Goal: Task Accomplishment & Management: Manage account settings

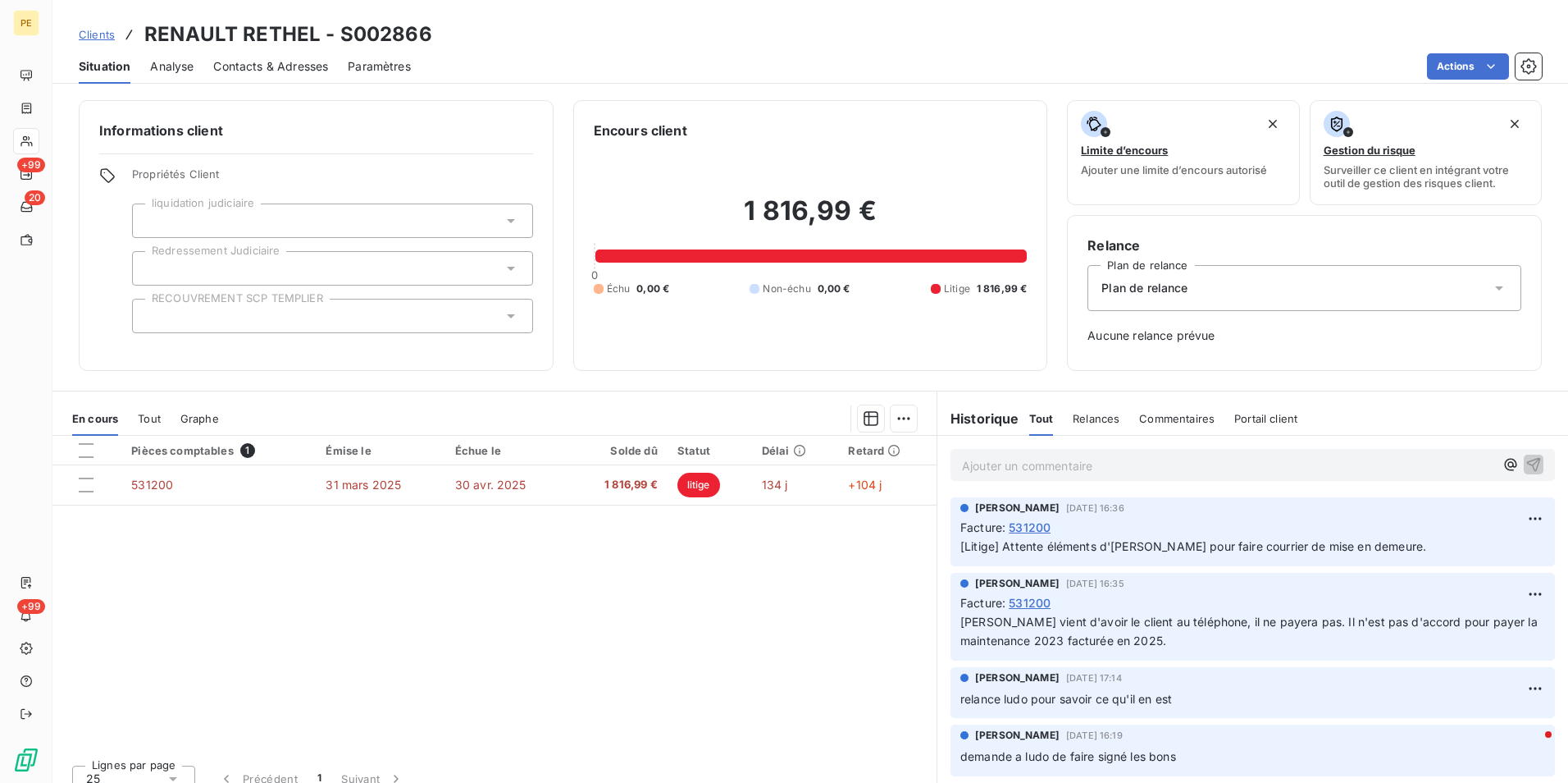
click at [1043, 471] on p "Ajouter un commentaire ﻿" at bounding box center [1228, 465] width 533 height 21
click at [1527, 469] on icon "button" at bounding box center [1534, 464] width 14 height 14
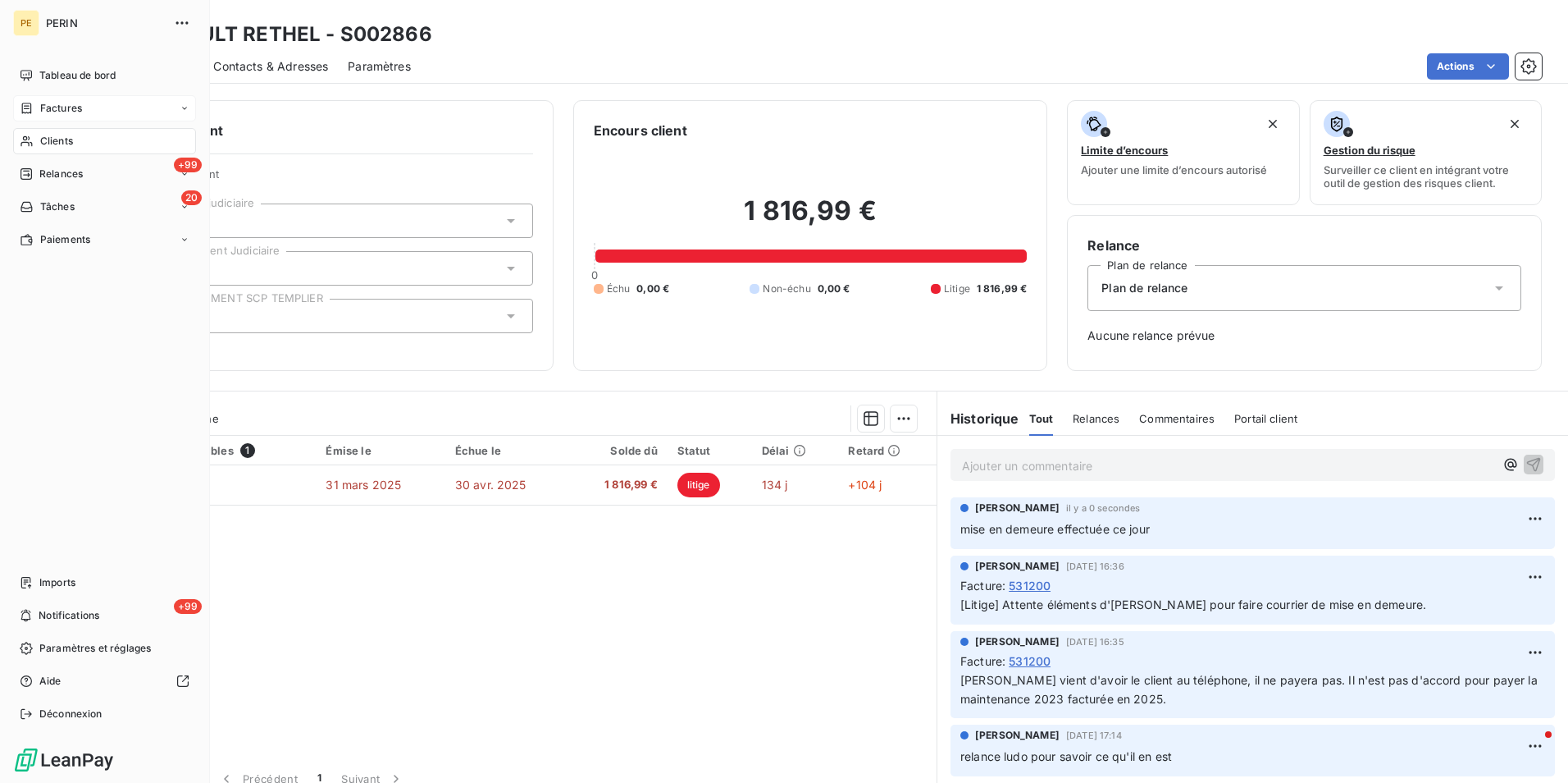
click at [64, 101] on span "Factures" at bounding box center [61, 108] width 42 height 15
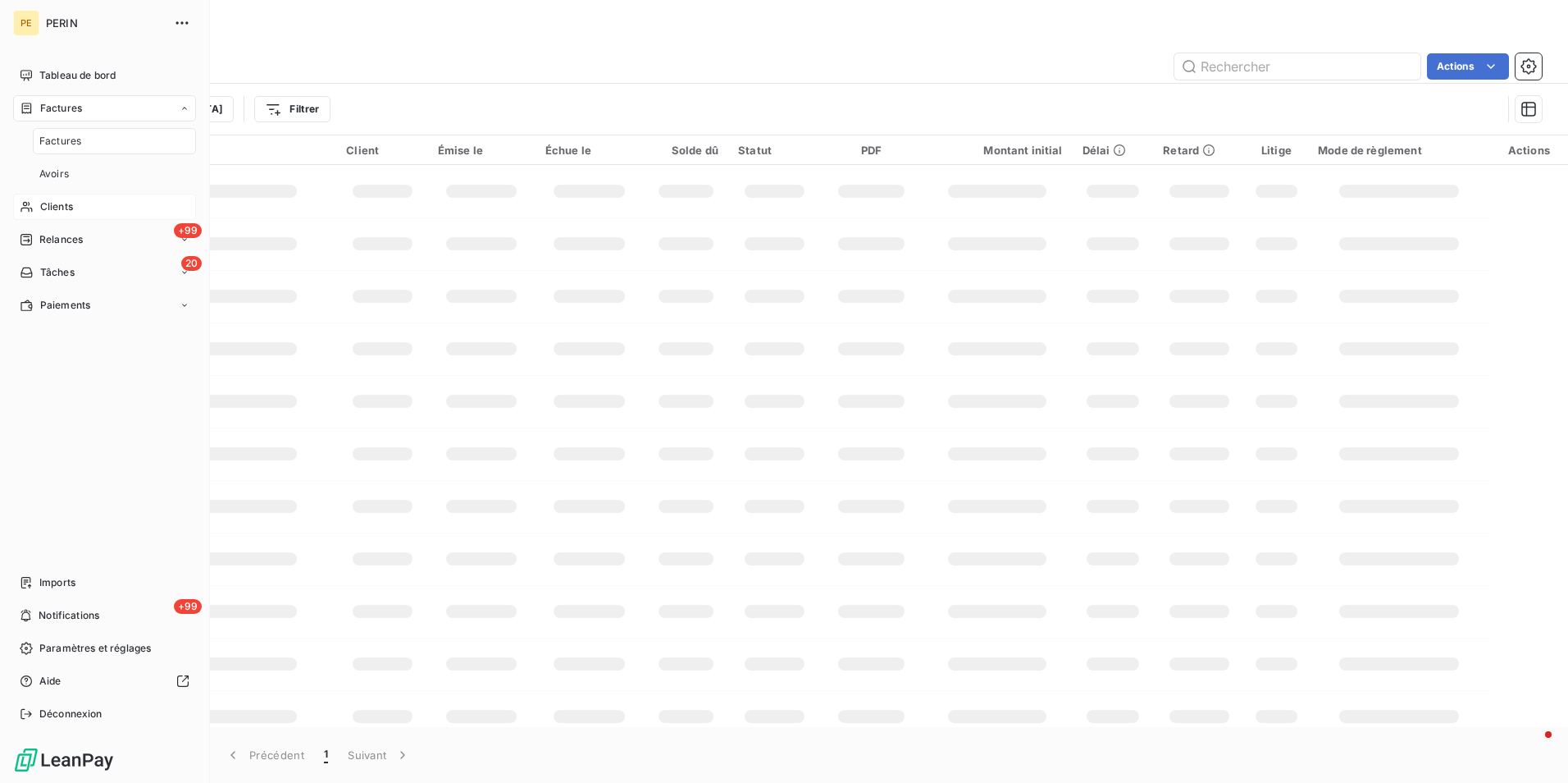
click at [55, 212] on span "Clients" at bounding box center [56, 207] width 32 height 15
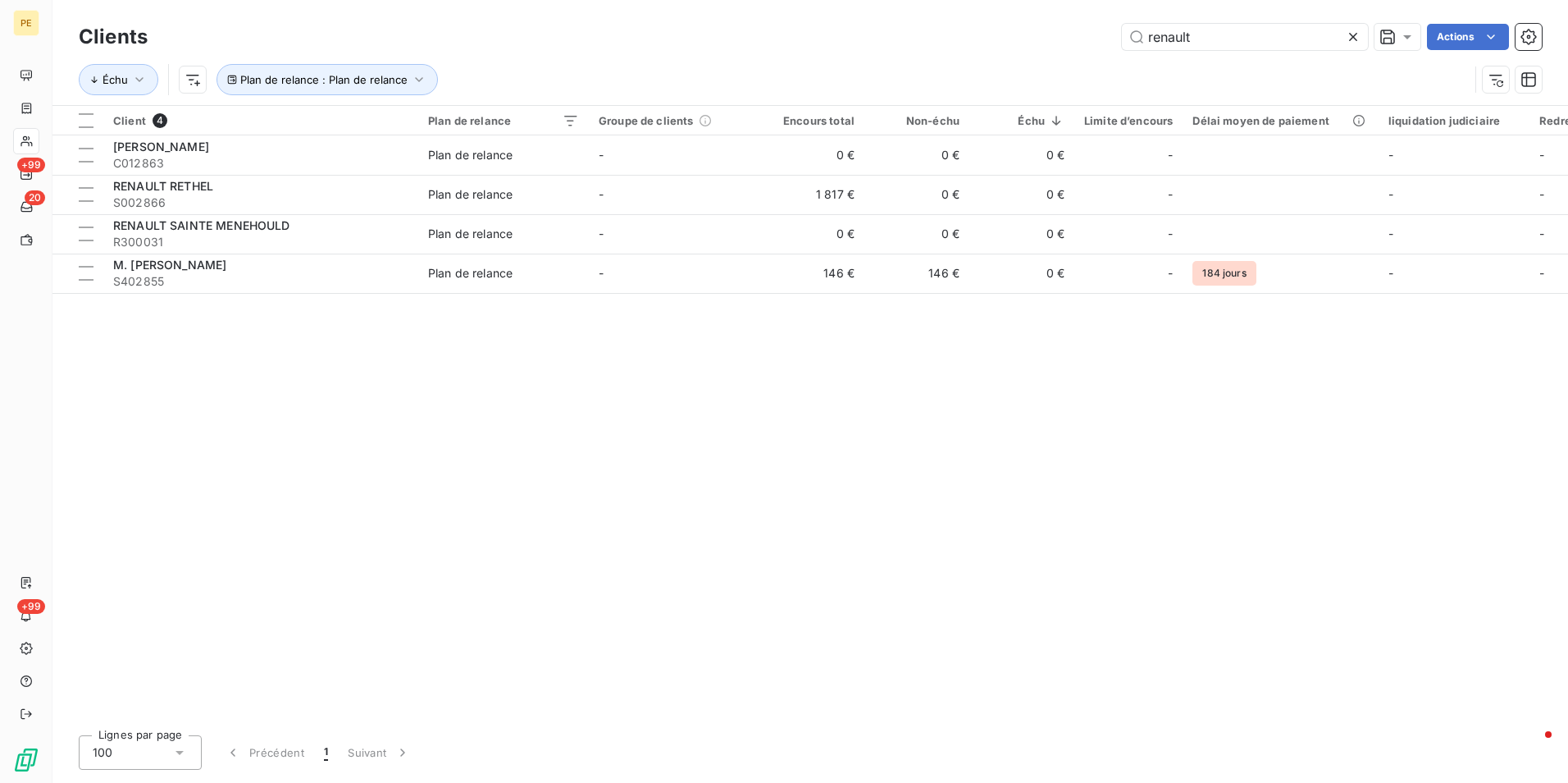
click at [1357, 34] on icon at bounding box center [1354, 37] width 17 height 17
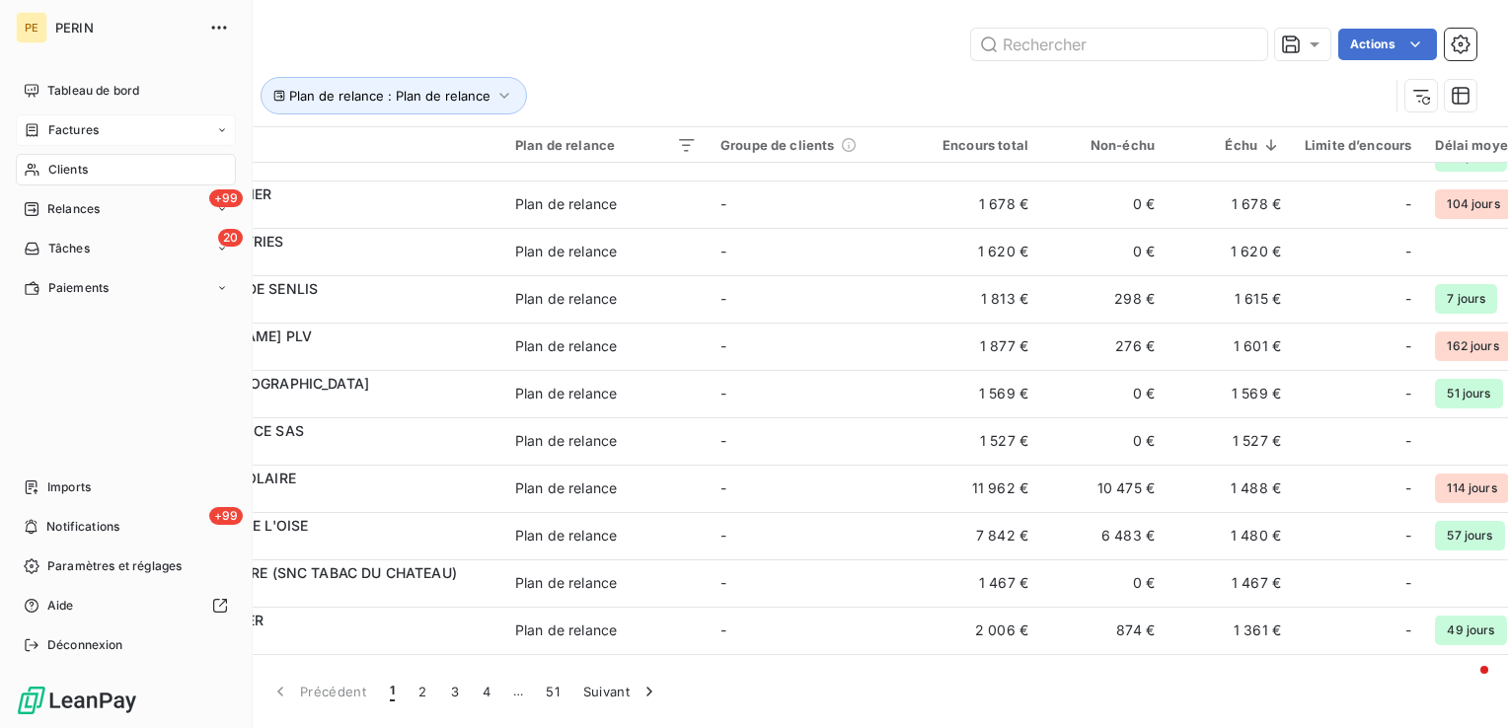
scroll to position [2870, 0]
click at [69, 213] on span "Relances" at bounding box center [73, 209] width 52 height 18
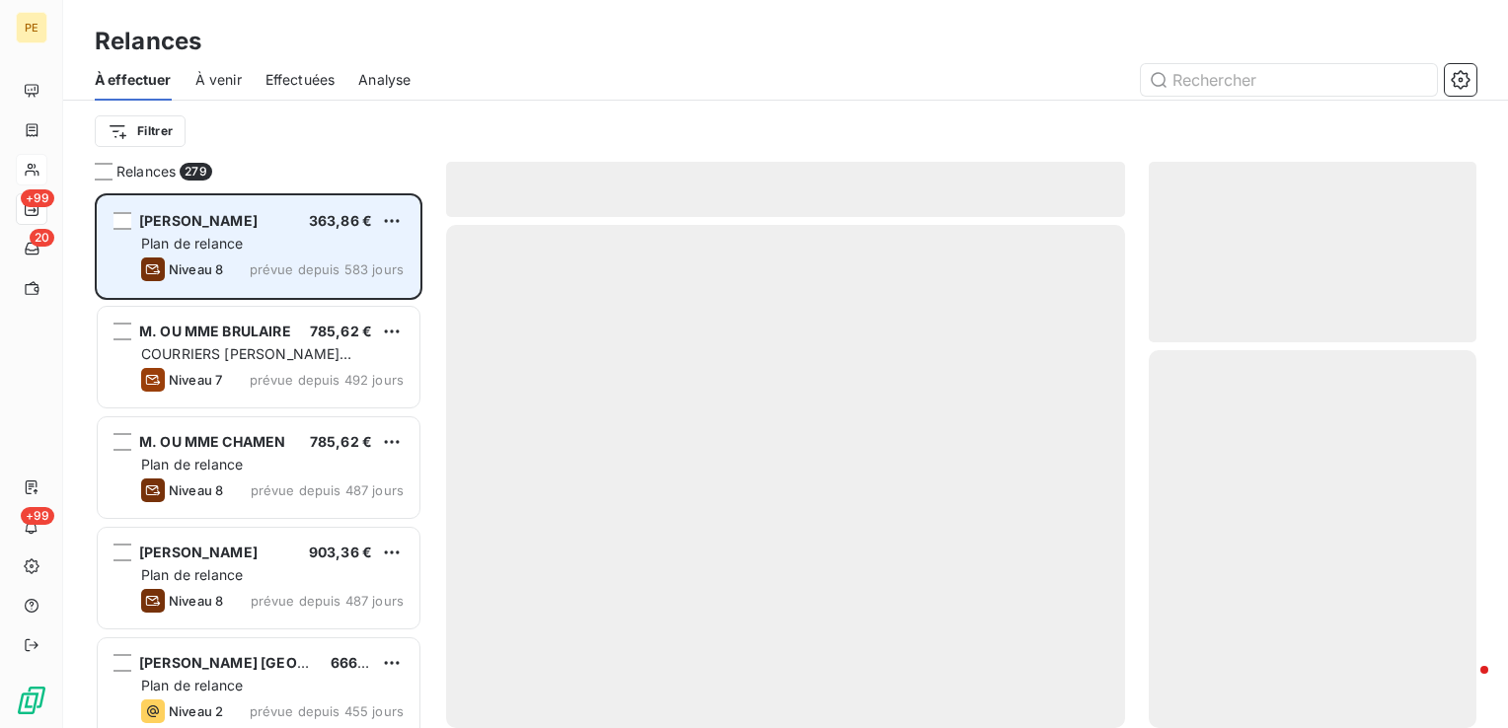
scroll to position [520, 312]
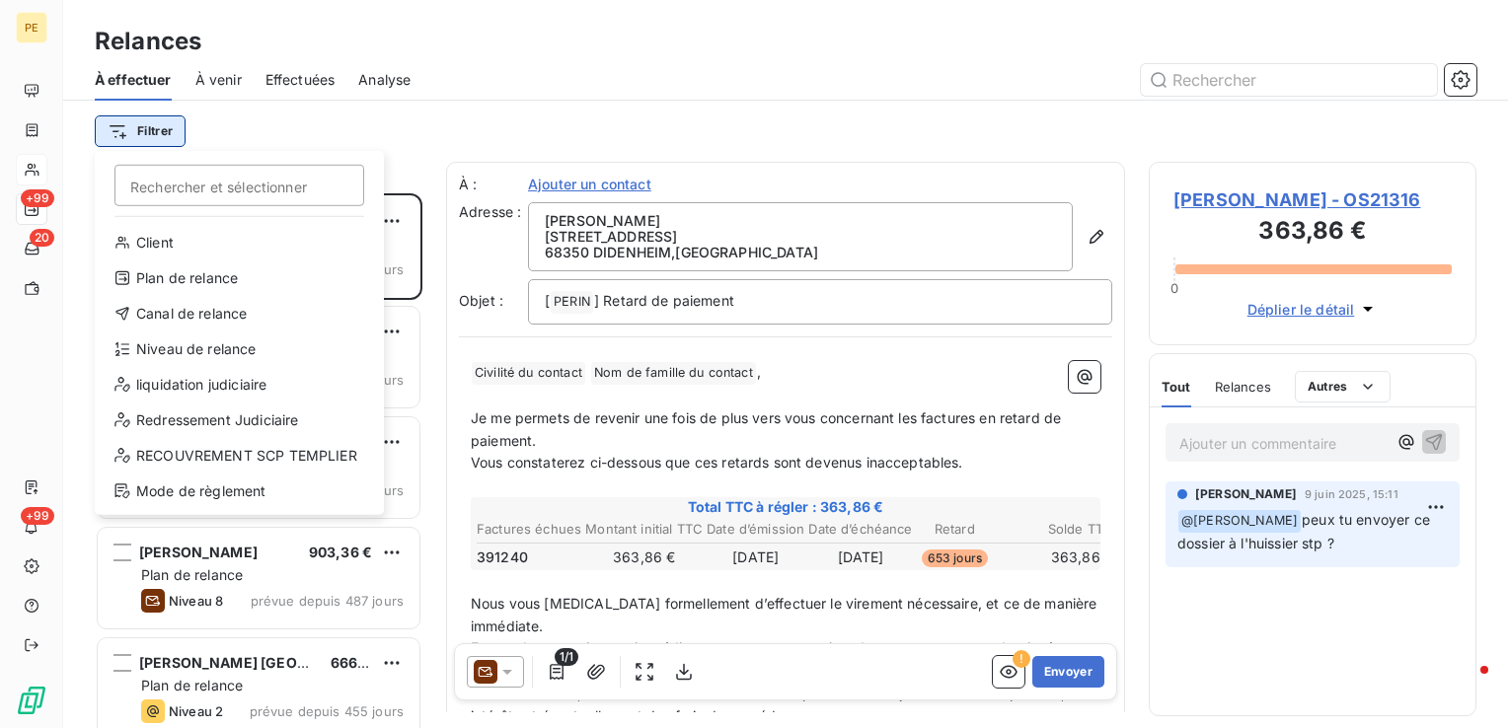
click at [146, 124] on html "PE +99 20 +99 Relances À effectuer À venir Effectuées Analyse Filtrer Recherche…" at bounding box center [754, 364] width 1508 height 728
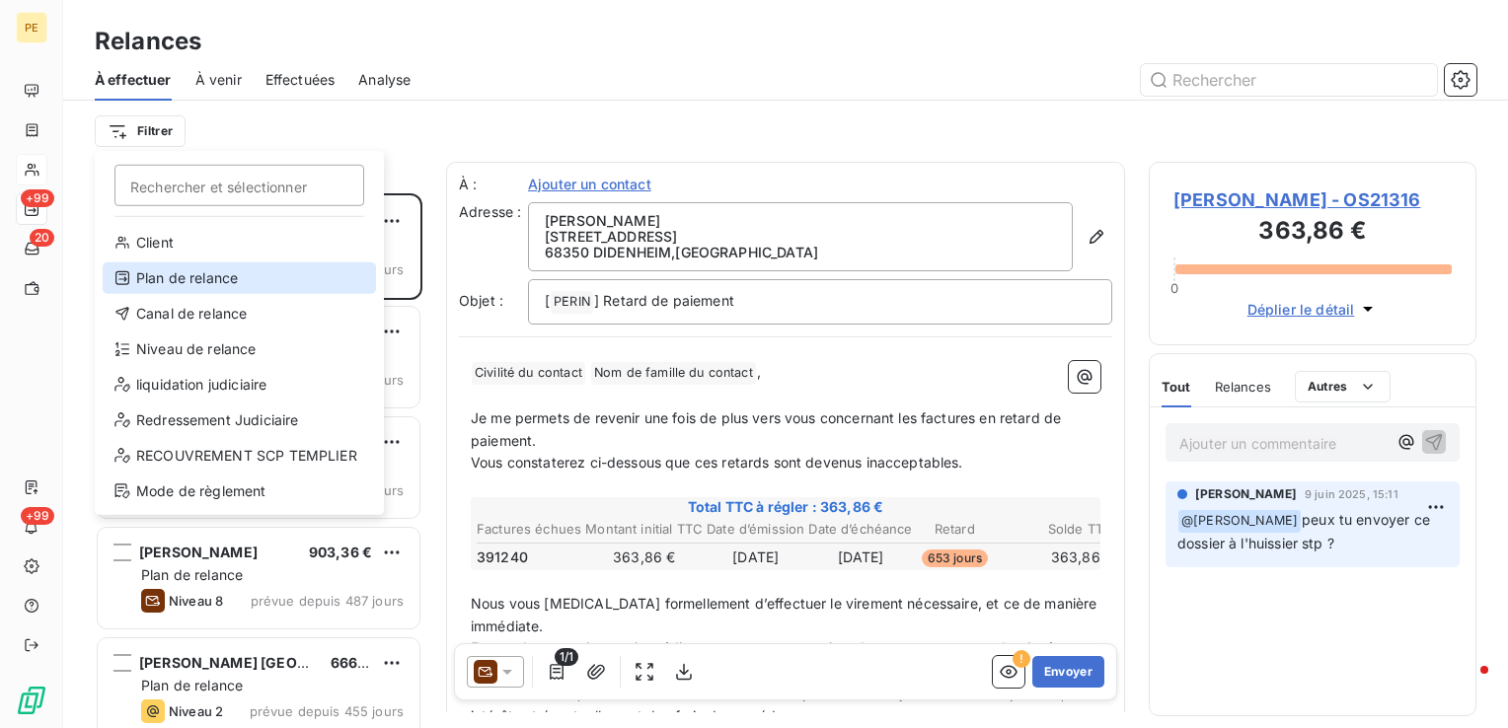
click at [213, 282] on div "Plan de relance" at bounding box center [239, 279] width 273 height 32
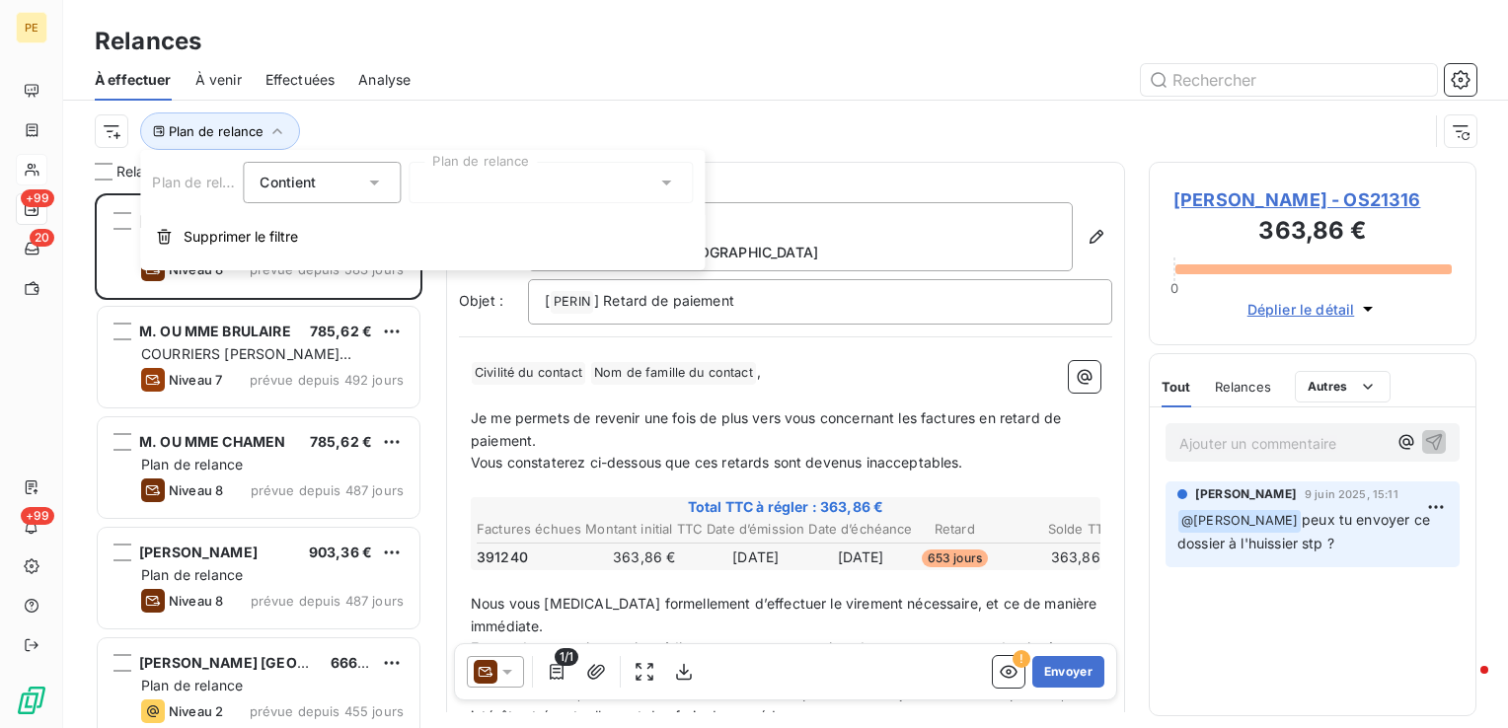
click at [494, 180] on div at bounding box center [551, 182] width 284 height 41
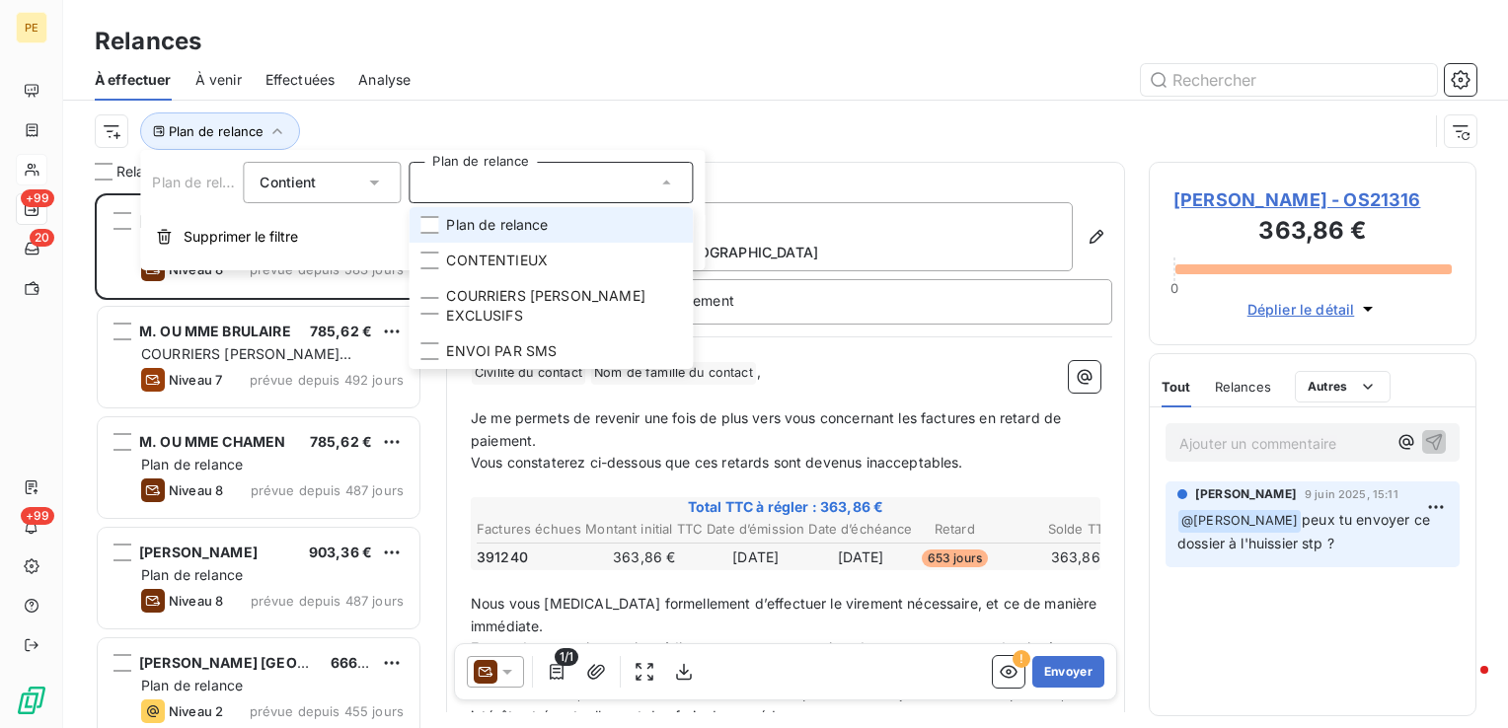
click at [466, 219] on span "Plan de relance" at bounding box center [497, 225] width 102 height 20
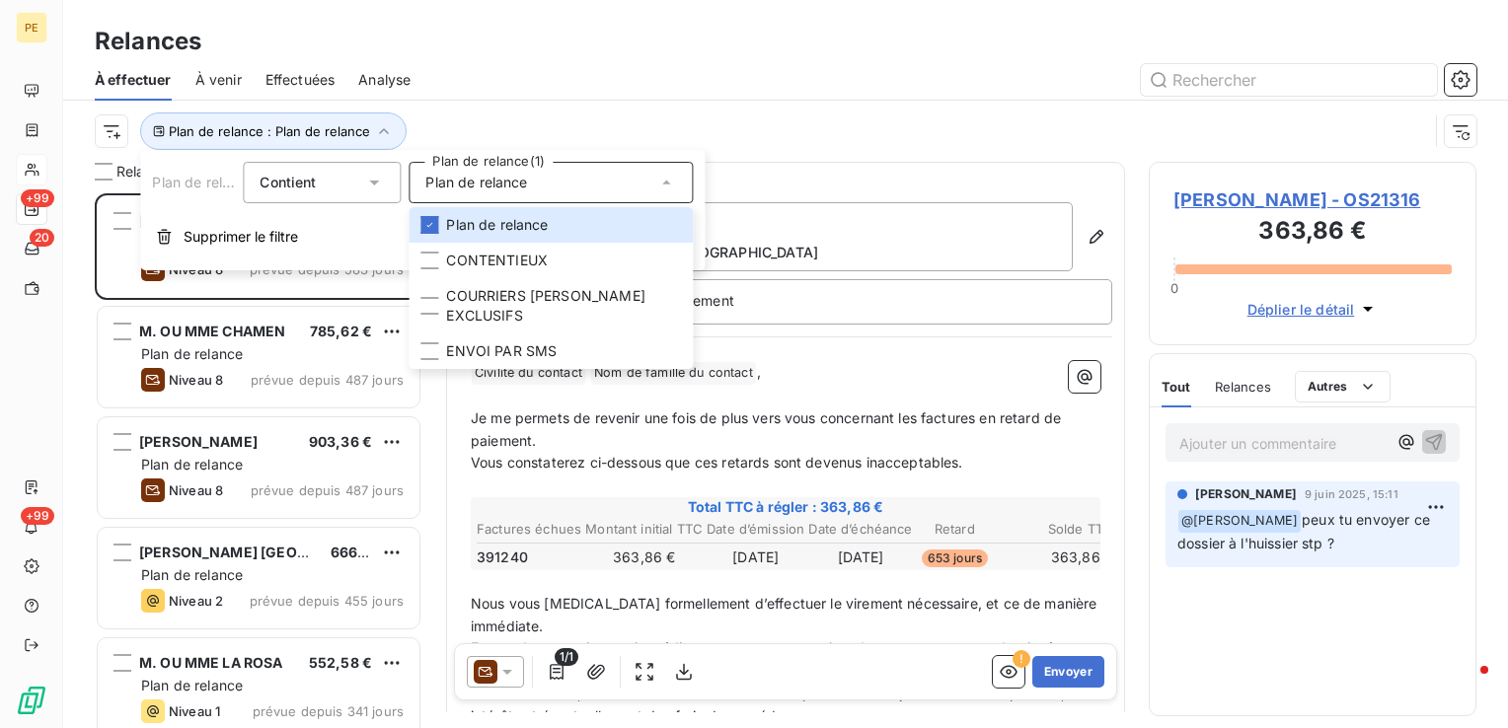
click at [663, 70] on div at bounding box center [955, 80] width 1042 height 32
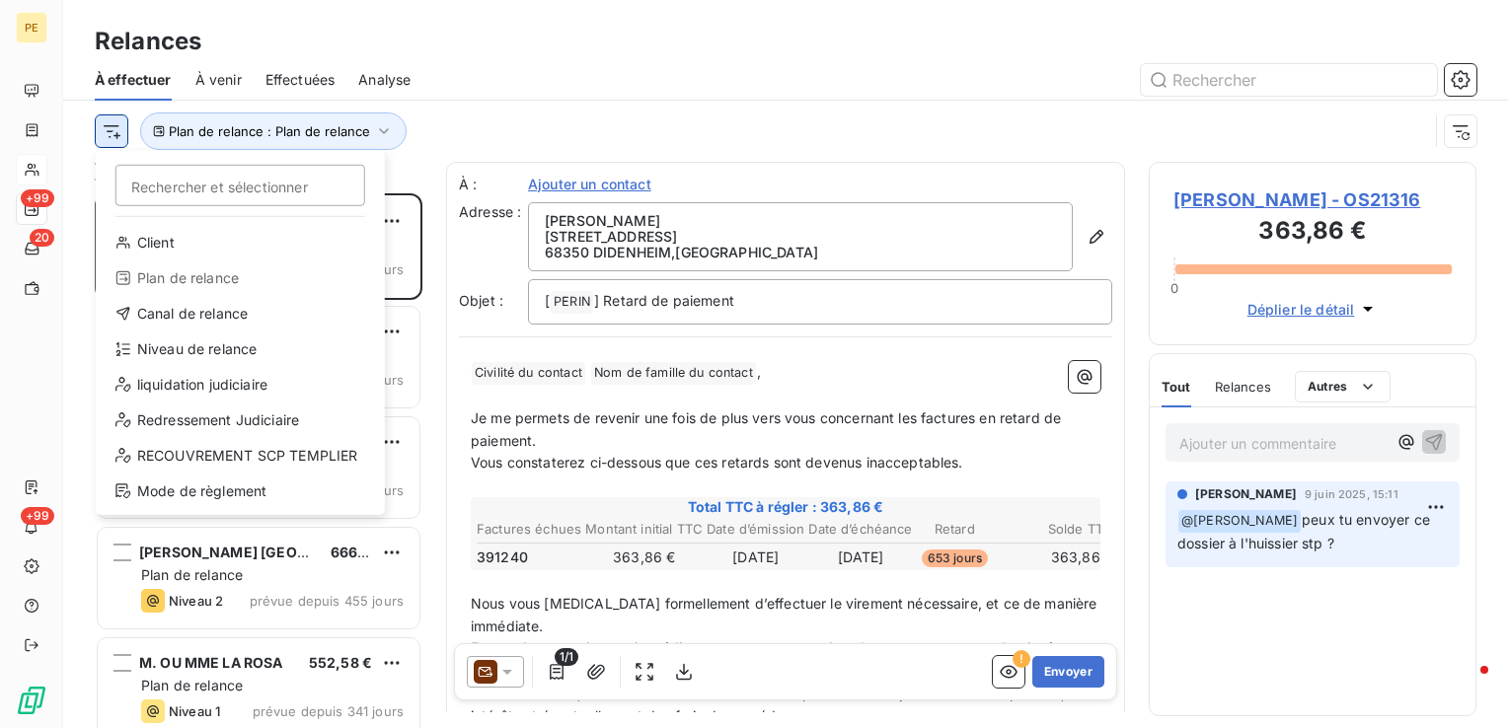
click at [113, 130] on html "PE +99 20 +99 Relances À effectuer À venir Effectuées Analyse Rechercher et sél…" at bounding box center [754, 364] width 1508 height 728
click at [216, 341] on div "Niveau de relance" at bounding box center [240, 350] width 273 height 32
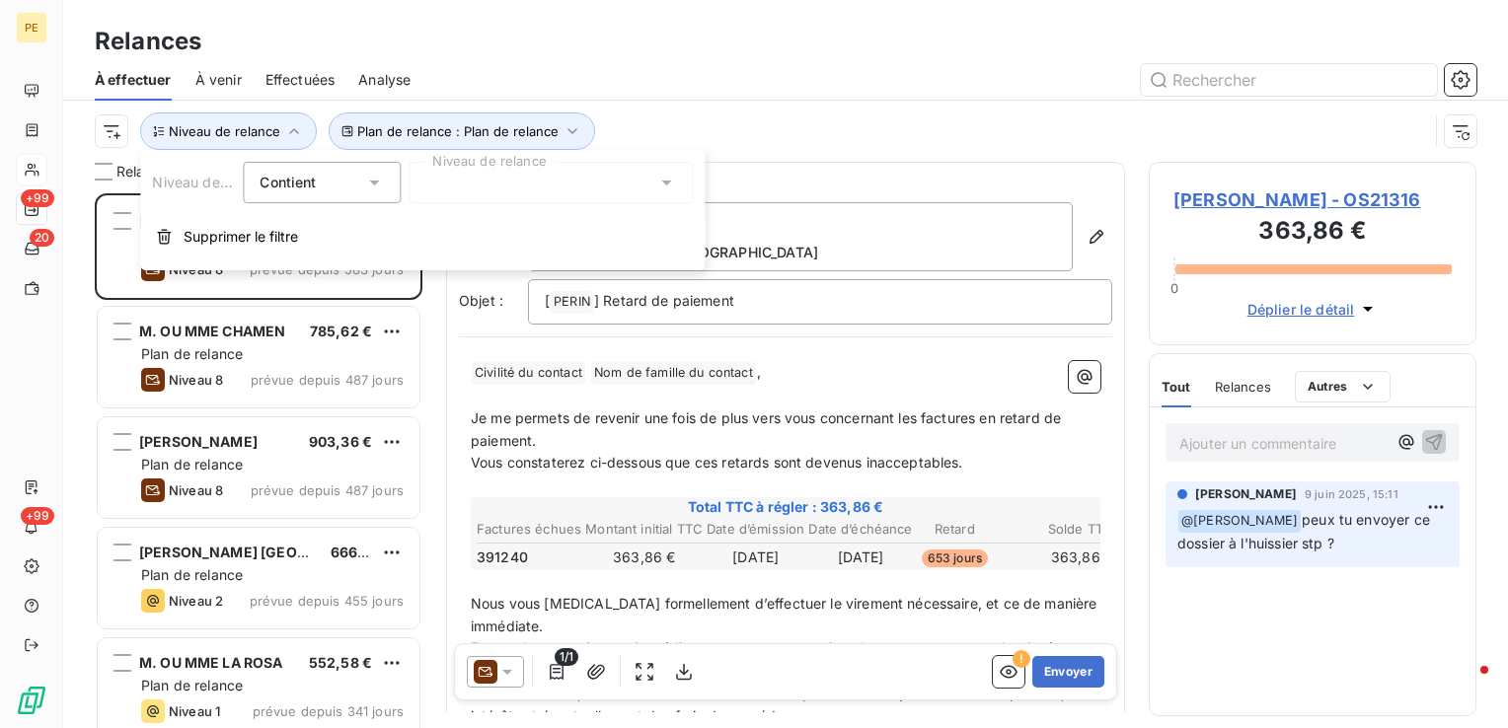
click at [488, 191] on div at bounding box center [551, 182] width 284 height 41
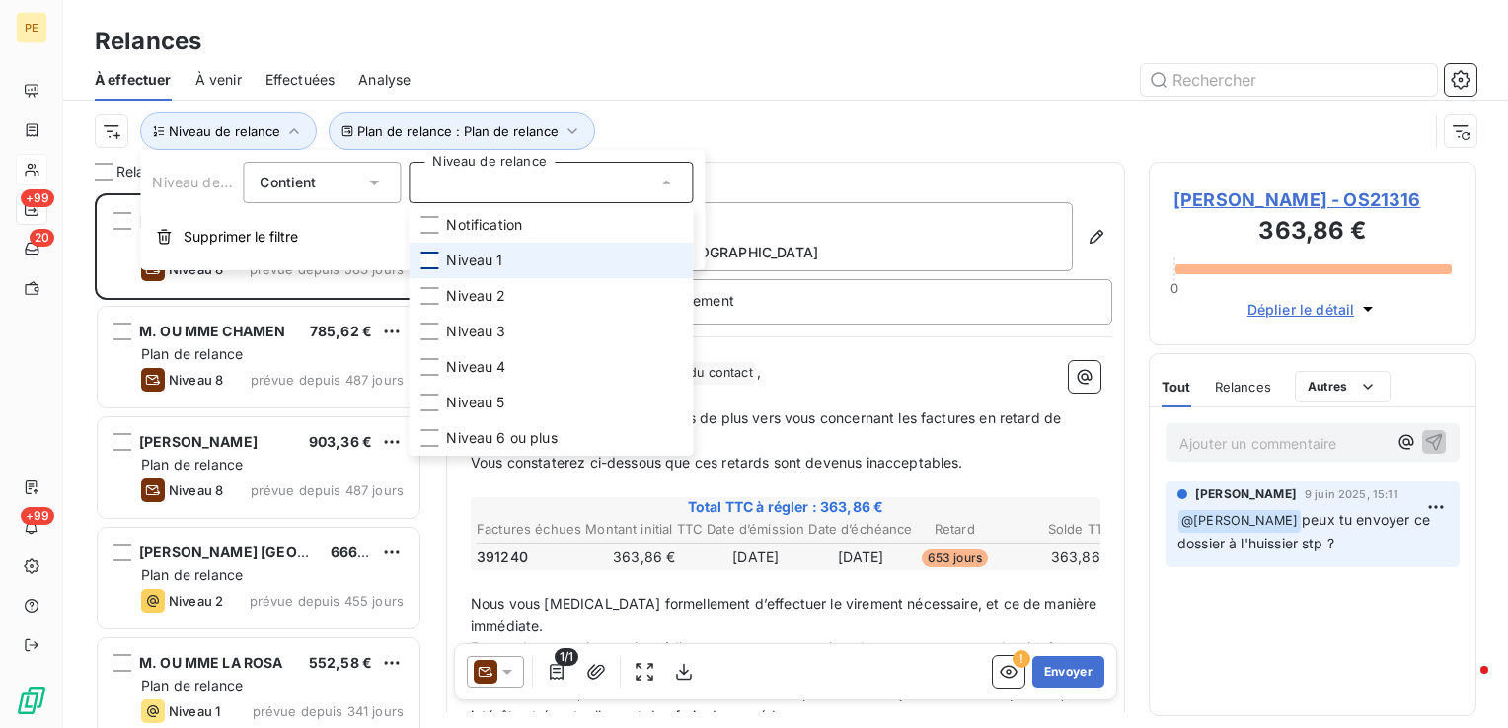
click at [427, 259] on div at bounding box center [429, 261] width 18 height 18
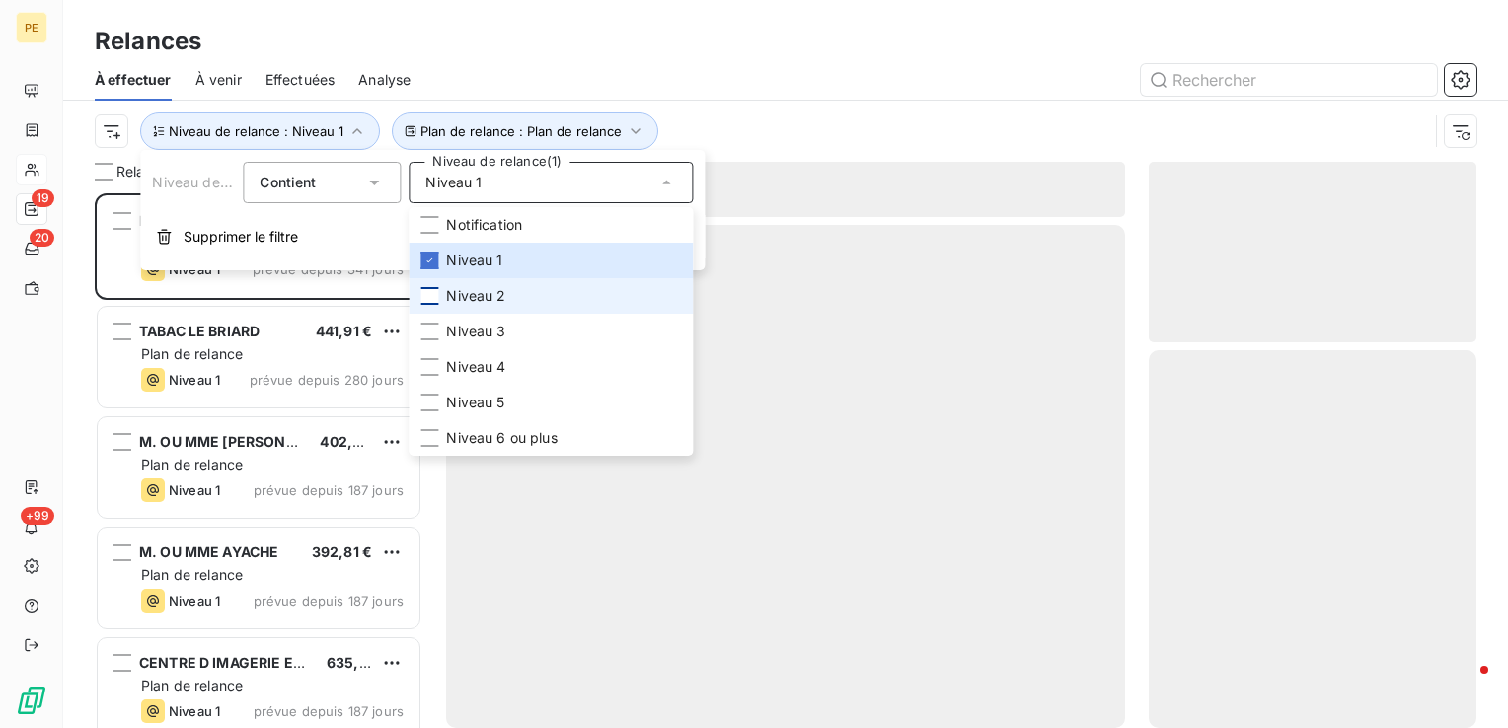
scroll to position [520, 312]
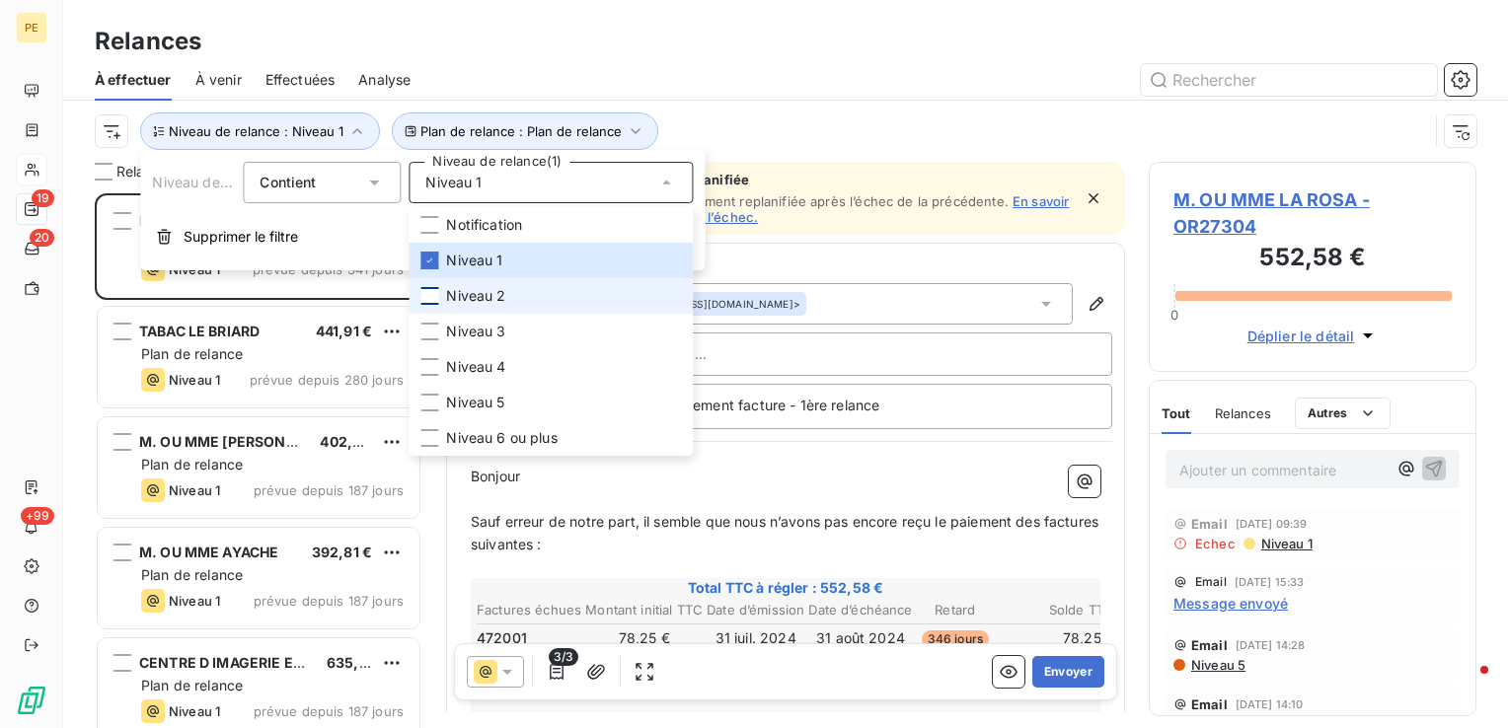
click at [426, 298] on div at bounding box center [429, 296] width 18 height 18
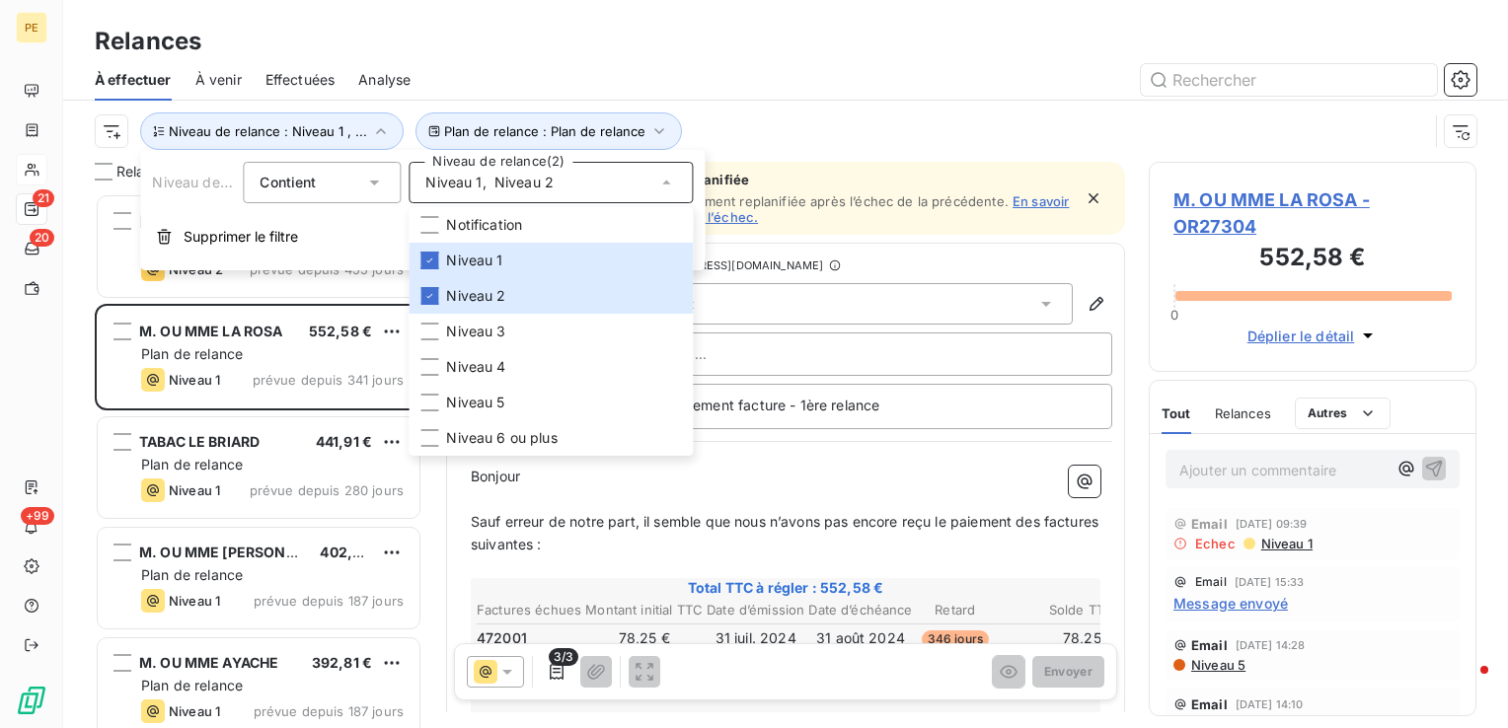
click at [761, 71] on div at bounding box center [955, 80] width 1042 height 32
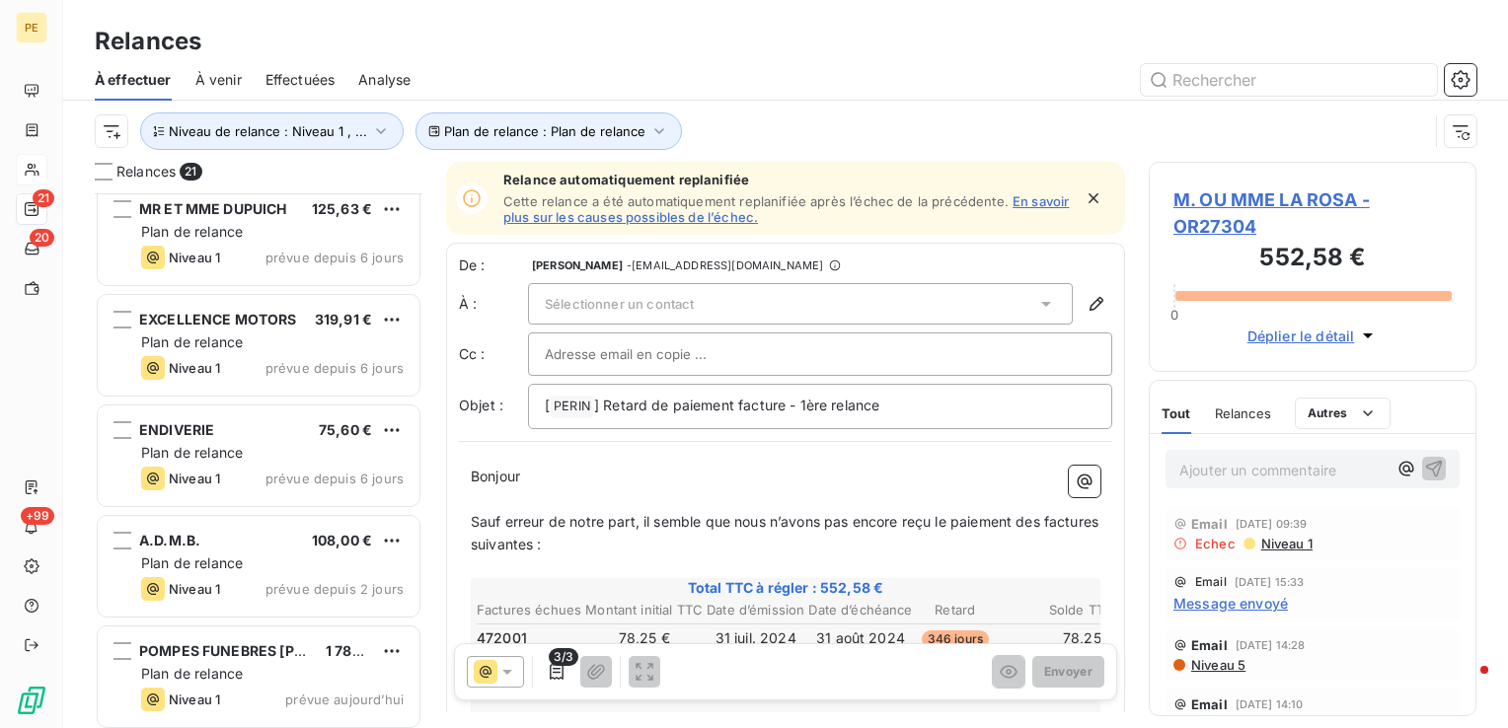
scroll to position [1787, 0]
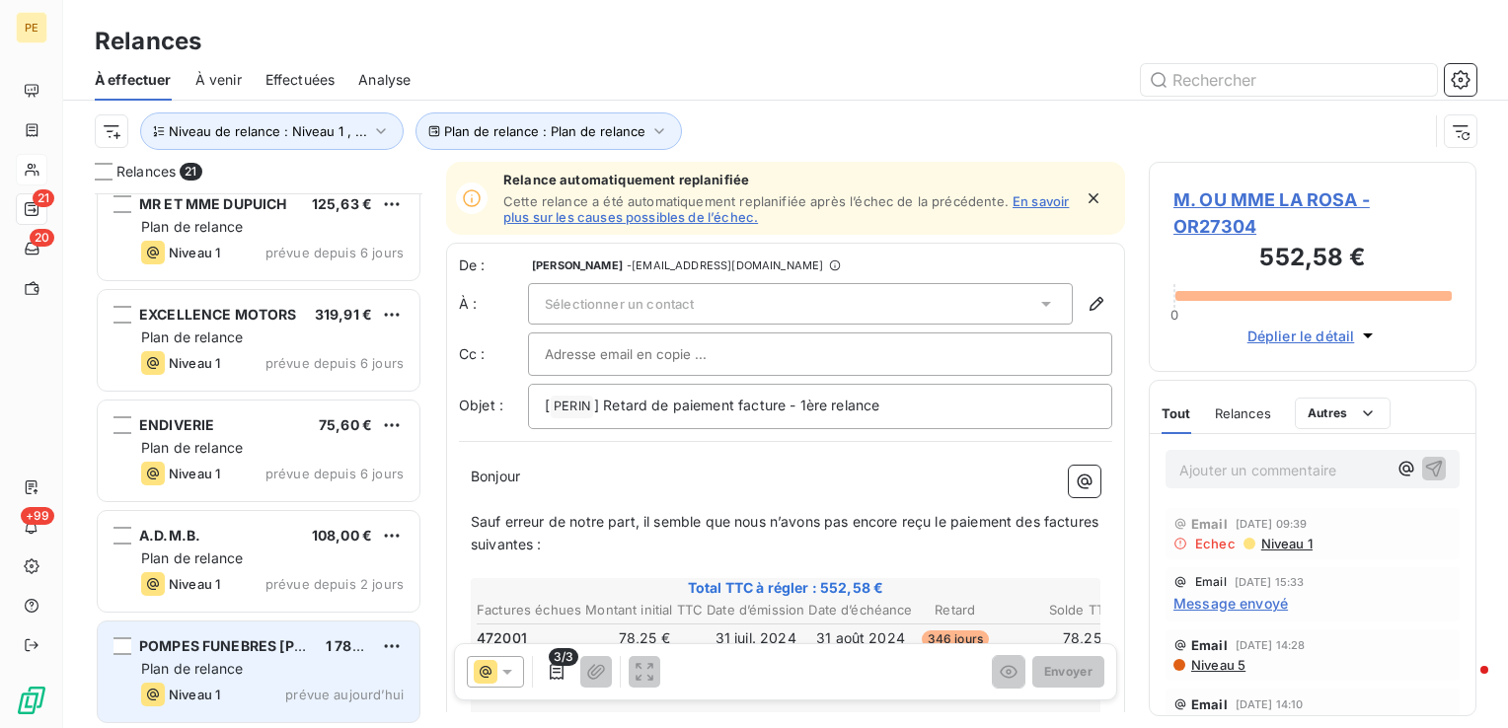
click at [296, 683] on div "Niveau 1 prévue [DATE]" at bounding box center [272, 695] width 263 height 24
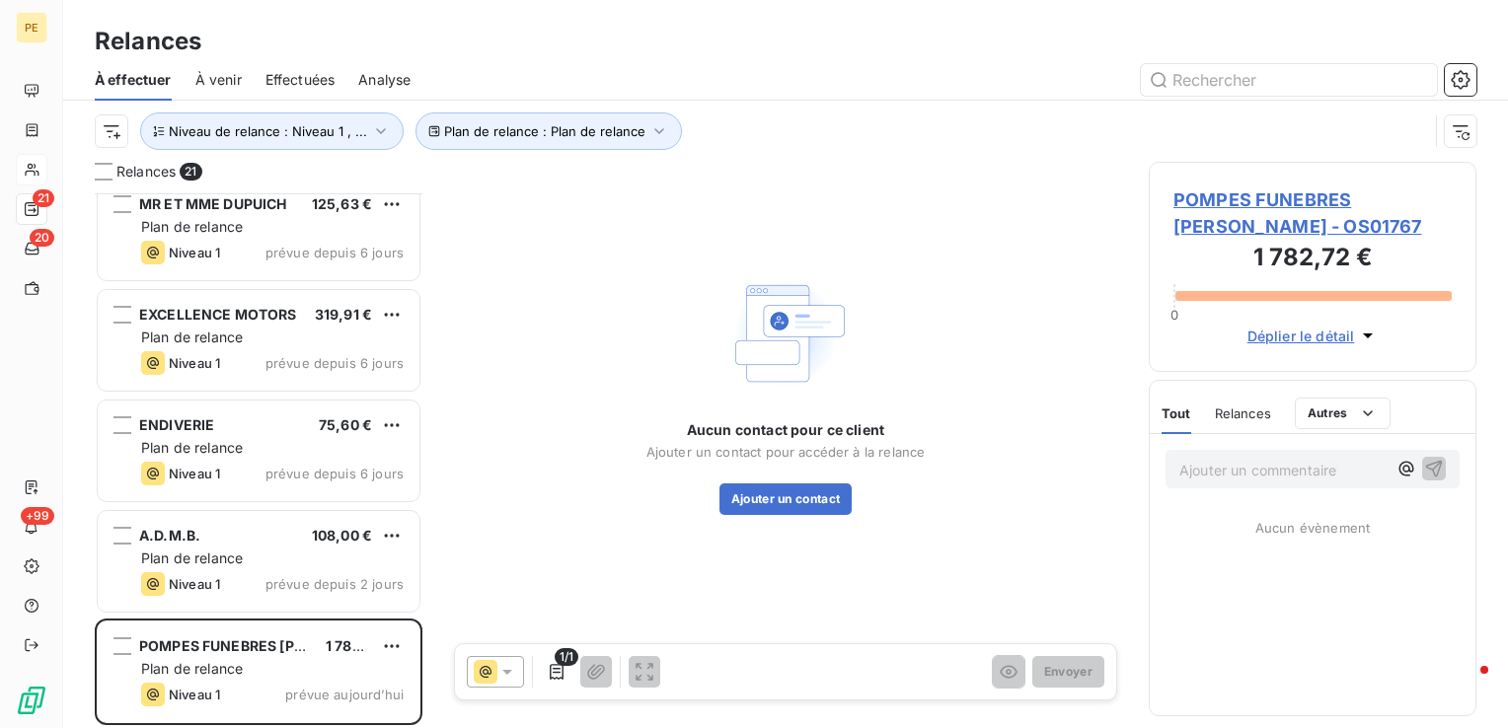
click at [1226, 188] on span "POMPES FUNEBRES [PERSON_NAME] - OS01767" at bounding box center [1313, 213] width 278 height 53
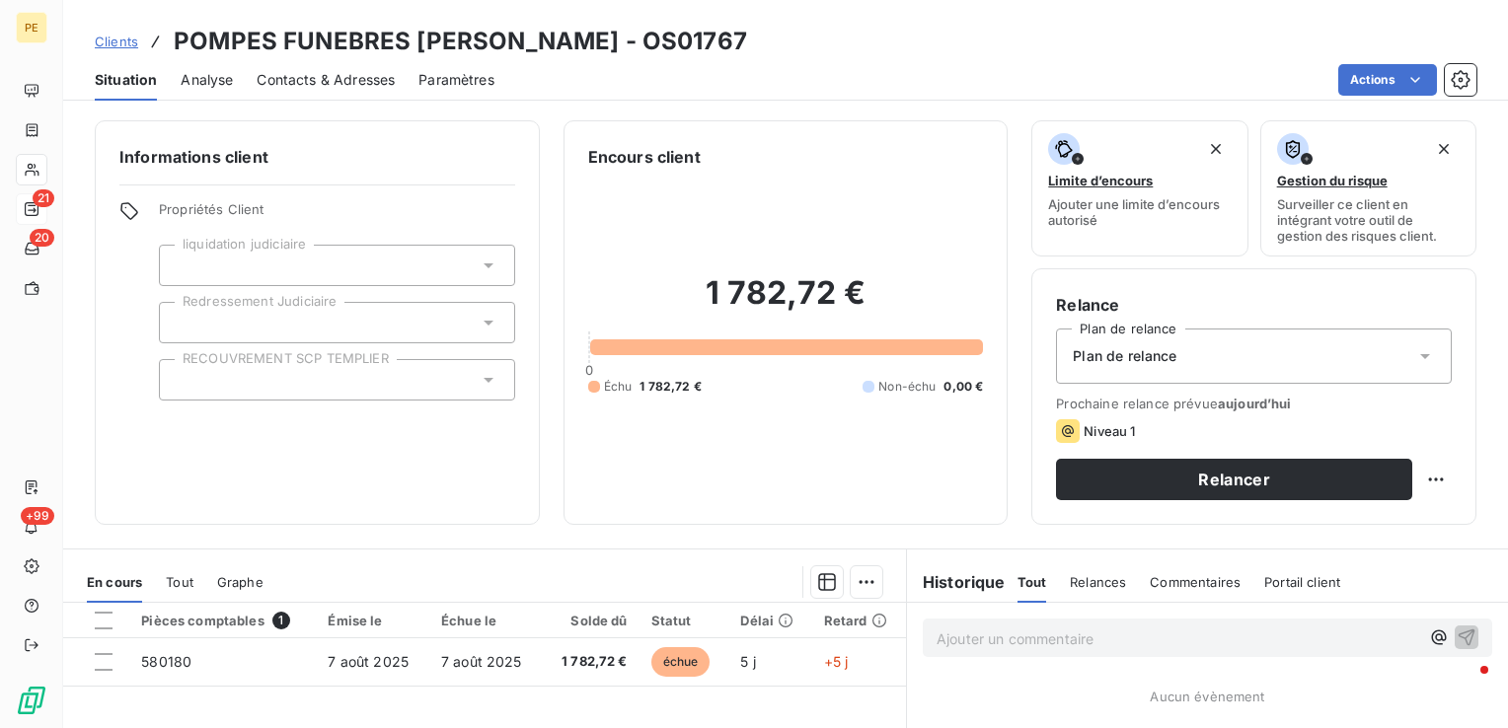
click at [349, 70] on span "Contacts & Adresses" at bounding box center [326, 80] width 138 height 20
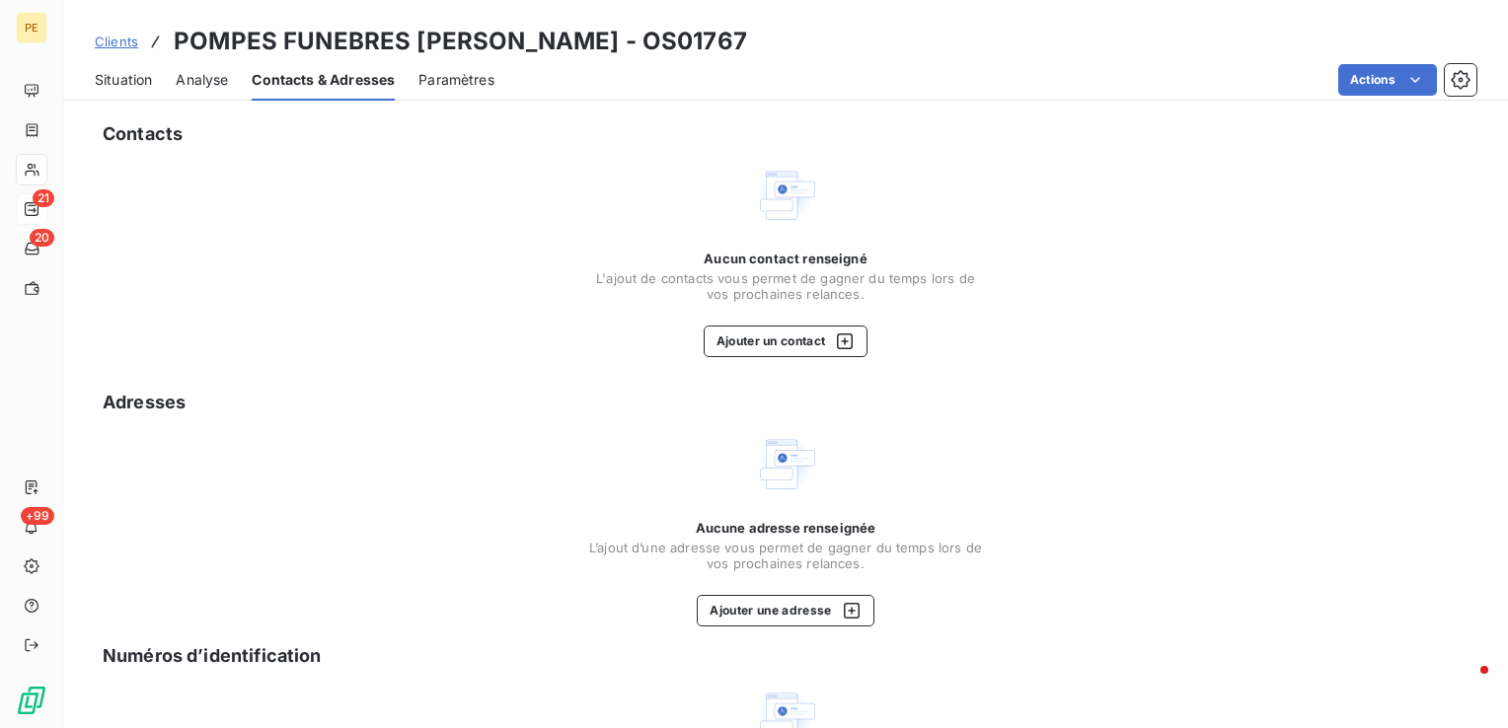
click at [803, 358] on div "Contacts Aucun contact renseigné L'ajout de contacts vous permet de gagner du t…" at bounding box center [785, 518] width 1445 height 818
click at [809, 344] on button "Ajouter un contact" at bounding box center [786, 342] width 165 height 32
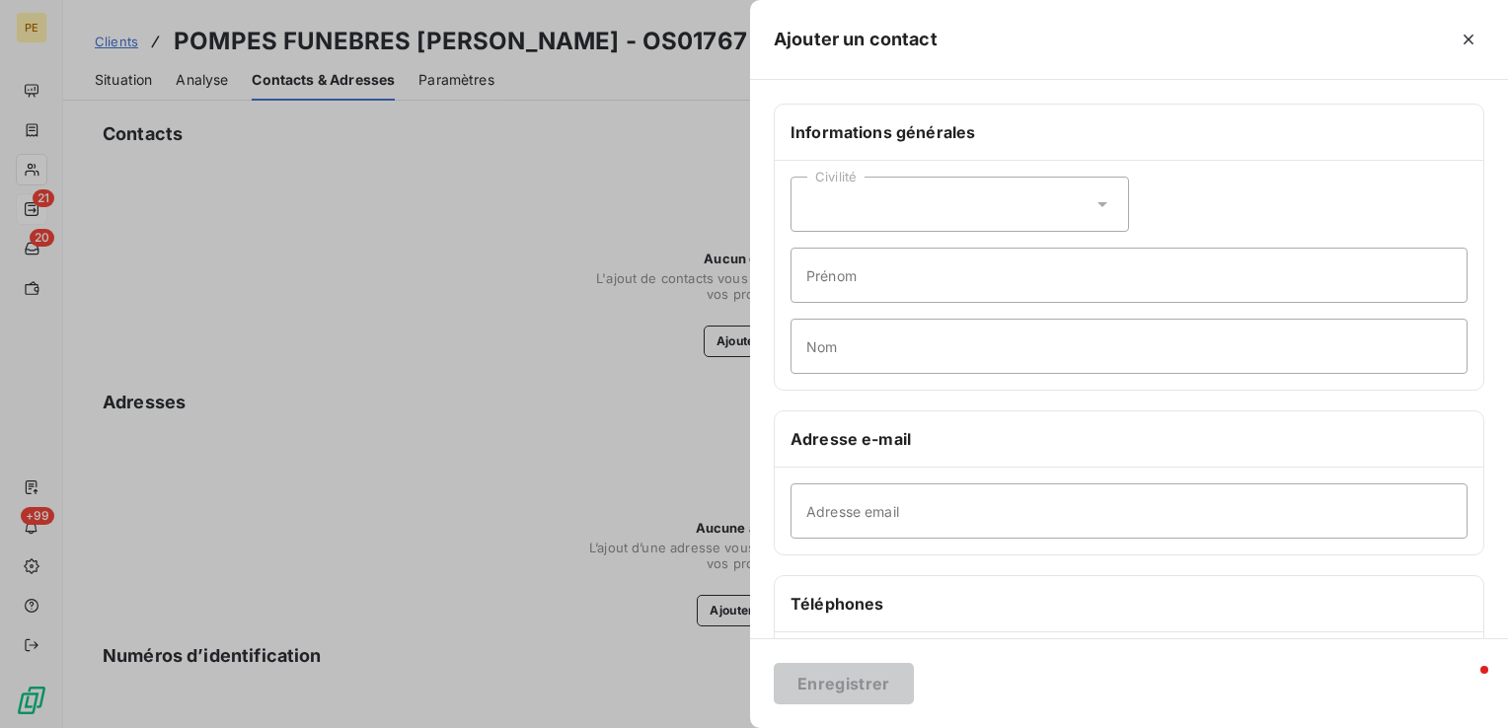
click at [877, 188] on div "Civilité" at bounding box center [960, 204] width 339 height 55
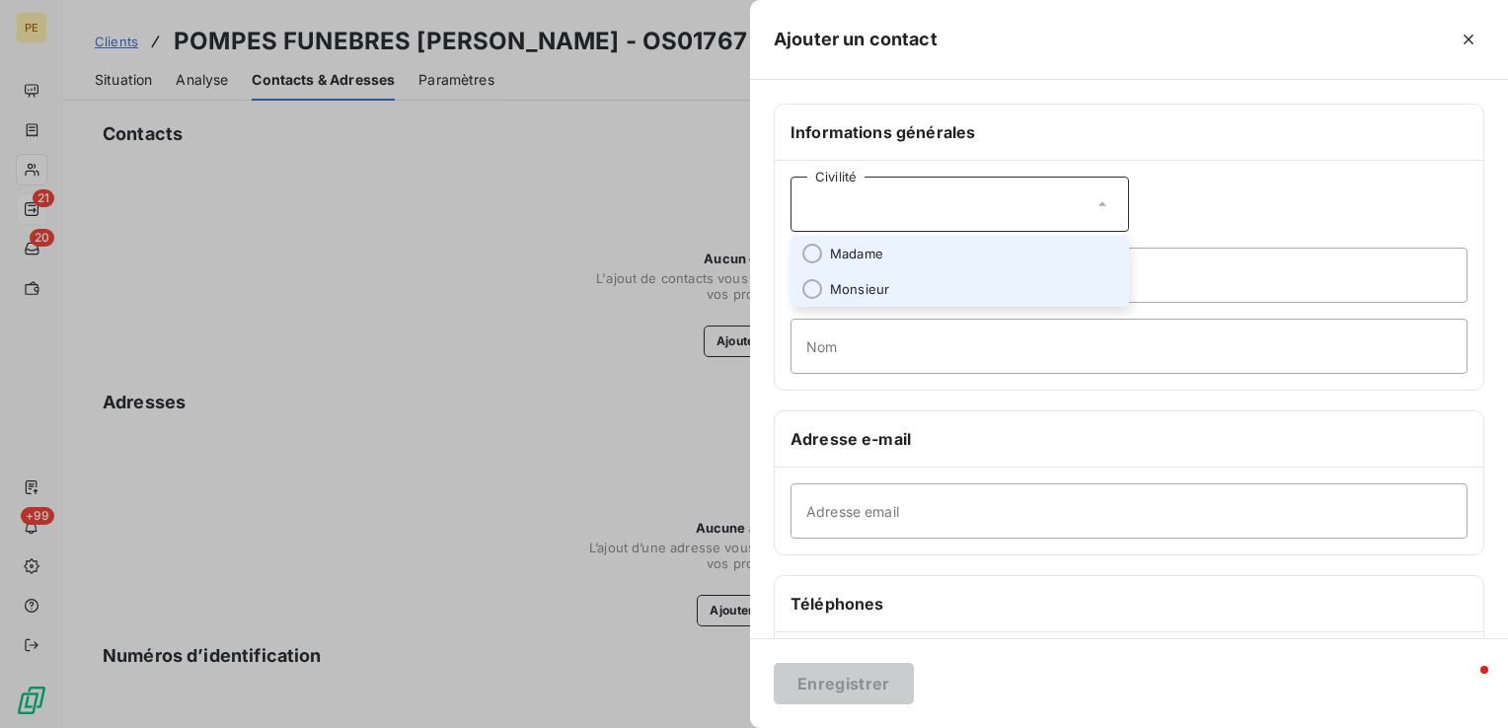
click at [824, 293] on li "Monsieur" at bounding box center [960, 289] width 339 height 36
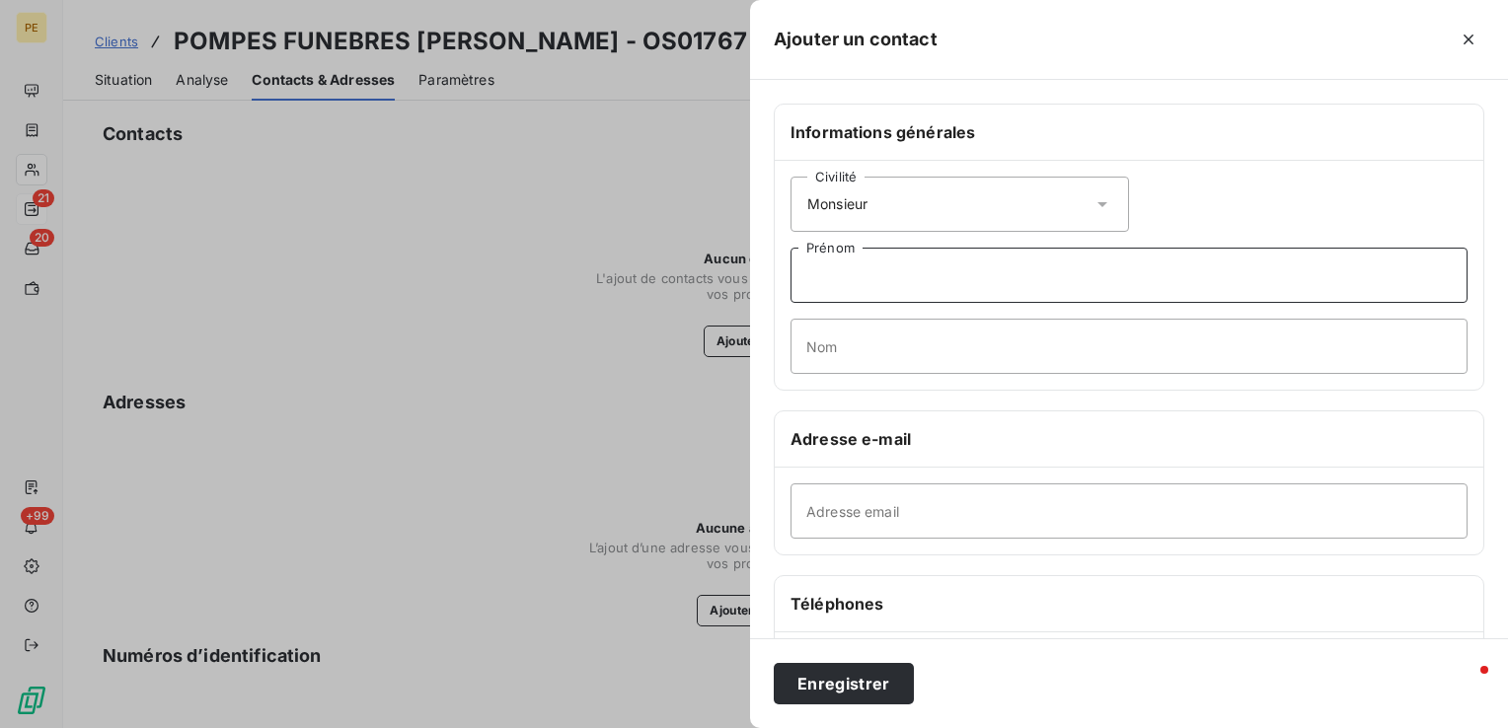
click at [830, 290] on input "Prénom" at bounding box center [1129, 275] width 677 height 55
type input "Fabien"
type input "REMY"
click at [825, 484] on input "Adresse email" at bounding box center [1129, 511] width 677 height 55
paste input "[EMAIL_ADDRESS][DOMAIN_NAME]"
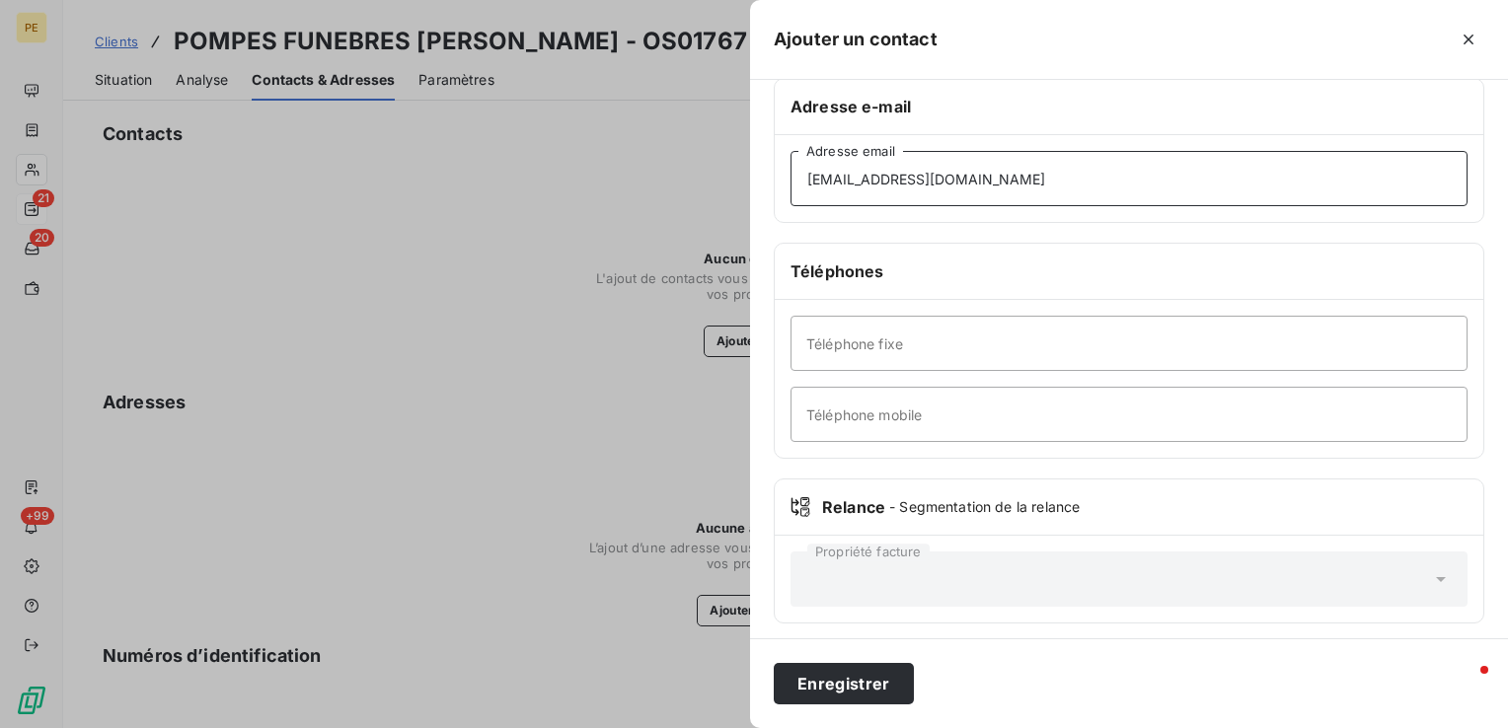
scroll to position [338, 0]
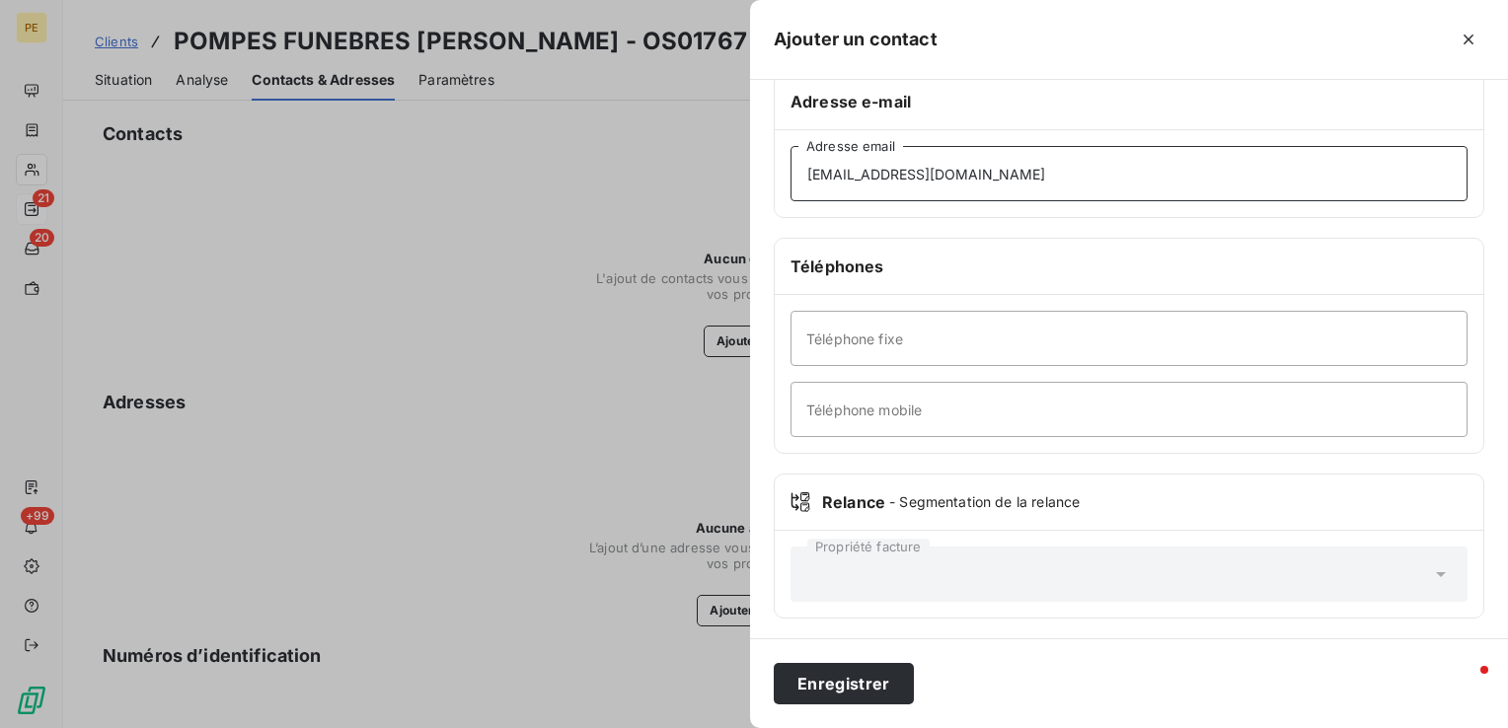
type input "[EMAIL_ADDRESS][DOMAIN_NAME]"
click at [929, 334] on input "Téléphone fixe" at bounding box center [1129, 338] width 677 height 55
click at [802, 413] on input "Téléphone mobile" at bounding box center [1129, 409] width 677 height 55
paste input "0689695489"
type input "0689695489"
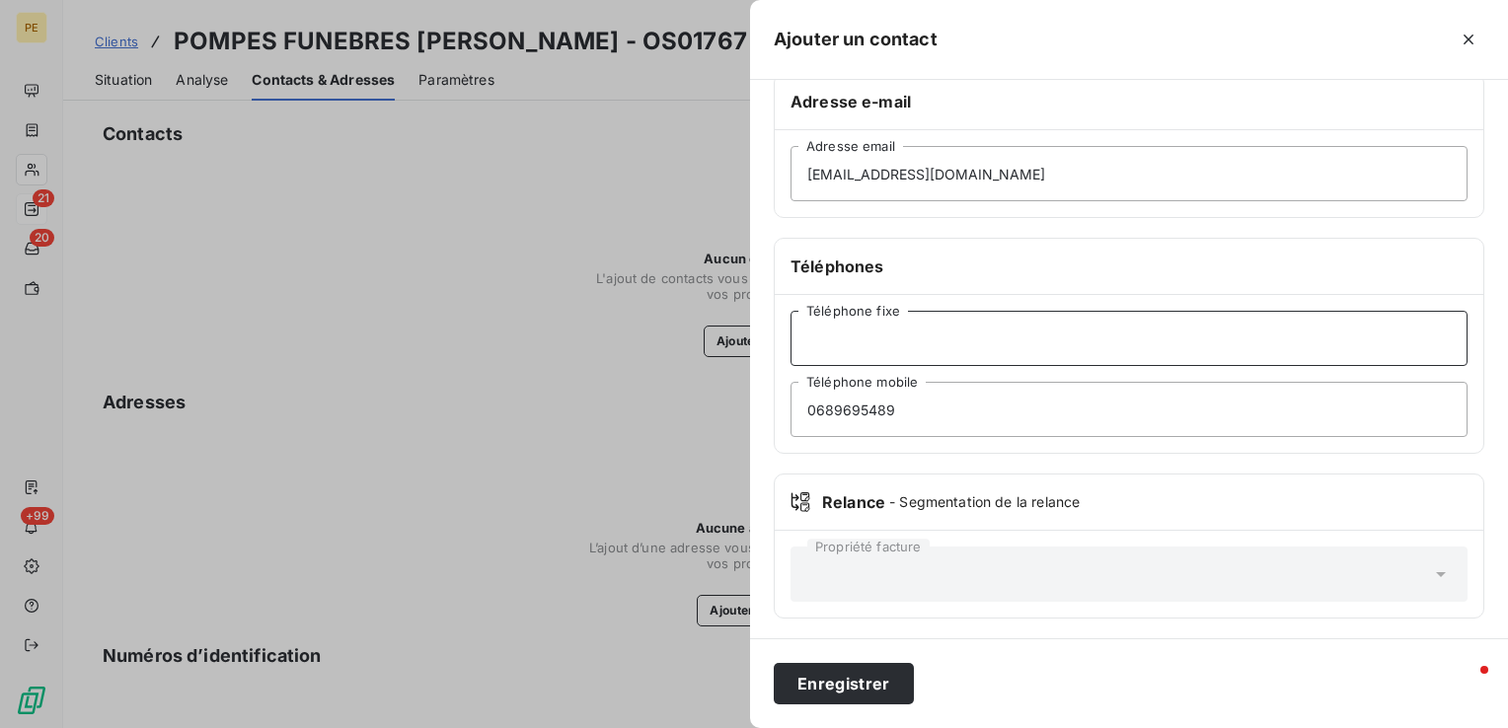
click at [972, 326] on input "Téléphone fixe" at bounding box center [1129, 338] width 677 height 55
paste input "0389253901"
type input "0389253901"
click at [845, 694] on button "Enregistrer" at bounding box center [844, 683] width 140 height 41
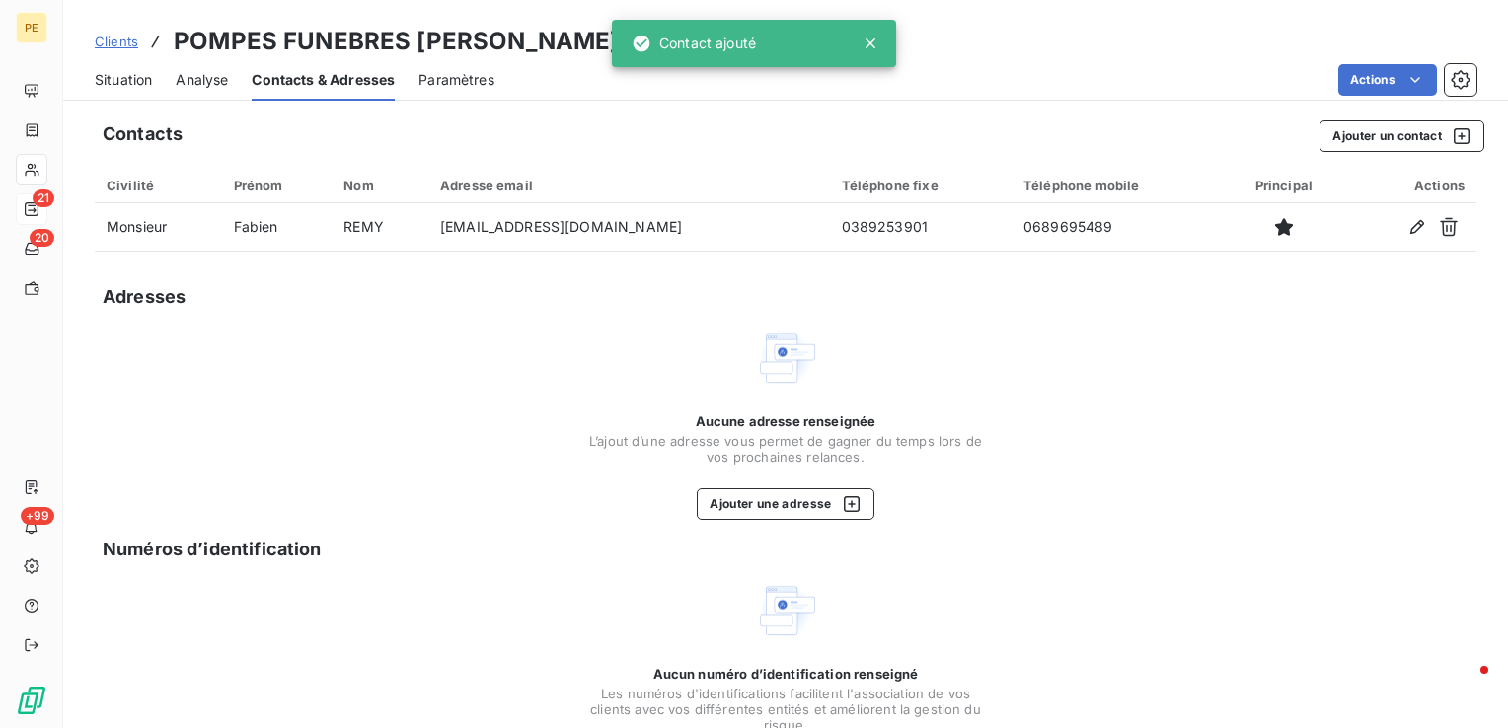
click at [105, 84] on span "Situation" at bounding box center [123, 80] width 57 height 20
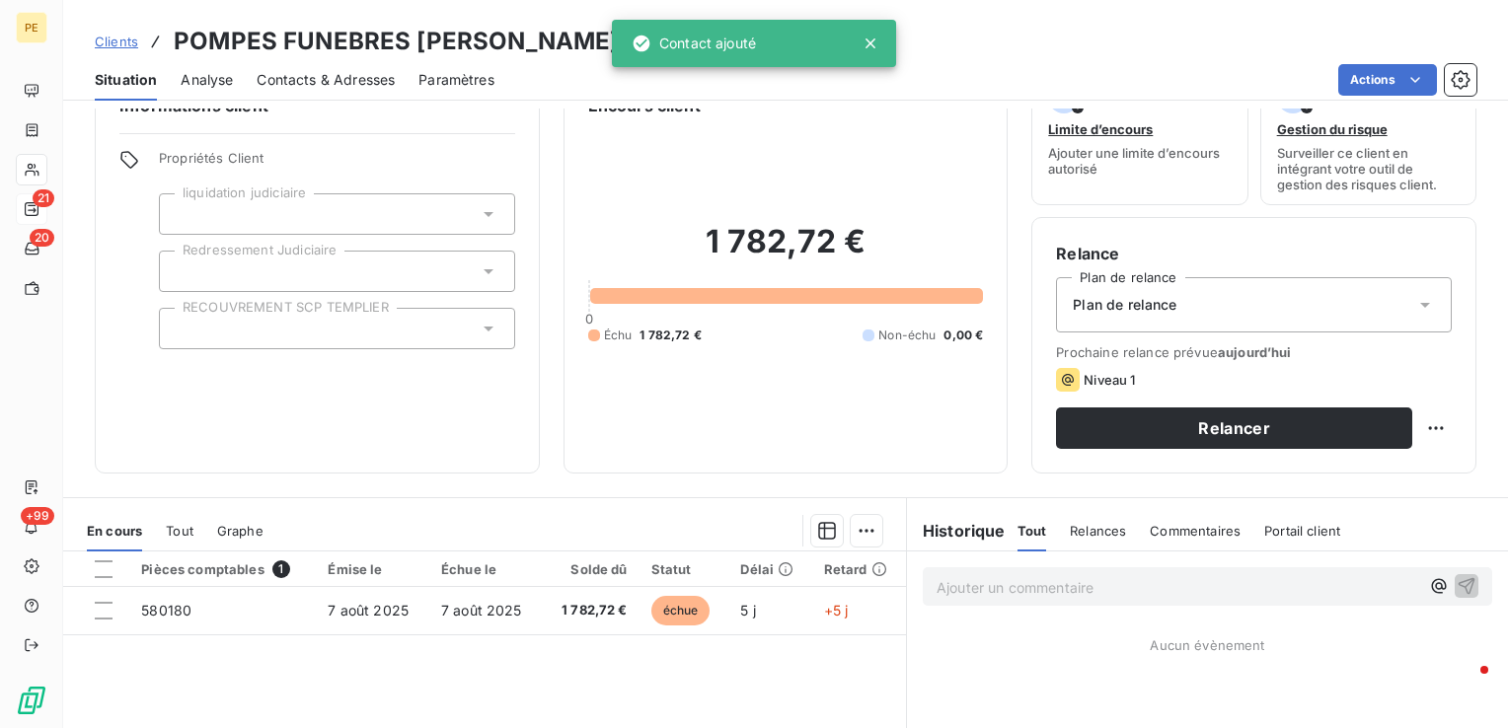
scroll to position [99, 0]
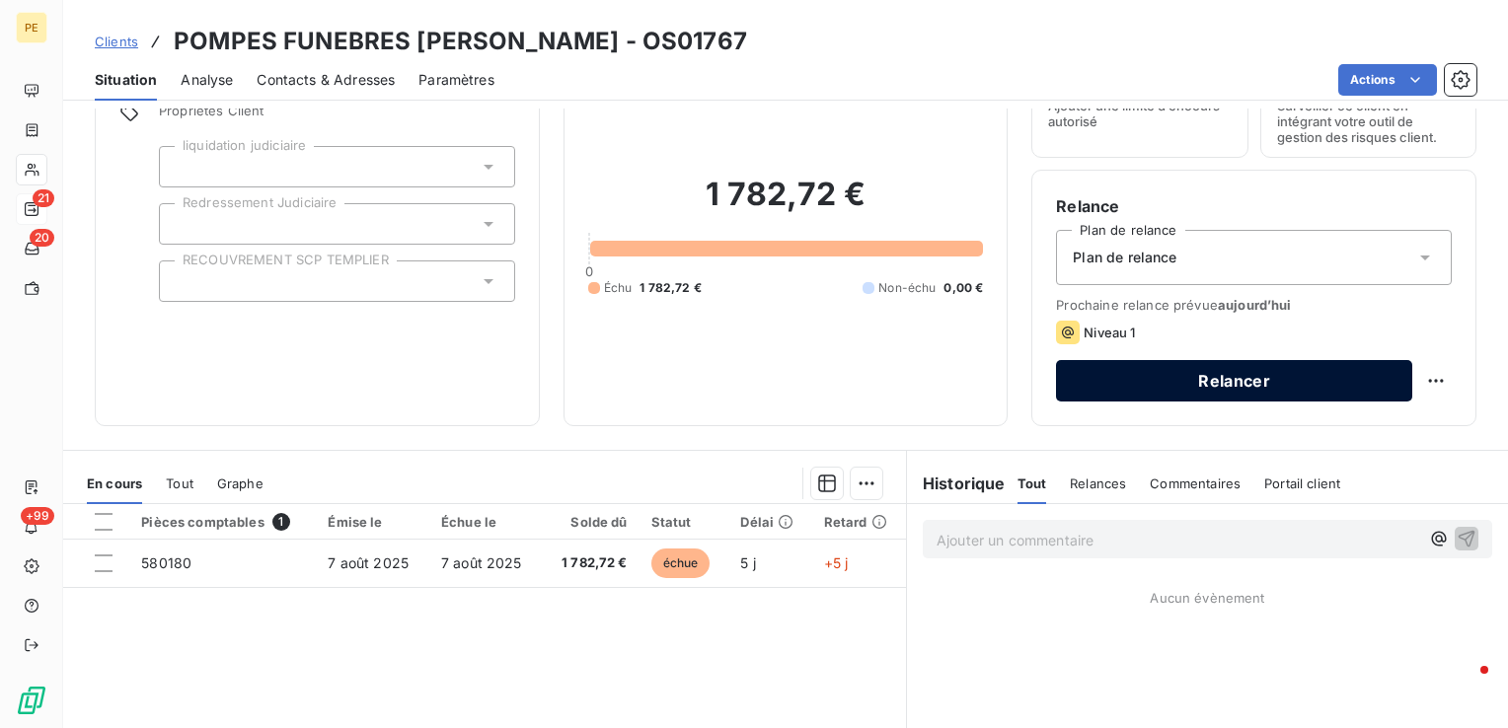
click at [1211, 377] on button "Relancer" at bounding box center [1234, 380] width 356 height 41
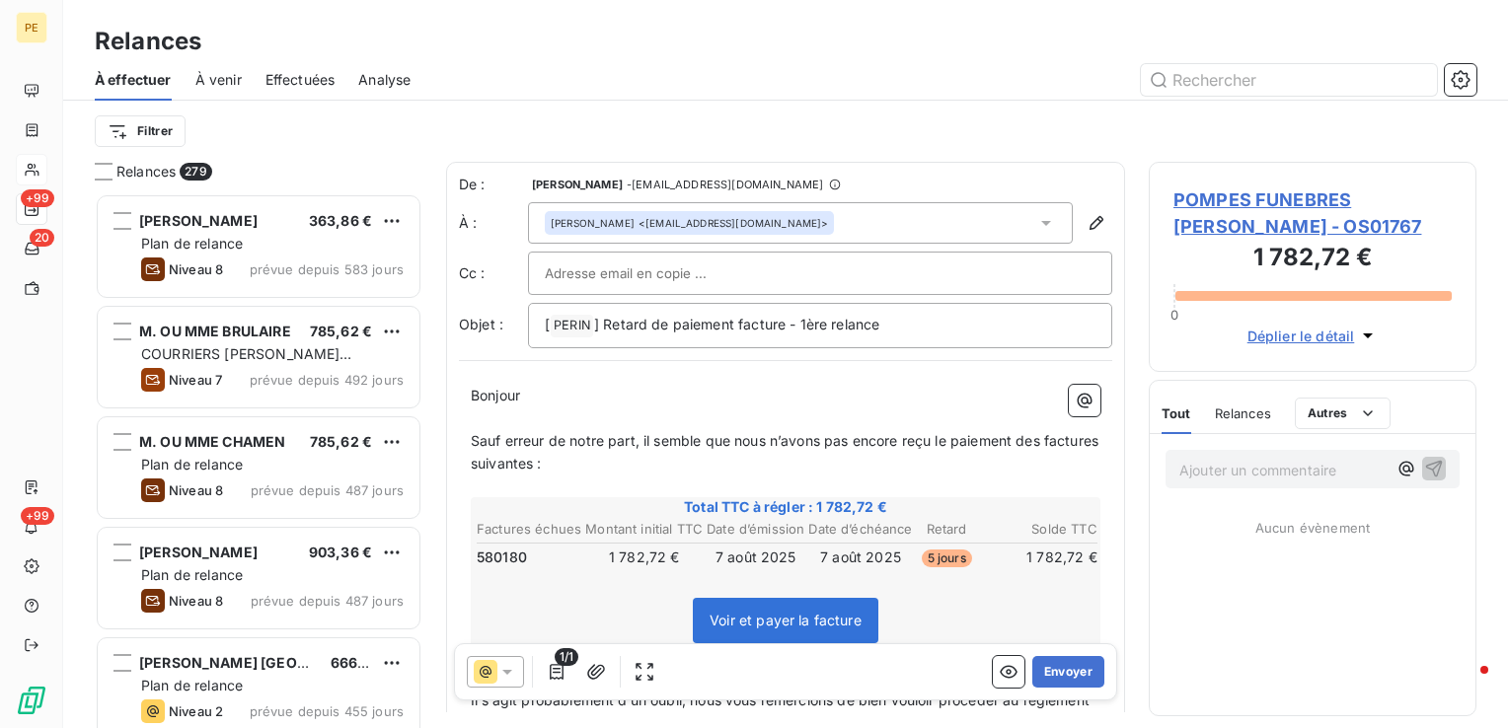
click at [817, 620] on span "Voir et payer la facture" at bounding box center [786, 620] width 152 height 17
click at [809, 622] on span "Voir et payer la facture" at bounding box center [786, 620] width 152 height 17
click at [806, 622] on span "Voir et payer la facture" at bounding box center [786, 620] width 152 height 17
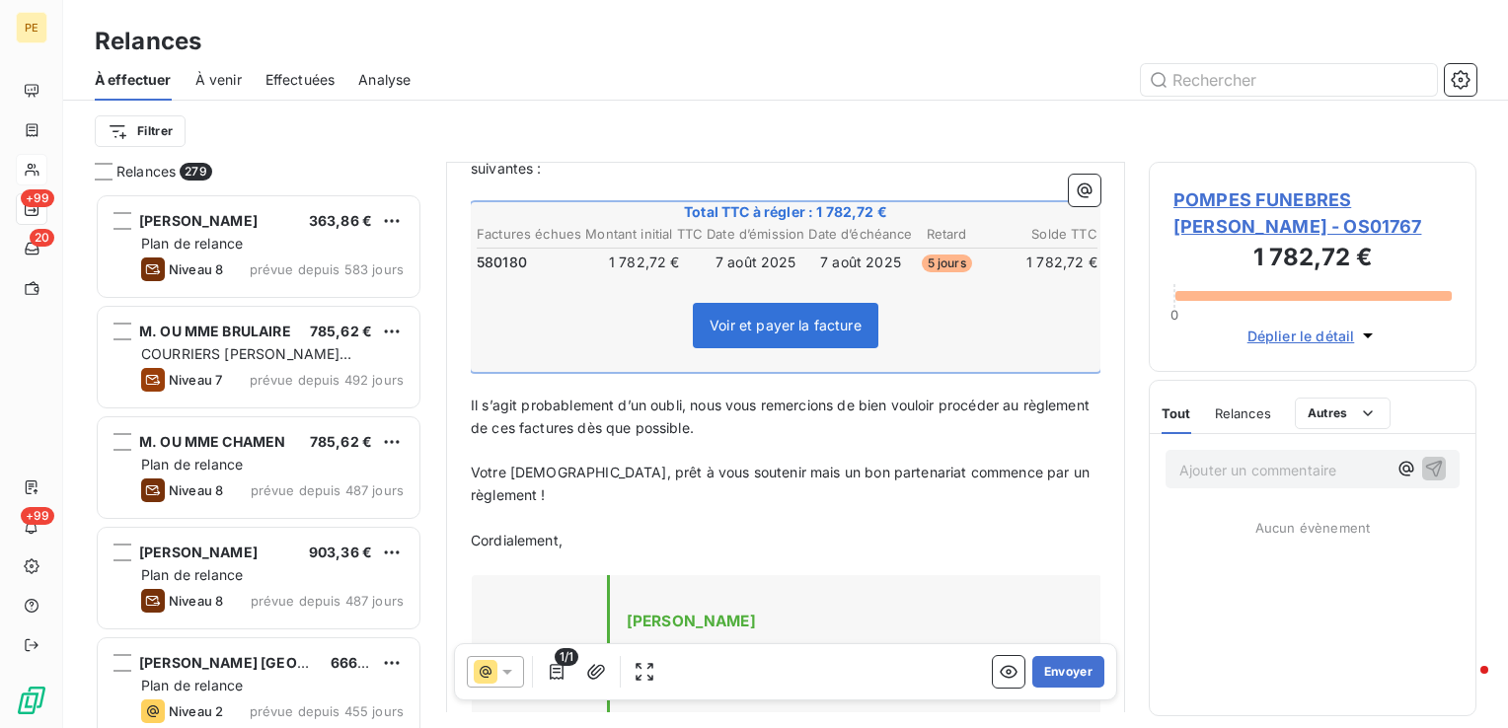
scroll to position [99, 0]
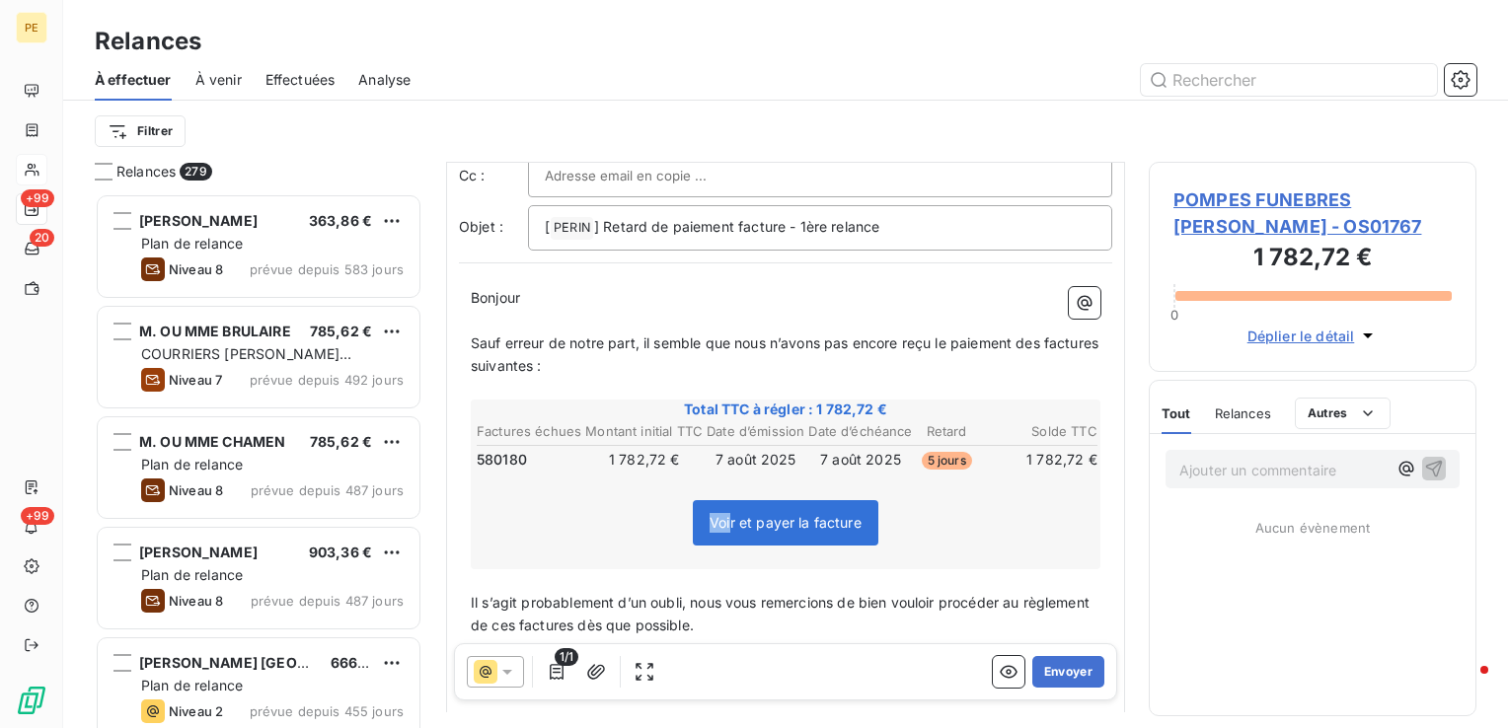
drag, startPoint x: 701, startPoint y: 522, endPoint x: 724, endPoint y: 522, distance: 22.7
click at [724, 522] on span "Voir et payer la facture" at bounding box center [786, 522] width 186 height 45
drag, startPoint x: 741, startPoint y: 526, endPoint x: 845, endPoint y: 519, distance: 103.9
click at [845, 519] on span "Voir et payer la facture" at bounding box center [786, 522] width 152 height 17
click at [1011, 532] on div "Voir et payer la facture" at bounding box center [786, 527] width 624 height 85
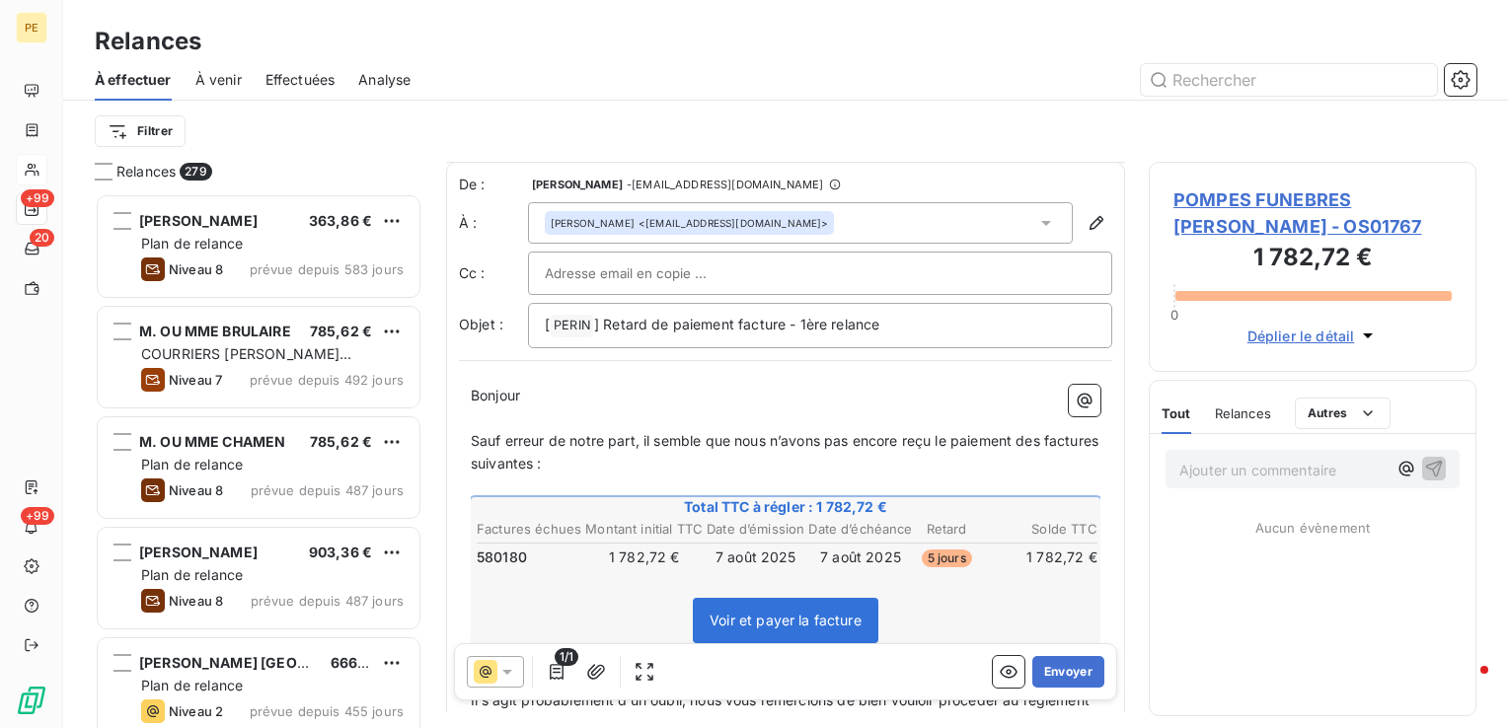
scroll to position [0, 0]
click at [1074, 672] on button "Envoyer" at bounding box center [1068, 672] width 72 height 32
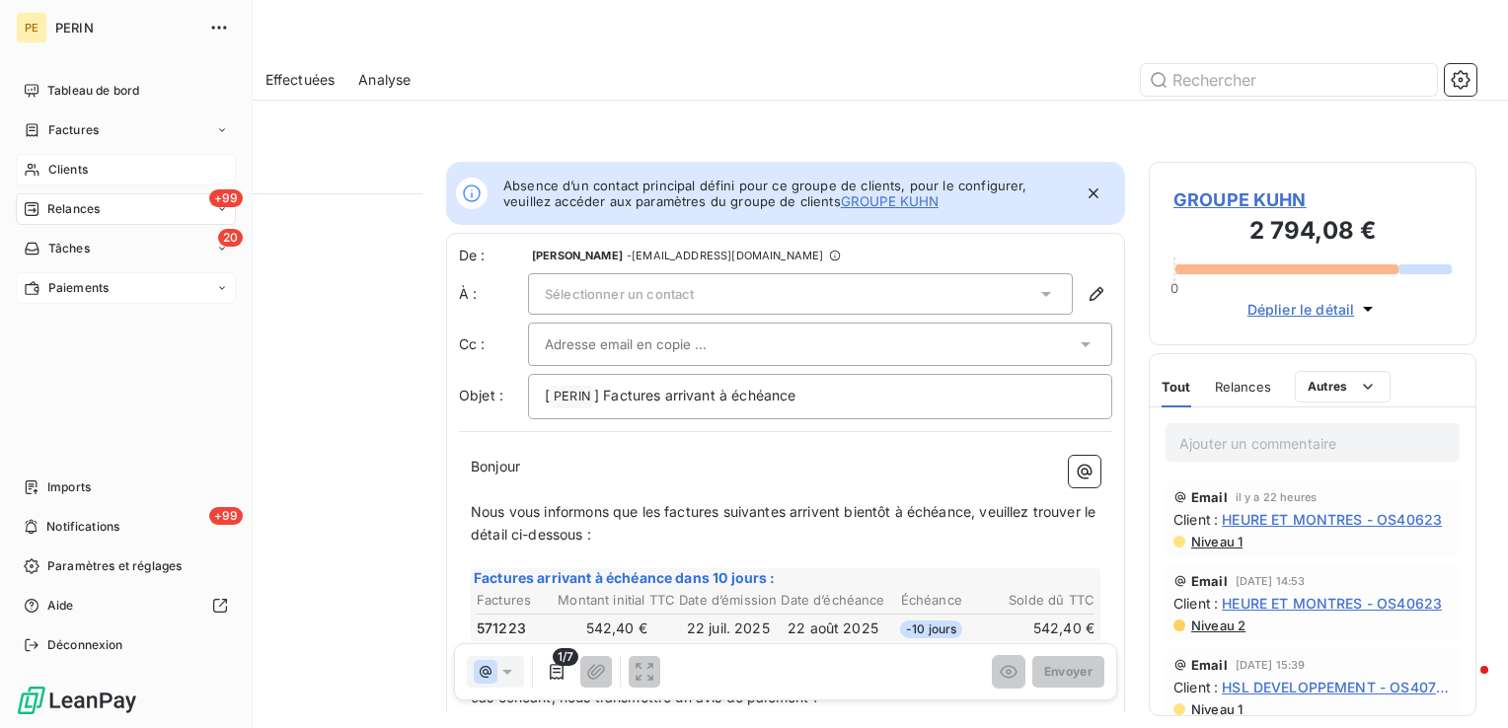
click at [62, 283] on span "Paiements" at bounding box center [78, 288] width 60 height 18
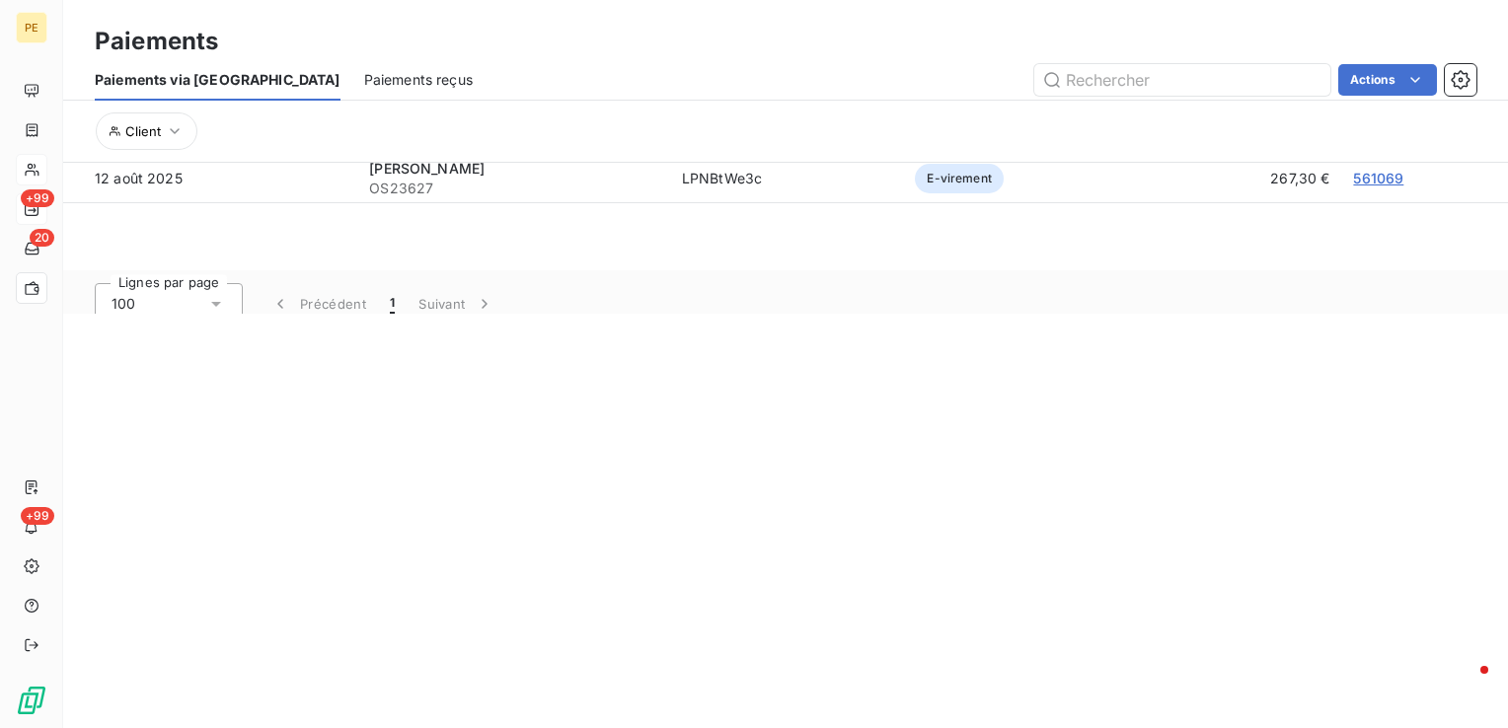
scroll to position [67, 0]
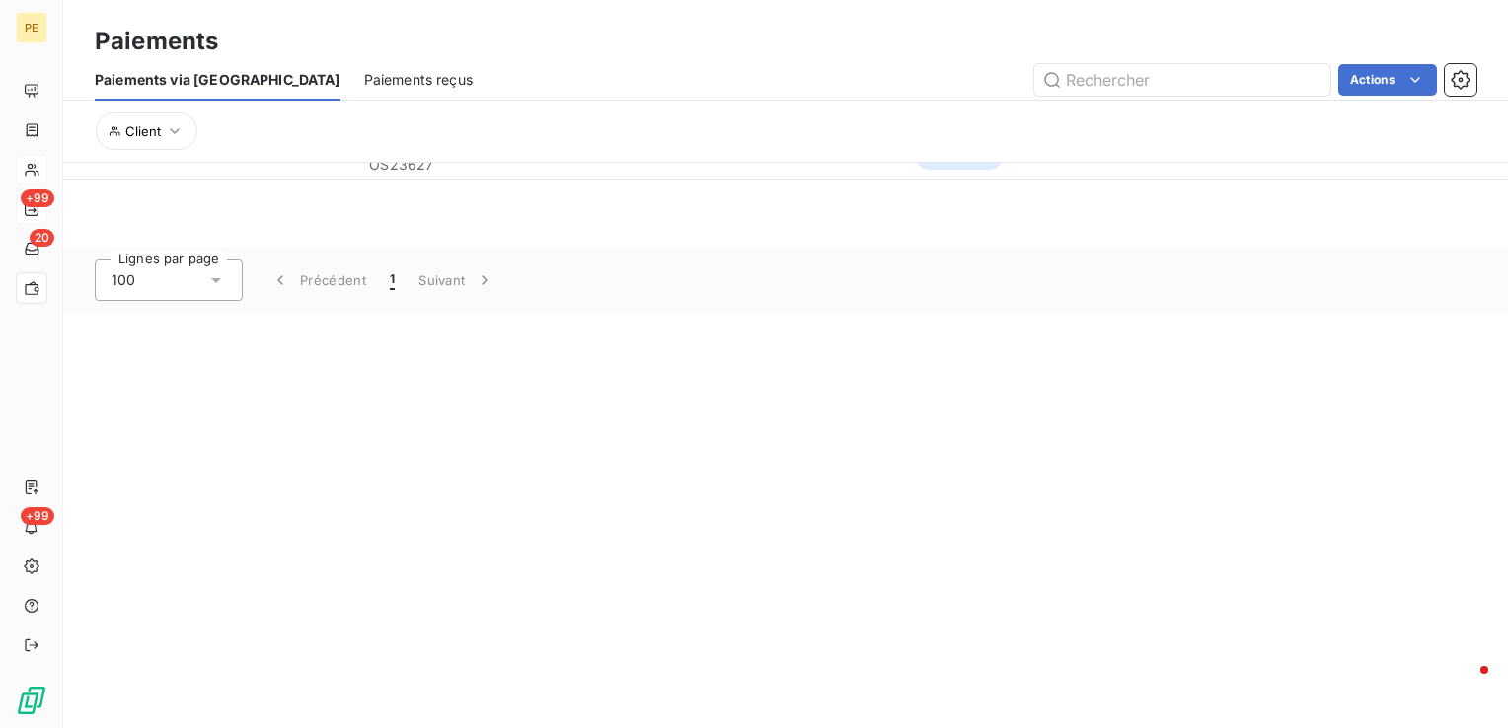
click at [364, 82] on span "Paiements reçus" at bounding box center [418, 80] width 109 height 20
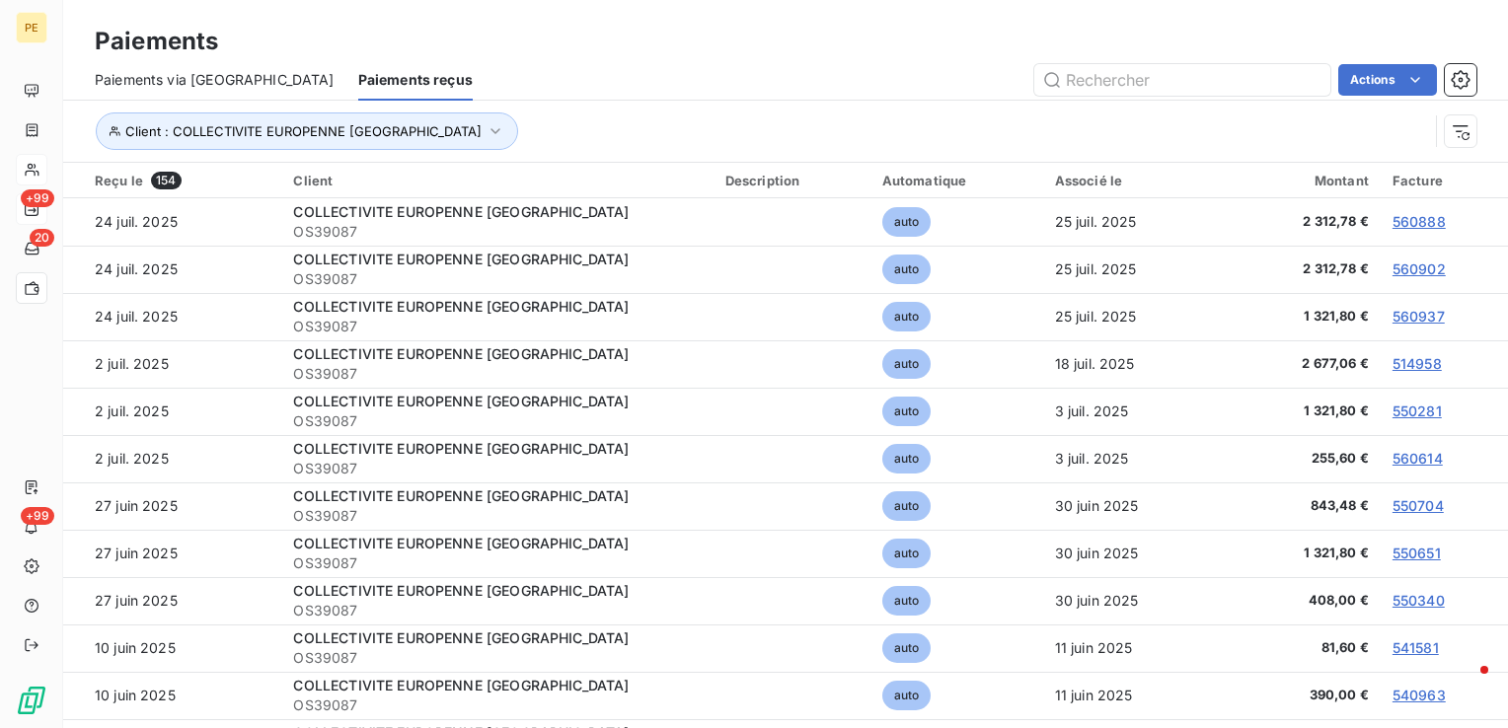
click at [149, 94] on div "Paiements via [GEOGRAPHIC_DATA]" at bounding box center [215, 79] width 240 height 41
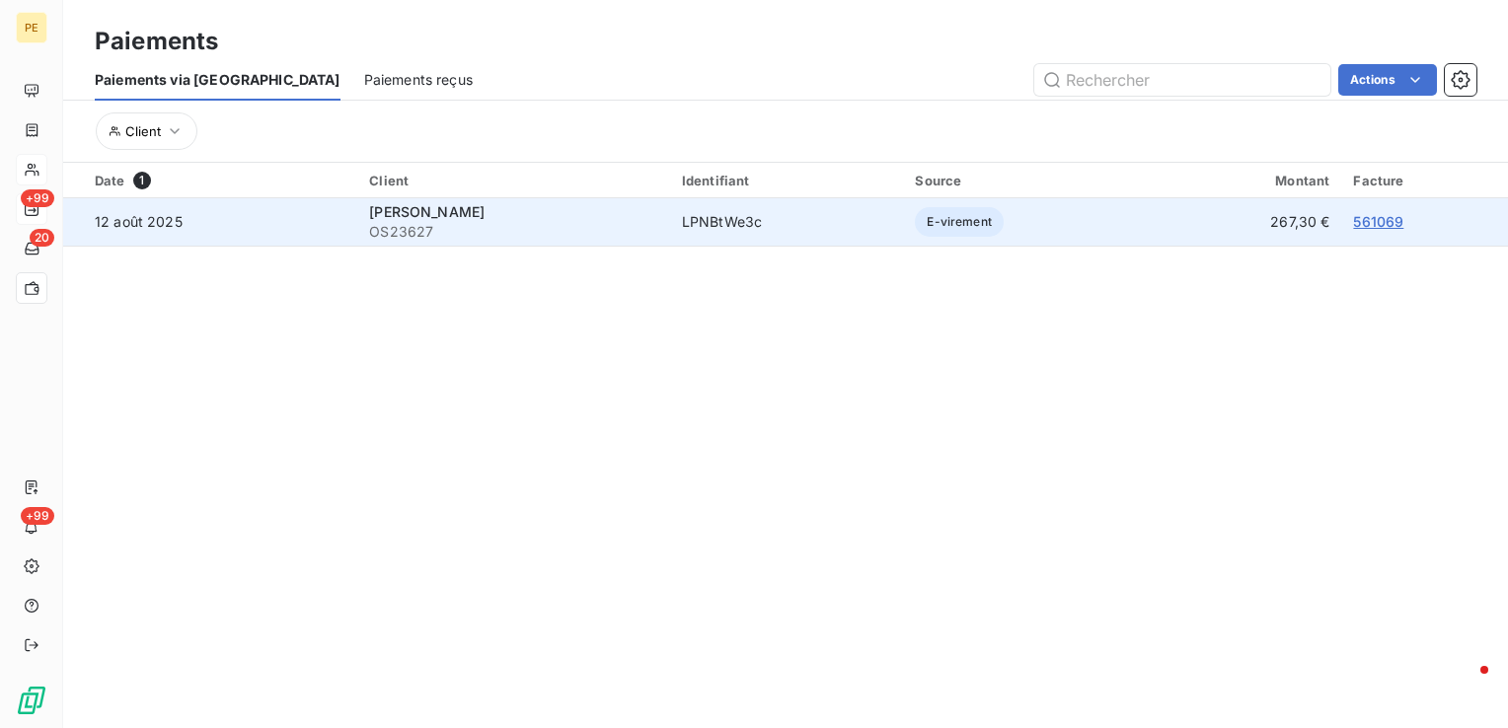
click at [1374, 218] on link "561069" at bounding box center [1378, 221] width 50 height 17
click at [1310, 222] on td "267,30 €" at bounding box center [1248, 221] width 187 height 47
click at [309, 223] on td "12 août 2025" at bounding box center [210, 221] width 294 height 47
click at [157, 217] on td "12 août 2025" at bounding box center [210, 221] width 294 height 47
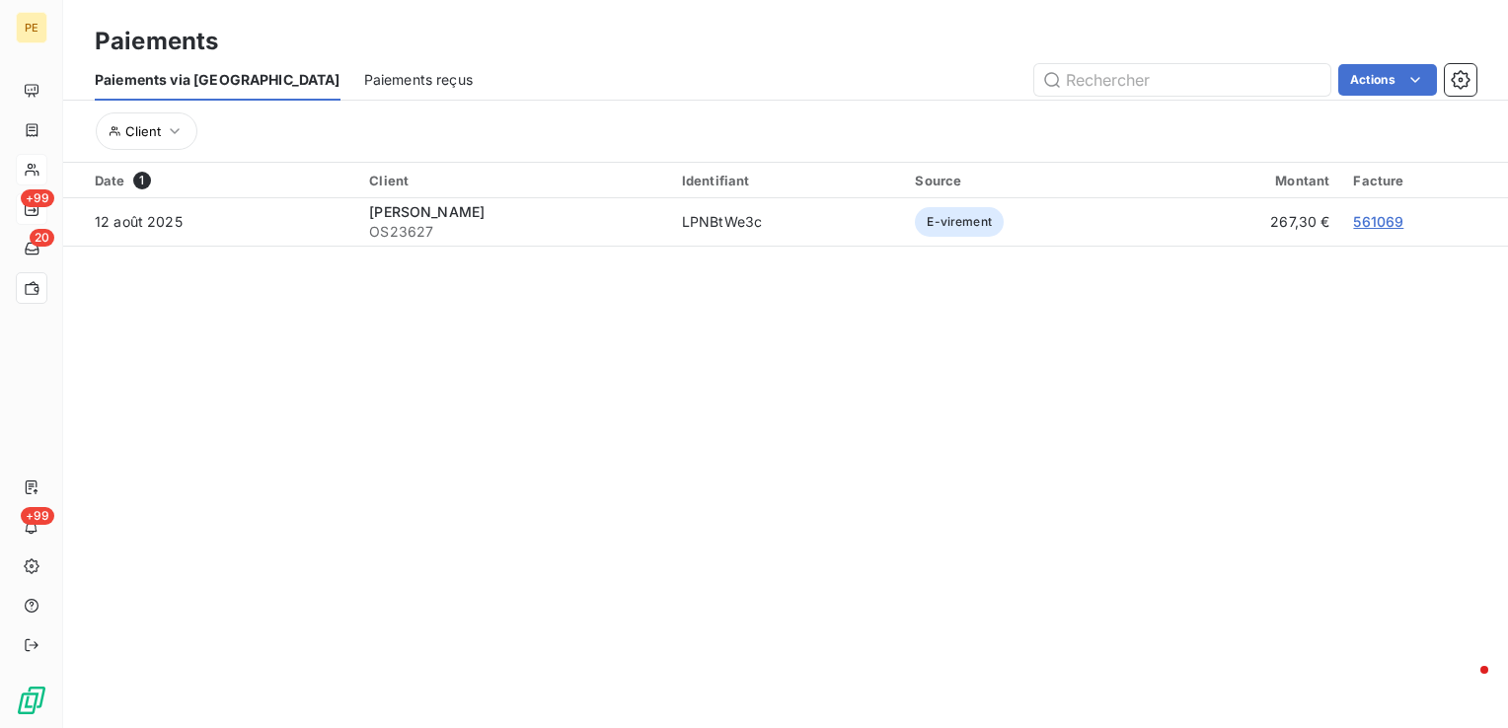
click at [378, 511] on section "Paiements Paiements via le Portail Paiements reçus Actions Client Date 1 Client…" at bounding box center [785, 364] width 1445 height 728
click at [364, 70] on span "Paiements reçus" at bounding box center [418, 80] width 109 height 20
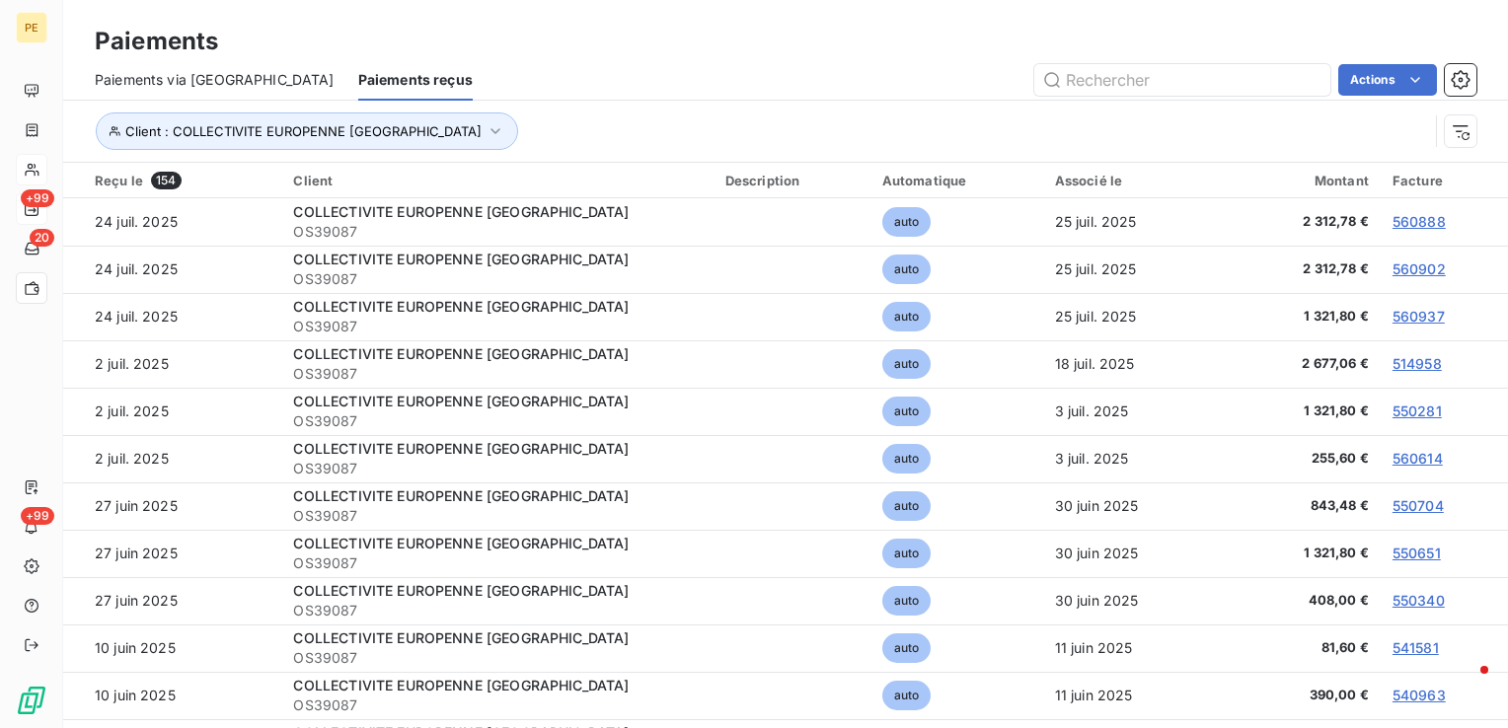
click at [182, 67] on div "Paiements via [GEOGRAPHIC_DATA]" at bounding box center [215, 79] width 240 height 41
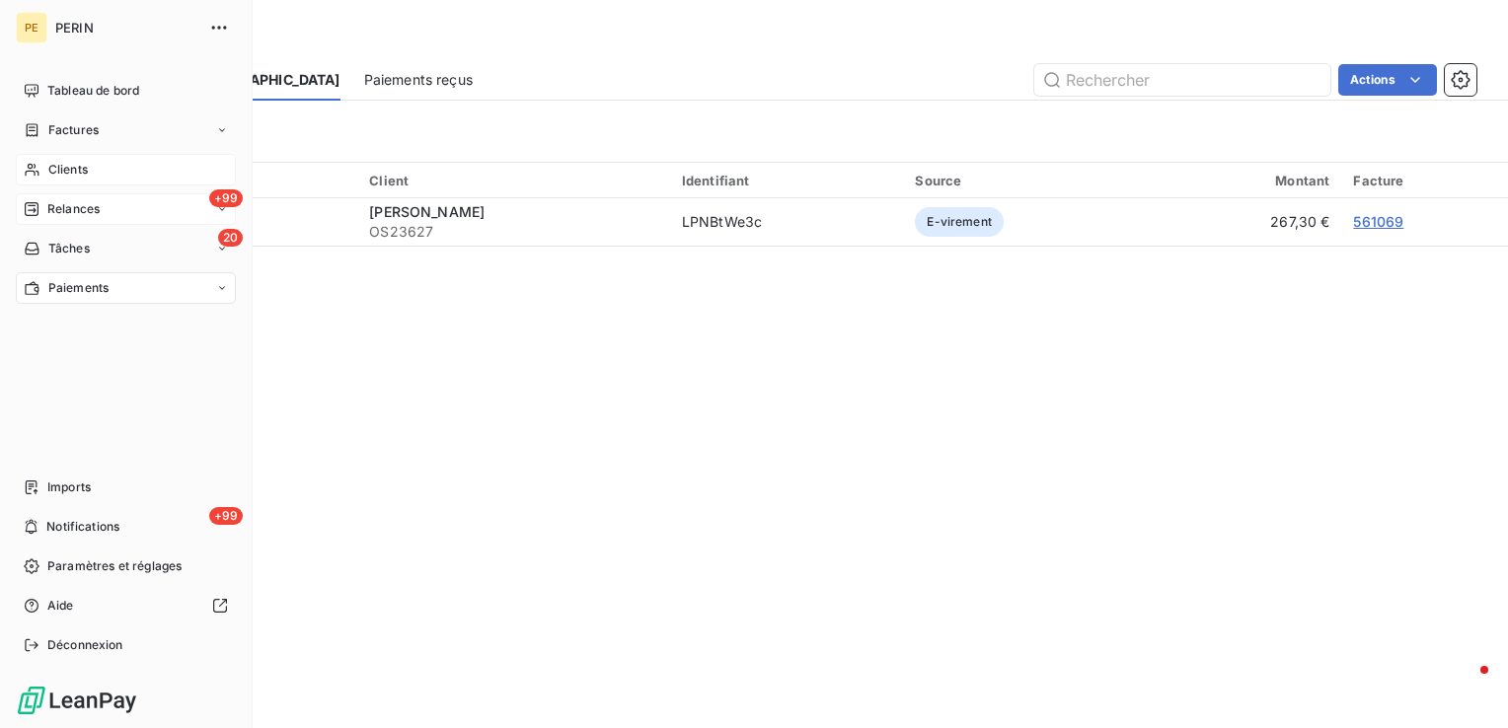
click at [70, 174] on span "Clients" at bounding box center [67, 170] width 39 height 18
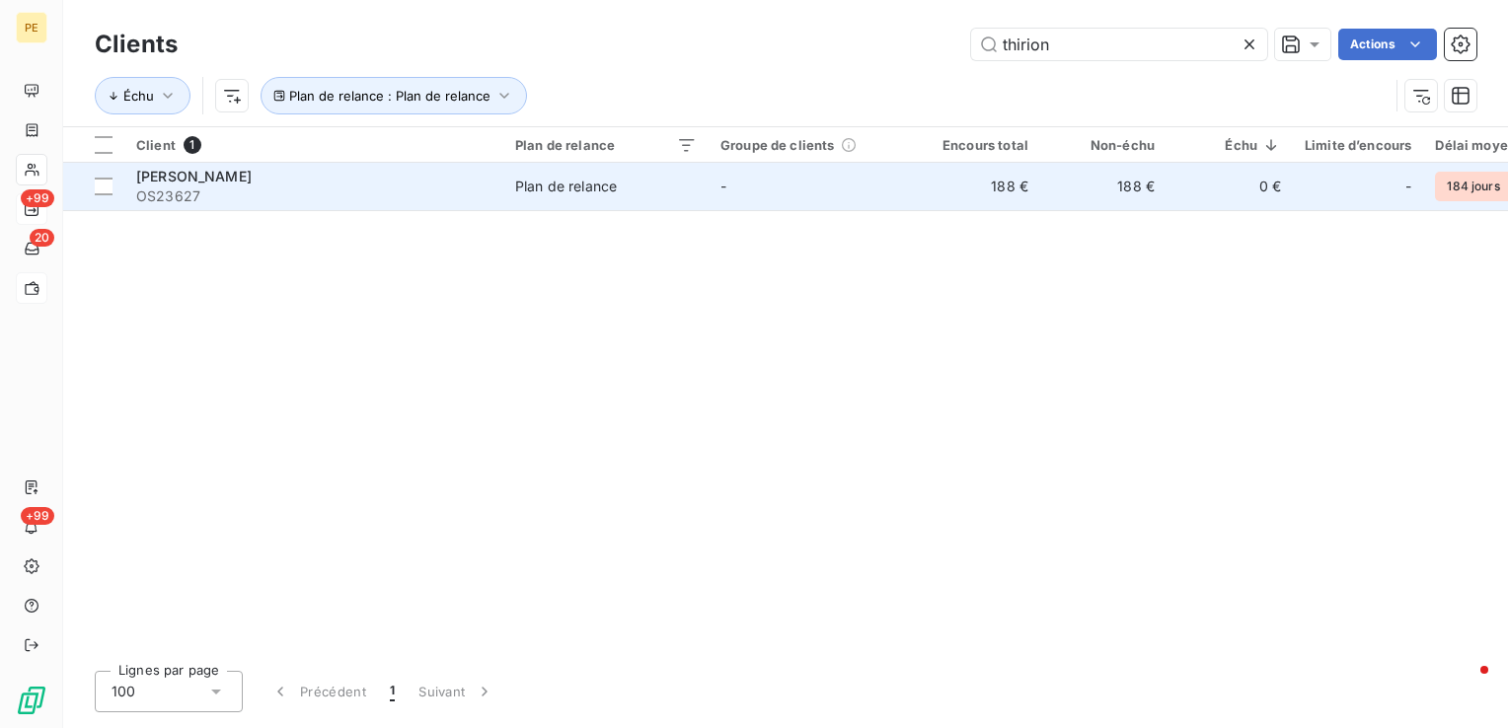
type input "thirion"
click at [546, 198] on td "Plan de relance" at bounding box center [605, 186] width 205 height 47
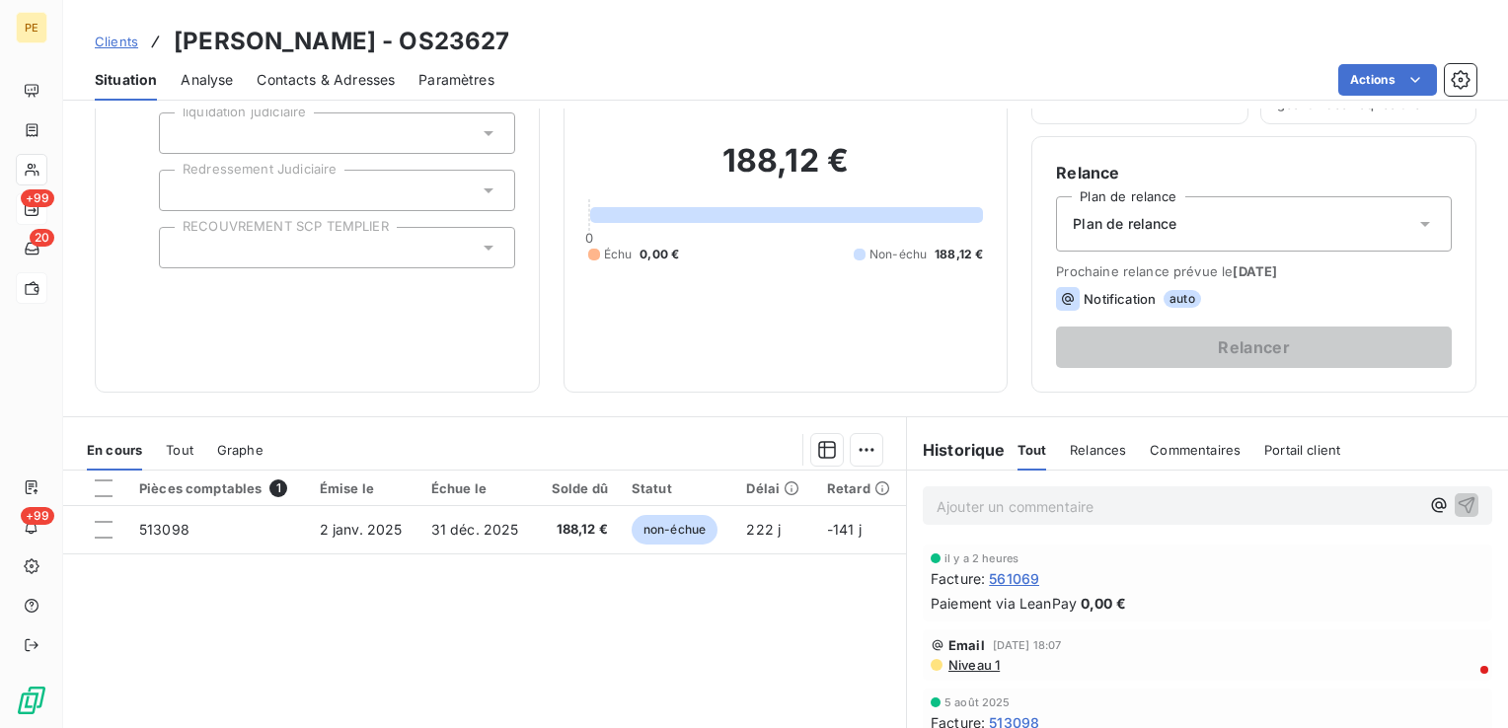
scroll to position [296, 0]
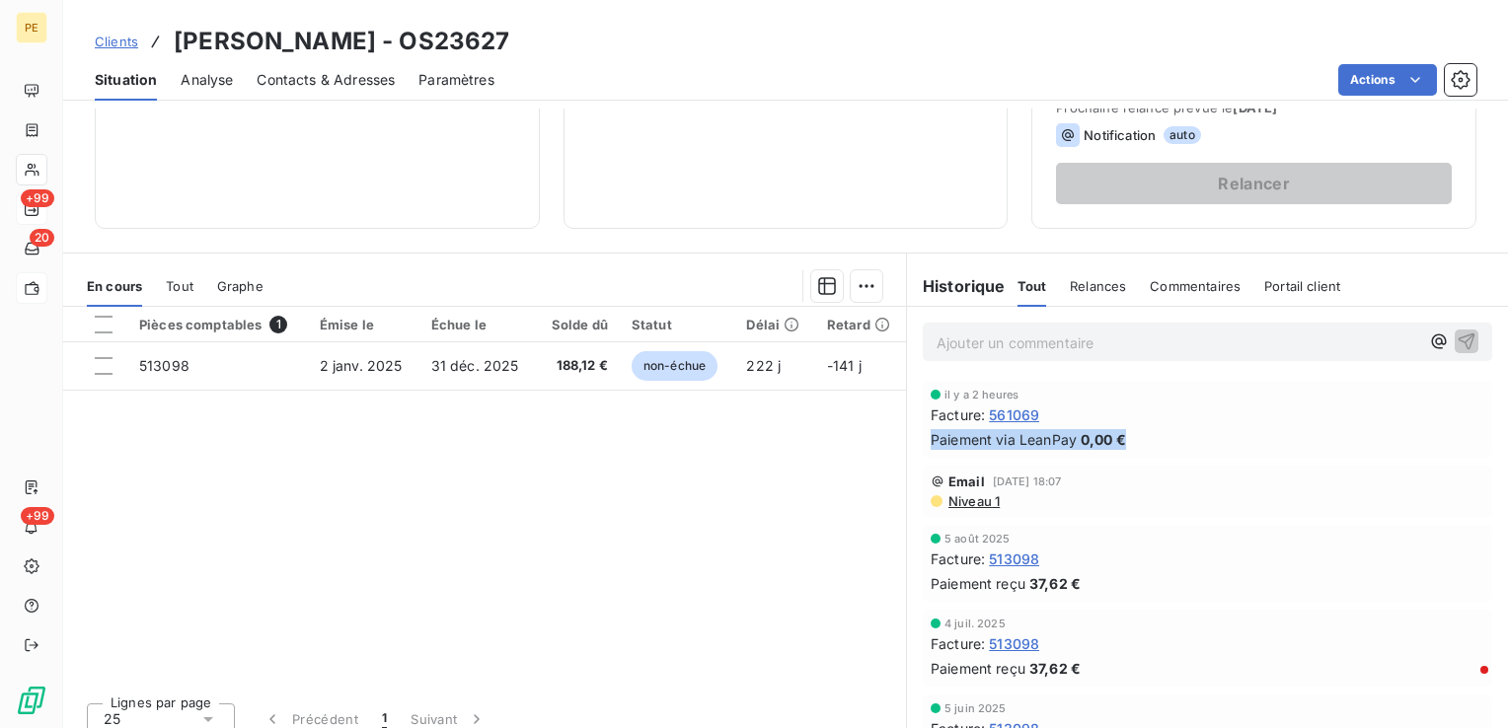
drag, startPoint x: 1156, startPoint y: 444, endPoint x: 897, endPoint y: 442, distance: 258.6
click at [907, 442] on div "il y a 2 heures Facture : 561069 Paiement via LeanPay 0,00 €" at bounding box center [1207, 419] width 601 height 85
click at [1184, 423] on div "Facture : 561069" at bounding box center [1208, 415] width 554 height 21
click at [206, 284] on div "En cours Tout Graphe" at bounding box center [484, 286] width 843 height 41
click at [176, 286] on span "Tout" at bounding box center [180, 286] width 28 height 16
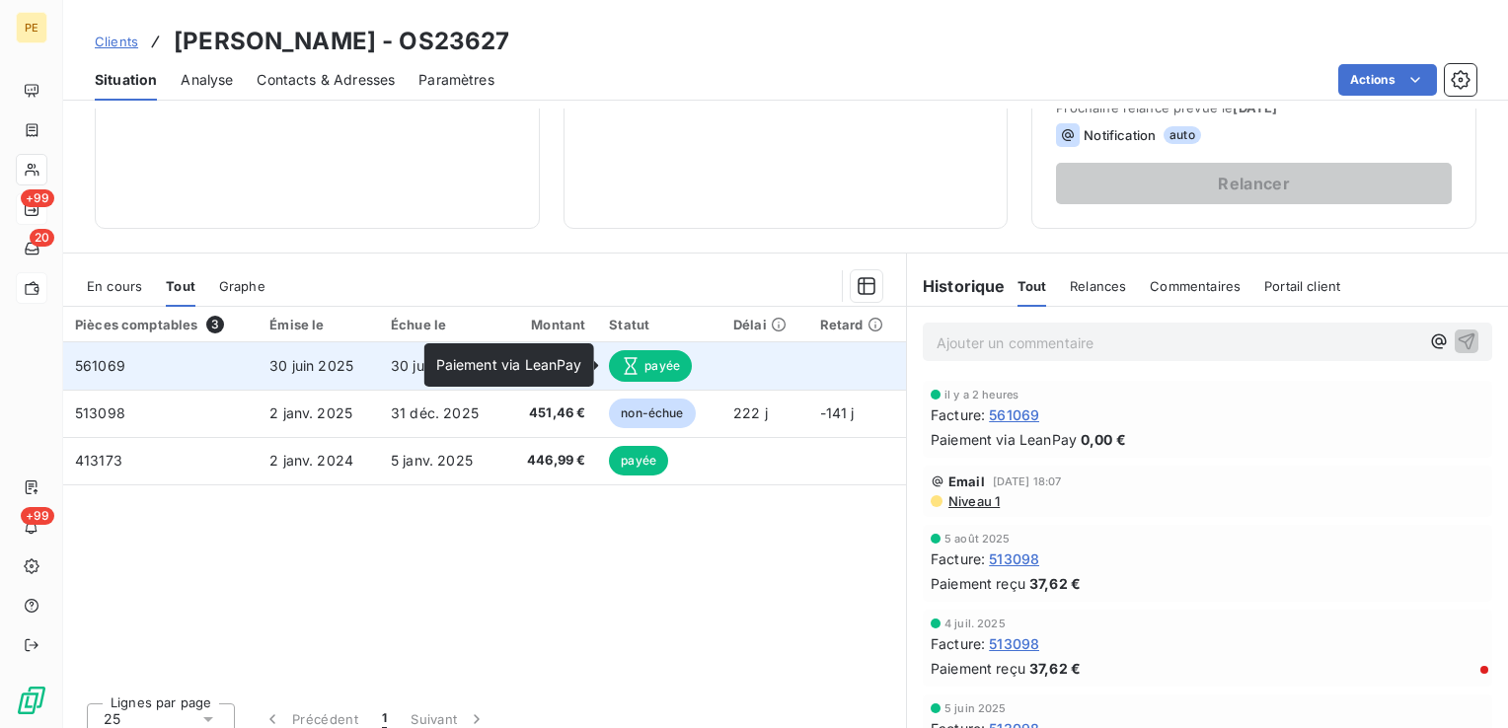
click at [628, 366] on icon at bounding box center [631, 366] width 20 height 20
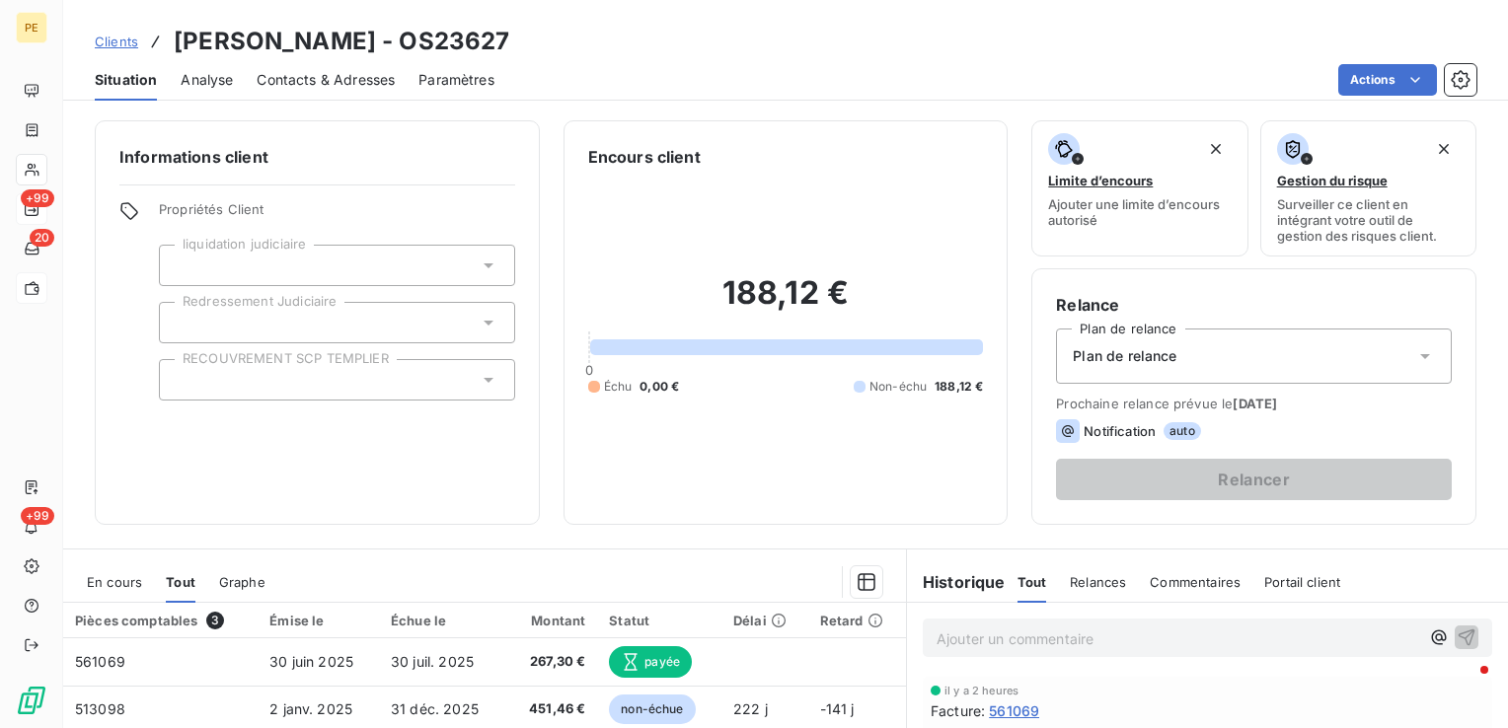
scroll to position [296, 0]
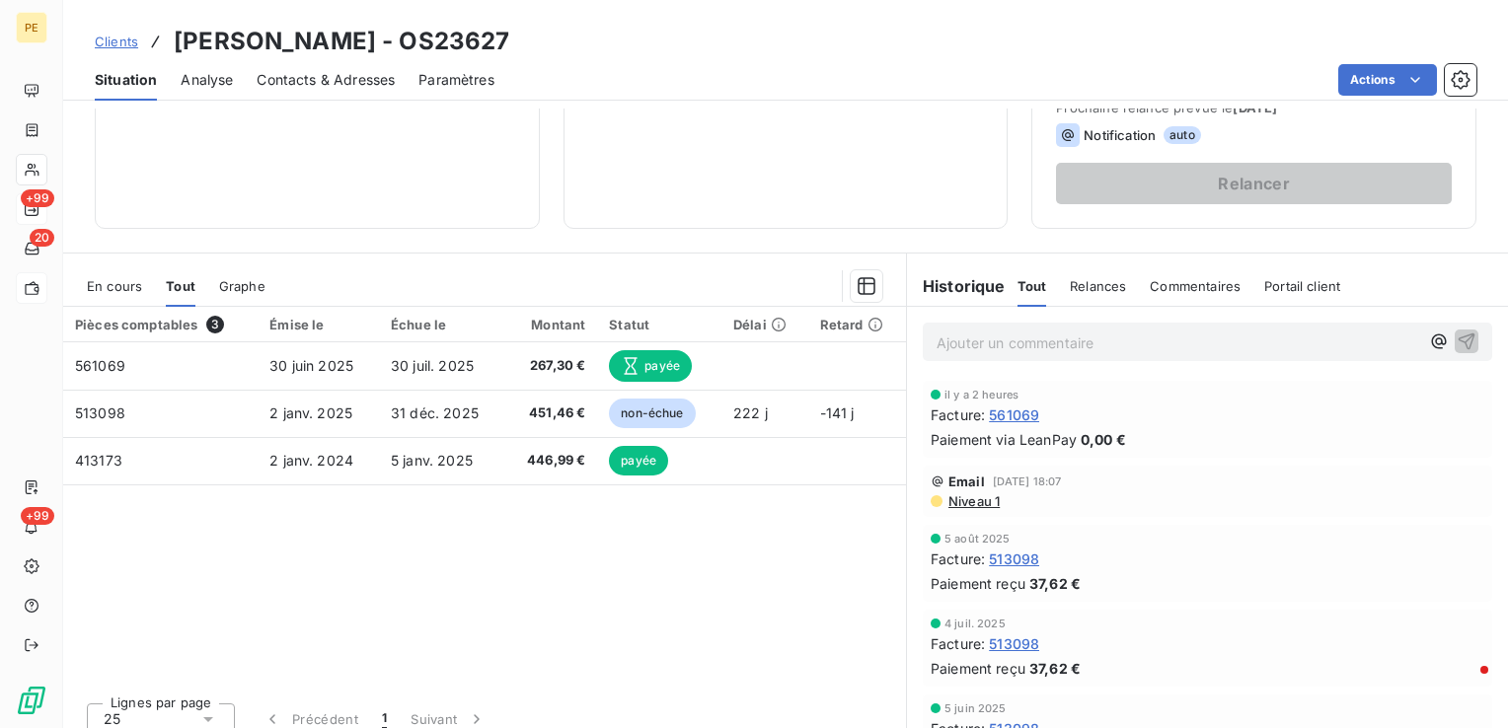
click at [1256, 563] on div "Facture : 513098" at bounding box center [1208, 559] width 554 height 21
click at [971, 506] on span "Niveau 1" at bounding box center [973, 502] width 53 height 16
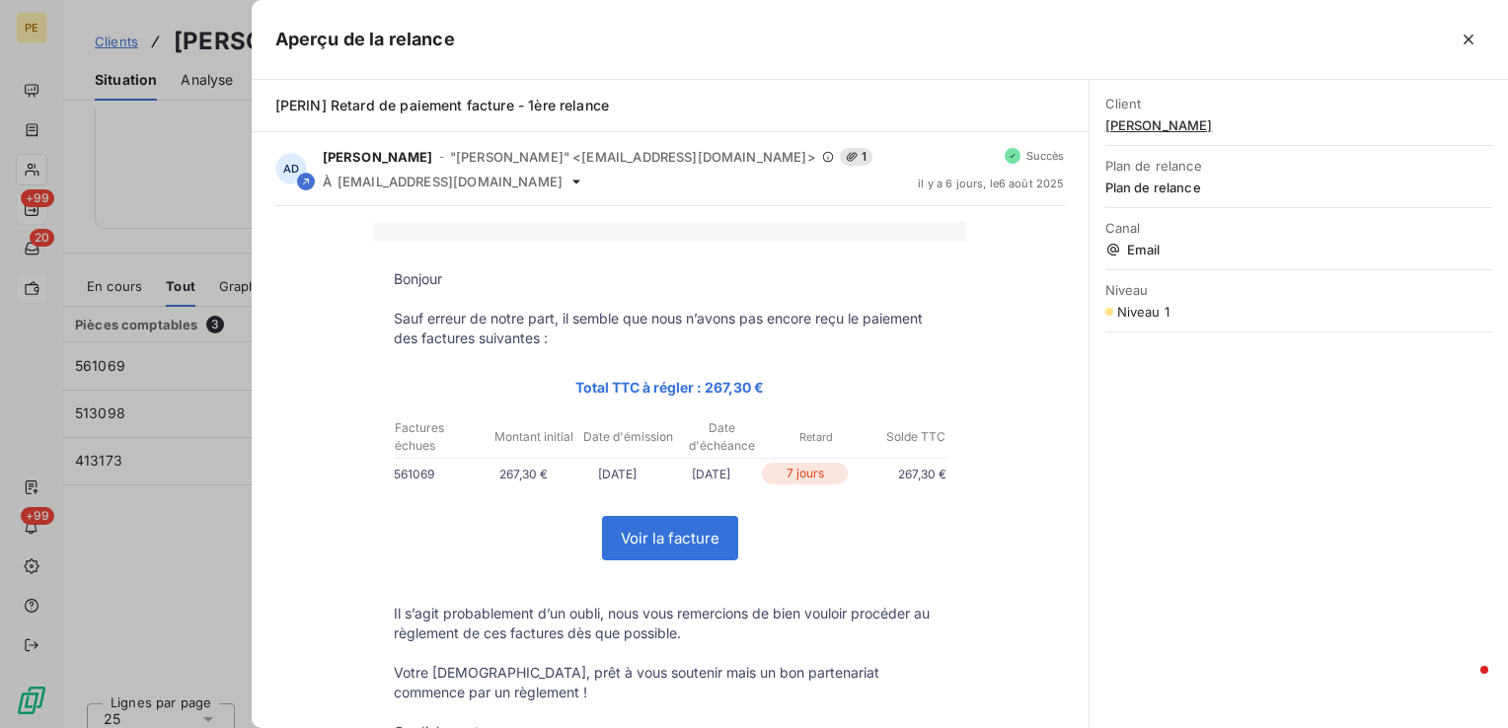
click at [672, 551] on link "Voir la facture" at bounding box center [670, 538] width 134 height 42
click at [1475, 51] on button "button" at bounding box center [1469, 40] width 32 height 32
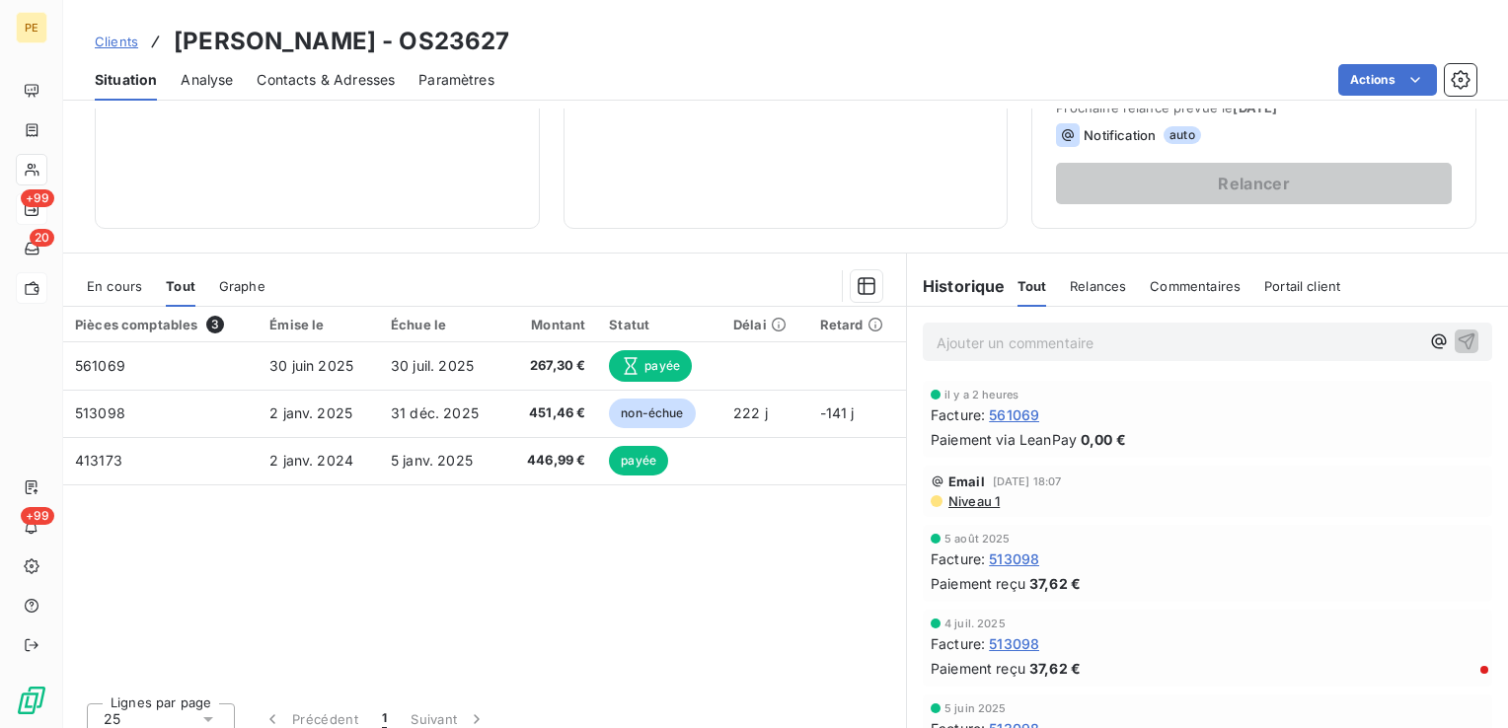
click at [1155, 420] on div "Facture : 561069" at bounding box center [1208, 415] width 554 height 21
drag, startPoint x: 1146, startPoint y: 443, endPoint x: 921, endPoint y: 460, distance: 225.7
click at [921, 460] on div "il y a 2 heures Facture : 561069 Paiement via LeanPay 0,00 €" at bounding box center [1207, 419] width 601 height 85
click at [1094, 443] on span "0,00 €" at bounding box center [1103, 439] width 45 height 21
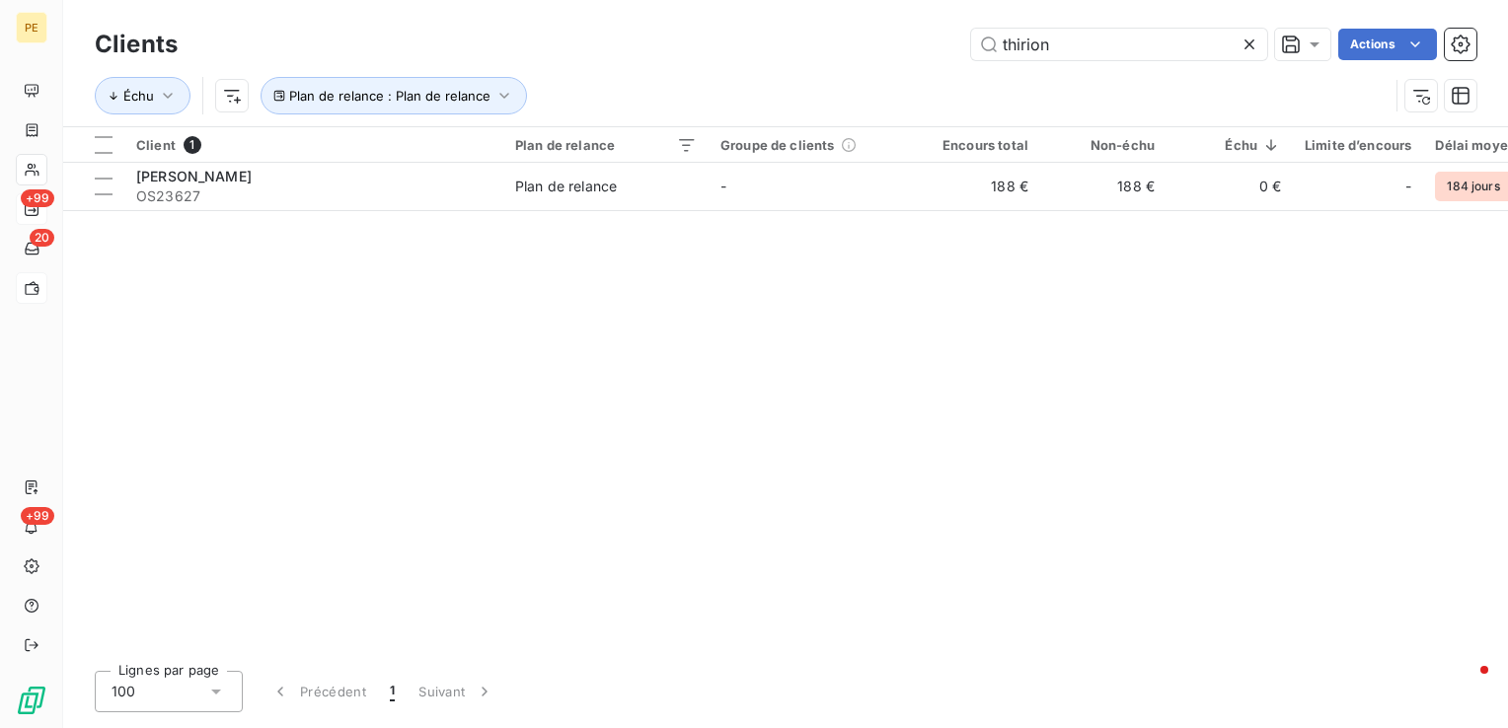
click at [612, 491] on div "Client 1 Plan de relance Groupe de clients Encours total Non-échu Échu Limite d…" at bounding box center [785, 391] width 1445 height 528
click at [1252, 44] on icon at bounding box center [1250, 45] width 20 height 20
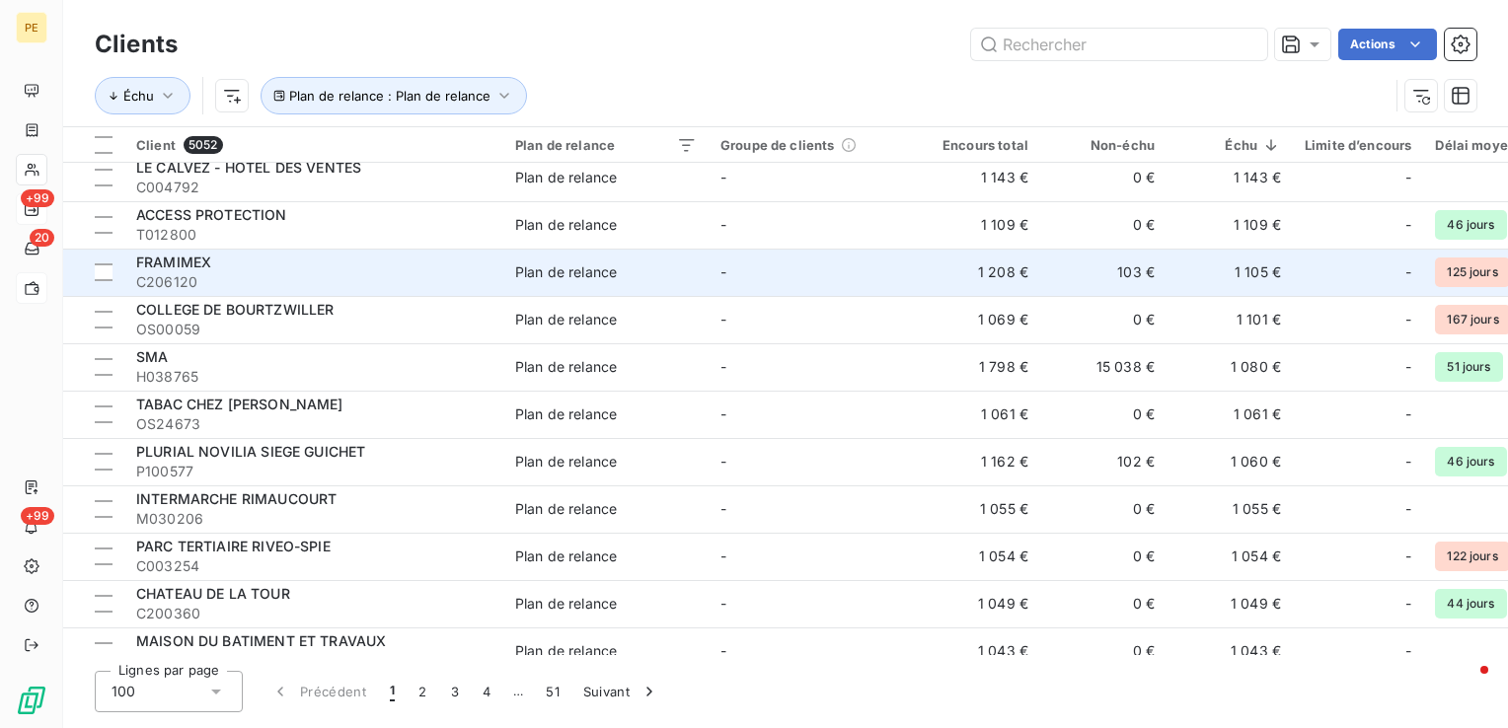
scroll to position [4055, 0]
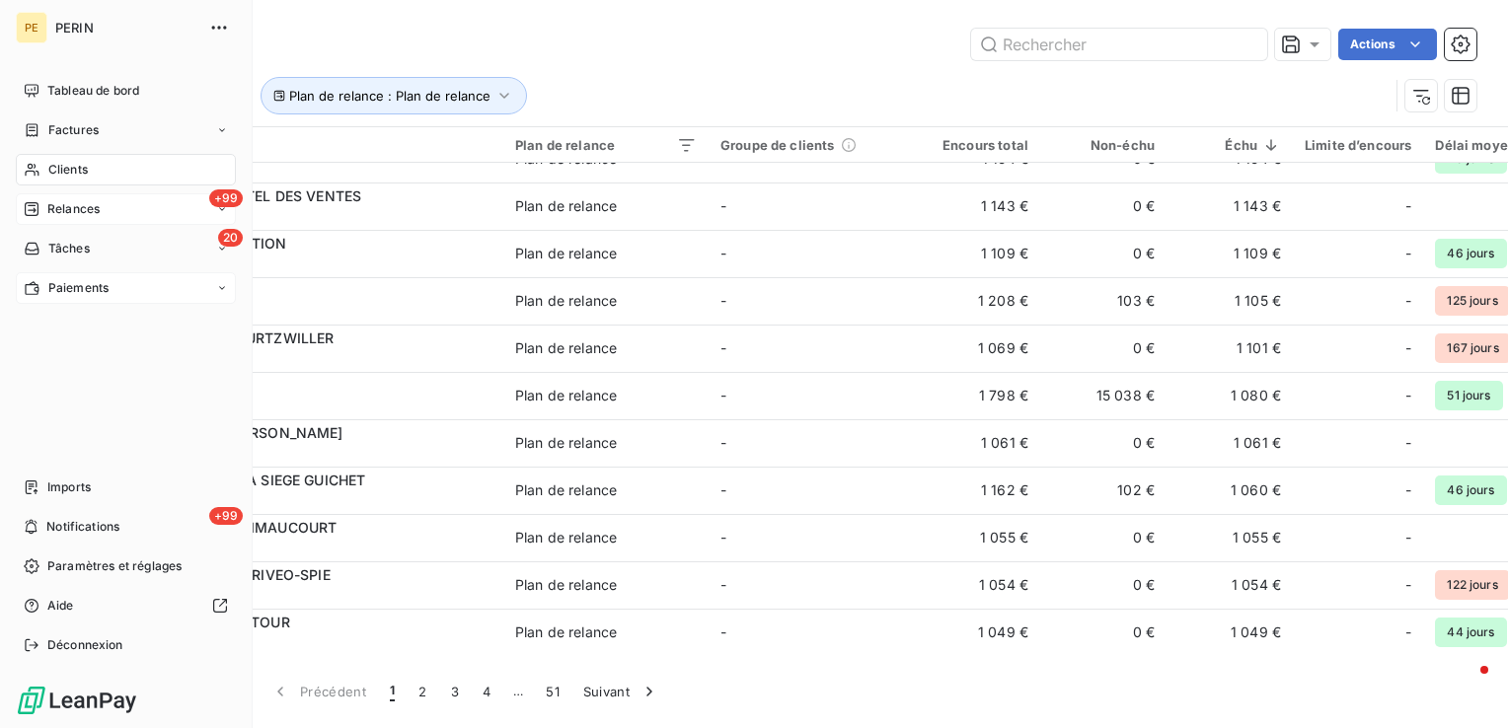
click at [59, 209] on span "Relances" at bounding box center [73, 209] width 52 height 18
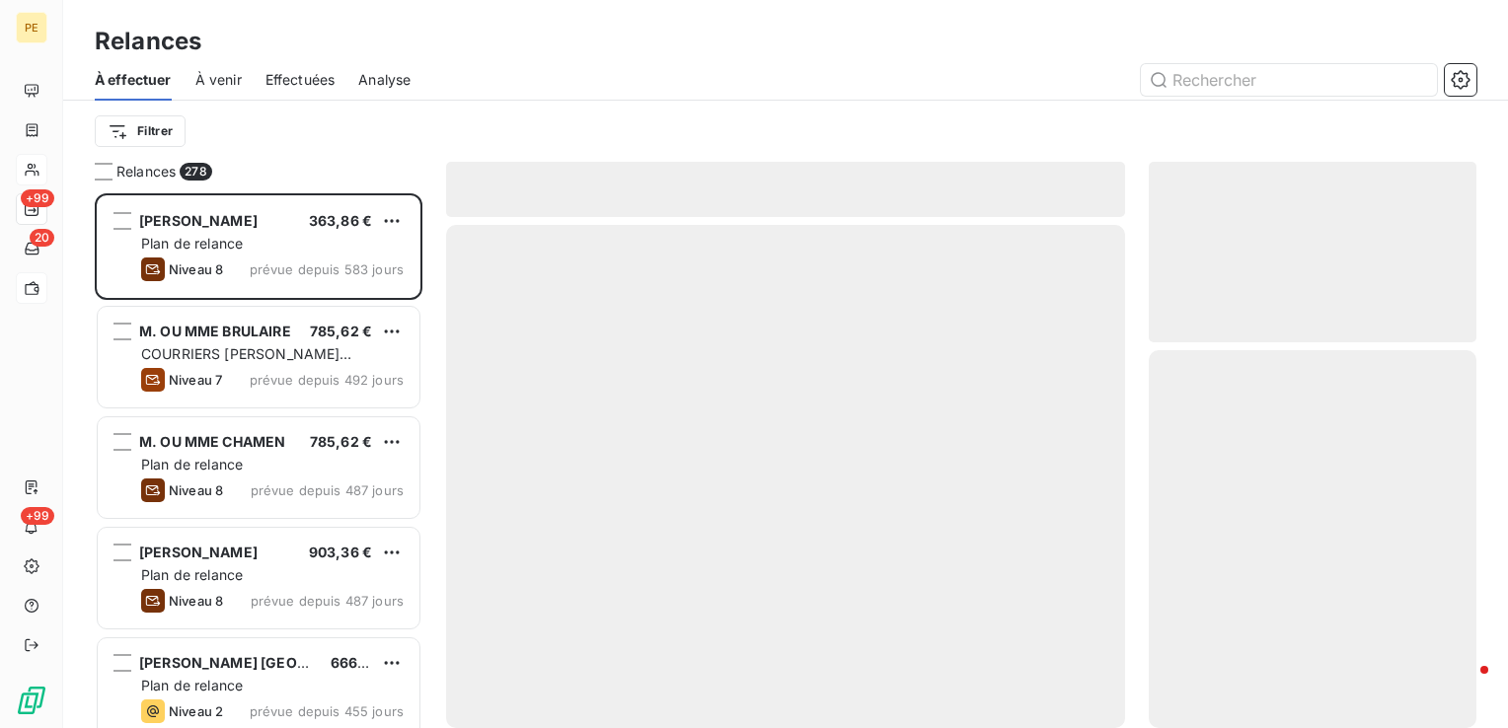
scroll to position [520, 312]
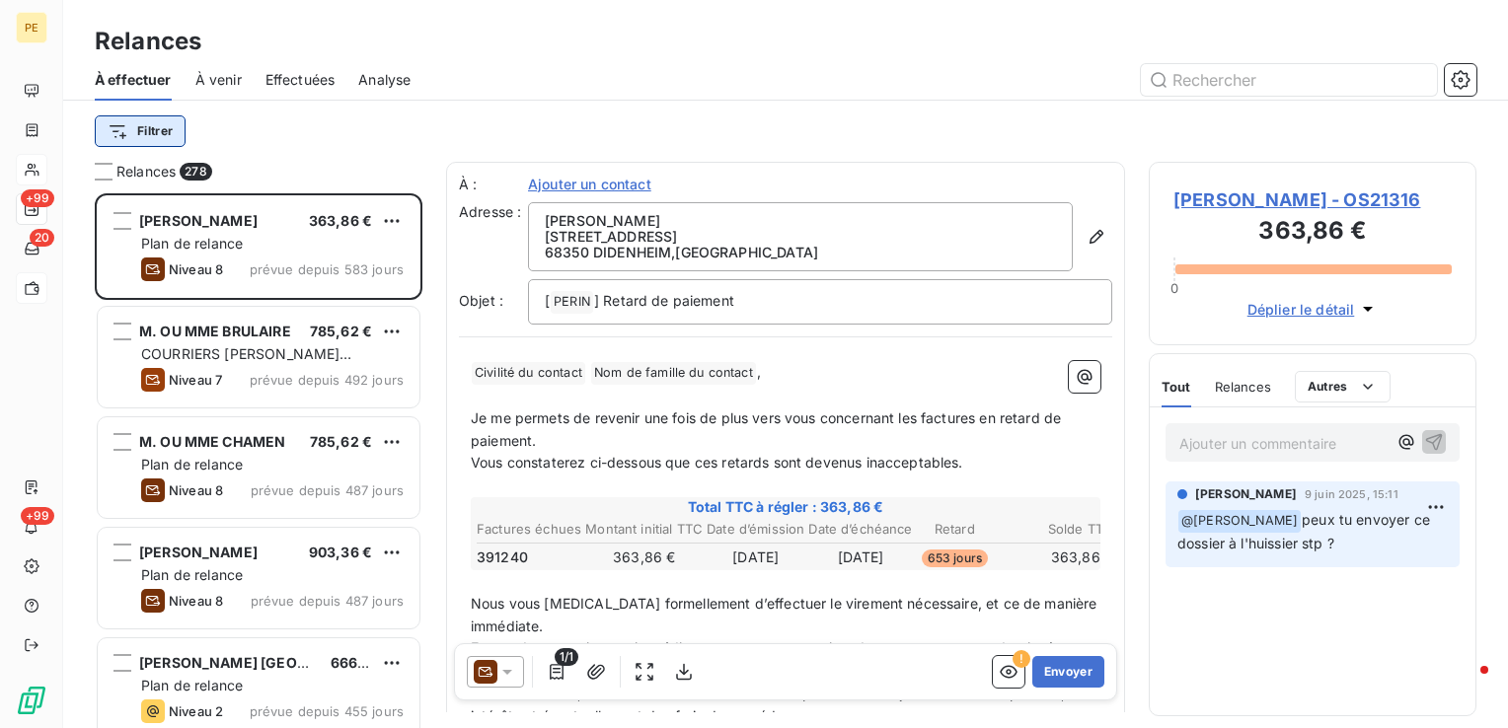
click at [146, 127] on html "PE +99 20 +99 Relances À effectuer À venir Effectuées Analyse Filtrer Relances …" at bounding box center [754, 364] width 1508 height 728
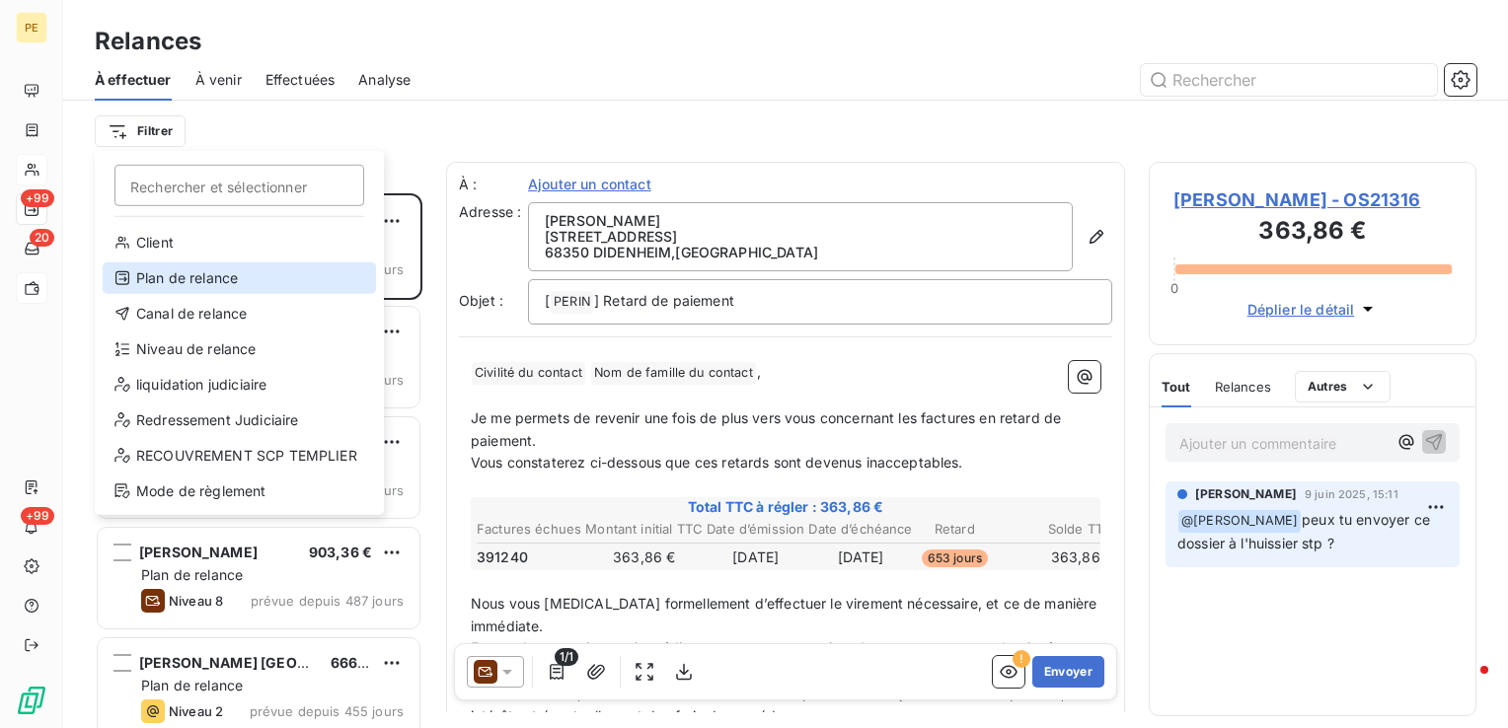
click at [166, 282] on div "Plan de relance" at bounding box center [239, 279] width 273 height 32
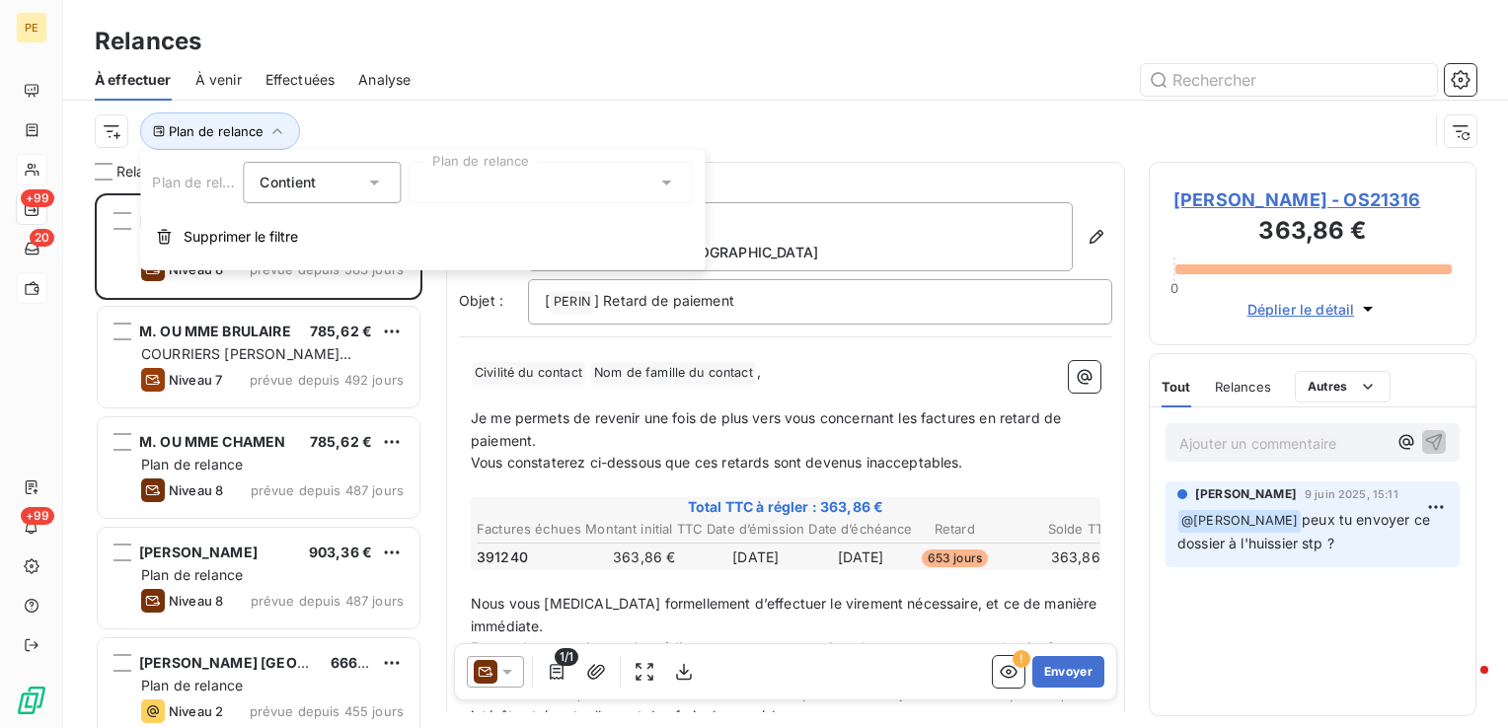
click at [458, 184] on div at bounding box center [551, 182] width 284 height 41
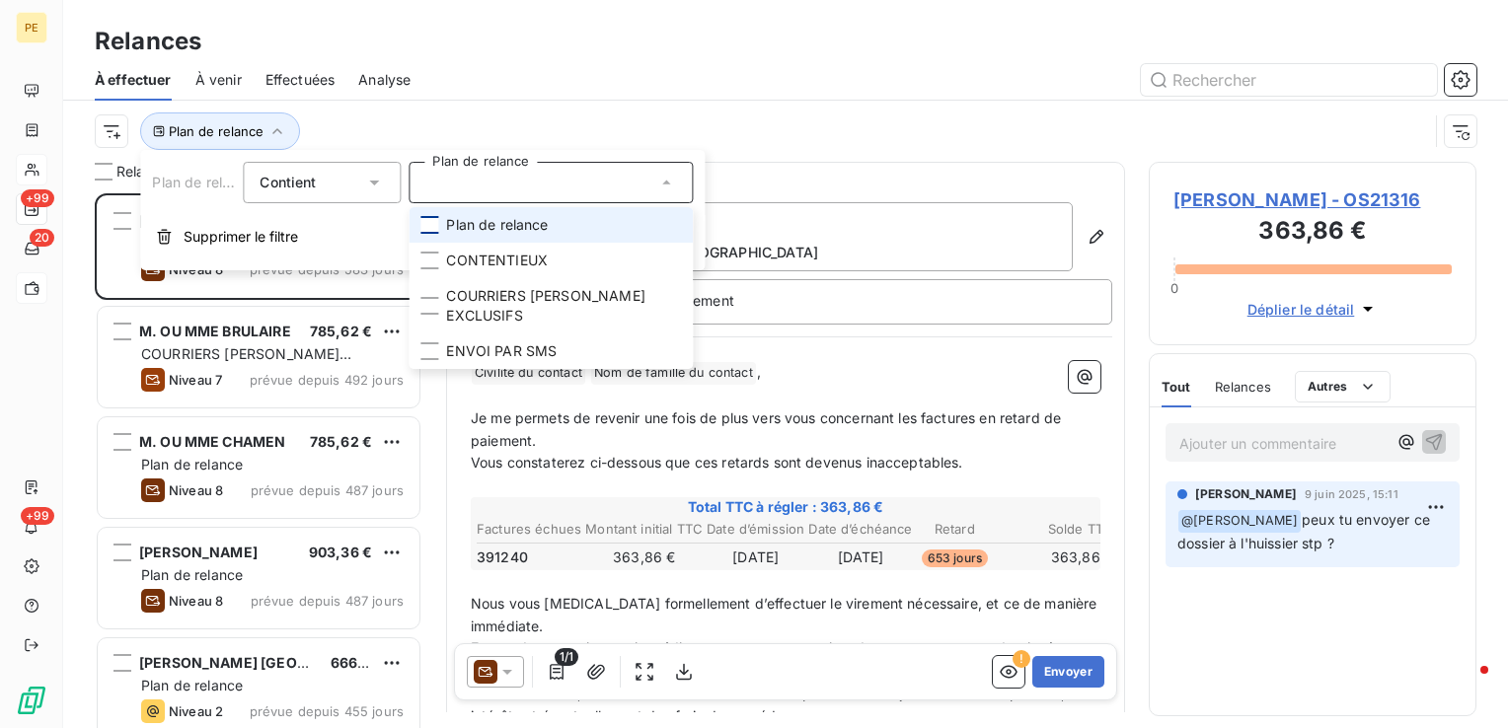
click at [428, 223] on div at bounding box center [429, 225] width 18 height 18
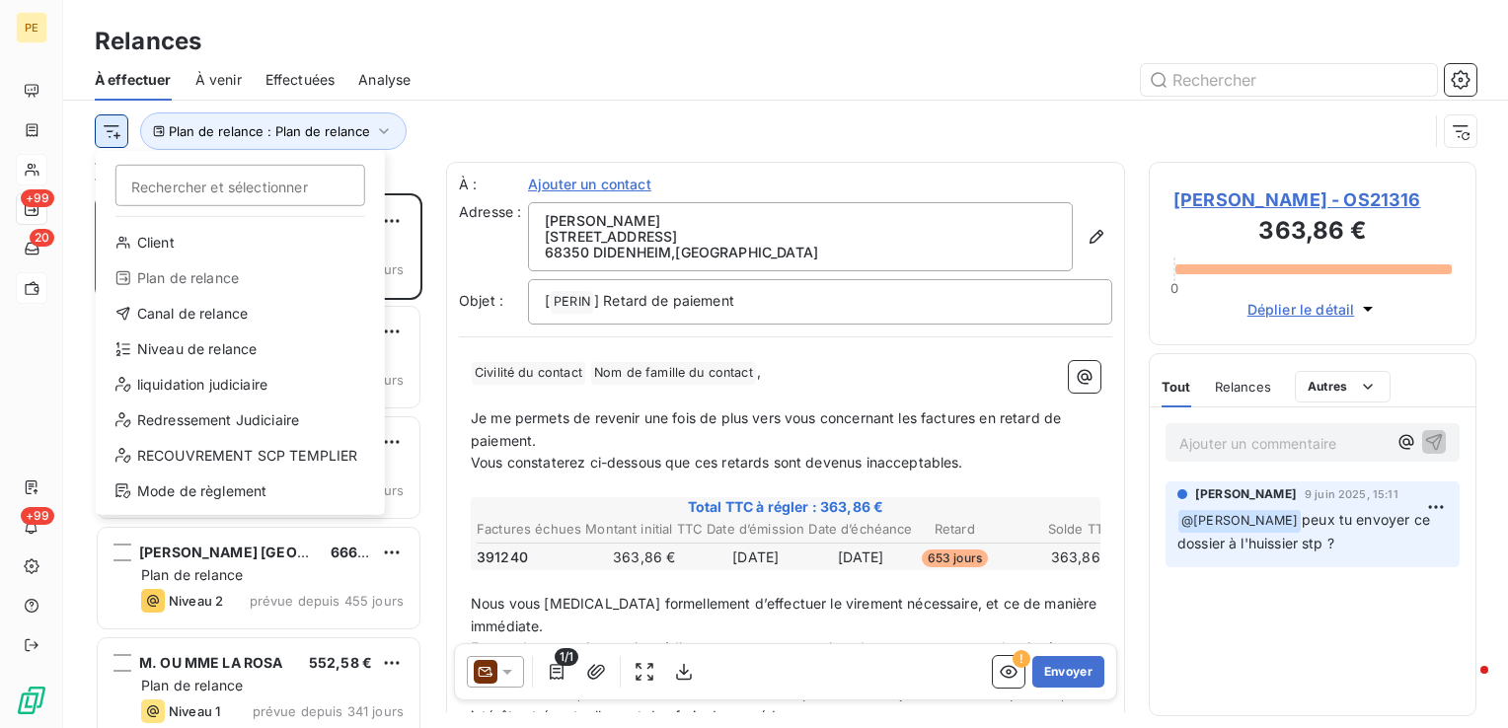
click at [103, 137] on html "PE +99 20 +99 Relances À effectuer À venir Effectuées Analyse Rechercher et sél…" at bounding box center [754, 364] width 1508 height 728
click at [175, 350] on div "Niveau de relance" at bounding box center [240, 350] width 273 height 32
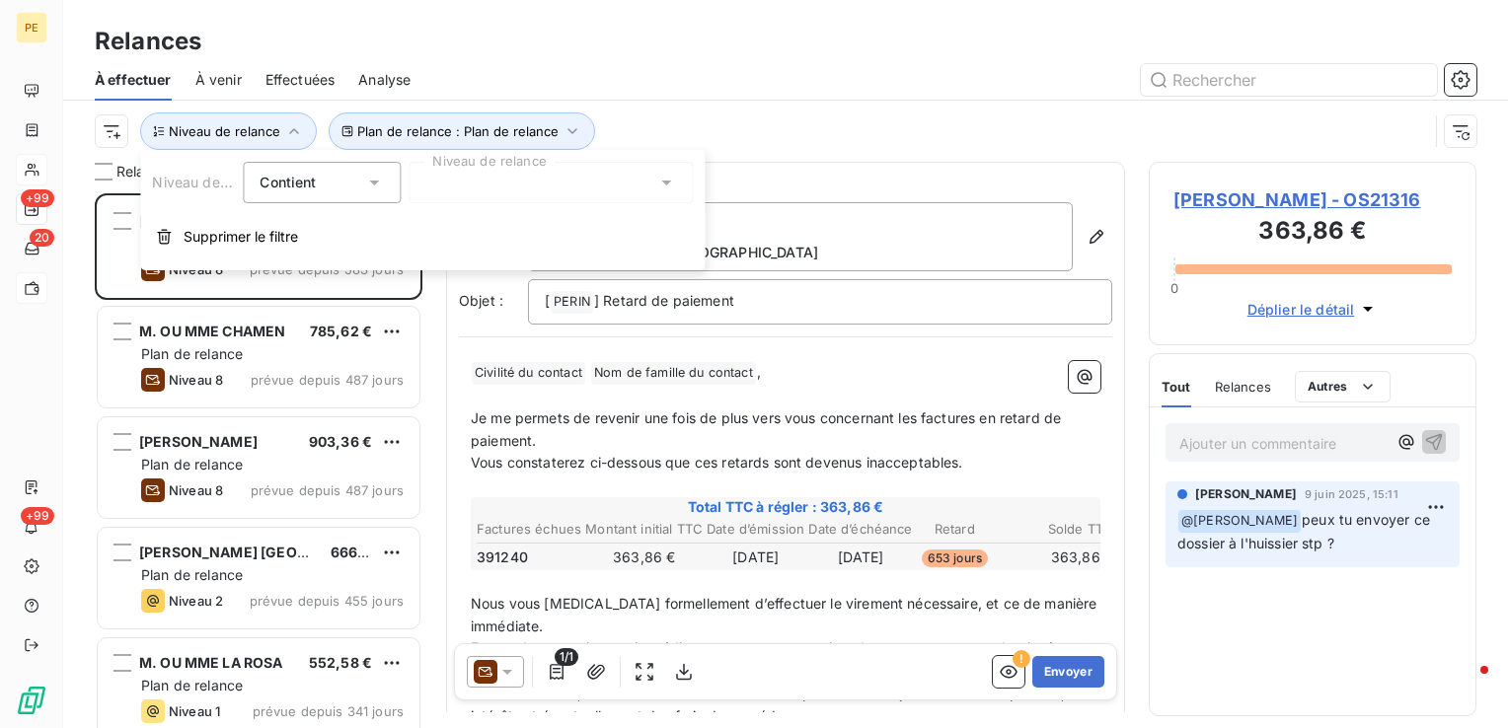
click at [497, 174] on div at bounding box center [551, 182] width 284 height 41
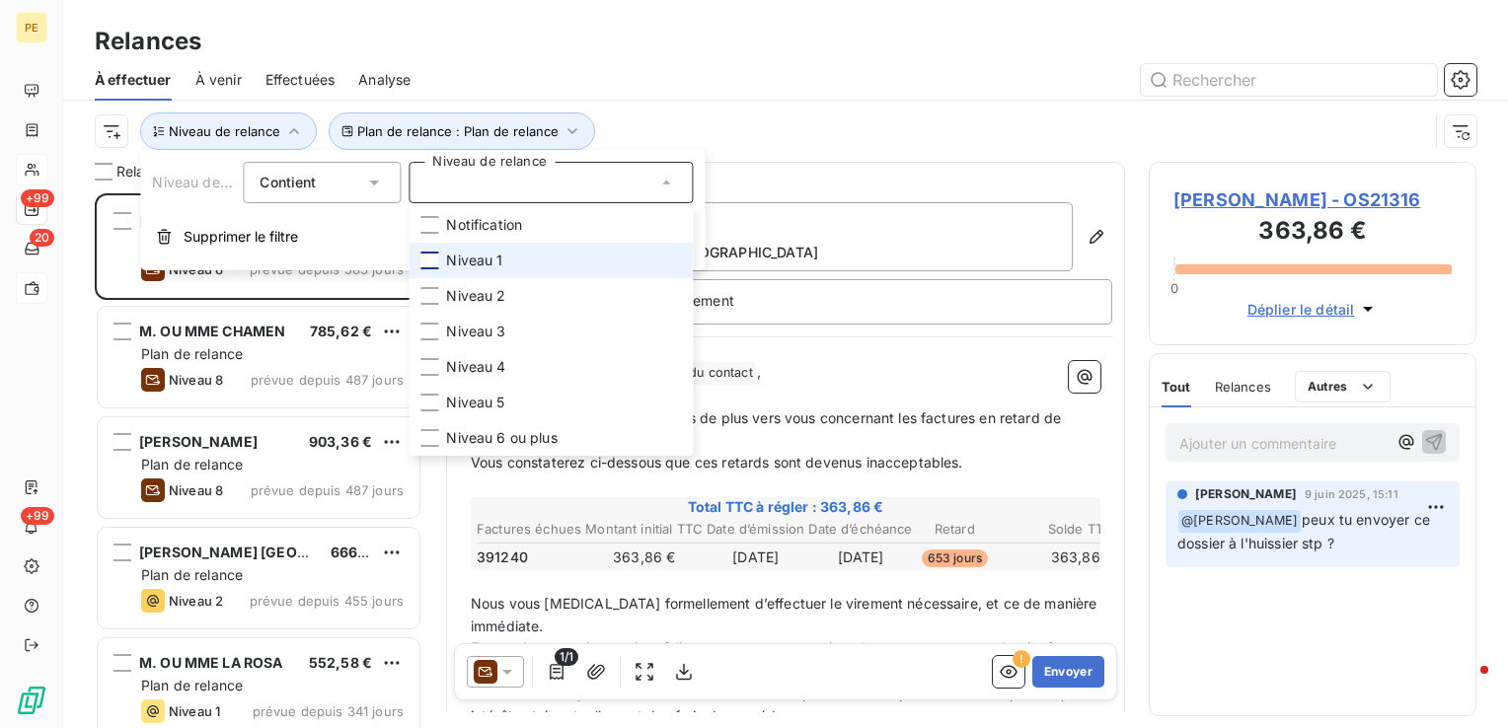
click at [431, 267] on div at bounding box center [429, 261] width 18 height 18
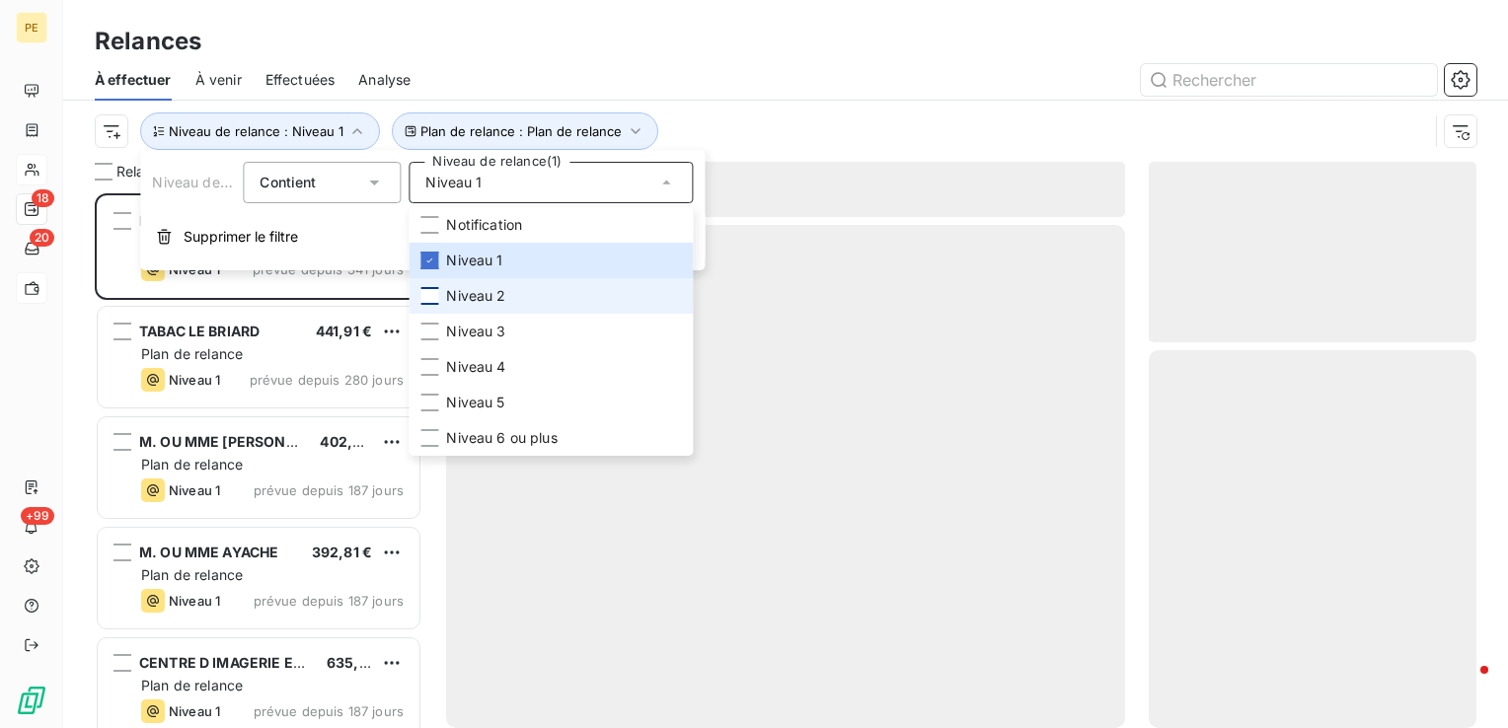
click at [426, 298] on div at bounding box center [429, 296] width 18 height 18
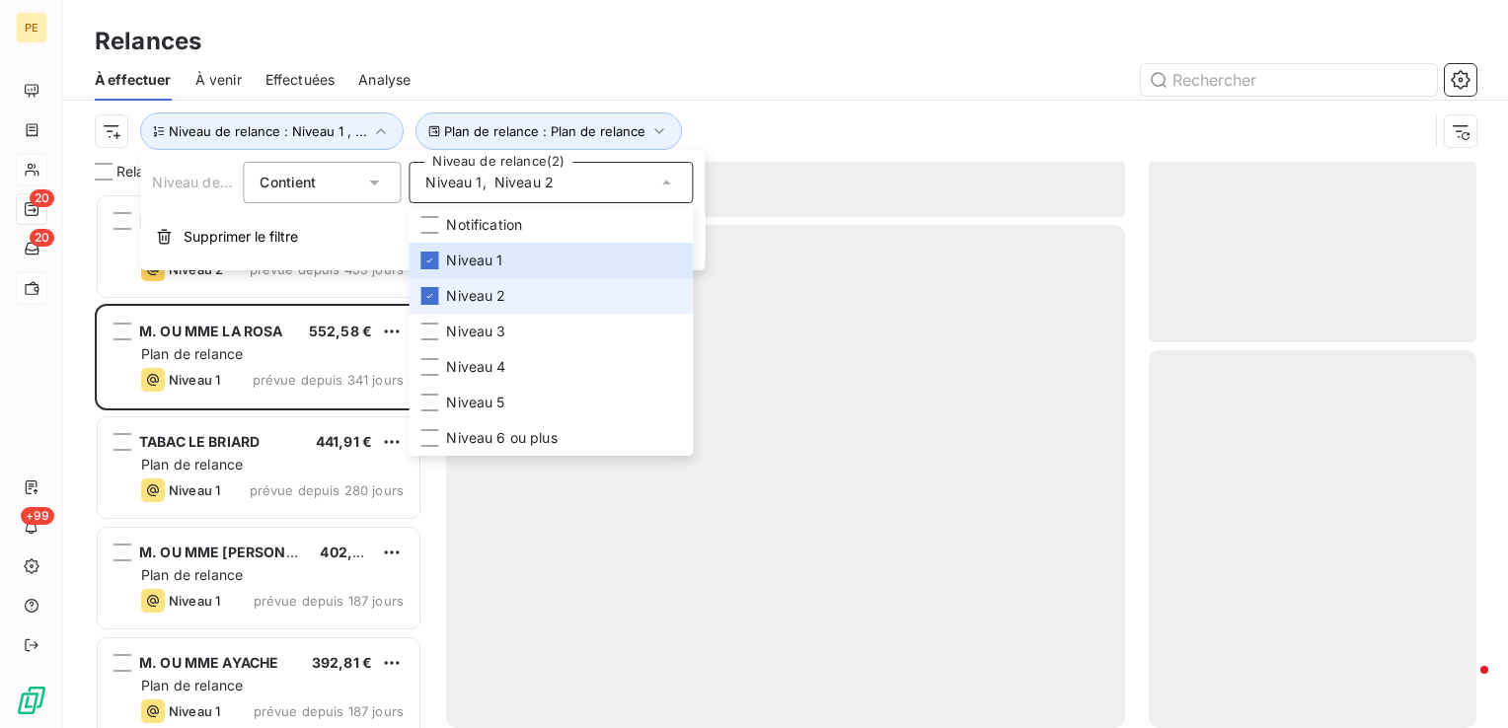
scroll to position [520, 312]
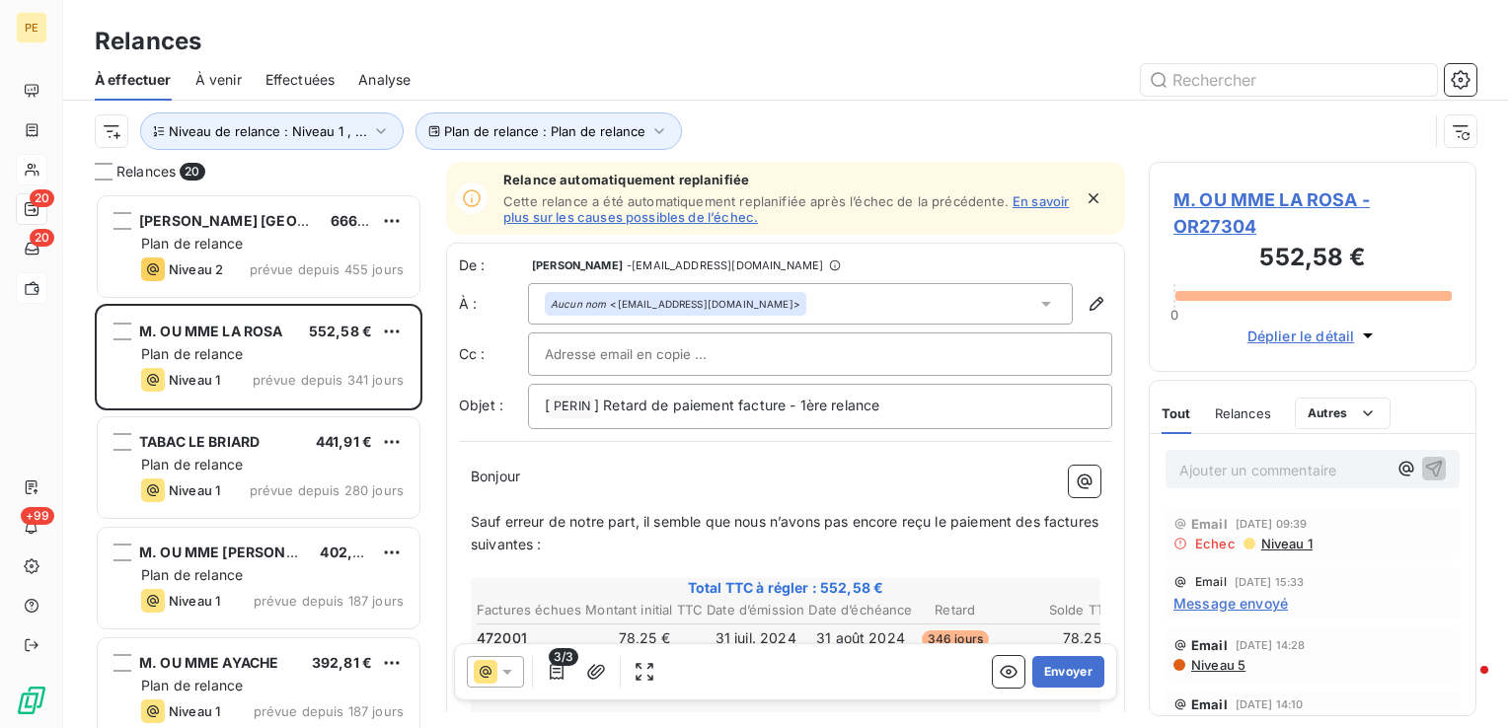
click at [794, 65] on div at bounding box center [955, 80] width 1042 height 32
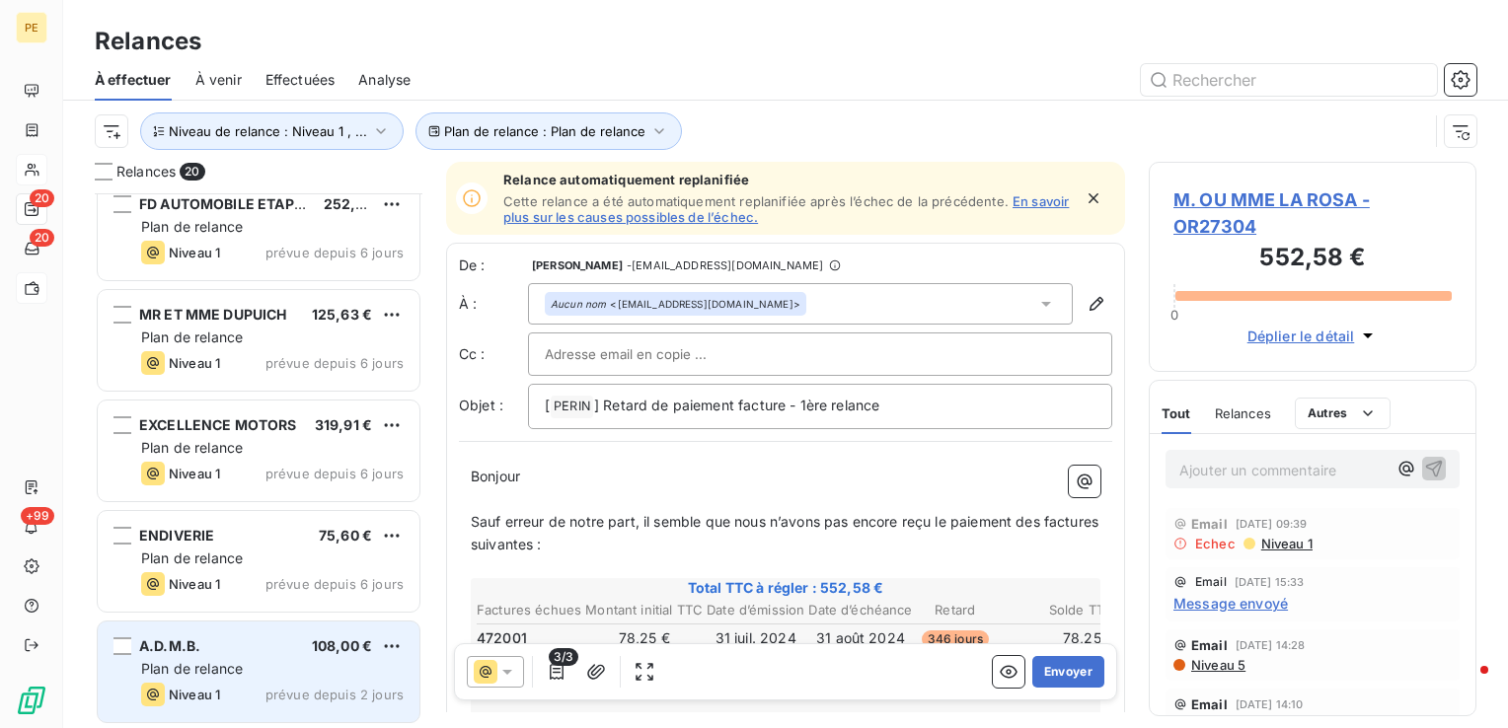
click at [288, 687] on span "prévue depuis 2 jours" at bounding box center [335, 695] width 138 height 16
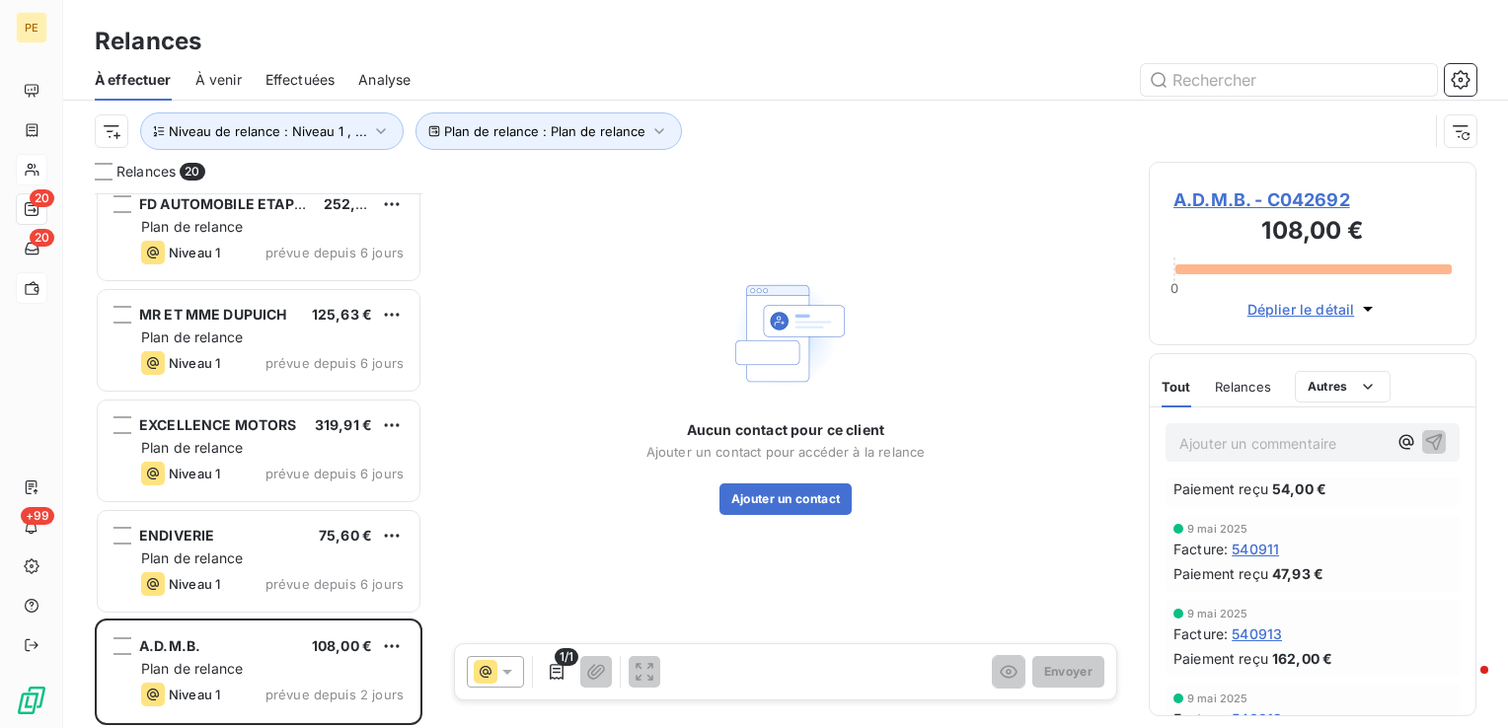
scroll to position [100, 0]
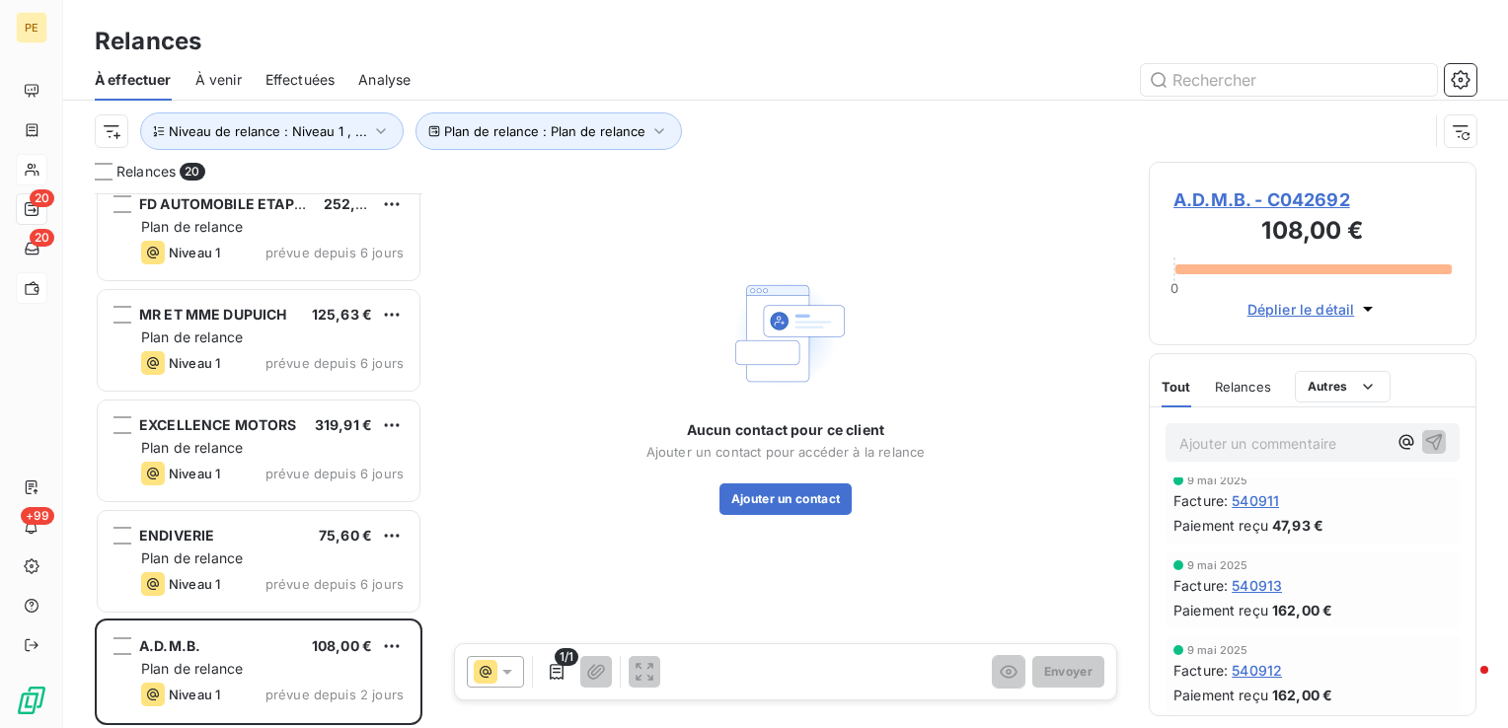
click at [1217, 201] on span "A.D.M.B. - C042692" at bounding box center [1313, 200] width 278 height 27
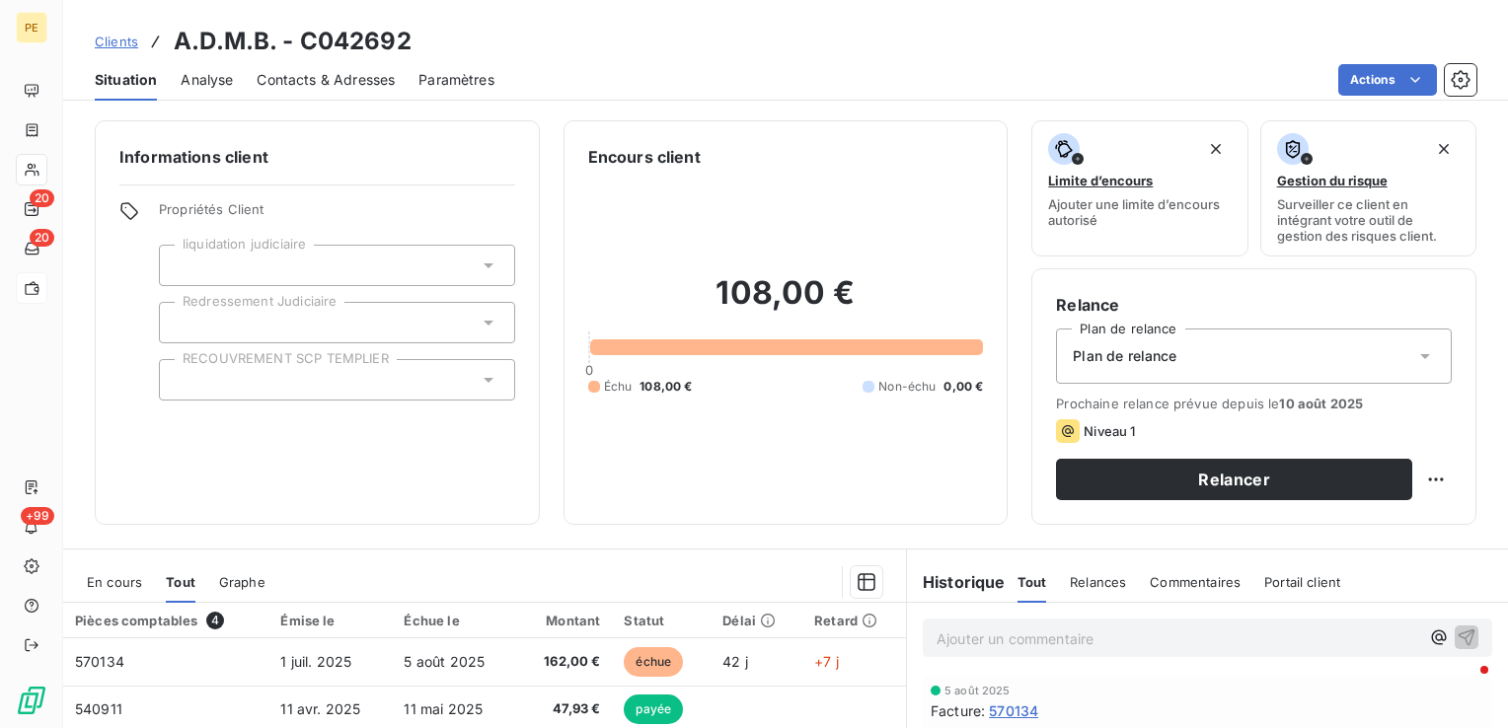
scroll to position [312, 0]
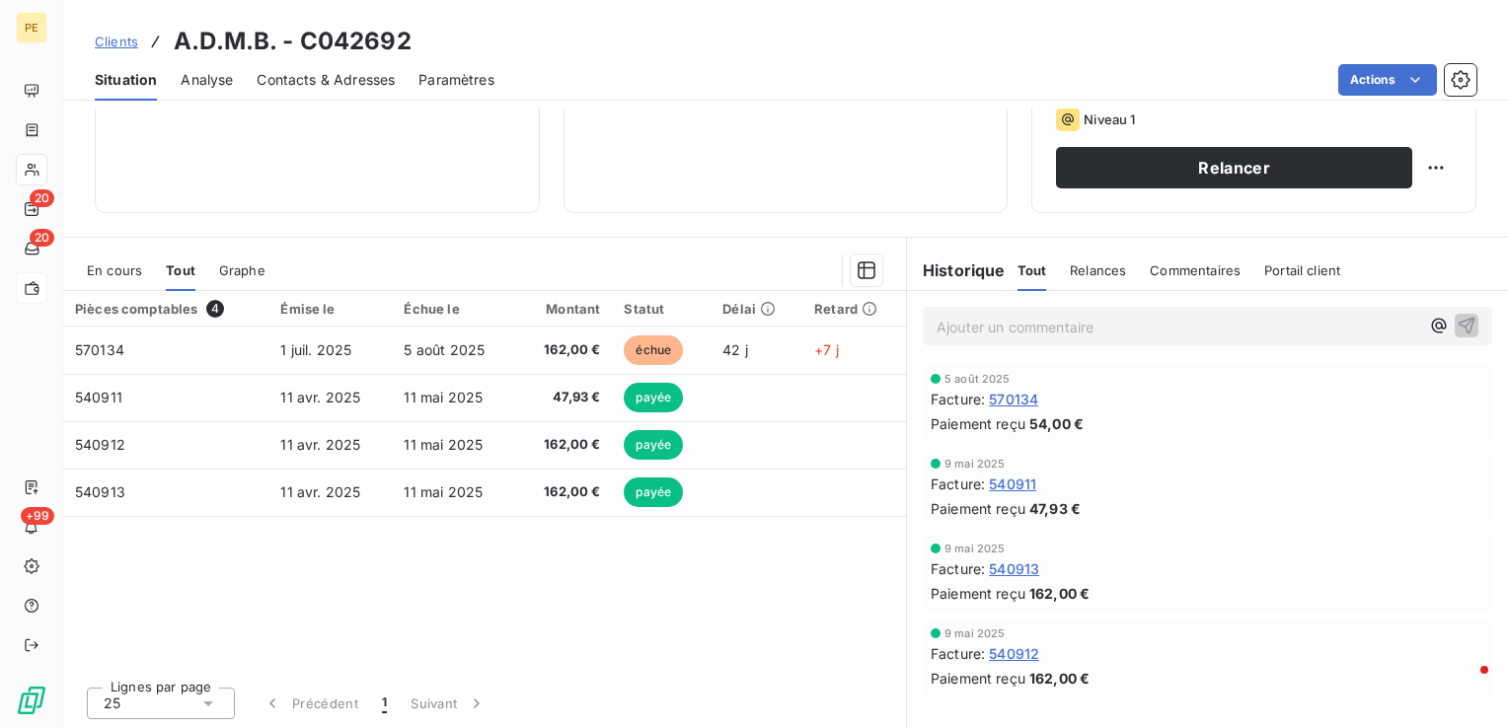
click at [326, 81] on span "Contacts & Adresses" at bounding box center [326, 80] width 138 height 20
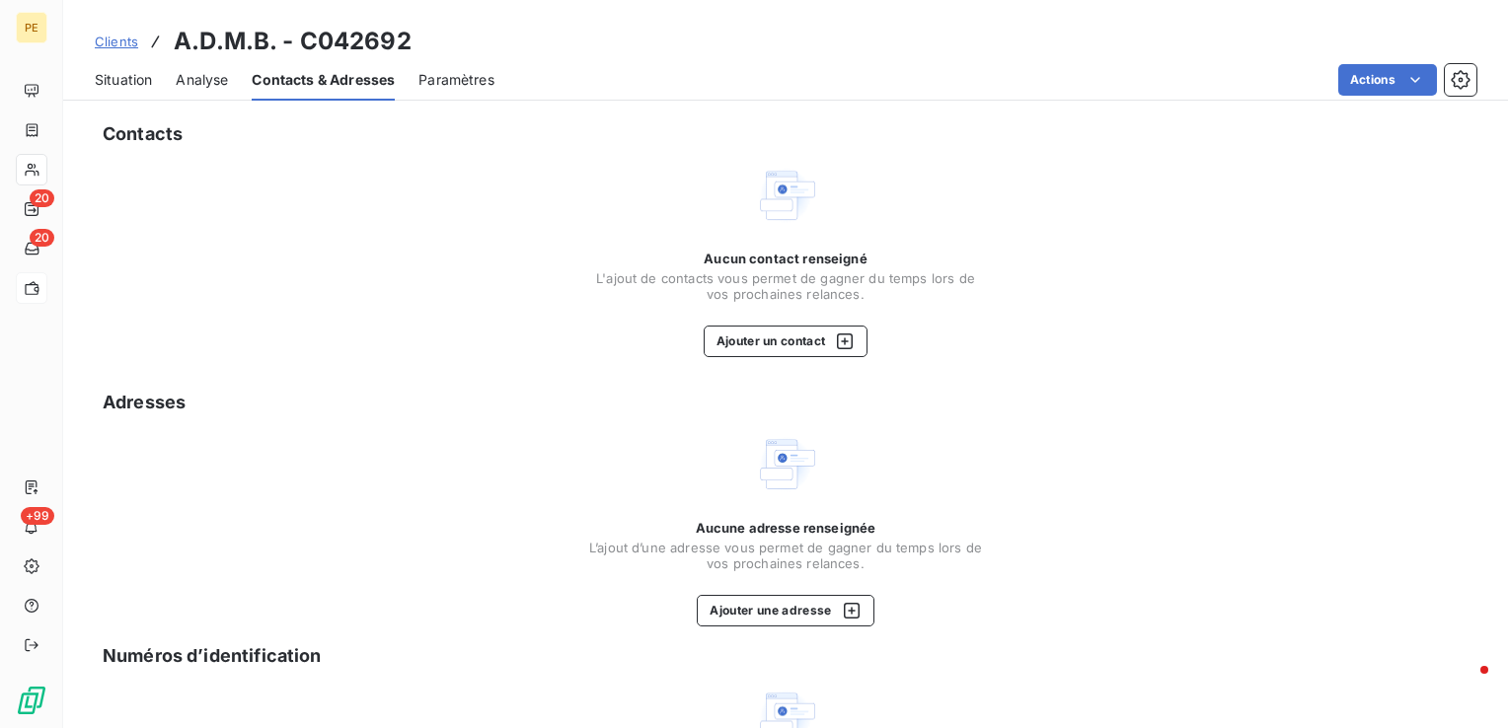
click at [107, 80] on span "Situation" at bounding box center [123, 80] width 57 height 20
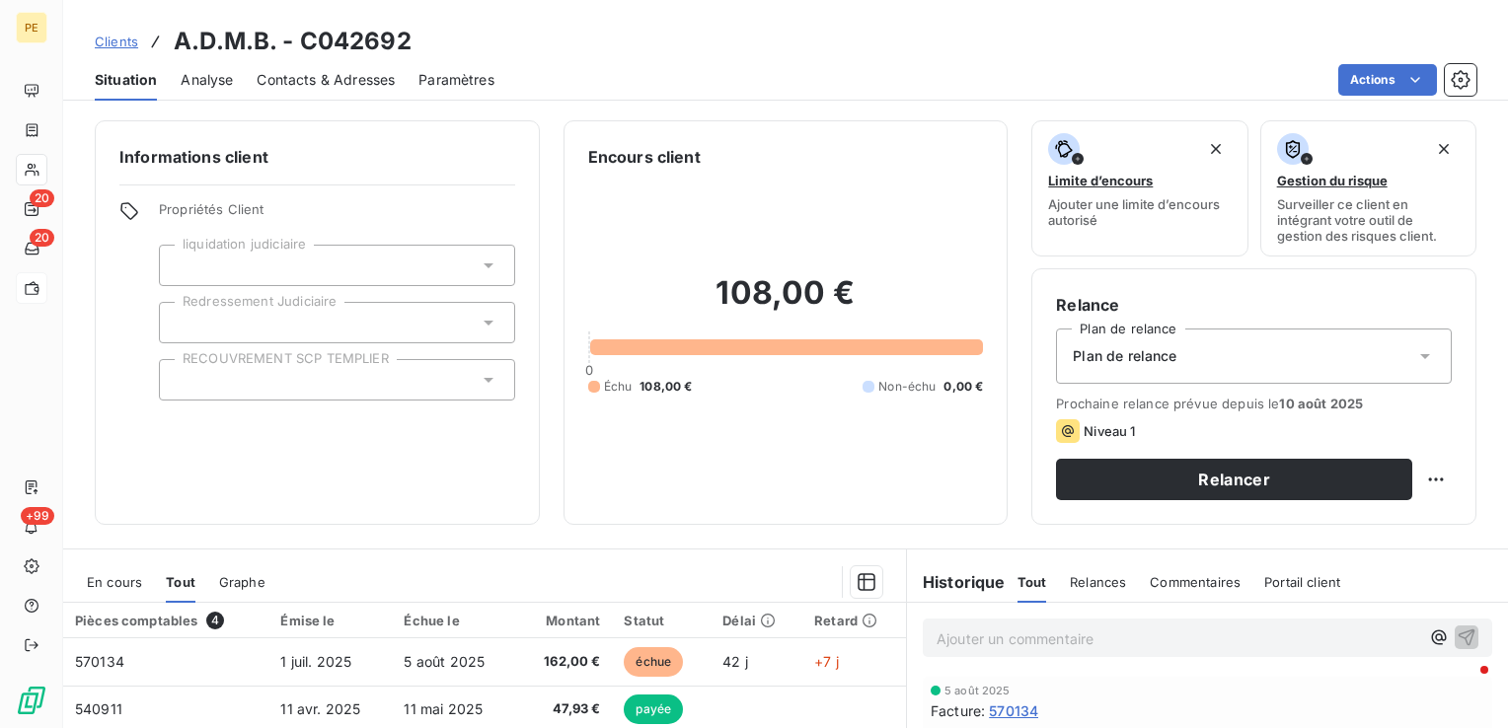
click at [320, 85] on span "Contacts & Adresses" at bounding box center [326, 80] width 138 height 20
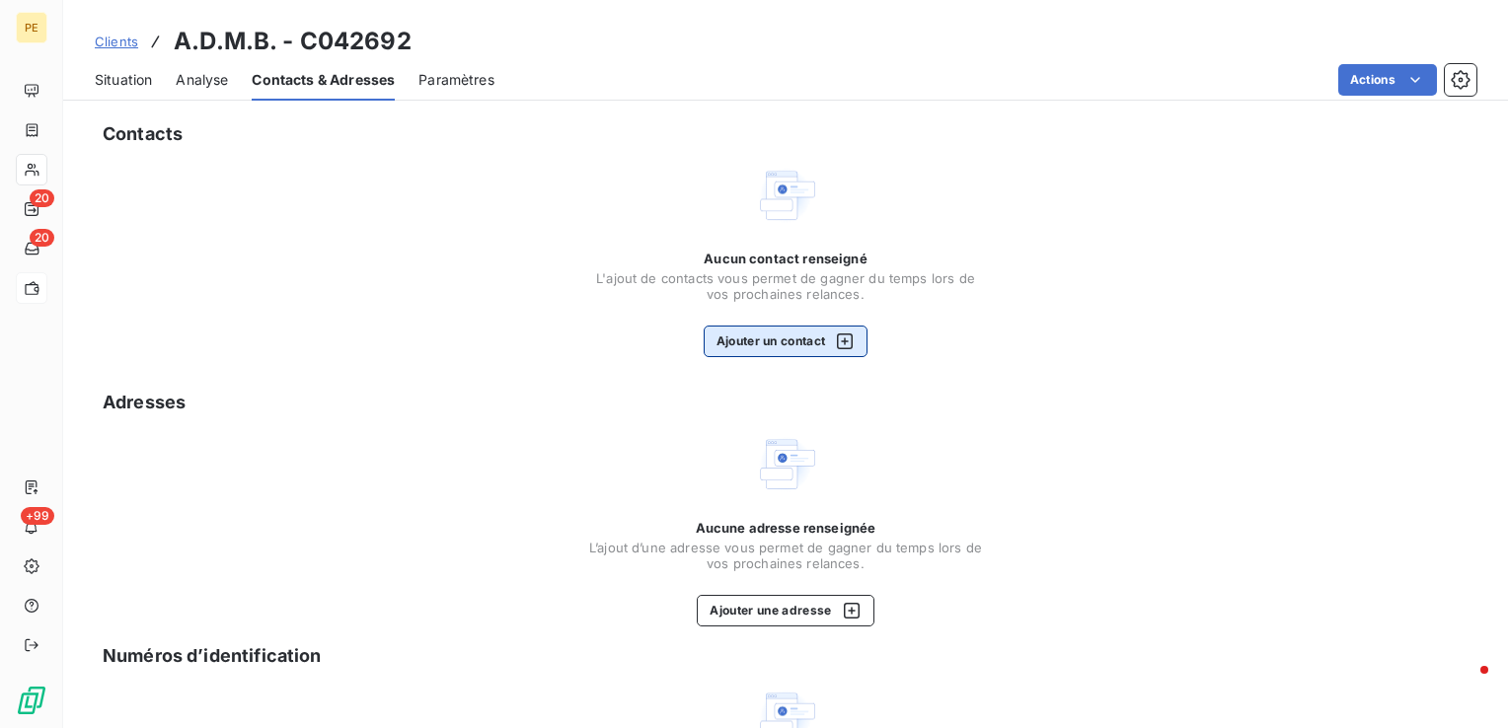
click at [837, 344] on icon "button" at bounding box center [845, 342] width 16 height 16
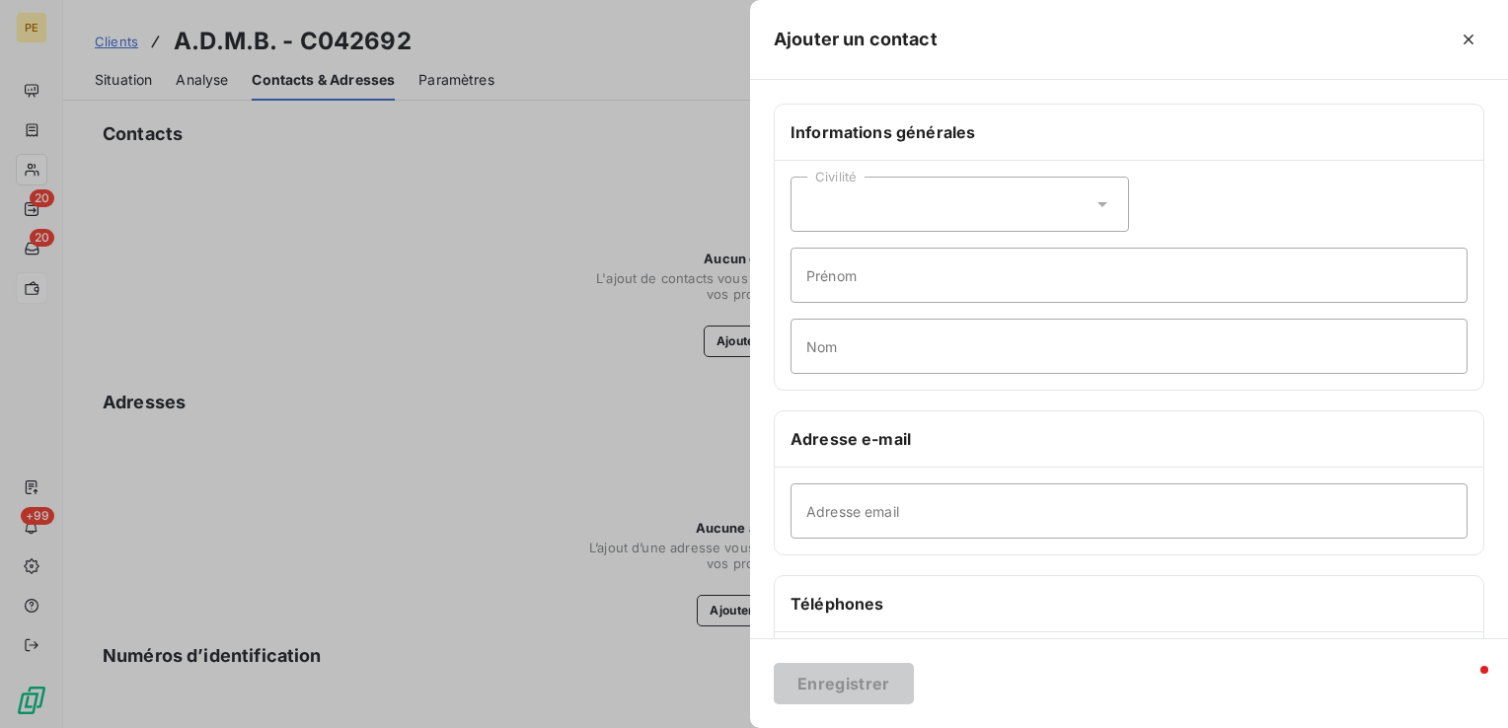
click at [865, 202] on div "Civilité" at bounding box center [960, 204] width 339 height 55
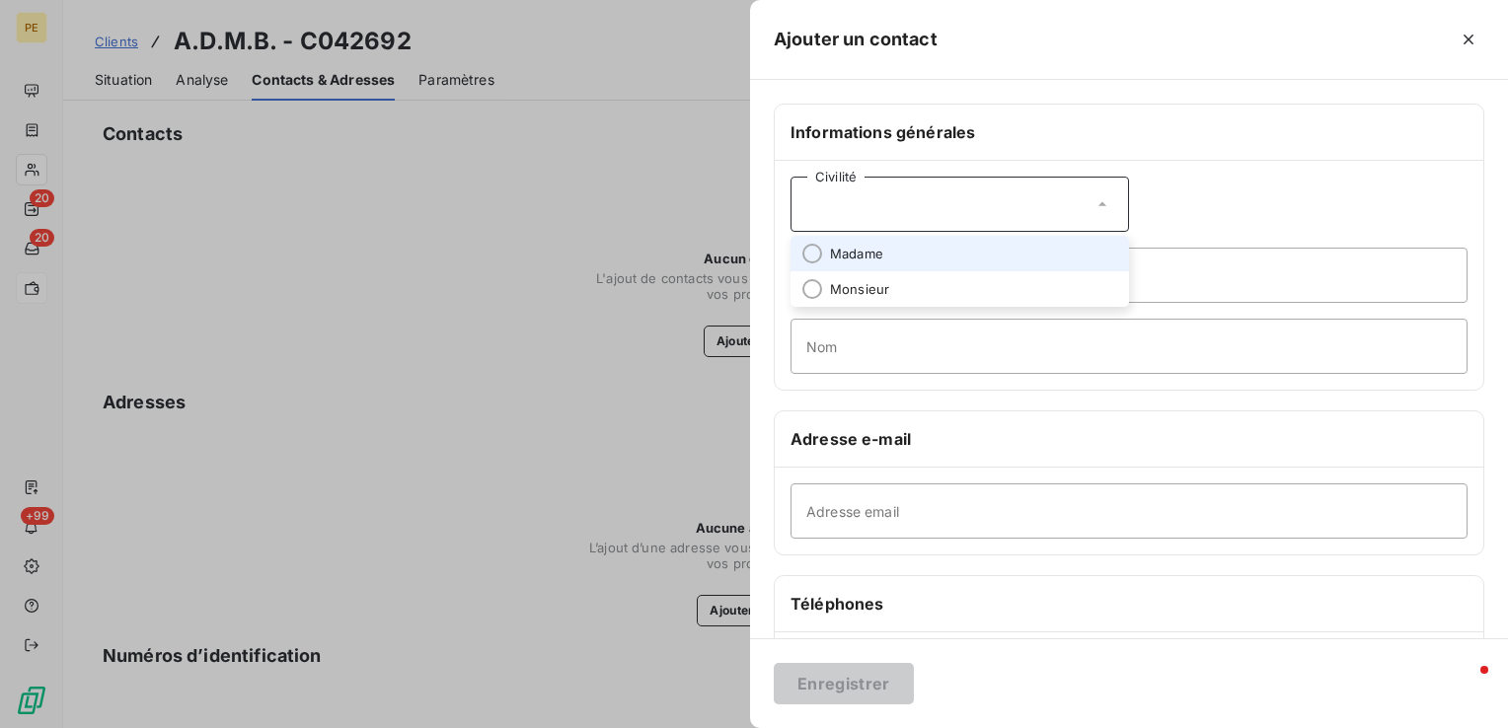
click at [832, 251] on span "Madame" at bounding box center [856, 254] width 53 height 19
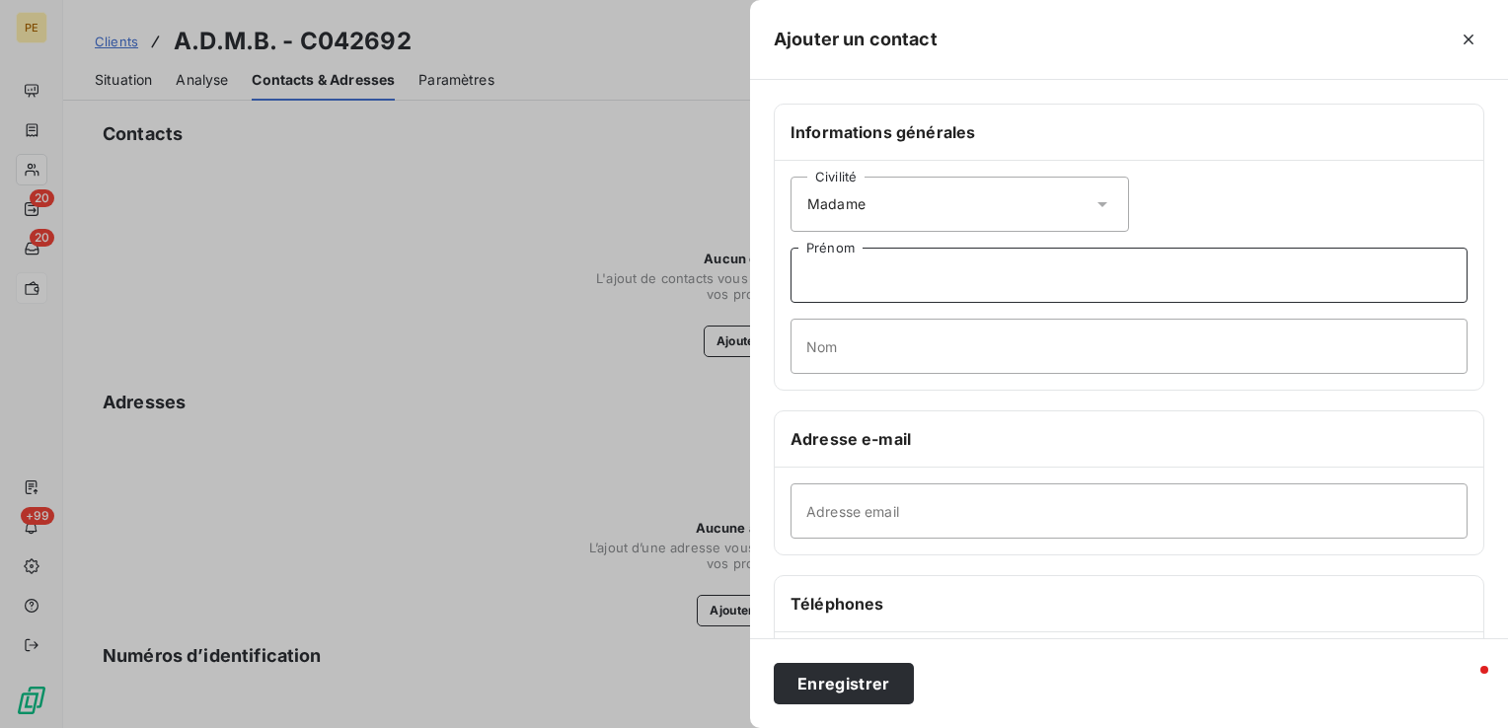
click at [849, 277] on input "Prénom" at bounding box center [1129, 275] width 677 height 55
type input "Véronique"
type input "CLAISSE"
click at [995, 503] on input "Adresse email" at bounding box center [1129, 511] width 677 height 55
click at [1054, 504] on input "Adresse email" at bounding box center [1129, 511] width 677 height 55
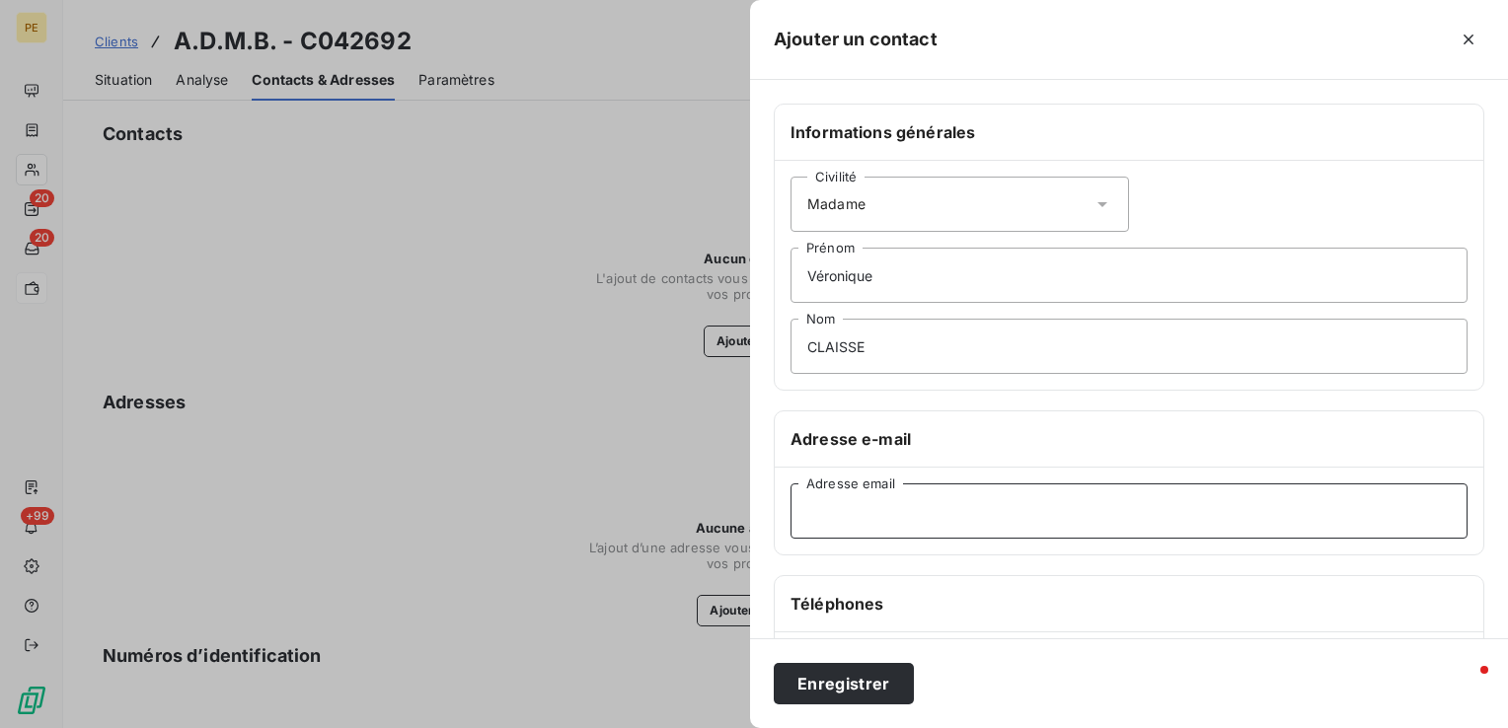
paste input "[EMAIL_ADDRESS][DOMAIN_NAME]"
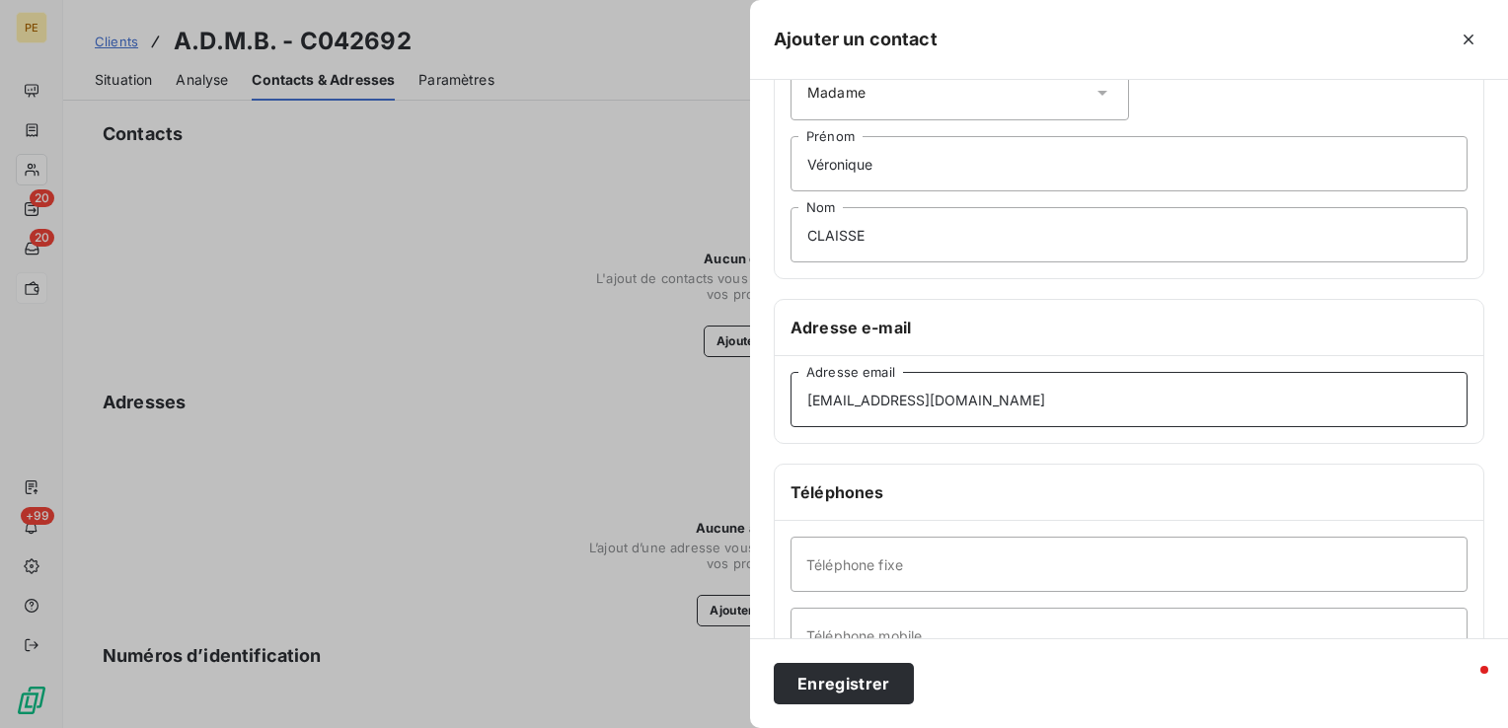
scroll to position [296, 0]
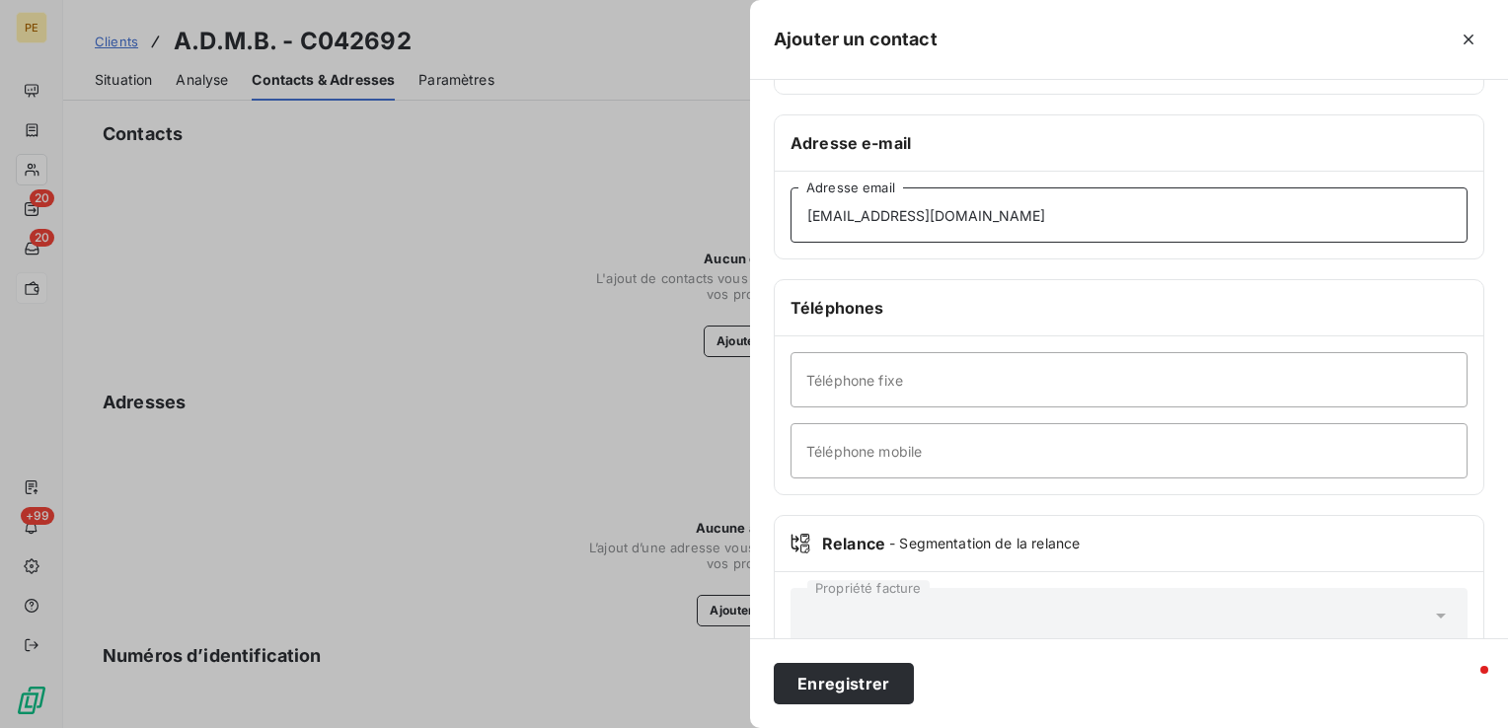
type input "[EMAIL_ADDRESS][DOMAIN_NAME]"
click at [929, 462] on input "Téléphone mobile" at bounding box center [1129, 450] width 677 height 55
paste input "[PHONE_NUMBER]"
type input "[PHONE_NUMBER]"
click at [853, 728] on html "PE 20 20 +99 Clients A.D.M.B. - C042692 Situation Analyse Contacts & Adresses P…" at bounding box center [754, 364] width 1508 height 728
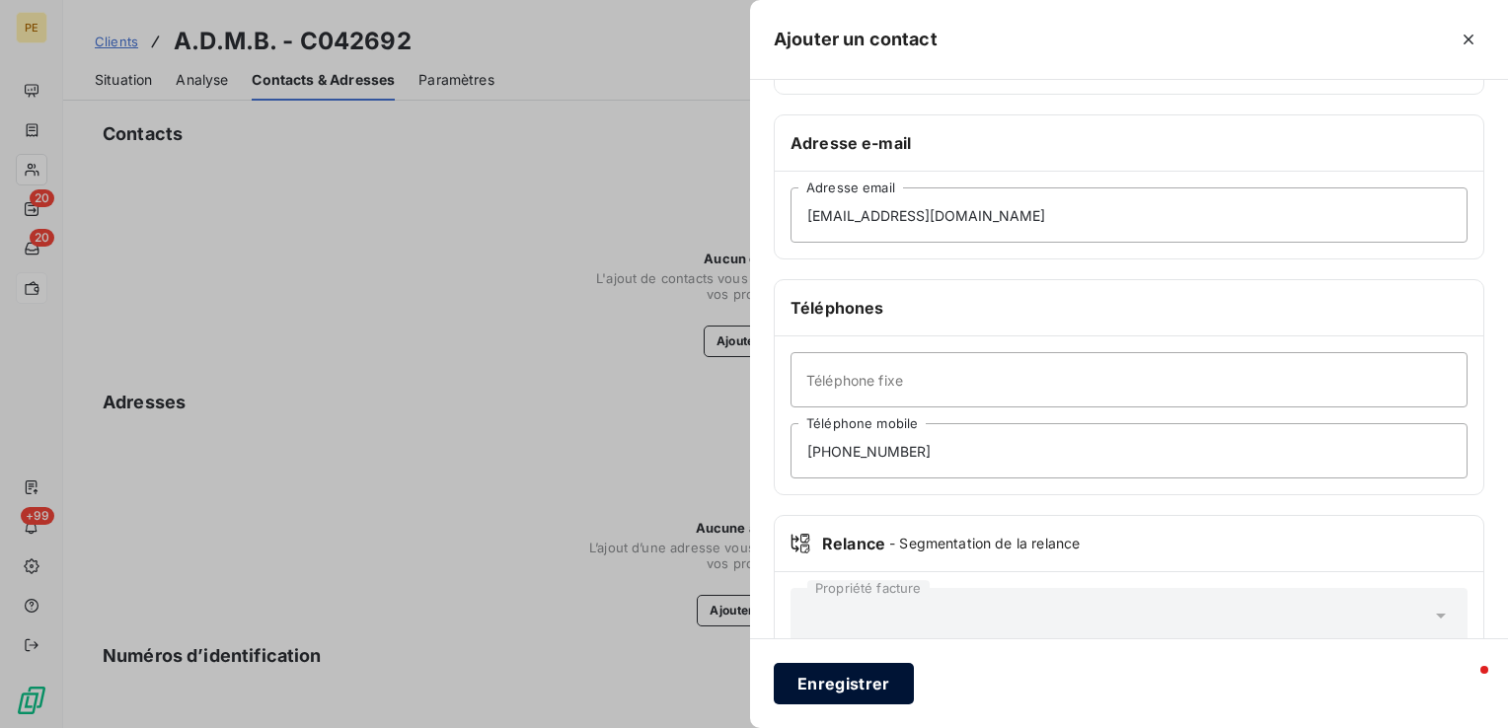
click at [847, 680] on button "Enregistrer" at bounding box center [844, 683] width 140 height 41
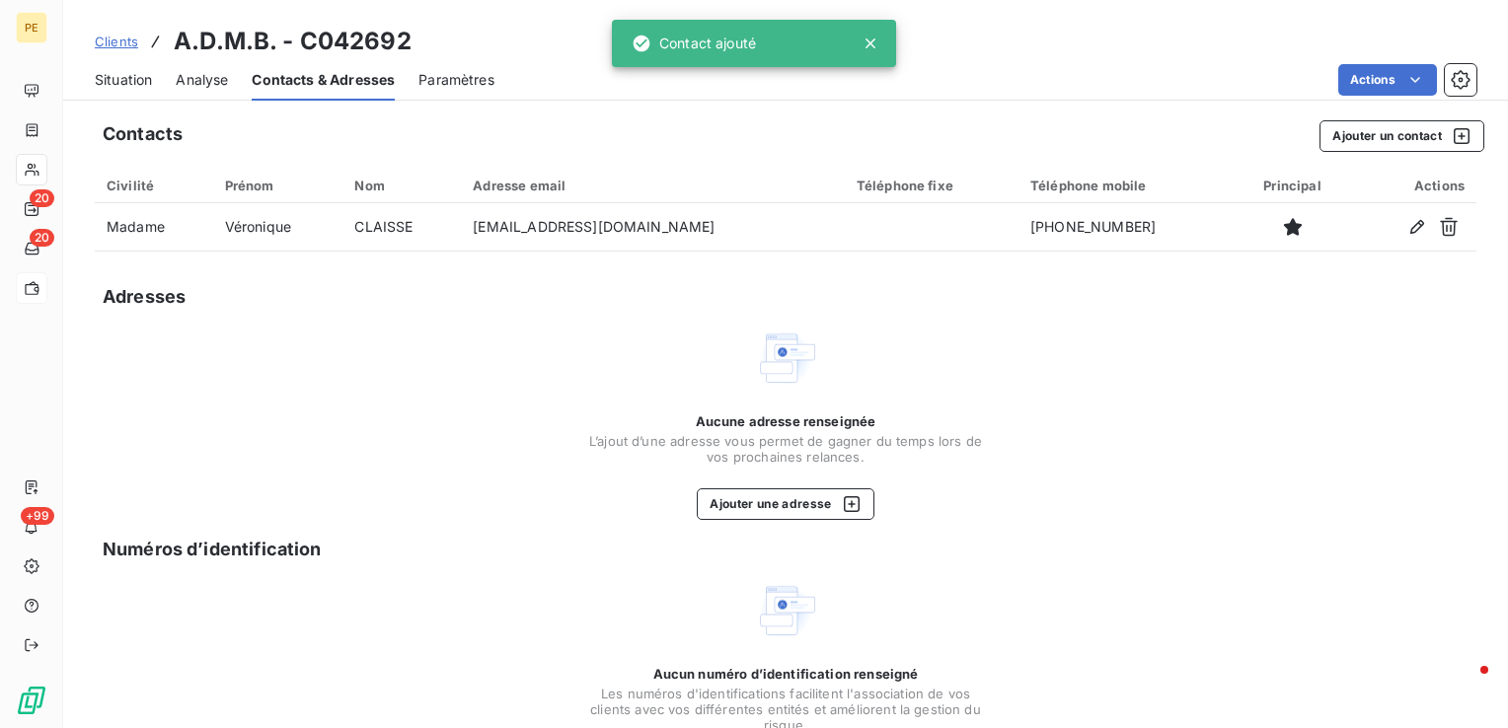
click at [115, 89] on div "Situation" at bounding box center [123, 79] width 57 height 41
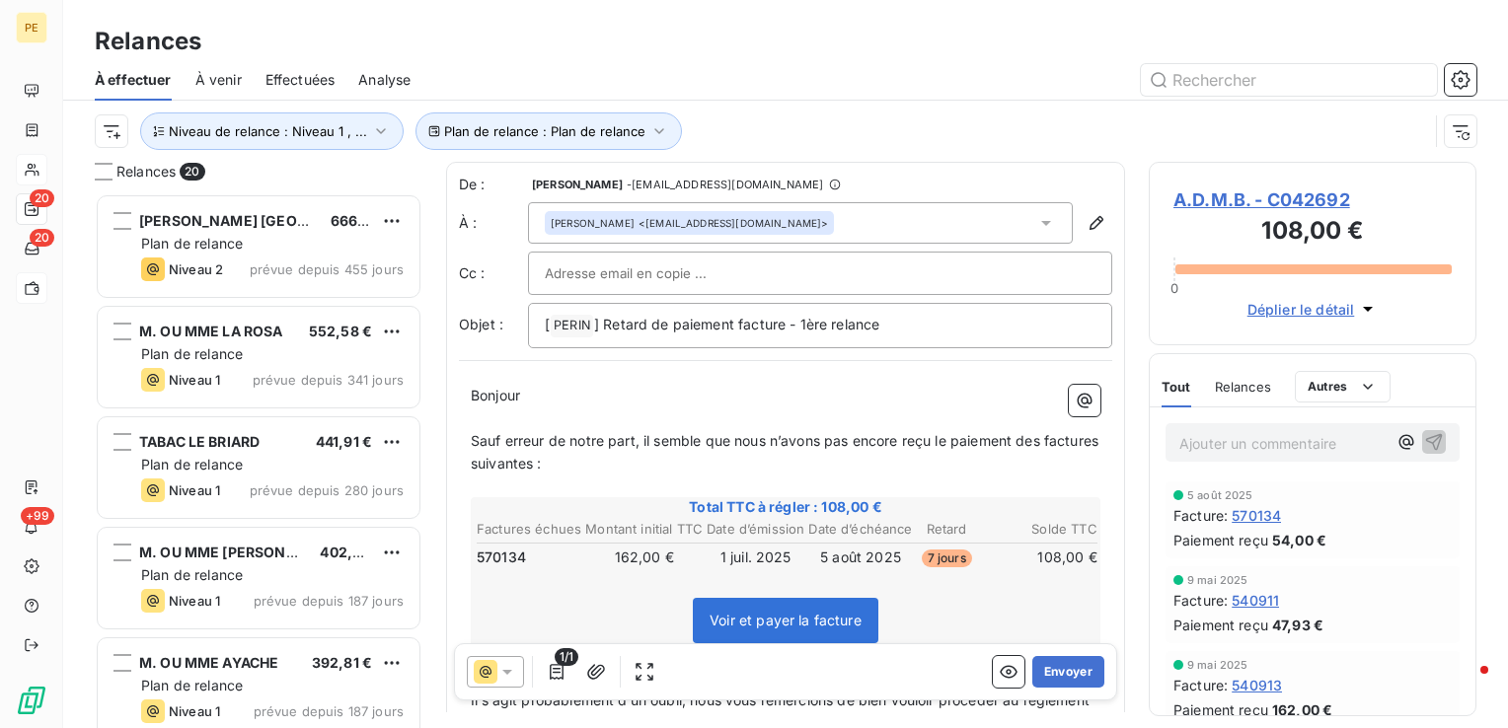
click at [788, 296] on div "De : [PERSON_NAME] - [EMAIL_ADDRESS][DOMAIN_NAME] À : [PERSON_NAME] <[EMAIL_ADD…" at bounding box center [785, 262] width 653 height 174
click at [750, 270] on div at bounding box center [820, 274] width 551 height 30
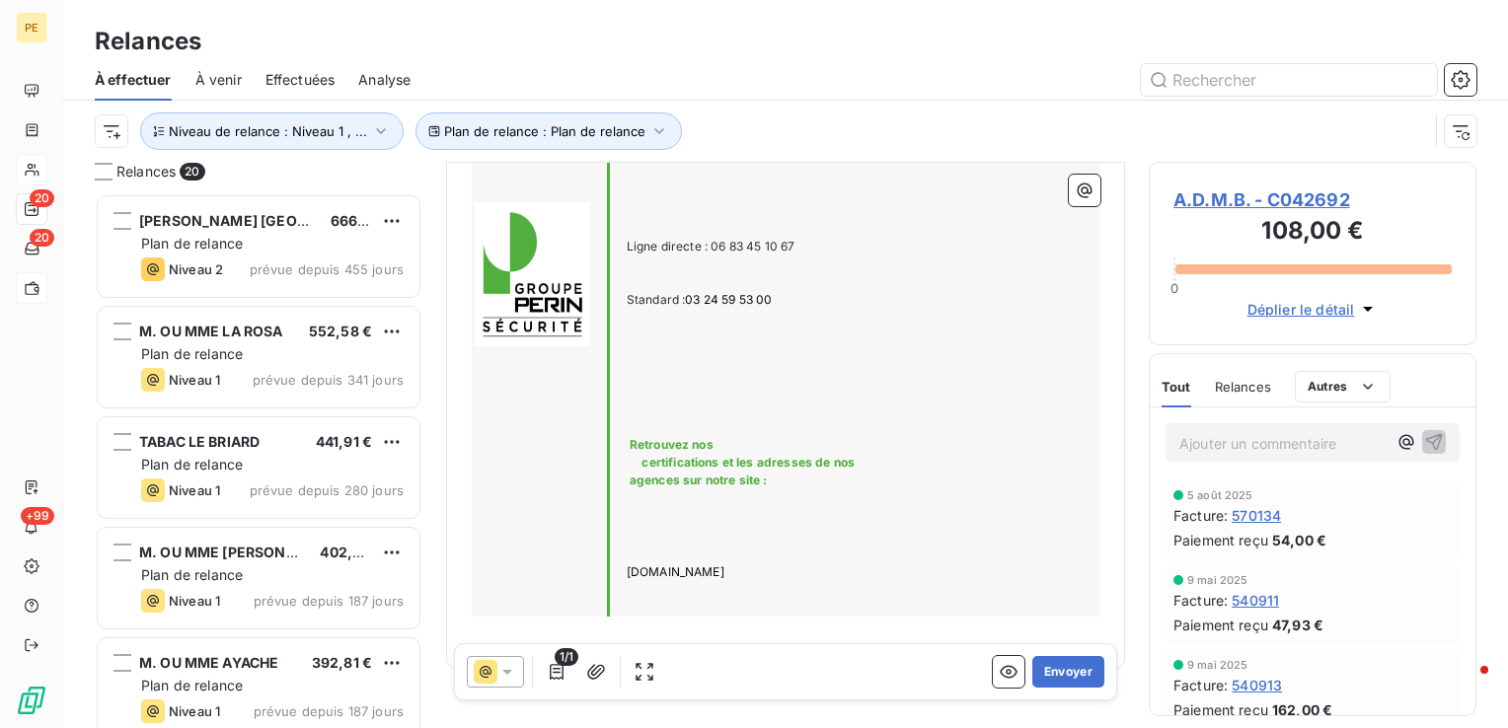
scroll to position [865, 0]
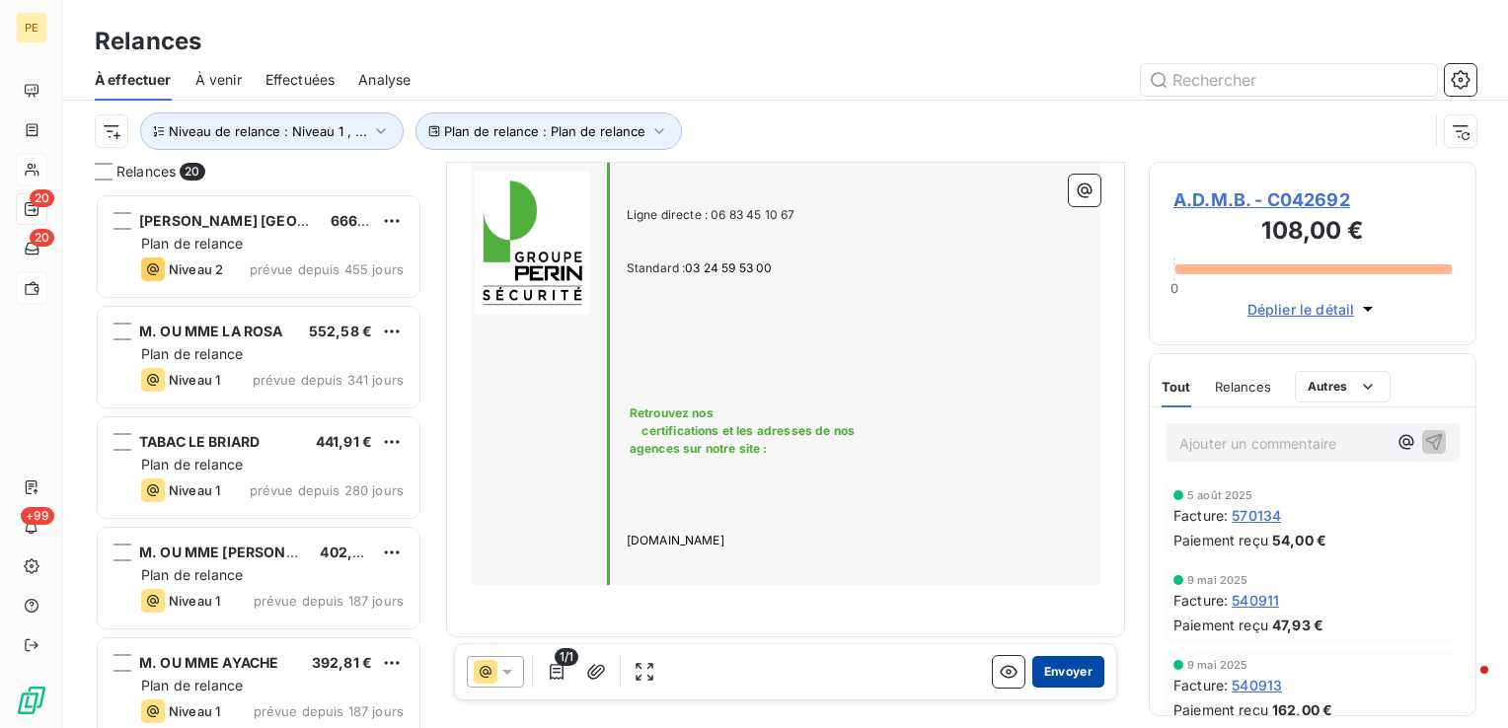
click at [1066, 681] on button "Envoyer" at bounding box center [1068, 672] width 72 height 32
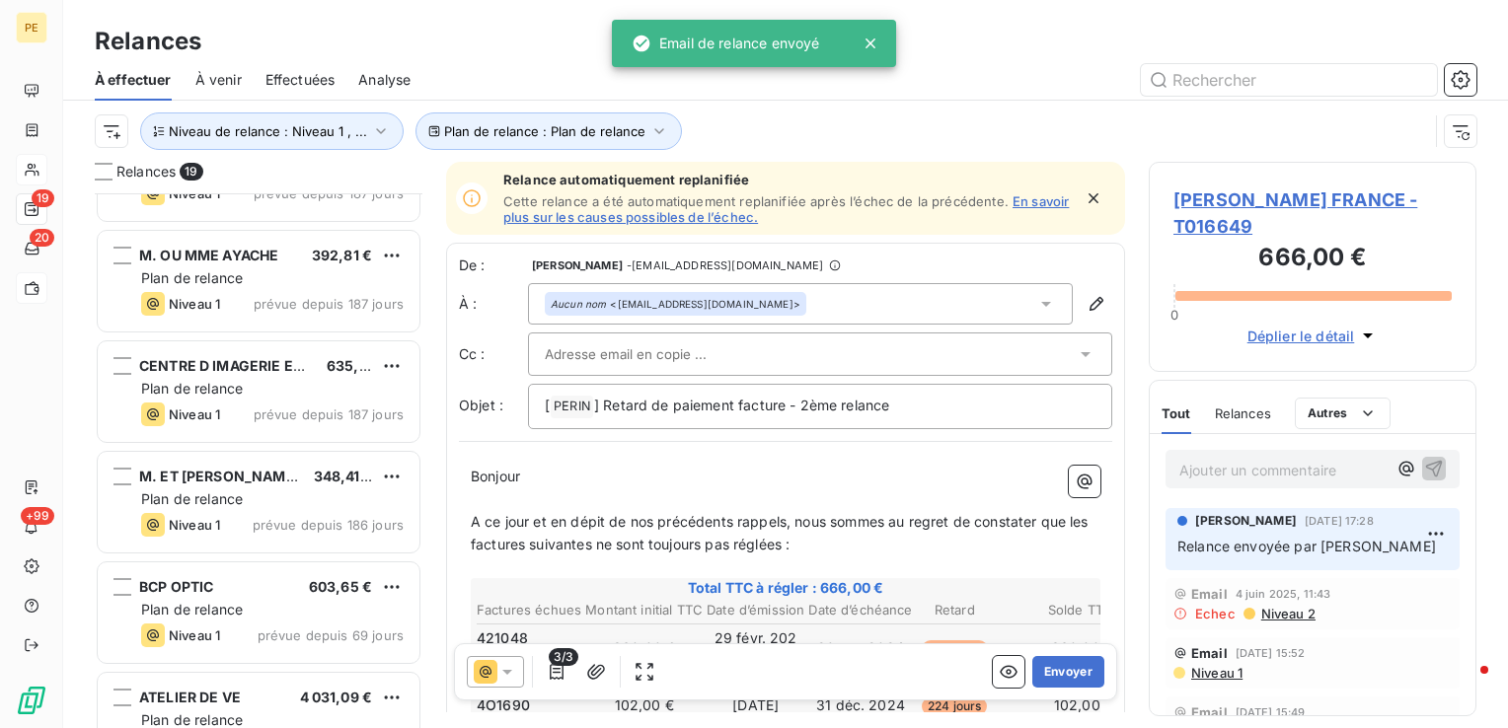
scroll to position [1565, 0]
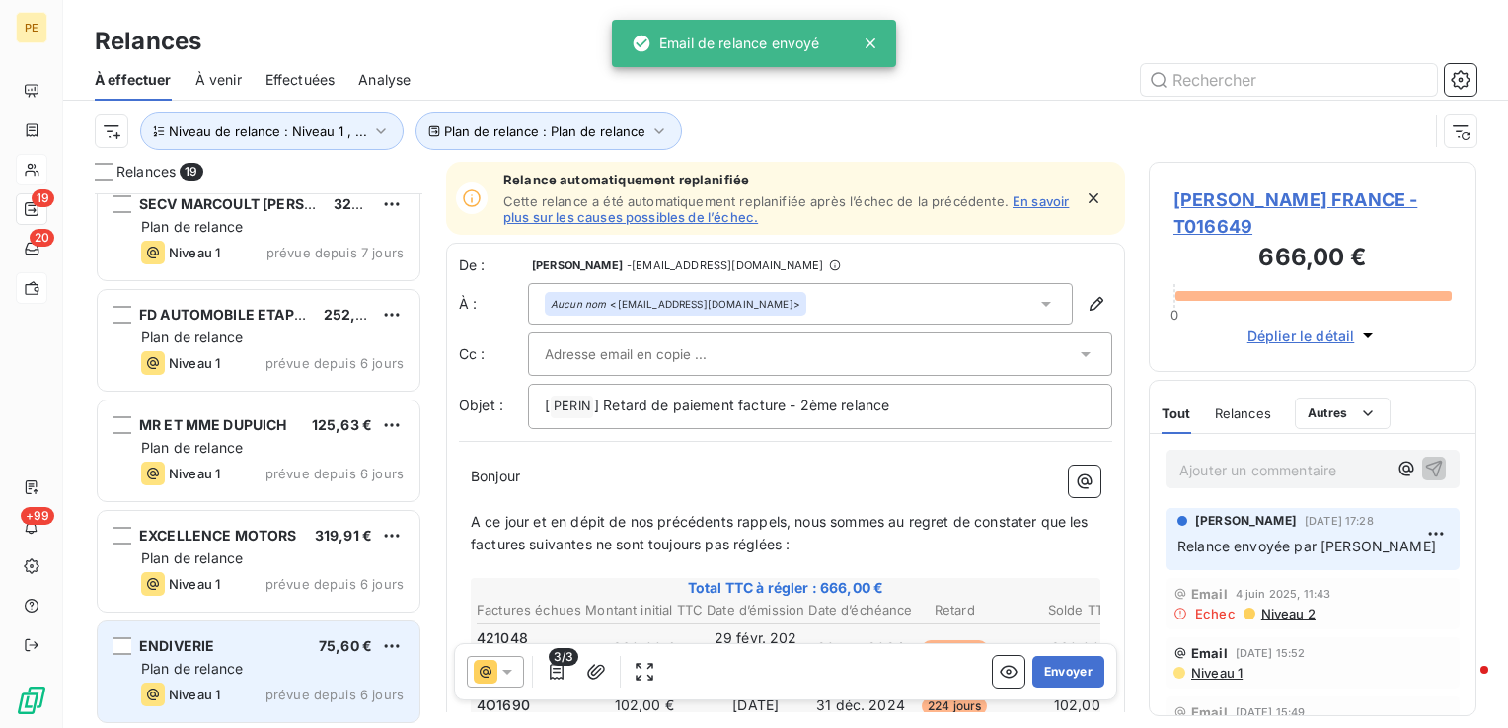
click at [344, 679] on div "ENDIVERIE 75,60 € Plan de relance Niveau 1 prévue depuis 6 jours" at bounding box center [259, 672] width 322 height 101
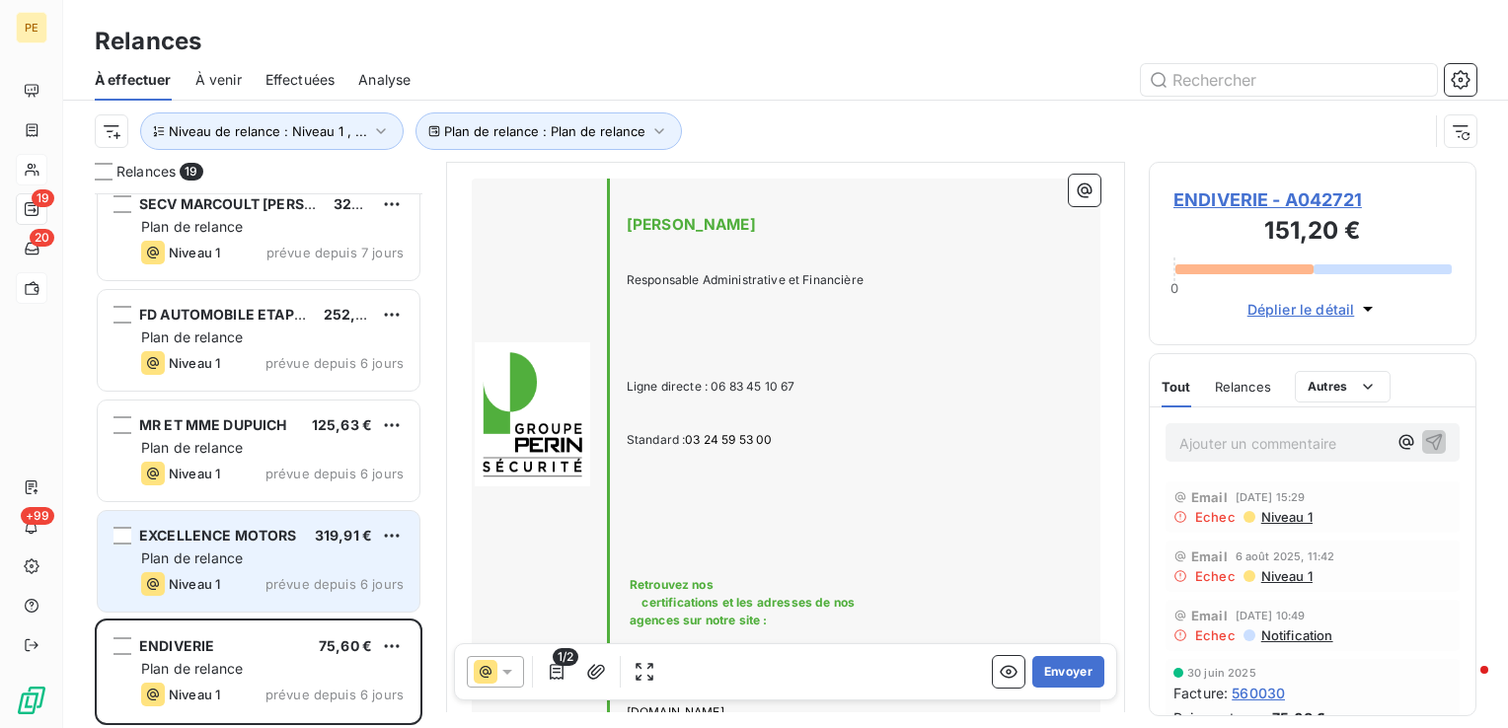
scroll to position [947, 0]
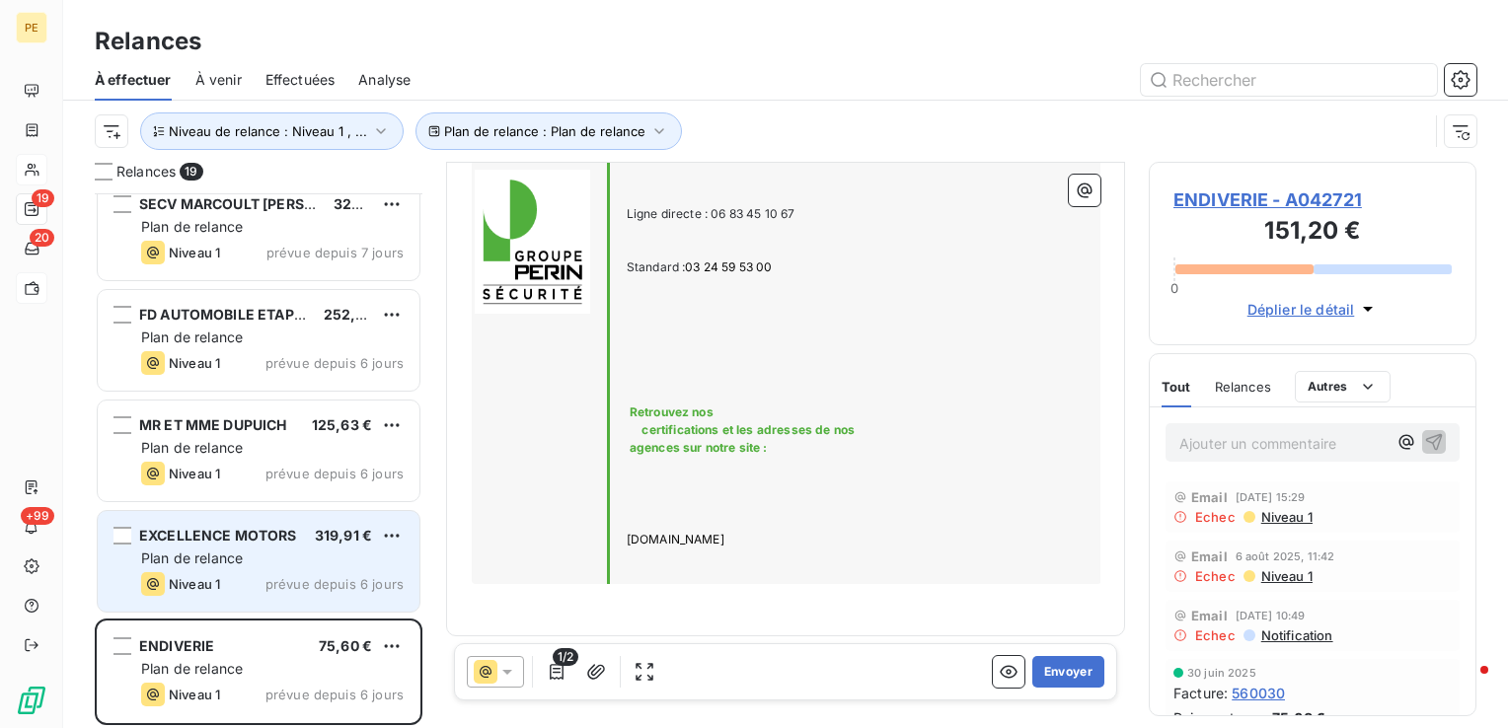
click at [340, 559] on div "Plan de relance" at bounding box center [272, 559] width 263 height 20
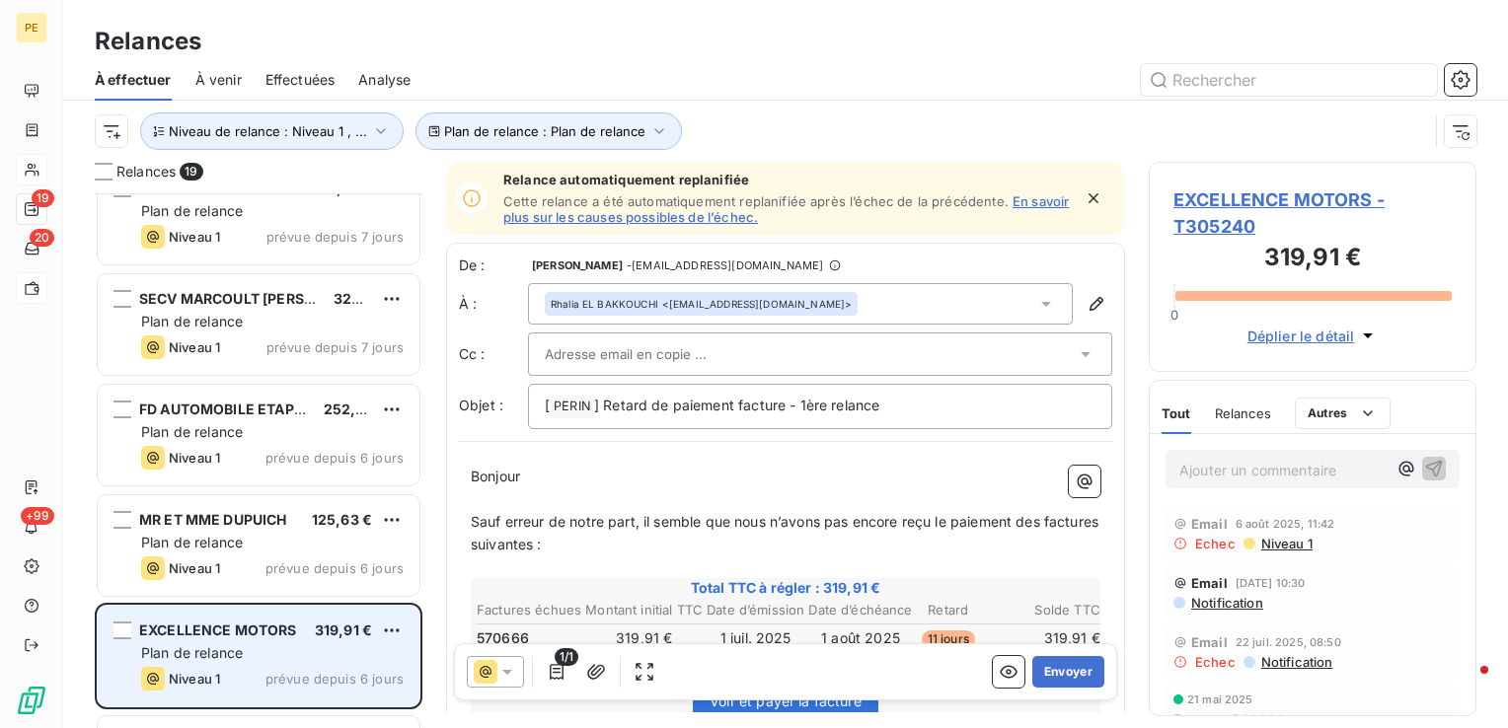
scroll to position [1467, 0]
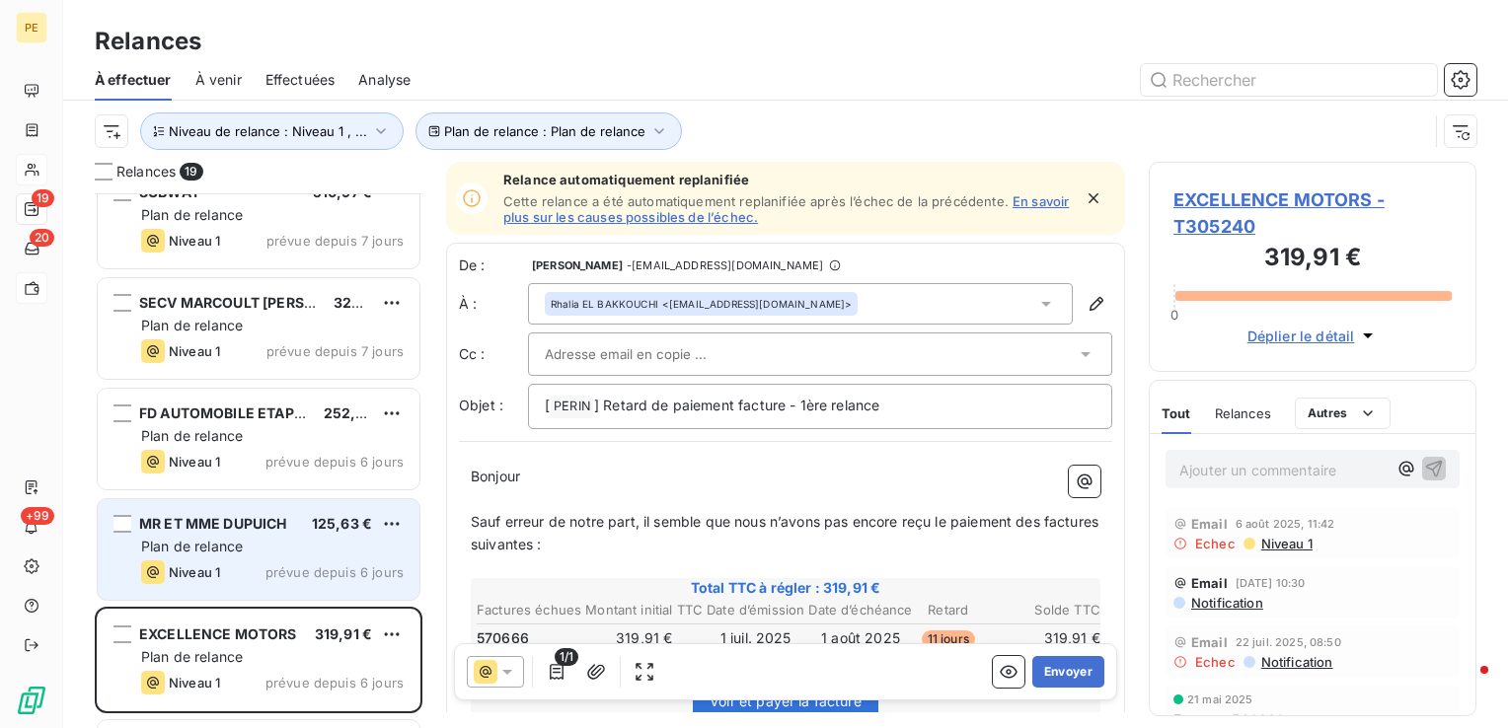
click at [336, 553] on div "Plan de relance" at bounding box center [272, 547] width 263 height 20
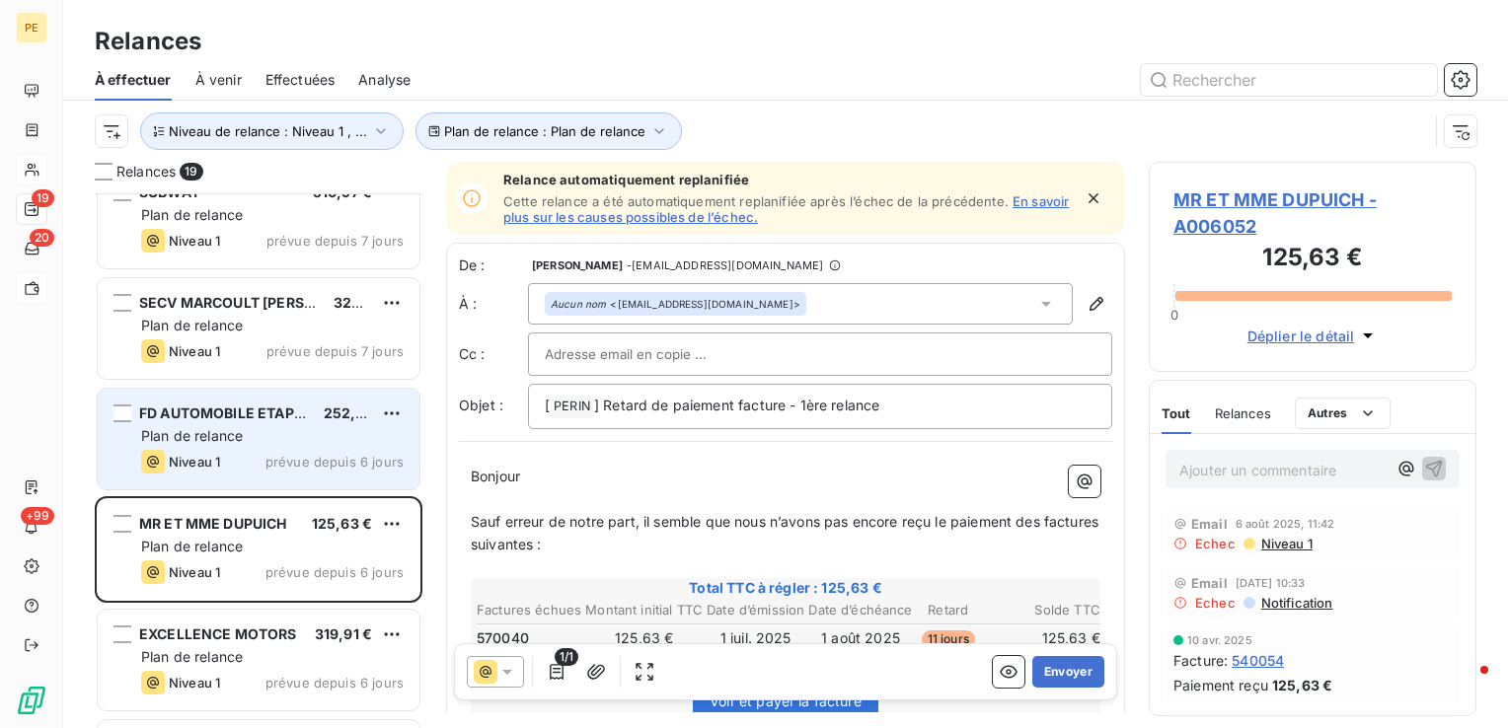
click at [302, 440] on div "Plan de relance" at bounding box center [272, 436] width 263 height 20
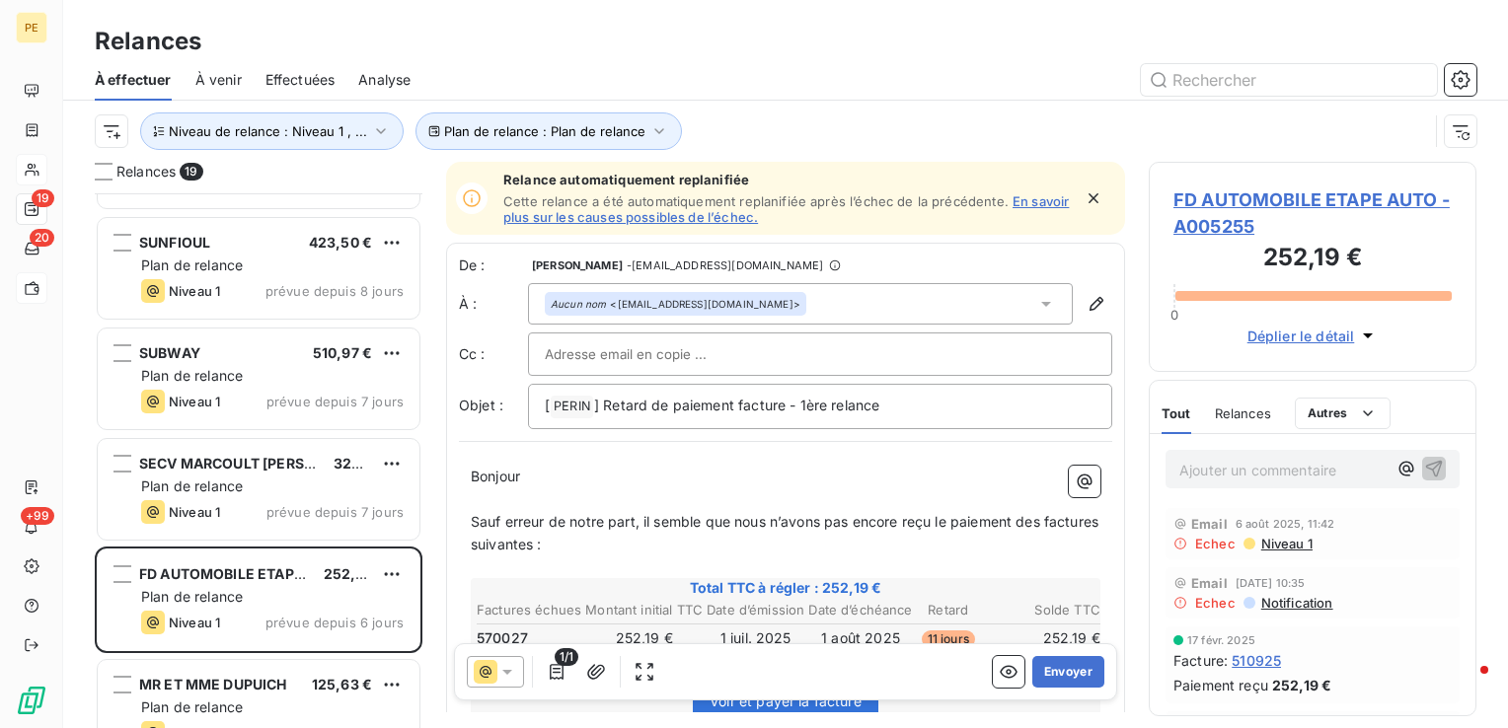
scroll to position [1269, 0]
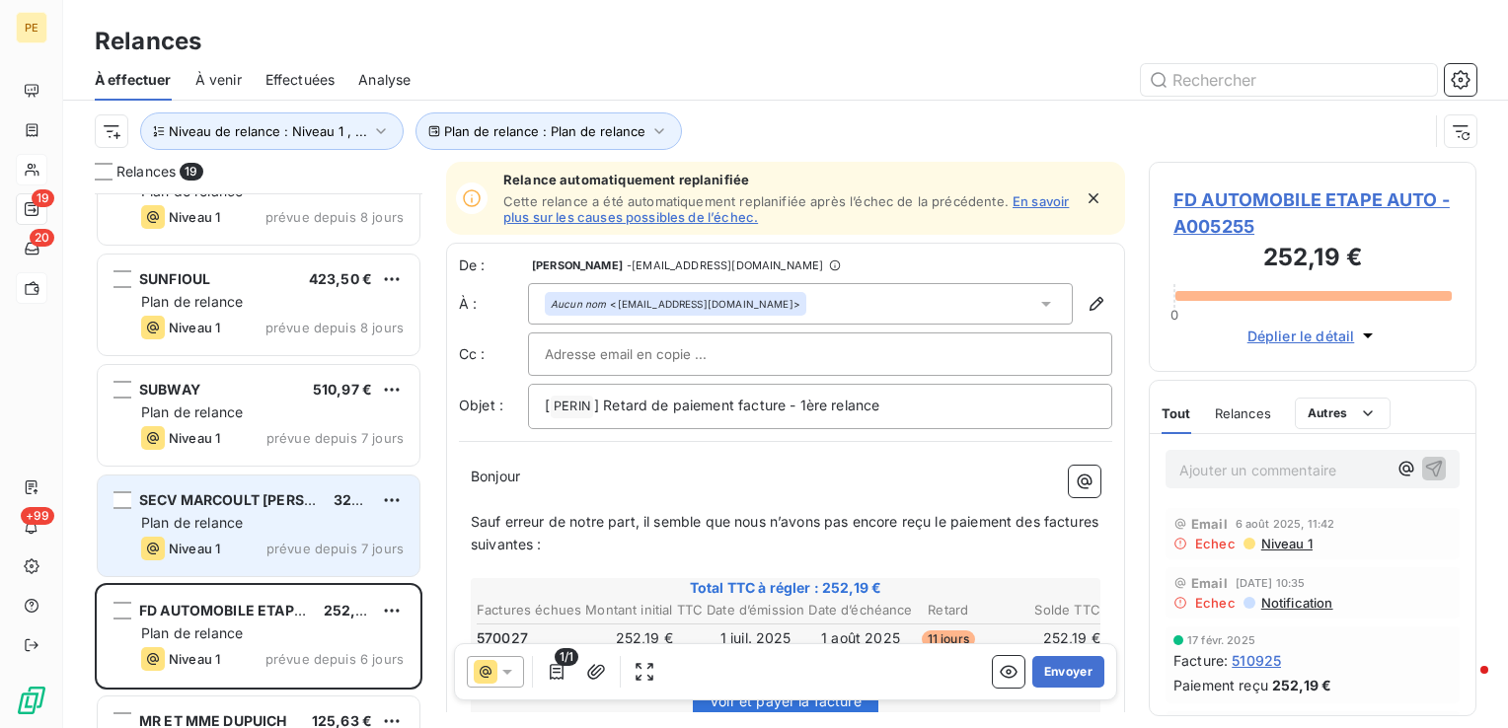
click at [279, 562] on div "SECV MARCOULT [PERSON_NAME] ET FILS 322,20 € Plan de relance Niveau 1 prévue de…" at bounding box center [259, 526] width 322 height 101
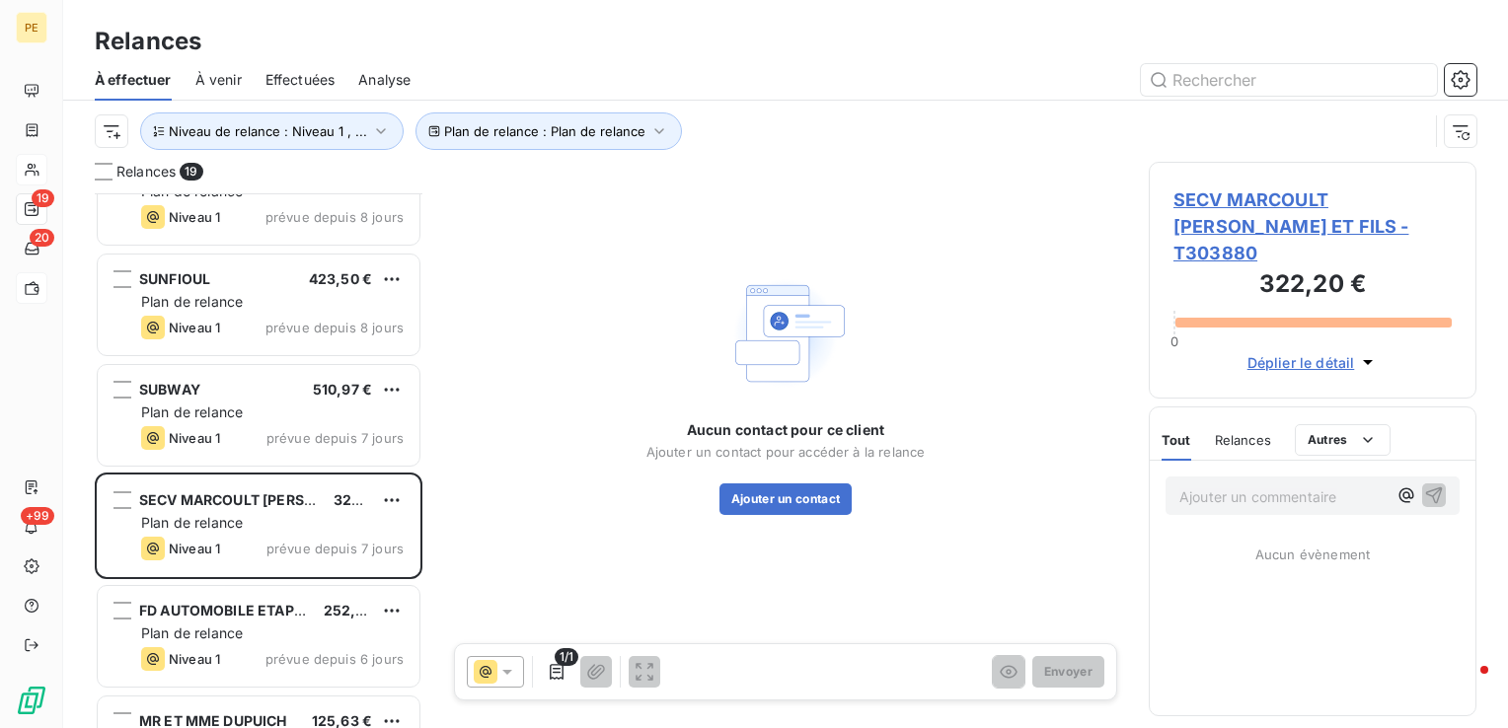
click at [1252, 202] on span "SECV MARCOULT [PERSON_NAME] ET FILS - T303880" at bounding box center [1313, 227] width 278 height 80
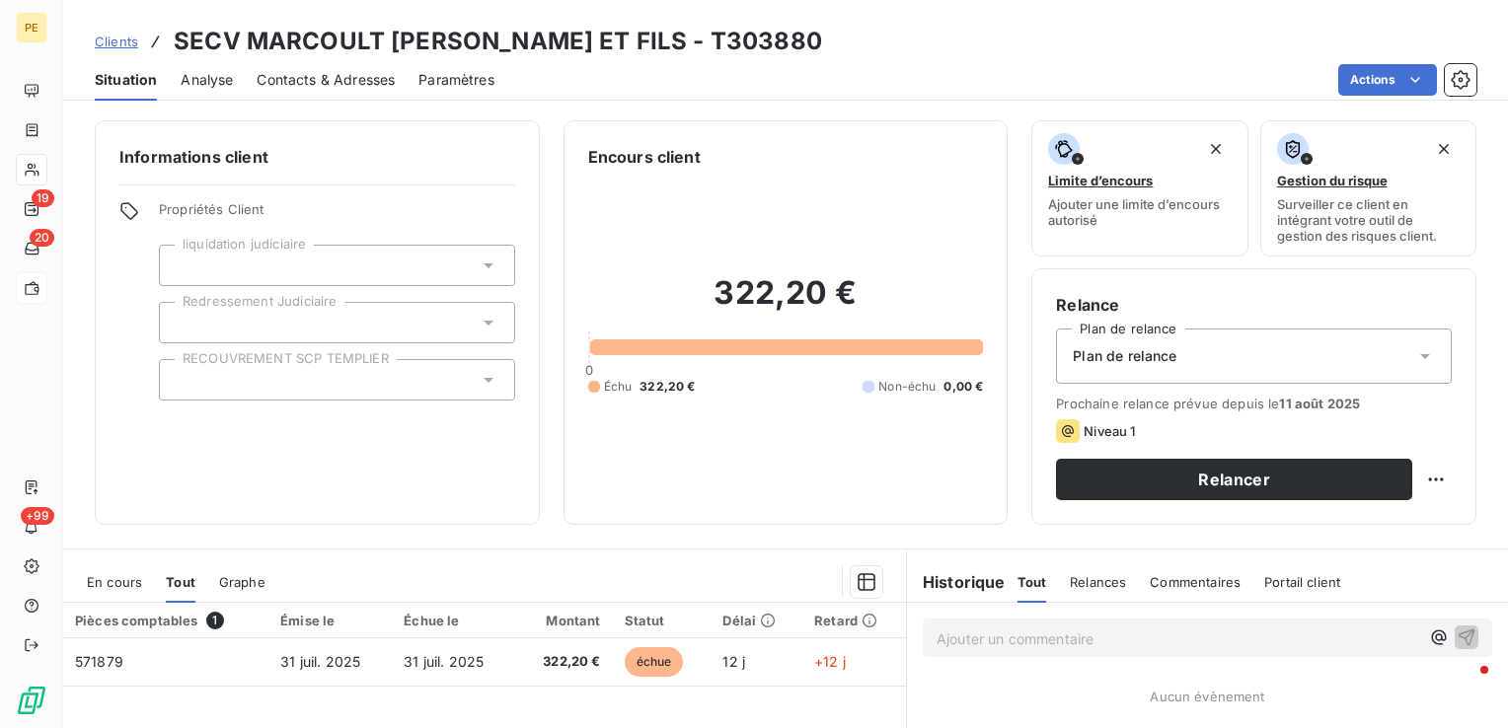
click at [390, 82] on span "Contacts & Adresses" at bounding box center [326, 80] width 138 height 20
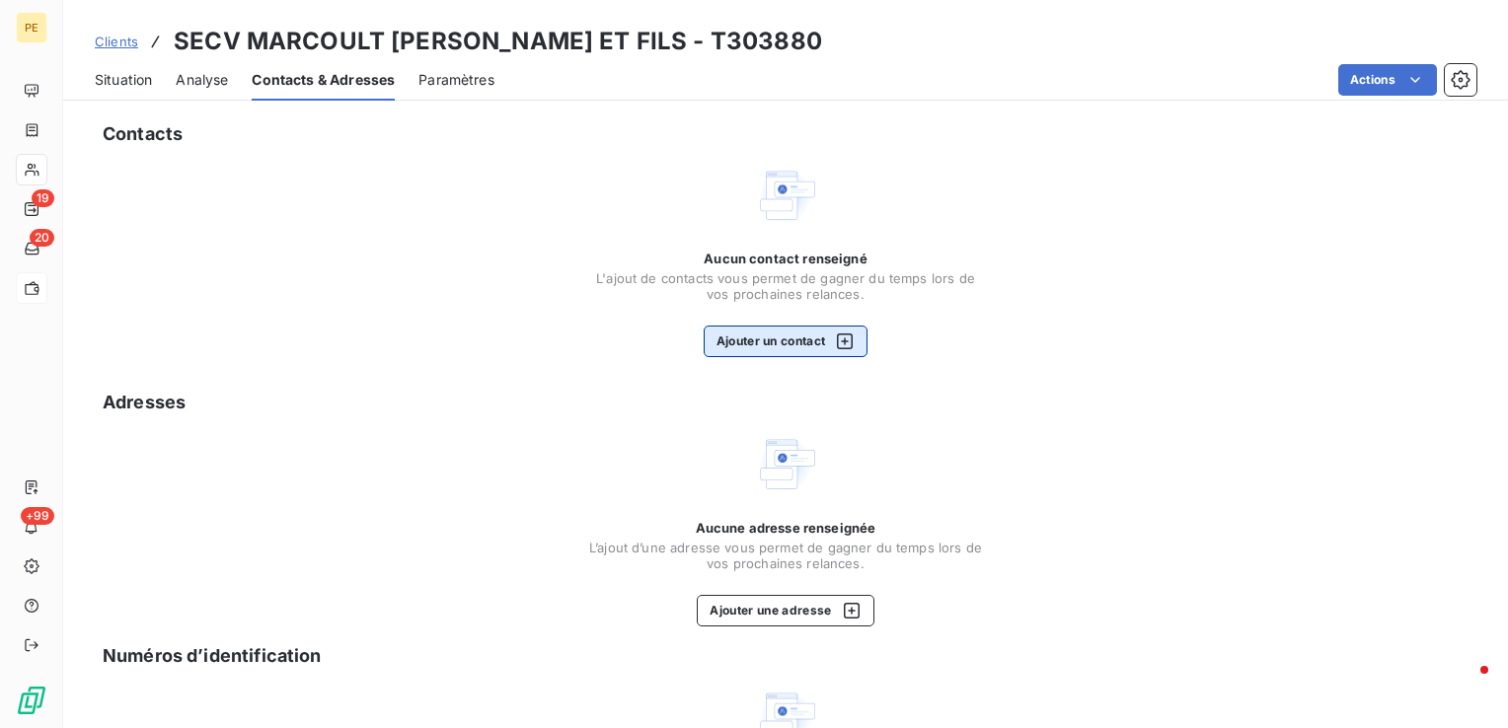
click at [833, 353] on button "Ajouter un contact" at bounding box center [786, 342] width 165 height 32
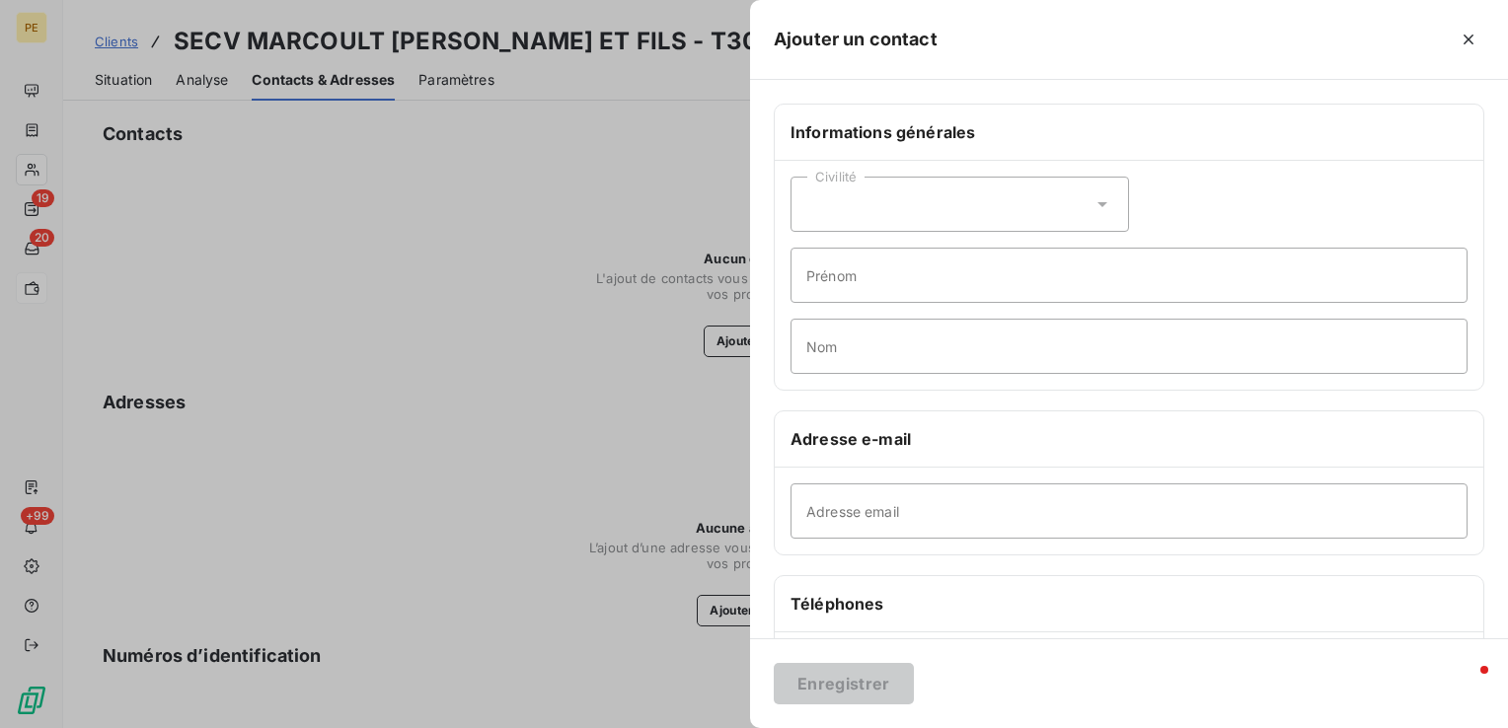
click at [879, 195] on div "Civilité" at bounding box center [960, 204] width 339 height 55
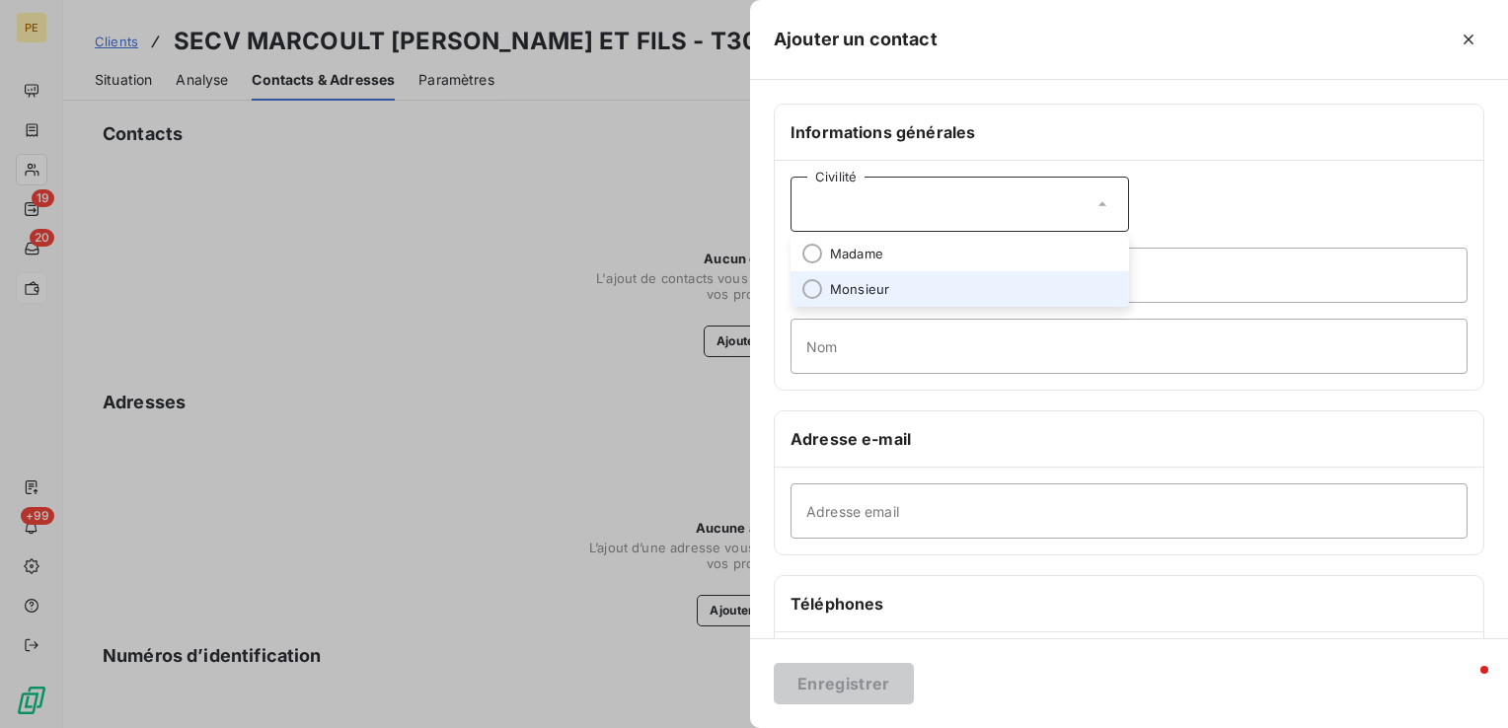
click at [841, 293] on span "Monsieur" at bounding box center [859, 289] width 59 height 19
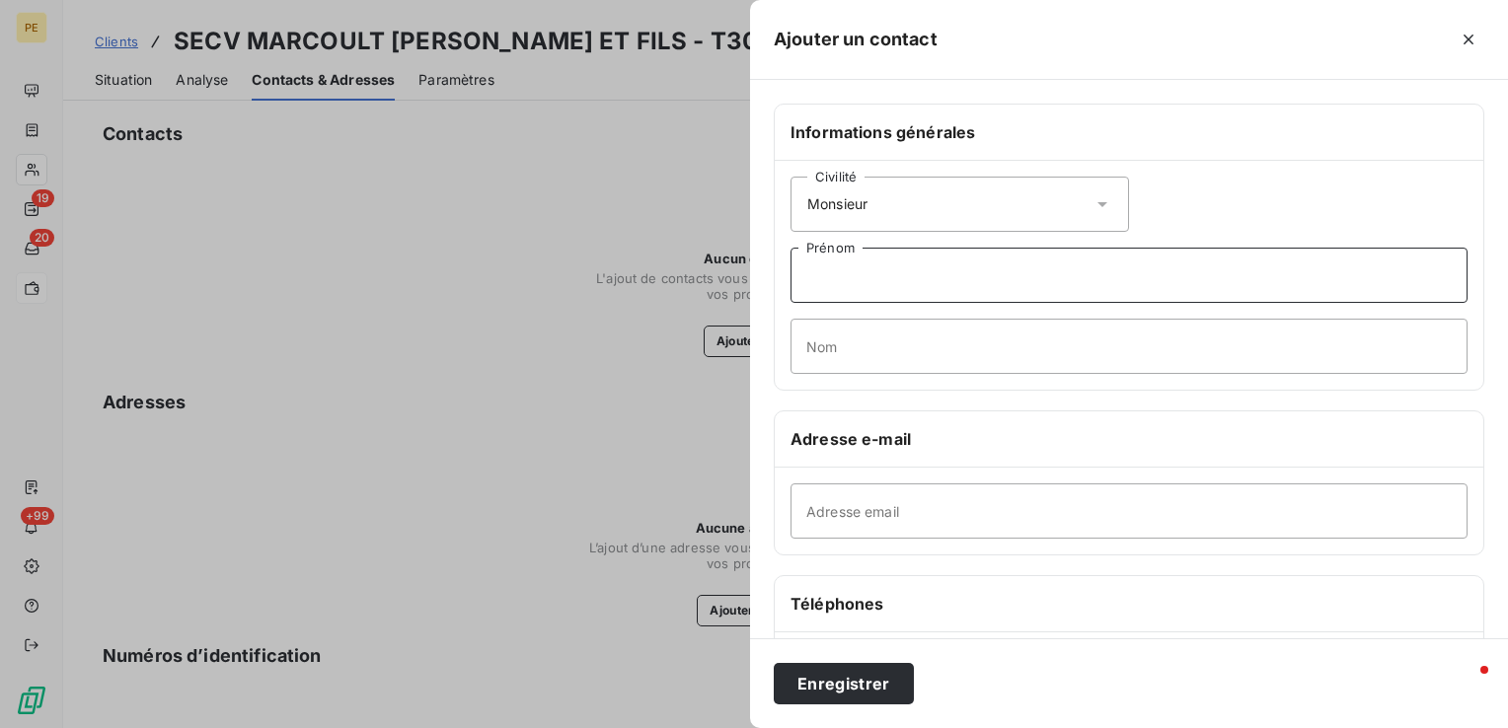
click at [844, 282] on input "Prénom" at bounding box center [1129, 275] width 677 height 55
drag, startPoint x: 729, startPoint y: 291, endPoint x: 842, endPoint y: 298, distance: 112.7
click at [729, 291] on div at bounding box center [754, 364] width 1508 height 728
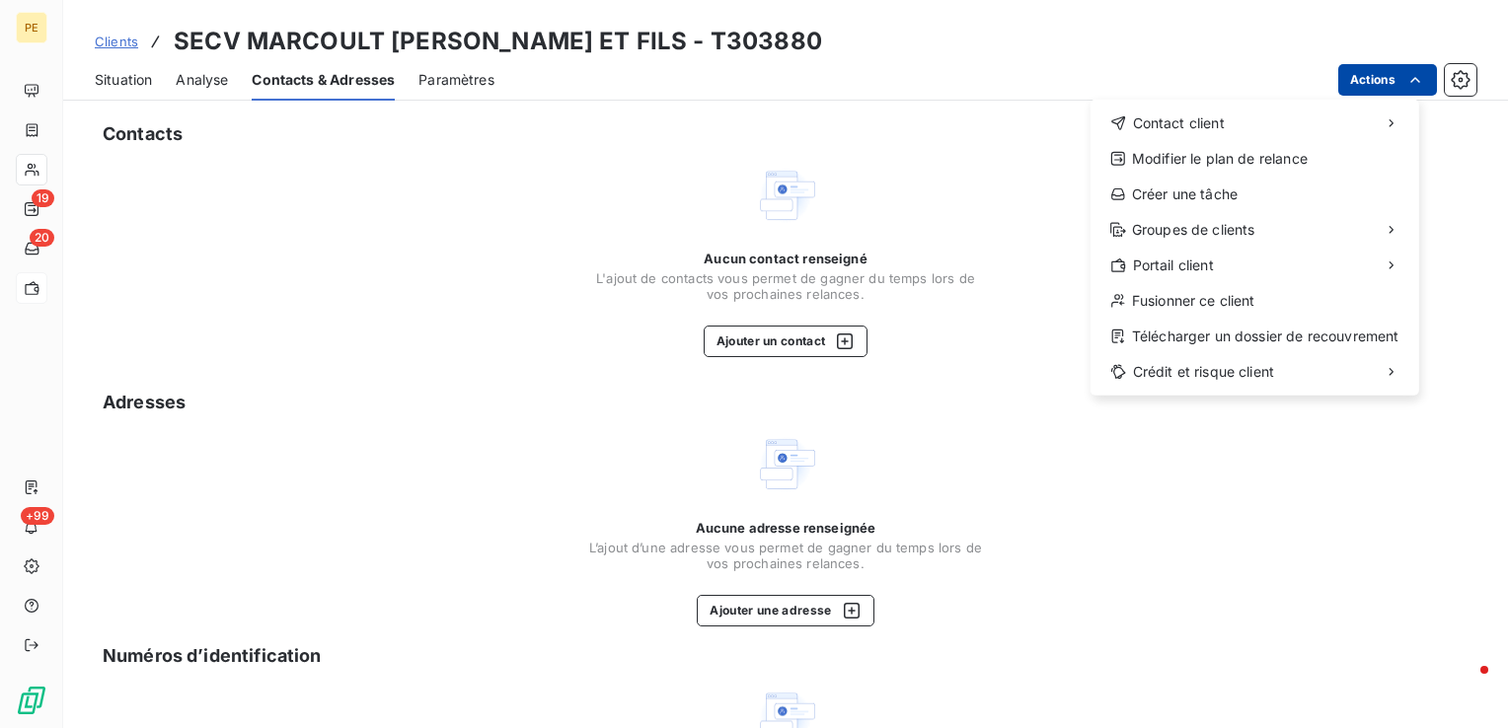
click at [1377, 79] on html "PE 19 20 +99 Clients SECV MARCOULT [PERSON_NAME] ET FILS - T303880 Situation An…" at bounding box center [754, 364] width 1508 height 728
click at [829, 348] on html "PE 19 20 +99 Clients SECV MARCOULT [PERSON_NAME] ET FILS - T303880 Situation An…" at bounding box center [754, 364] width 1508 height 728
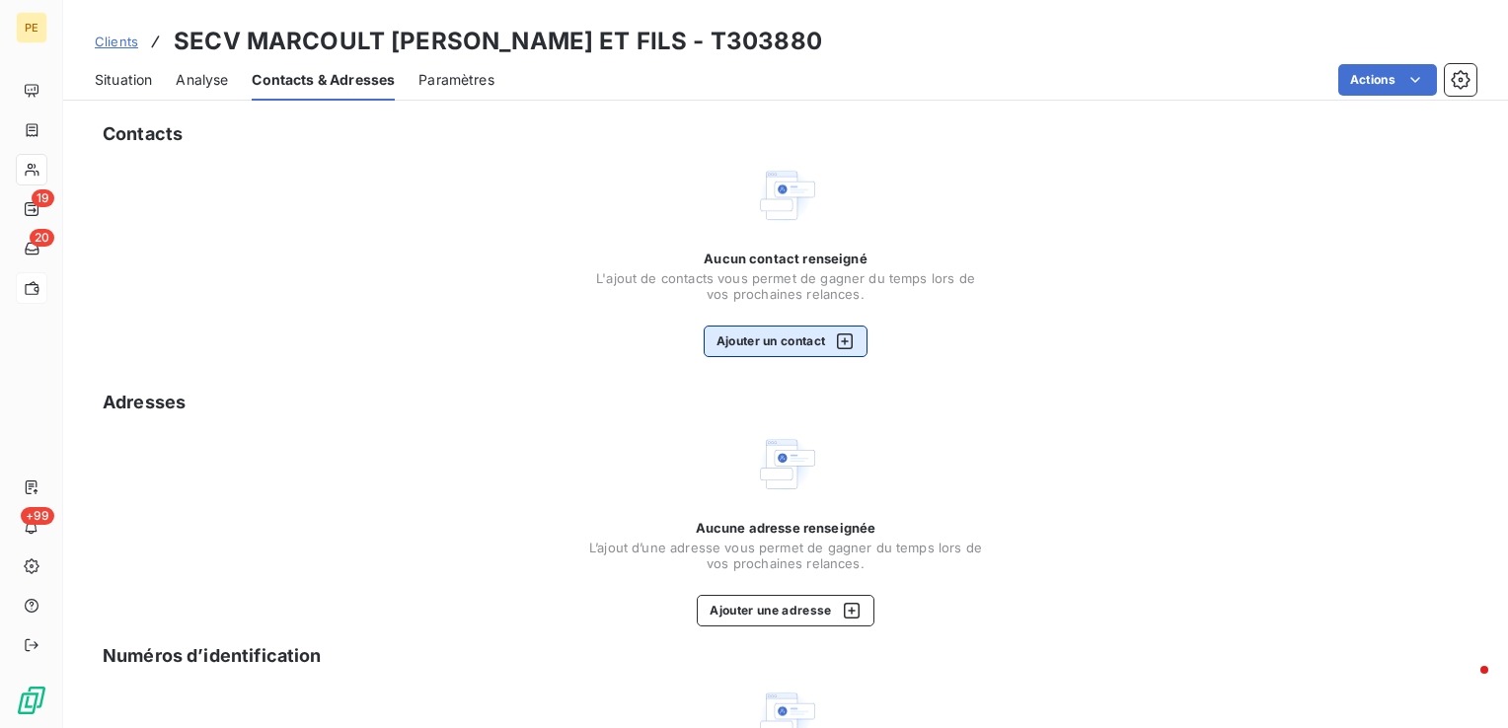
click at [835, 349] on icon "button" at bounding box center [845, 342] width 20 height 20
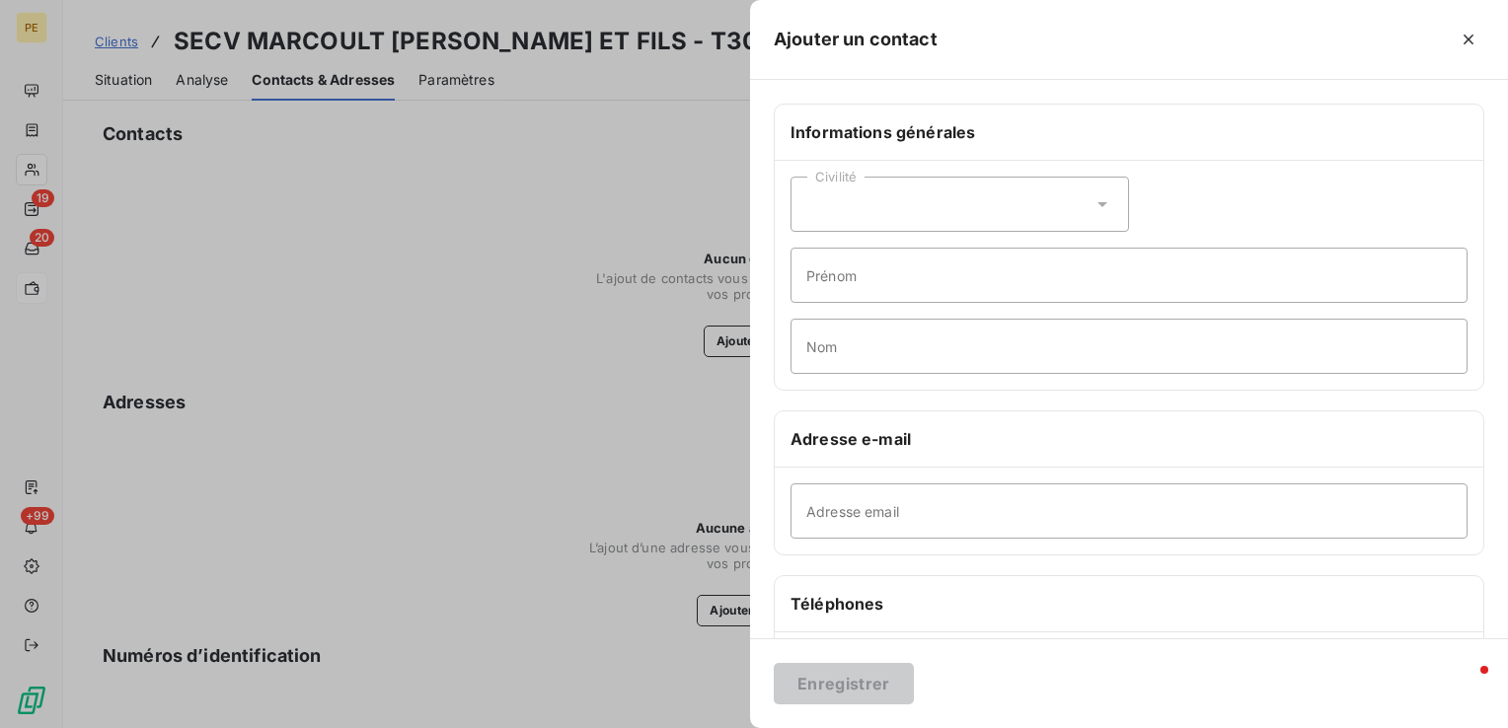
click at [937, 190] on div "Civilité" at bounding box center [960, 204] width 339 height 55
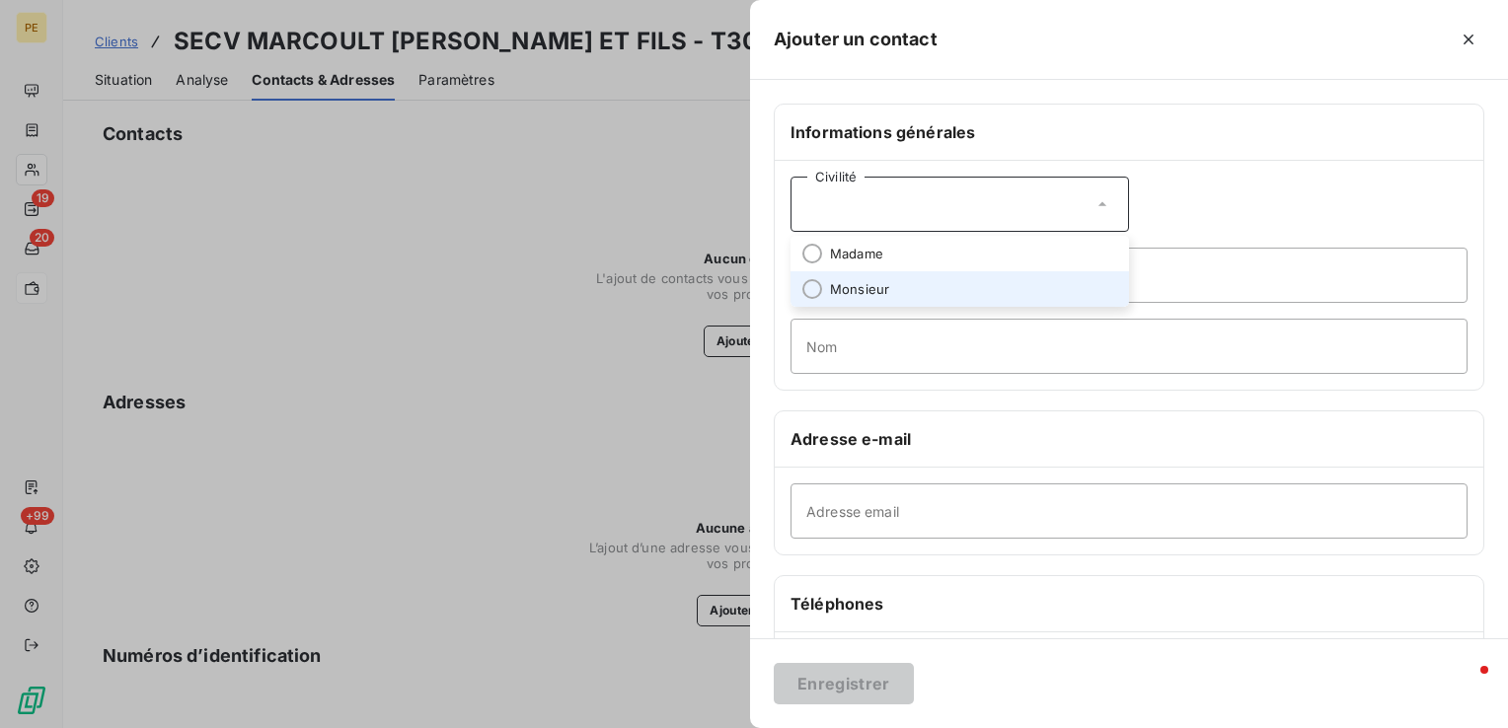
click at [837, 286] on span "Monsieur" at bounding box center [859, 289] width 59 height 19
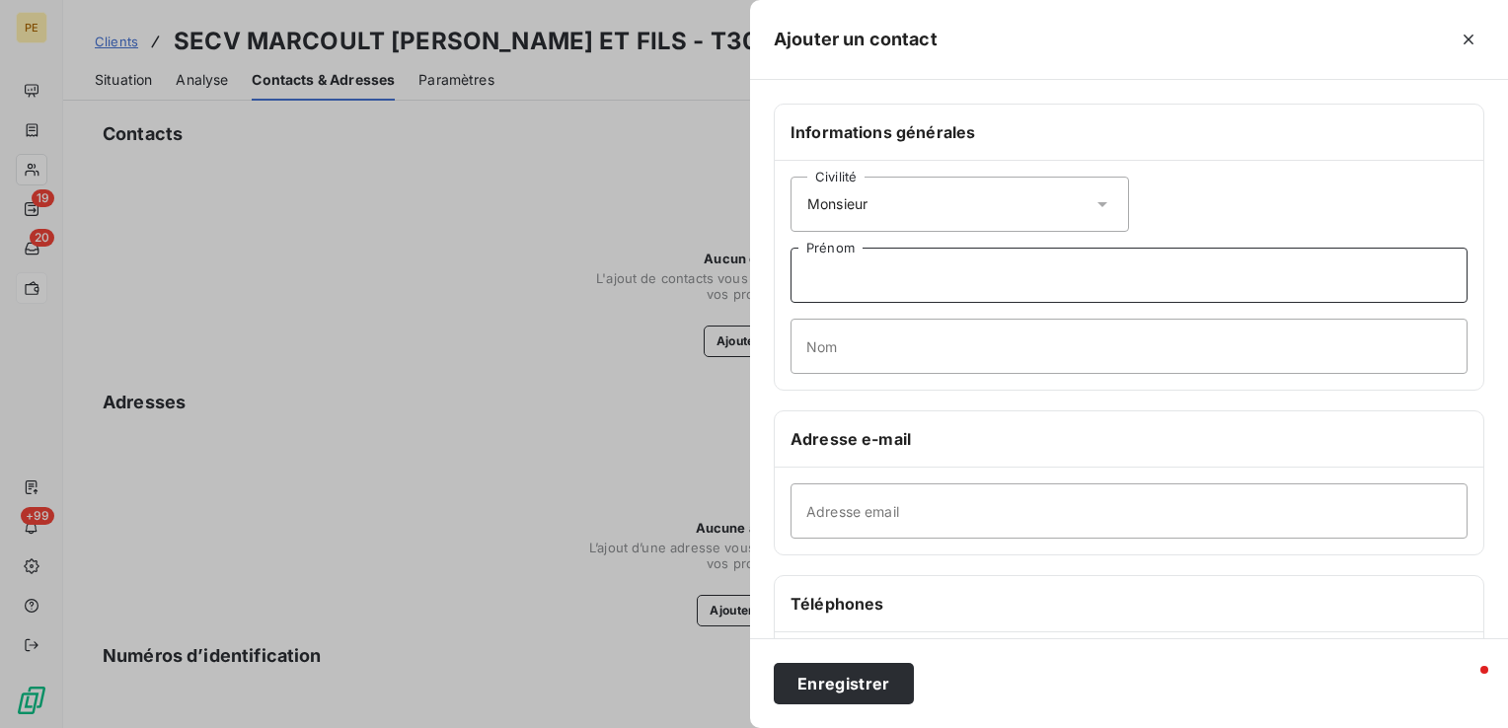
click at [845, 278] on input "Prénom" at bounding box center [1129, 275] width 677 height 55
paste input "[PERSON_NAME]"
type input "[PERSON_NAME]"
click at [983, 337] on input "Nom" at bounding box center [1129, 346] width 677 height 55
click at [1004, 340] on input "Nom" at bounding box center [1129, 346] width 677 height 55
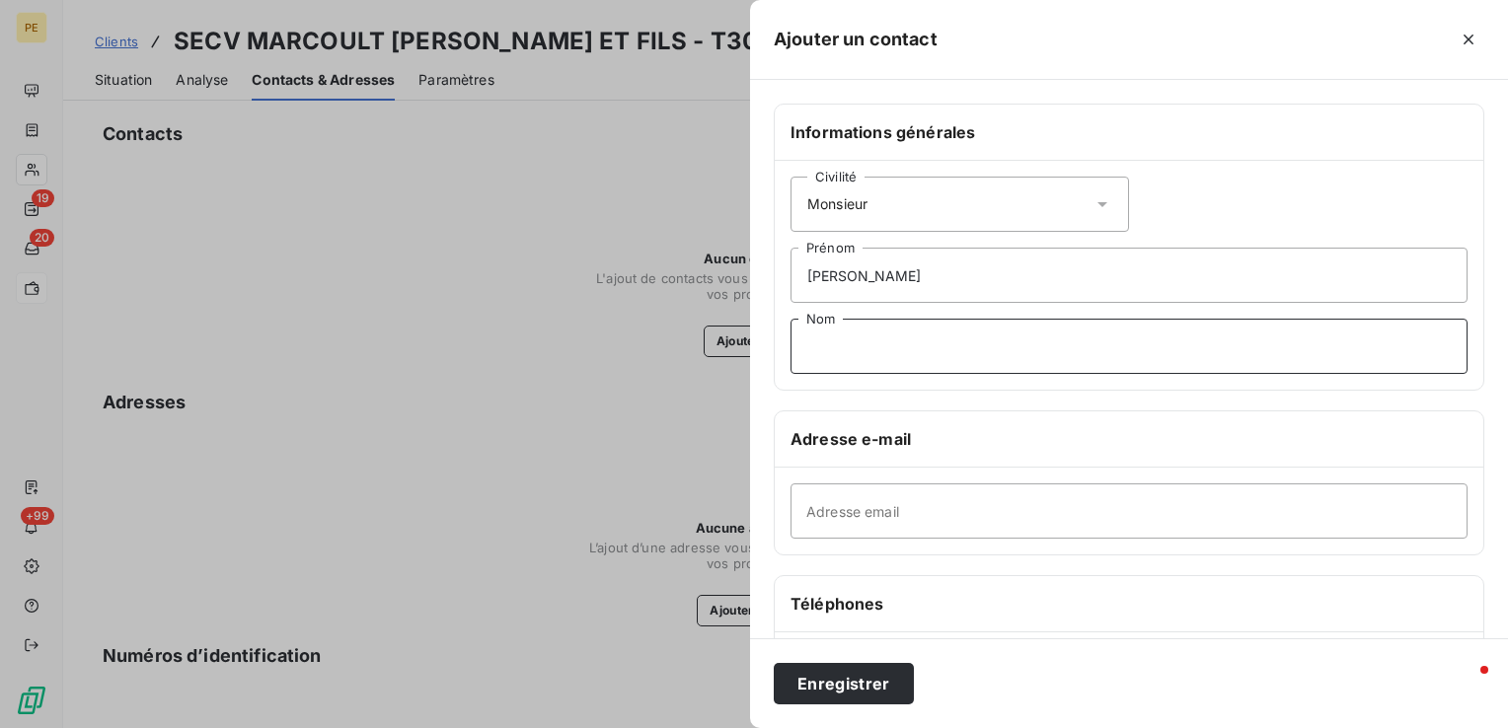
paste input "MARCOULT"
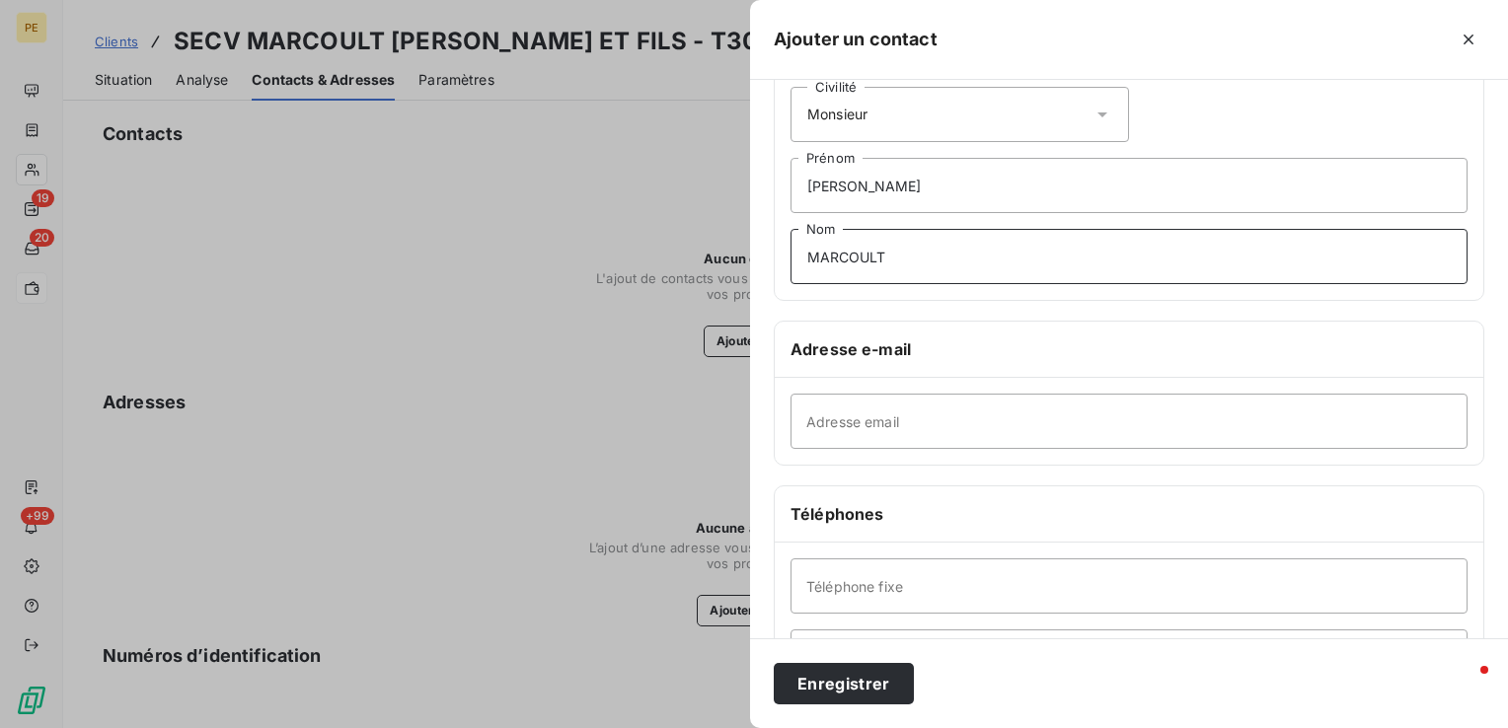
scroll to position [197, 0]
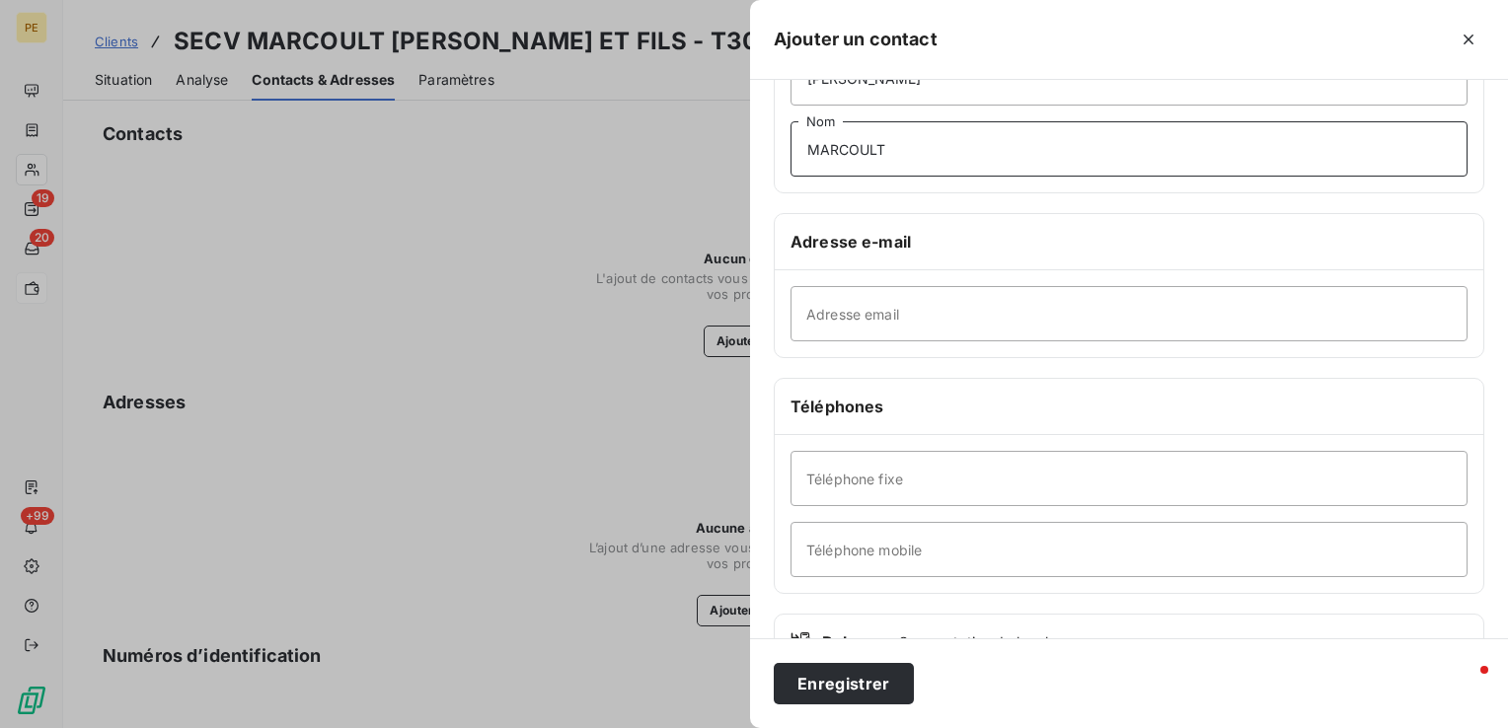
type input "MARCOULT"
click at [966, 477] on input "Téléphone fixe" at bounding box center [1129, 478] width 677 height 55
click at [807, 318] on input "Adresse email" at bounding box center [1129, 313] width 677 height 55
paste input "[EMAIL_ADDRESS][DOMAIN_NAME]"
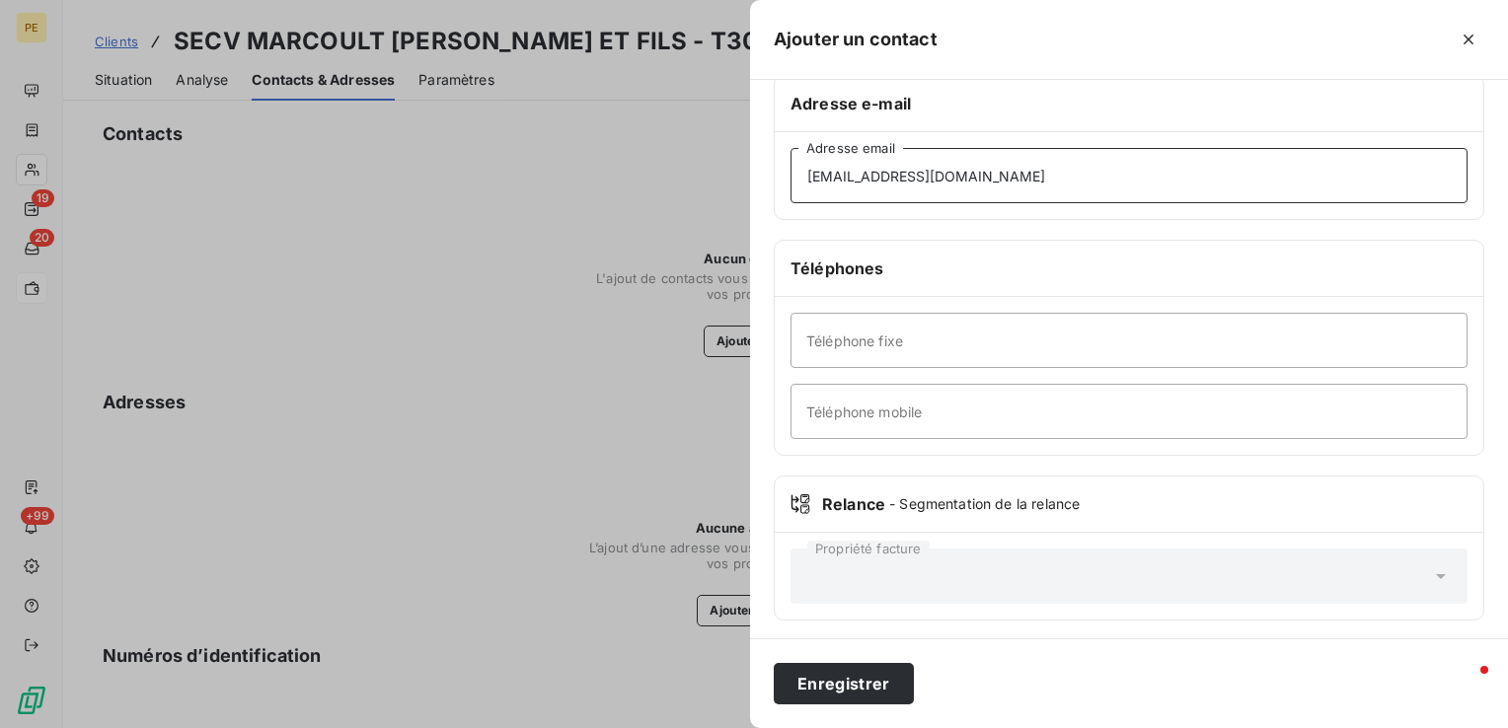
scroll to position [338, 0]
type input "[EMAIL_ADDRESS][DOMAIN_NAME]"
click at [924, 344] on input "Téléphone fixe" at bounding box center [1129, 338] width 677 height 55
paste input "0326802019"
type input "0326802019"
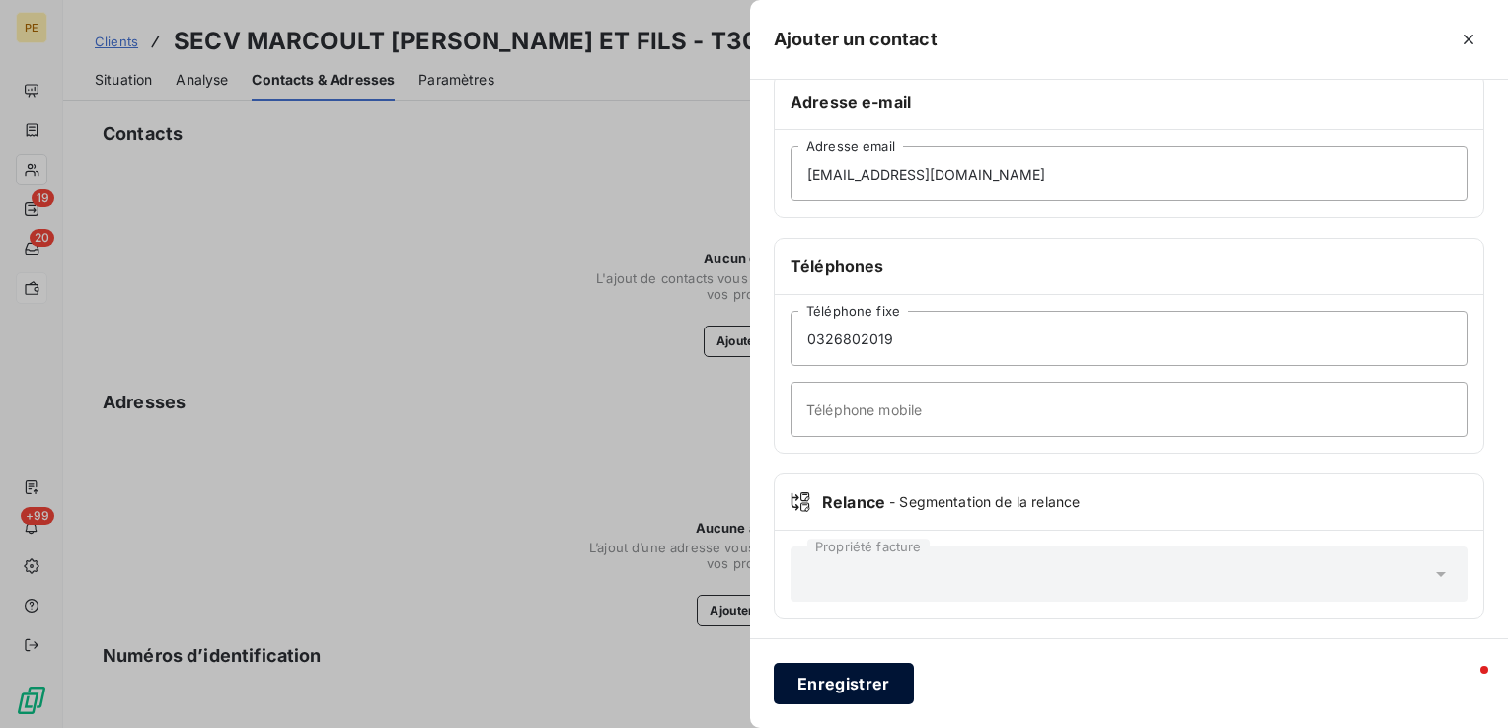
click at [842, 694] on button "Enregistrer" at bounding box center [844, 683] width 140 height 41
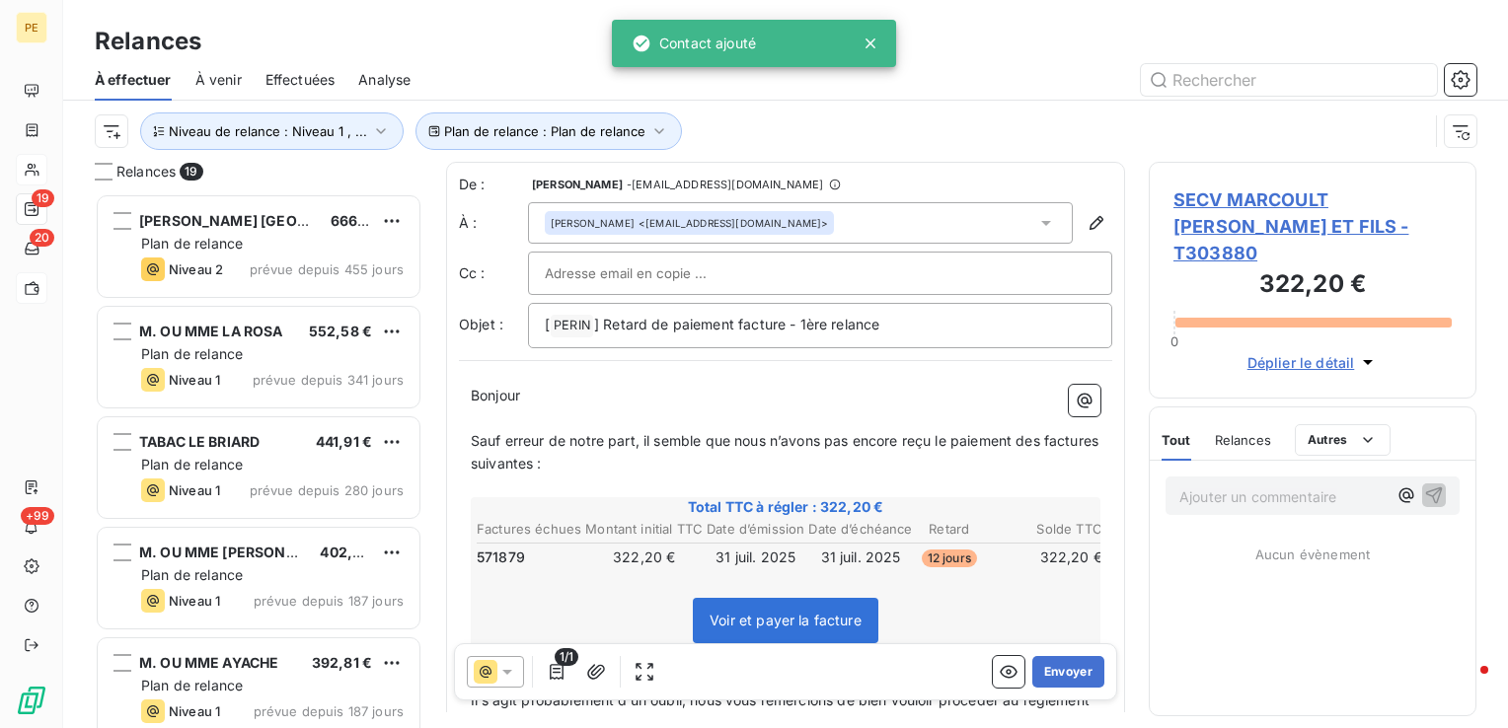
scroll to position [520, 312]
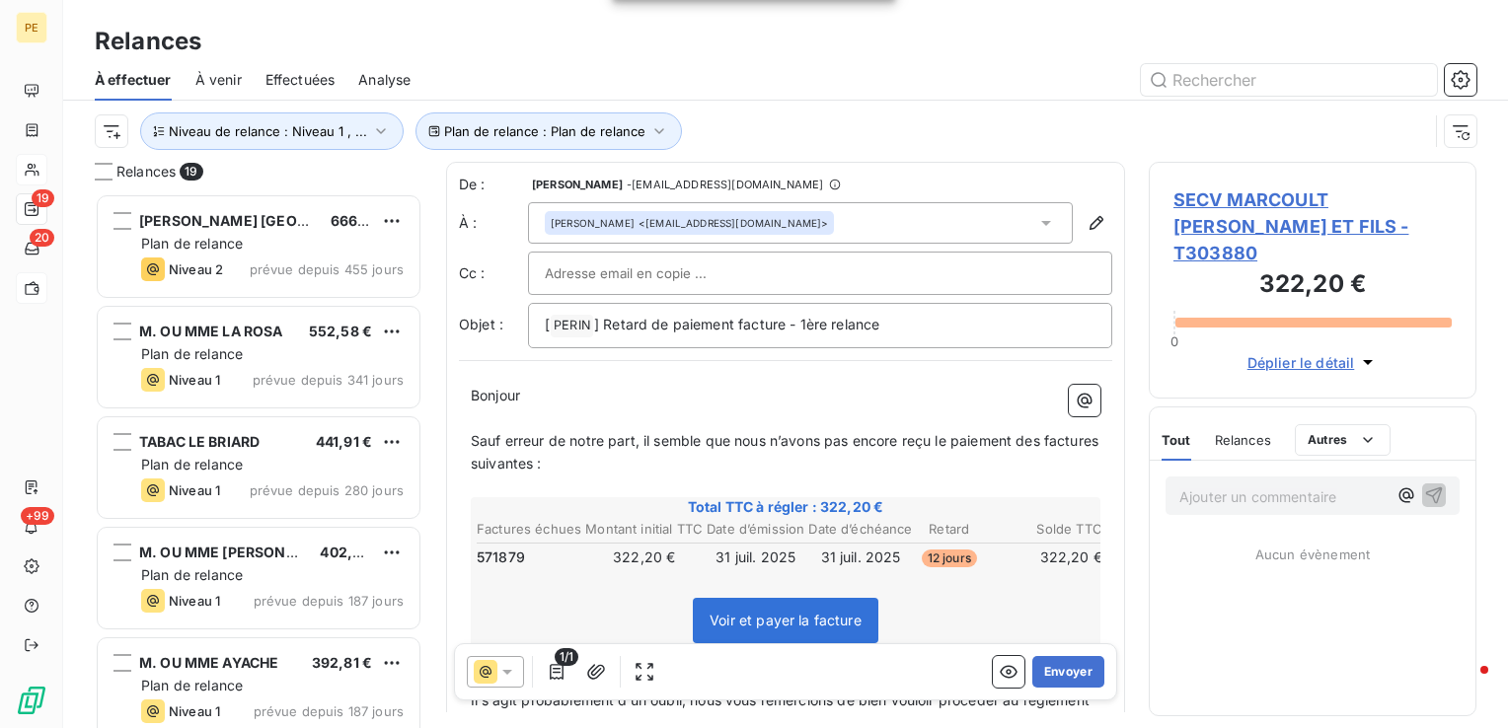
click at [708, 267] on input "text" at bounding box center [651, 274] width 212 height 30
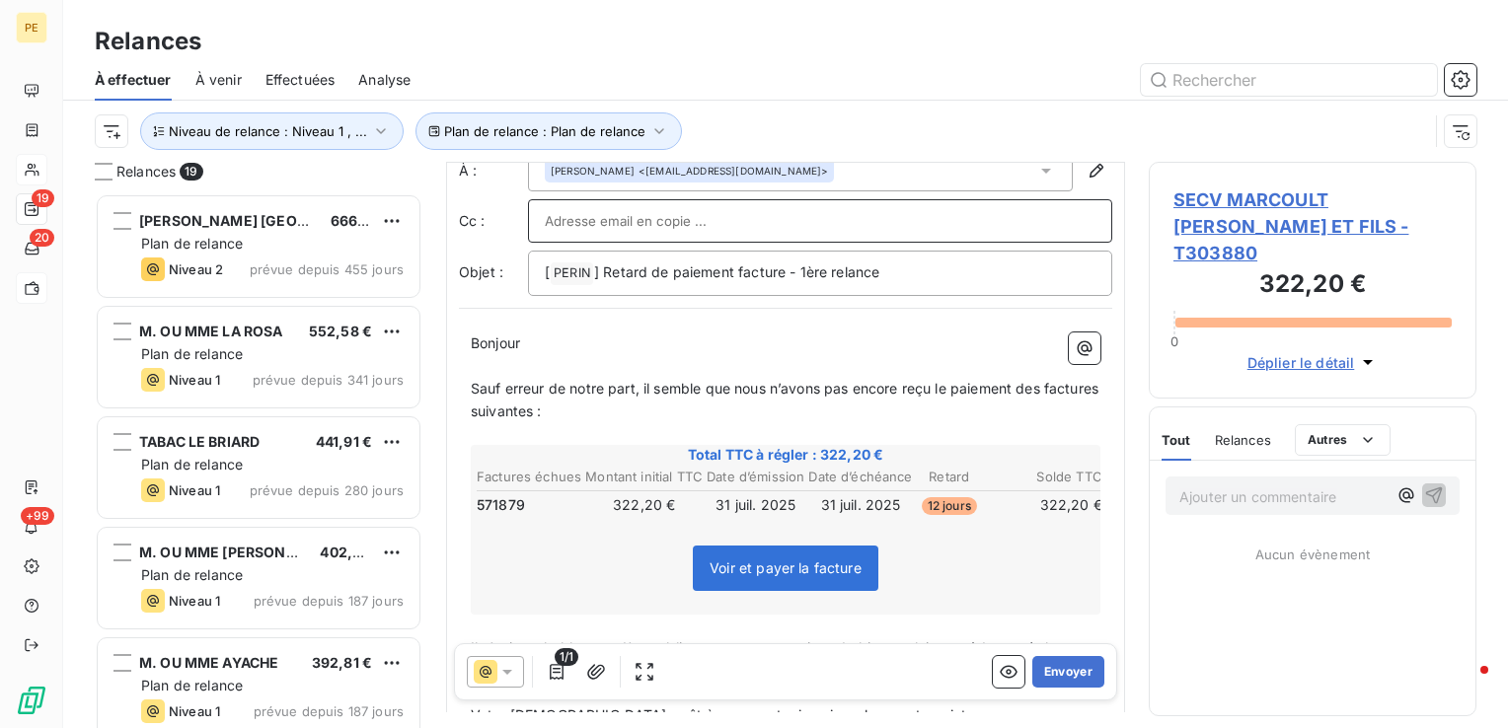
scroll to position [197, 0]
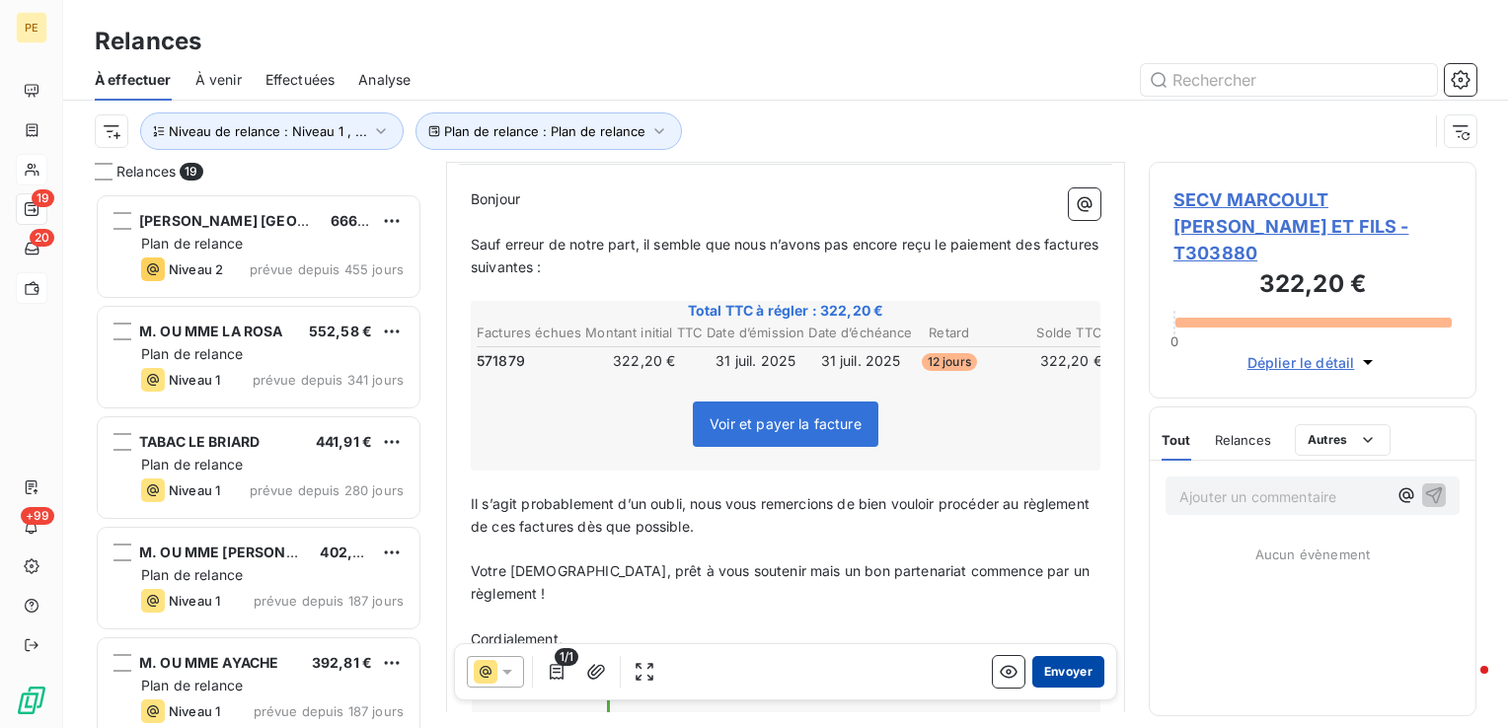
click at [1063, 669] on button "Envoyer" at bounding box center [1068, 672] width 72 height 32
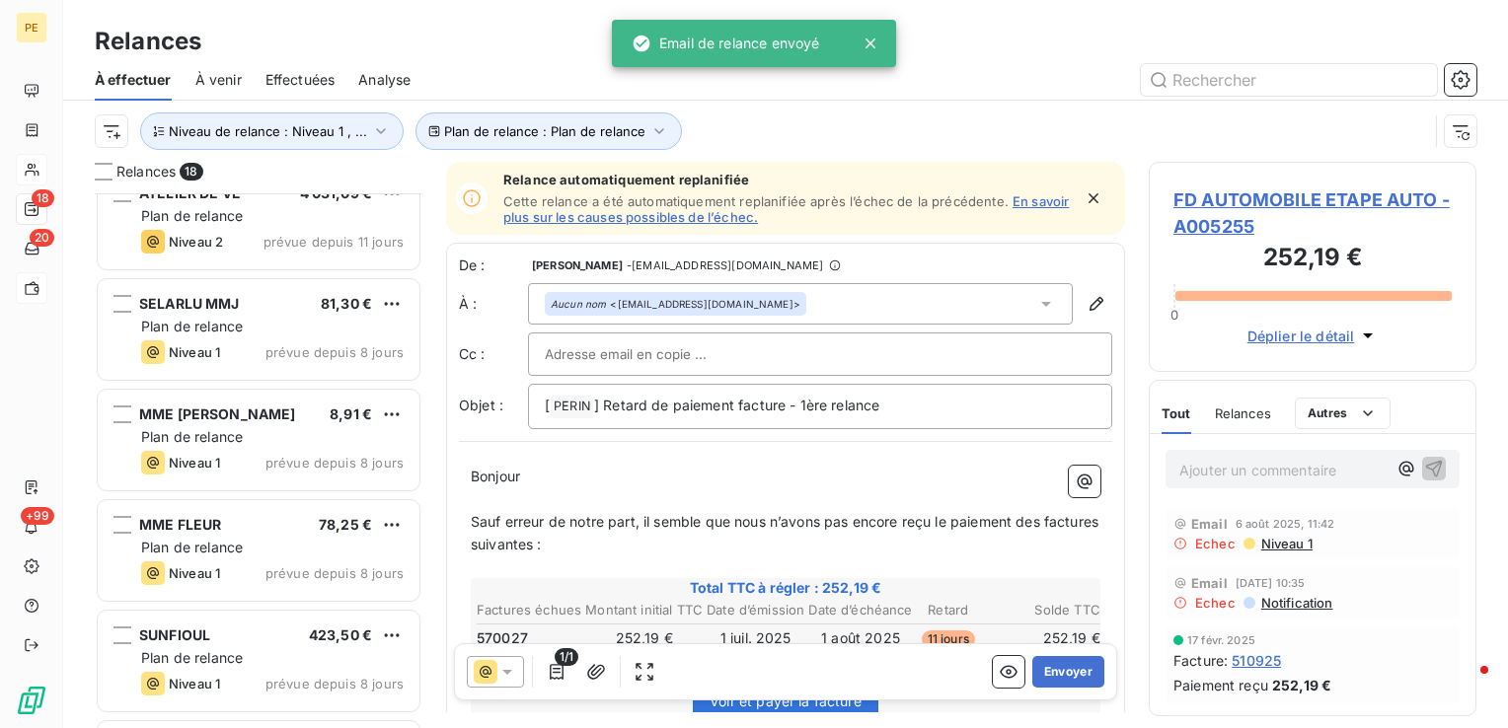
scroll to position [1184, 0]
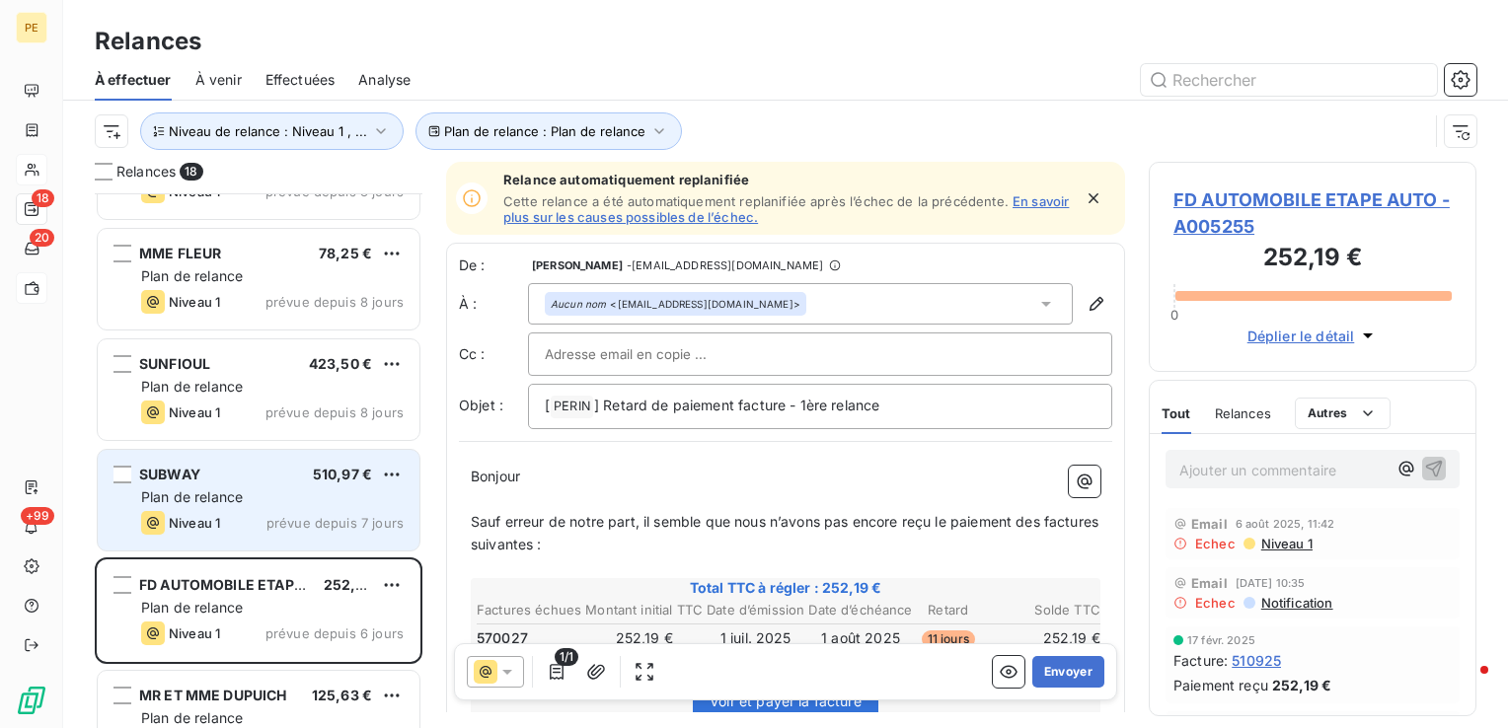
click at [241, 511] on div "Niveau 1 prévue depuis 7 jours" at bounding box center [272, 523] width 263 height 24
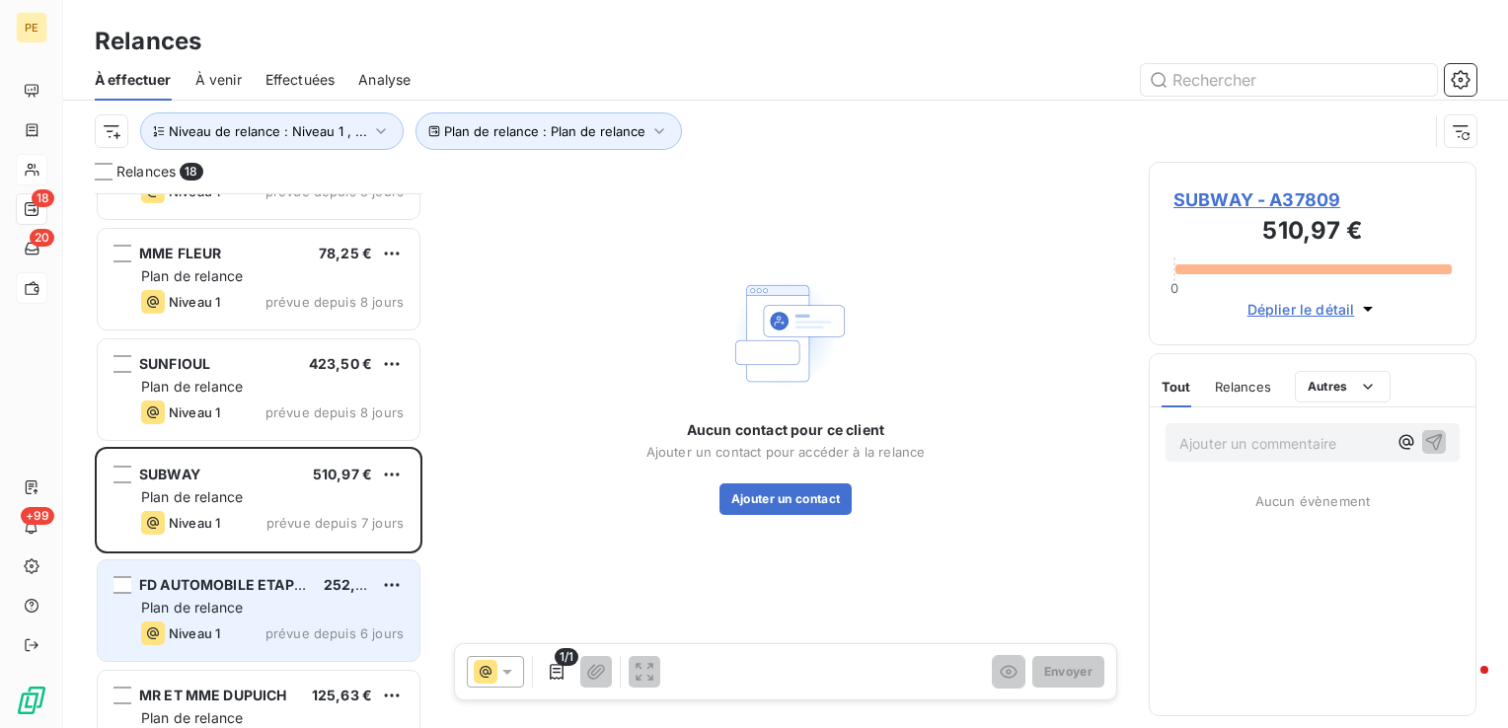
click at [248, 629] on div "Niveau 1 prévue depuis 6 jours" at bounding box center [272, 634] width 263 height 24
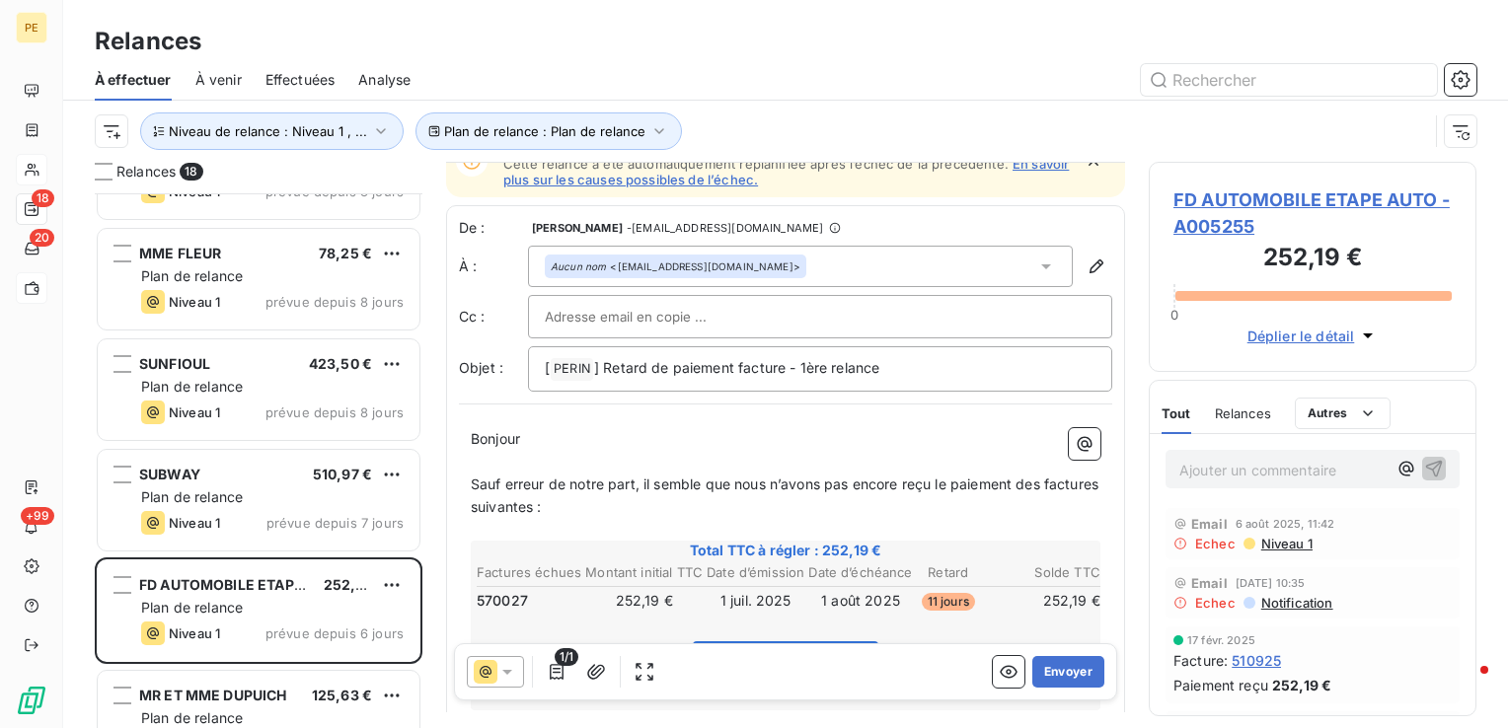
scroll to position [99, 0]
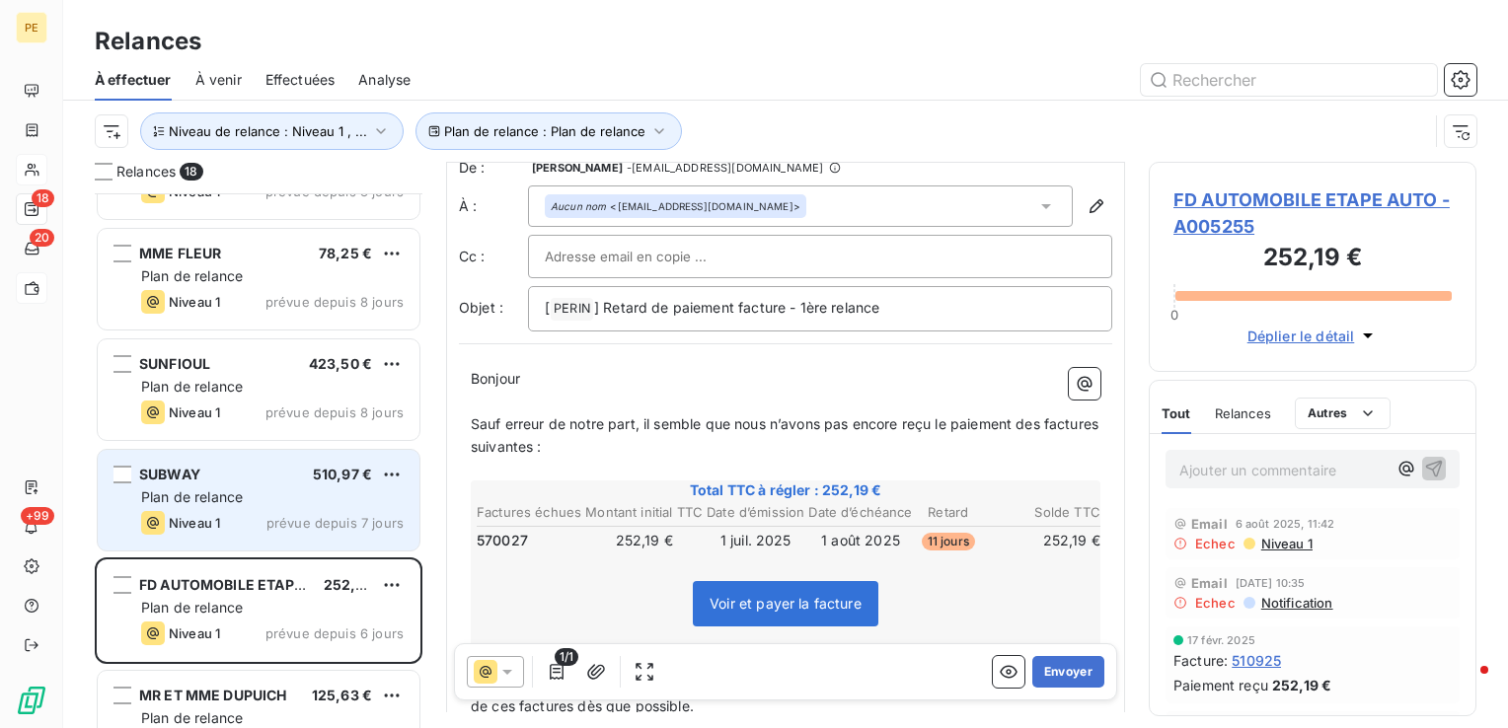
click at [274, 492] on div "Plan de relance" at bounding box center [272, 498] width 263 height 20
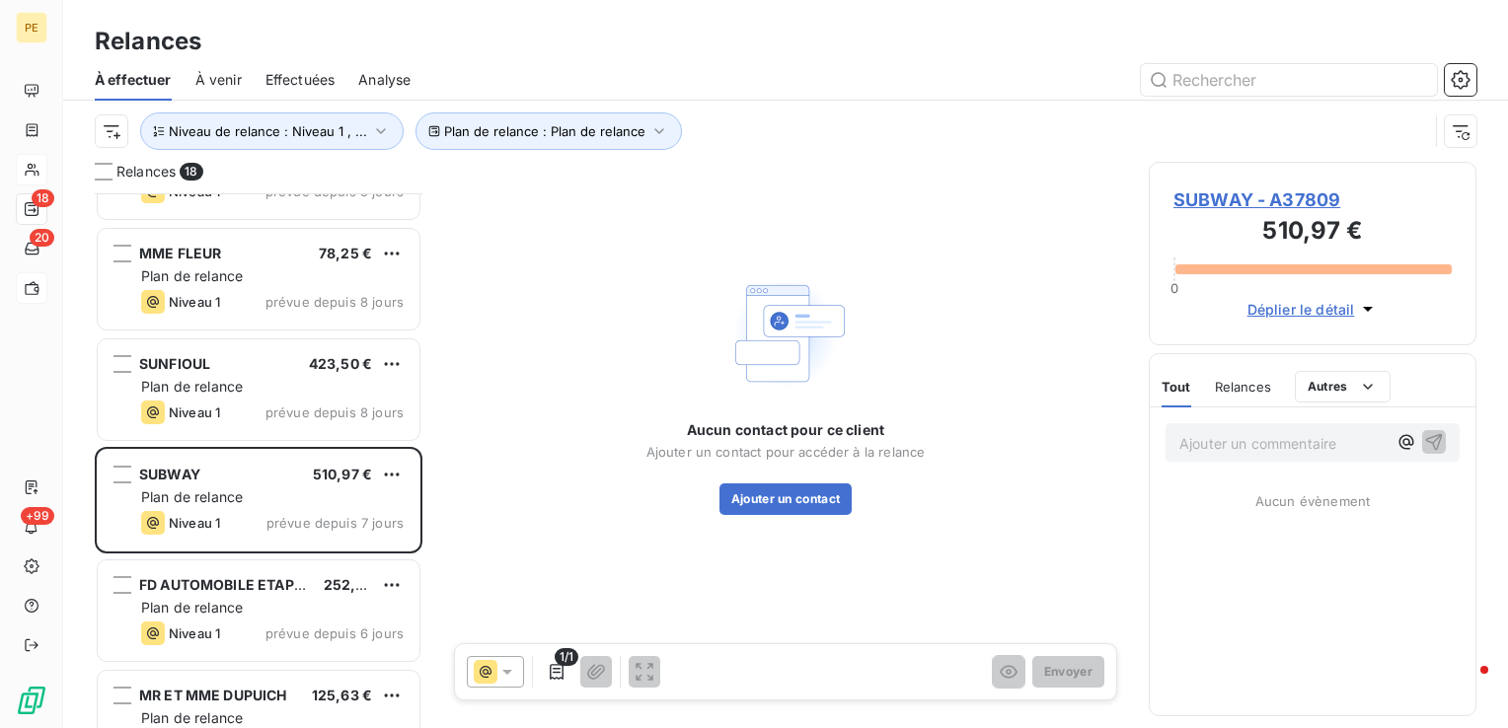
click at [1279, 199] on span "SUBWAY - A37809" at bounding box center [1313, 200] width 278 height 27
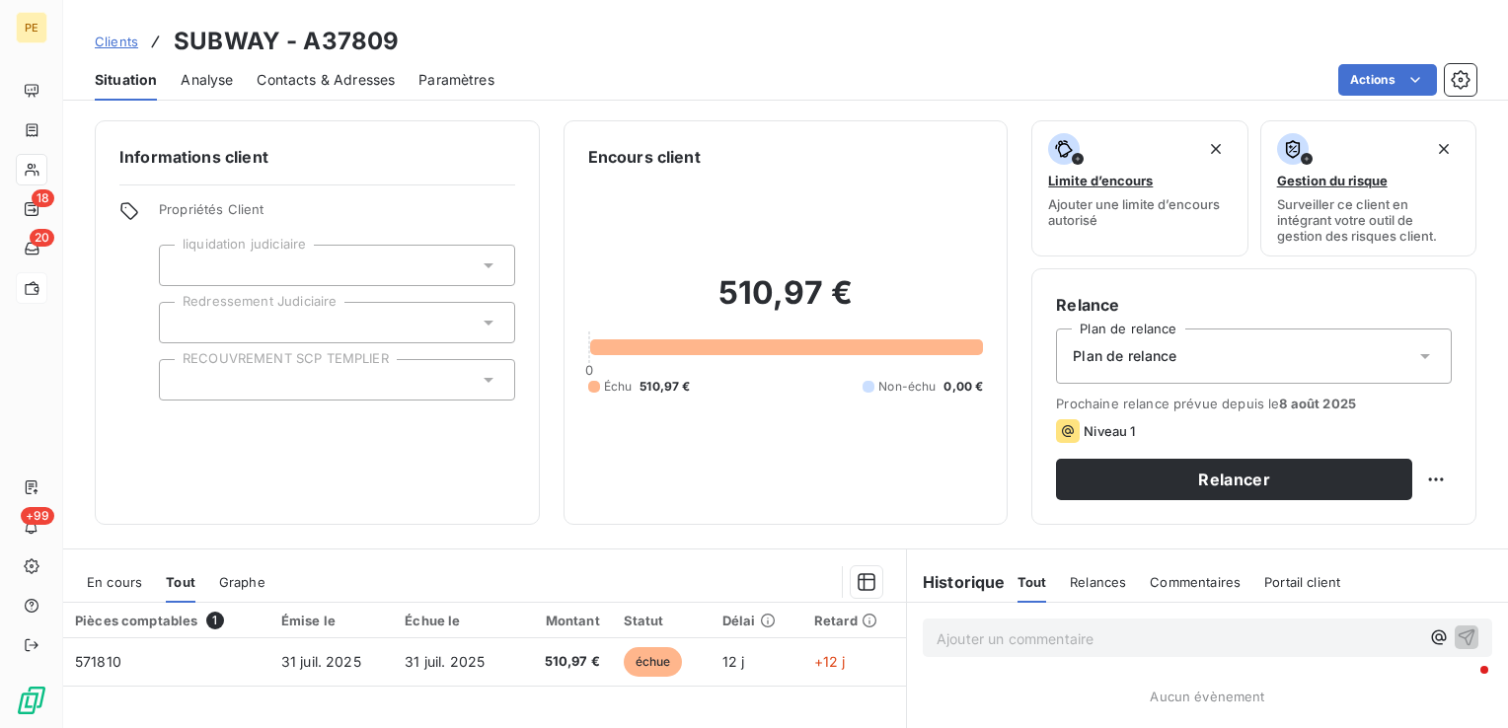
click at [373, 77] on span "Contacts & Adresses" at bounding box center [326, 80] width 138 height 20
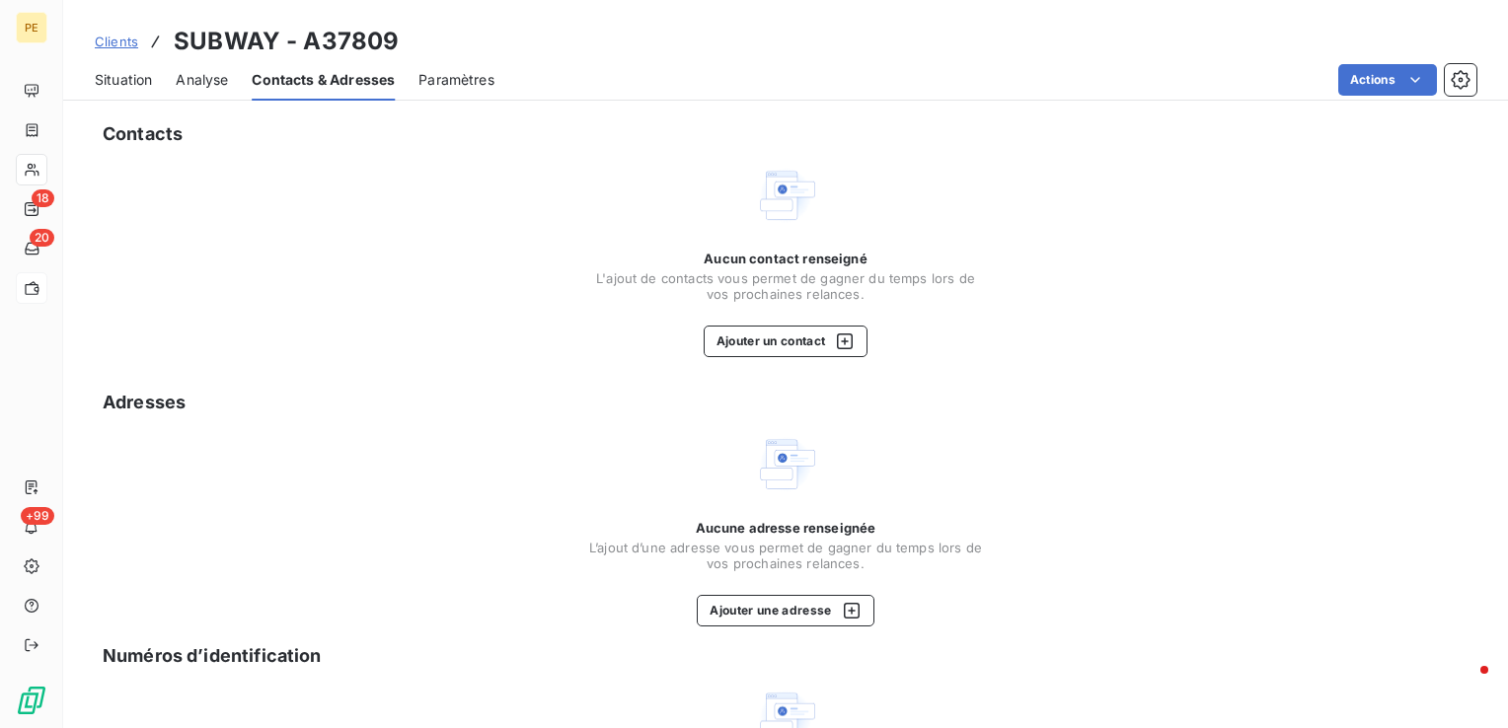
click at [133, 73] on span "Situation" at bounding box center [123, 80] width 57 height 20
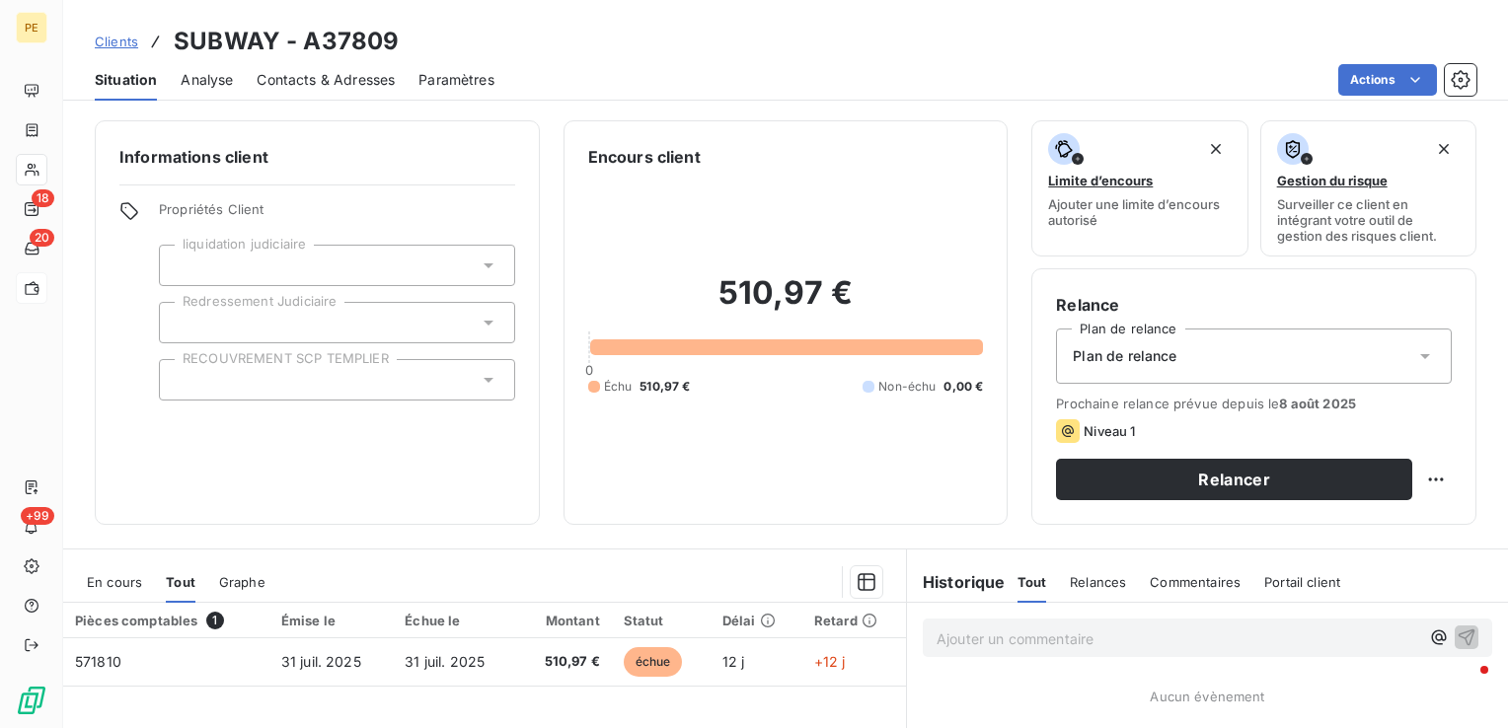
click at [332, 79] on span "Contacts & Adresses" at bounding box center [326, 80] width 138 height 20
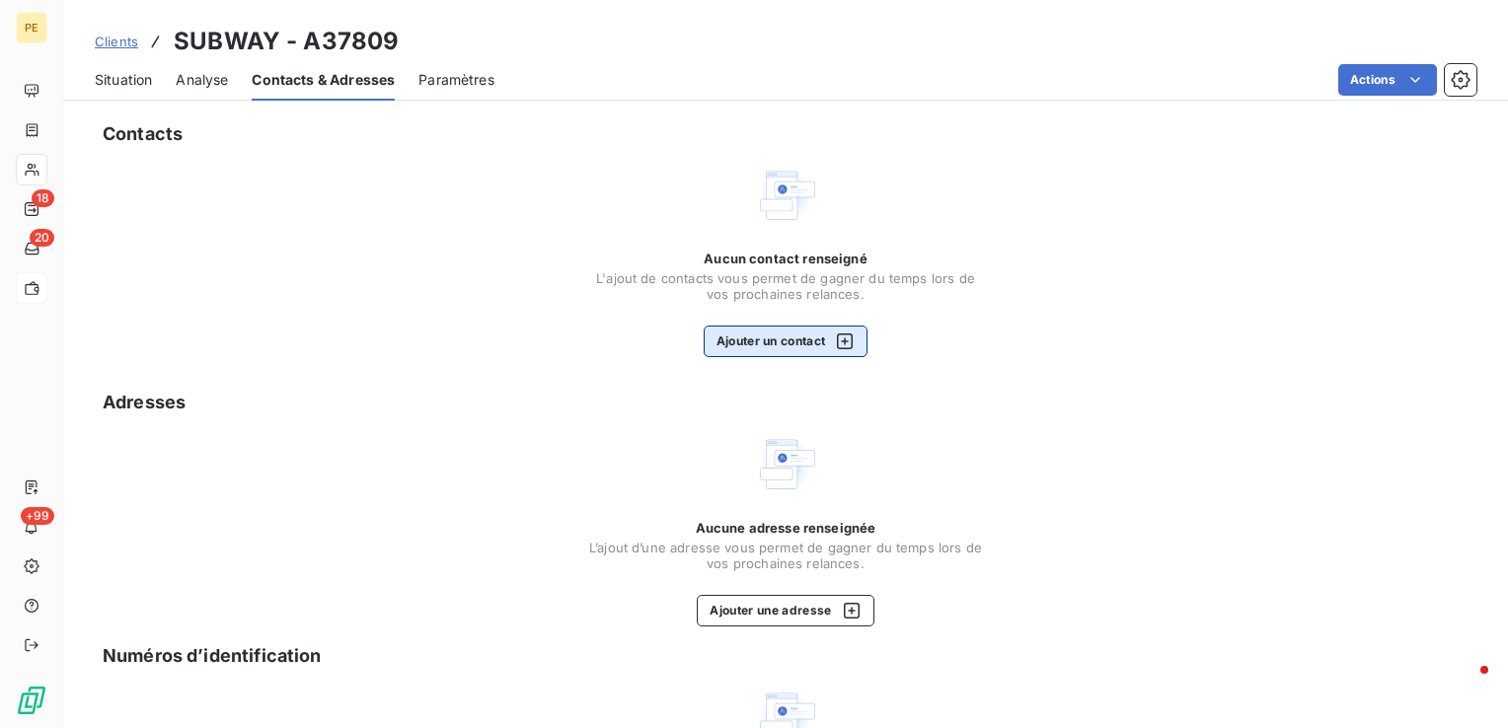
click at [802, 344] on button "Ajouter un contact" at bounding box center [786, 342] width 165 height 32
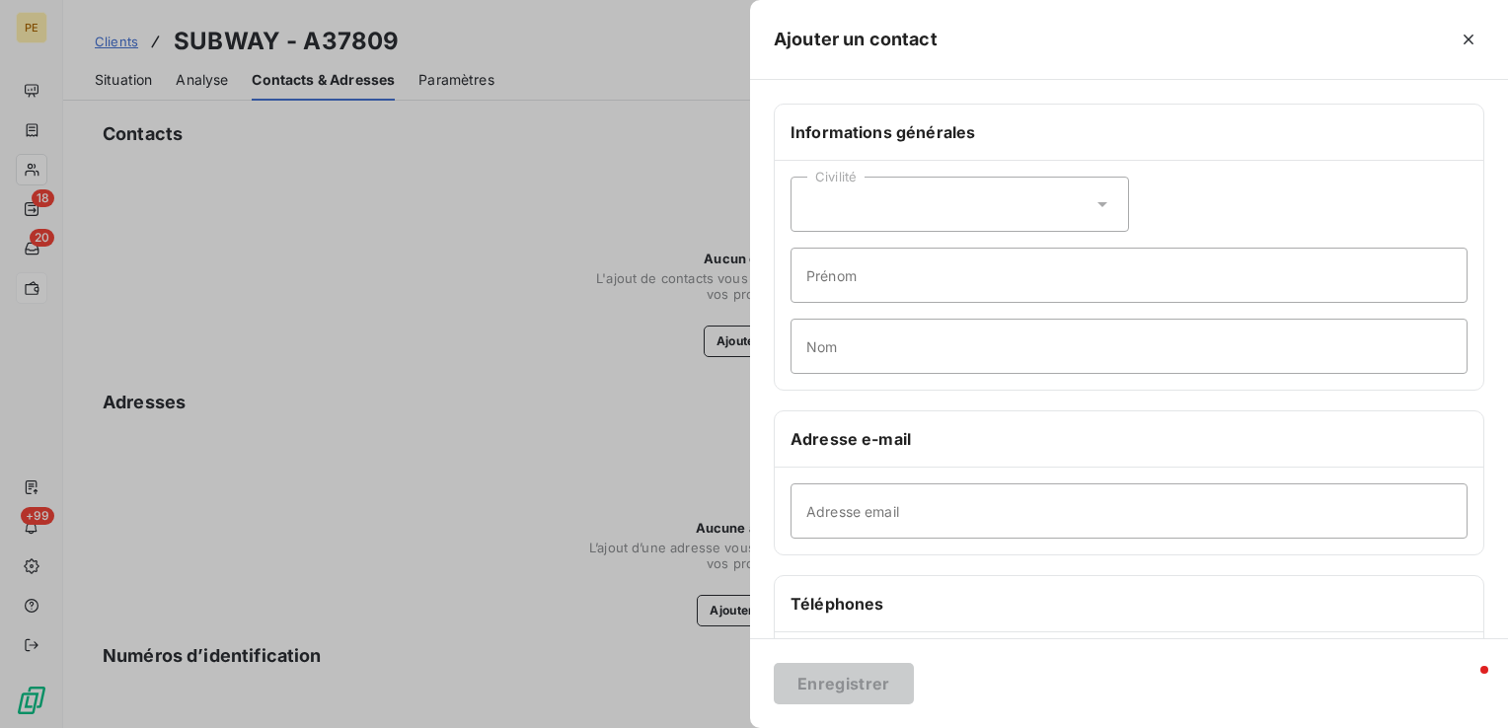
click at [875, 198] on div "Civilité" at bounding box center [960, 204] width 339 height 55
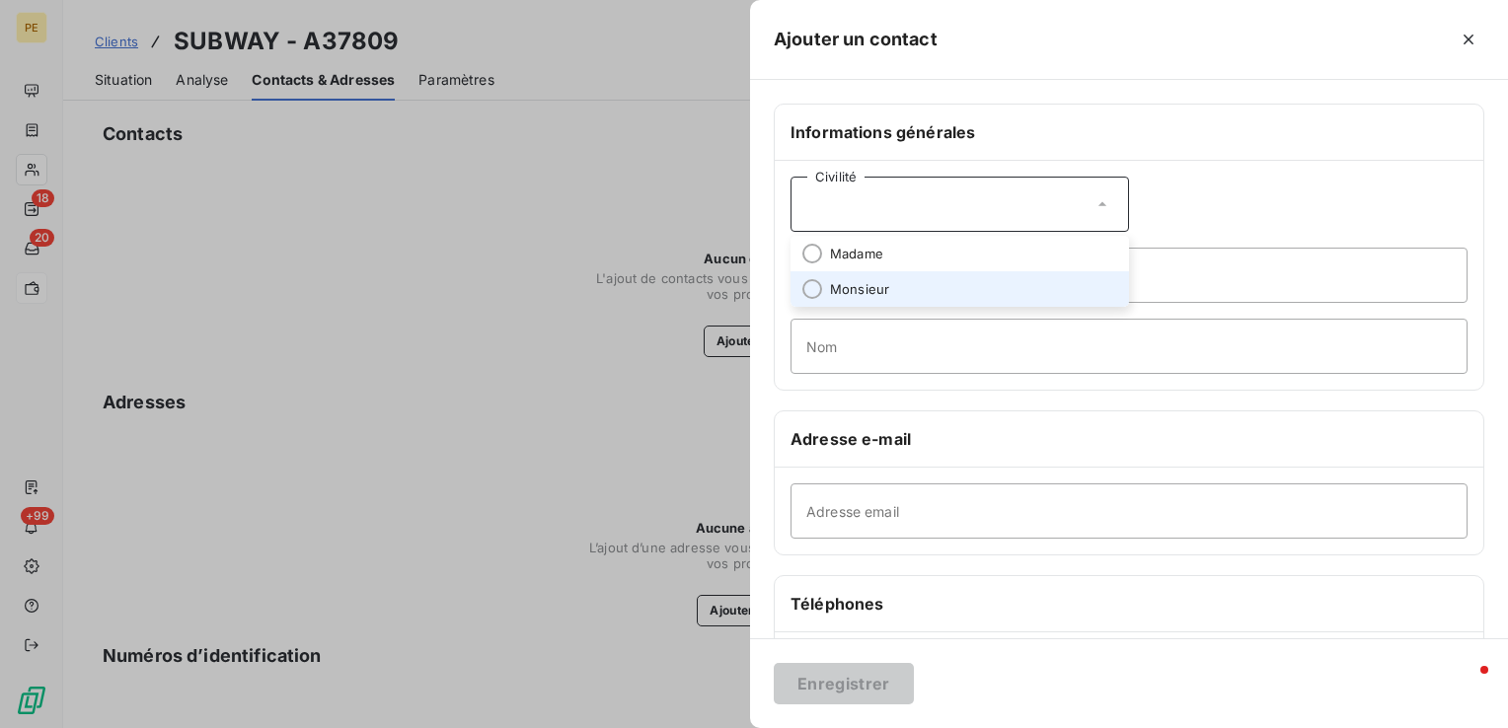
click at [841, 280] on span "Monsieur" at bounding box center [859, 289] width 59 height 19
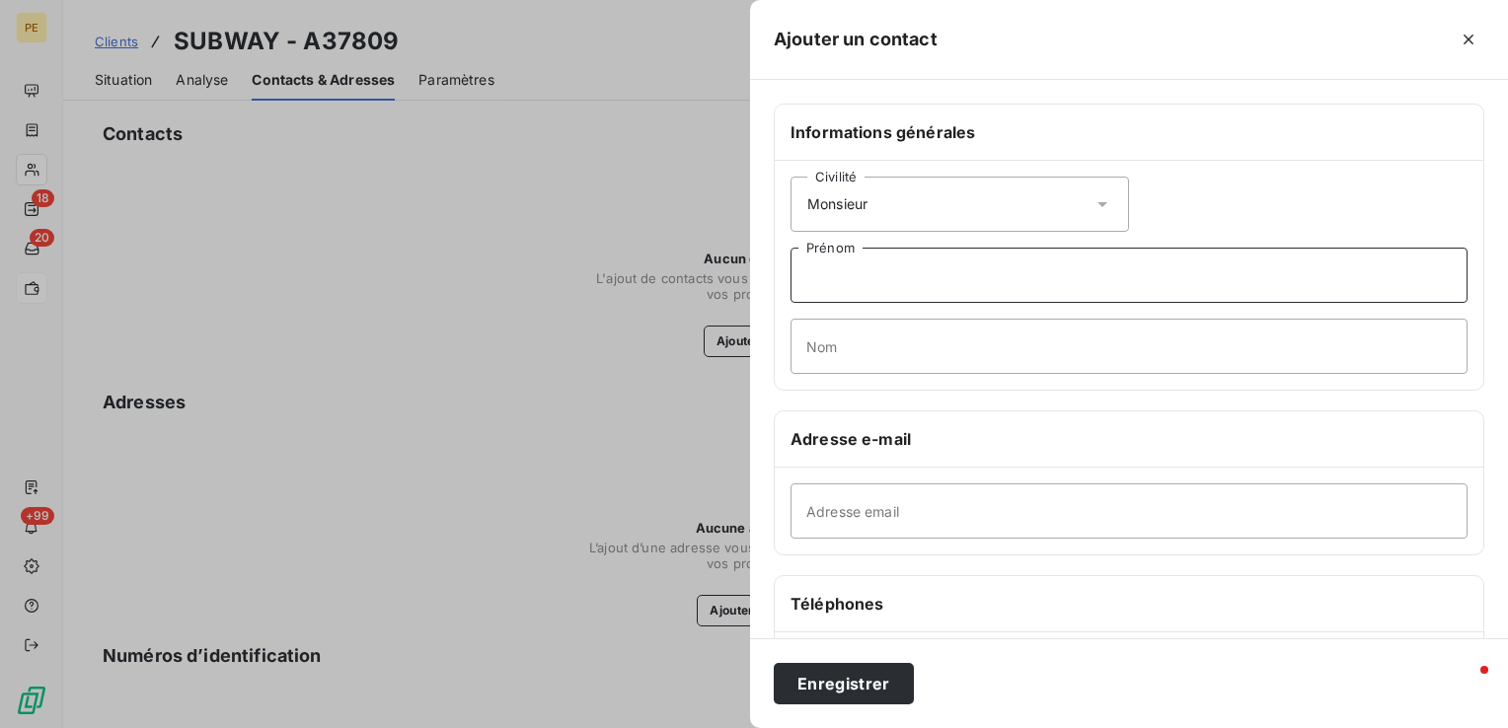
click at [854, 267] on input "Prénom" at bounding box center [1129, 275] width 677 height 55
click at [867, 222] on div "Civilité Monsieur" at bounding box center [960, 204] width 339 height 55
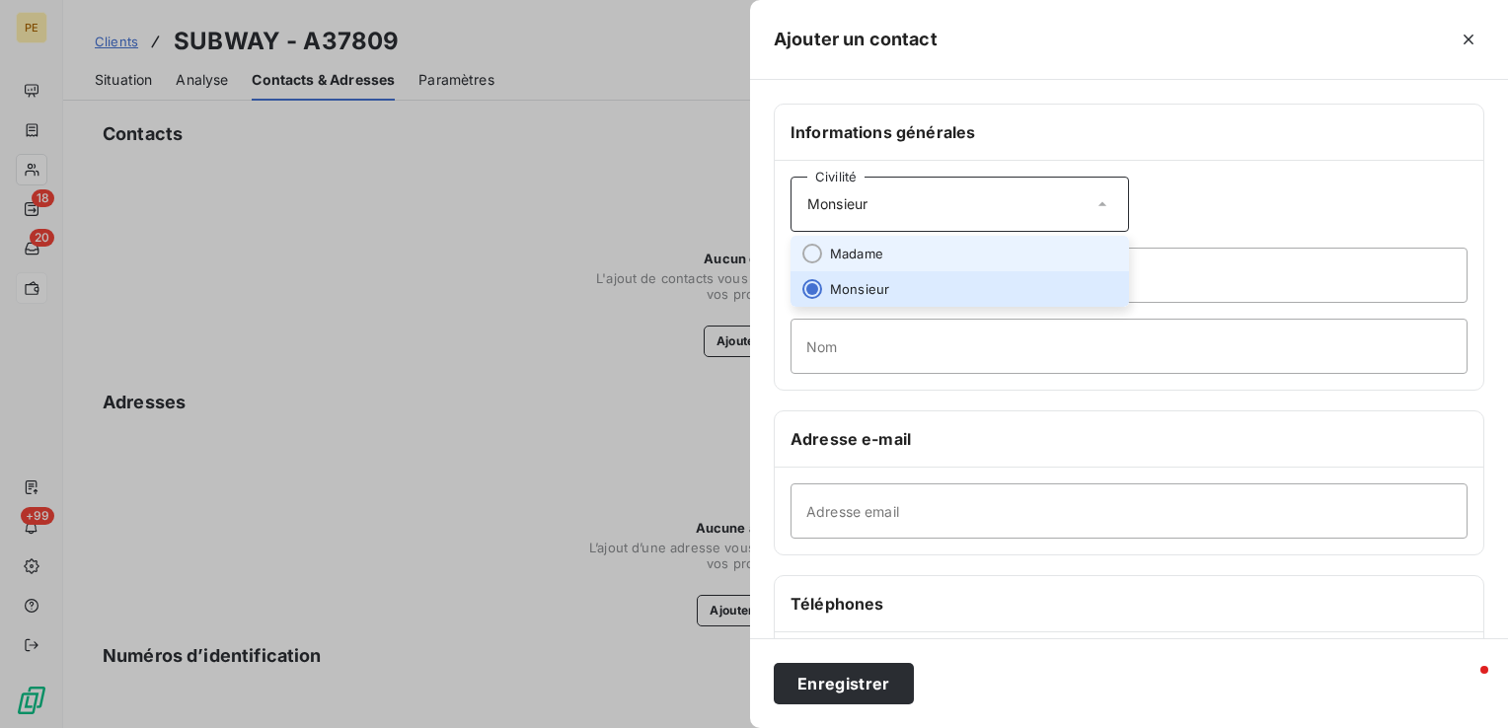
click at [837, 255] on span "Madame" at bounding box center [856, 254] width 53 height 19
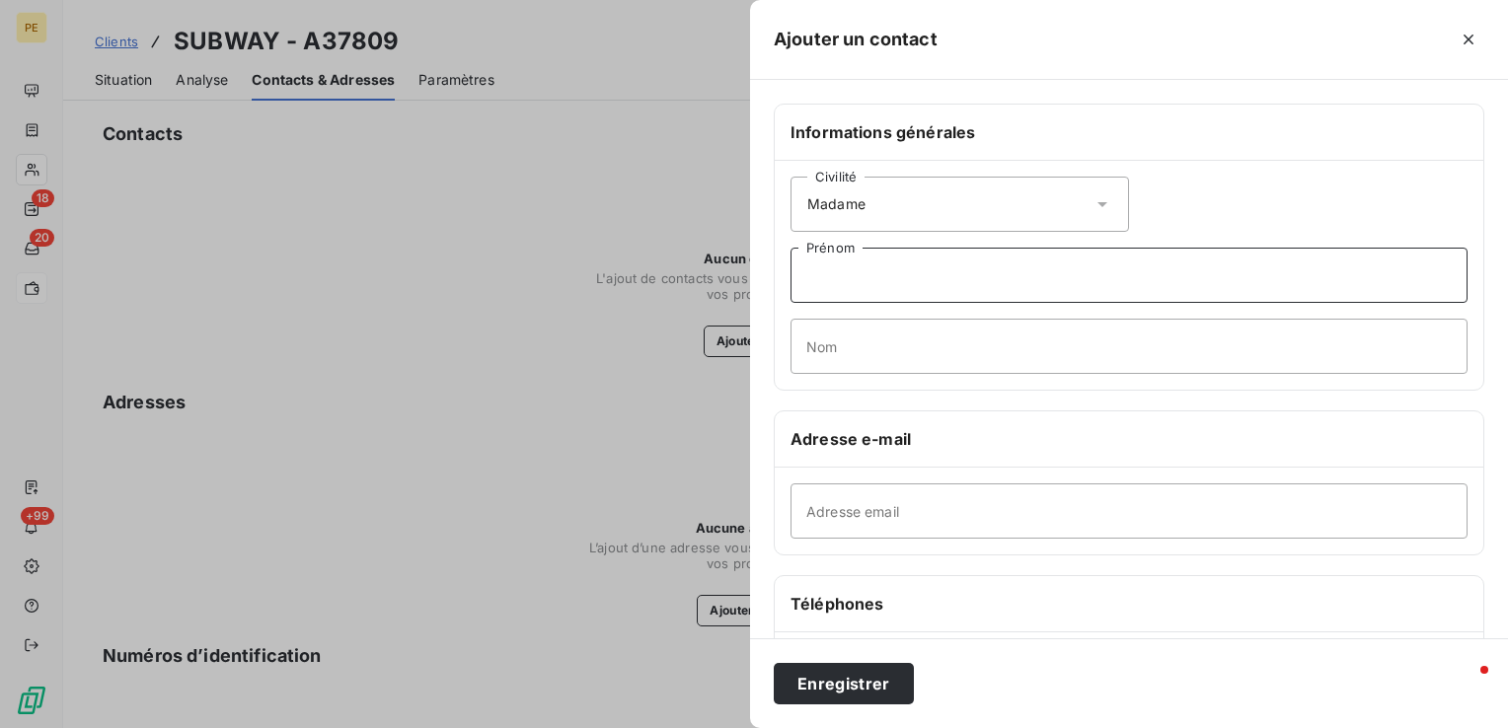
click at [837, 284] on input "Prénom" at bounding box center [1129, 275] width 677 height 55
type input "Sandrine"
type input "DIOT"
click at [1006, 516] on input "Adresse email" at bounding box center [1129, 511] width 677 height 55
paste input "[EMAIL_ADDRESS][DOMAIN_NAME]"
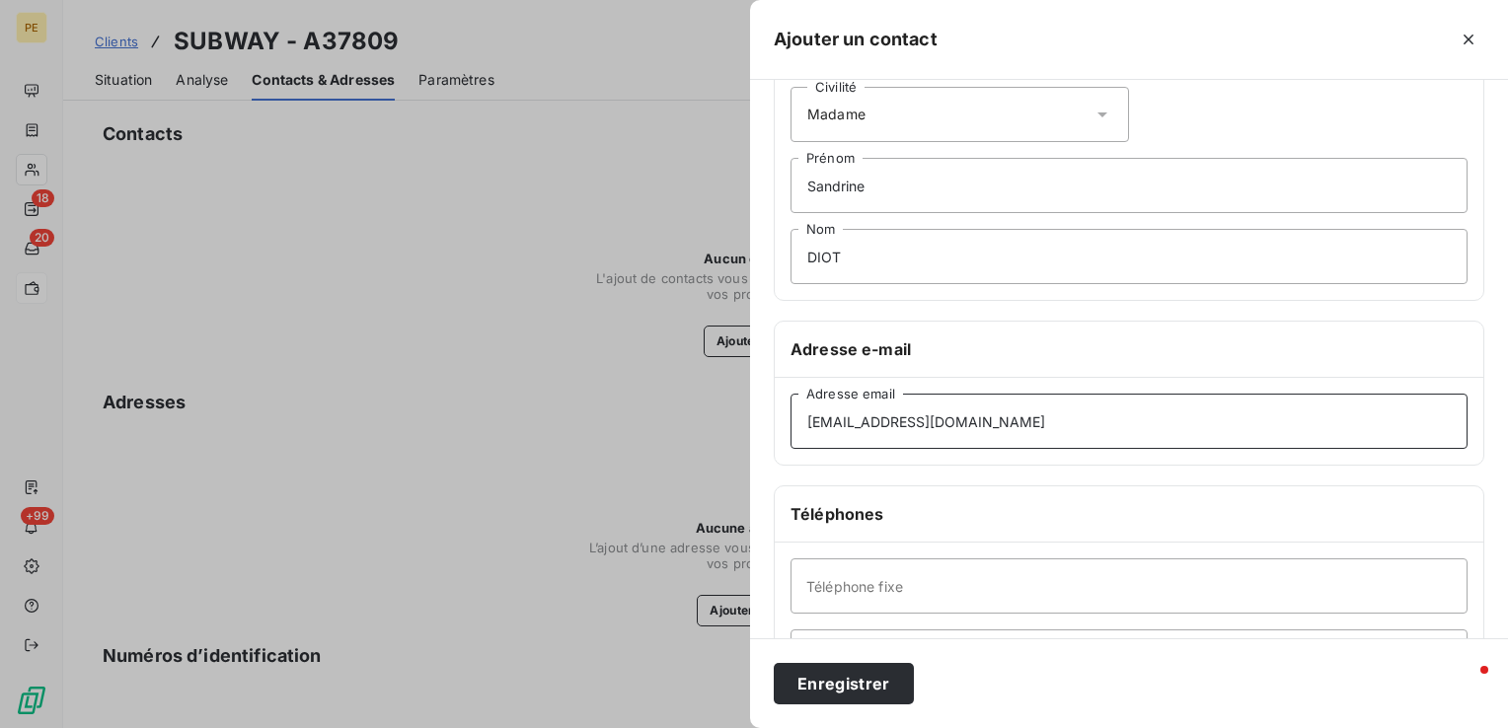
scroll to position [296, 0]
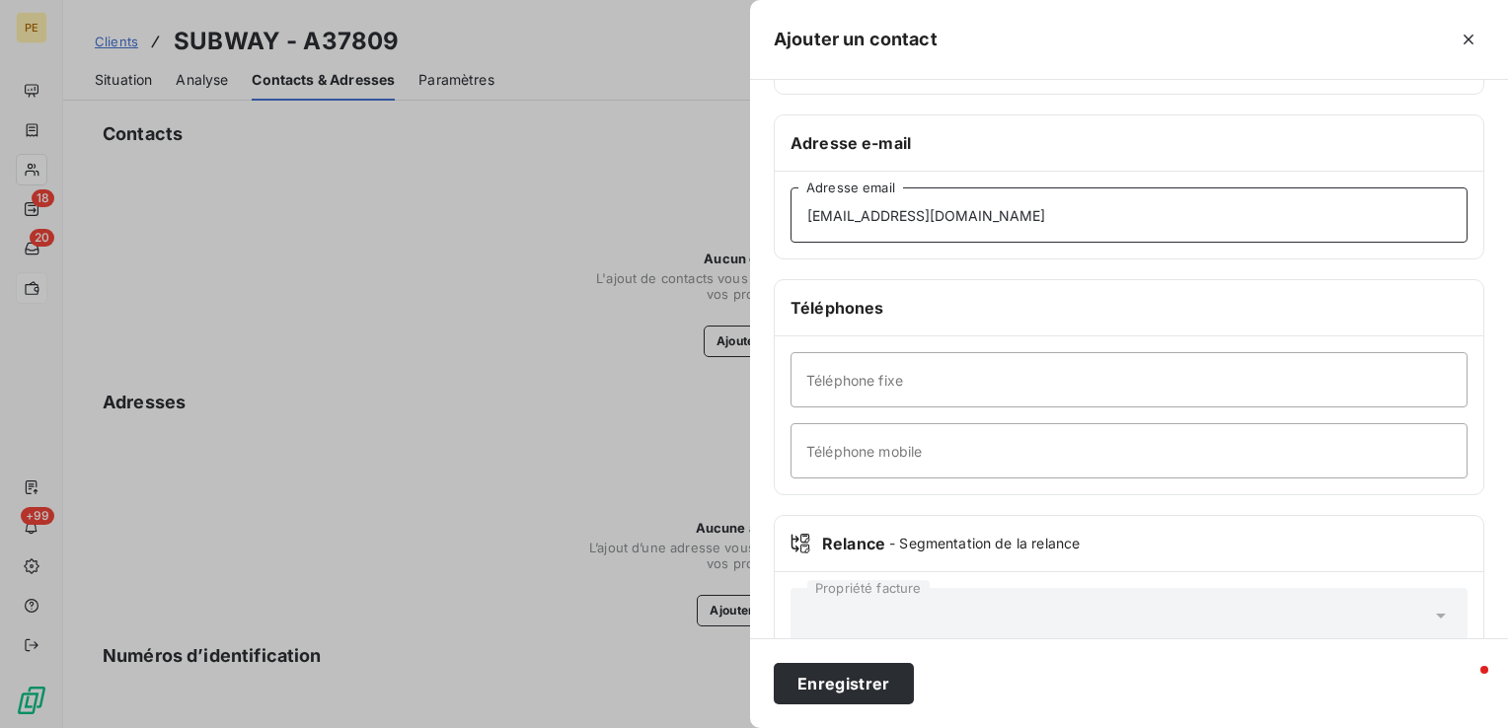
type input "[EMAIL_ADDRESS][DOMAIN_NAME]"
click at [963, 451] on input "Téléphone mobile" at bounding box center [1129, 450] width 677 height 55
paste input "0626740158"
type input "0626740158"
click at [851, 694] on button "Enregistrer" at bounding box center [844, 683] width 140 height 41
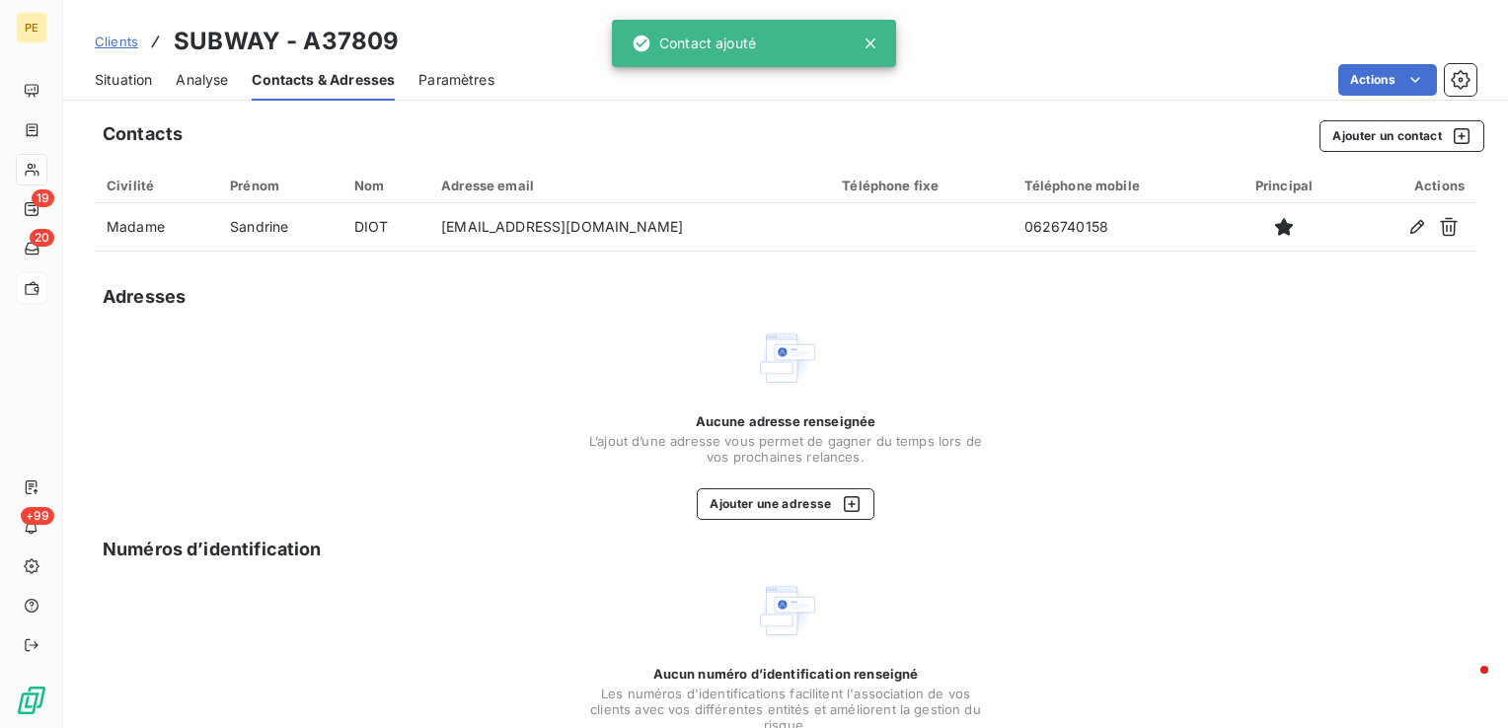
click at [130, 83] on span "Situation" at bounding box center [123, 80] width 57 height 20
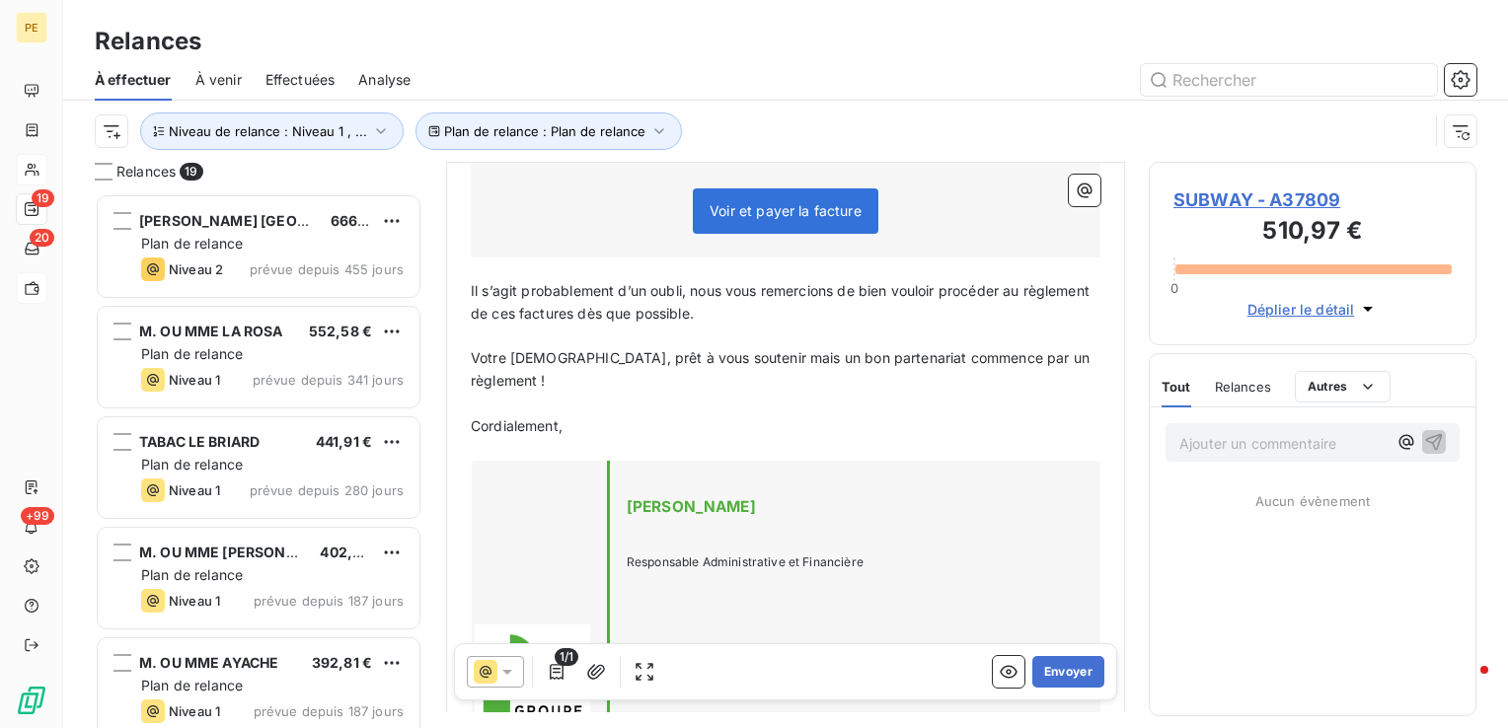
scroll to position [691, 0]
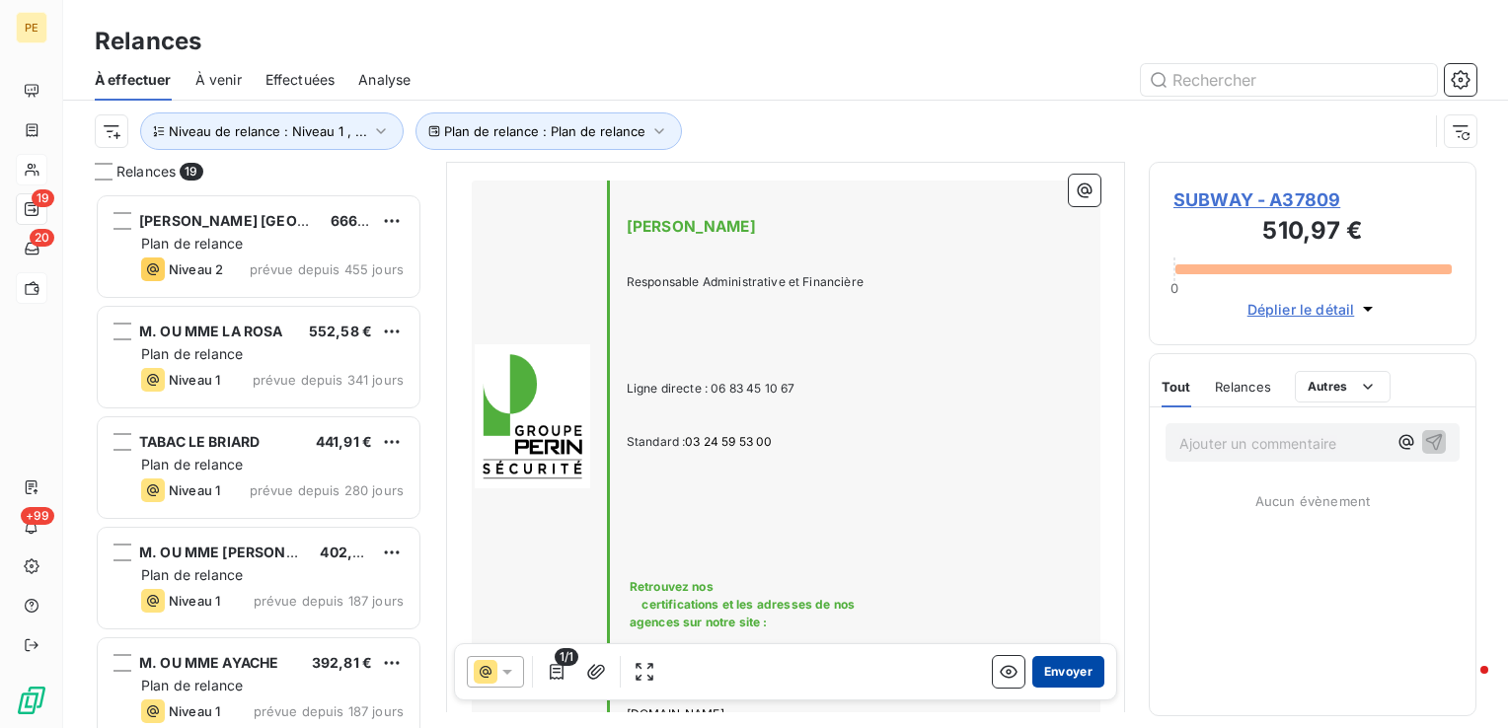
click at [1054, 661] on button "Envoyer" at bounding box center [1068, 672] width 72 height 32
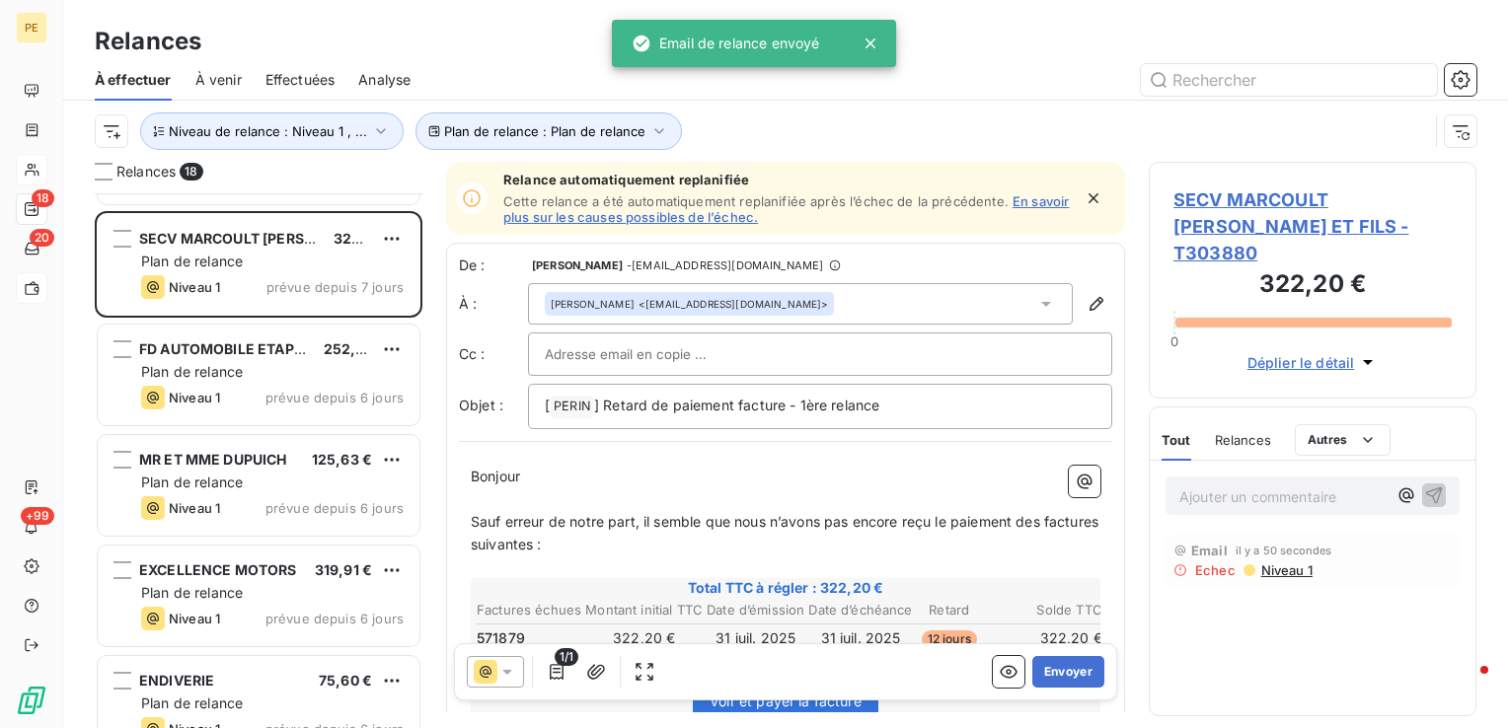
scroll to position [1455, 0]
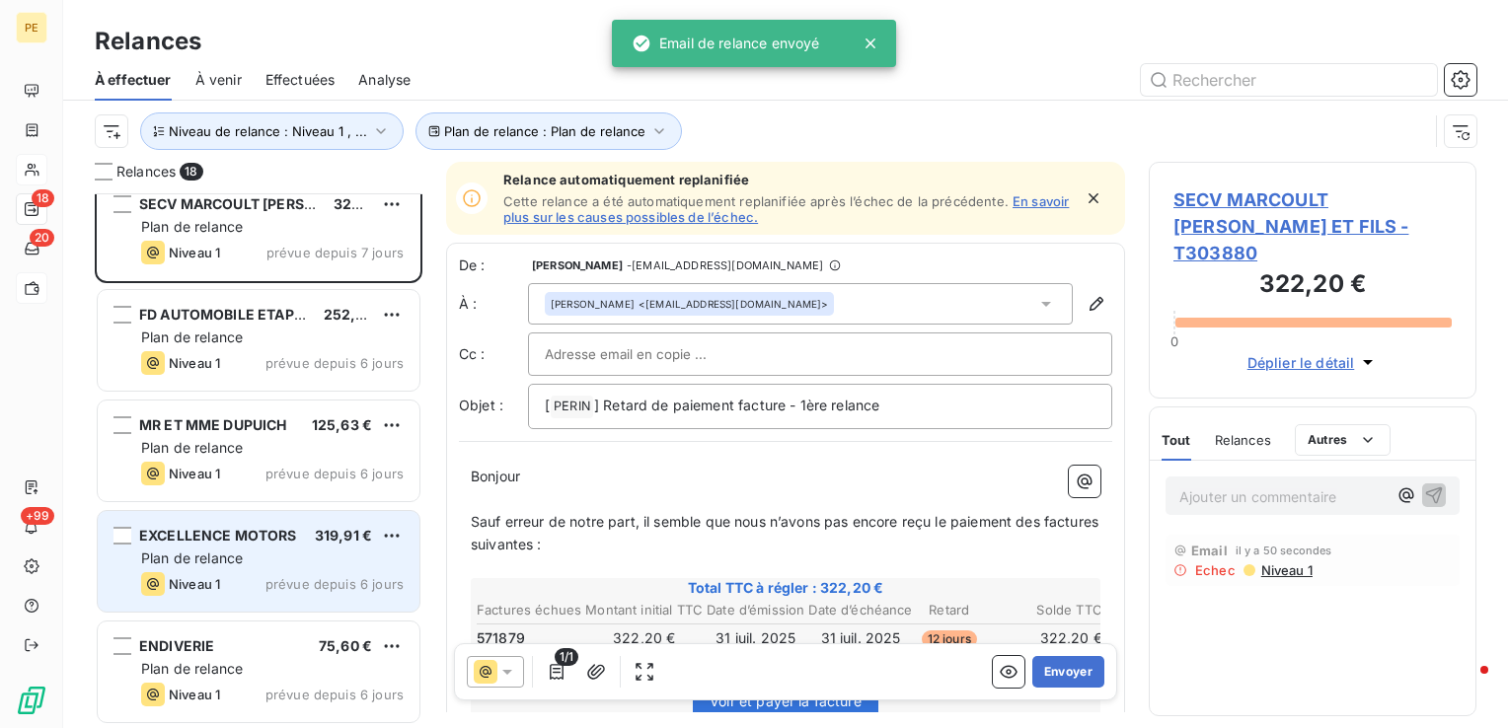
click at [251, 546] on div "EXCELLENCE MOTORS 319,91 € Plan de relance Niveau 1 prévue depuis 6 jours" at bounding box center [259, 561] width 322 height 101
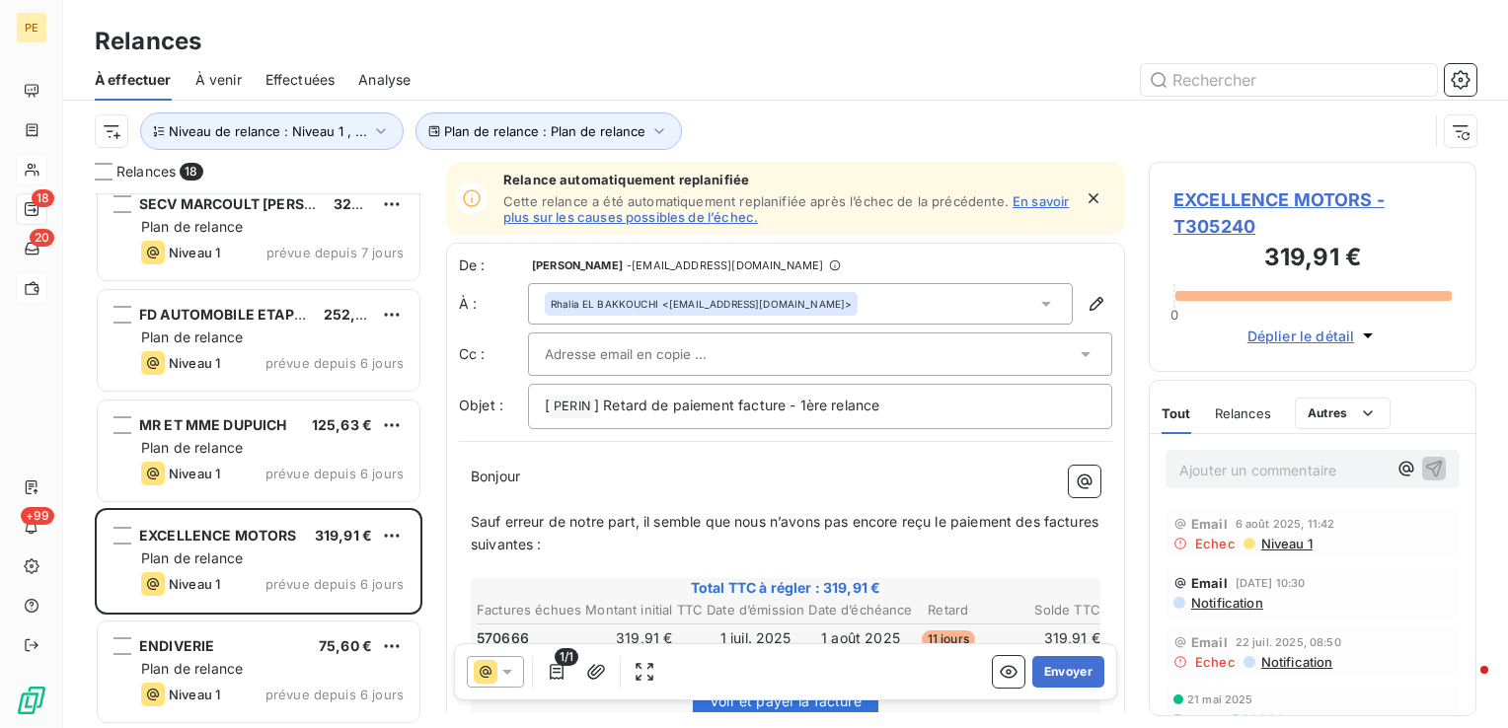
click at [245, 501] on div "MR ET MME DUPUICH 125,63 € Plan de relance Niveau 1 prévue depuis 6 jours" at bounding box center [259, 453] width 328 height 111
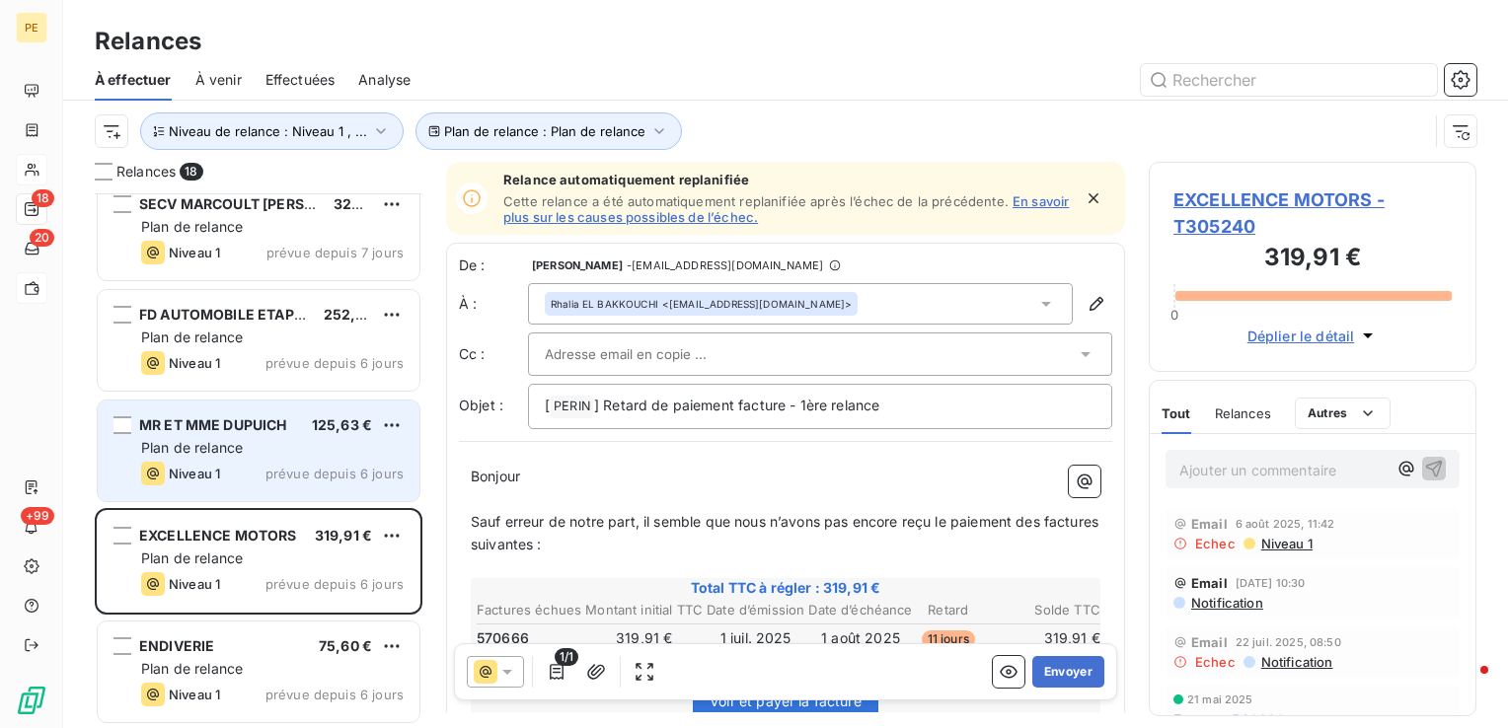
click at [242, 458] on div "MR ET MME DUPUICH 125,63 € Plan de relance Niveau 1 prévue depuis 6 jours" at bounding box center [259, 451] width 322 height 101
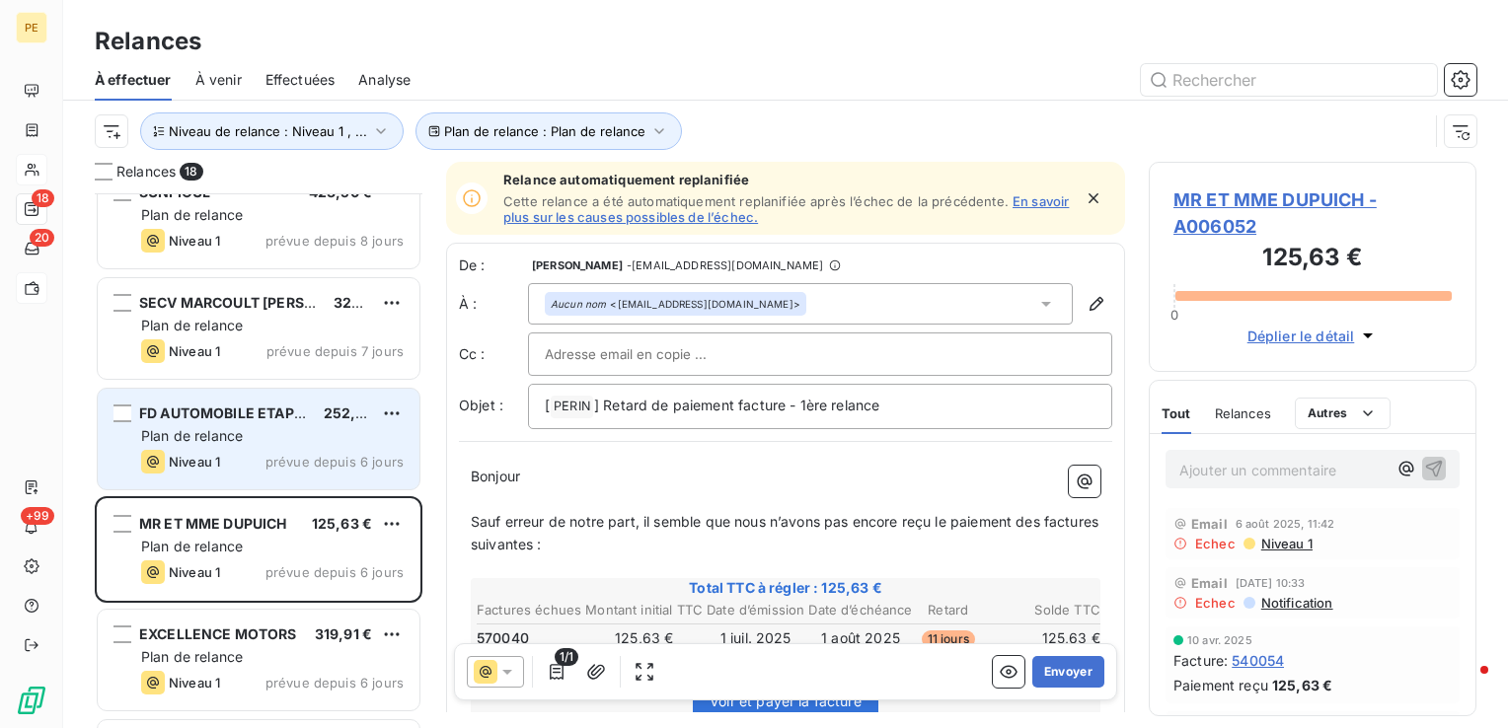
click at [232, 459] on div "Niveau 1 prévue depuis 6 jours" at bounding box center [272, 462] width 263 height 24
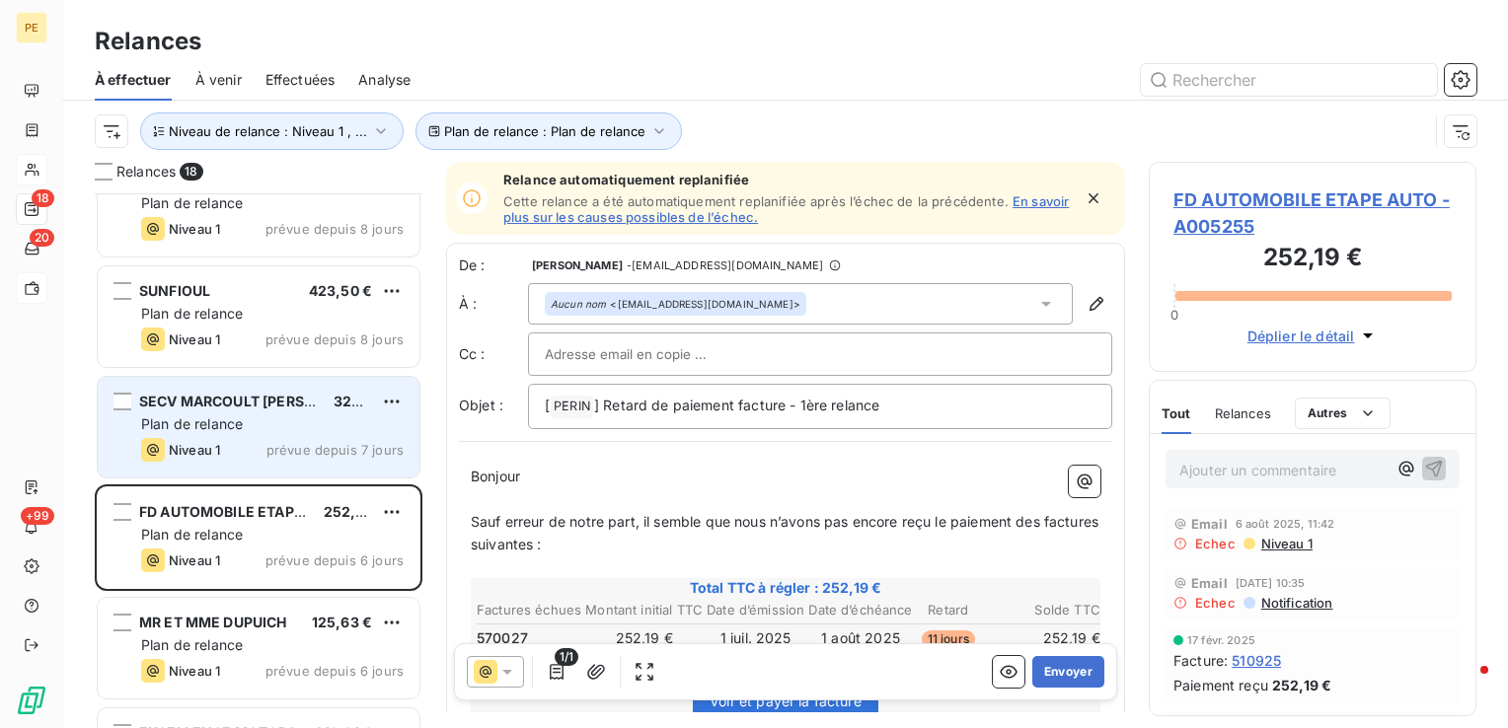
click at [237, 444] on div "Niveau 1 prévue depuis 7 jours" at bounding box center [272, 450] width 263 height 24
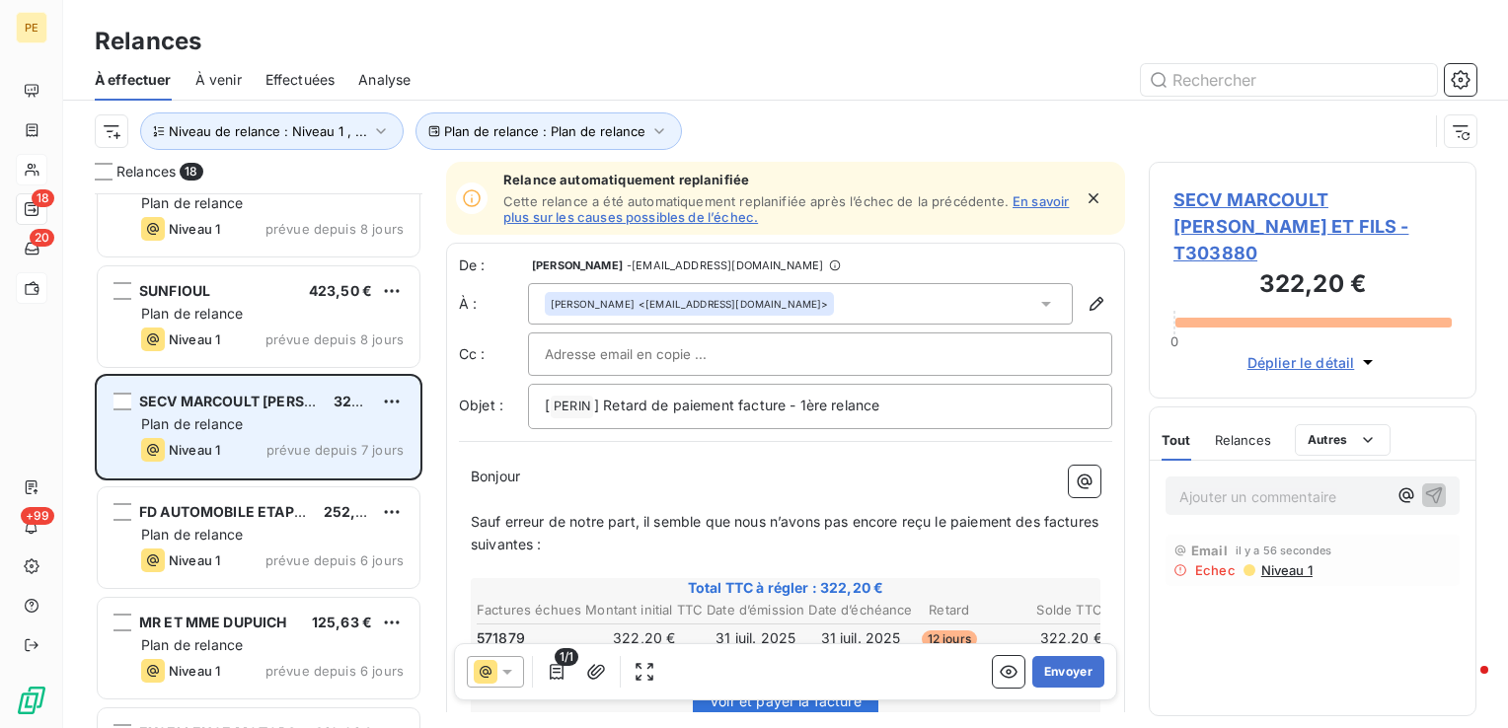
scroll to position [1159, 0]
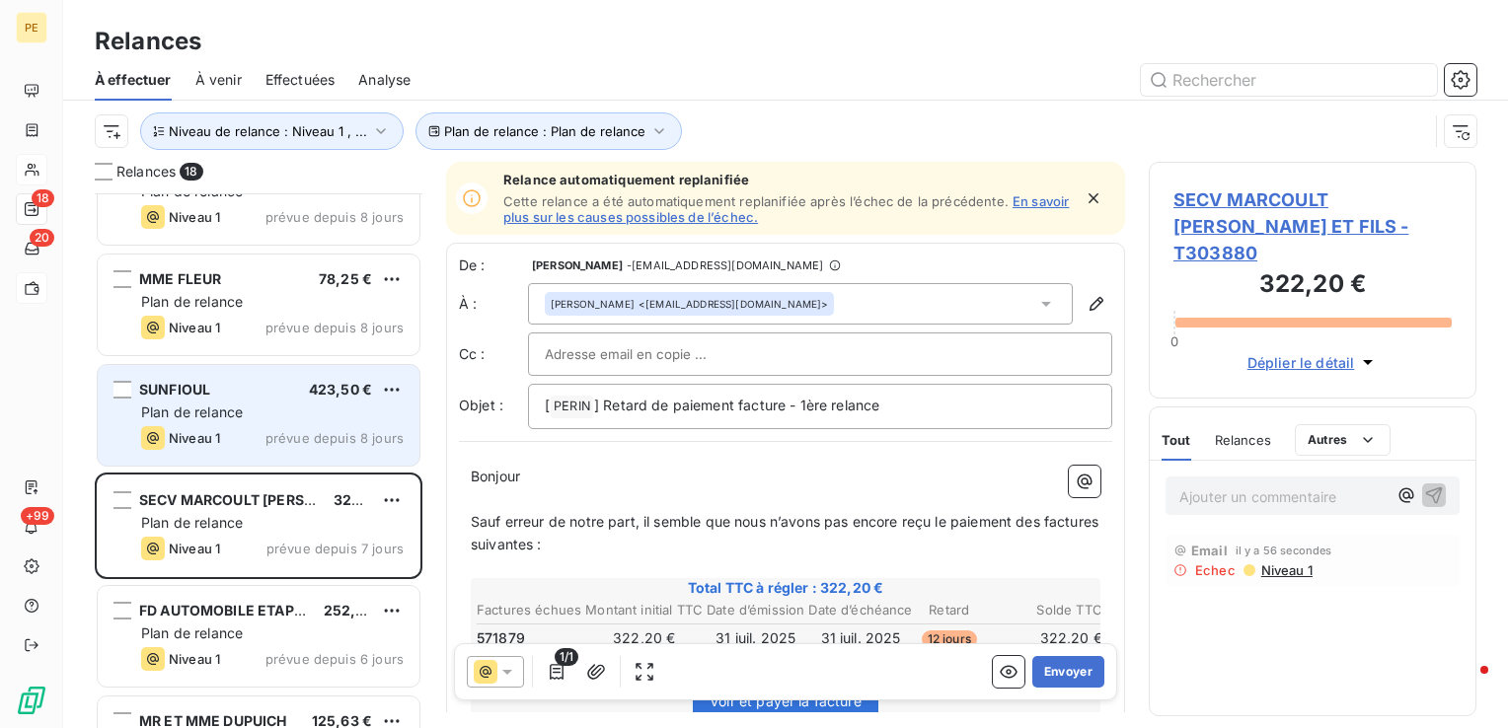
click at [237, 415] on span "Plan de relance" at bounding box center [192, 412] width 102 height 17
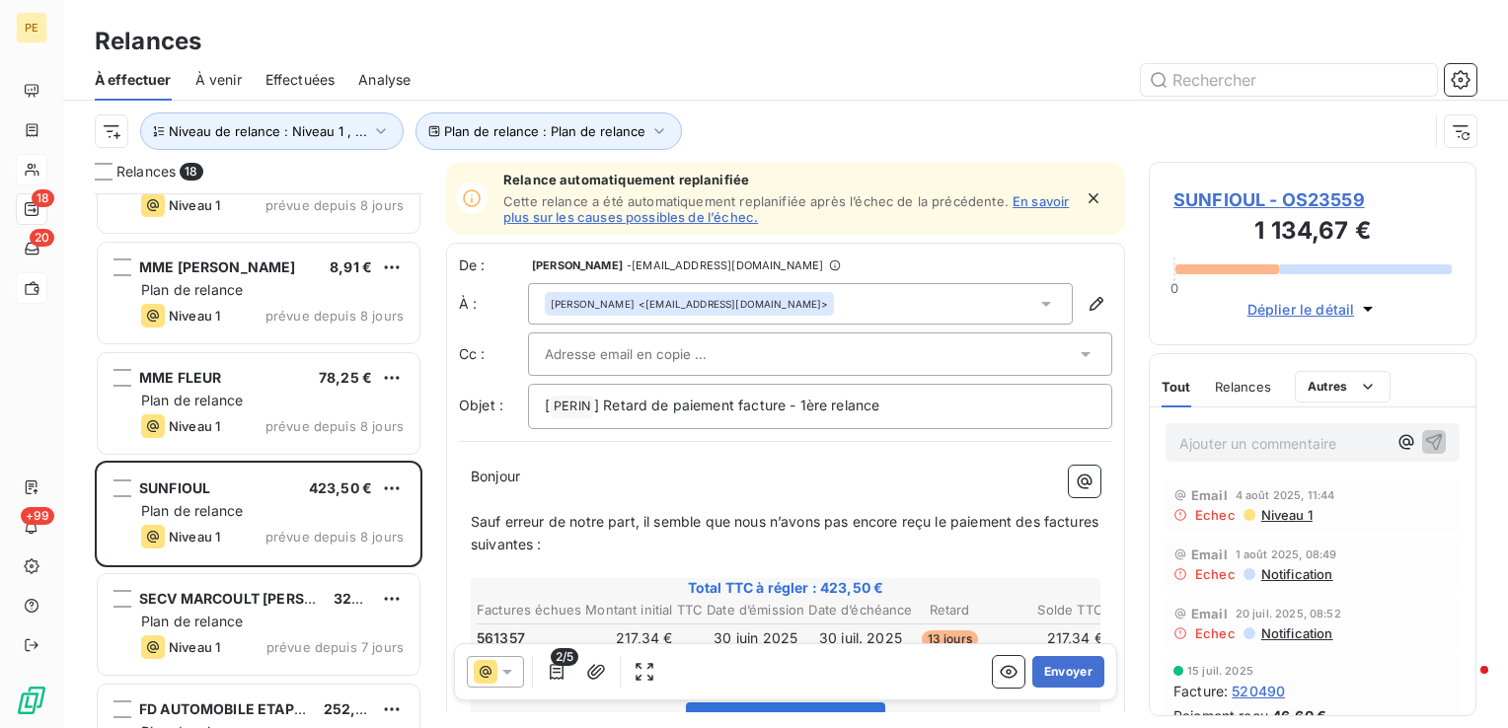
scroll to position [296, 0]
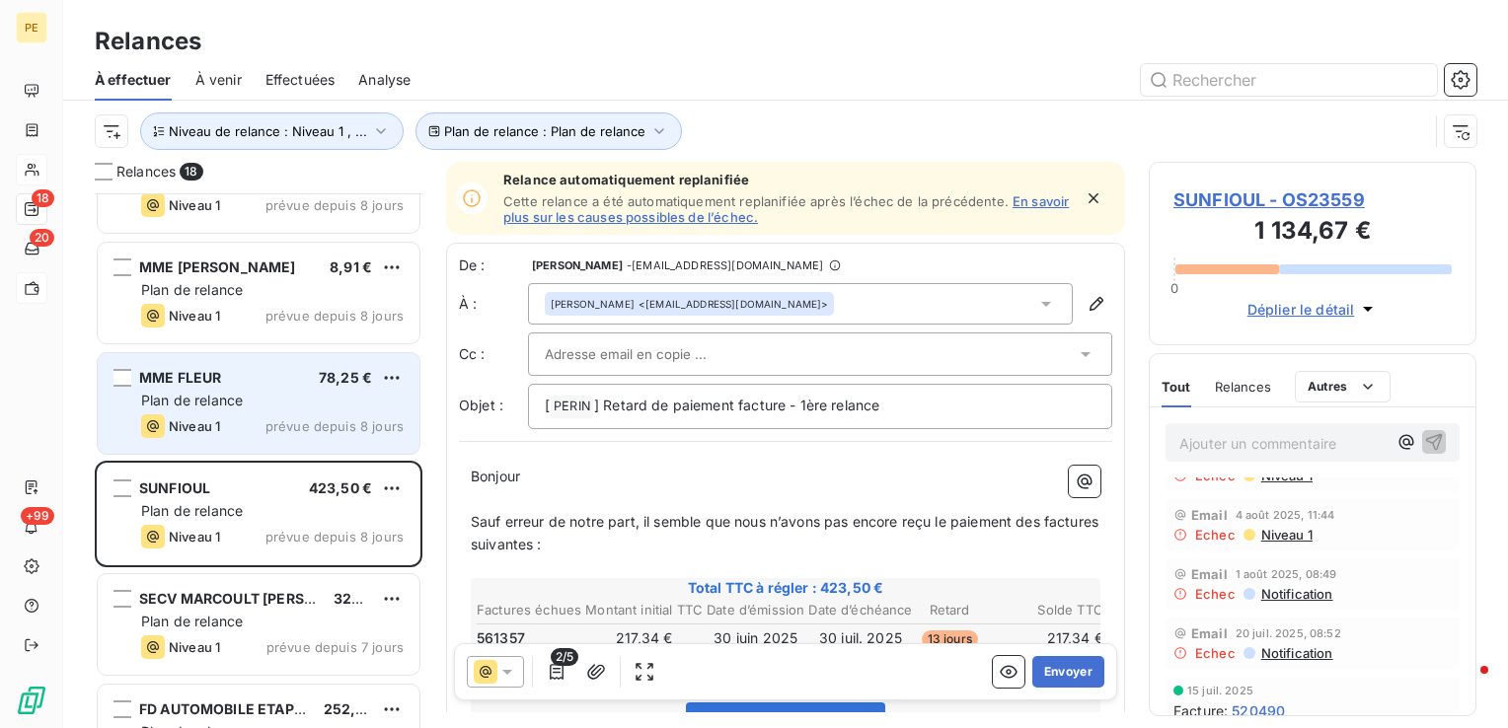
click at [238, 416] on div "Niveau 1 prévue depuis 8 jours" at bounding box center [272, 427] width 263 height 24
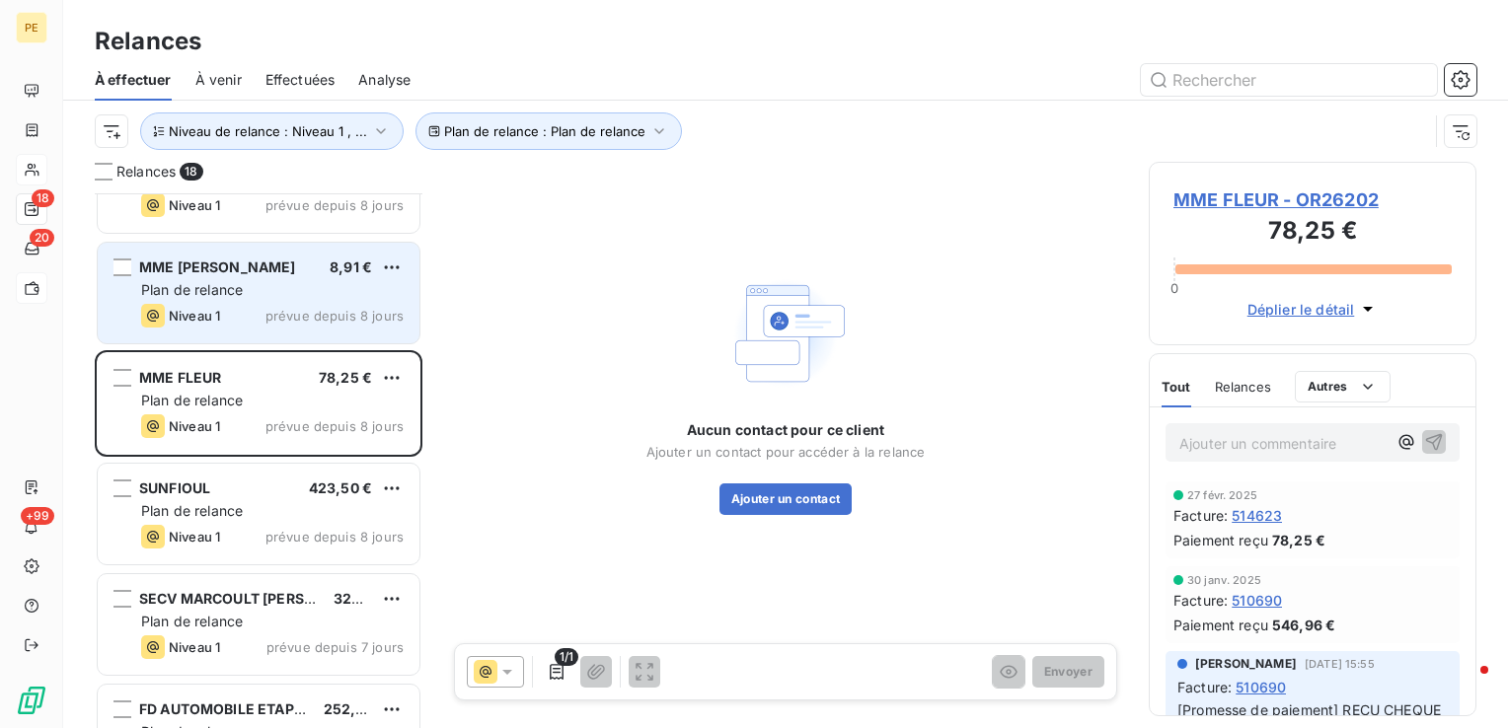
click at [249, 288] on div "Plan de relance" at bounding box center [272, 290] width 263 height 20
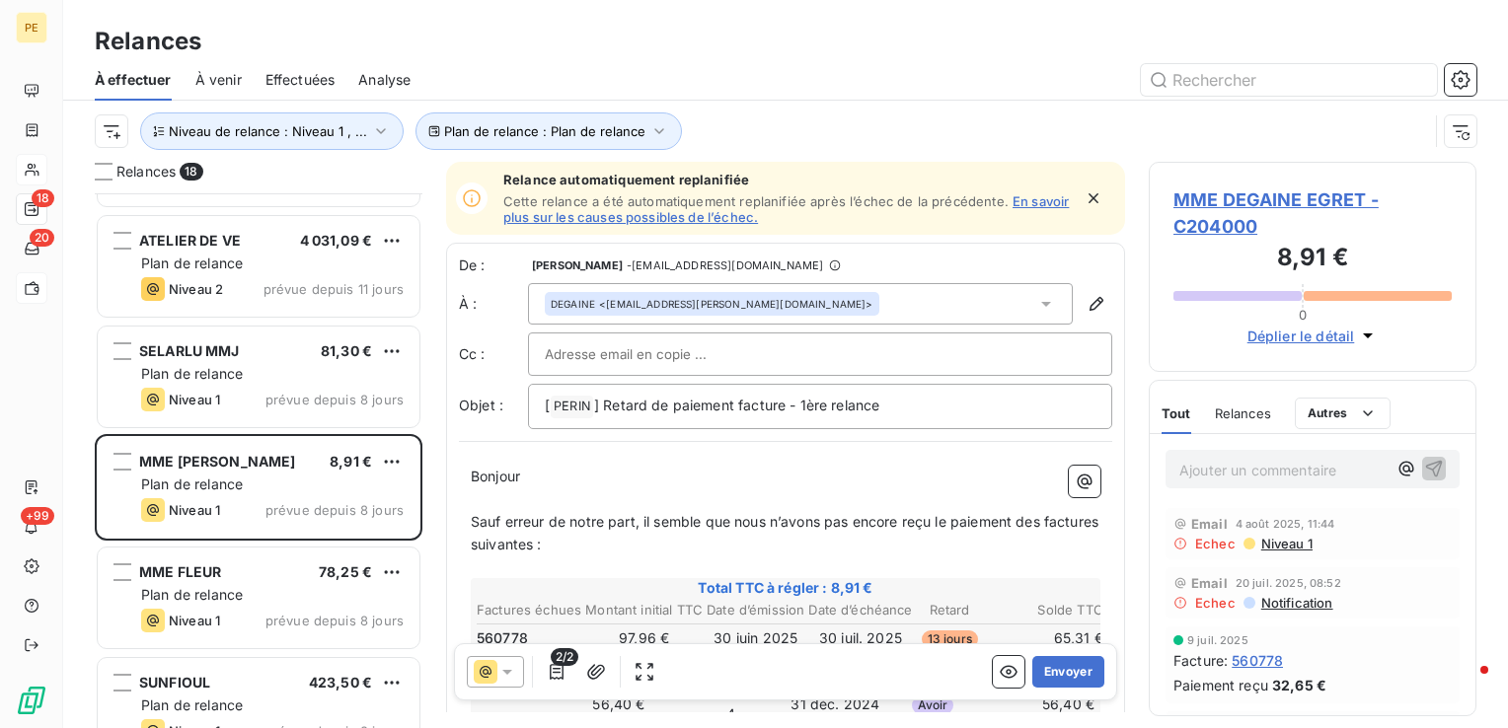
scroll to position [863, 0]
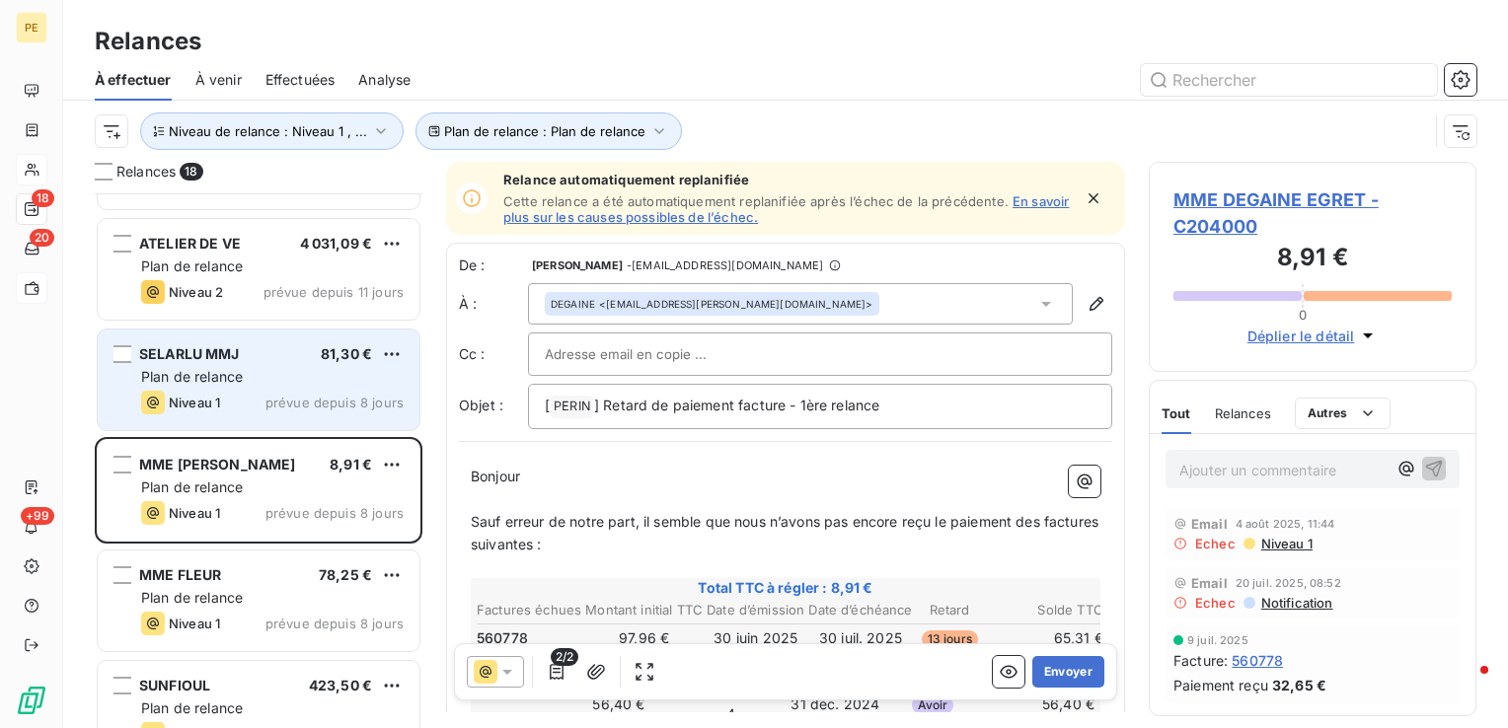
click at [221, 360] on span "SELARLU MMJ" at bounding box center [189, 353] width 101 height 17
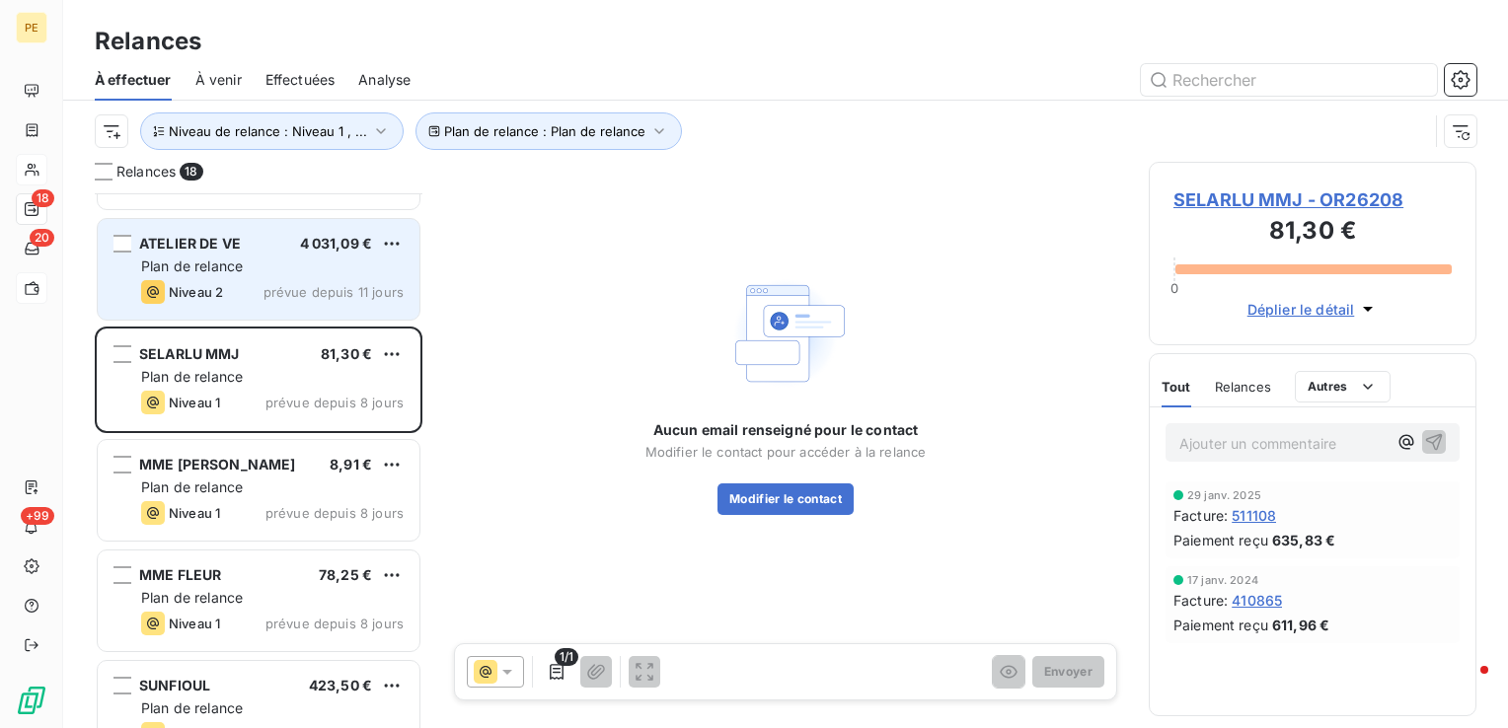
click at [262, 307] on div "ATELIER DE VE 4 031,09 € Plan de relance Niveau 2 prévue depuis 11 jours" at bounding box center [259, 269] width 322 height 101
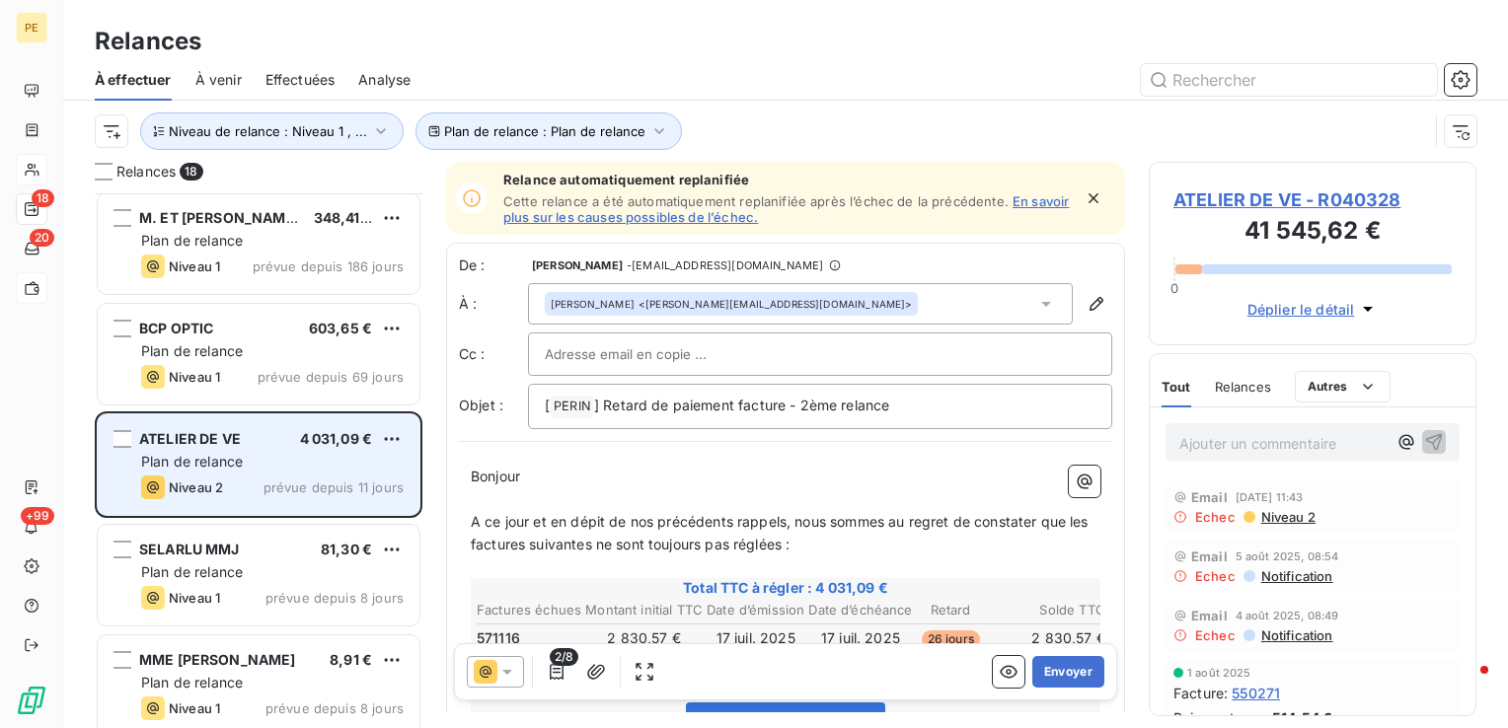
scroll to position [665, 0]
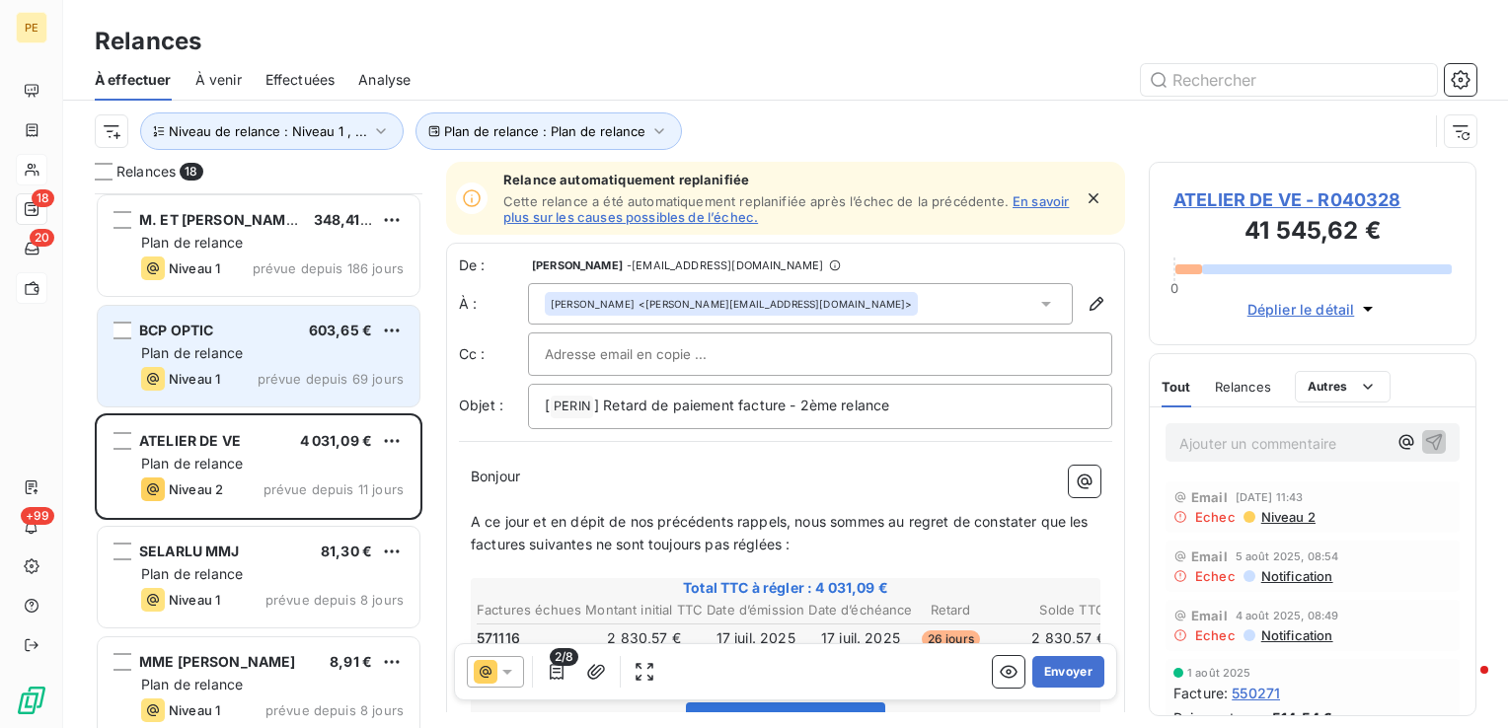
click at [250, 356] on div "Plan de relance" at bounding box center [272, 354] width 263 height 20
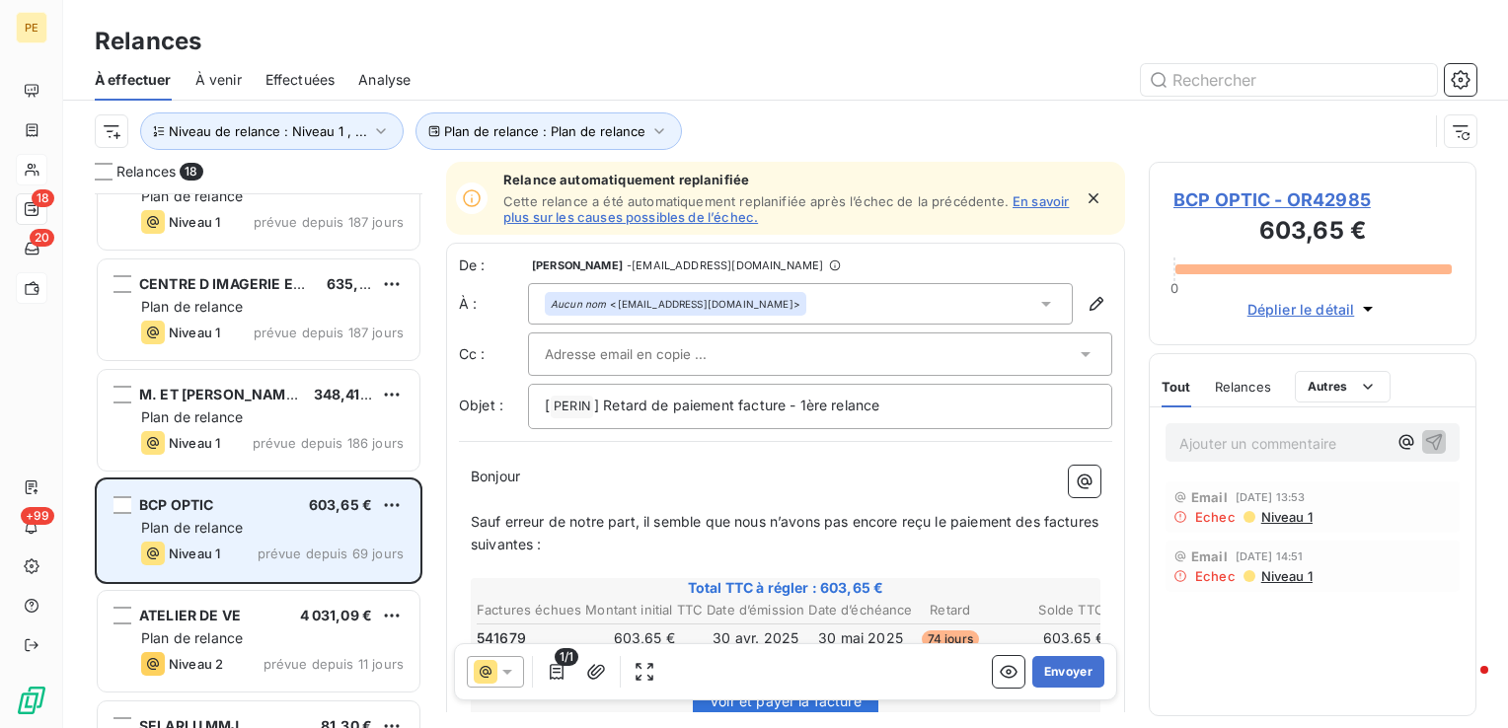
scroll to position [468, 0]
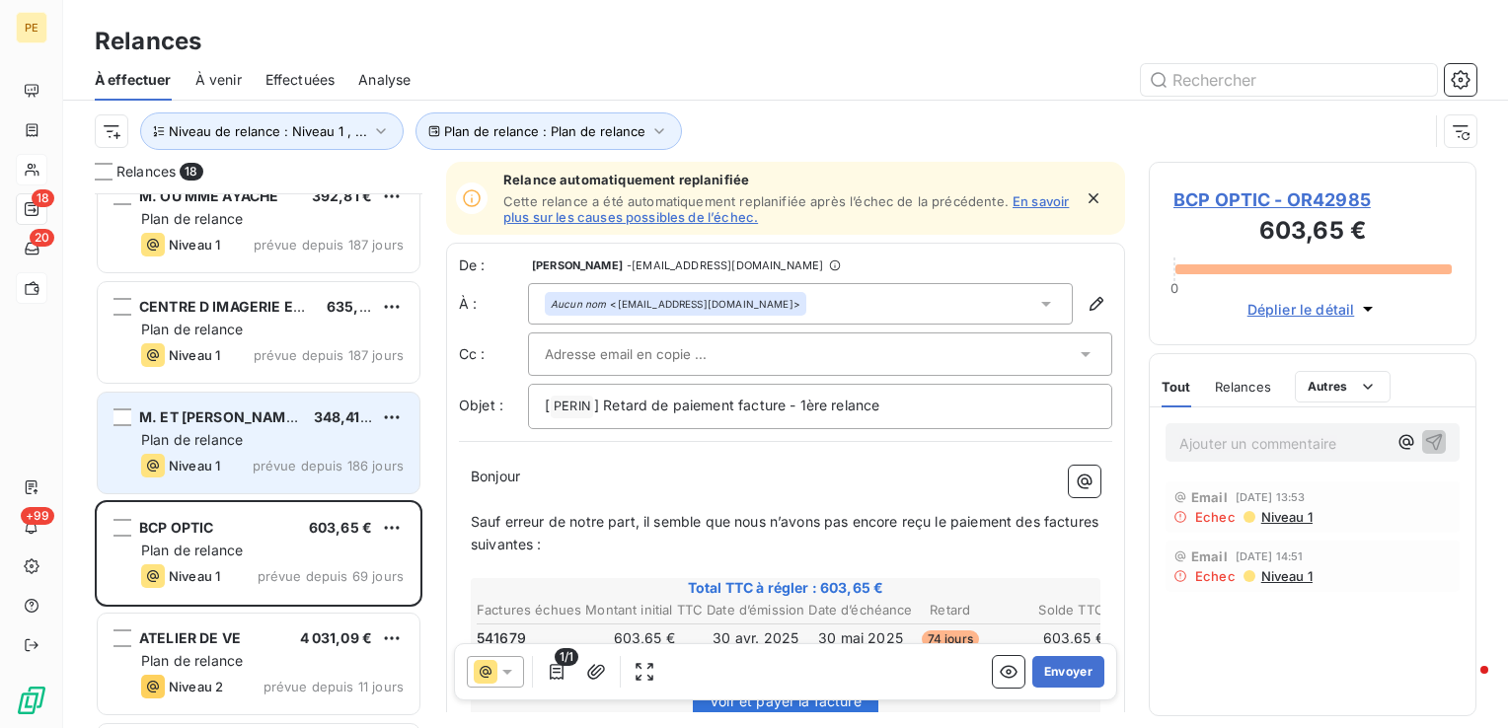
click at [219, 450] on div "M. ET [PERSON_NAME] 348,41 € Plan de relance Niveau 1 prévue depuis 186 jours" at bounding box center [259, 443] width 322 height 101
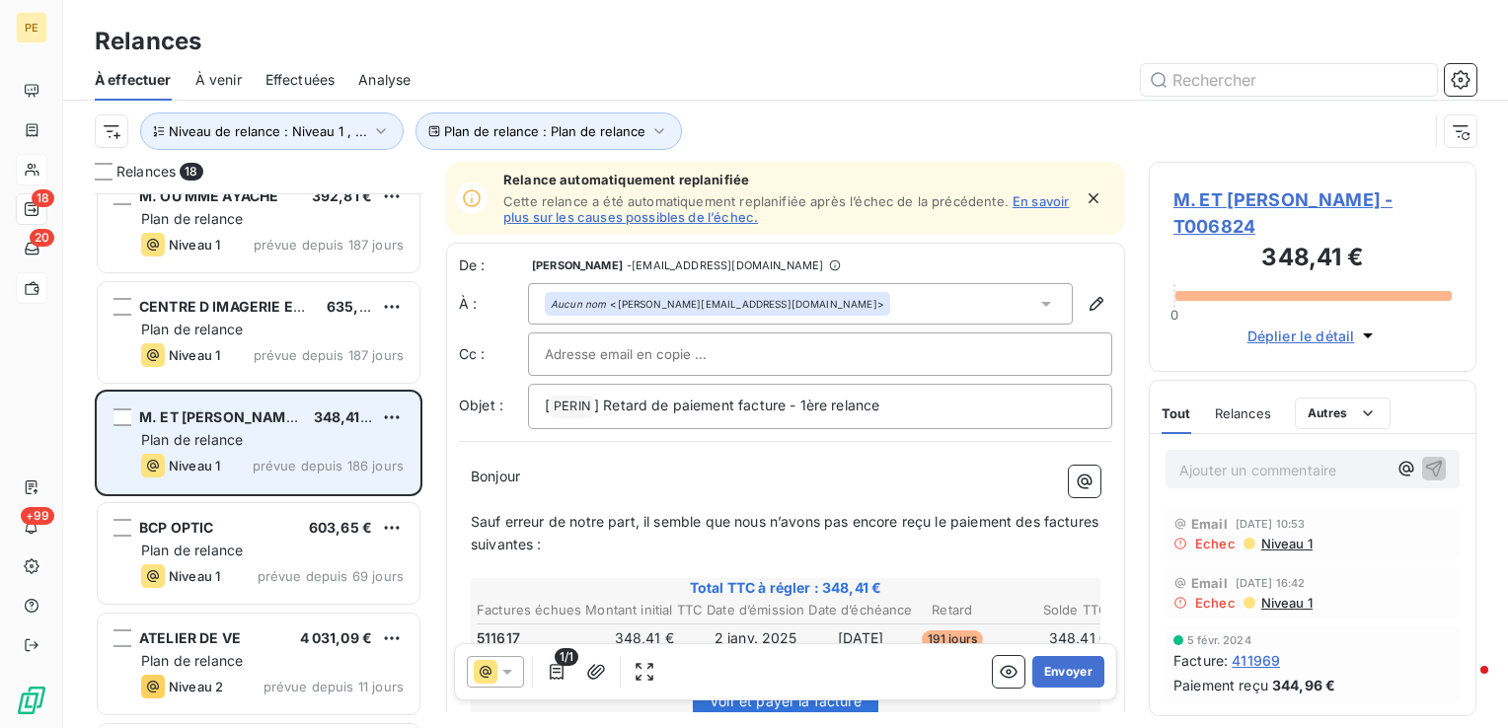
scroll to position [369, 0]
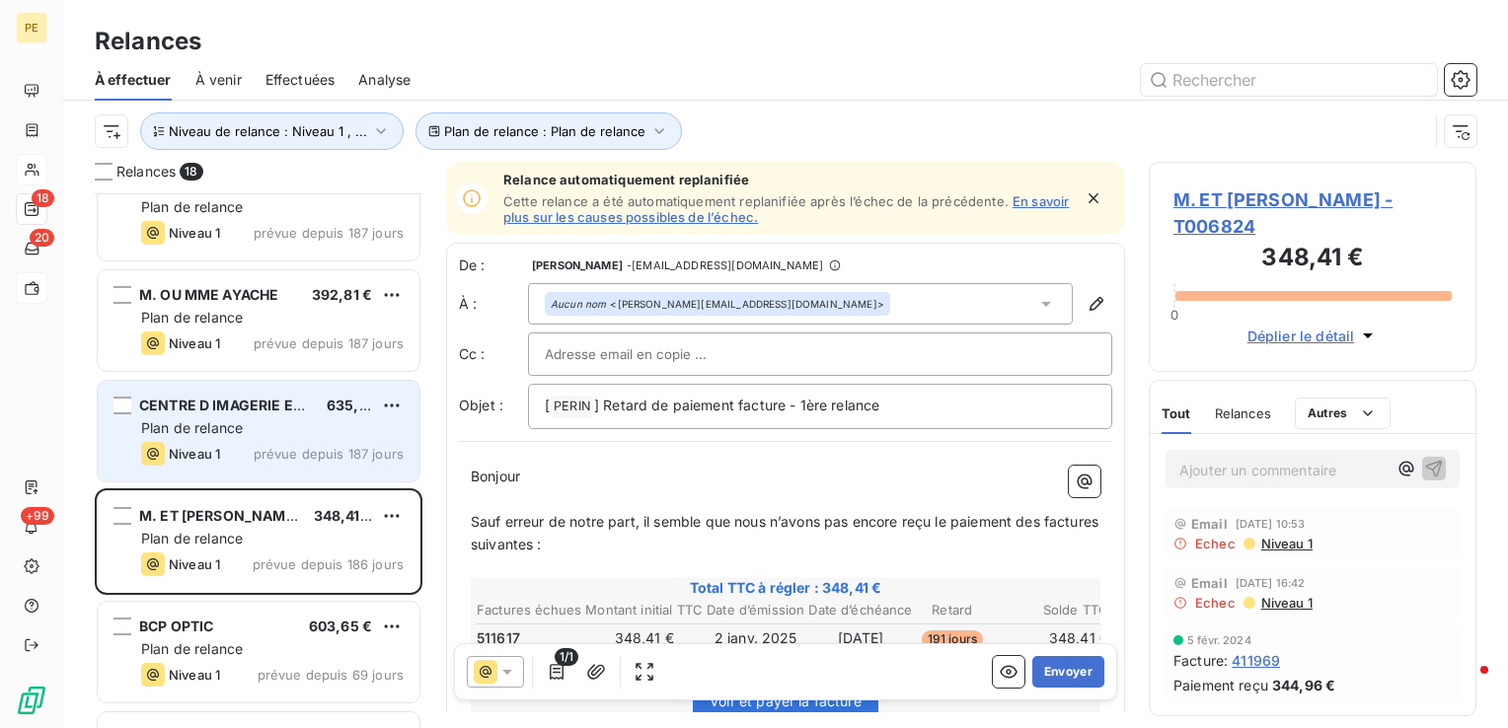
click at [223, 415] on div "CENTRE D IMAGERIE EPINAYSEINE 635,83 € Plan de relance Niveau 1 prévue depuis 1…" at bounding box center [259, 431] width 322 height 101
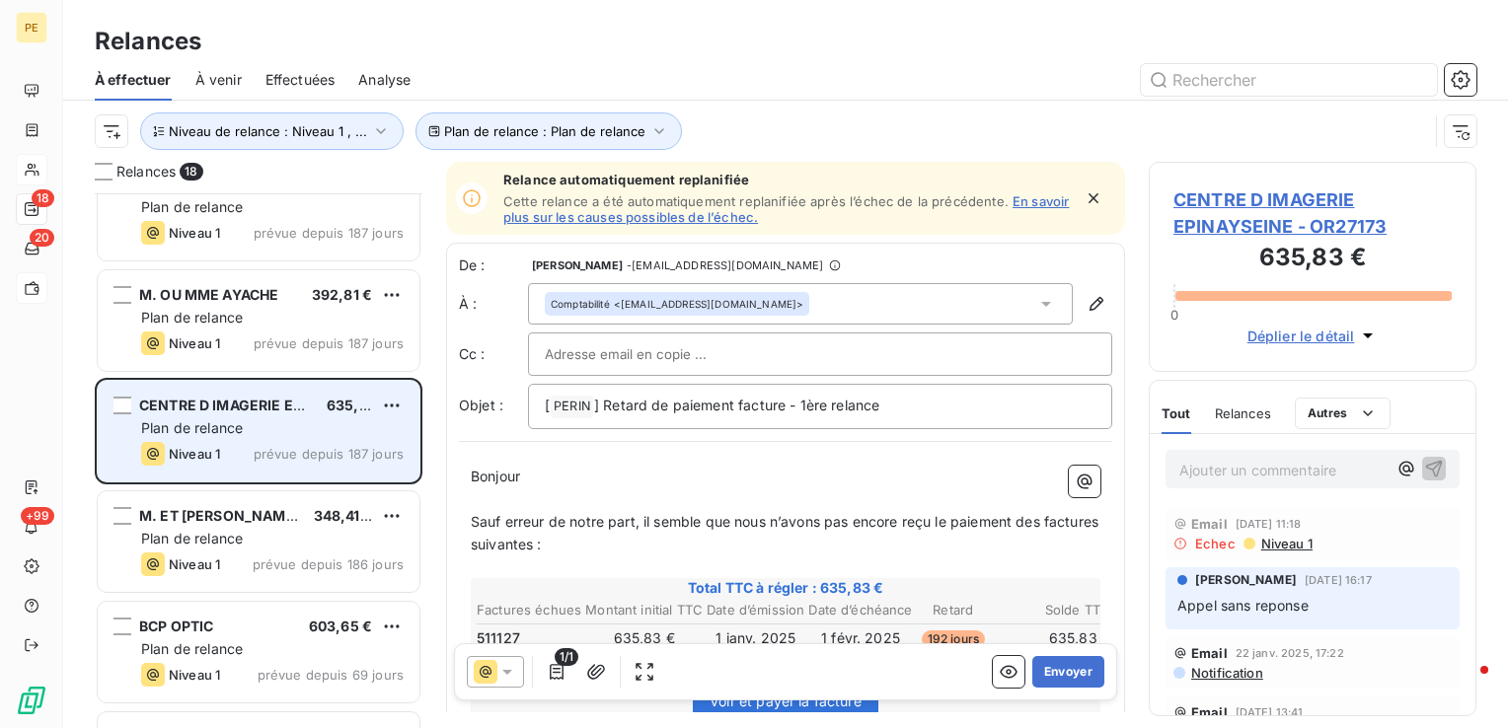
scroll to position [270, 0]
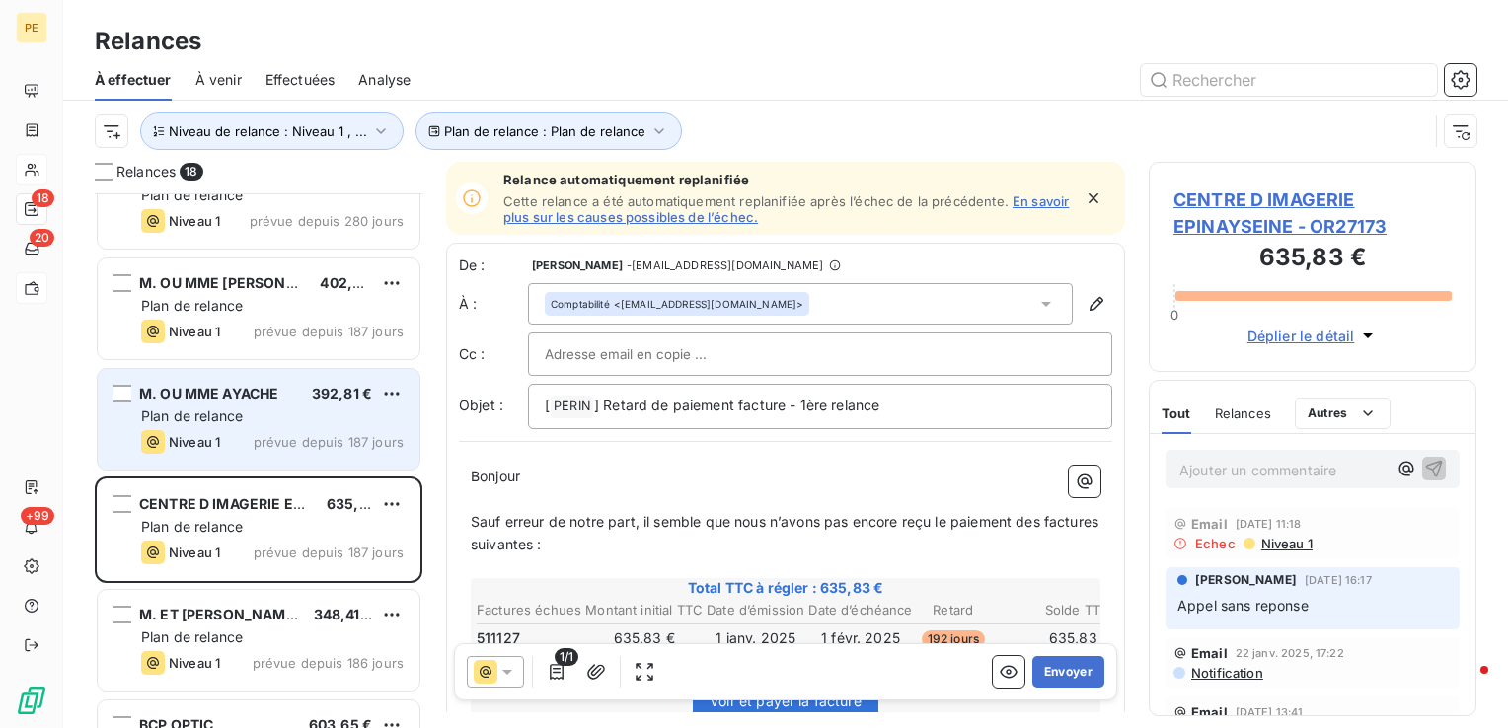
click at [227, 408] on span "Plan de relance" at bounding box center [192, 416] width 102 height 17
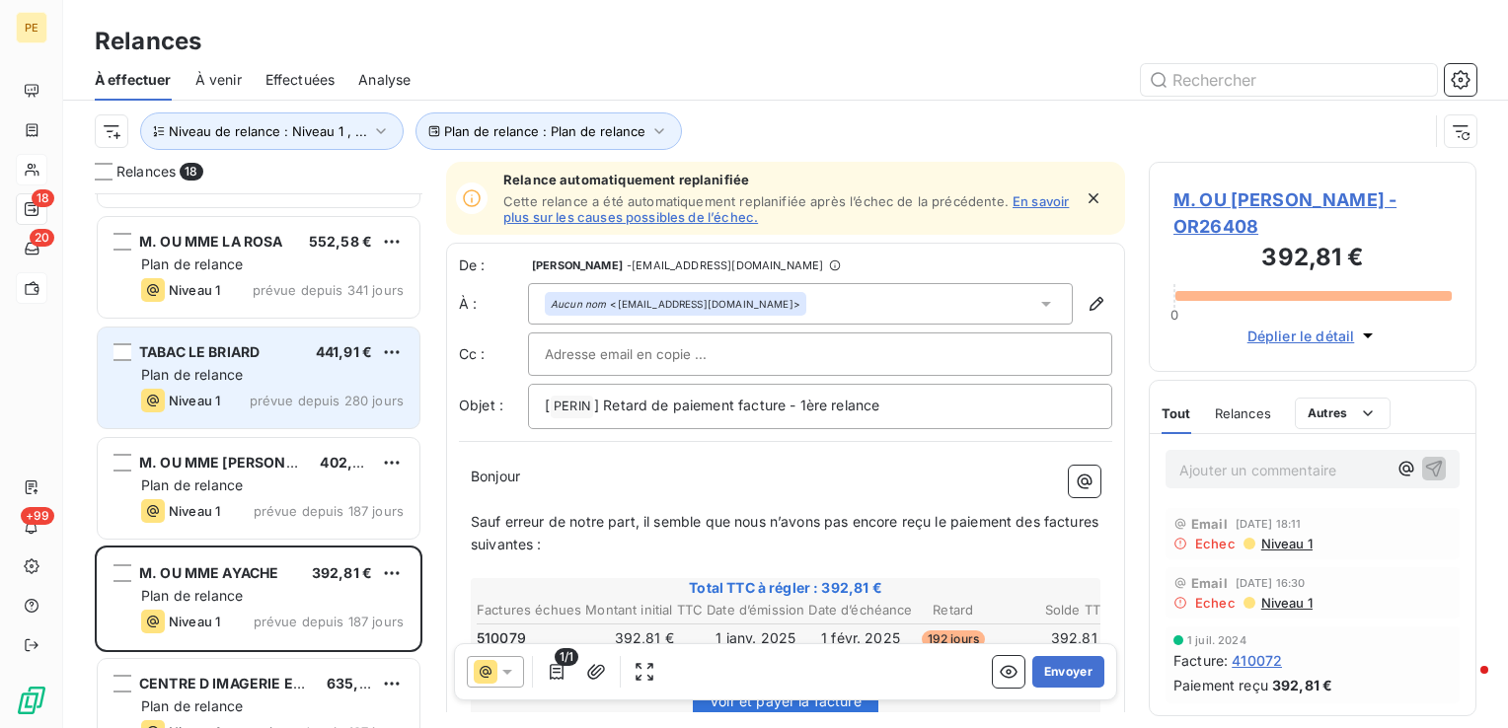
scroll to position [73, 0]
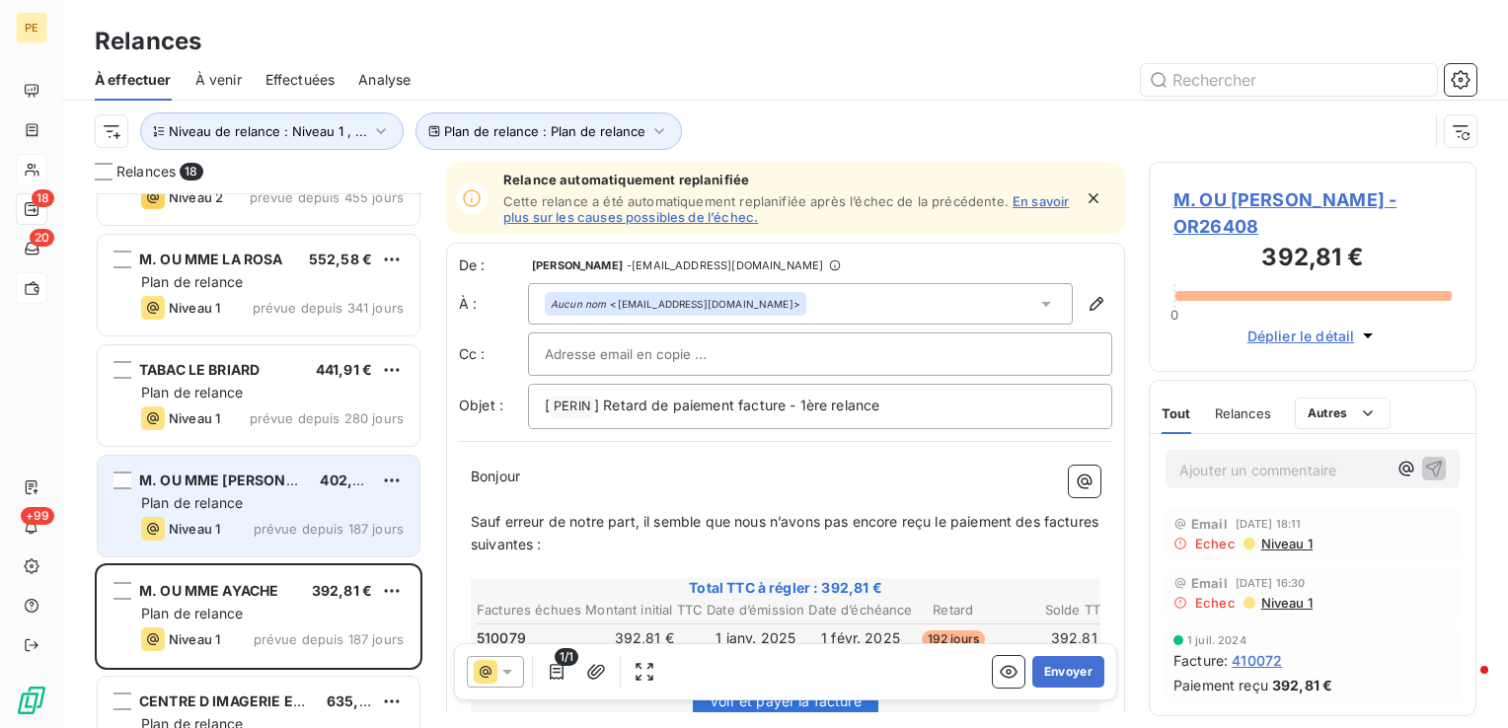
click at [231, 497] on span "Plan de relance" at bounding box center [192, 503] width 102 height 17
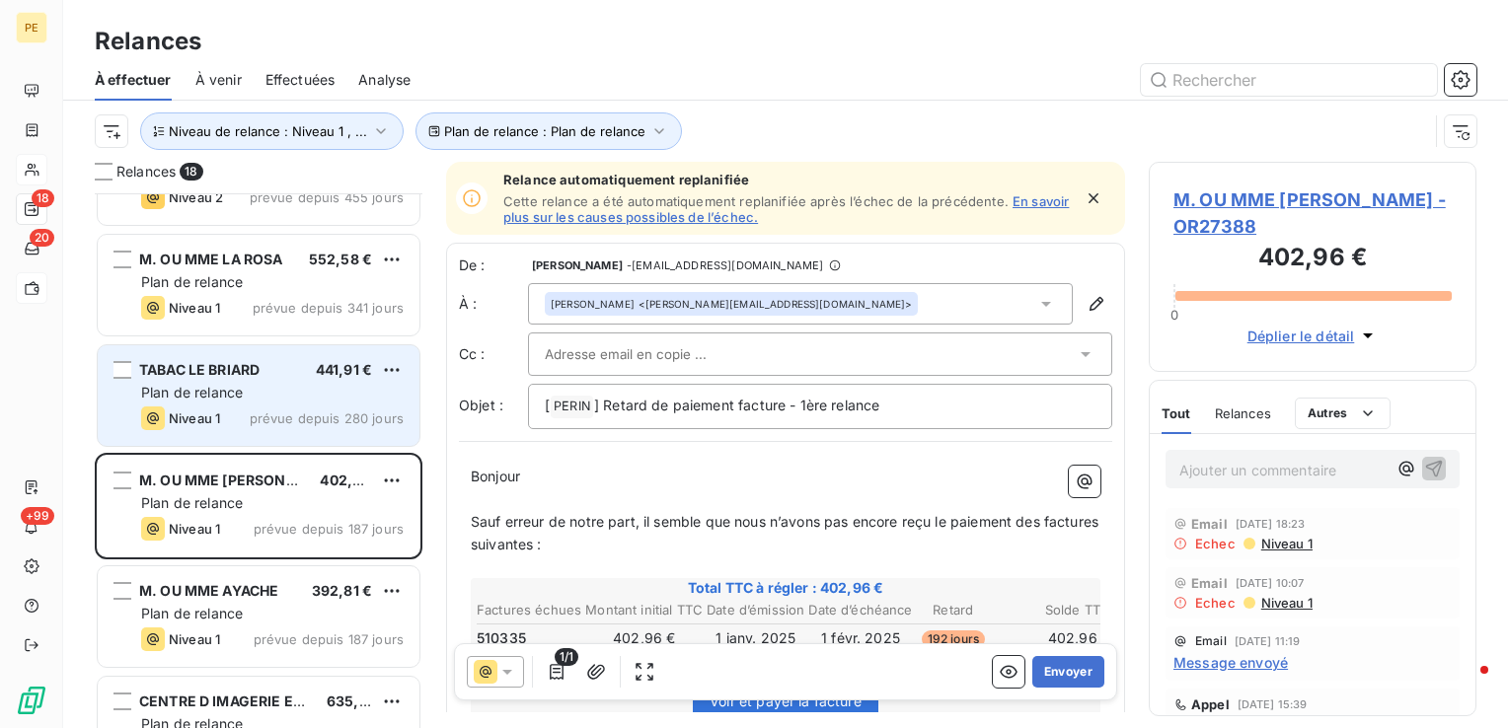
click at [253, 427] on div "Niveau 1 prévue depuis 280 jours" at bounding box center [272, 419] width 263 height 24
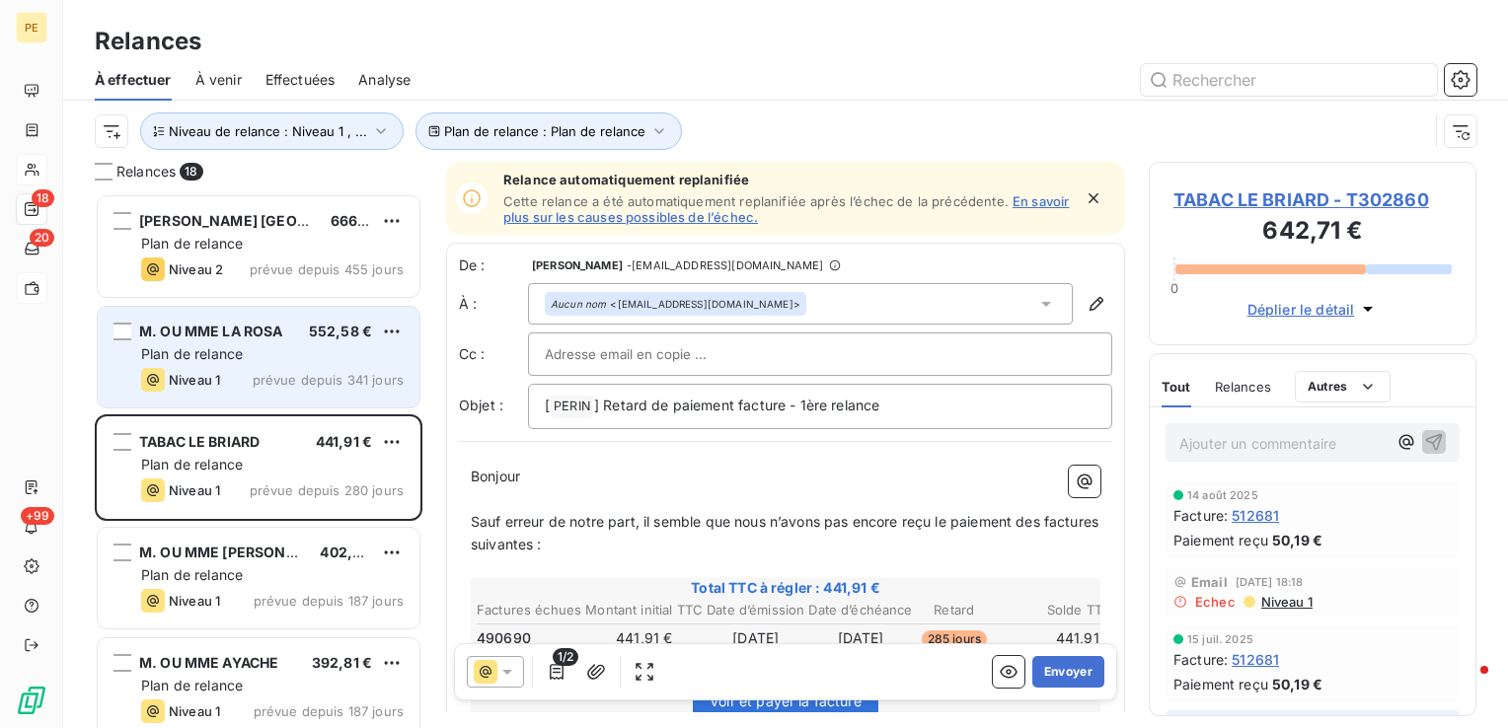
click at [252, 364] on div "M. OU MME LA ROSA 552,58 € Plan de relance Niveau 1 prévue depuis 341 jours" at bounding box center [259, 357] width 322 height 101
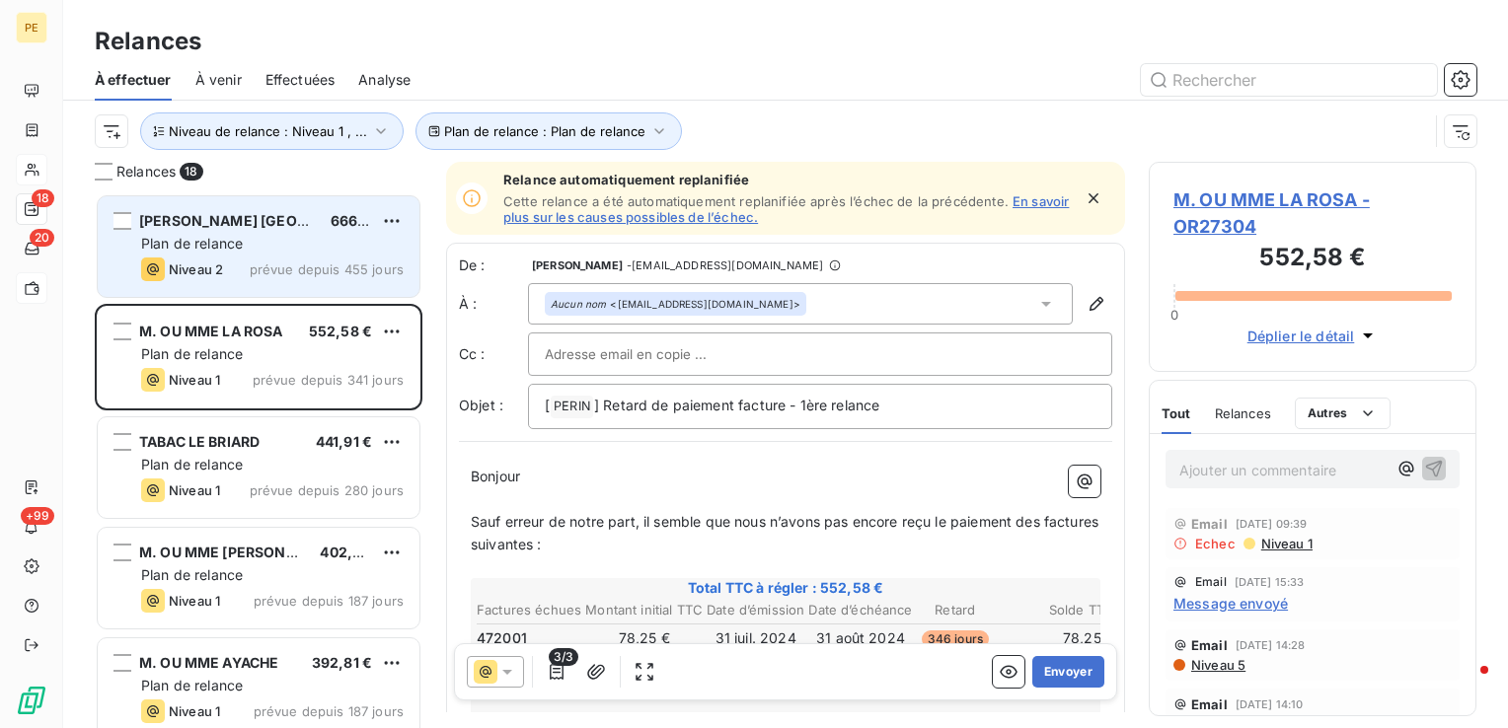
click at [248, 288] on div "[PERSON_NAME] FRANCE 666,00 € Plan de relance Niveau 2 prévue depuis 455 jours" at bounding box center [259, 246] width 322 height 101
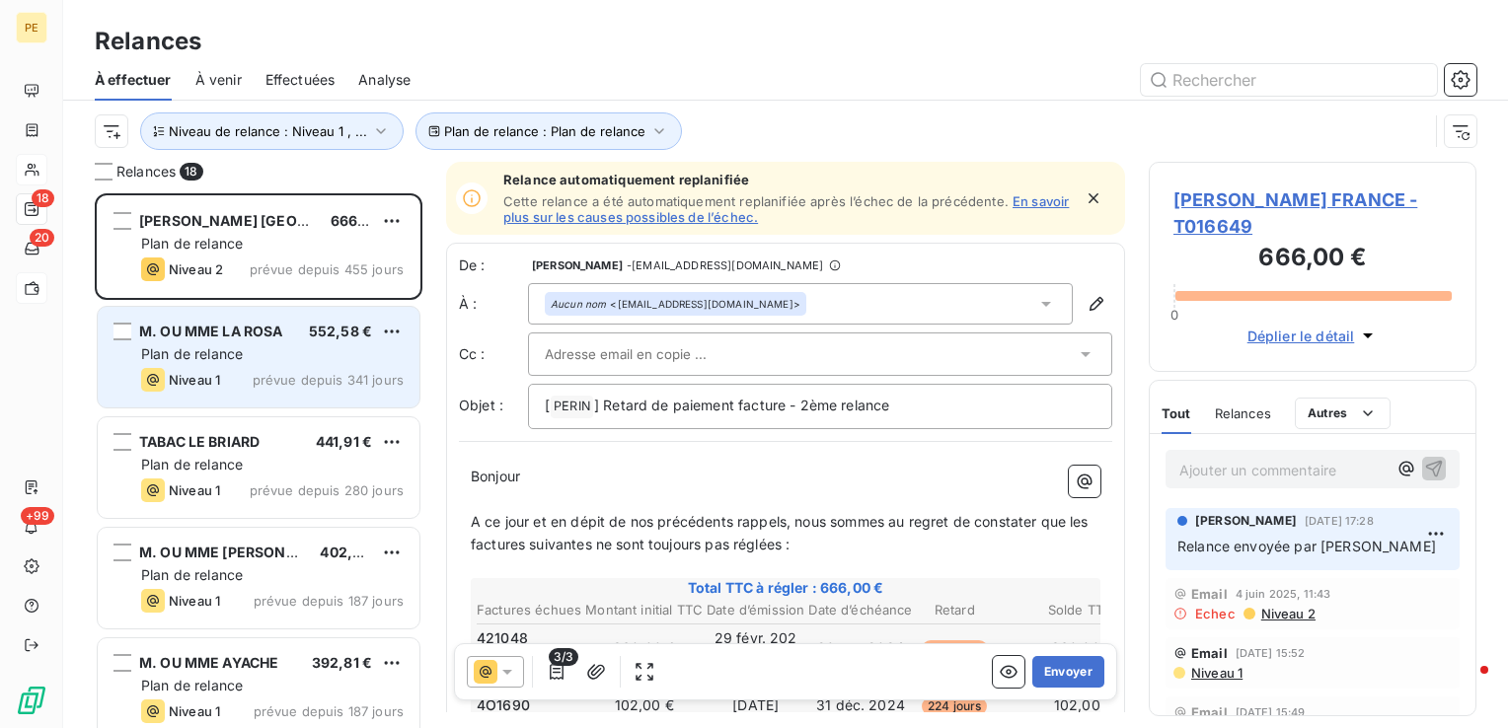
click at [326, 369] on div "Niveau 1 prévue depuis 341 jours" at bounding box center [272, 380] width 263 height 24
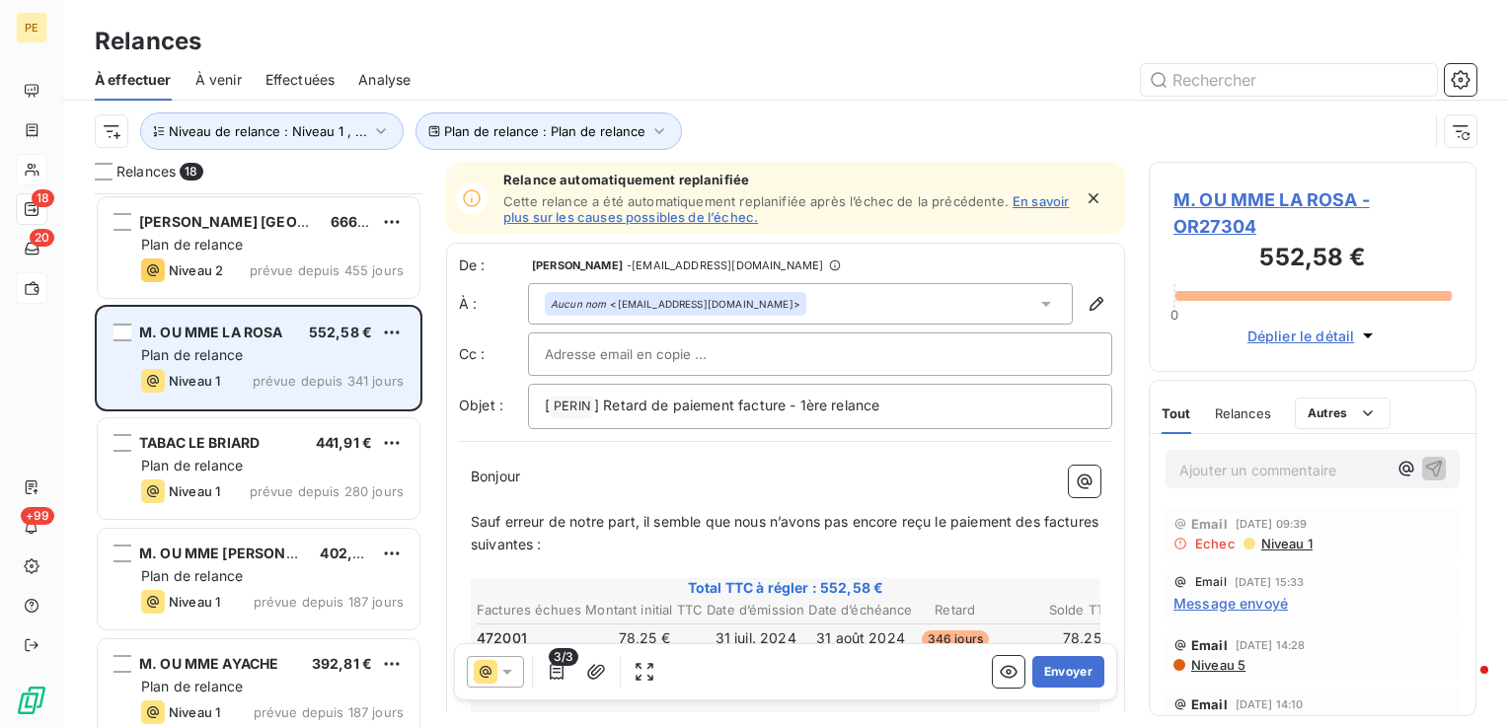
scroll to position [1455, 0]
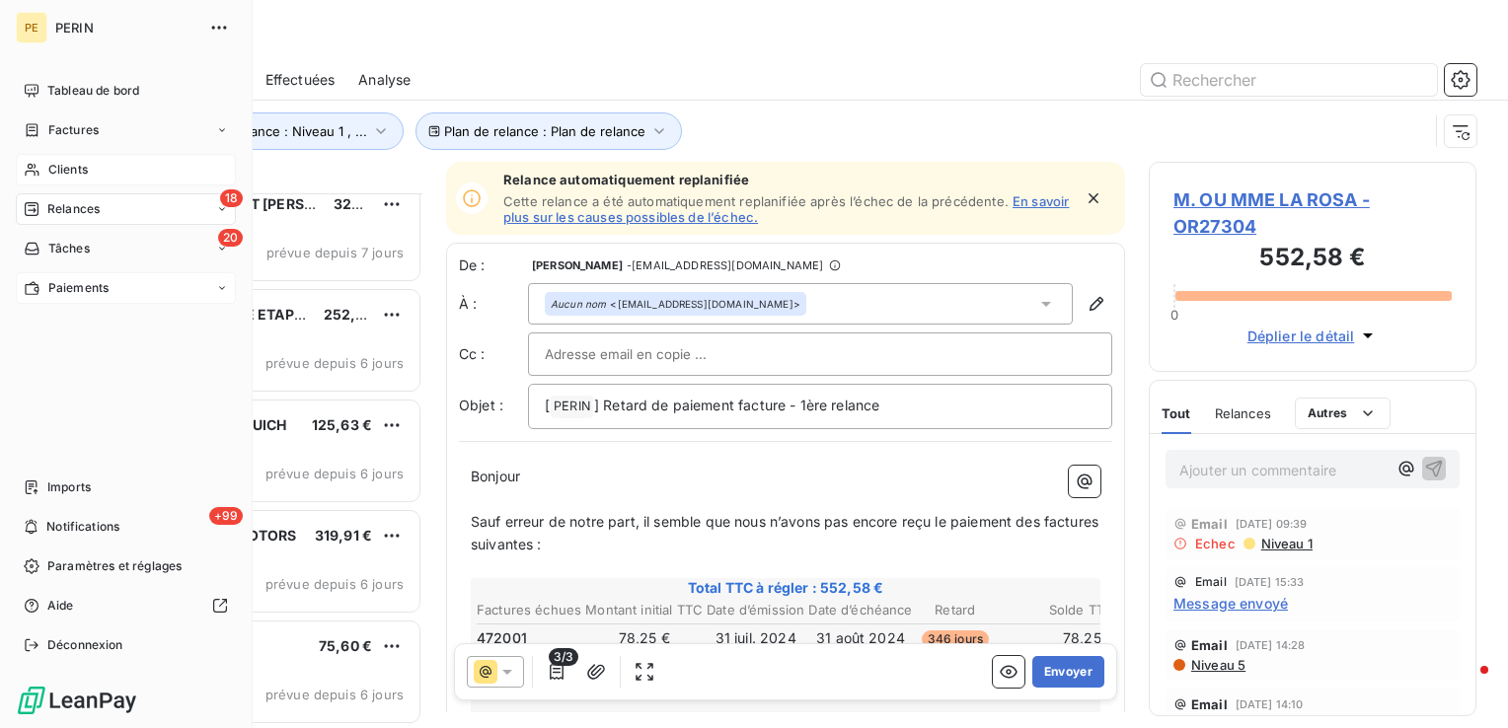
click at [51, 174] on span "Clients" at bounding box center [67, 170] width 39 height 18
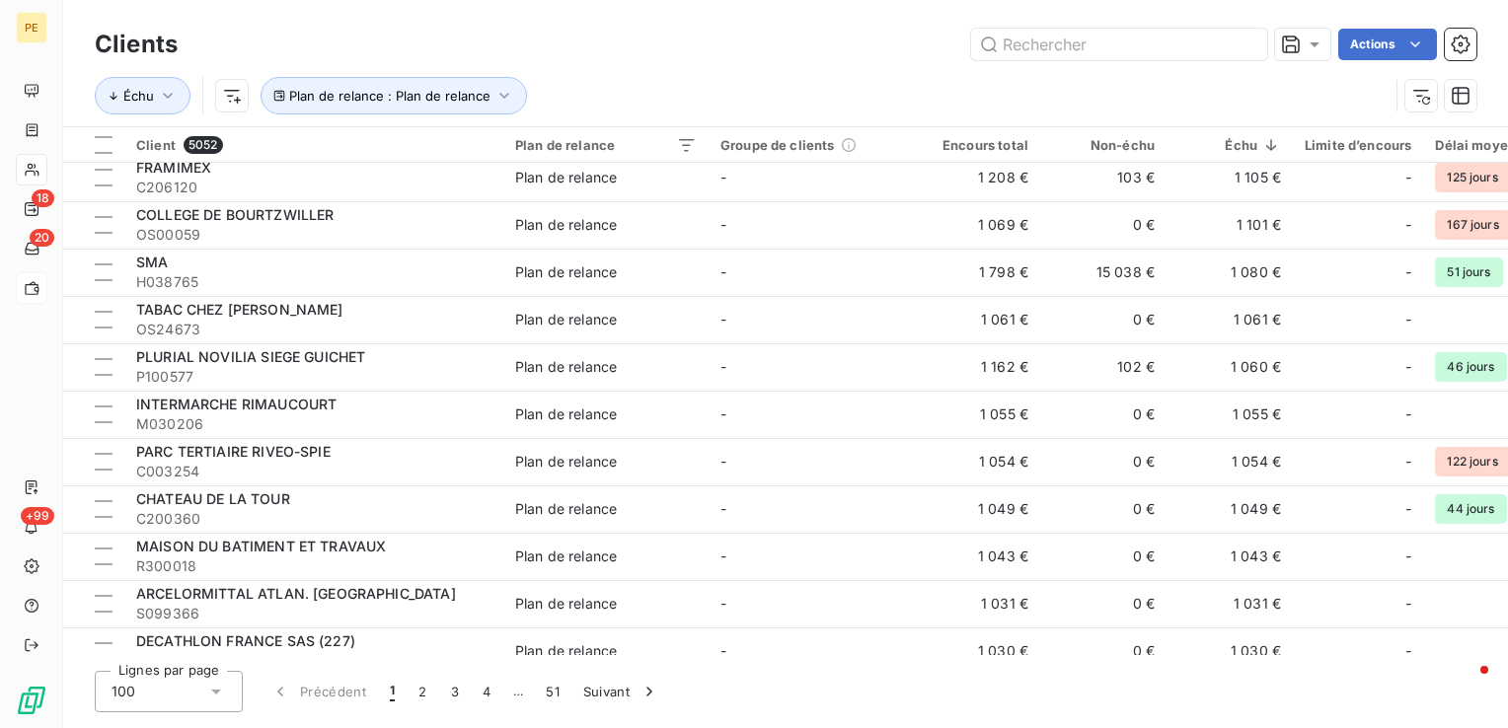
scroll to position [4252, 0]
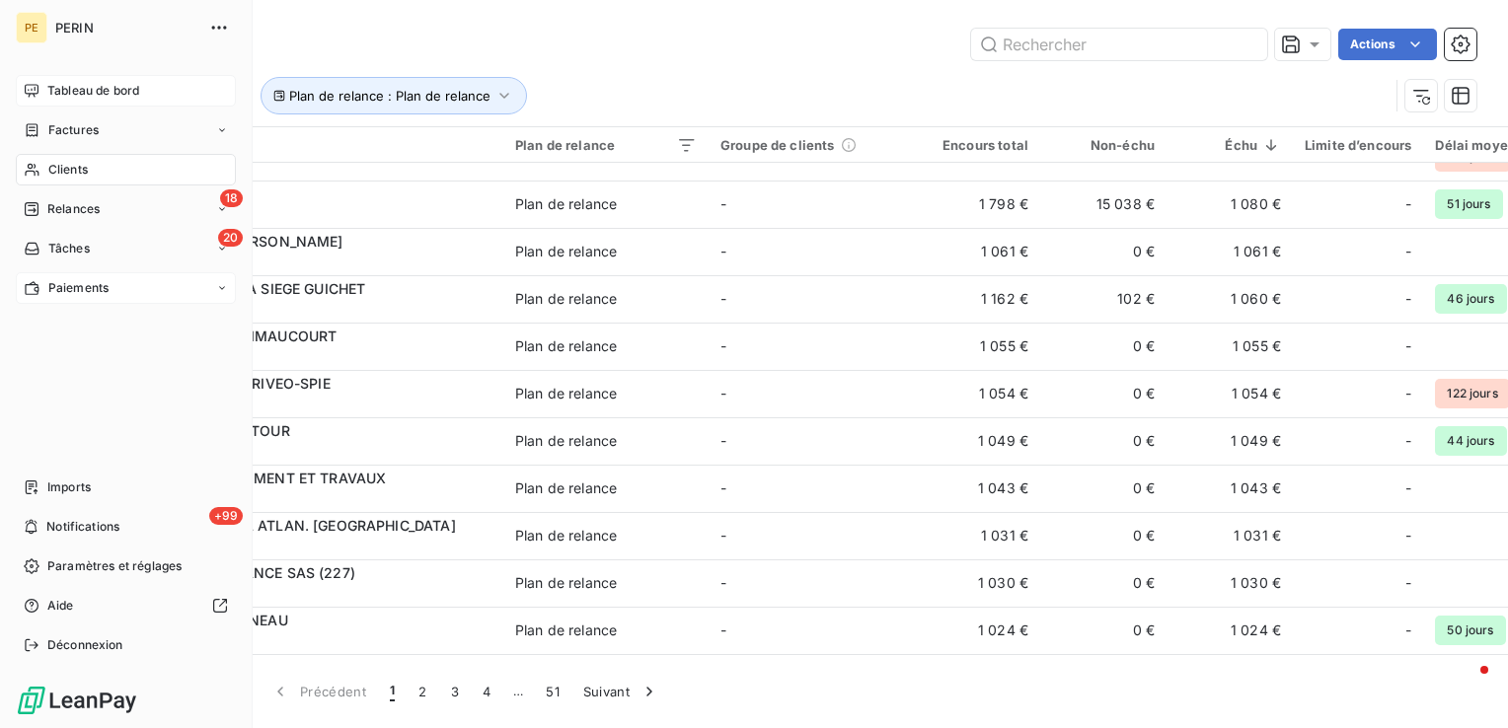
click at [38, 89] on icon at bounding box center [32, 91] width 16 height 16
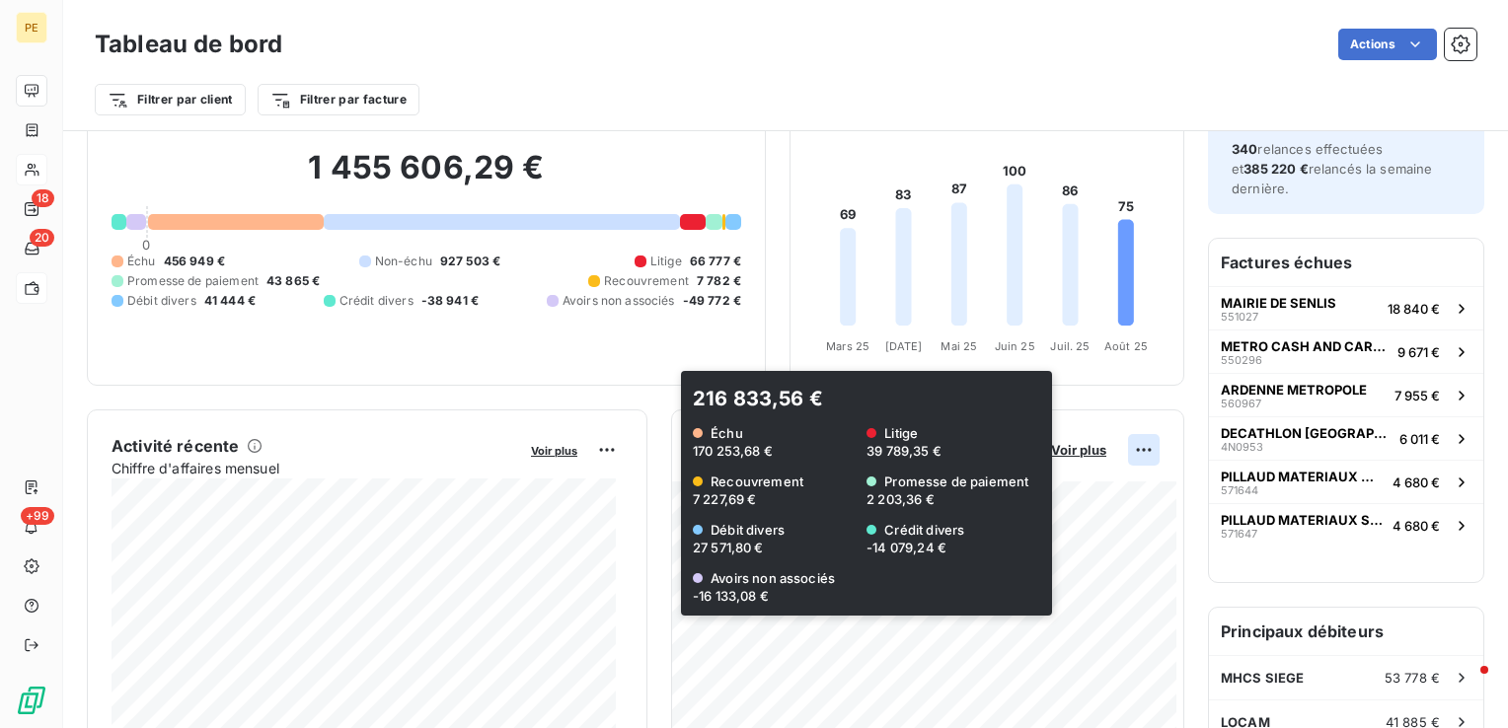
scroll to position [296, 0]
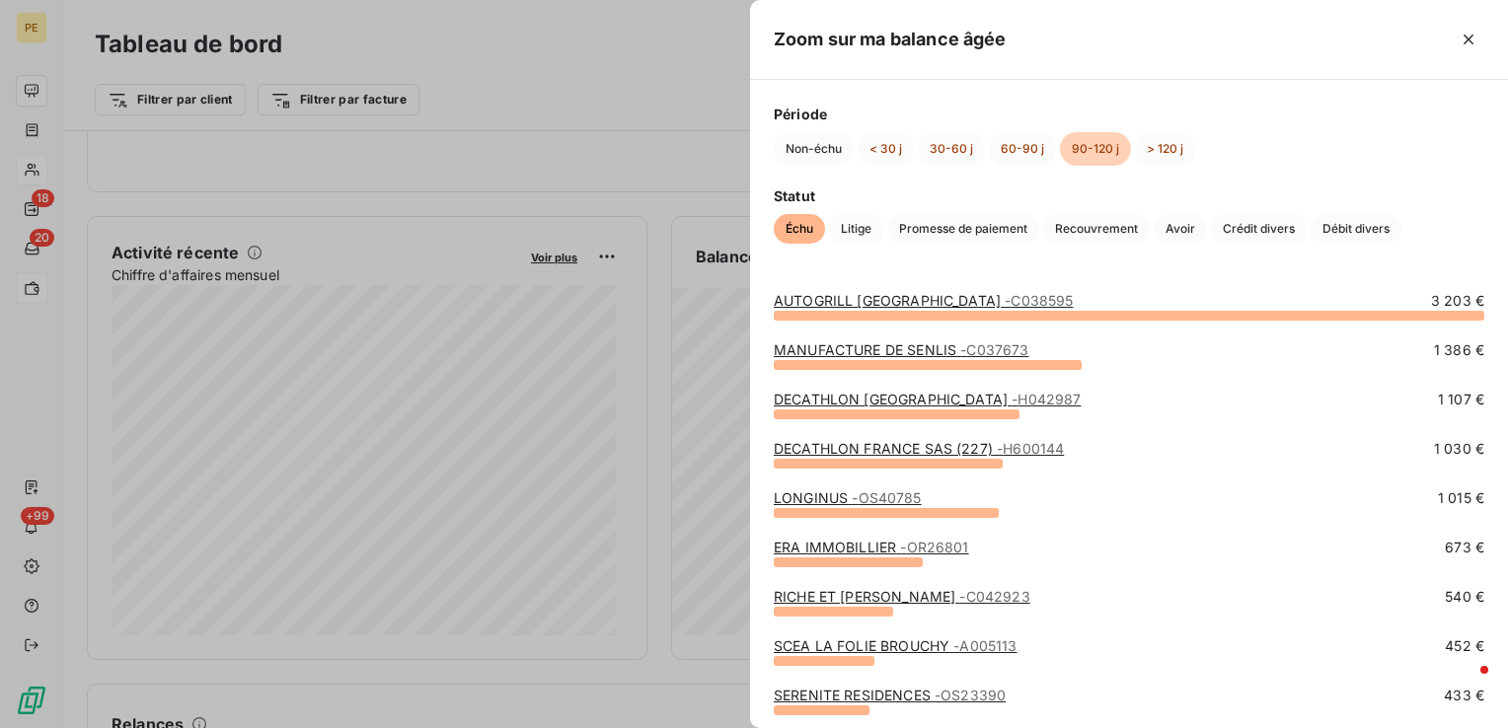
click at [888, 293] on link "AUTOGRILL [GEOGRAPHIC_DATA] - C038595" at bounding box center [923, 300] width 299 height 17
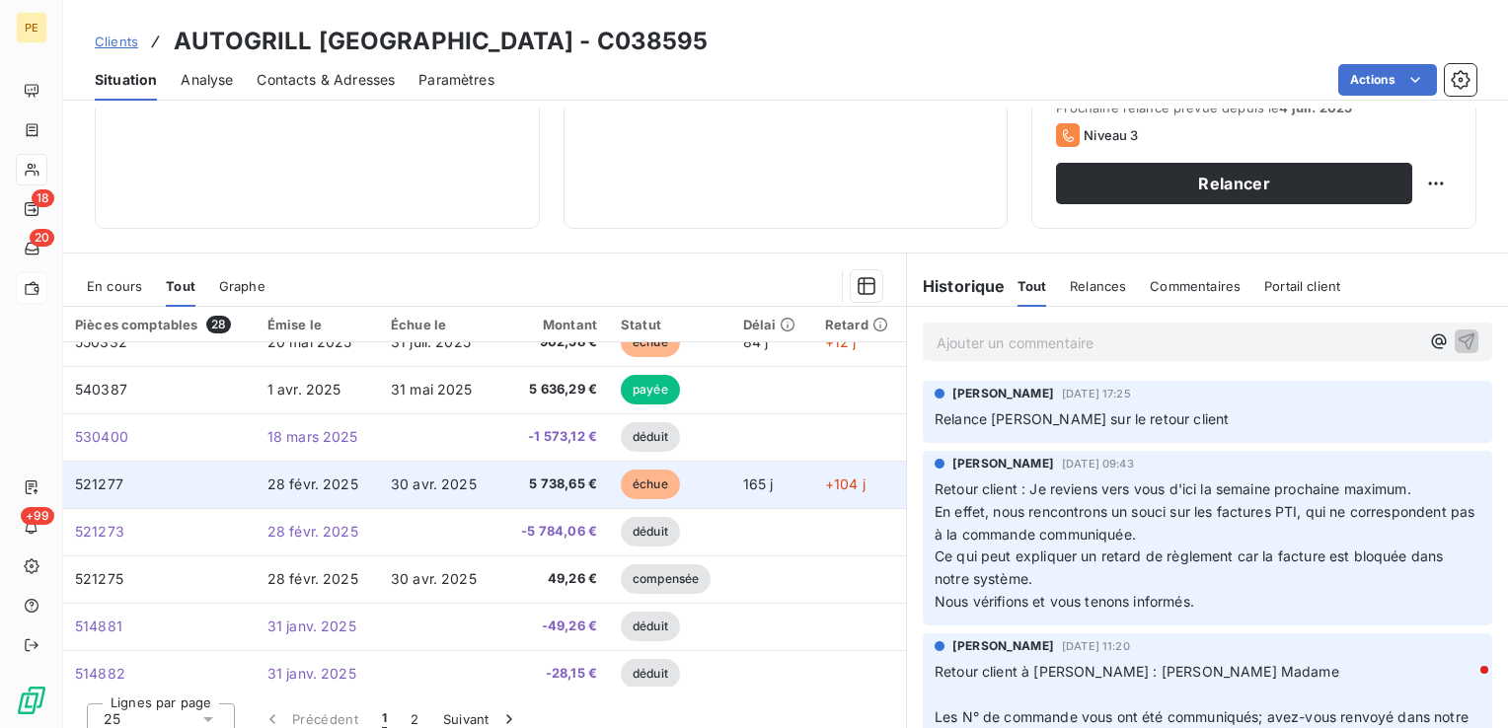
scroll to position [197, 0]
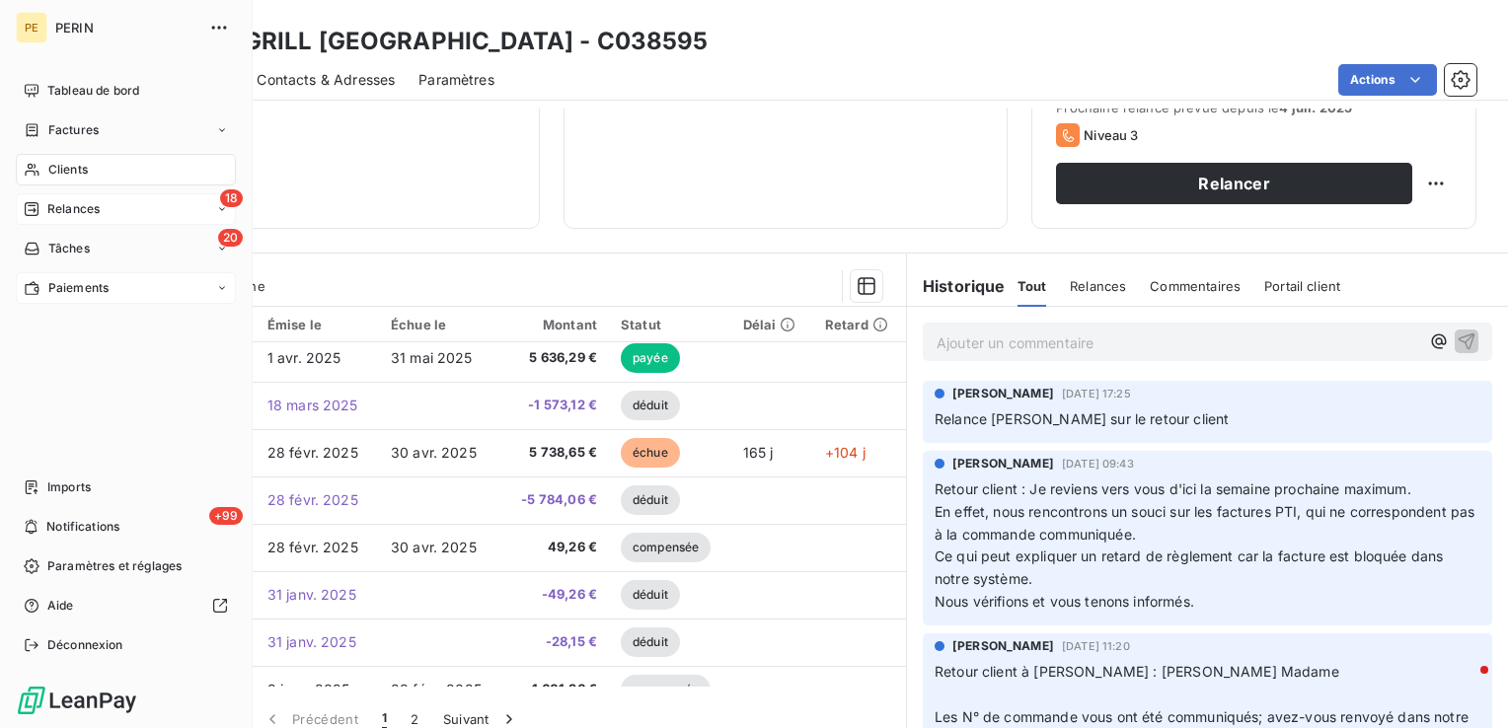
click at [96, 215] on span "Relances" at bounding box center [73, 209] width 52 height 18
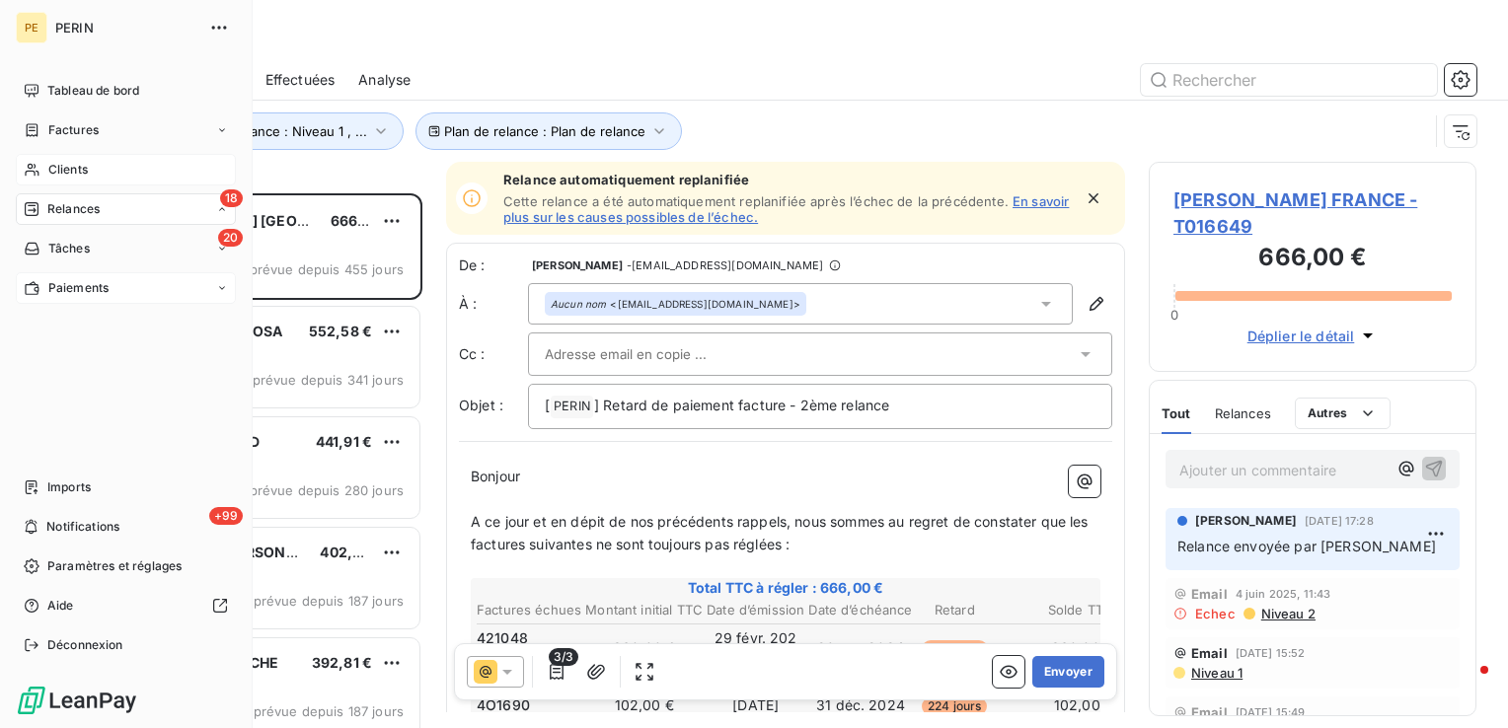
scroll to position [520, 312]
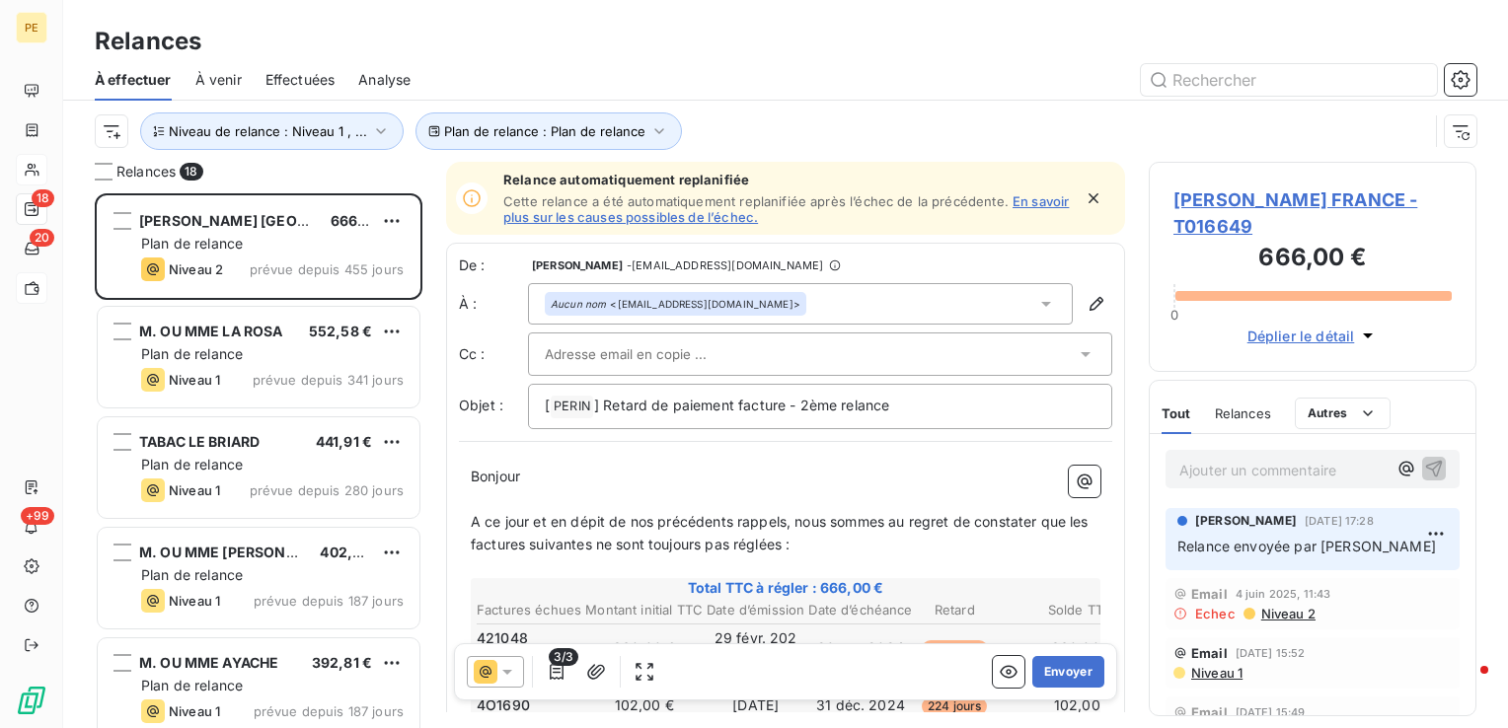
click at [299, 86] on span "Effectuées" at bounding box center [301, 80] width 70 height 20
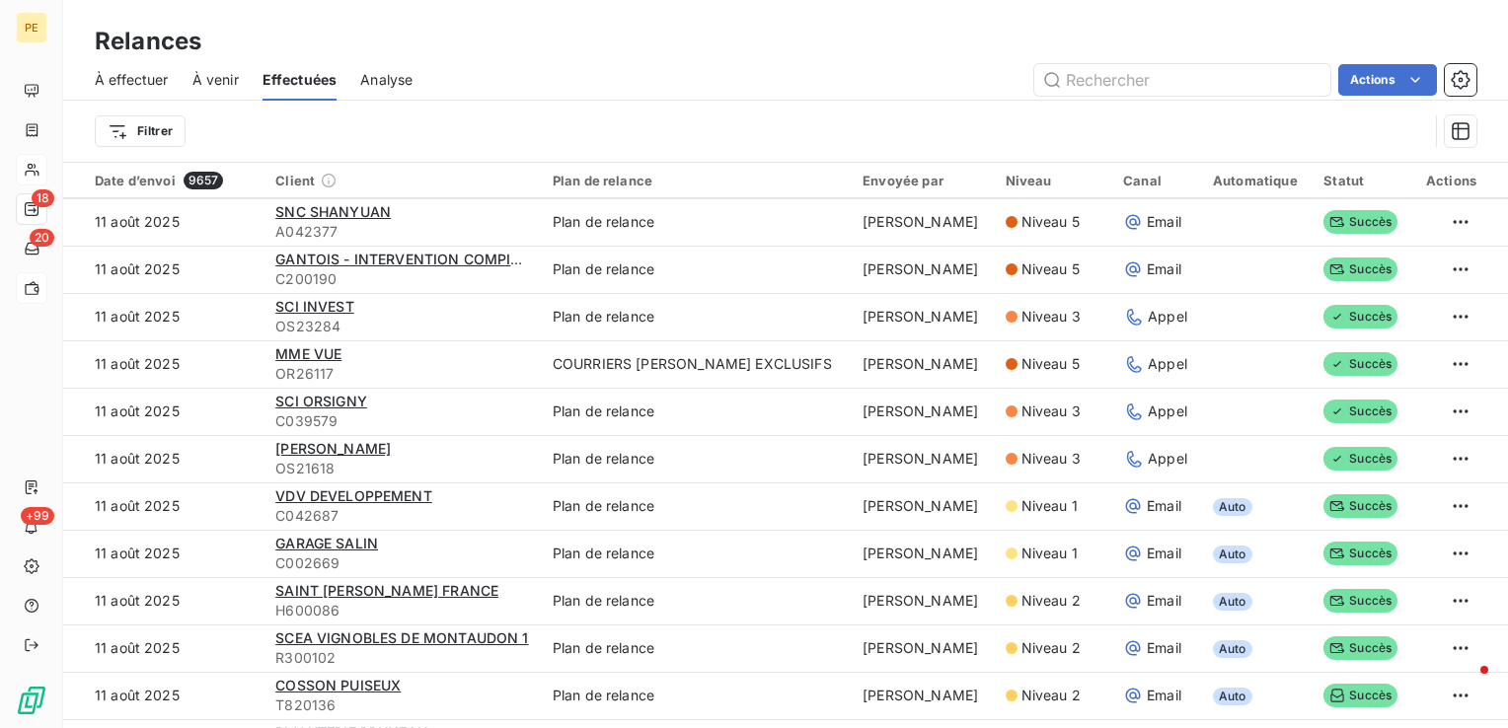
scroll to position [1184, 0]
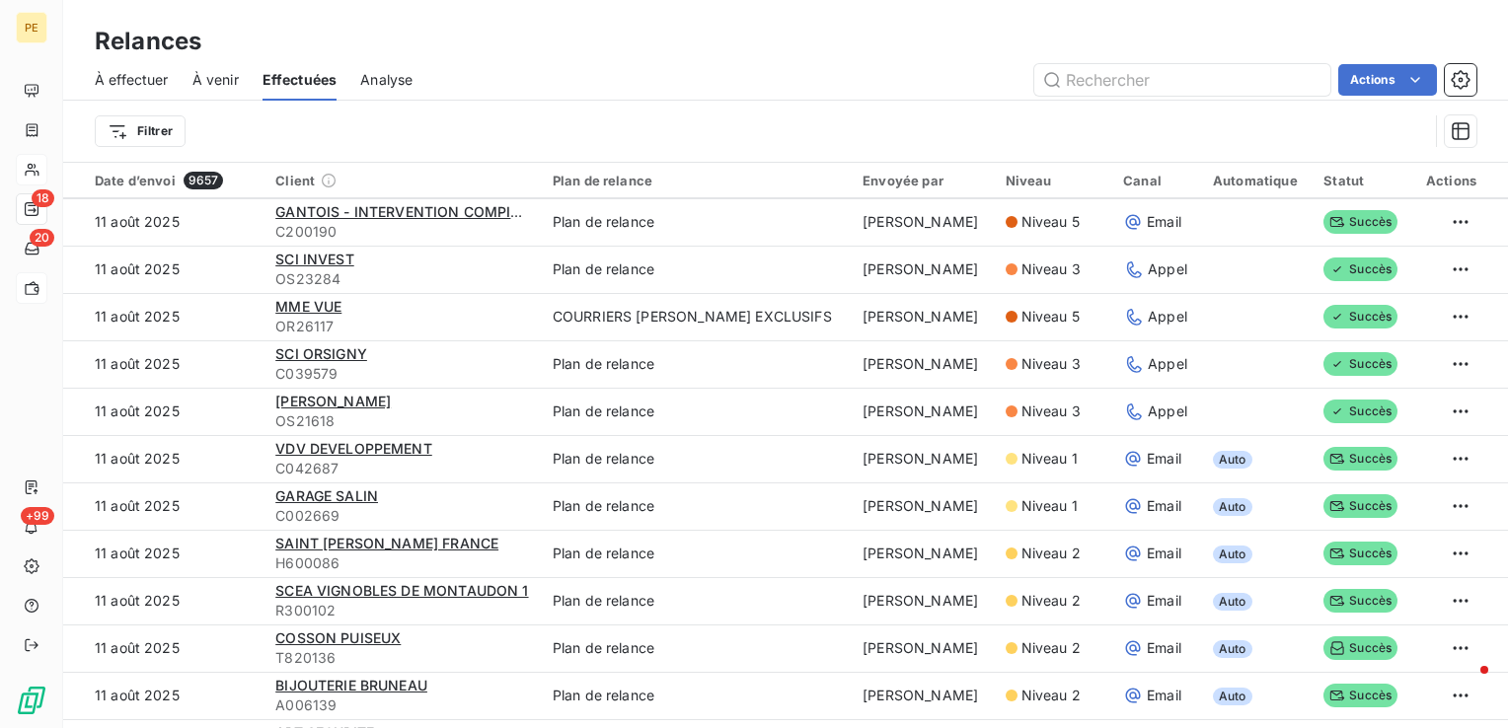
click at [407, 81] on span "Analyse" at bounding box center [386, 80] width 52 height 20
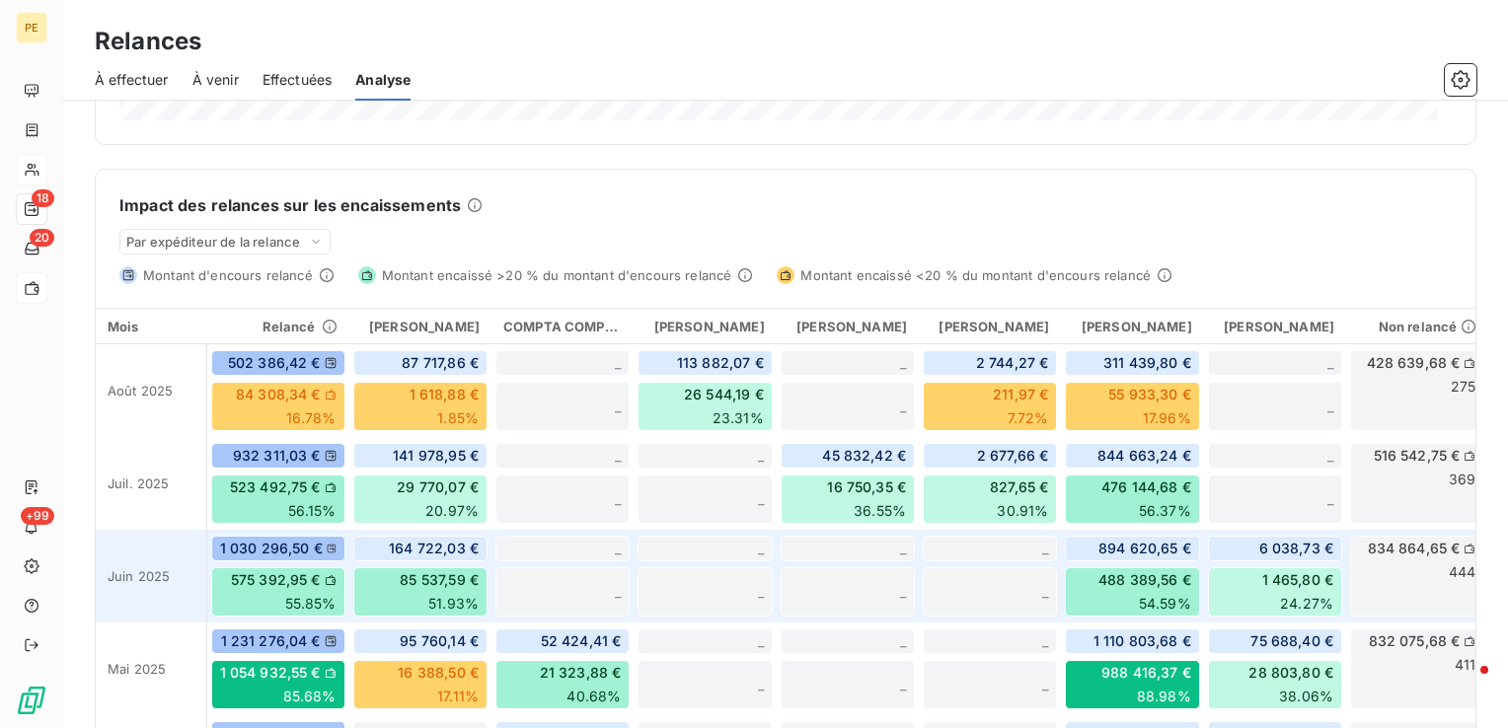
scroll to position [560, 0]
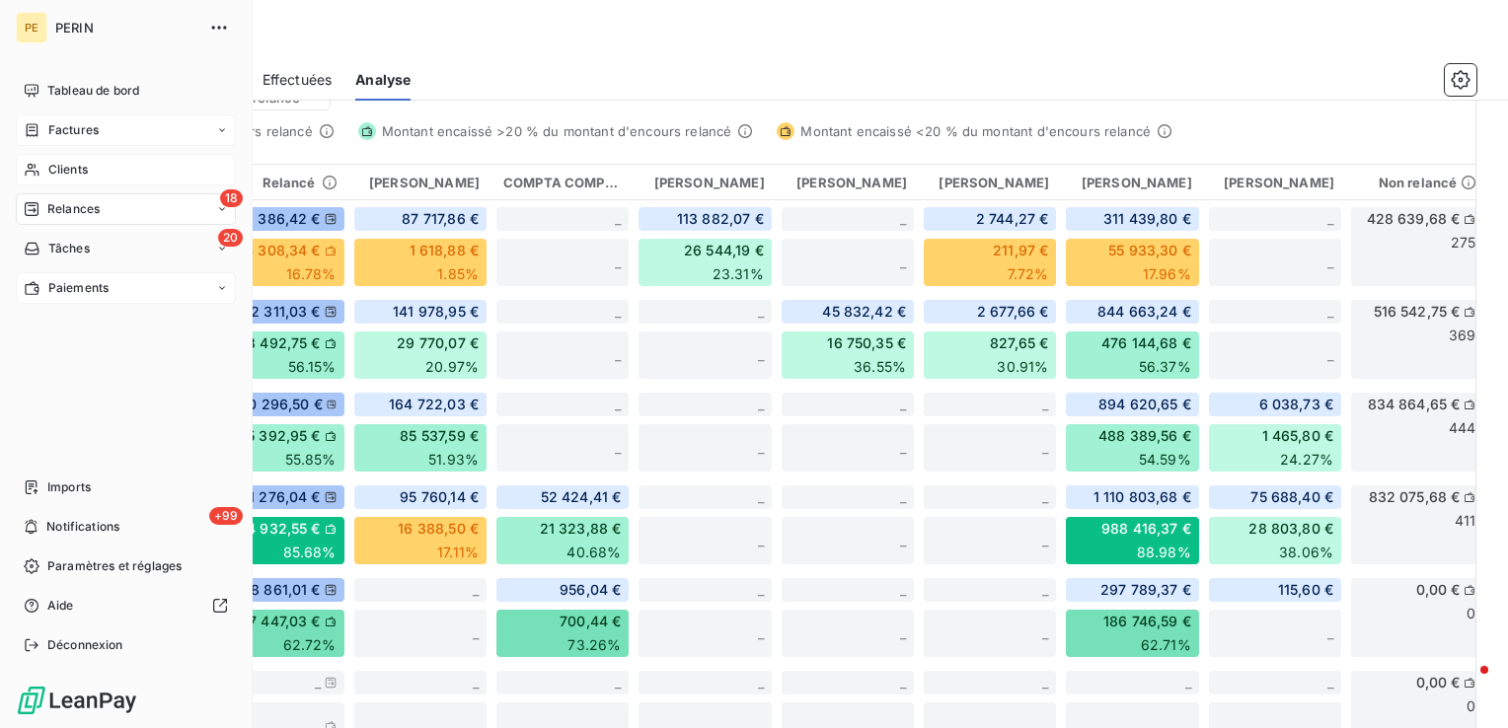
click at [90, 197] on div "18 Relances" at bounding box center [126, 209] width 220 height 32
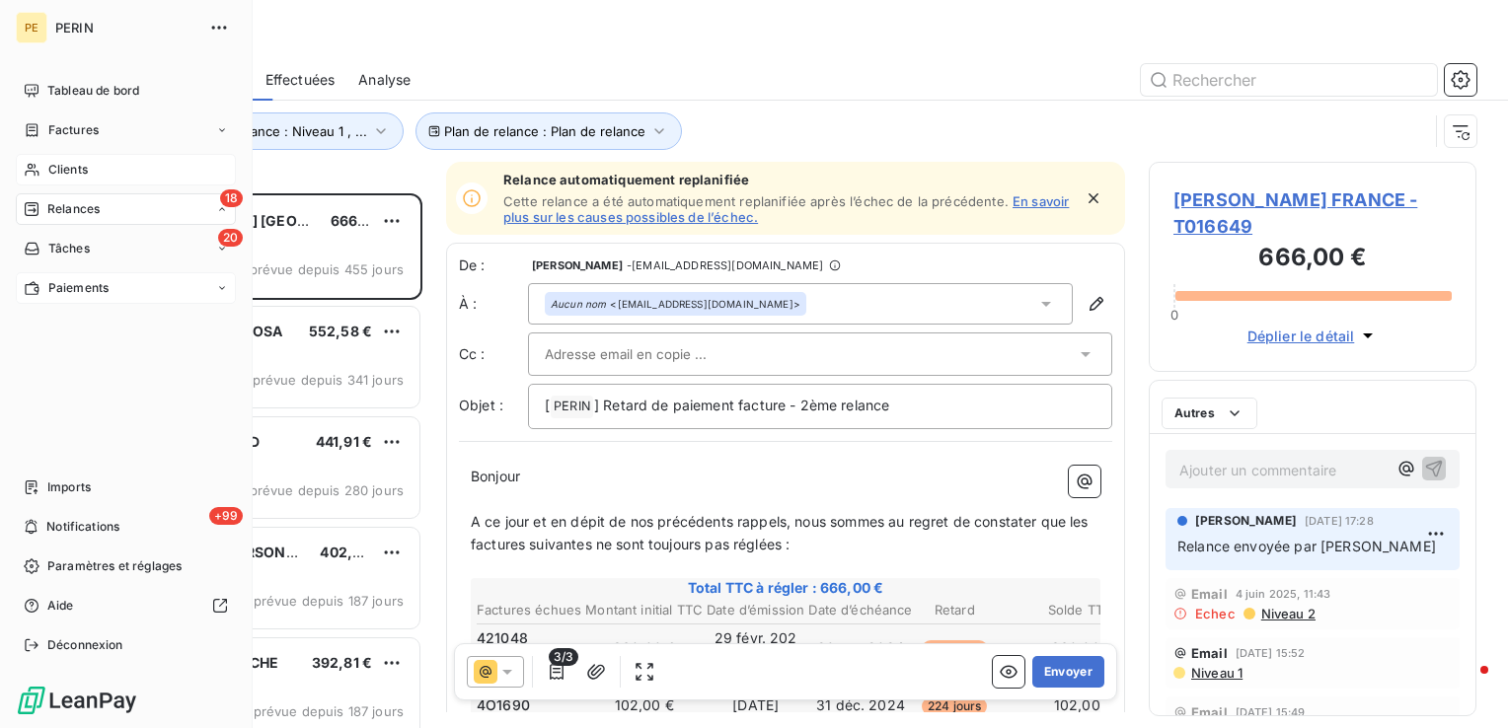
scroll to position [520, 312]
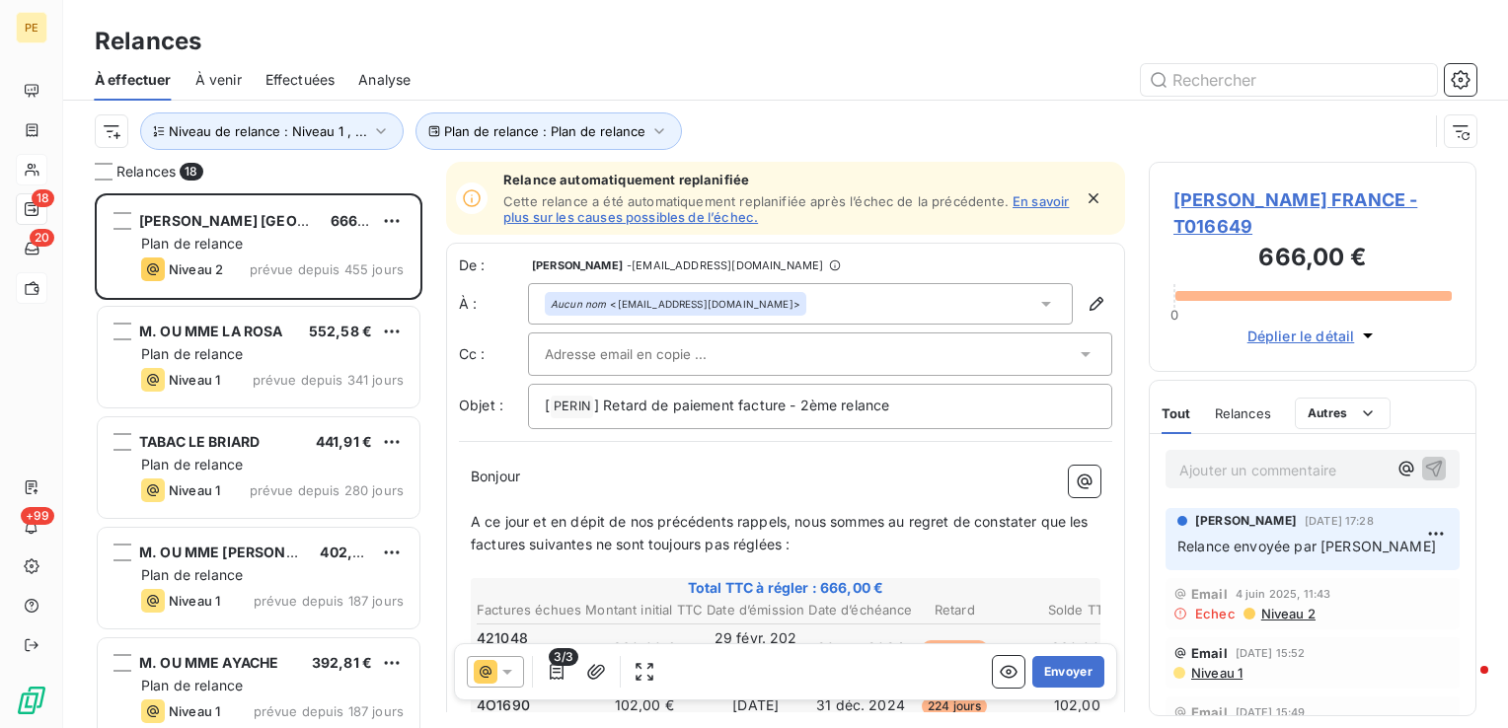
click at [293, 77] on span "Effectuées" at bounding box center [301, 80] width 70 height 20
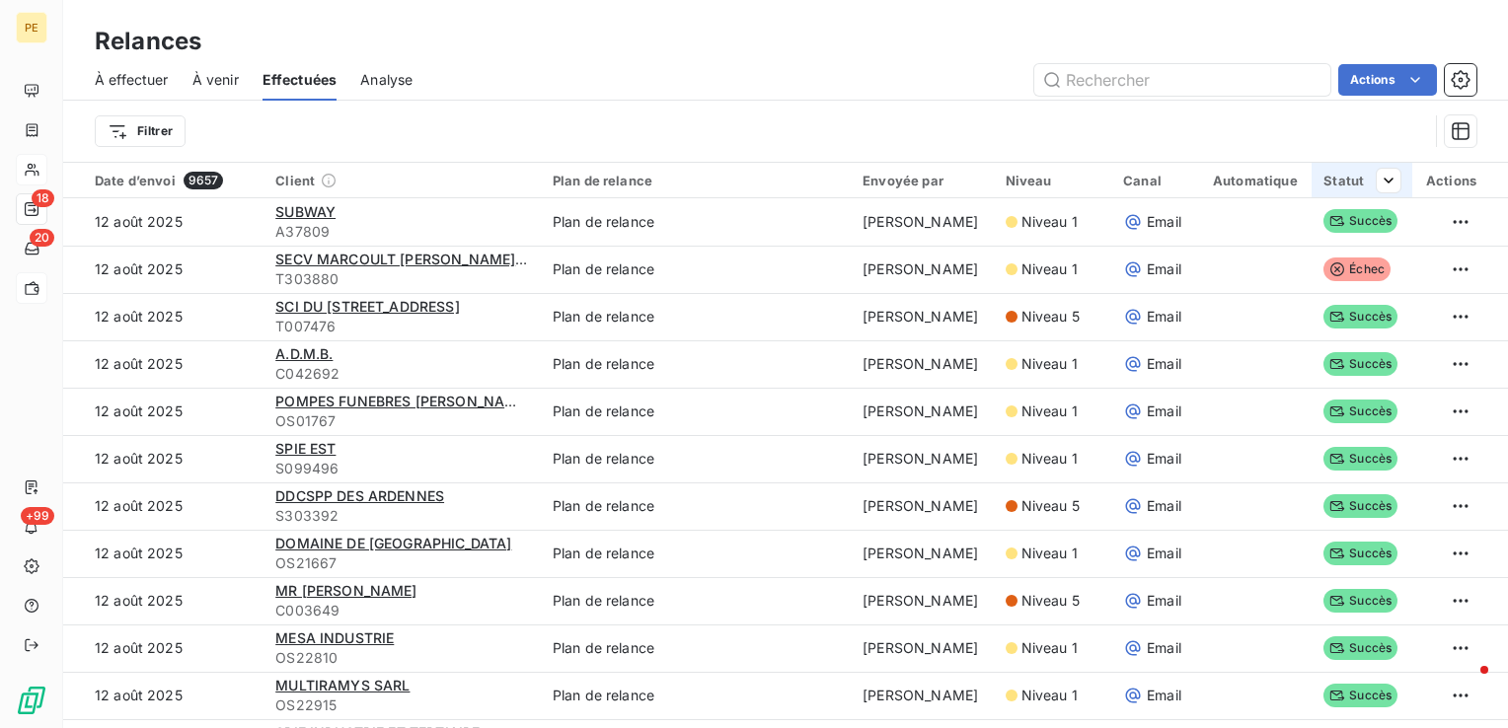
click at [1385, 180] on th "Statut" at bounding box center [1362, 181] width 100 height 36
click at [1307, 236] on div at bounding box center [1226, 232] width 284 height 41
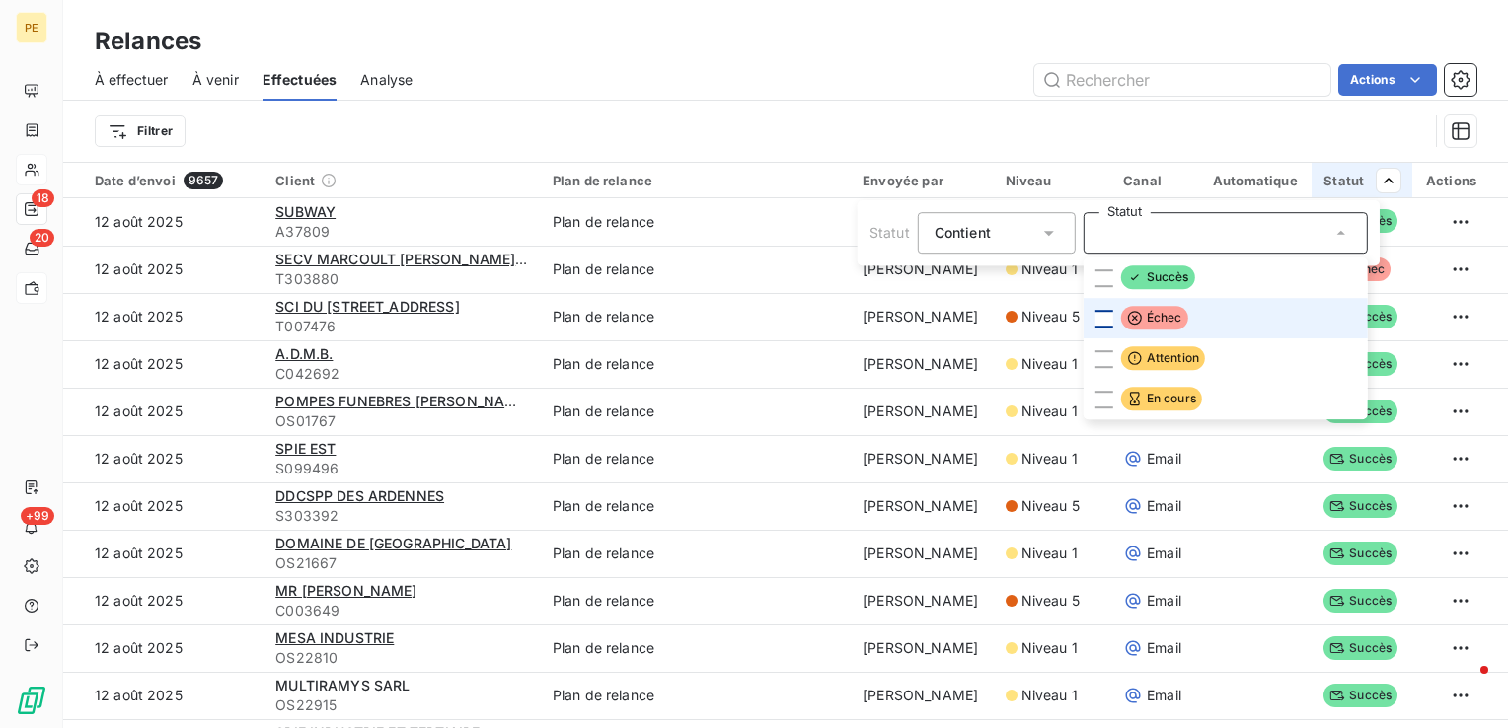
click at [1098, 318] on div at bounding box center [1105, 319] width 18 height 18
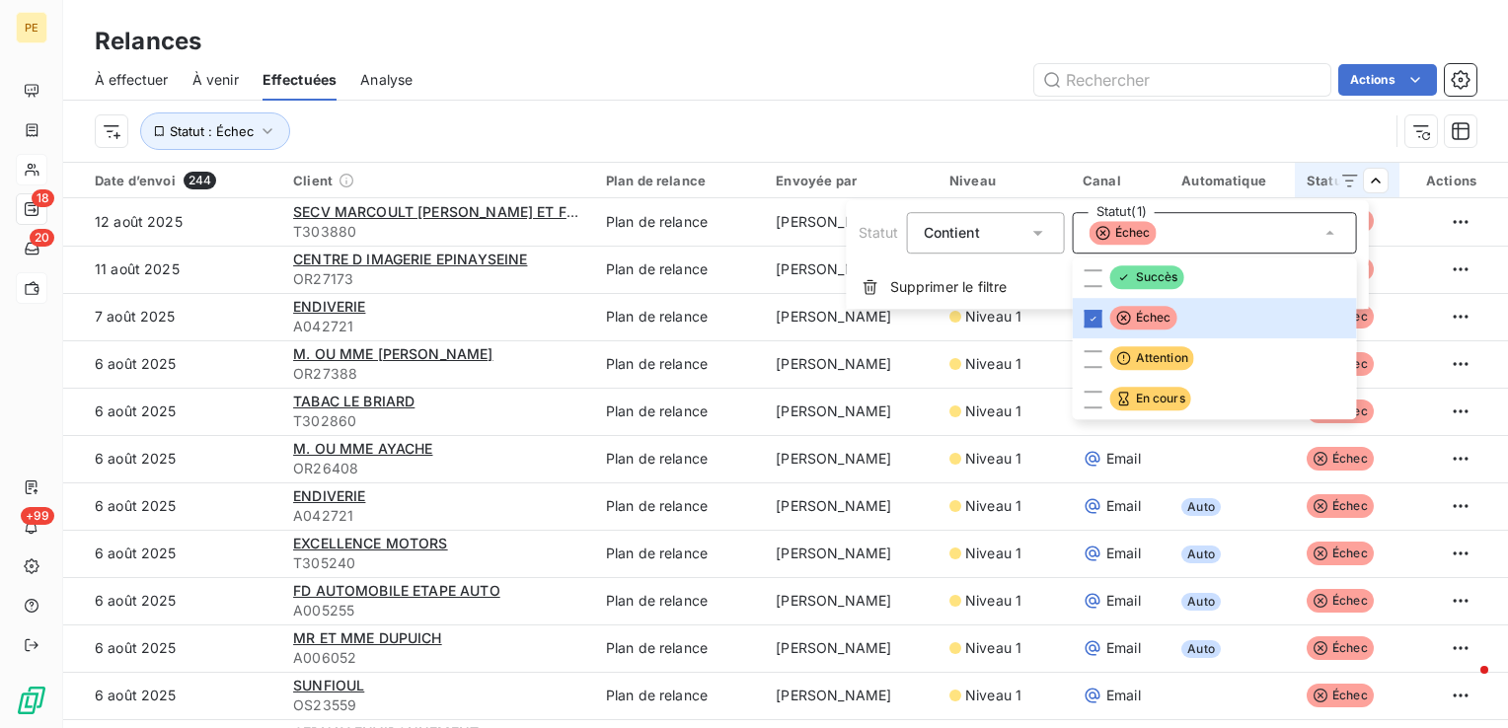
click at [690, 85] on html "PE 18 20 +99 Relances À effectuer À venir Effectuées Analyse Actions Statut : É…" at bounding box center [754, 364] width 1508 height 728
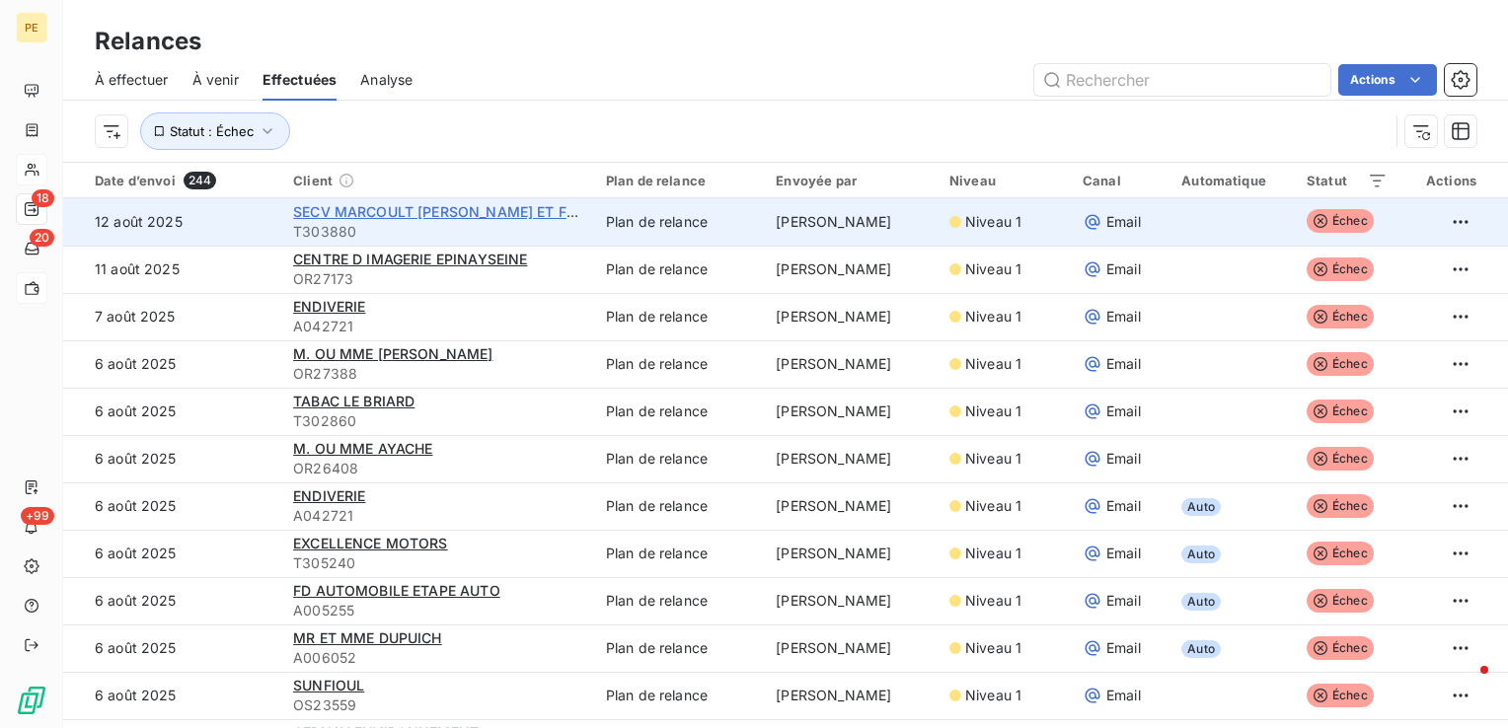
click at [359, 215] on span "SECV MARCOULT [PERSON_NAME] ET FILS" at bounding box center [440, 211] width 294 height 17
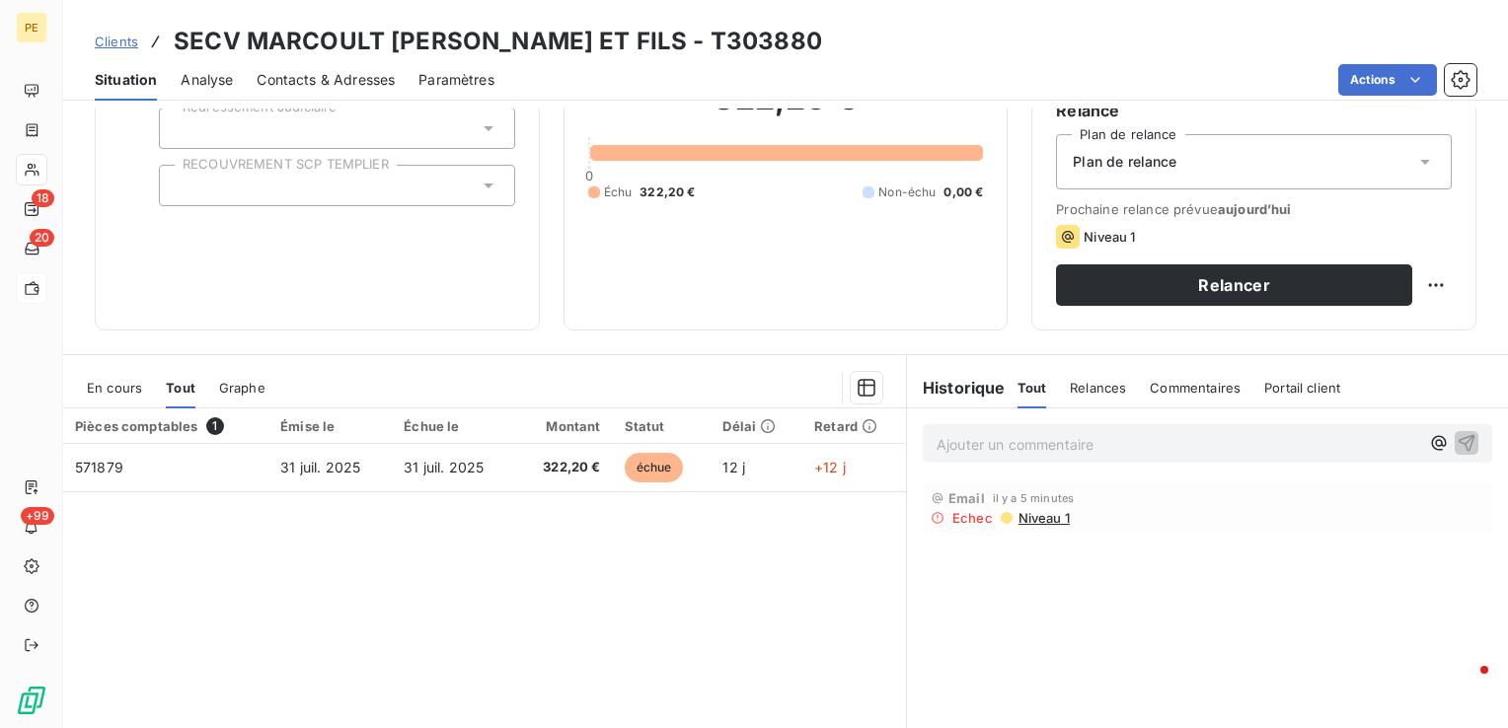
scroll to position [197, 0]
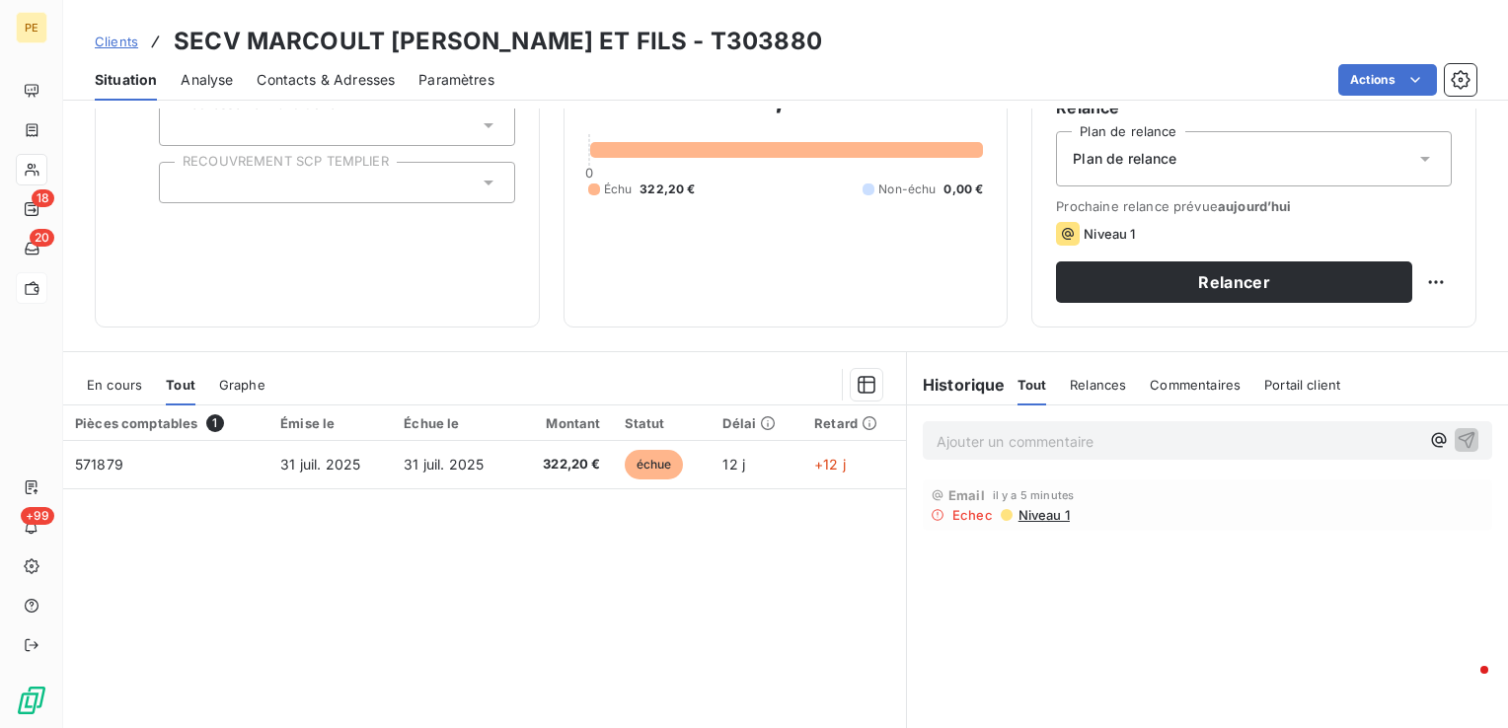
click at [300, 73] on span "Contacts & Adresses" at bounding box center [326, 80] width 138 height 20
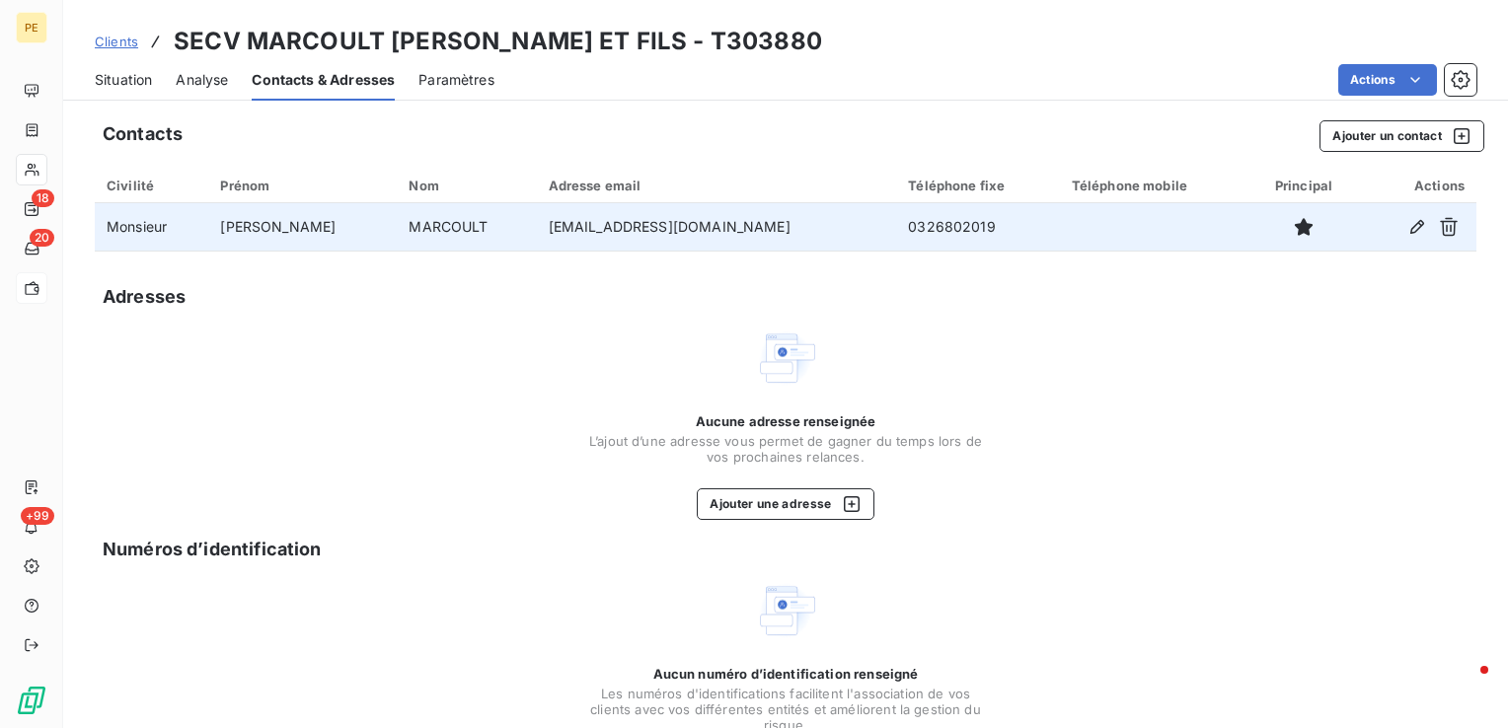
click at [607, 226] on td "[EMAIL_ADDRESS][DOMAIN_NAME]" at bounding box center [717, 226] width 360 height 47
click at [1411, 227] on icon "button" at bounding box center [1418, 227] width 14 height 14
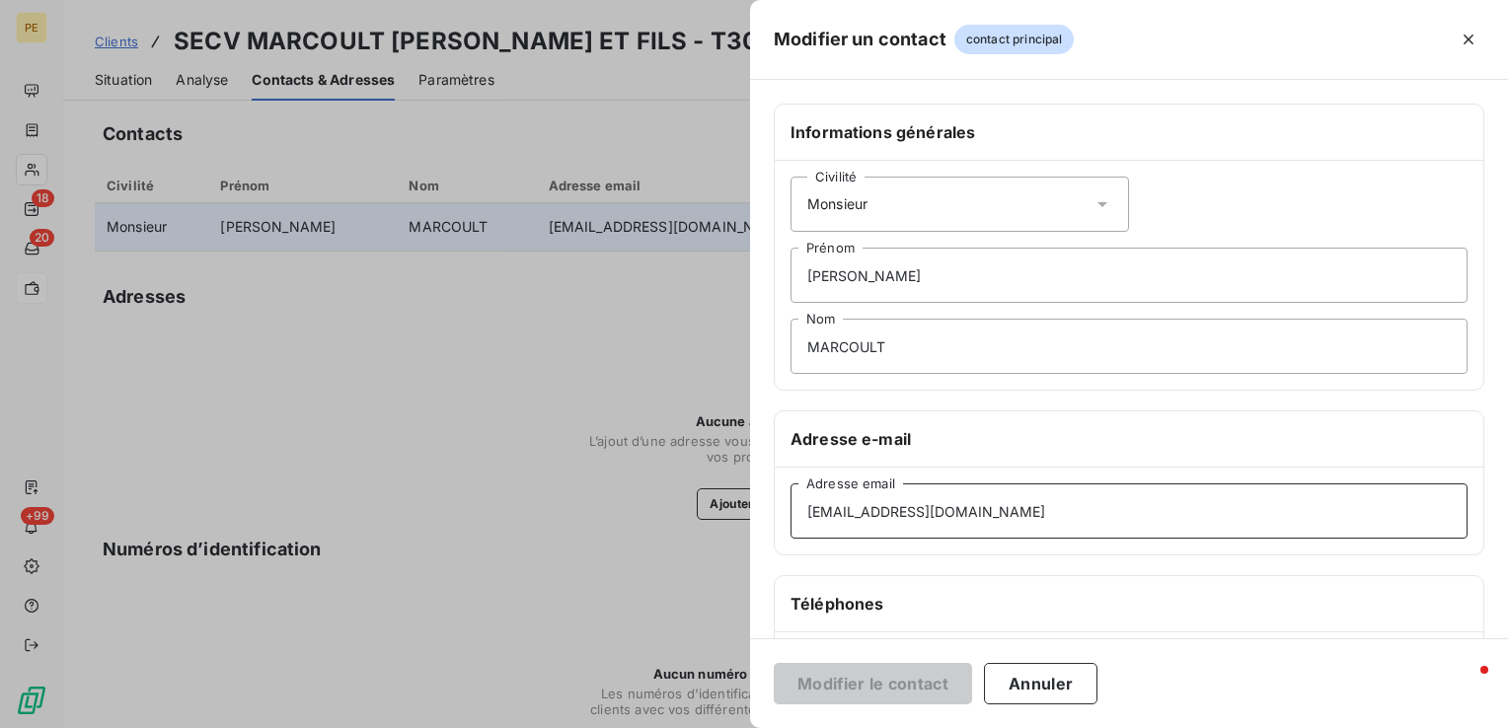
click at [861, 510] on input "[EMAIL_ADDRESS][DOMAIN_NAME]" at bounding box center [1129, 511] width 677 height 55
type input "[EMAIL_ADDRESS][DOMAIN_NAME]"
click at [873, 672] on button "Modifier le contact" at bounding box center [873, 683] width 198 height 41
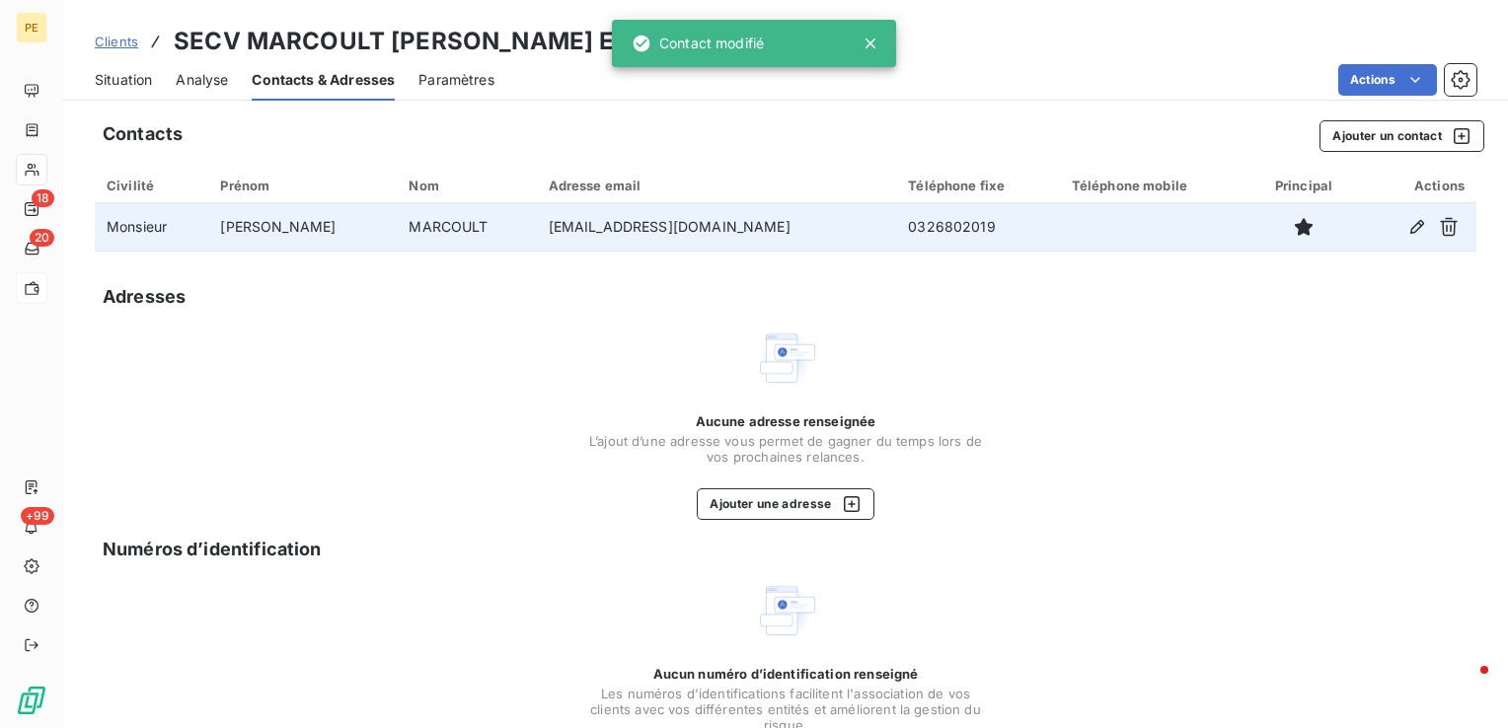
click at [86, 85] on div "Situation Analyse Contacts & Adresses Paramètres Actions" at bounding box center [785, 79] width 1445 height 41
click at [121, 85] on span "Situation" at bounding box center [123, 80] width 57 height 20
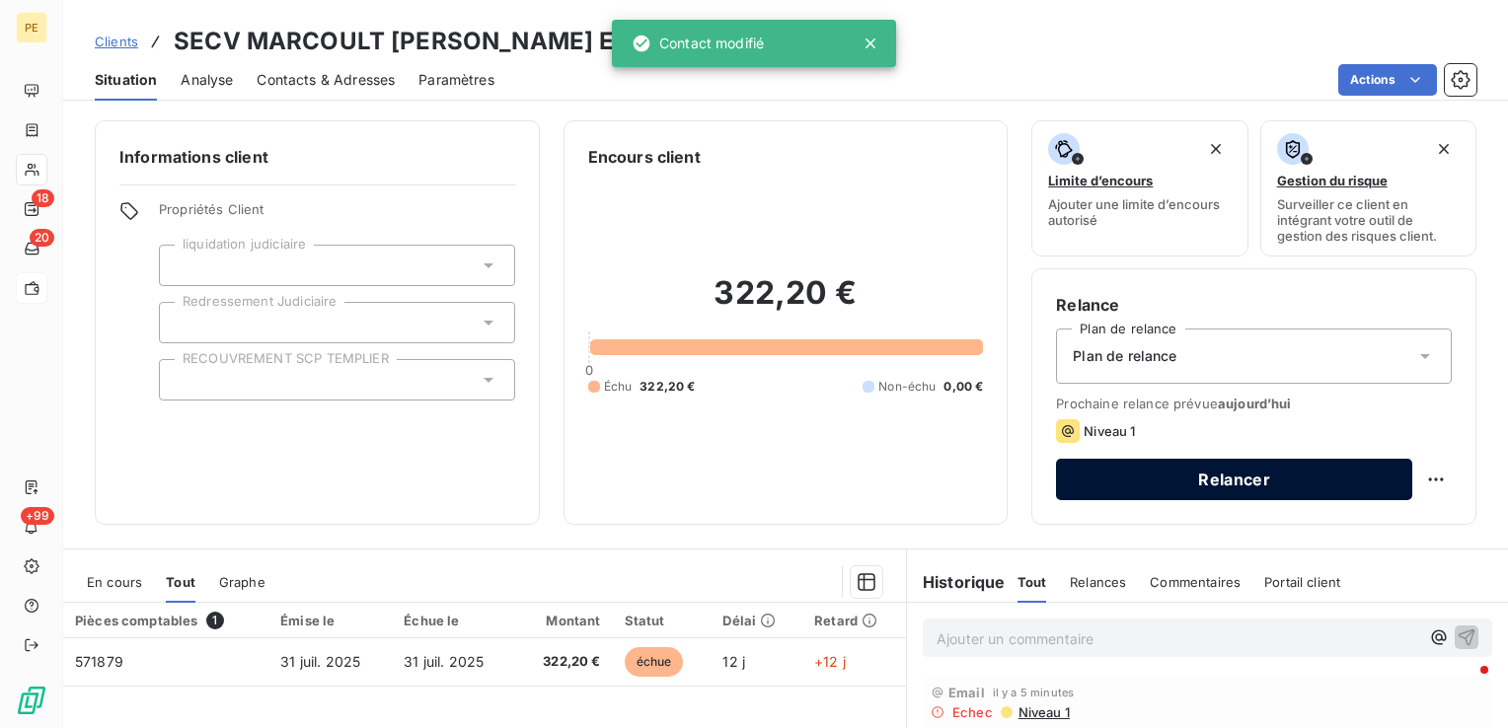
click at [1273, 489] on button "Relancer" at bounding box center [1234, 479] width 356 height 41
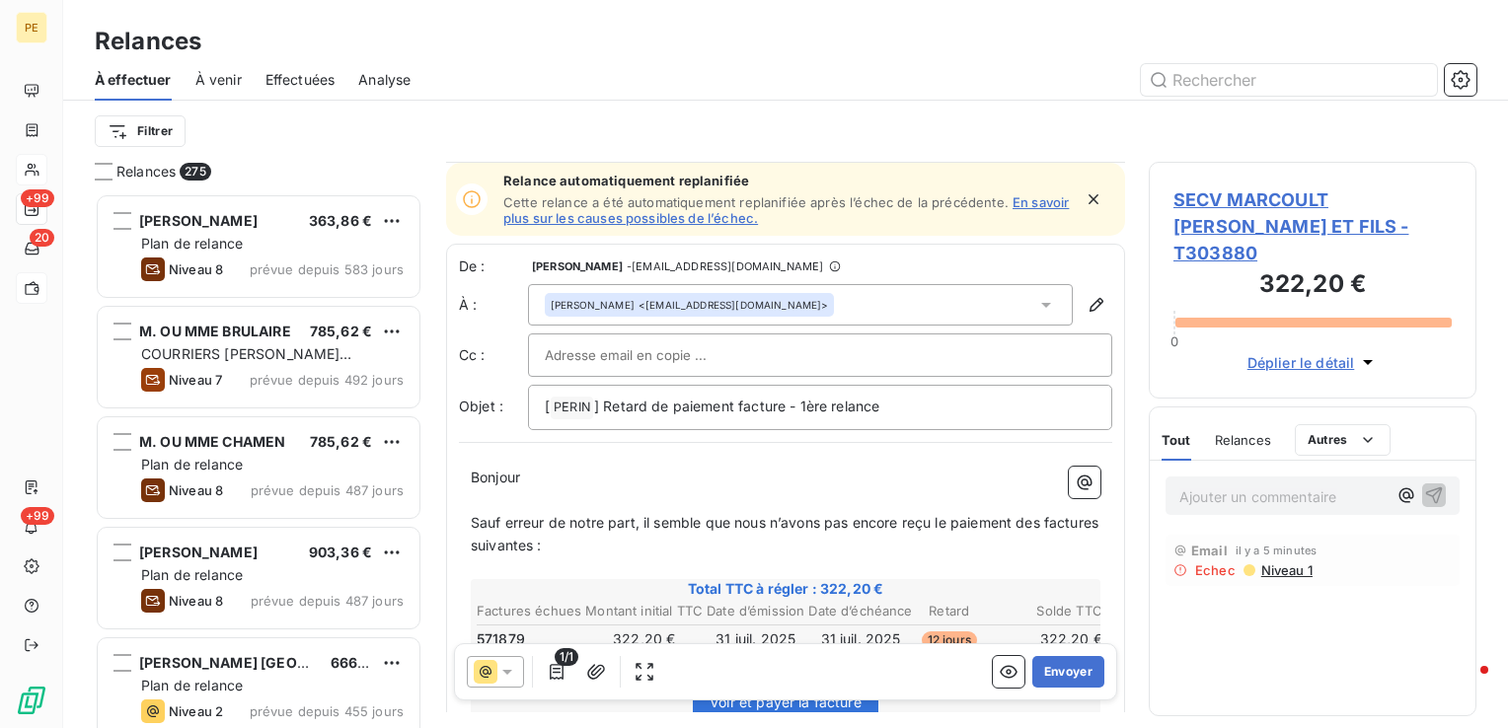
scroll to position [99, 0]
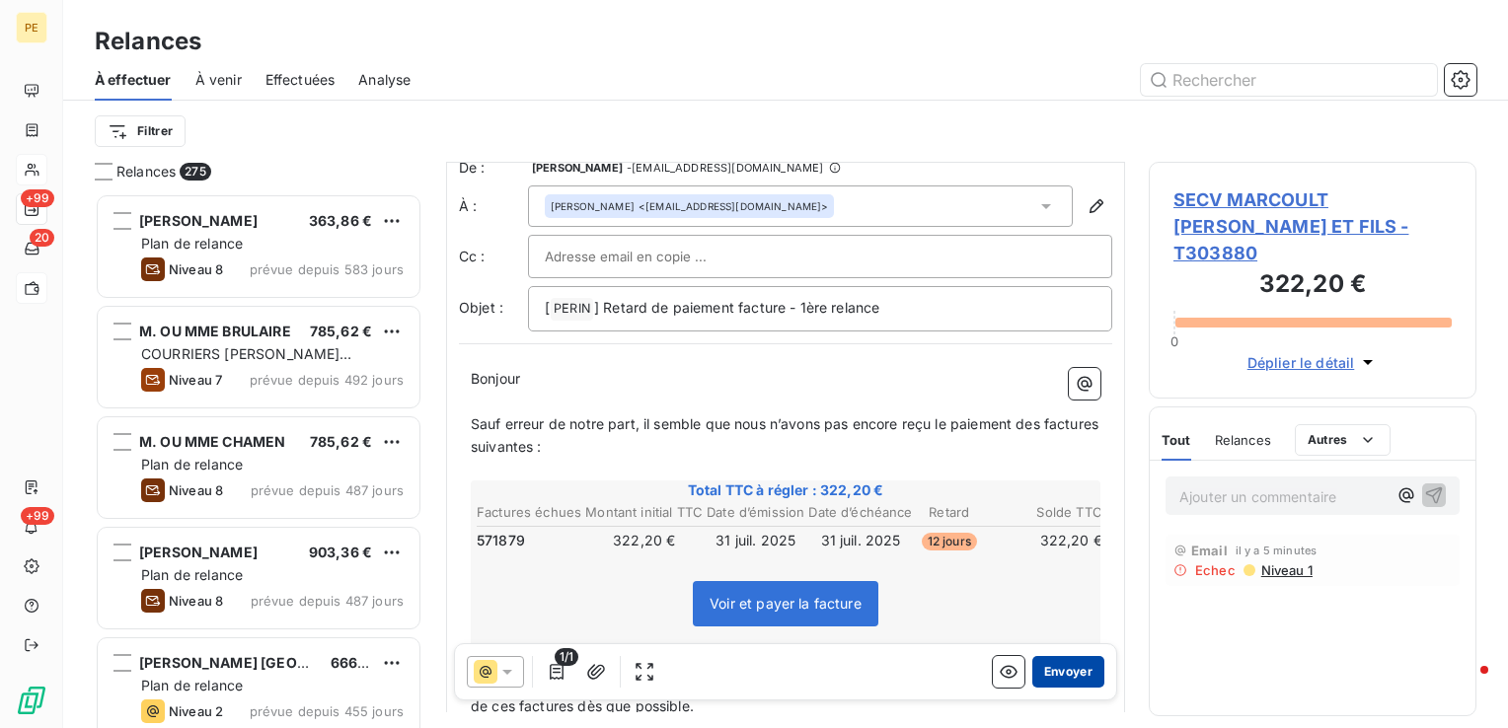
click at [1042, 669] on button "Envoyer" at bounding box center [1068, 672] width 72 height 32
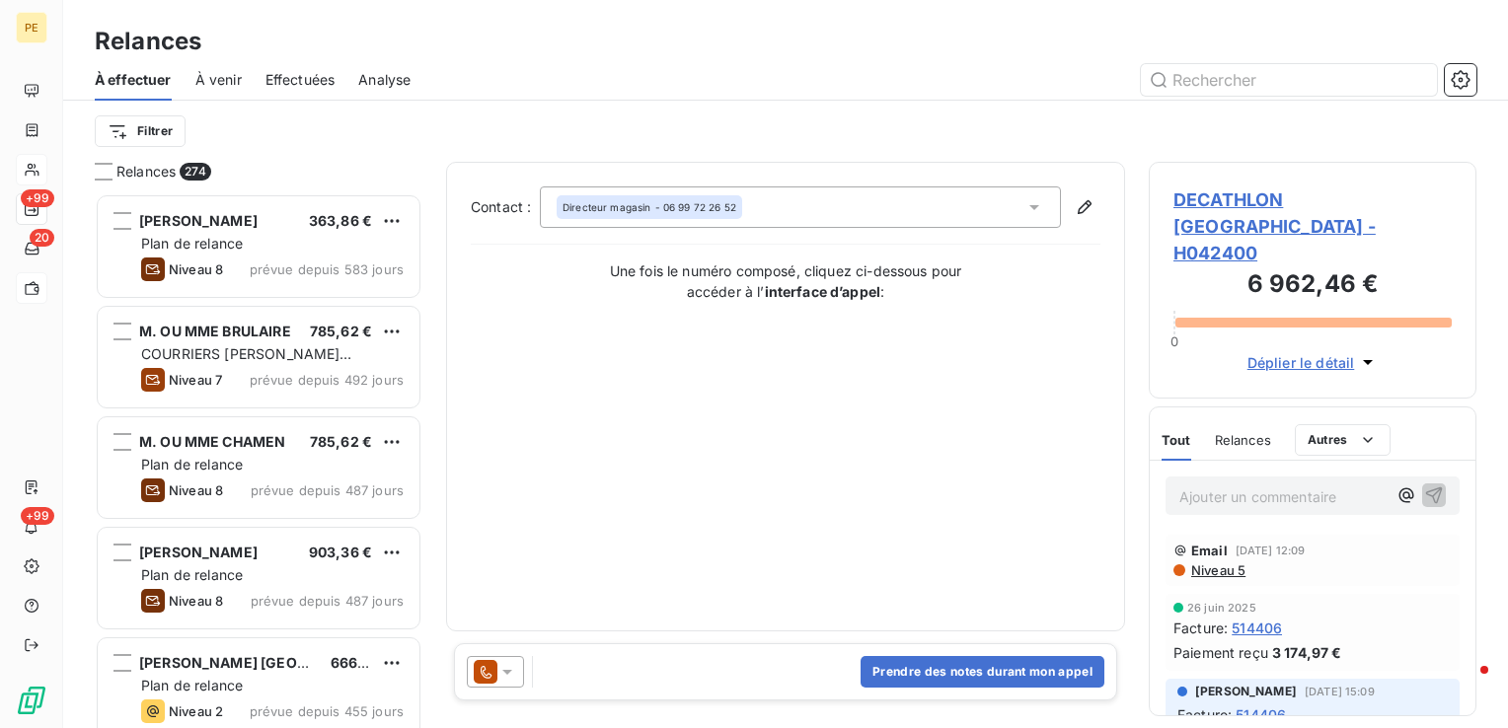
drag, startPoint x: 302, startPoint y: 77, endPoint x: 379, endPoint y: 93, distance: 78.6
click at [302, 77] on span "Effectuées" at bounding box center [301, 80] width 70 height 20
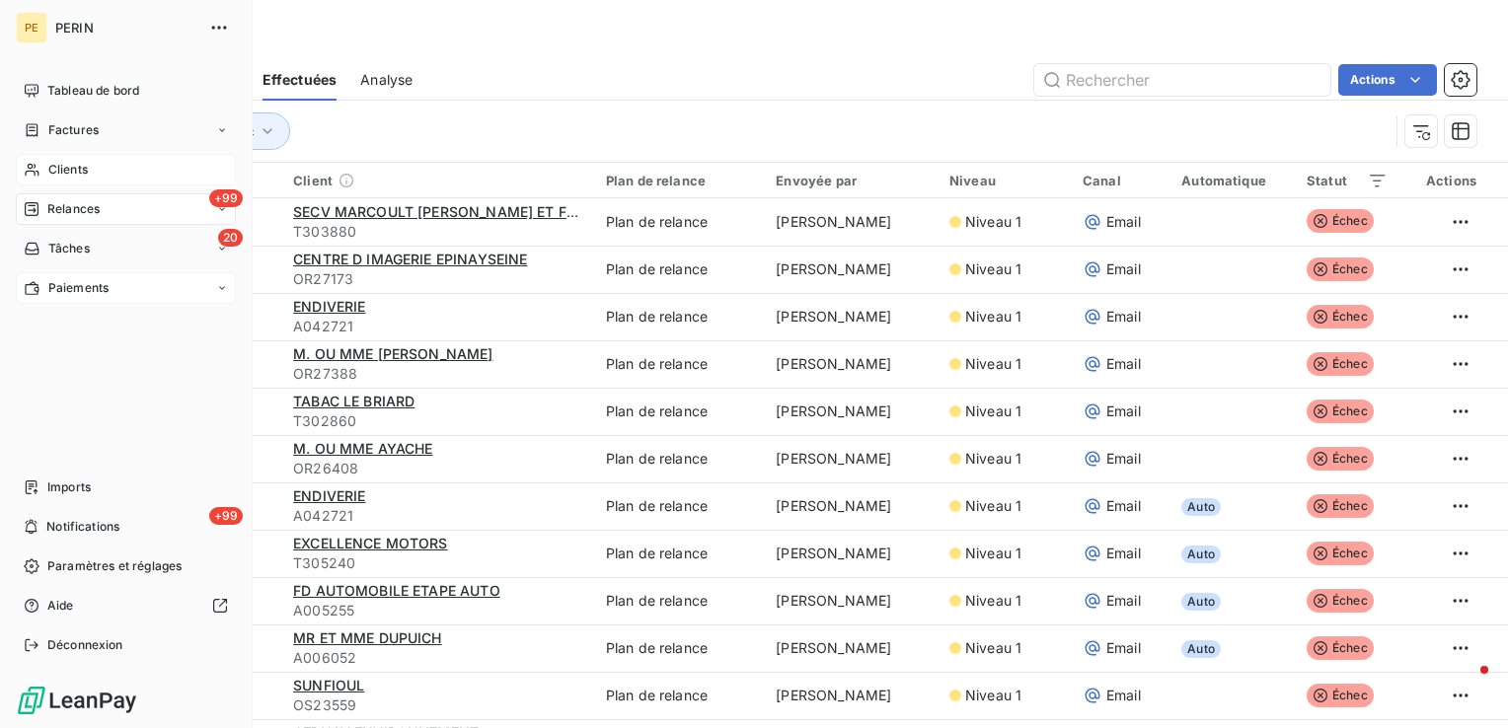
click at [66, 206] on span "Relances" at bounding box center [73, 209] width 52 height 18
click at [229, 213] on div "+99 Relances" at bounding box center [126, 209] width 220 height 32
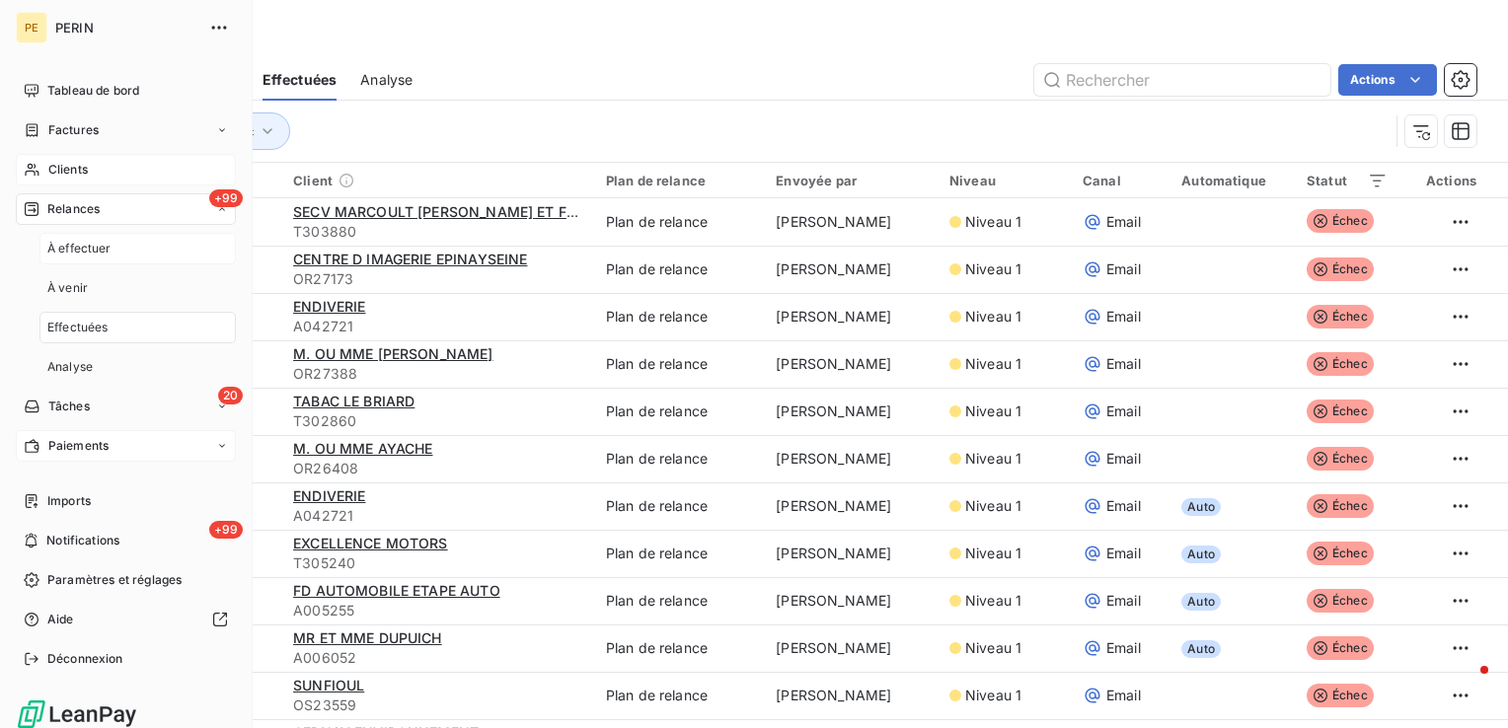
click at [100, 251] on span "À effectuer" at bounding box center [79, 249] width 64 height 18
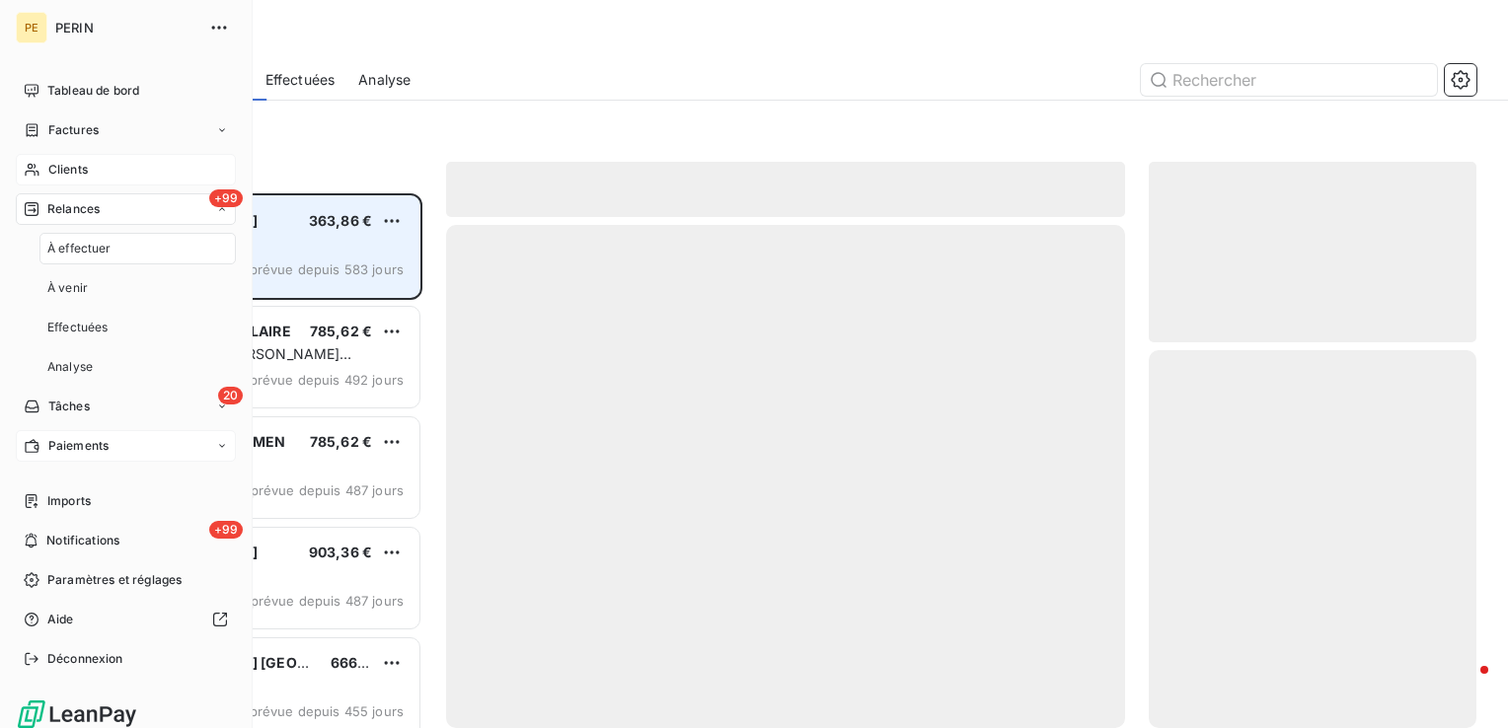
scroll to position [520, 312]
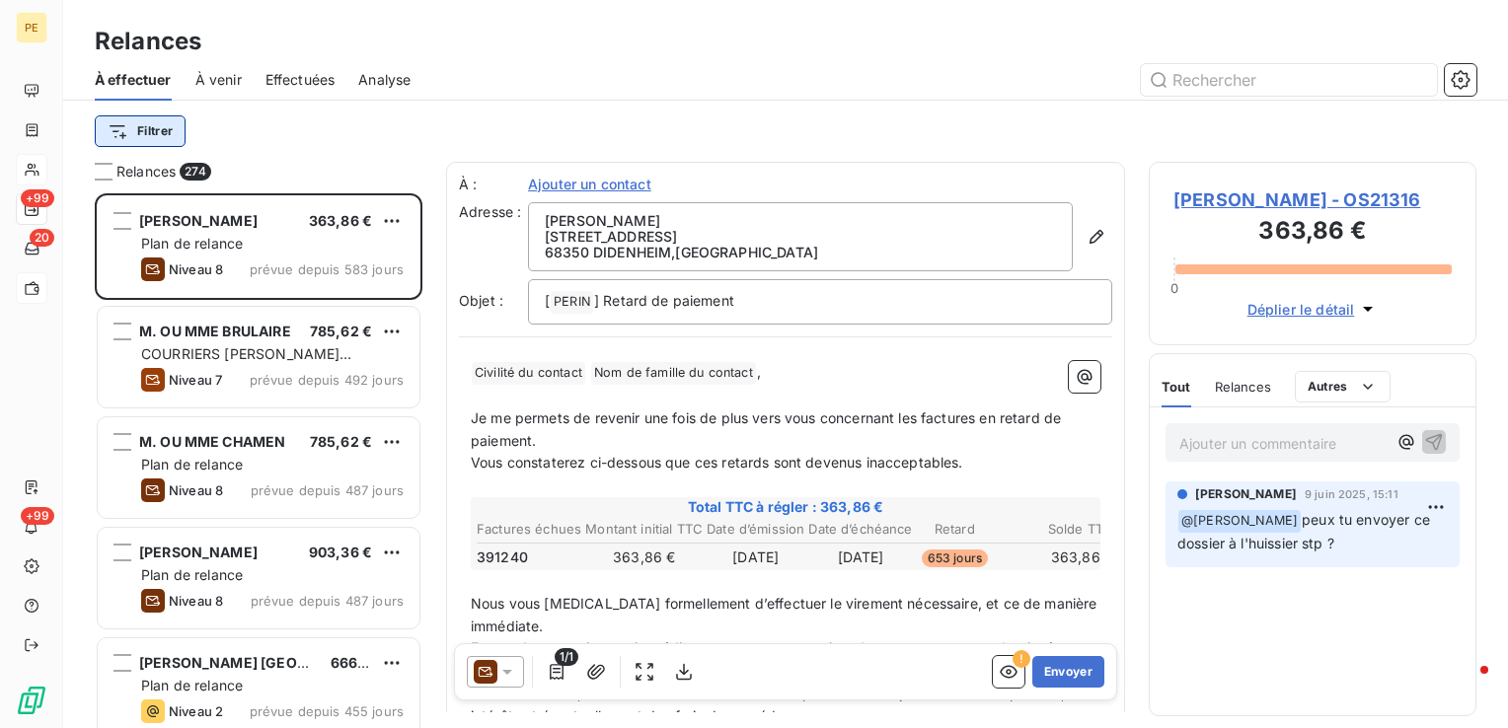
click at [141, 115] on html "PE +99 20 +99 Relances À effectuer À venir Effectuées Analyse Filtrer Relances …" at bounding box center [754, 364] width 1508 height 728
click at [332, 125] on html "PE +99 20 +99 Relances À effectuer À venir Effectuées Analyse Filtrer Relances …" at bounding box center [754, 364] width 1508 height 728
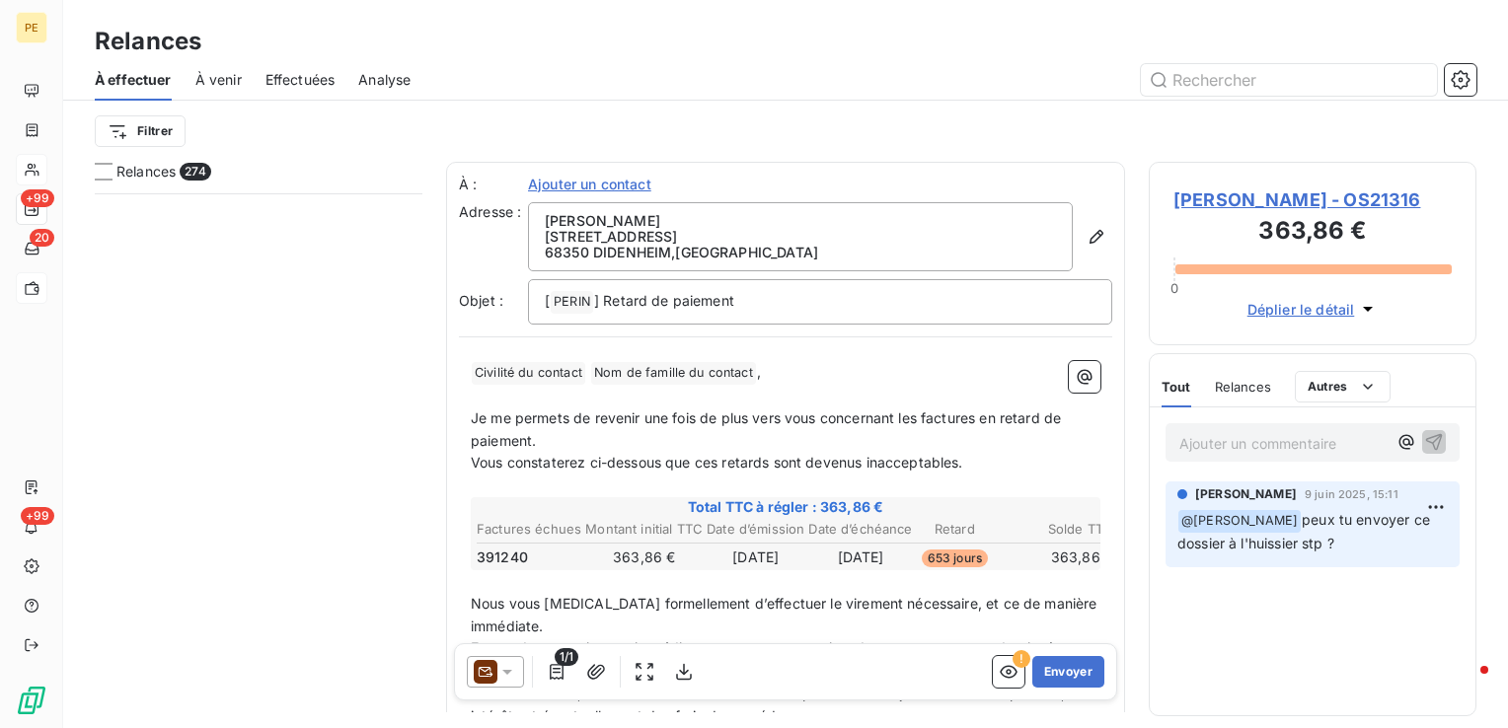
scroll to position [29756, 0]
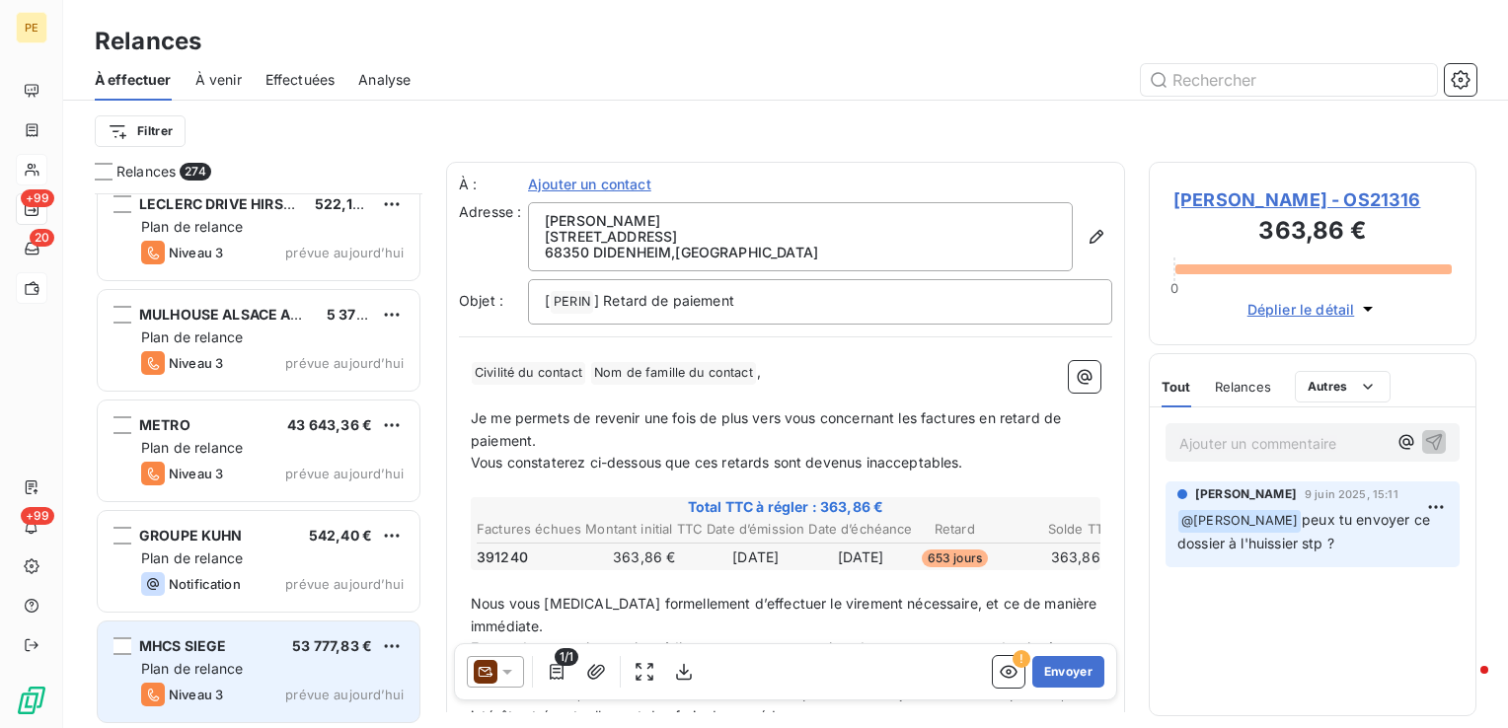
click at [334, 679] on div "MHCS SIEGE 53 777,83 € Plan de relance Niveau 3 prévue [DATE]" at bounding box center [259, 672] width 322 height 101
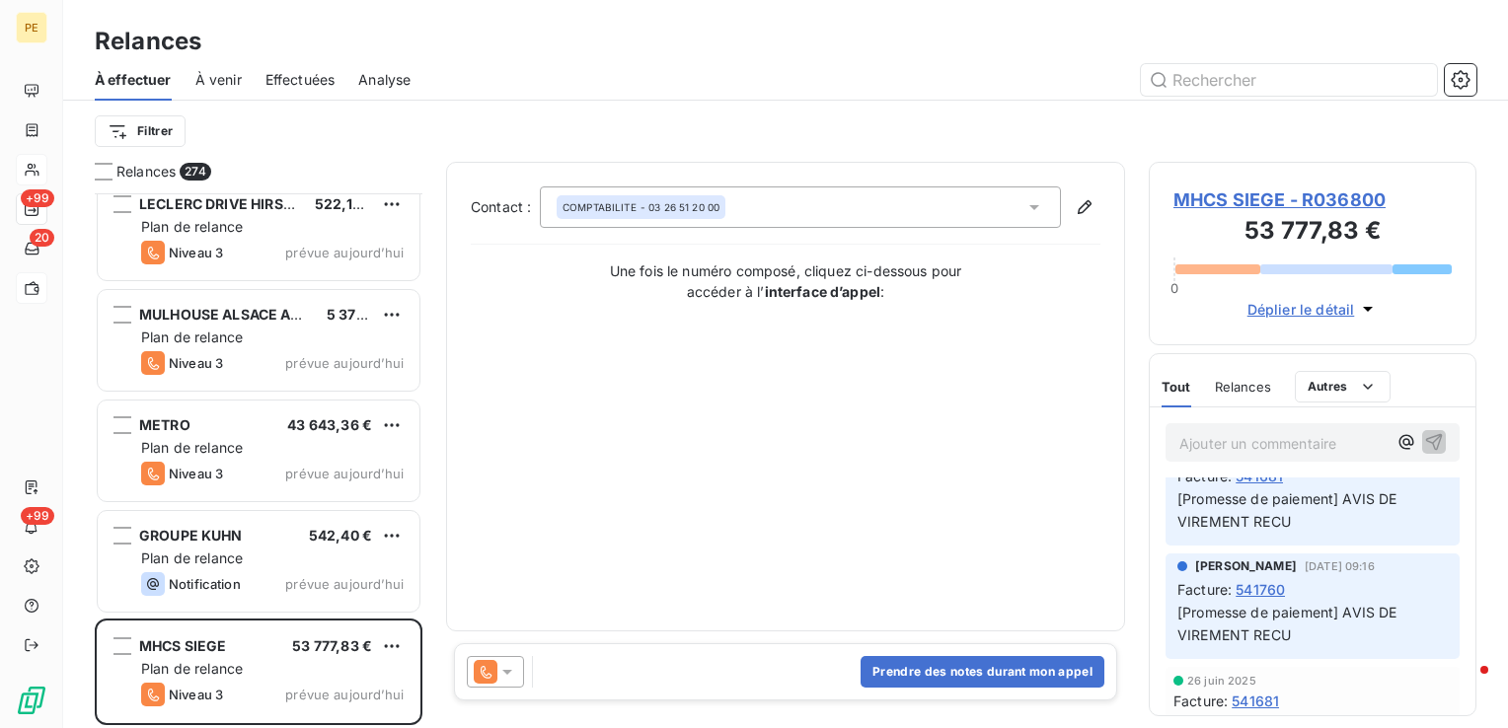
scroll to position [1283, 0]
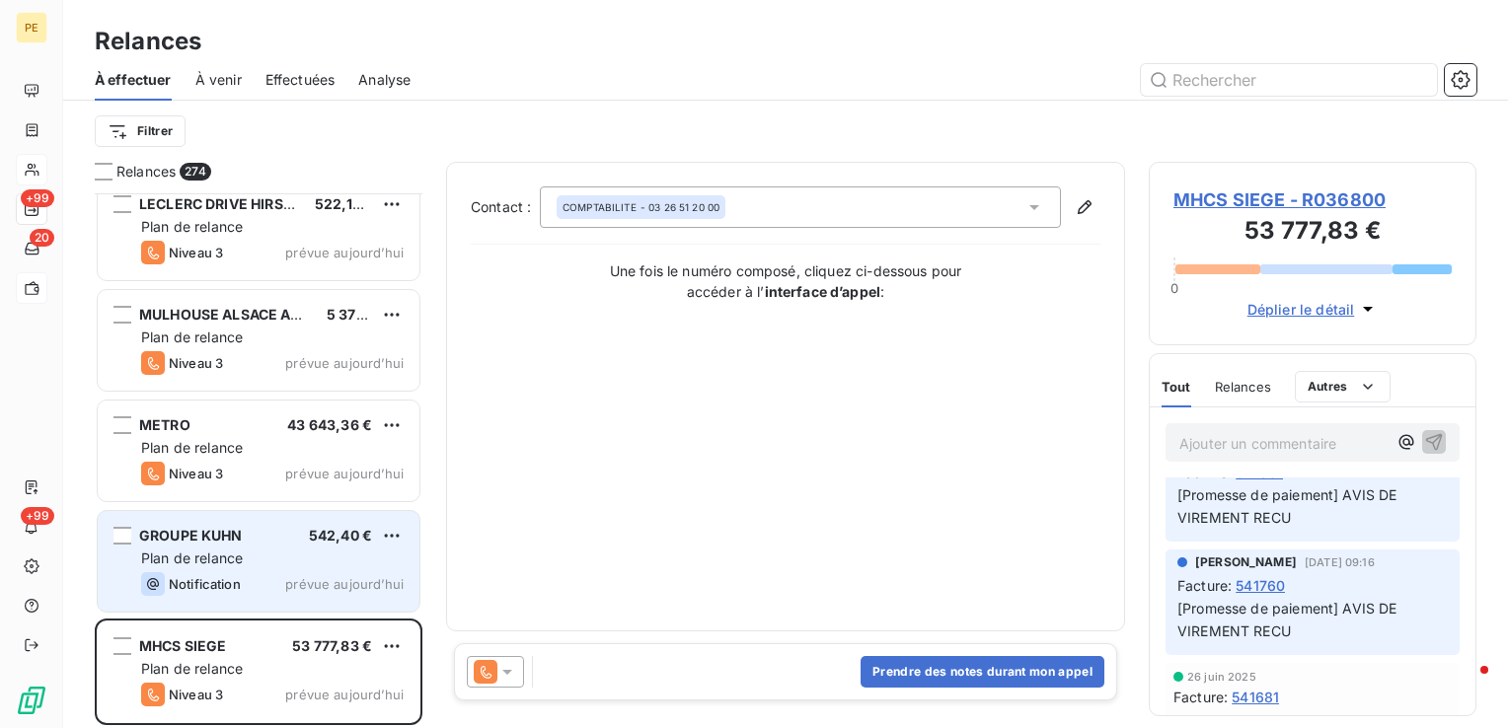
click at [229, 565] on span "Plan de relance" at bounding box center [192, 558] width 102 height 17
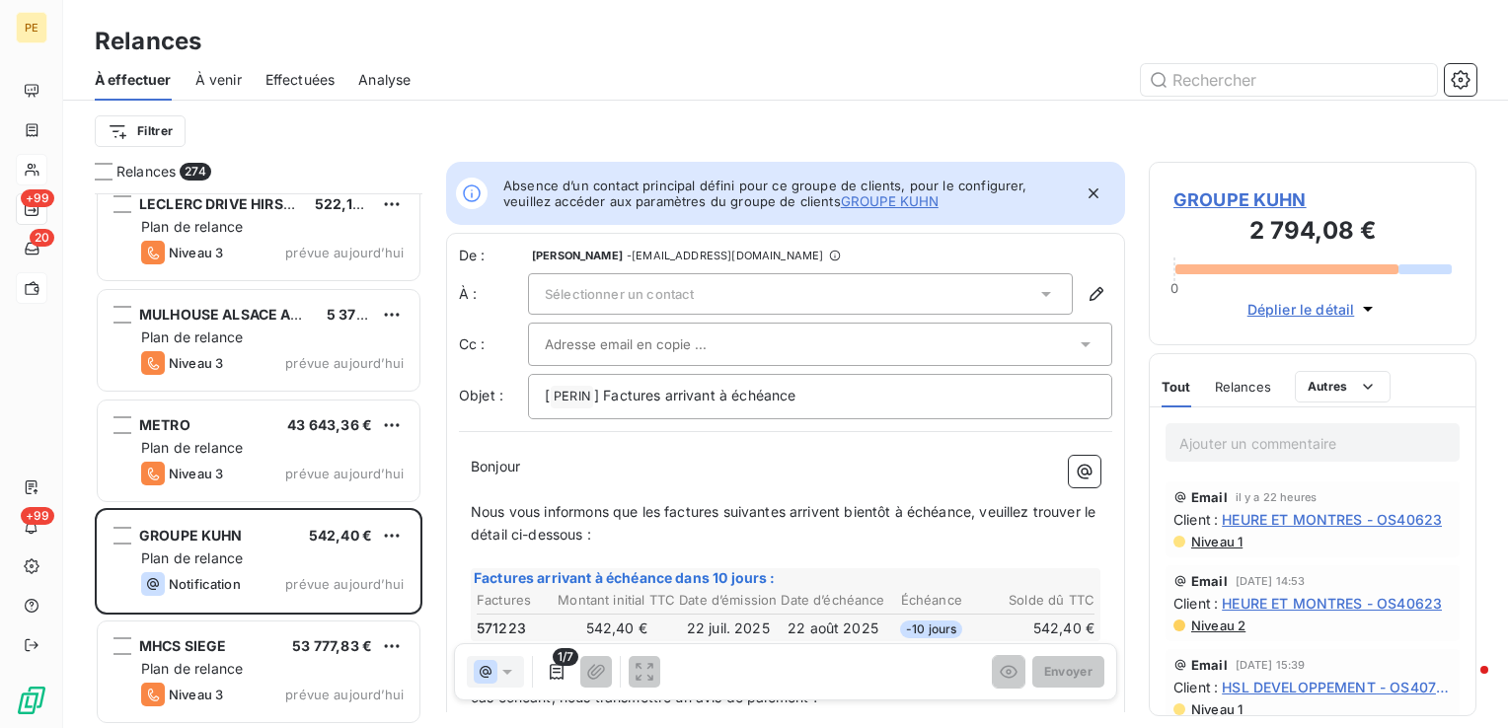
click at [1268, 199] on span "GROUPE KUHN" at bounding box center [1313, 200] width 278 height 27
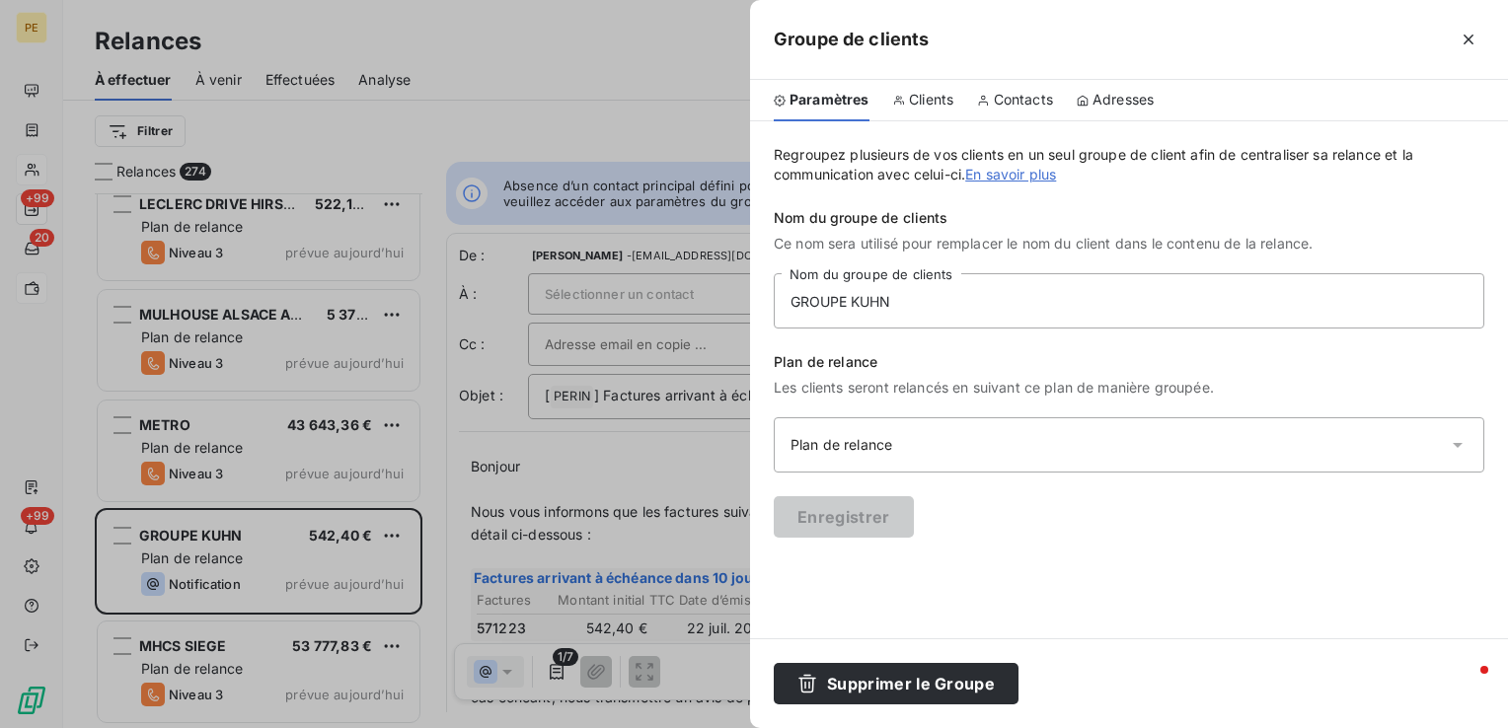
click at [934, 98] on span "Clients" at bounding box center [931, 100] width 44 height 20
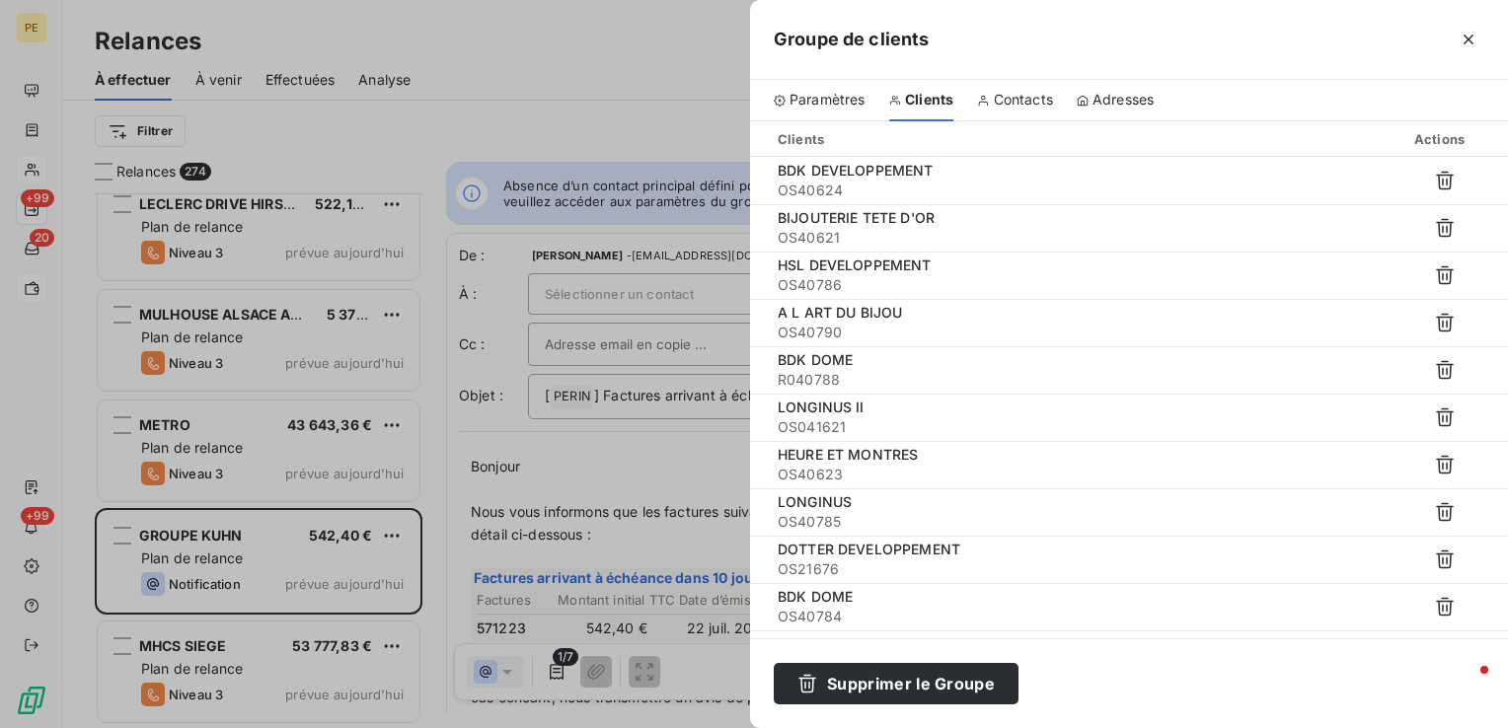
click at [1034, 104] on span "Contacts" at bounding box center [1023, 100] width 59 height 20
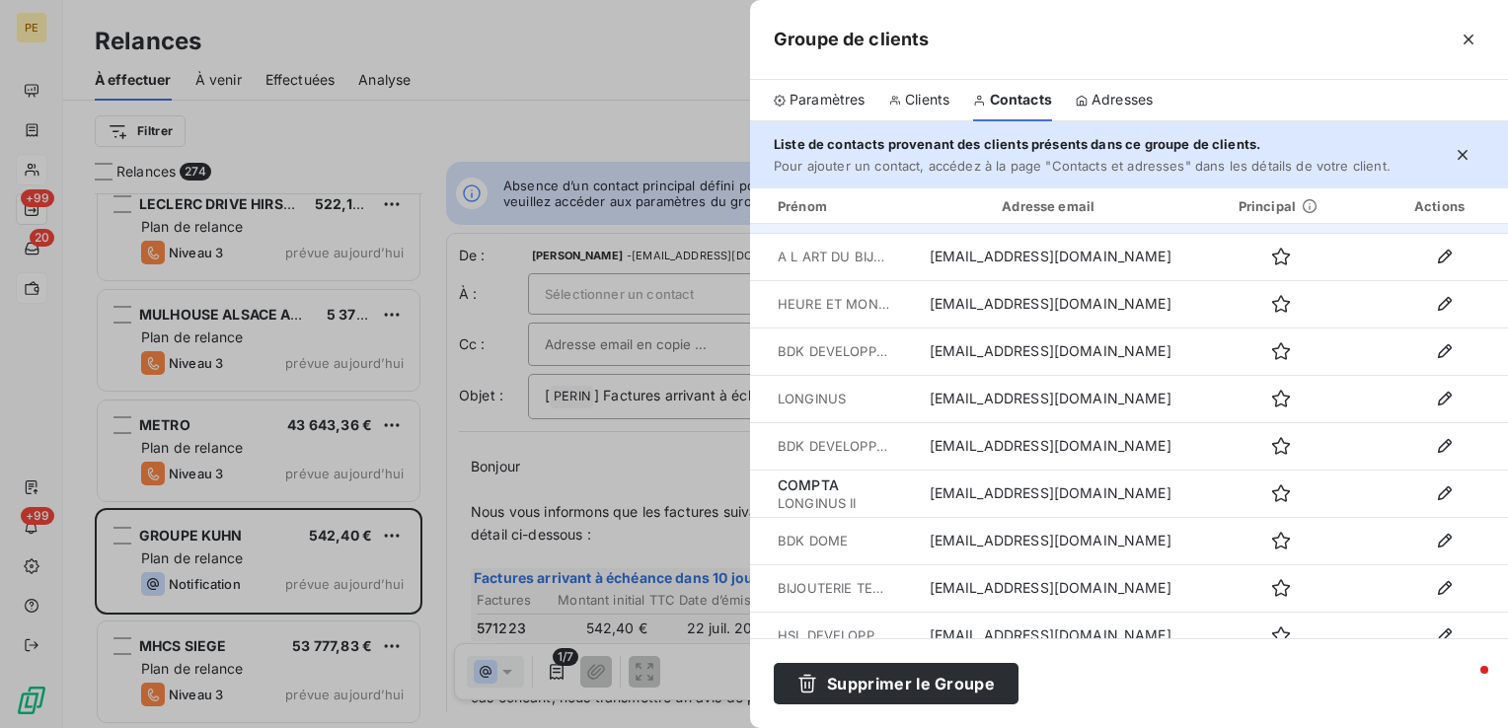
scroll to position [153, 0]
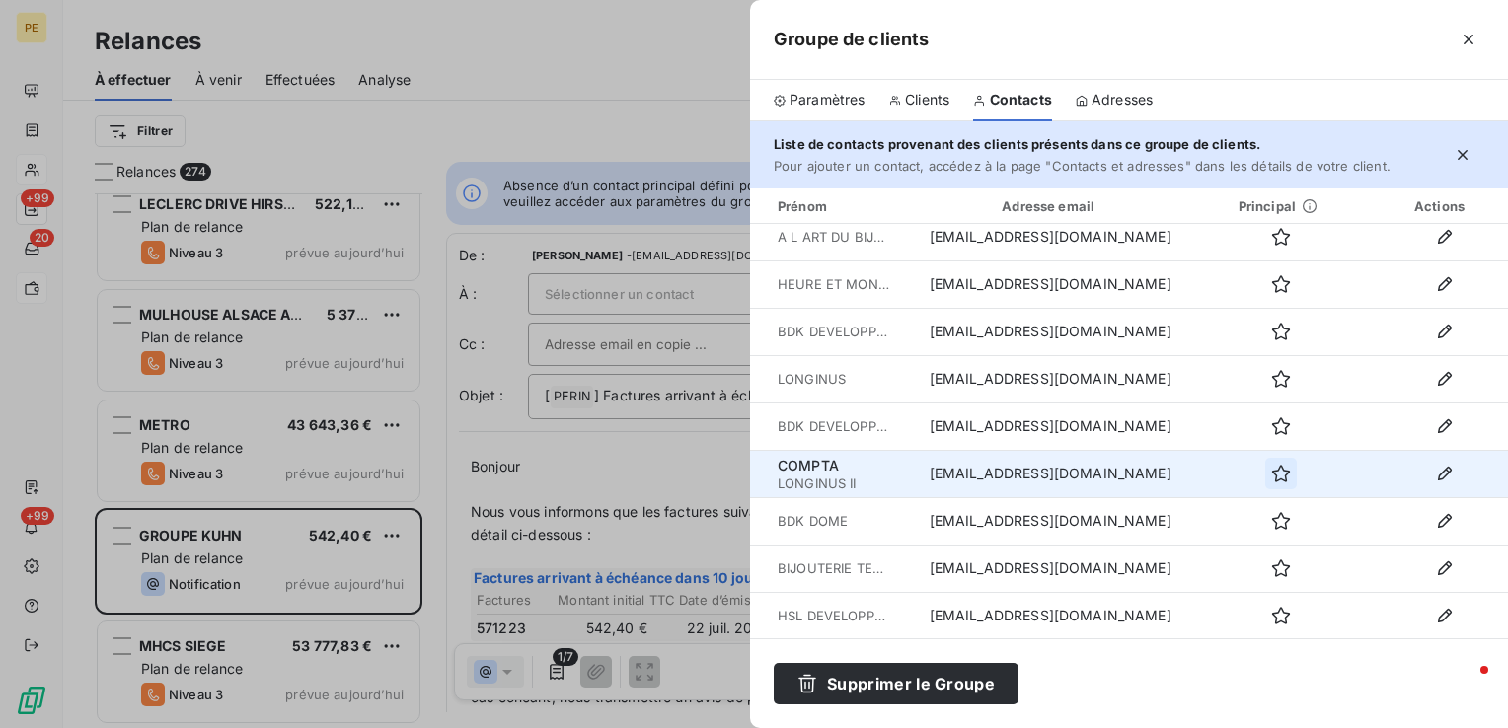
click at [1271, 475] on icon "button" at bounding box center [1281, 474] width 20 height 20
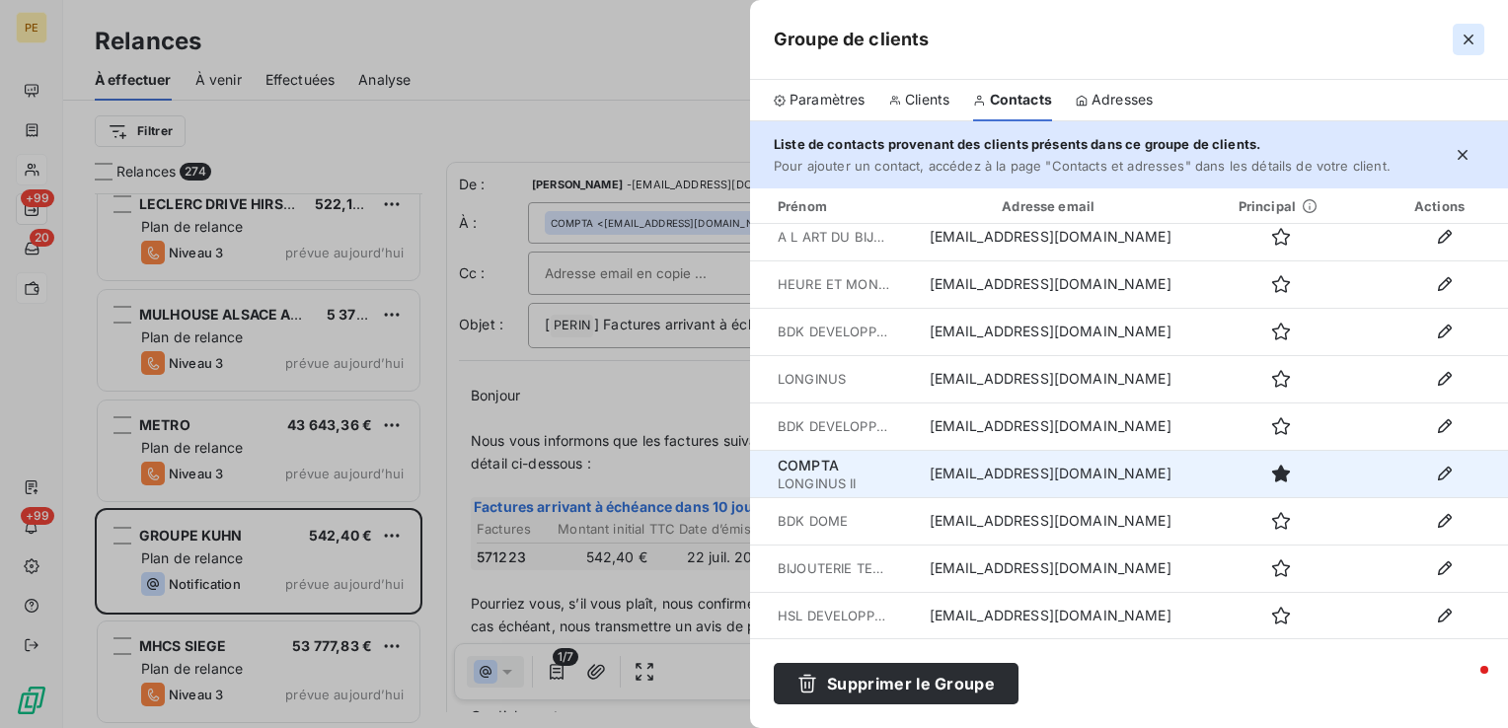
click at [1467, 45] on icon "button" at bounding box center [1469, 40] width 20 height 20
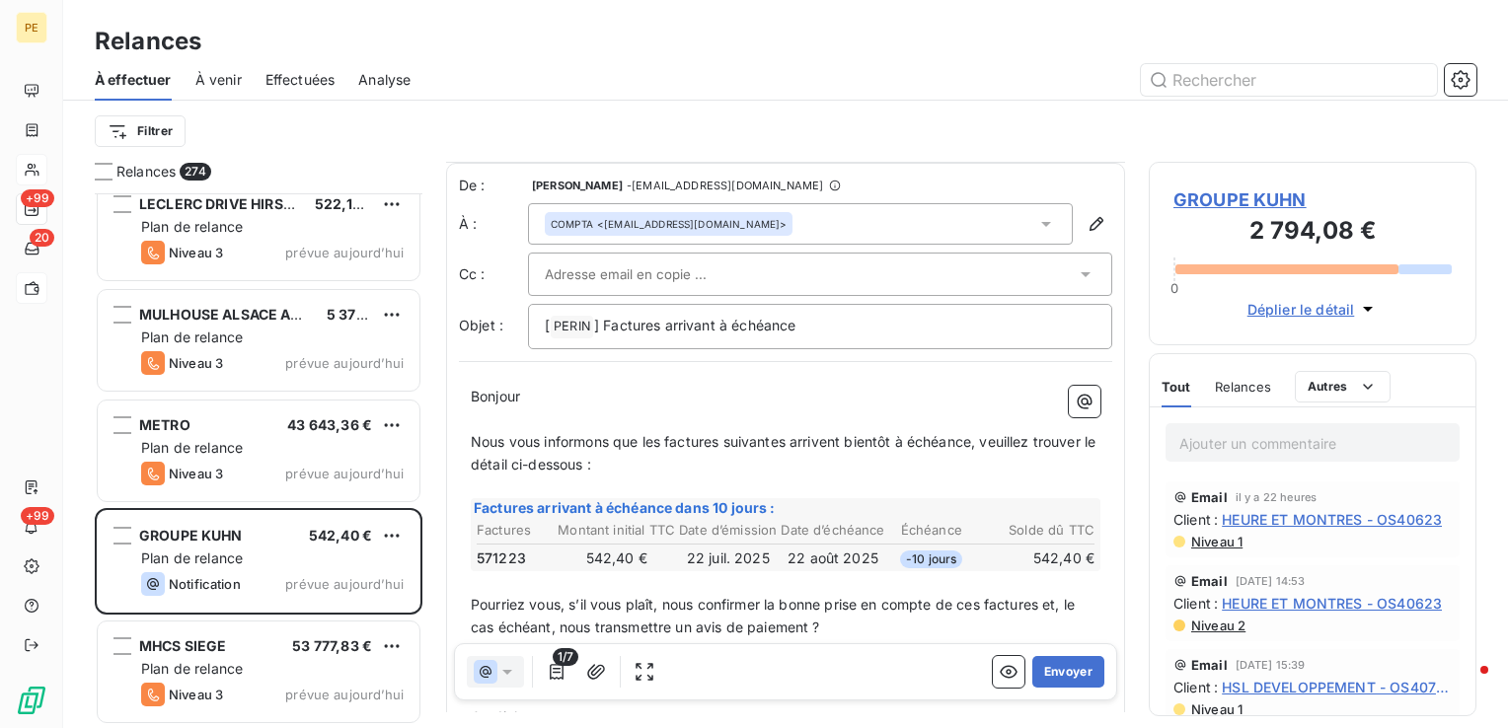
scroll to position [0, 0]
click at [649, 270] on input "text" at bounding box center [651, 274] width 212 height 30
click at [662, 432] on span "Nous vous informons que les factures suivantes arrivent bientôt à échéance, veu…" at bounding box center [785, 451] width 629 height 39
click at [1032, 684] on button "Envoyer" at bounding box center [1068, 672] width 72 height 32
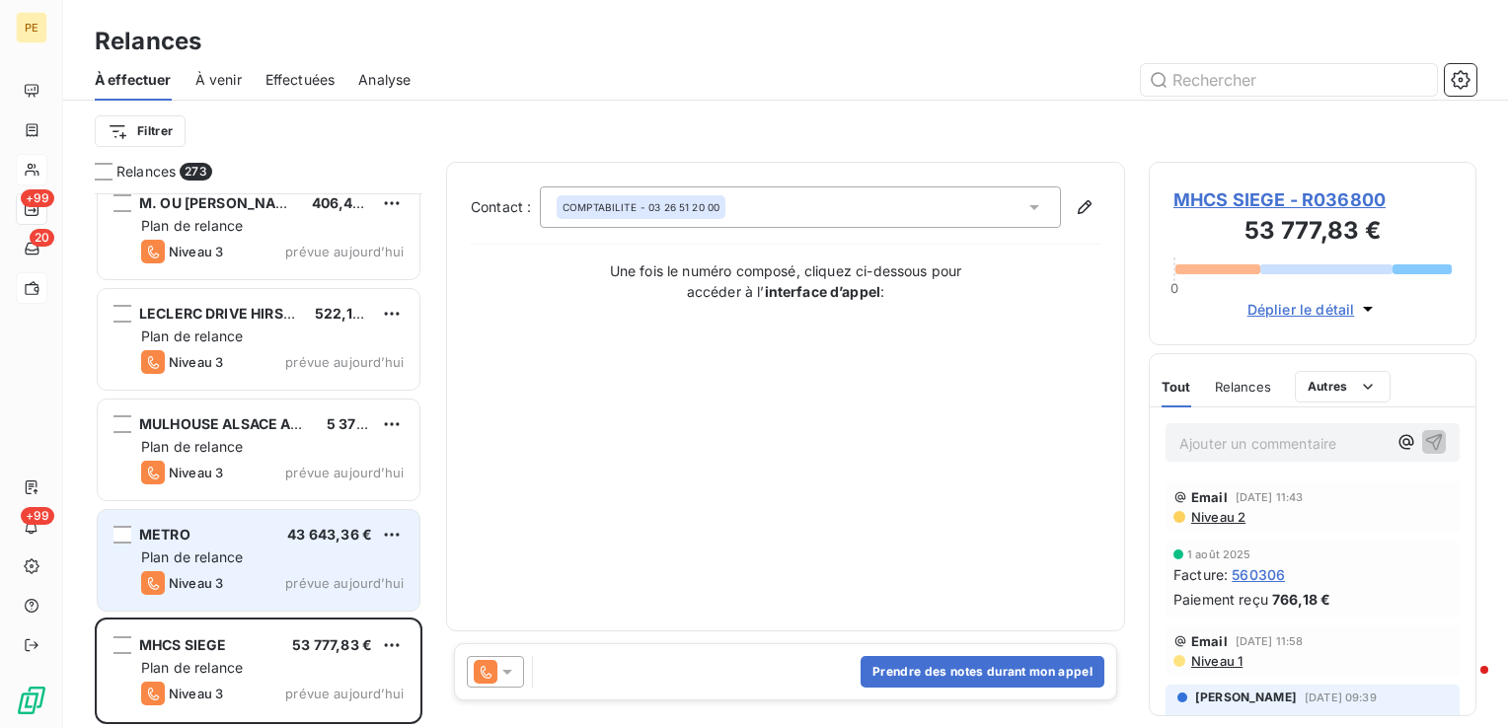
scroll to position [29646, 0]
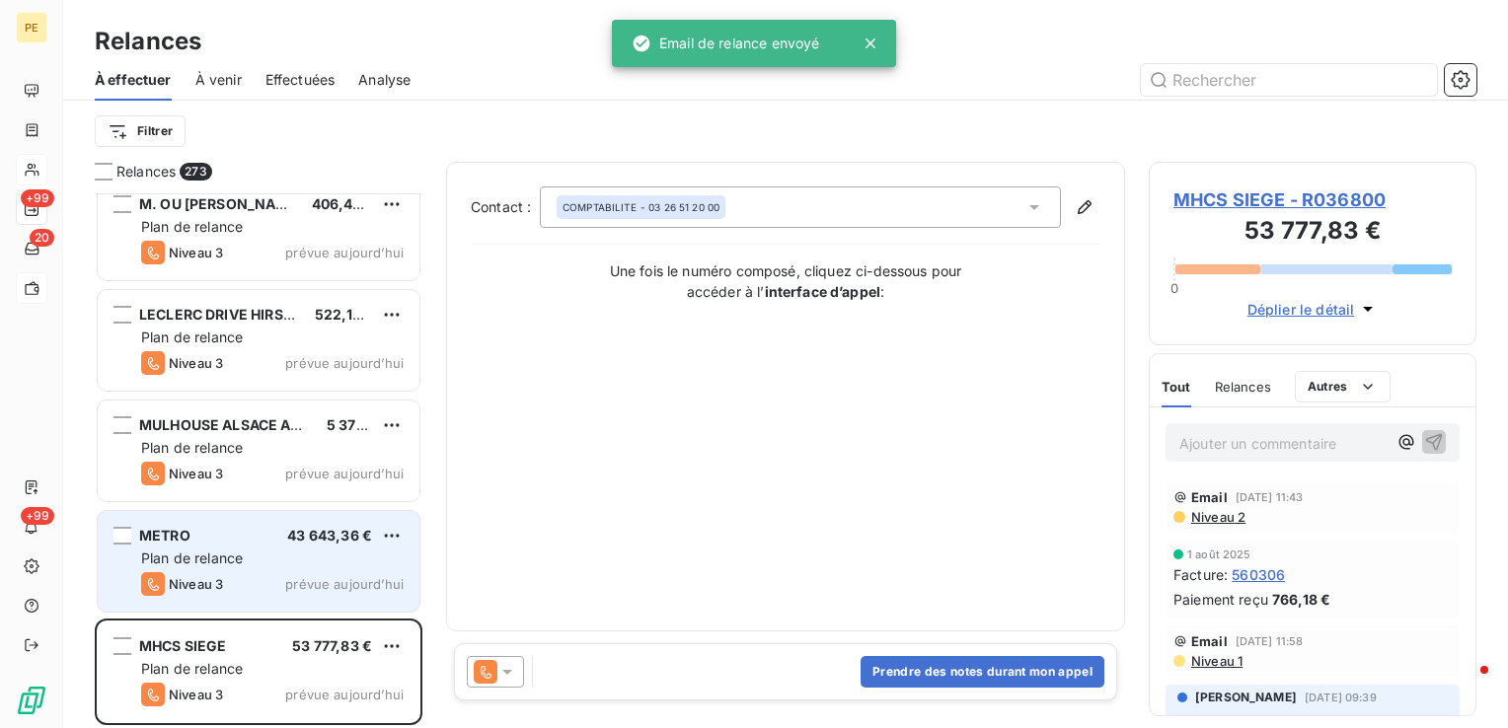
click at [266, 563] on div "Plan de relance" at bounding box center [272, 559] width 263 height 20
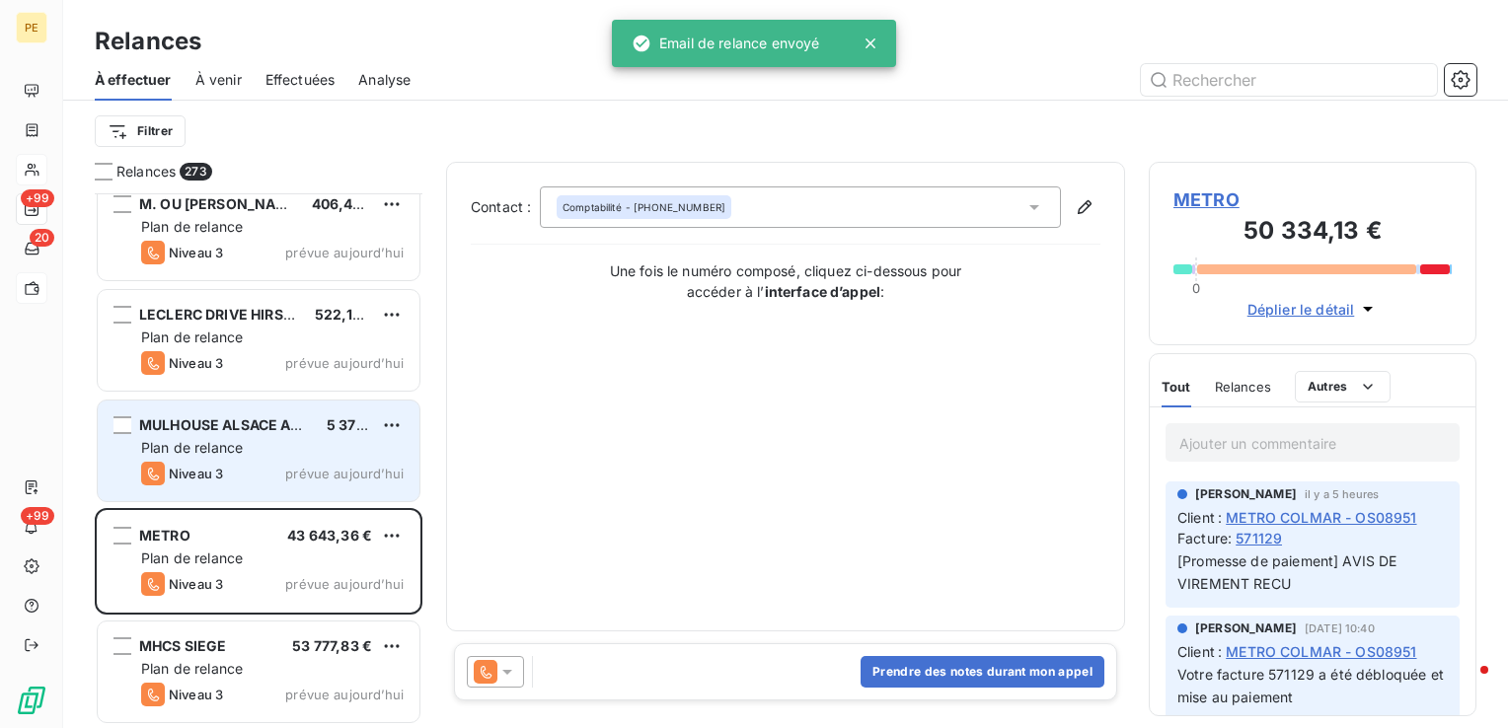
click at [183, 472] on span "Niveau 3" at bounding box center [196, 474] width 54 height 16
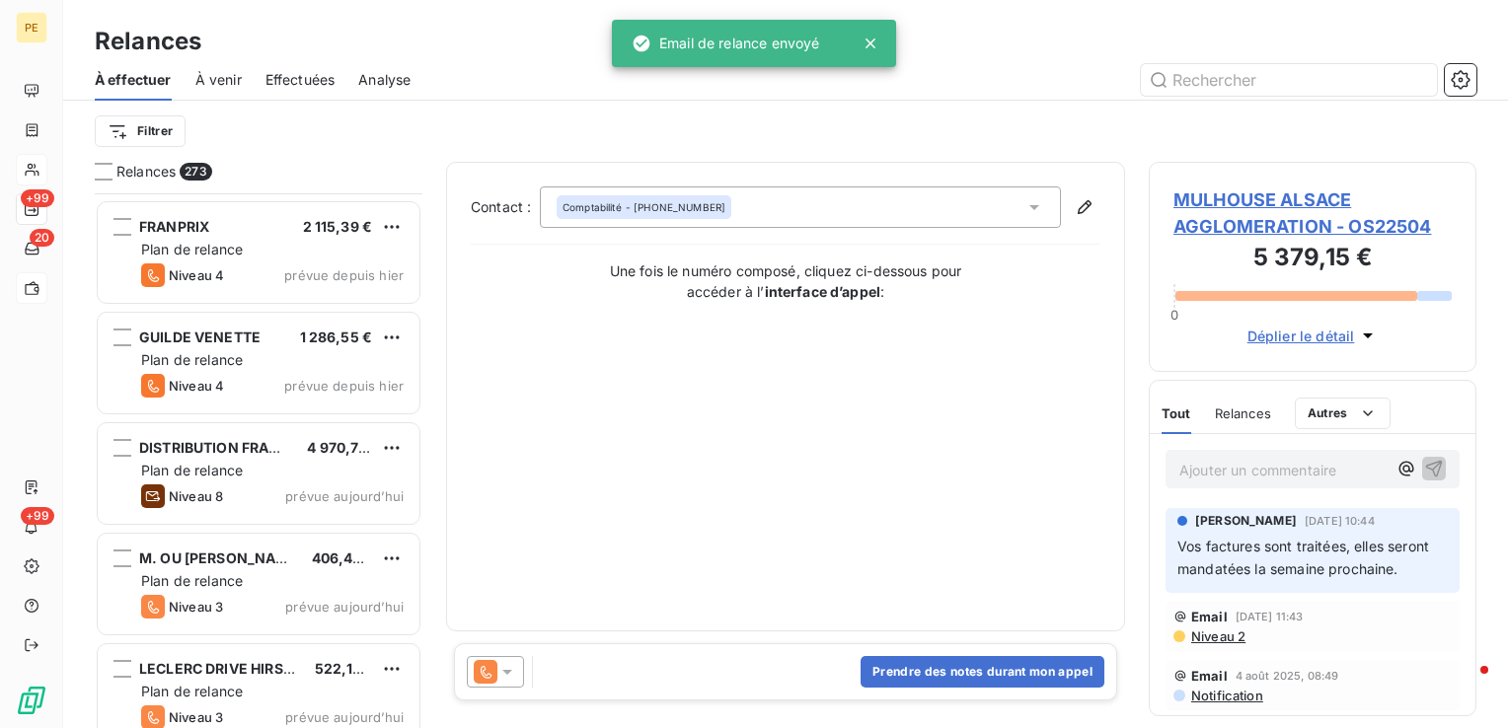
scroll to position [29251, 0]
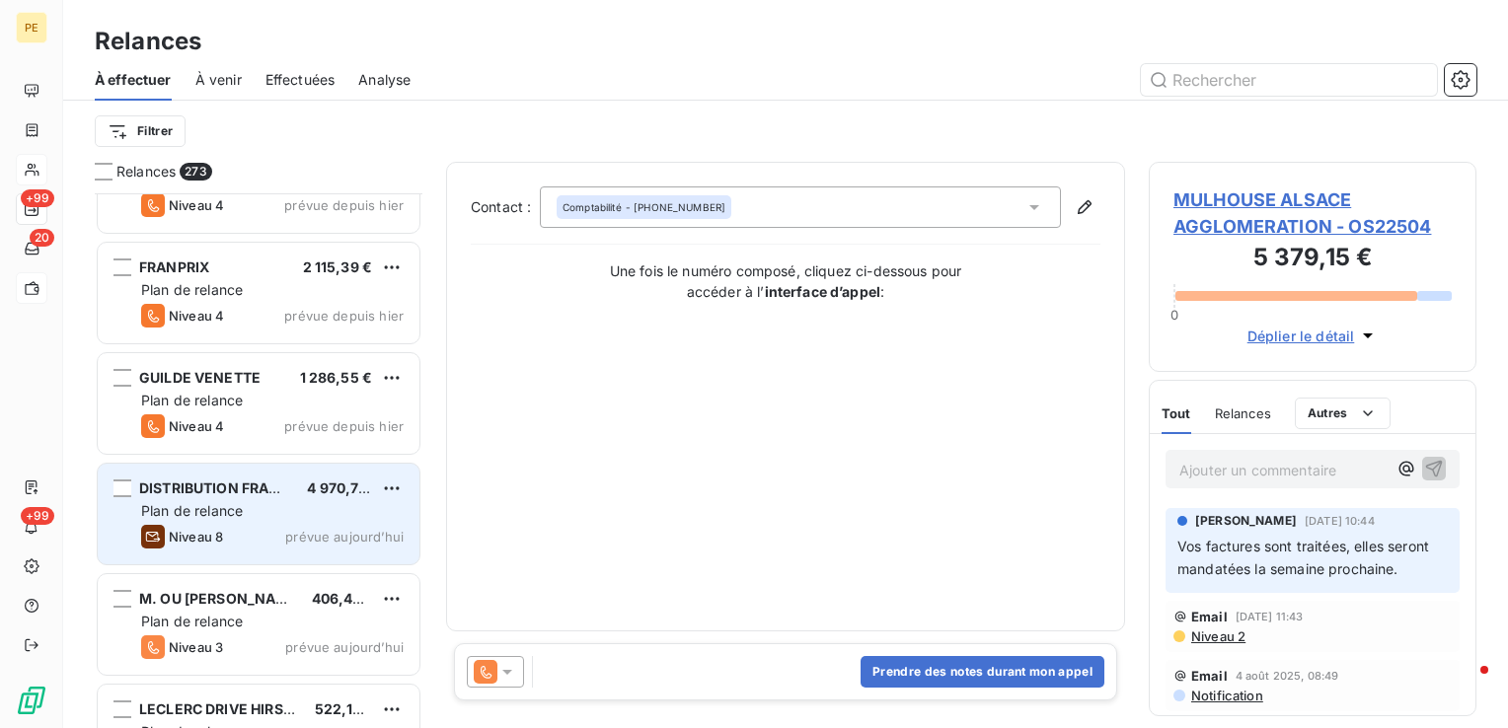
click at [237, 543] on div "Niveau 8 prévue [DATE]" at bounding box center [272, 537] width 263 height 24
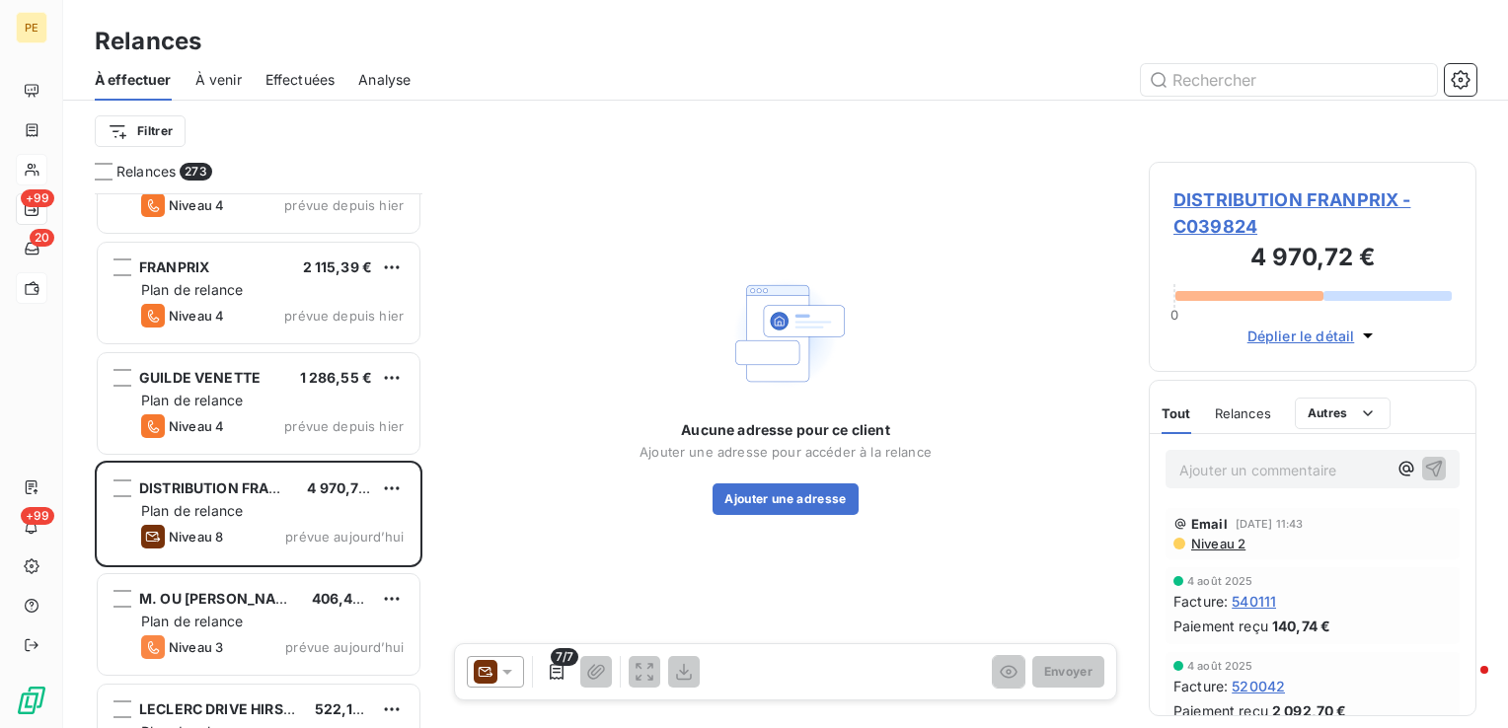
click at [1218, 547] on span "Niveau 2" at bounding box center [1217, 544] width 56 height 16
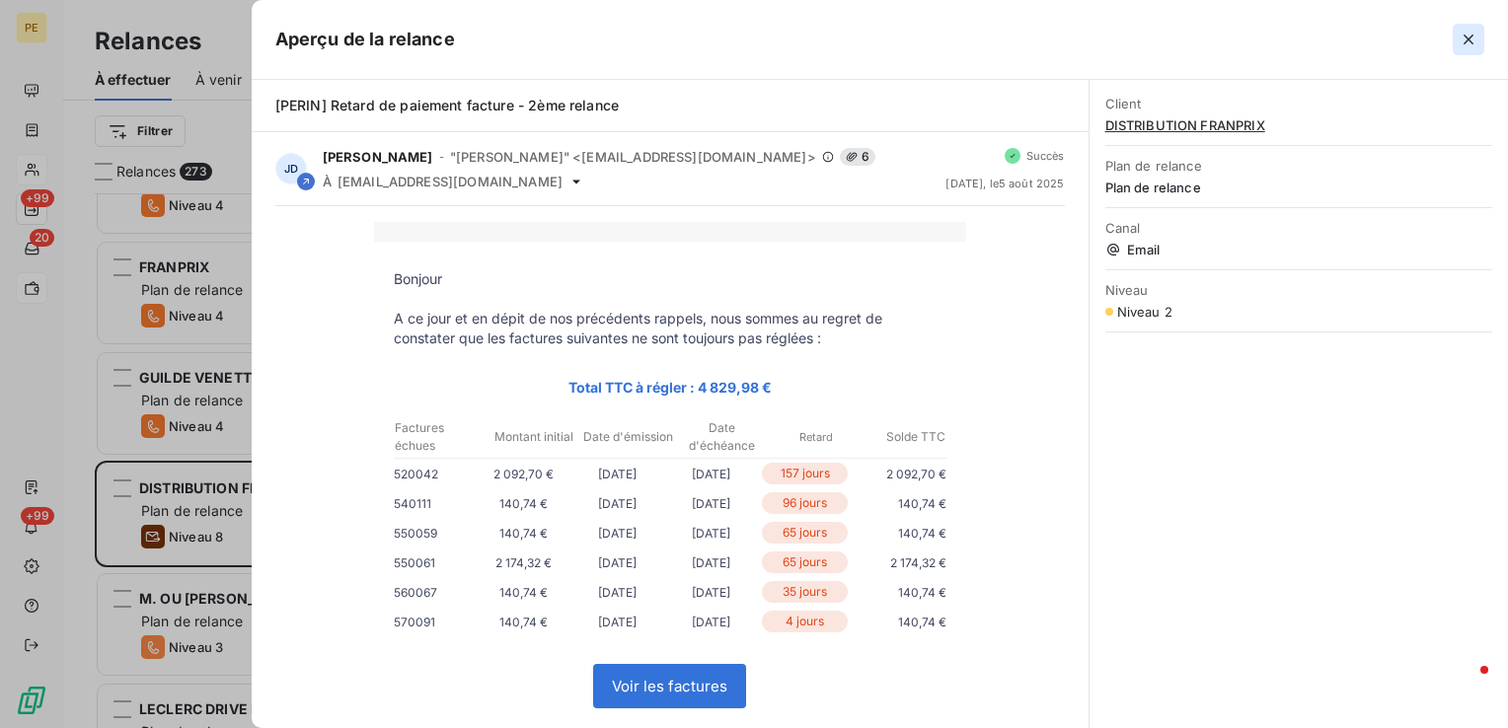
click at [1456, 41] on button "button" at bounding box center [1469, 40] width 32 height 32
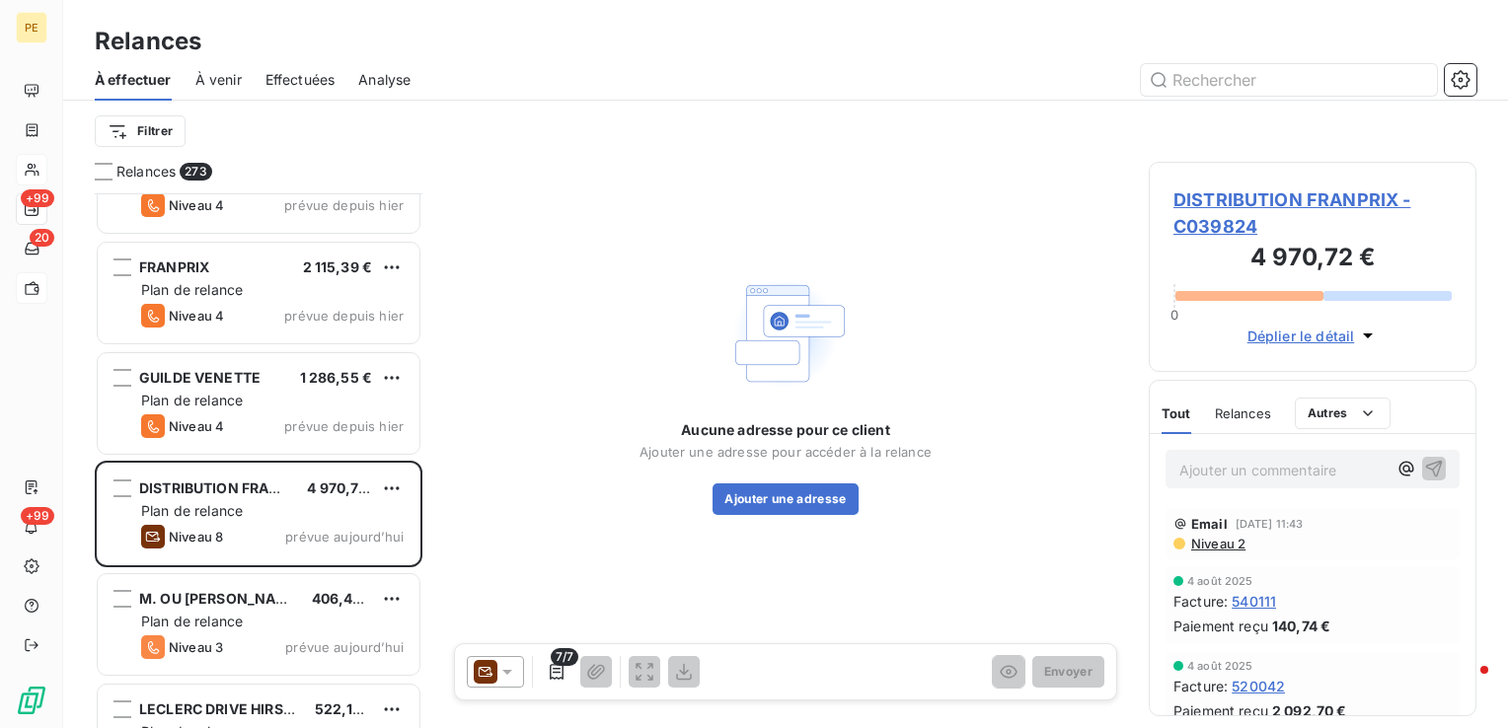
click at [1283, 205] on span "DISTRIBUTION FRANPRIX - C039824" at bounding box center [1313, 213] width 278 height 53
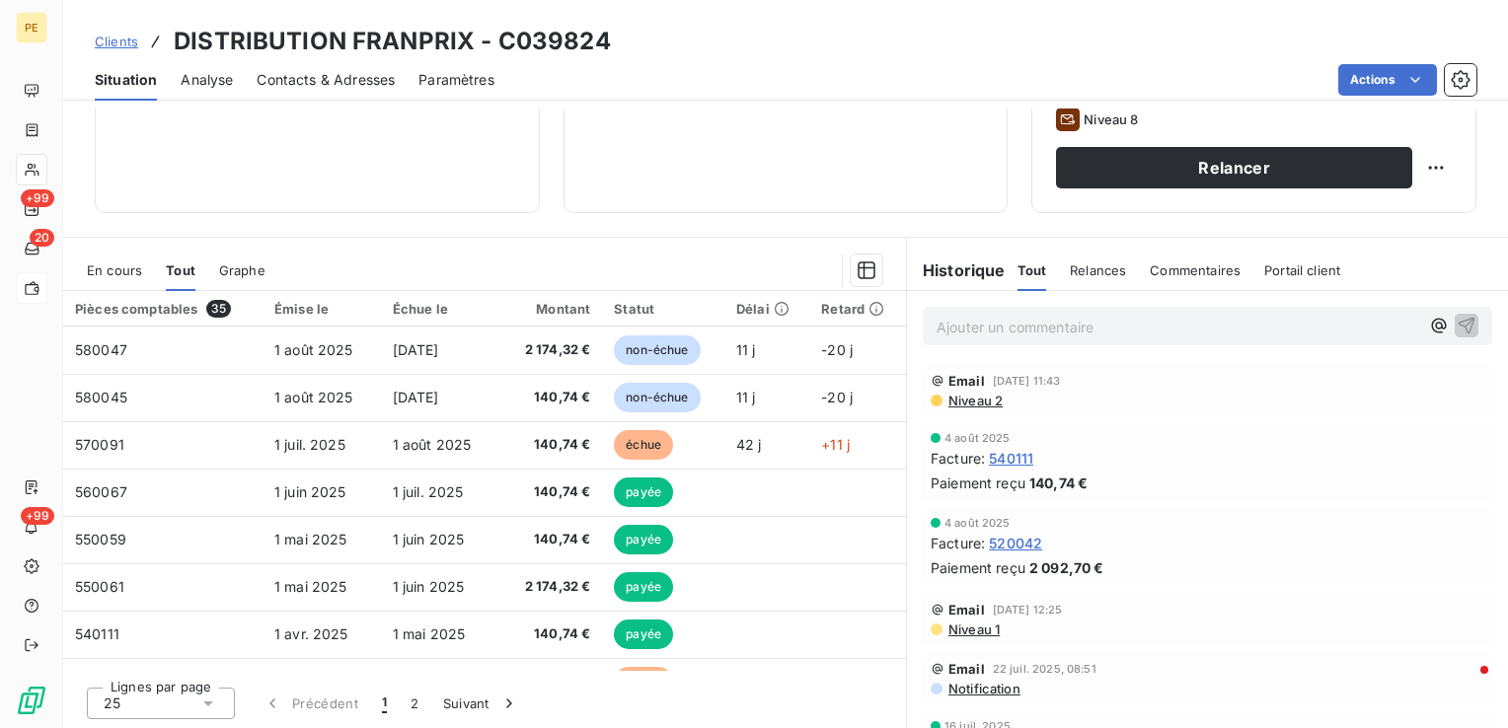
scroll to position [99, 0]
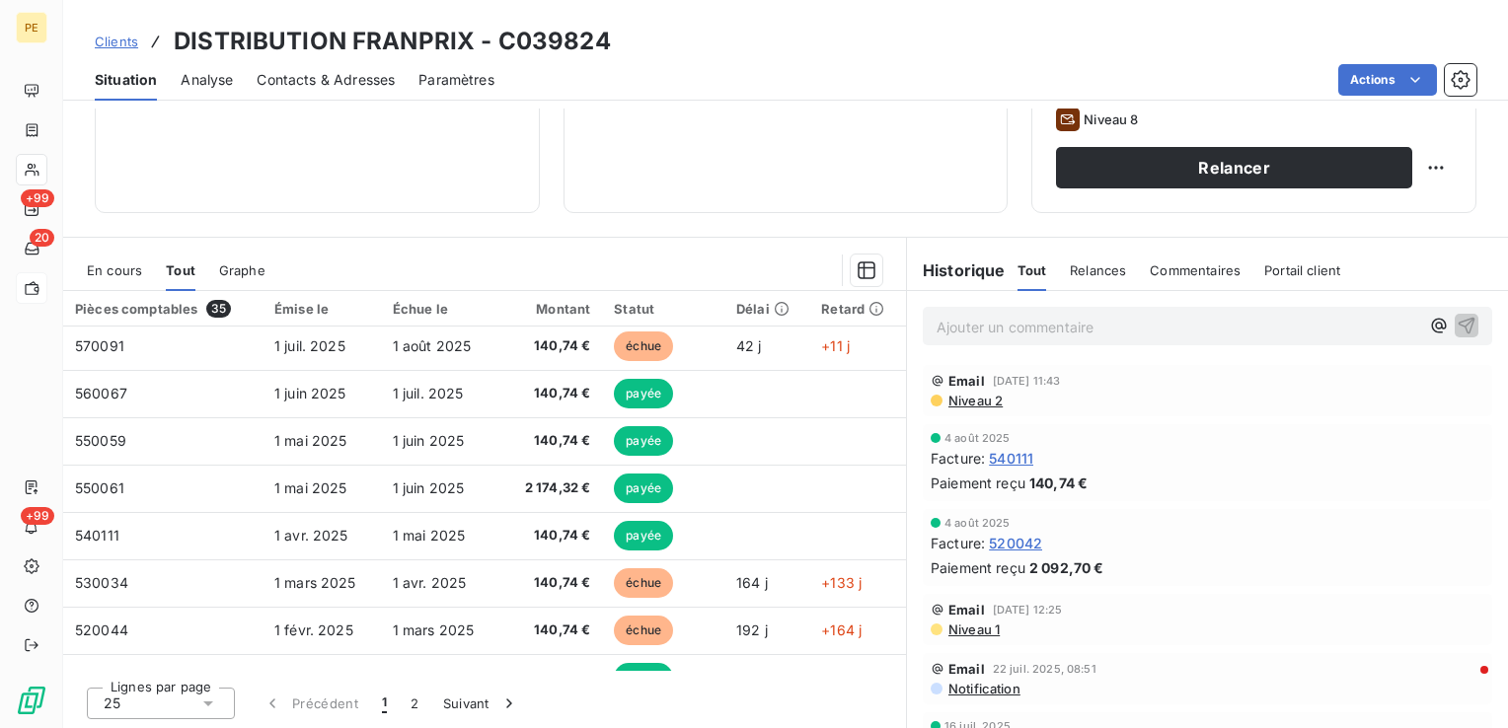
click at [117, 270] on span "En cours" at bounding box center [114, 271] width 55 height 16
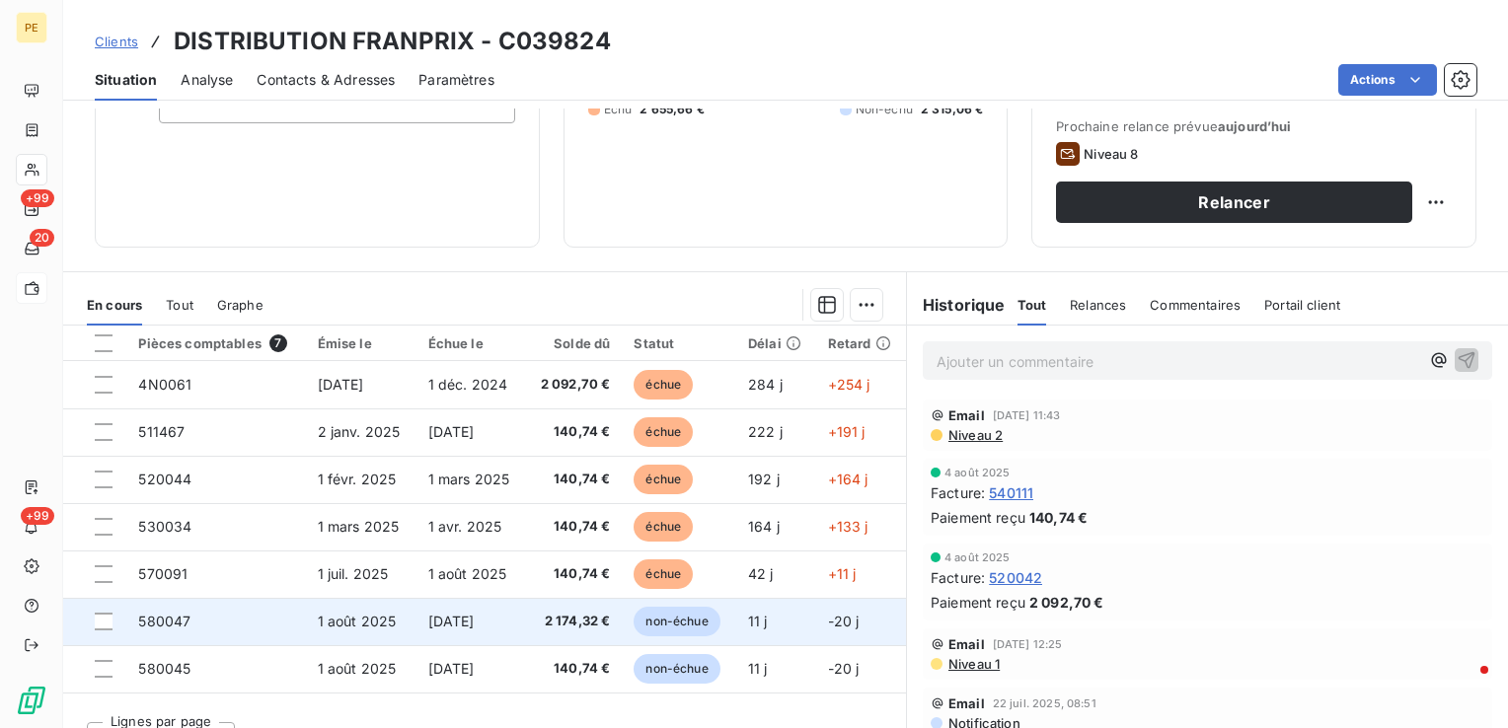
scroll to position [312, 0]
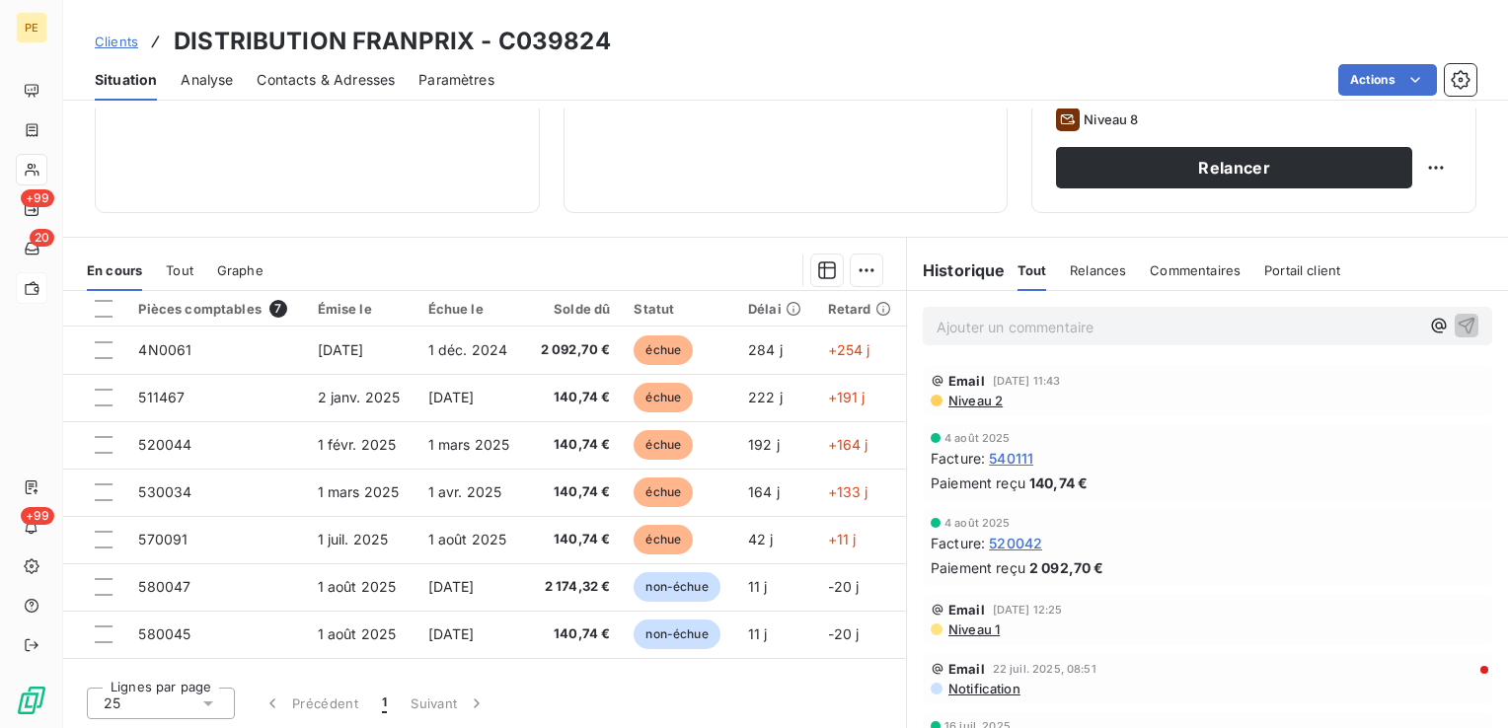
click at [967, 397] on span "Niveau 2" at bounding box center [975, 401] width 56 height 16
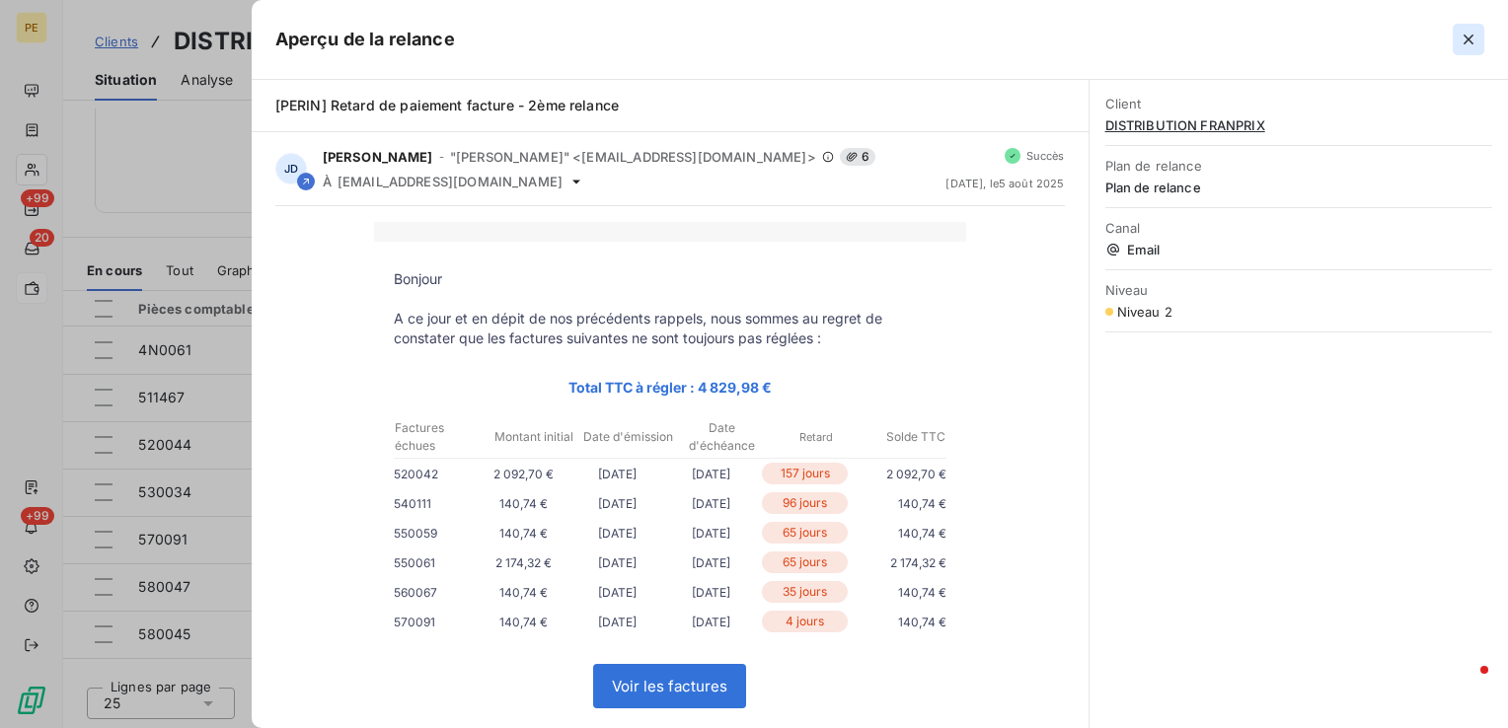
click at [1479, 45] on button "button" at bounding box center [1469, 40] width 32 height 32
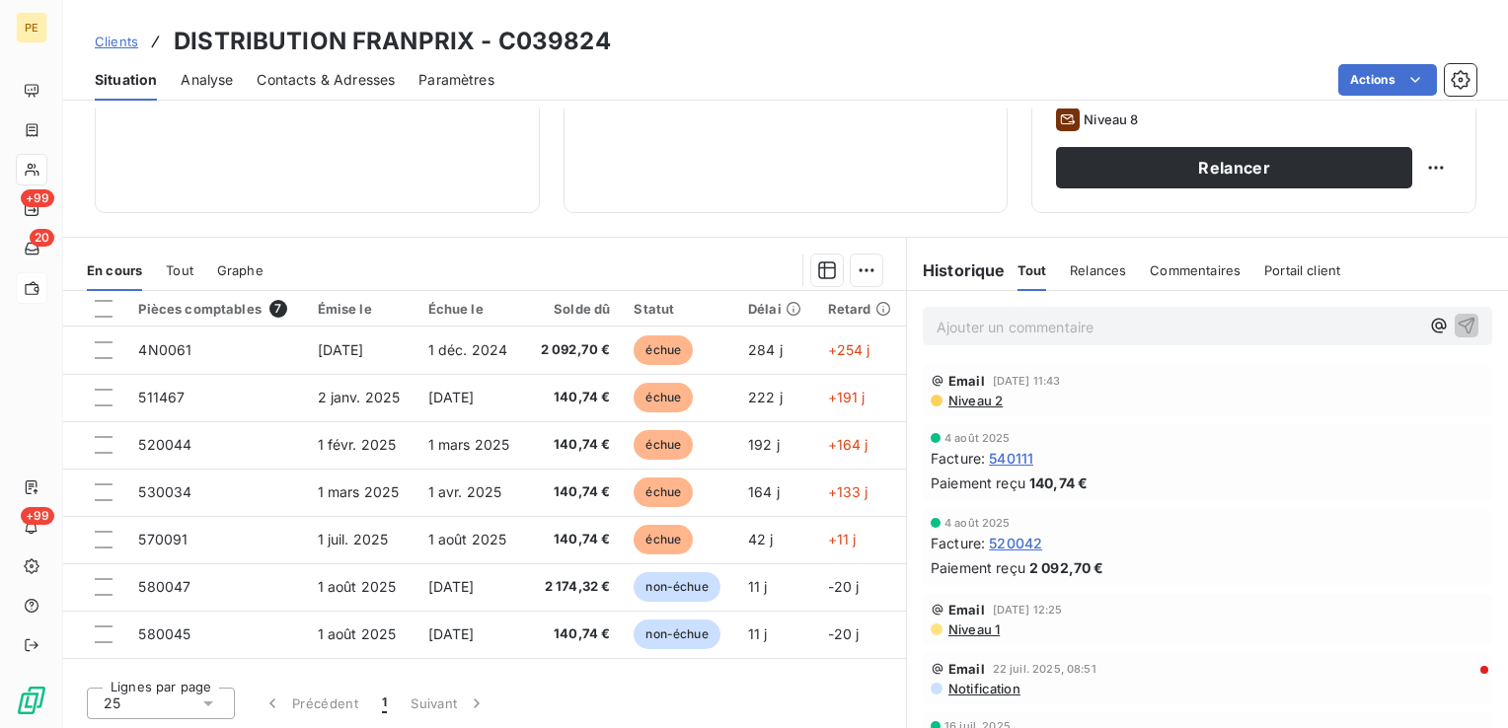
click at [296, 82] on span "Contacts & Adresses" at bounding box center [326, 80] width 138 height 20
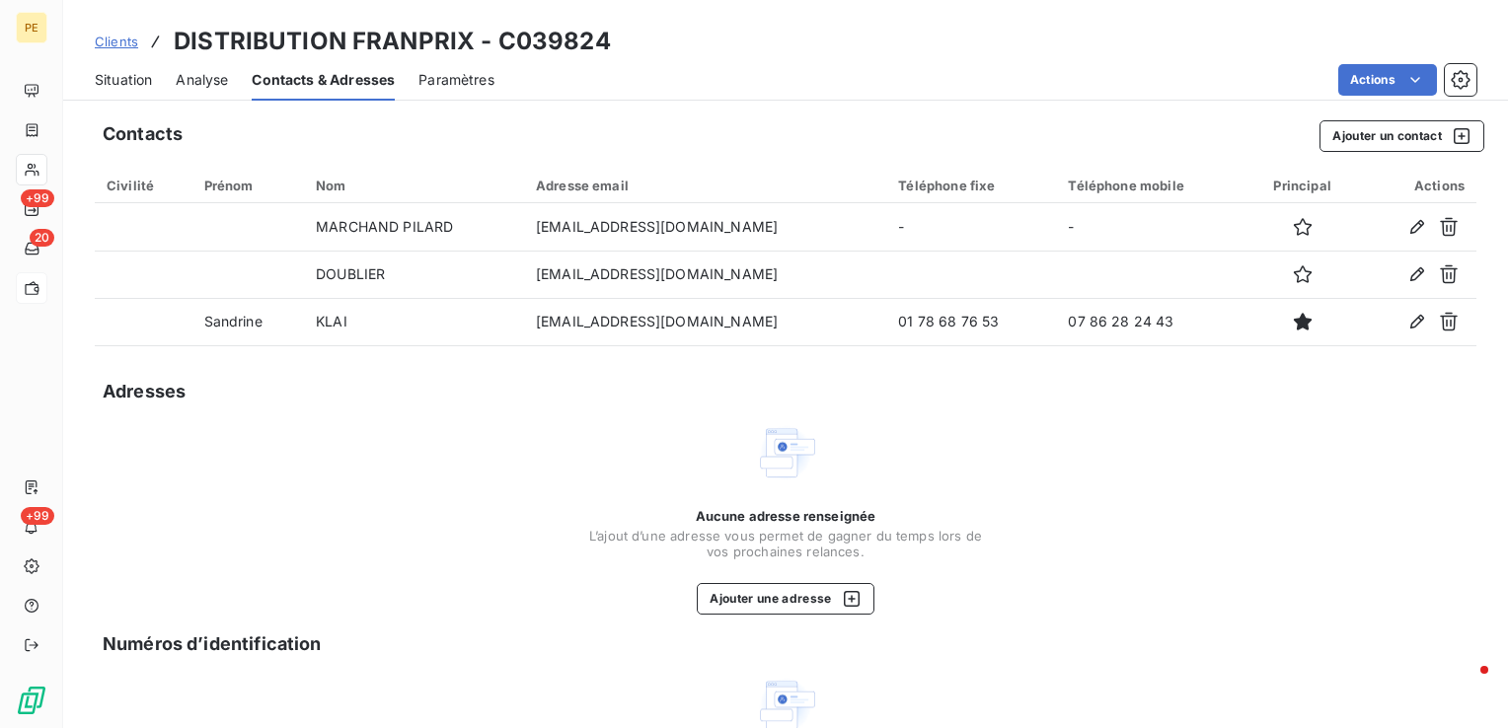
click at [138, 81] on span "Situation" at bounding box center [123, 80] width 57 height 20
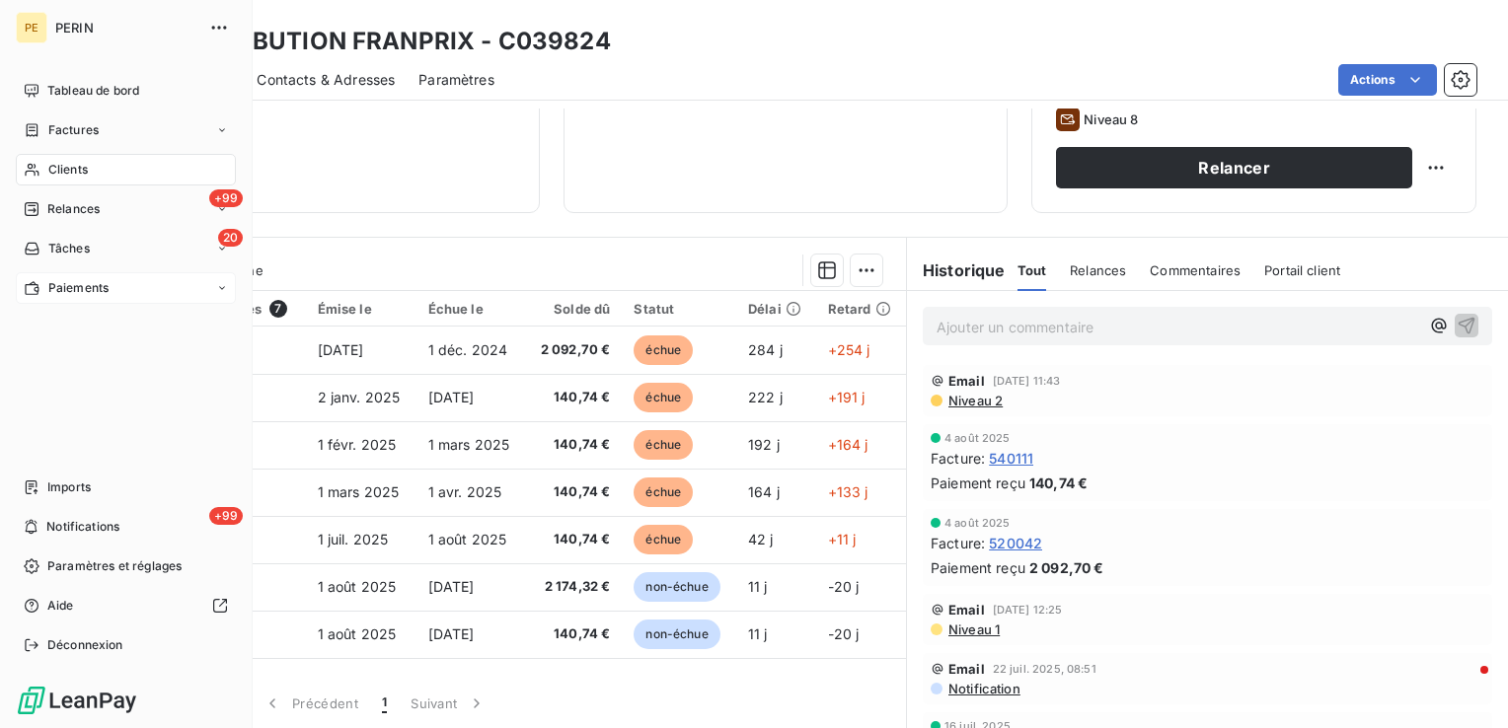
click at [67, 207] on span "Relances" at bounding box center [73, 209] width 52 height 18
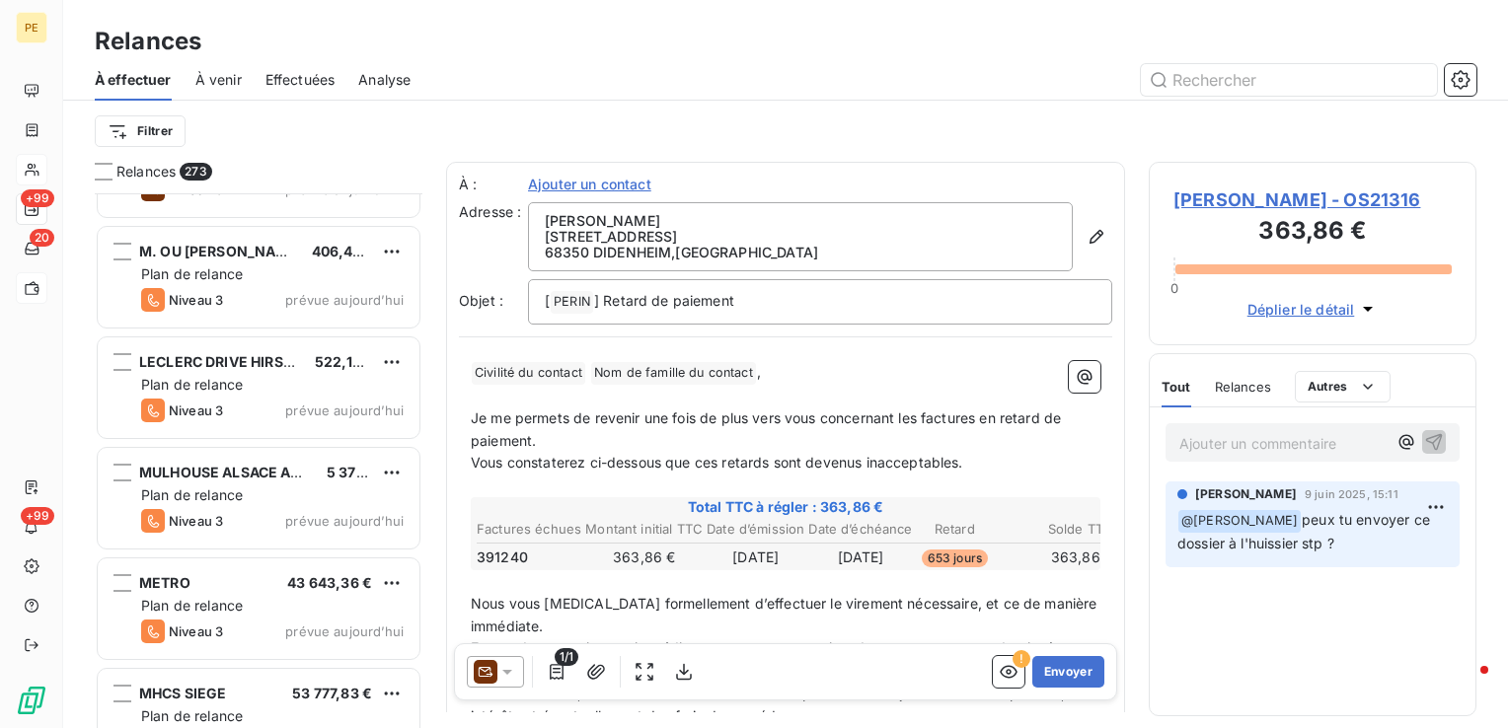
scroll to position [29646, 0]
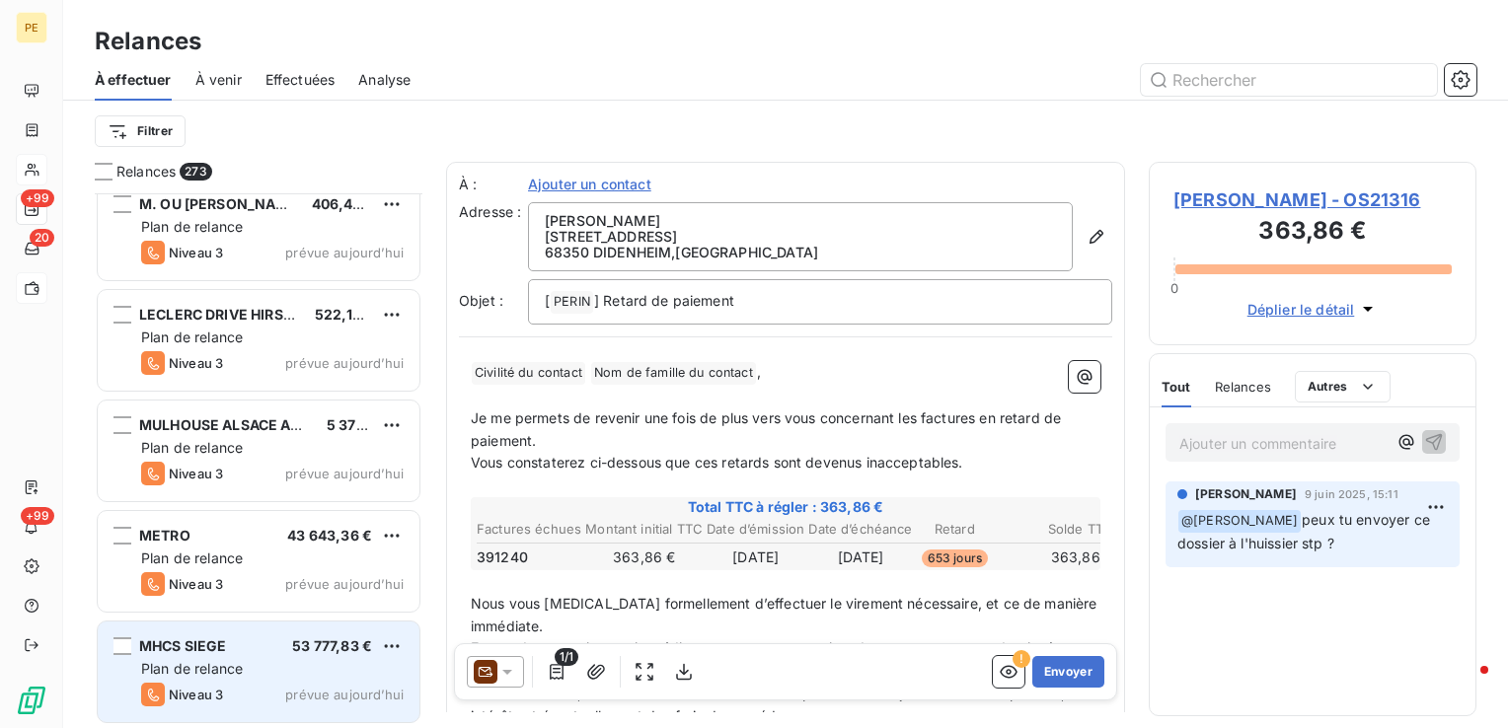
click at [222, 656] on div "MHCS SIEGE 53 777,83 € Plan de relance Niveau 3 prévue [DATE]" at bounding box center [259, 672] width 322 height 101
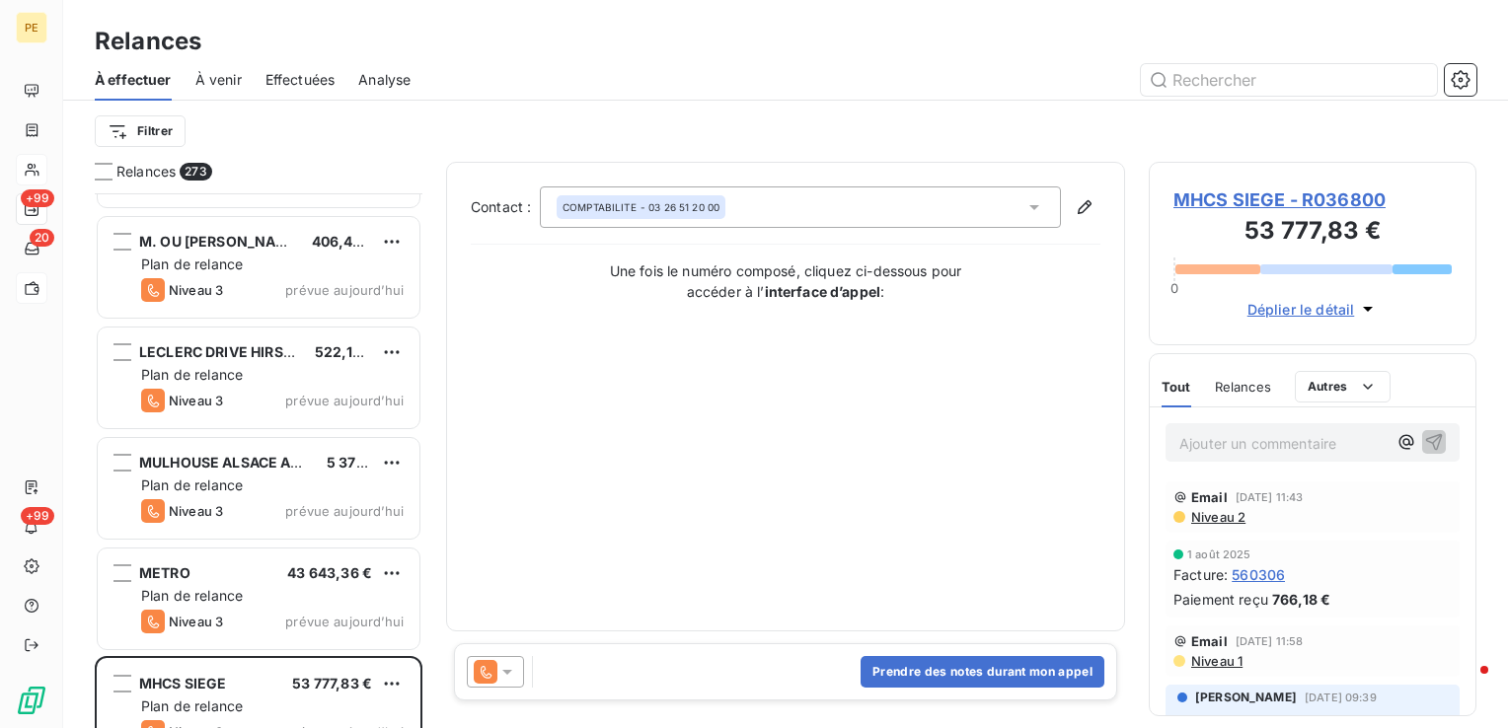
scroll to position [29646, 0]
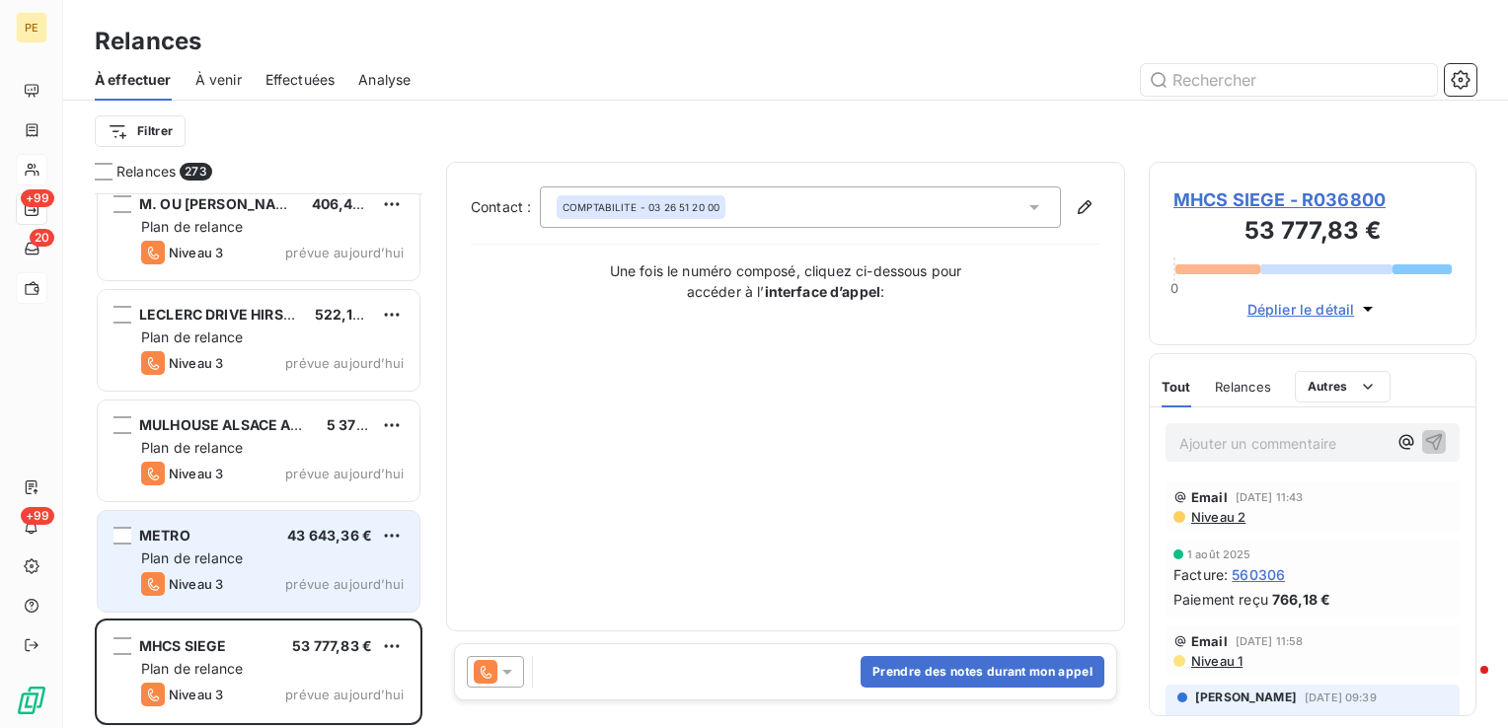
click at [211, 584] on span "Niveau 3" at bounding box center [196, 584] width 54 height 16
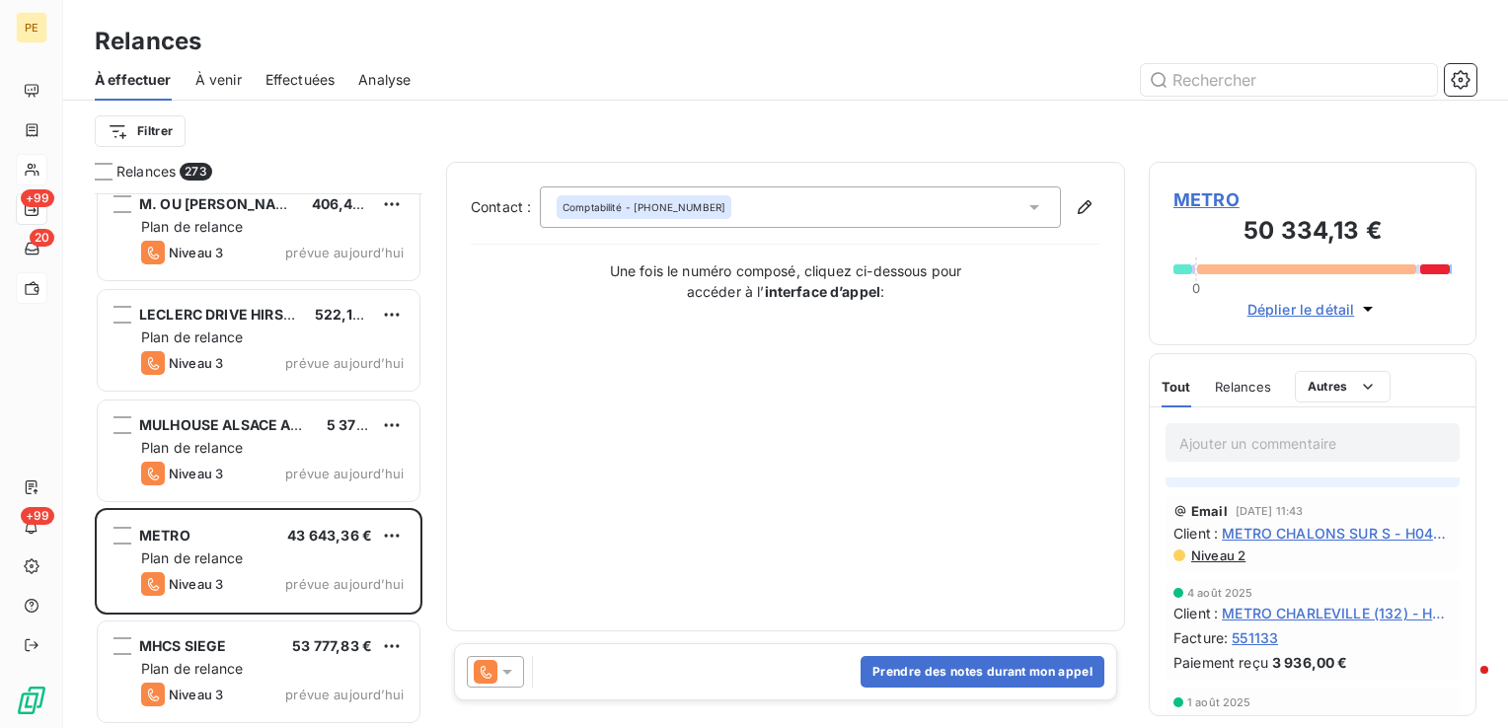
scroll to position [691, 0]
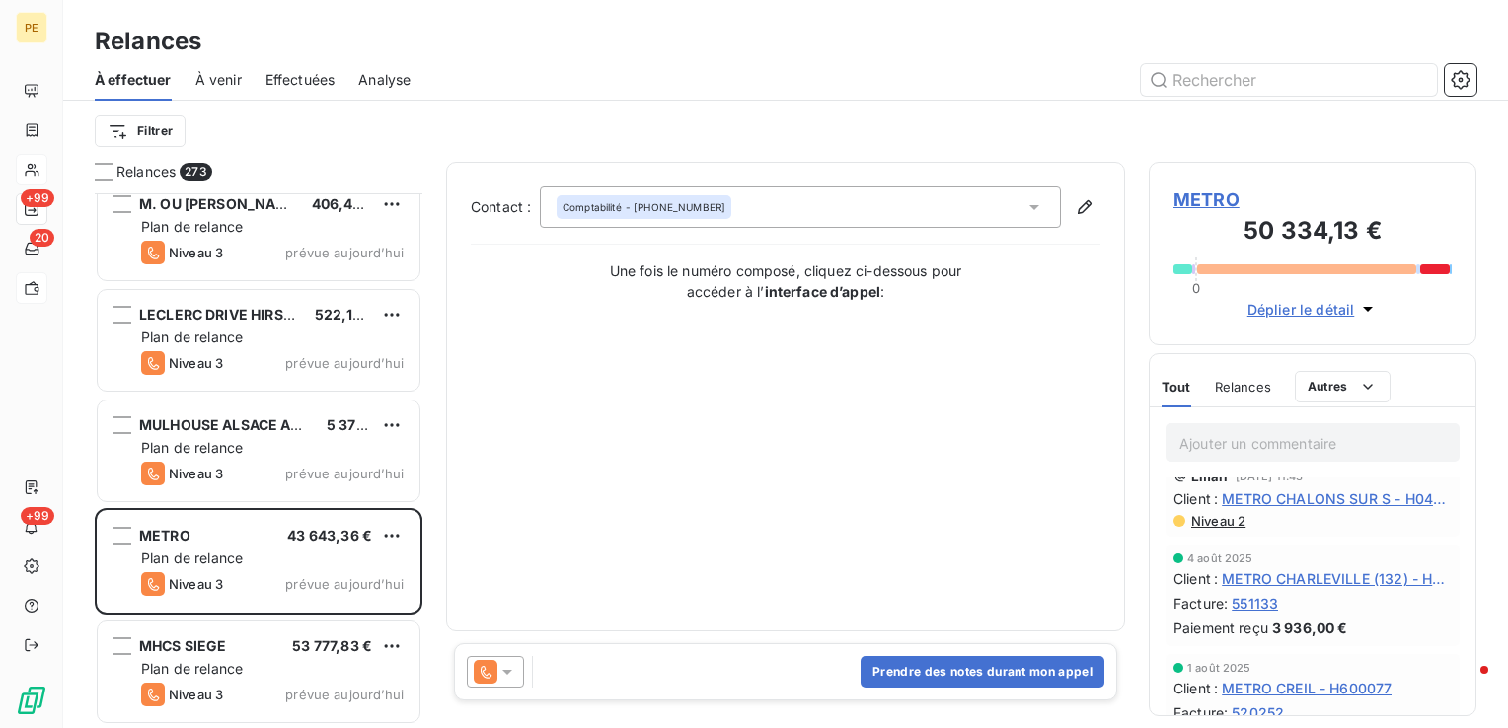
click at [1240, 519] on span "Niveau 2" at bounding box center [1217, 521] width 56 height 16
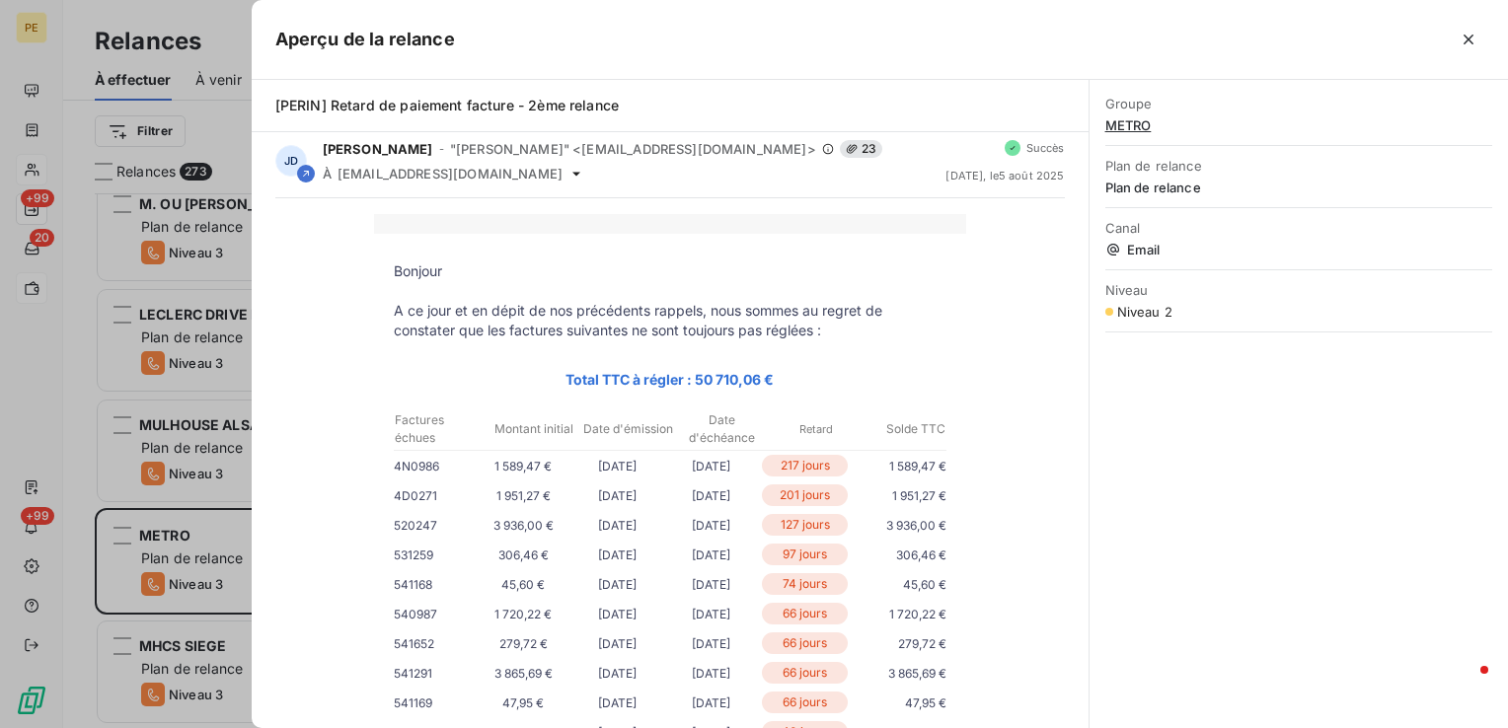
scroll to position [0, 0]
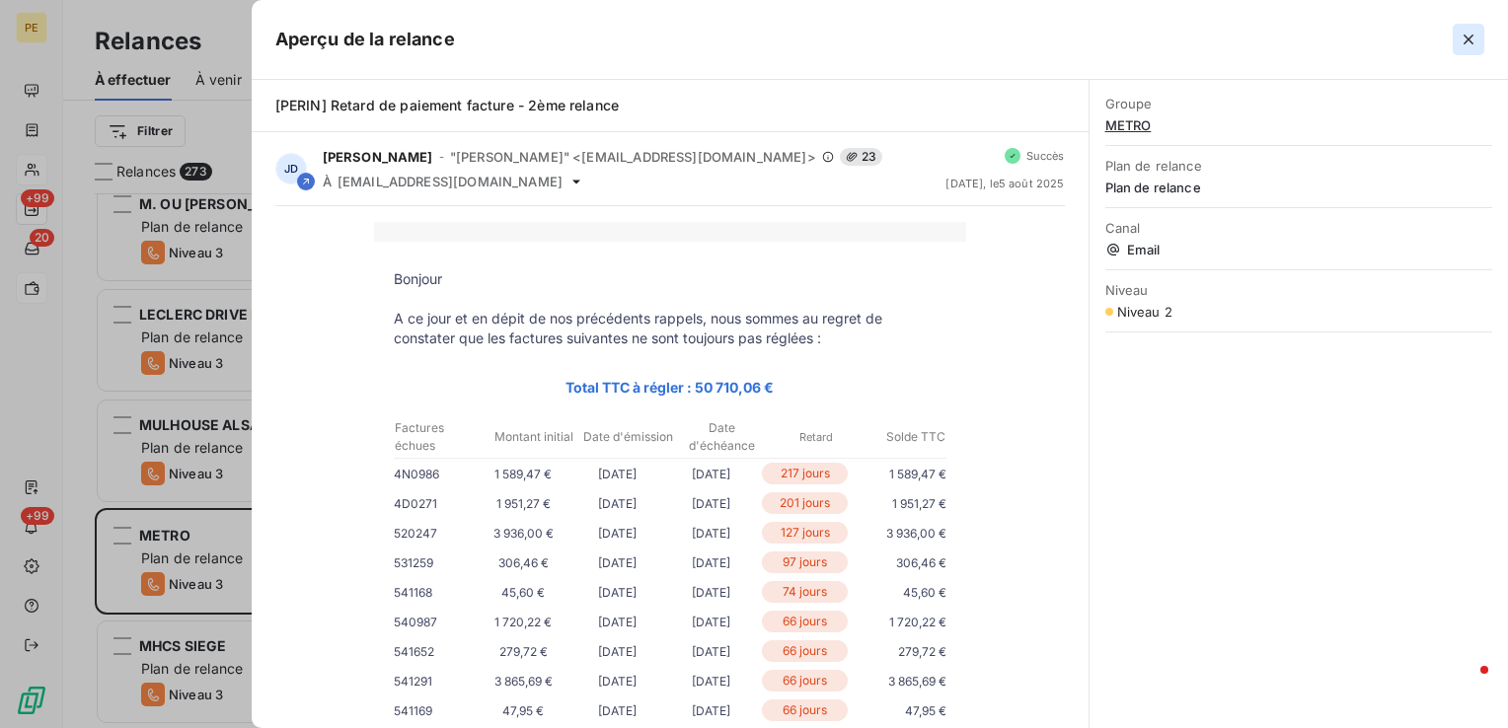
click at [1473, 40] on icon "button" at bounding box center [1469, 40] width 20 height 20
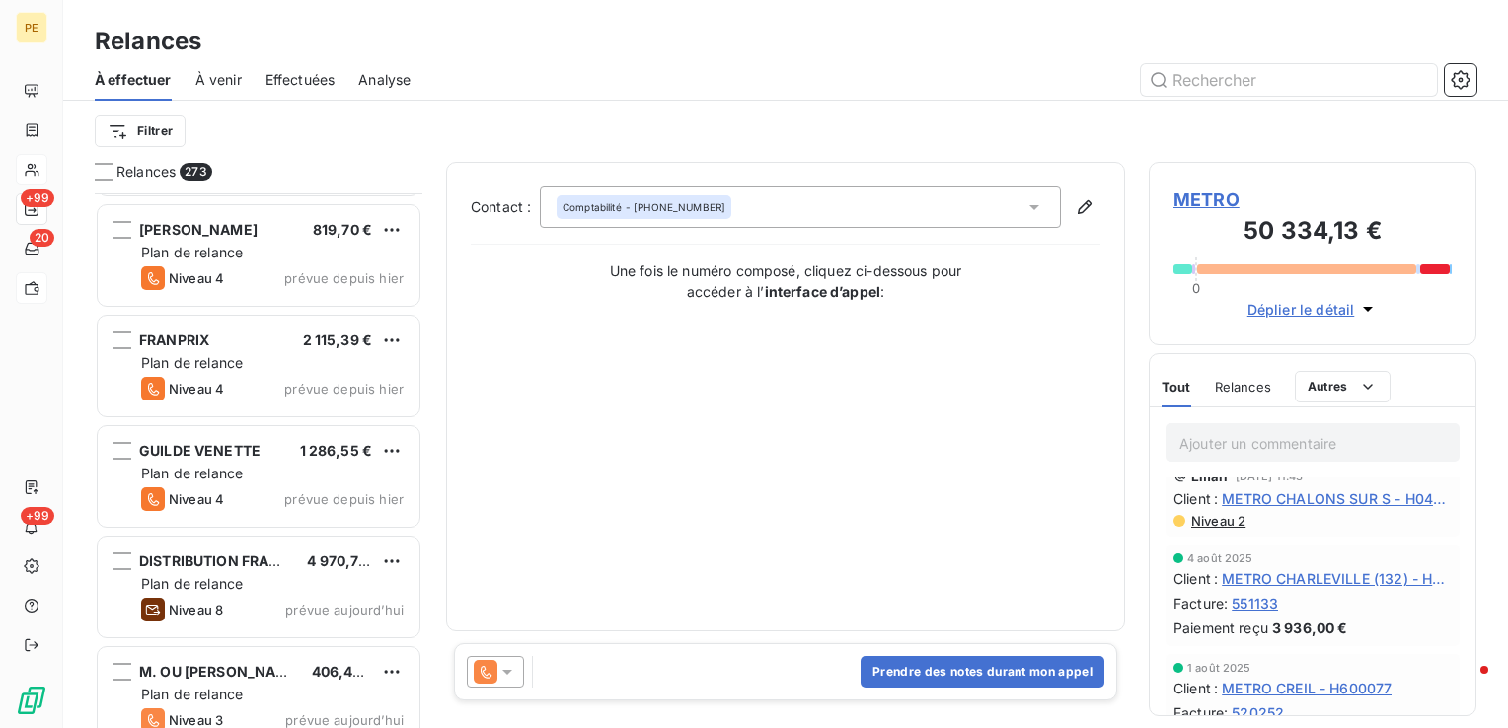
scroll to position [29054, 0]
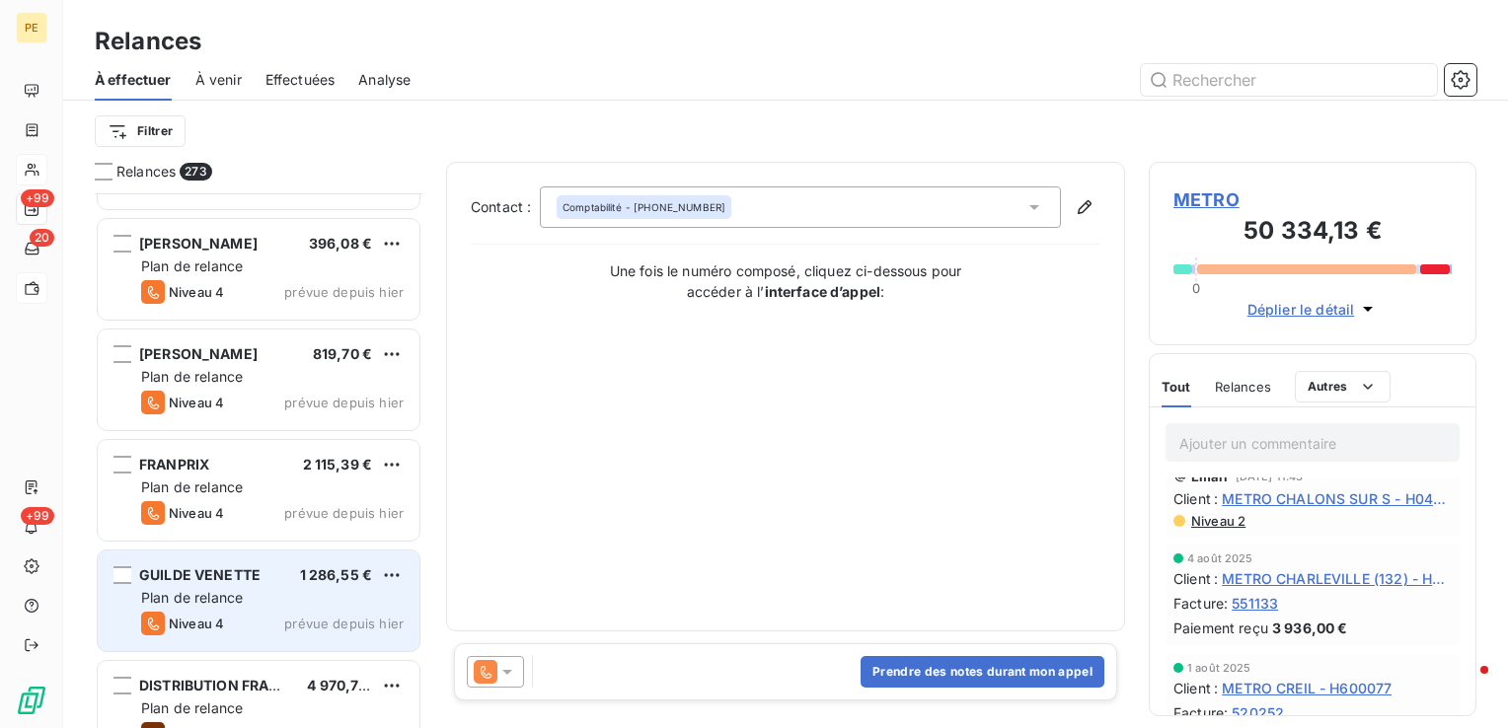
click at [195, 604] on span "Plan de relance" at bounding box center [192, 597] width 102 height 17
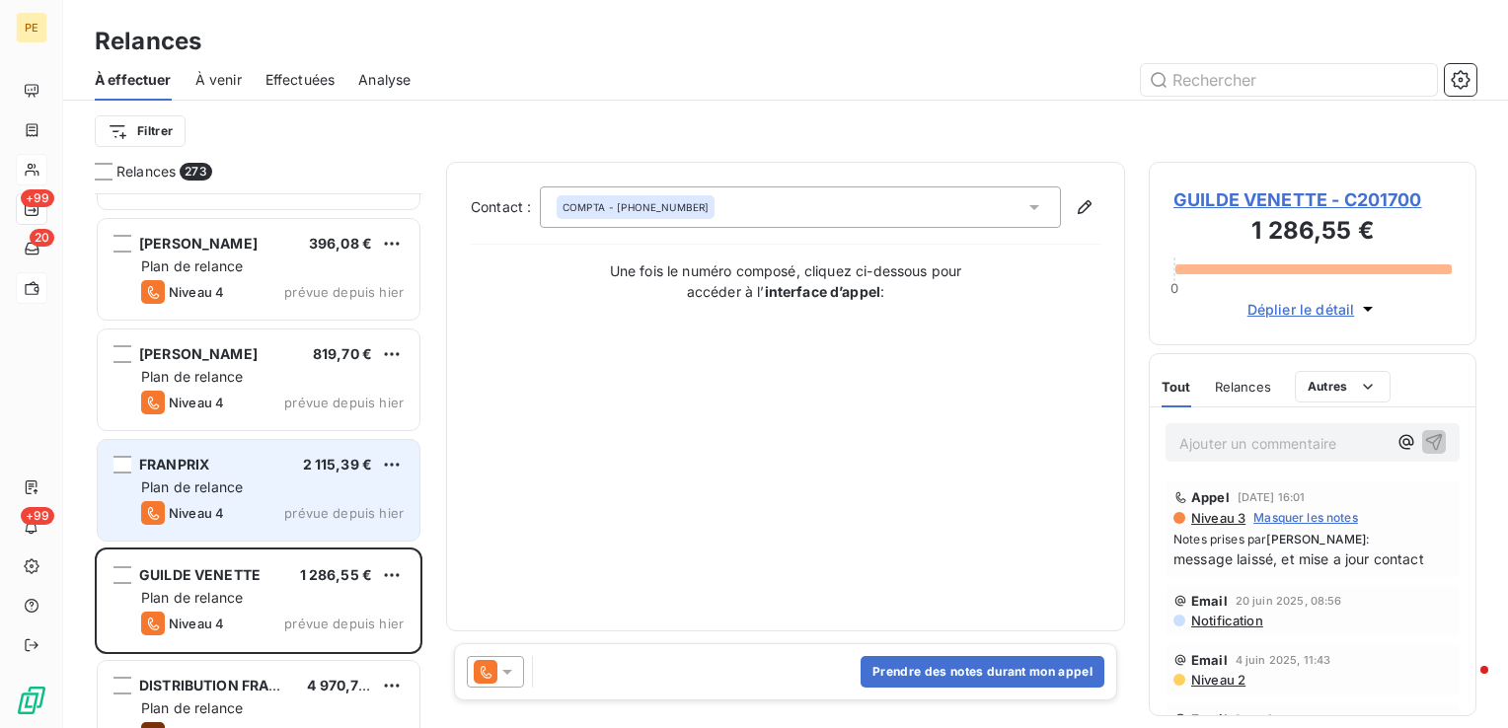
click at [277, 465] on div "FRANPRIX 2 115,39 €" at bounding box center [272, 465] width 263 height 18
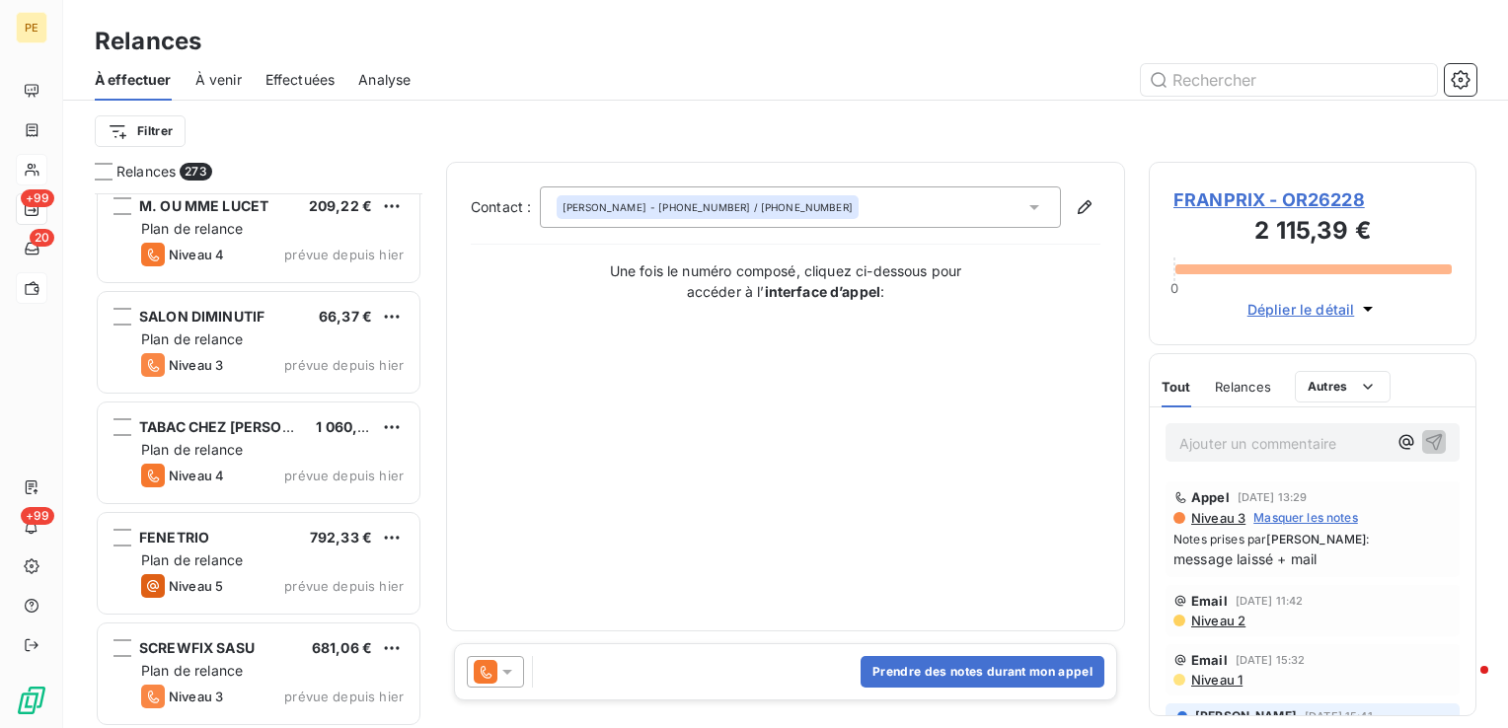
scroll to position [28264, 0]
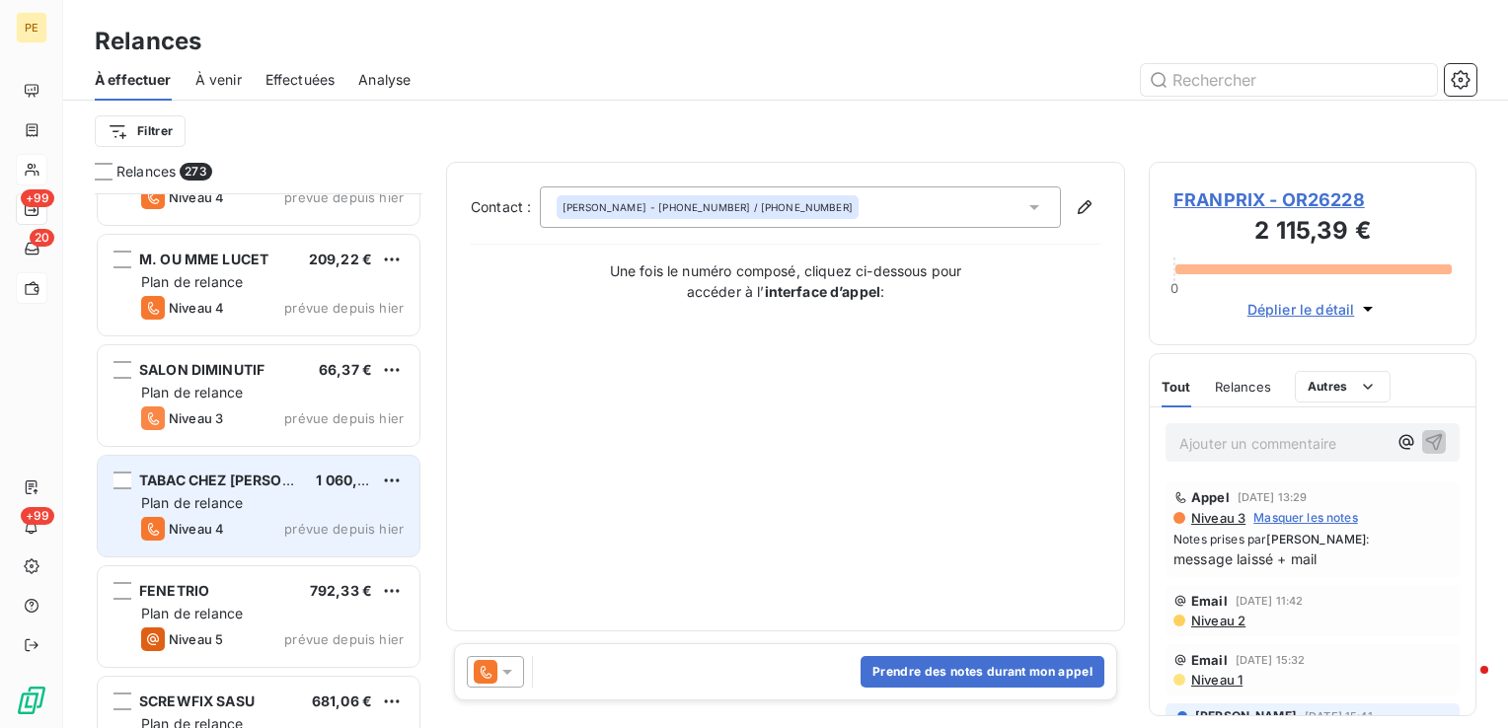
click at [310, 496] on div "Plan de relance" at bounding box center [272, 504] width 263 height 20
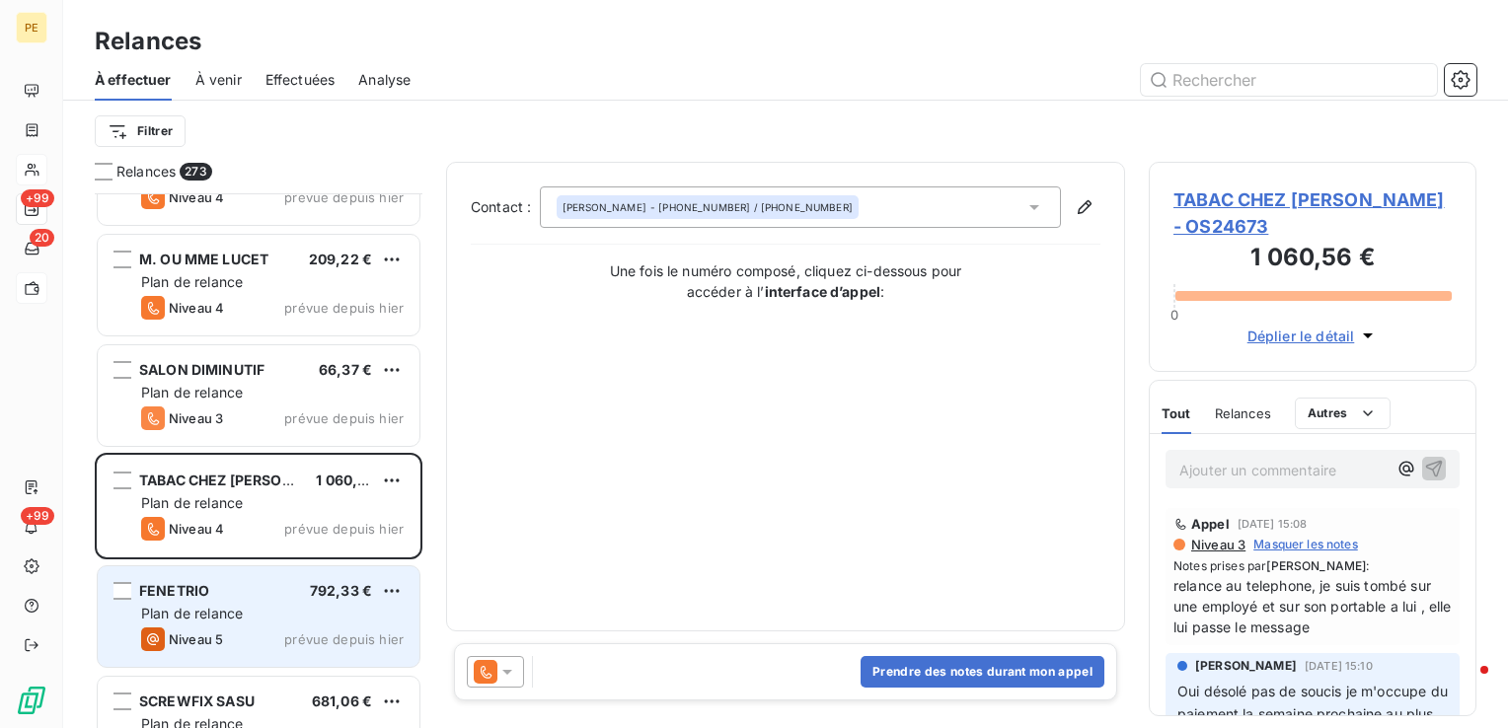
click at [301, 610] on div "Plan de relance" at bounding box center [272, 614] width 263 height 20
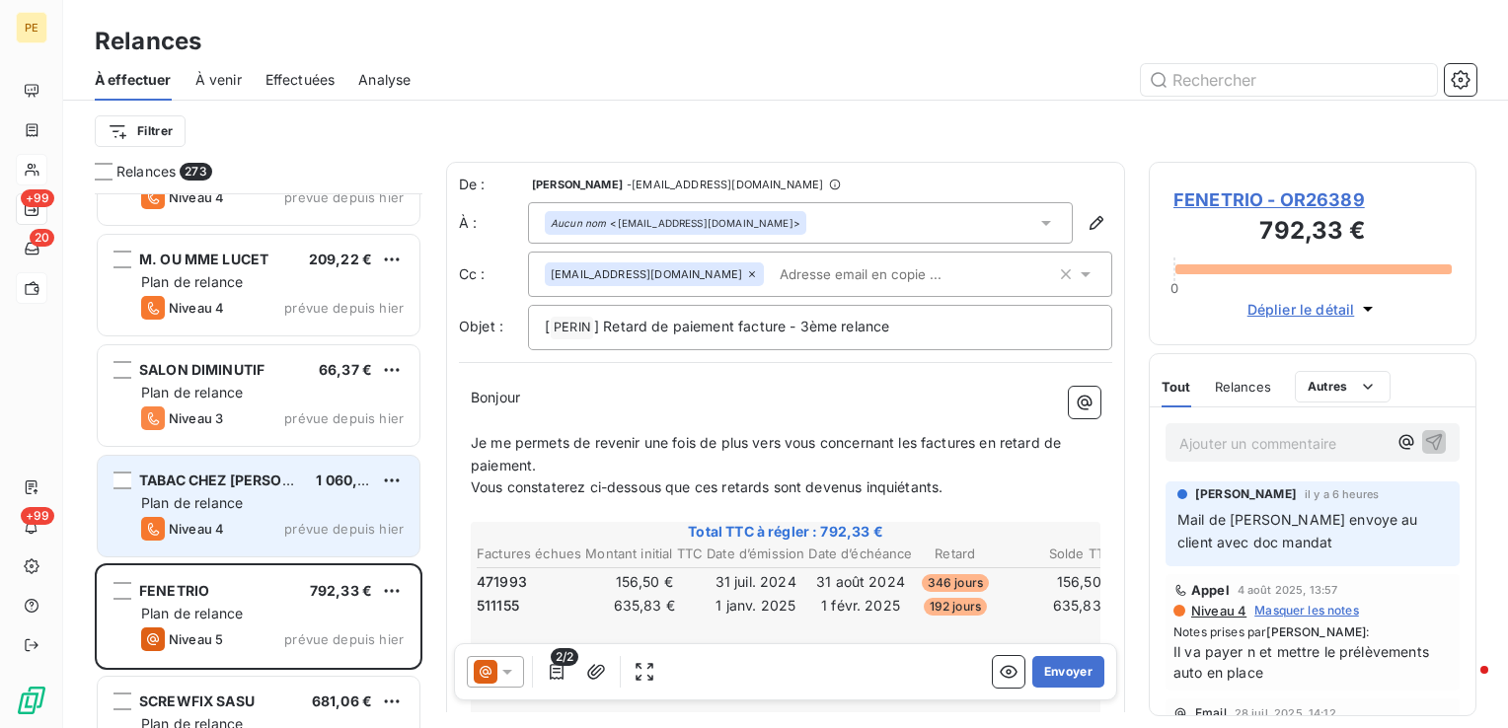
click at [308, 519] on div "Niveau 4 prévue depuis [DATE]" at bounding box center [272, 529] width 263 height 24
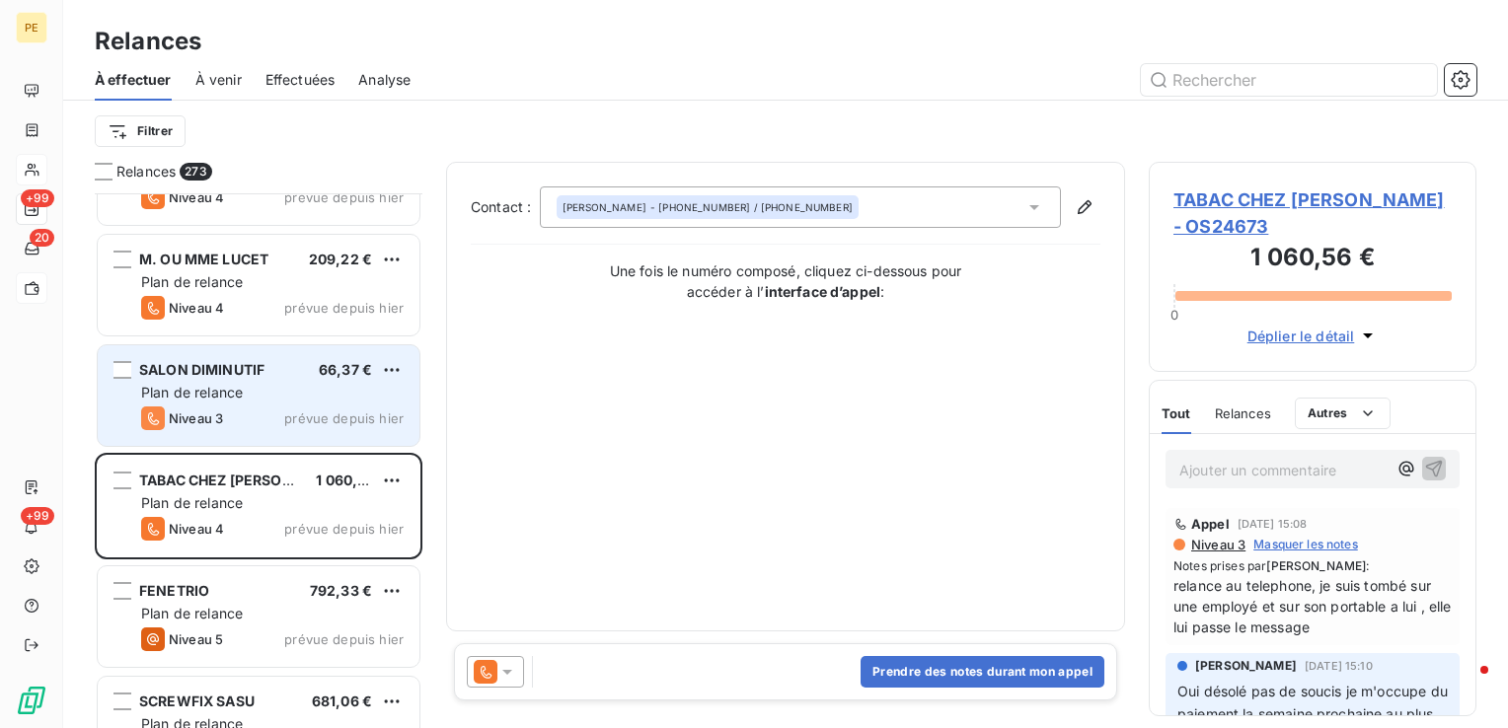
click at [201, 389] on span "Plan de relance" at bounding box center [192, 392] width 102 height 17
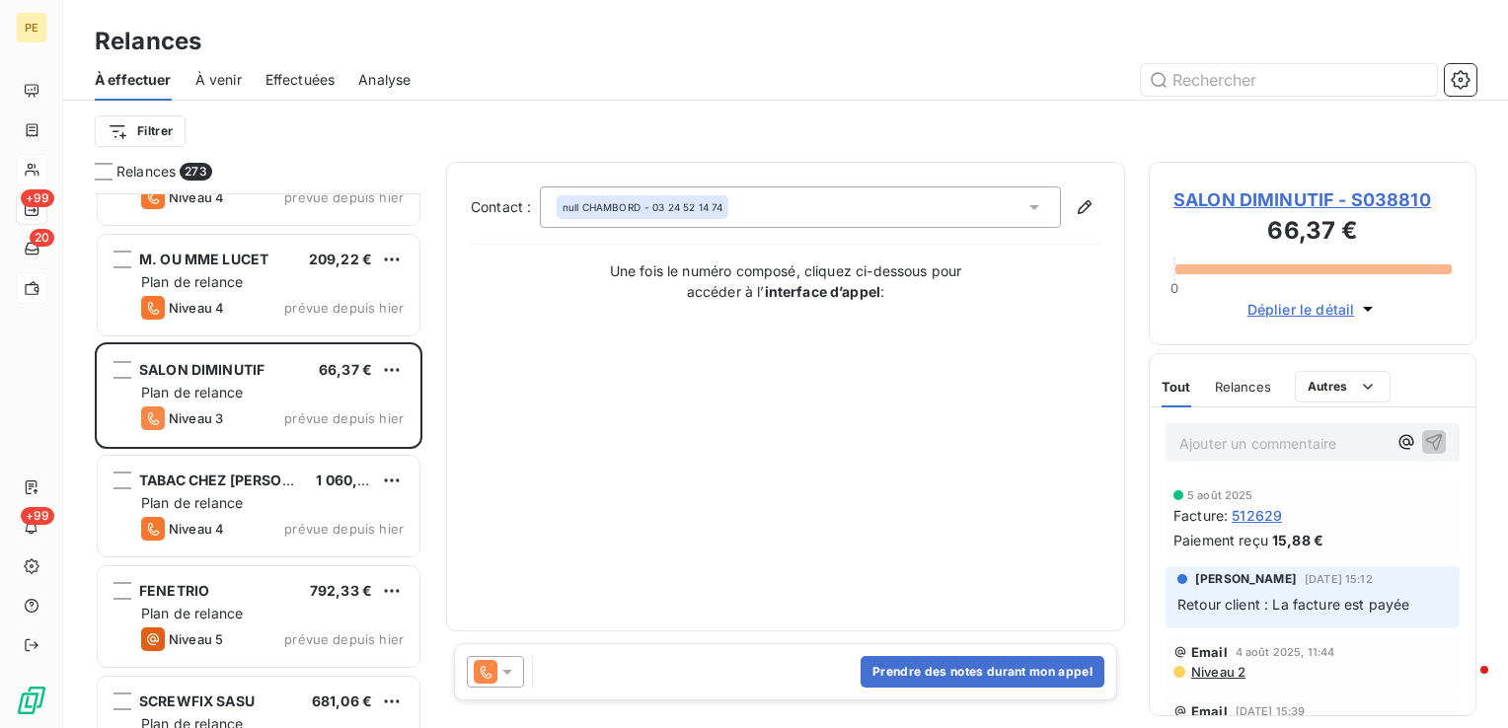
click at [429, 273] on div "Relances 273 TABAC DE LA GARE (SNC TABAC DU CHATEAU) 1 466,70 € Plan de relance…" at bounding box center [785, 445] width 1445 height 567
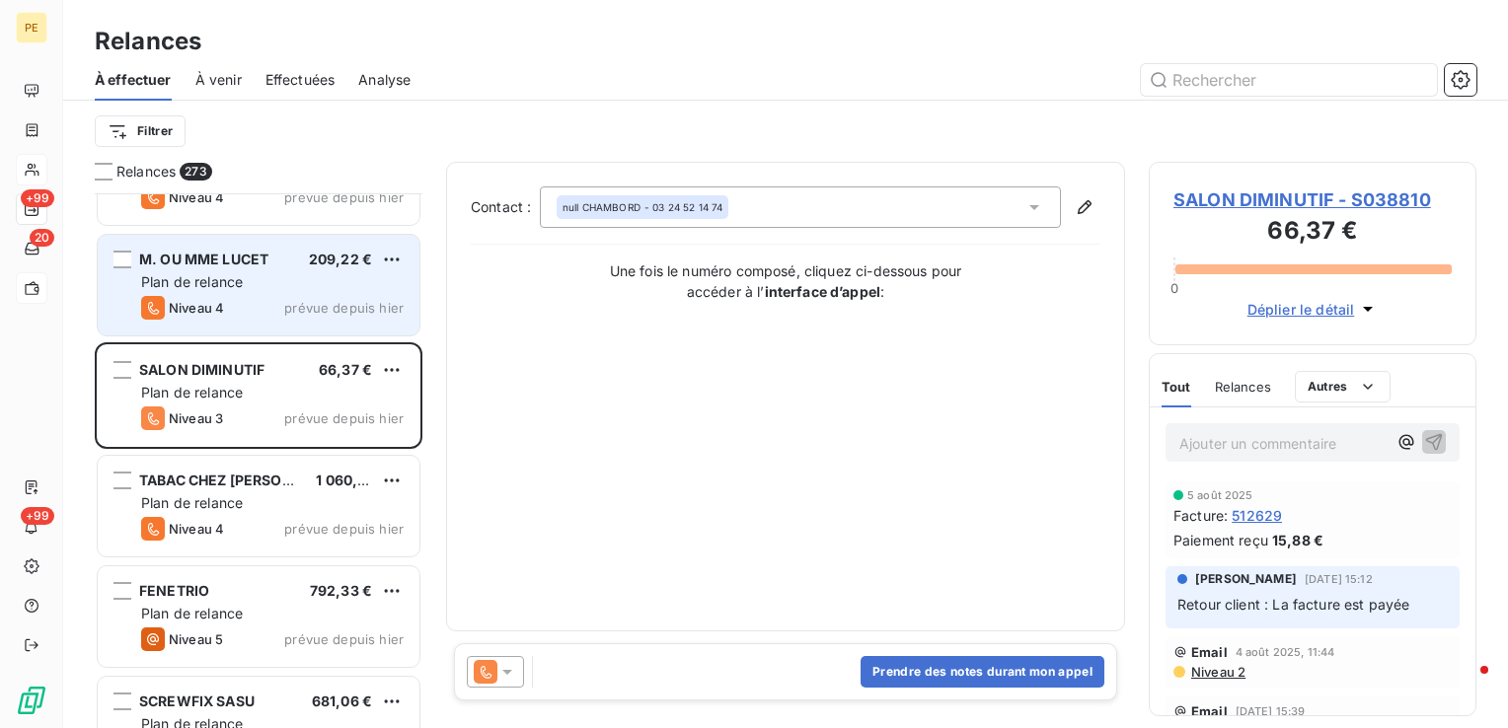
click at [337, 300] on span "prévue depuis hier" at bounding box center [343, 308] width 119 height 16
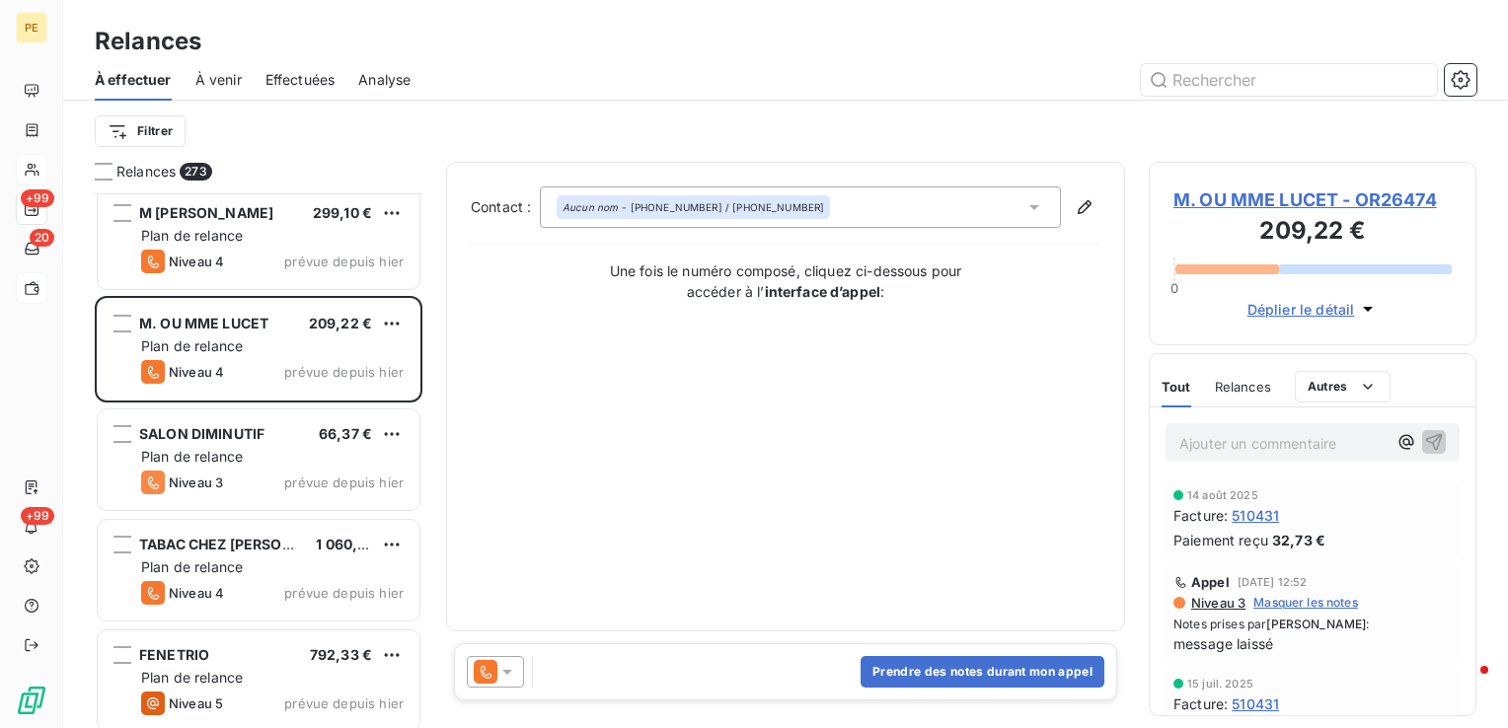
scroll to position [28165, 0]
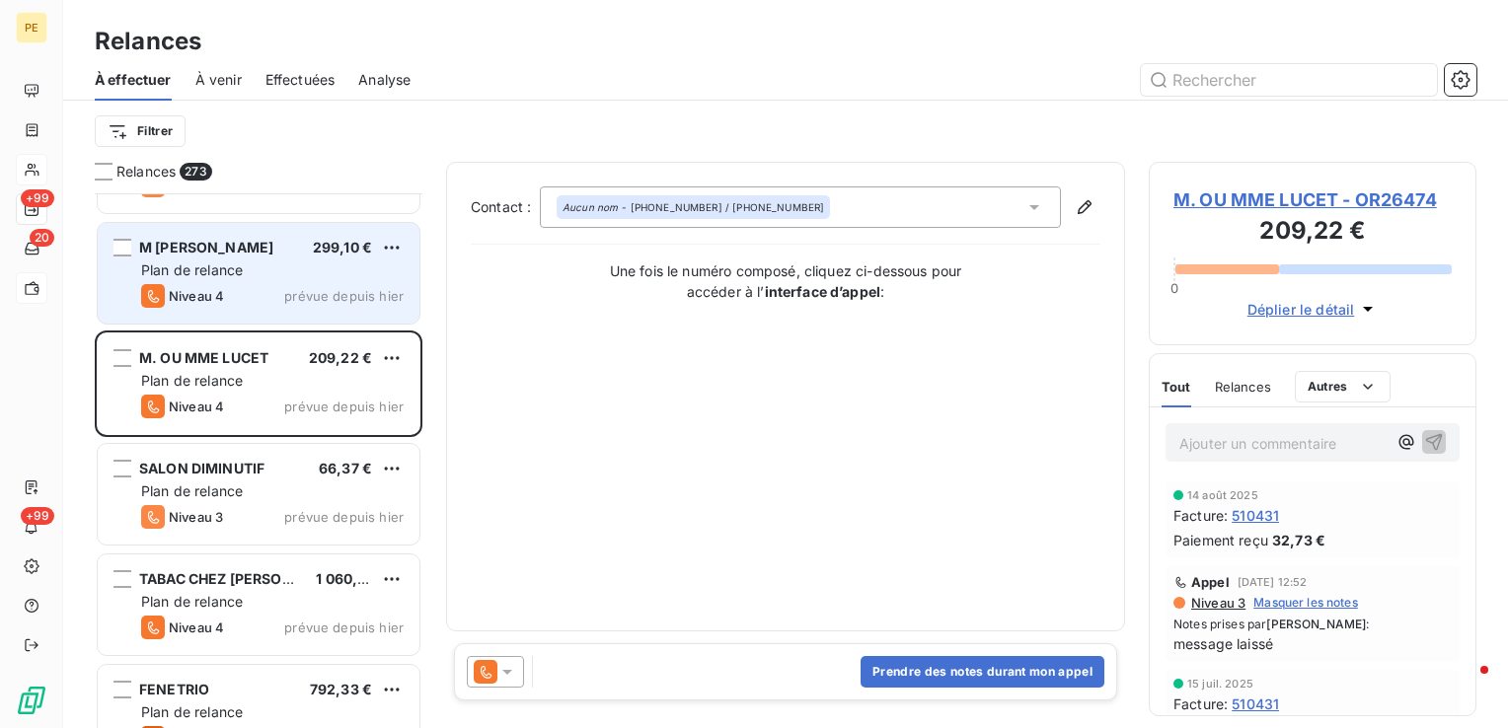
click at [257, 270] on div "Plan de relance" at bounding box center [272, 271] width 263 height 20
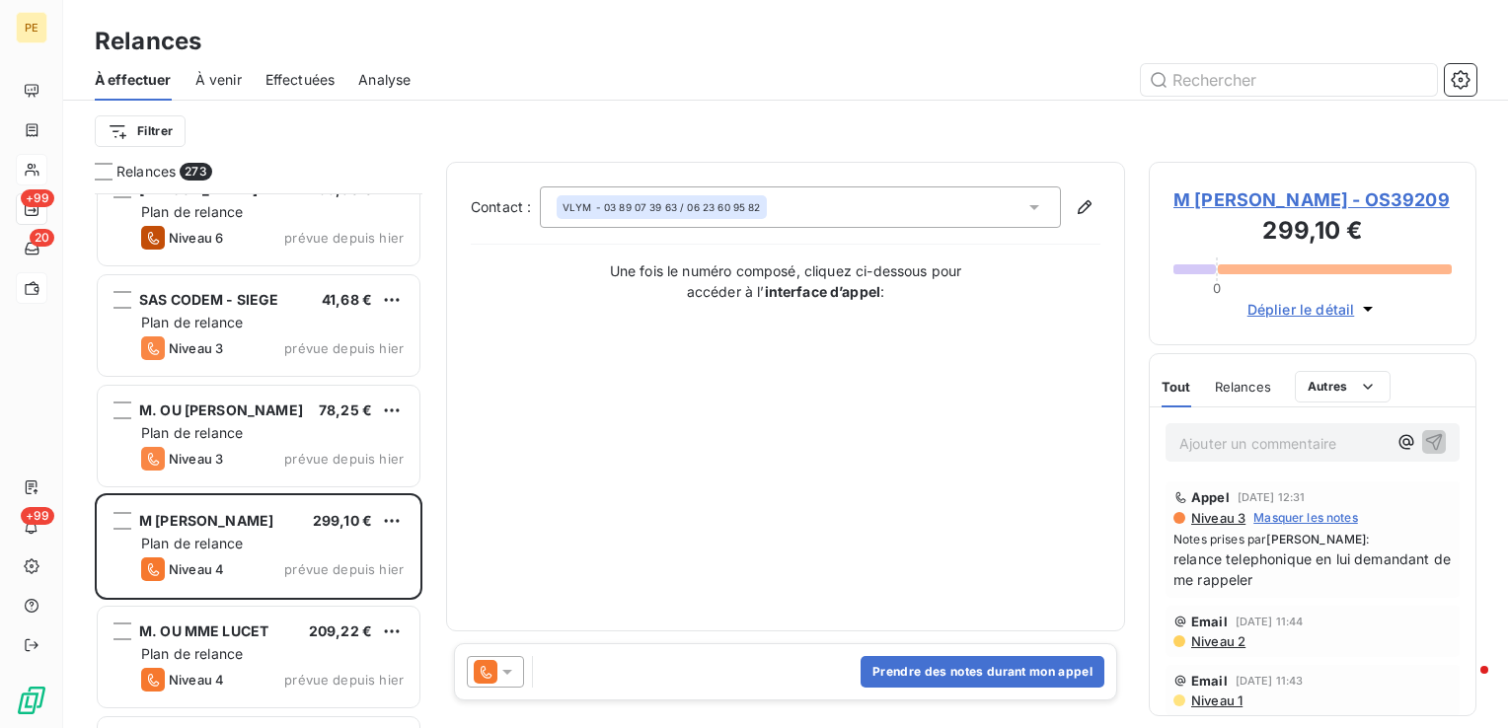
scroll to position [27869, 0]
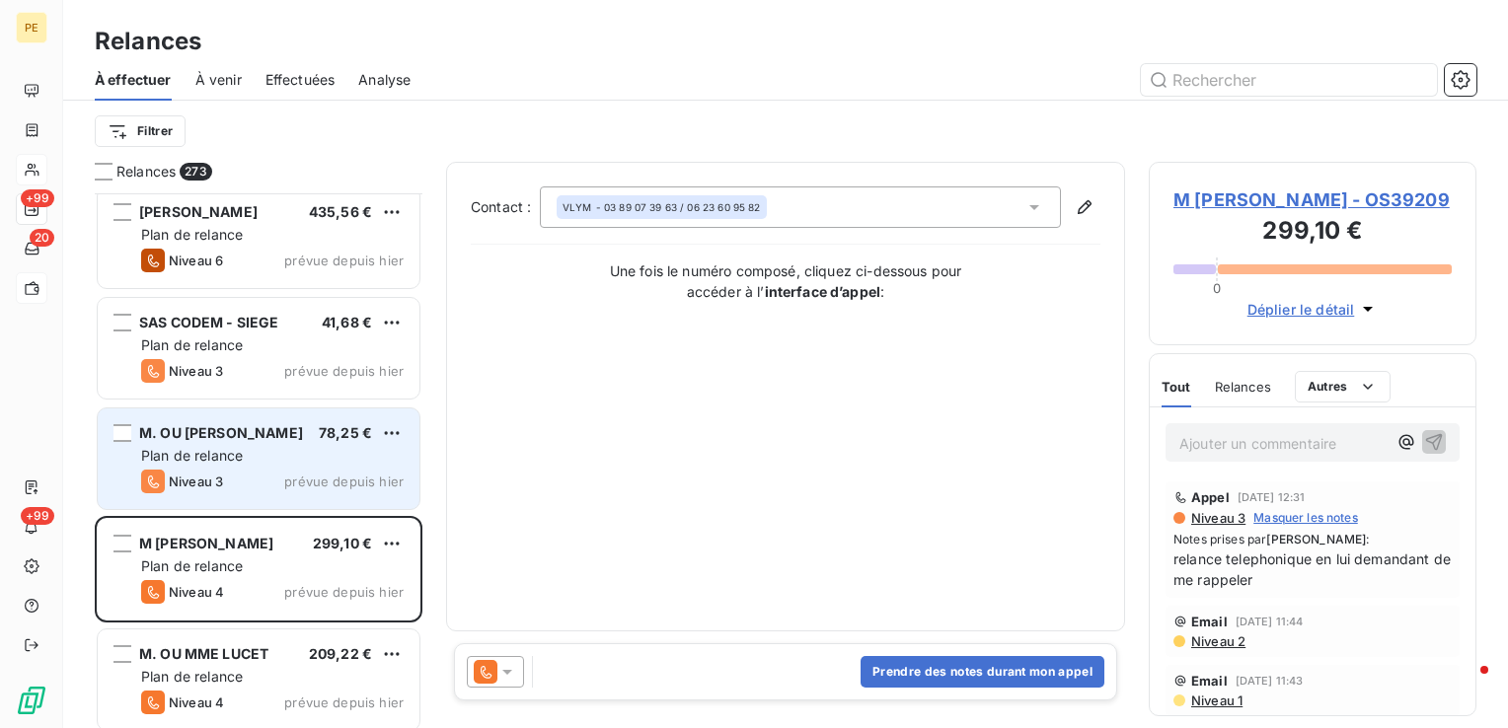
click at [325, 460] on div "Plan de relance" at bounding box center [272, 456] width 263 height 20
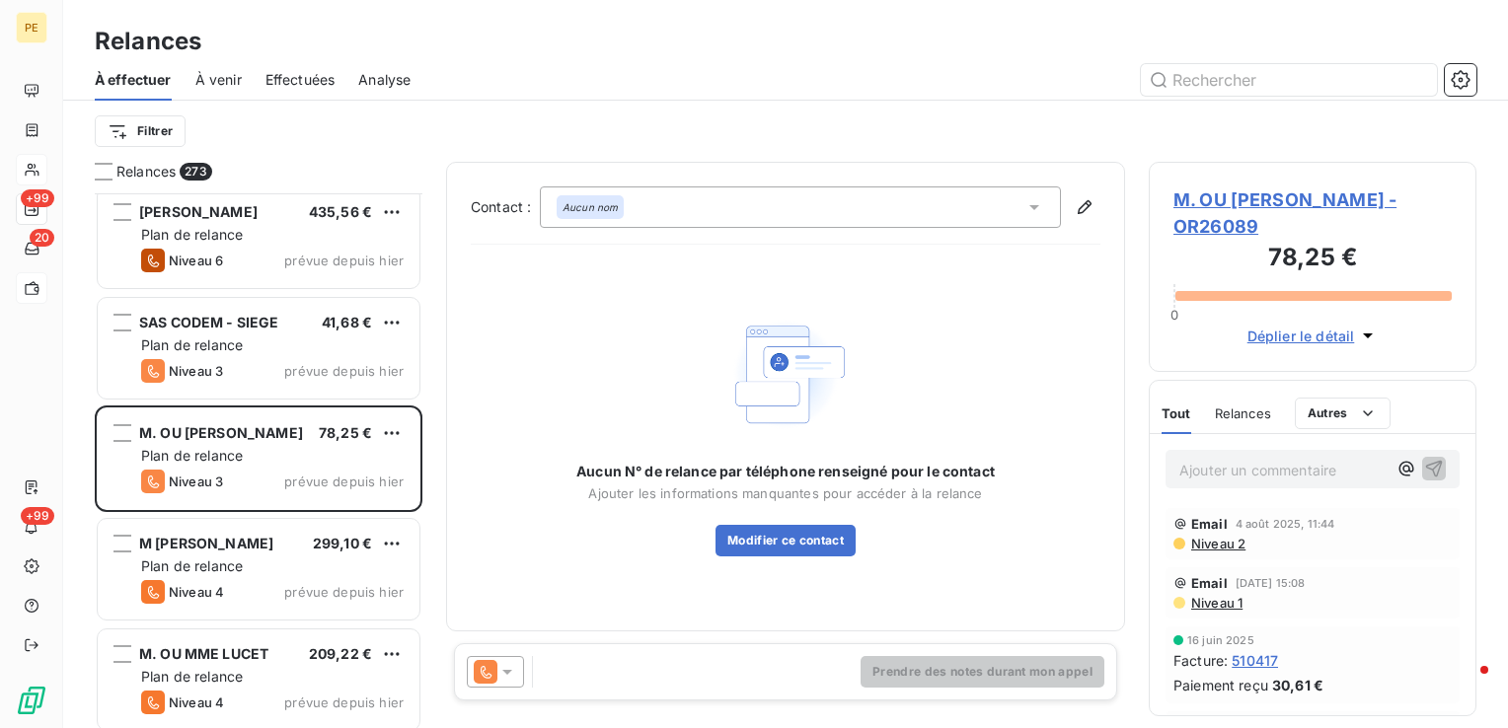
scroll to position [27770, 0]
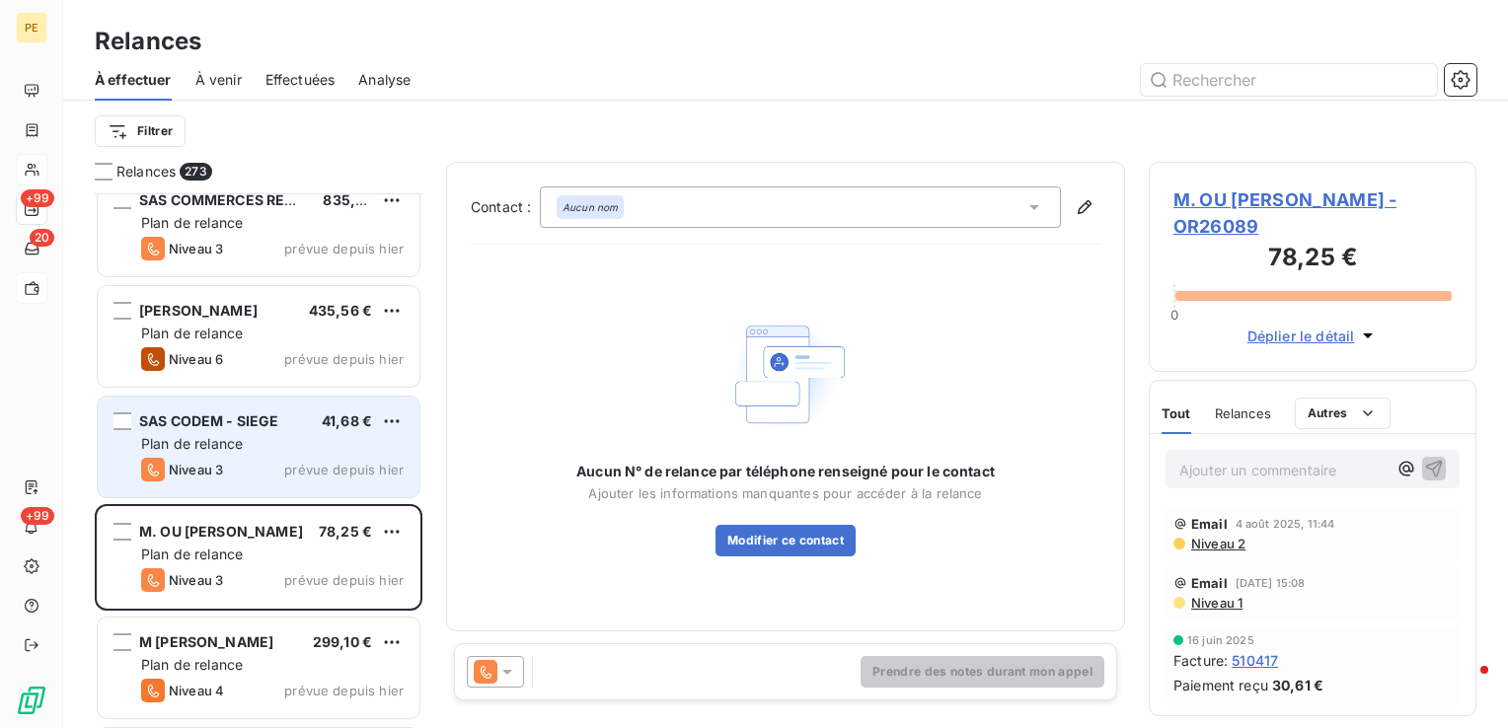
click at [291, 444] on div "Plan de relance" at bounding box center [272, 444] width 263 height 20
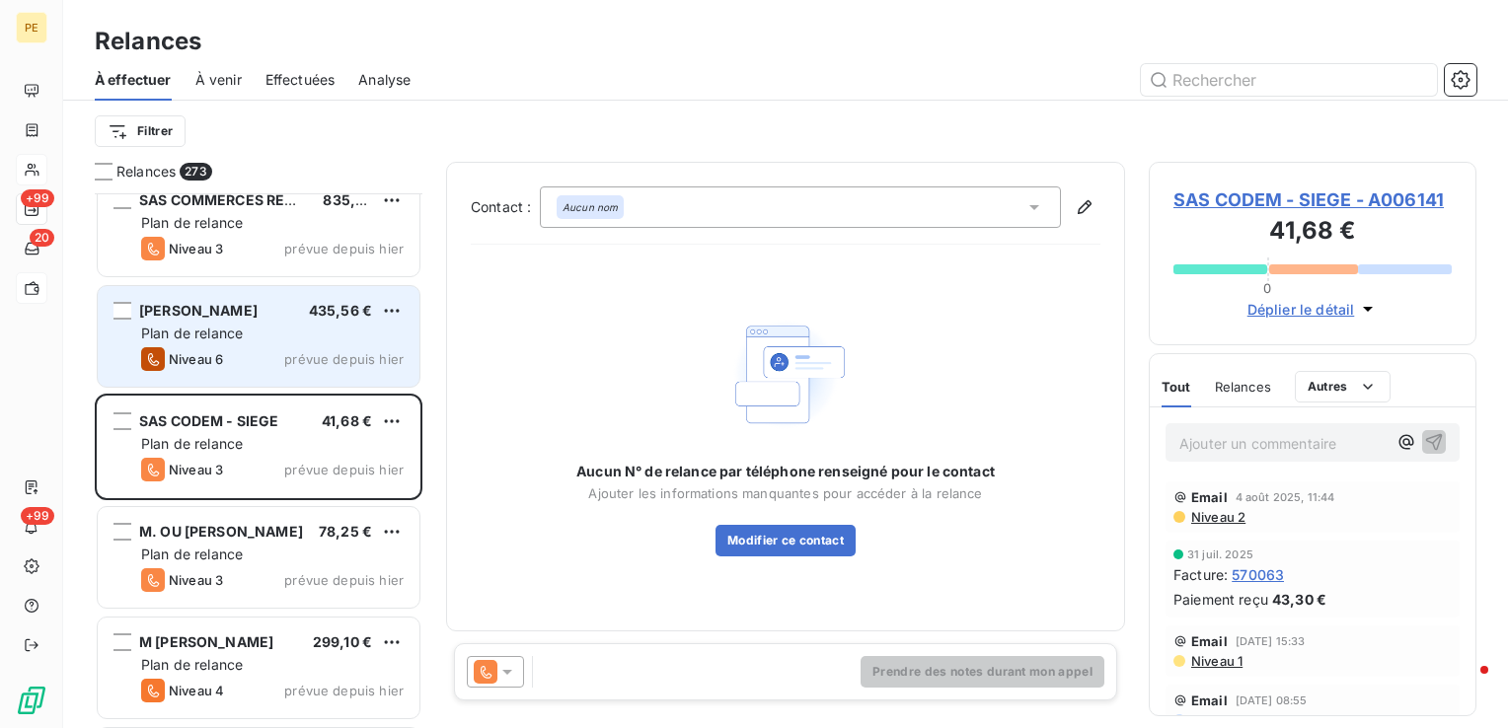
click at [258, 327] on div "Plan de relance" at bounding box center [272, 334] width 263 height 20
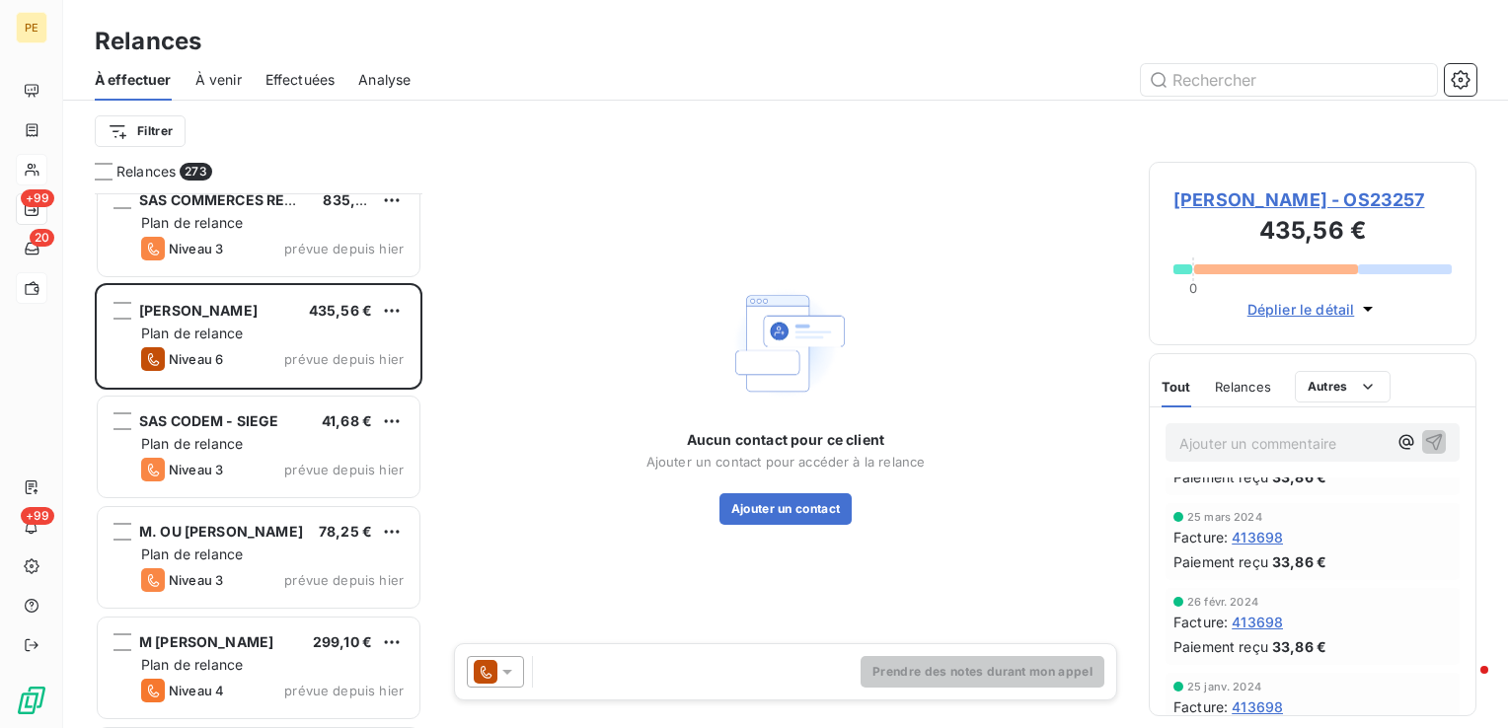
scroll to position [1401, 0]
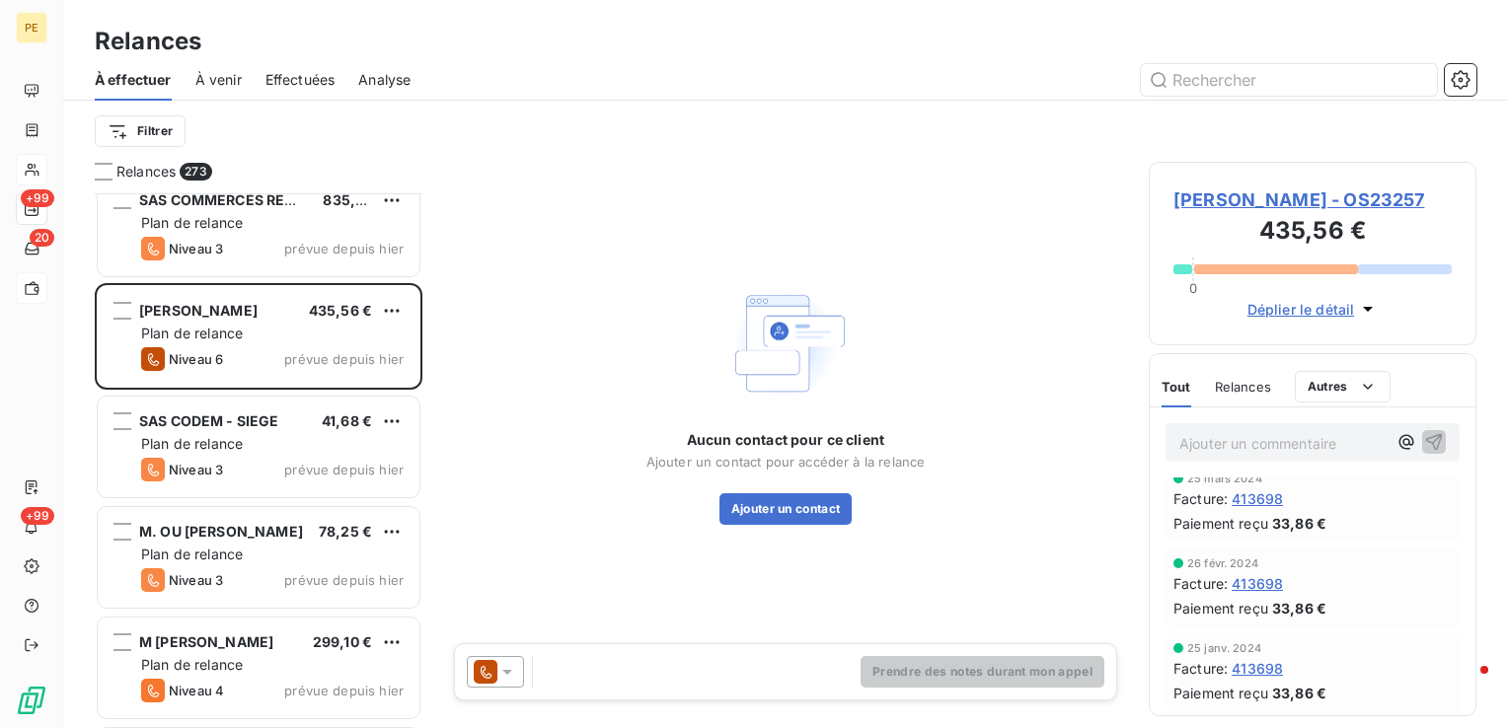
click at [1224, 199] on span "[PERSON_NAME] - OS23257" at bounding box center [1313, 200] width 278 height 27
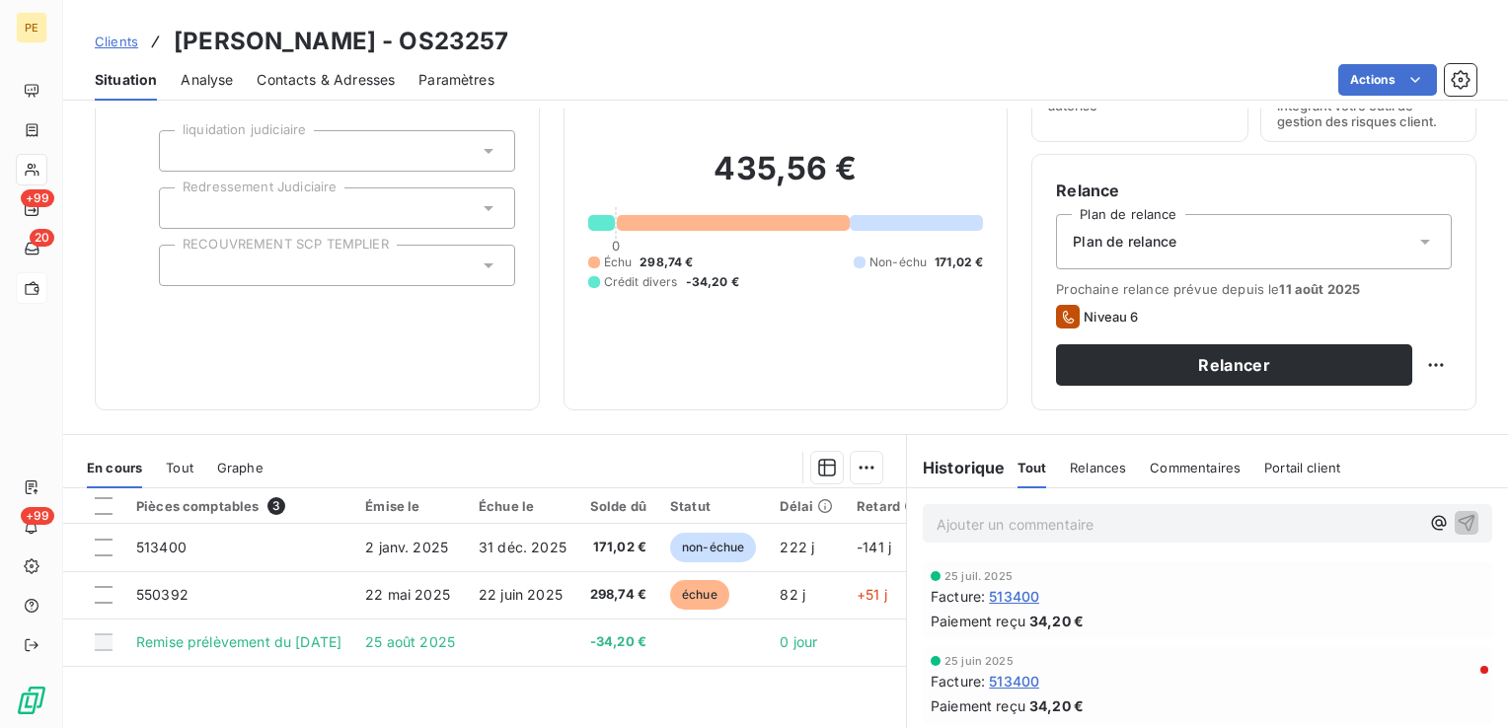
scroll to position [213, 0]
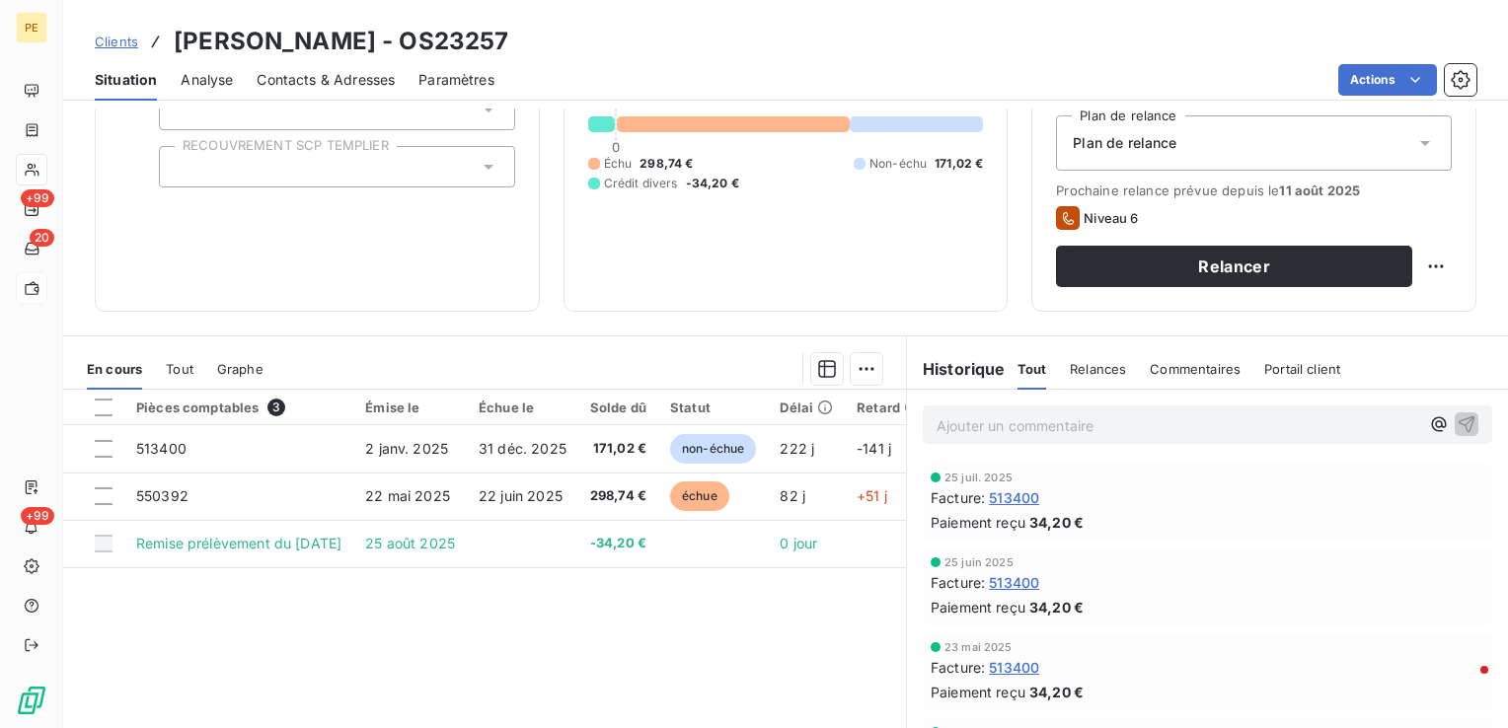
click at [355, 88] on span "Contacts & Adresses" at bounding box center [326, 80] width 138 height 20
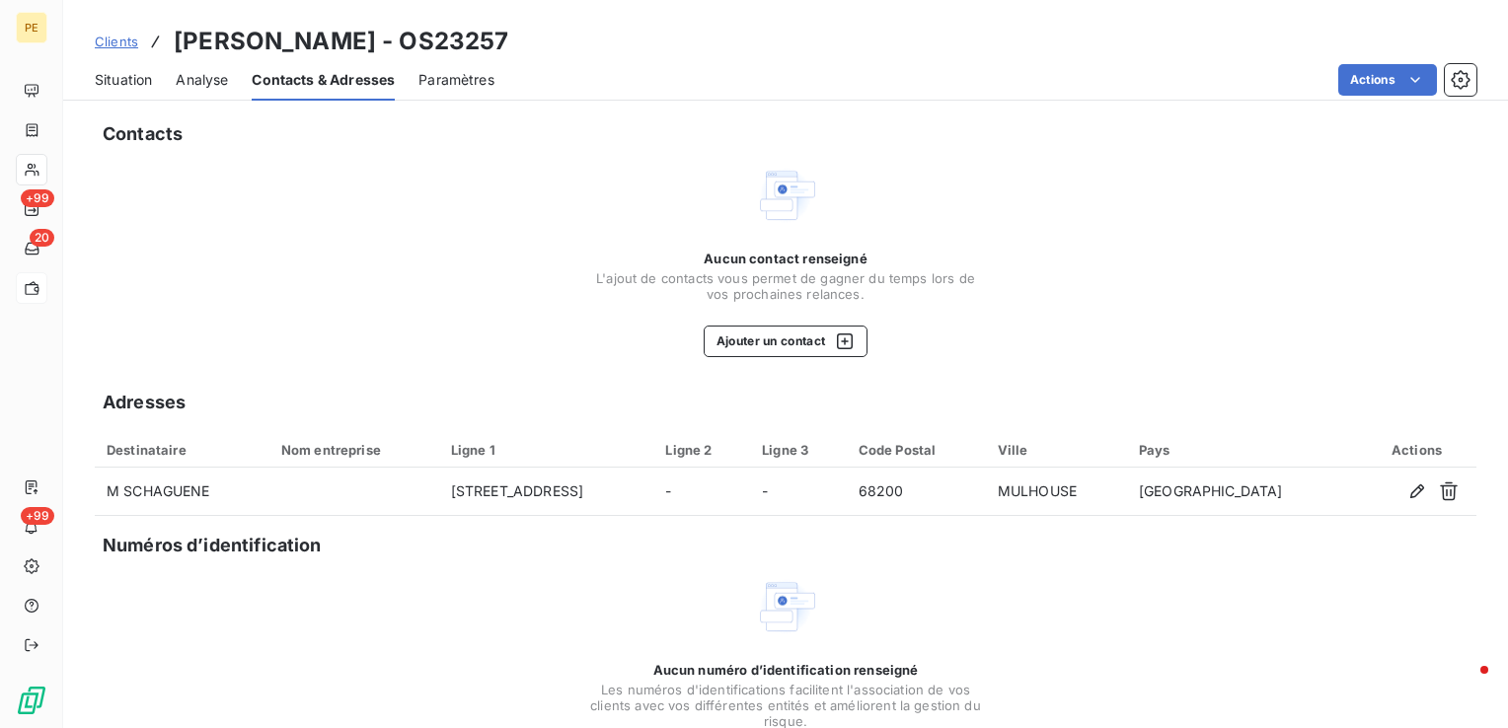
click at [128, 82] on span "Situation" at bounding box center [123, 80] width 57 height 20
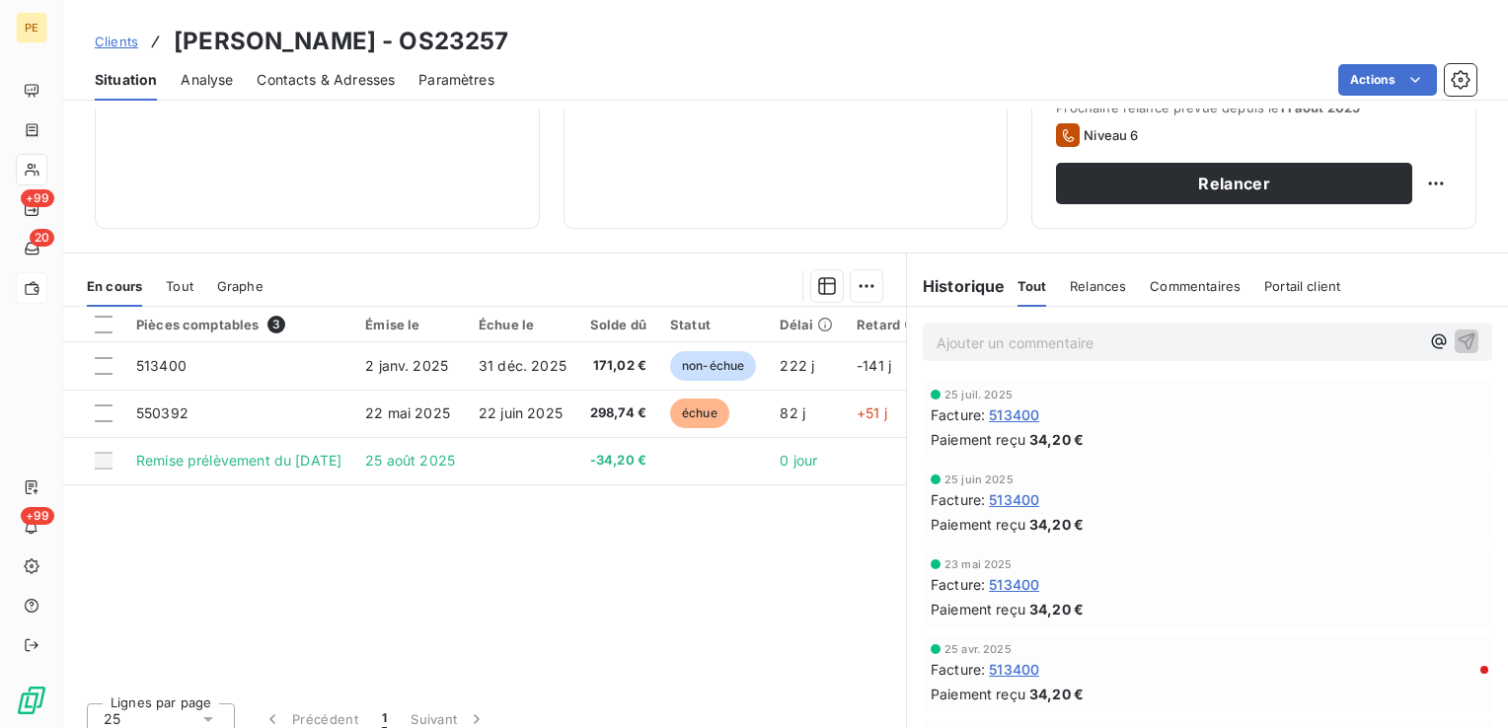
scroll to position [312, 0]
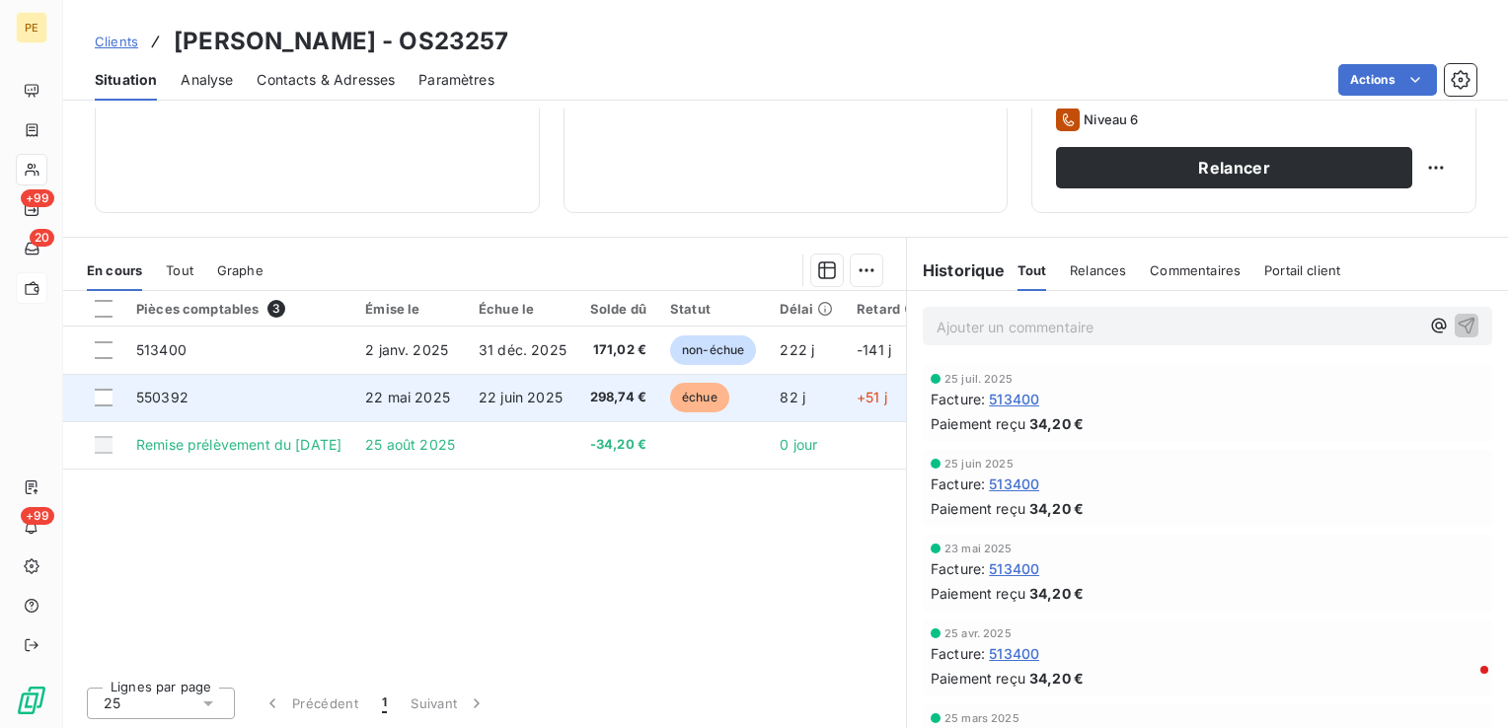
click at [429, 398] on span "22 mai 2025" at bounding box center [407, 397] width 85 height 17
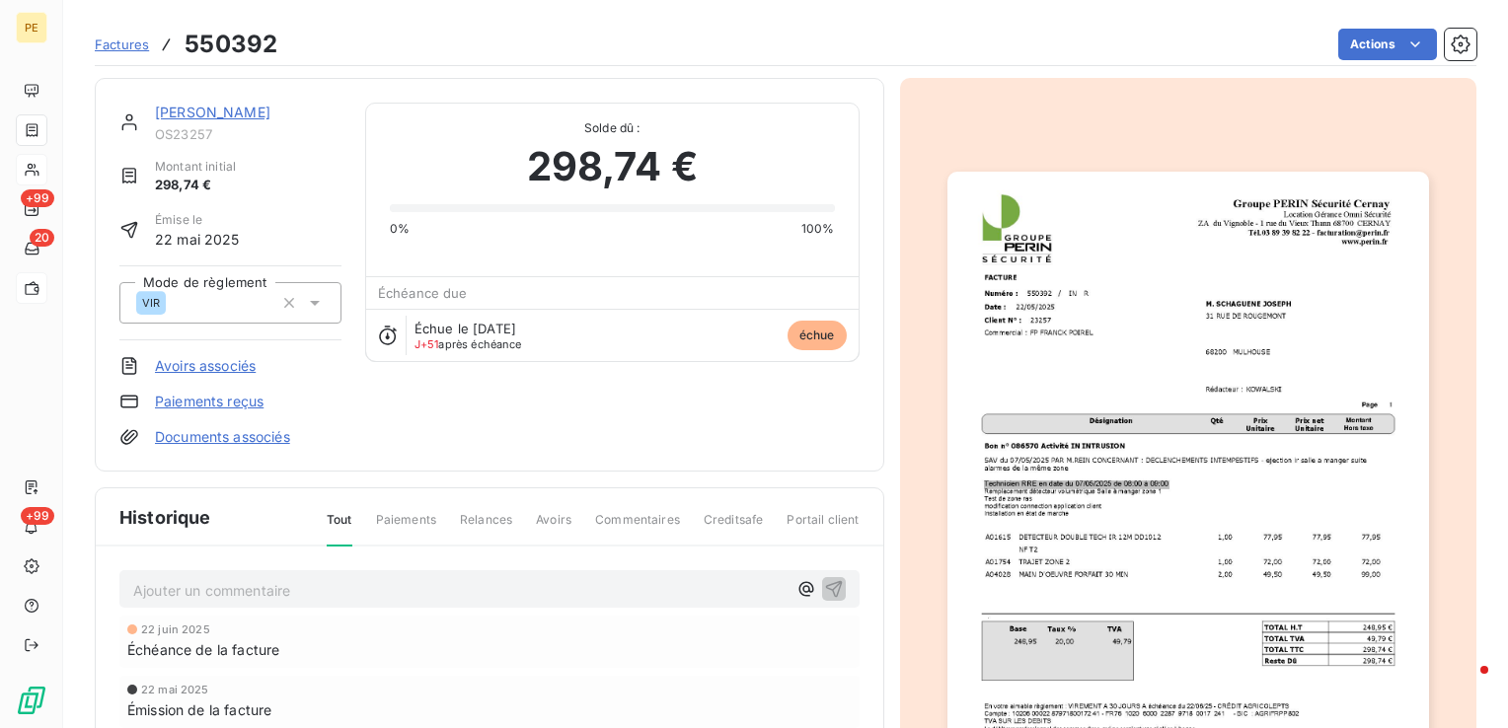
scroll to position [99, 0]
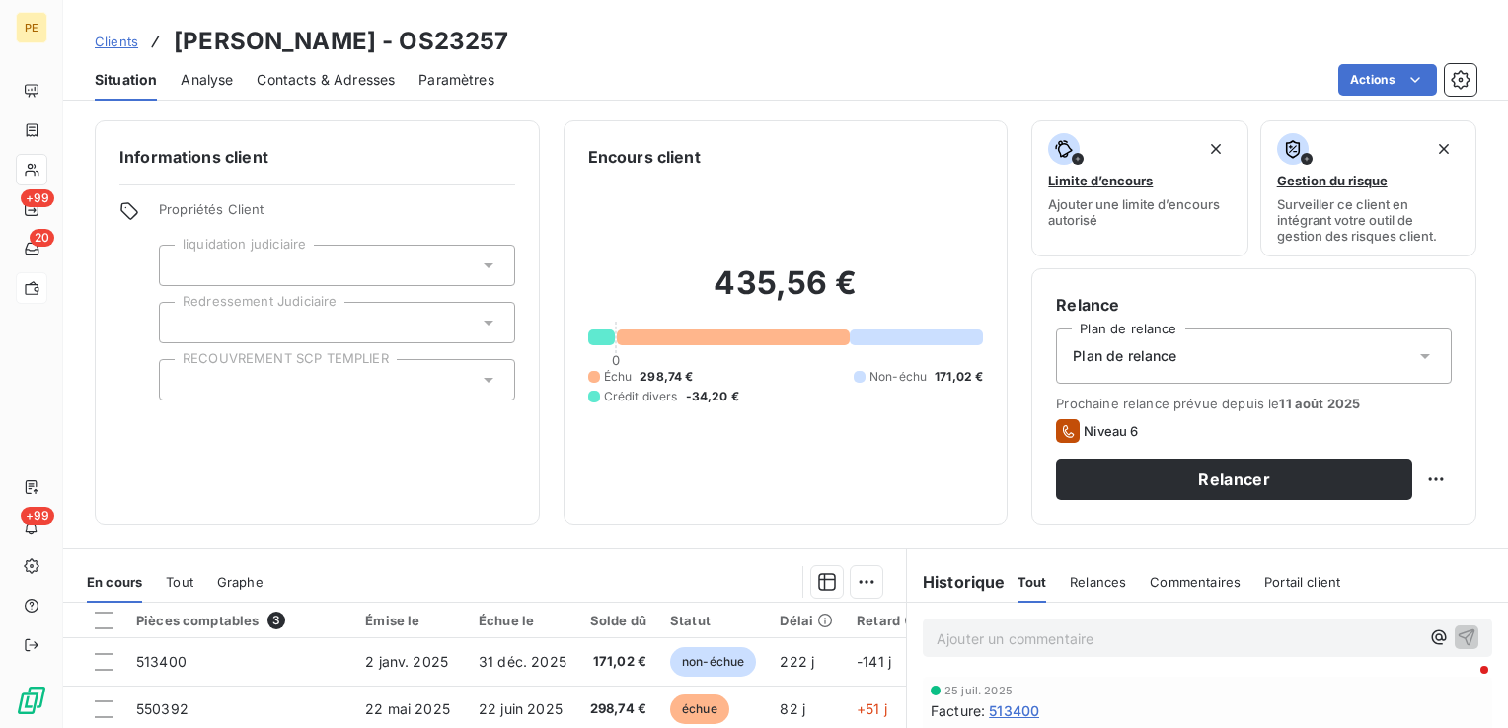
click at [306, 75] on span "Contacts & Adresses" at bounding box center [326, 80] width 138 height 20
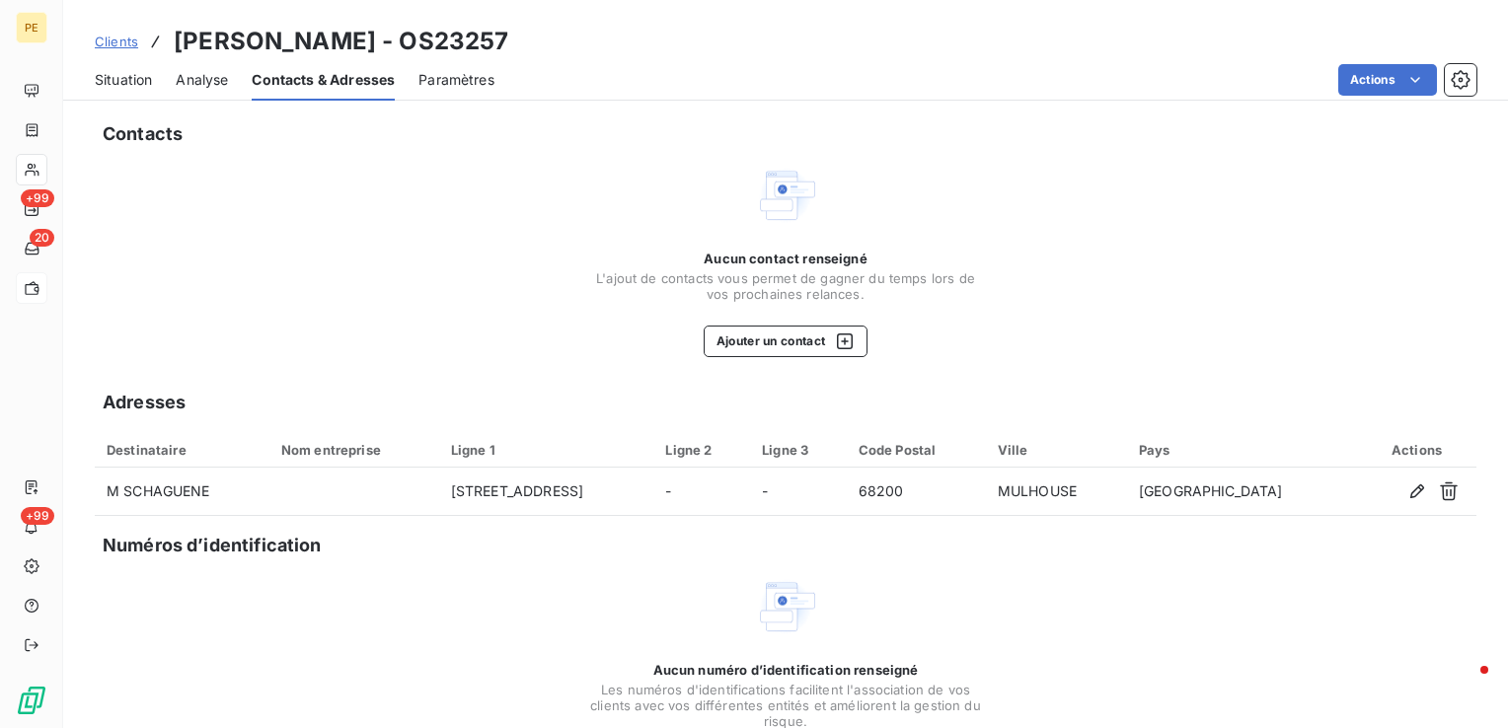
click at [810, 335] on html "PE +99 20 +99 Clients SCHAGUENE [PERSON_NAME] - OS23257 Situation Analyse Conta…" at bounding box center [754, 364] width 1508 height 728
click at [808, 346] on button "Ajouter un contact" at bounding box center [786, 342] width 165 height 32
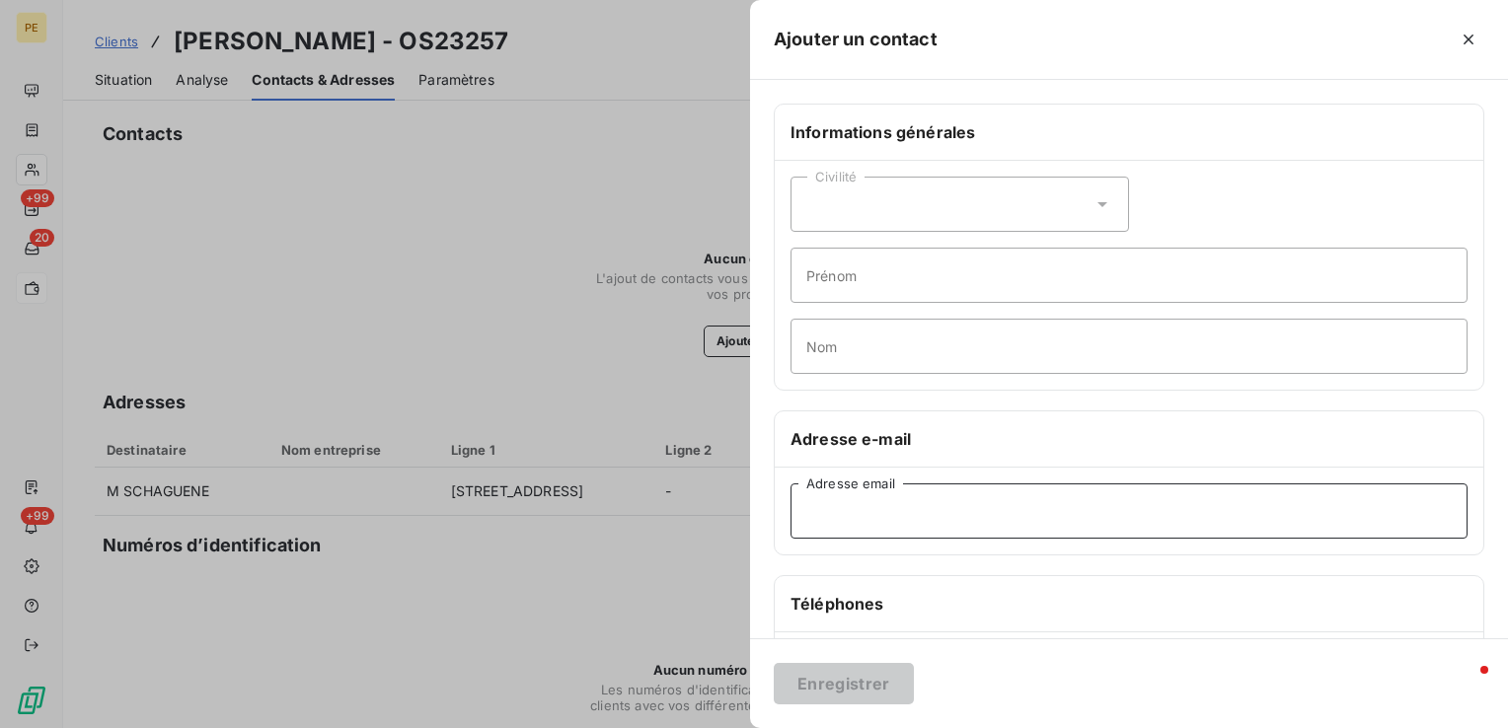
click at [868, 507] on input "Adresse email" at bounding box center [1129, 511] width 677 height 55
paste input "[PERSON_NAME][EMAIL_ADDRESS][DOMAIN_NAME]"
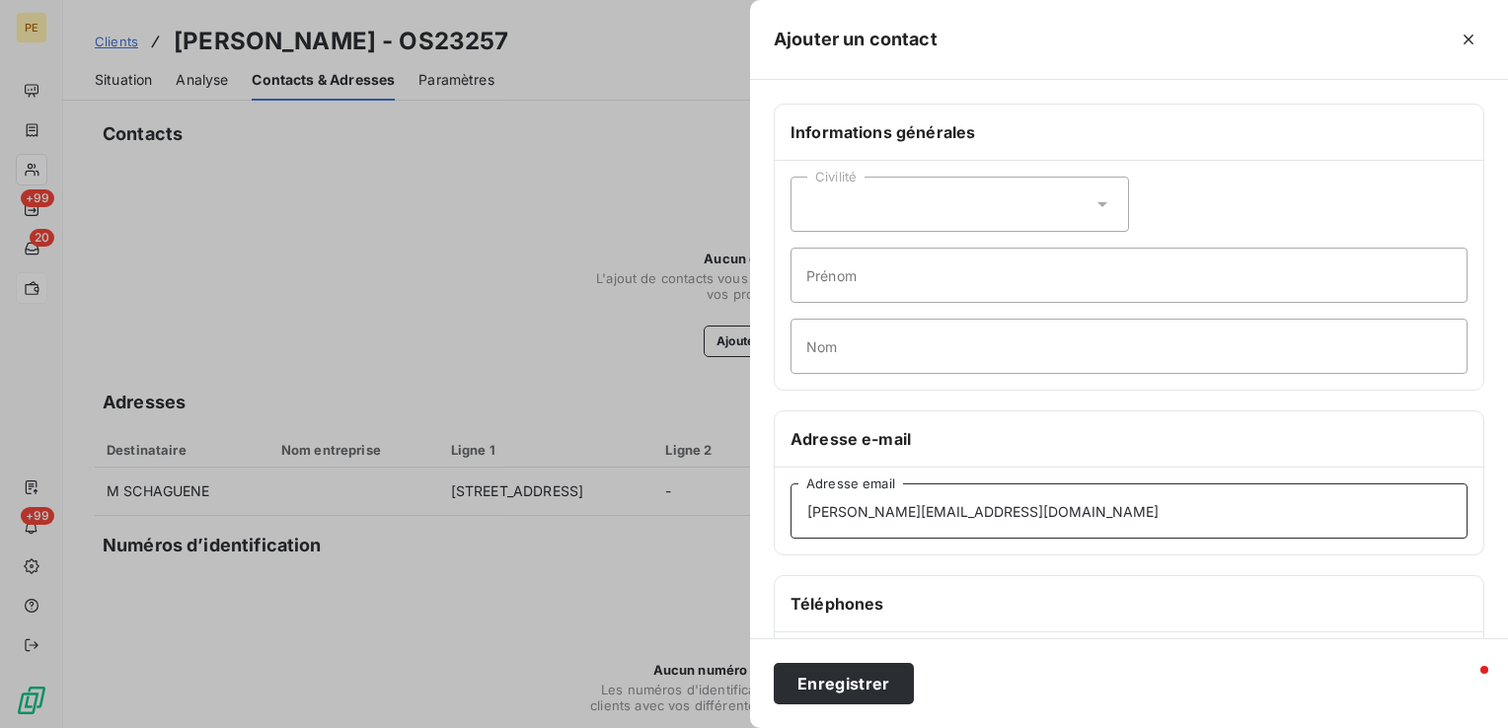
type input "[PERSON_NAME][EMAIL_ADDRESS][DOMAIN_NAME]"
click at [869, 200] on div "Civilité" at bounding box center [960, 204] width 339 height 55
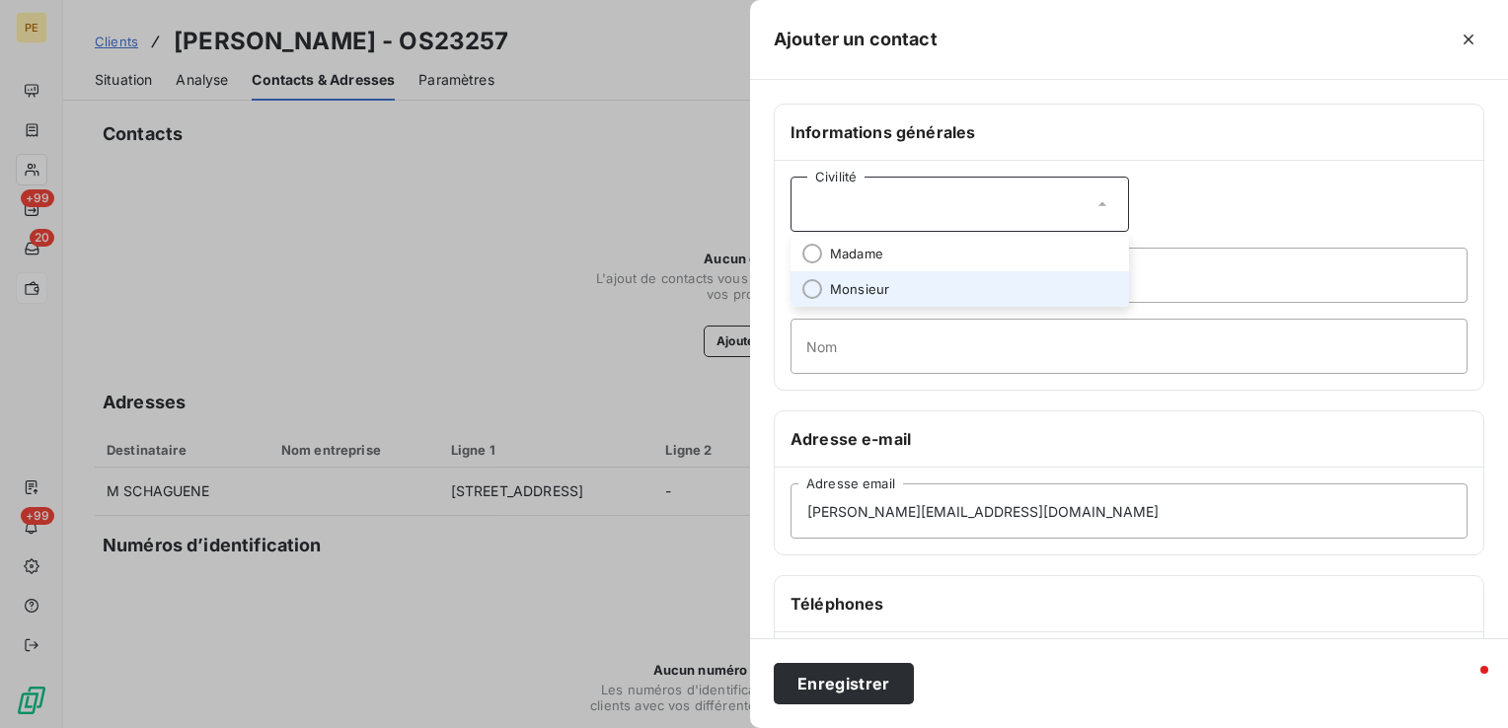
click at [825, 290] on li "Monsieur" at bounding box center [960, 289] width 339 height 36
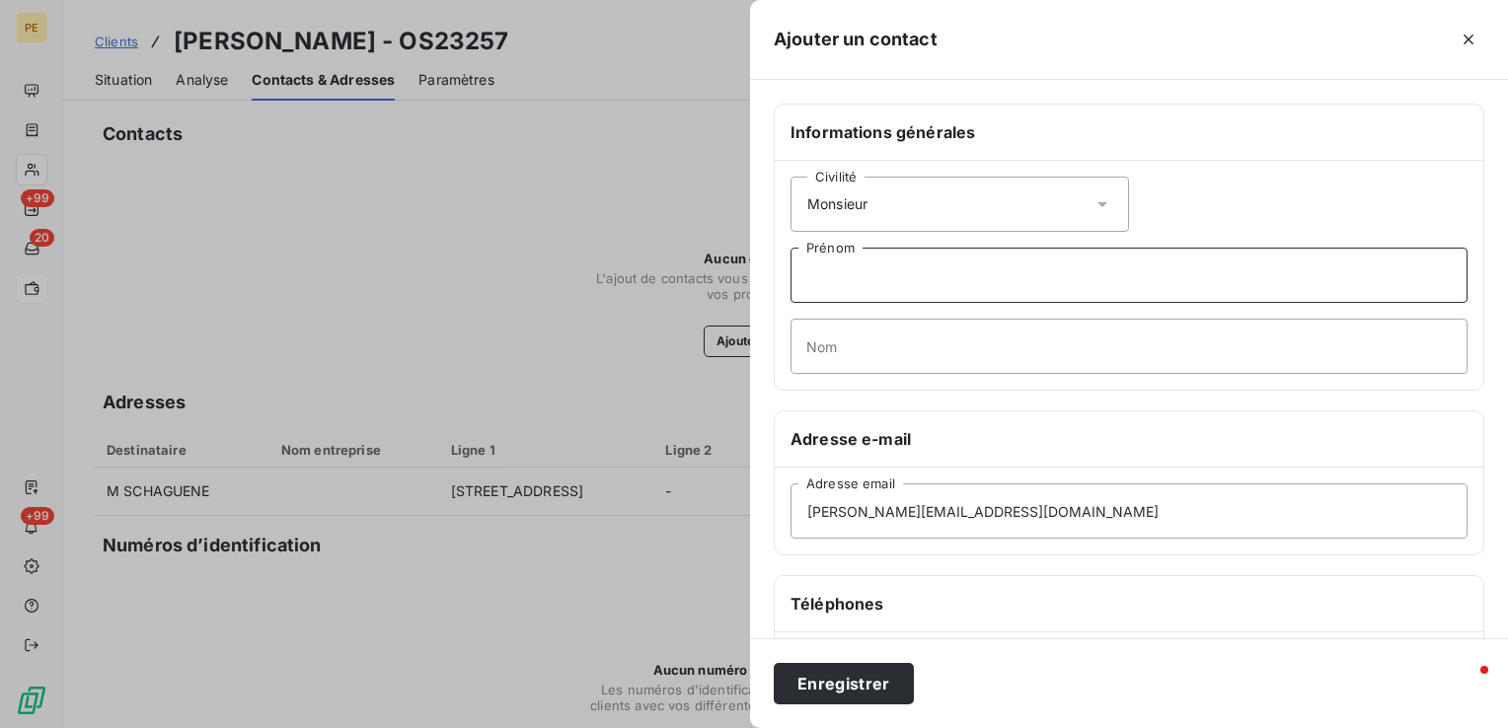
click at [838, 293] on input "Prénom" at bounding box center [1129, 275] width 677 height 55
type input "[PERSON_NAME]"
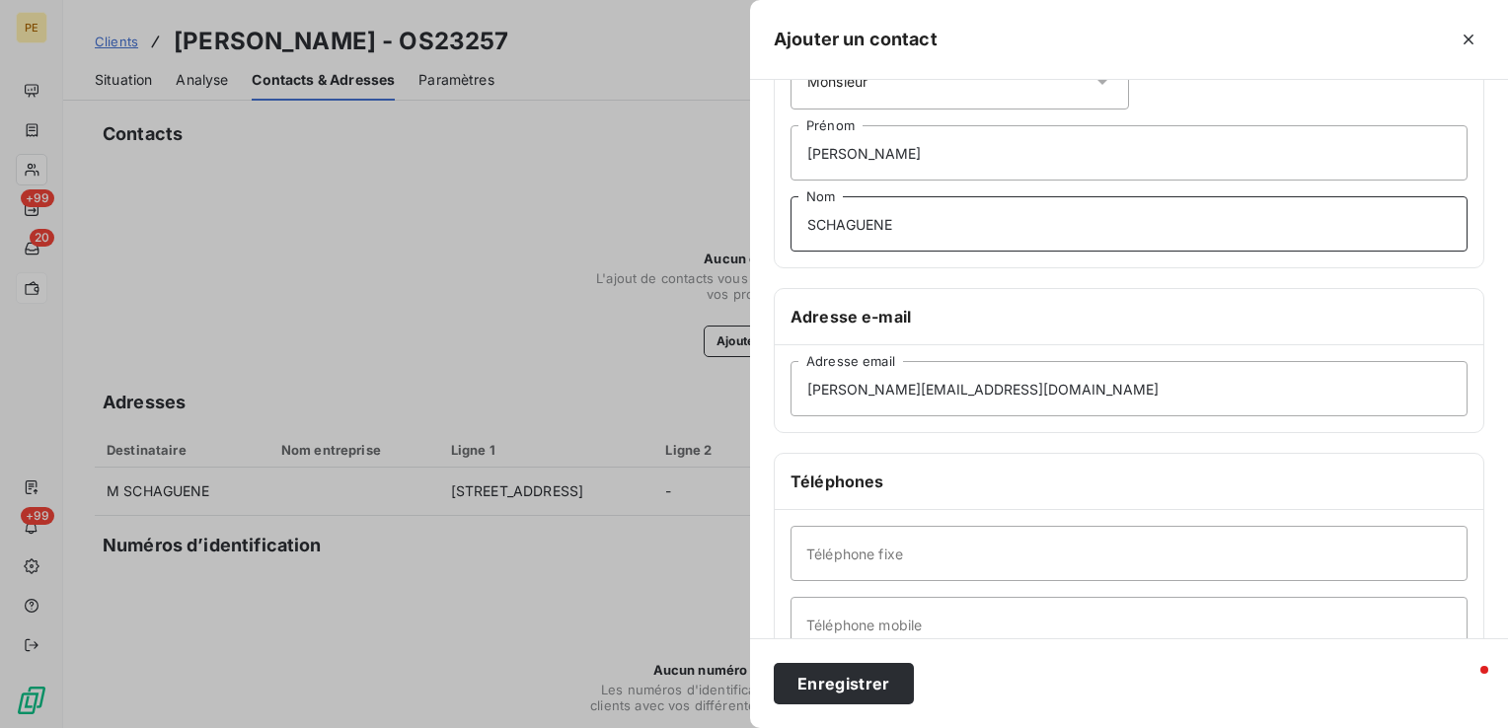
scroll to position [296, 0]
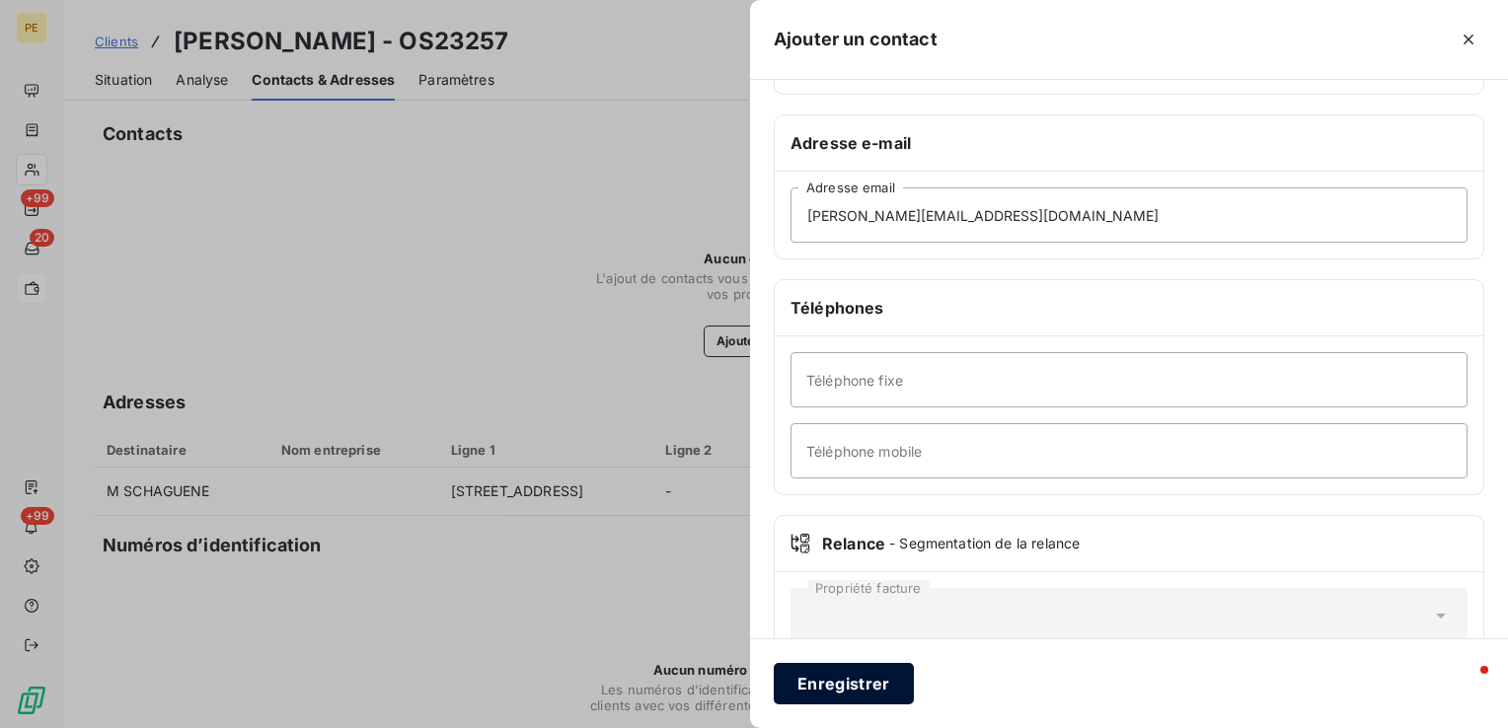
type input "SCHAGUENE"
click at [857, 680] on button "Enregistrer" at bounding box center [844, 683] width 140 height 41
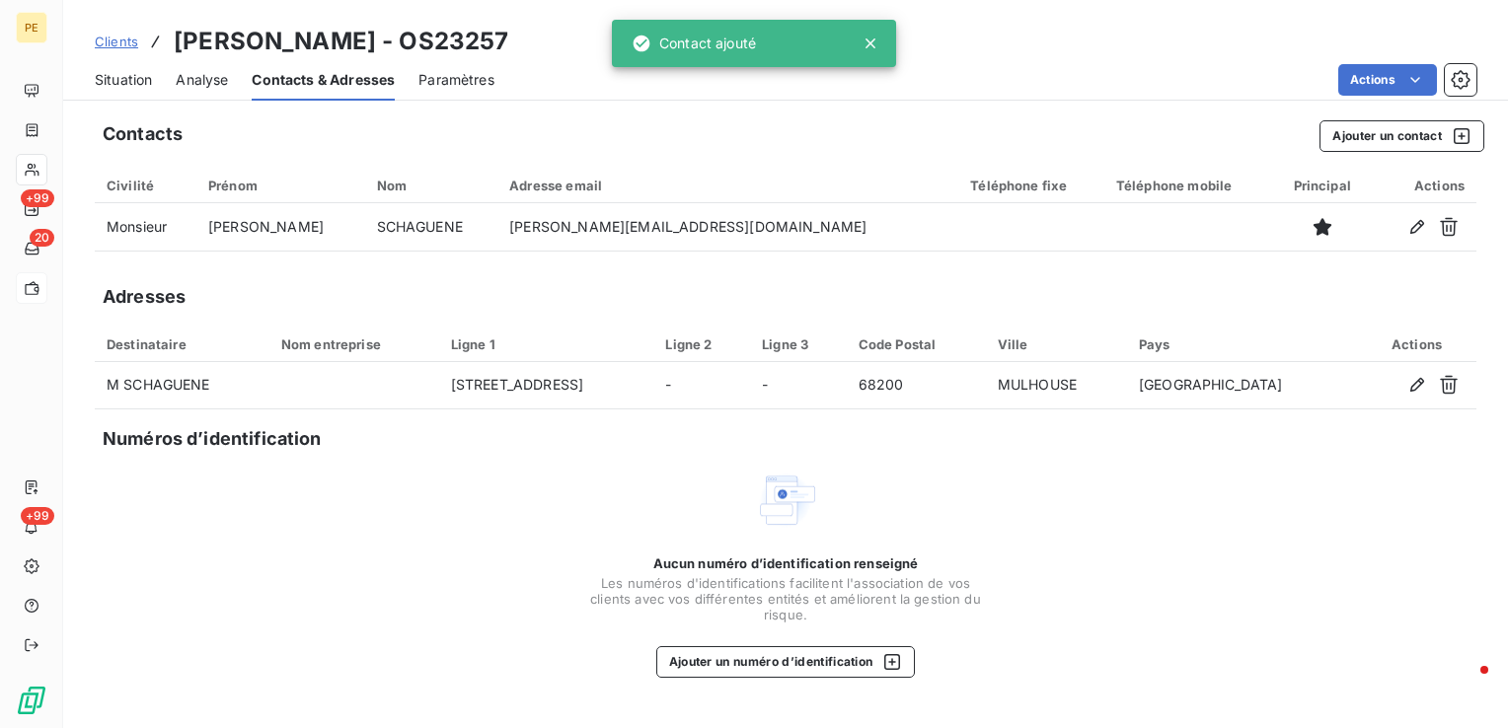
click at [115, 73] on span "Situation" at bounding box center [123, 80] width 57 height 20
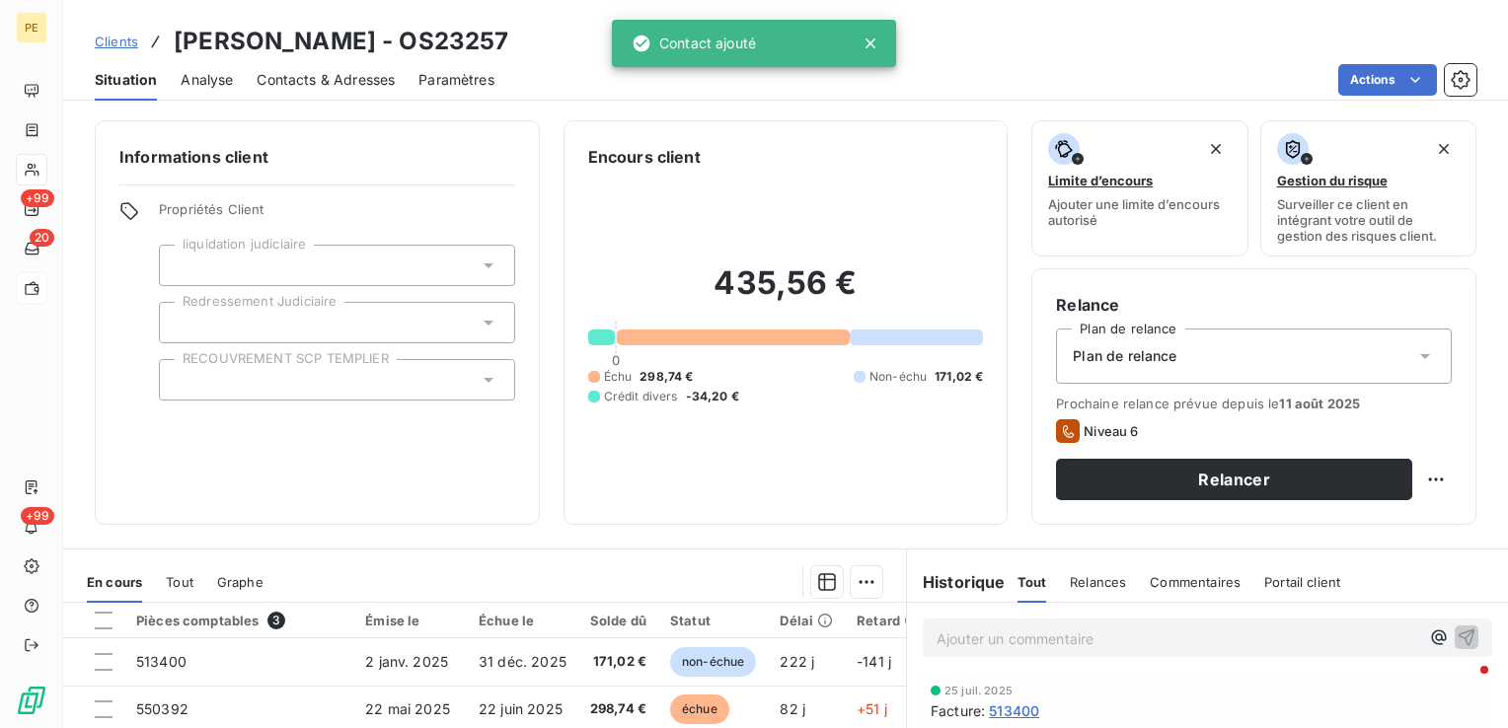
click at [1422, 331] on div "Plan de relance" at bounding box center [1254, 356] width 396 height 55
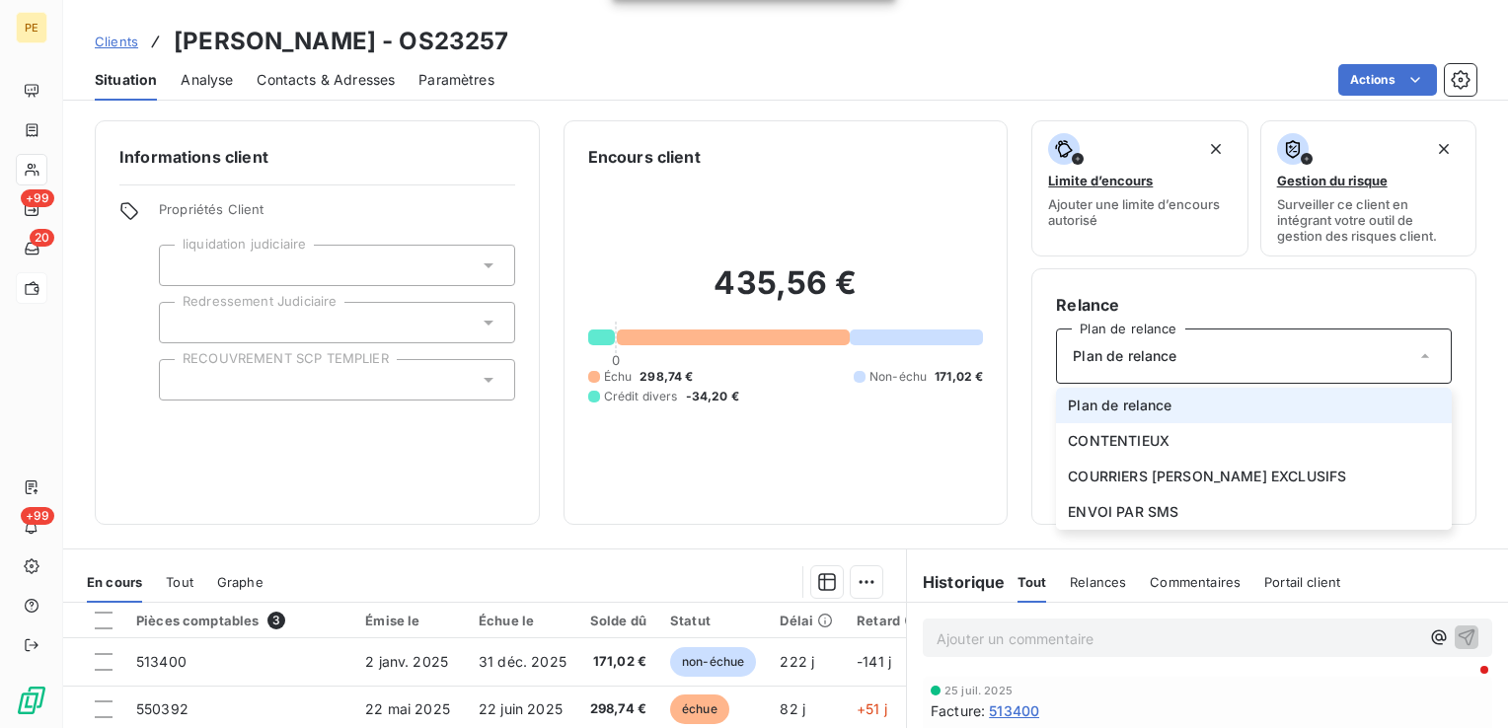
click at [1113, 404] on span "Plan de relance" at bounding box center [1120, 406] width 104 height 20
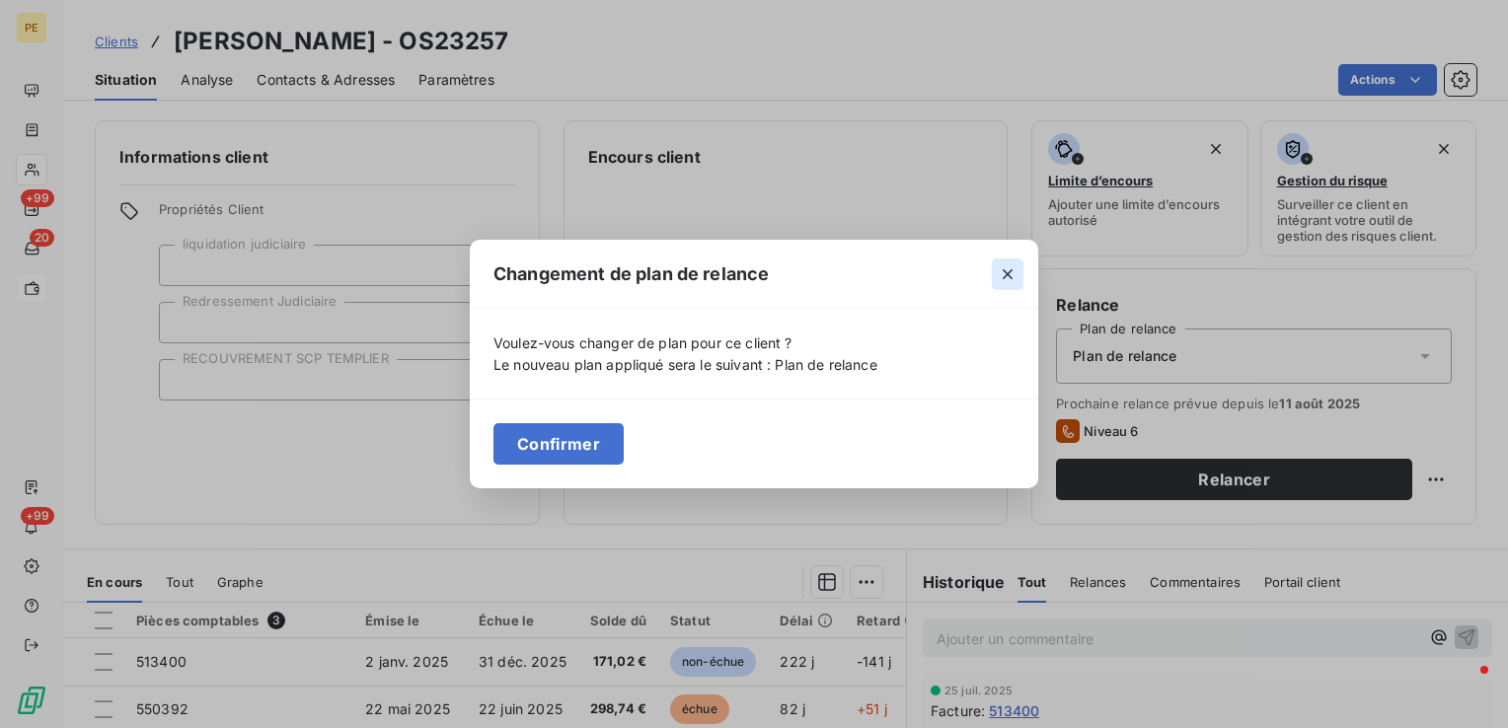
click at [1015, 273] on icon "button" at bounding box center [1008, 275] width 20 height 20
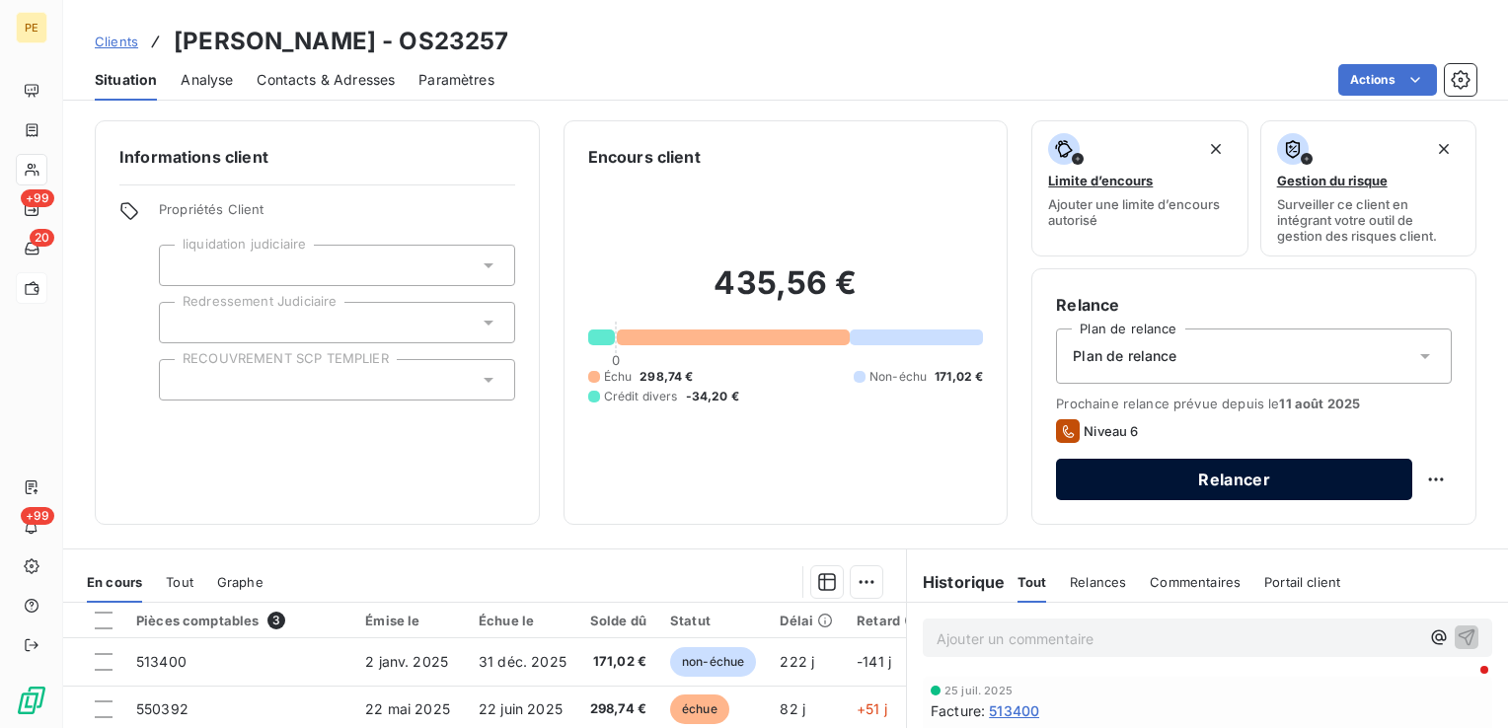
click at [1219, 485] on button "Relancer" at bounding box center [1234, 479] width 356 height 41
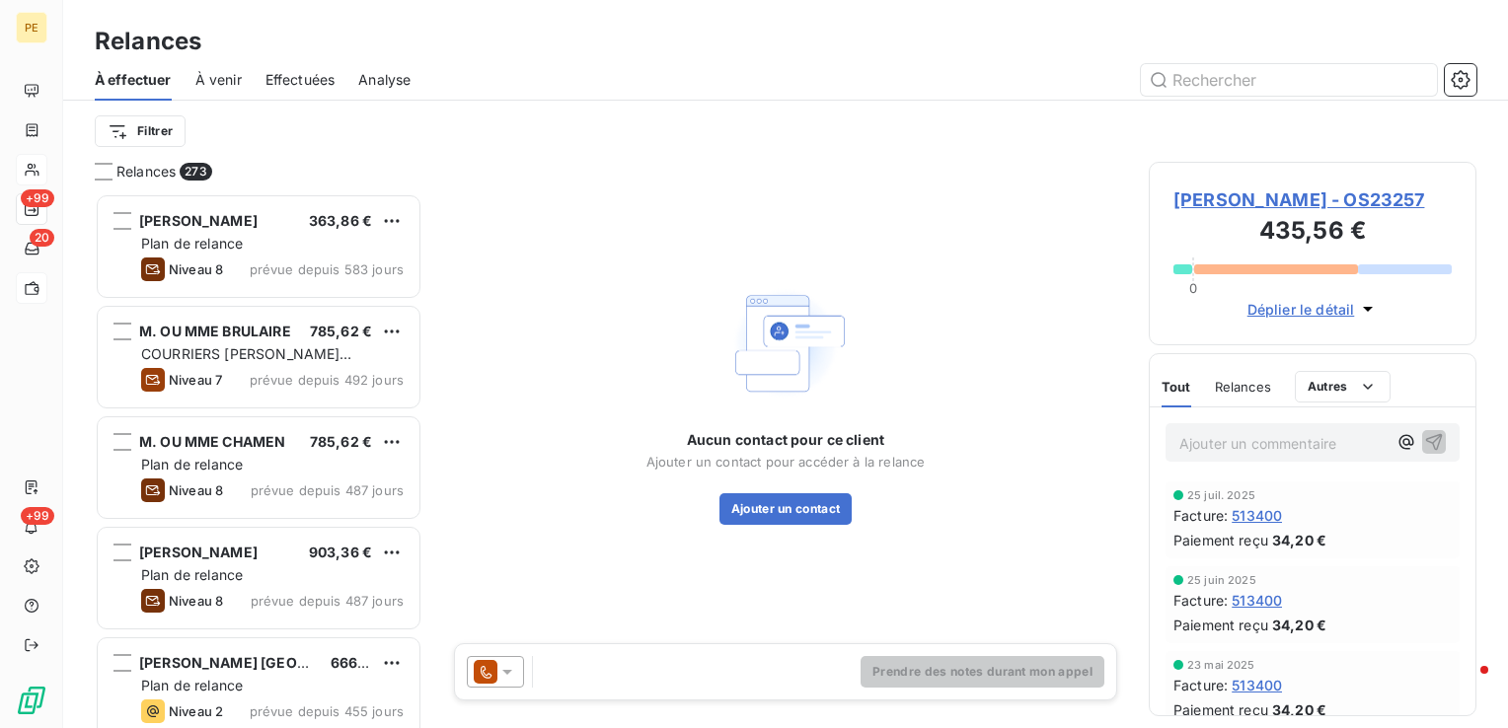
scroll to position [520, 312]
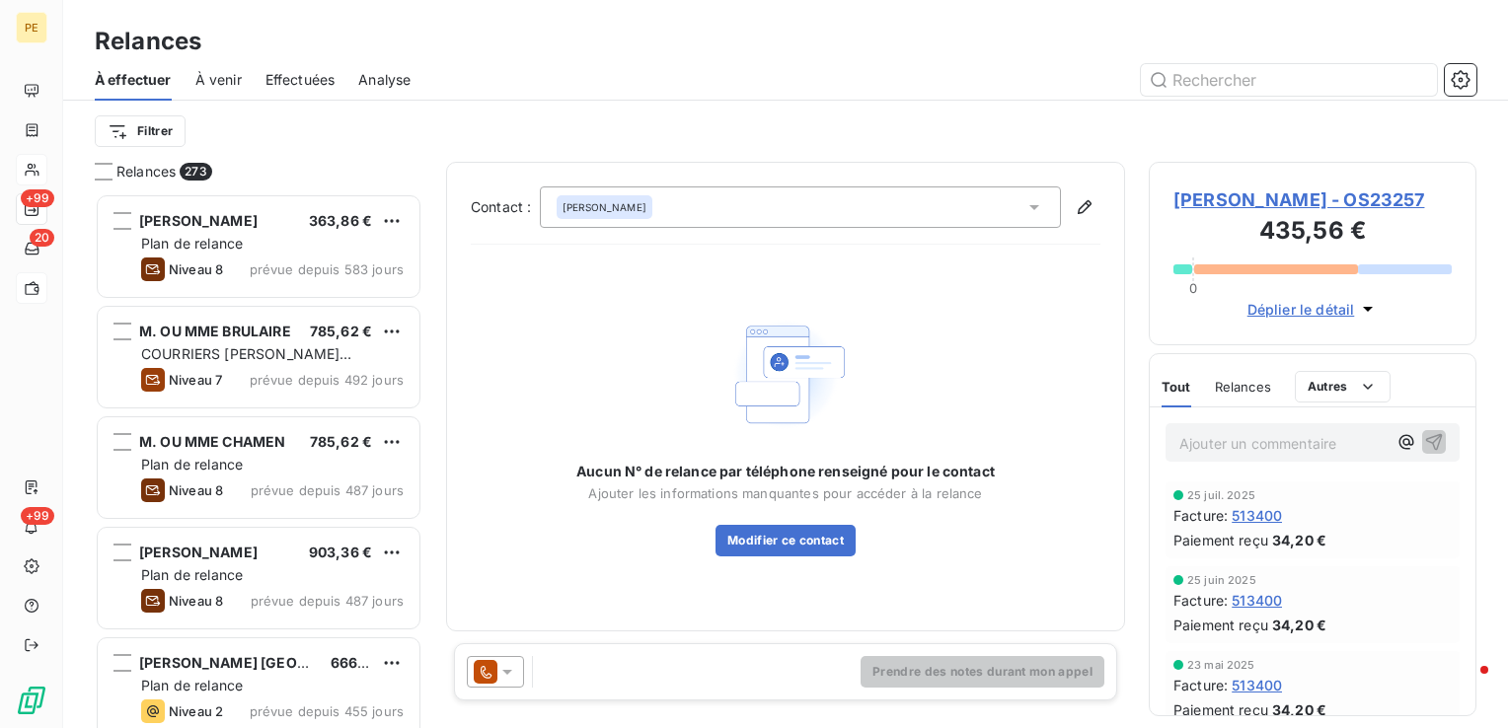
click at [489, 681] on icon at bounding box center [486, 672] width 24 height 24
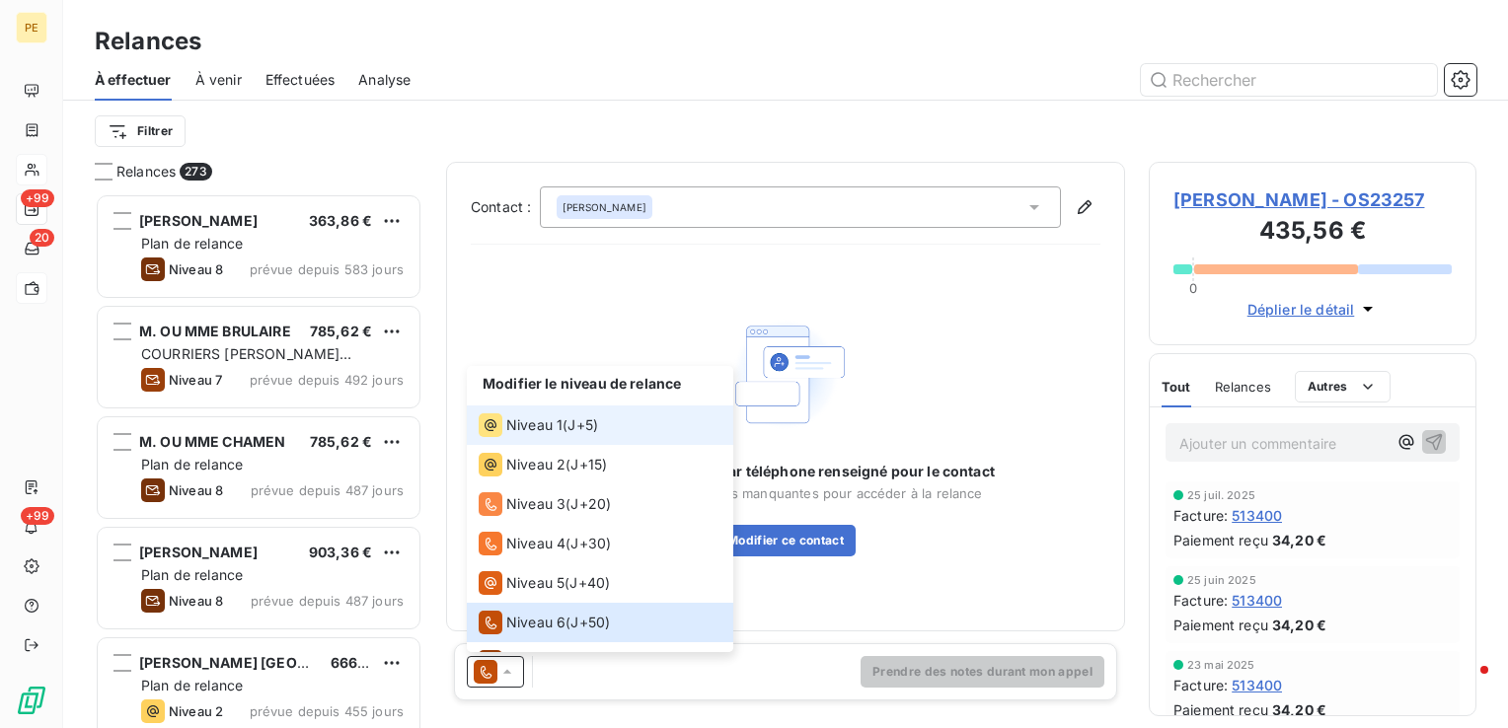
click at [552, 423] on span "Niveau 1" at bounding box center [534, 426] width 56 height 20
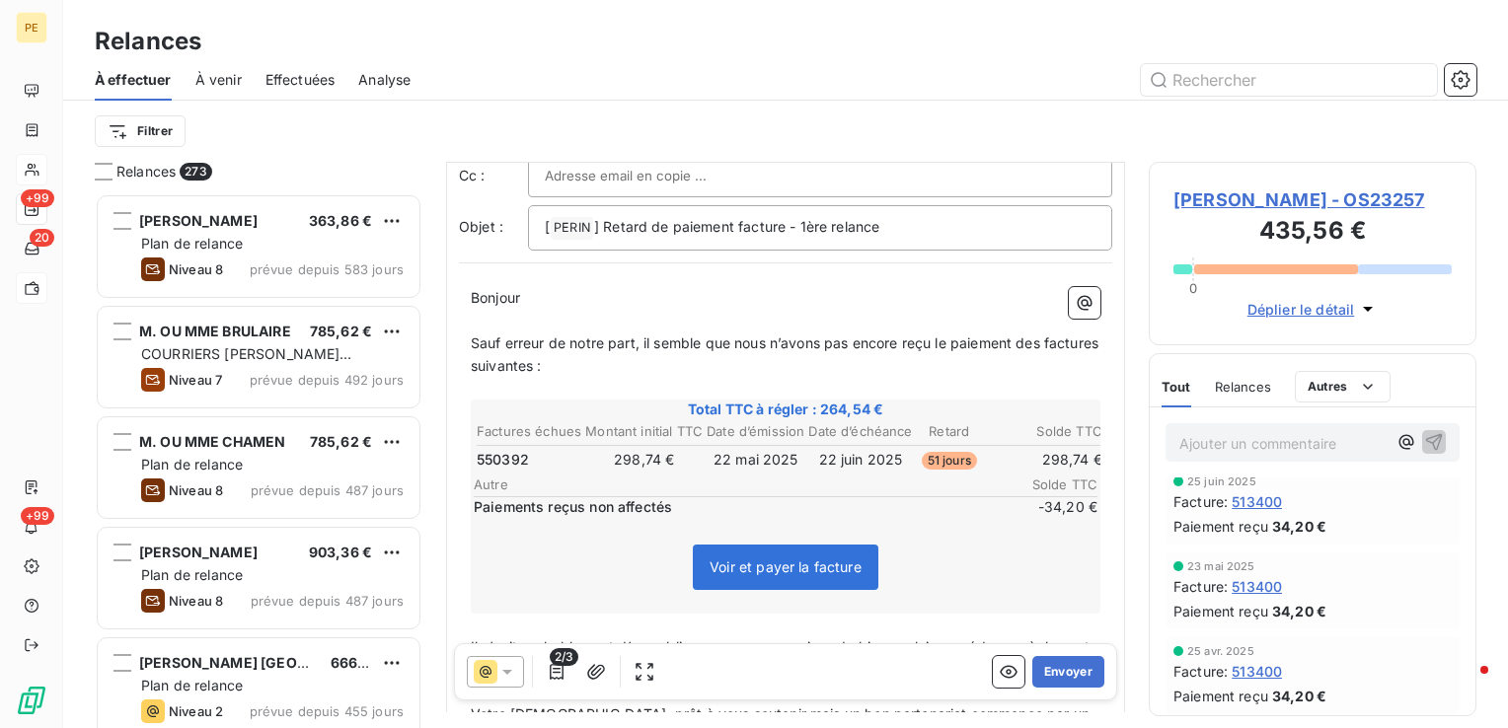
scroll to position [0, 0]
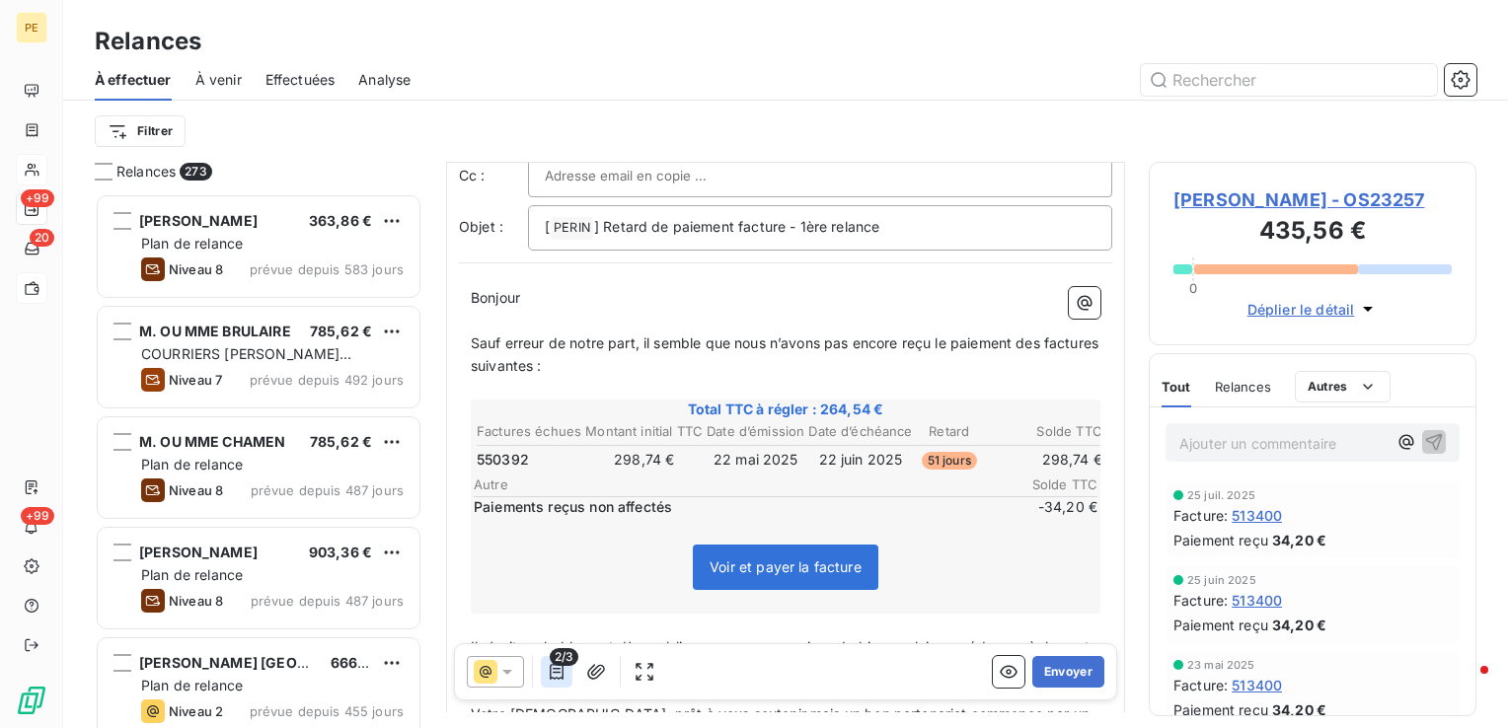
click at [552, 677] on icon "button" at bounding box center [557, 672] width 20 height 20
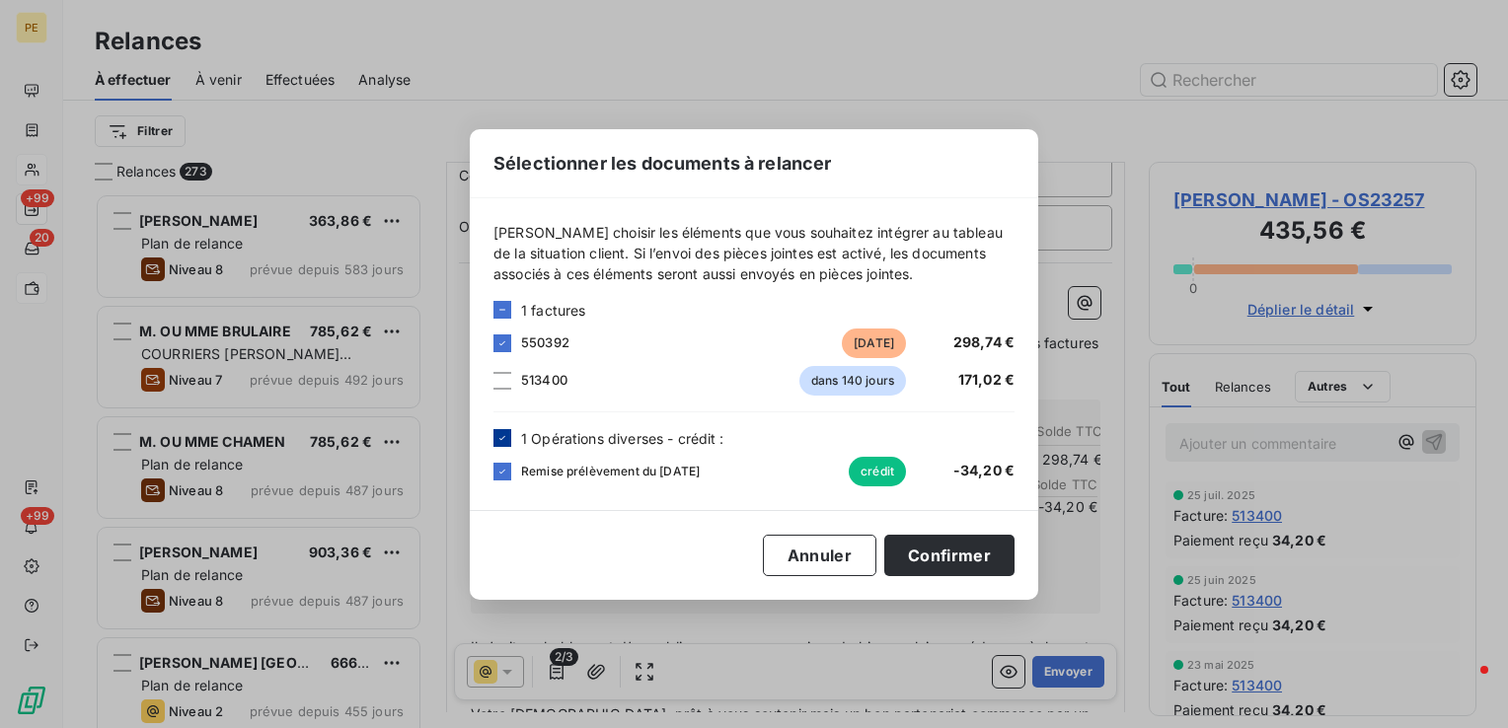
click at [501, 437] on icon at bounding box center [502, 438] width 12 height 12
click at [971, 557] on button "Confirmer" at bounding box center [949, 555] width 130 height 41
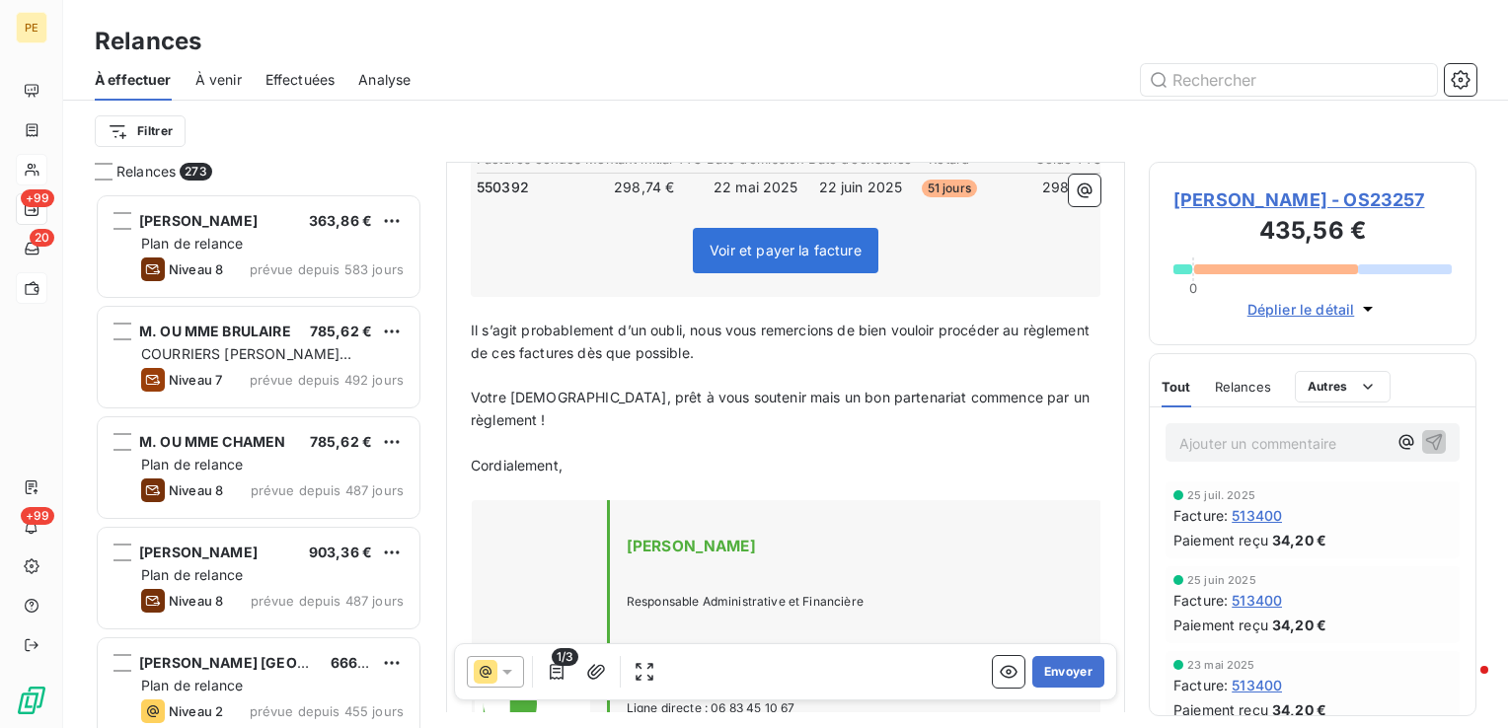
scroll to position [494, 0]
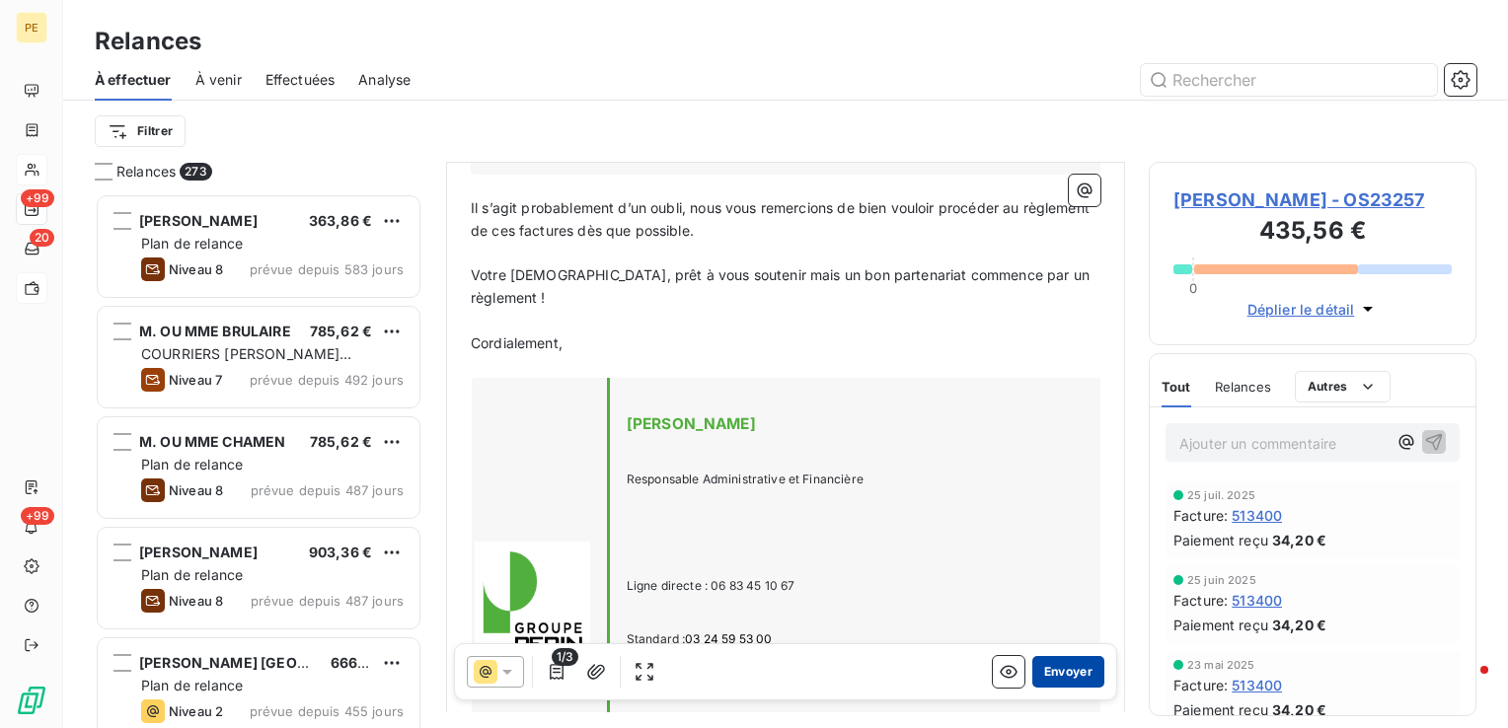
click at [1050, 677] on button "Envoyer" at bounding box center [1068, 672] width 72 height 32
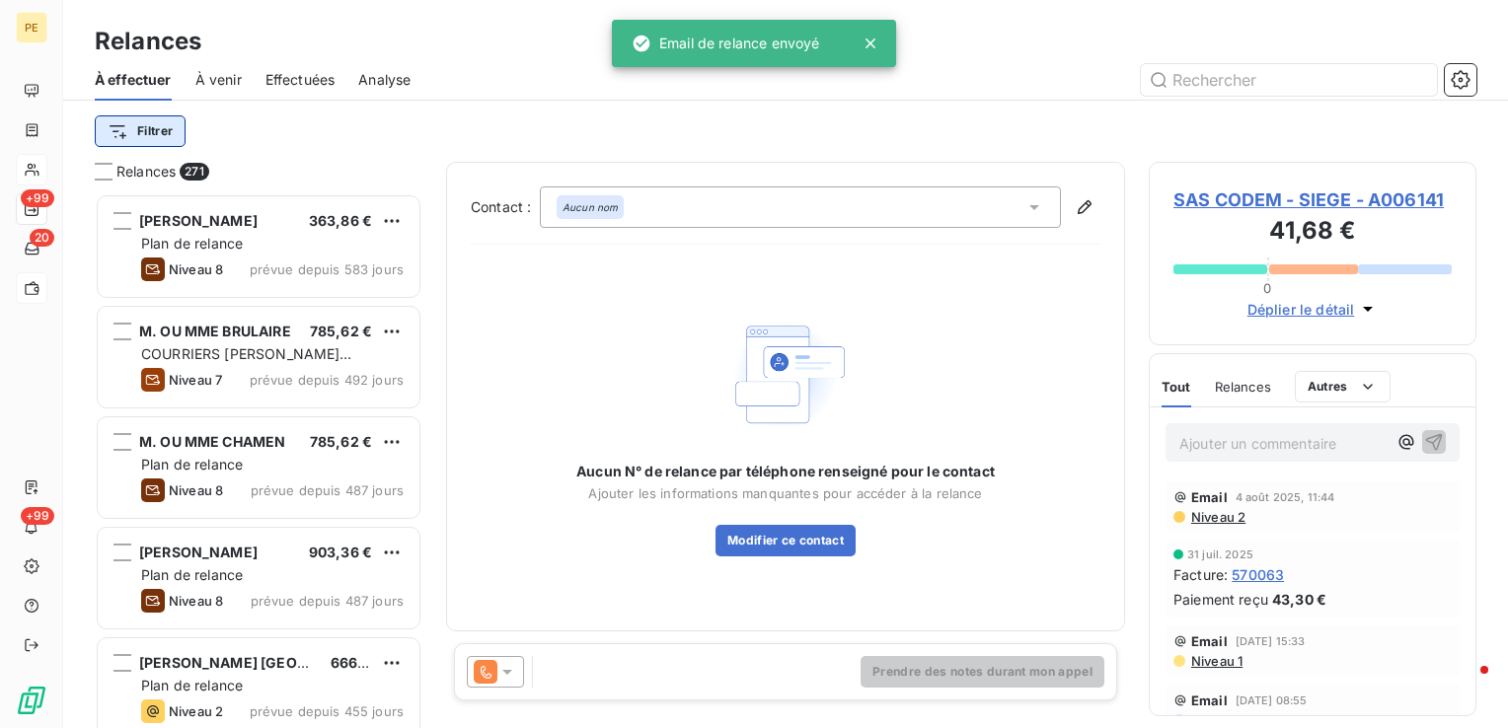
click at [155, 123] on html "PE +99 20 +99 Relances À effectuer À venir Effectuées Analyse Filtrer Relances …" at bounding box center [754, 364] width 1508 height 728
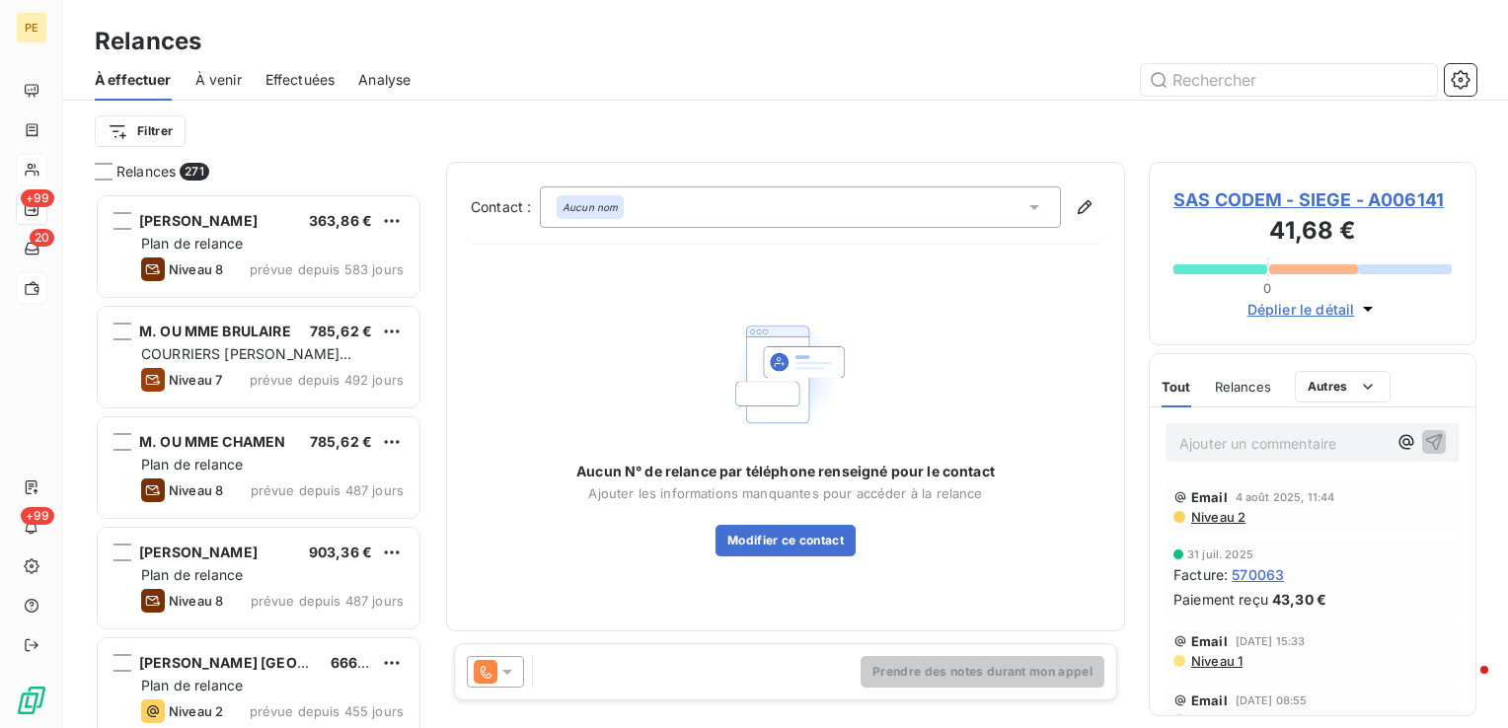
click at [385, 139] on html "PE +99 20 +99 Relances À effectuer À venir Effectuées Analyse Filtrer Relances …" at bounding box center [754, 364] width 1508 height 728
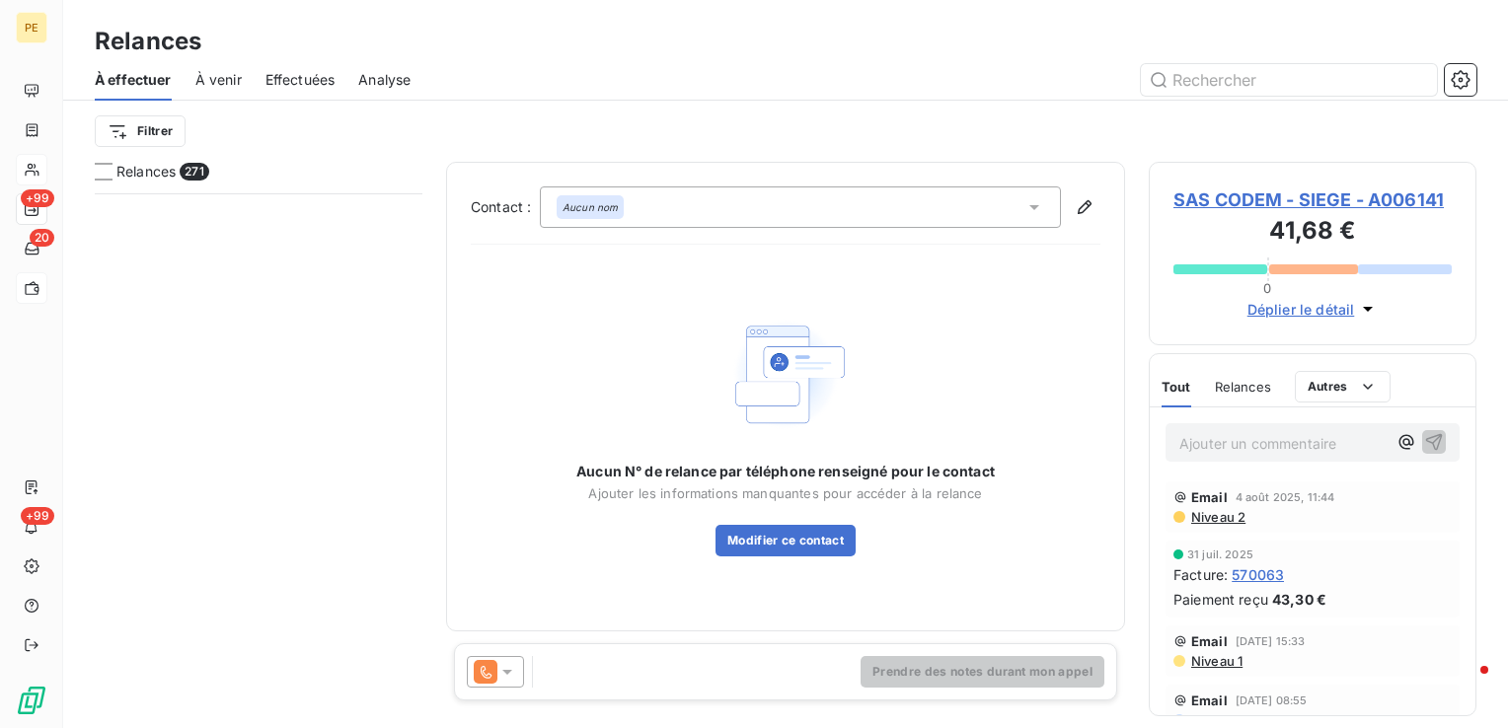
scroll to position [29425, 0]
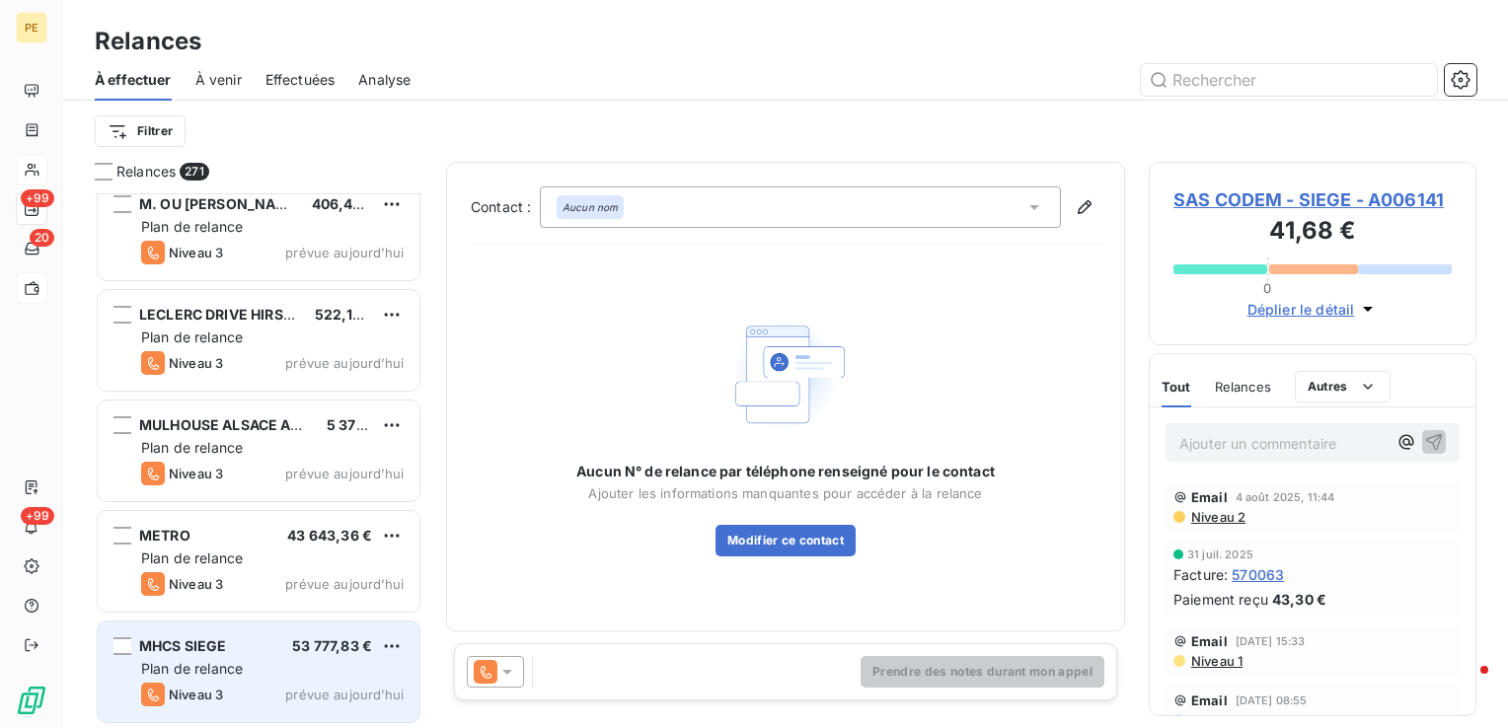
click at [246, 661] on div "Plan de relance" at bounding box center [272, 669] width 263 height 20
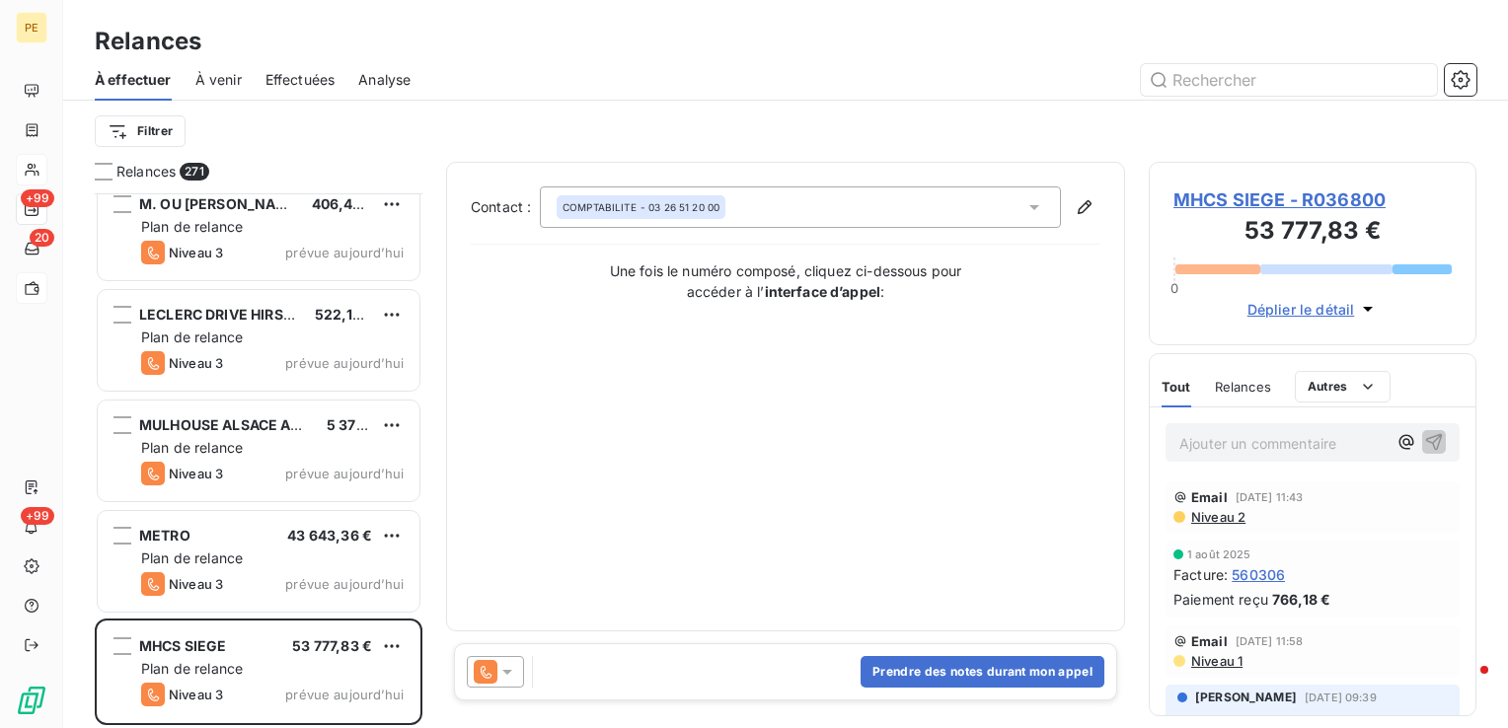
click at [1312, 194] on span "MHCS SIEGE - R036800" at bounding box center [1313, 200] width 278 height 27
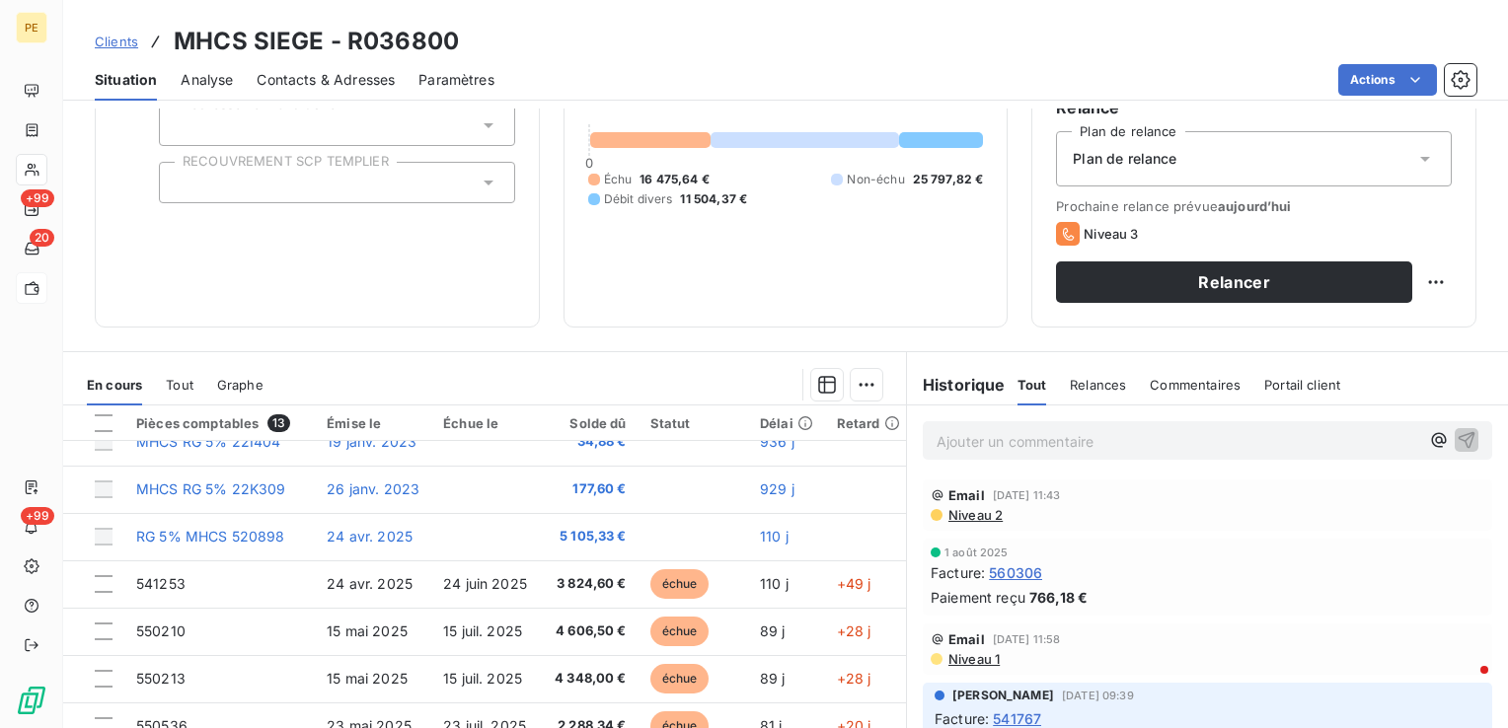
scroll to position [82, 0]
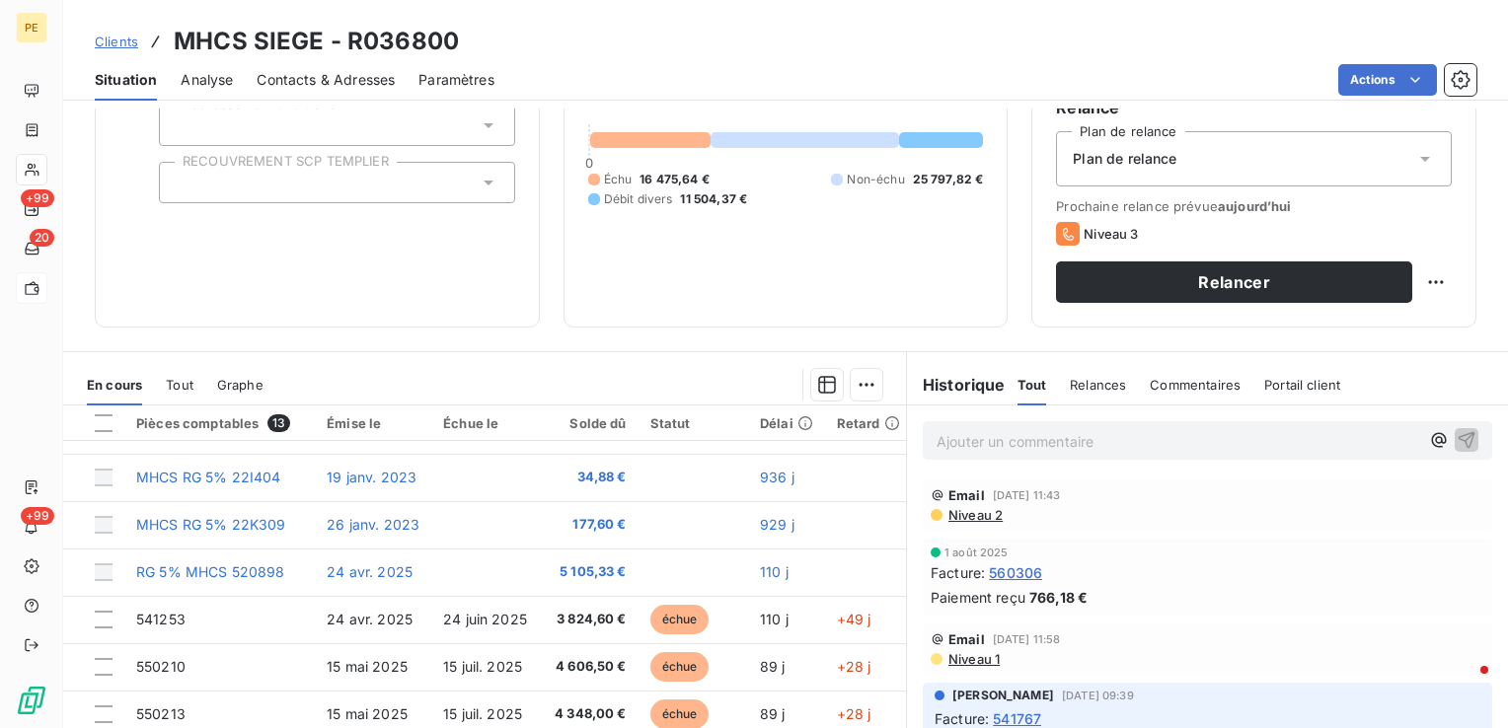
click at [366, 87] on span "Contacts & Adresses" at bounding box center [326, 80] width 138 height 20
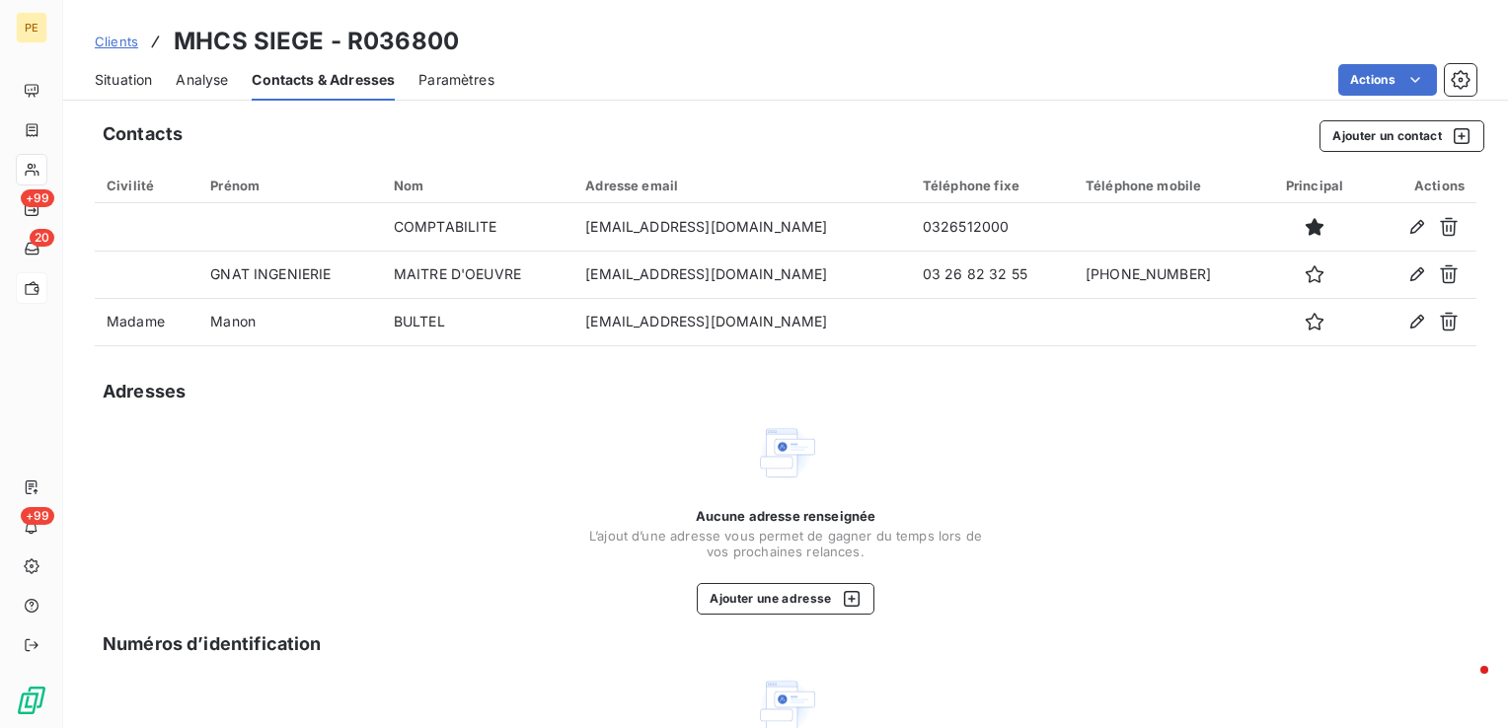
click at [971, 473] on div "Aucune adresse renseignée L’ajout d’une adresse vous permet de gagner du temps …" at bounding box center [785, 517] width 395 height 193
click at [120, 68] on div "Situation" at bounding box center [123, 79] width 57 height 41
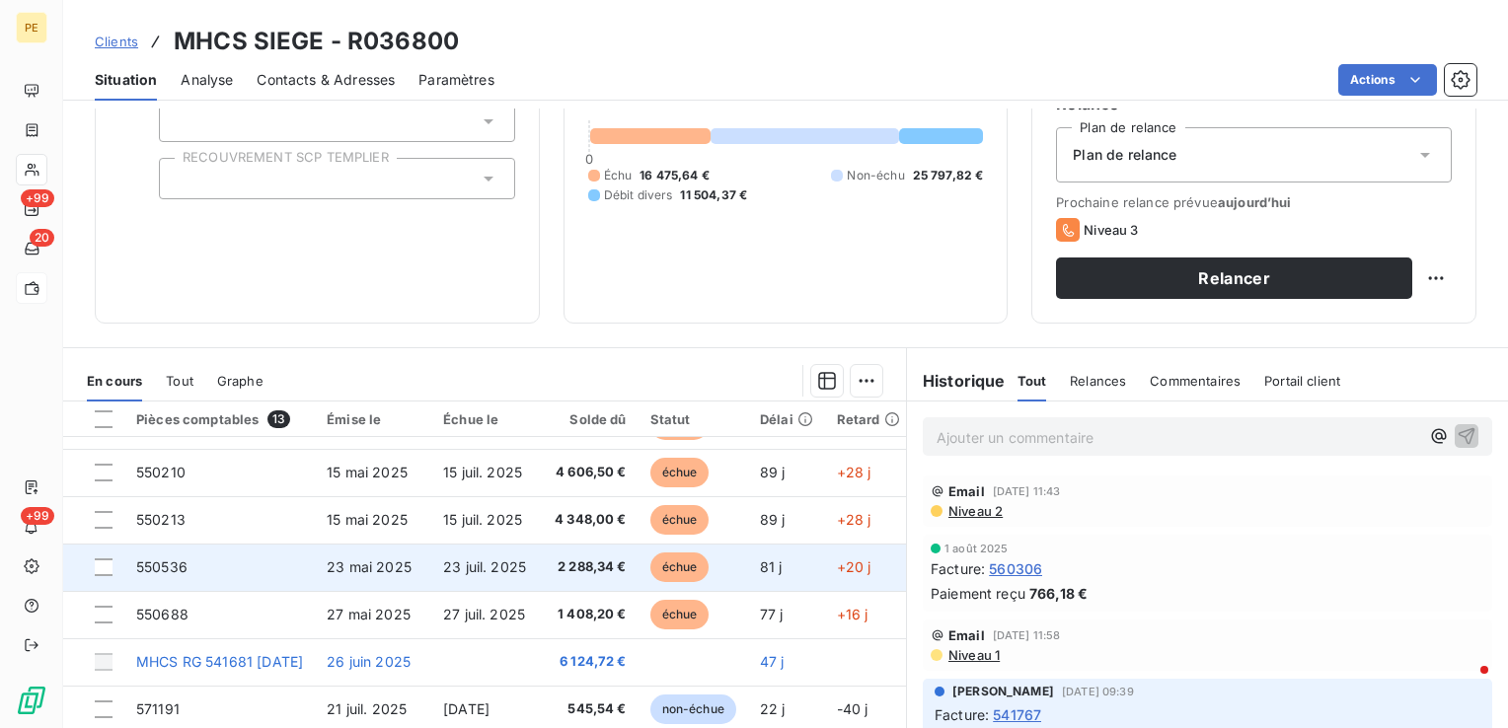
scroll to position [312, 0]
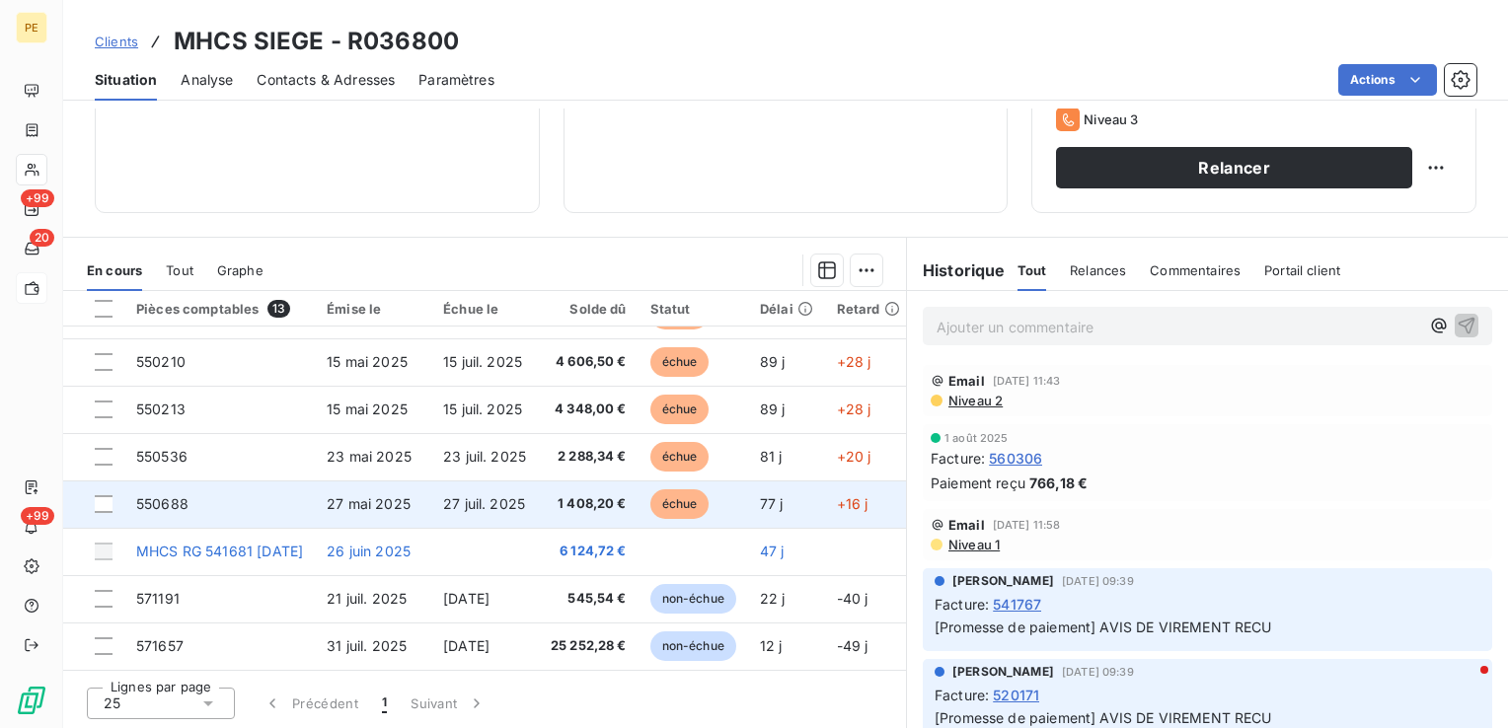
click at [411, 485] on td "27 mai 2025" at bounding box center [373, 504] width 116 height 47
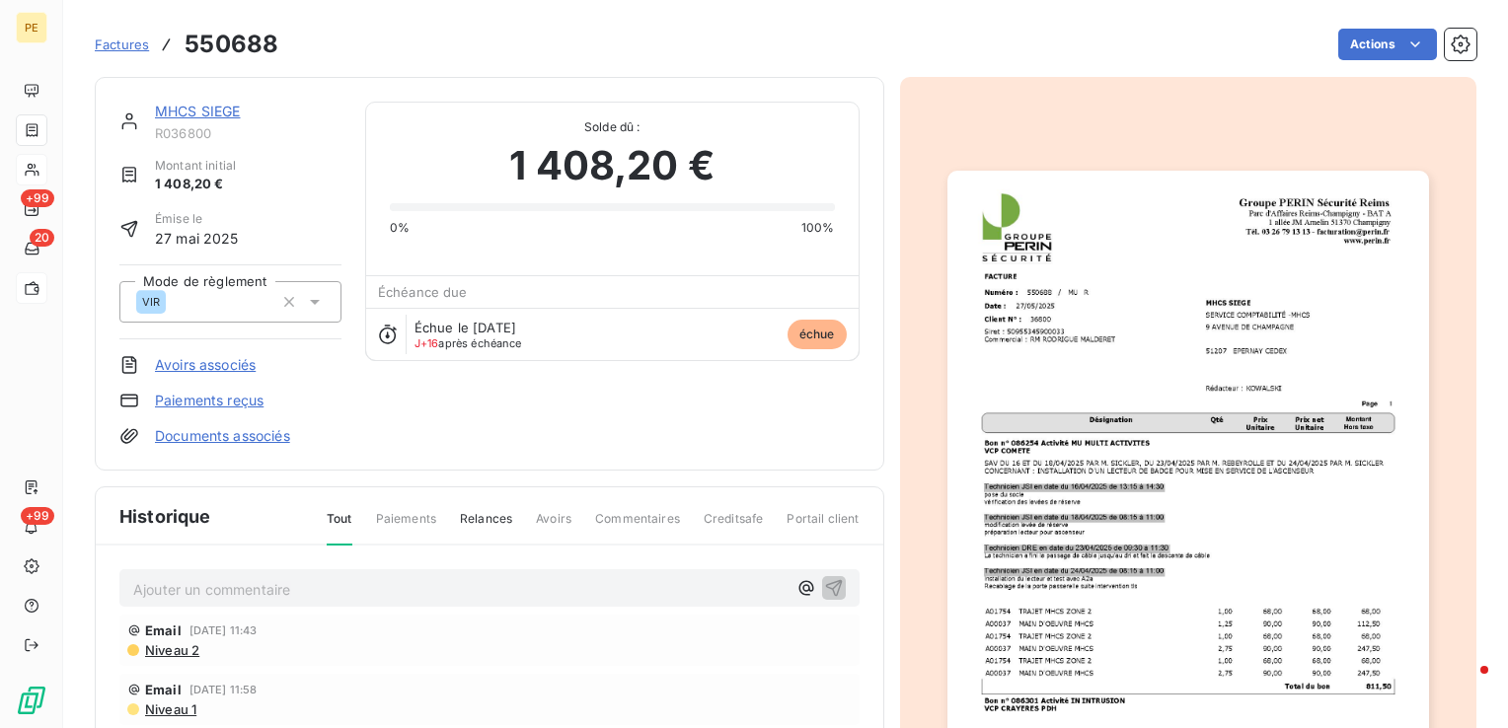
click at [1291, 358] on img "button" at bounding box center [1189, 511] width 482 height 681
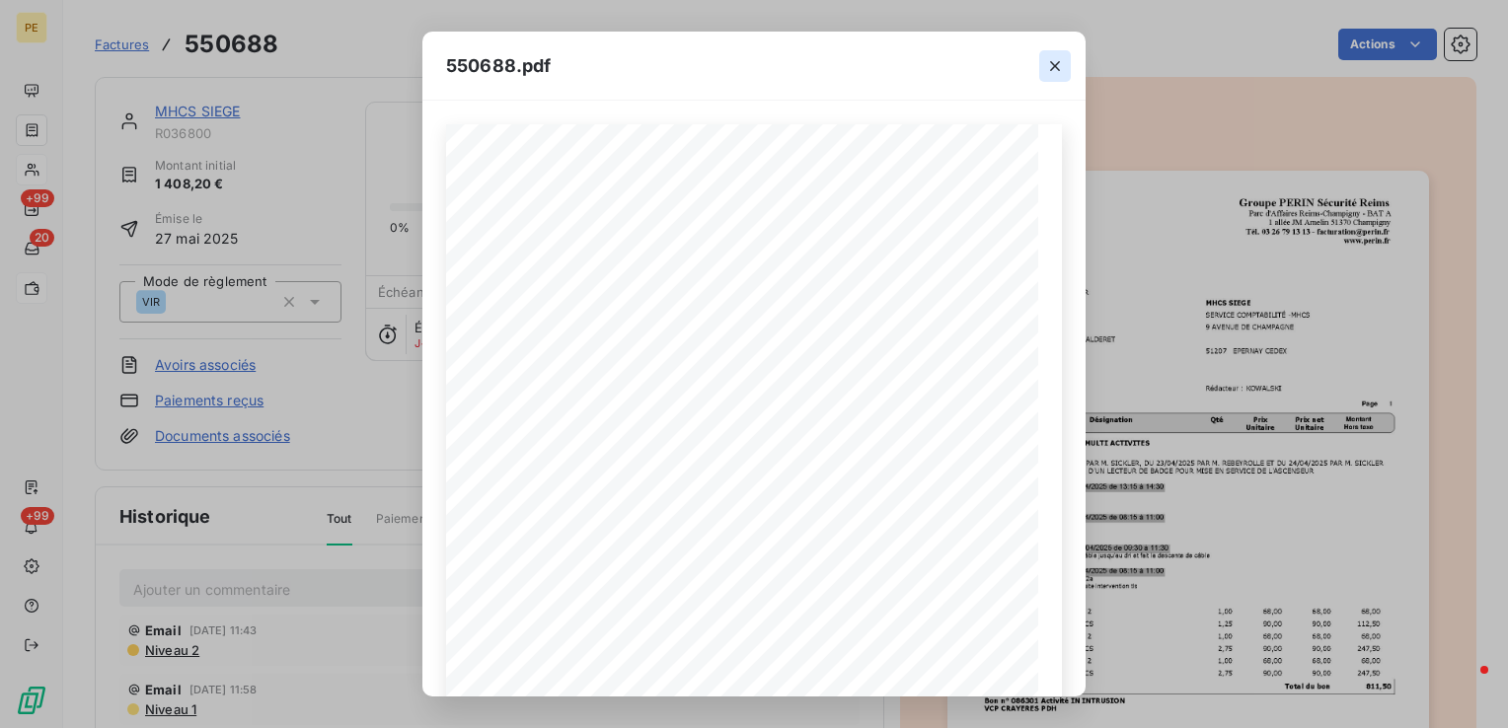
click at [1055, 62] on icon "button" at bounding box center [1055, 66] width 20 height 20
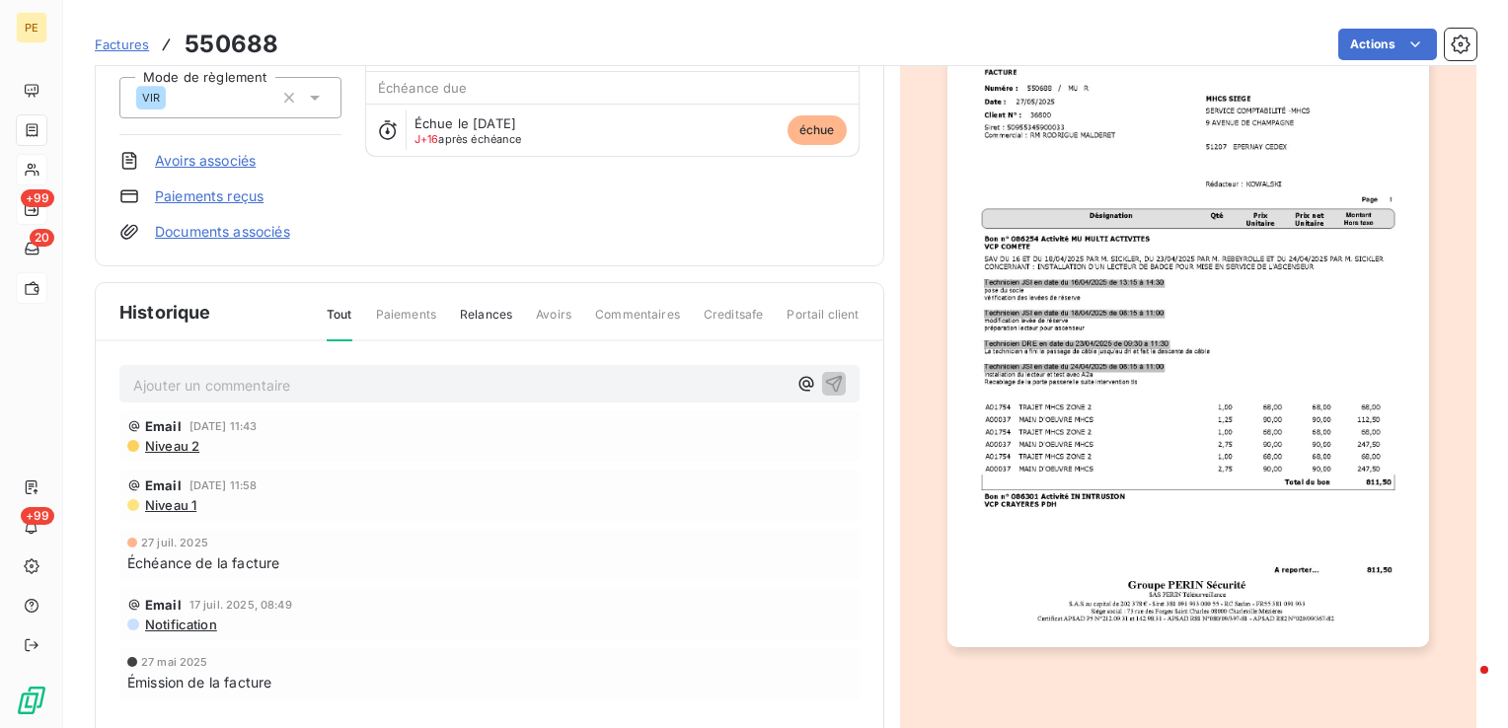
scroll to position [248, 0]
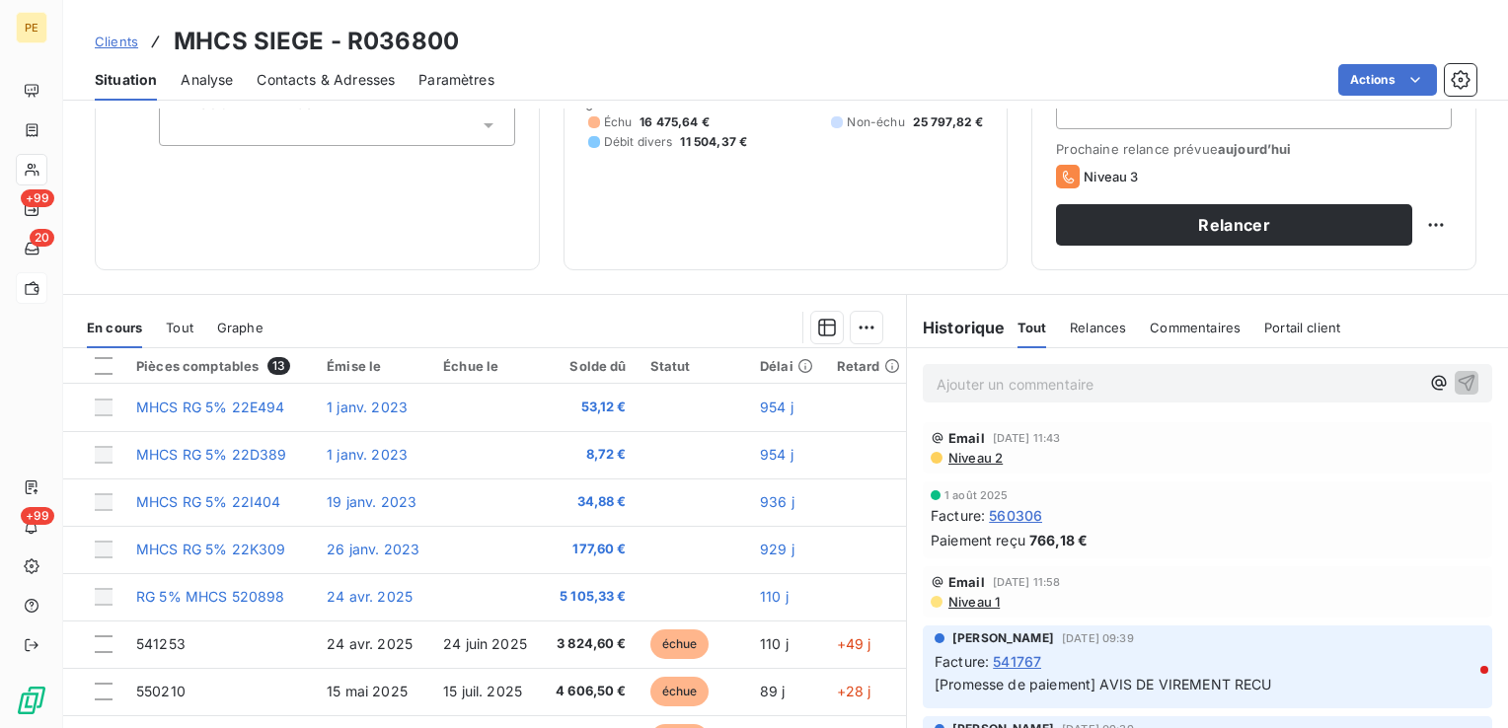
scroll to position [312, 0]
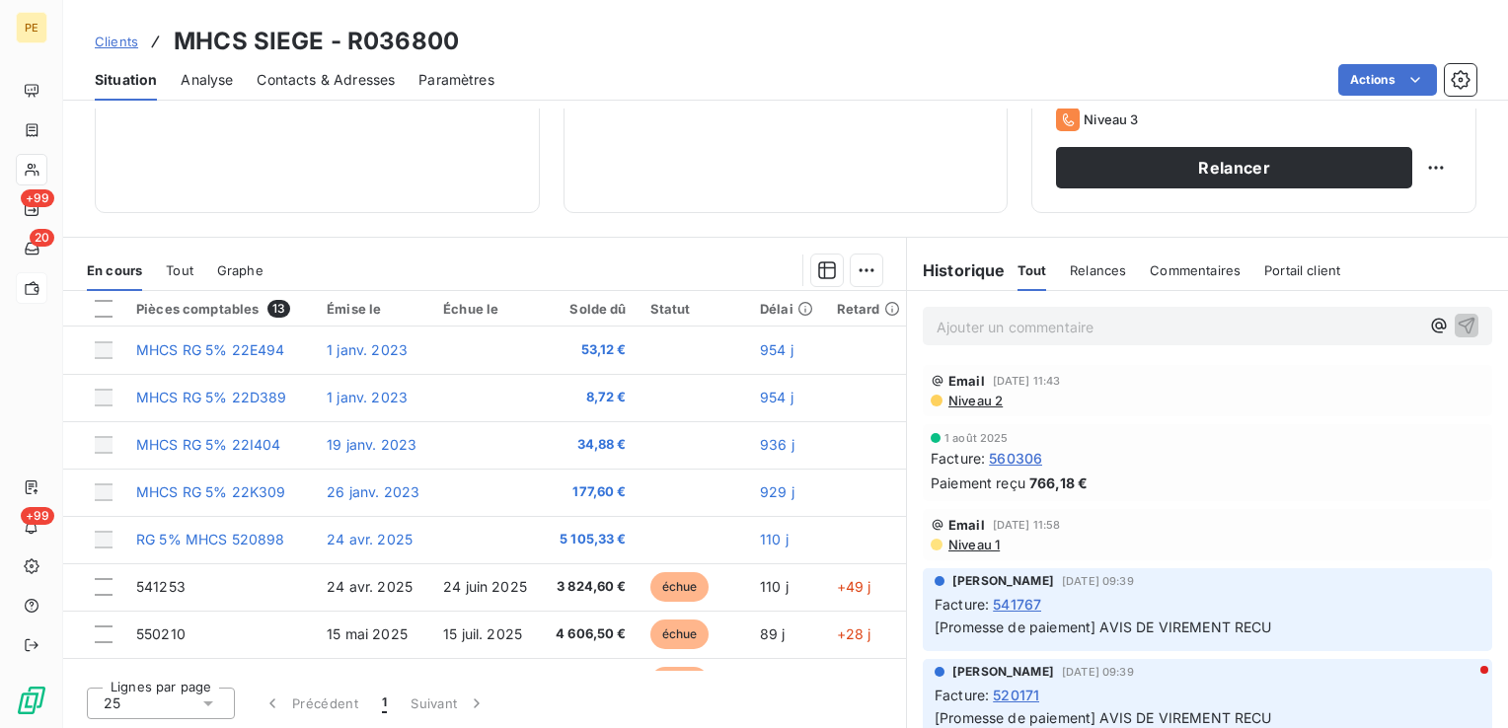
click at [329, 85] on span "Contacts & Adresses" at bounding box center [326, 80] width 138 height 20
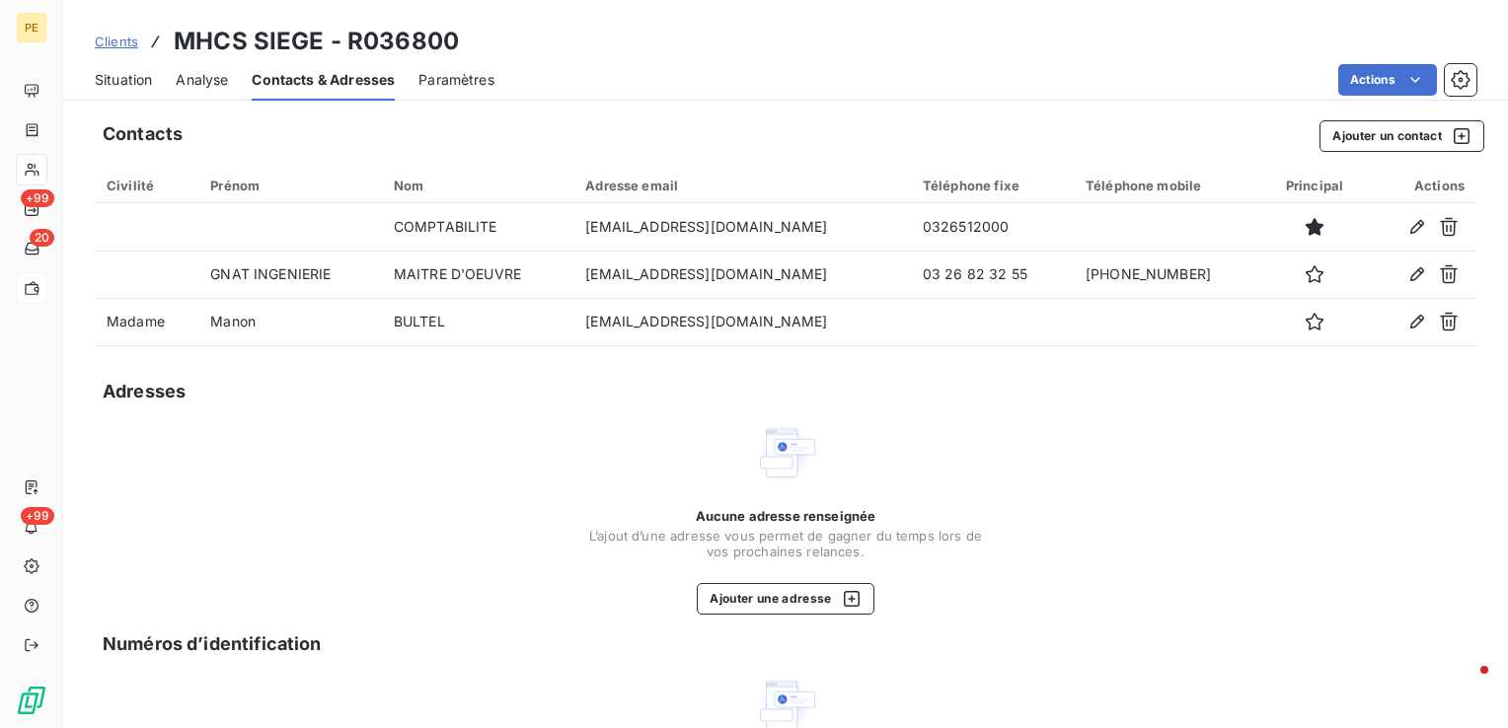
click at [115, 82] on span "Situation" at bounding box center [123, 80] width 57 height 20
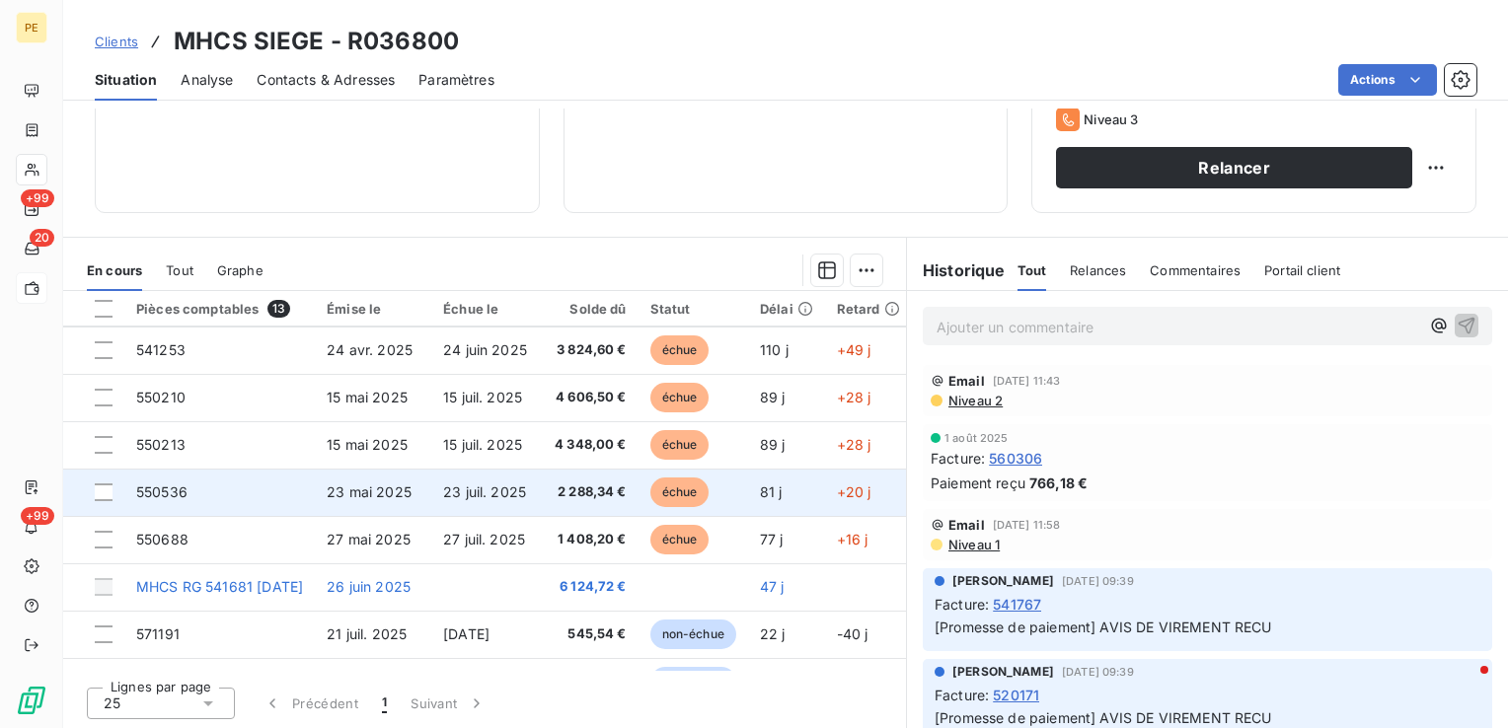
scroll to position [181, 0]
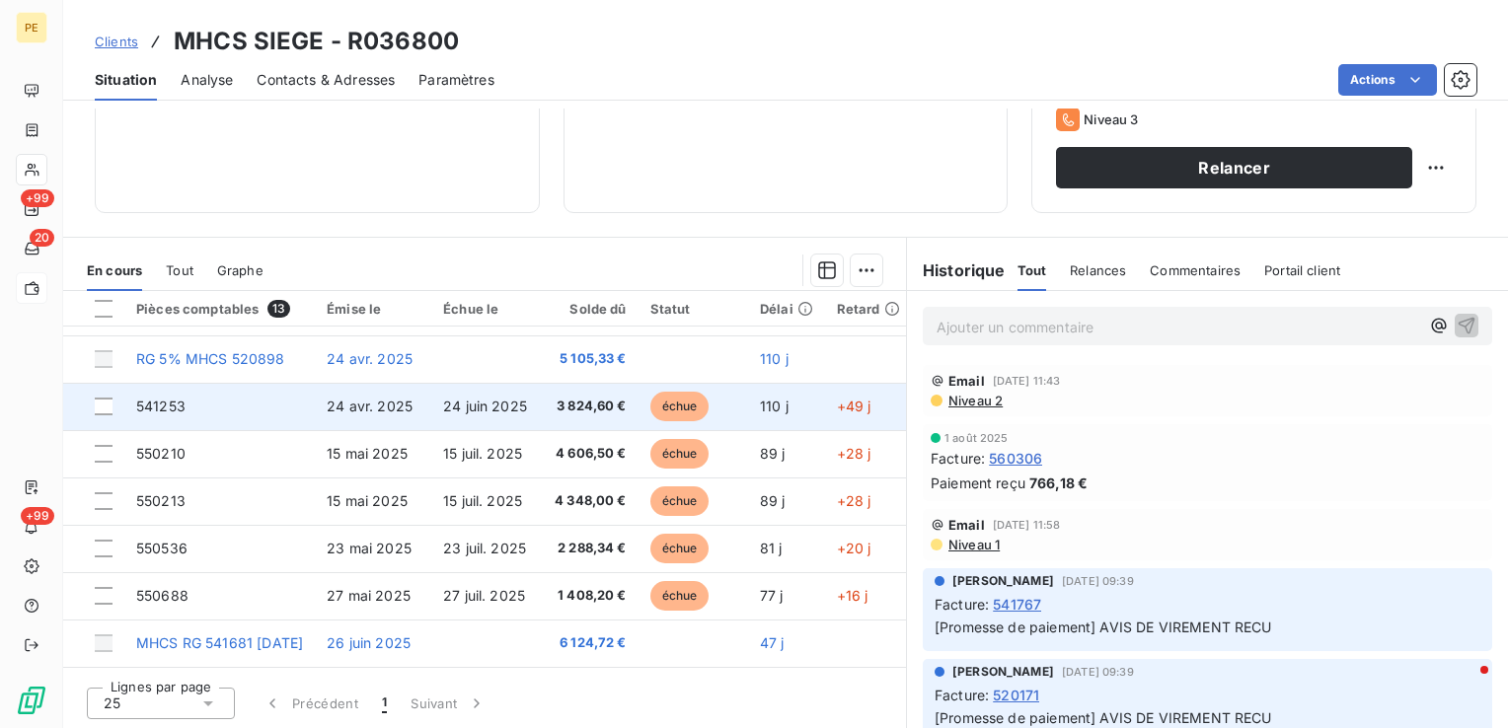
click at [526, 407] on span "24 juin 2025" at bounding box center [485, 406] width 84 height 17
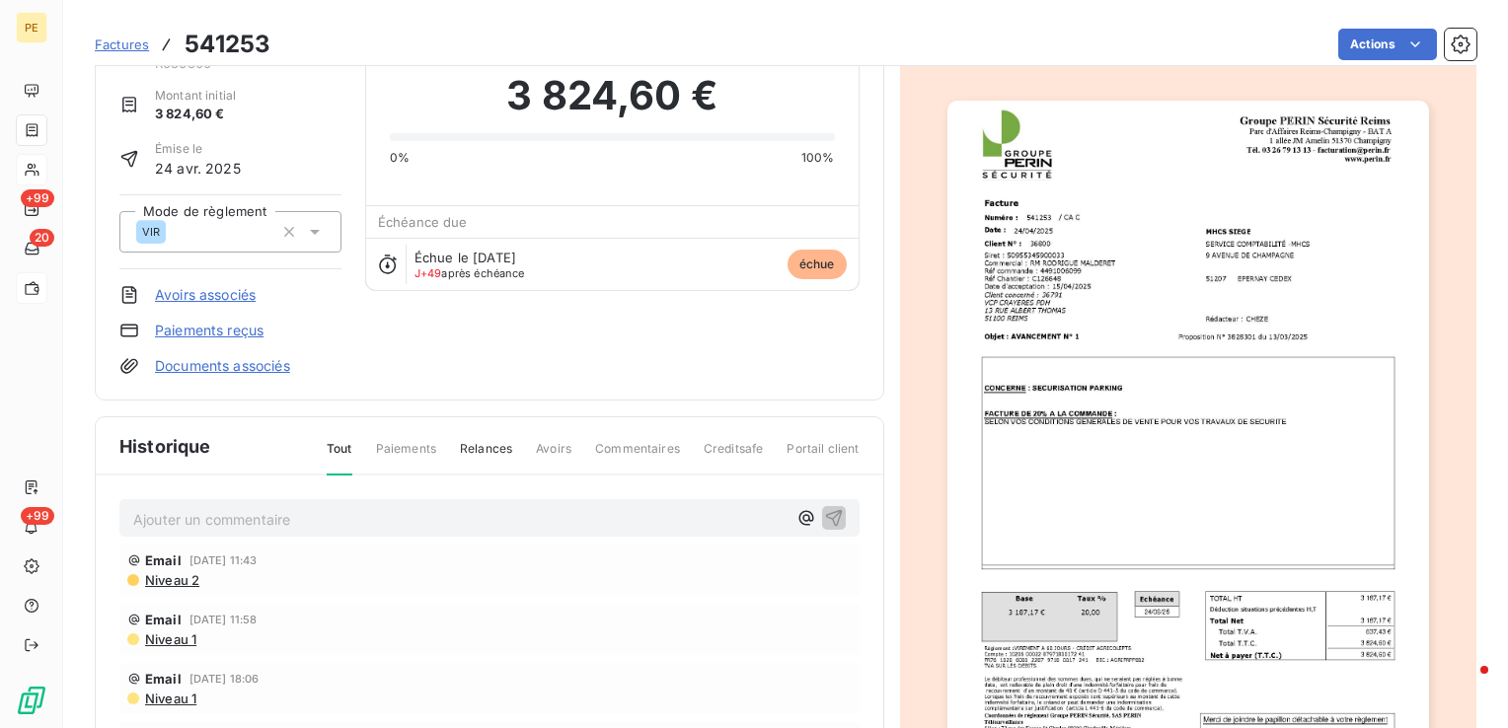
scroll to position [50, 0]
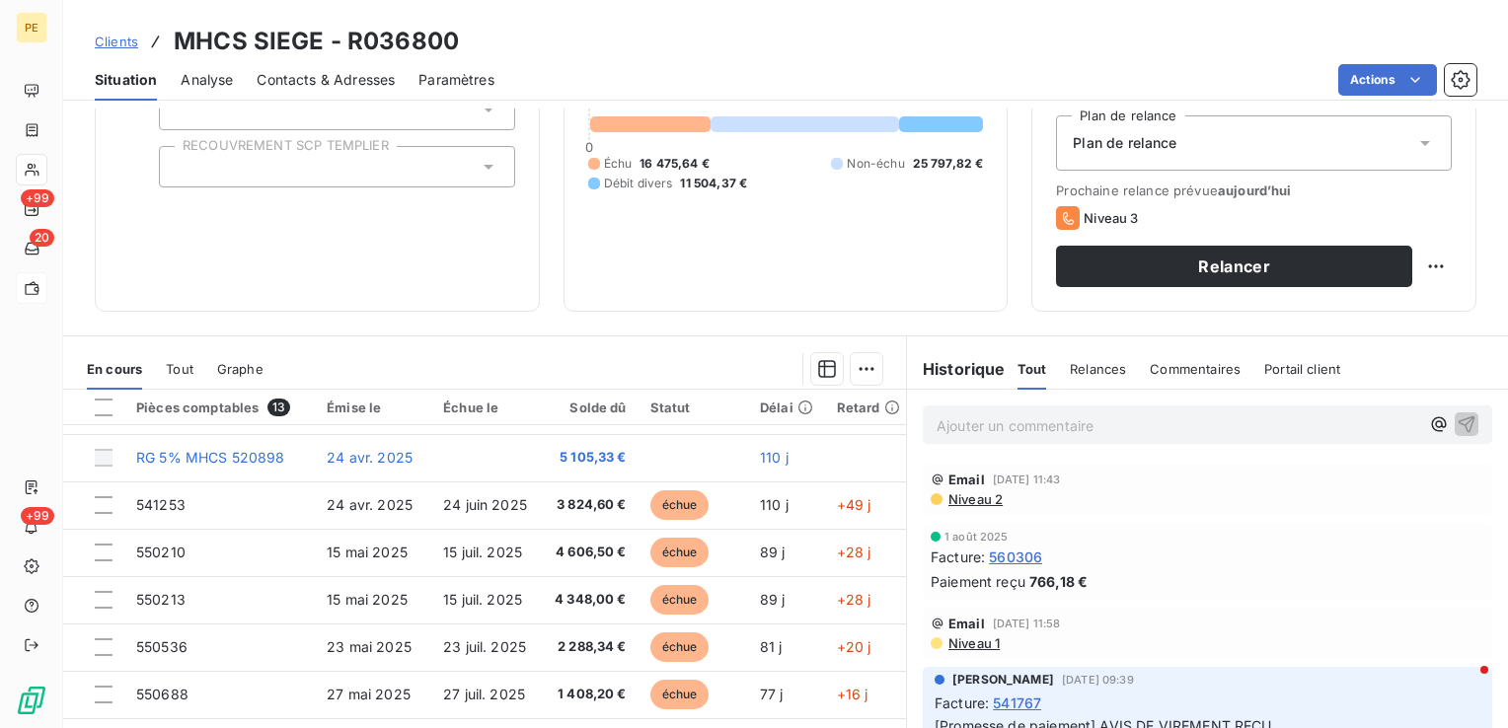
scroll to position [312, 0]
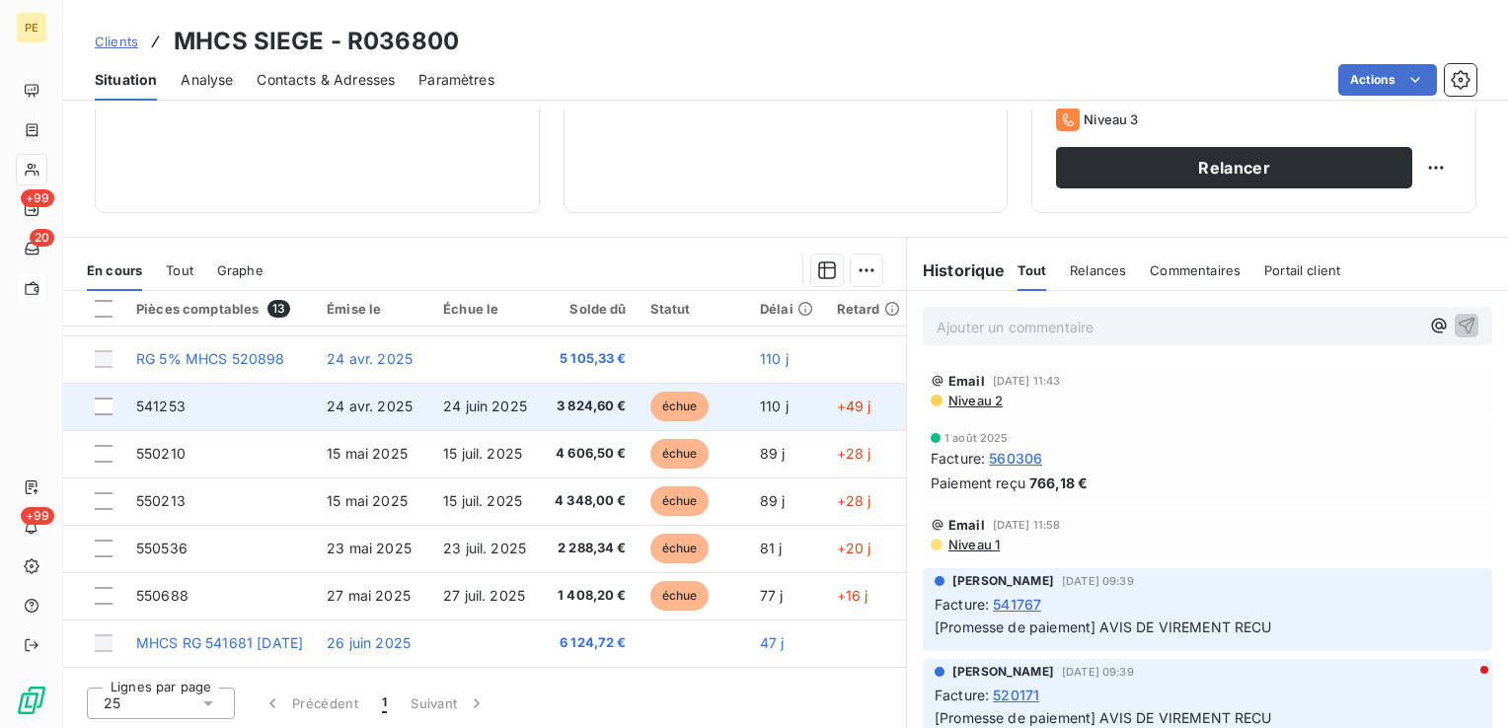
click at [387, 410] on span "24 avr. 2025" at bounding box center [370, 406] width 86 height 17
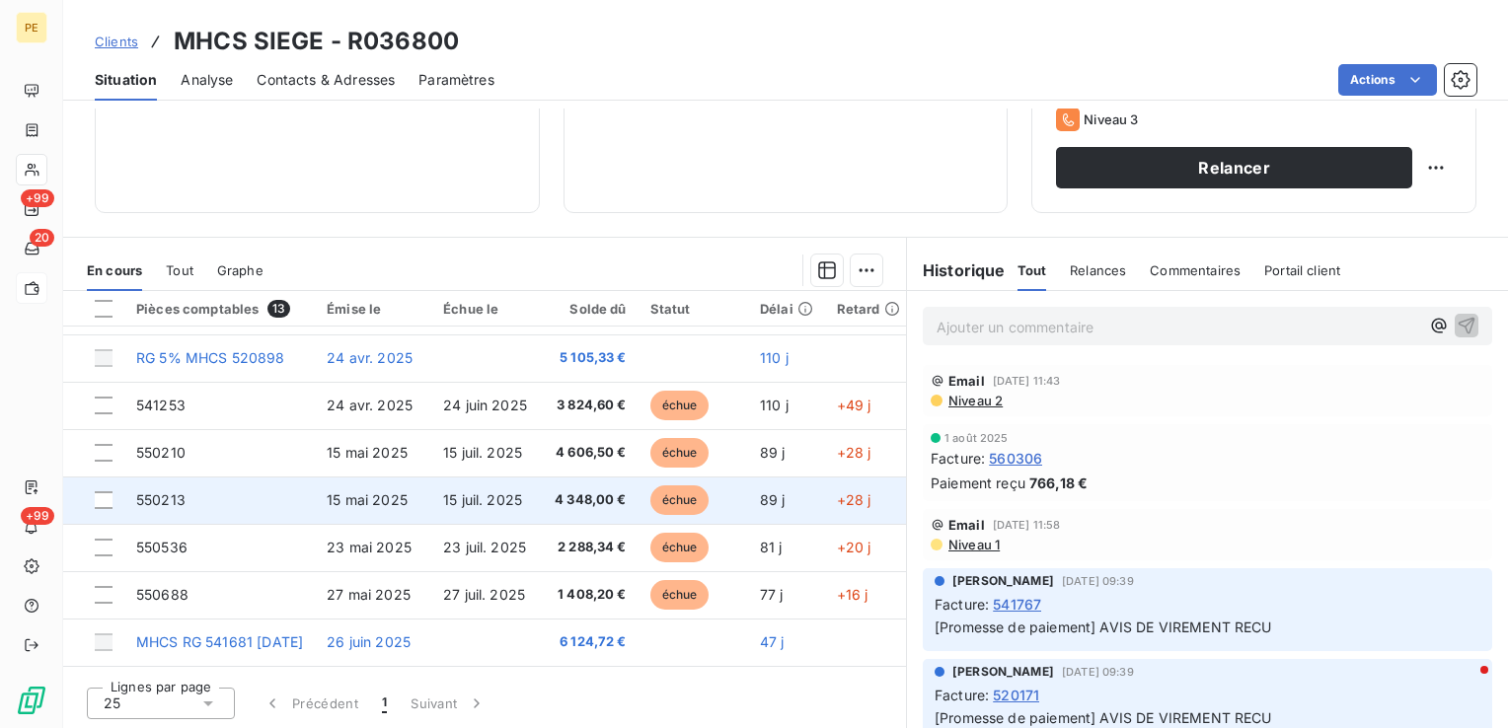
scroll to position [181, 0]
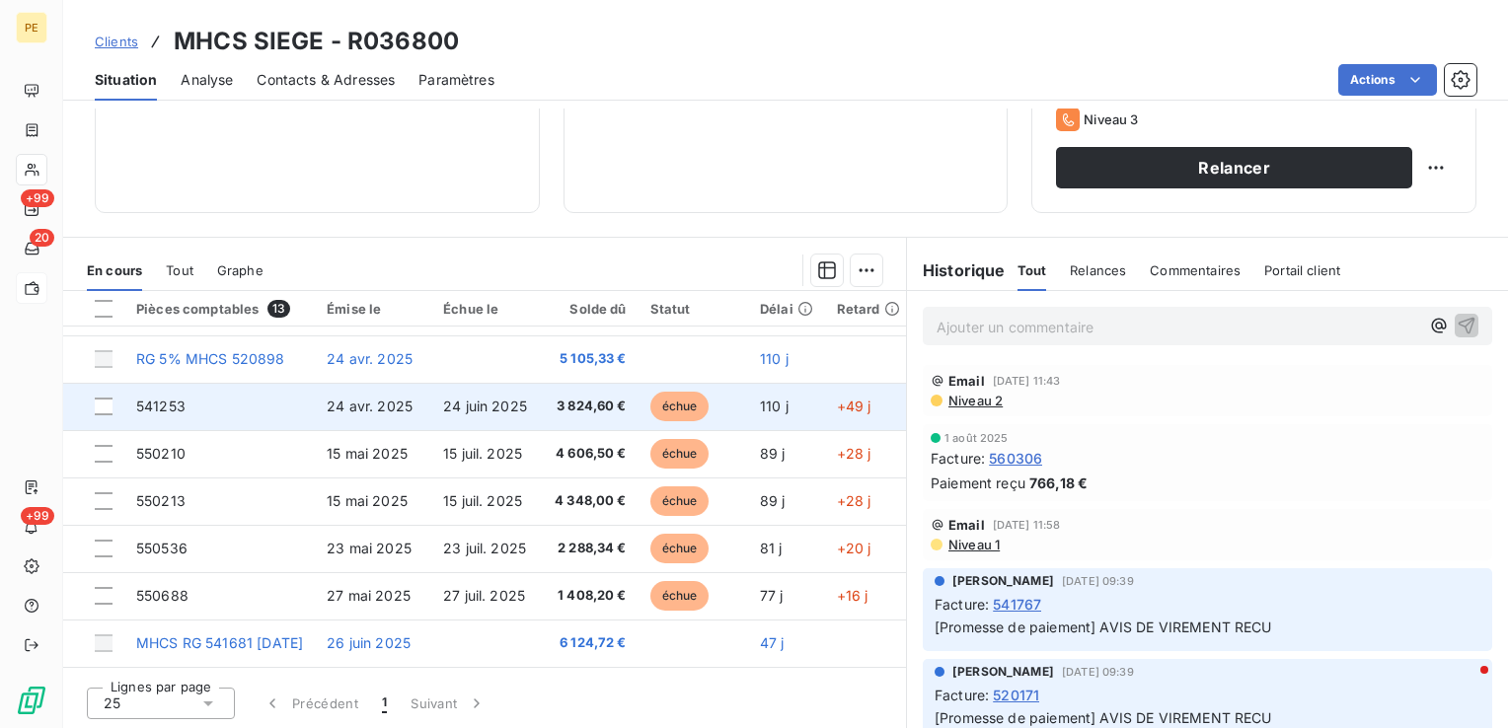
click at [156, 413] on span "541253" at bounding box center [160, 406] width 49 height 17
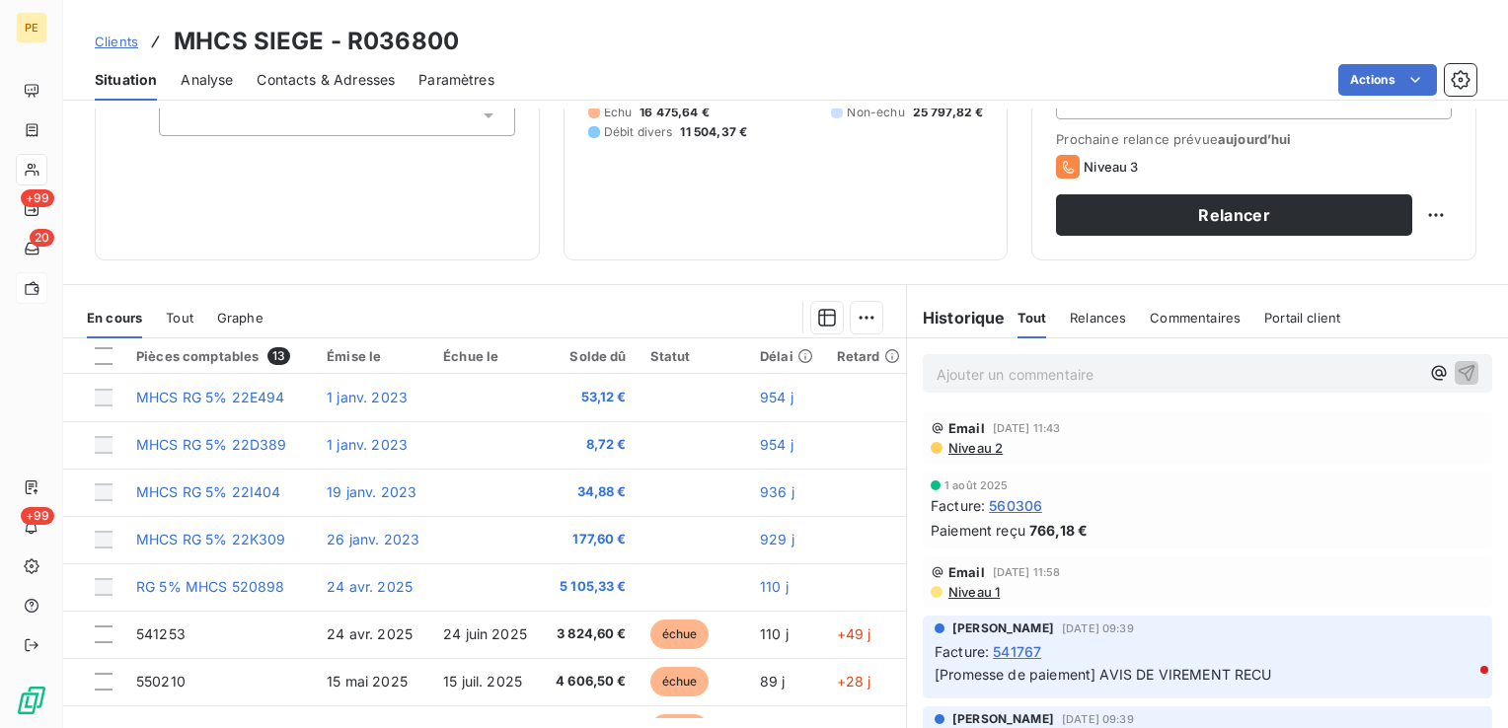
scroll to position [312, 0]
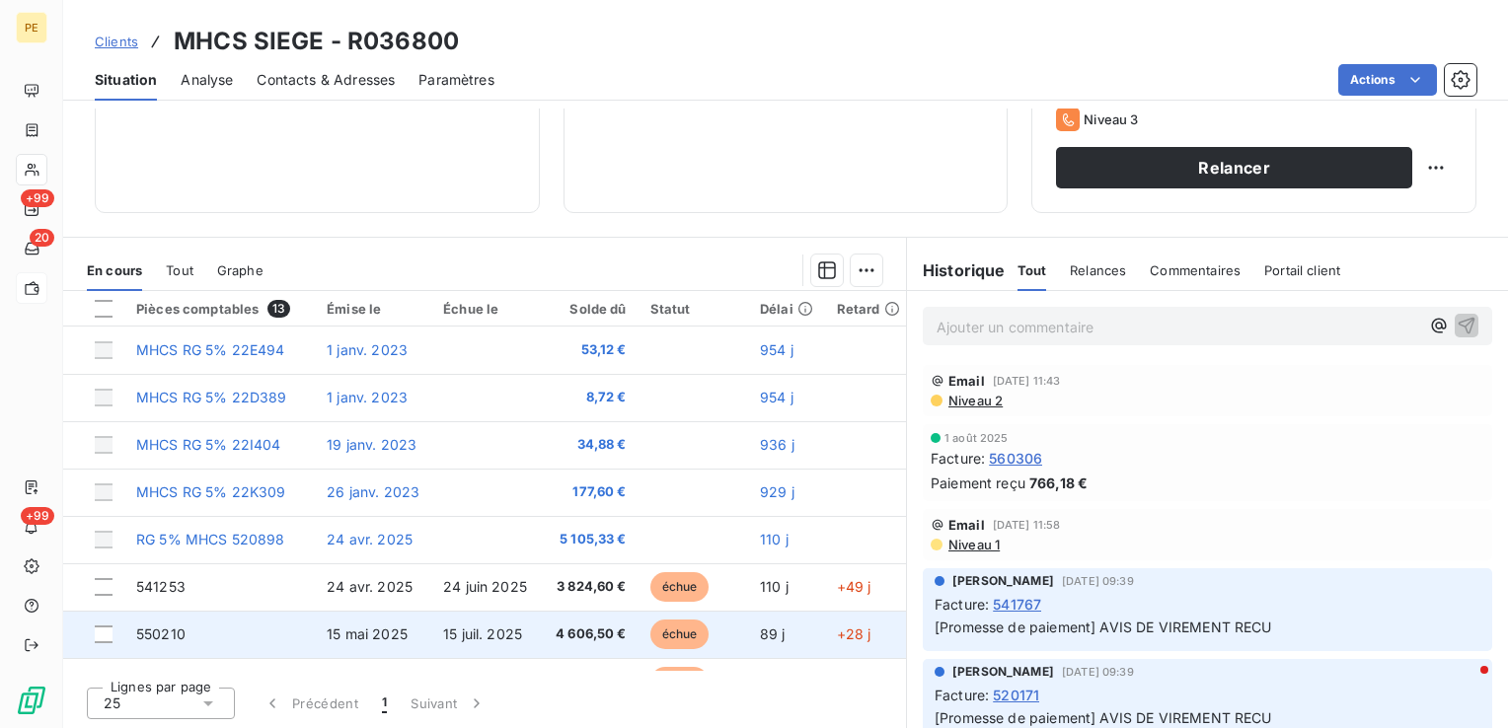
click at [183, 626] on span "550210" at bounding box center [160, 634] width 49 height 17
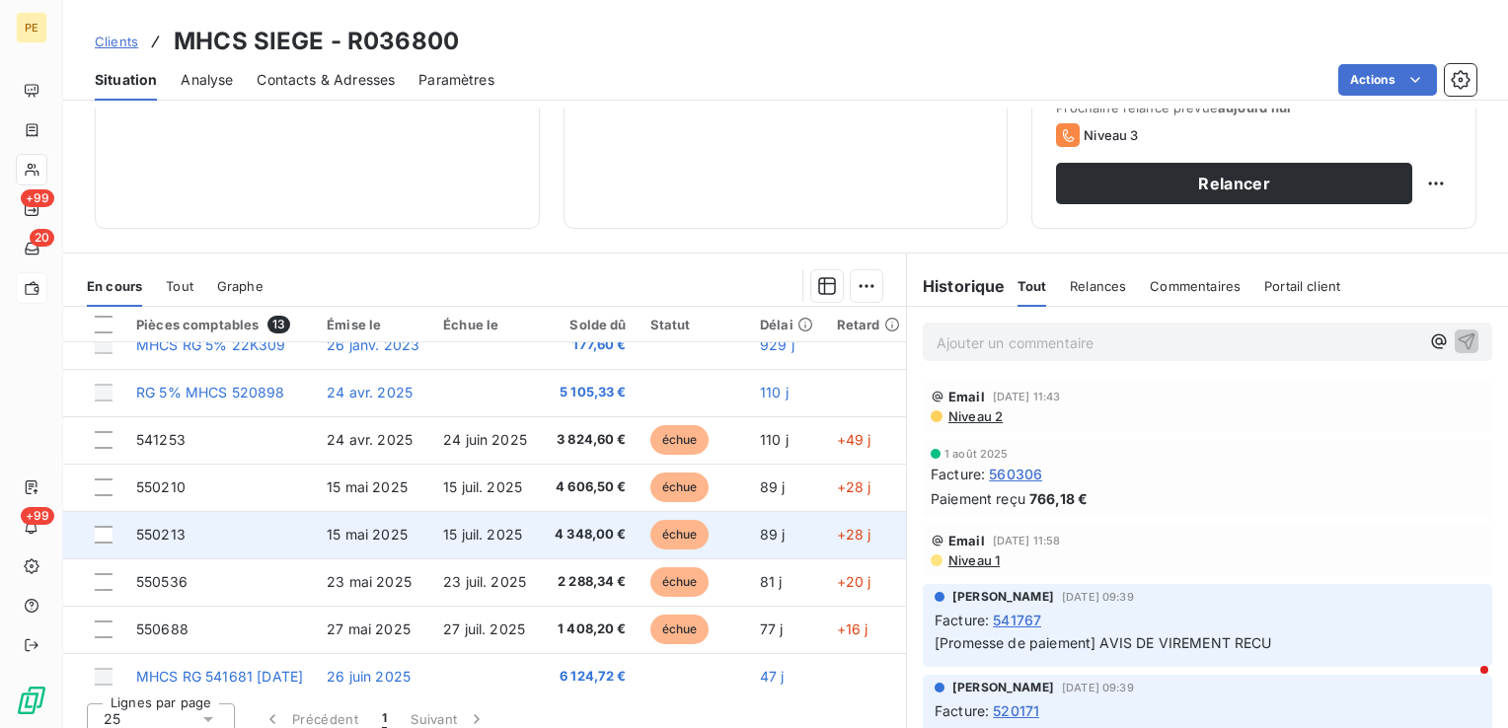
scroll to position [197, 0]
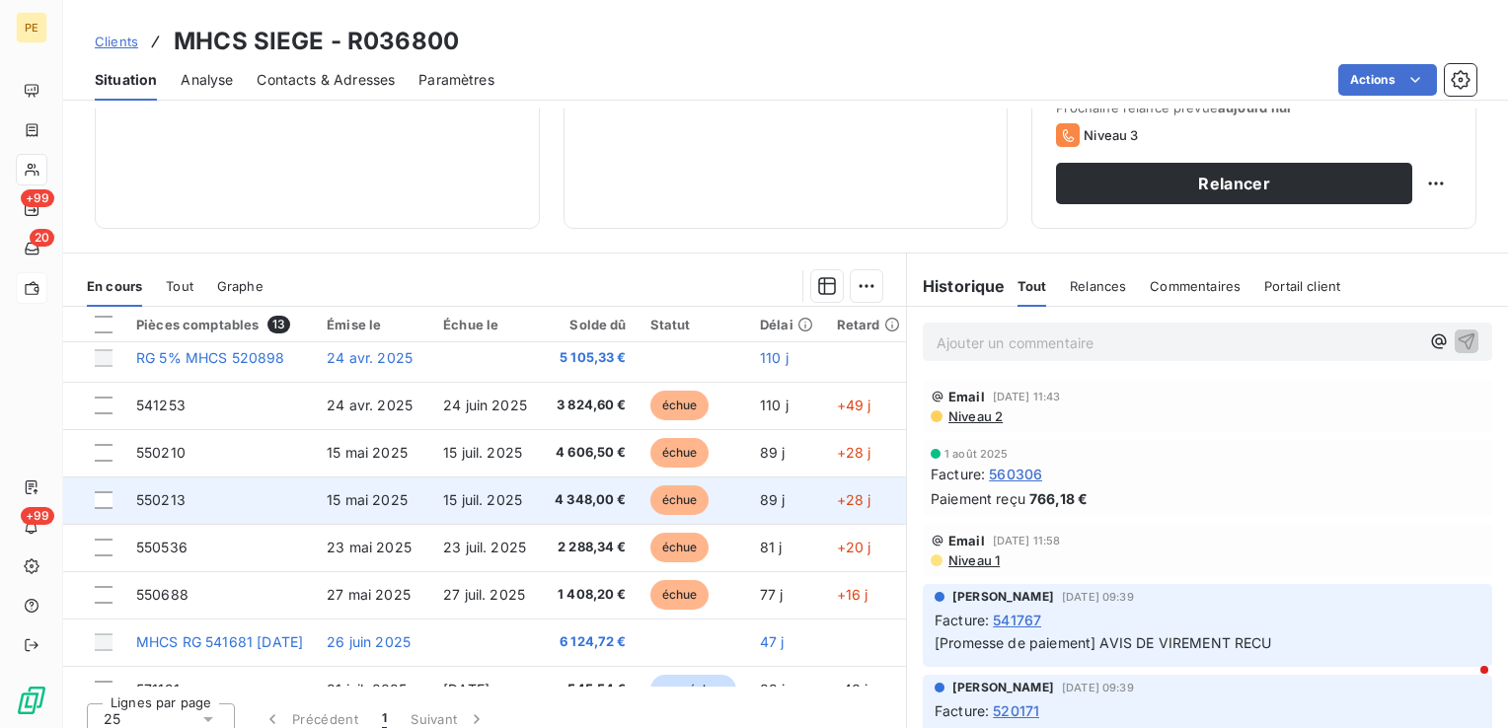
click at [182, 490] on td "550213" at bounding box center [219, 500] width 191 height 47
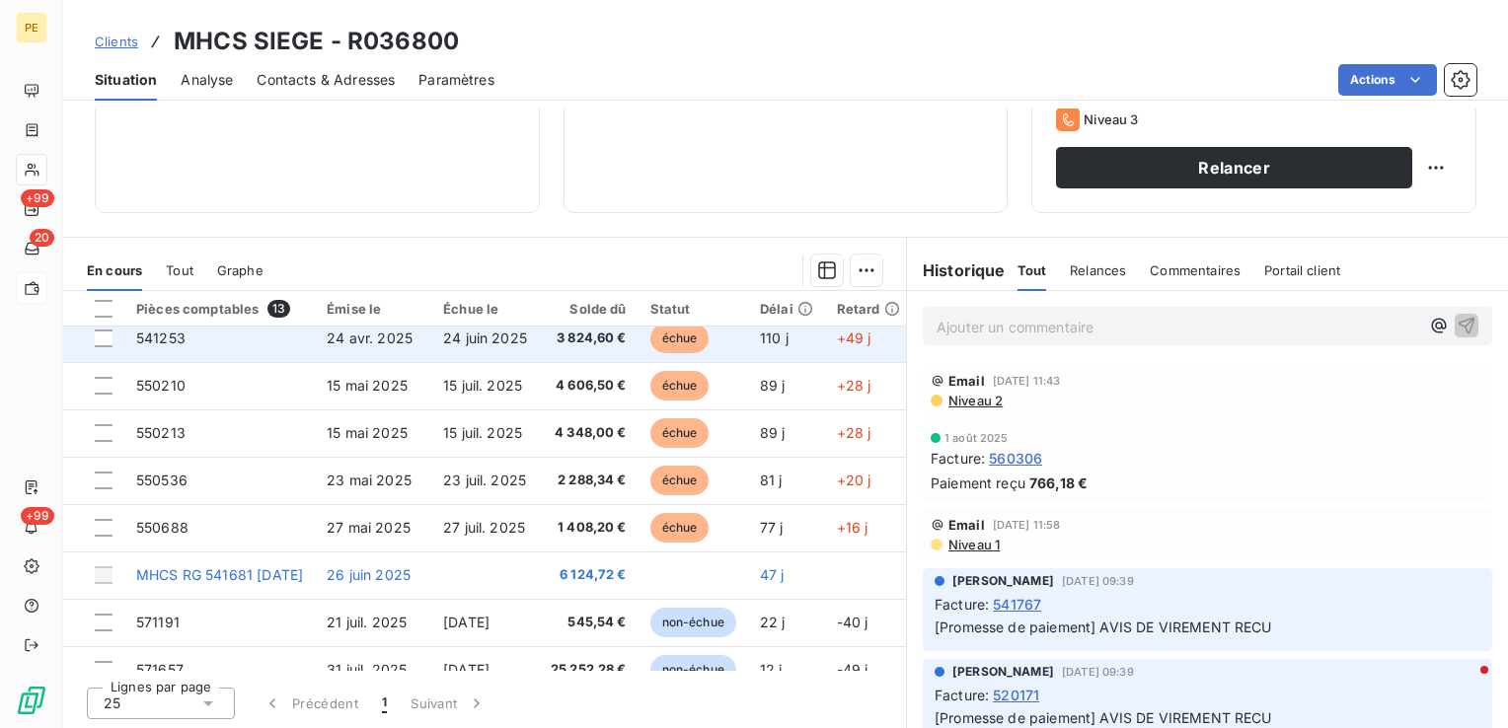
scroll to position [279, 0]
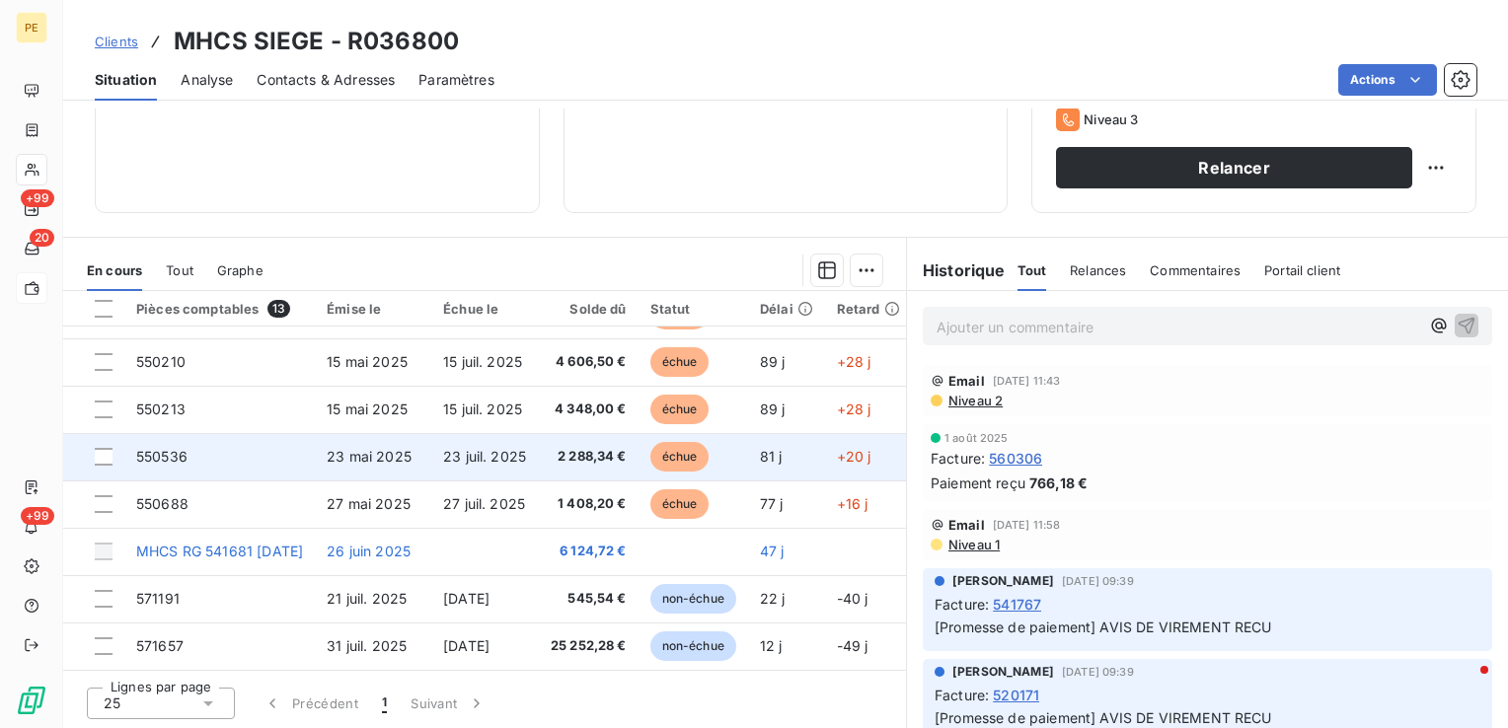
click at [204, 452] on td "550536" at bounding box center [219, 456] width 191 height 47
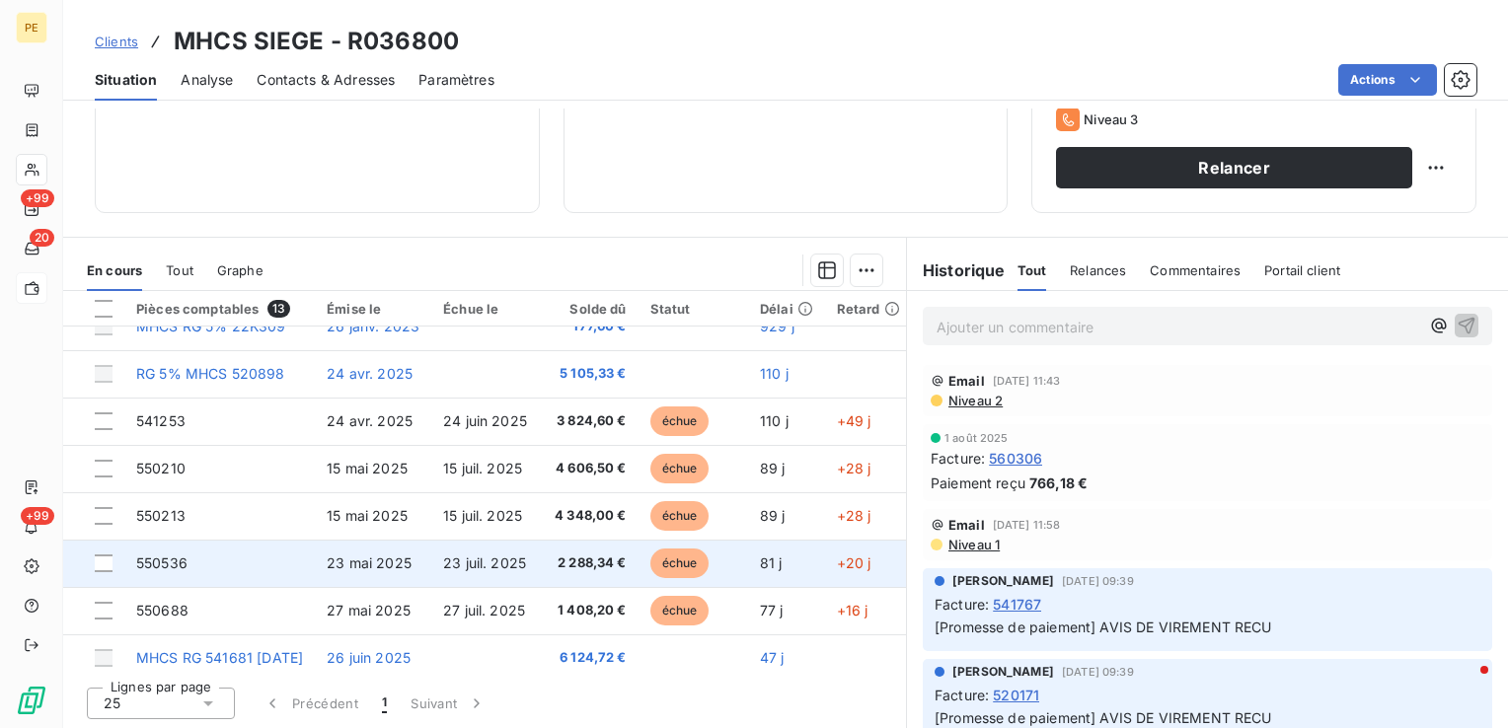
scroll to position [197, 0]
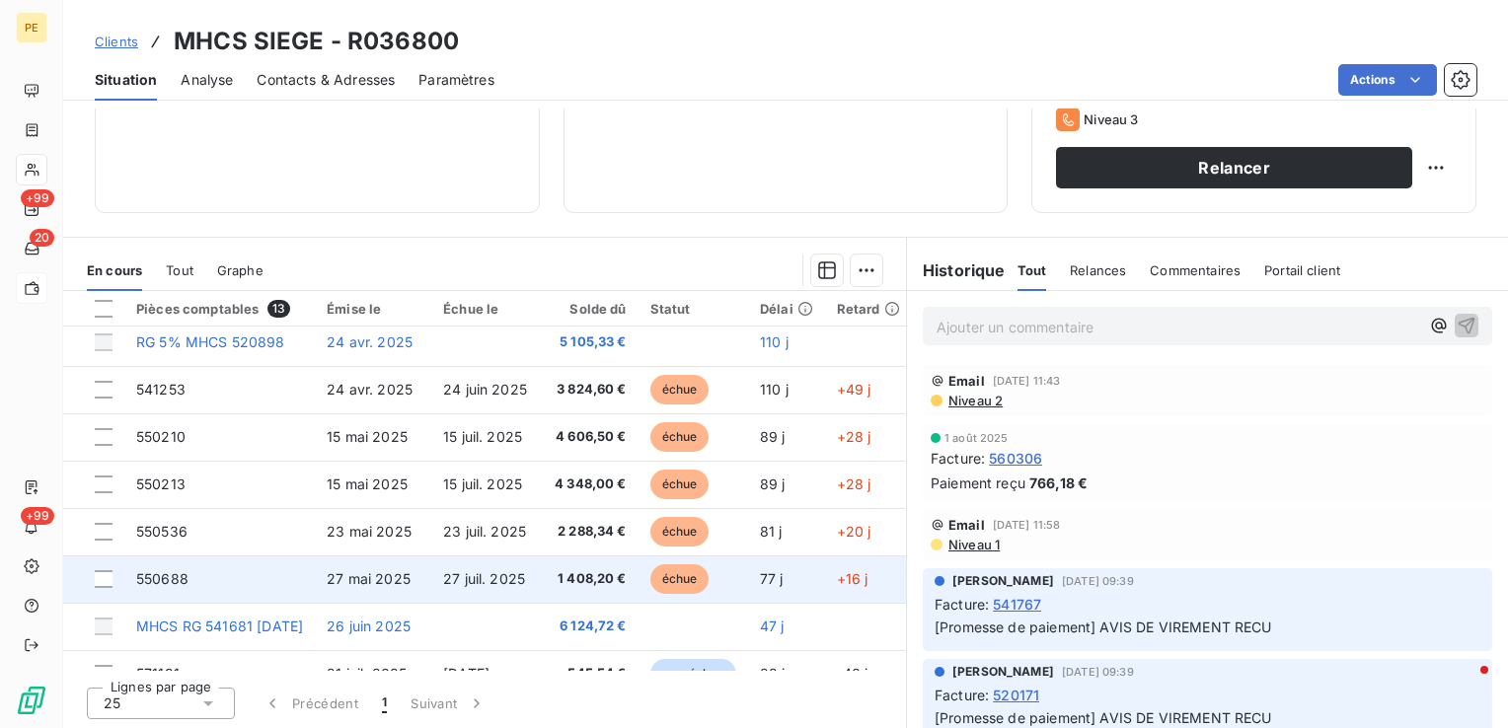
click at [181, 573] on span "550688" at bounding box center [162, 579] width 52 height 17
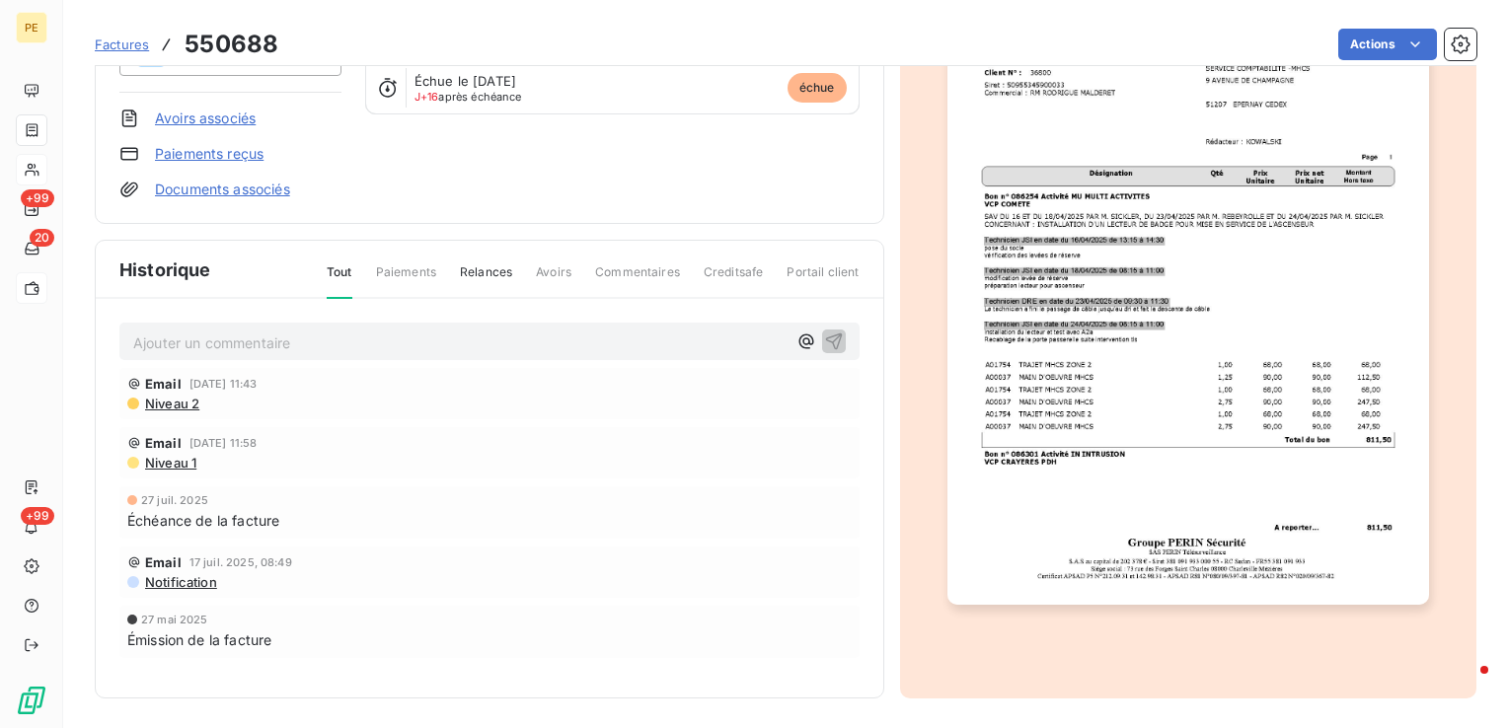
scroll to position [149, 0]
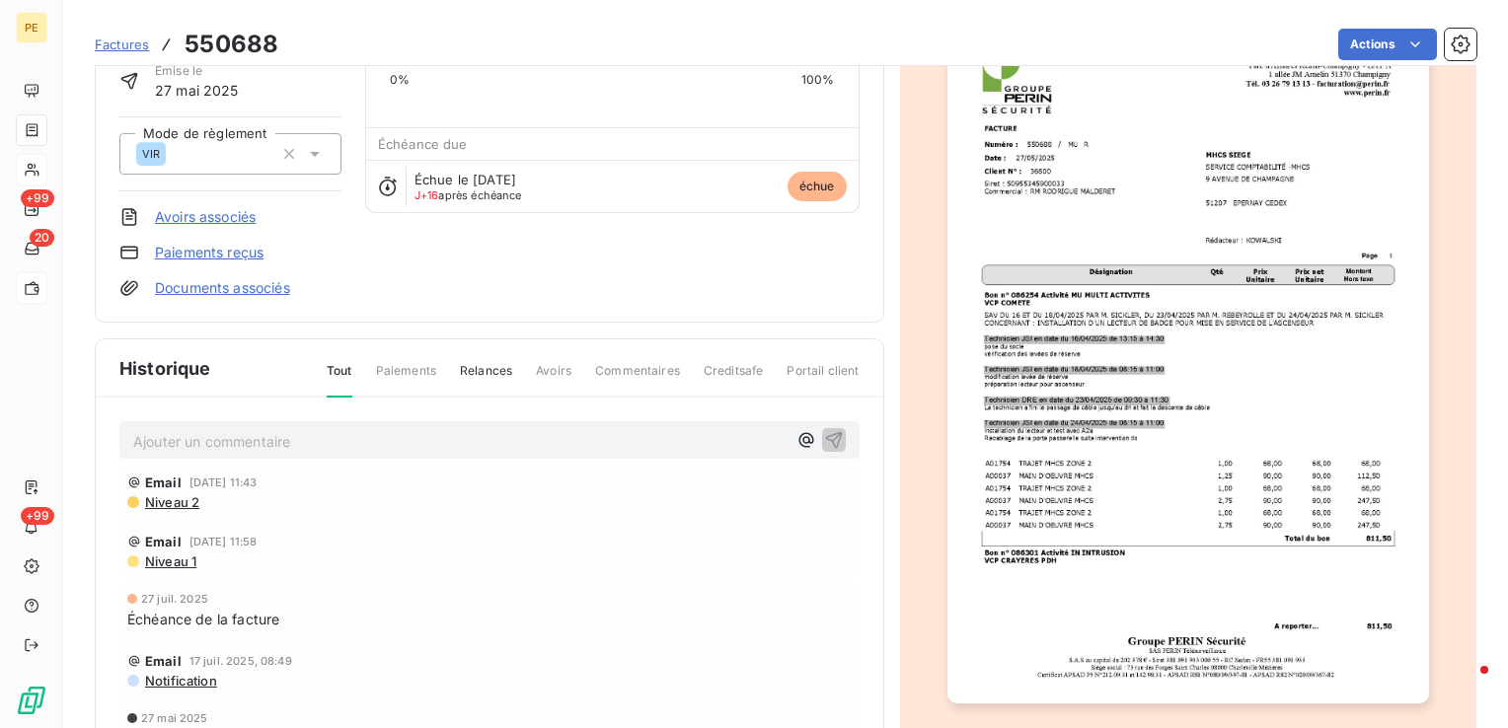
click at [168, 500] on span "Niveau 2" at bounding box center [171, 503] width 56 height 16
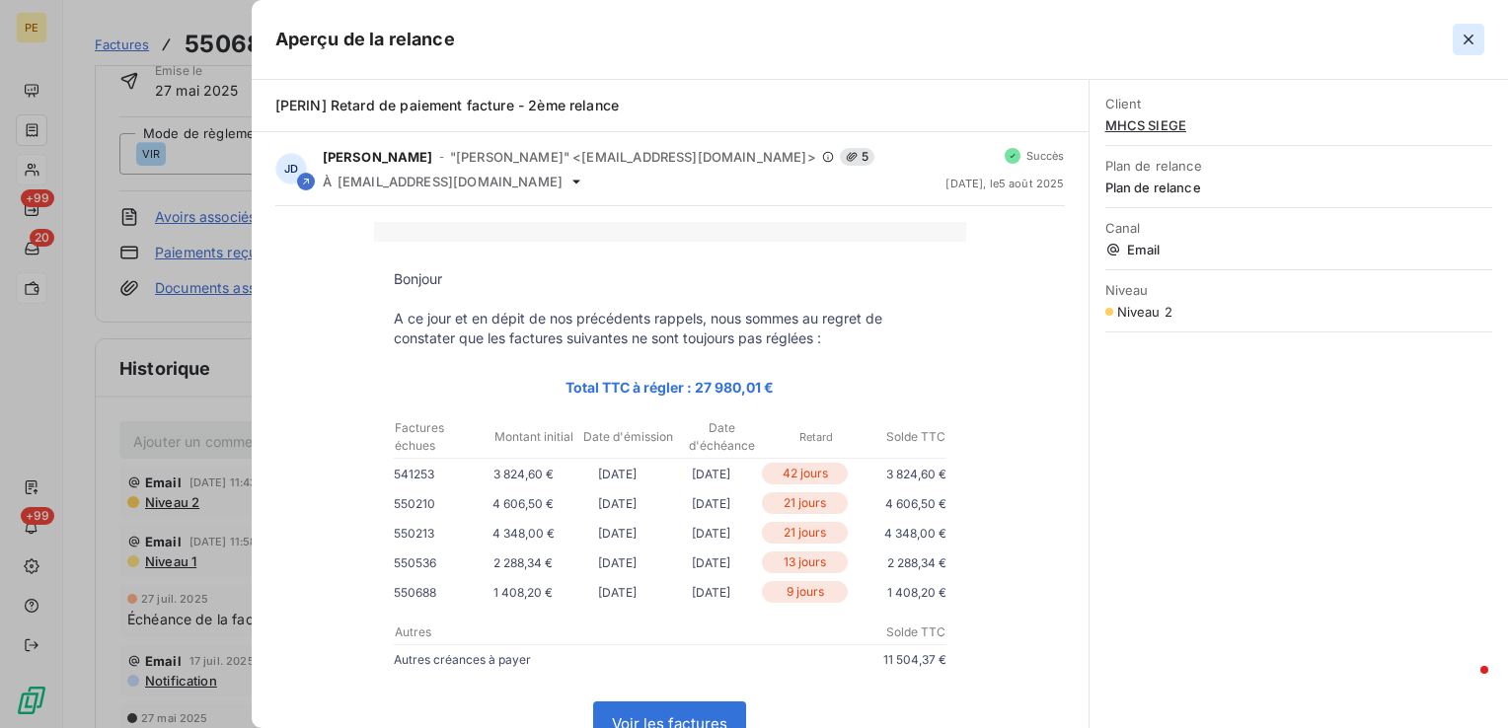
click at [1467, 36] on icon "button" at bounding box center [1469, 40] width 20 height 20
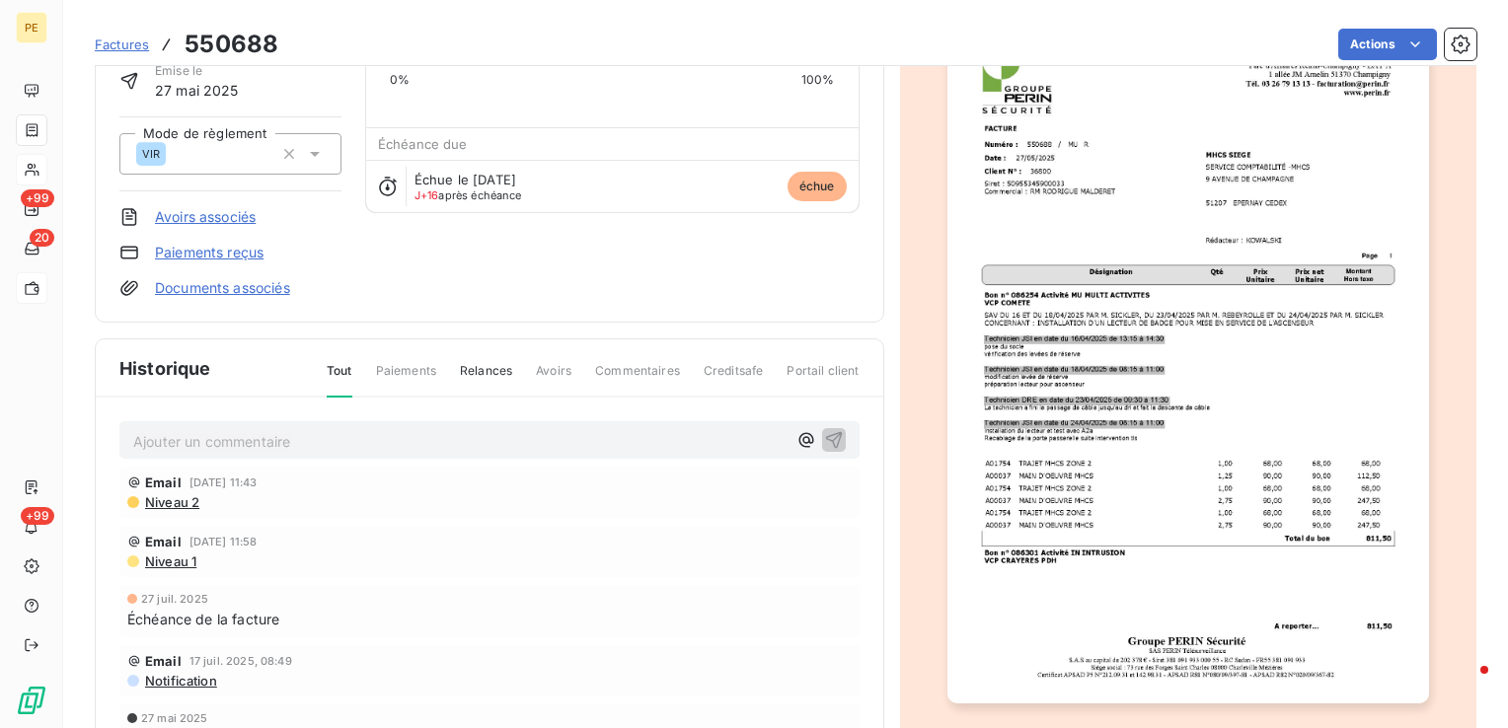
click at [1071, 346] on img "button" at bounding box center [1189, 363] width 482 height 681
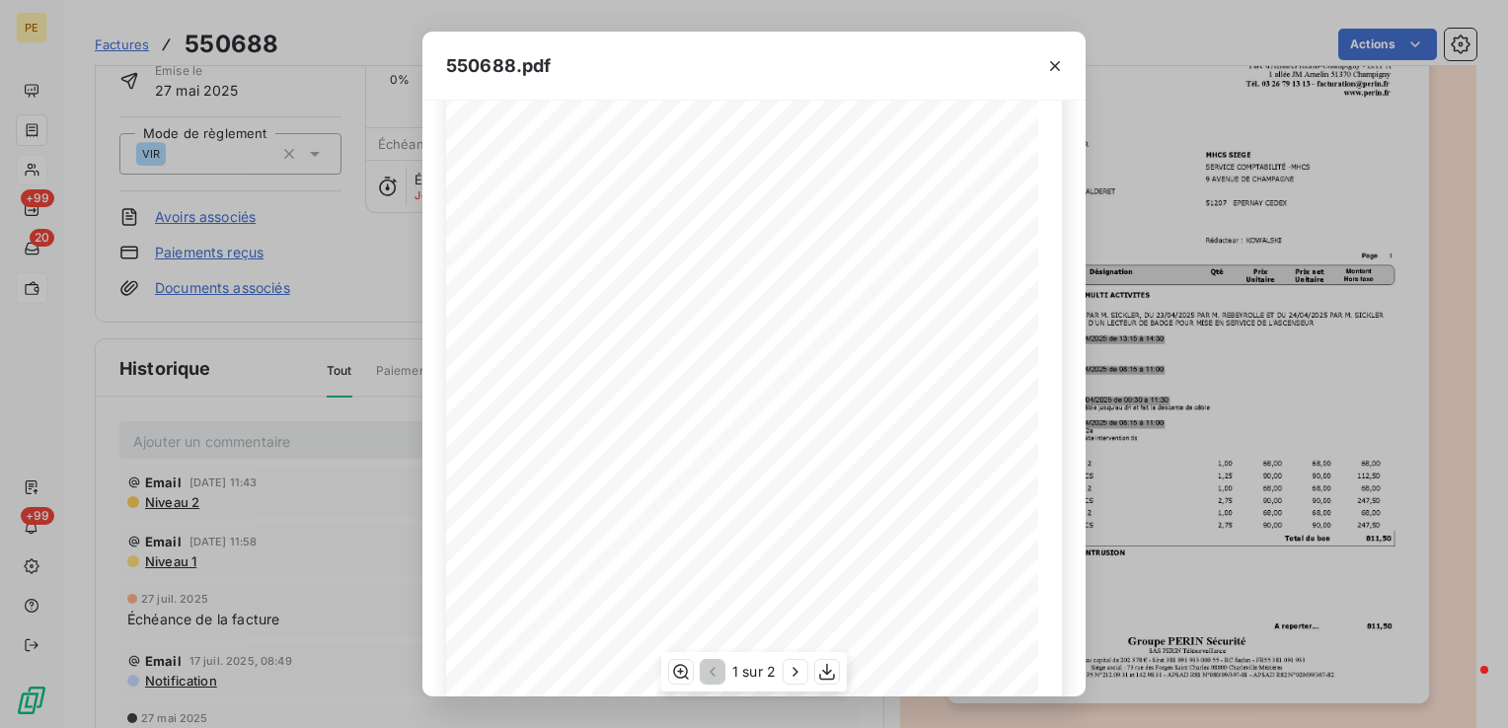
scroll to position [287, 0]
click at [801, 669] on icon "button" at bounding box center [796, 672] width 20 height 20
click at [715, 673] on icon "button" at bounding box center [711, 672] width 20 height 20
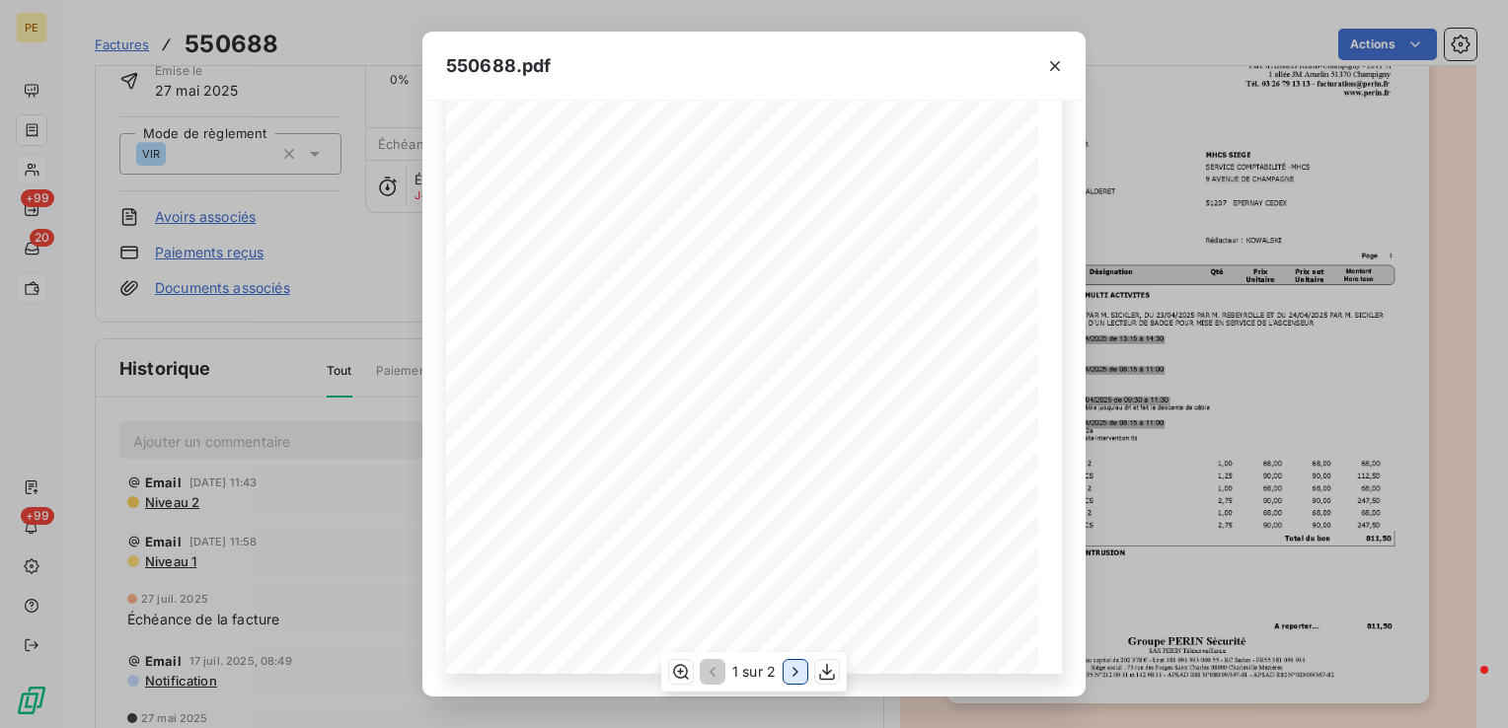
click at [786, 672] on icon "button" at bounding box center [796, 672] width 20 height 20
click at [1057, 64] on icon "button" at bounding box center [1055, 66] width 10 height 10
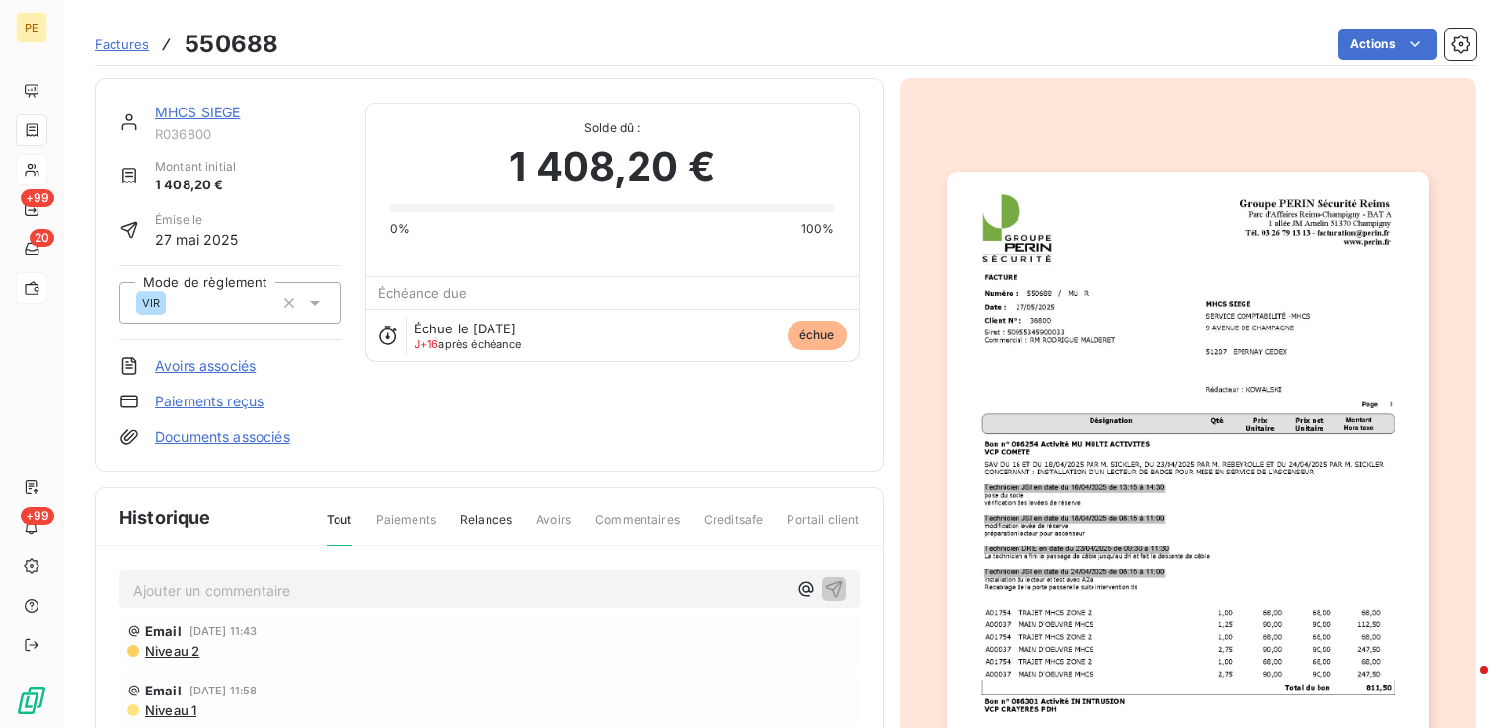
scroll to position [2, 0]
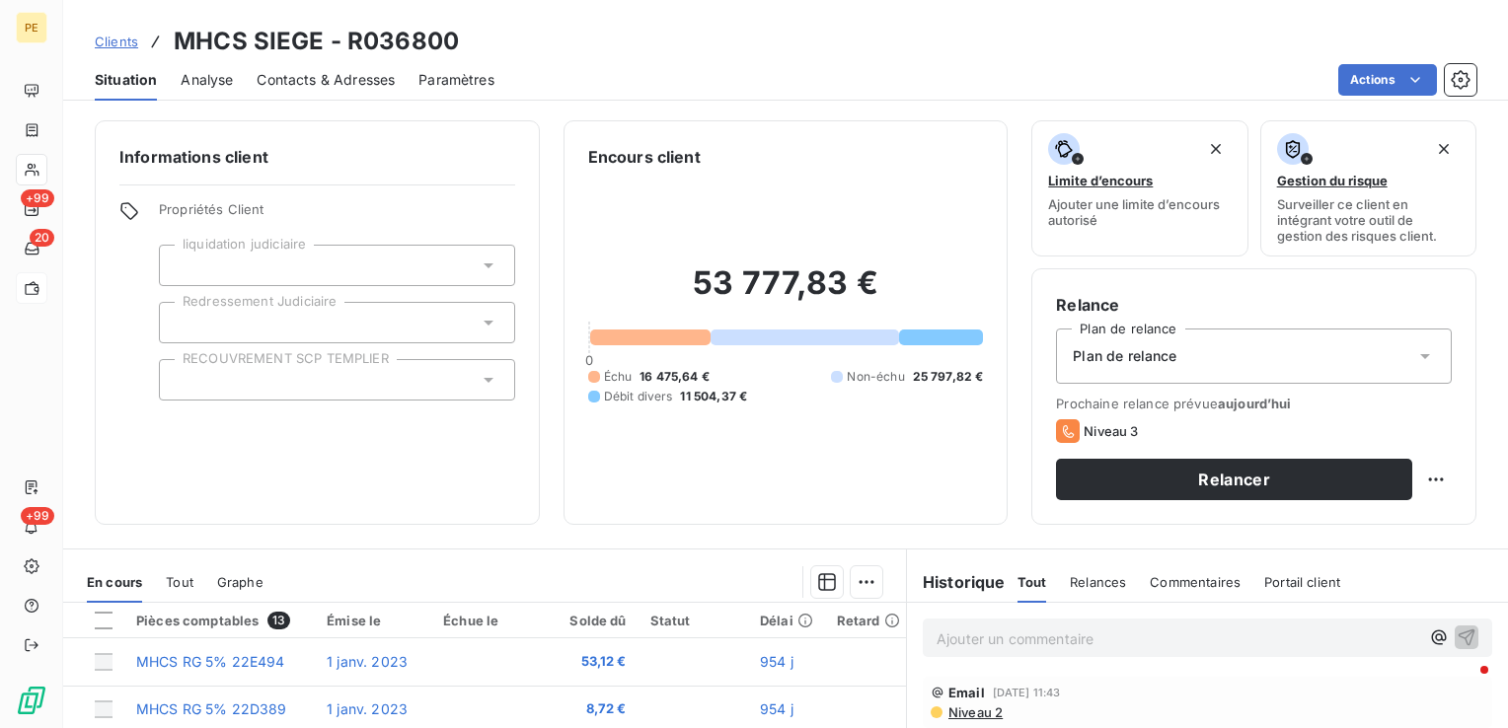
click at [310, 87] on span "Contacts & Adresses" at bounding box center [326, 80] width 138 height 20
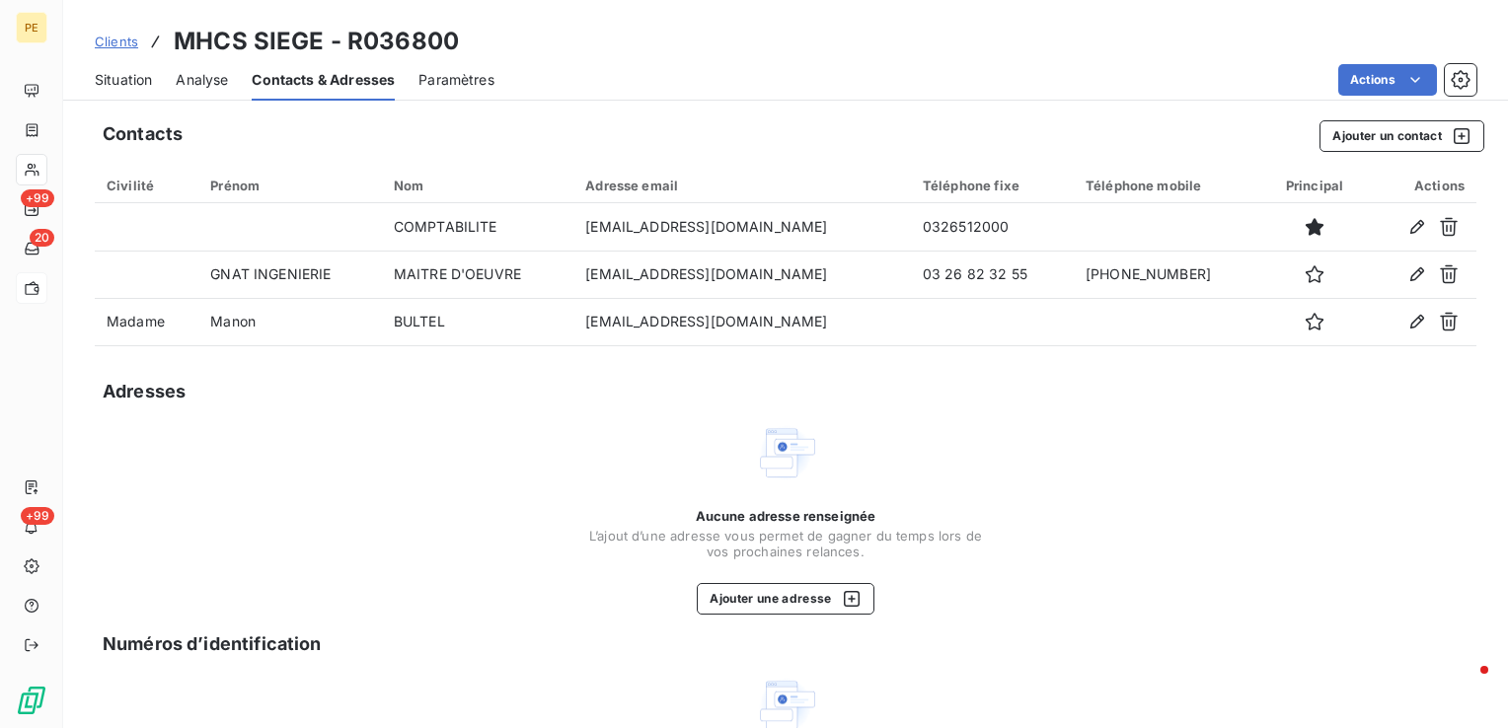
click at [129, 87] on span "Situation" at bounding box center [123, 80] width 57 height 20
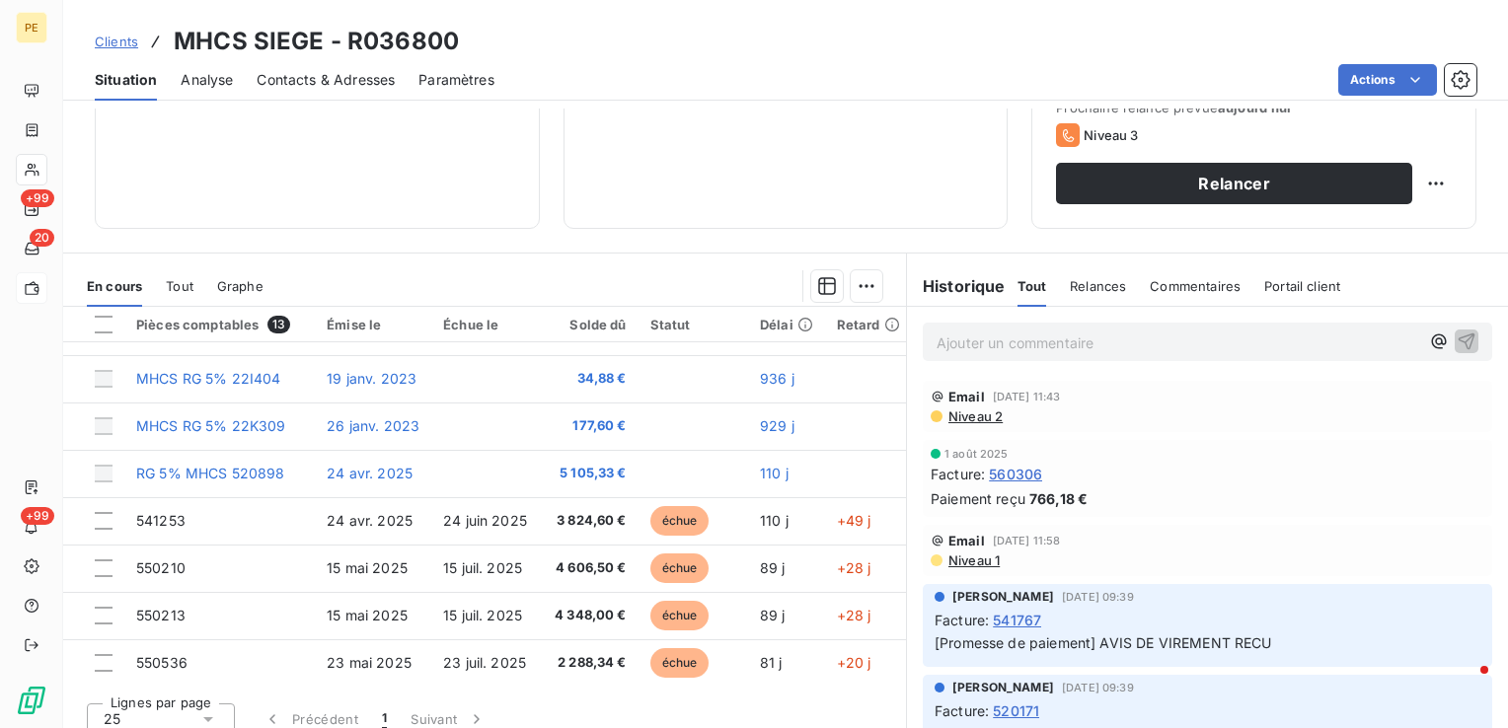
scroll to position [181, 0]
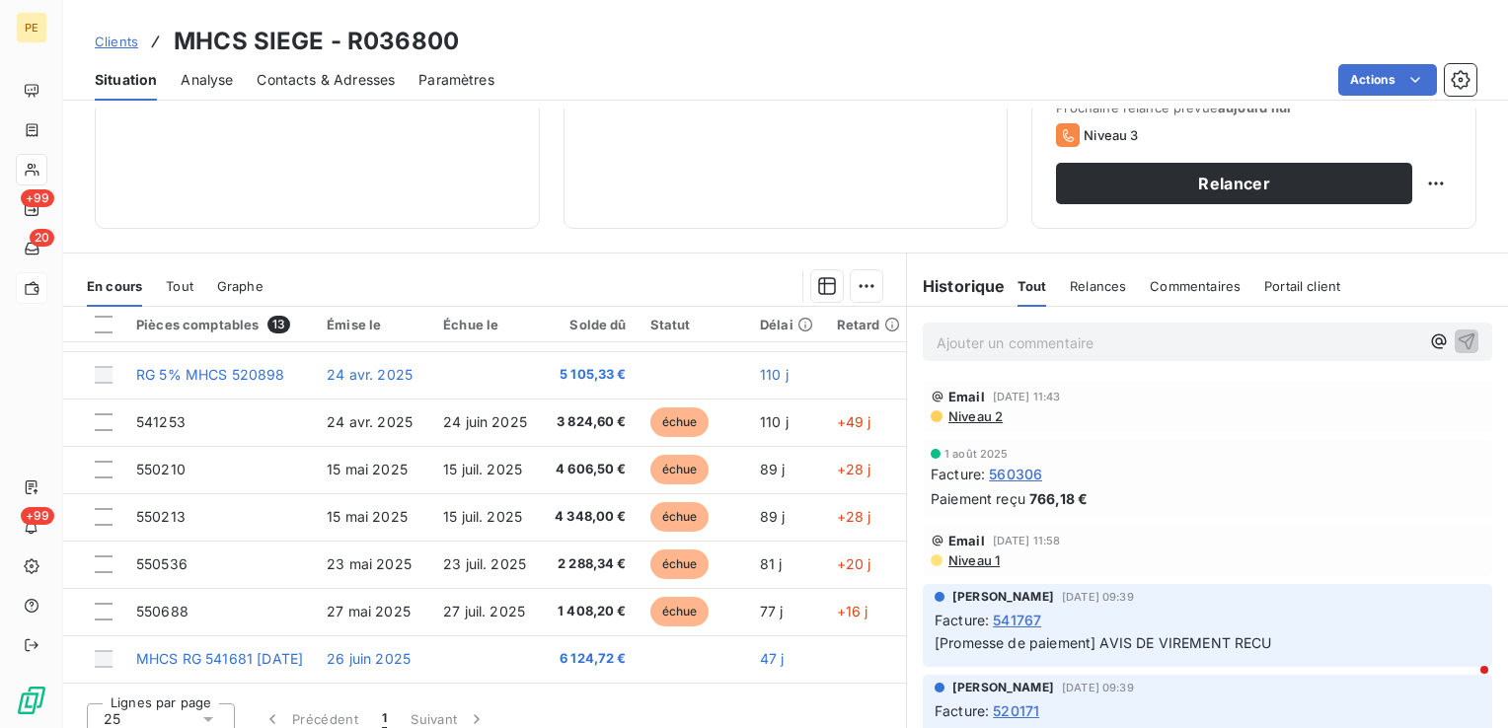
click at [309, 78] on span "Contacts & Adresses" at bounding box center [326, 80] width 138 height 20
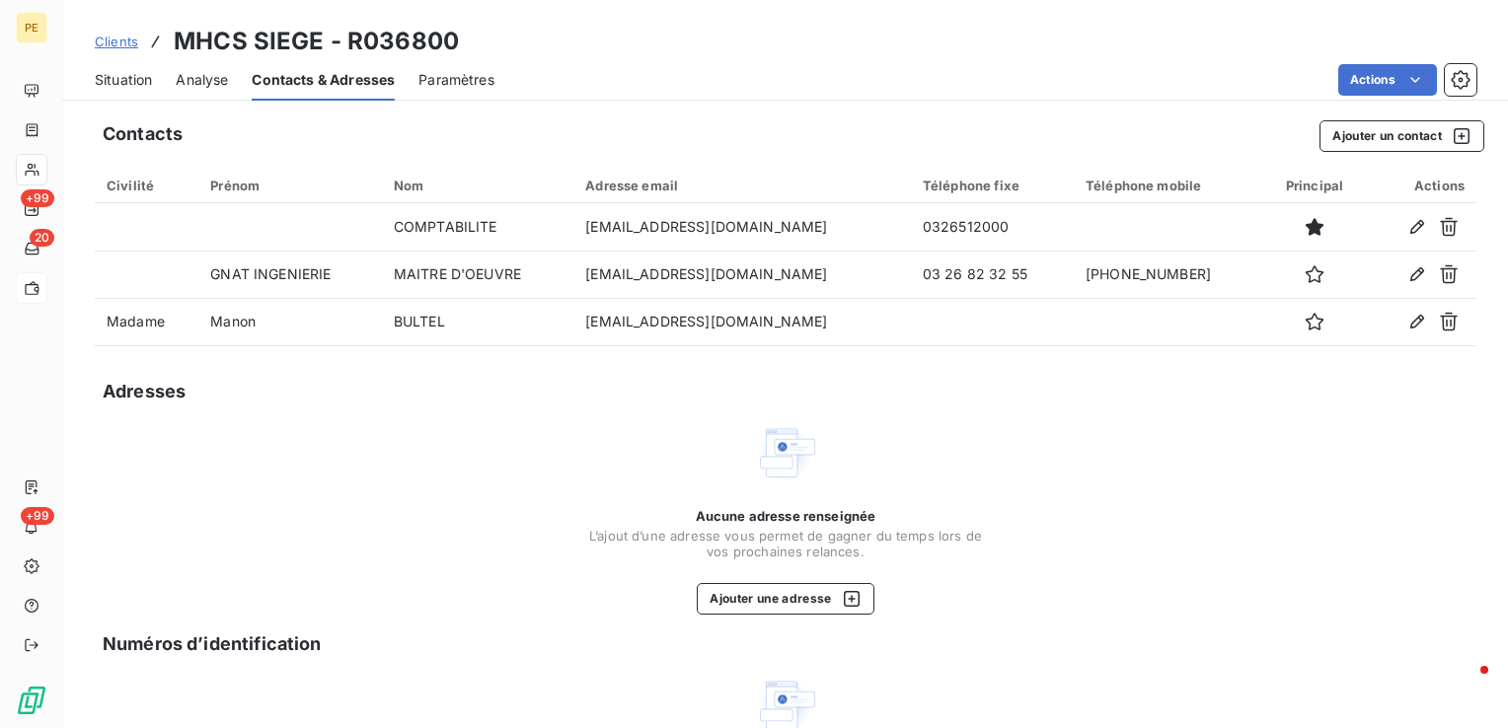
click at [182, 78] on span "Analyse" at bounding box center [202, 80] width 52 height 20
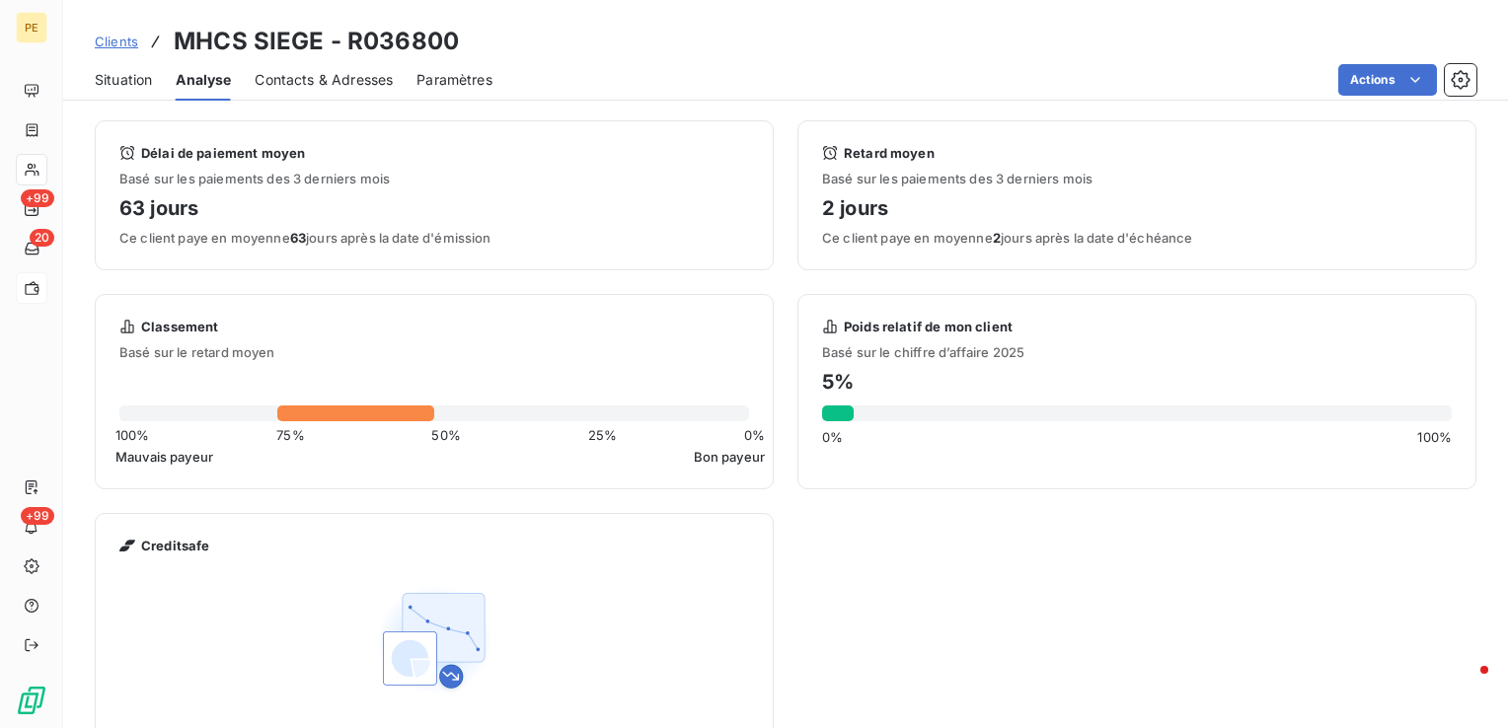
click at [133, 78] on span "Situation" at bounding box center [123, 80] width 57 height 20
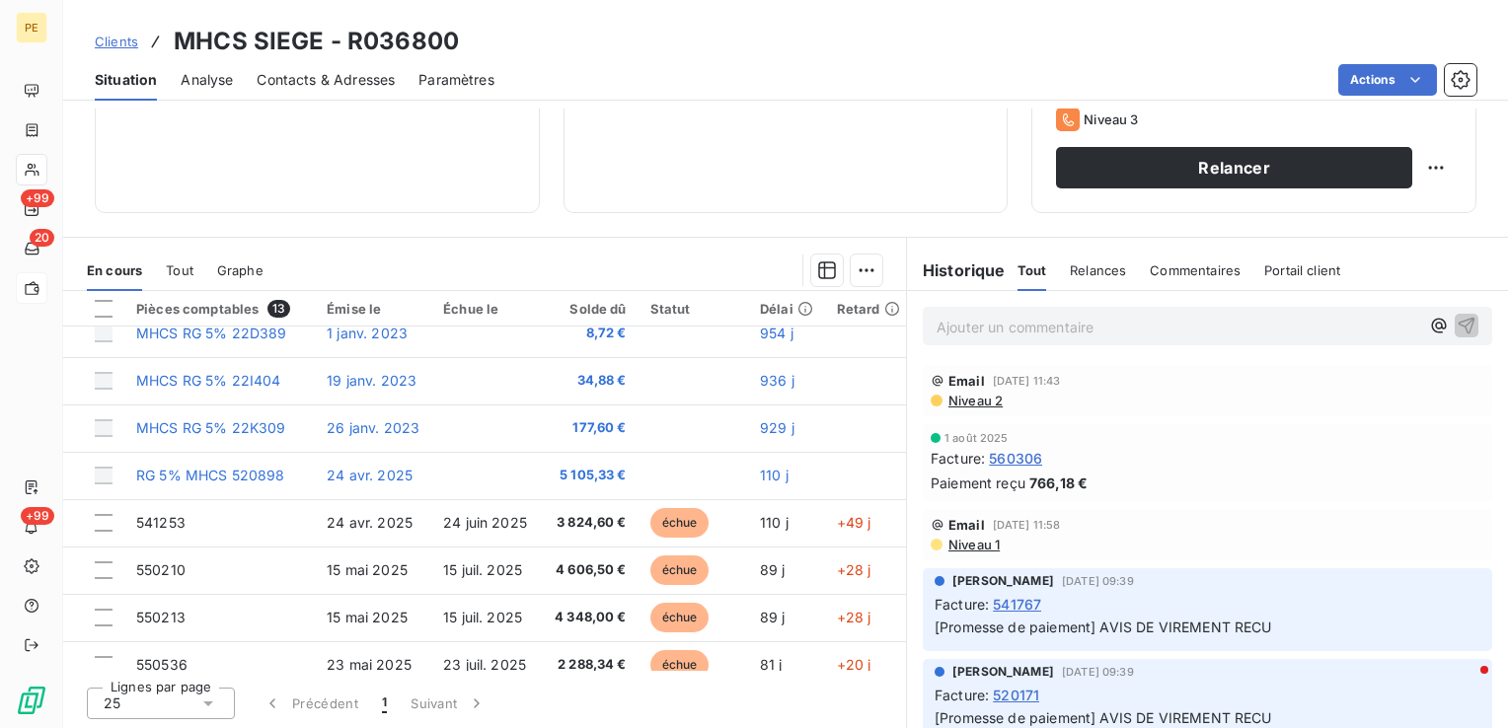
scroll to position [0, 0]
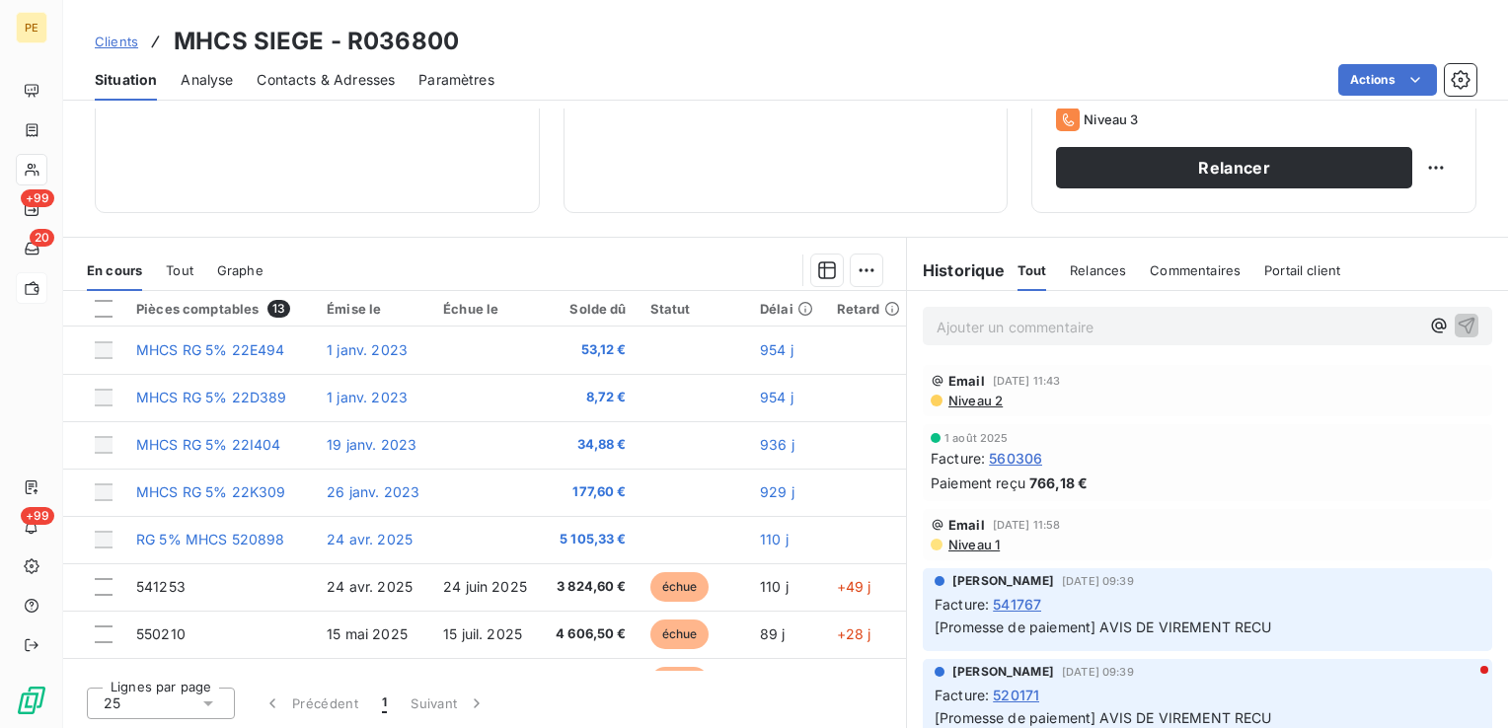
click at [975, 399] on span "Niveau 2" at bounding box center [975, 401] width 56 height 16
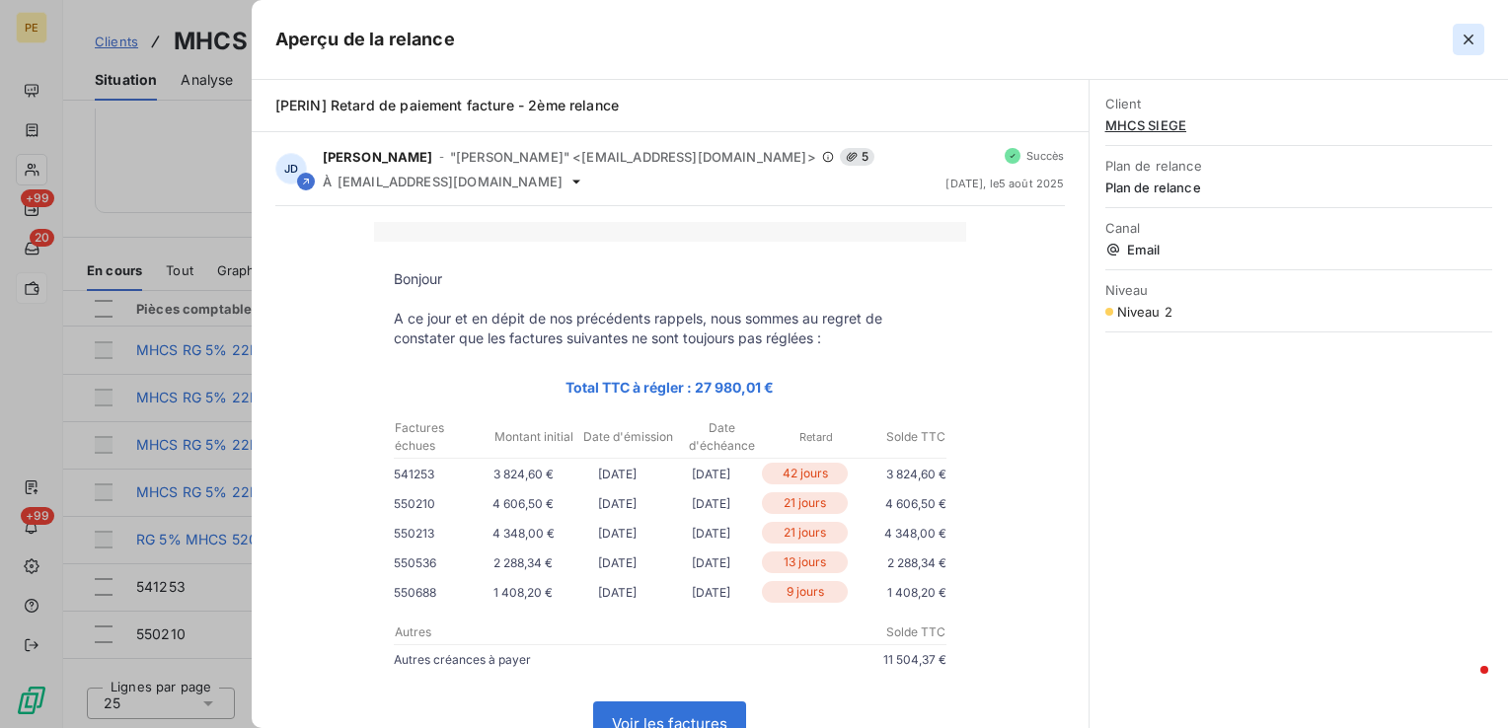
click at [1469, 38] on icon "button" at bounding box center [1469, 40] width 10 height 10
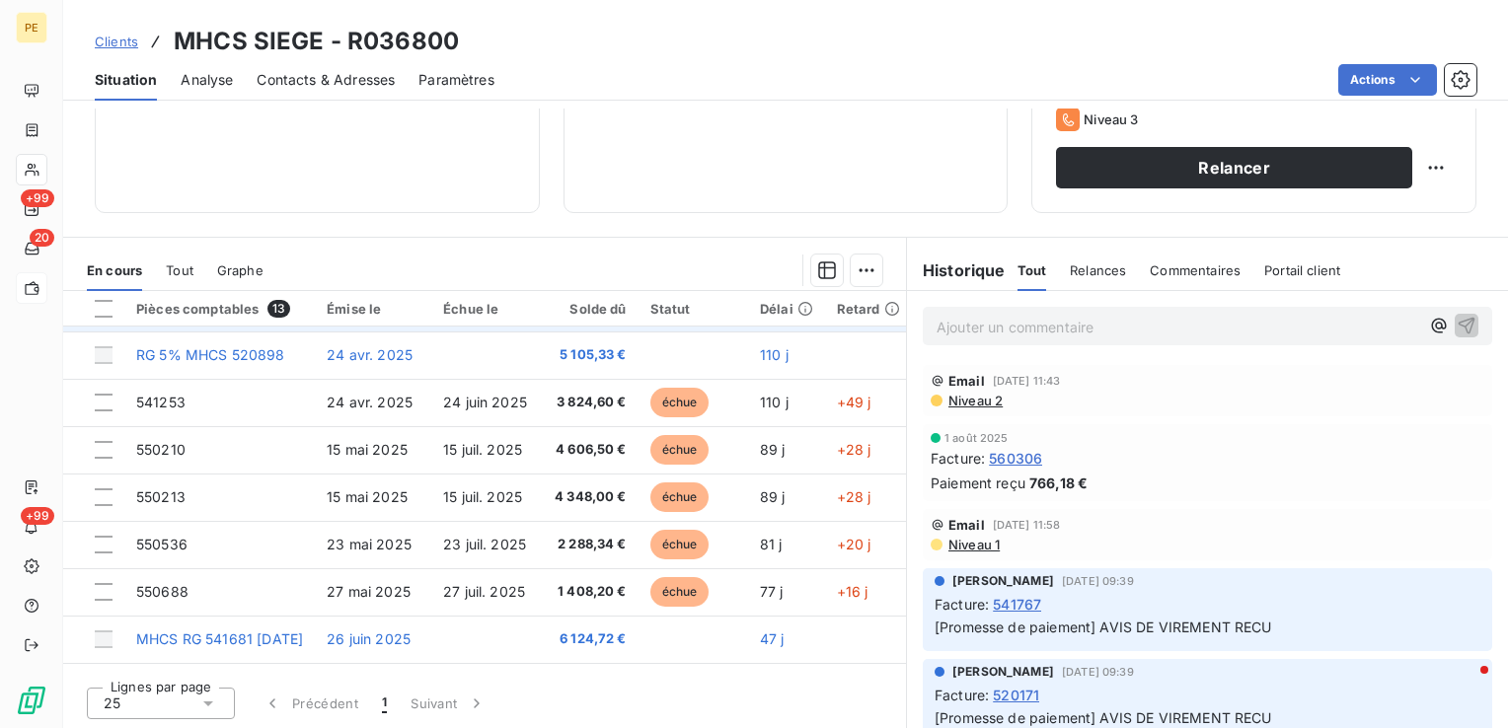
scroll to position [197, 0]
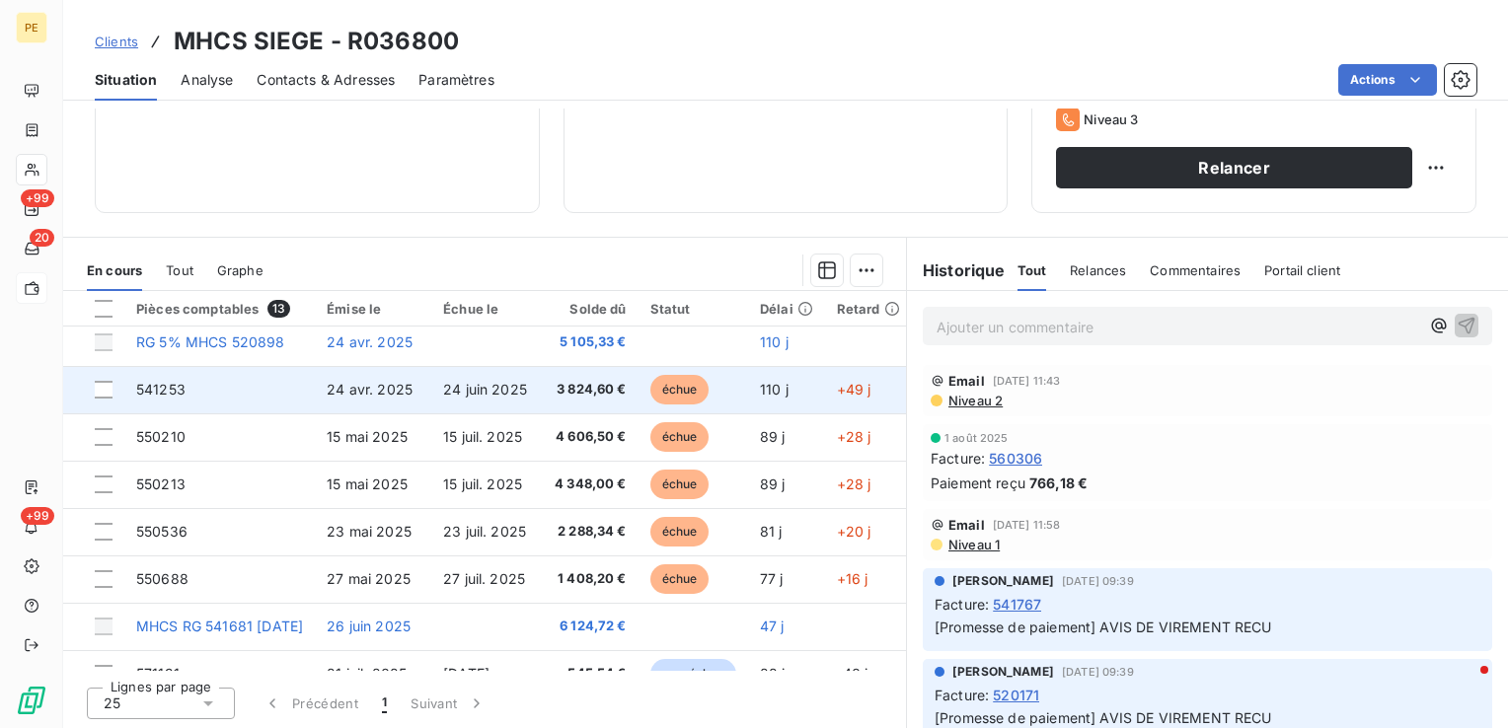
click at [159, 389] on span "541253" at bounding box center [160, 389] width 49 height 17
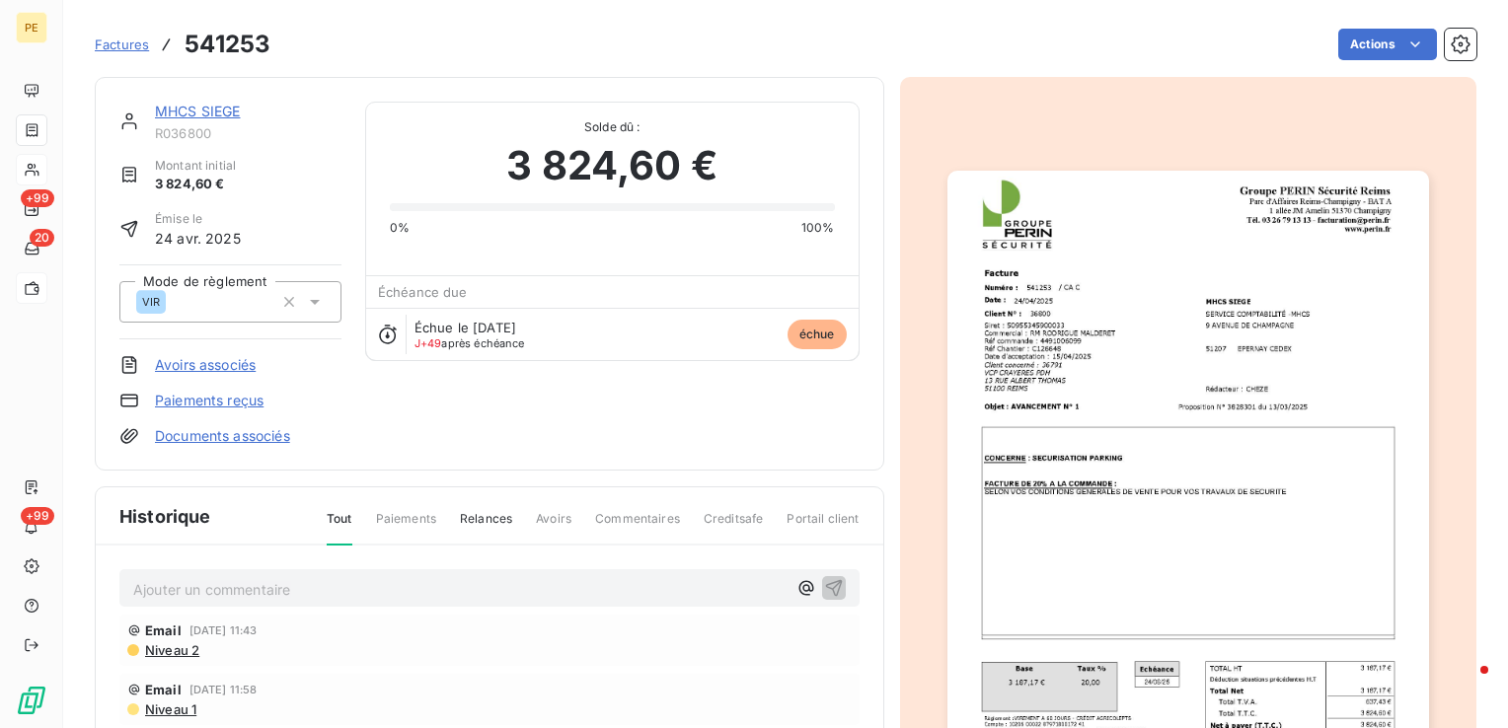
click at [1042, 387] on img "button" at bounding box center [1189, 511] width 482 height 681
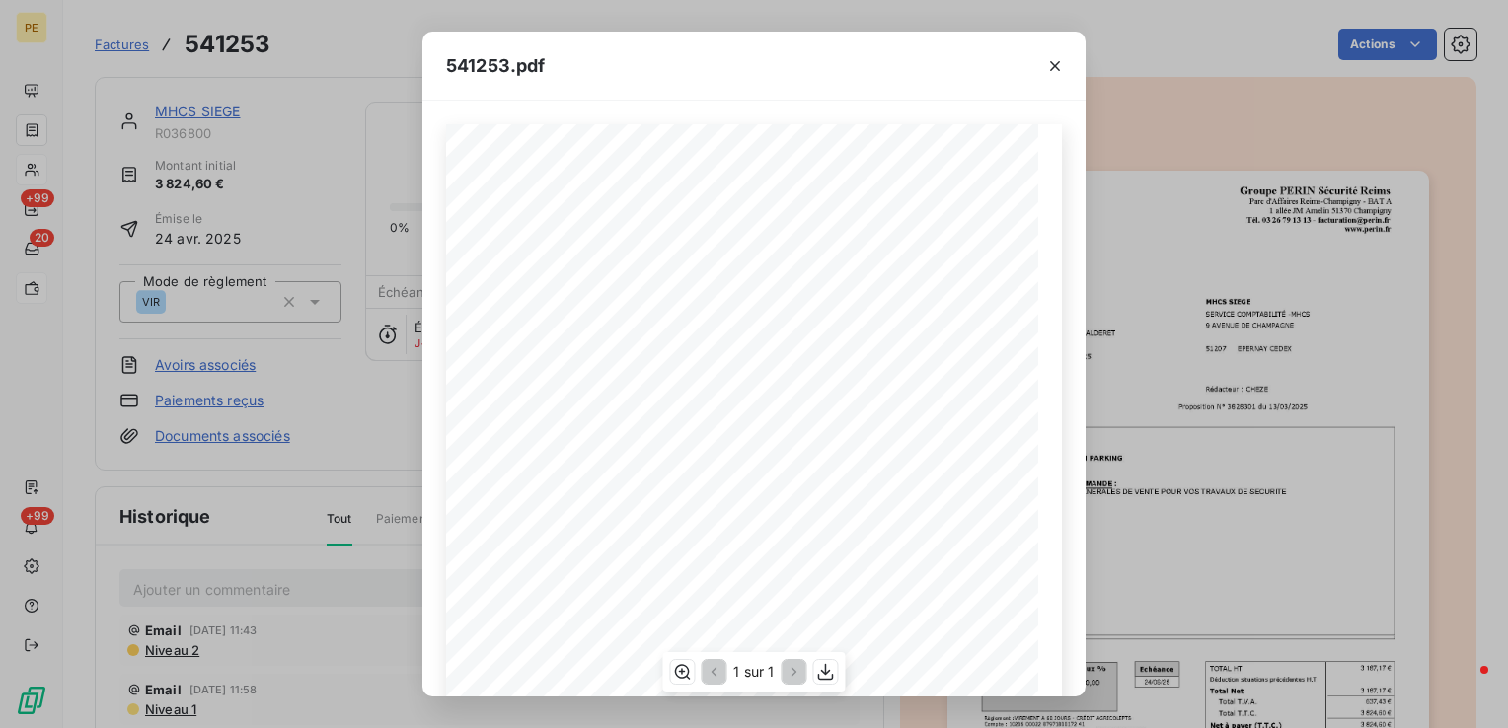
scroll to position [99, 0]
drag, startPoint x: 560, startPoint y: 236, endPoint x: 576, endPoint y: 240, distance: 17.2
click at [576, 240] on div "Groupe PERIN SÈcuritÈ Reims Parc d'Affaires [GEOGRAPHIC_DATA]-[GEOGRAPHIC_DATA]…" at bounding box center [754, 445] width 592 height 838
drag, startPoint x: 576, startPoint y: 240, endPoint x: 608, endPoint y: 252, distance: 33.7
click at [608, 252] on span "Date d'acceptation : [DATE]" at bounding box center [561, 253] width 116 height 8
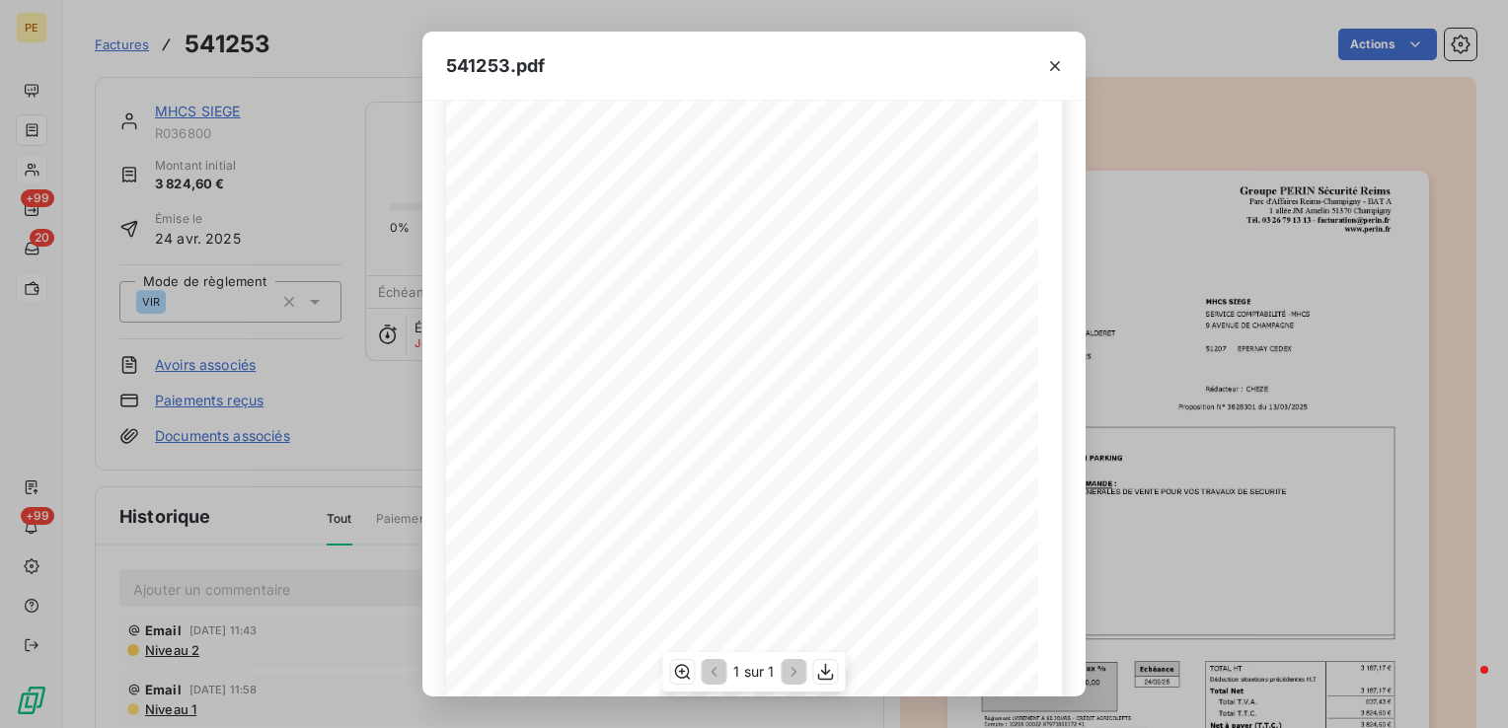
click at [573, 236] on span "RÈf commande : 4491006099" at bounding box center [562, 234] width 119 height 8
click at [589, 238] on span "RÈf commande : 4491006099" at bounding box center [562, 234] width 119 height 8
drag, startPoint x: 614, startPoint y: 235, endPoint x: 560, endPoint y: 231, distance: 54.4
click at [560, 231] on span "RÈf commande : 4491006099" at bounding box center [562, 234] width 119 height 8
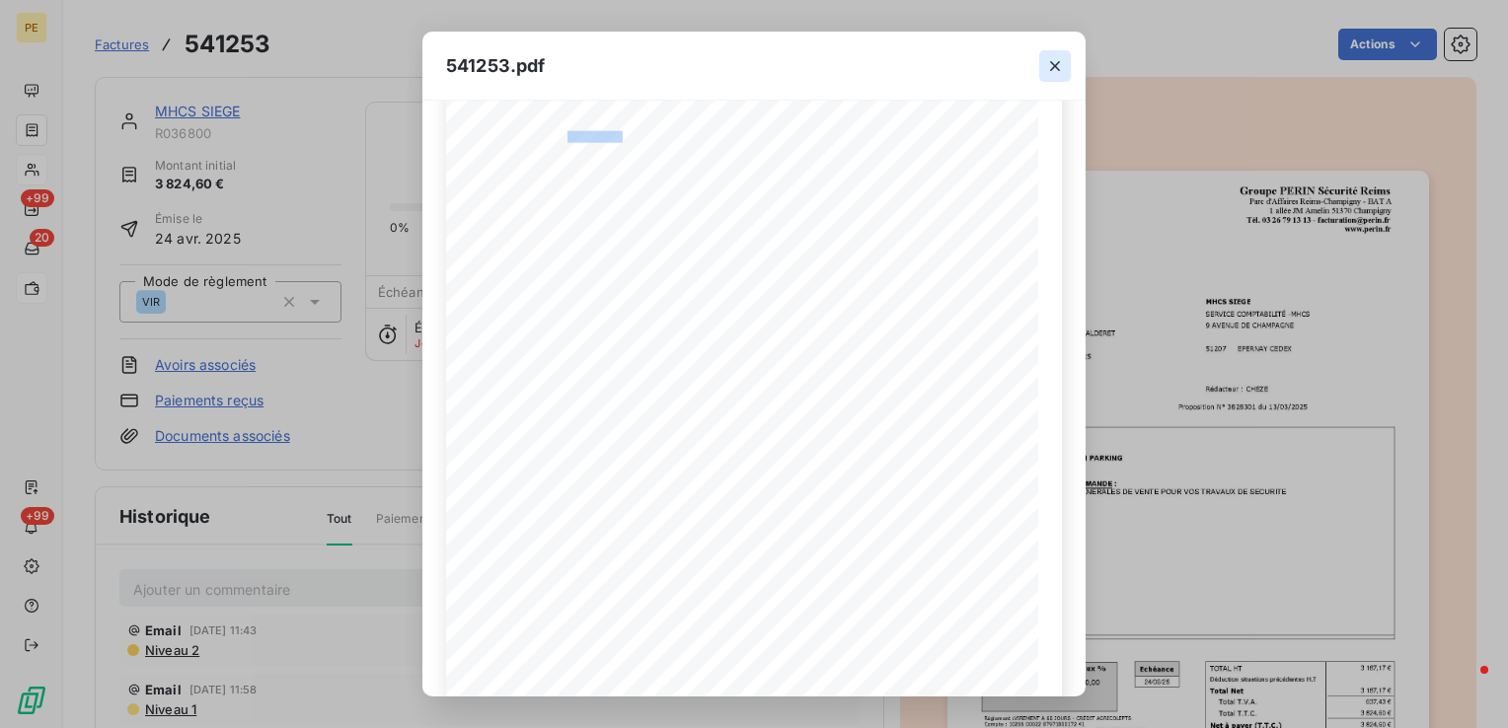
click at [1057, 66] on icon "button" at bounding box center [1055, 66] width 20 height 20
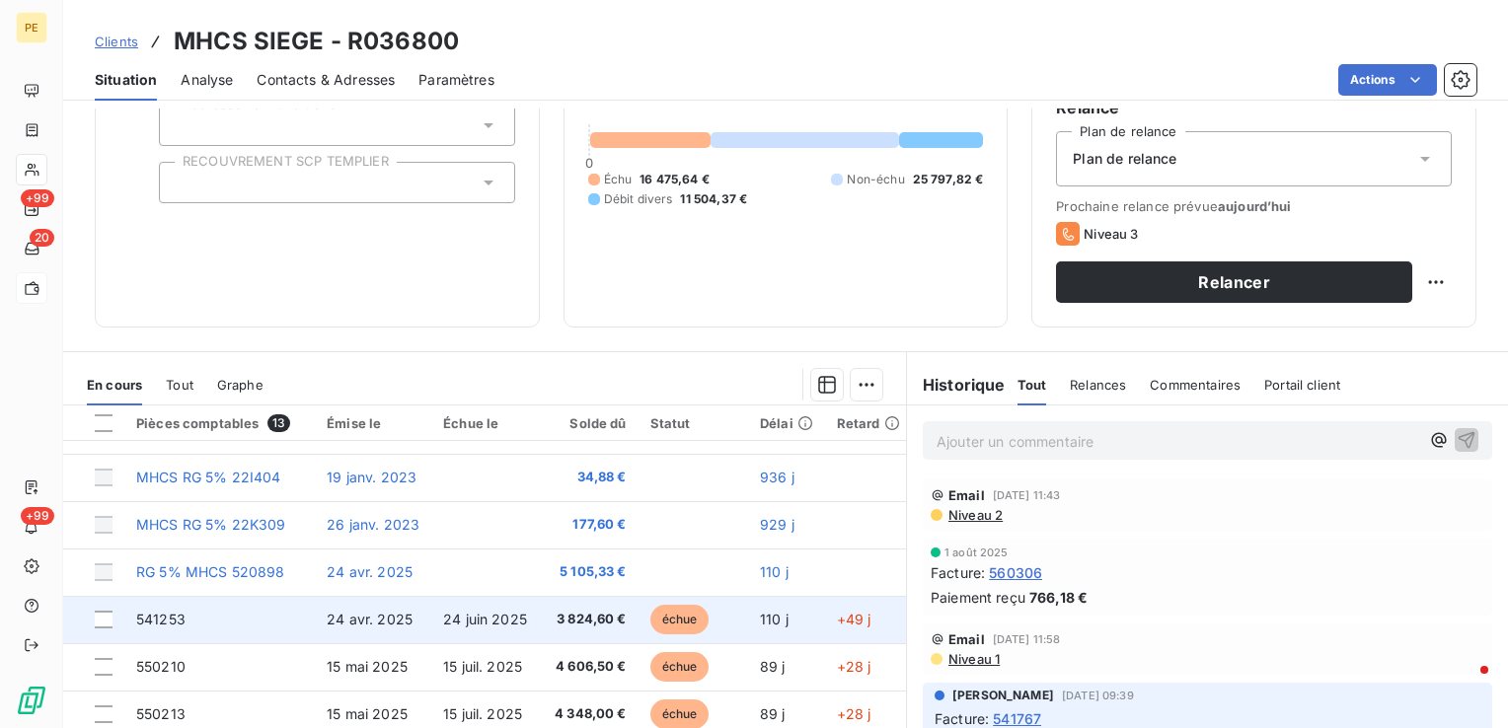
scroll to position [181, 0]
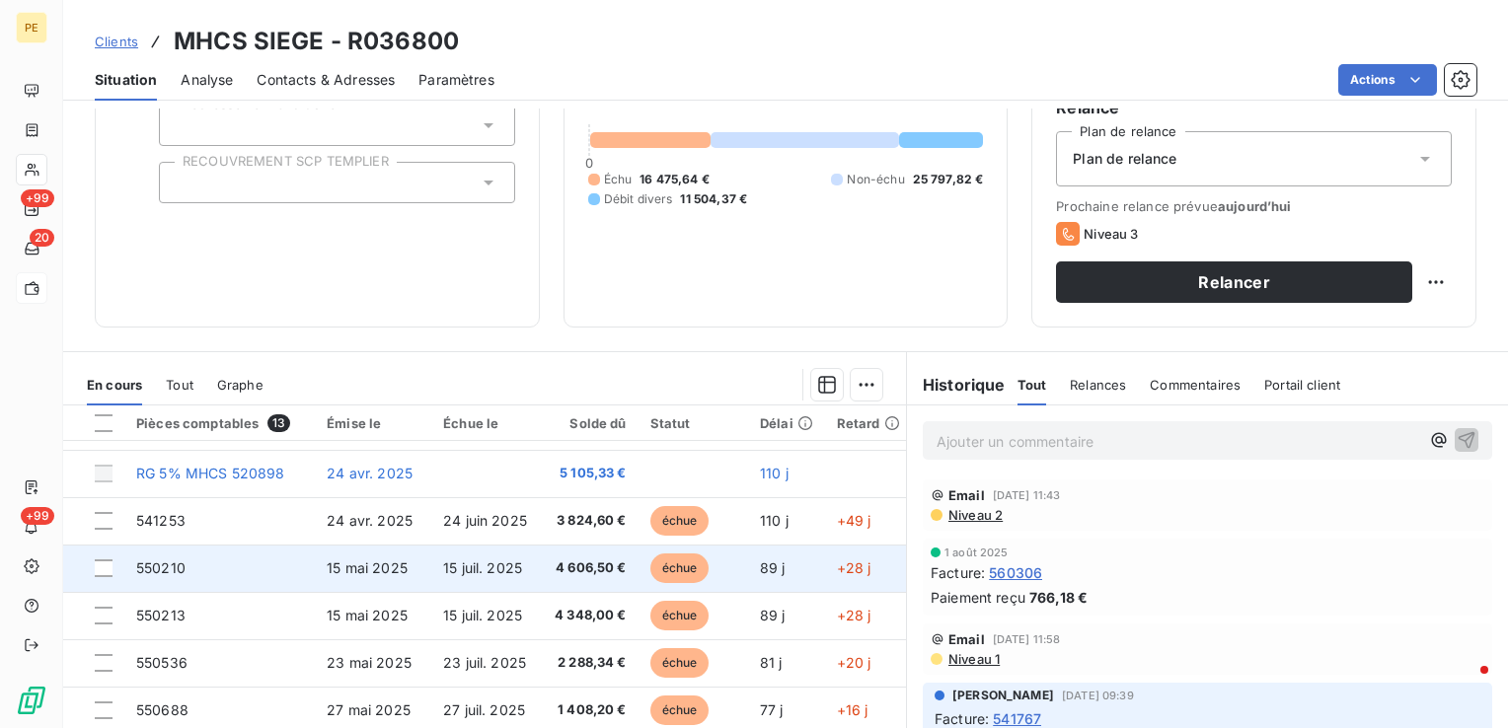
click at [138, 576] on td "550210" at bounding box center [219, 568] width 191 height 47
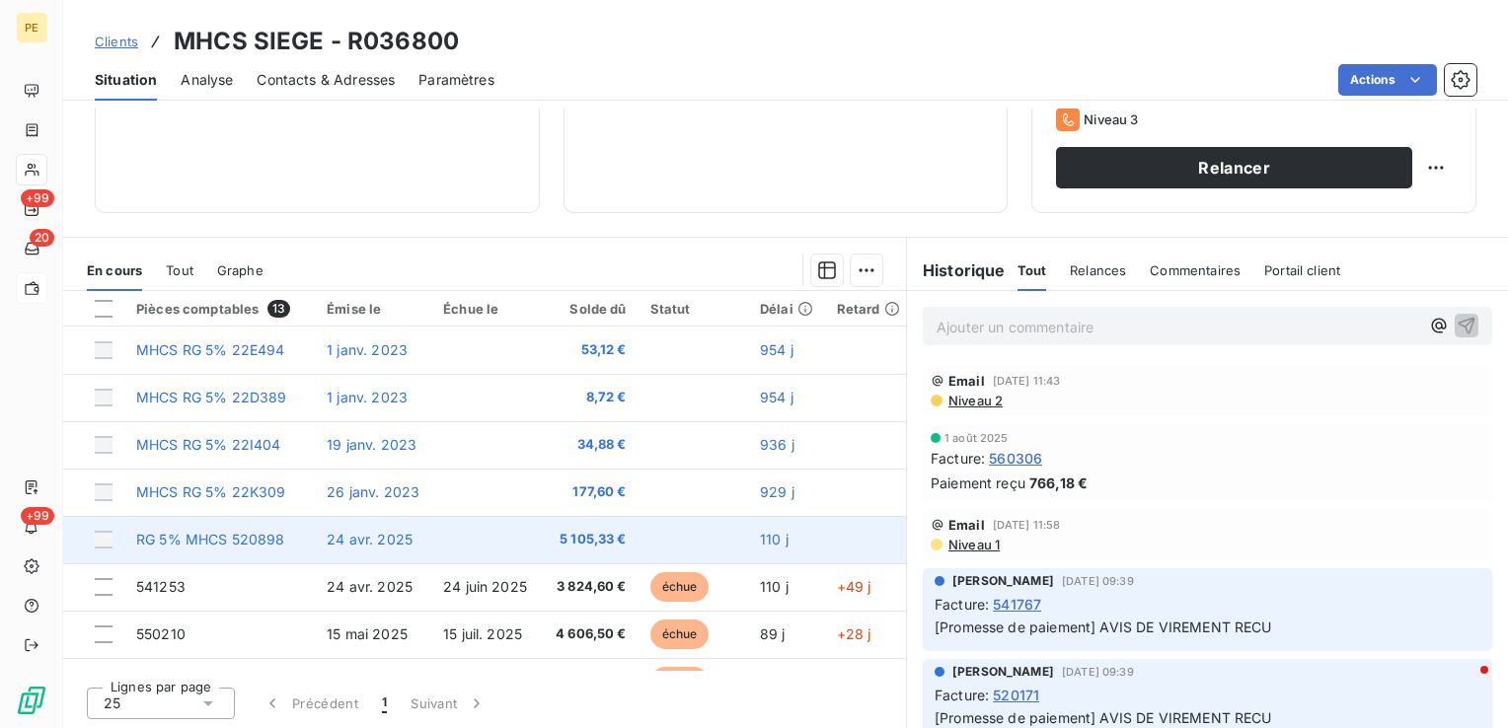
scroll to position [99, 0]
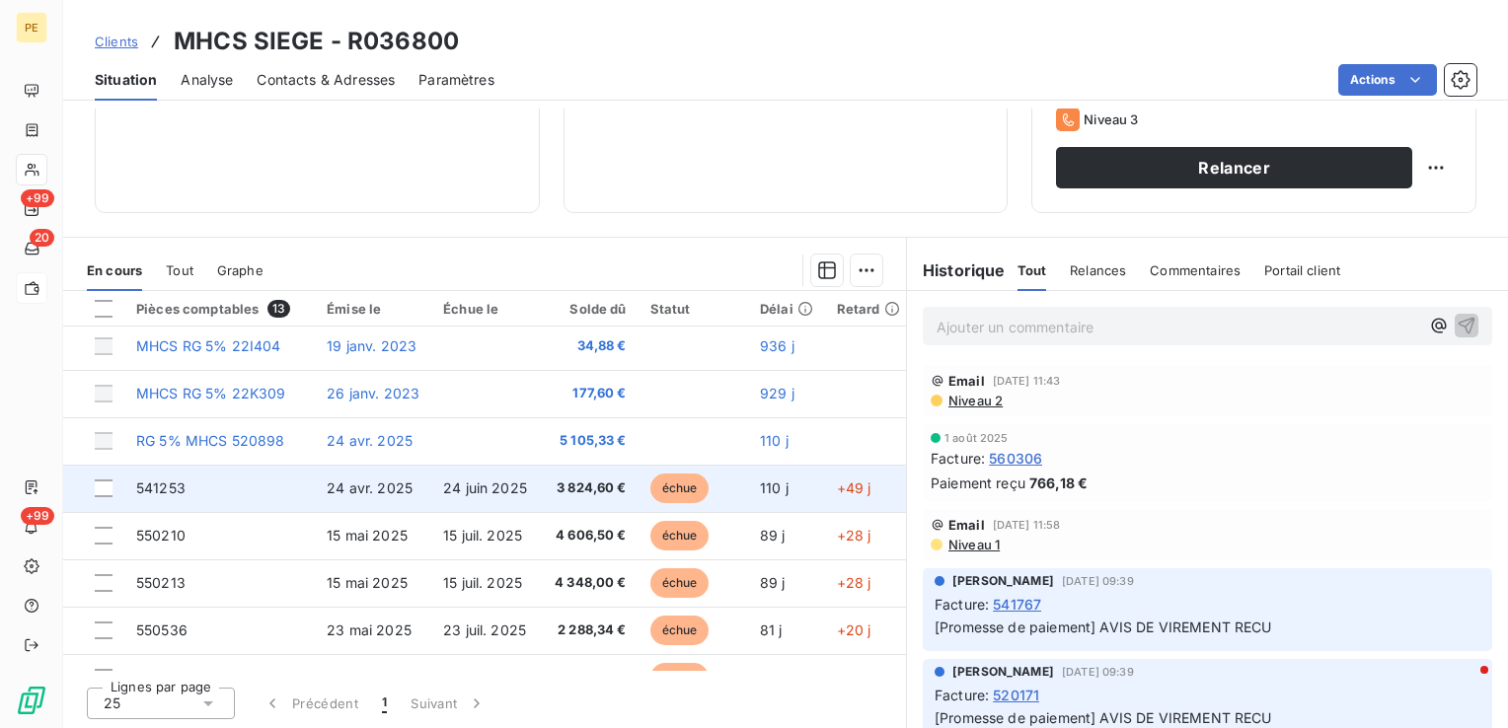
click at [150, 498] on td "541253" at bounding box center [219, 488] width 191 height 47
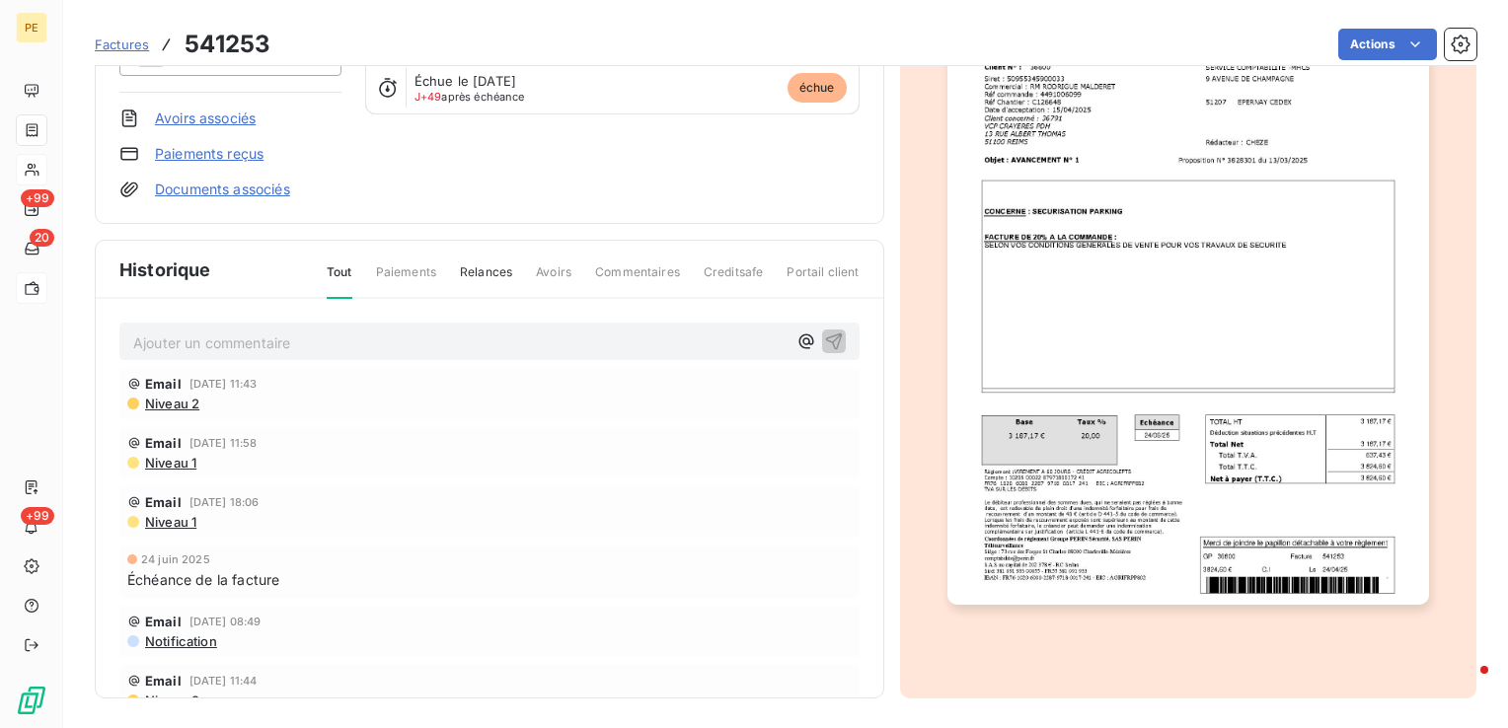
scroll to position [149, 0]
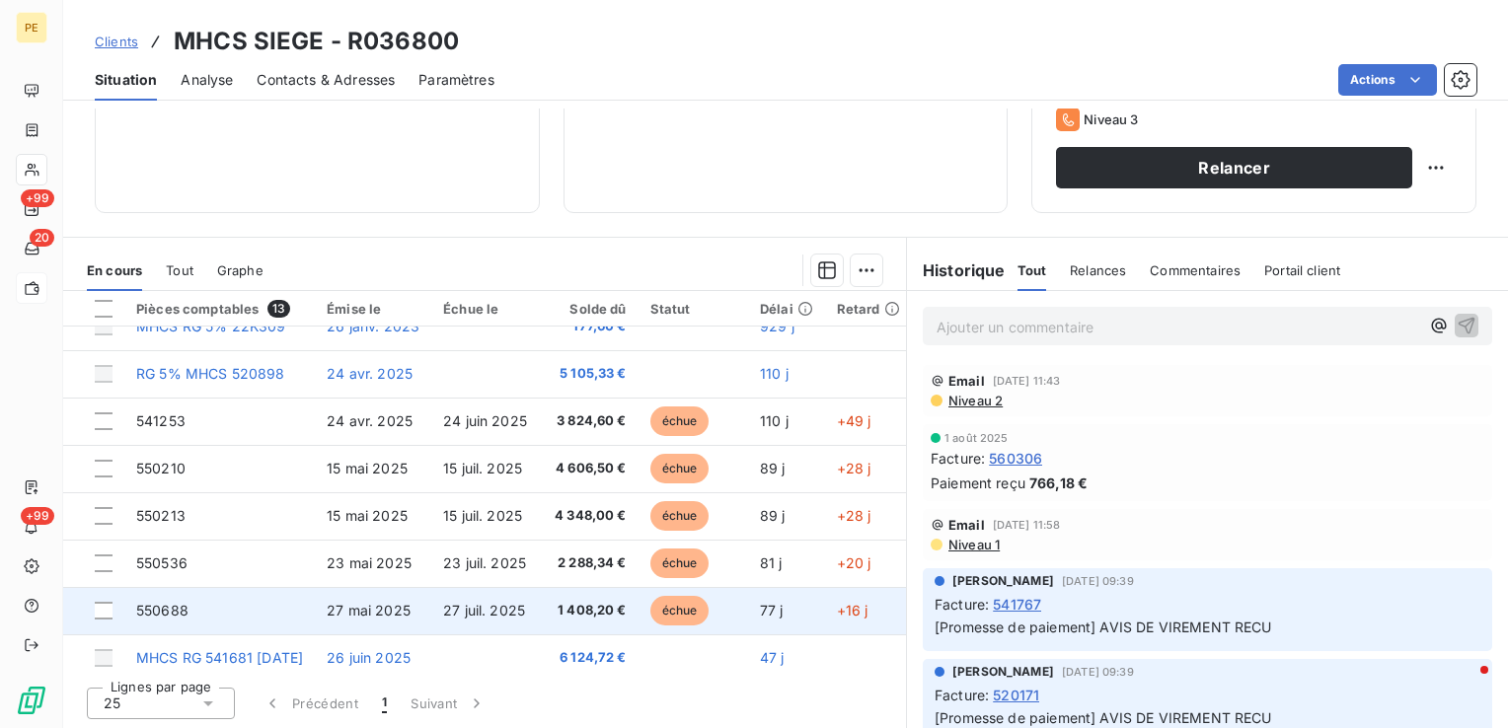
scroll to position [197, 0]
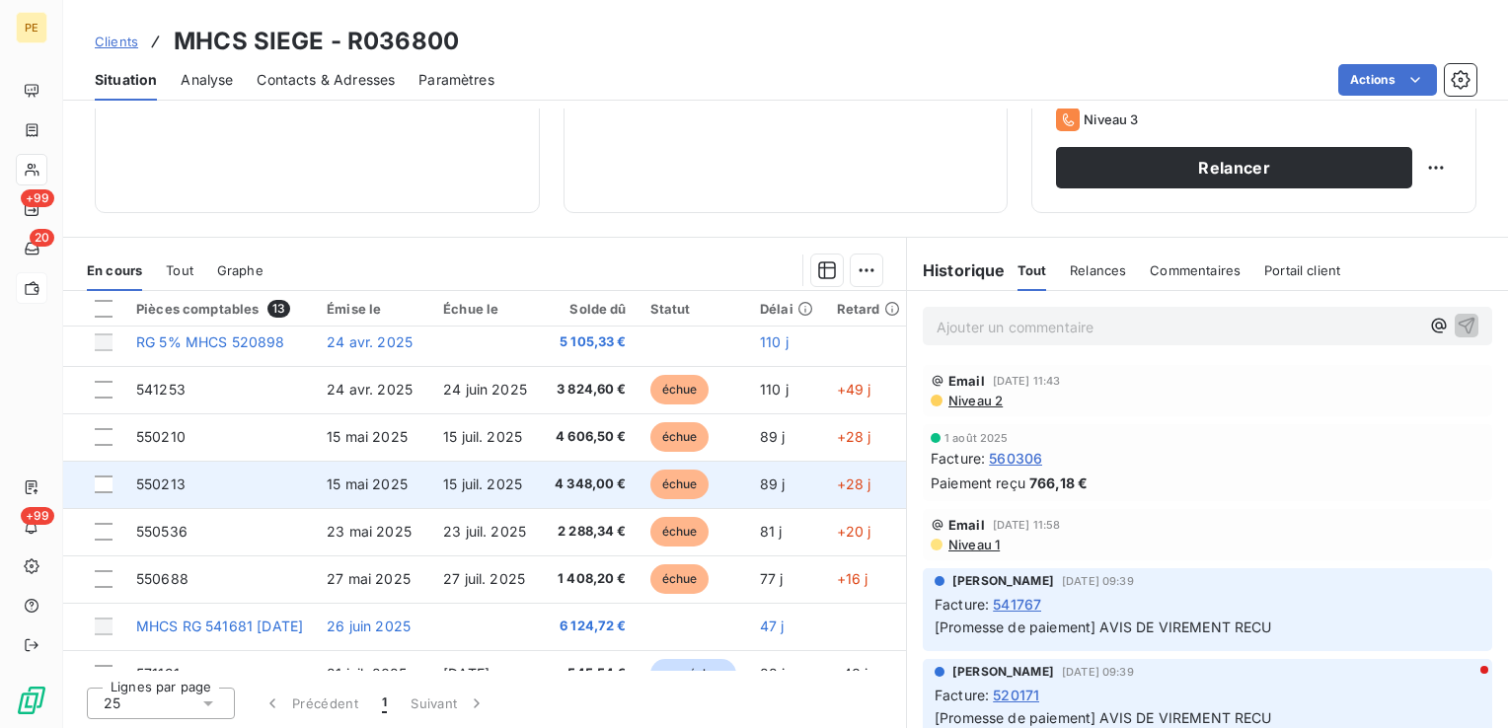
click at [142, 484] on span "550213" at bounding box center [160, 484] width 49 height 17
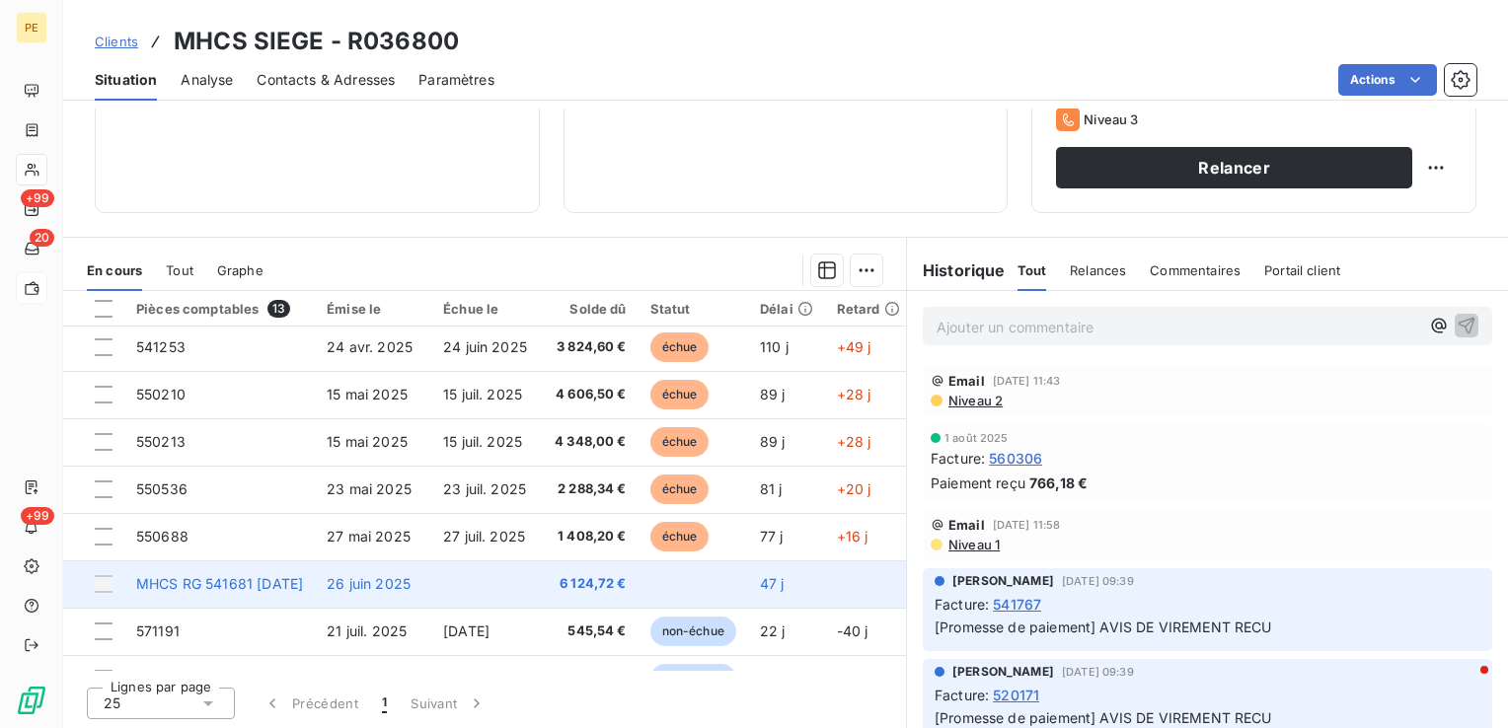
scroll to position [279, 0]
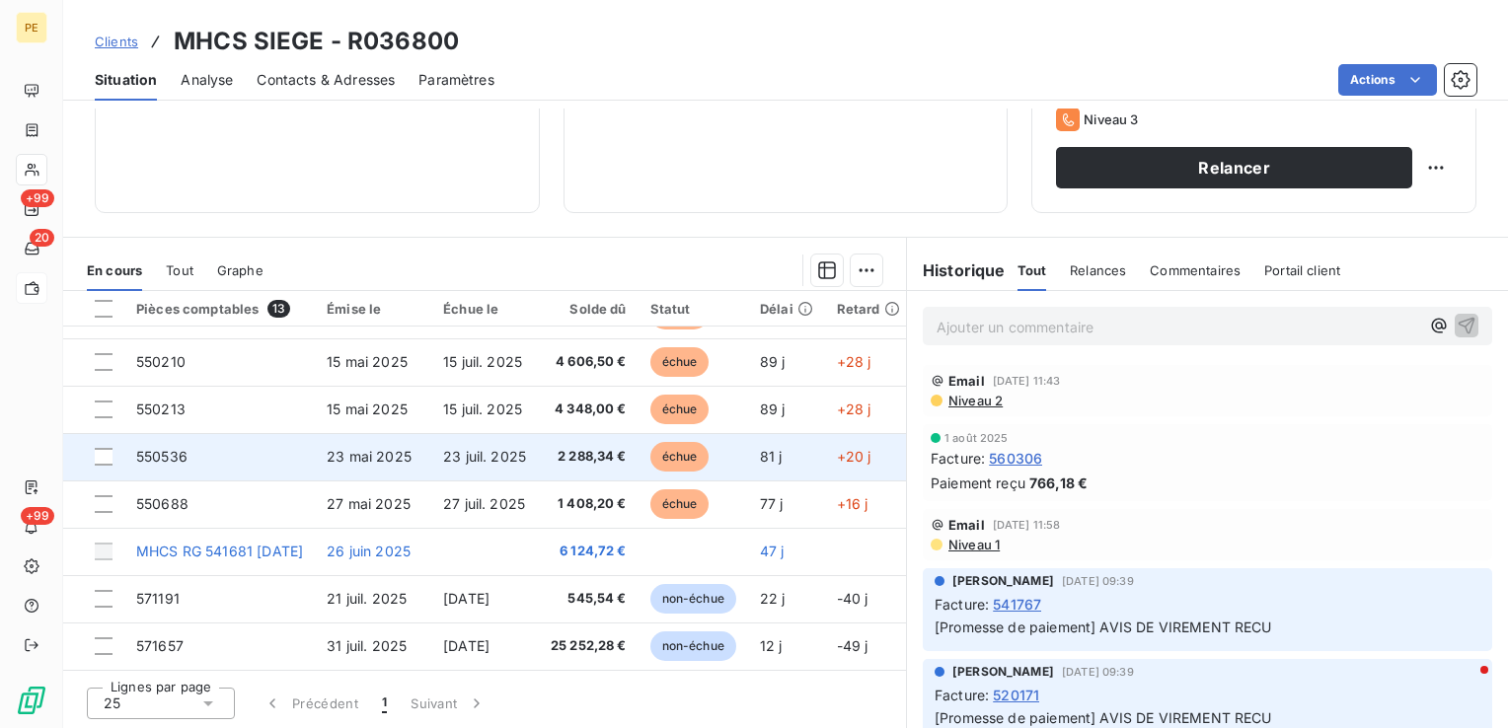
click at [411, 455] on span "23 mai 2025" at bounding box center [369, 456] width 85 height 17
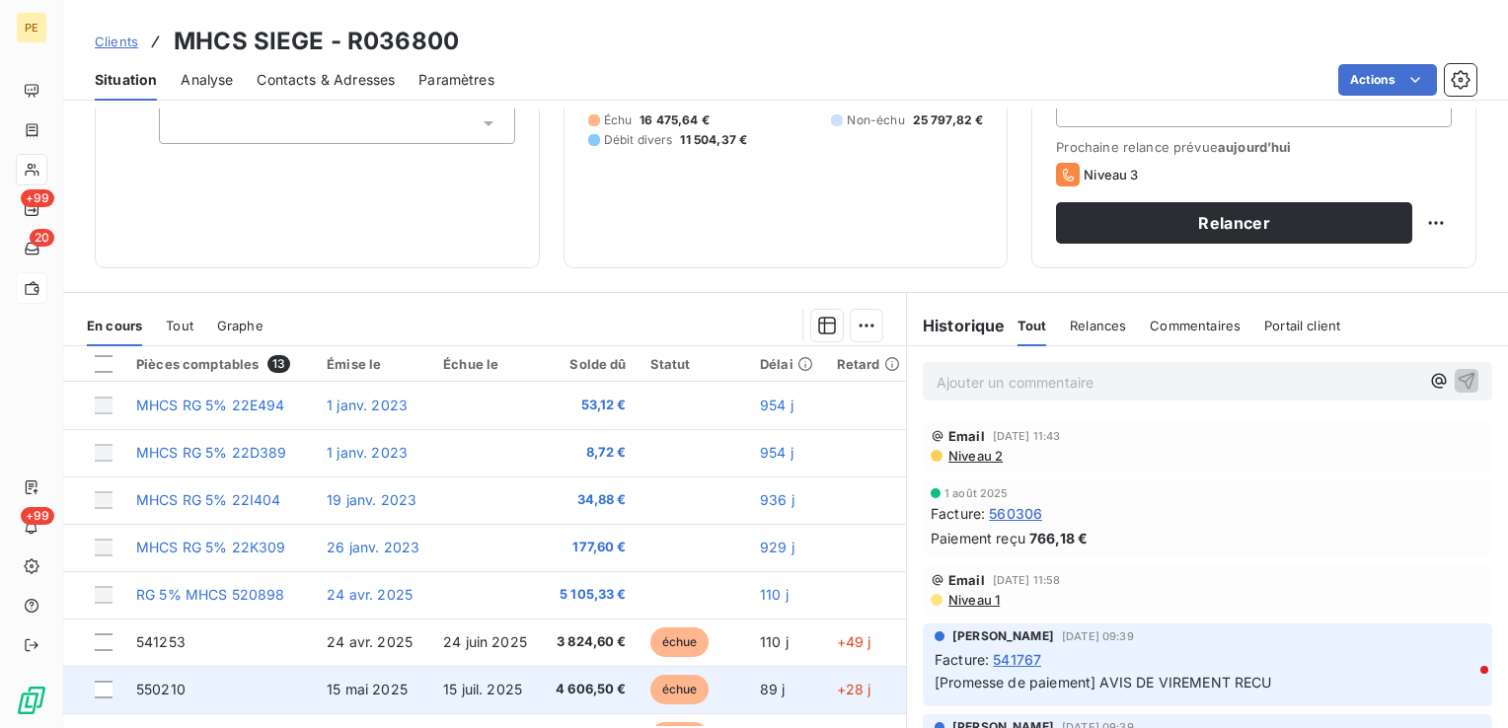
scroll to position [312, 0]
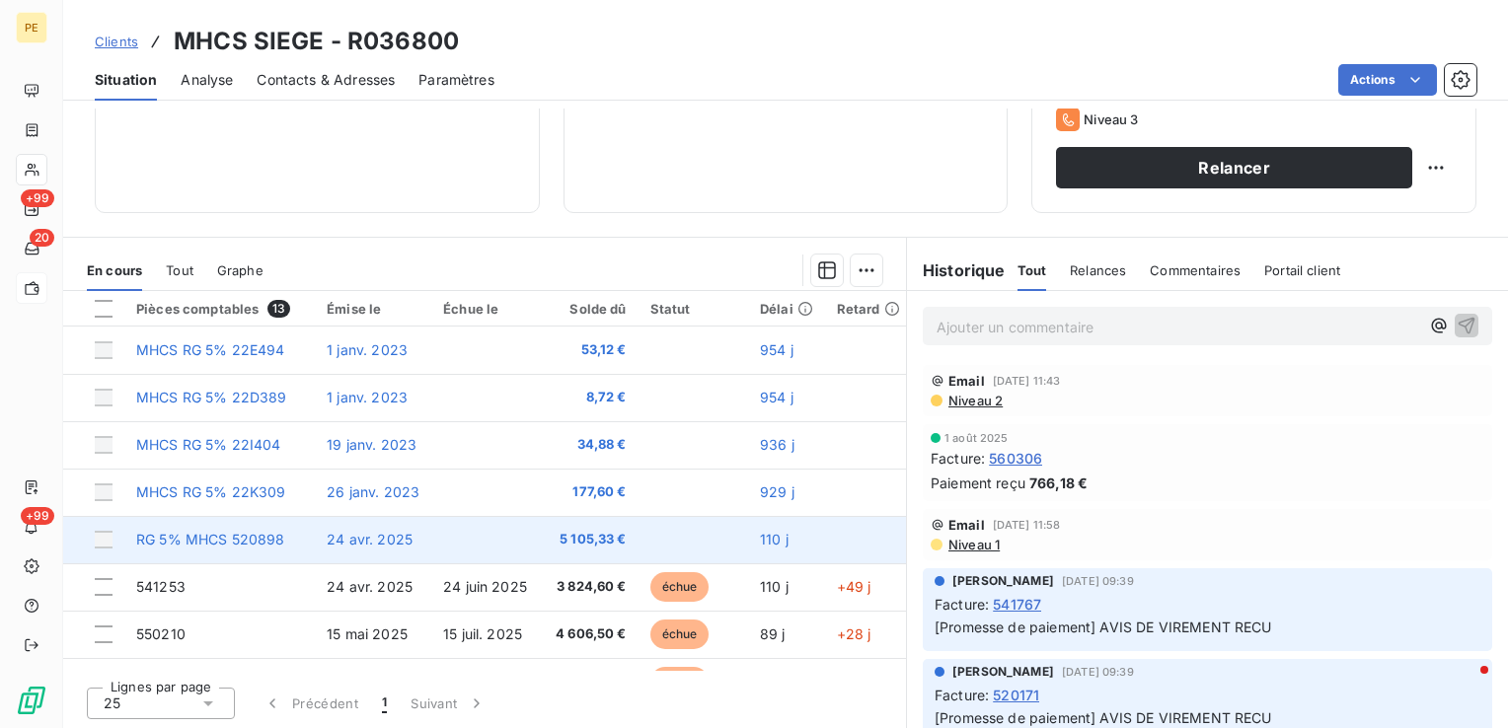
click at [253, 536] on span "RG 5% MHCS 520898" at bounding box center [210, 539] width 149 height 17
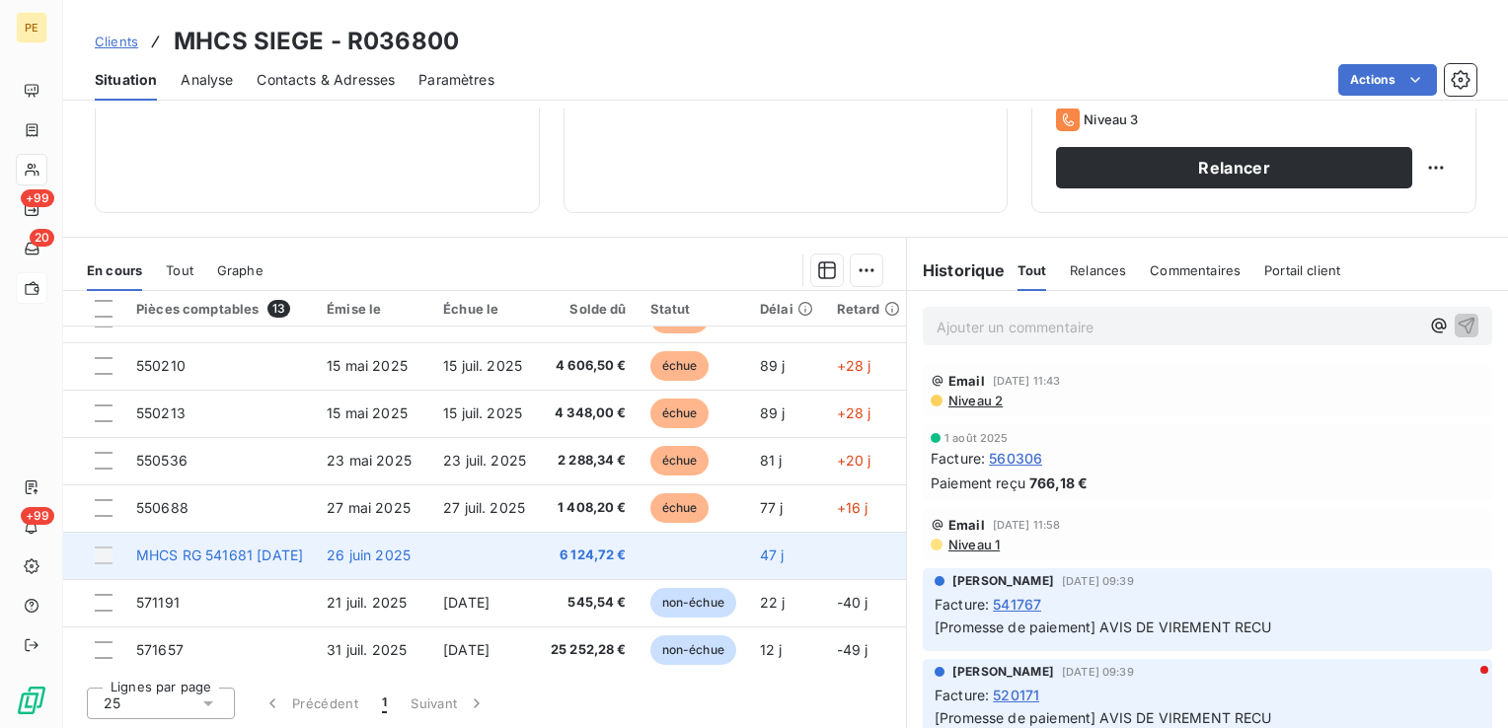
scroll to position [279, 0]
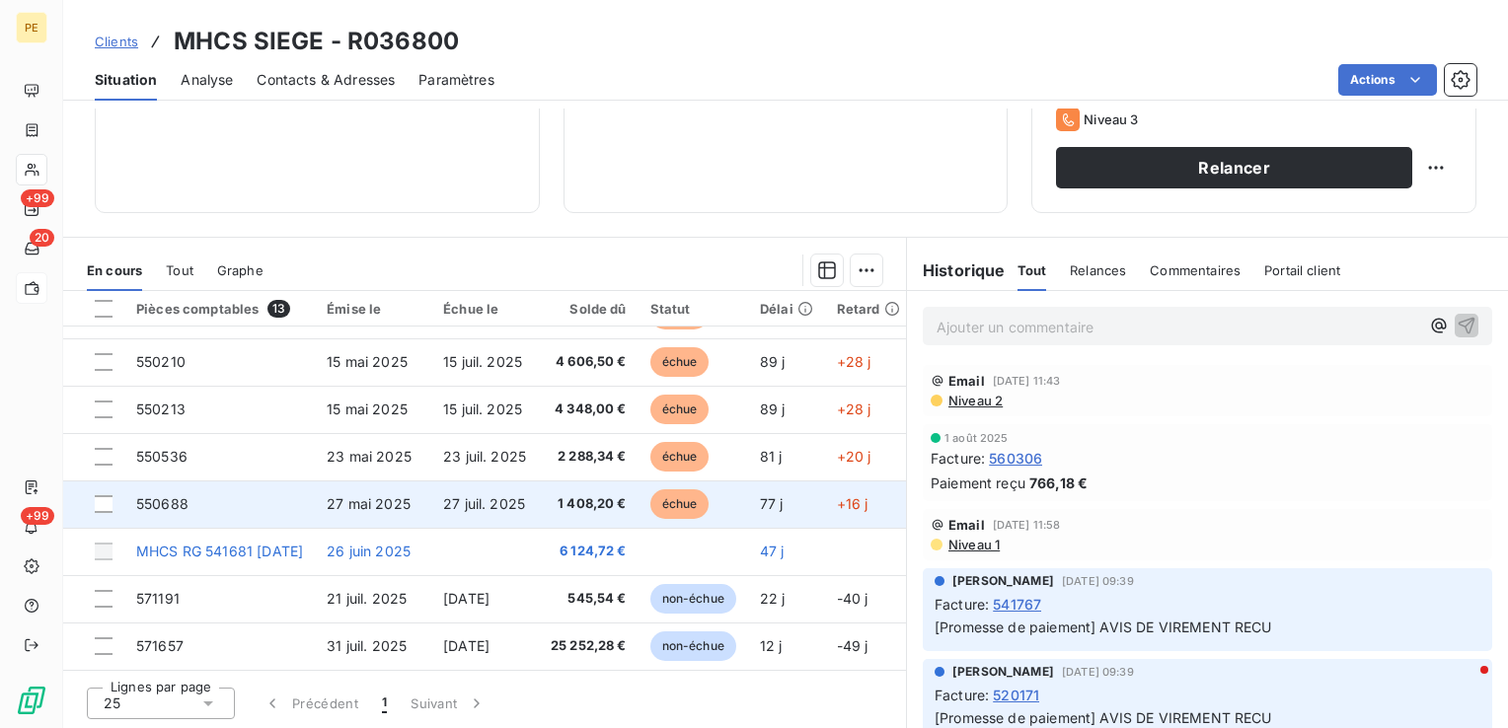
click at [170, 496] on span "550688" at bounding box center [162, 504] width 52 height 17
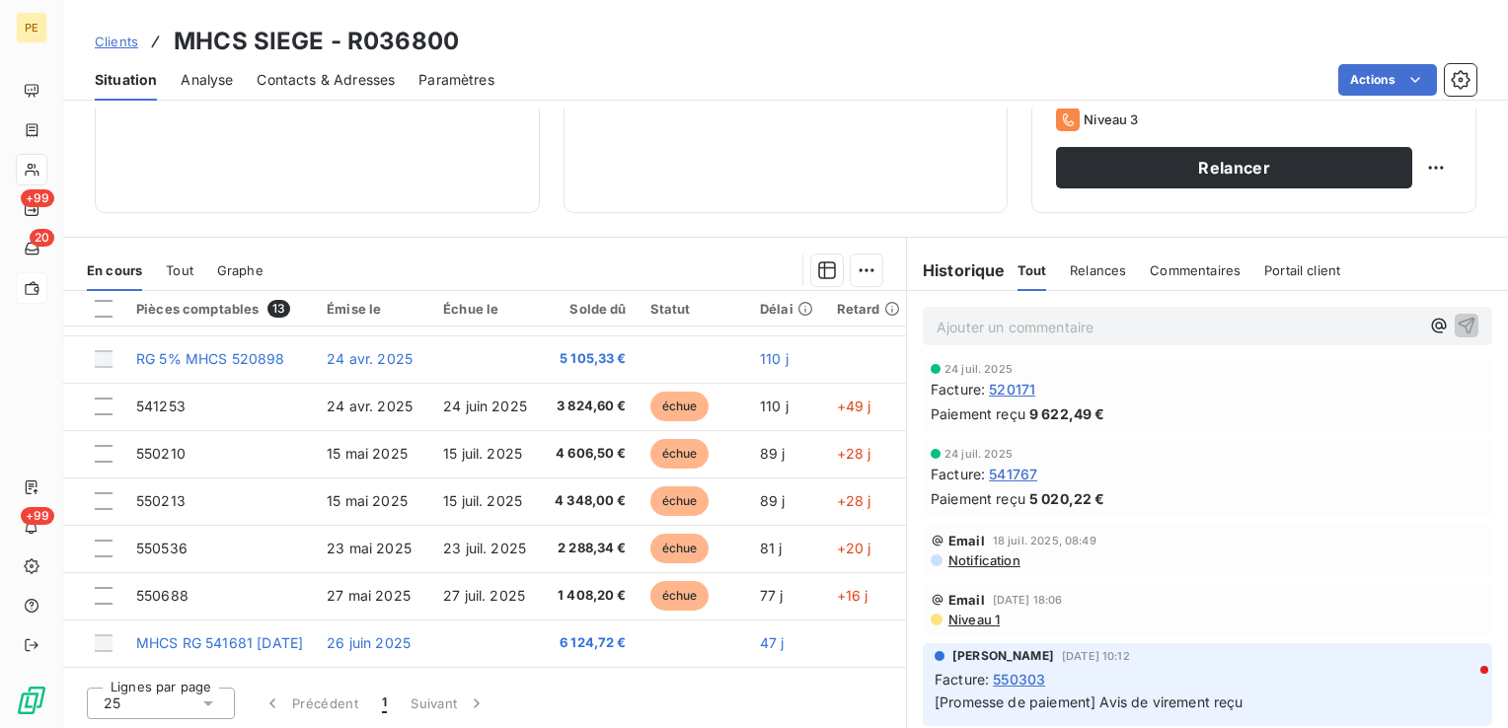
scroll to position [99, 0]
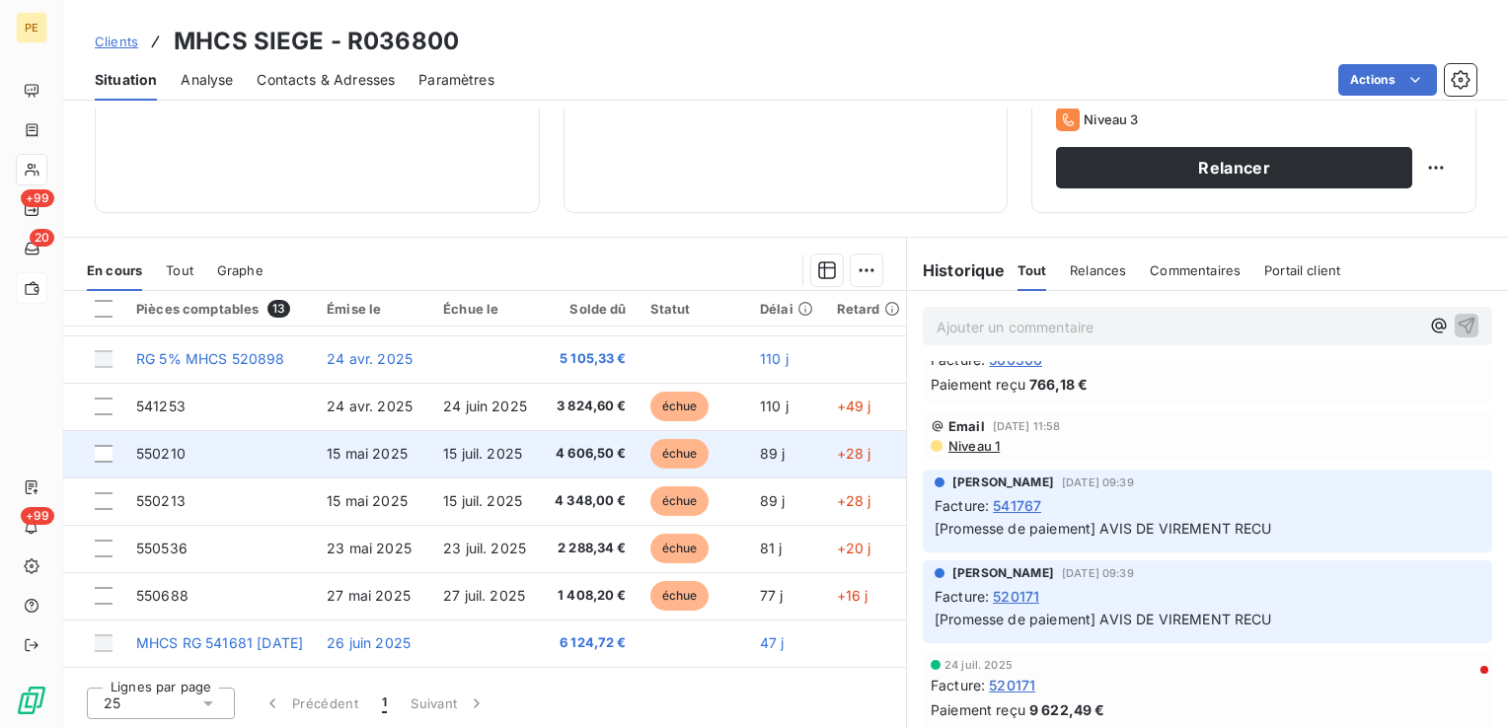
click at [174, 447] on span "550210" at bounding box center [160, 453] width 49 height 17
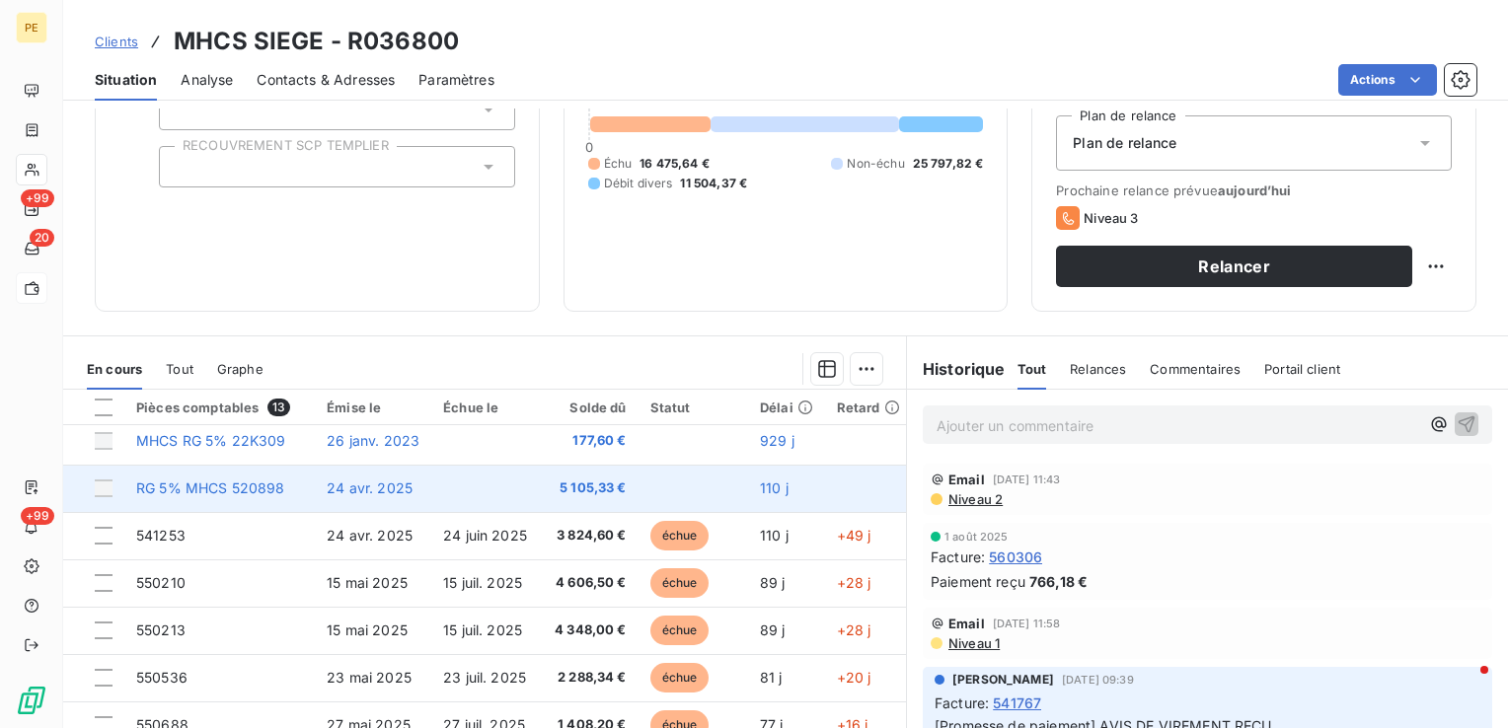
scroll to position [197, 0]
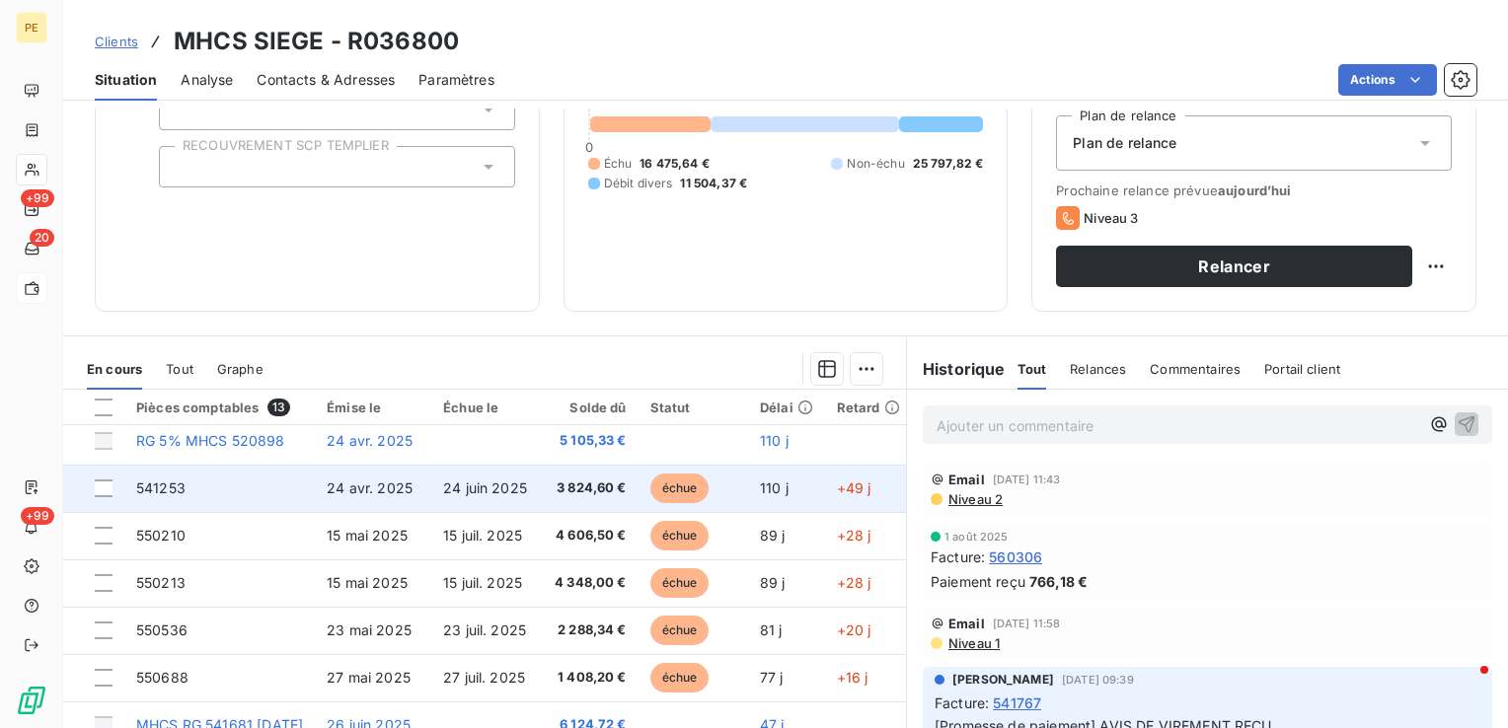
click at [413, 495] on span "24 avr. 2025" at bounding box center [370, 488] width 86 height 17
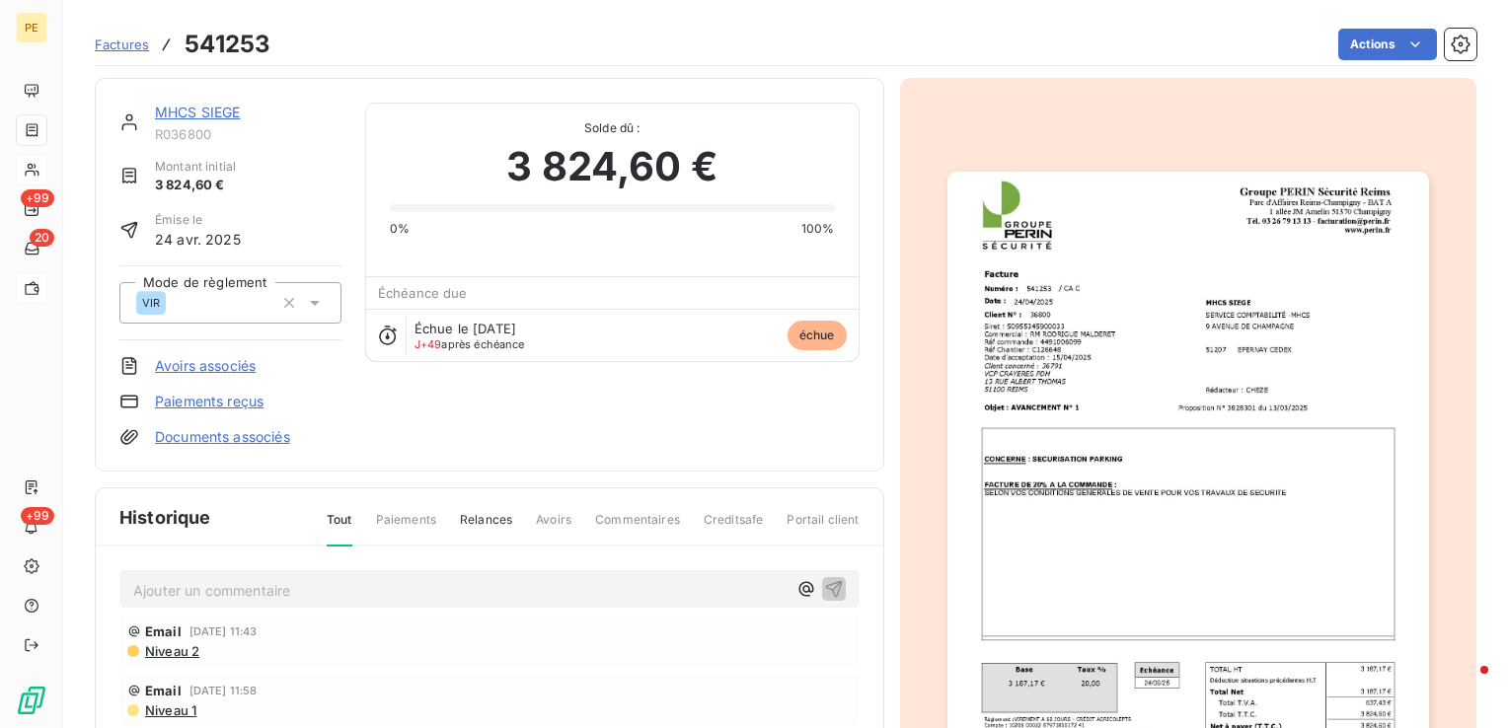
scroll to position [2, 0]
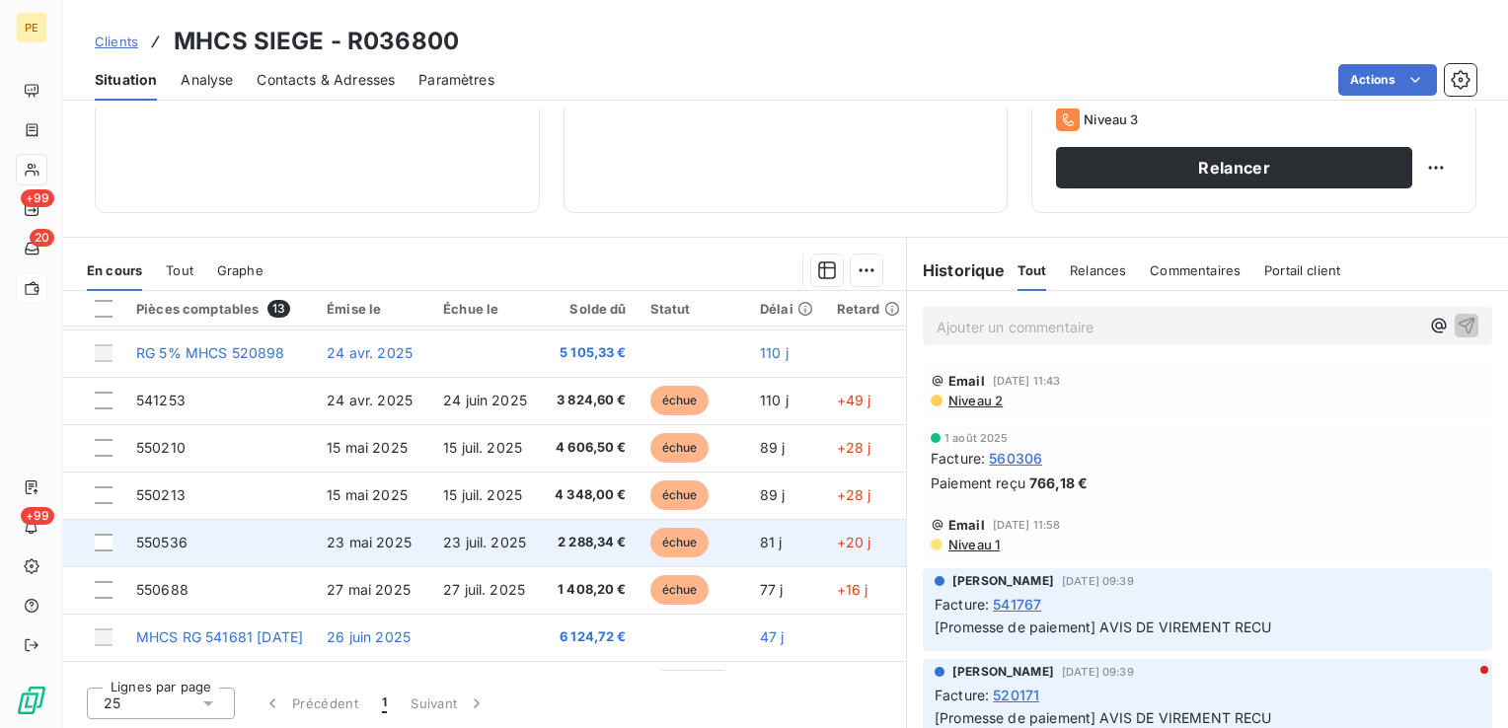
scroll to position [197, 0]
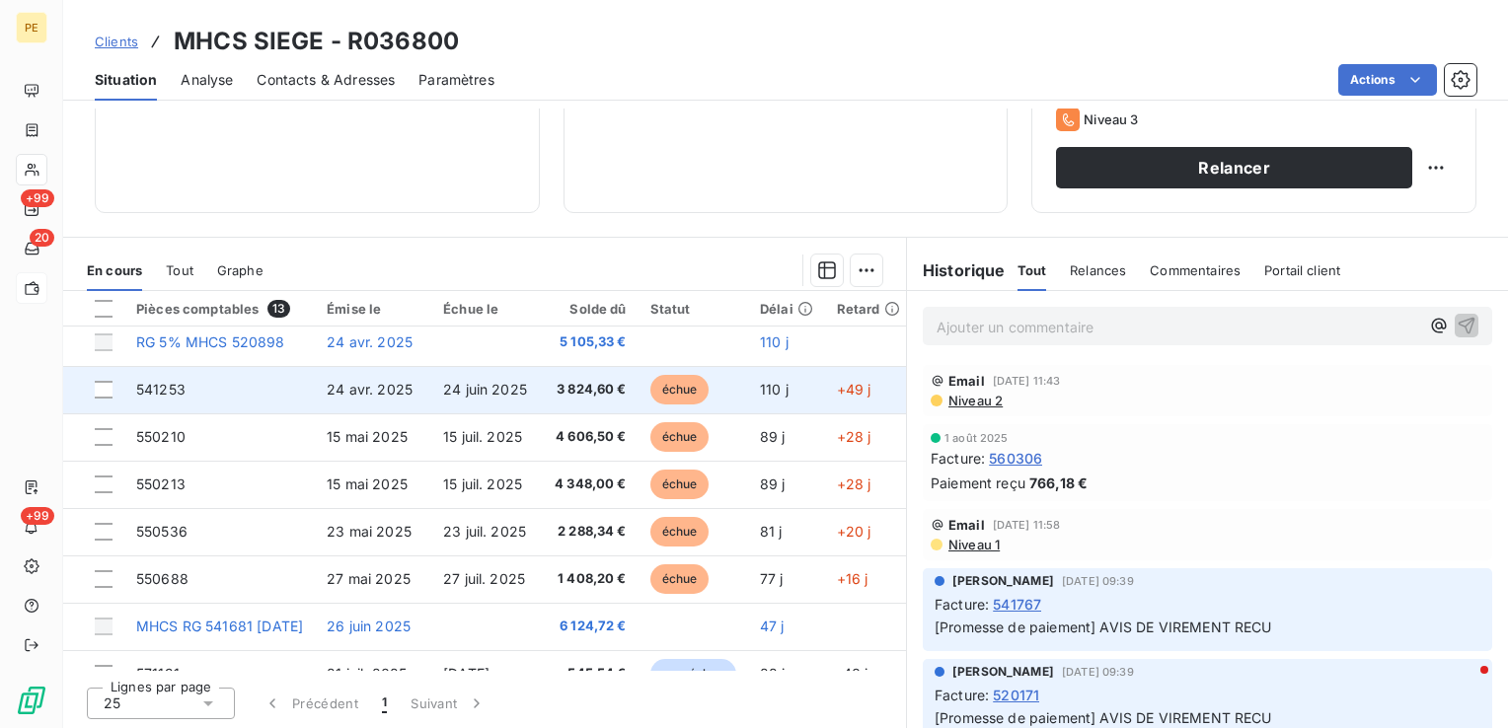
click at [186, 393] on td "541253" at bounding box center [219, 389] width 191 height 47
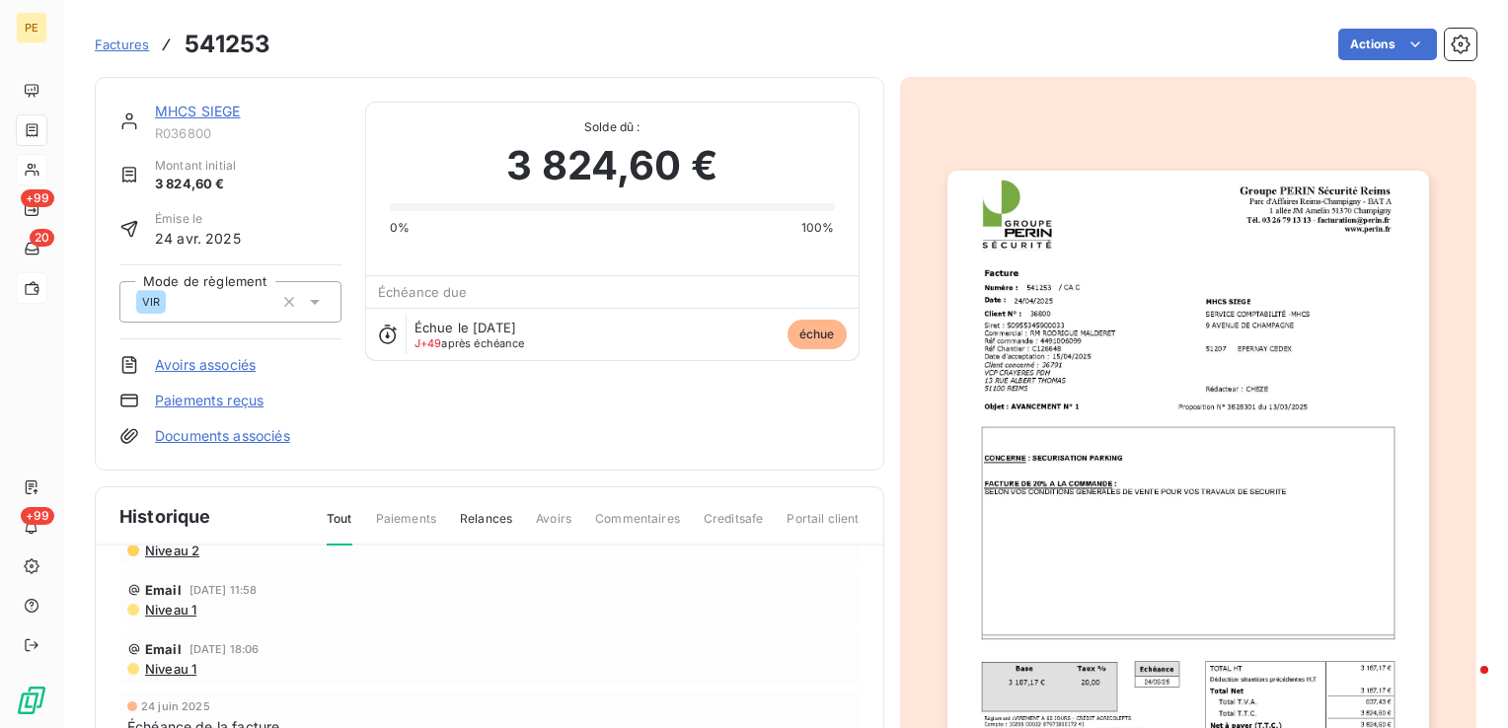
click at [1013, 282] on img "button" at bounding box center [1189, 511] width 482 height 681
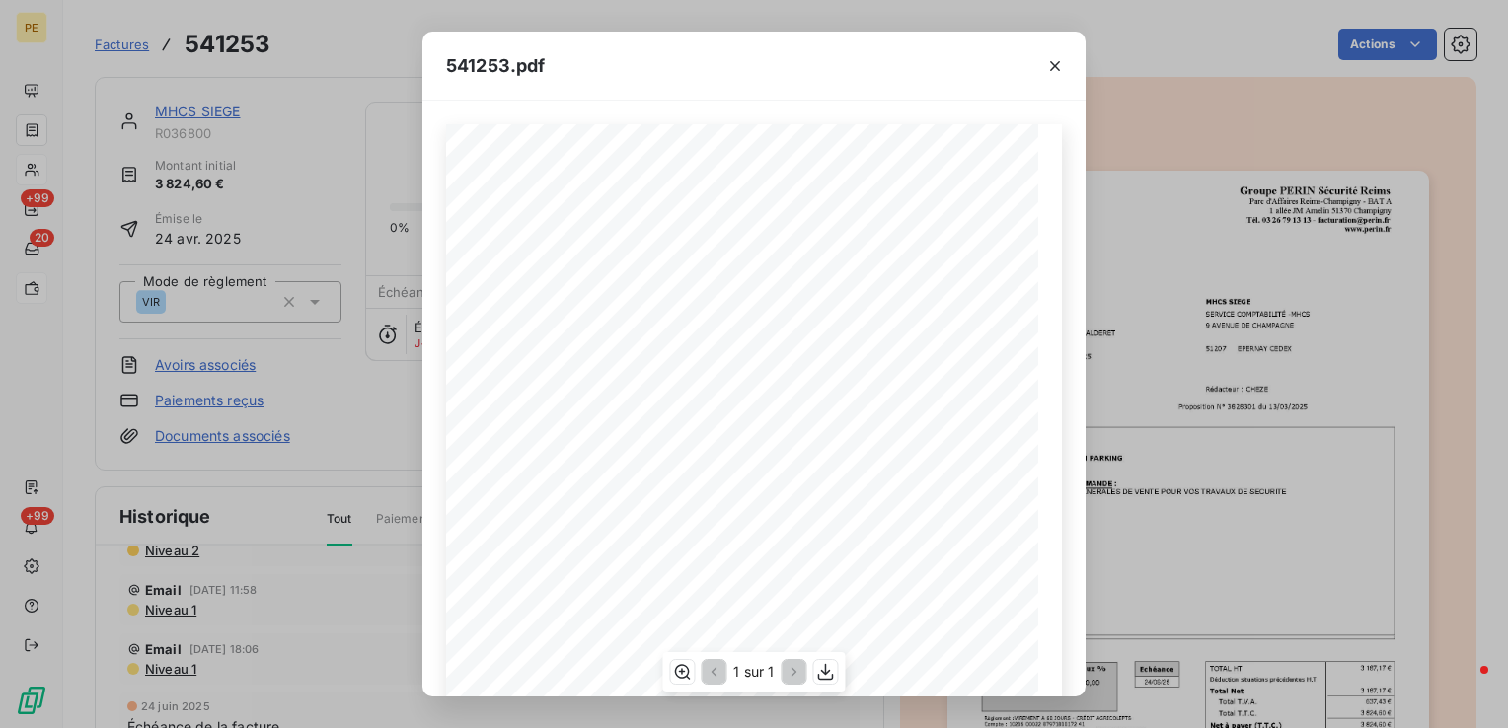
scroll to position [287, 0]
click at [1055, 65] on icon "button" at bounding box center [1055, 66] width 10 height 10
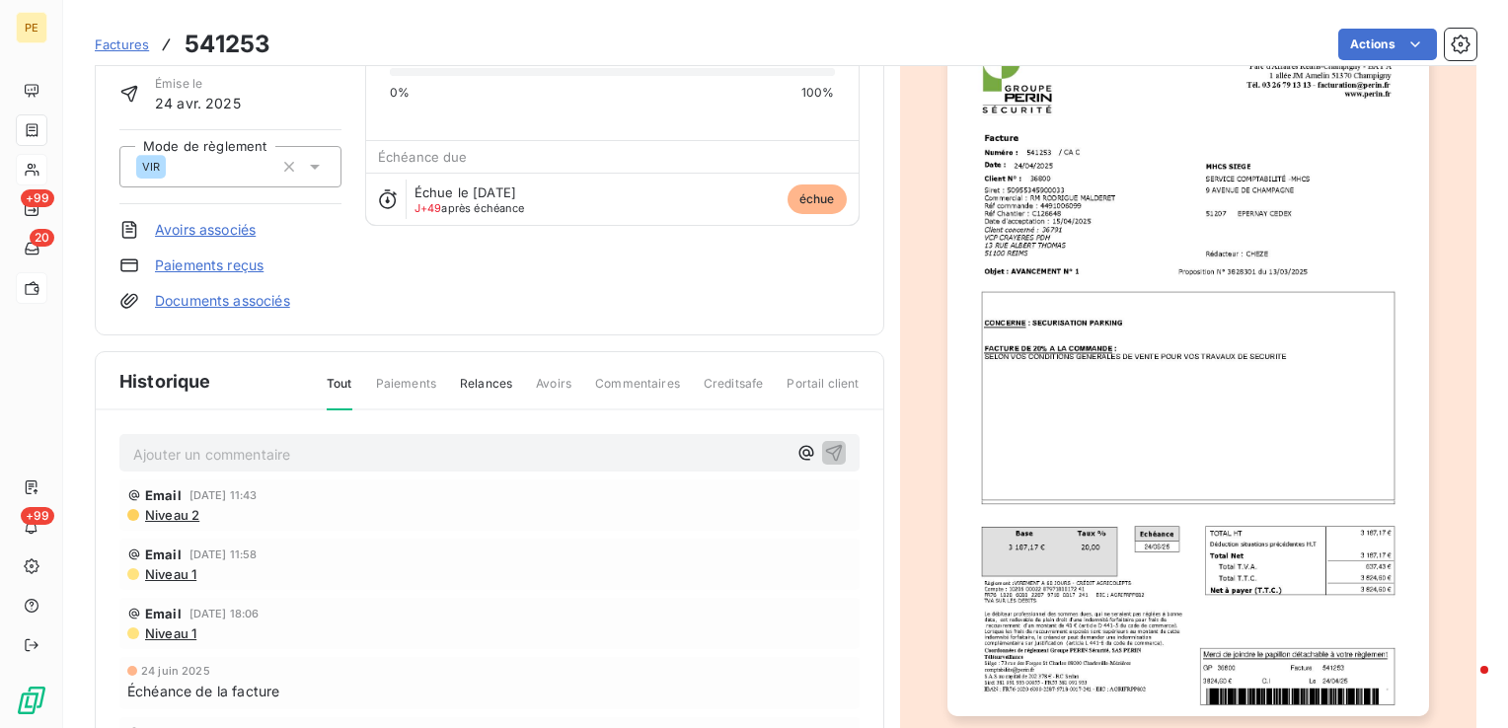
scroll to position [0, 0]
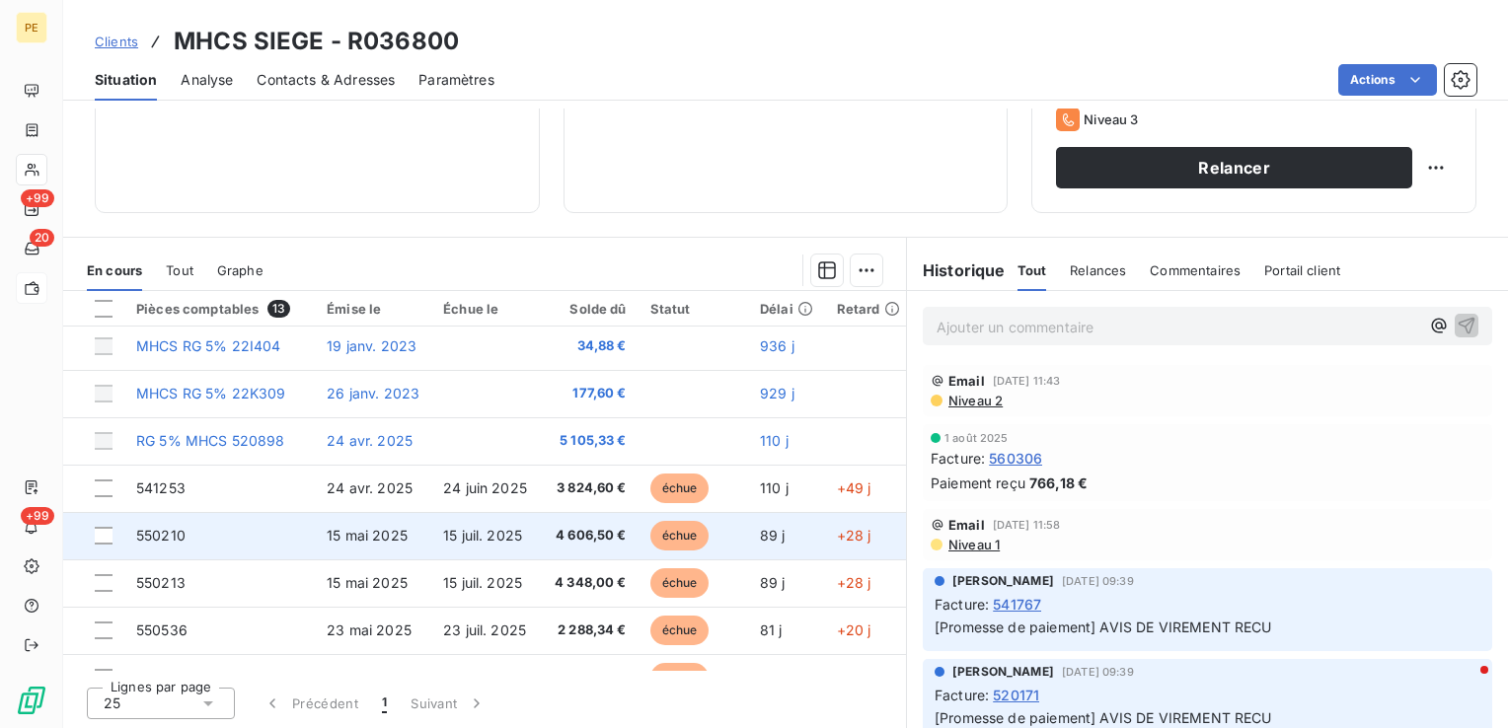
scroll to position [197, 0]
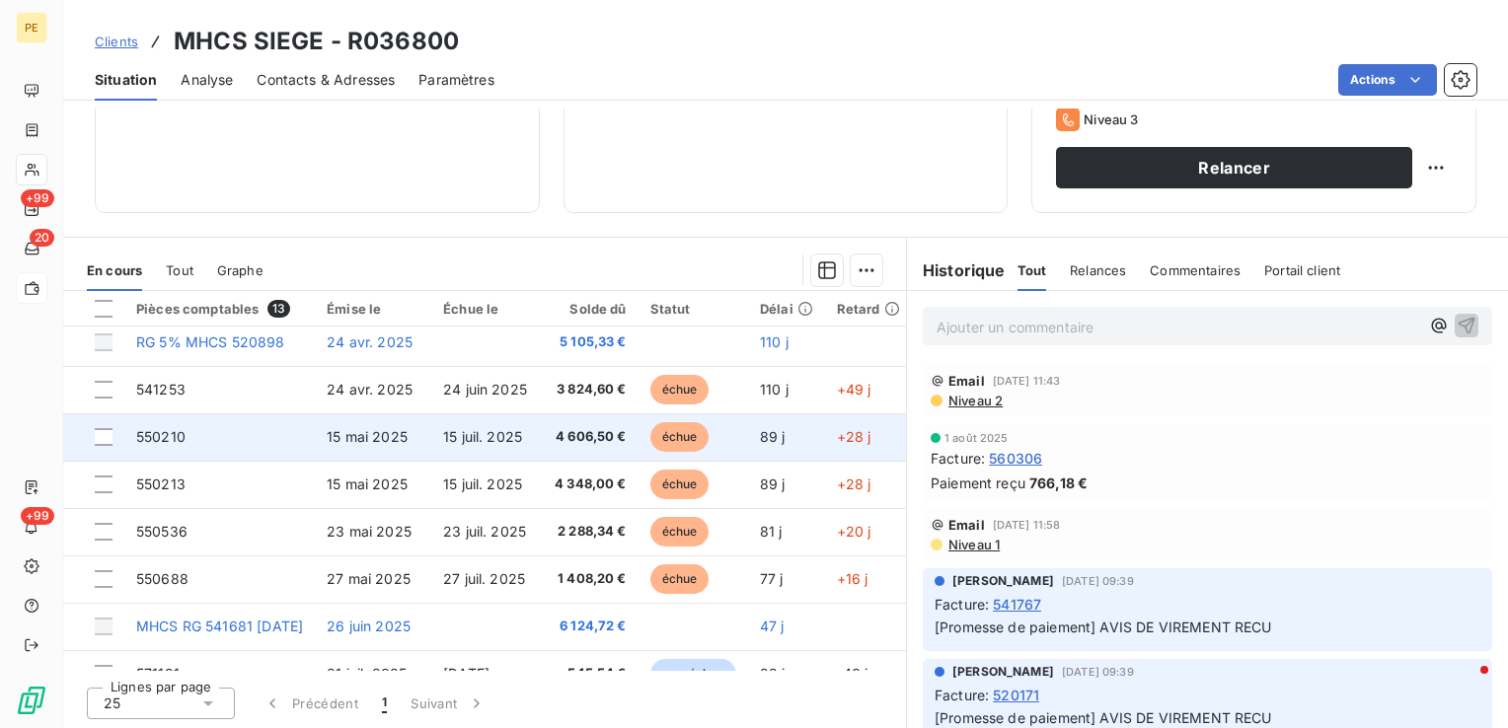
click at [206, 440] on td "550210" at bounding box center [219, 437] width 191 height 47
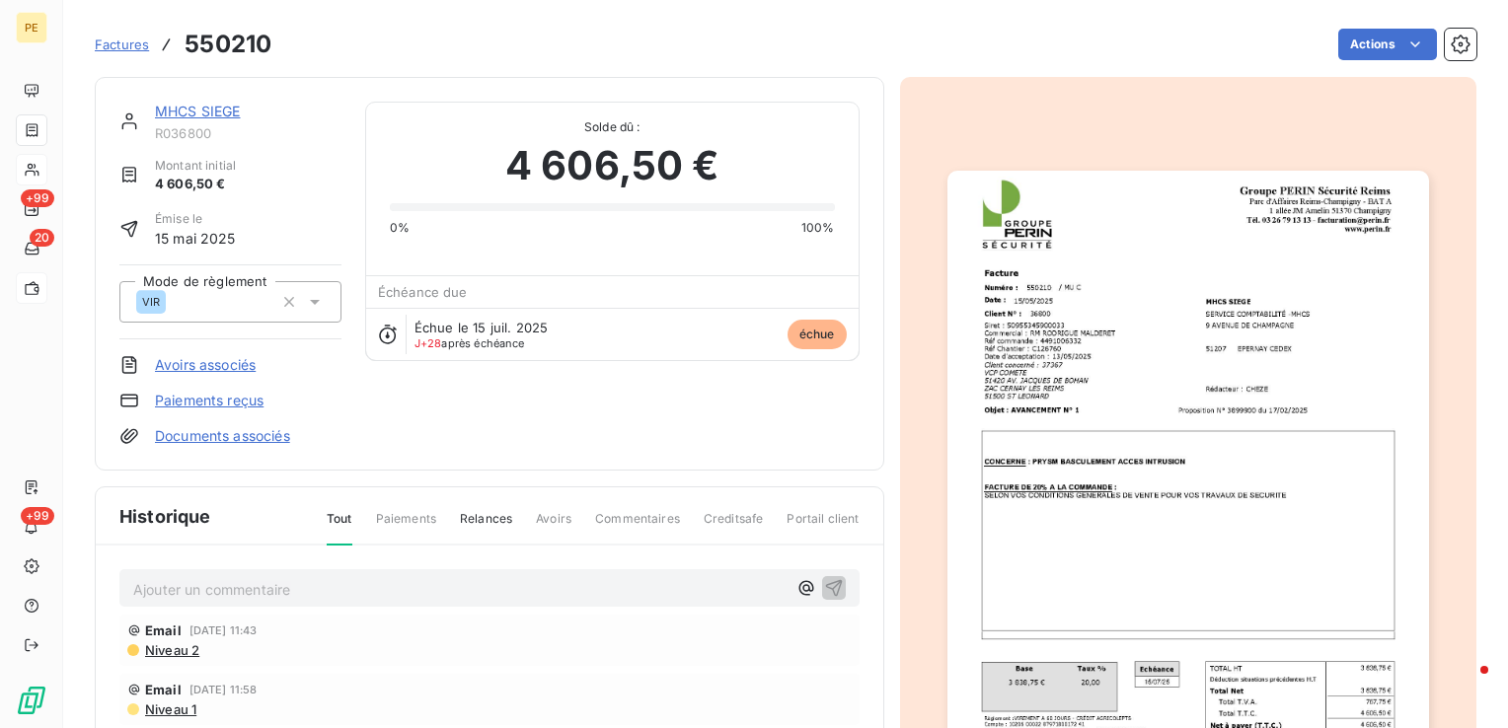
click at [1076, 348] on img "button" at bounding box center [1189, 511] width 482 height 681
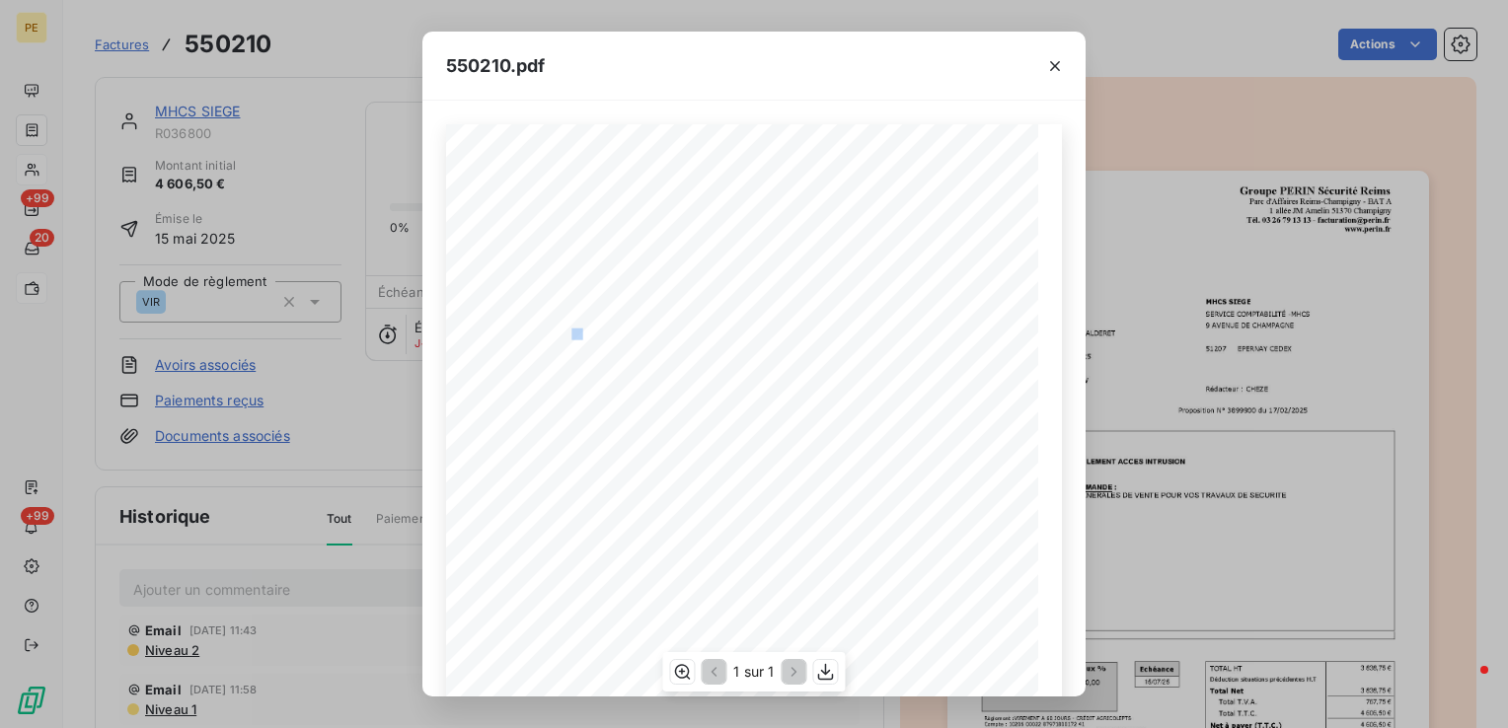
drag, startPoint x: 563, startPoint y: 331, endPoint x: 573, endPoint y: 332, distance: 9.9
click at [573, 332] on span "RÈf commande : 4491006332" at bounding box center [562, 333] width 119 height 8
drag, startPoint x: 573, startPoint y: 332, endPoint x: 582, endPoint y: 334, distance: 10.1
click at [582, 334] on span "RÈf commande : 4491006332" at bounding box center [562, 333] width 119 height 8
drag, startPoint x: 582, startPoint y: 334, endPoint x: 592, endPoint y: 338, distance: 10.6
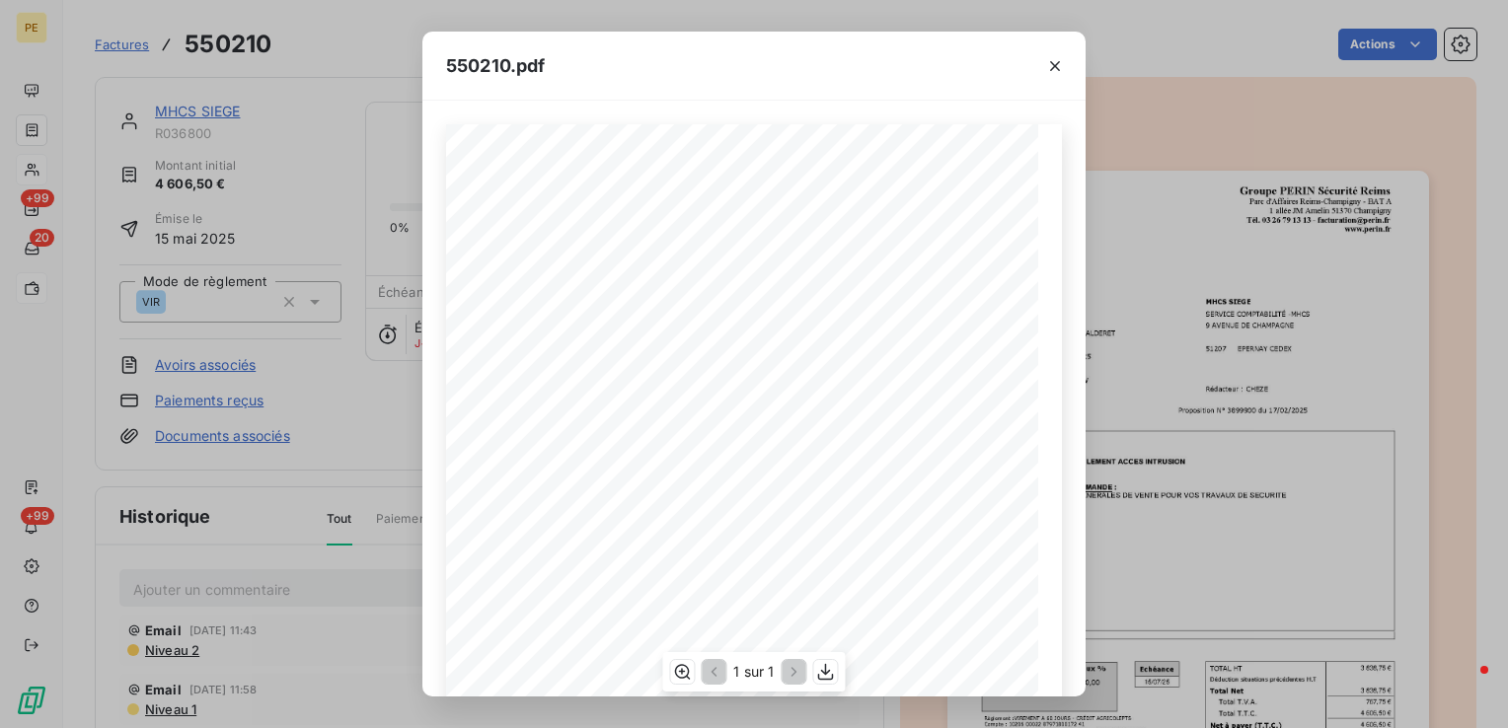
click at [592, 337] on span "RÈf commande : 4491006332" at bounding box center [562, 333] width 119 height 8
drag, startPoint x: 589, startPoint y: 334, endPoint x: 571, endPoint y: 335, distance: 18.8
click at [571, 335] on span "RÈf commande : 4491006332" at bounding box center [562, 333] width 119 height 8
click at [1048, 68] on icon "button" at bounding box center [1055, 66] width 20 height 20
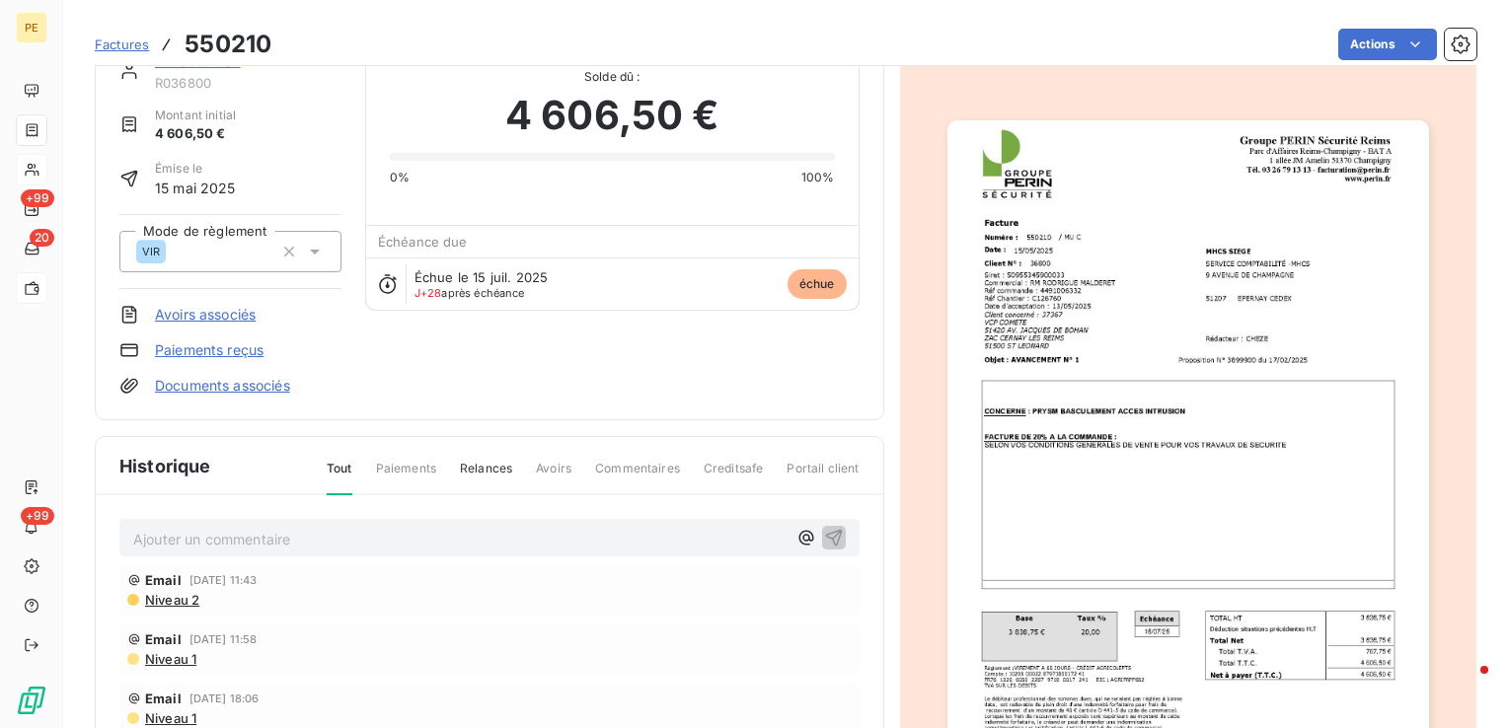
scroll to position [99, 0]
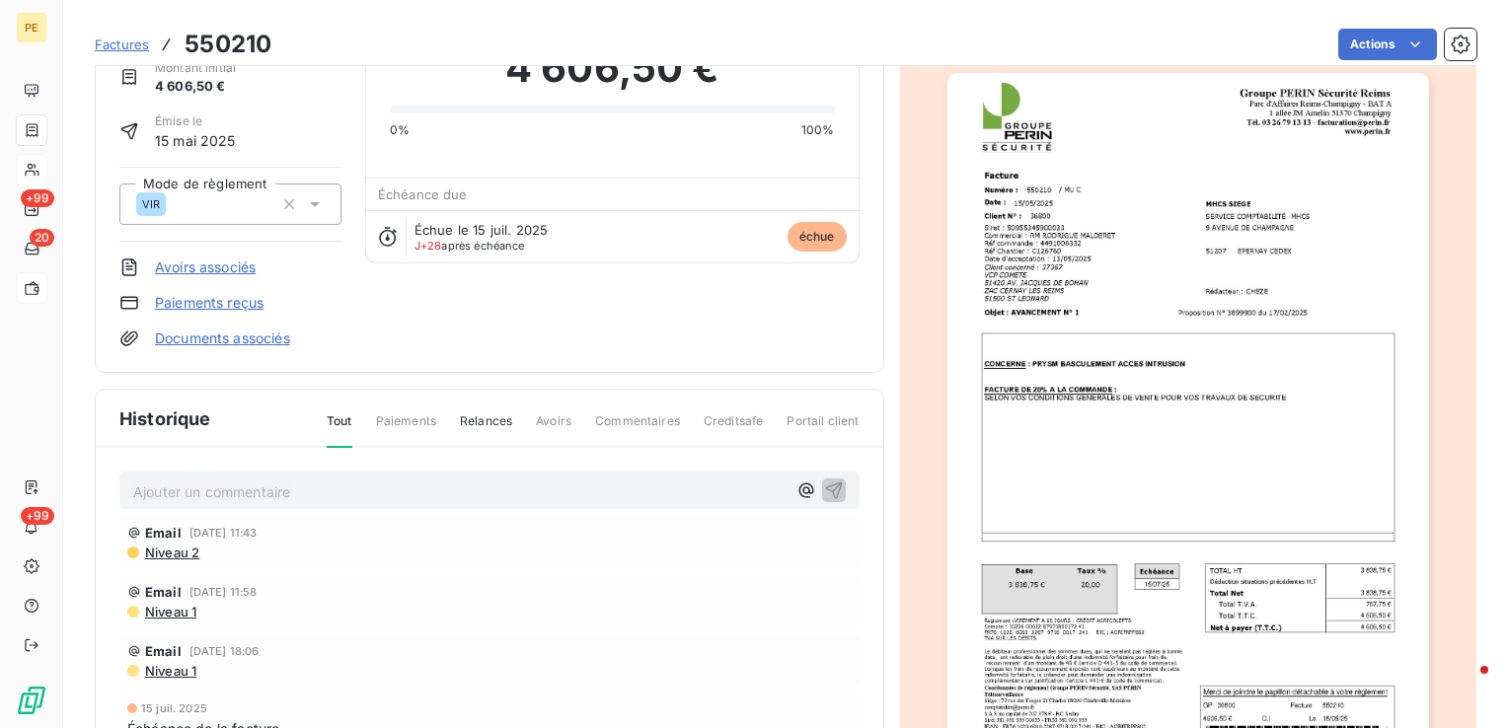
click at [983, 244] on img "button" at bounding box center [1189, 413] width 482 height 681
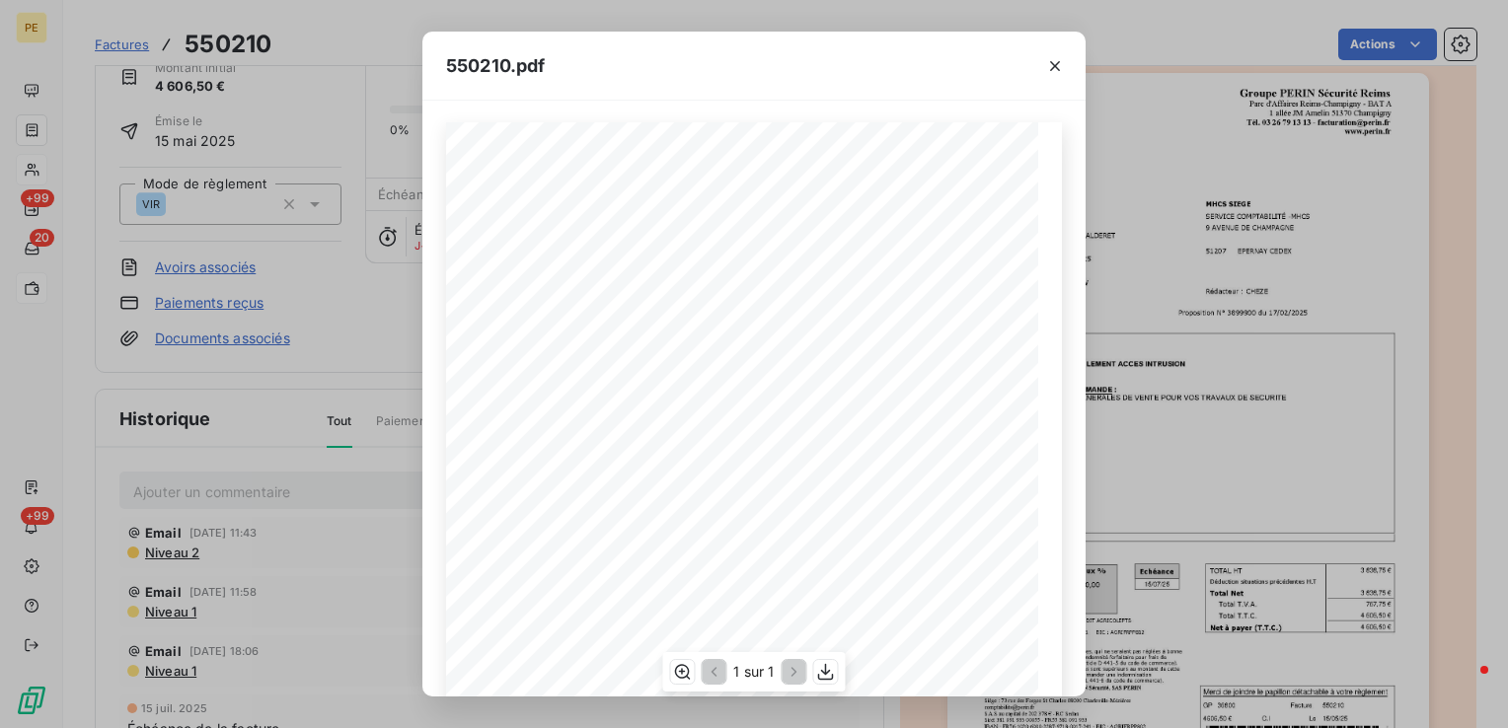
scroll to position [0, 0]
click at [1060, 69] on icon "button" at bounding box center [1055, 66] width 20 height 20
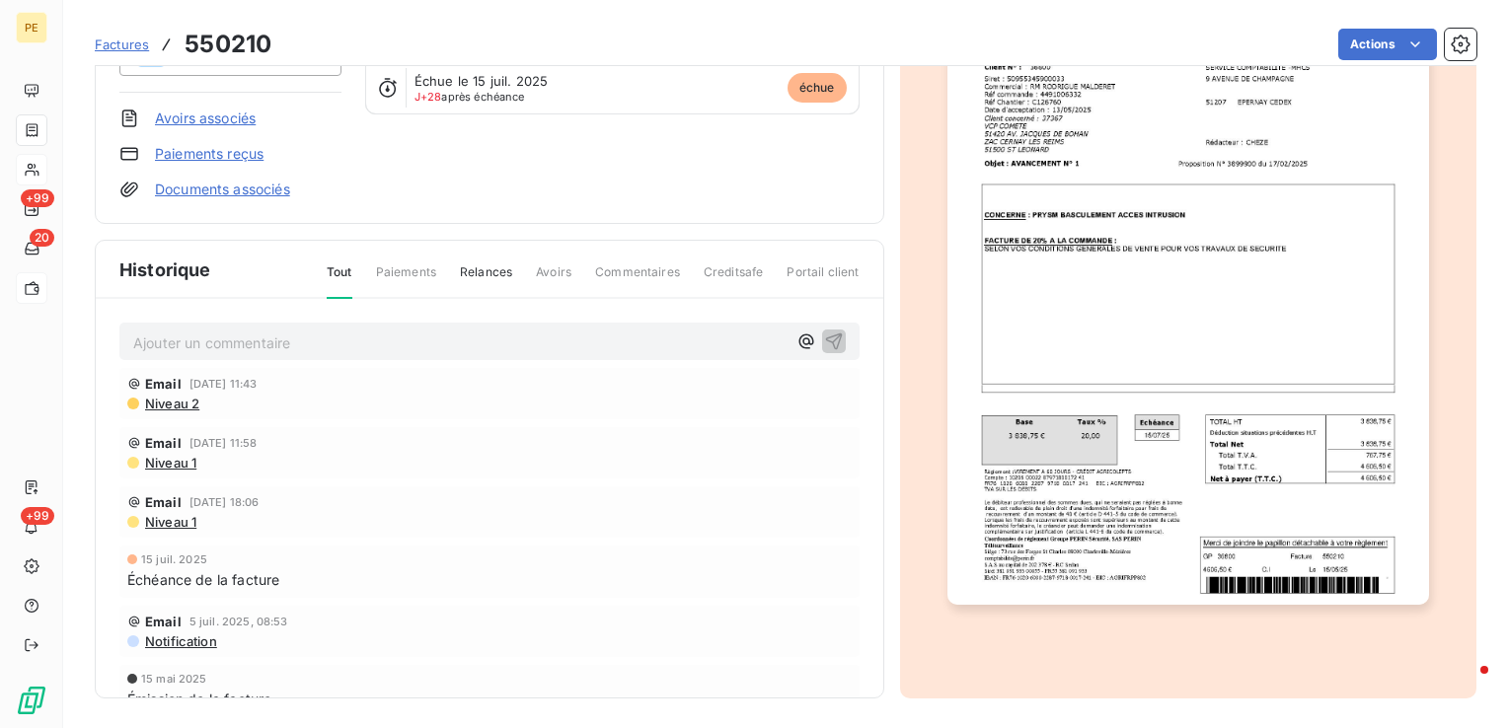
scroll to position [50, 0]
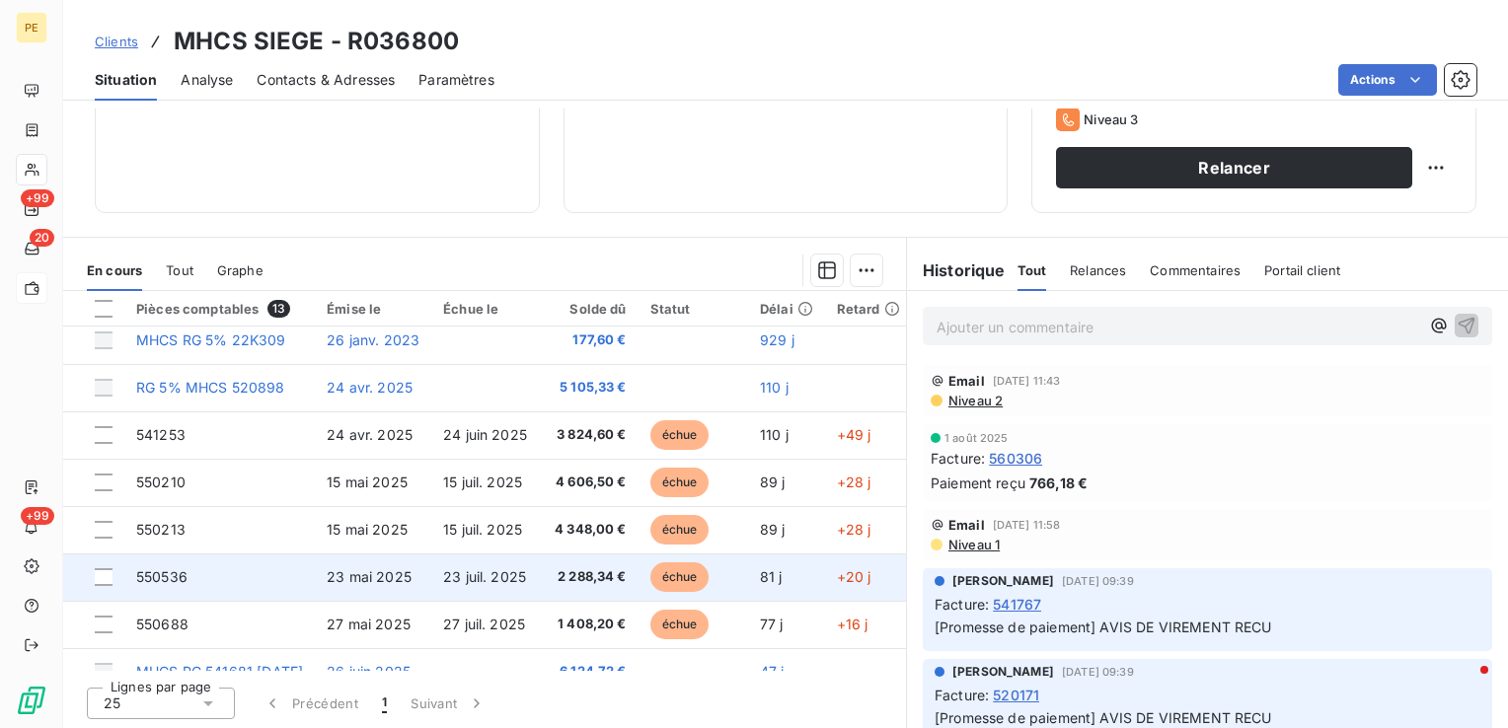
scroll to position [197, 0]
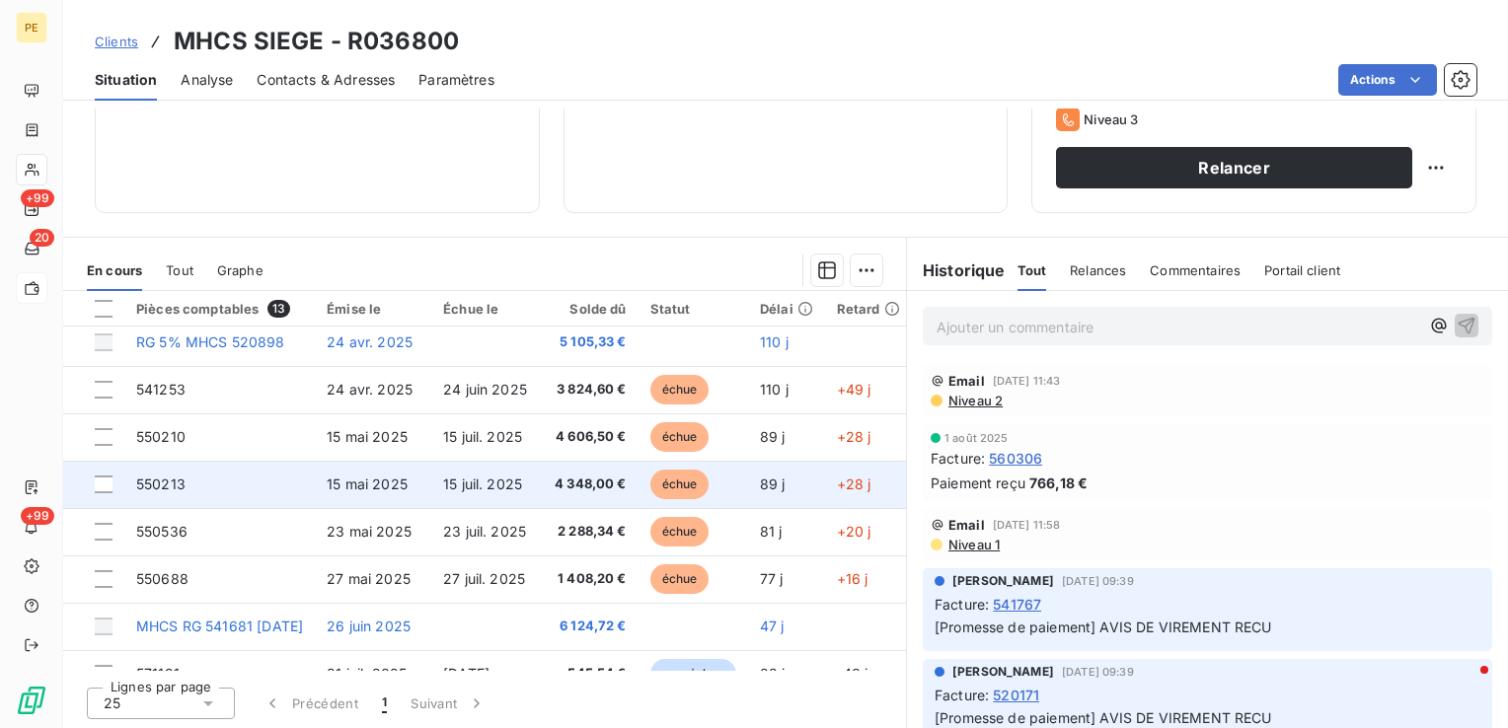
click at [396, 476] on span "15 mai 2025" at bounding box center [367, 484] width 81 height 17
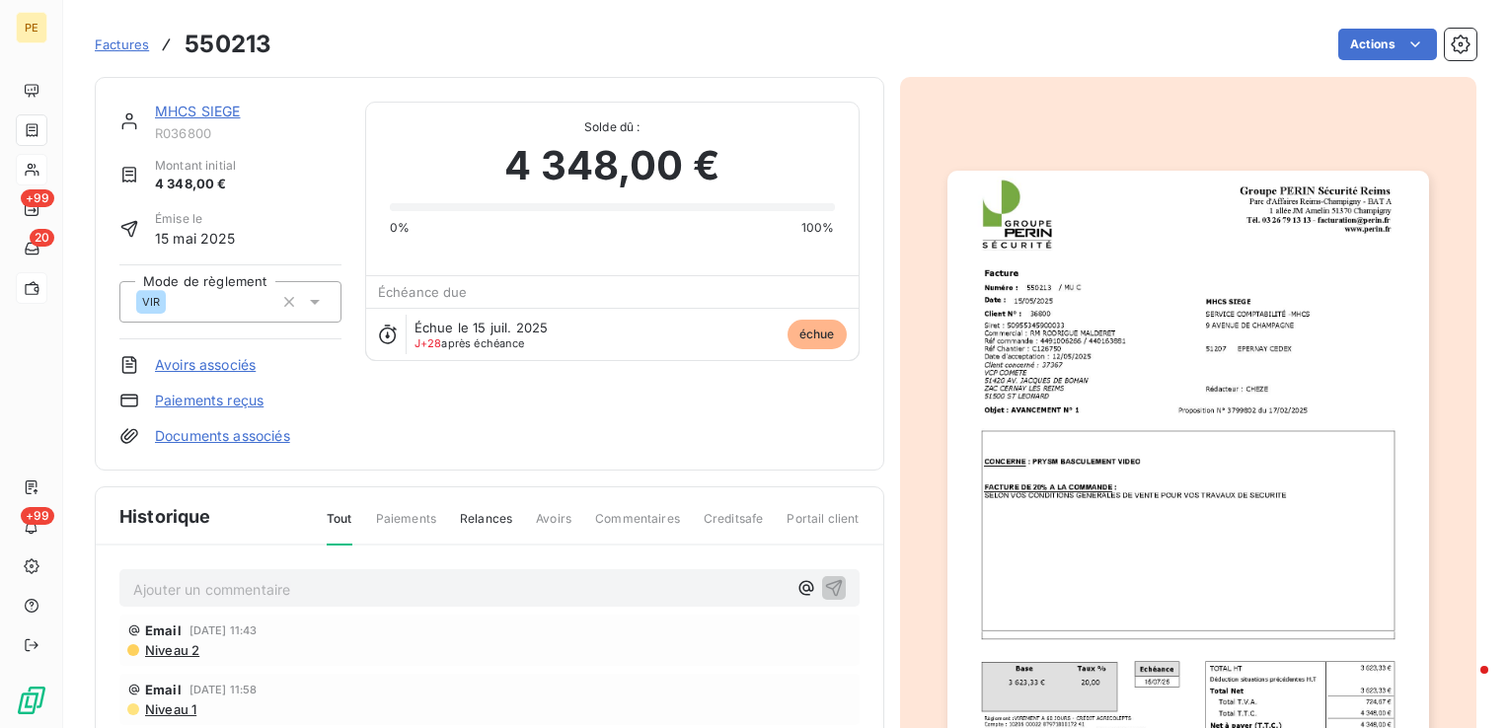
click at [1065, 435] on img "button" at bounding box center [1189, 511] width 482 height 681
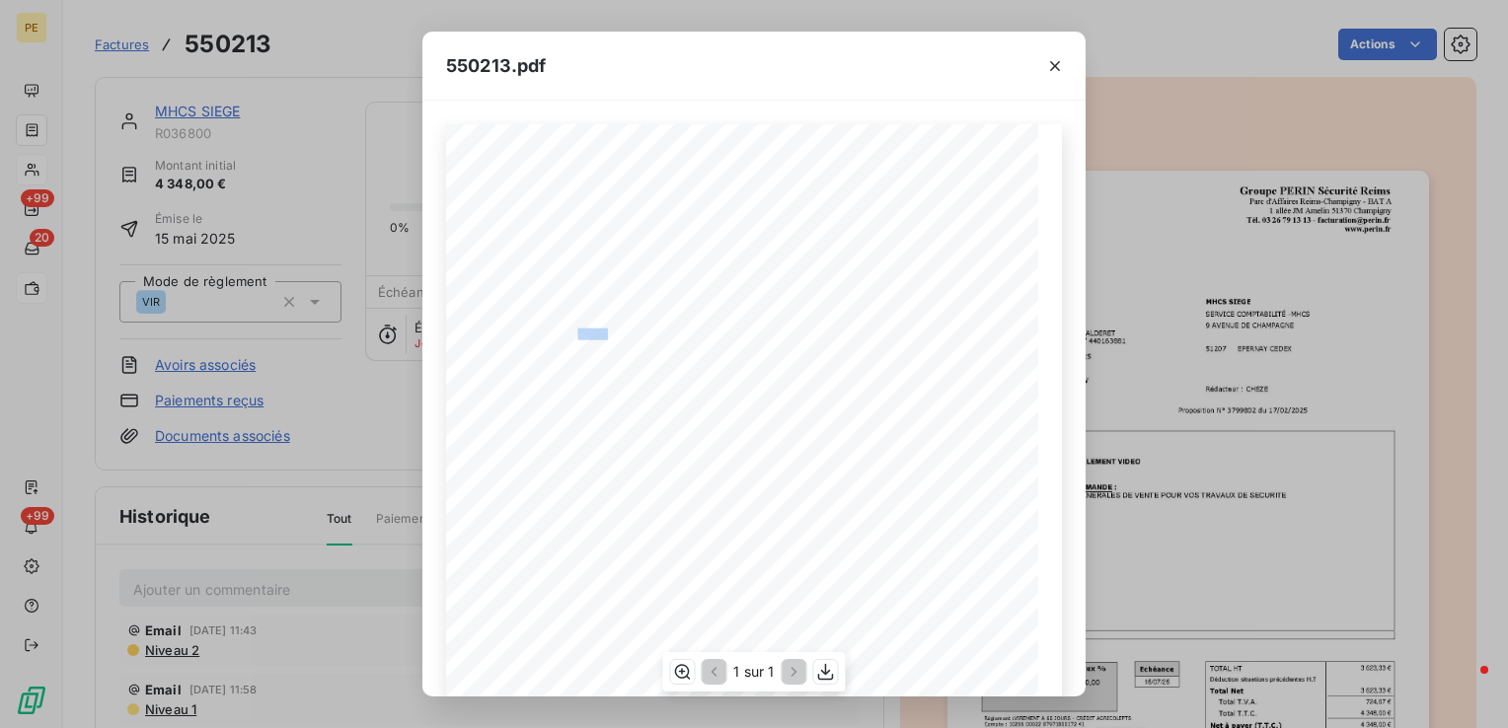
drag, startPoint x: 572, startPoint y: 333, endPoint x: 599, endPoint y: 335, distance: 27.7
click at [599, 335] on span "RÈf commande : 4491006266 / 440163881" at bounding box center [589, 333] width 173 height 8
drag, startPoint x: 599, startPoint y: 335, endPoint x: 612, endPoint y: 351, distance: 21.1
click at [590, 336] on span "RÈf commande : 4491006266 / 440163881" at bounding box center [589, 333] width 173 height 8
click at [608, 348] on span "Date d'acceptation : [DATE]" at bounding box center [561, 351] width 116 height 8
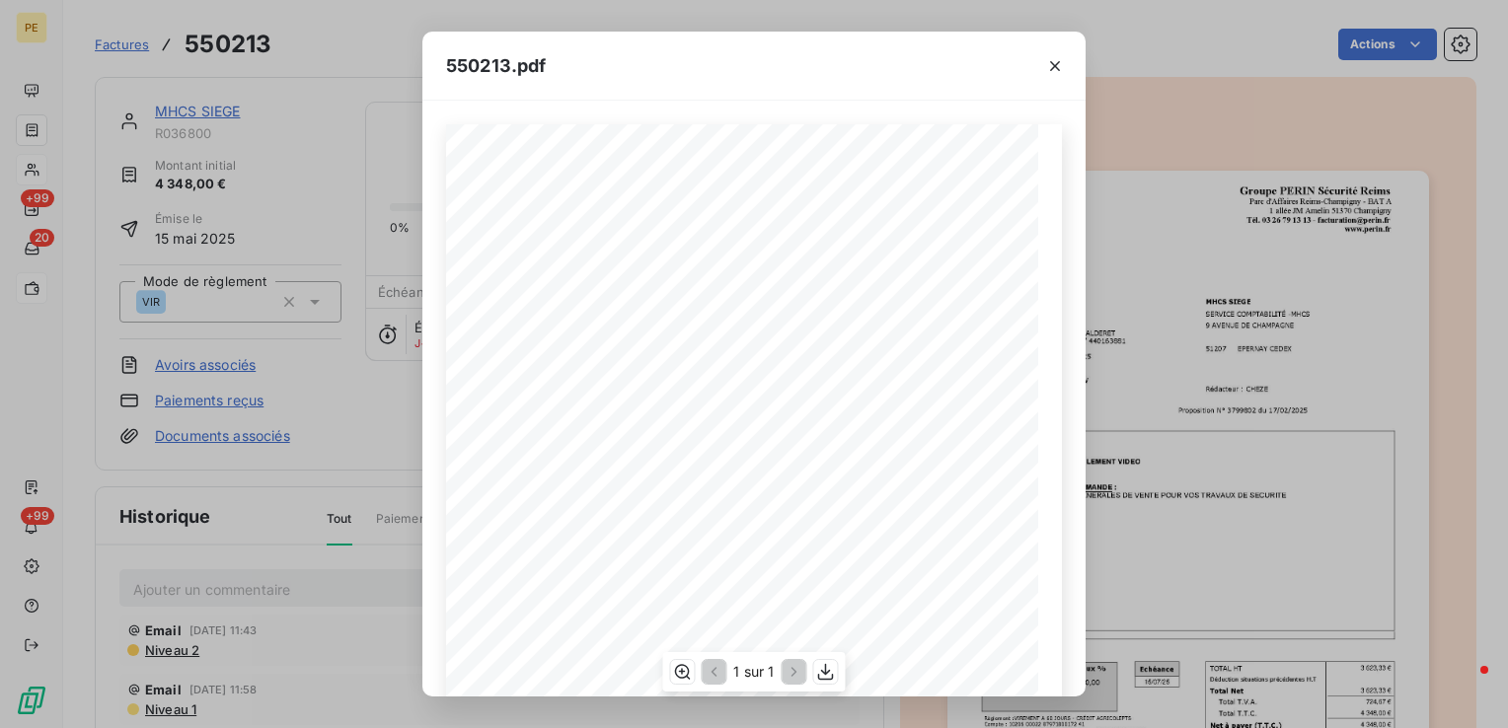
click at [499, 272] on div "Groupe PERIN SÈcuritÈ Reims Parc d'Affaires [GEOGRAPHIC_DATA]-[GEOGRAPHIC_DATA]…" at bounding box center [754, 542] width 616 height 837
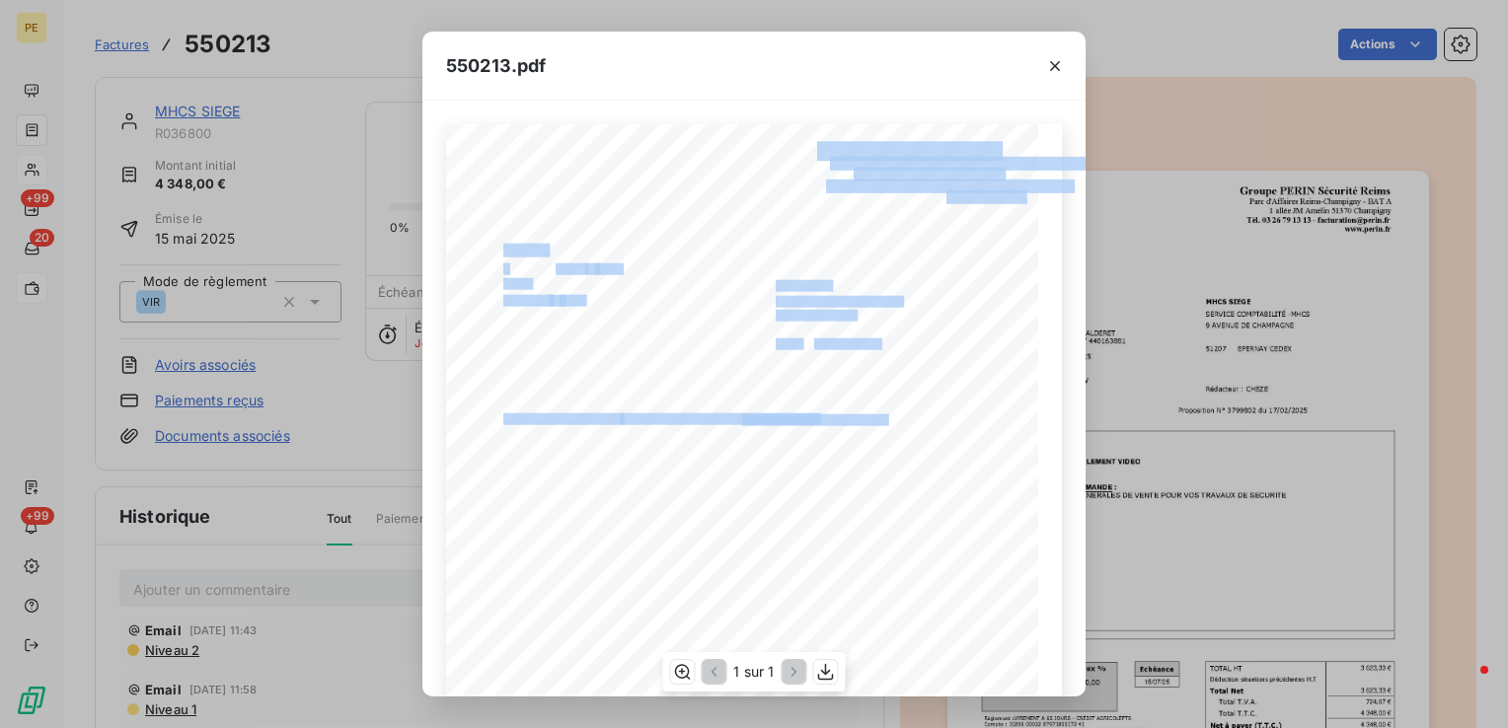
click at [636, 274] on div "Groupe PERIN SÈcuritÈ Reims Parc d'Affaires [GEOGRAPHIC_DATA]-[GEOGRAPHIC_DATA]…" at bounding box center [754, 542] width 616 height 837
drag, startPoint x: 585, startPoint y: 270, endPoint x: 575, endPoint y: 269, distance: 9.9
click at [575, 269] on span "550213" at bounding box center [571, 267] width 31 height 8
click at [1054, 56] on icon "button" at bounding box center [1055, 66] width 20 height 20
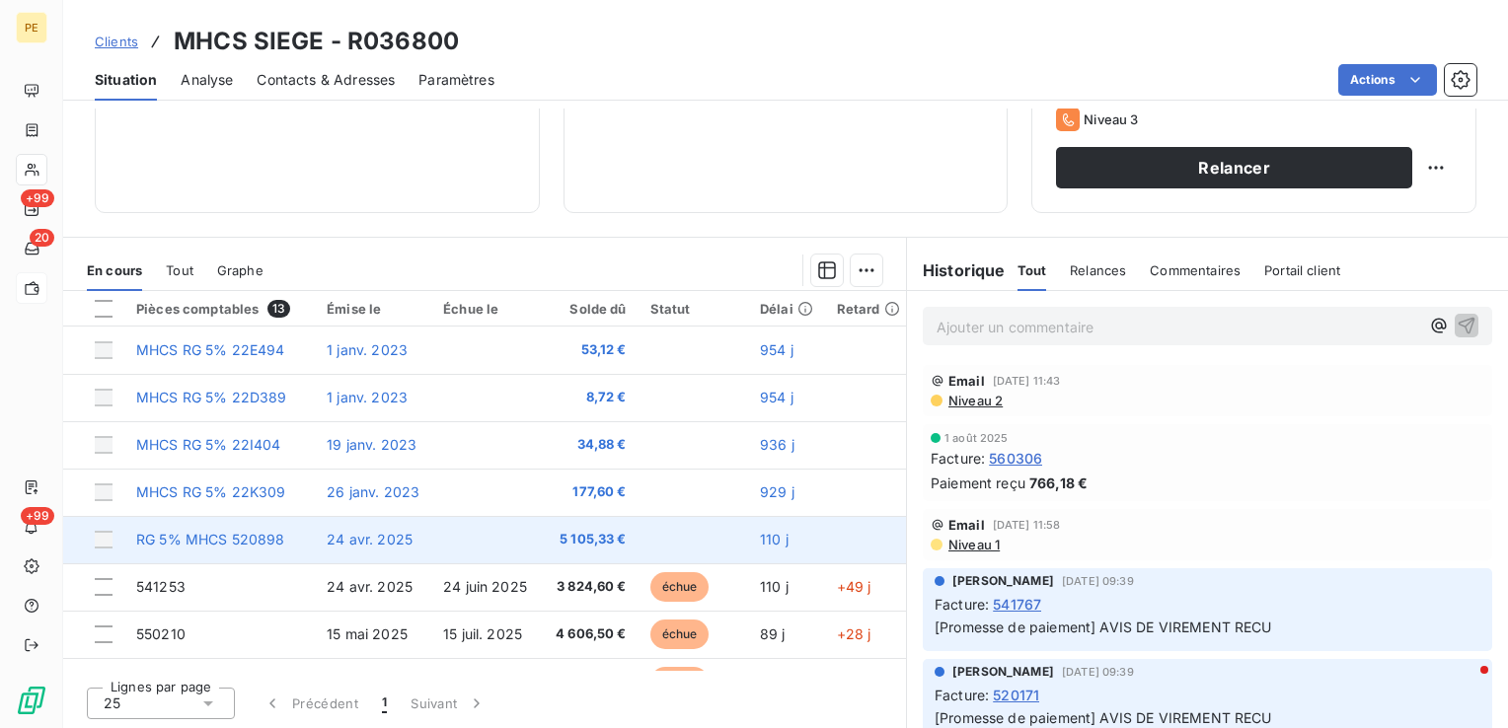
scroll to position [99, 0]
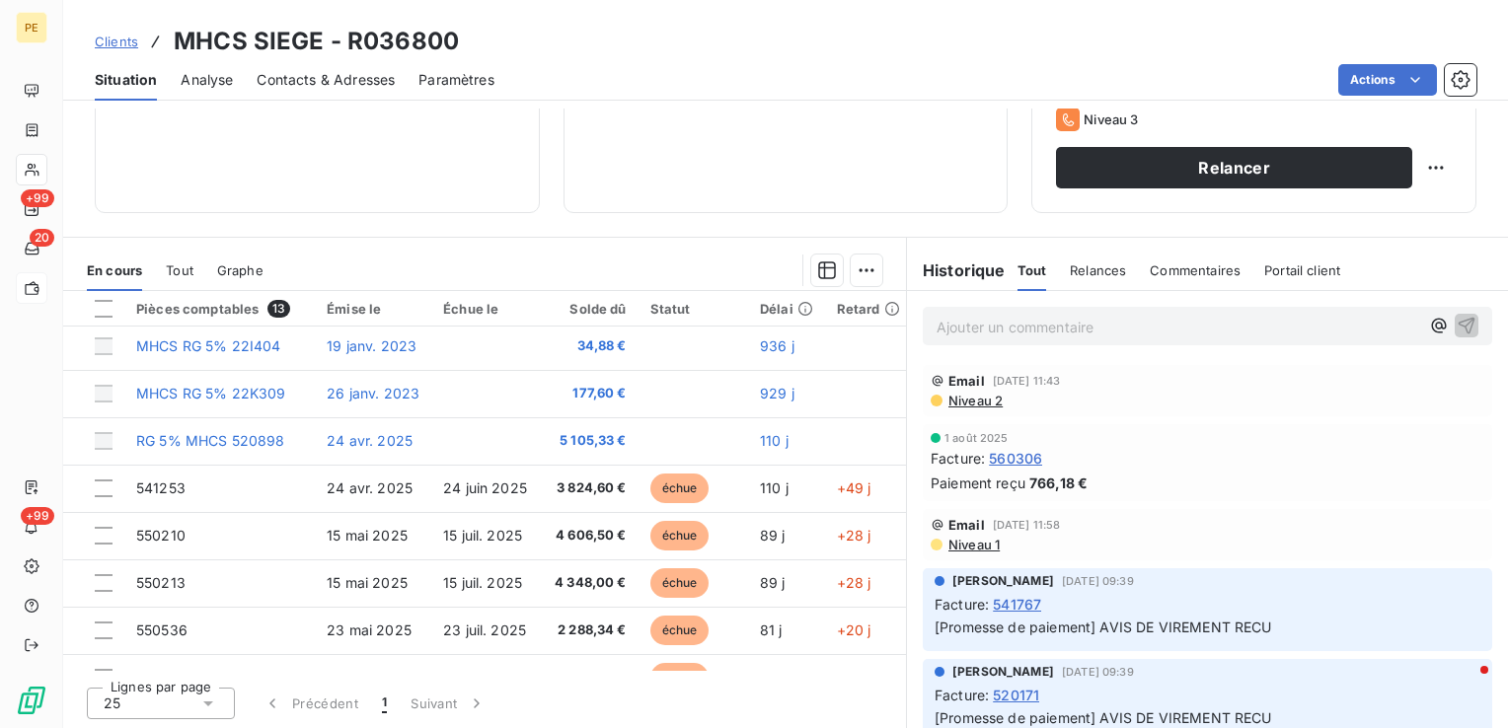
click at [949, 401] on span "Niveau 2" at bounding box center [975, 401] width 56 height 16
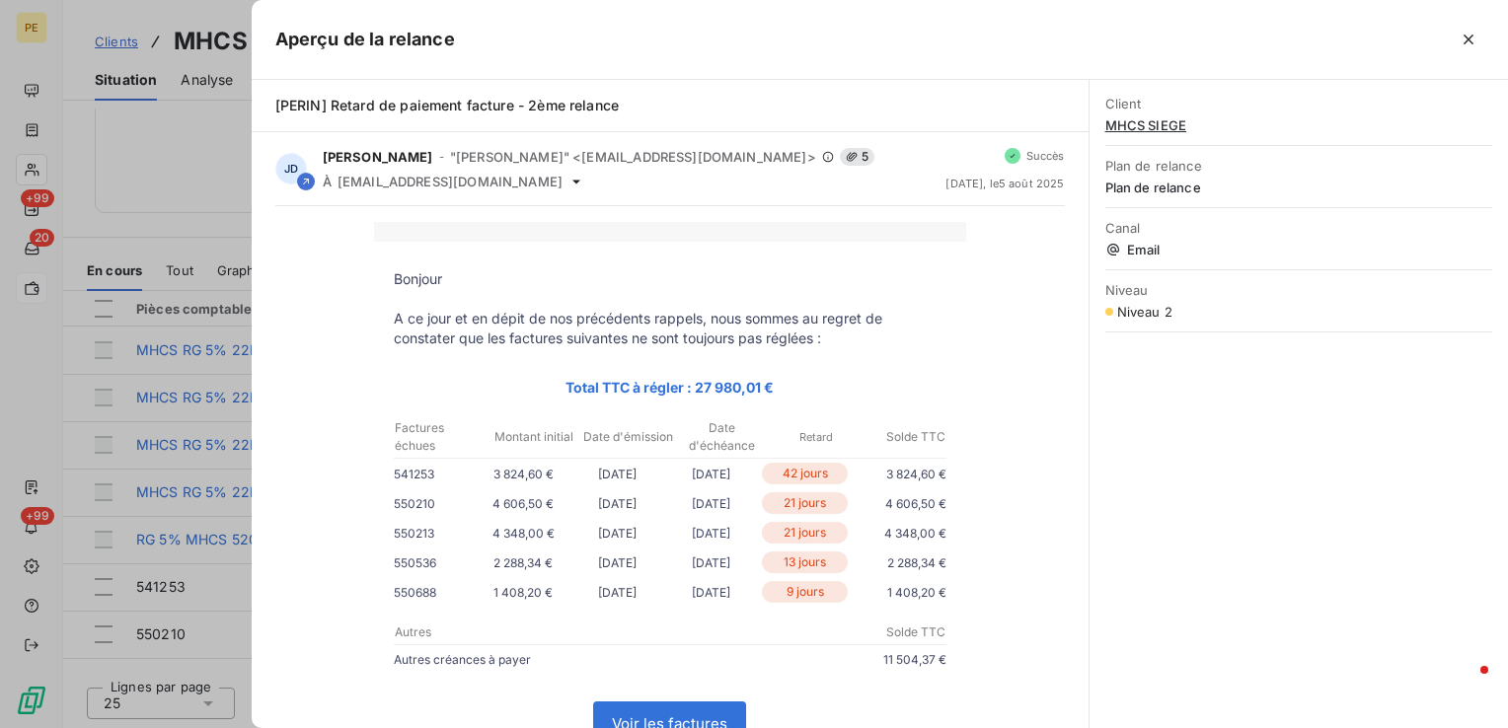
scroll to position [0, 0]
click at [1473, 37] on icon "button" at bounding box center [1469, 40] width 20 height 20
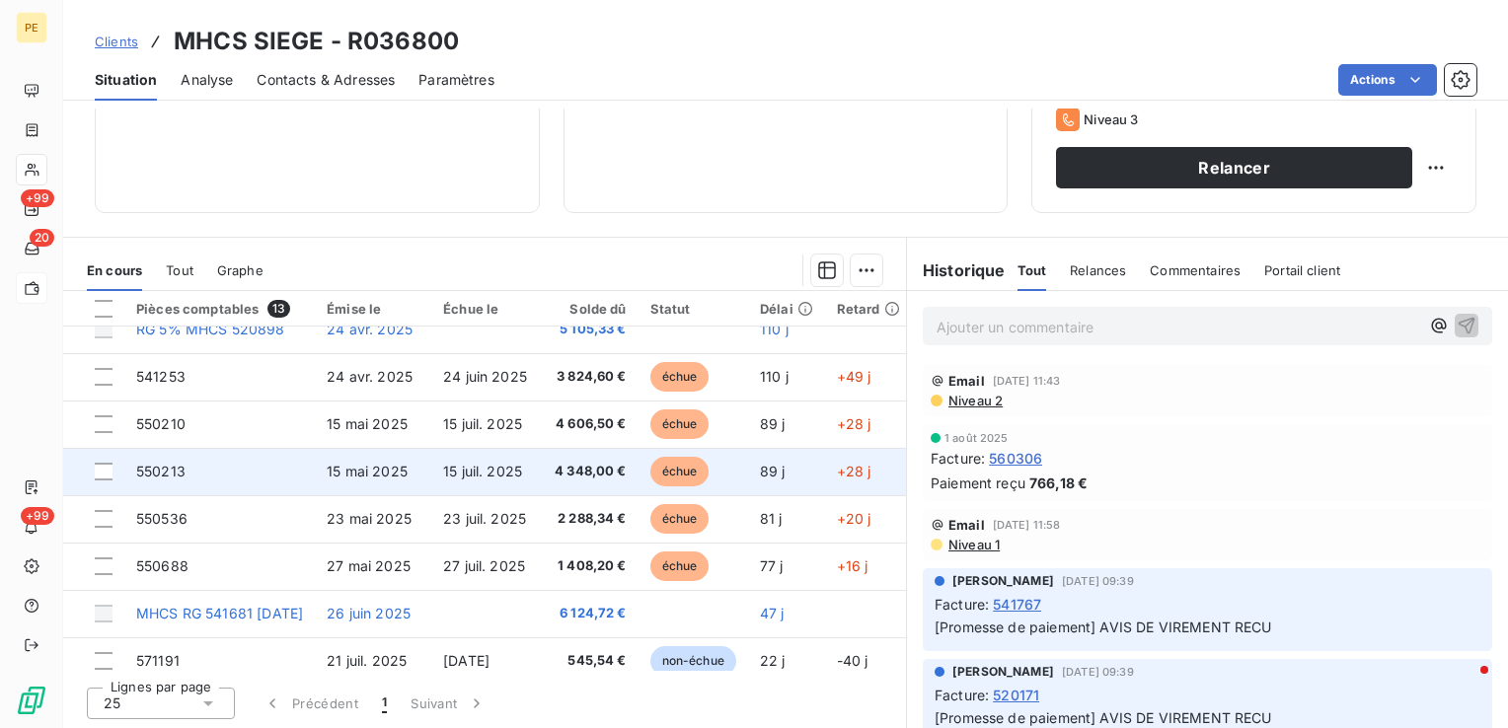
scroll to position [181, 0]
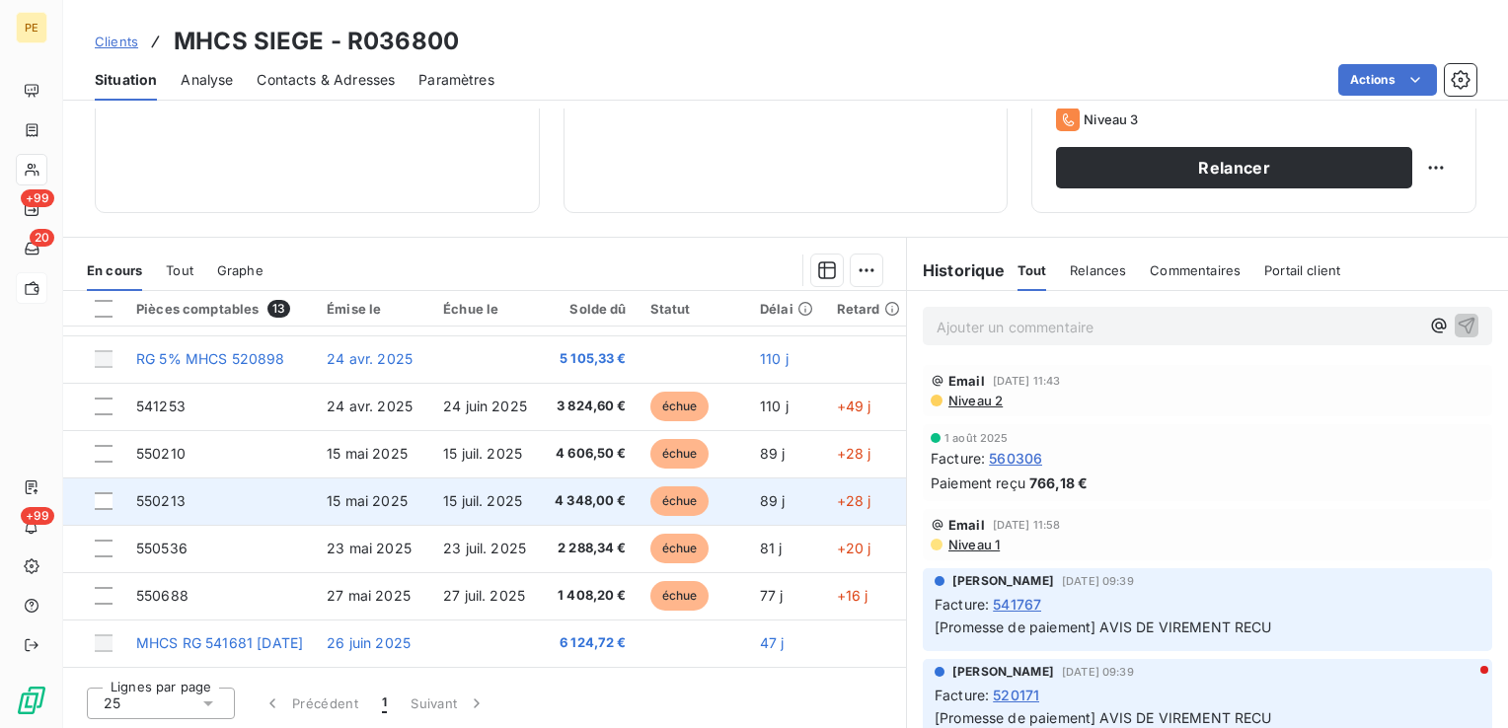
click at [179, 493] on span "550213" at bounding box center [160, 501] width 49 height 17
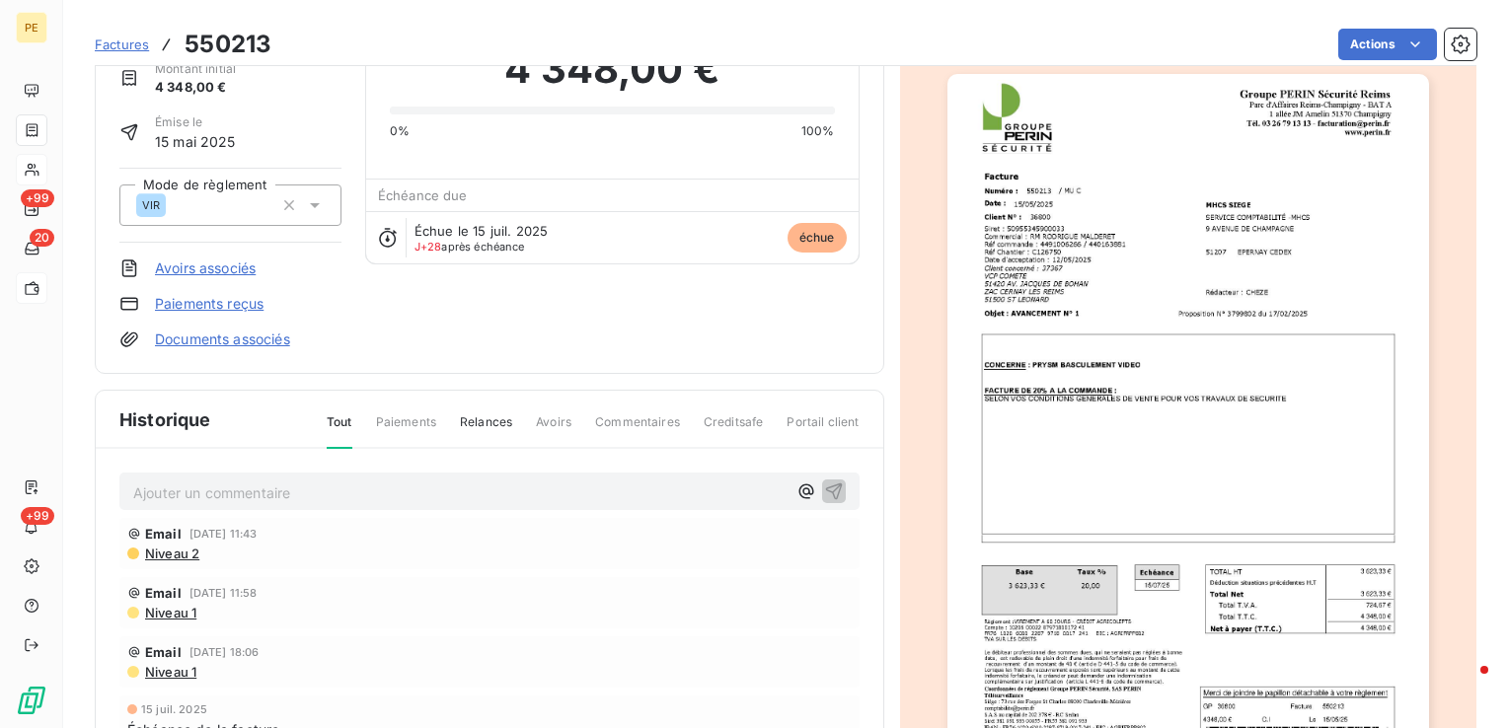
scroll to position [101, 0]
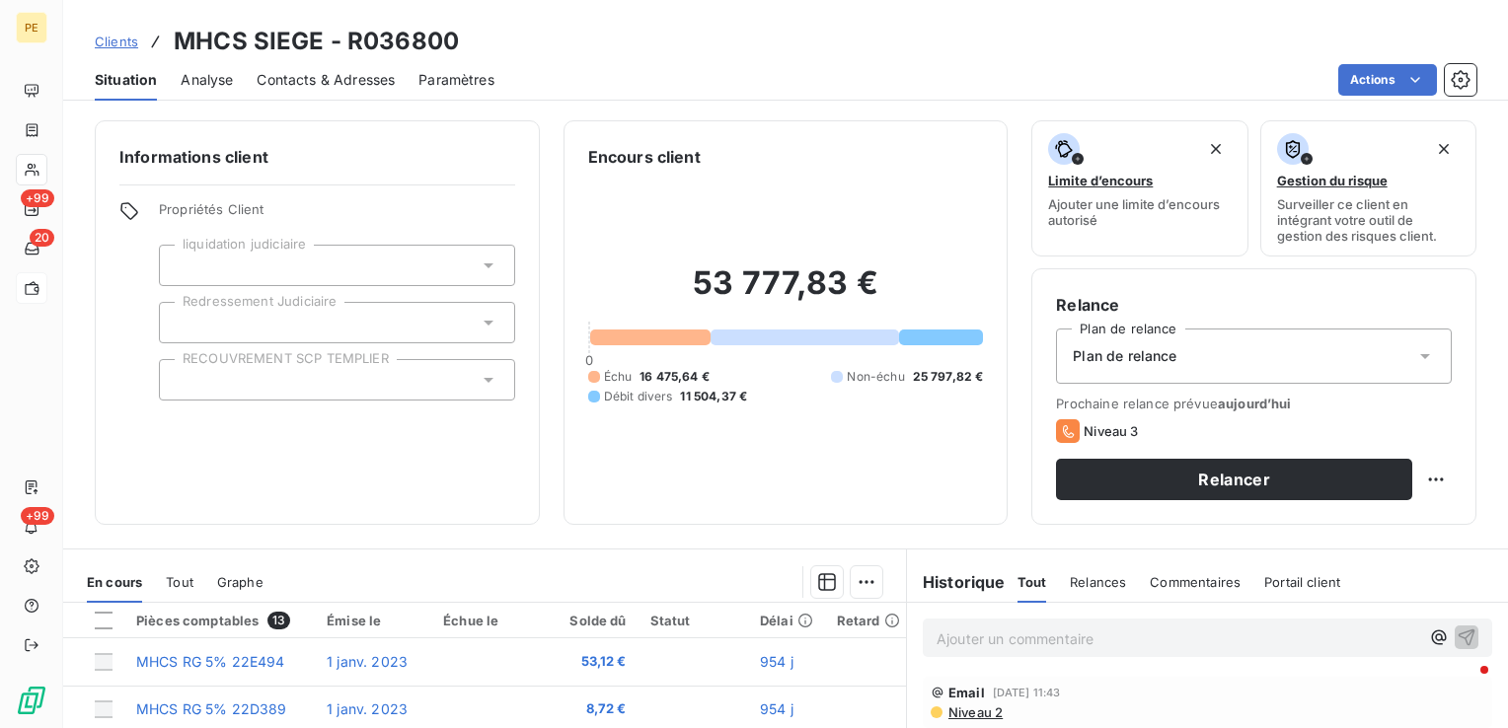
click at [328, 75] on span "Contacts & Adresses" at bounding box center [326, 80] width 138 height 20
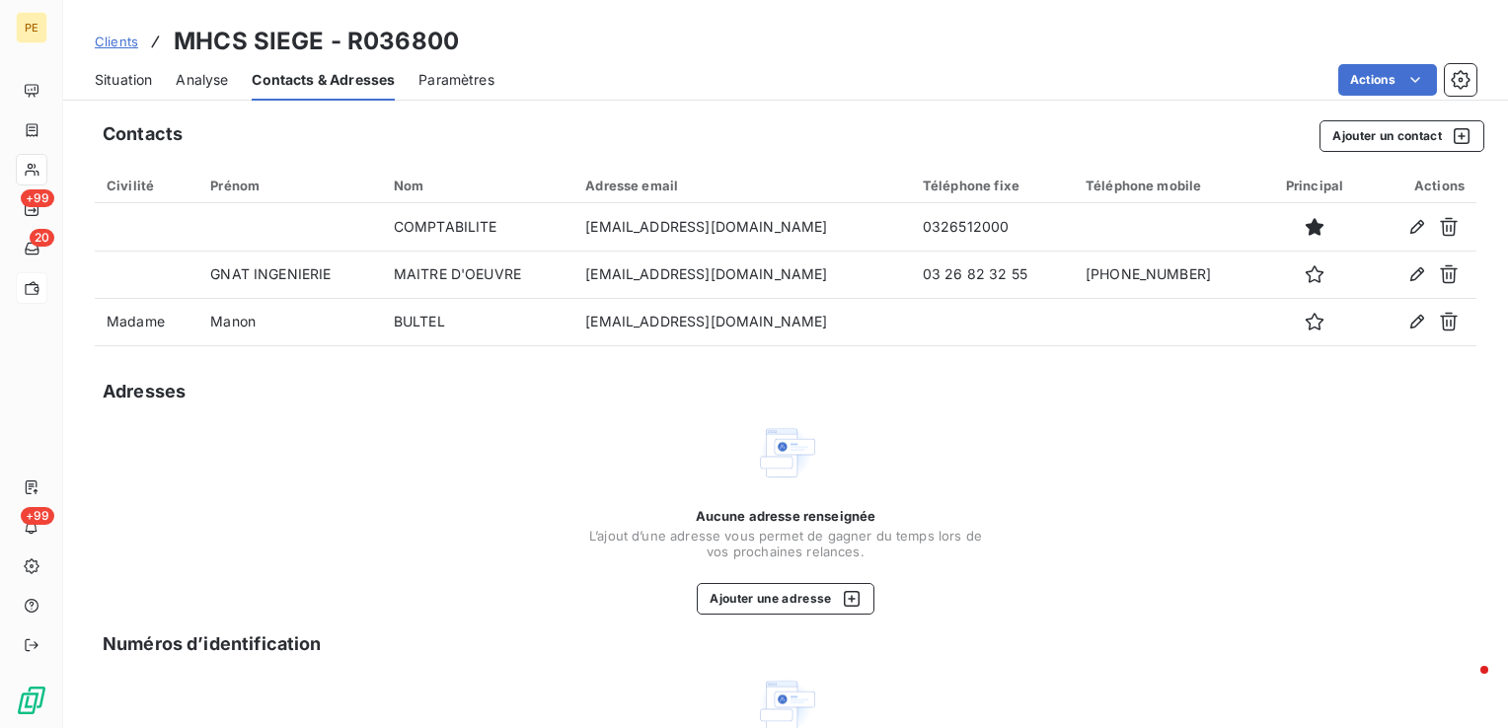
click at [122, 77] on span "Situation" at bounding box center [123, 80] width 57 height 20
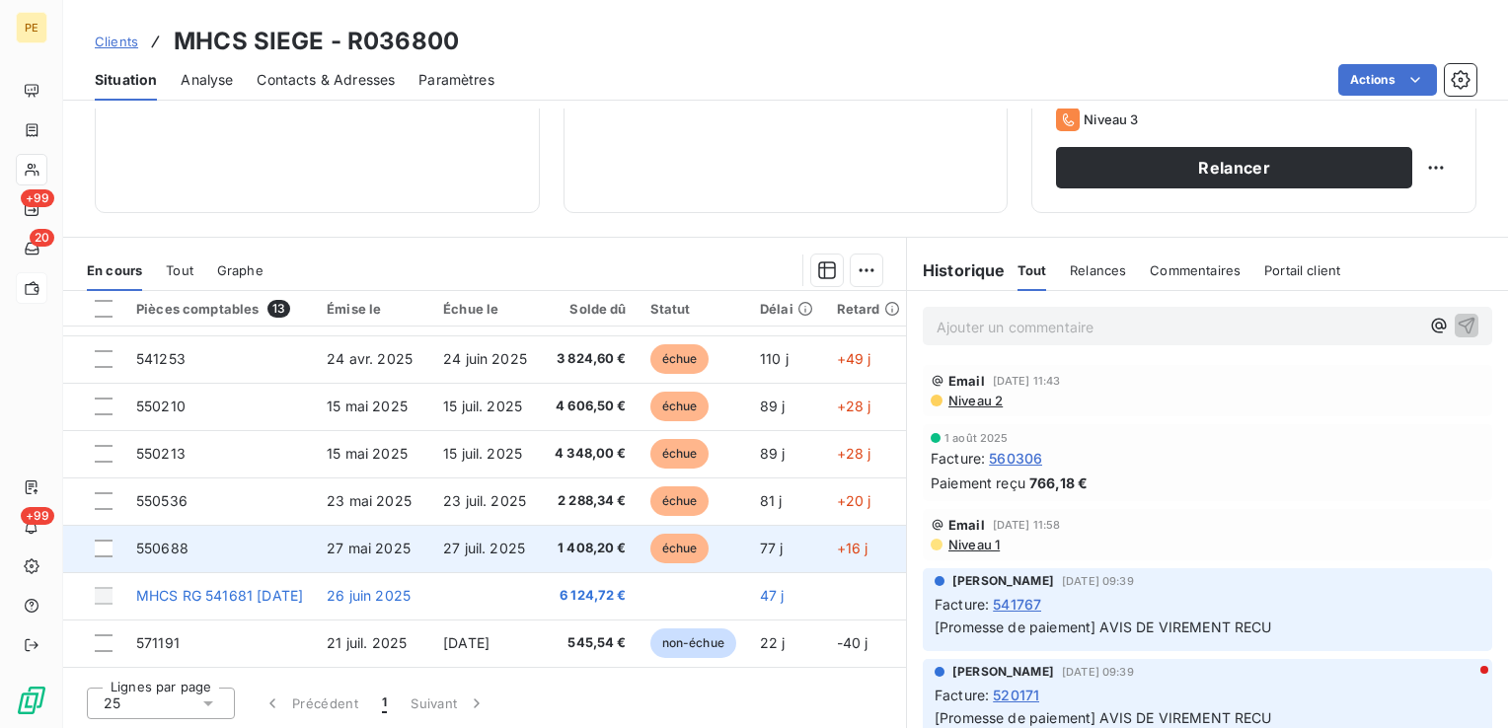
scroll to position [181, 0]
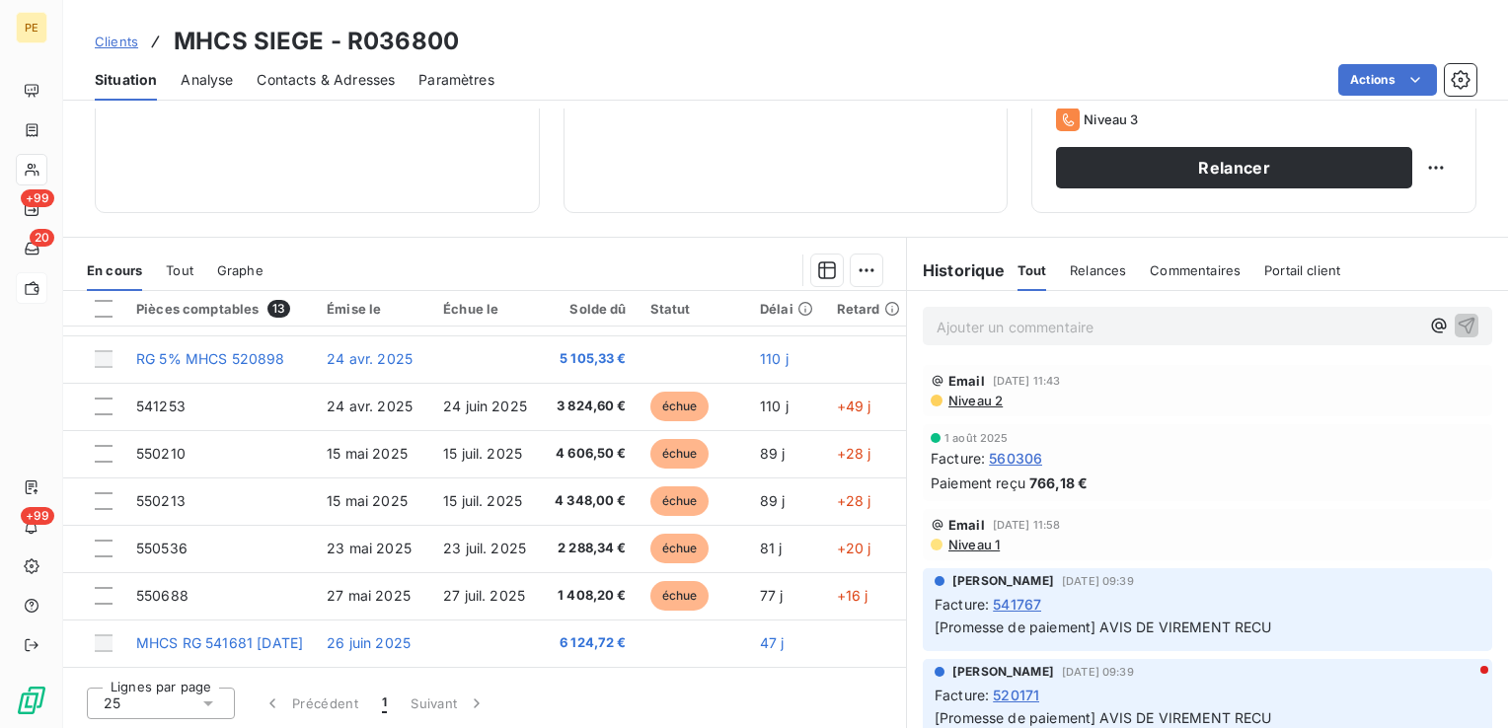
click at [316, 92] on div "Contacts & Adresses" at bounding box center [326, 79] width 138 height 41
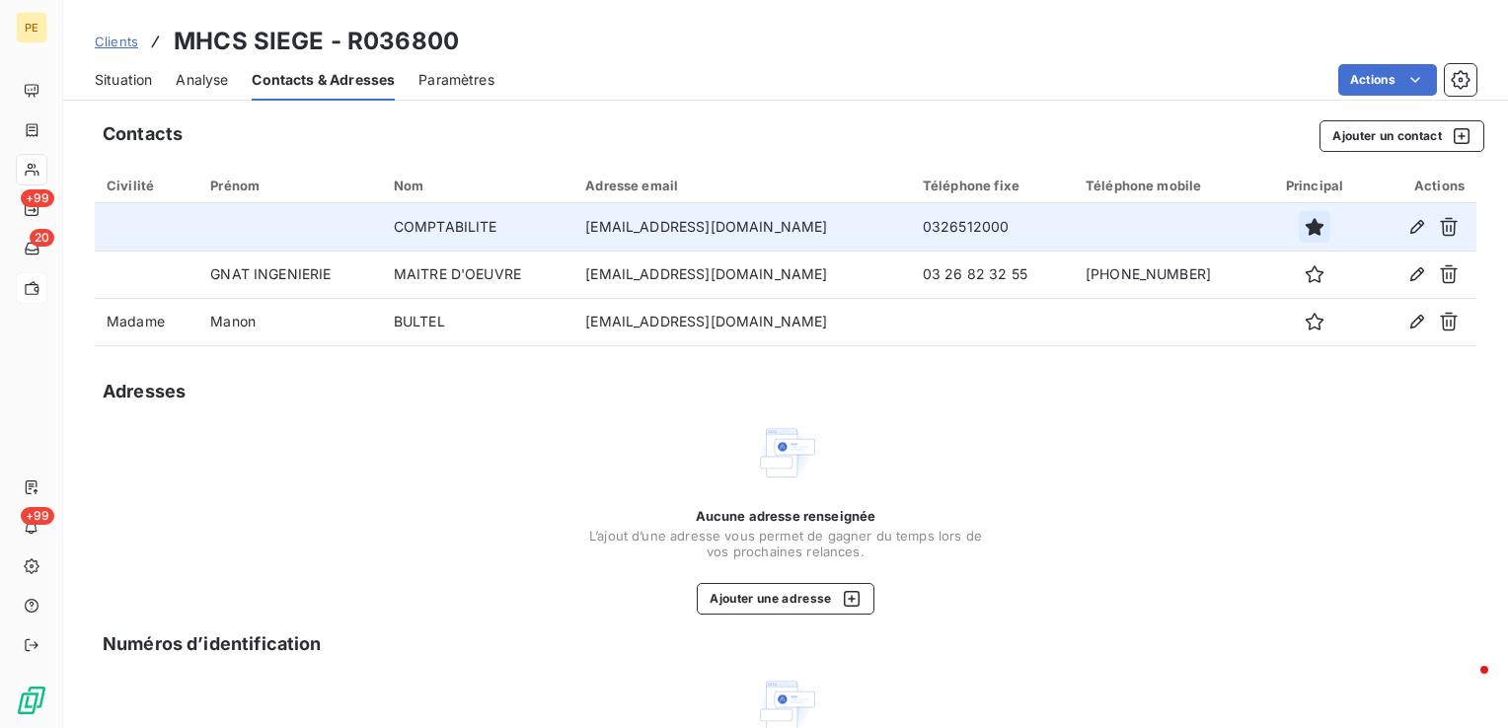
click at [1306, 229] on icon "button" at bounding box center [1315, 227] width 18 height 18
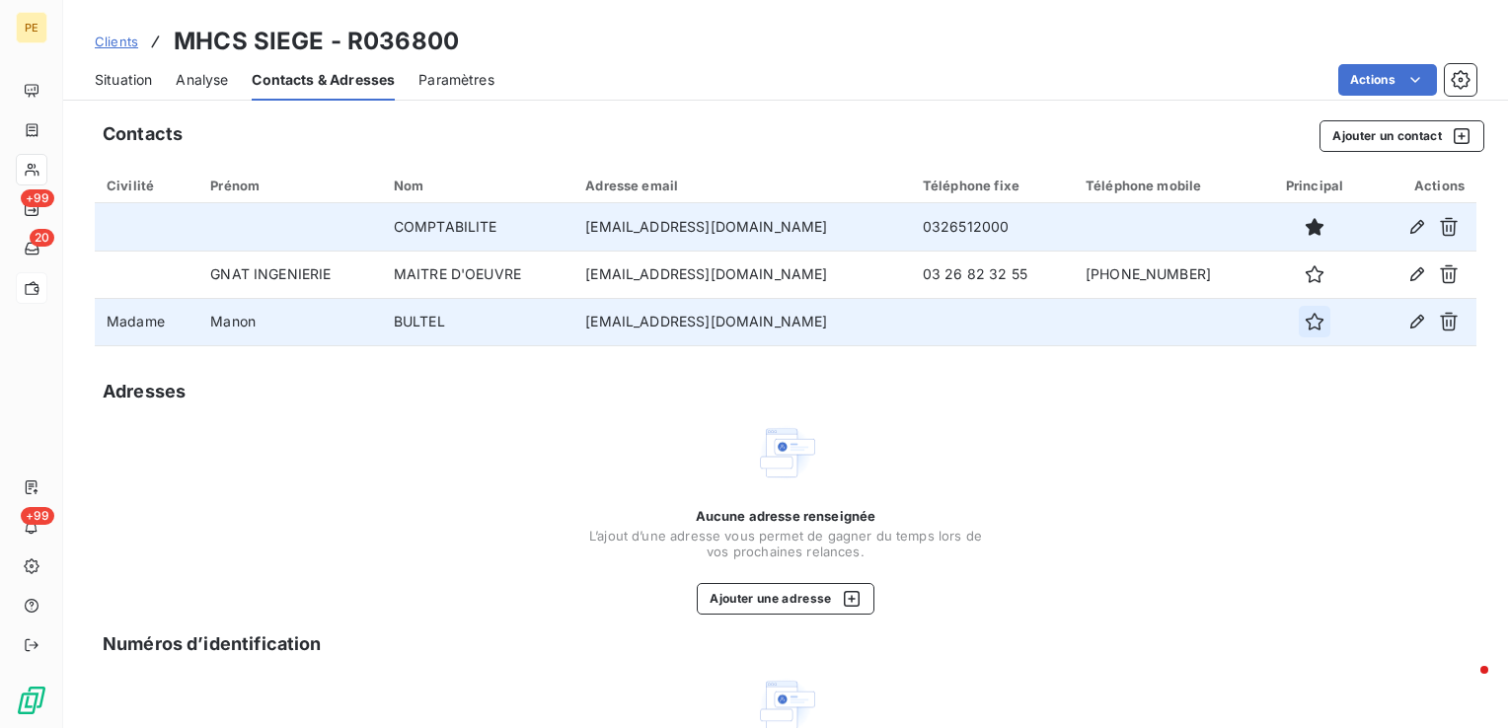
click at [1305, 326] on icon "button" at bounding box center [1315, 322] width 20 height 20
click at [114, 85] on span "Situation" at bounding box center [123, 80] width 57 height 20
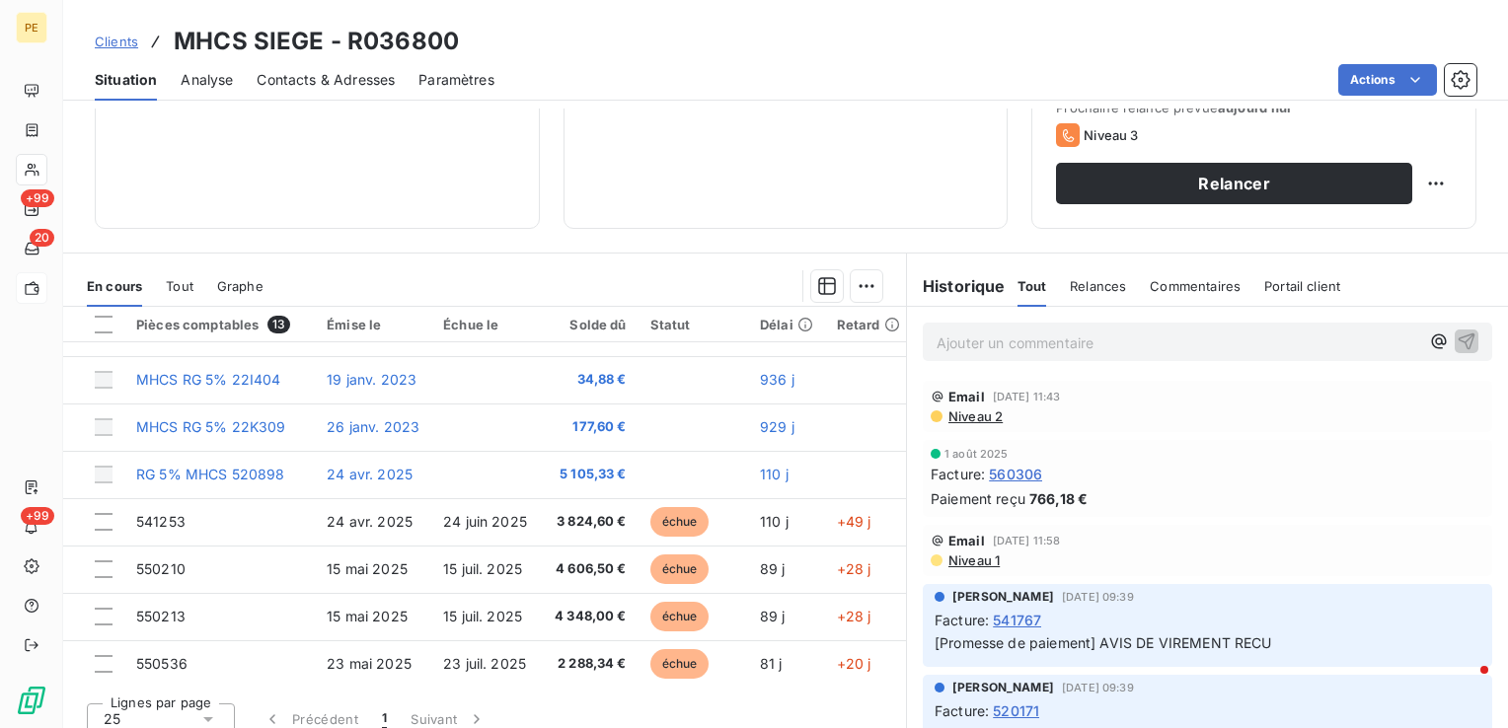
scroll to position [197, 0]
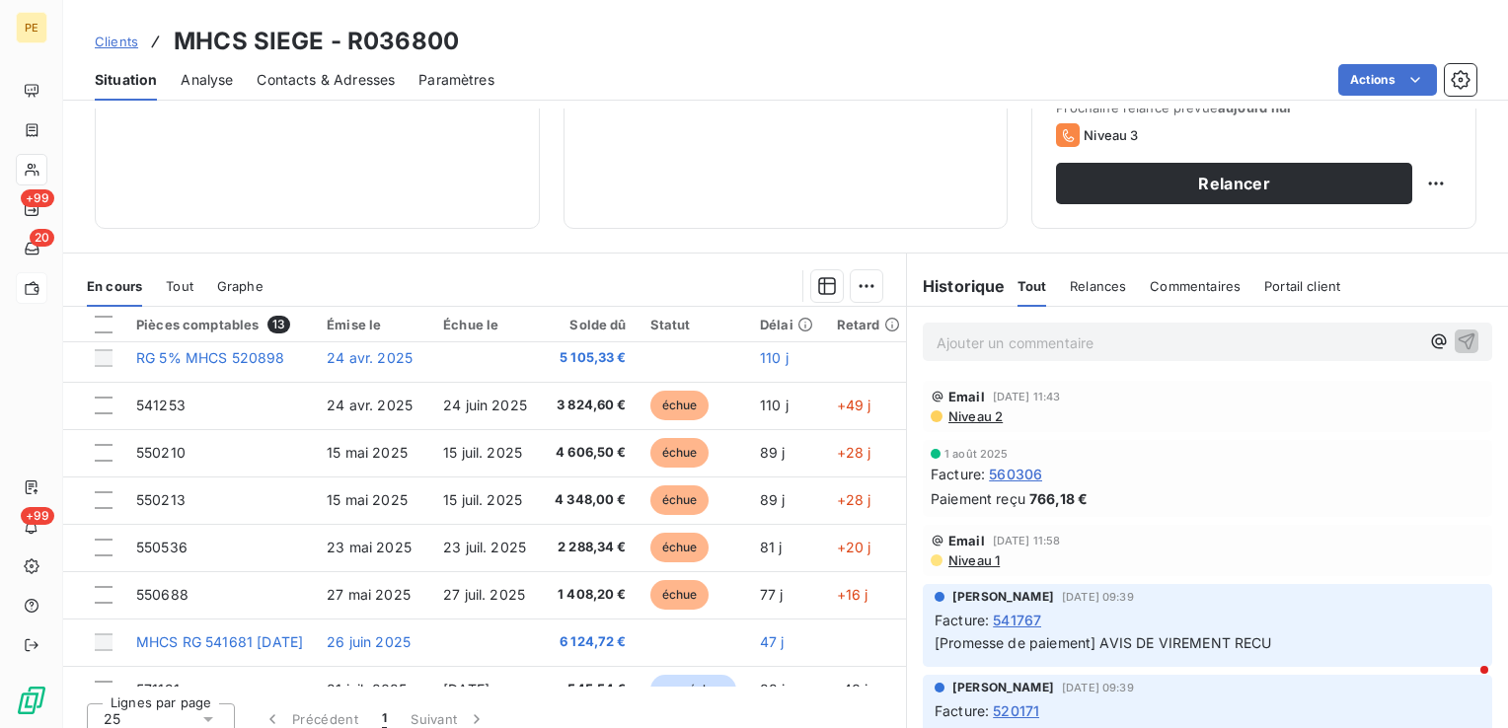
click at [347, 76] on span "Contacts & Adresses" at bounding box center [326, 80] width 138 height 20
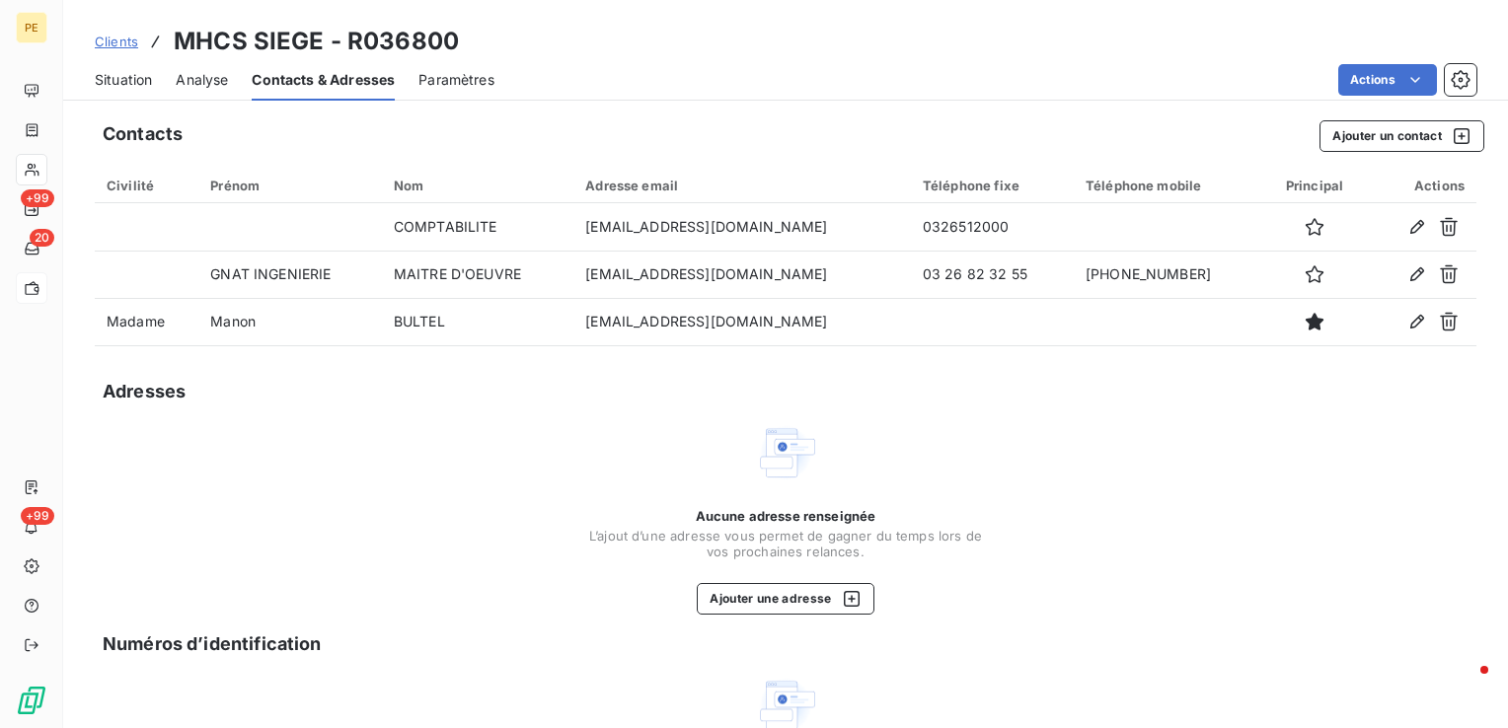
click at [129, 83] on span "Situation" at bounding box center [123, 80] width 57 height 20
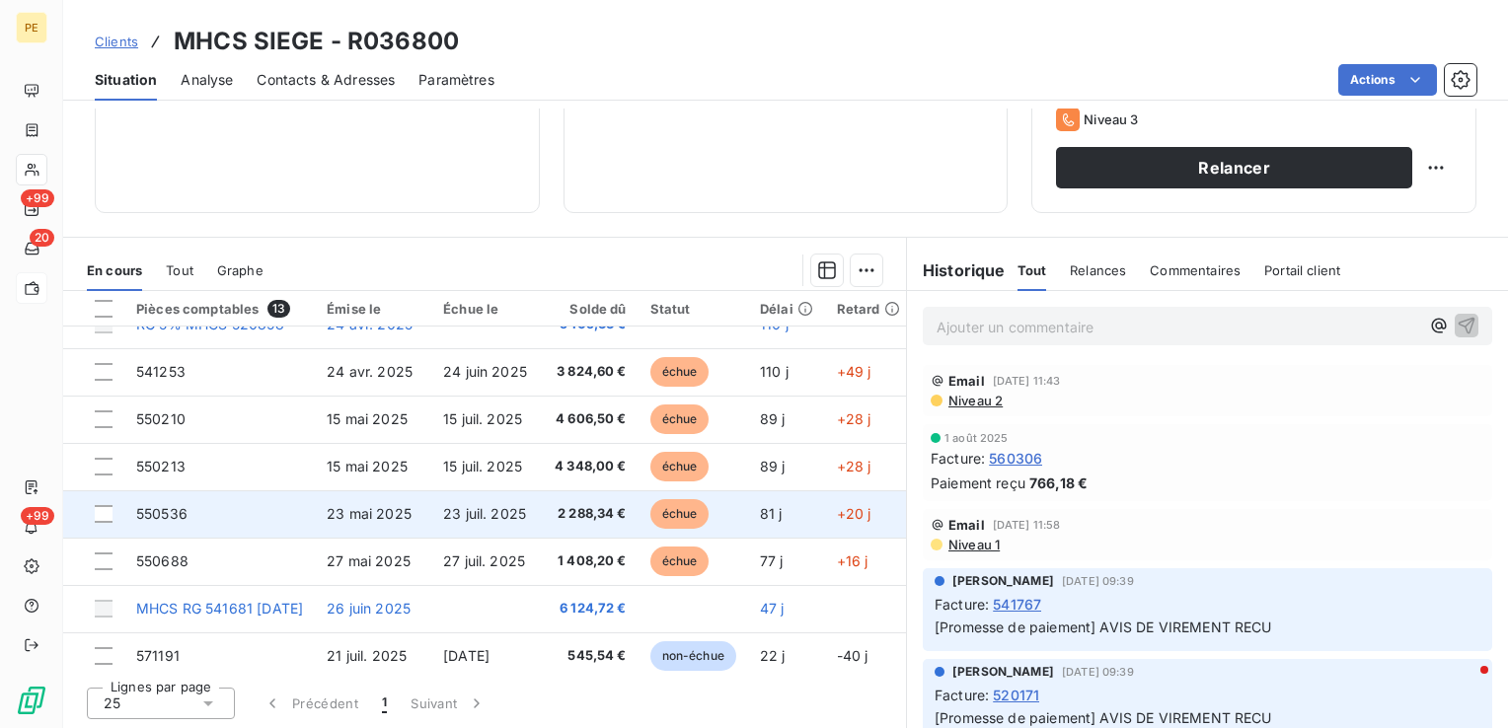
scroll to position [181, 0]
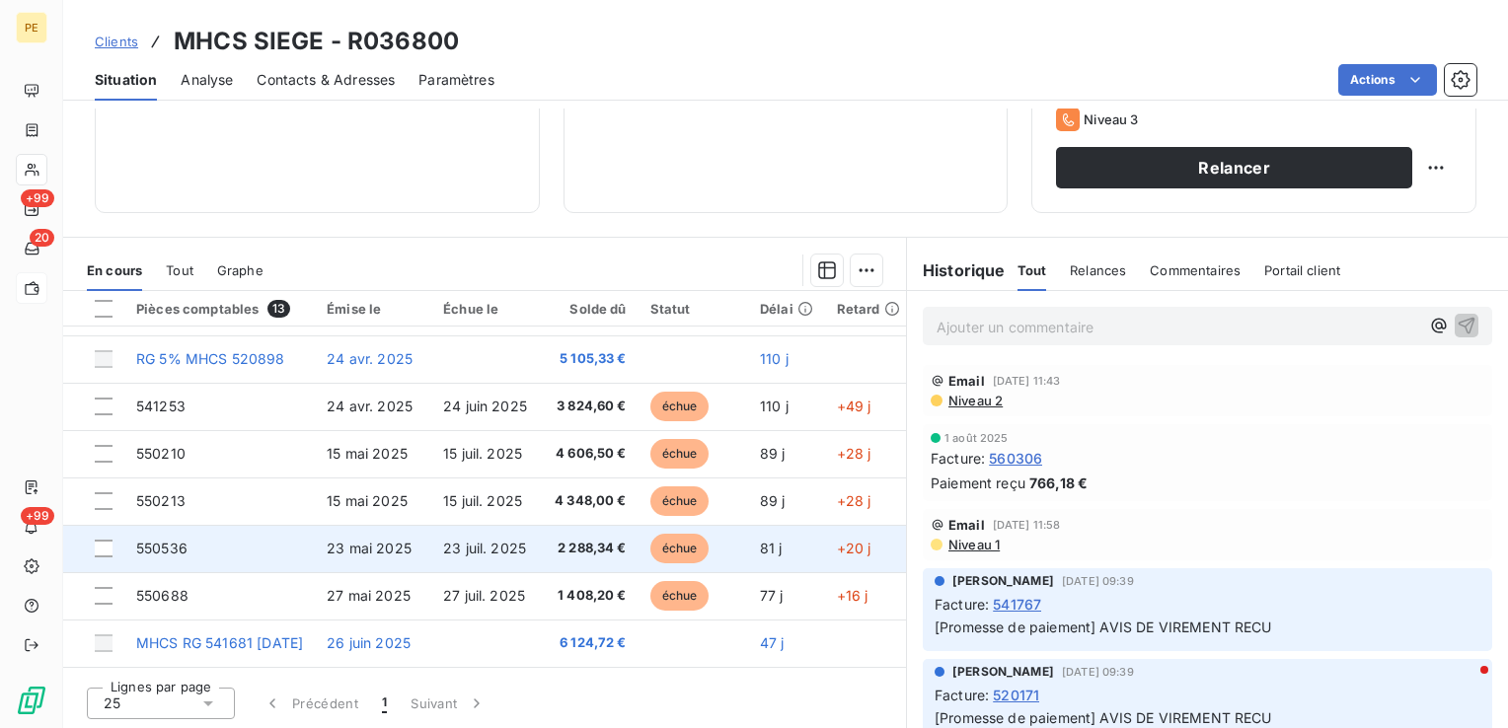
click at [152, 552] on span "550536" at bounding box center [161, 548] width 51 height 17
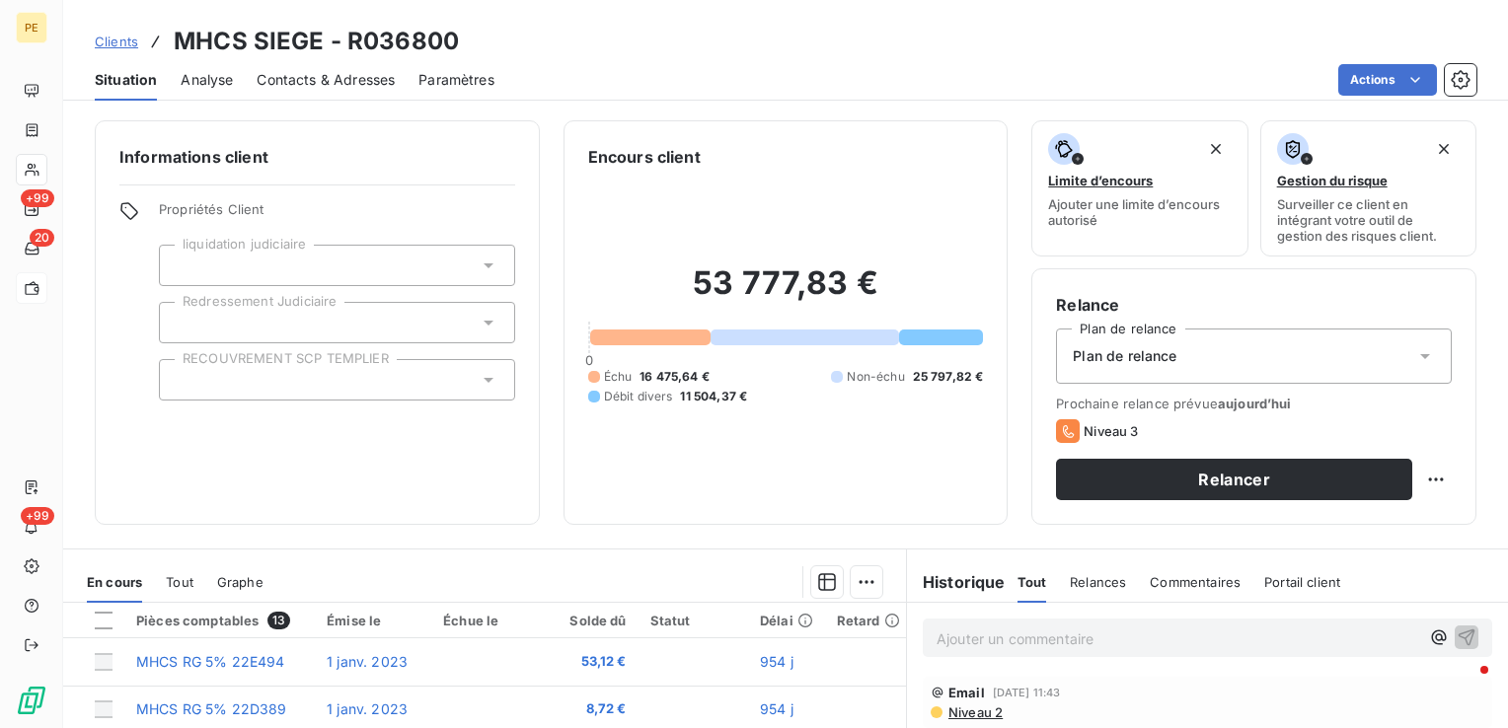
click at [359, 81] on span "Contacts & Adresses" at bounding box center [326, 80] width 138 height 20
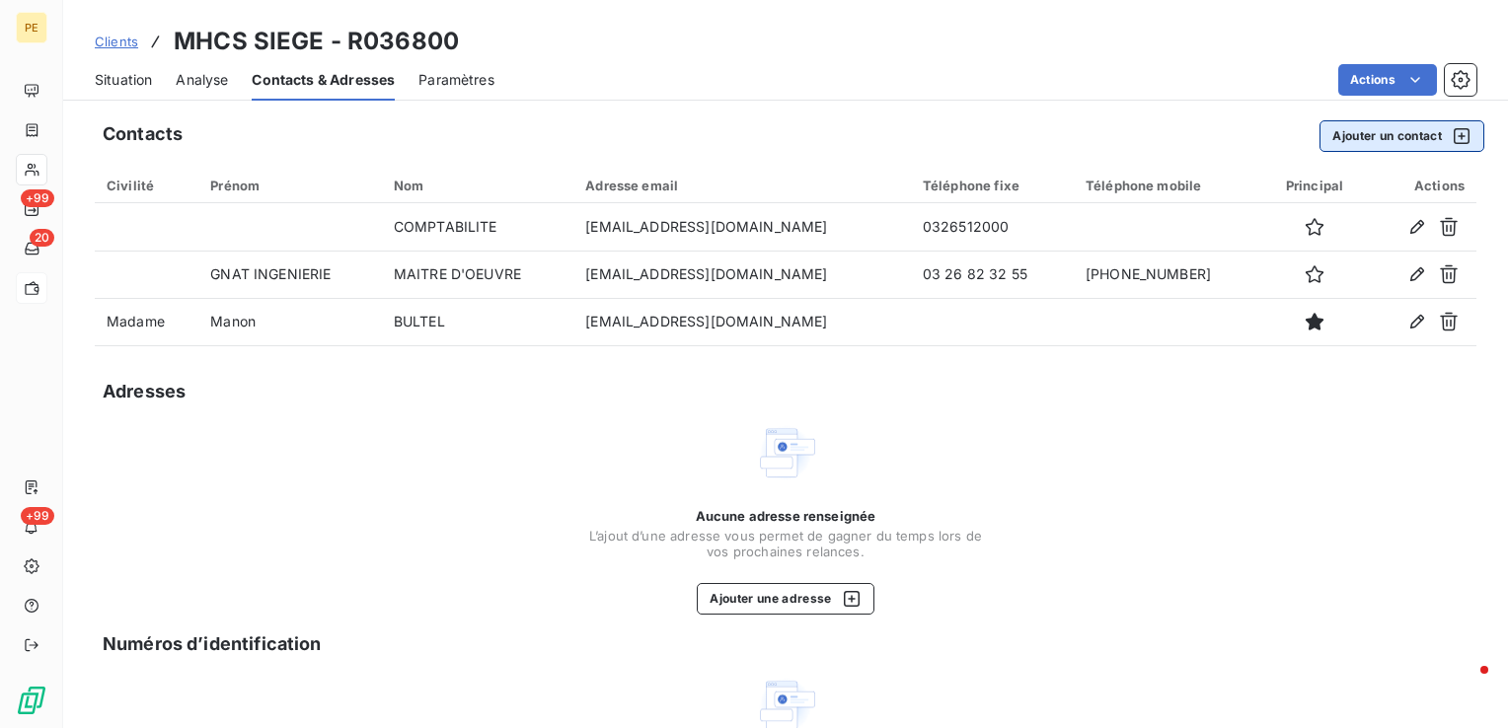
click at [1397, 137] on button "Ajouter un contact" at bounding box center [1402, 136] width 165 height 32
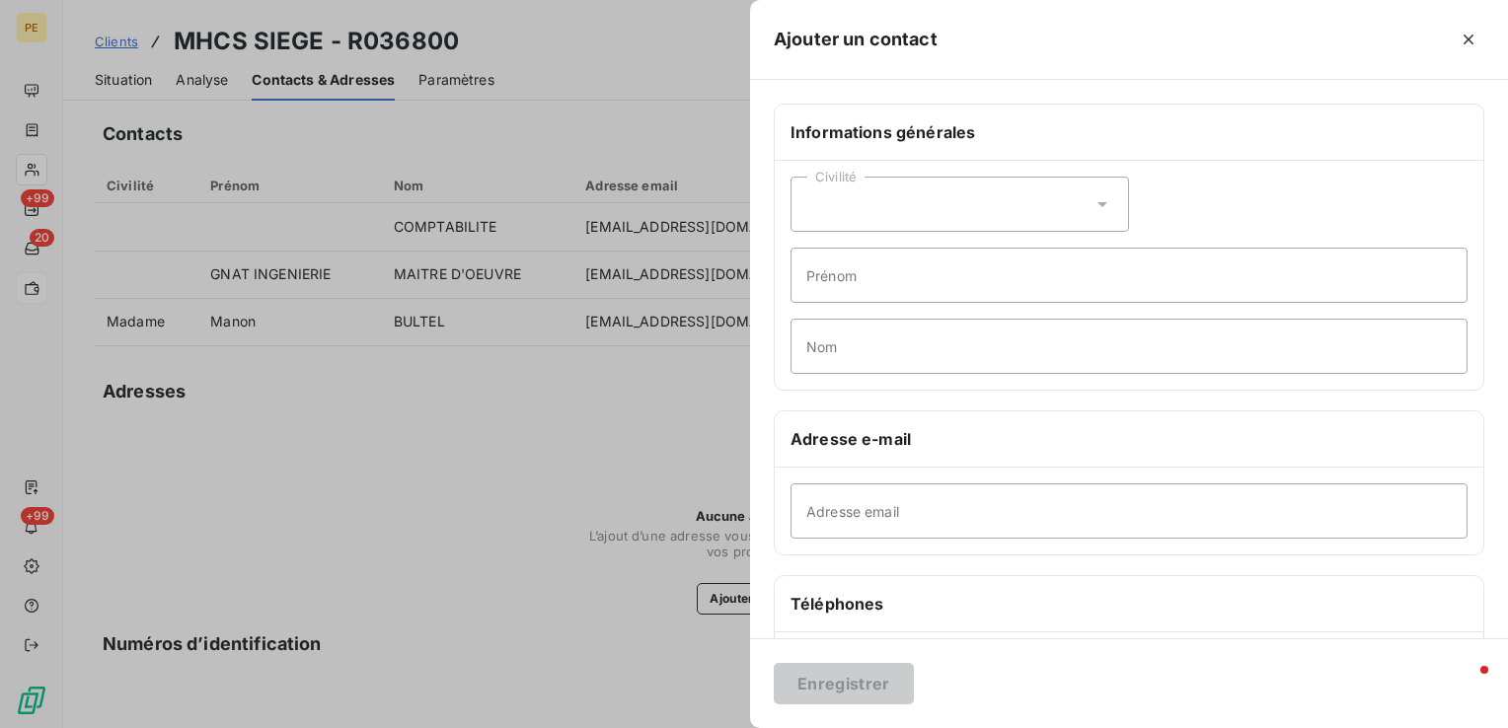
click at [921, 211] on div "Civilité" at bounding box center [960, 204] width 339 height 55
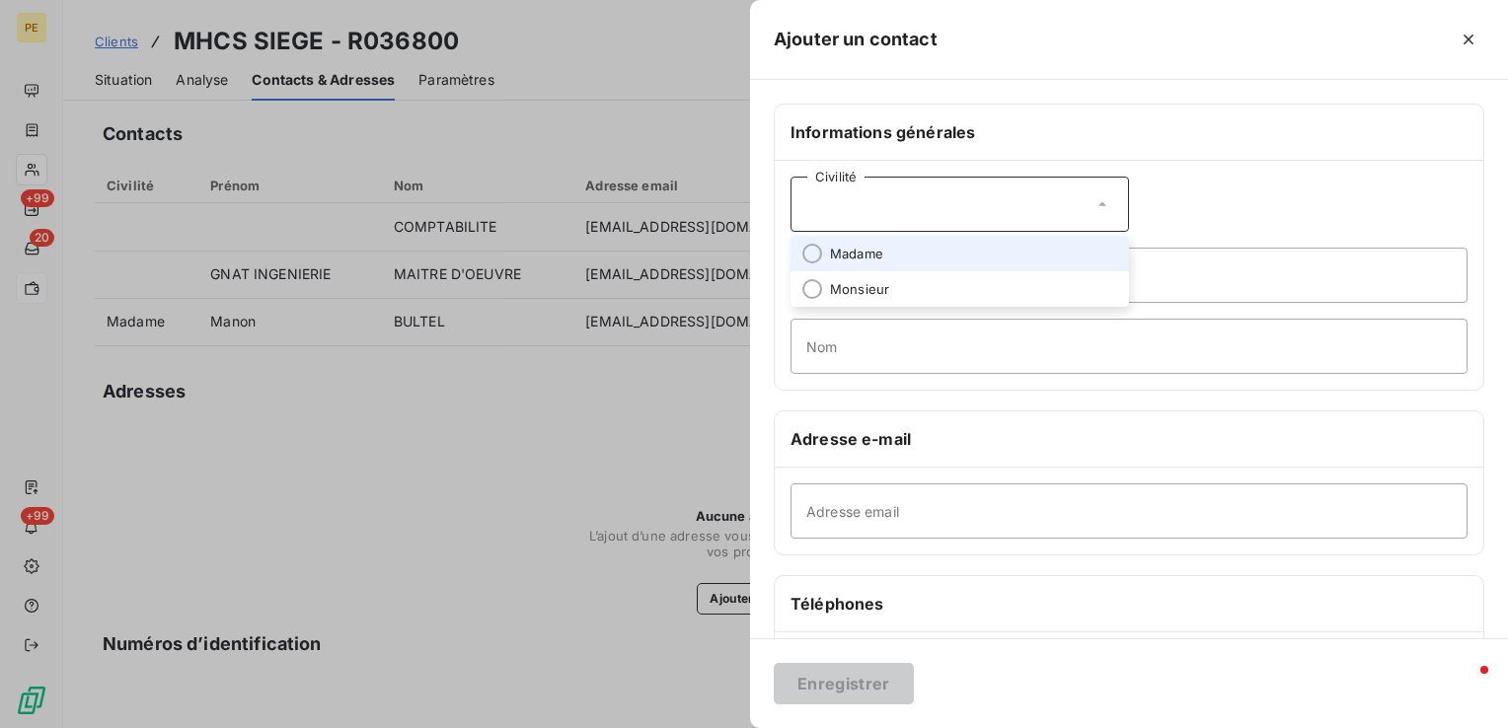
click at [861, 247] on span "Madame" at bounding box center [856, 254] width 53 height 19
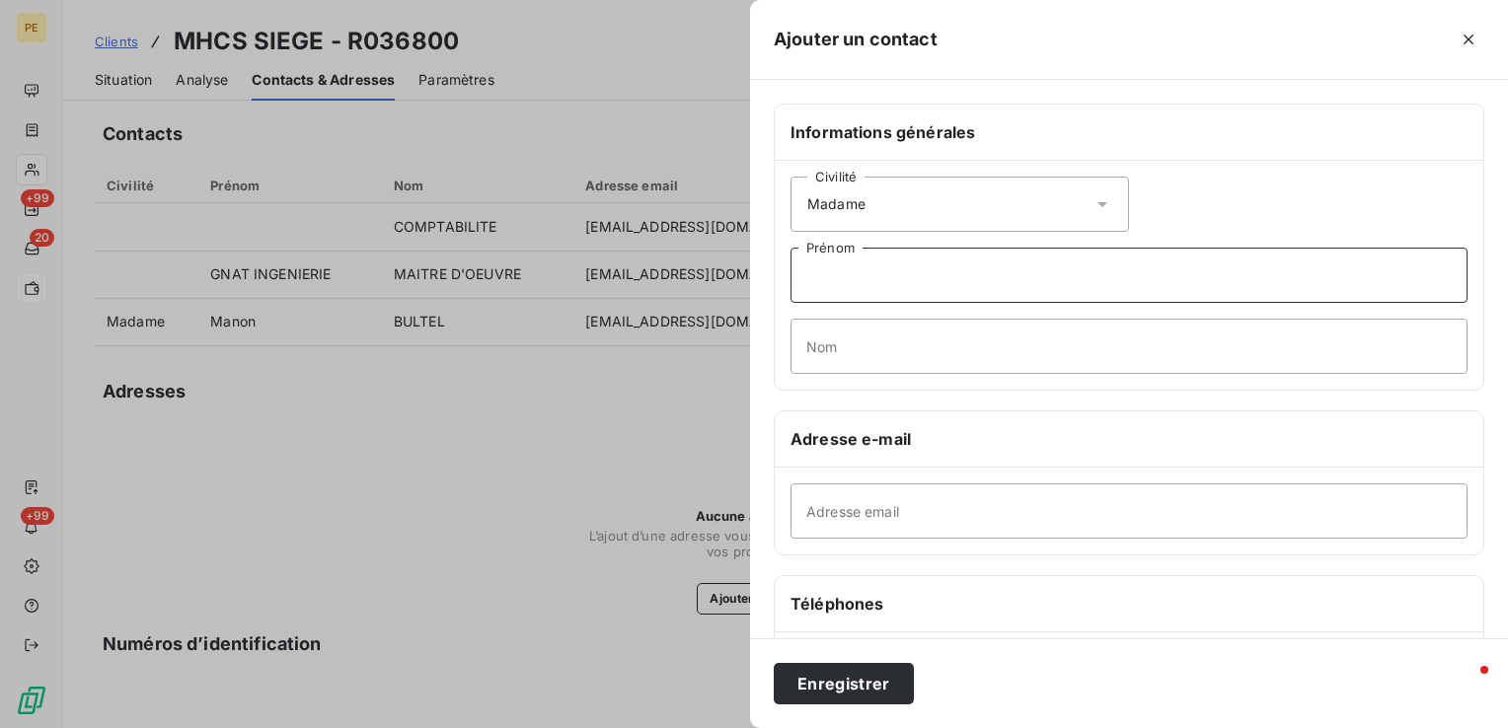
click at [854, 269] on input "Prénom" at bounding box center [1129, 275] width 677 height 55
type input "A"
click at [855, 503] on input "Adresse email" at bounding box center [1129, 511] width 677 height 55
type input "[EMAIL_ADDRESS][DOMAIN_NAME]"
click at [836, 278] on input "Prénom" at bounding box center [1129, 275] width 677 height 55
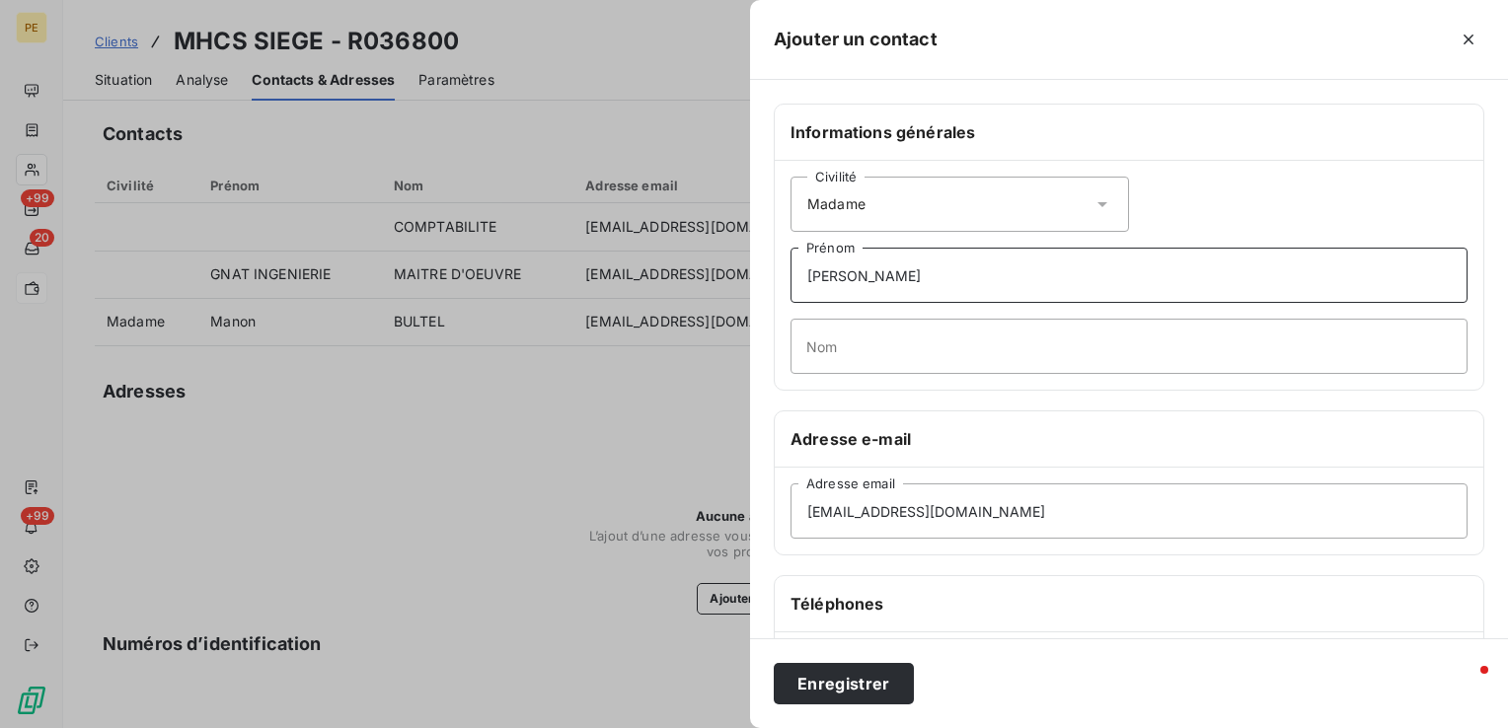
type input "[PERSON_NAME]"
click at [872, 329] on input "Nom" at bounding box center [1129, 346] width 677 height 55
type input "Catteau"
click at [903, 273] on input "[PERSON_NAME]" at bounding box center [1129, 275] width 677 height 55
type input "[PERSON_NAME]"
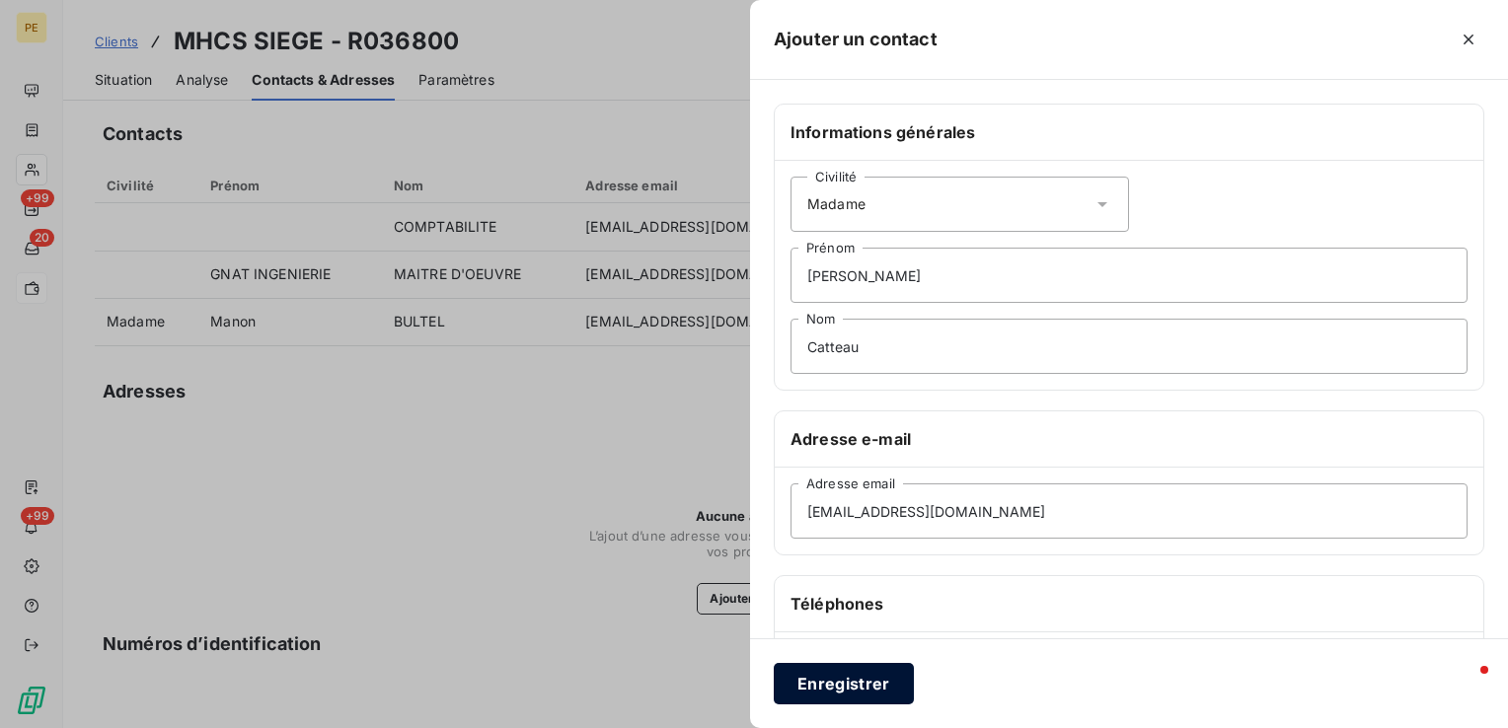
click at [836, 677] on button "Enregistrer" at bounding box center [844, 683] width 140 height 41
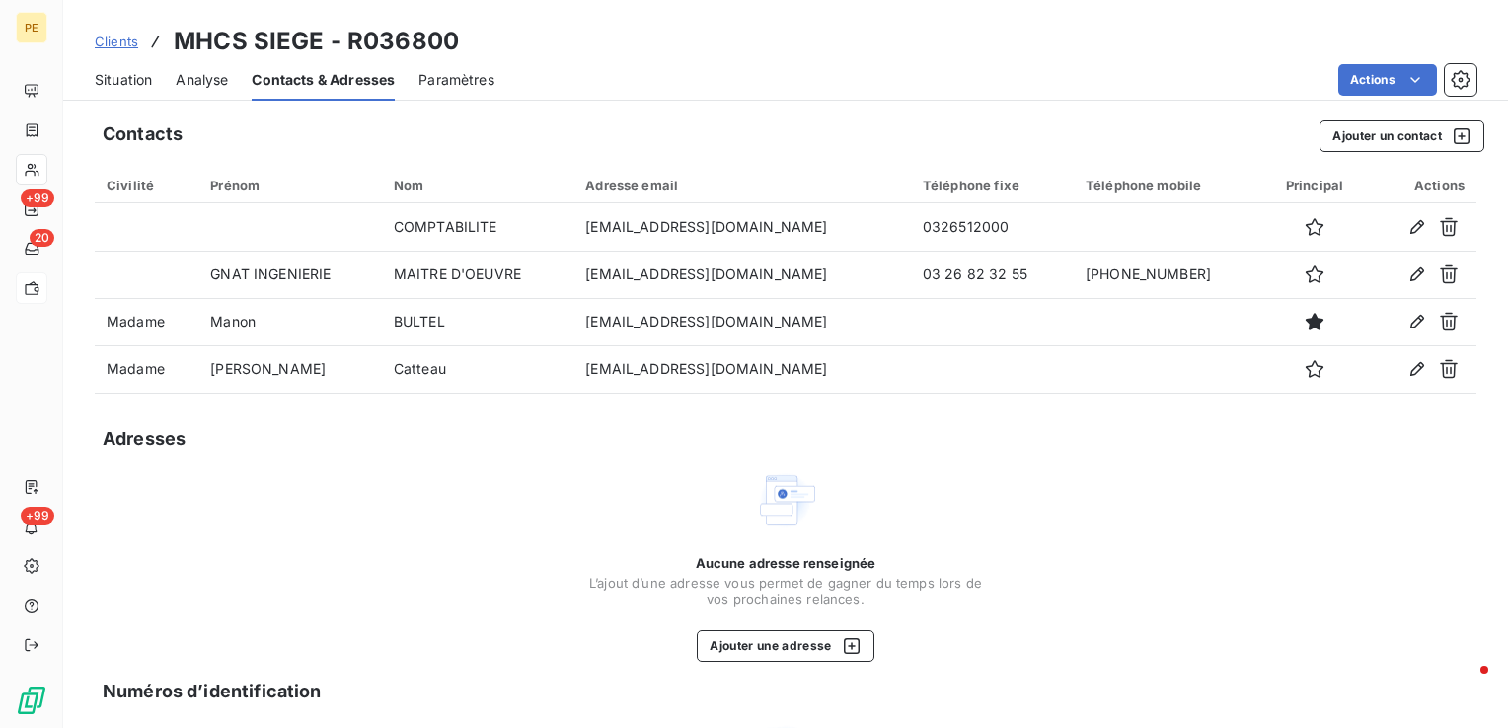
click at [137, 83] on span "Situation" at bounding box center [123, 80] width 57 height 20
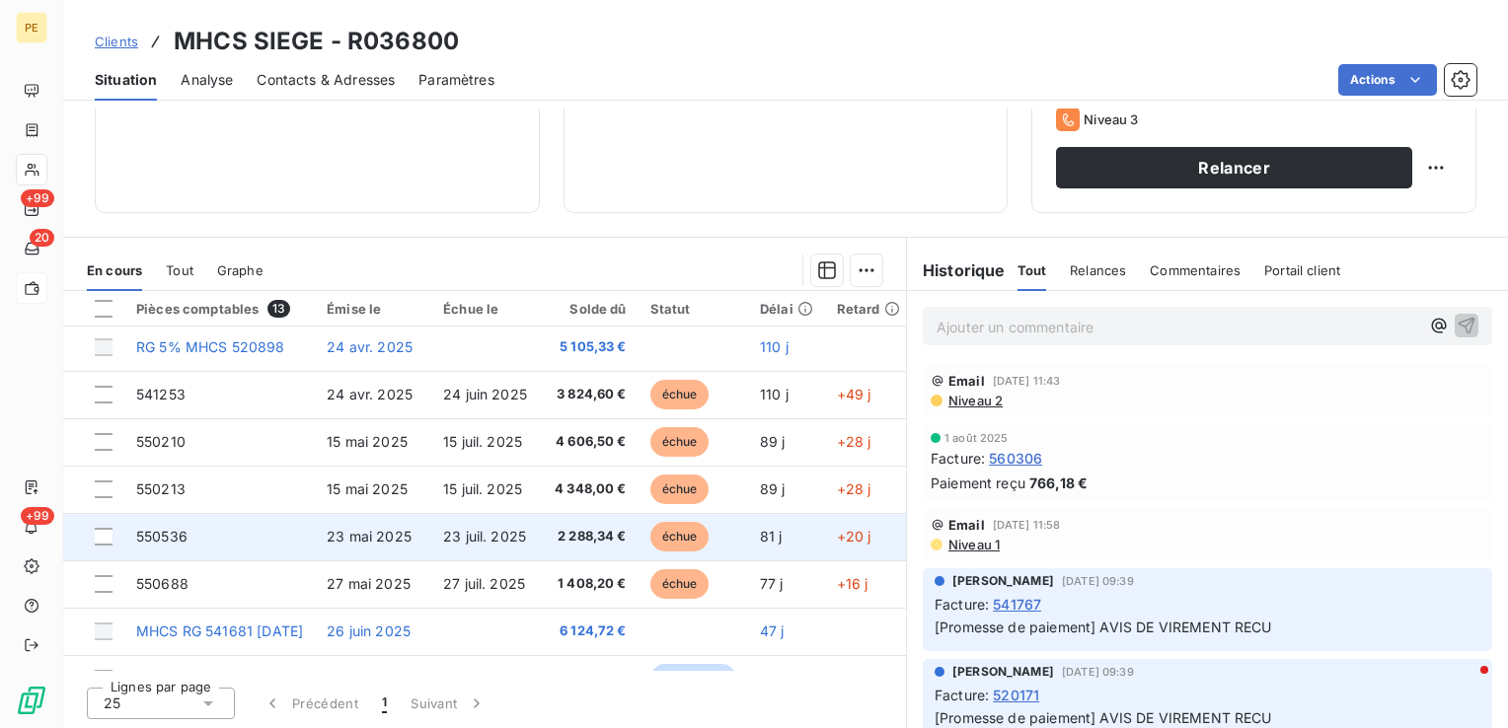
scroll to position [197, 0]
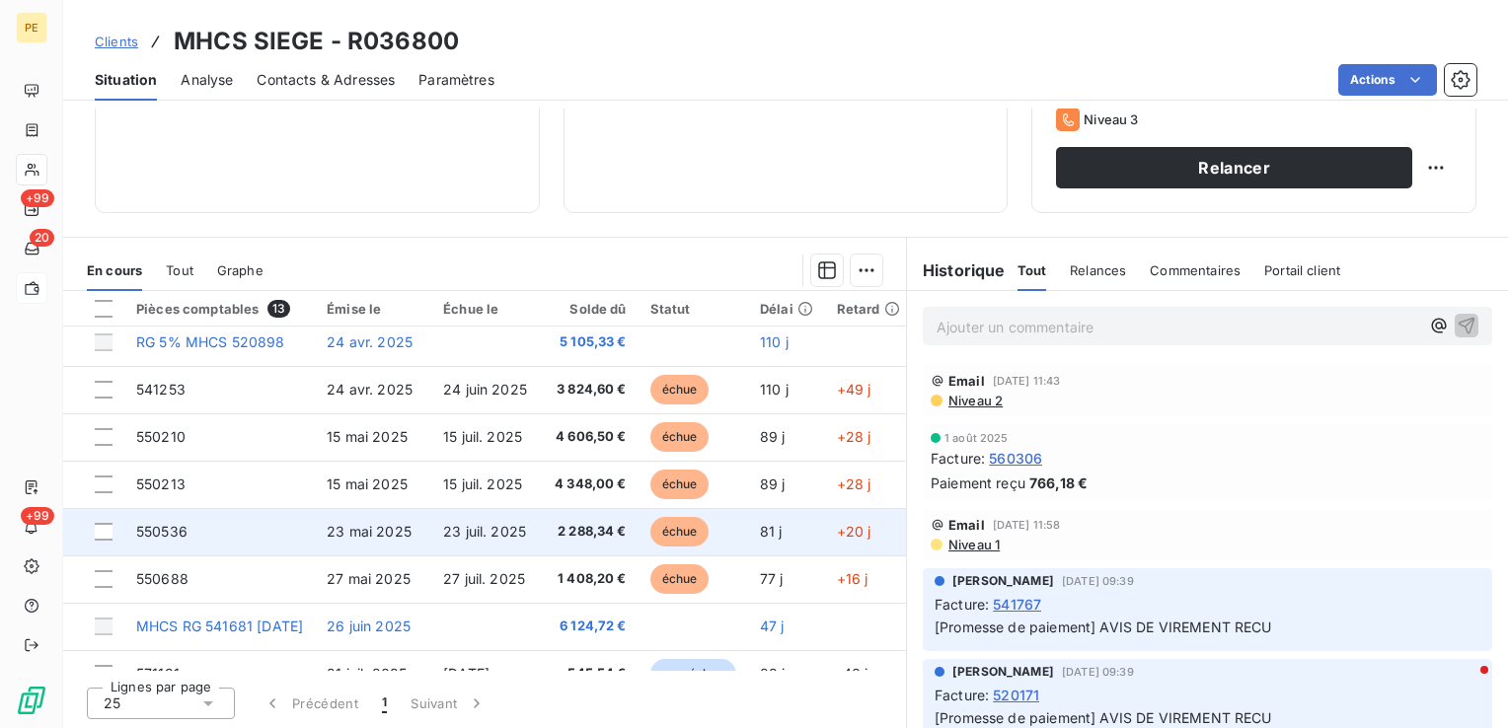
click at [401, 531] on span "23 mai 2025" at bounding box center [369, 531] width 85 height 17
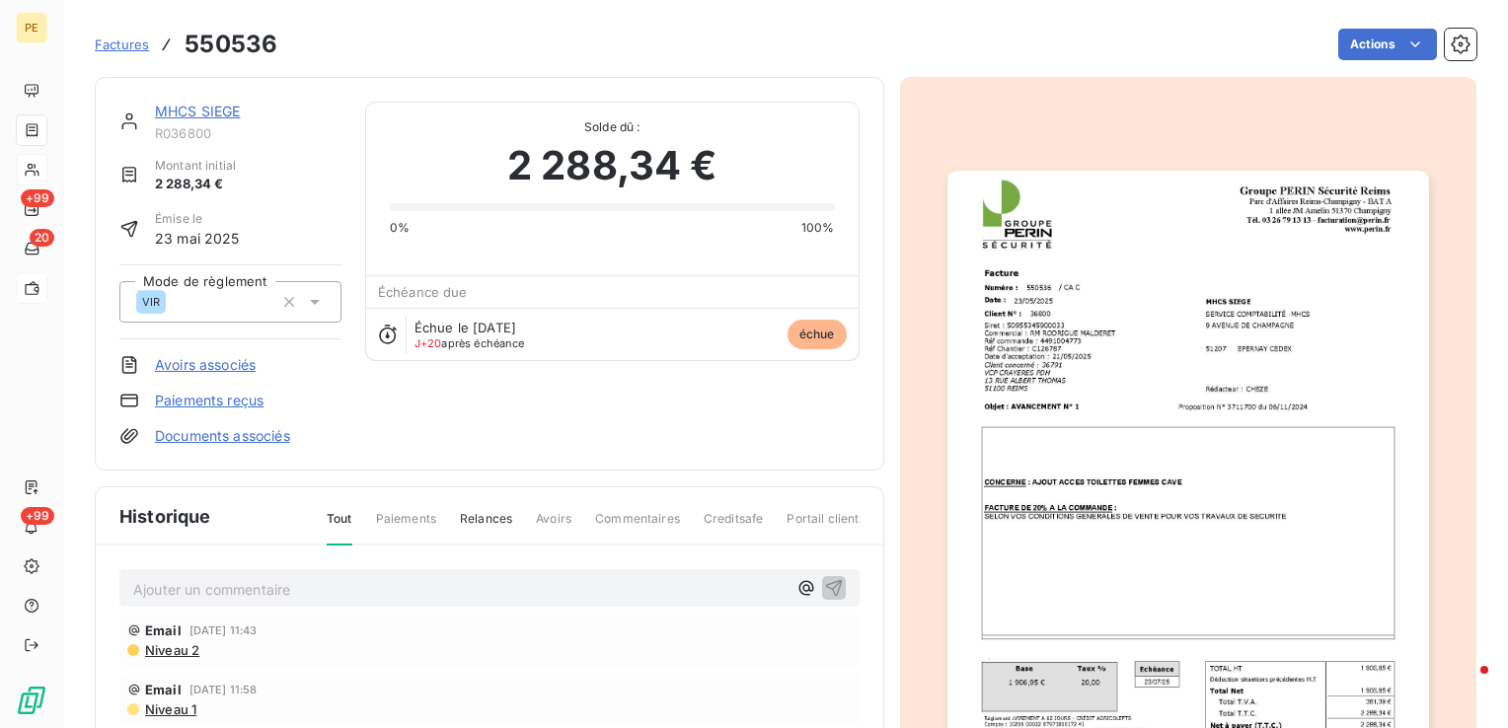
click at [1246, 335] on img "button" at bounding box center [1189, 511] width 482 height 681
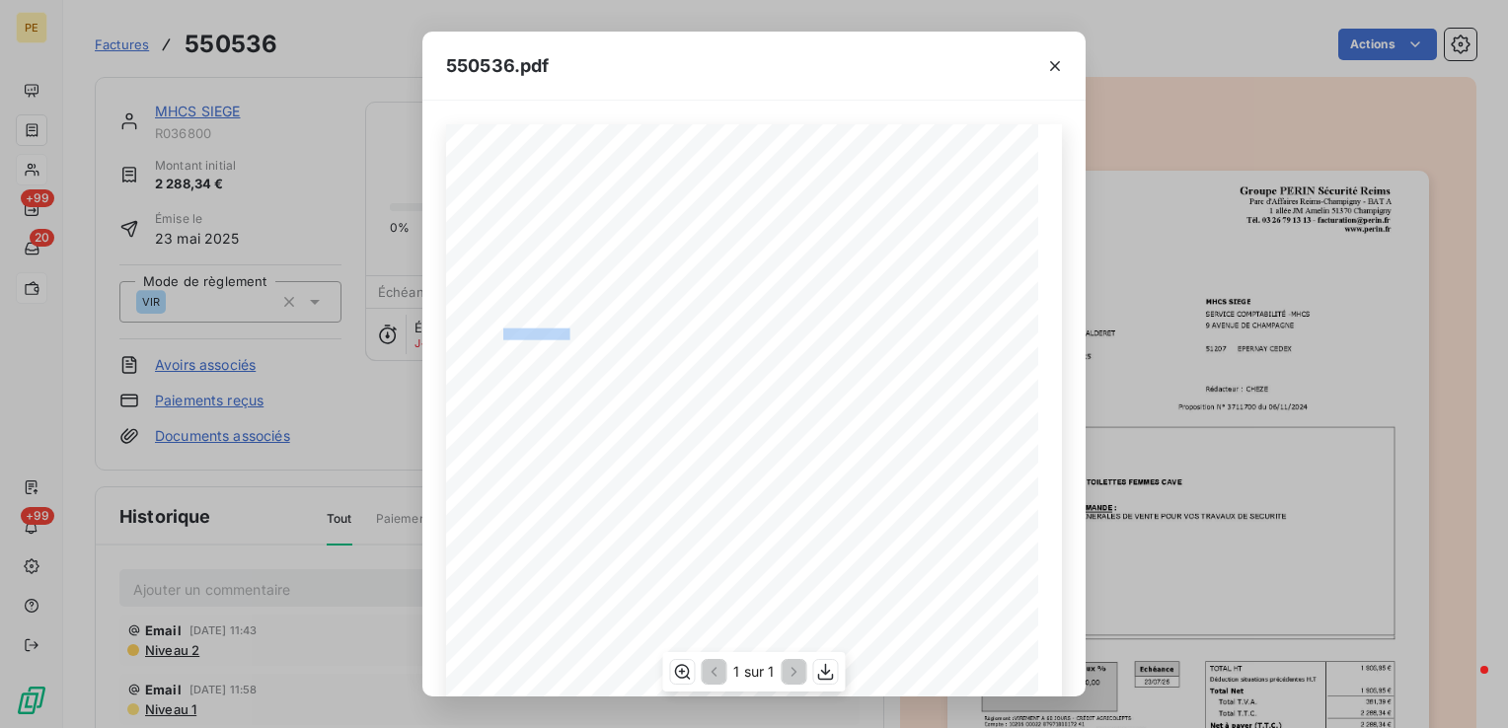
drag, startPoint x: 561, startPoint y: 331, endPoint x: 635, endPoint y: 329, distance: 74.1
click at [635, 329] on div "Groupe PERIN SÈcuritÈ Reims Parc d'Affaires [GEOGRAPHIC_DATA]-[GEOGRAPHIC_DATA]…" at bounding box center [754, 543] width 592 height 838
drag, startPoint x: 635, startPoint y: 329, endPoint x: 608, endPoint y: 334, distance: 27.1
click at [608, 334] on span "RÈf commande : 4491004773" at bounding box center [562, 333] width 119 height 8
click at [564, 332] on div "Groupe PERIN SÈcuritÈ Reims Parc d'Affaires [GEOGRAPHIC_DATA]-[GEOGRAPHIC_DATA]…" at bounding box center [754, 542] width 616 height 837
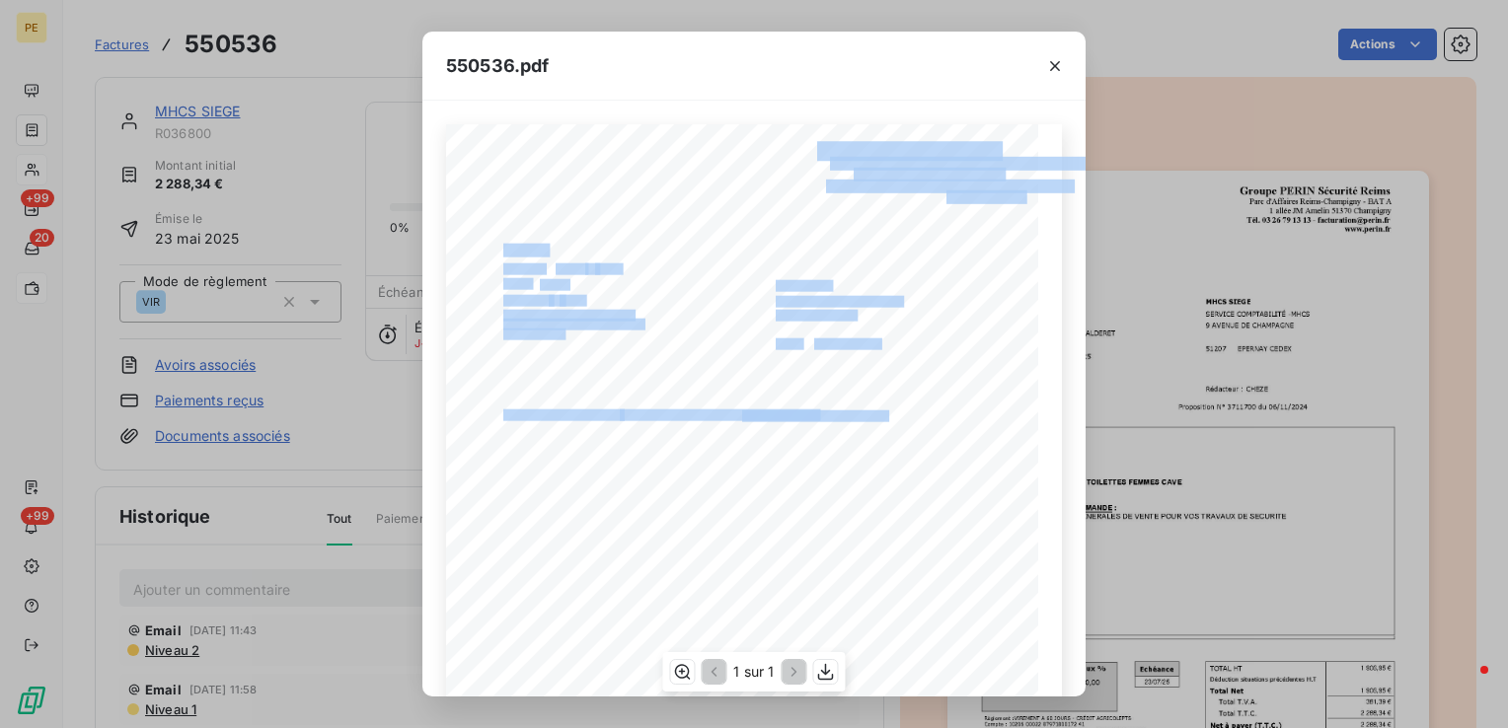
click at [646, 334] on div "Groupe PERIN SÈcuritÈ Reims Parc d'Affaires [GEOGRAPHIC_DATA]-[GEOGRAPHIC_DATA]…" at bounding box center [754, 542] width 616 height 837
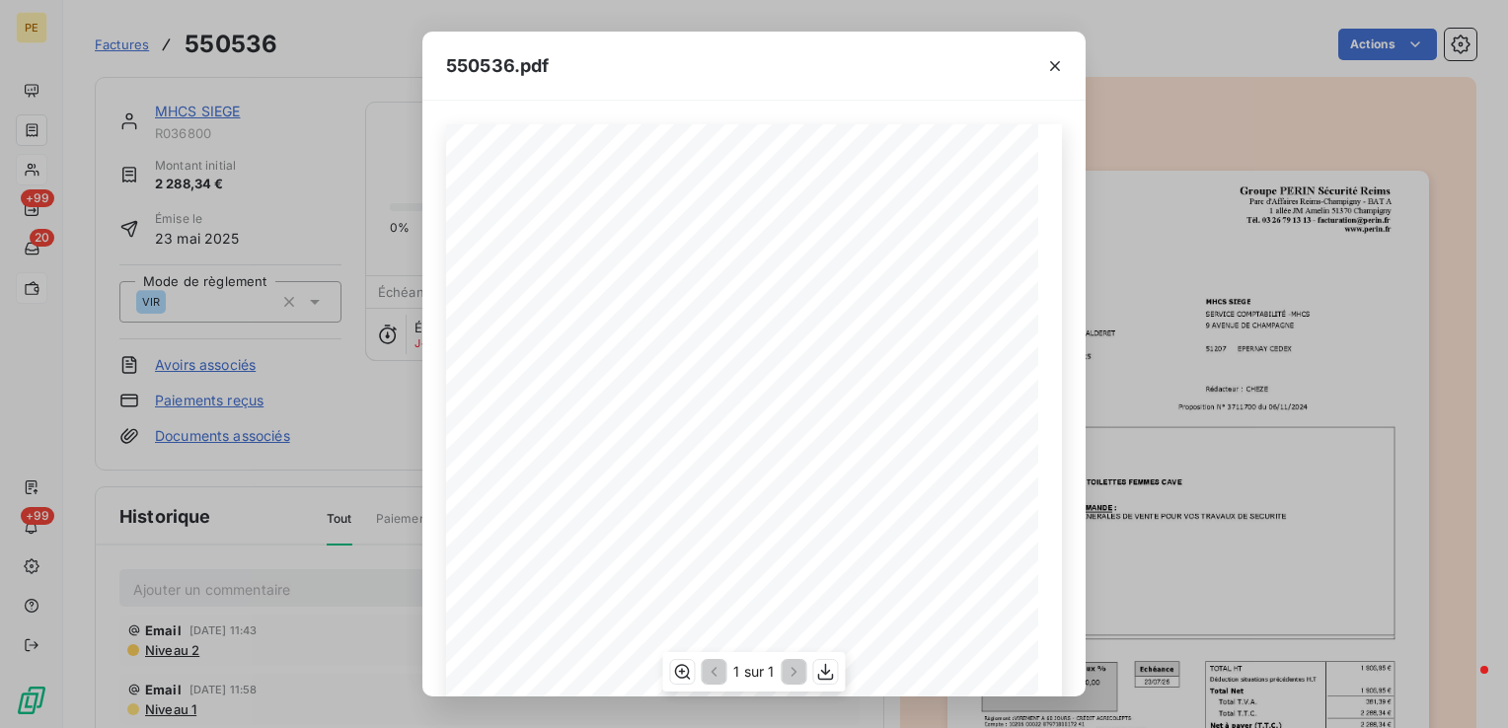
click at [612, 337] on span "RÈf commande : 4491004773" at bounding box center [562, 333] width 119 height 8
drag, startPoint x: 612, startPoint y: 337, endPoint x: 567, endPoint y: 332, distance: 45.7
click at [567, 332] on span "RÈf commande : 4491004773" at bounding box center [562, 333] width 119 height 8
click at [561, 332] on span "RÈf commande : 4491004773" at bounding box center [562, 333] width 119 height 8
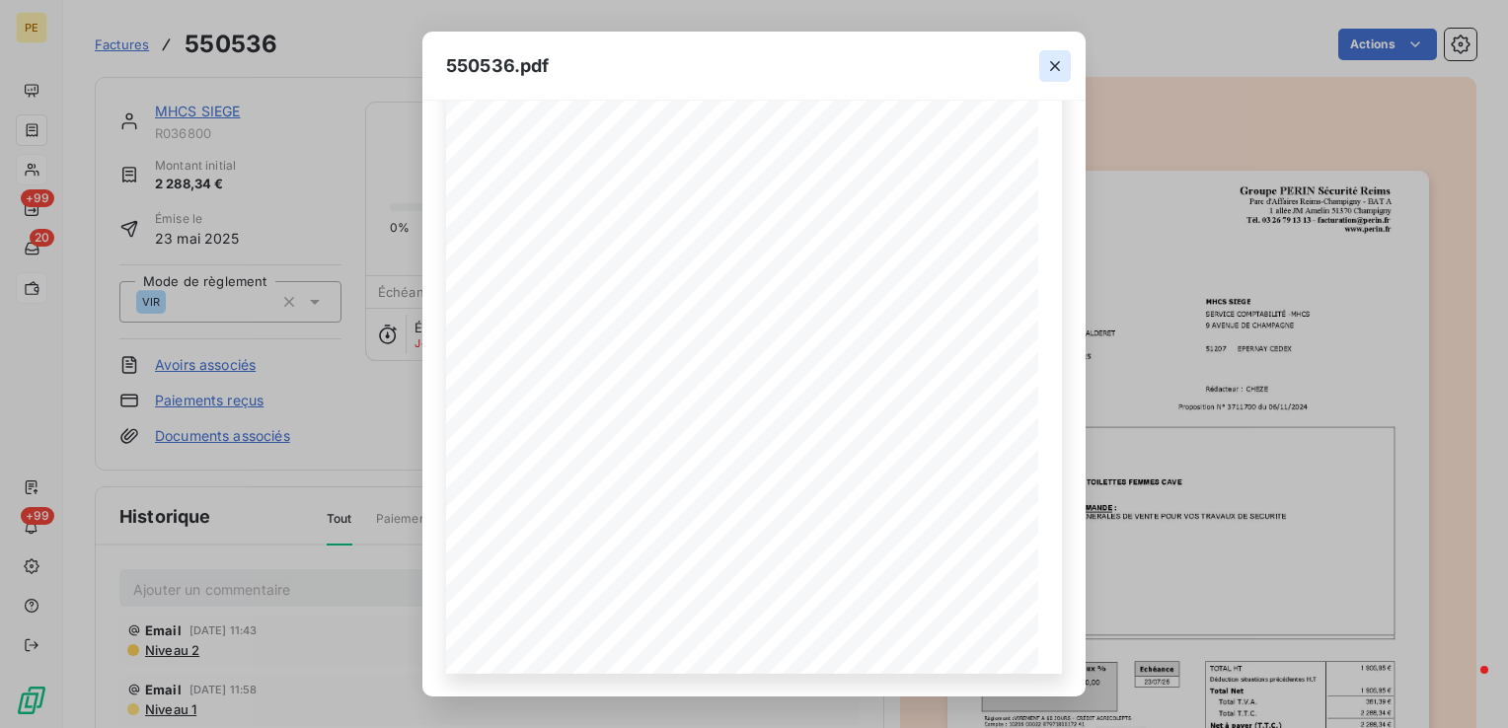
click at [1057, 69] on icon "button" at bounding box center [1055, 66] width 20 height 20
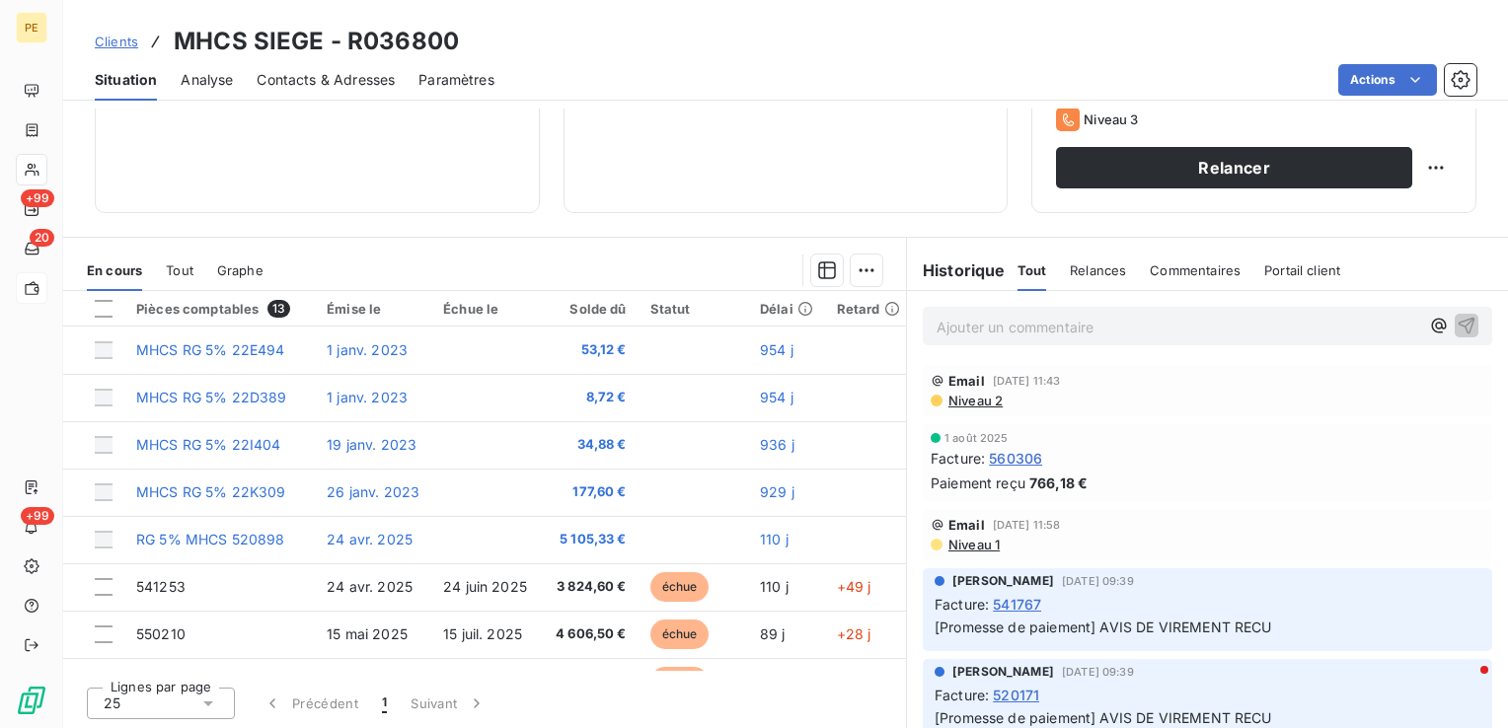
click at [358, 84] on span "Contacts & Adresses" at bounding box center [326, 80] width 138 height 20
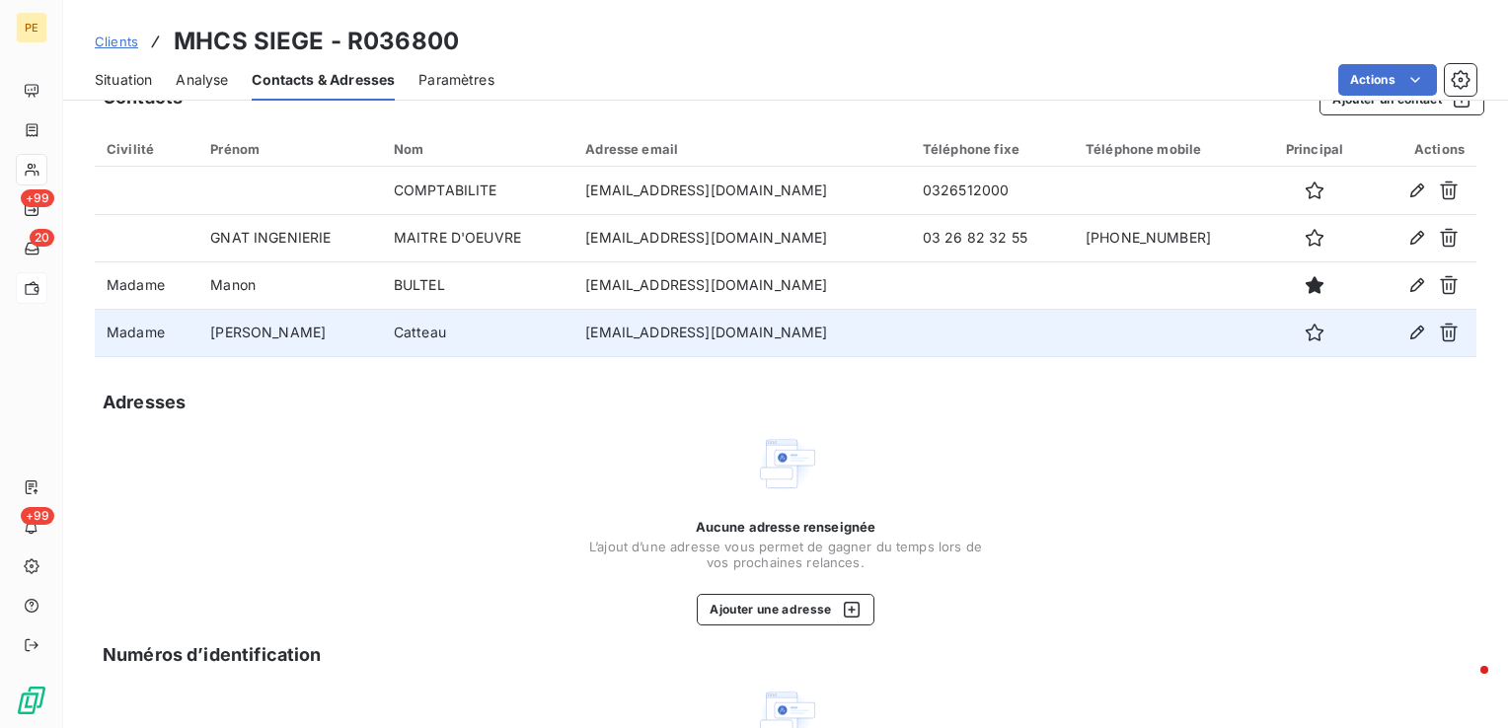
scroll to position [99, 0]
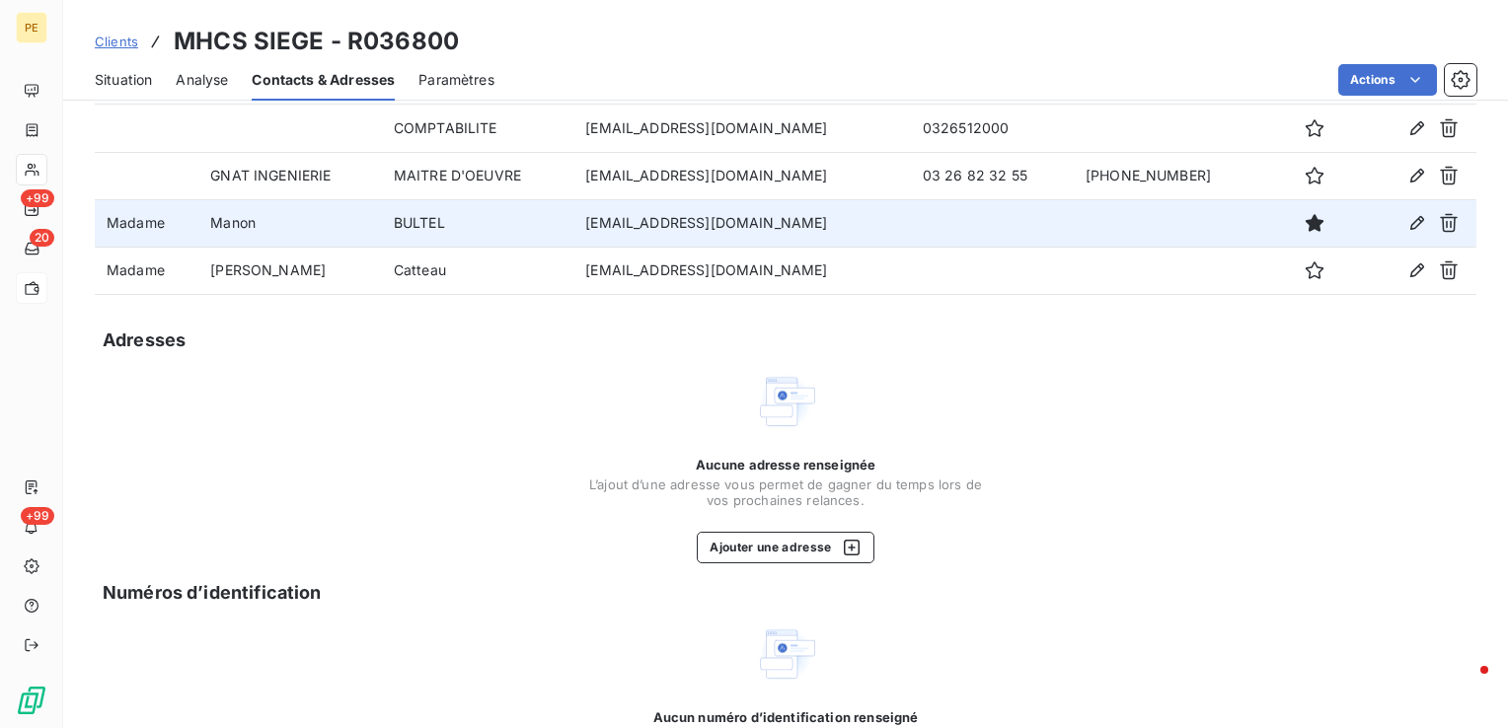
click at [1026, 230] on td at bounding box center [992, 222] width 163 height 47
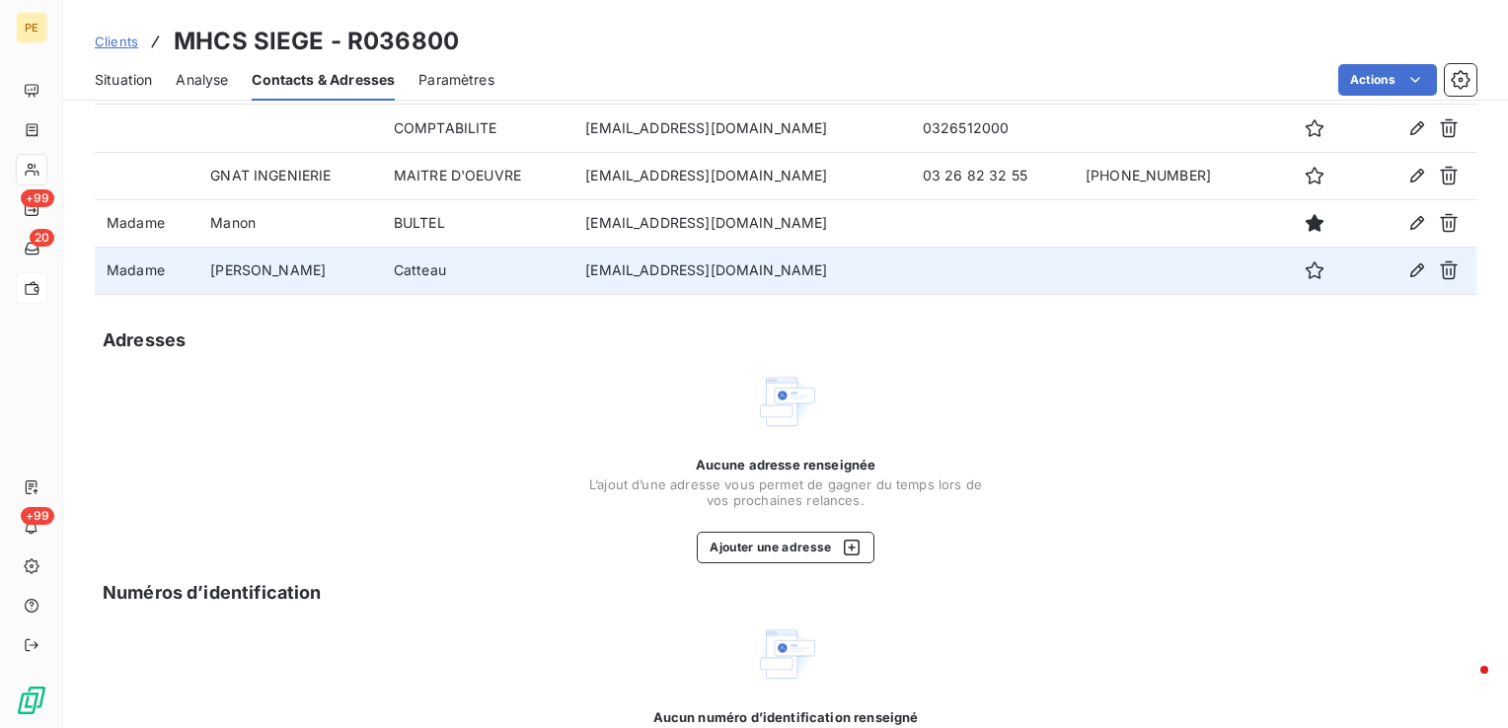
click at [911, 276] on td "[EMAIL_ADDRESS][DOMAIN_NAME]" at bounding box center [742, 270] width 338 height 47
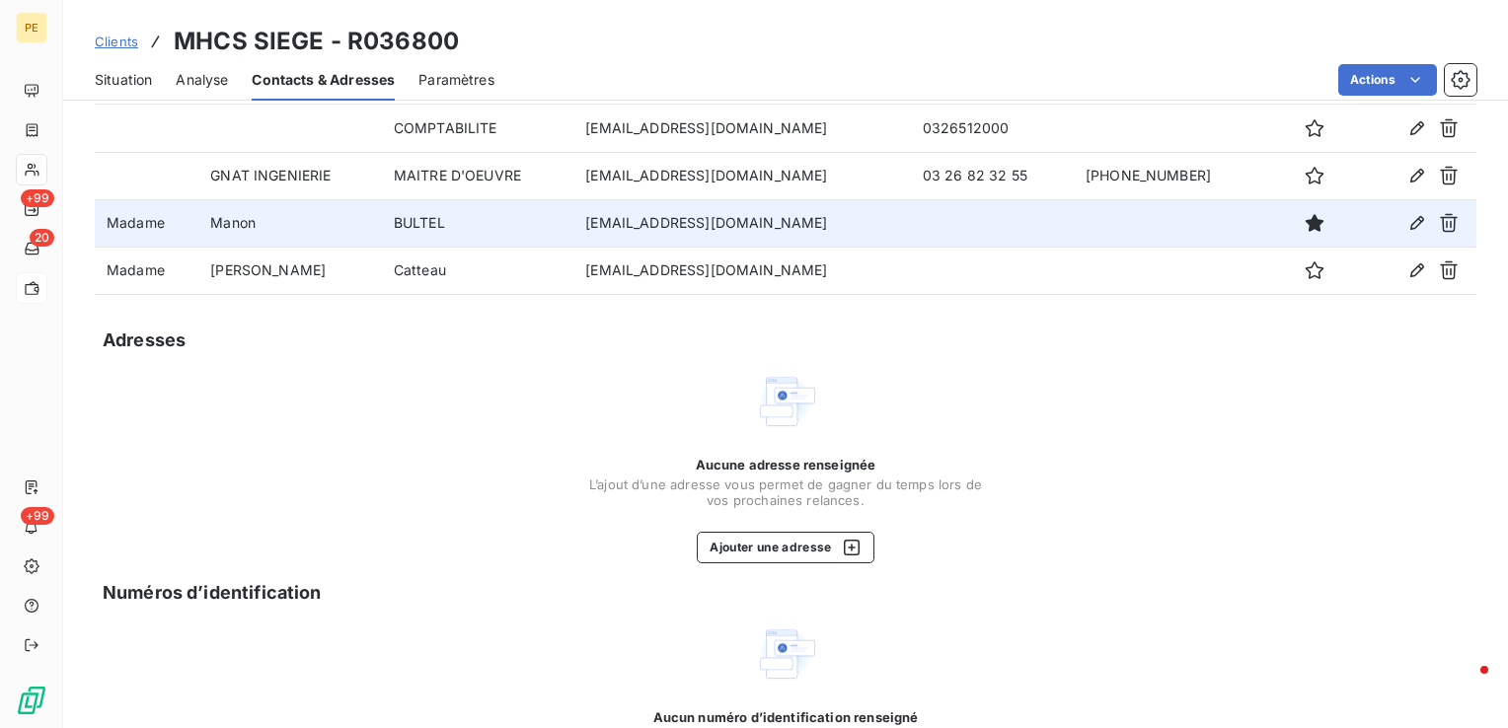
click at [924, 204] on td at bounding box center [992, 222] width 163 height 47
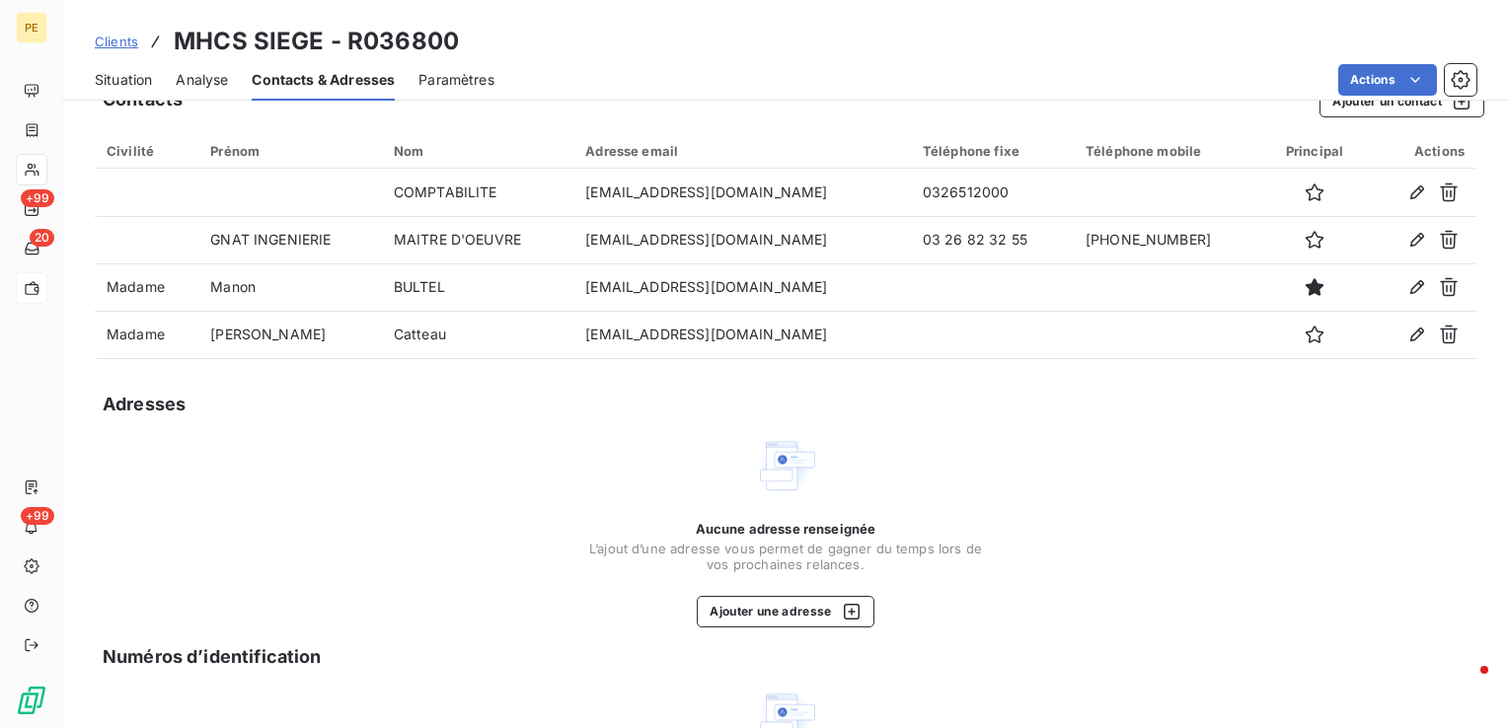
scroll to position [0, 0]
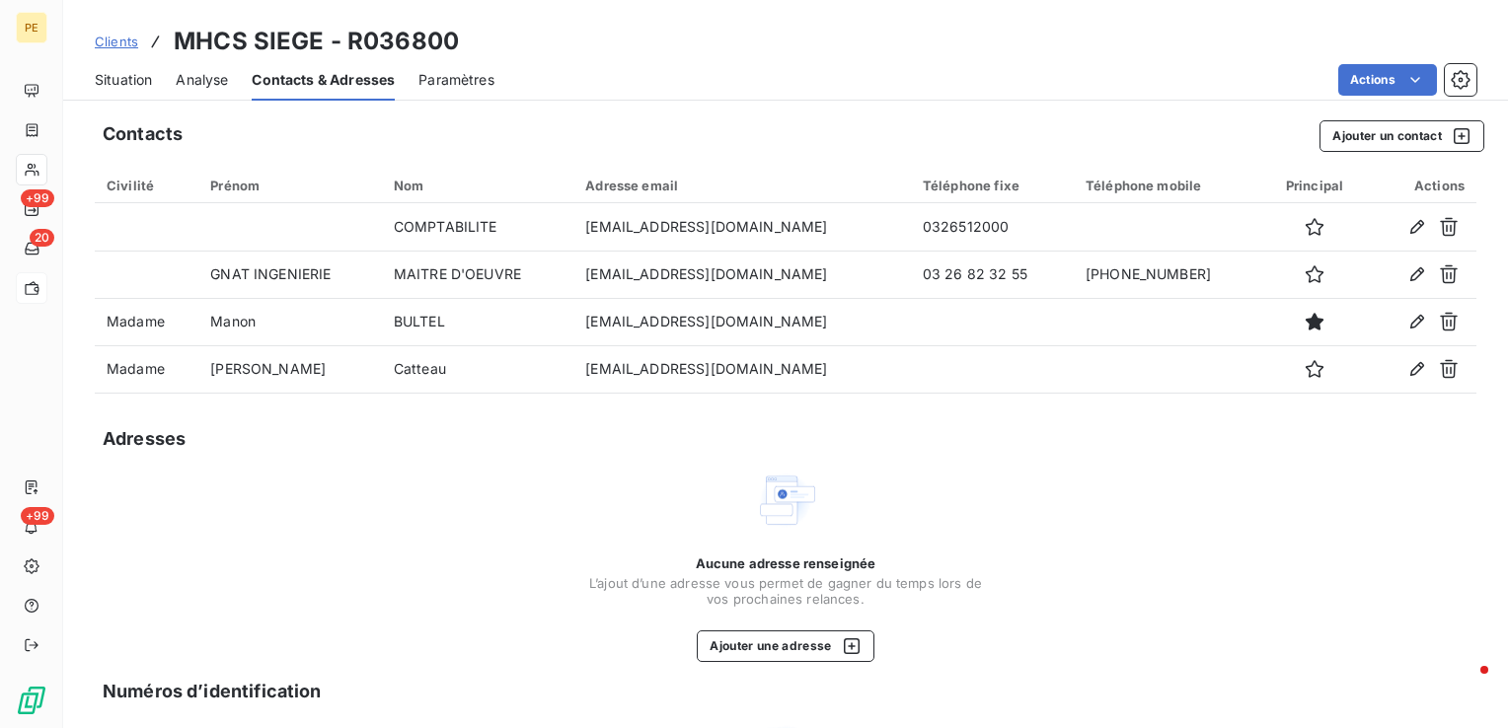
click at [115, 70] on span "Situation" at bounding box center [123, 80] width 57 height 20
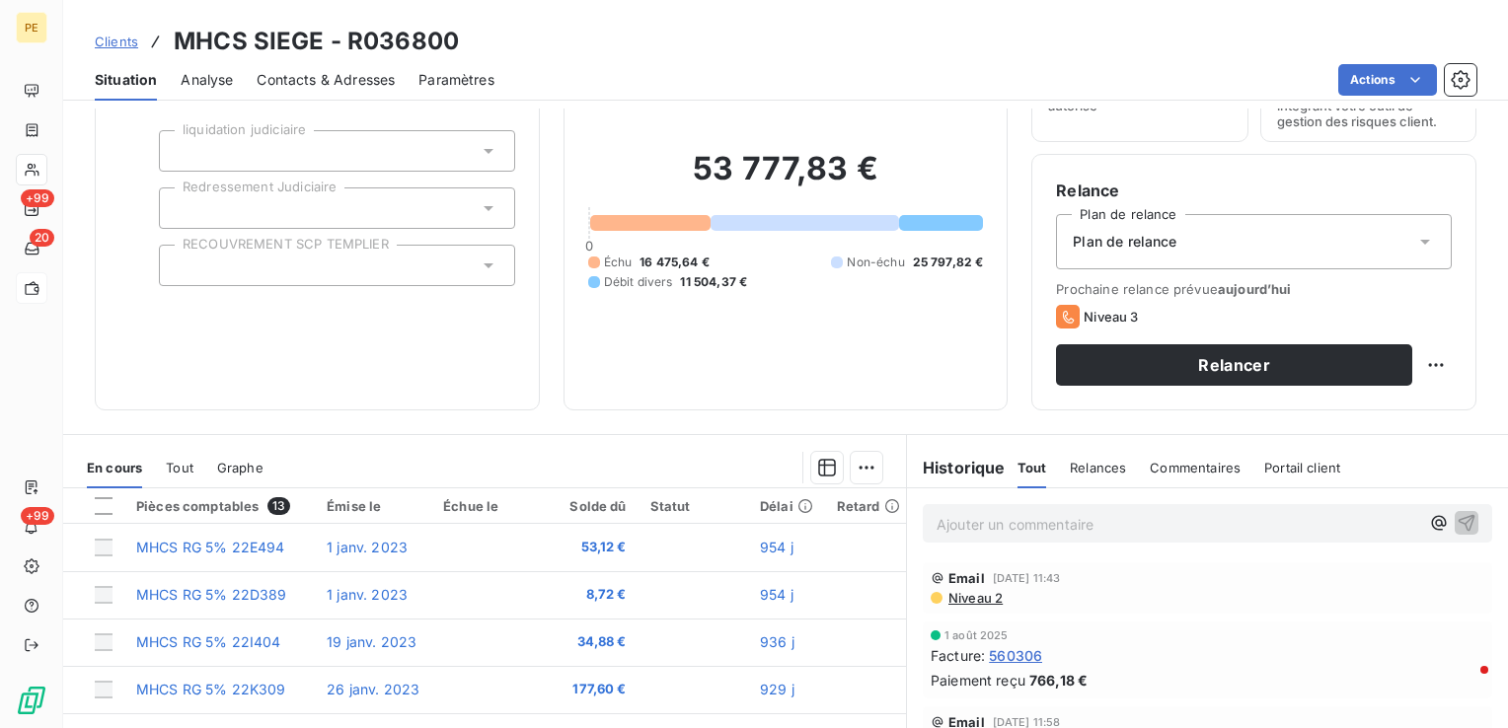
scroll to position [99, 0]
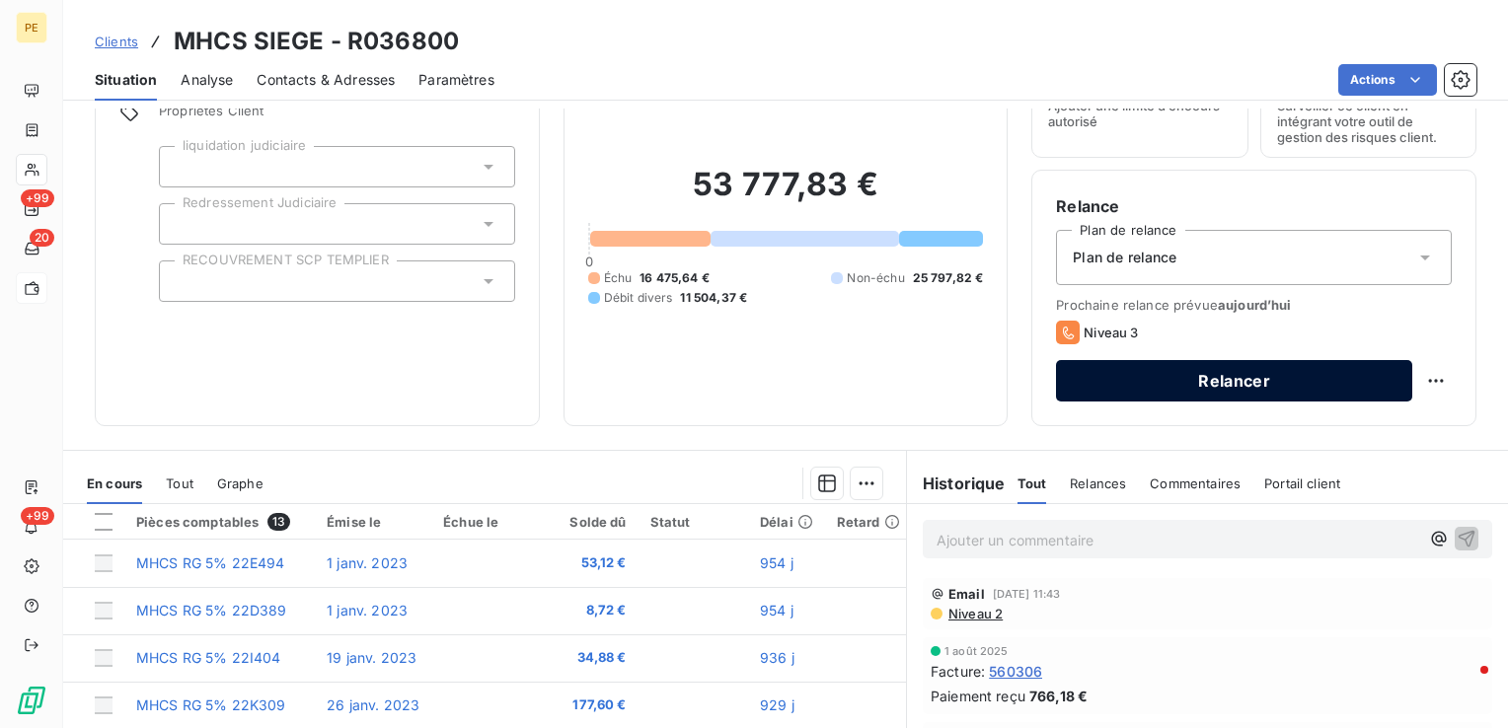
click at [1184, 384] on button "Relancer" at bounding box center [1234, 380] width 356 height 41
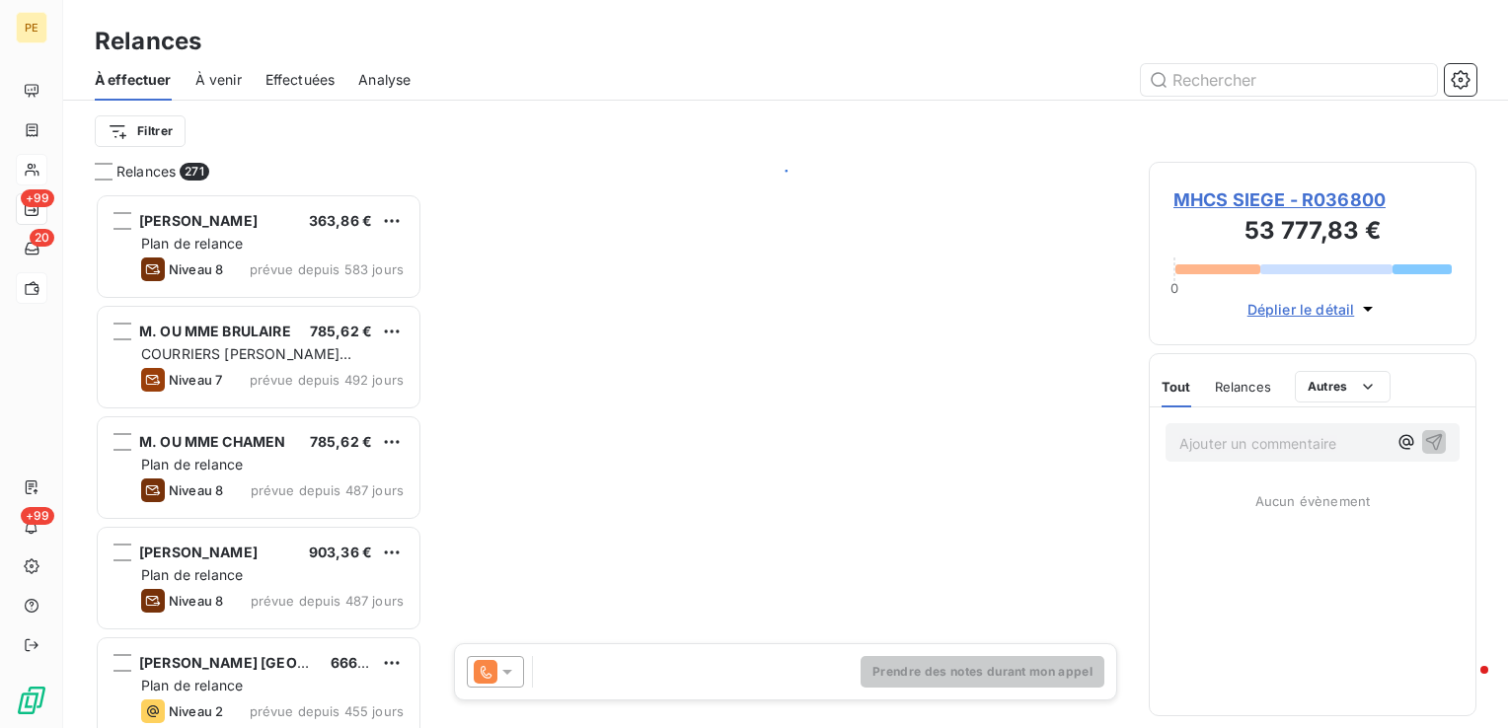
scroll to position [520, 312]
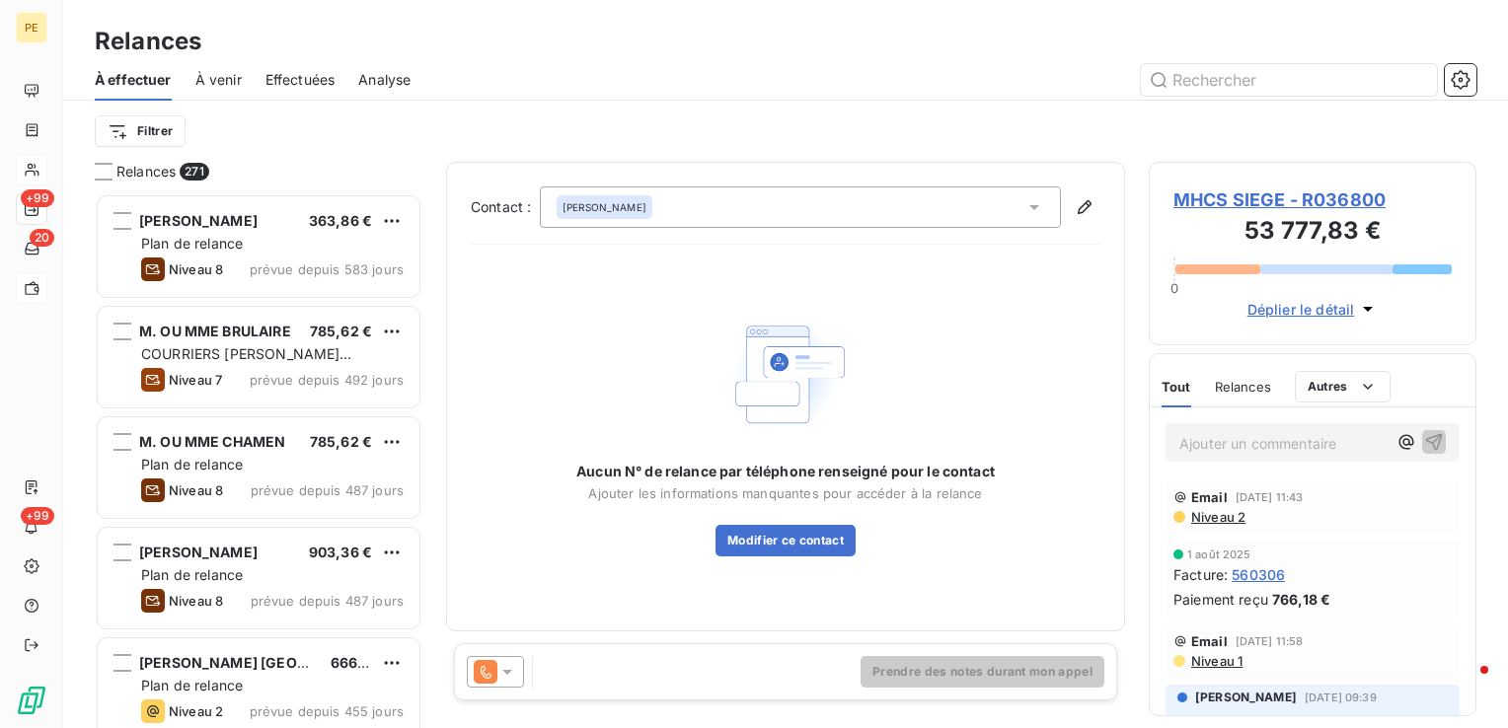
click at [1024, 207] on div "[PERSON_NAME]" at bounding box center [800, 207] width 521 height 41
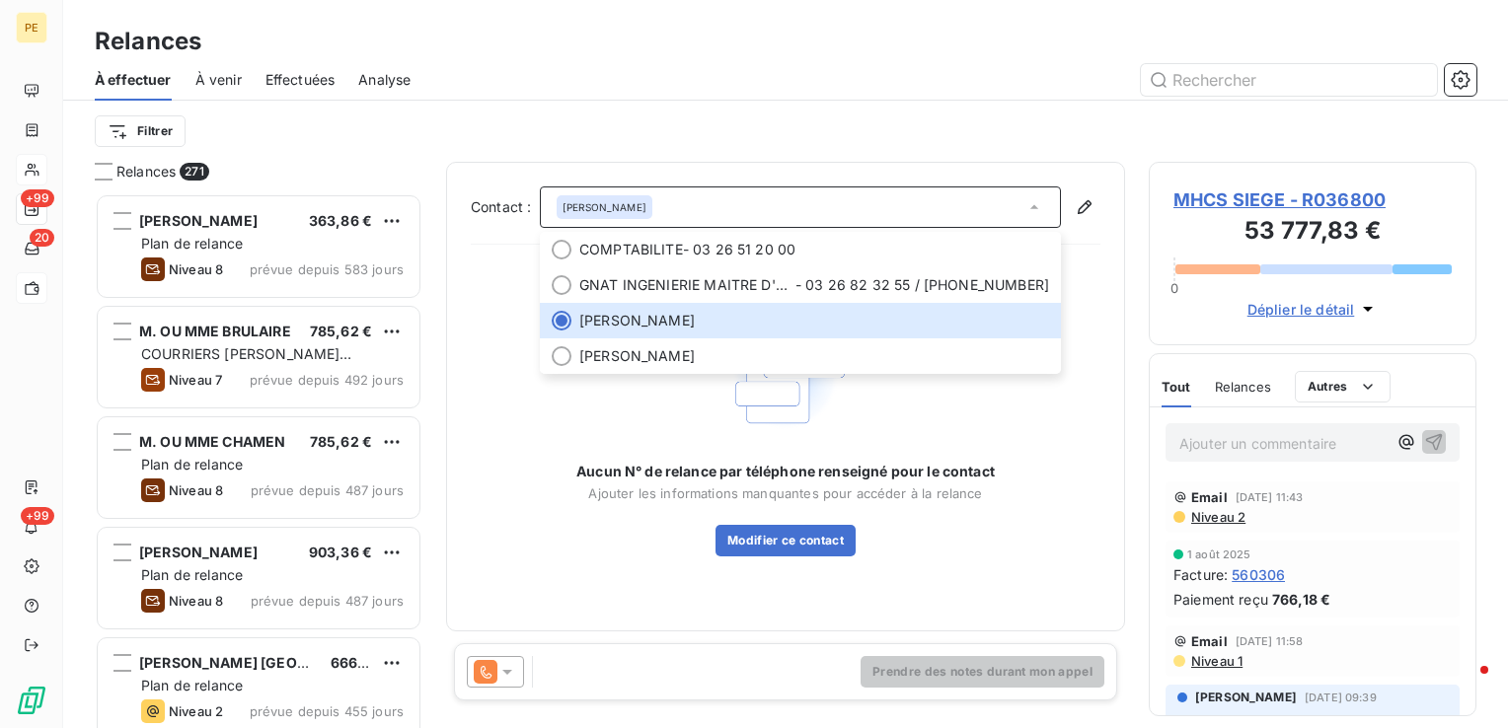
click at [506, 430] on div "Aucun N° de relance par téléphone renseigné pour le contact Ajouter les informa…" at bounding box center [786, 434] width 630 height 246
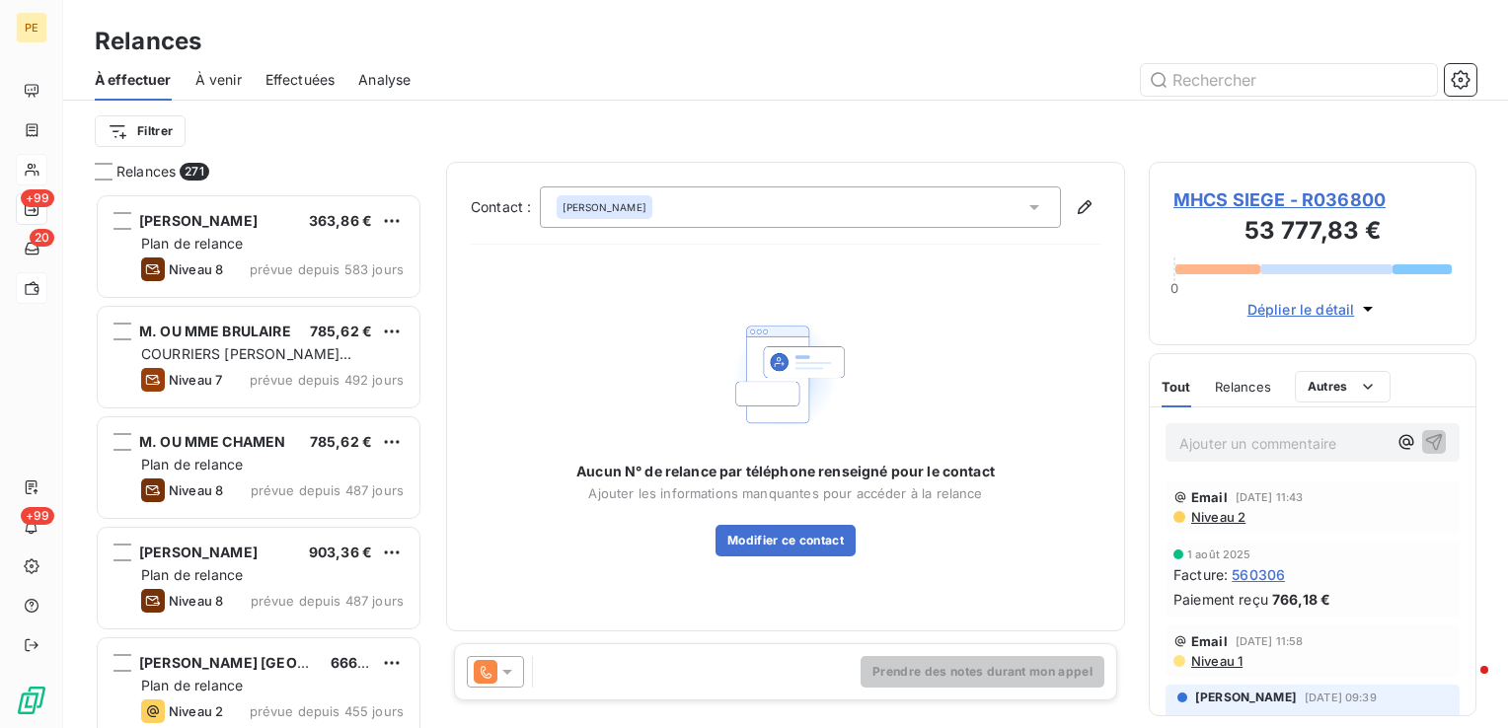
click at [1031, 205] on icon at bounding box center [1035, 207] width 20 height 20
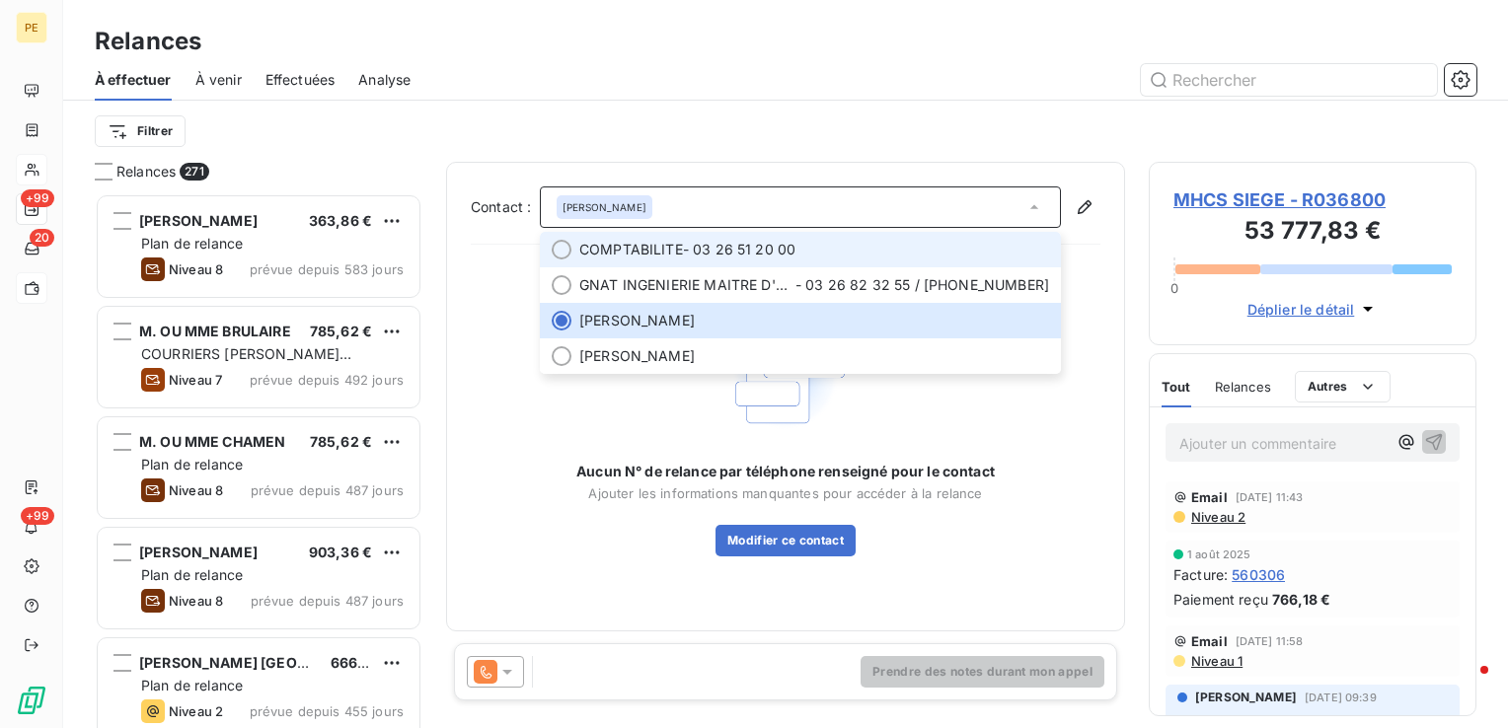
click at [658, 251] on span "COMPTABILITE" at bounding box center [631, 250] width 104 height 20
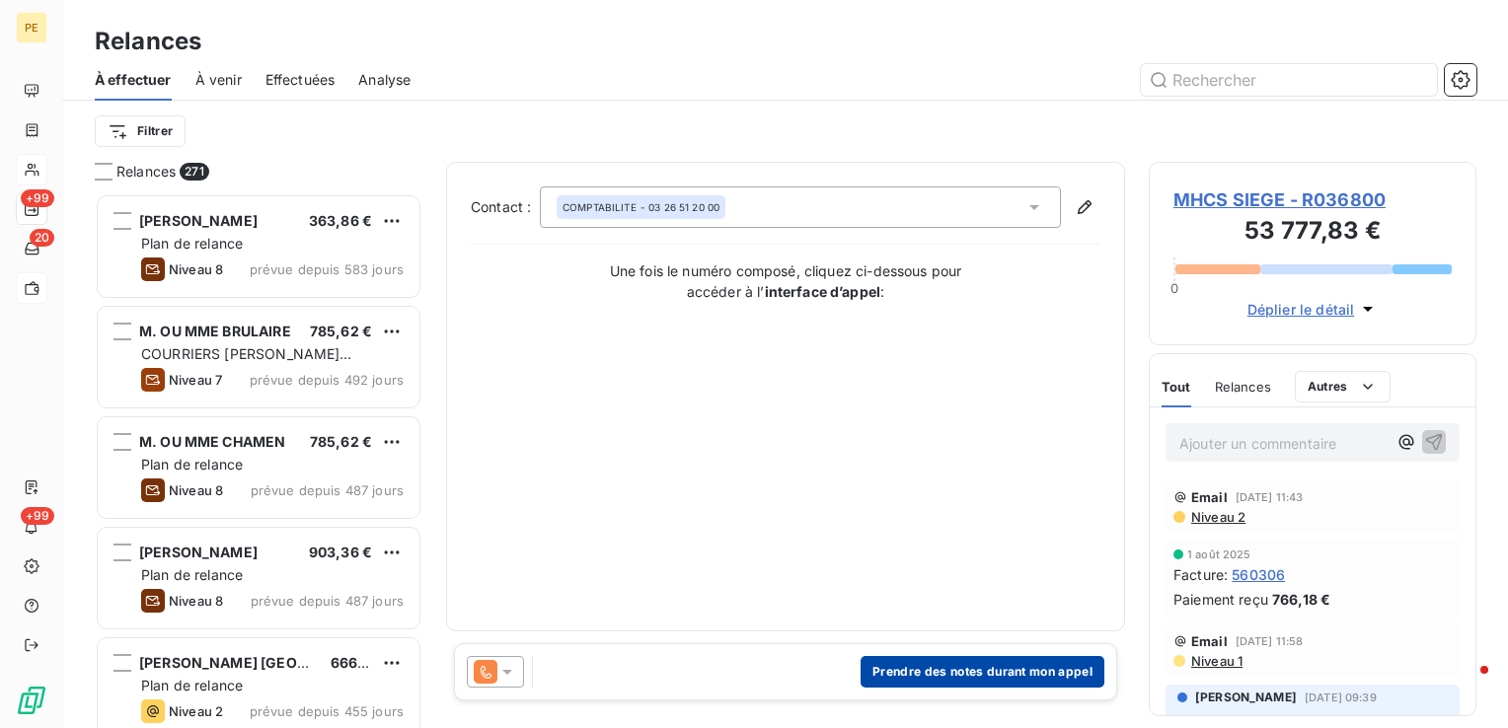
click at [977, 680] on button "Prendre des notes durant mon appel" at bounding box center [983, 672] width 244 height 32
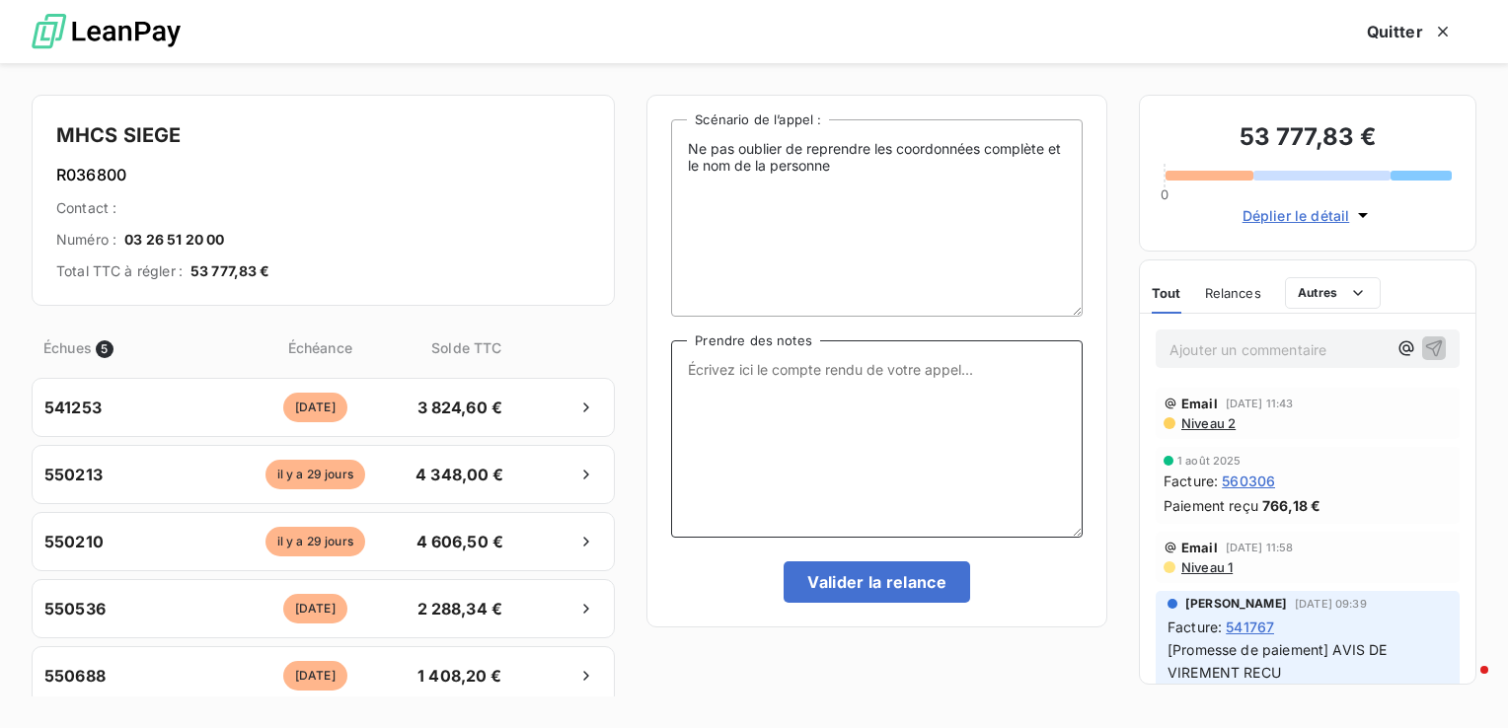
click at [770, 397] on textarea "Prendre des notes" at bounding box center [877, 439] width 412 height 197
type textarea "A"
click at [812, 400] on textarea "relance à envoyer à la compta immo : Mme BULTEL ou Mme CATTEAU." at bounding box center [877, 439] width 412 height 197
click at [694, 366] on textarea "relance à envoyer à la compta immo : Mme BULTEL ou Mme CATTEAU." at bounding box center [877, 439] width 412 height 197
click at [878, 376] on textarea "Relance à envoyer à la compta immo : Mme BULTEL ou Mme CATTEAU." at bounding box center [877, 439] width 412 height 197
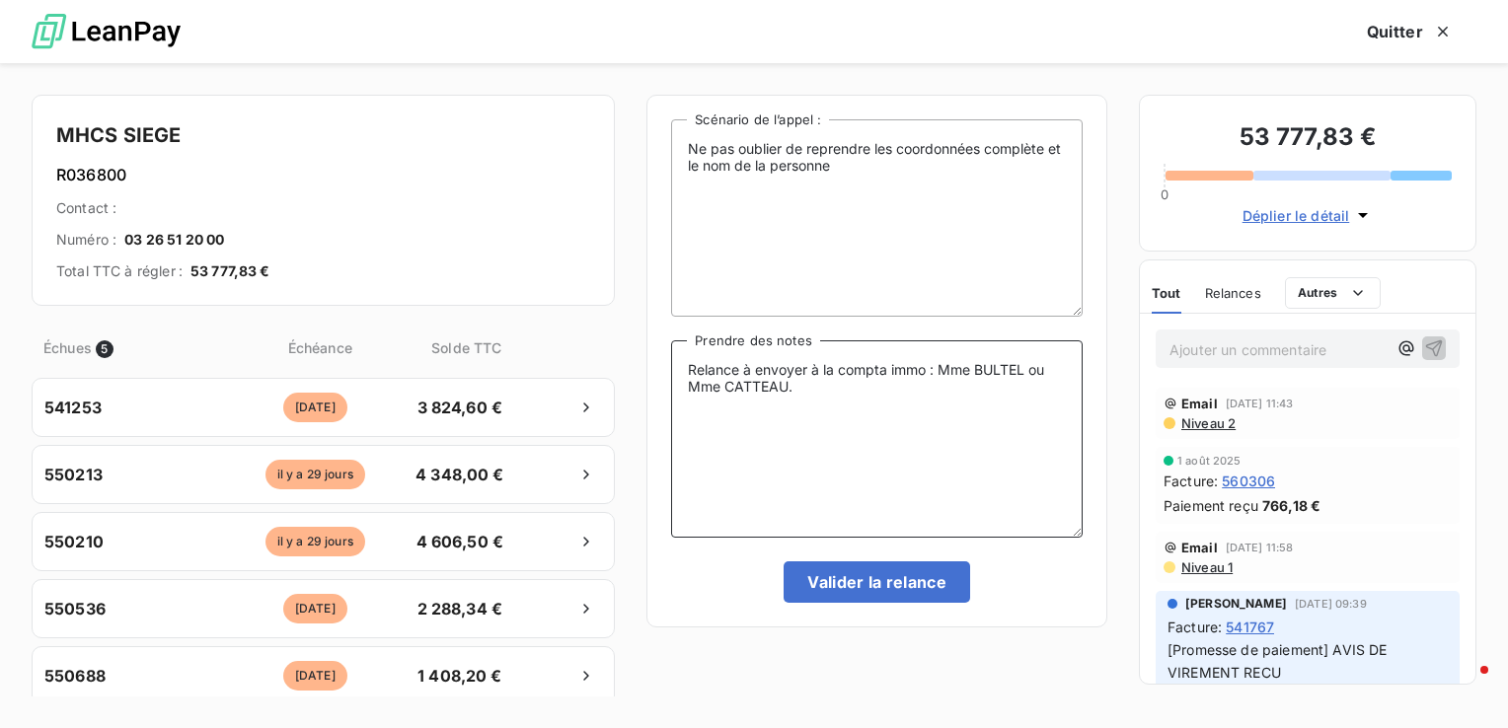
click at [895, 403] on textarea "Relance à envoyer à la compta immo : Mme BULTEL ou Mme CATTEAU." at bounding box center [877, 439] width 412 height 197
click at [908, 387] on textarea "Relance à envoyer à la compta immo : Mme BULTEL ou Mme CATTEAU." at bounding box center [877, 439] width 412 height 197
click at [825, 380] on textarea "Relance à envoyer à la compta immo : Mme BULTEL ou Mme CATTEAU." at bounding box center [877, 439] width 412 height 197
click at [735, 361] on textarea "Relance à envoyer à la compta immo : Mme BULTEL ou Mme CATTEAU." at bounding box center [877, 439] width 412 height 197
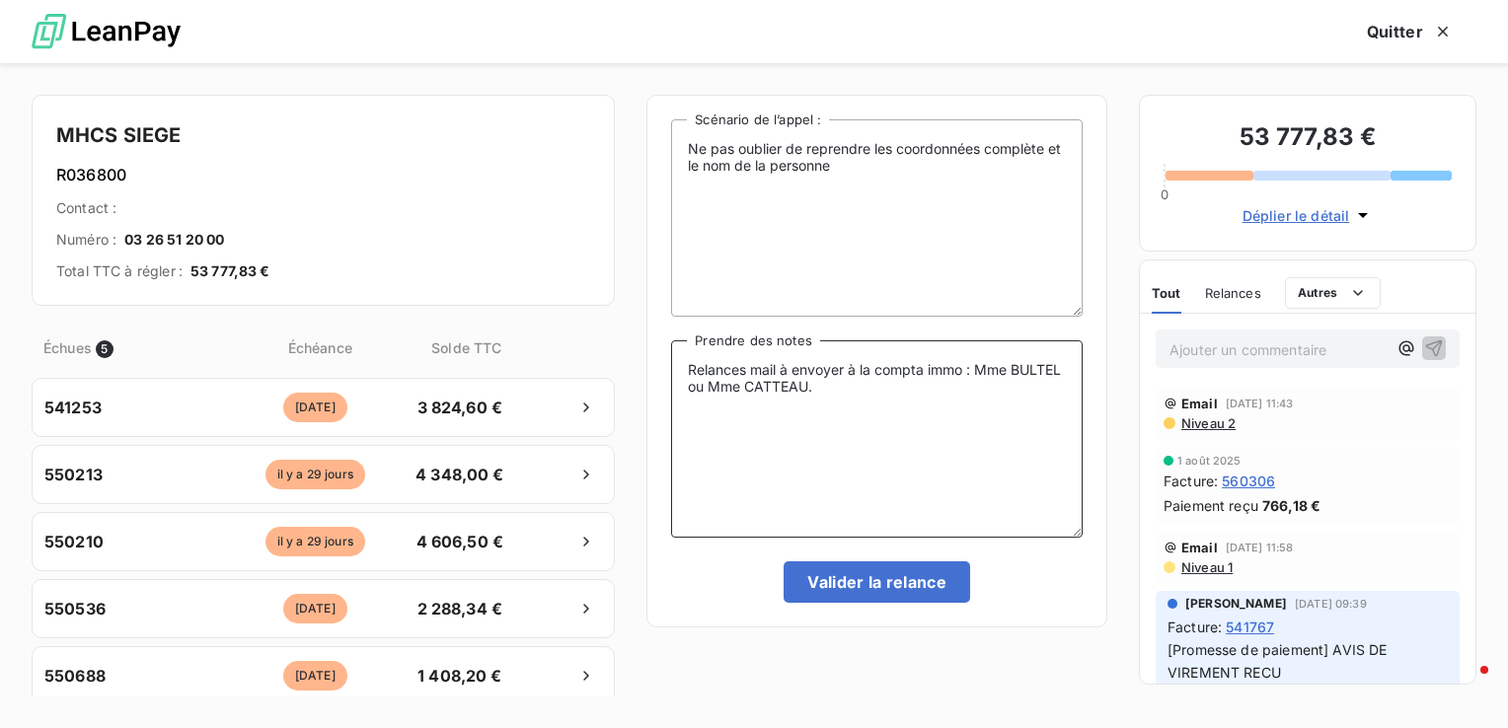
click at [829, 387] on textarea "Relances mail à envoyer à la compta immo : Mme BULTEL ou Mme CATTEAU." at bounding box center [877, 439] width 412 height 197
click at [965, 374] on textarea "Relances mail à envoyer à la compta immo : Mme BULTEL ou Mme CATTEAU. Factures" at bounding box center [877, 439] width 412 height 197
click at [805, 409] on textarea "Relances mail à envoyer à la compta immo (commandes qui commence par 449) : Mme…" at bounding box center [877, 439] width 412 height 197
click at [785, 423] on textarea "Relances mail à envoyer à la compta immo (commandes qui commence par 449) : Mme…" at bounding box center [877, 439] width 412 height 197
drag, startPoint x: 861, startPoint y: 400, endPoint x: 855, endPoint y: 419, distance: 19.7
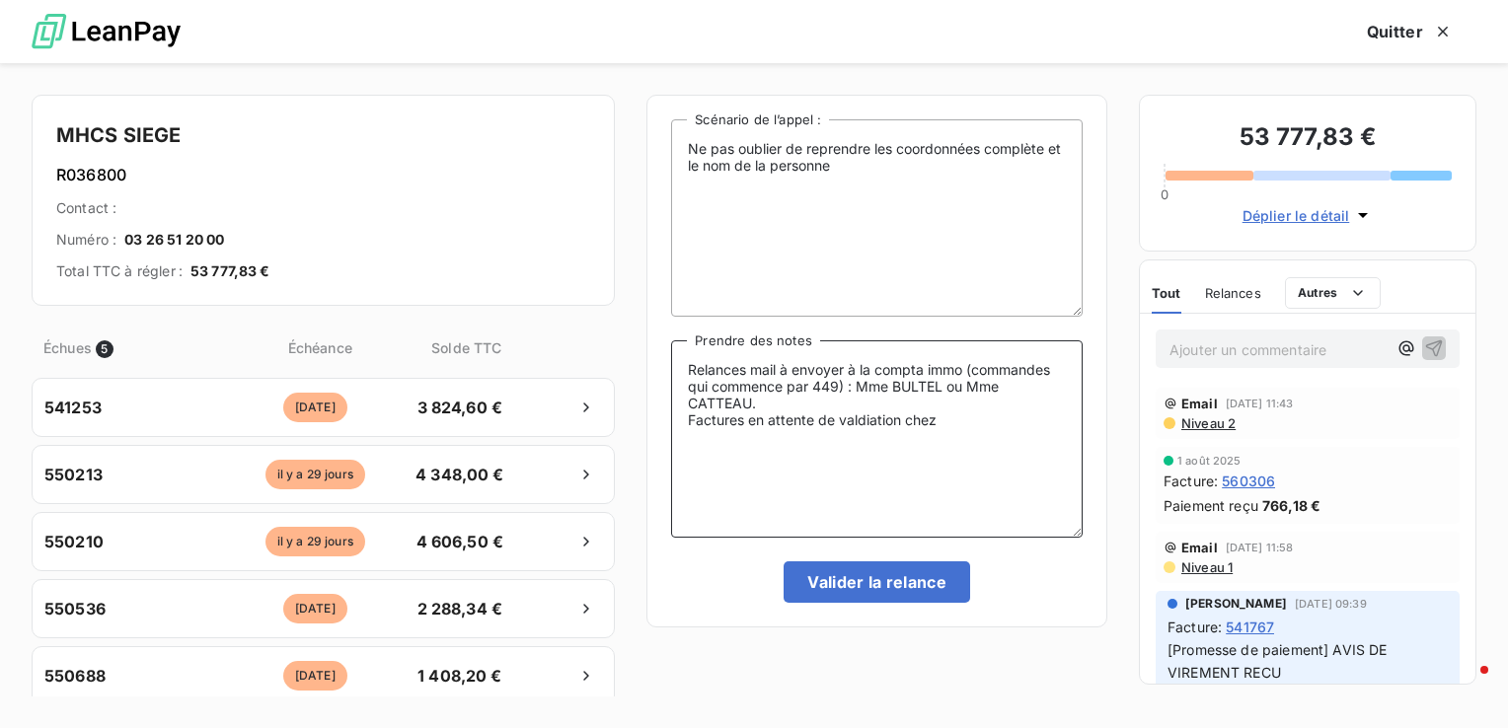
click at [855, 419] on textarea "Relances mail à envoyer à la compta immo (commandes qui commence par 449) : Mme…" at bounding box center [877, 439] width 412 height 197
click at [967, 442] on textarea "Relances mail à envoyer à la compta immo (commandes qui commence par 449) : Mme…" at bounding box center [877, 439] width 412 height 197
drag, startPoint x: 931, startPoint y: 447, endPoint x: 808, endPoint y: 447, distance: 122.4
click at [650, 456] on div "Ne pas oublier de reprendre les coordonnées complète et le nom de la personne S…" at bounding box center [877, 361] width 461 height 533
click at [922, 444] on textarea "Relances mail à envoyer à la compta immo (commandes qui commence par 449) : Mme…" at bounding box center [877, 439] width 412 height 197
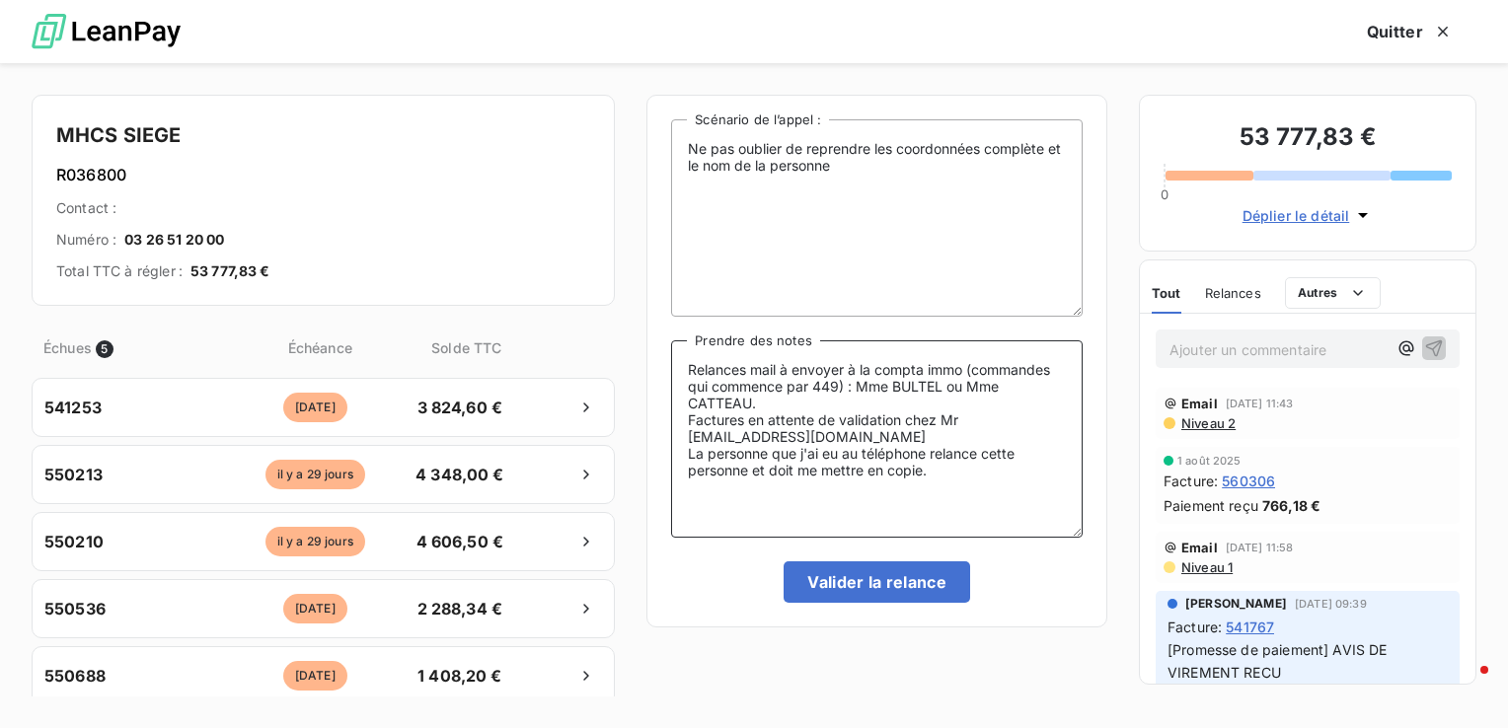
type textarea "Relances mail à envoyer à la compta immo (commandes qui commence par 449) : Mme…"
click at [873, 559] on div "Ne pas oublier de reprendre les coordonnées complète et le nom de la personne S…" at bounding box center [877, 361] width 412 height 484
click at [877, 587] on button "Valider la relance" at bounding box center [877, 582] width 187 height 41
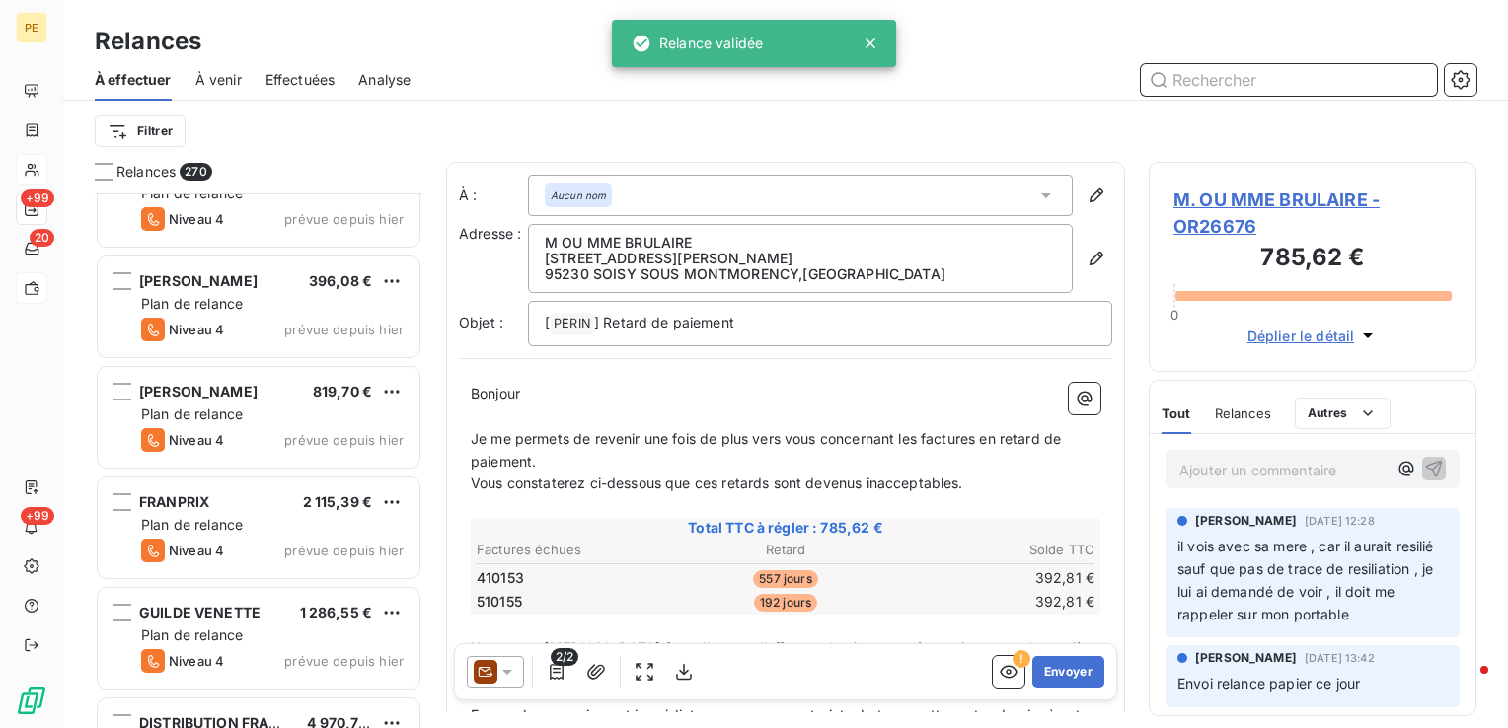
scroll to position [29314, 0]
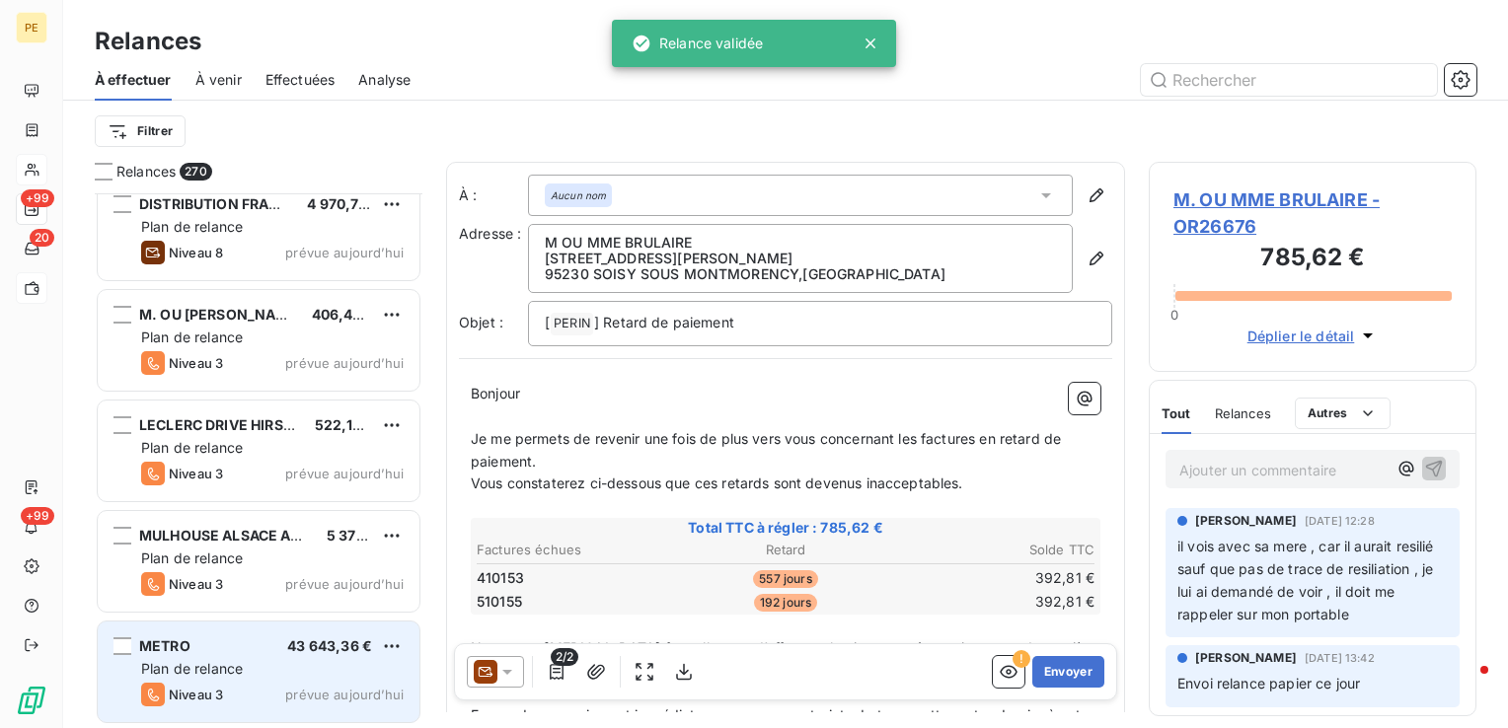
click at [324, 668] on div "Plan de relance" at bounding box center [272, 669] width 263 height 20
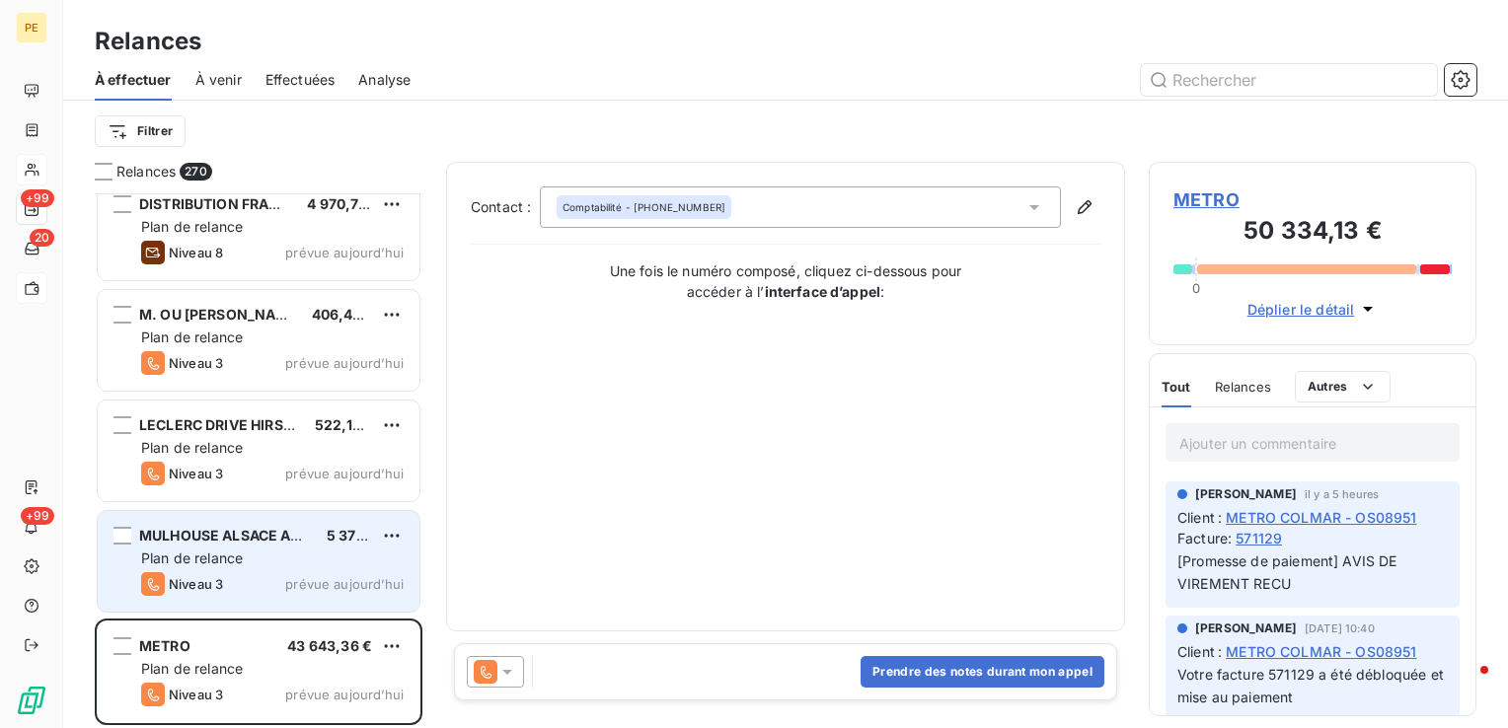
click at [289, 562] on div "Plan de relance" at bounding box center [272, 559] width 263 height 20
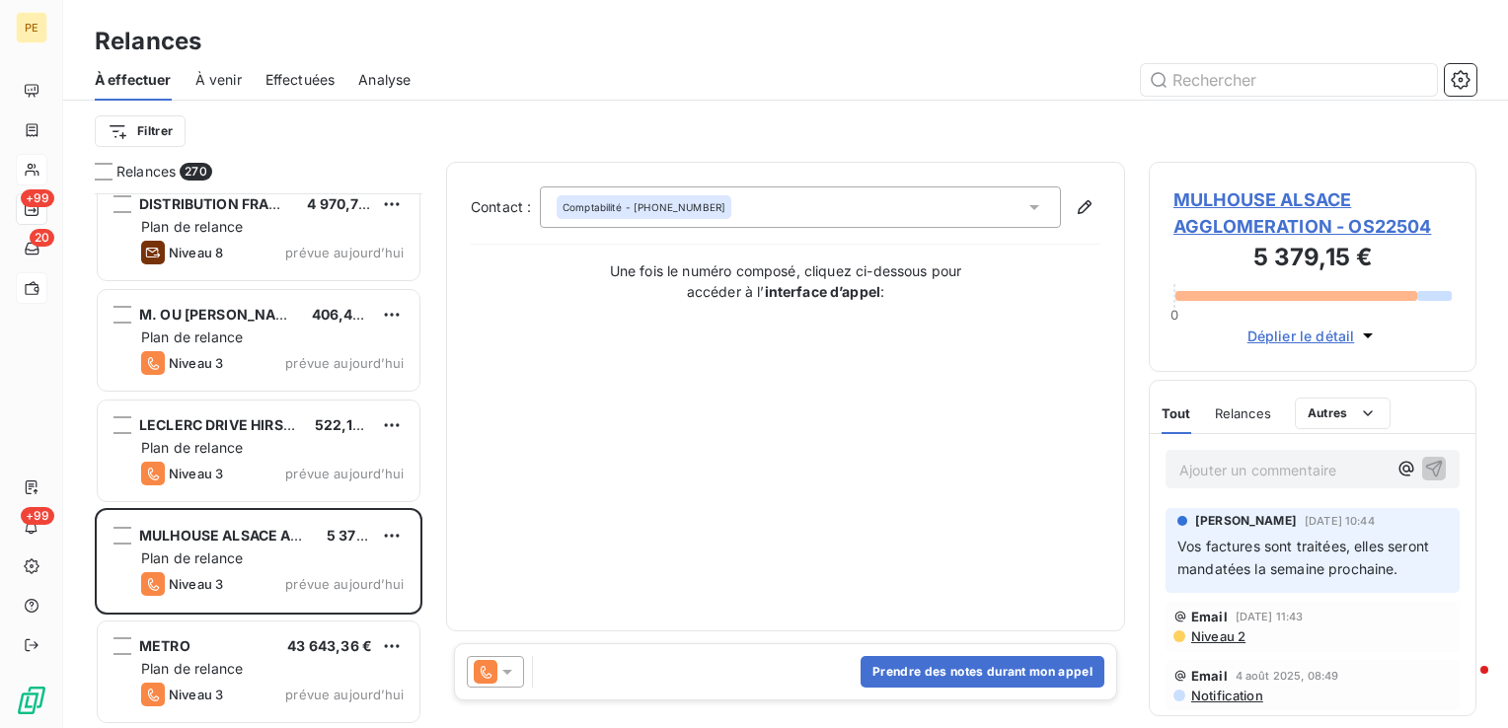
click at [1237, 191] on span "MULHOUSE ALSACE AGGLOMERATION - OS22504" at bounding box center [1313, 213] width 278 height 53
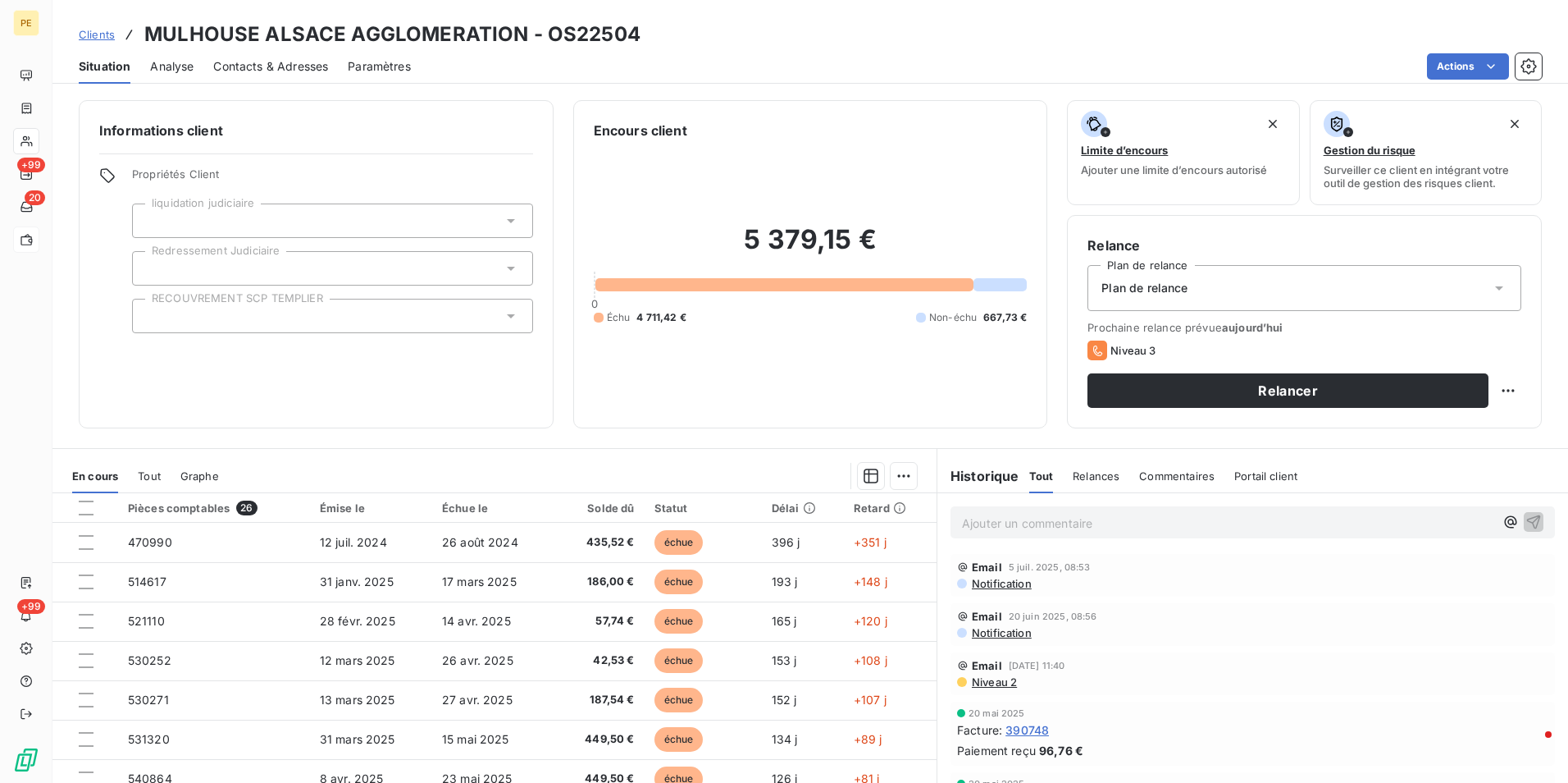
scroll to position [411, 0]
click at [1000, 697] on span "Niveau 2" at bounding box center [994, 697] width 47 height 13
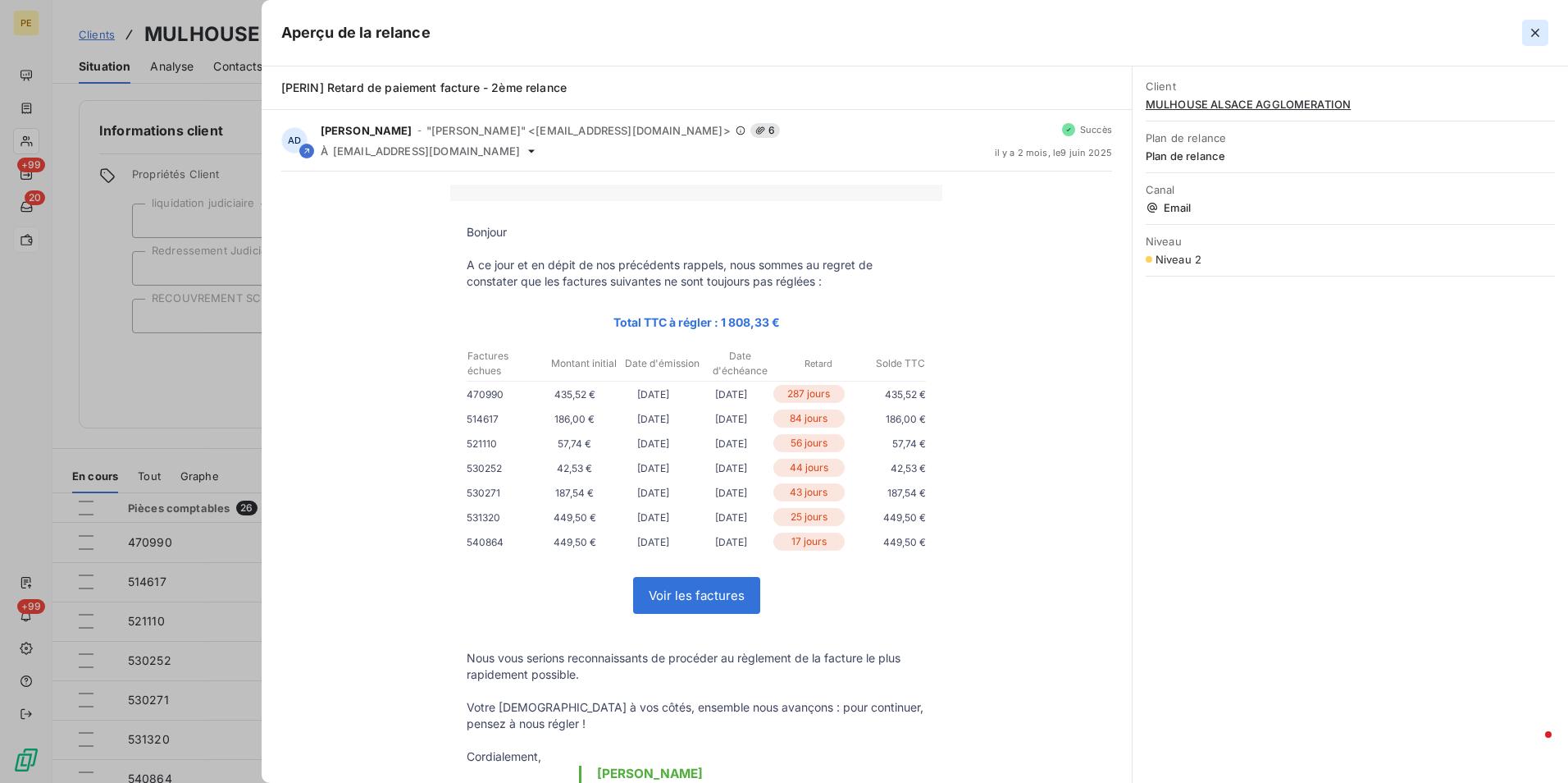
click at [1529, 26] on icon "button" at bounding box center [1536, 33] width 17 height 17
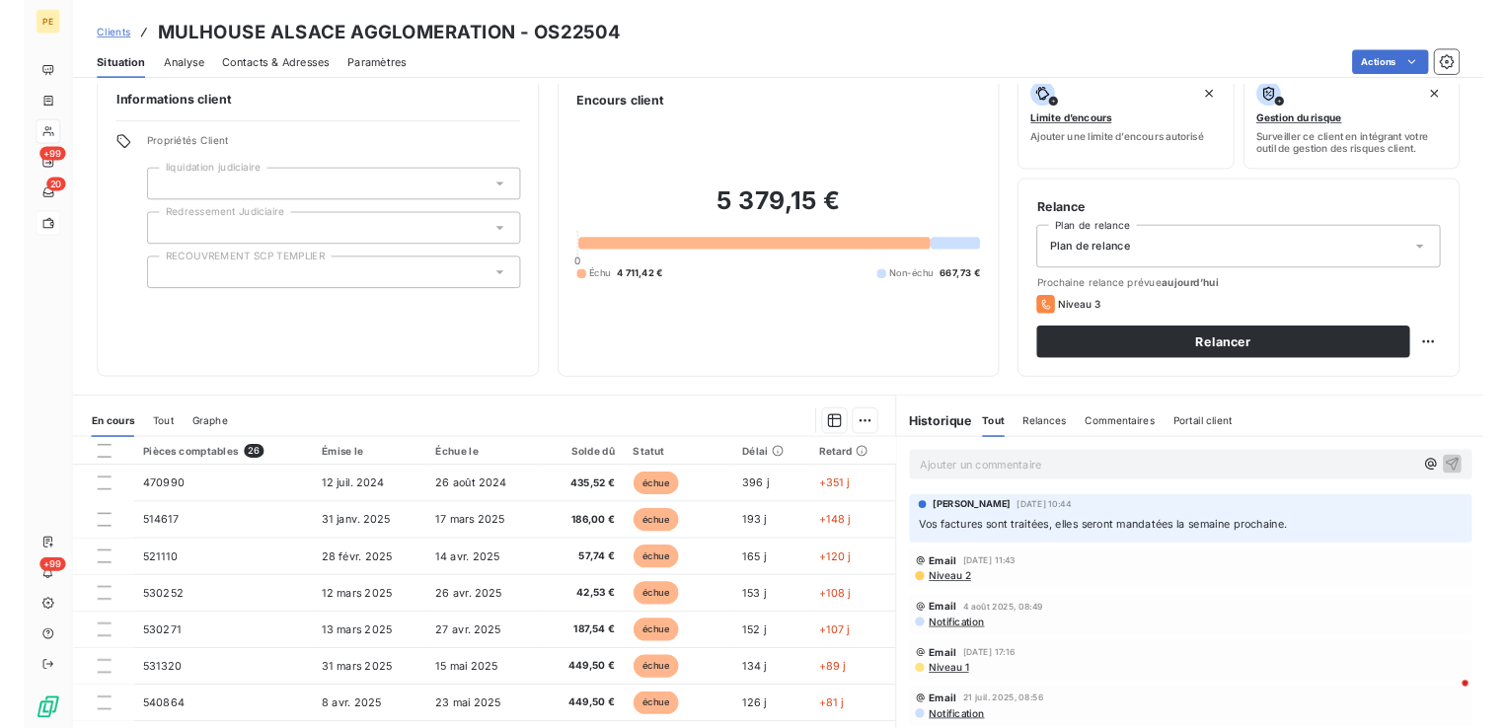
scroll to position [0, 0]
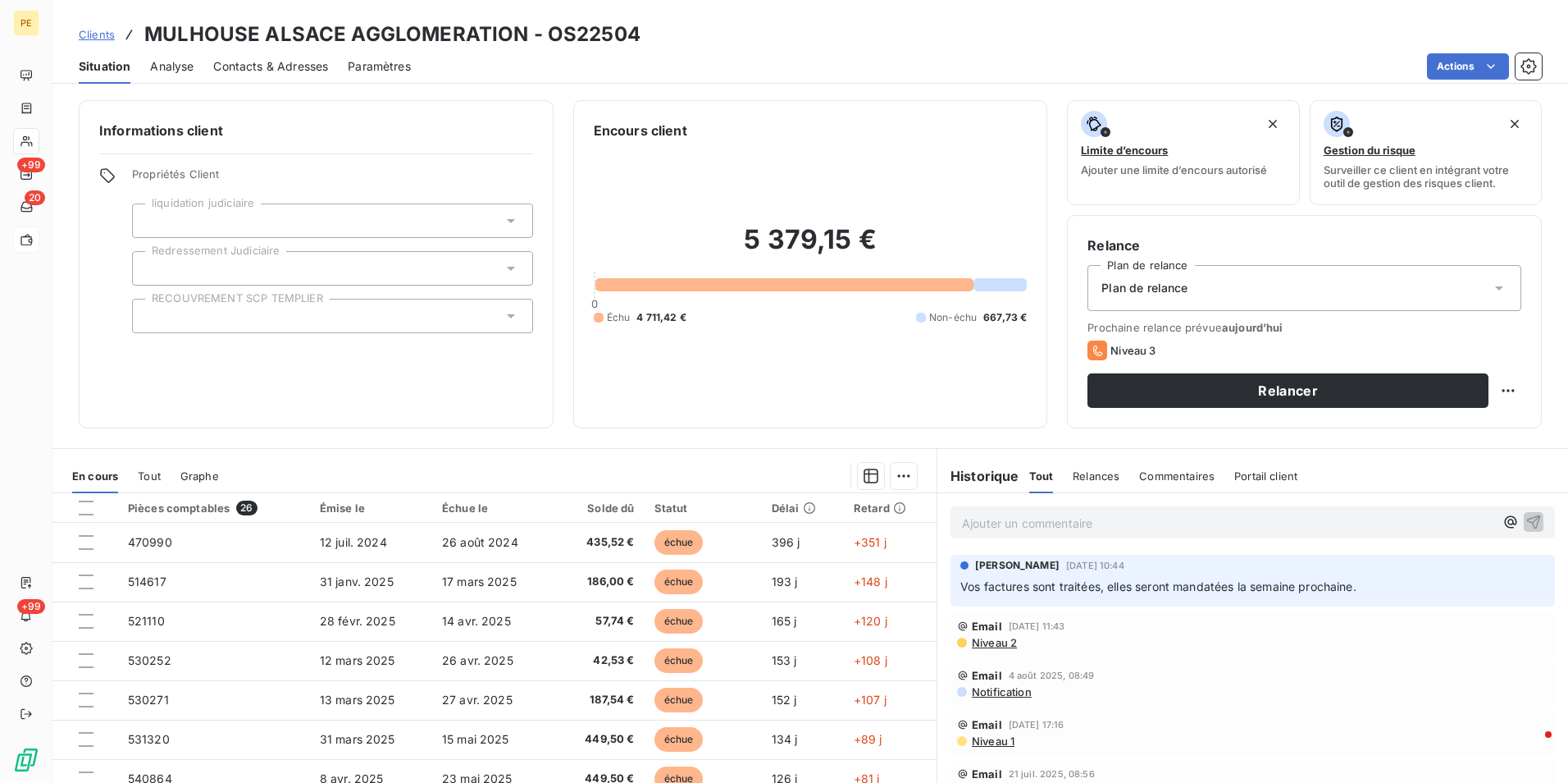
click at [1059, 530] on p "Ajouter un commentaire ﻿" at bounding box center [1228, 523] width 533 height 21
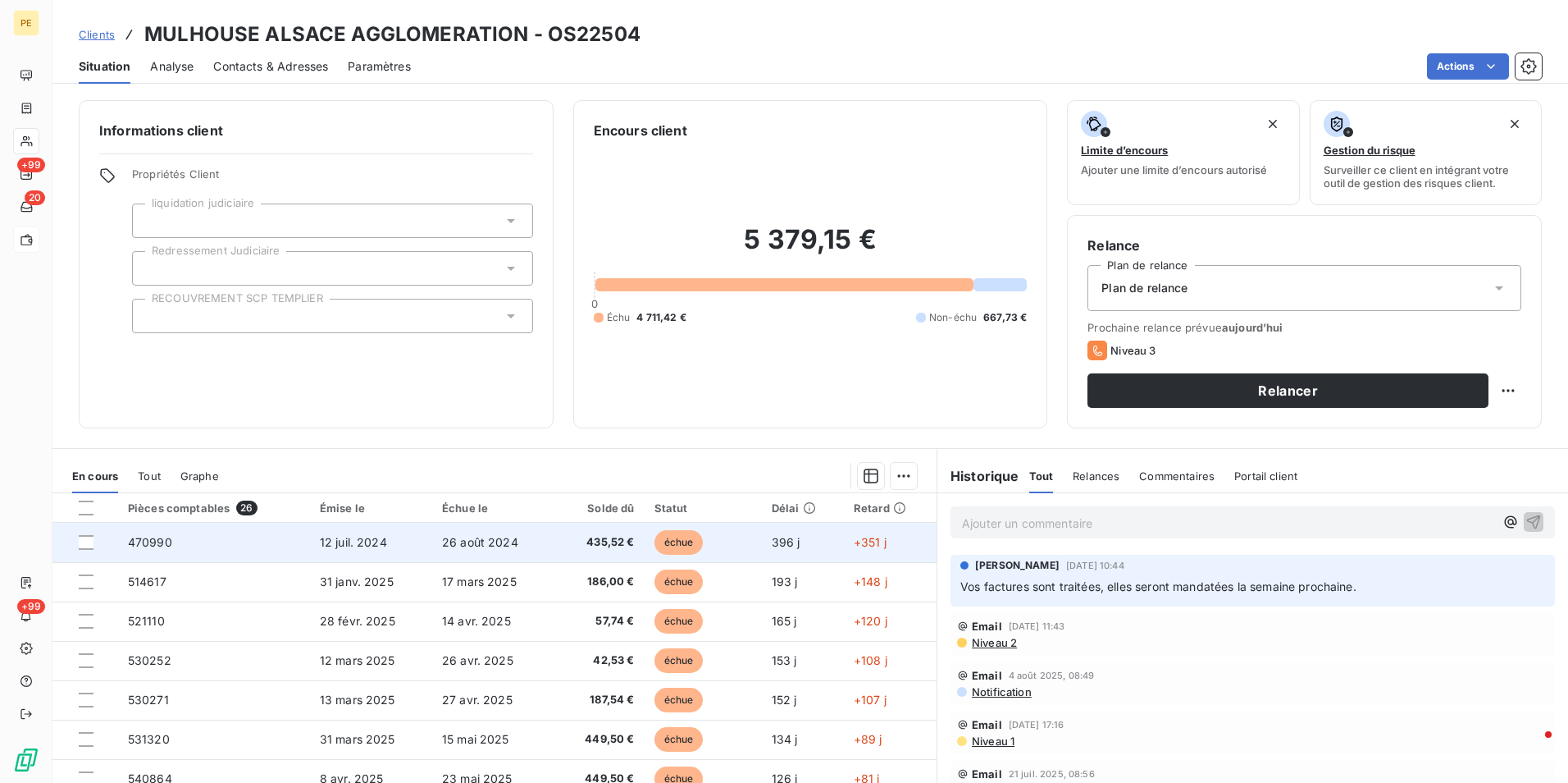
click at [328, 548] on span "12 juil. 2024" at bounding box center [353, 542] width 67 height 14
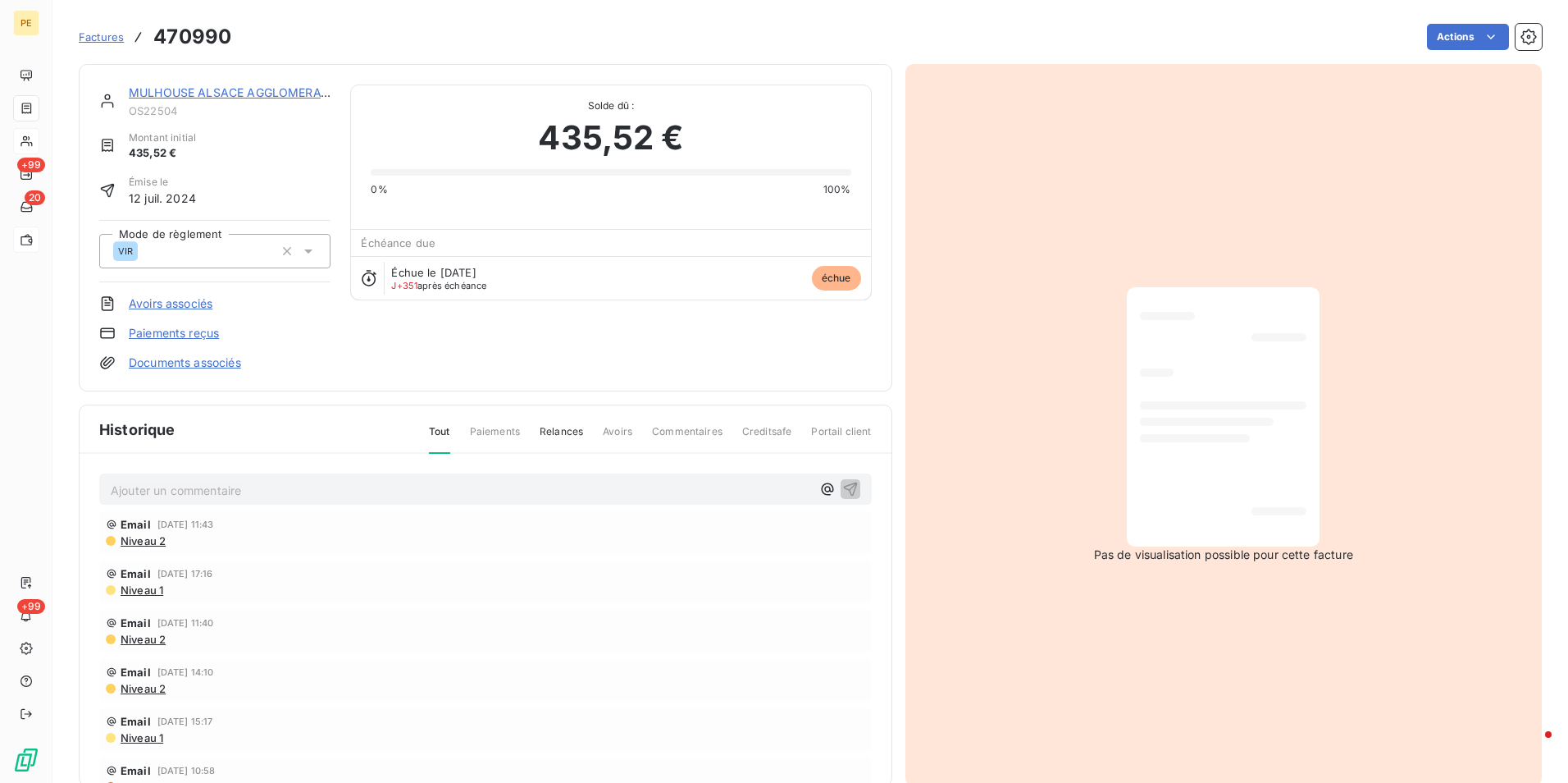
click at [170, 495] on p "Ajouter un commentaire ﻿" at bounding box center [460, 490] width 700 height 21
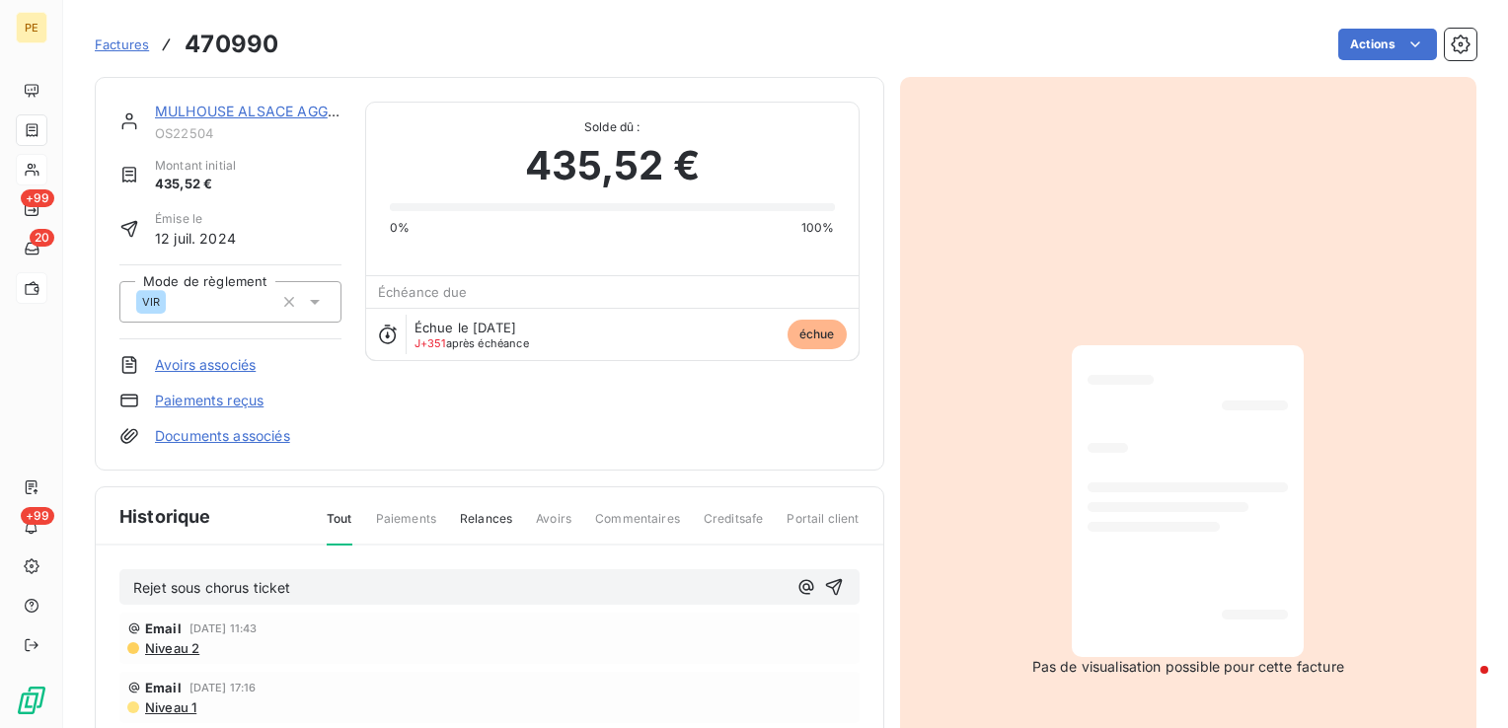
click at [316, 591] on p "Rejet sous chorus ticket" at bounding box center [459, 588] width 653 height 23
click at [824, 586] on icon "button" at bounding box center [834, 587] width 20 height 20
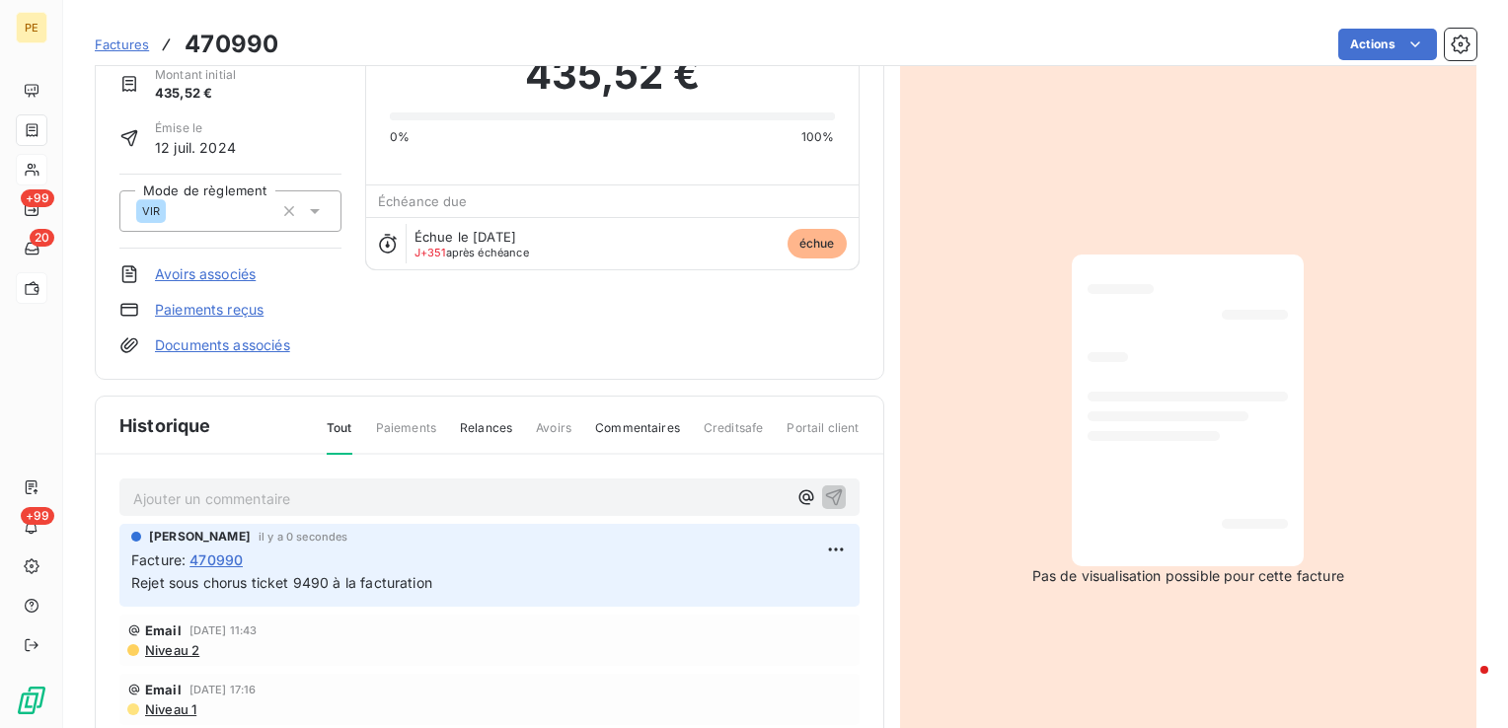
scroll to position [101, 0]
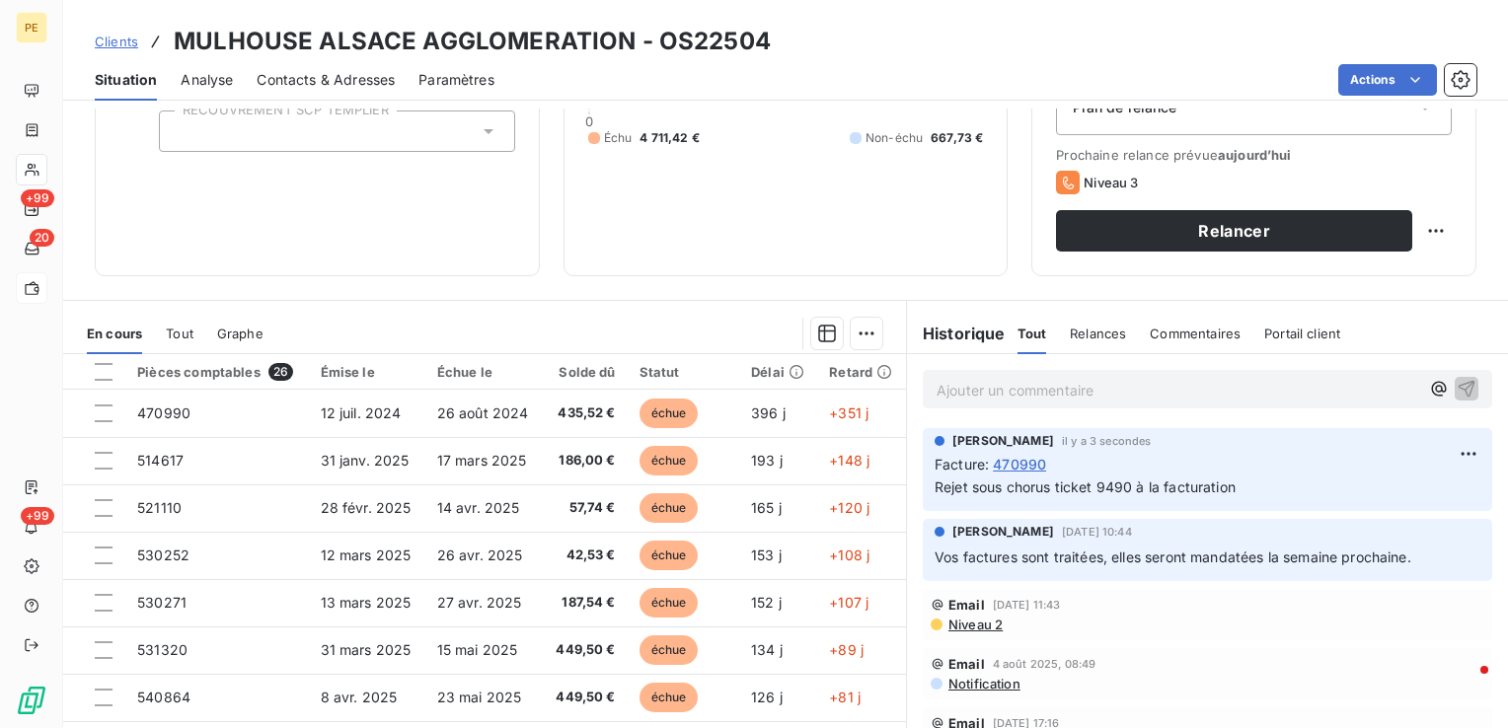
scroll to position [296, 0]
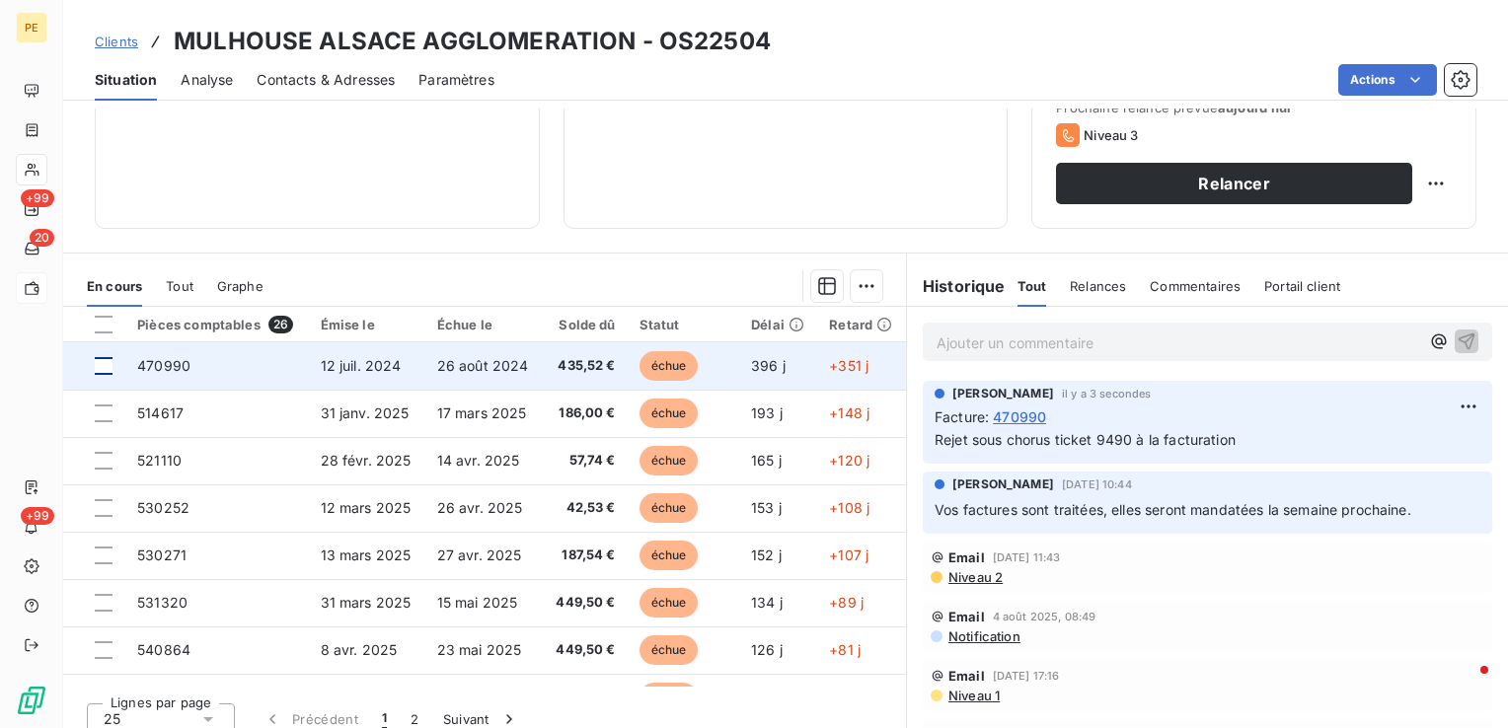
click at [107, 366] on div at bounding box center [104, 366] width 18 height 18
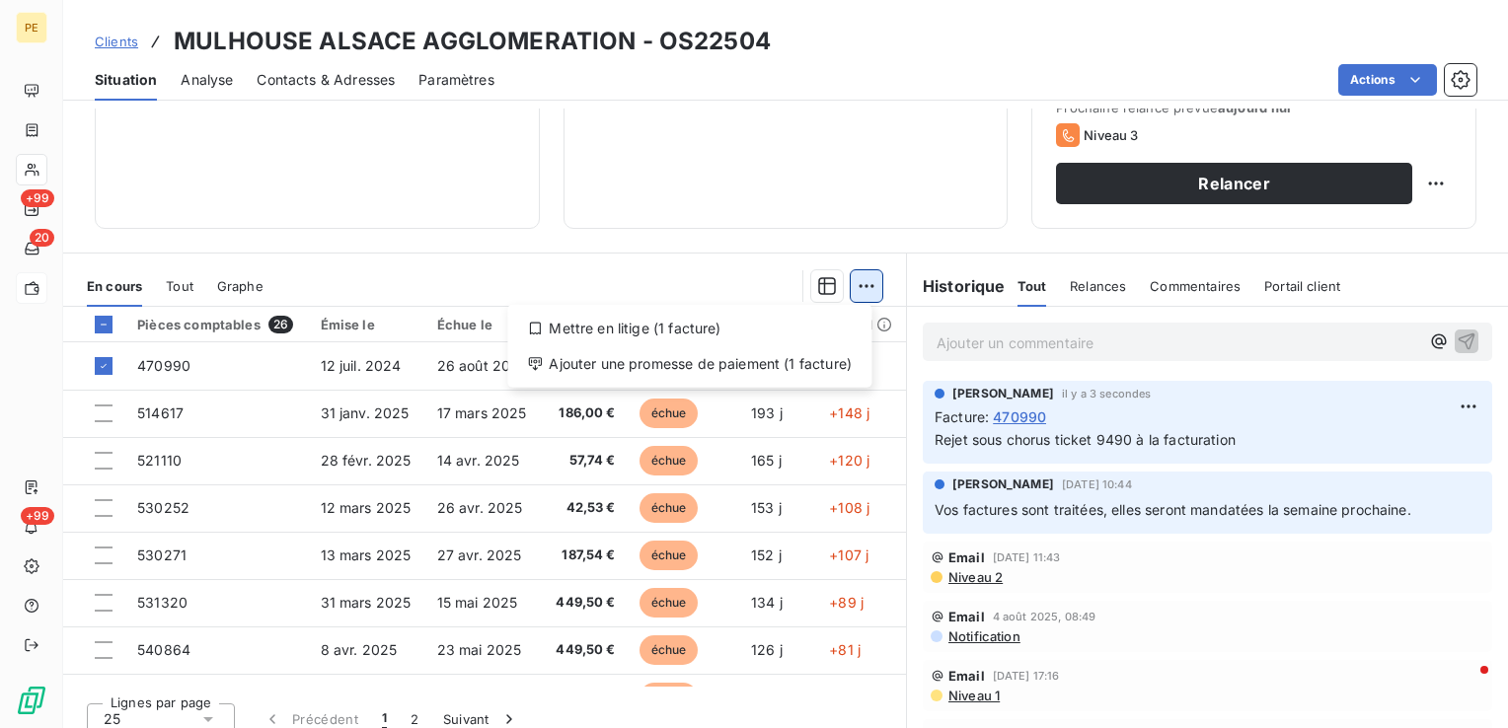
click at [862, 281] on html "PE +99 20 +99 Clients MULHOUSE ALSACE AGGLOMERATION - OS22504 Situation Analyse…" at bounding box center [754, 364] width 1508 height 728
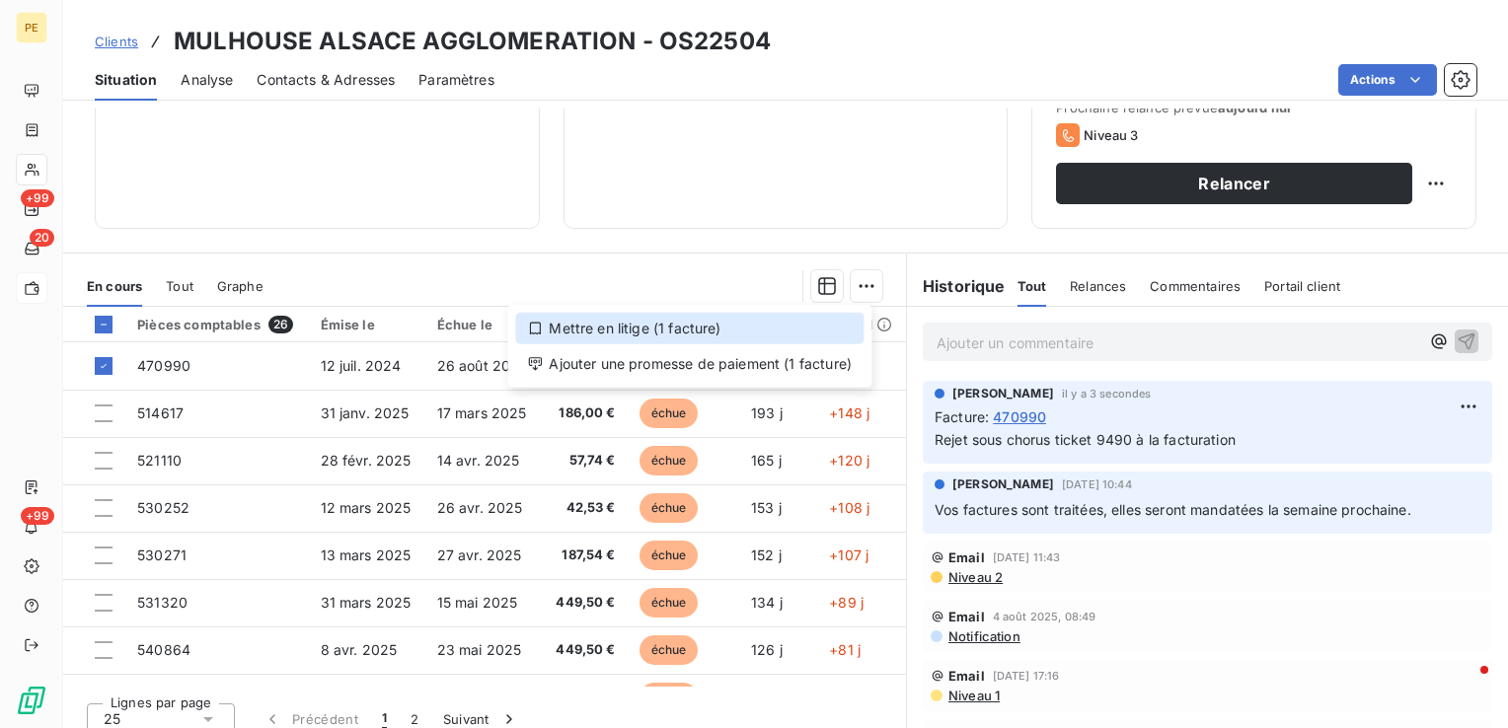
click at [648, 330] on div "Mettre en litige (1 facture)" at bounding box center [689, 329] width 348 height 32
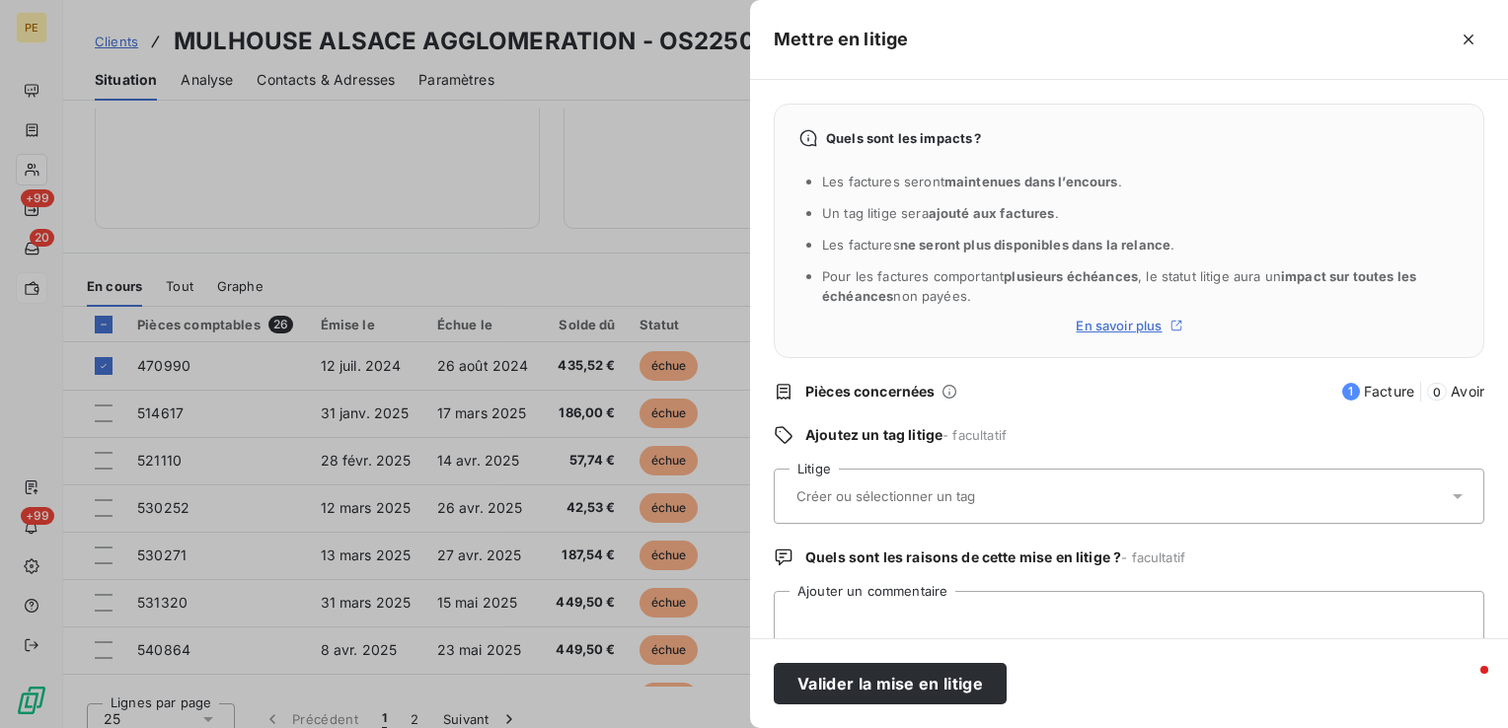
click at [920, 507] on div at bounding box center [1119, 496] width 657 height 41
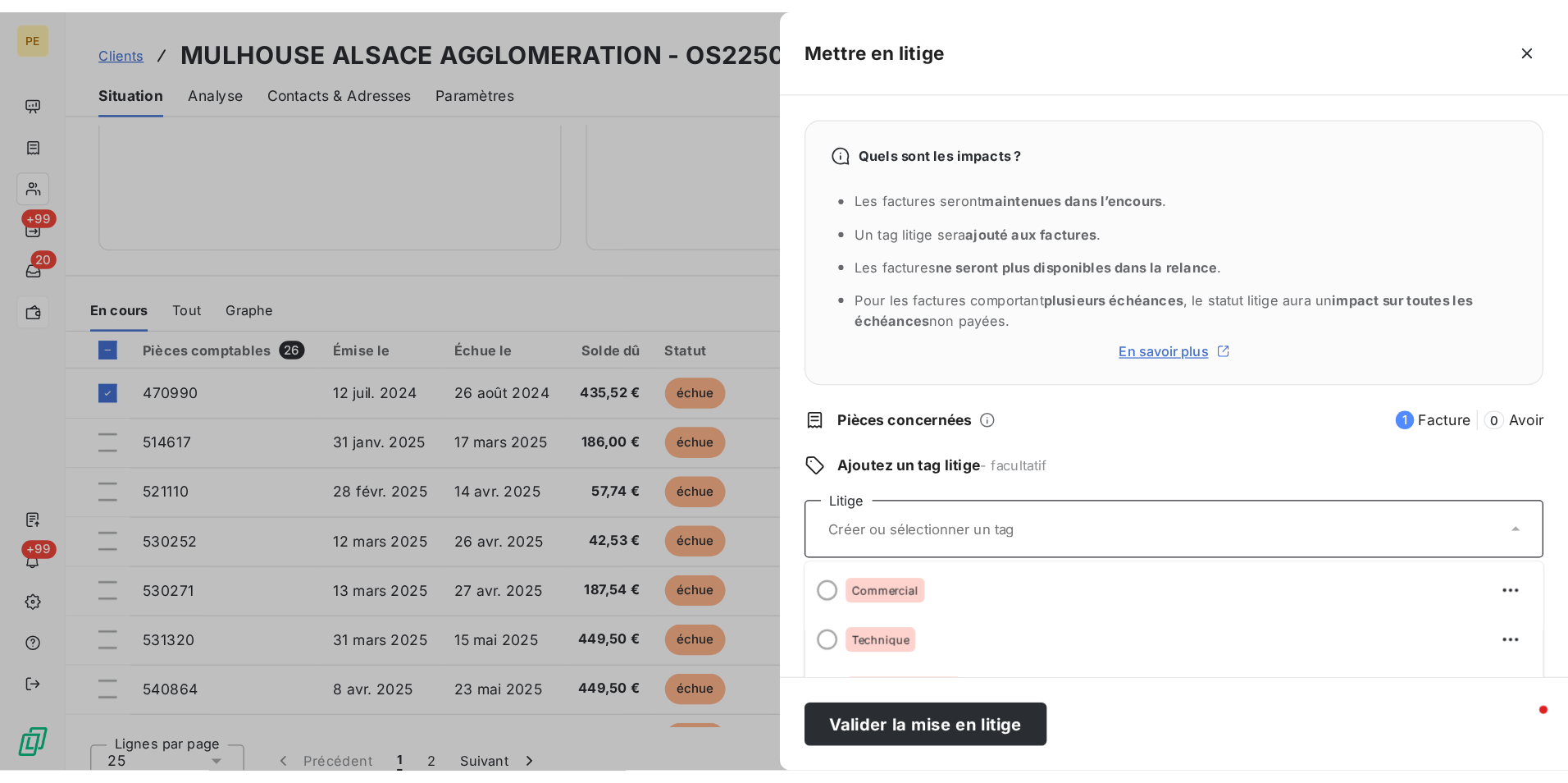
scroll to position [40, 0]
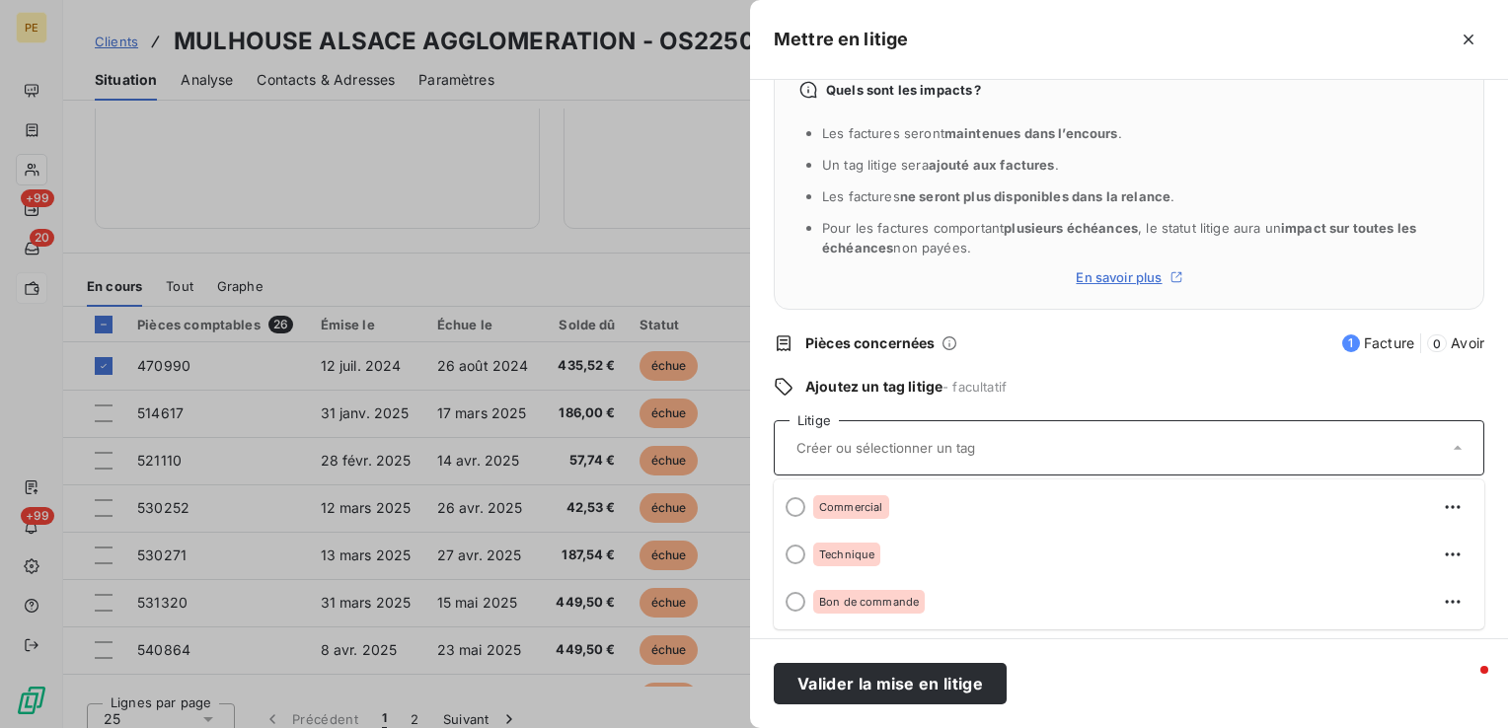
click at [1417, 304] on div "Quels sont les impacts ? Les factures seront maintenues dans l’encours . Un tag…" at bounding box center [1129, 182] width 711 height 255
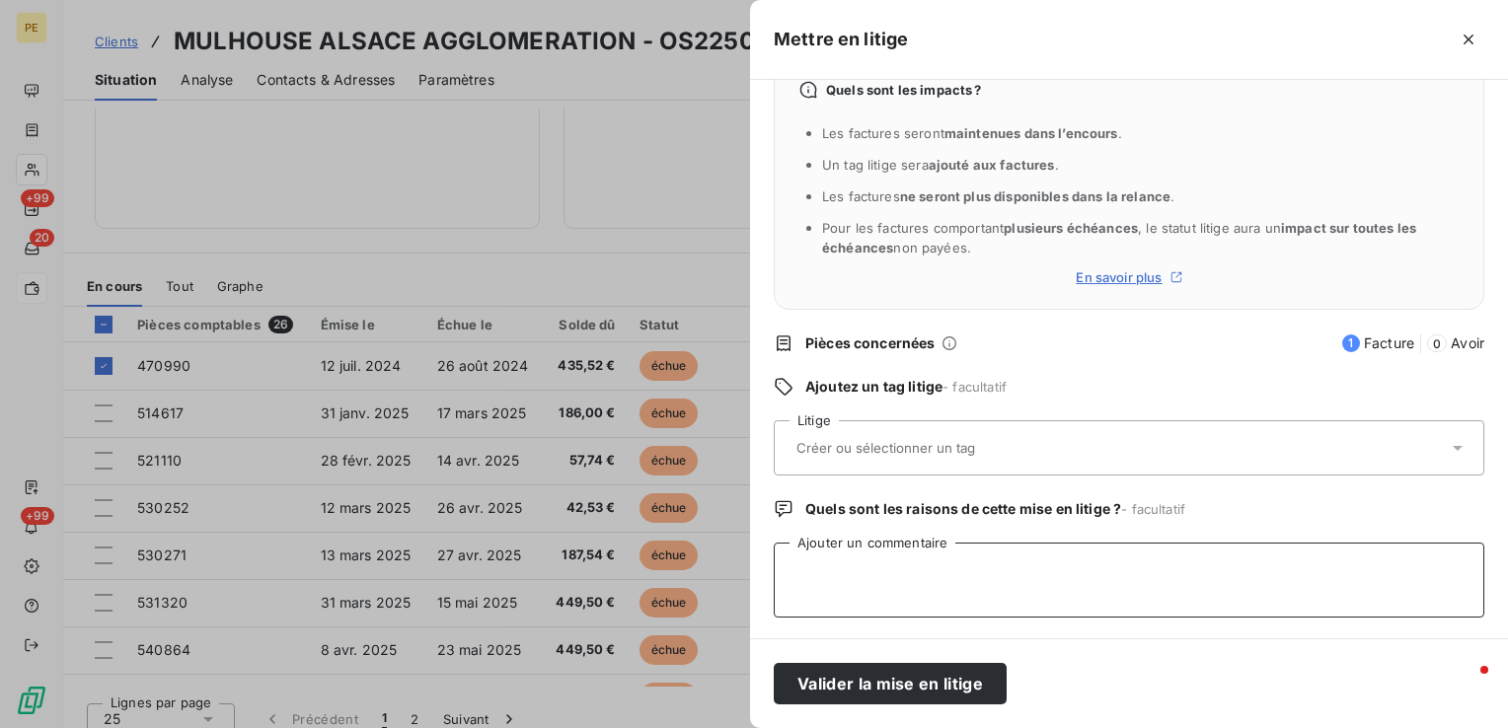
click at [944, 588] on textarea "Ajouter un commentaire" at bounding box center [1129, 580] width 711 height 75
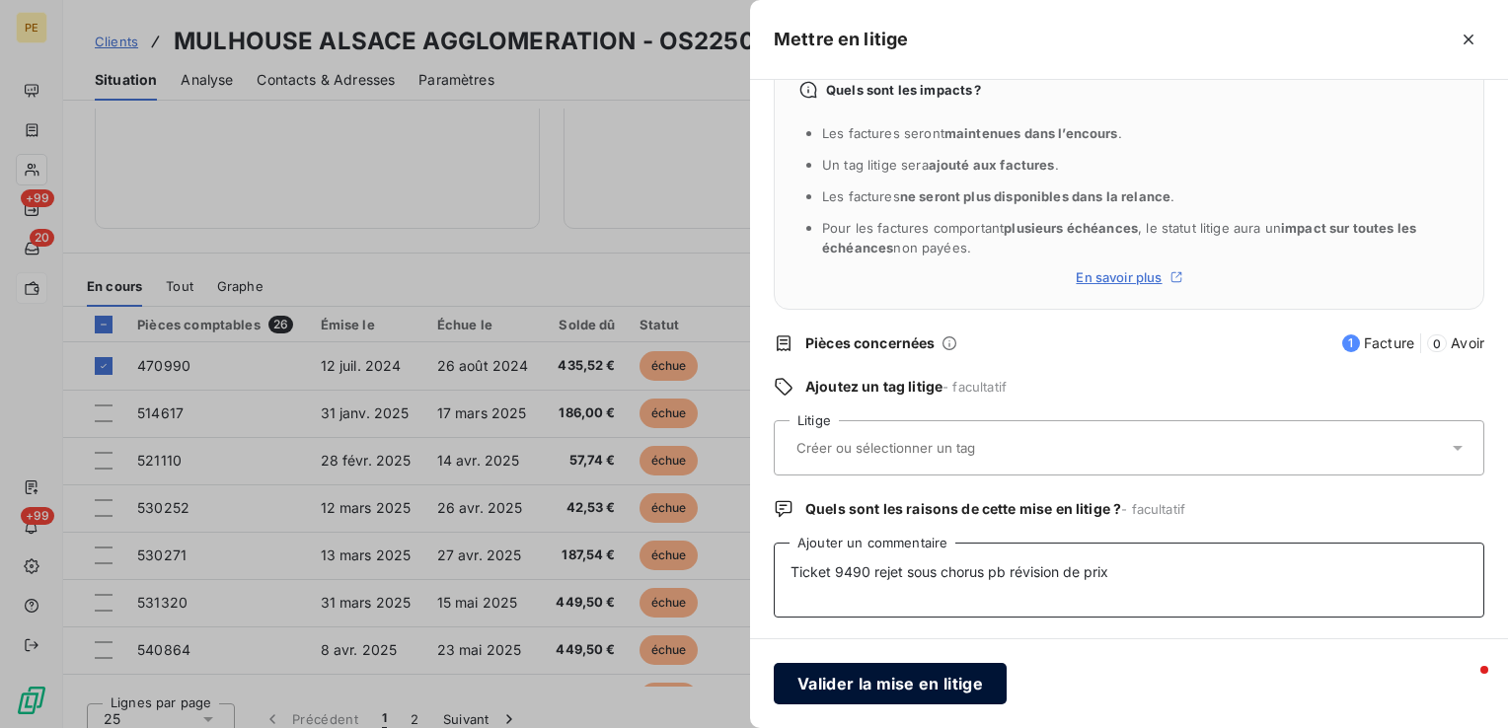
type textarea "Ticket 9490 rejet sous chorus pb révision de prix"
click at [918, 668] on button "Valider la mise en litige" at bounding box center [890, 683] width 233 height 41
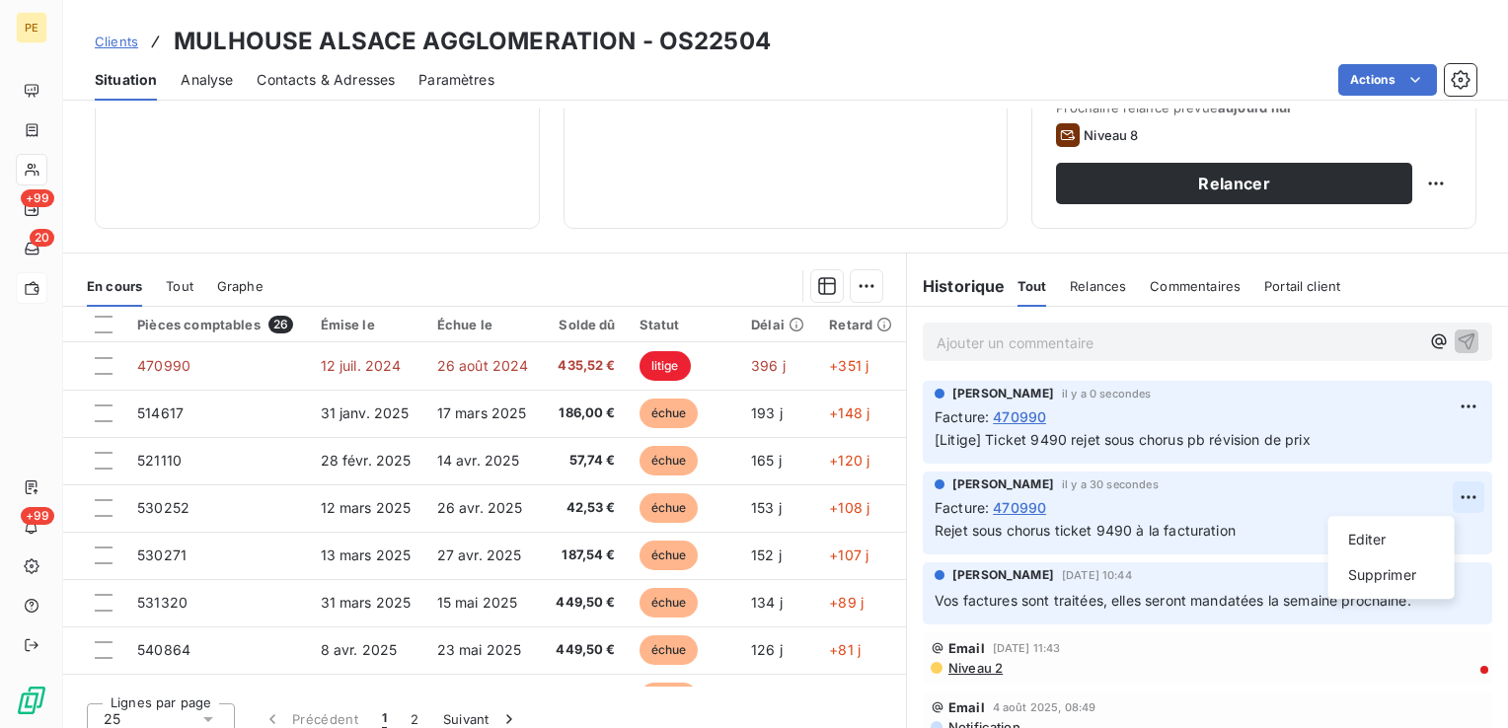
click at [1434, 500] on html "PE +99 20 +99 Clients MULHOUSE ALSACE AGGLOMERATION - OS22504 Situation Analyse…" at bounding box center [754, 364] width 1508 height 728
click at [1363, 576] on div "Supprimer" at bounding box center [1391, 576] width 111 height 32
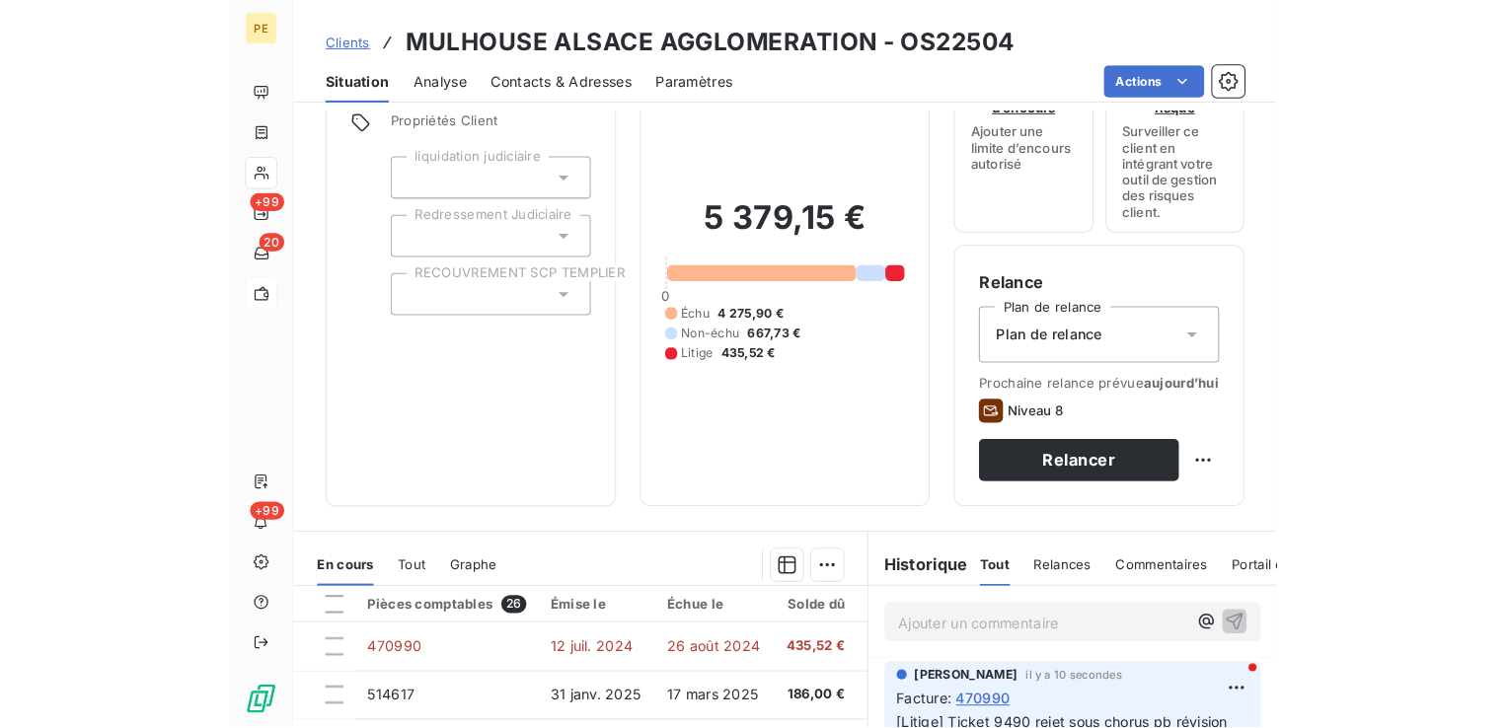
scroll to position [296, 0]
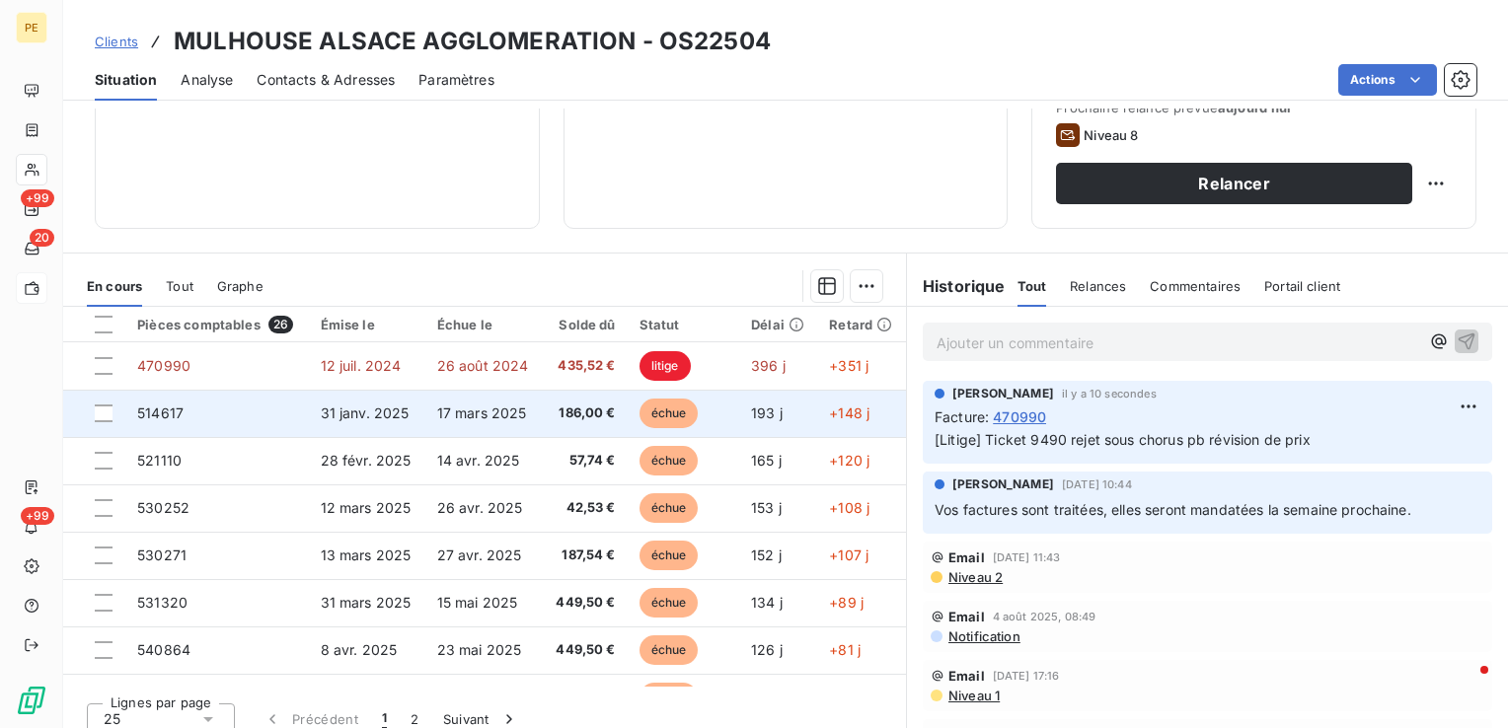
click at [450, 420] on span "17 mars 2025" at bounding box center [482, 413] width 90 height 17
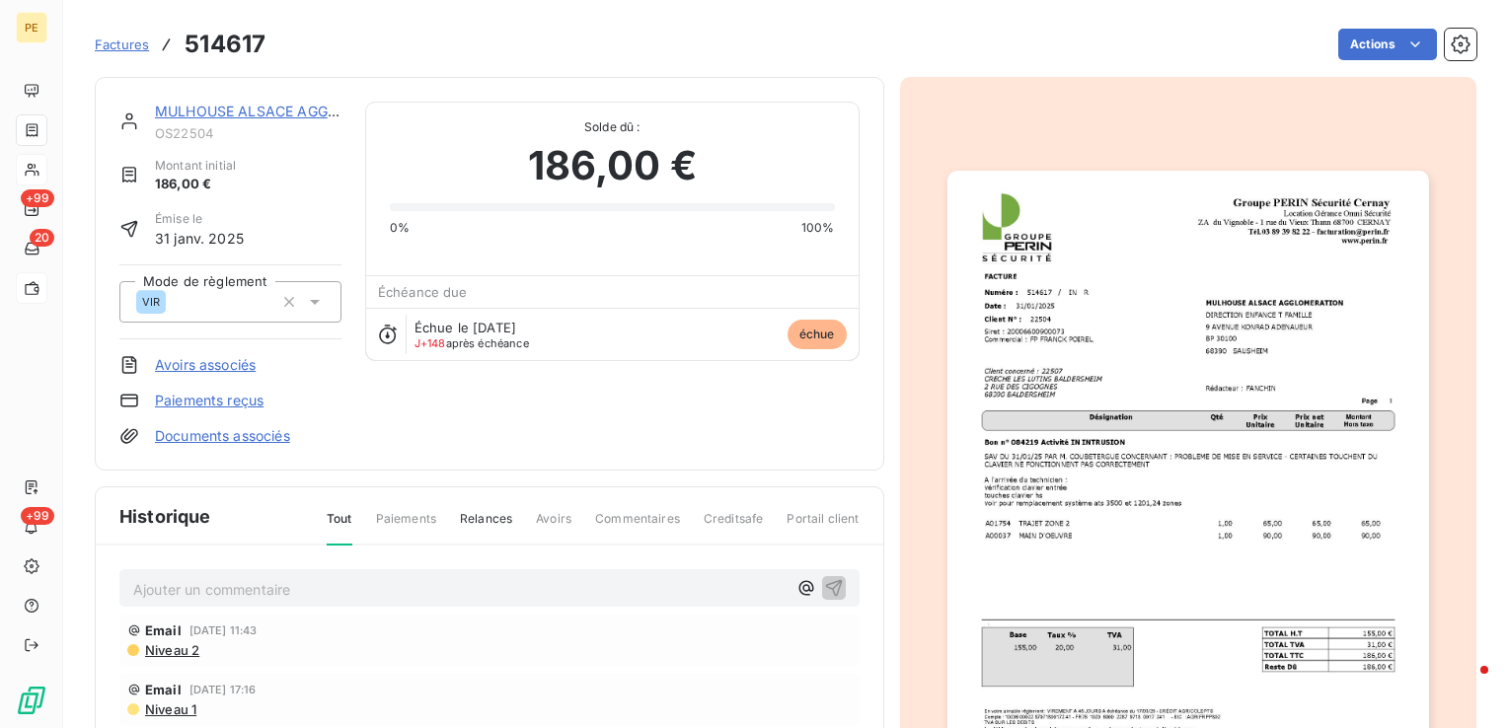
click at [1082, 323] on img "button" at bounding box center [1189, 511] width 482 height 681
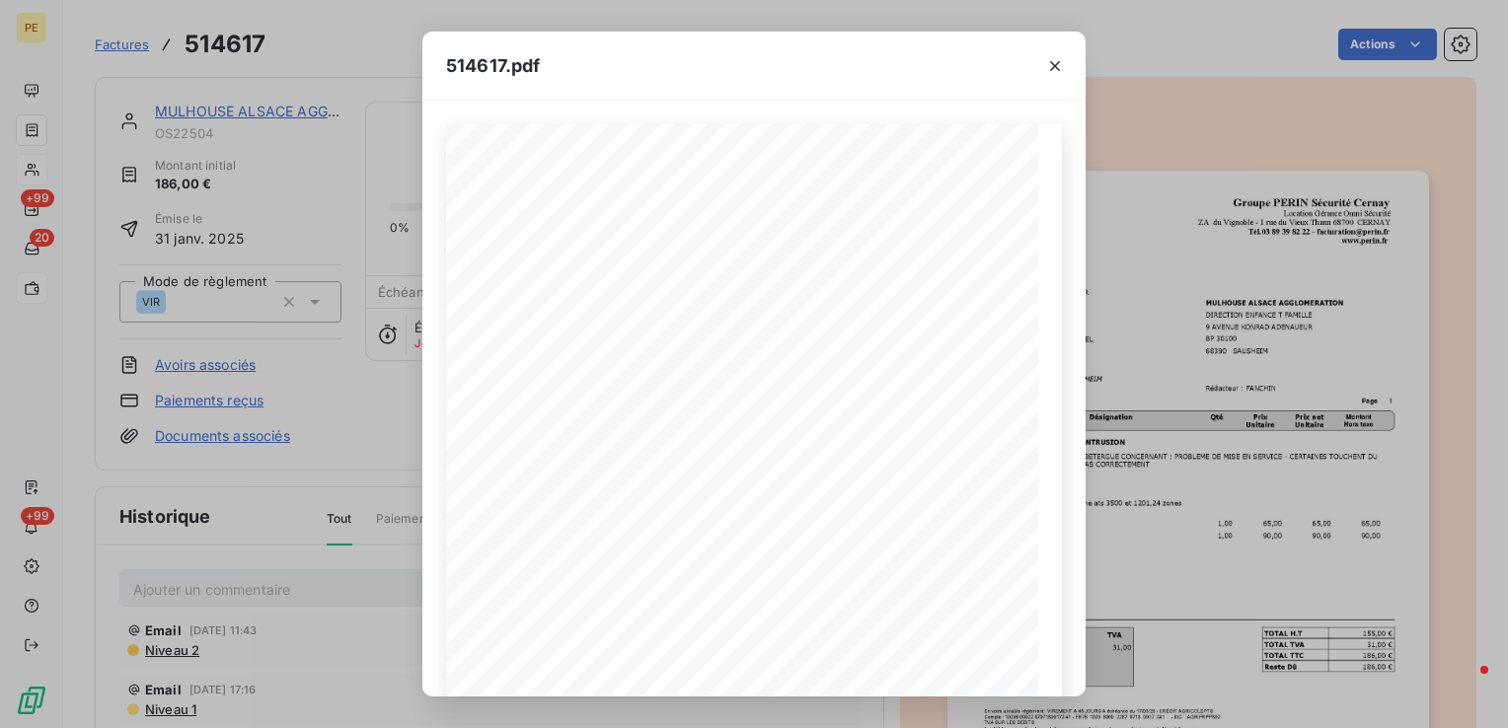
drag, startPoint x: 1055, startPoint y: 69, endPoint x: 1036, endPoint y: 73, distance: 19.2
click at [1055, 69] on icon "button" at bounding box center [1055, 66] width 20 height 20
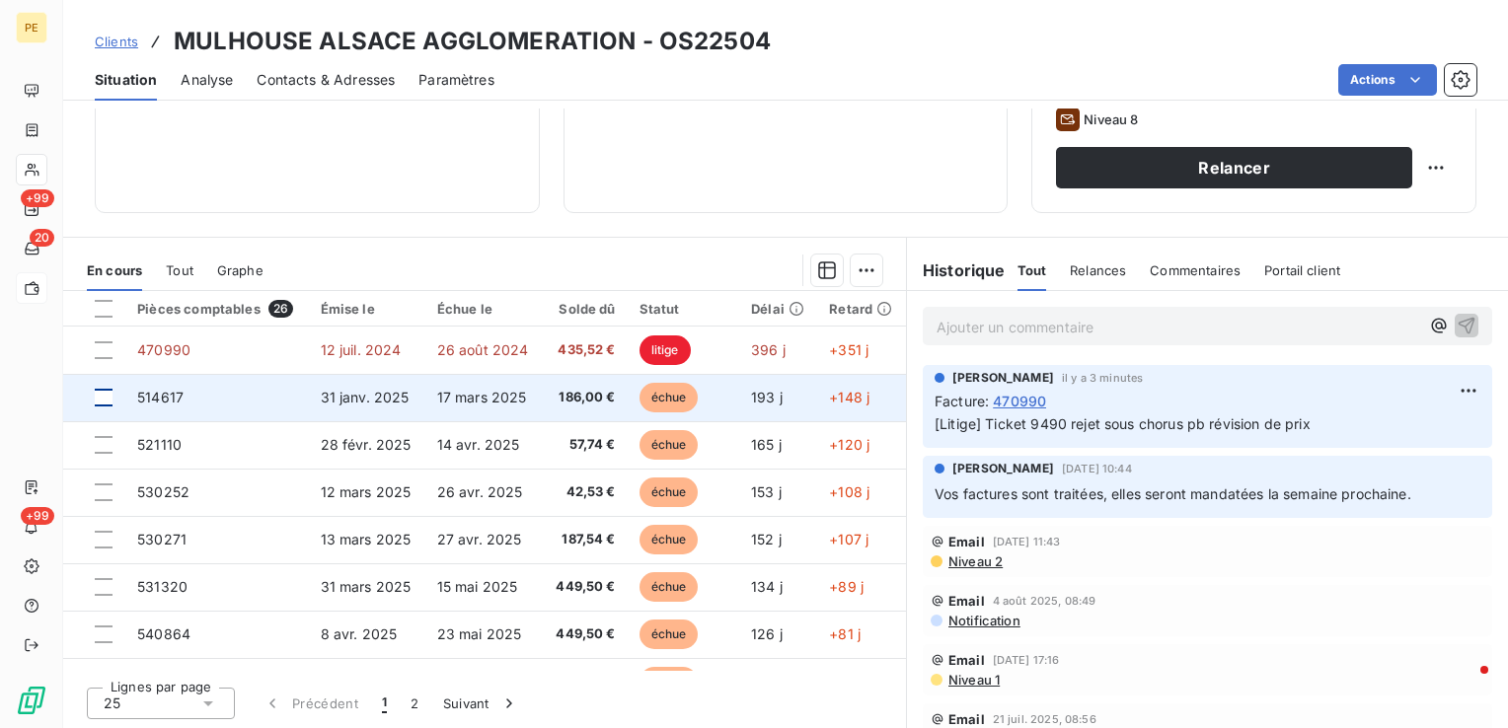
click at [108, 399] on div at bounding box center [104, 398] width 18 height 18
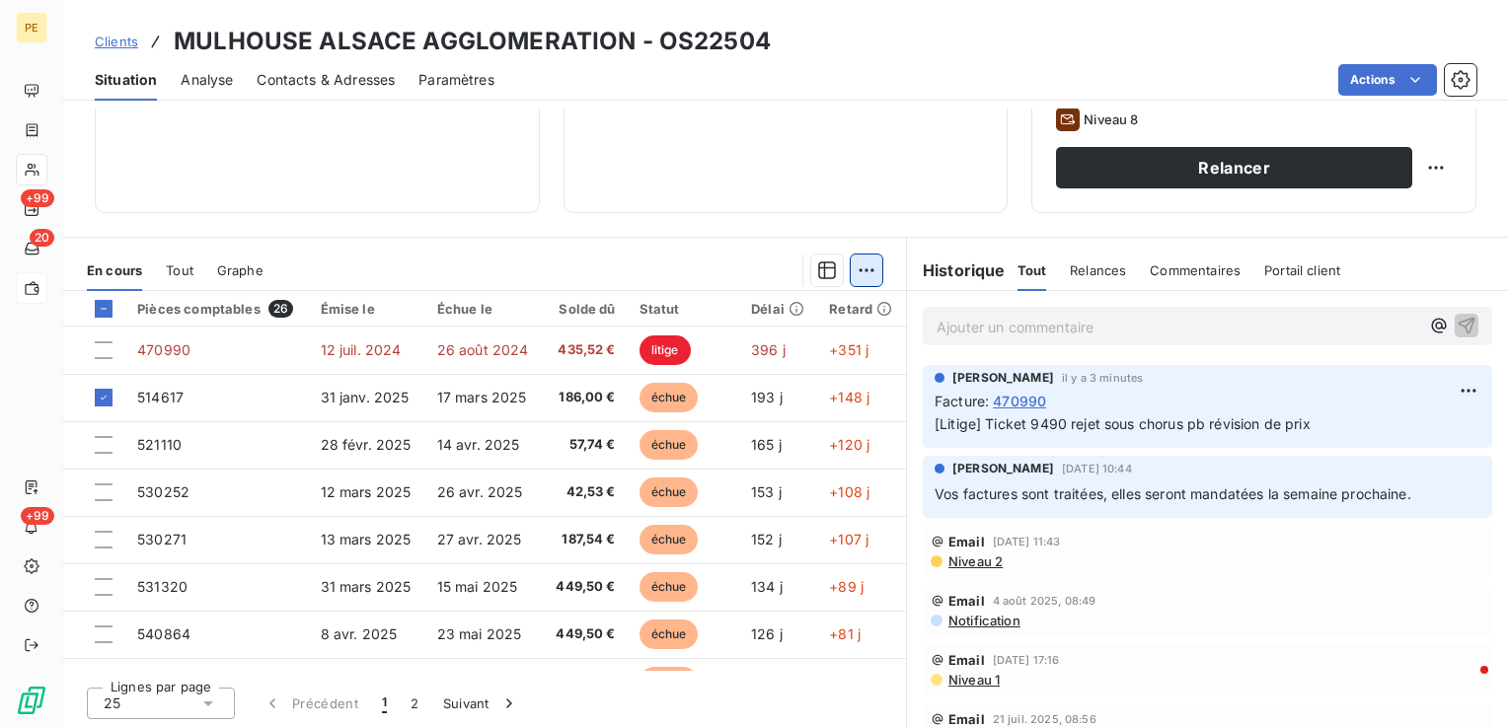
click at [852, 269] on html "PE +99 20 +99 Clients MULHOUSE ALSACE AGGLOMERATION - OS22504 Situation Analyse…" at bounding box center [754, 364] width 1508 height 728
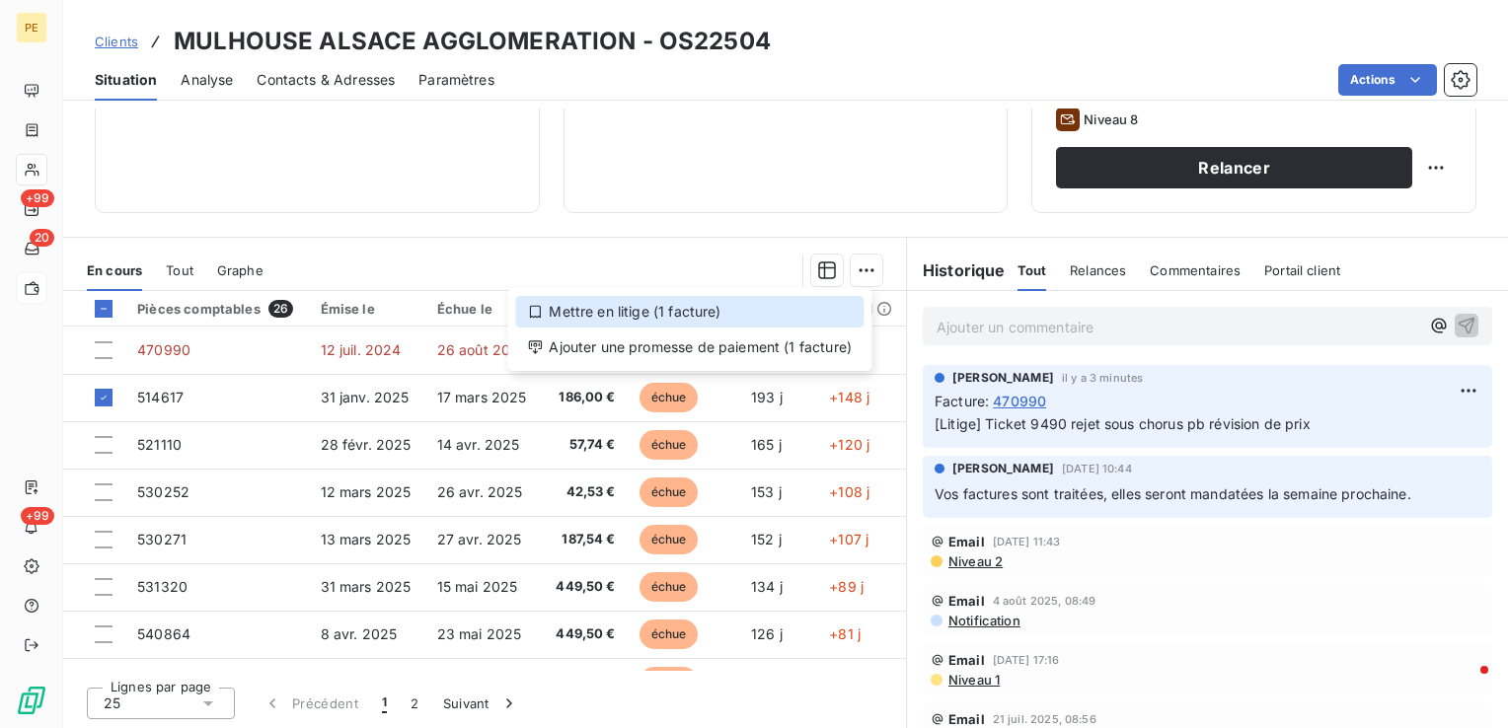
click at [537, 311] on icon at bounding box center [535, 312] width 16 height 16
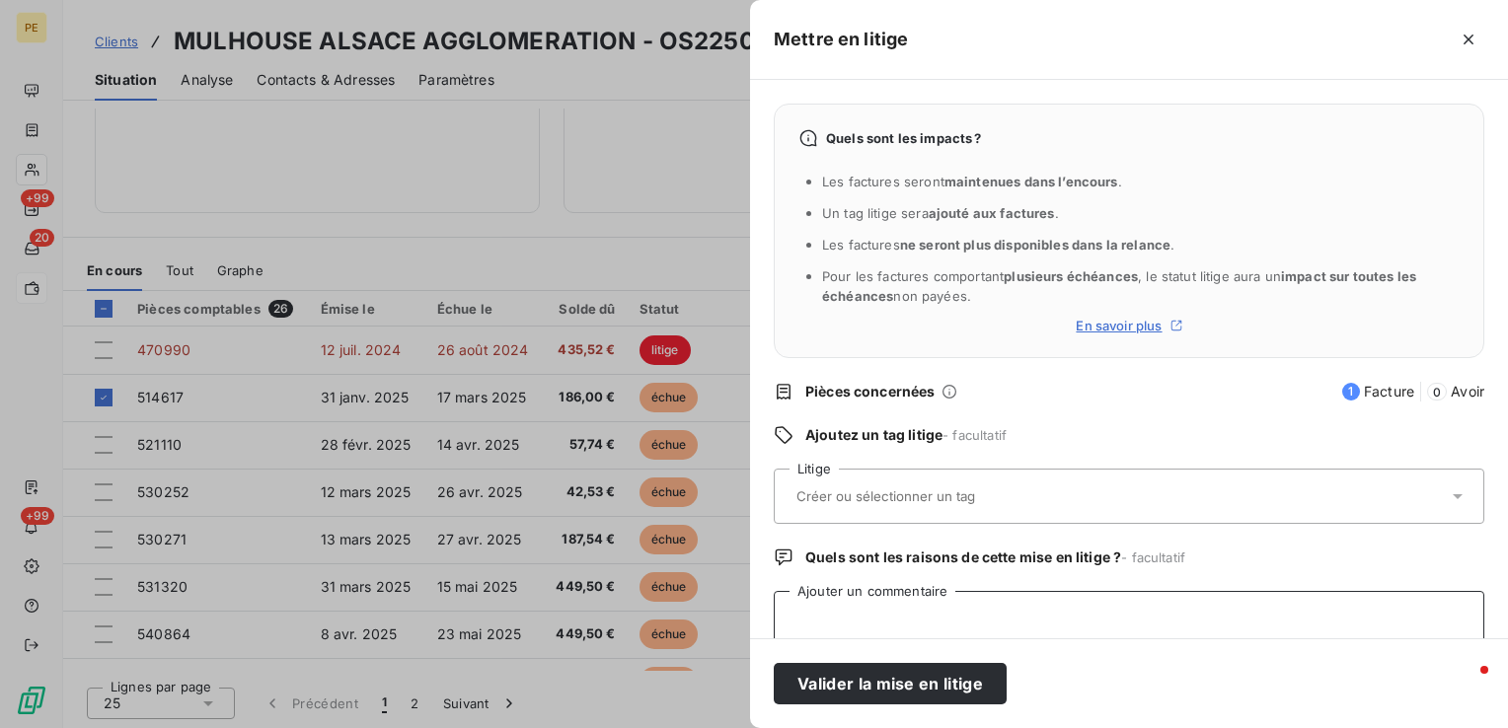
click at [900, 616] on textarea "Ajouter un commentaire" at bounding box center [1129, 628] width 711 height 75
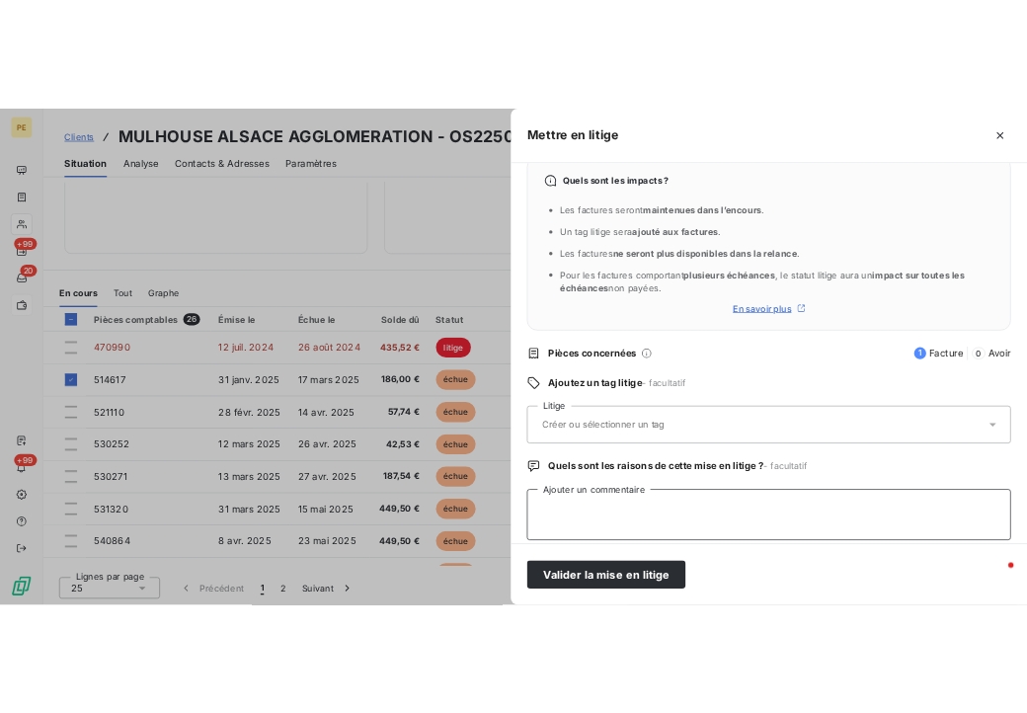
scroll to position [48, 0]
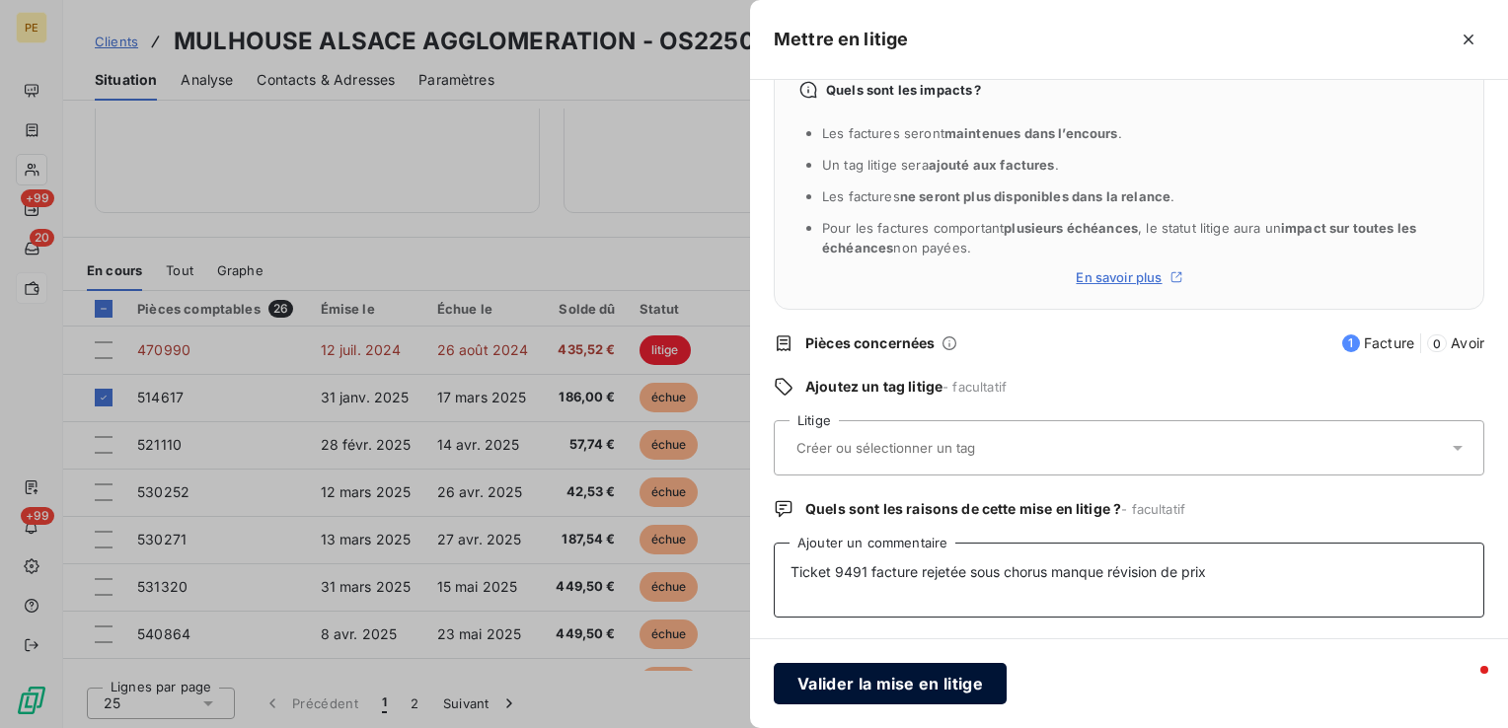
type textarea "Ticket 9491 facture rejetée sous chorus manque révision de prix"
click at [955, 683] on button "Valider la mise en litige" at bounding box center [890, 683] width 233 height 41
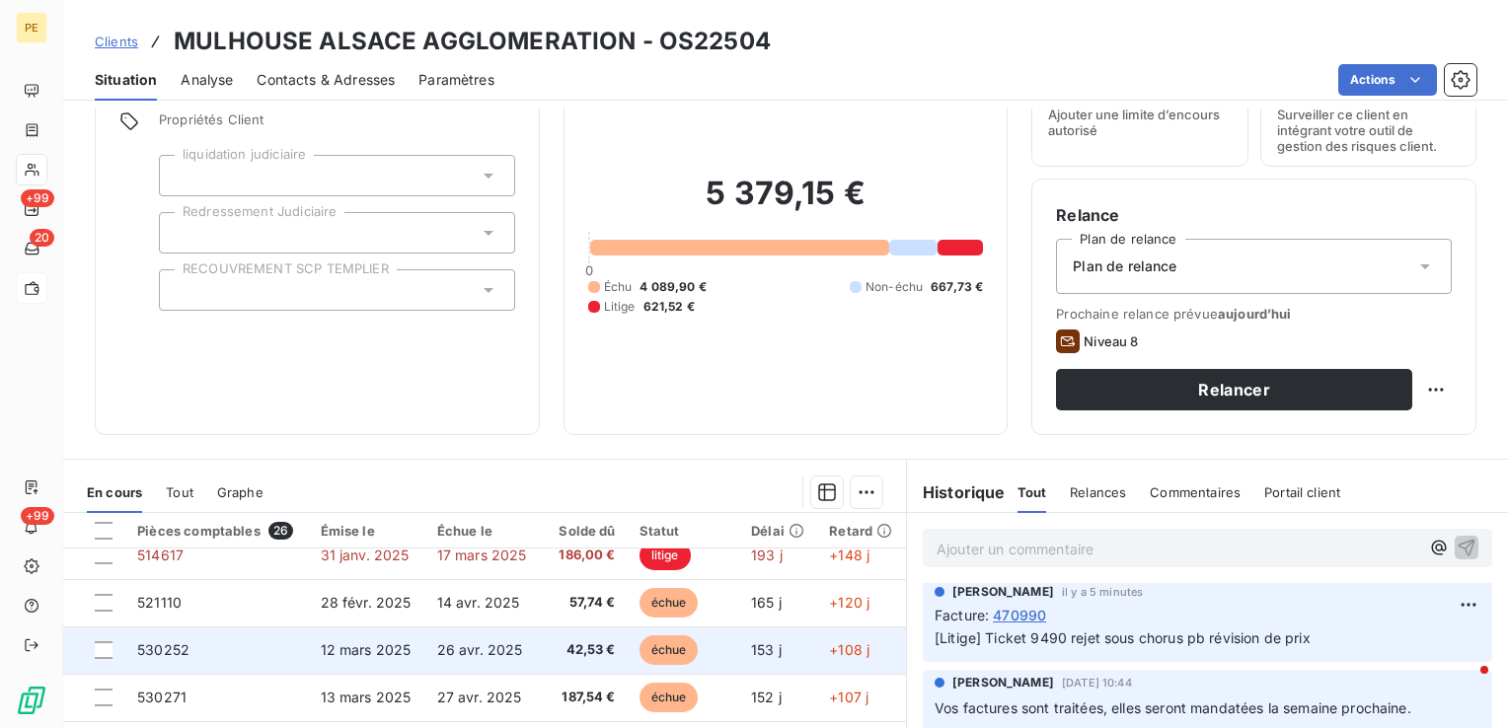
scroll to position [99, 0]
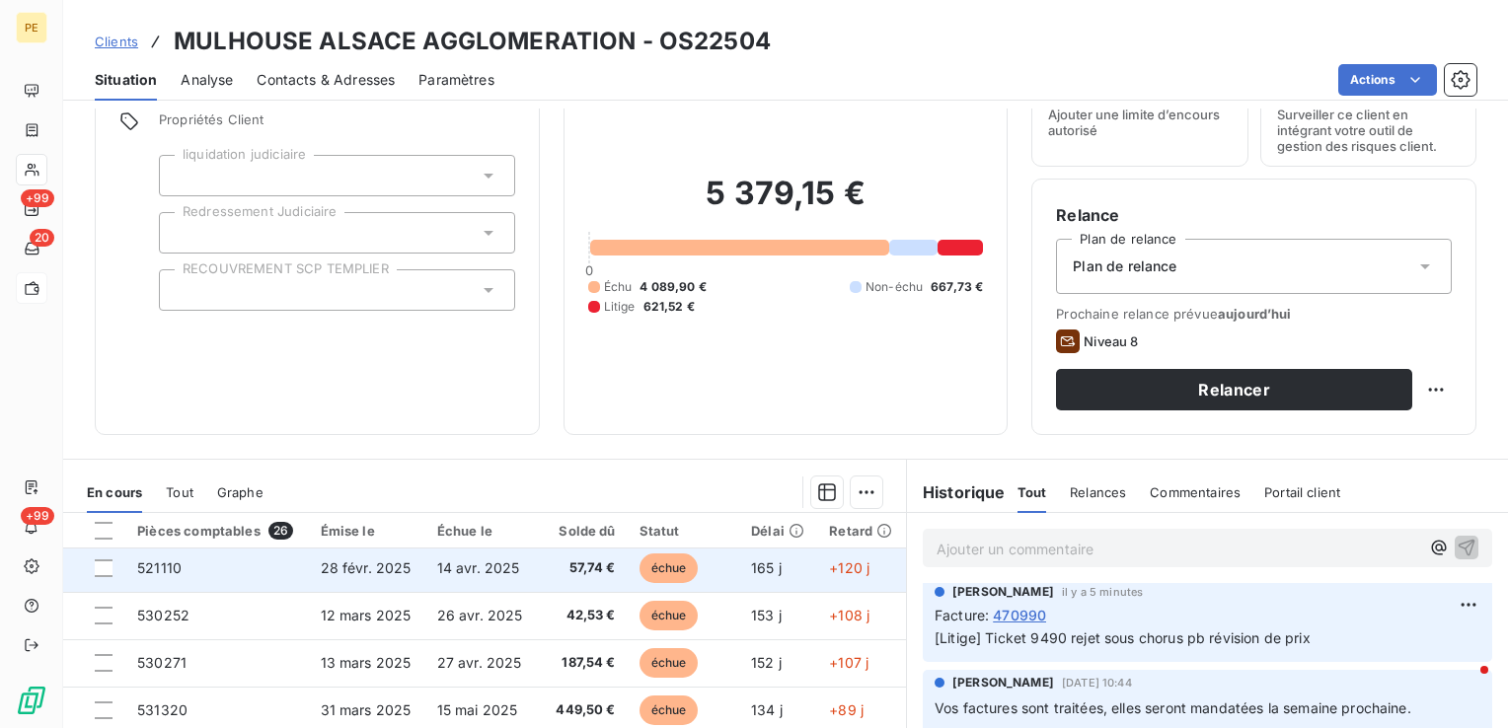
click at [403, 571] on span "28 févr. 2025" at bounding box center [366, 568] width 91 height 17
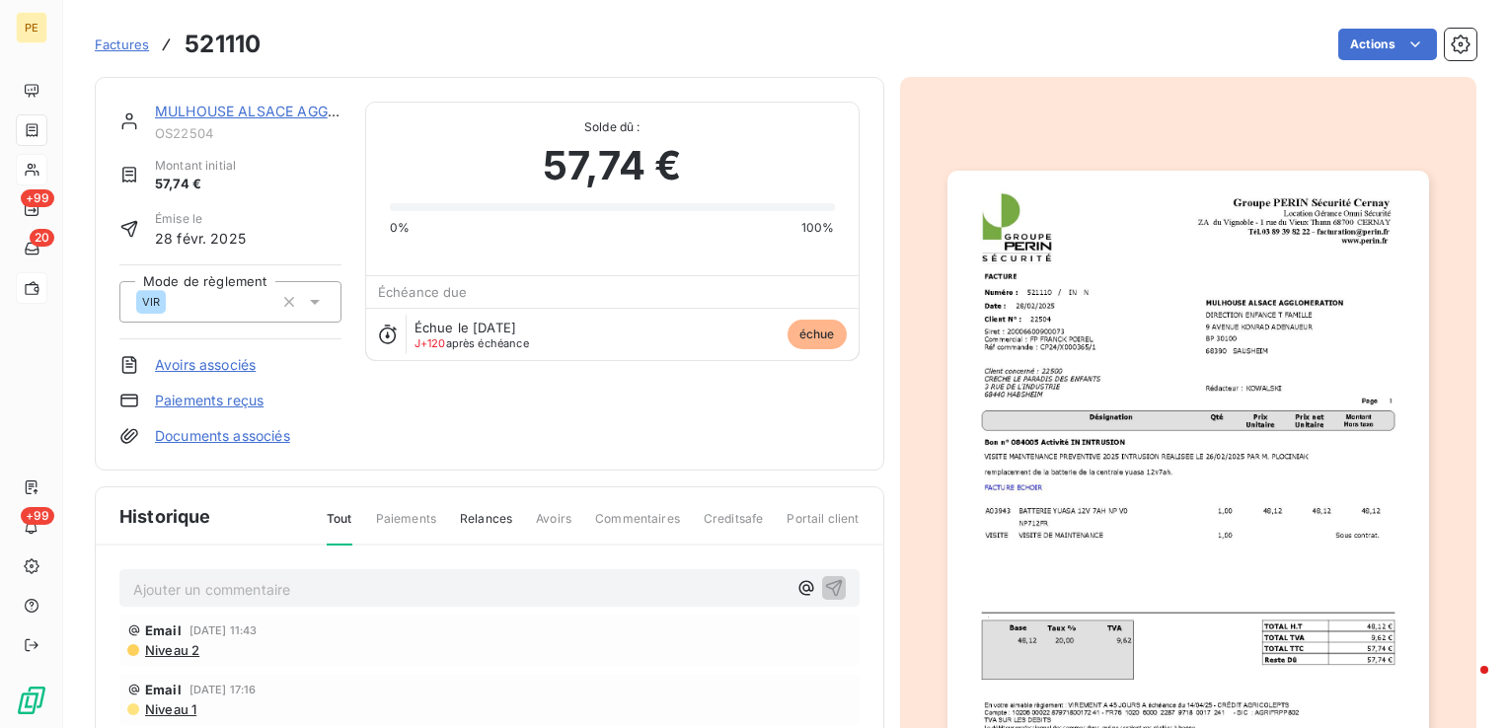
click at [1105, 428] on img "button" at bounding box center [1189, 511] width 482 height 681
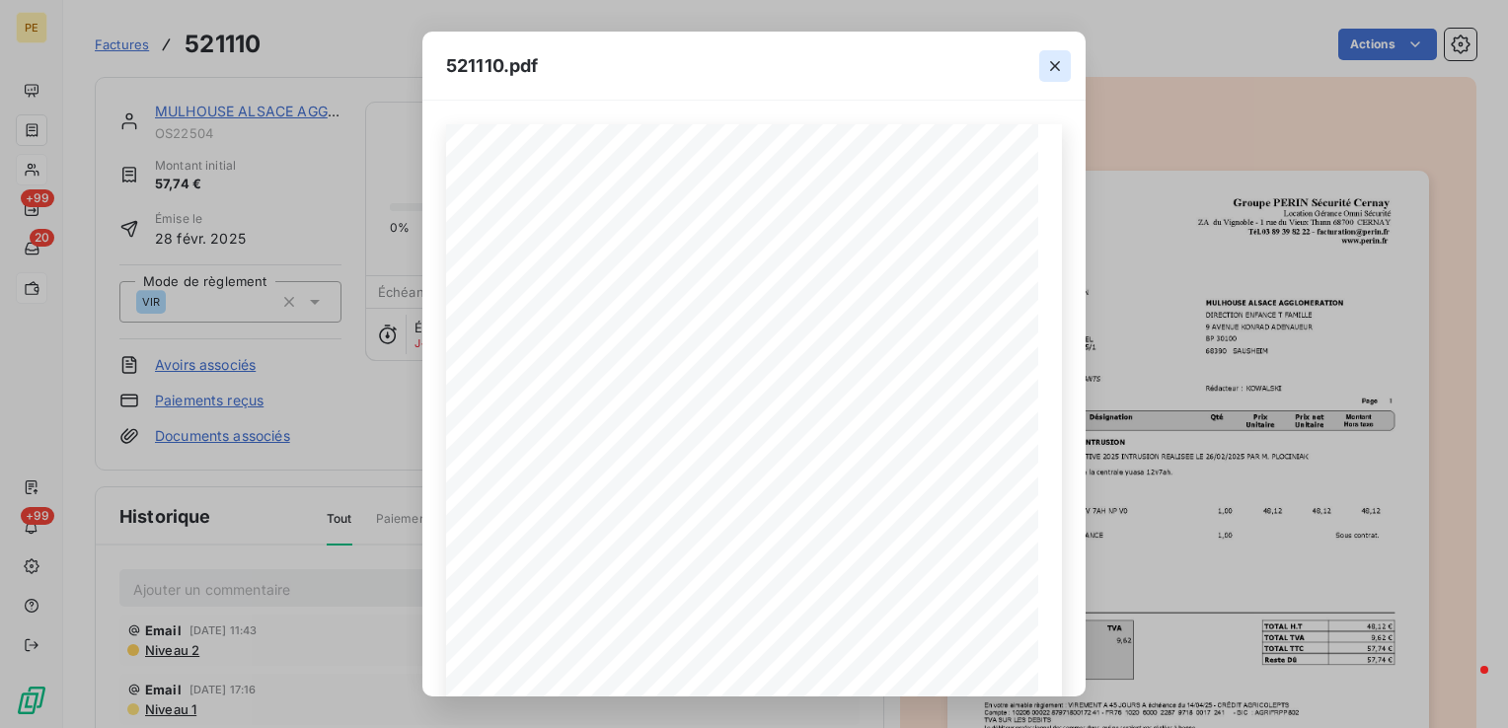
click at [1048, 69] on icon "button" at bounding box center [1055, 66] width 20 height 20
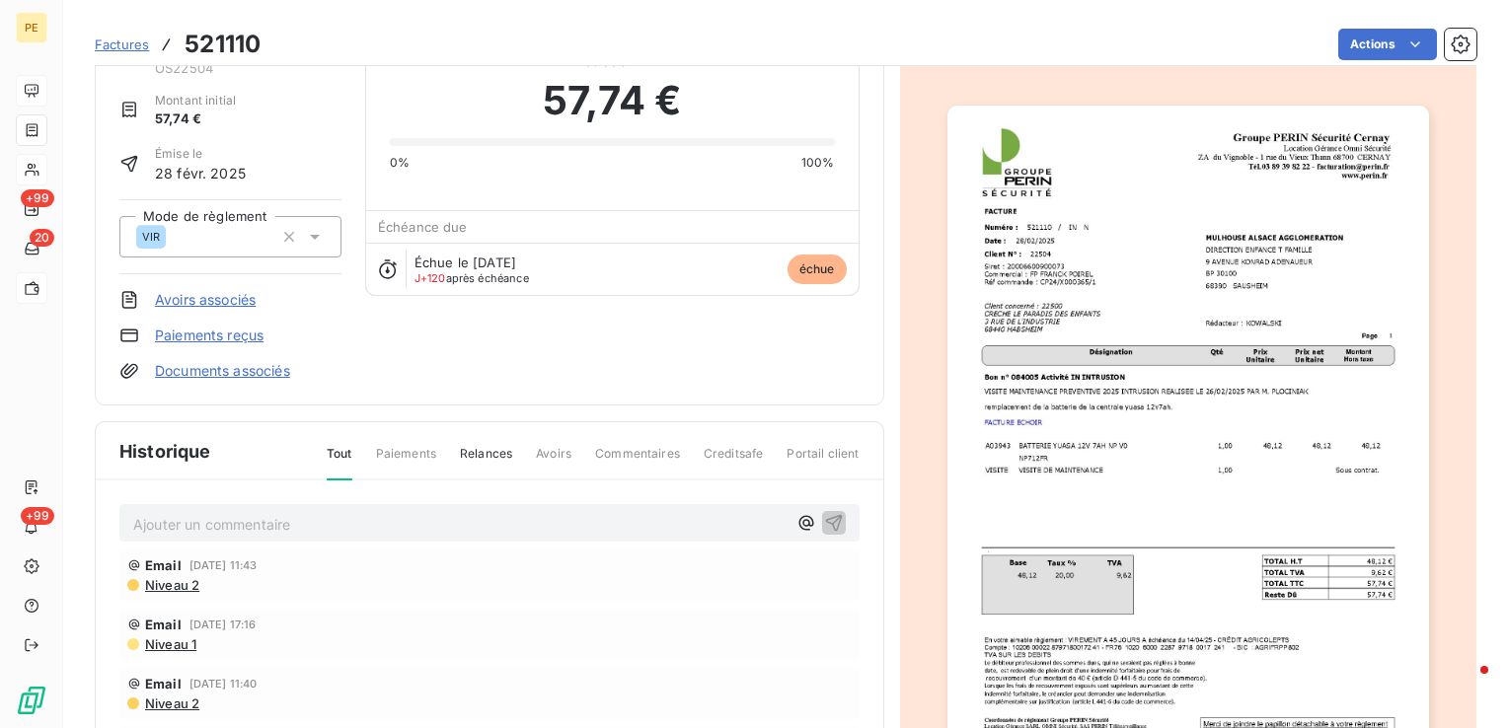
scroll to position [101, 0]
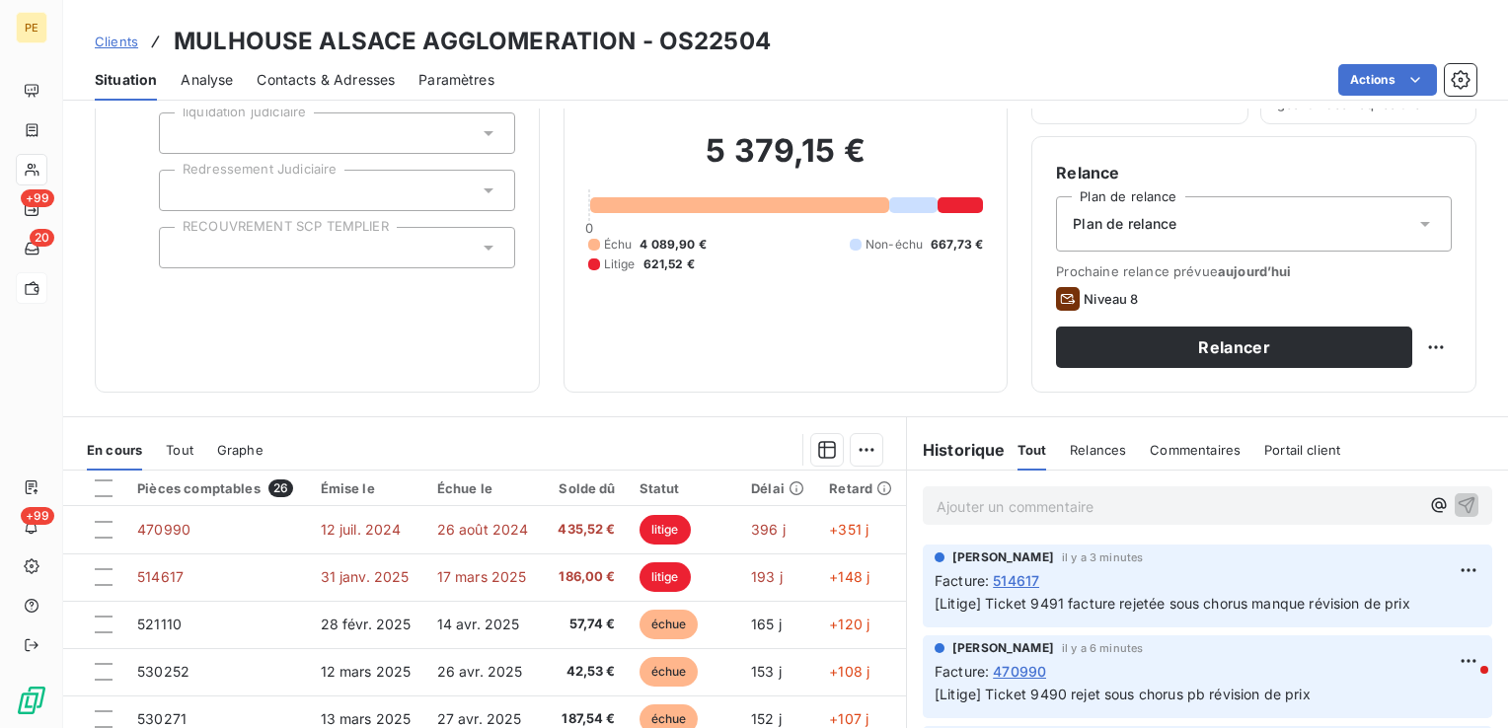
scroll to position [296, 0]
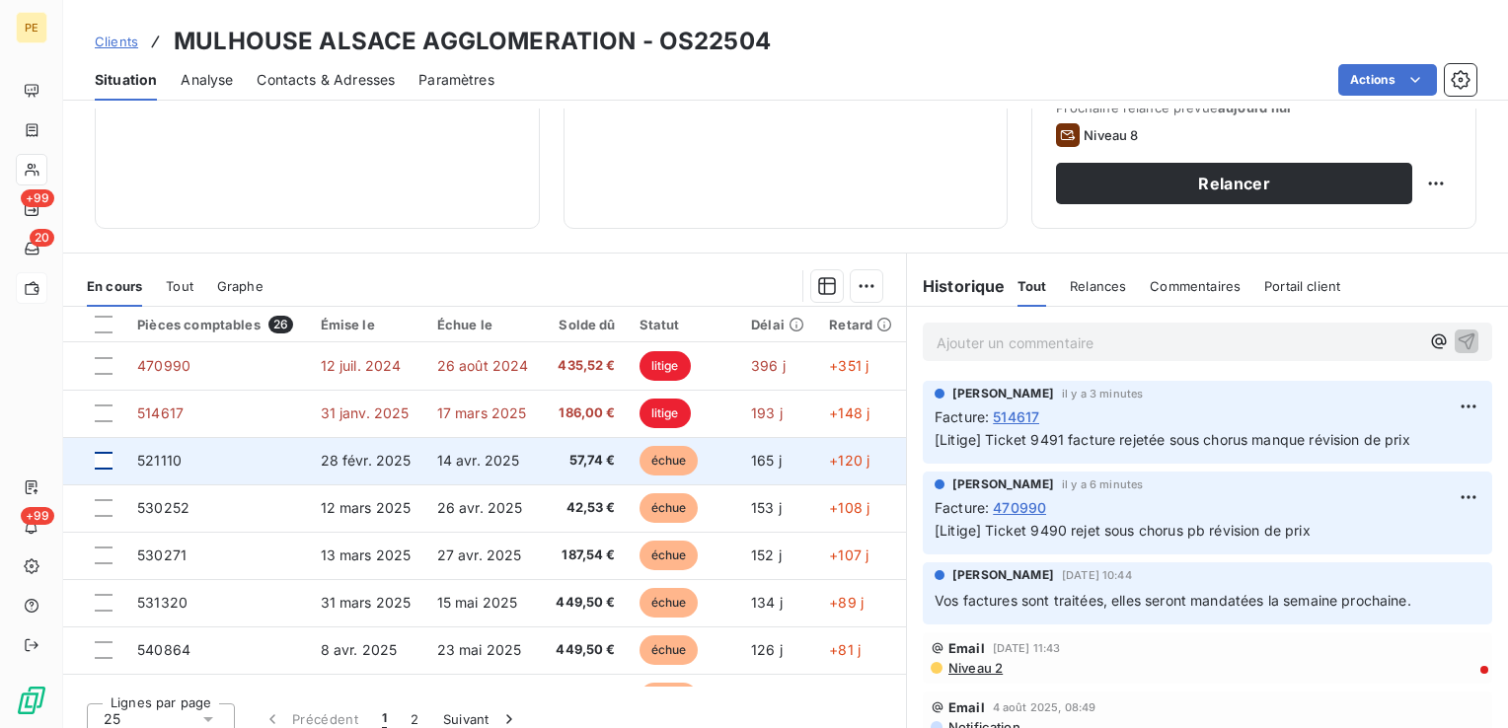
click at [110, 460] on div at bounding box center [104, 461] width 18 height 18
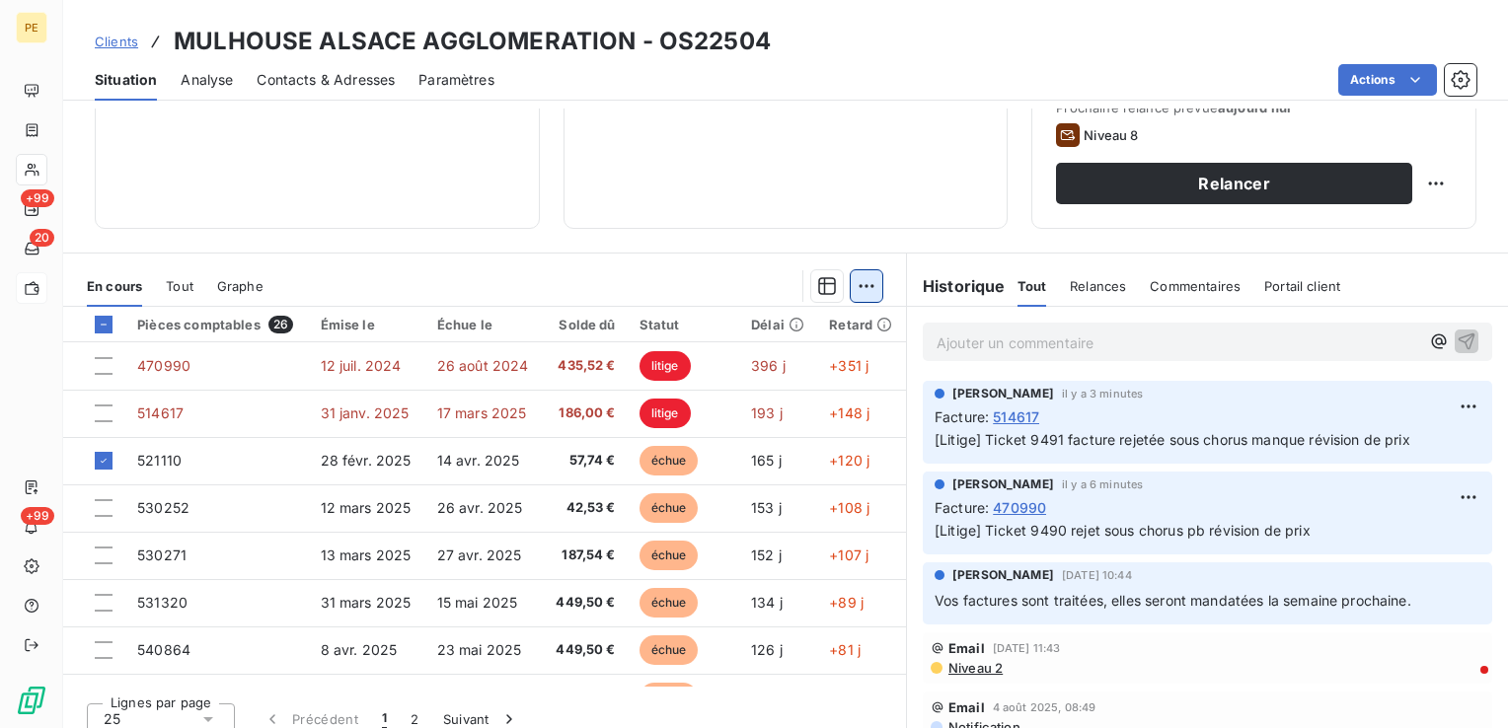
click at [848, 295] on html "PE +99 20 +99 Clients MULHOUSE ALSACE AGGLOMERATION - OS22504 Situation Analyse…" at bounding box center [754, 364] width 1508 height 728
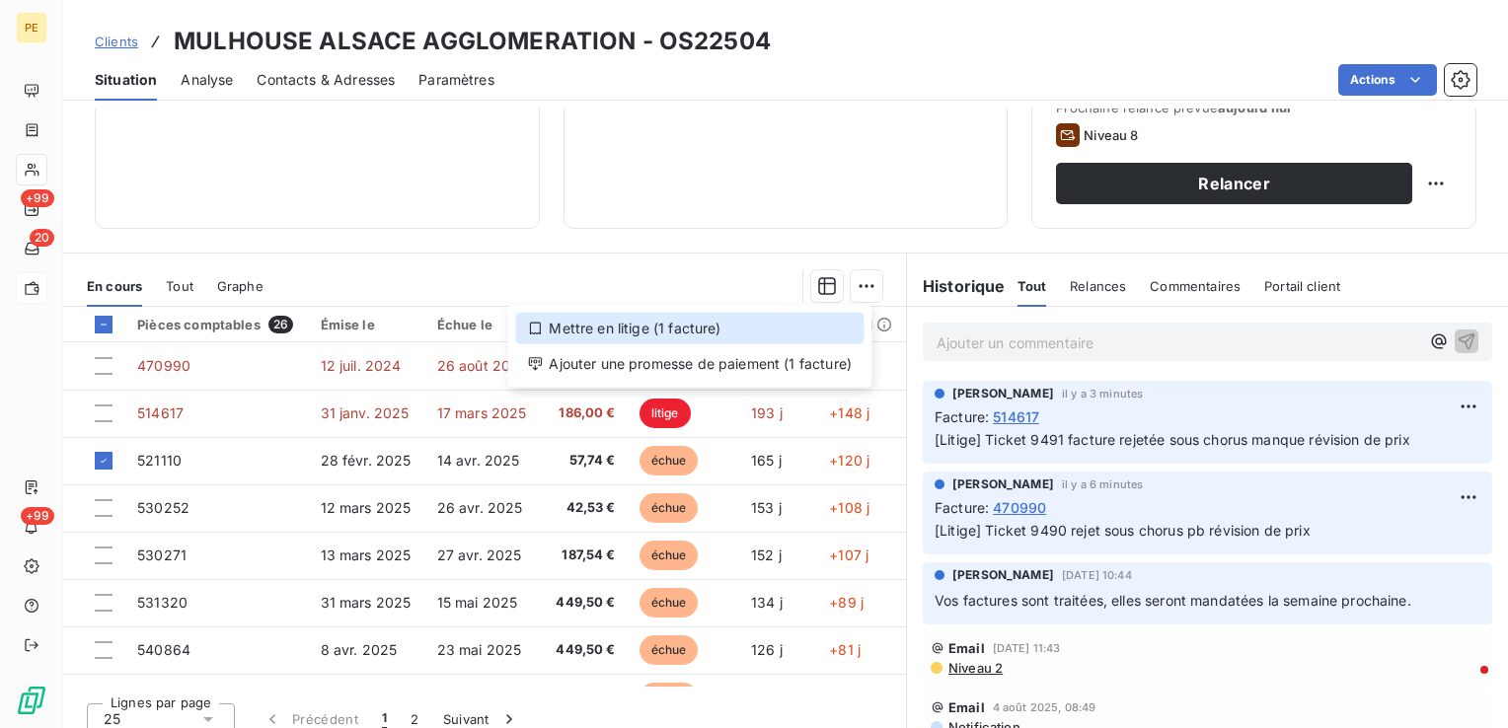
click at [650, 331] on div "Mettre en litige (1 facture)" at bounding box center [689, 329] width 348 height 32
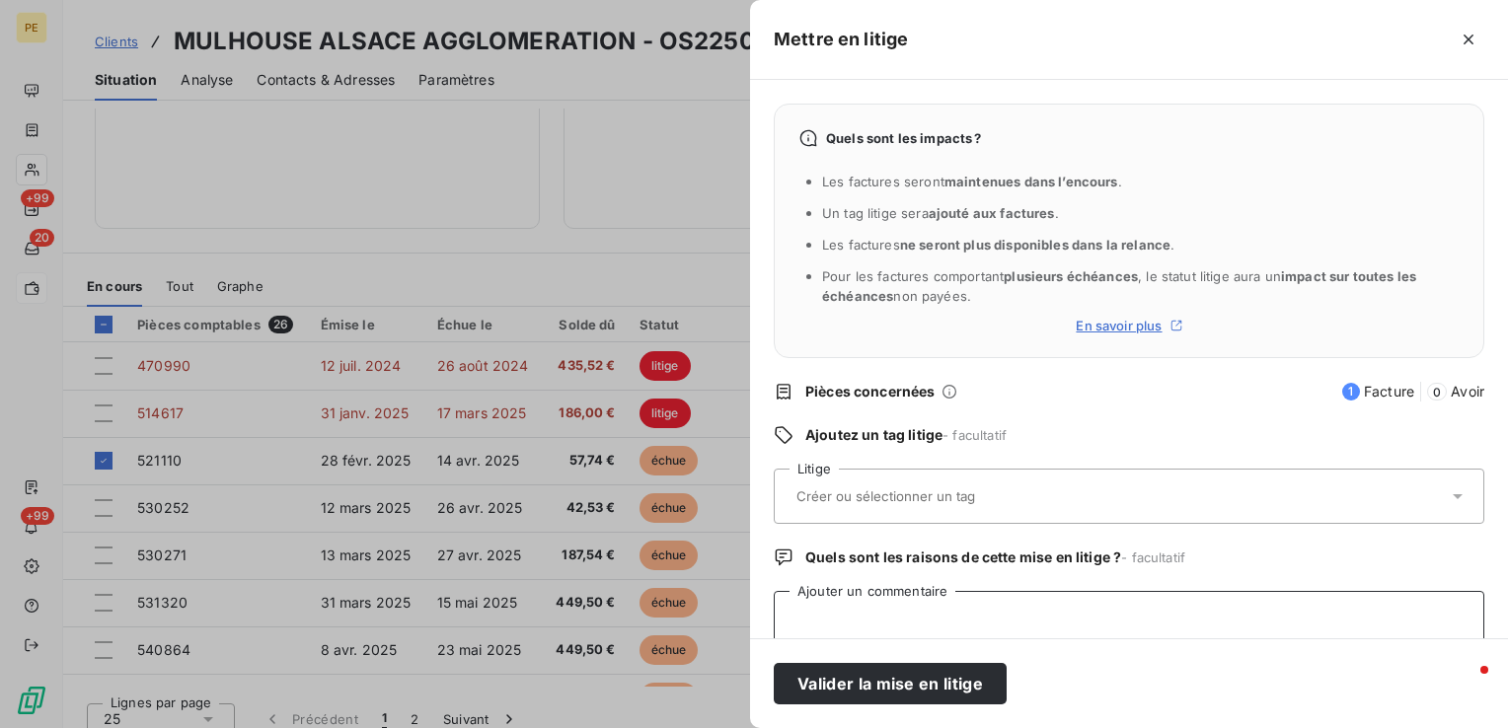
click at [841, 616] on textarea "Ajouter un commentaire" at bounding box center [1129, 628] width 711 height 75
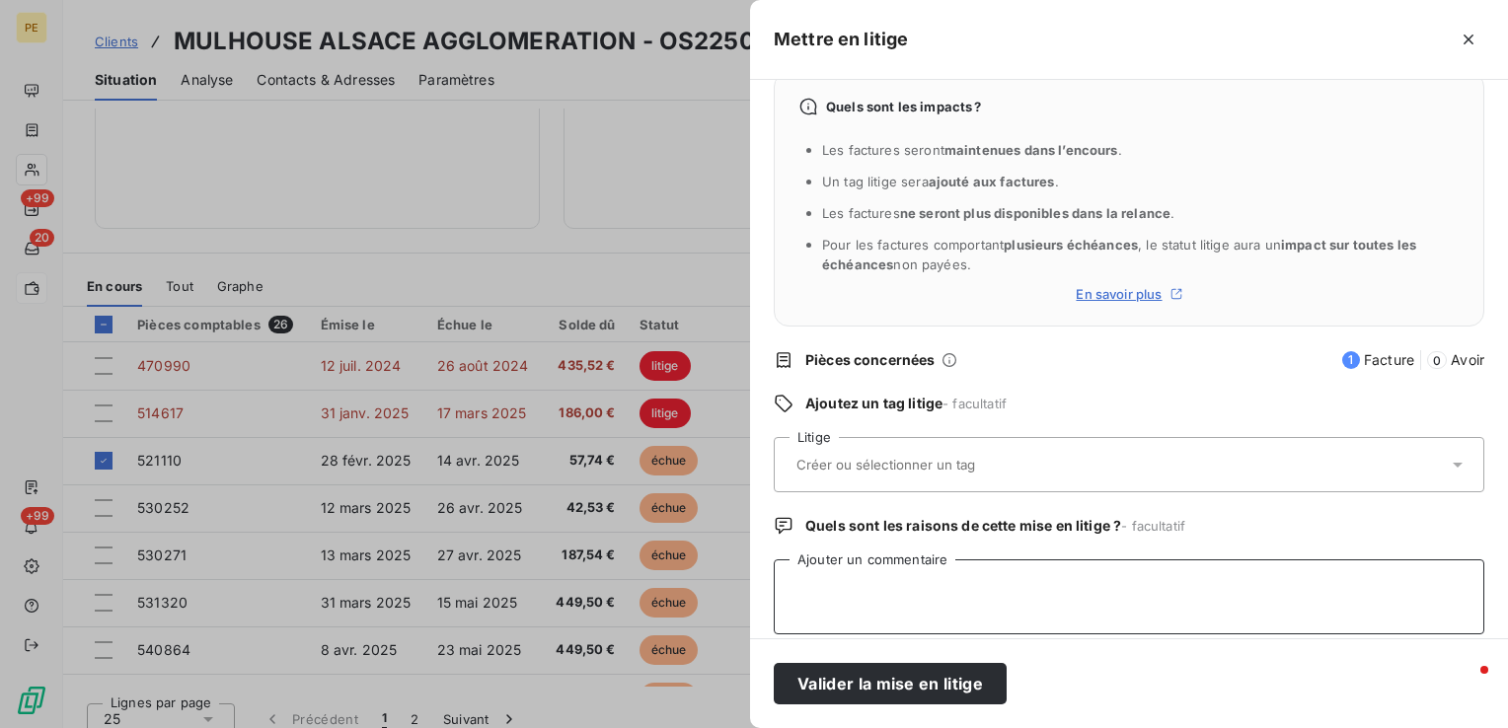
scroll to position [48, 0]
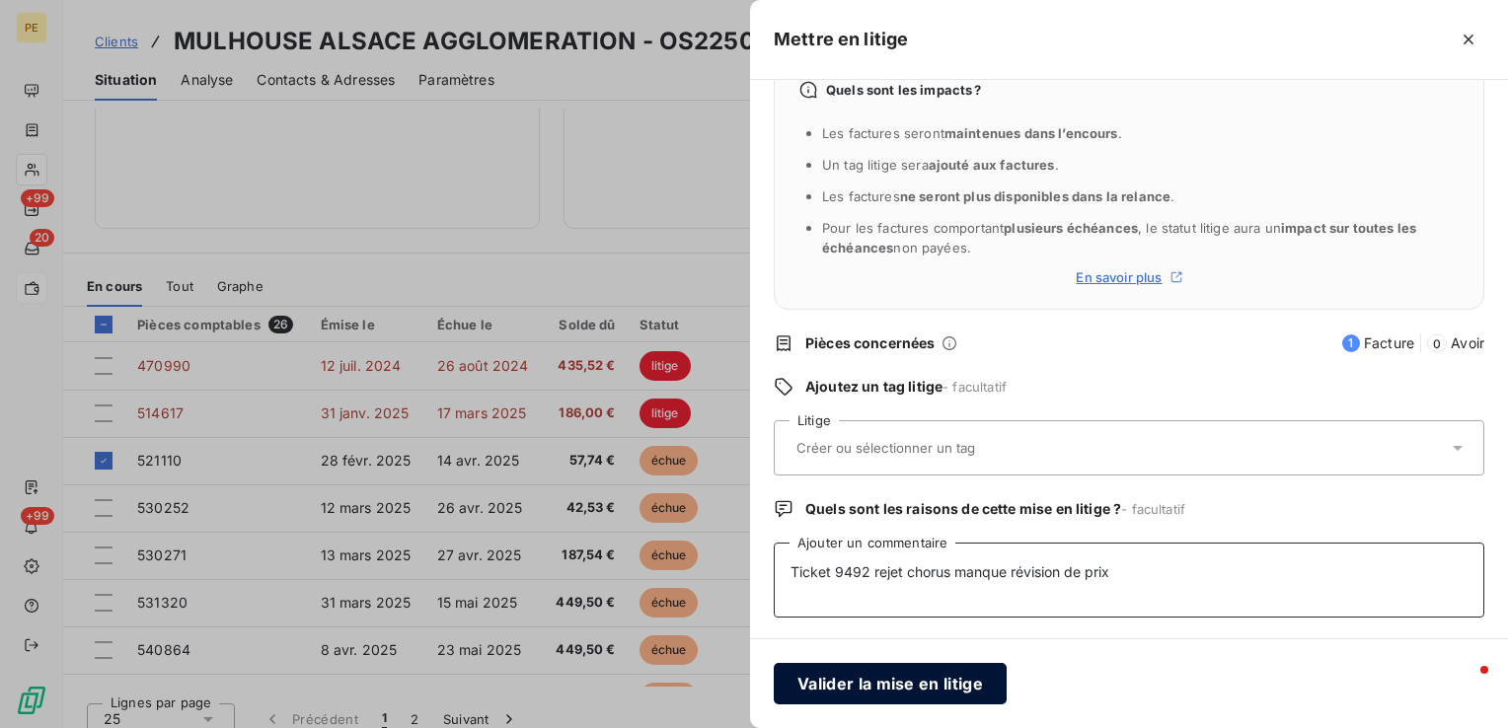
type textarea "Ticket 9492 rejet chorus manque révision de prix"
click at [966, 686] on button "Valider la mise en litige" at bounding box center [890, 683] width 233 height 41
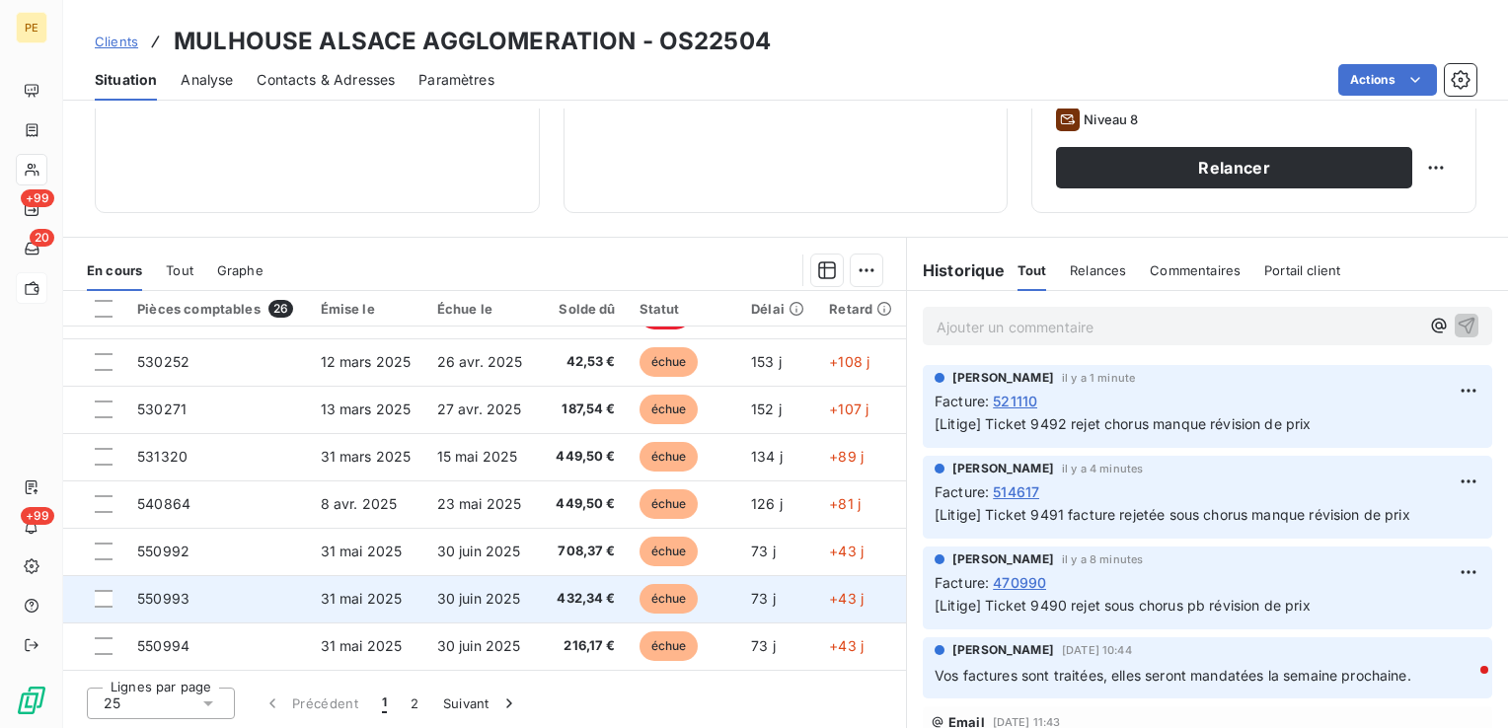
scroll to position [99, 0]
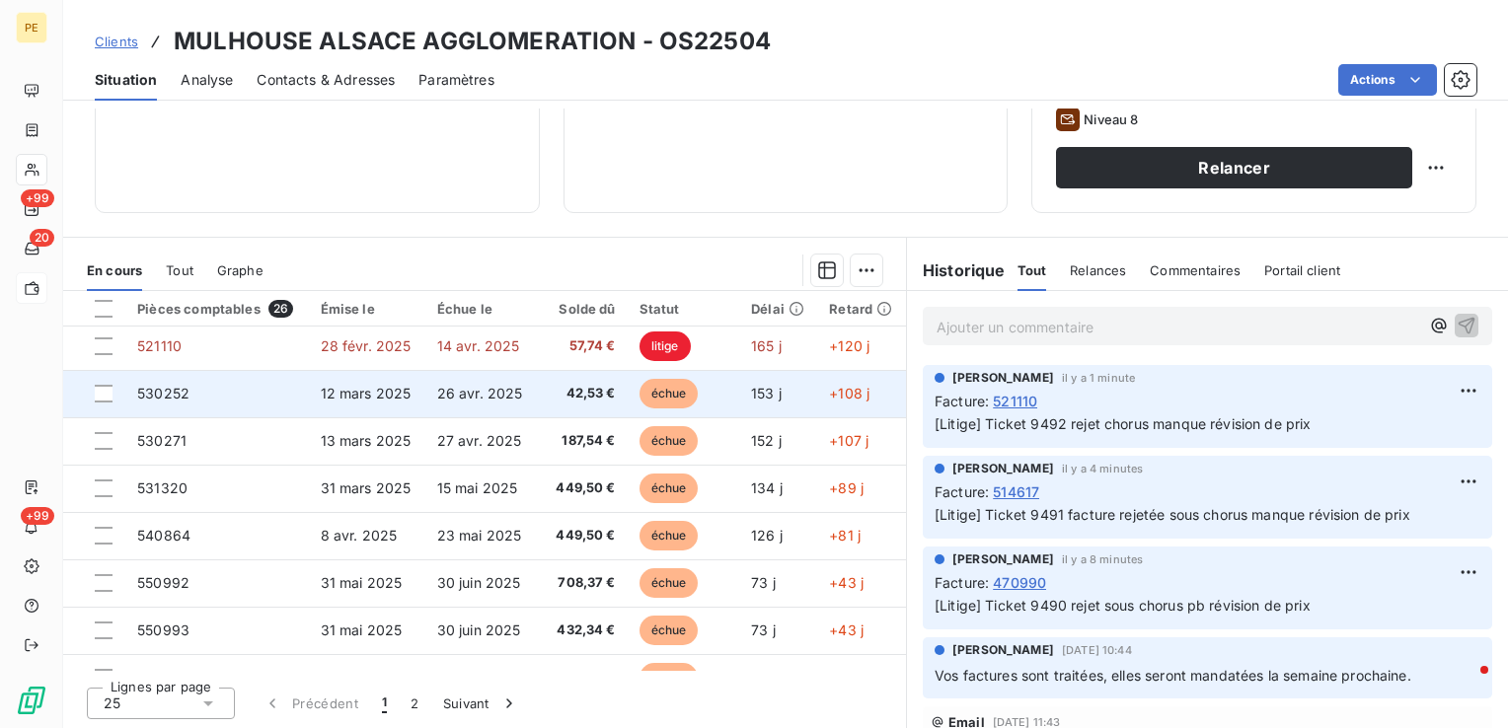
click at [356, 395] on span "12 mars 2025" at bounding box center [366, 393] width 91 height 17
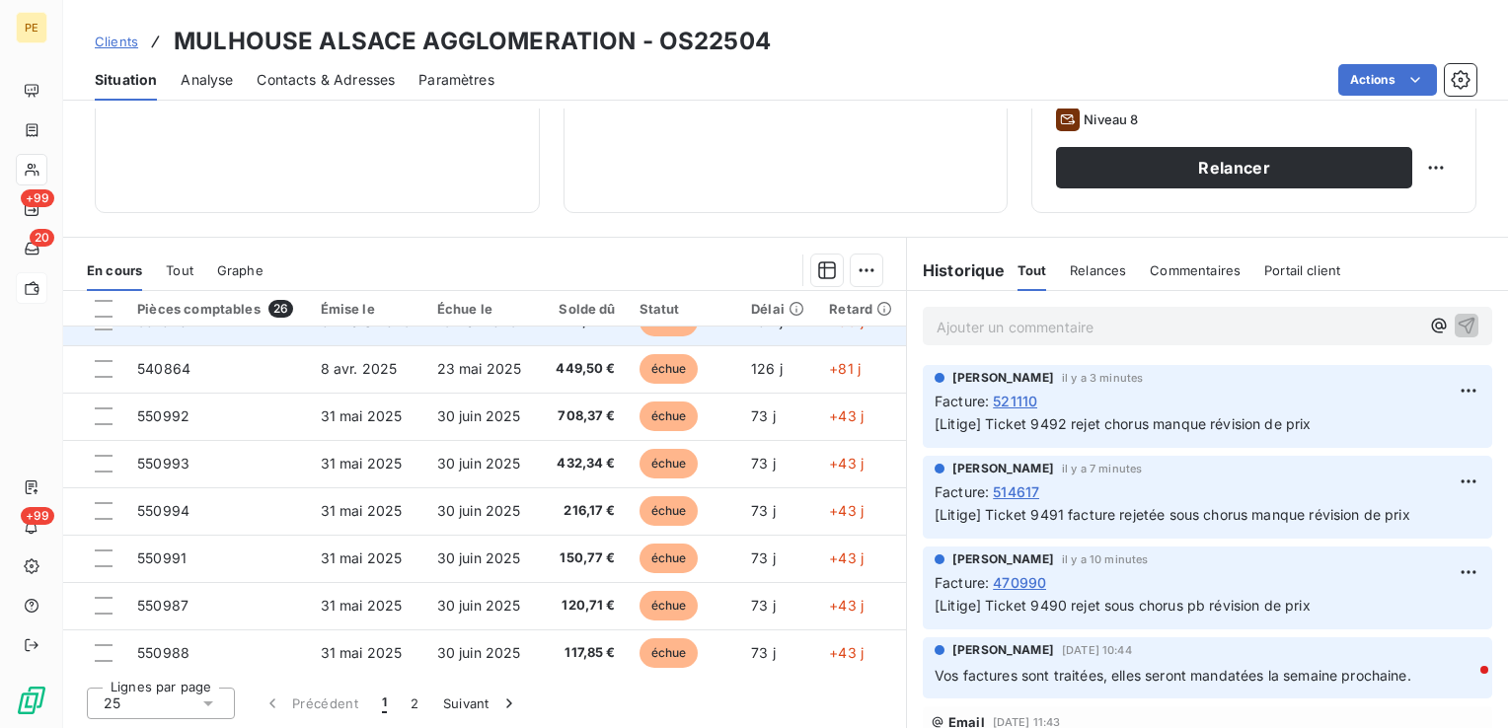
scroll to position [296, 0]
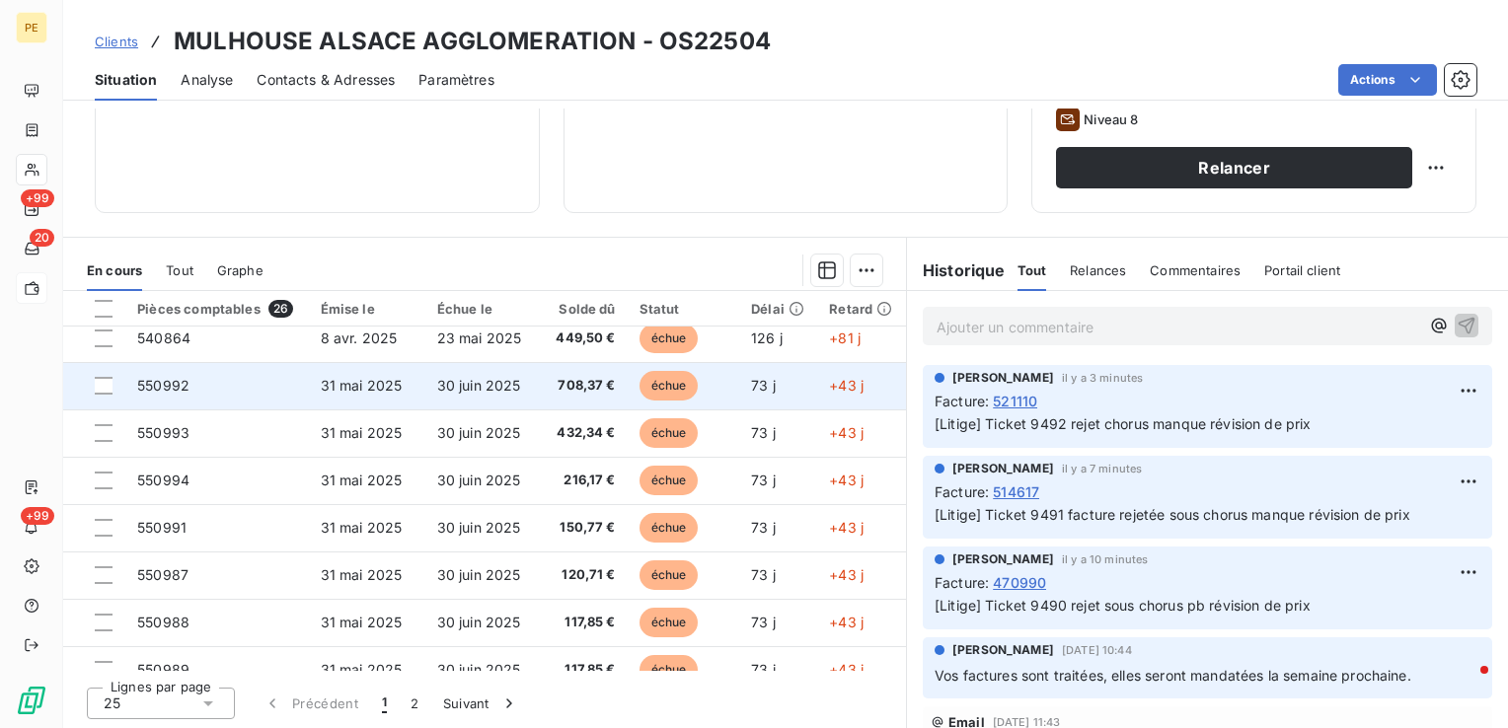
click at [189, 385] on td "550992" at bounding box center [216, 385] width 183 height 47
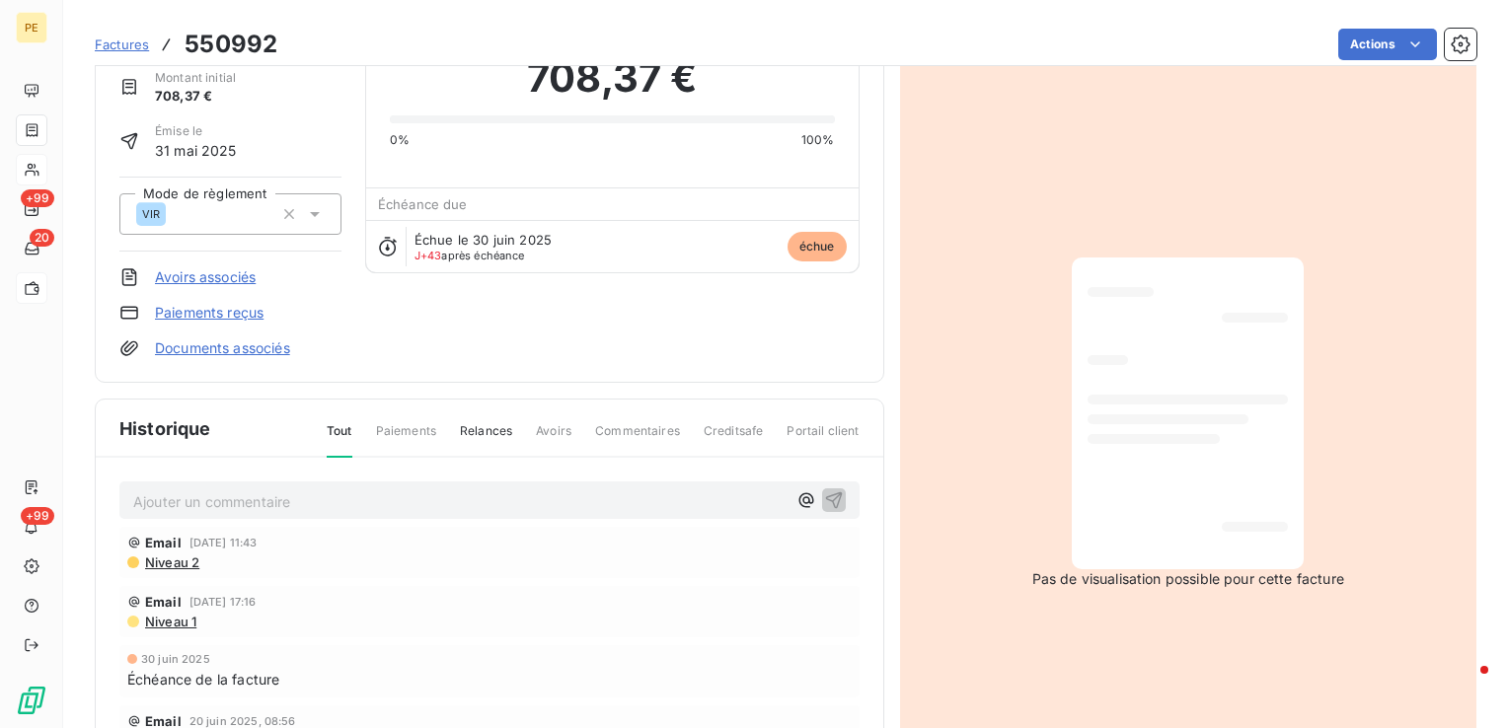
scroll to position [101, 0]
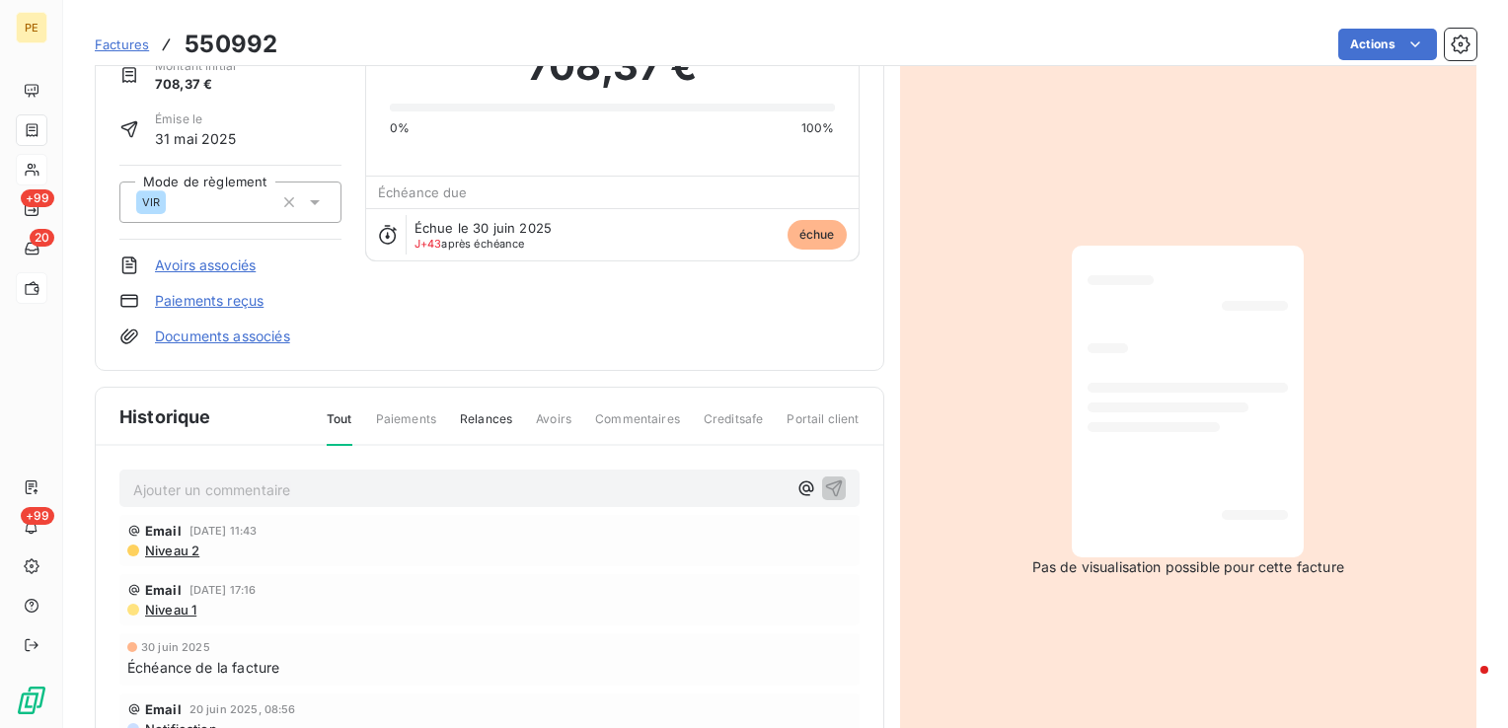
click at [254, 489] on p "Ajouter un commentaire ﻿" at bounding box center [459, 490] width 653 height 25
click at [834, 488] on icon "button" at bounding box center [834, 488] width 20 height 20
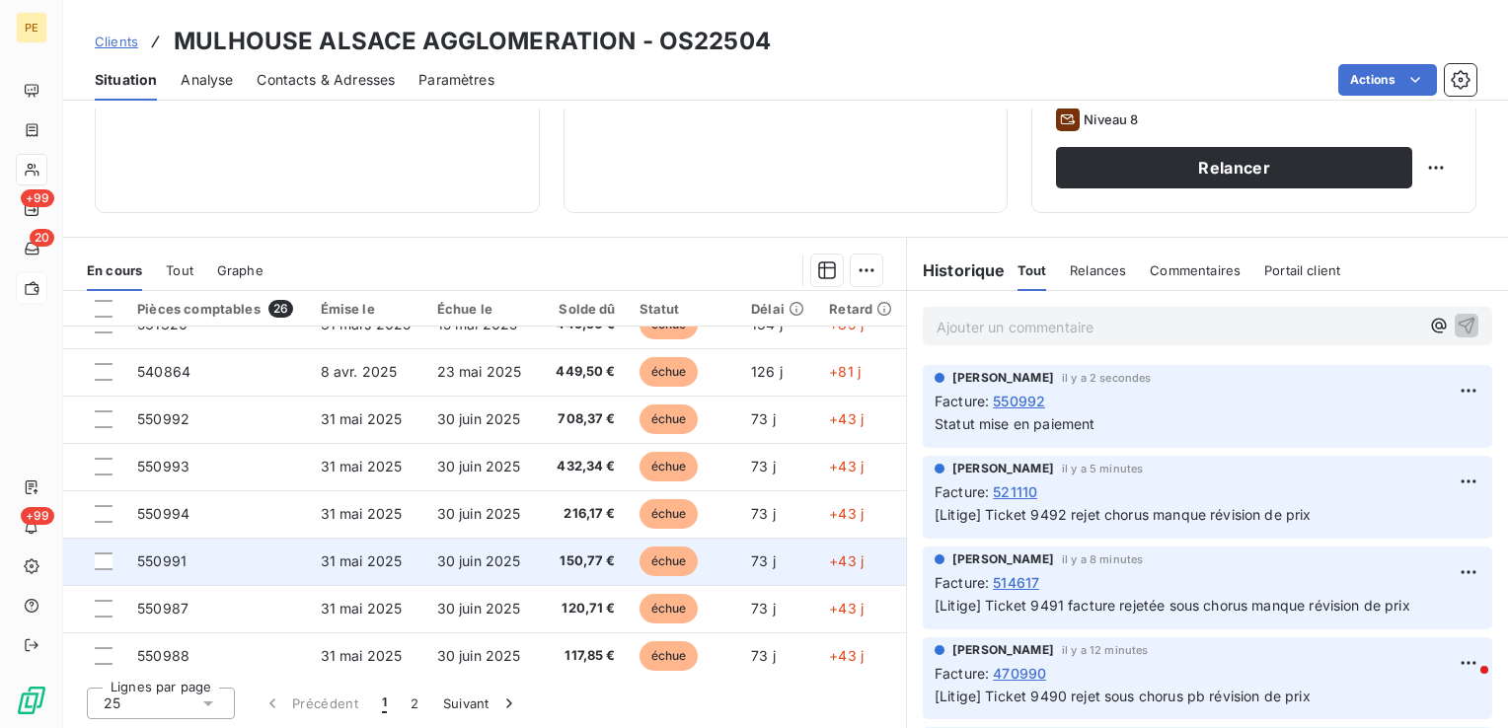
scroll to position [296, 0]
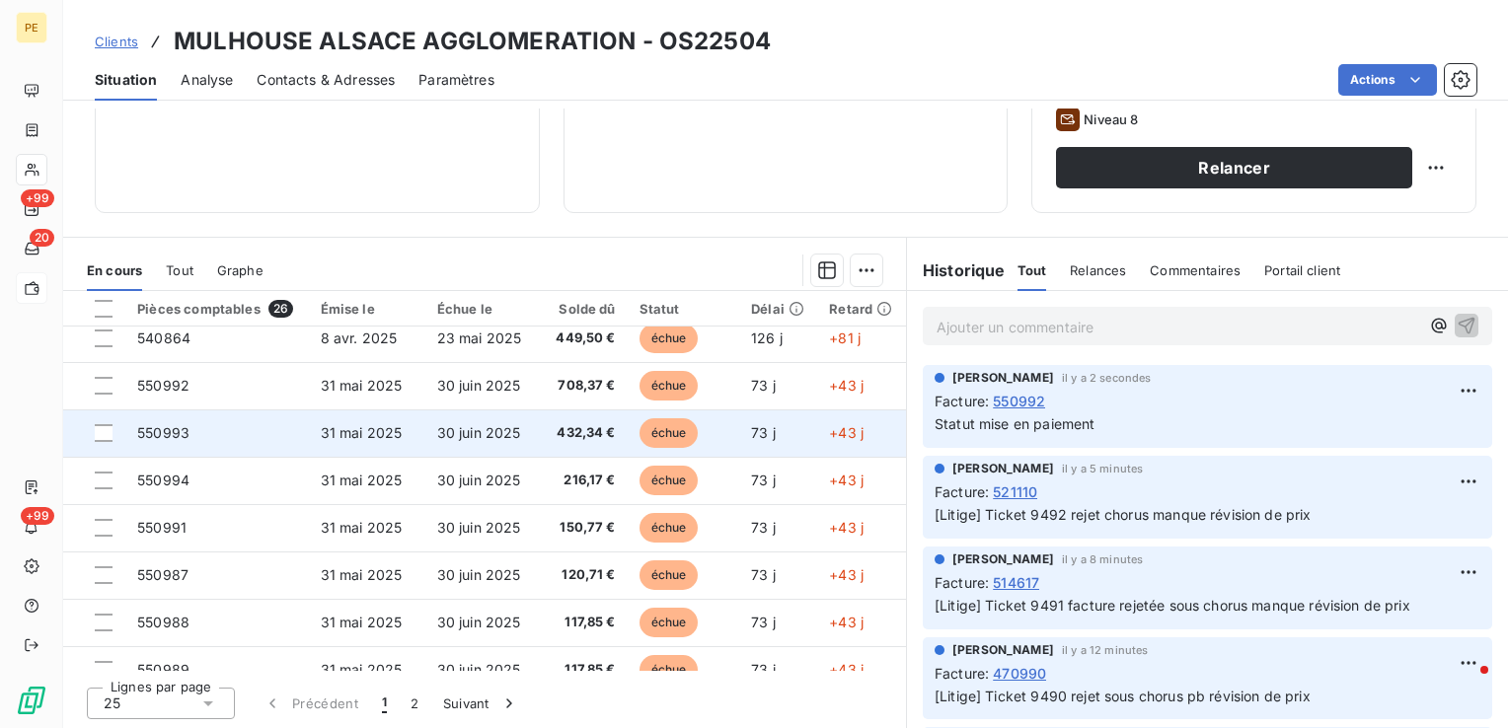
click at [170, 435] on span "550993" at bounding box center [163, 432] width 52 height 17
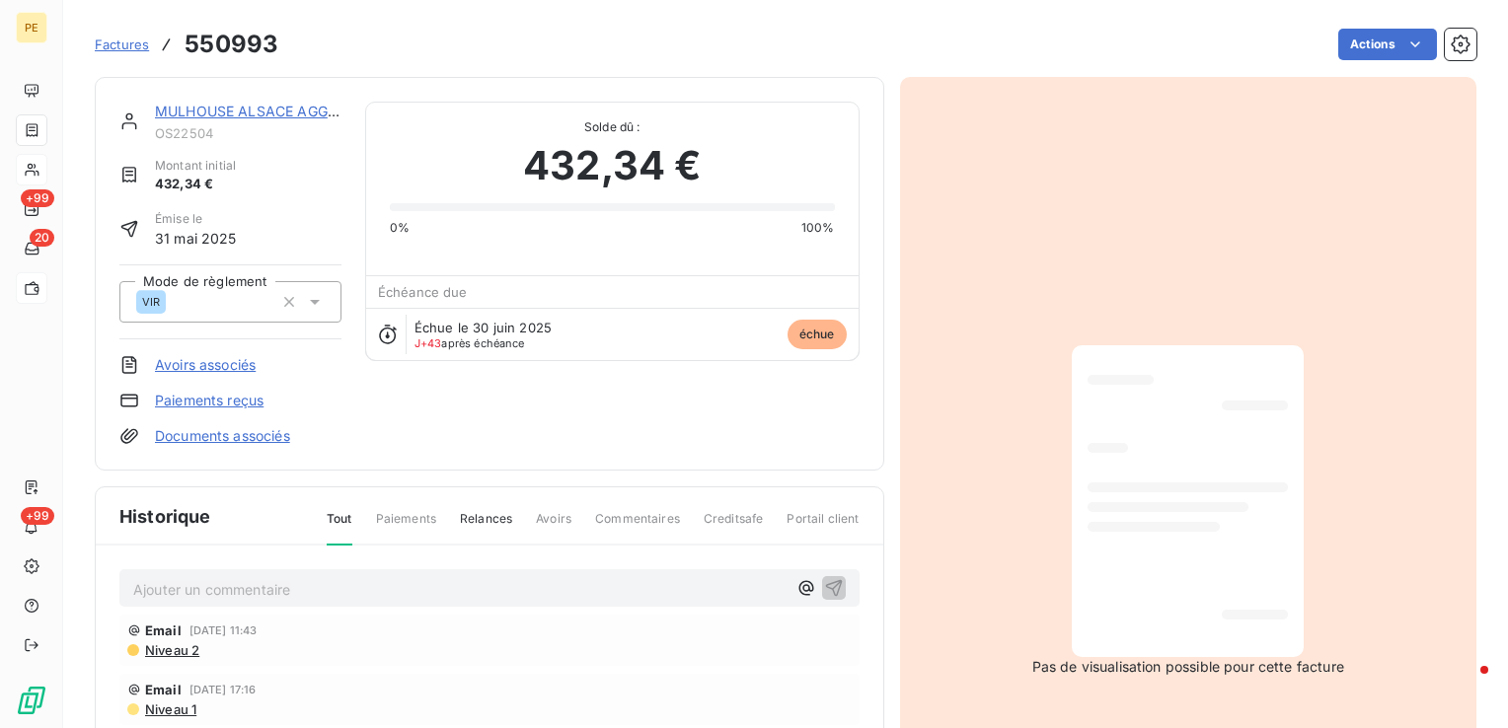
click at [253, 577] on p "Ajouter un commentaire ﻿" at bounding box center [459, 589] width 653 height 25
click at [825, 579] on icon "button" at bounding box center [833, 587] width 17 height 17
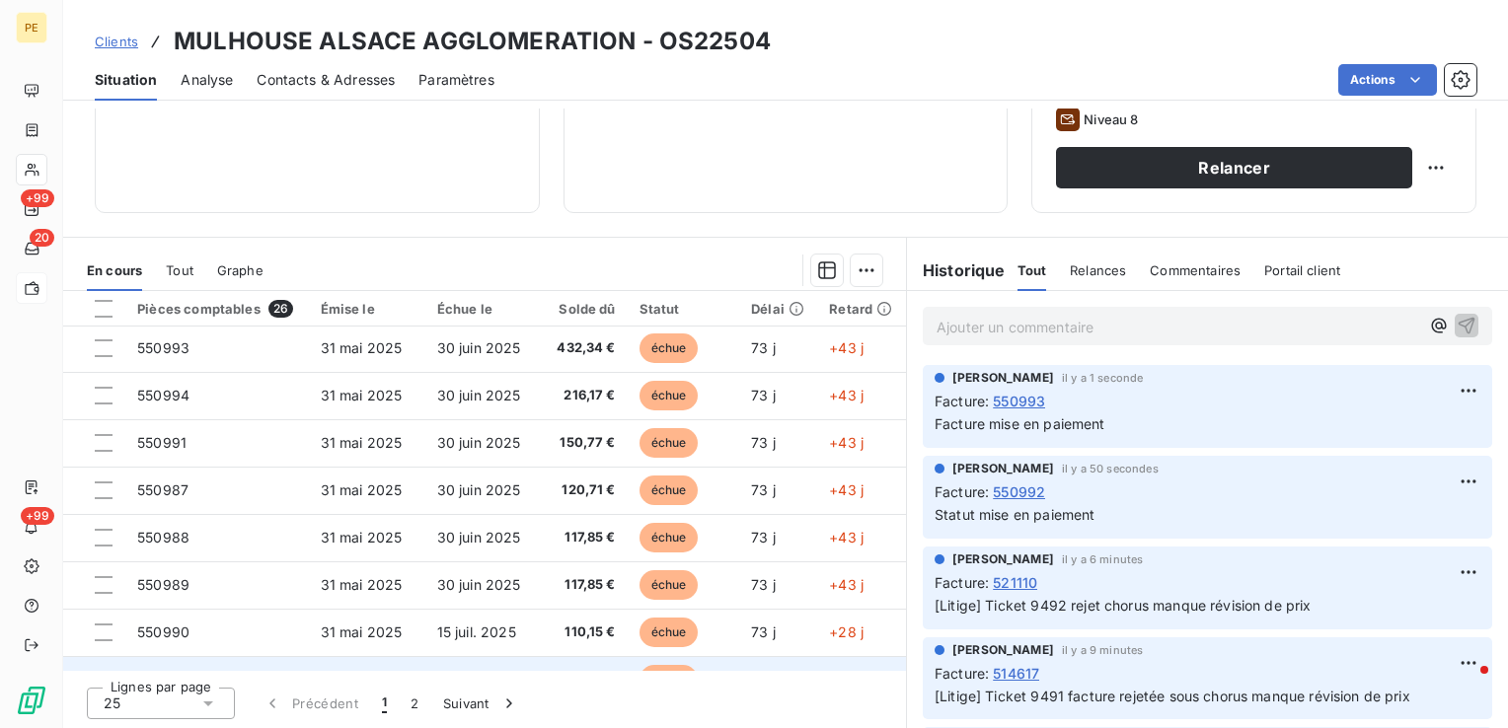
scroll to position [346, 0]
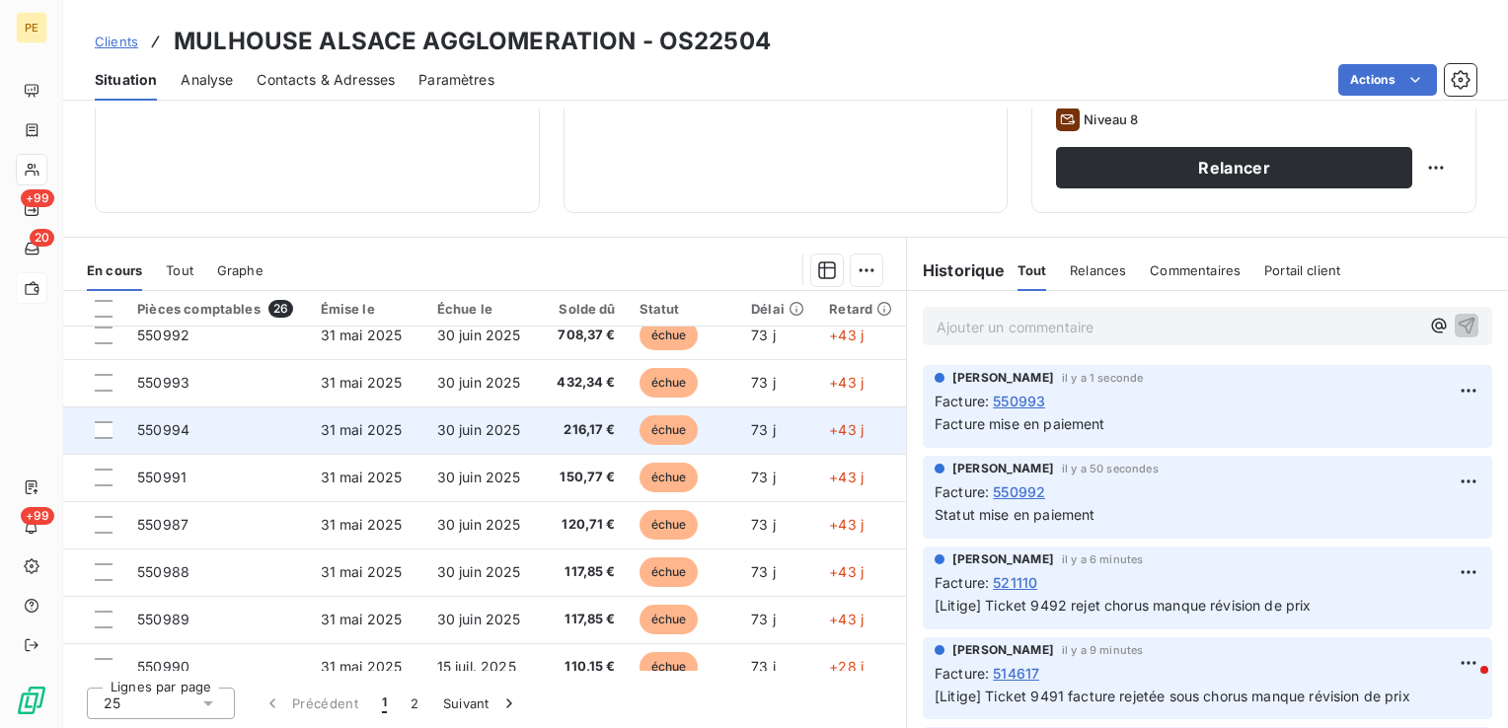
click at [159, 432] on span "550994" at bounding box center [163, 429] width 52 height 17
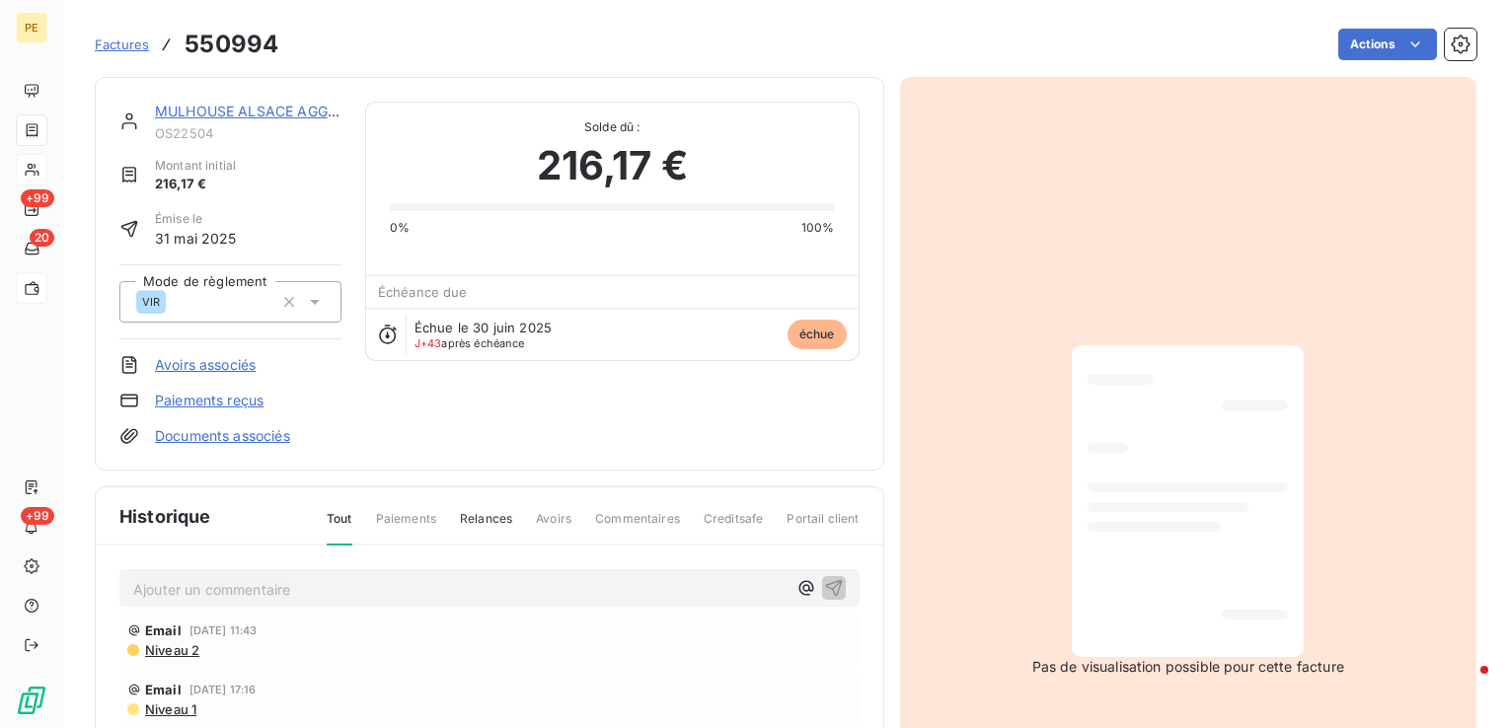
click at [237, 594] on p "Ajouter un commentaire ﻿" at bounding box center [459, 589] width 653 height 25
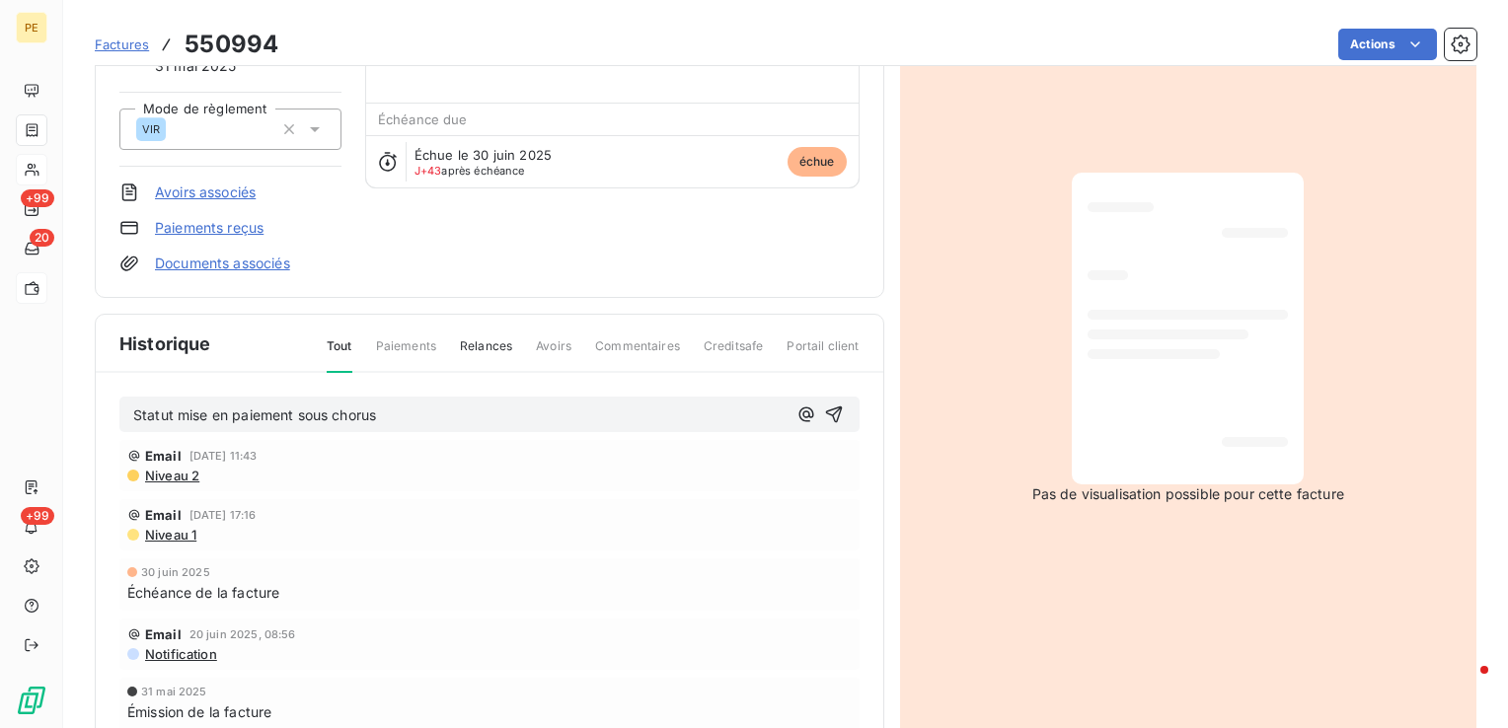
scroll to position [199, 0]
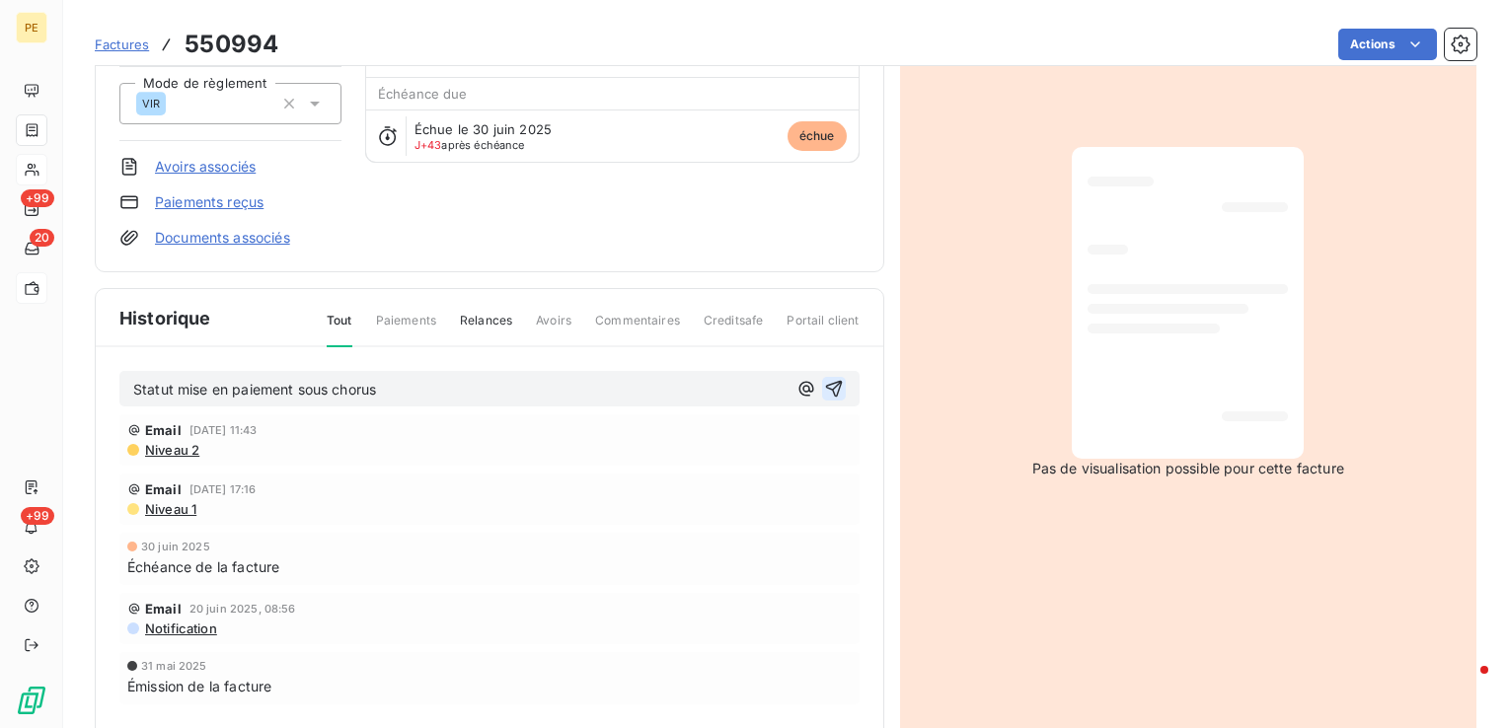
click at [831, 393] on icon "button" at bounding box center [834, 389] width 20 height 20
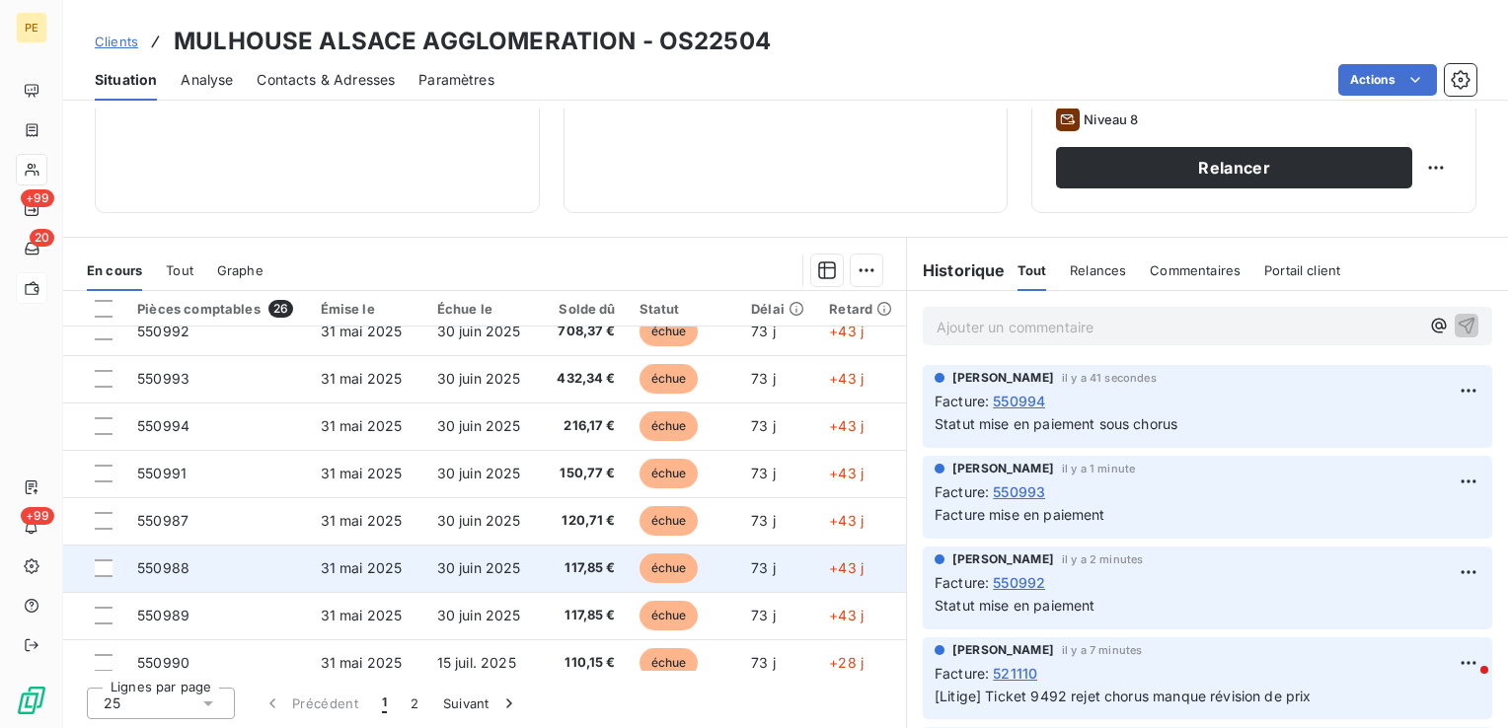
scroll to position [395, 0]
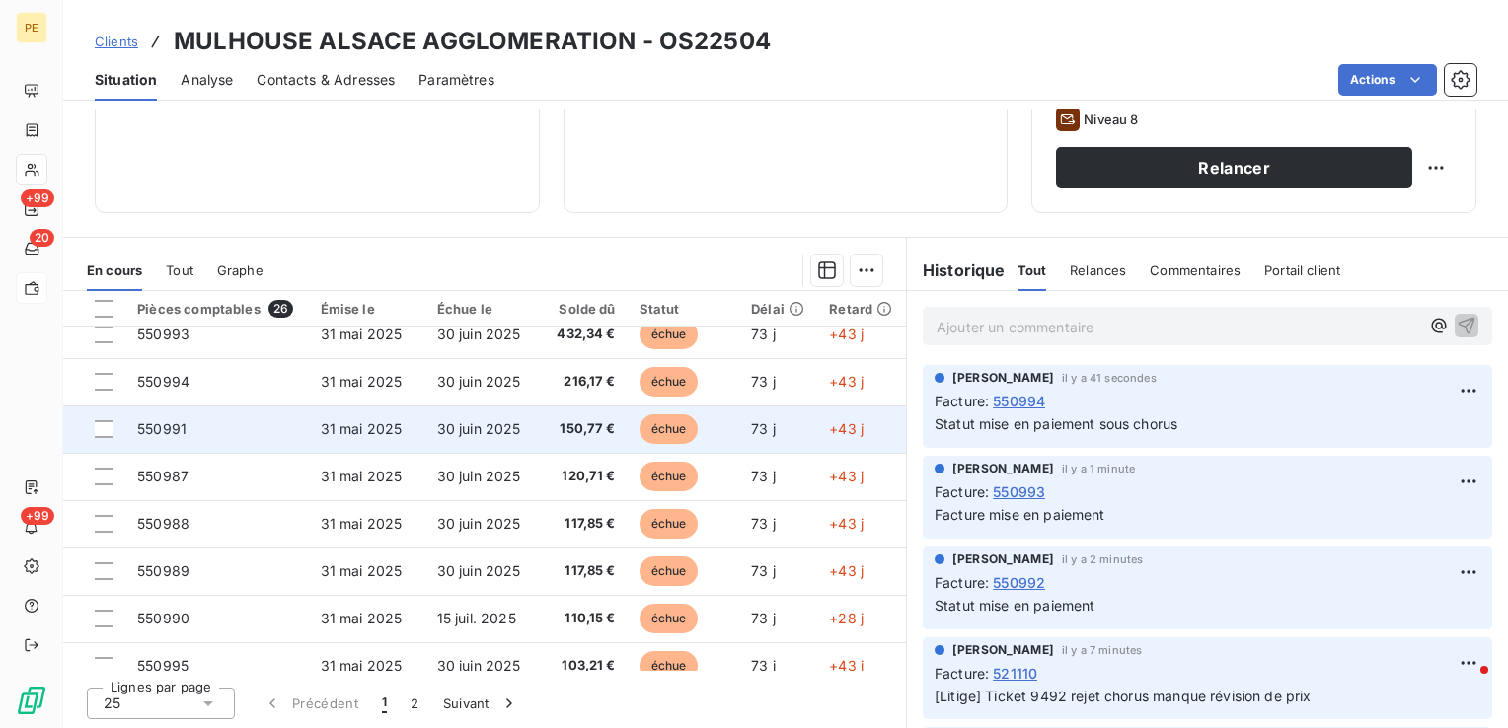
click at [183, 435] on span "550991" at bounding box center [161, 428] width 49 height 17
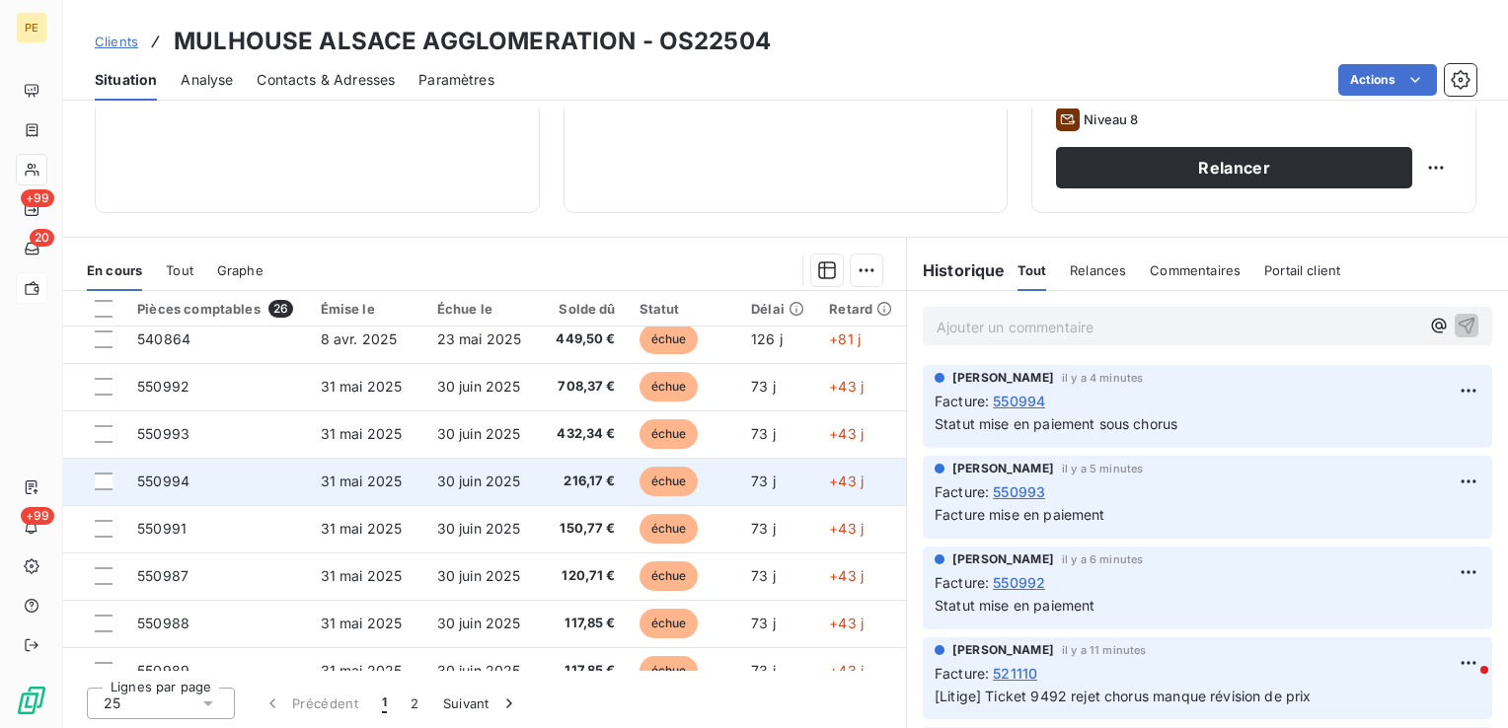
scroll to position [296, 0]
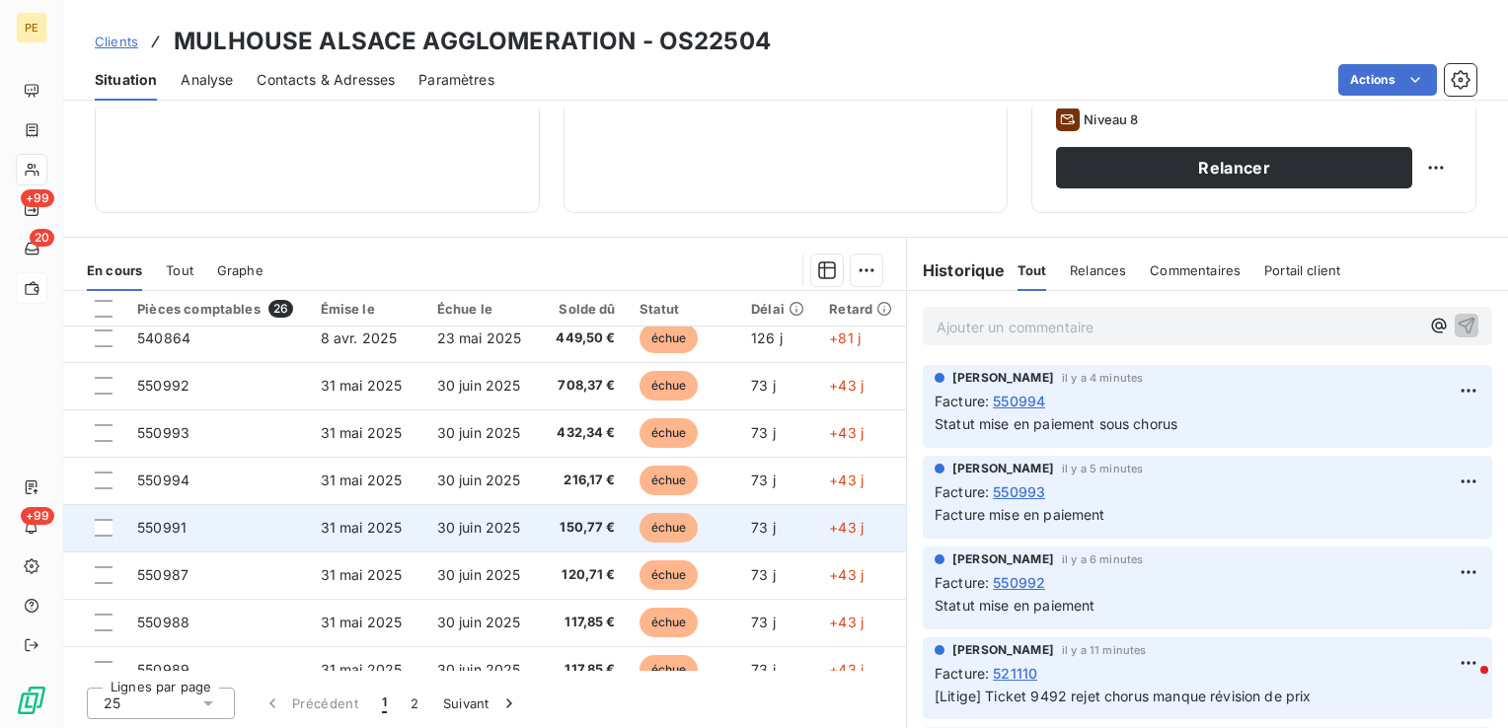
click at [297, 533] on td "550991" at bounding box center [216, 527] width 183 height 47
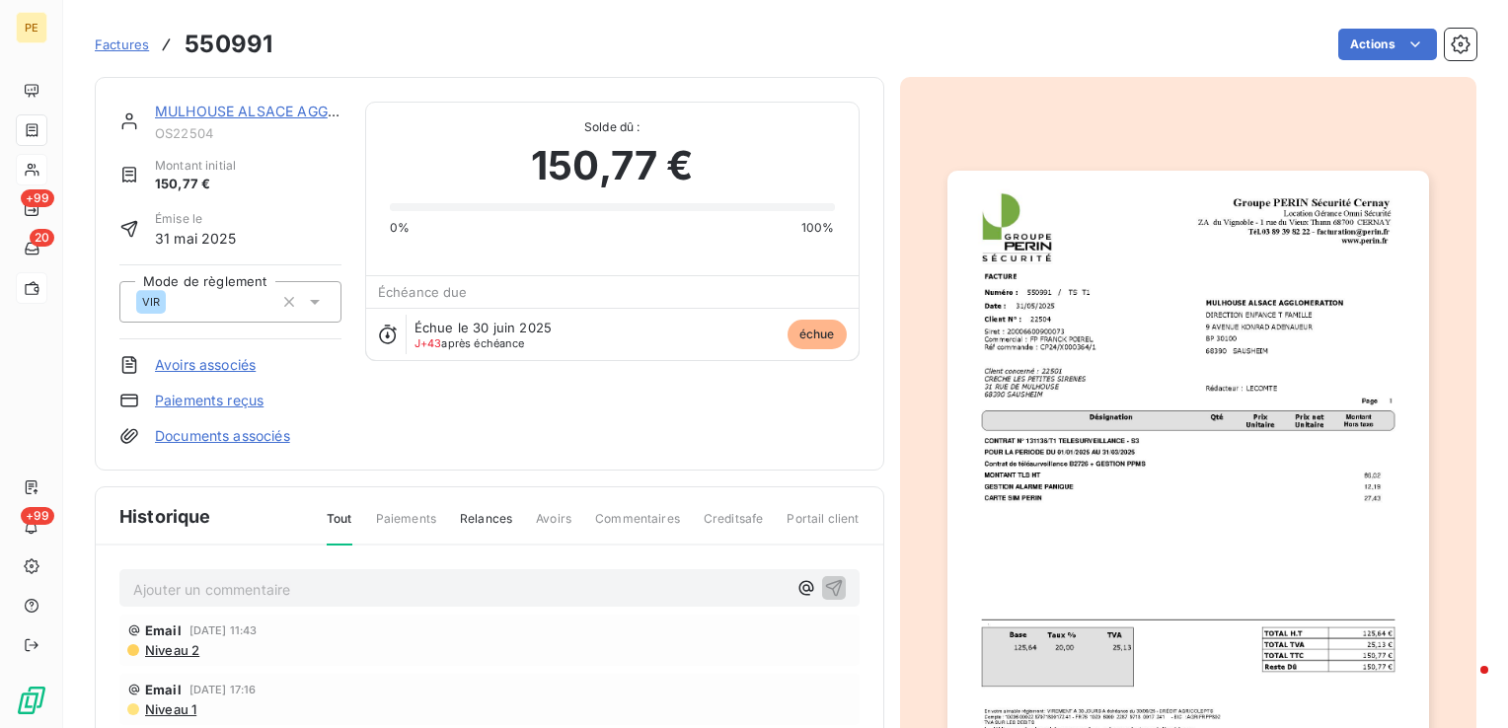
click at [310, 594] on p "Ajouter un commentaire ﻿" at bounding box center [459, 589] width 653 height 25
click at [837, 582] on button "button" at bounding box center [834, 587] width 24 height 24
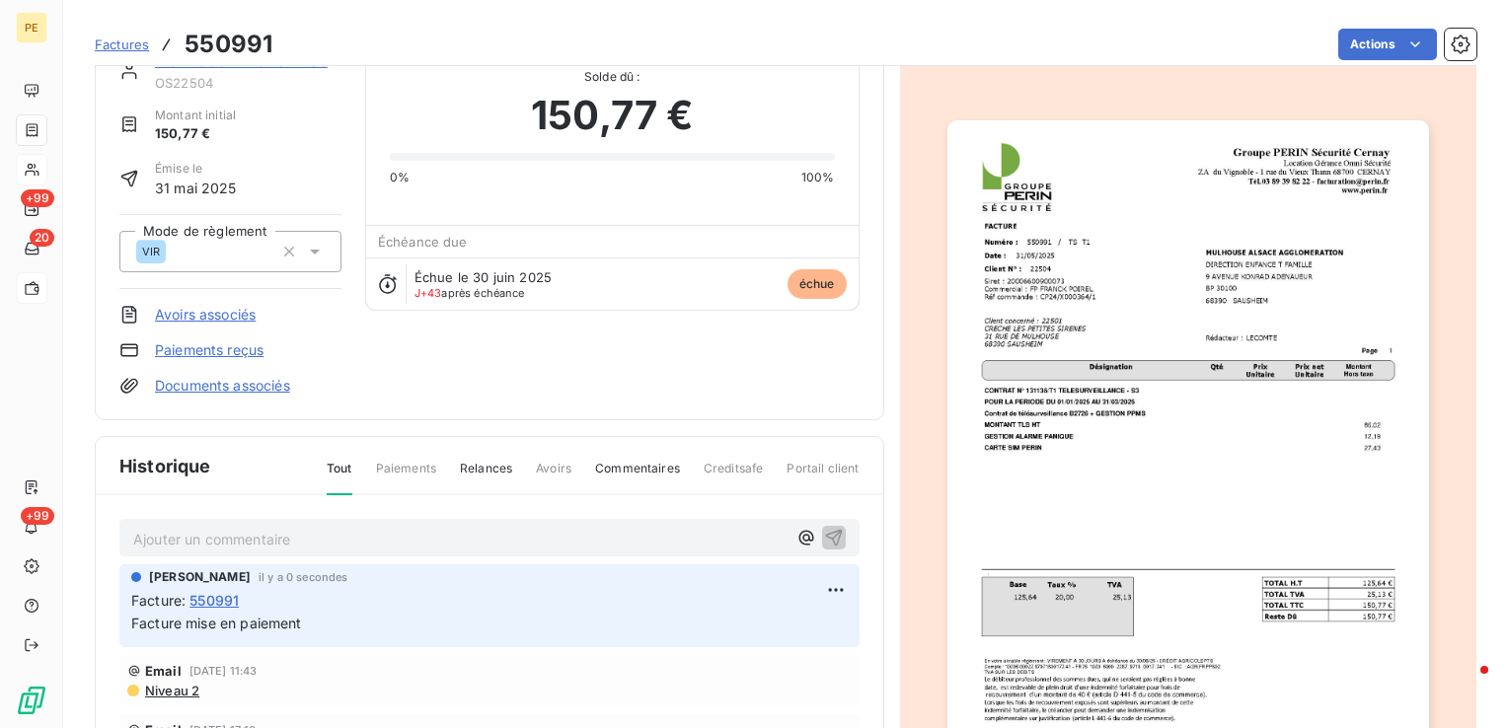
scroll to position [99, 0]
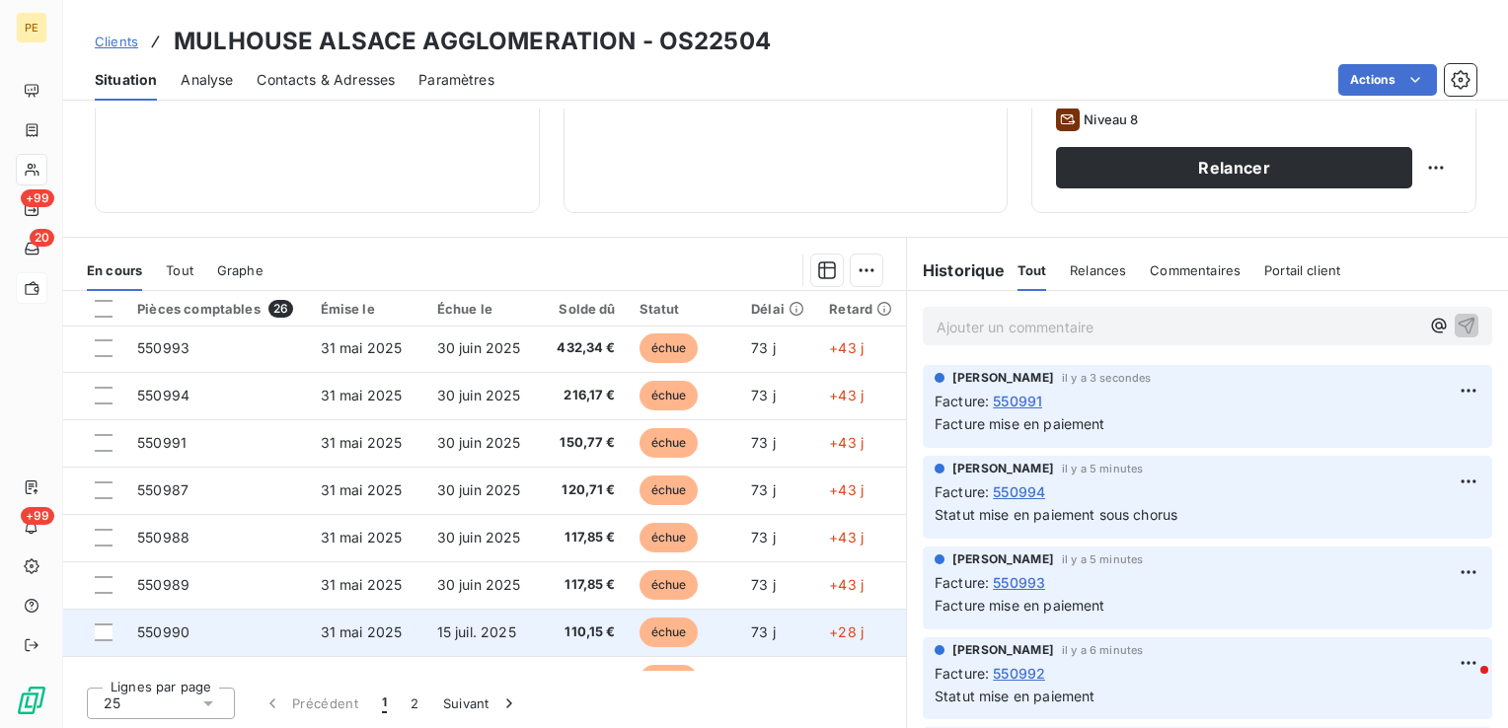
scroll to position [346, 0]
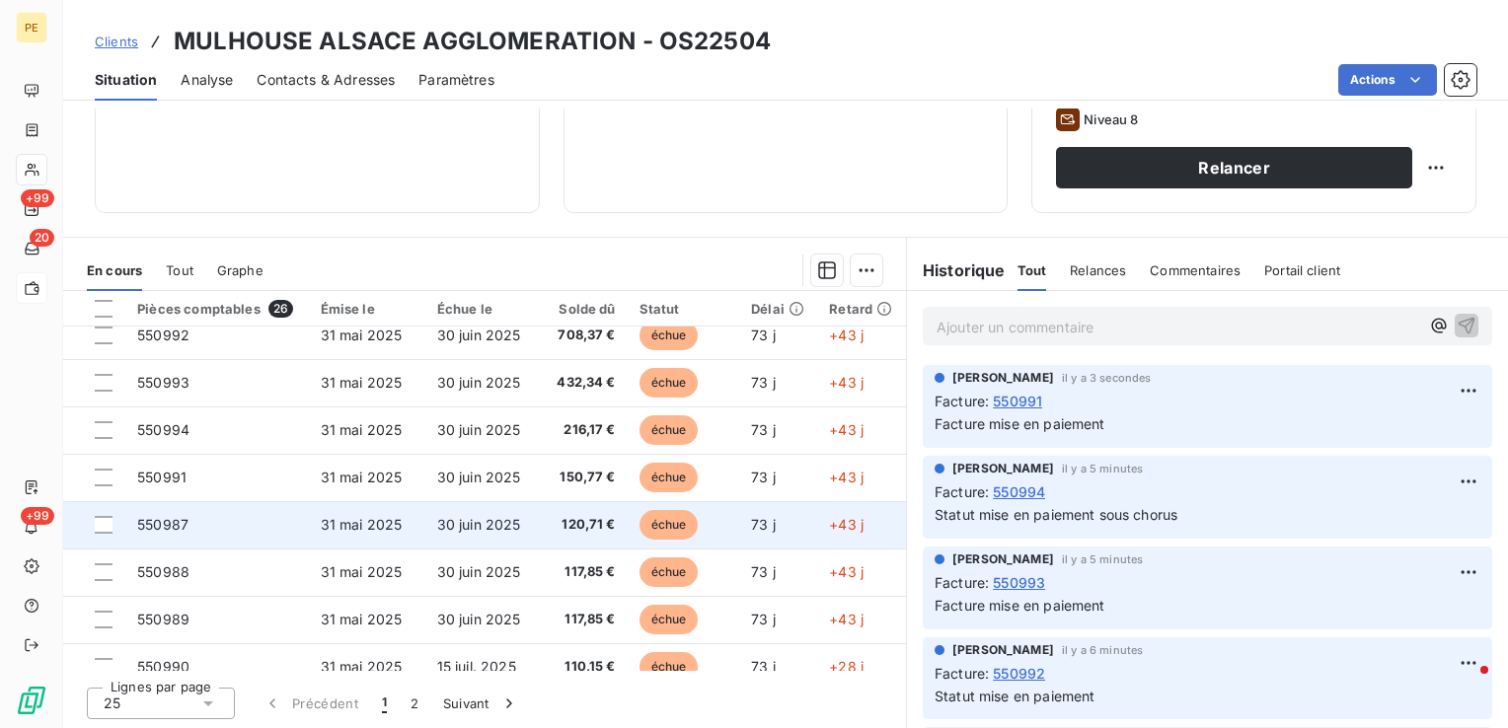
click at [218, 519] on td "550987" at bounding box center [216, 524] width 183 height 47
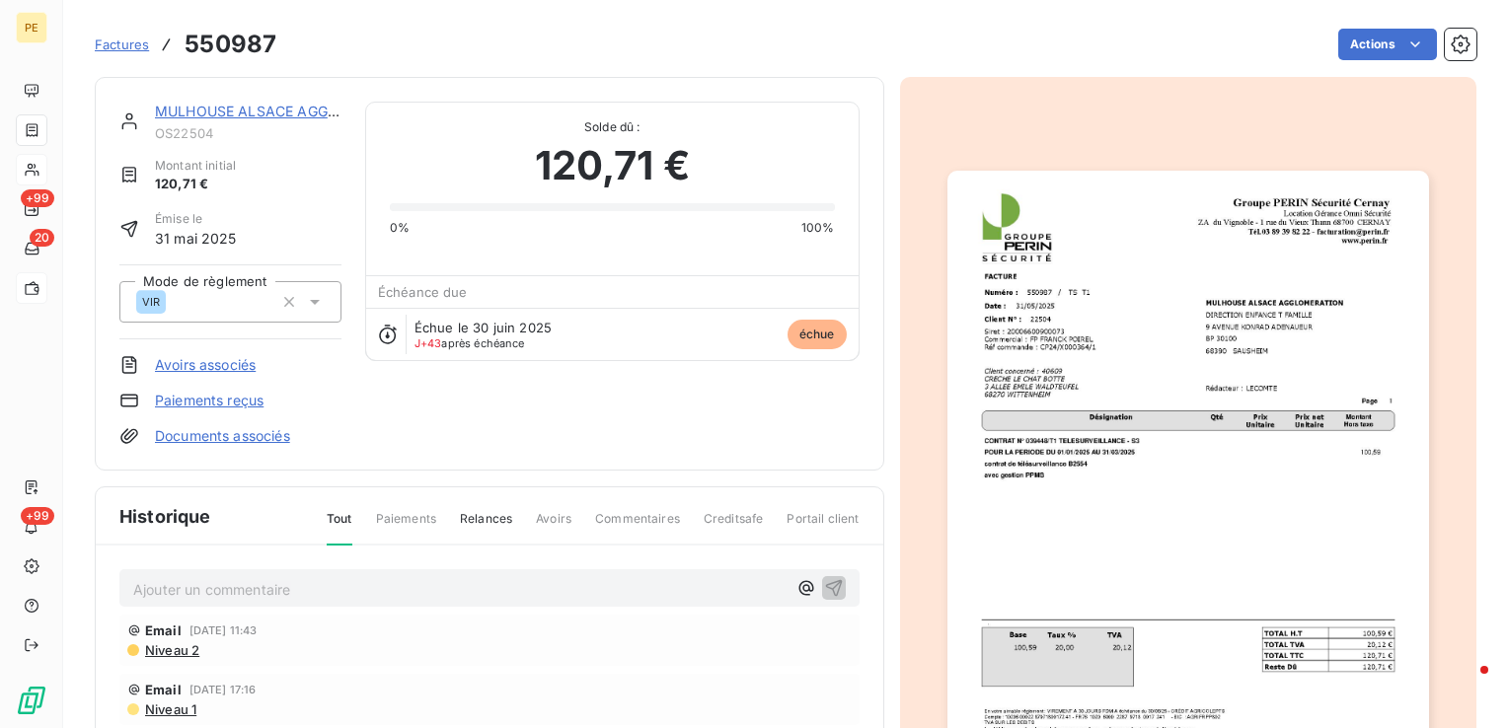
click at [228, 573] on div "Ajouter un commentaire ﻿" at bounding box center [489, 589] width 740 height 38
click at [232, 598] on p "Ajouter un commentaire ﻿" at bounding box center [459, 589] width 653 height 25
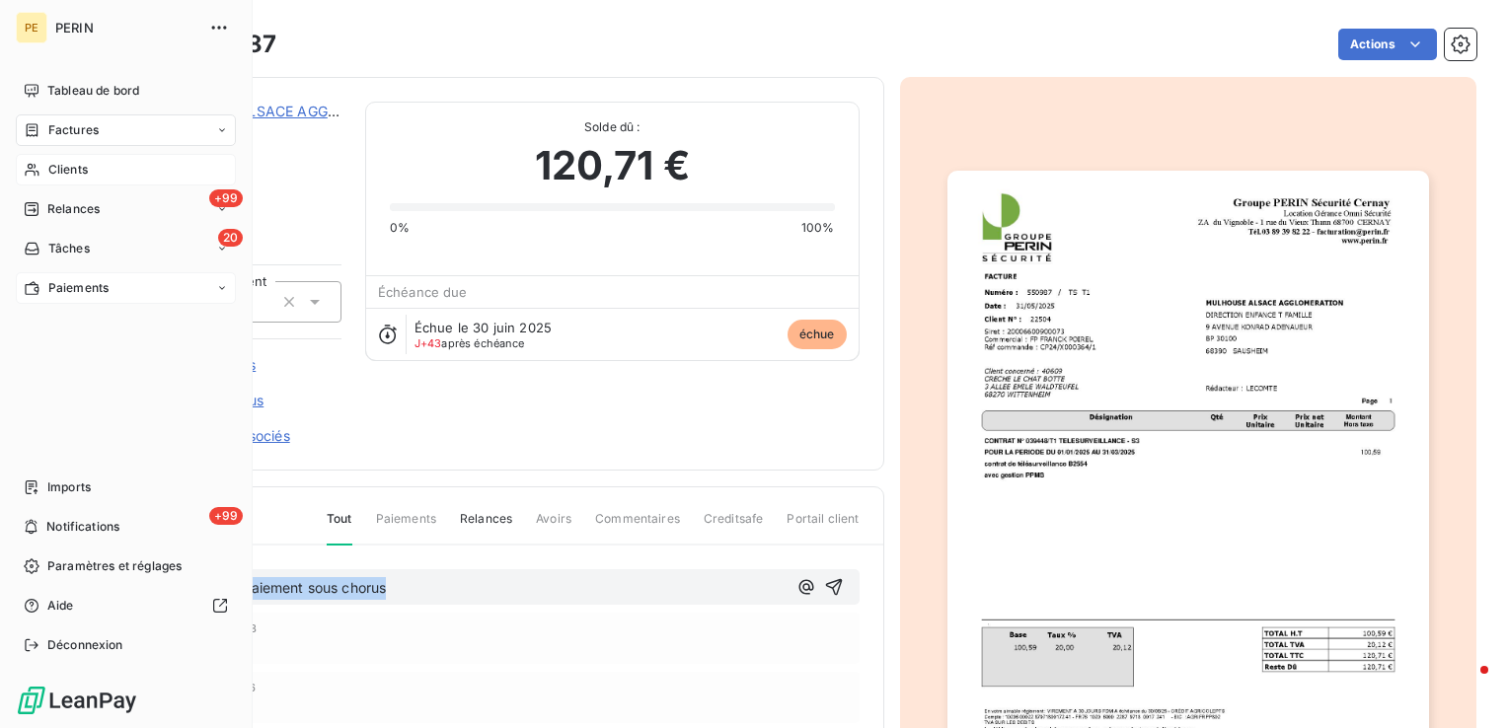
drag, startPoint x: 205, startPoint y: 587, endPoint x: 0, endPoint y: 582, distance: 205.4
click at [0, 582] on html "PE PERIN Tableau de bord Factures Clients +99 Relances 20 Tâches Paiements Impo…" at bounding box center [754, 364] width 1508 height 728
copy span "Facture mise en paiement sous chorus"
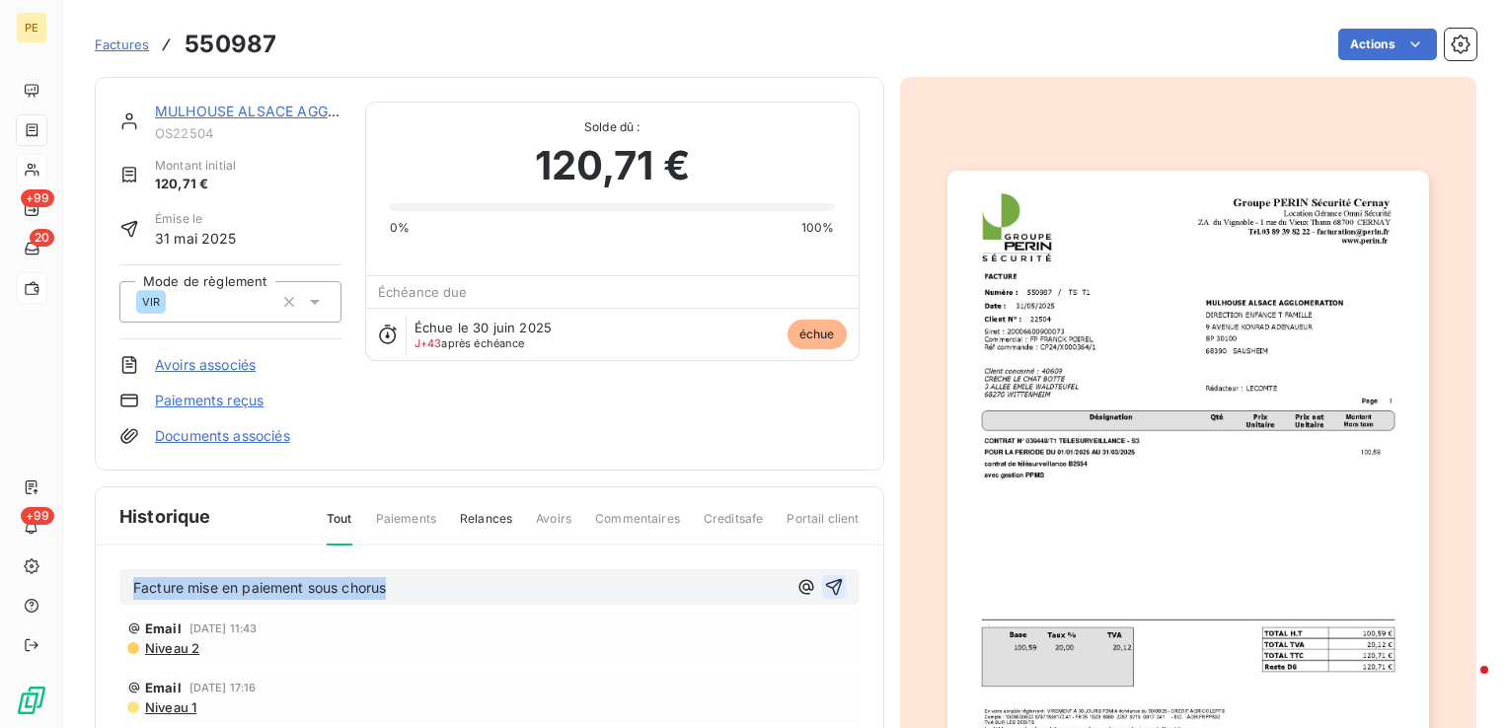
click at [830, 594] on icon "button" at bounding box center [834, 587] width 20 height 20
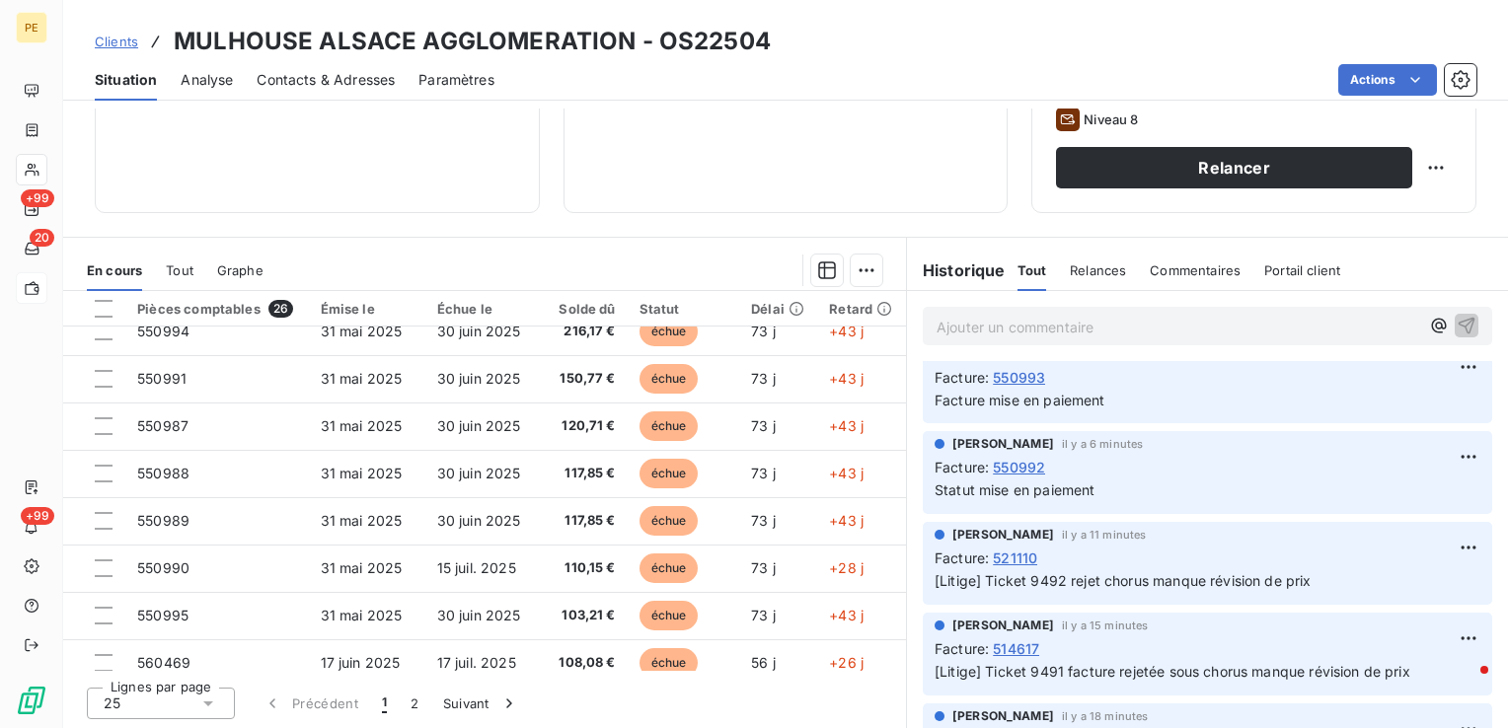
scroll to position [395, 0]
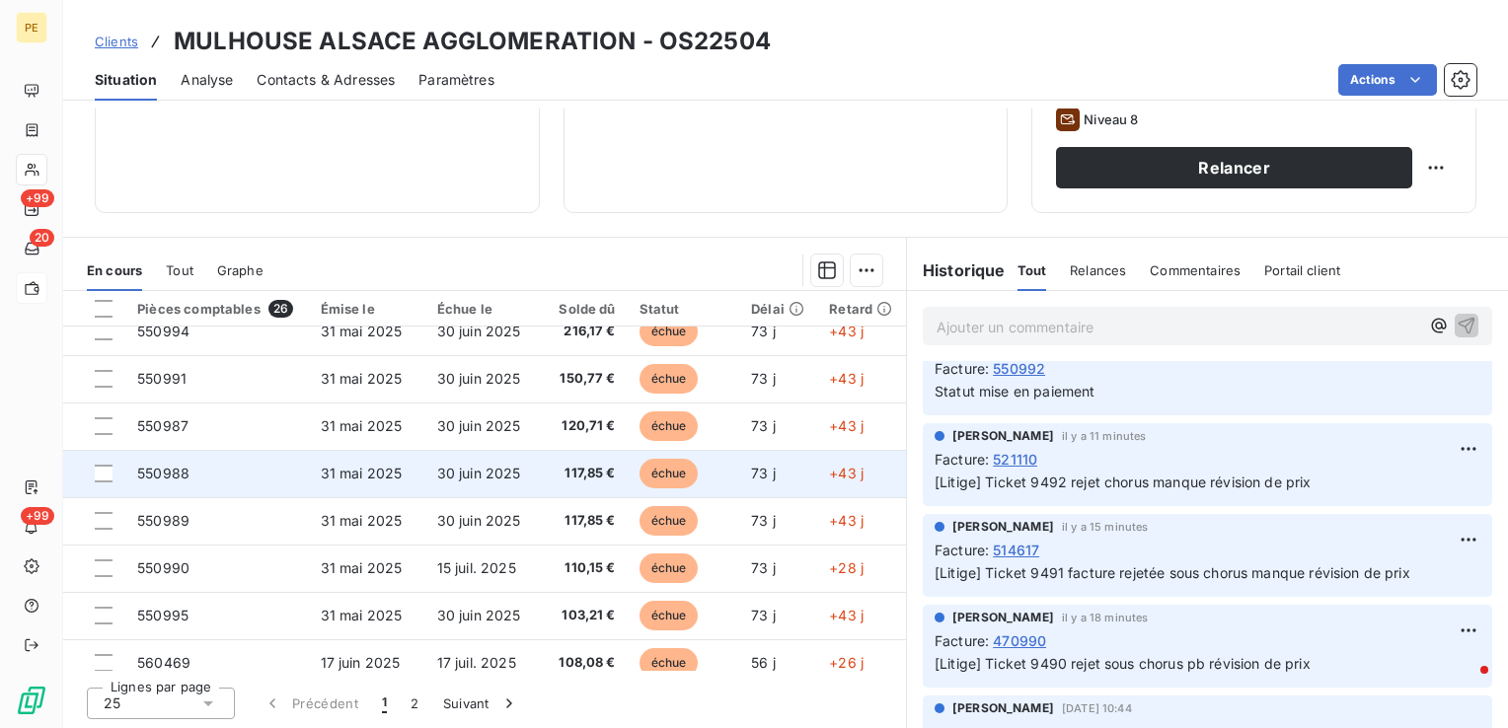
click at [231, 491] on td "550988" at bounding box center [216, 473] width 183 height 47
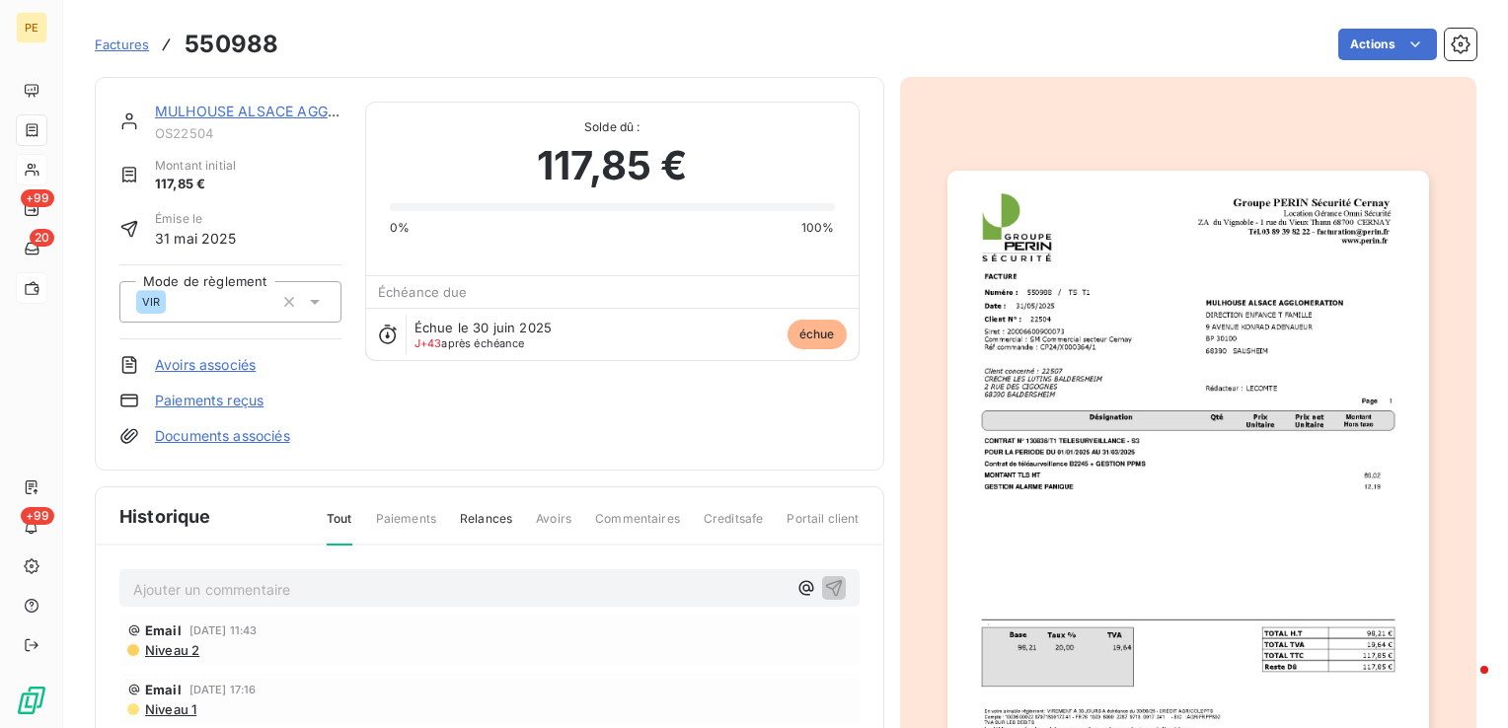
drag, startPoint x: 335, startPoint y: 578, endPoint x: 213, endPoint y: 588, distance: 121.8
click at [213, 588] on p "Ajouter un commentaire ﻿" at bounding box center [459, 589] width 653 height 25
click at [824, 586] on icon "button" at bounding box center [834, 587] width 20 height 20
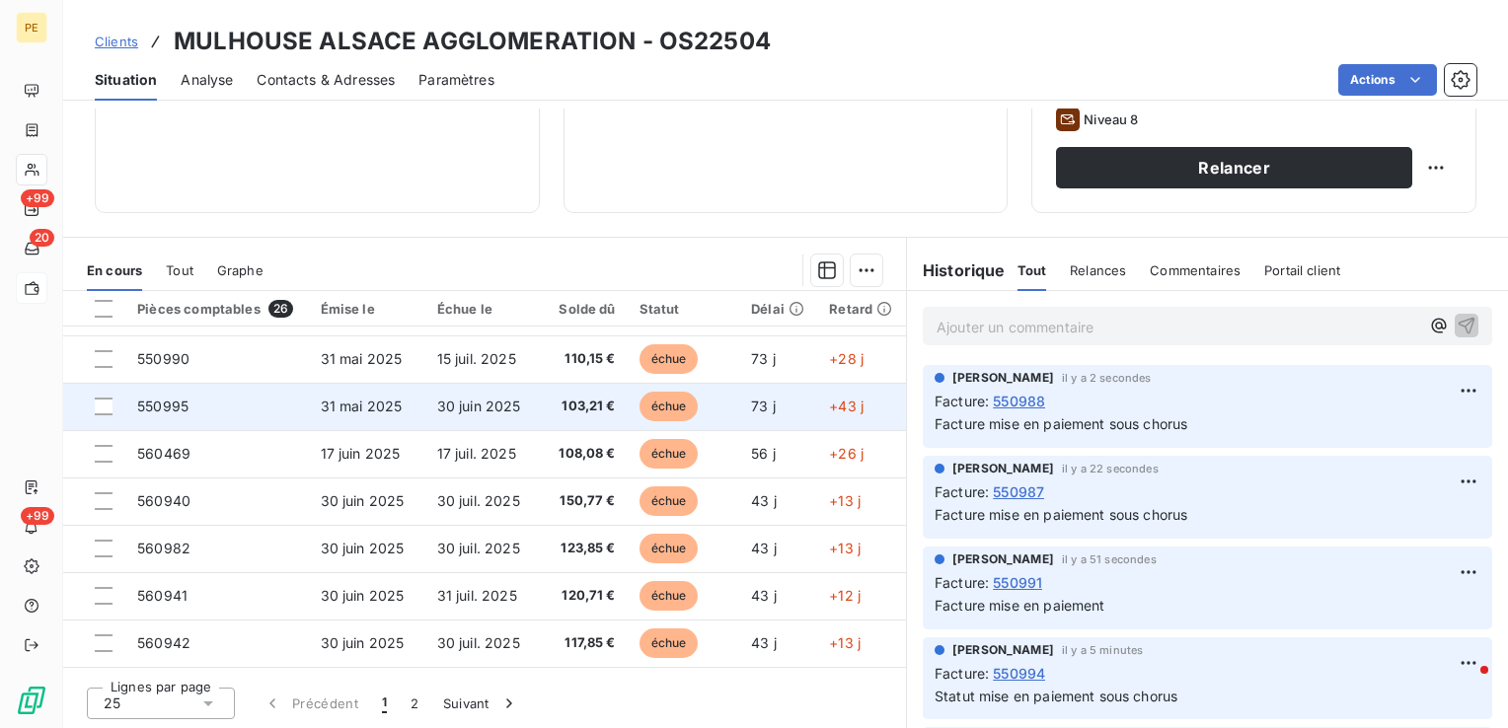
scroll to position [592, 0]
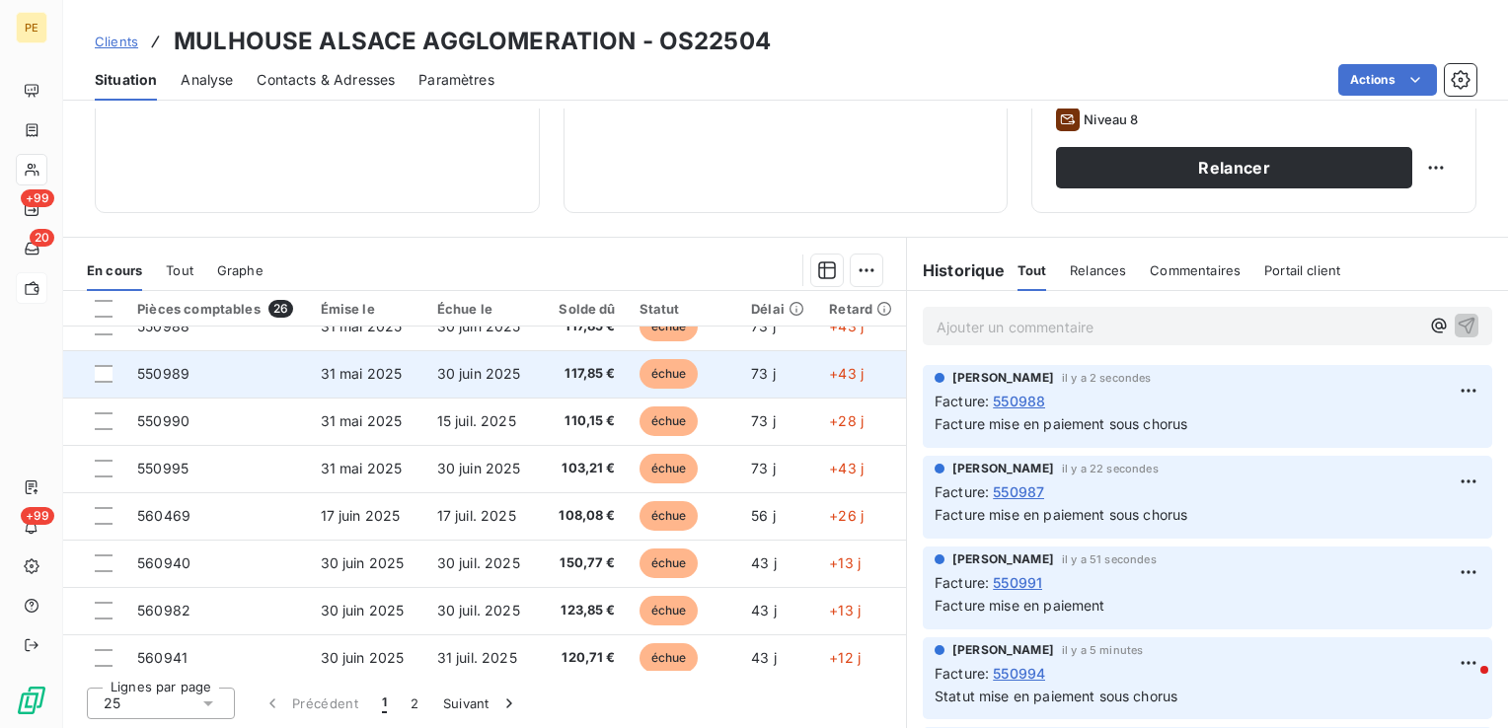
click at [227, 372] on td "550989" at bounding box center [216, 373] width 183 height 47
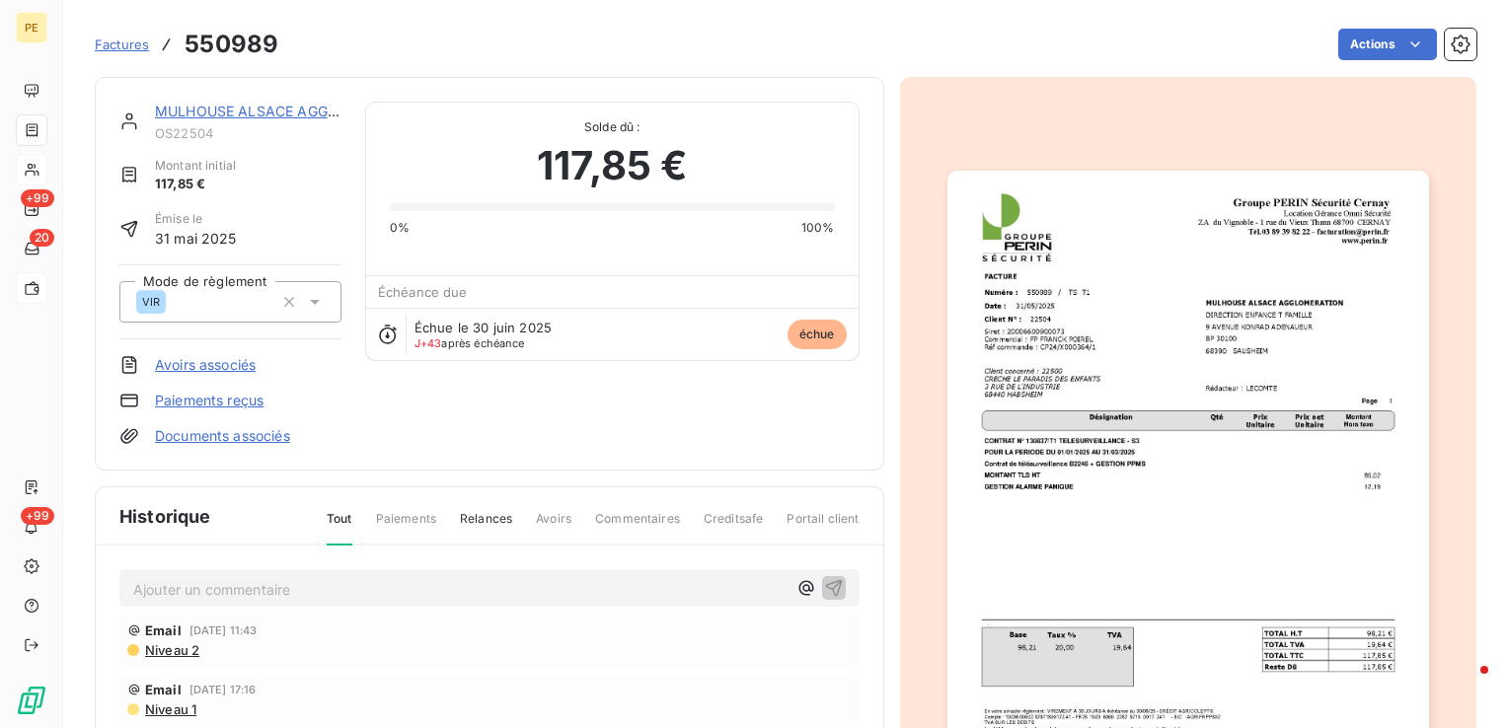
click at [244, 597] on p "Ajouter un commentaire ﻿" at bounding box center [459, 589] width 653 height 25
click at [835, 591] on icon "button" at bounding box center [834, 587] width 20 height 20
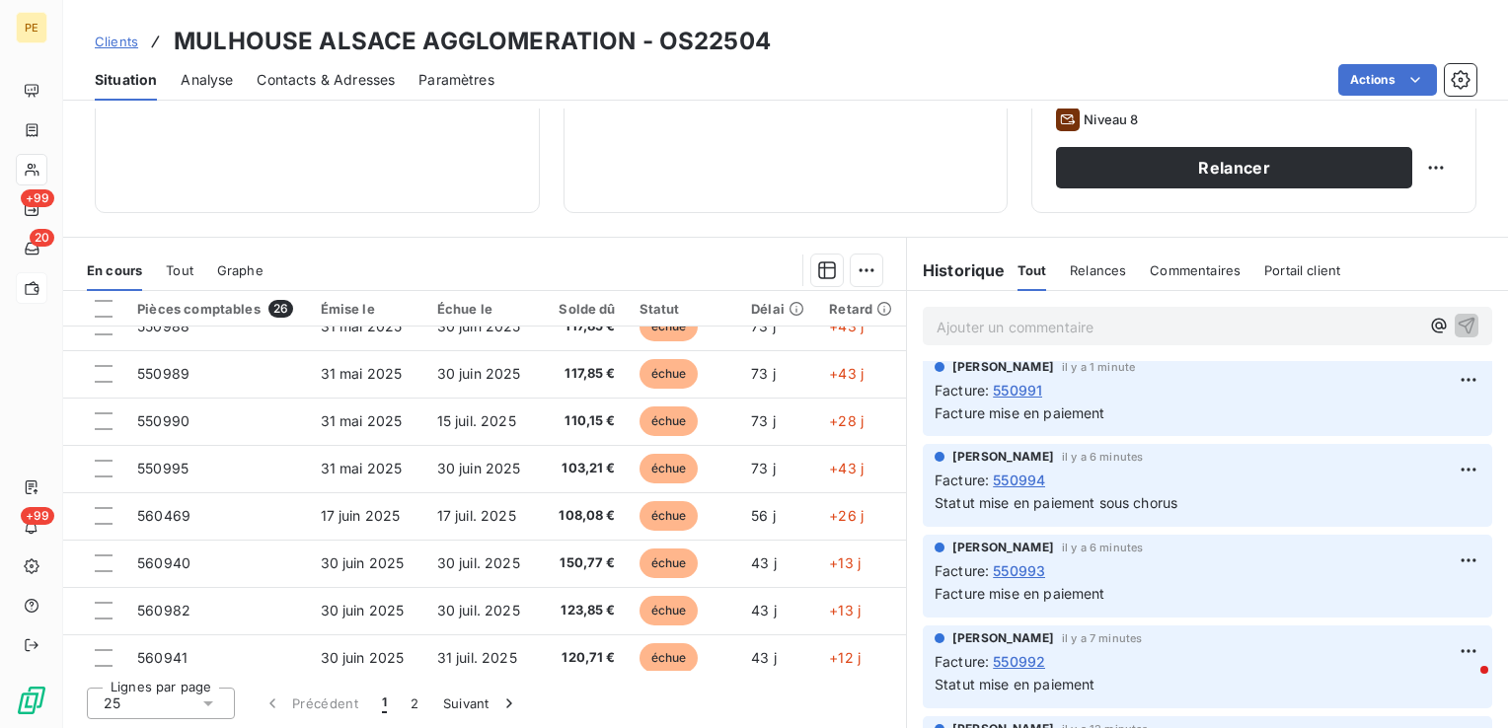
scroll to position [296, 0]
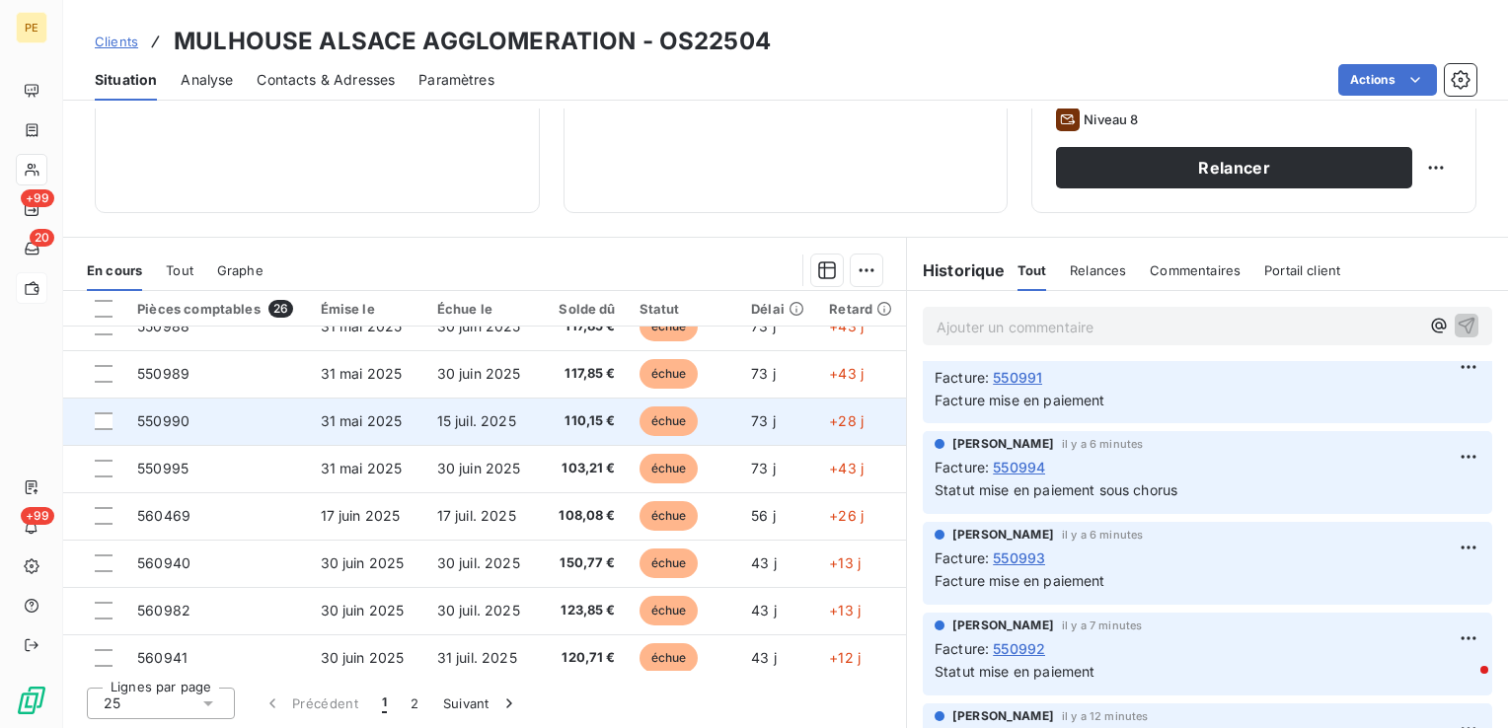
click at [174, 415] on span "550990" at bounding box center [163, 421] width 52 height 17
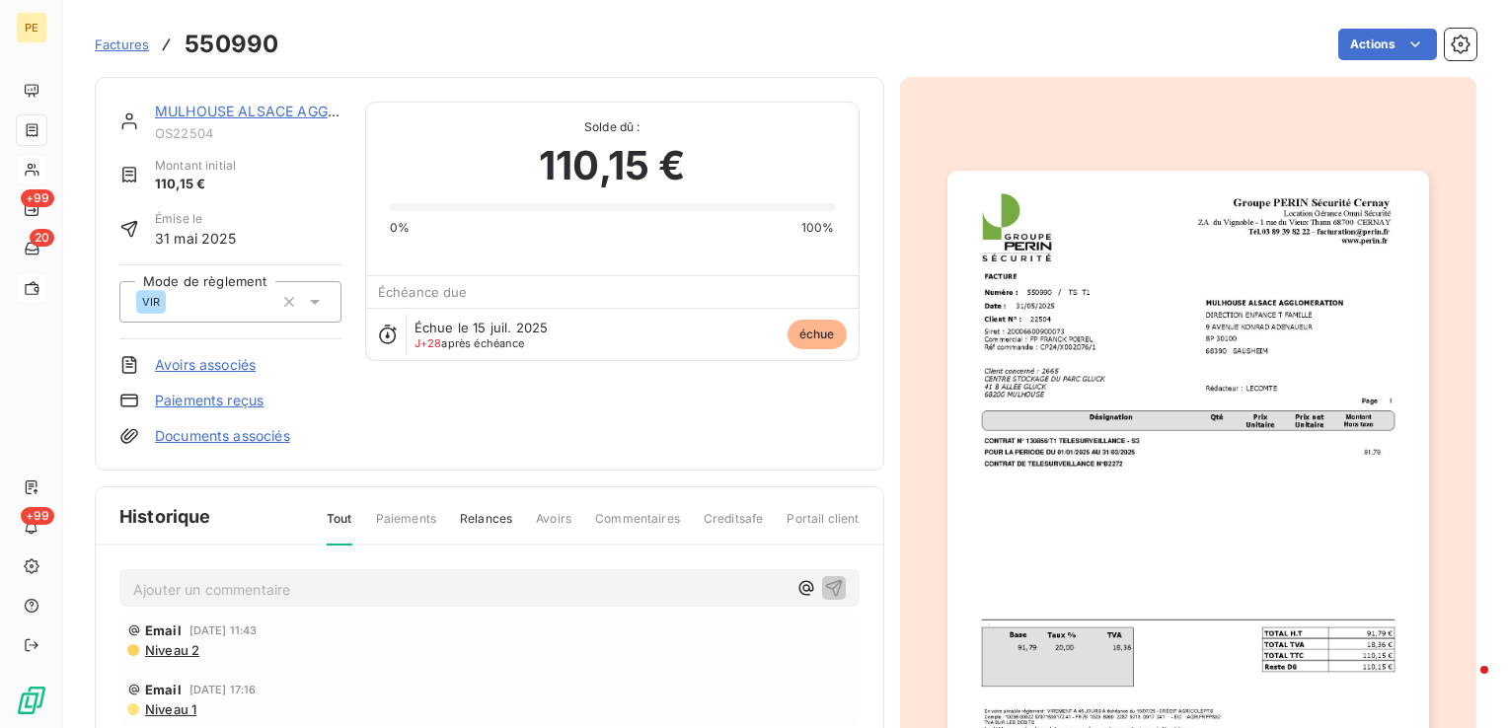
click at [202, 598] on p "Ajouter un commentaire ﻿" at bounding box center [459, 589] width 653 height 25
click at [824, 584] on icon "button" at bounding box center [834, 587] width 20 height 20
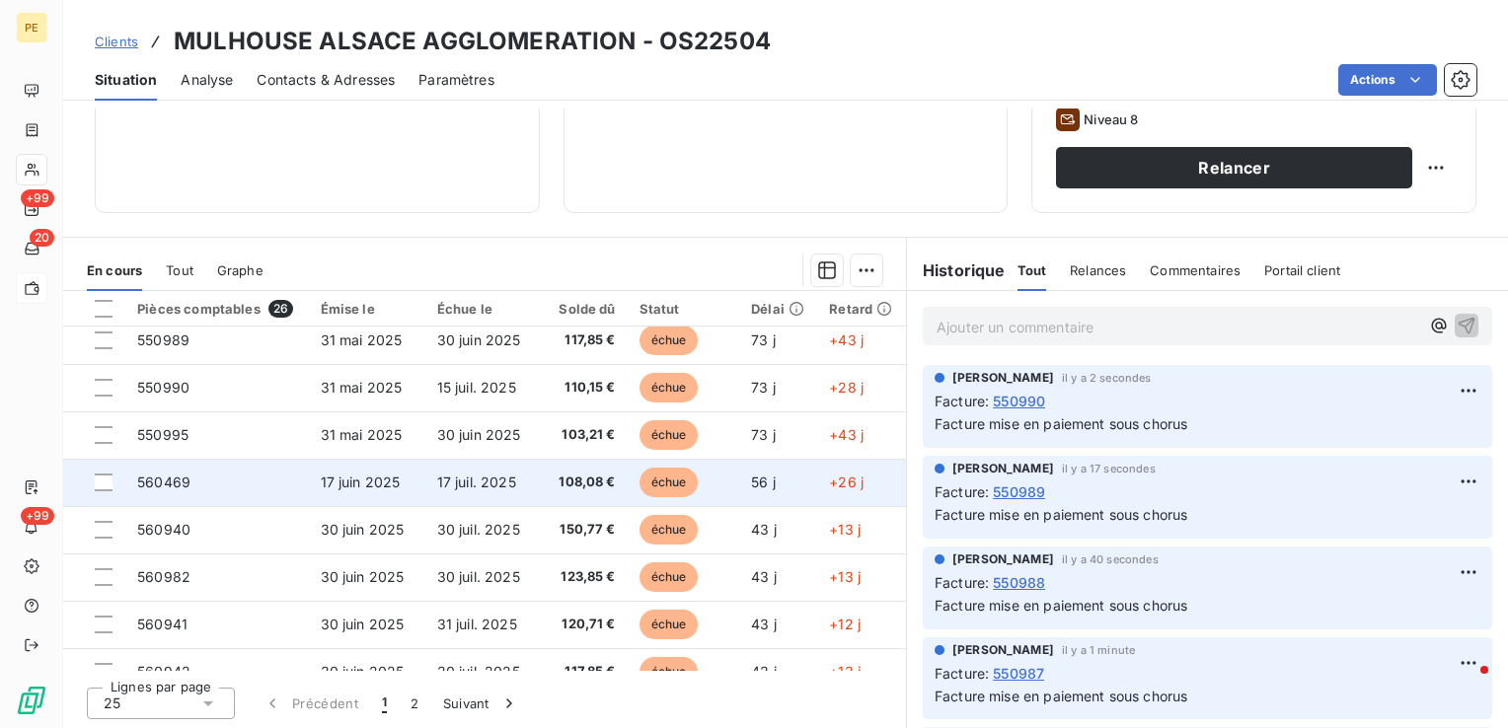
scroll to position [592, 0]
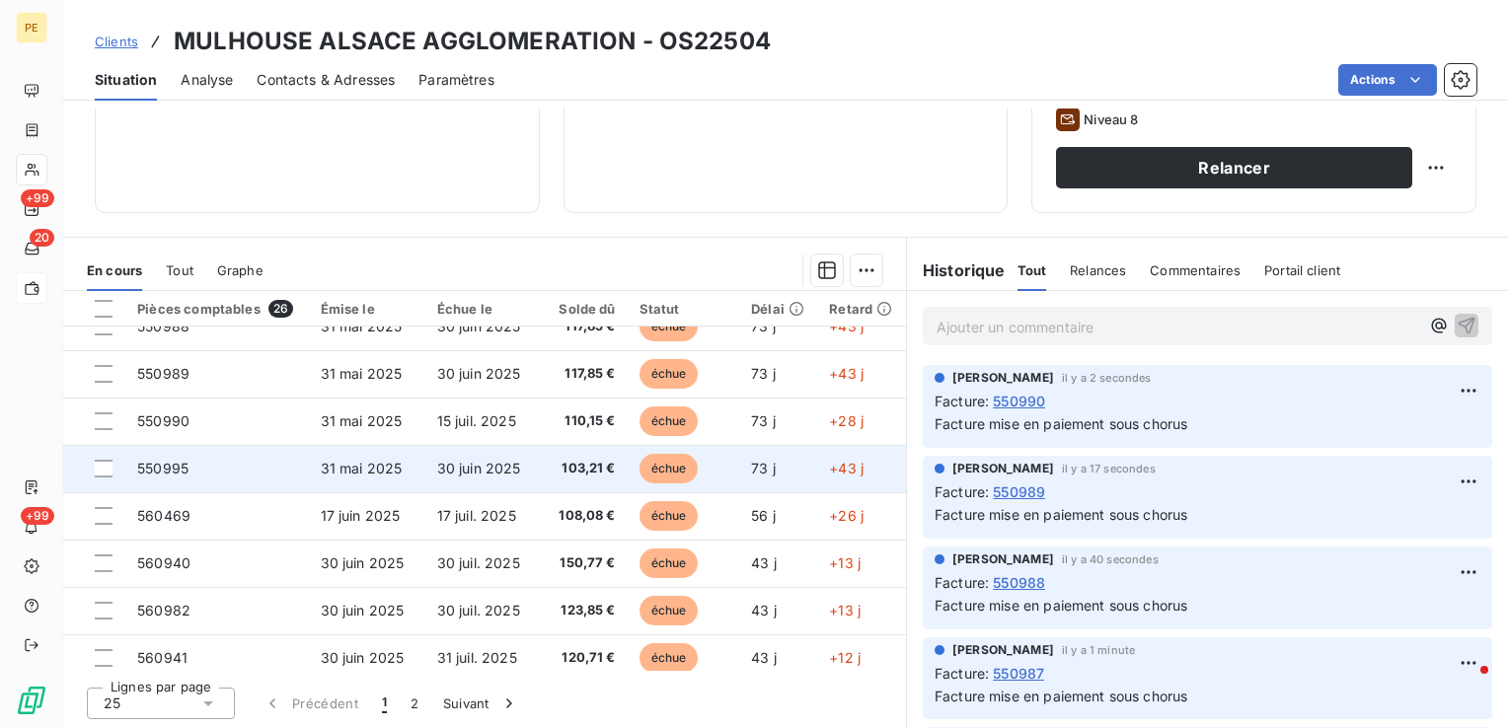
click at [134, 466] on td "550995" at bounding box center [216, 468] width 183 height 47
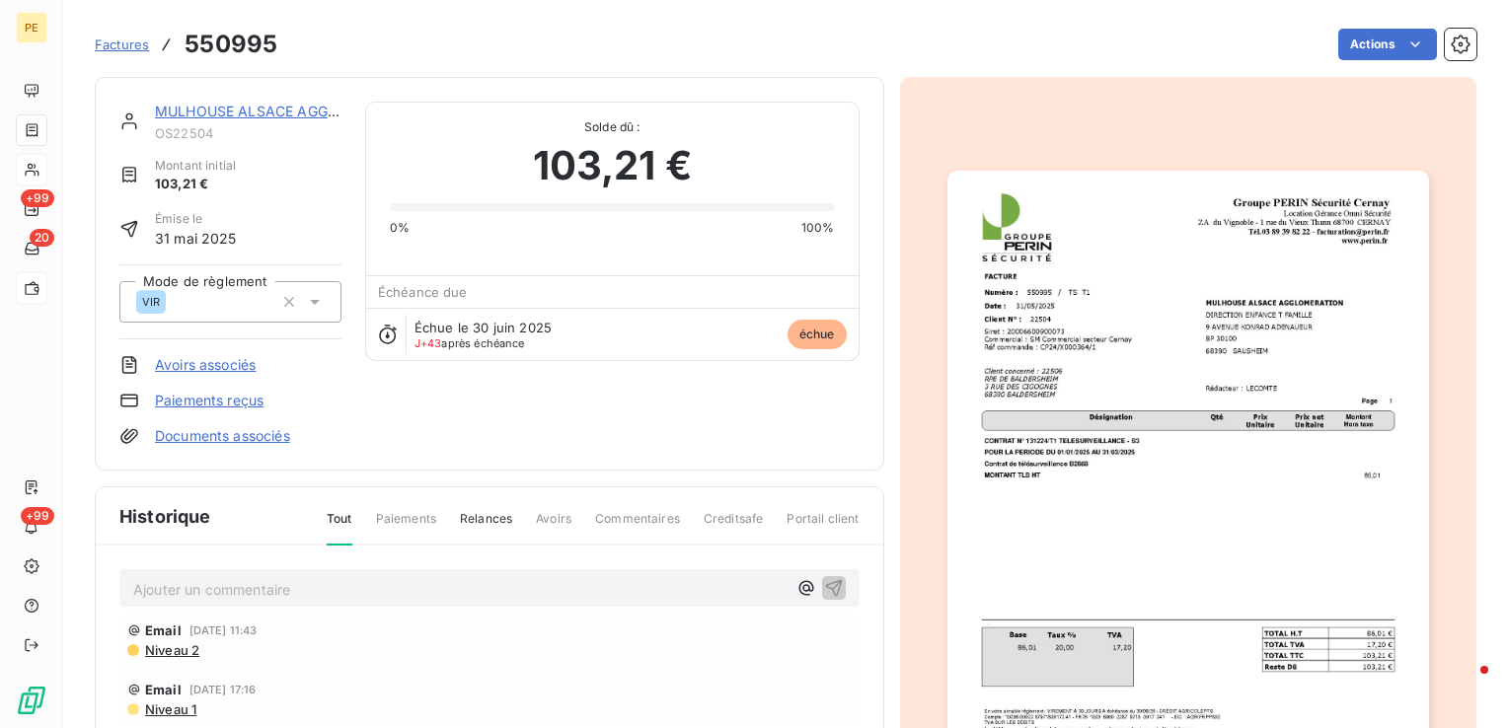
click at [420, 585] on p "Ajouter un commentaire ﻿" at bounding box center [459, 589] width 653 height 25
click at [836, 585] on button "button" at bounding box center [834, 587] width 24 height 24
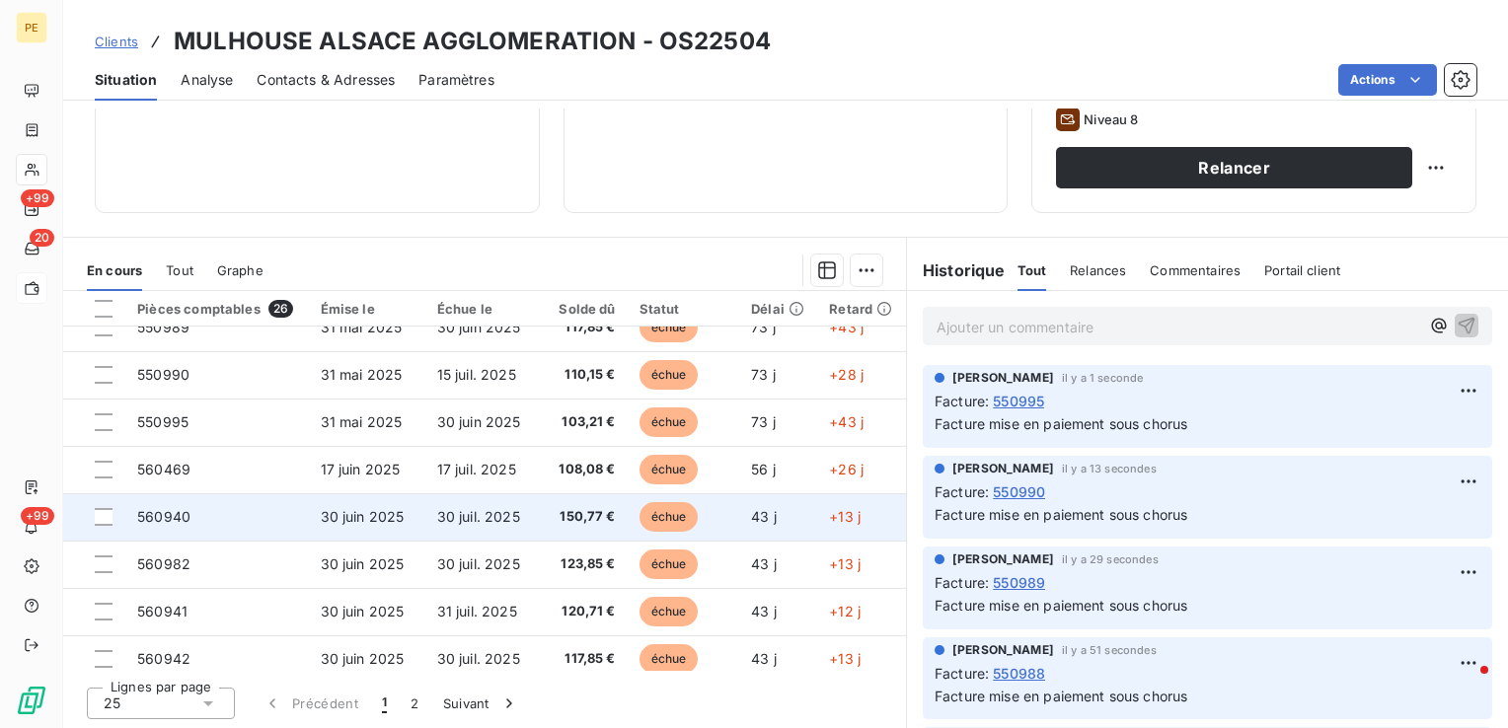
scroll to position [643, 0]
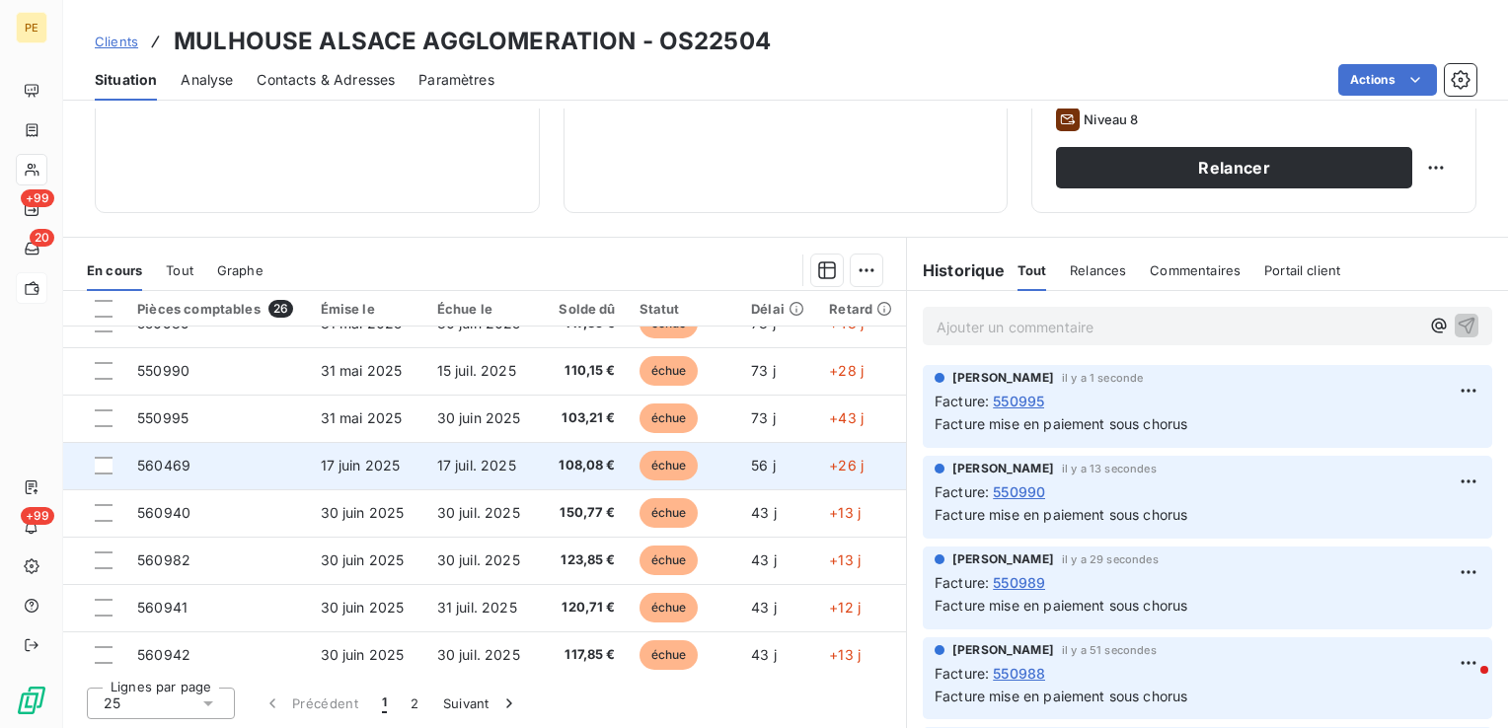
click at [254, 475] on td "560469" at bounding box center [216, 465] width 183 height 47
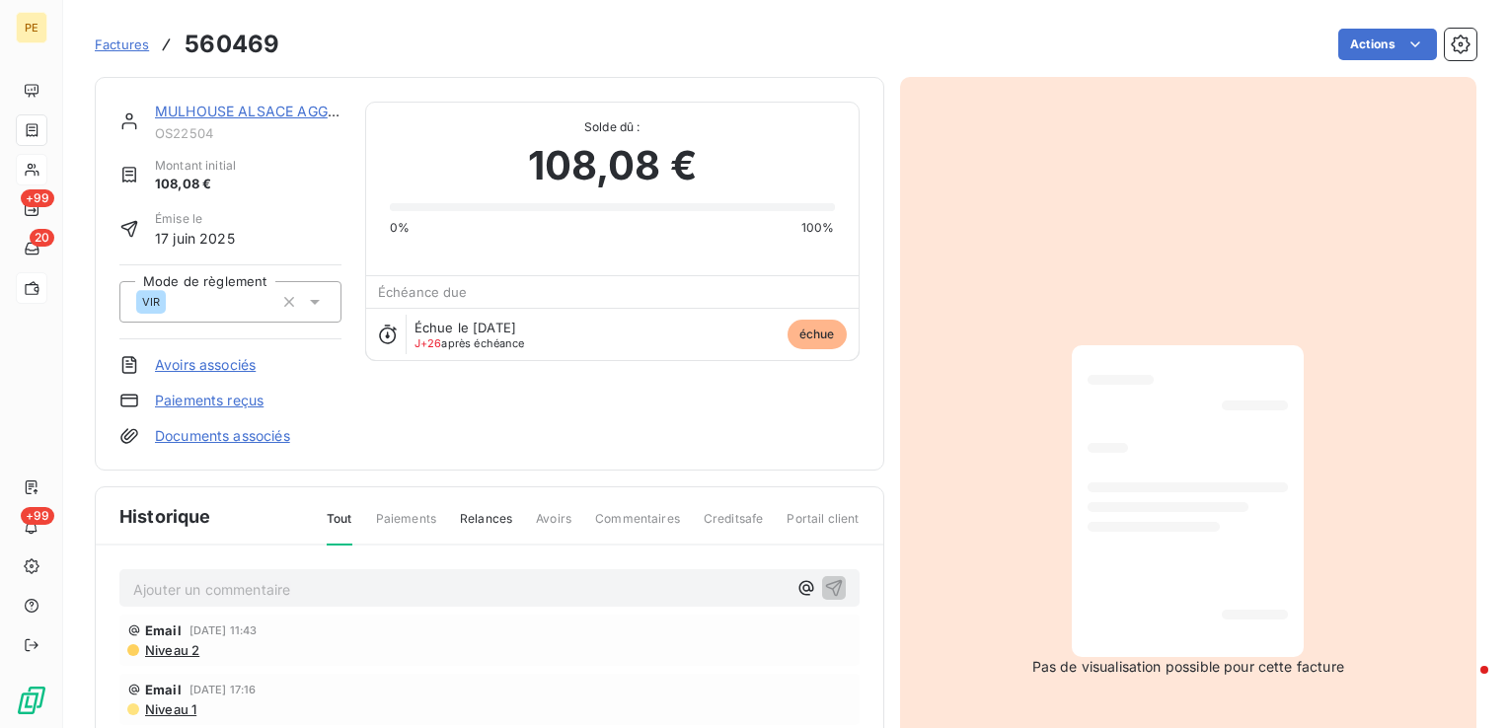
click at [299, 591] on p "Ajouter un commentaire ﻿" at bounding box center [459, 589] width 653 height 25
click at [832, 586] on icon "button" at bounding box center [834, 587] width 20 height 20
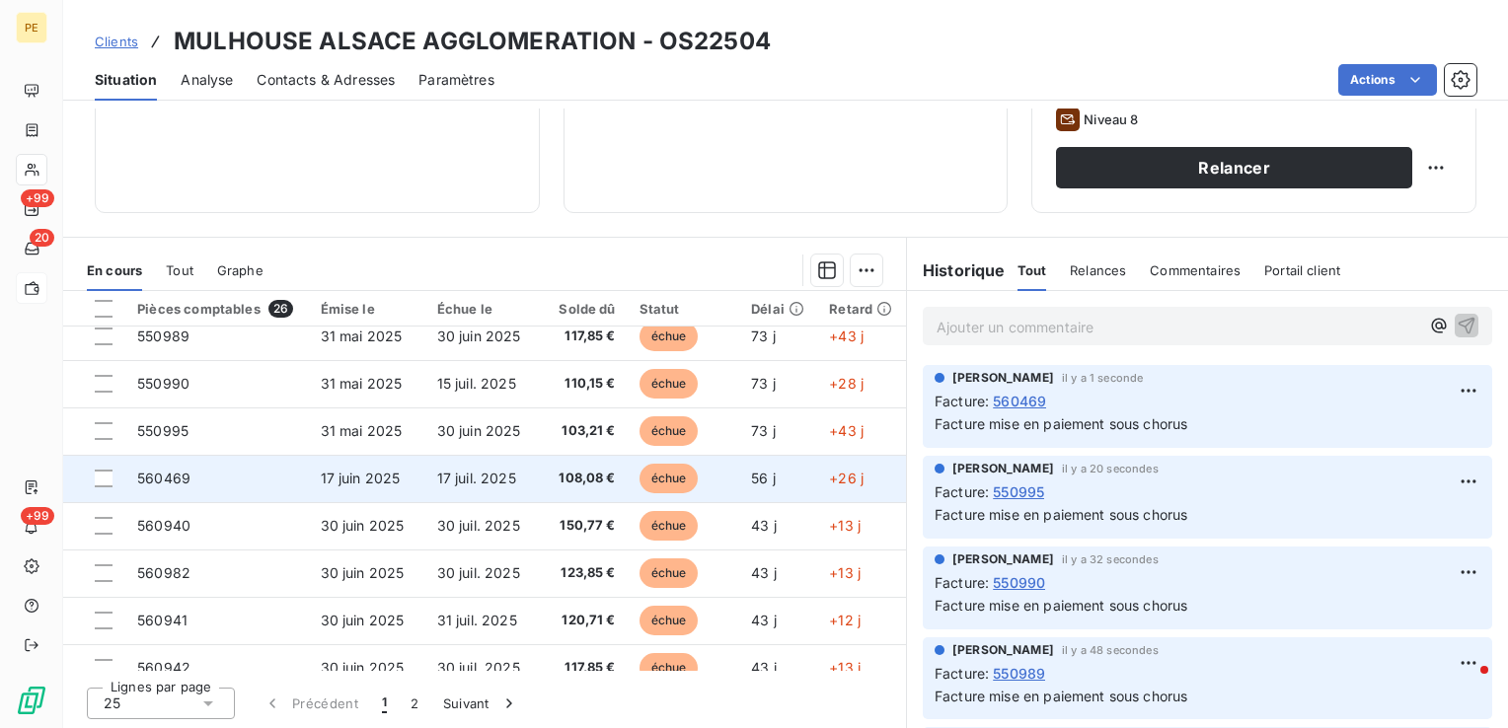
scroll to position [691, 0]
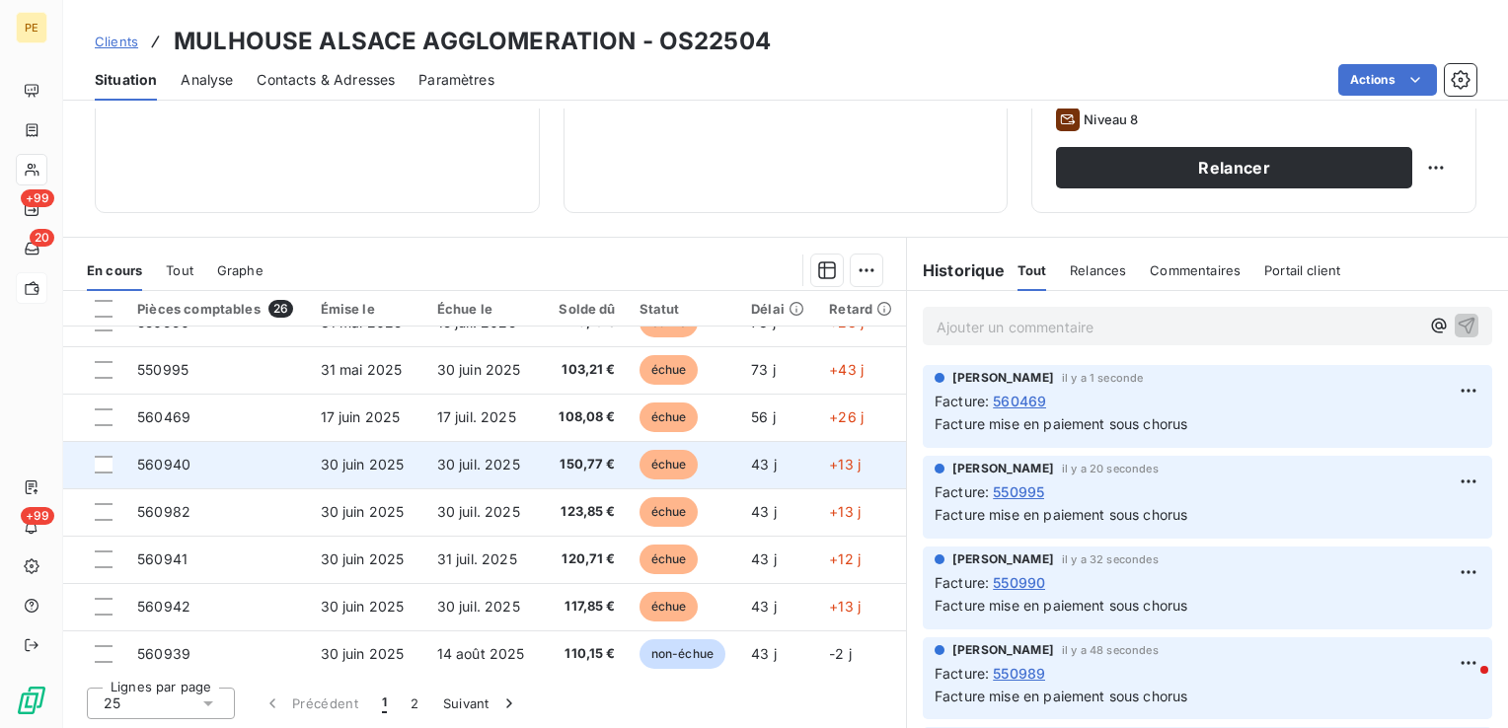
click at [196, 468] on td "560940" at bounding box center [216, 464] width 183 height 47
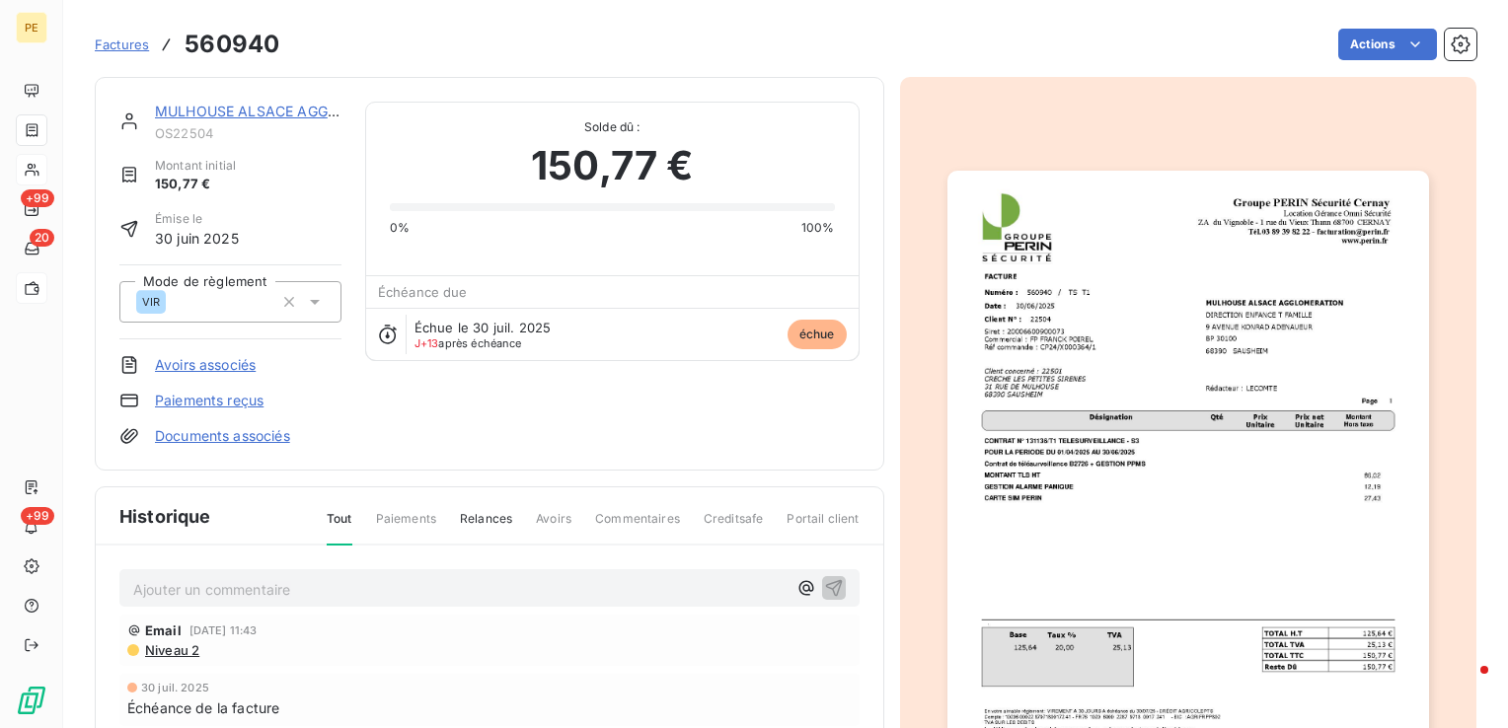
click at [405, 587] on p "Ajouter un commentaire ﻿" at bounding box center [459, 589] width 653 height 25
click at [824, 582] on icon "button" at bounding box center [834, 587] width 20 height 20
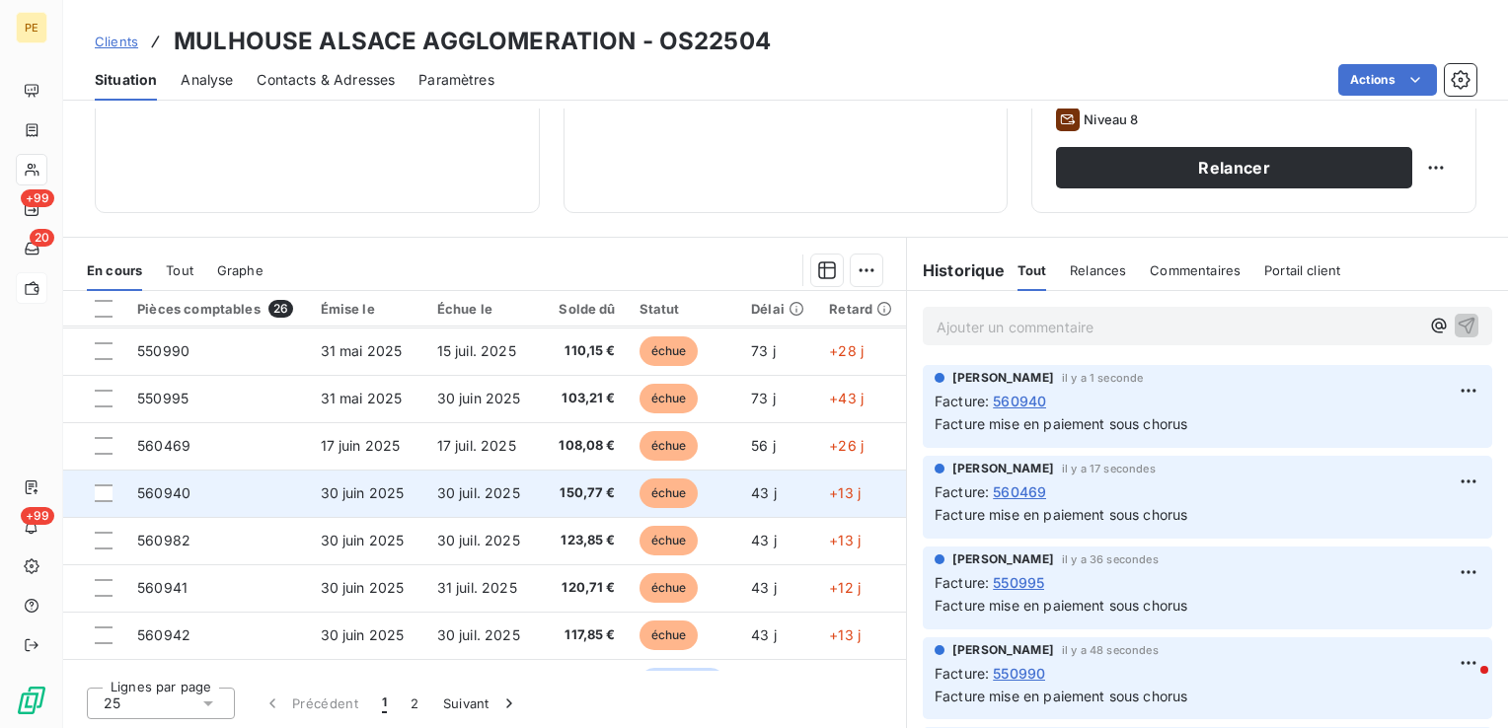
scroll to position [691, 0]
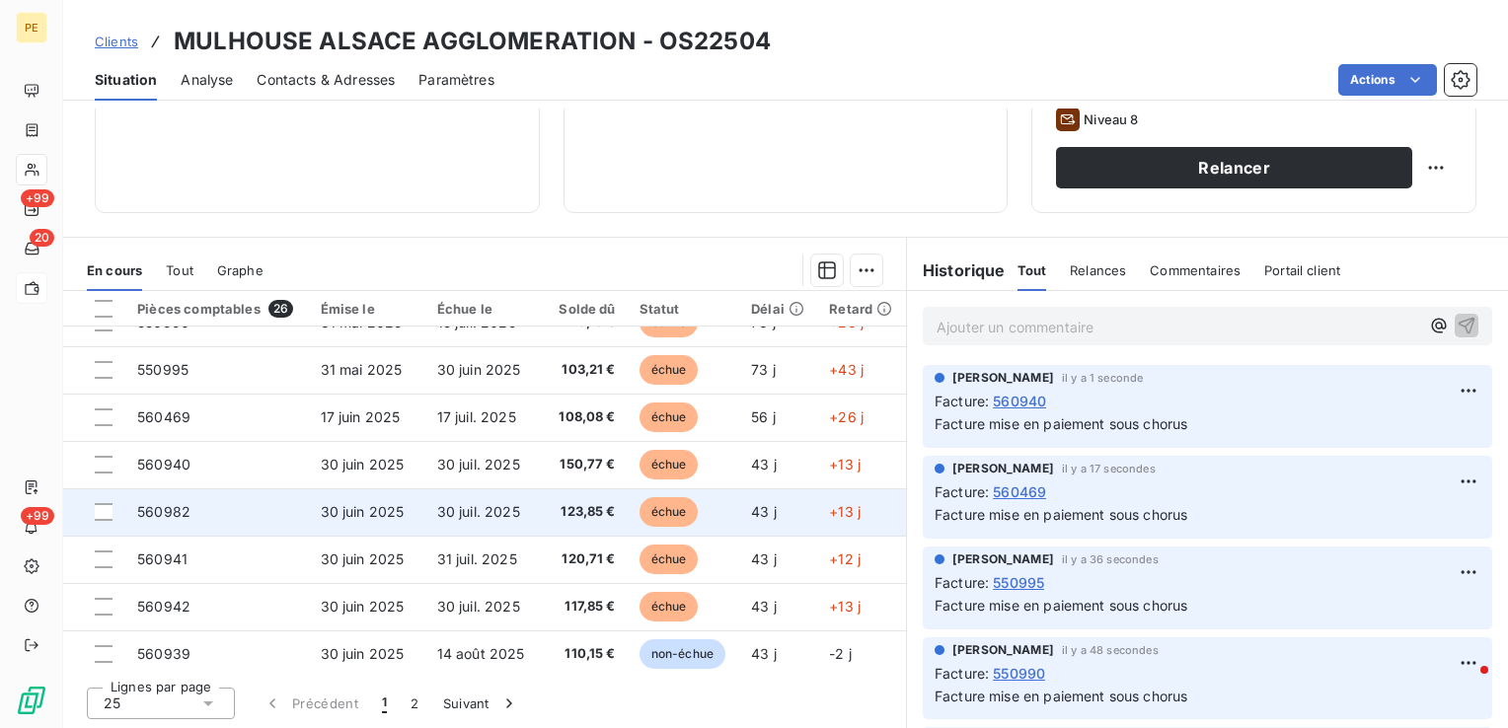
click at [181, 522] on td "560982" at bounding box center [216, 512] width 183 height 47
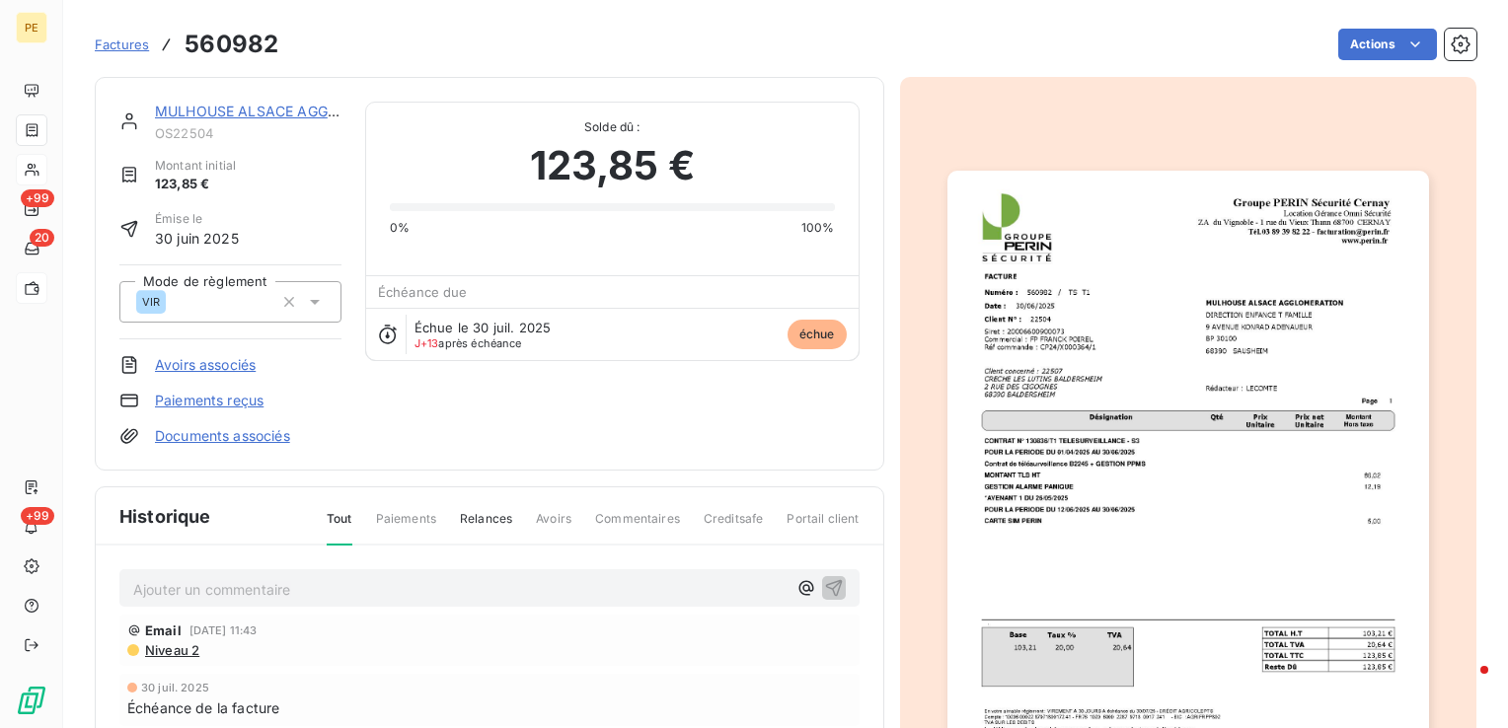
click at [250, 585] on p "Ajouter un commentaire ﻿" at bounding box center [459, 589] width 653 height 25
click at [827, 586] on icon "button" at bounding box center [834, 587] width 20 height 20
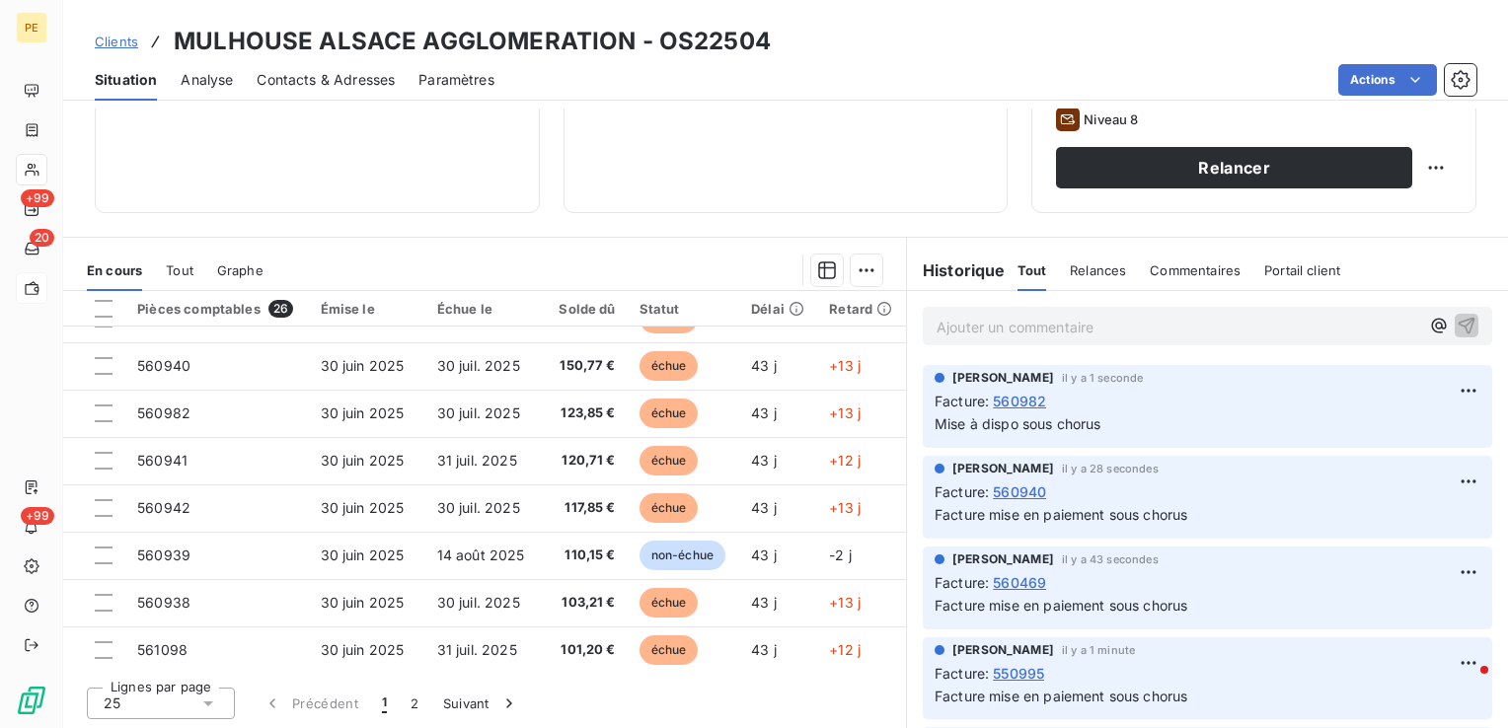
scroll to position [840, 0]
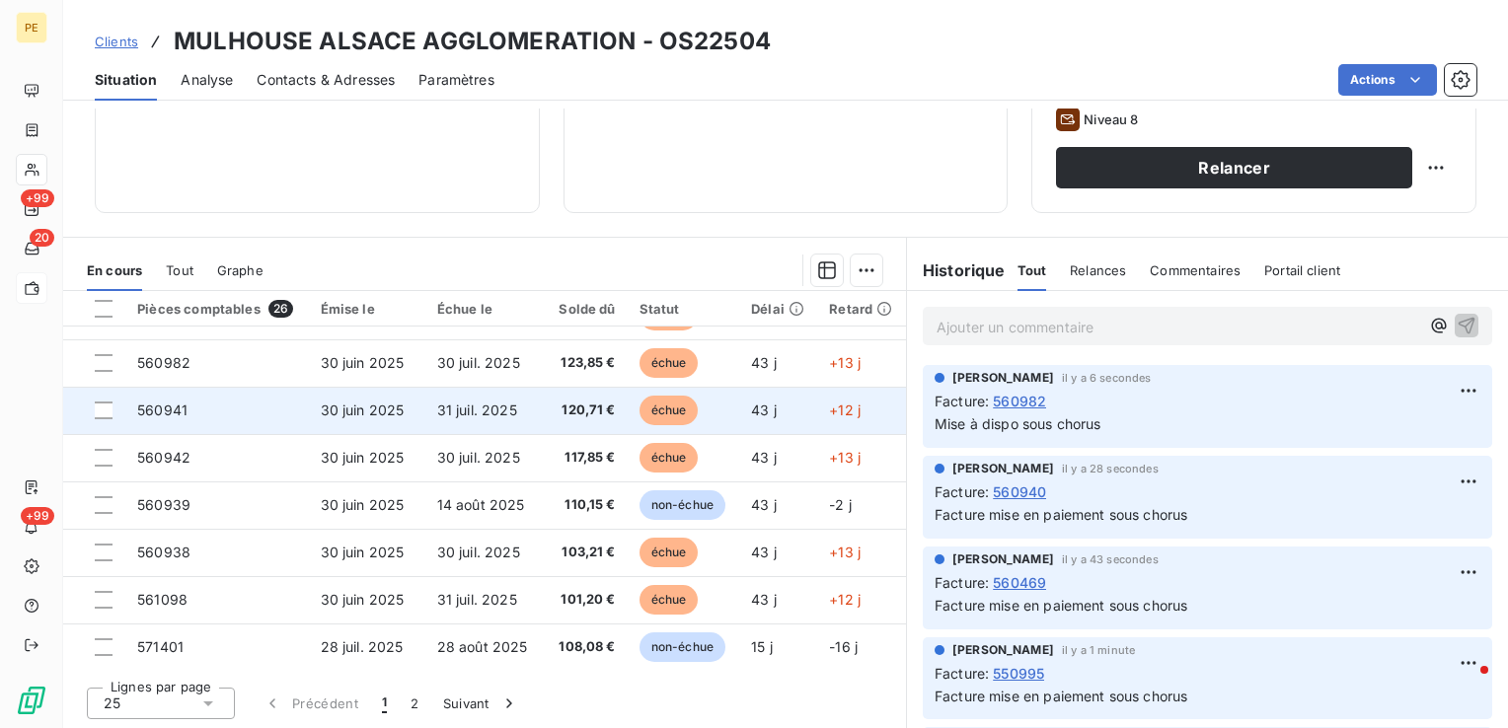
click at [189, 417] on td "560941" at bounding box center [216, 410] width 183 height 47
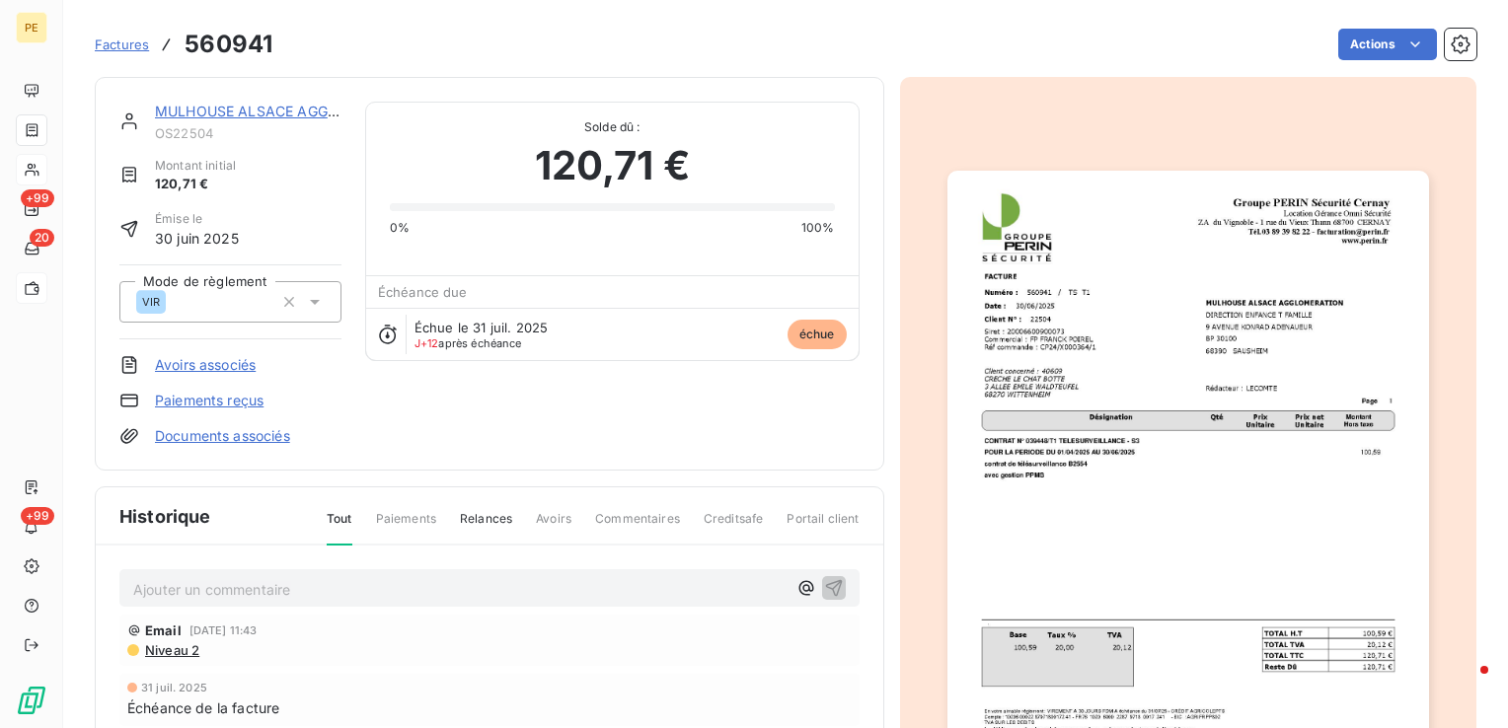
click at [376, 587] on p "Ajouter un commentaire ﻿" at bounding box center [459, 589] width 653 height 25
click at [832, 586] on icon "button" at bounding box center [834, 587] width 20 height 20
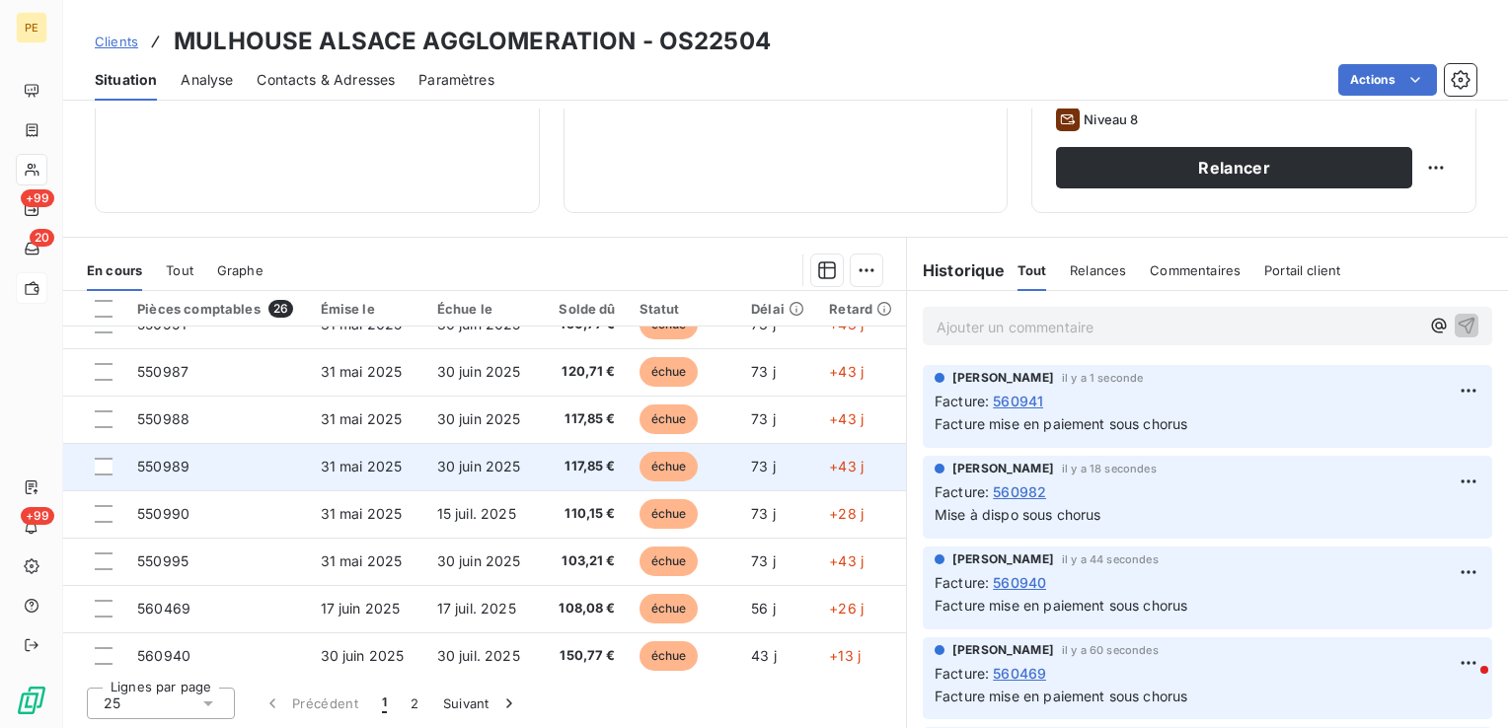
scroll to position [580, 0]
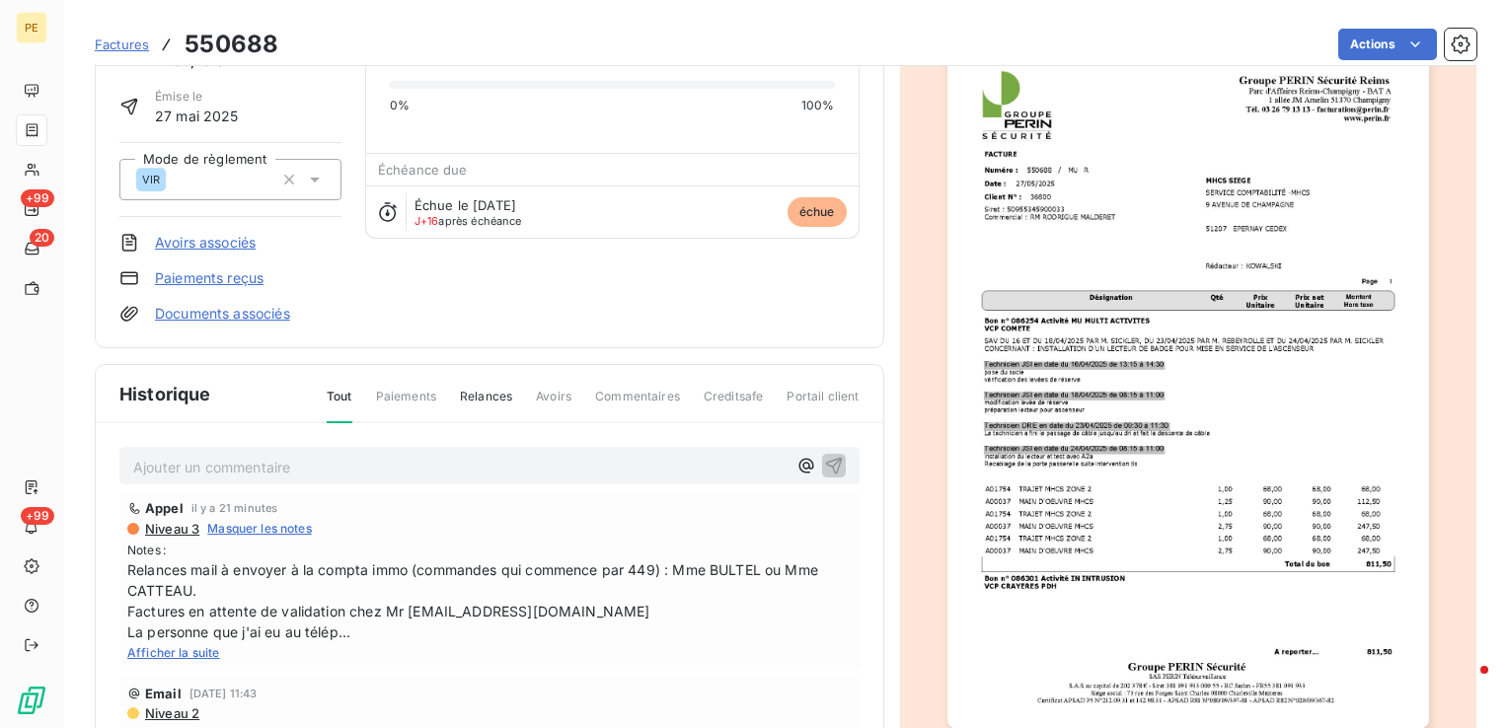
scroll to position [248, 0]
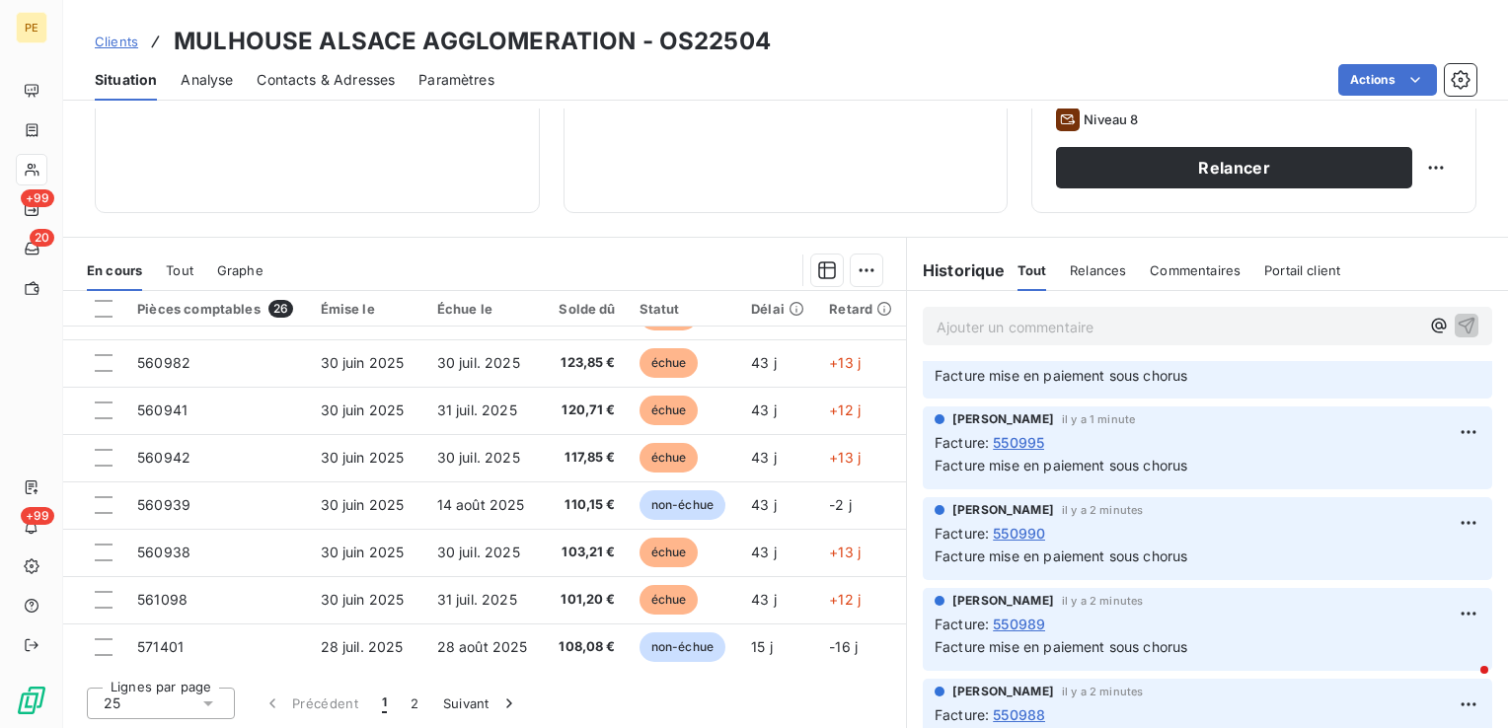
scroll to position [395, 0]
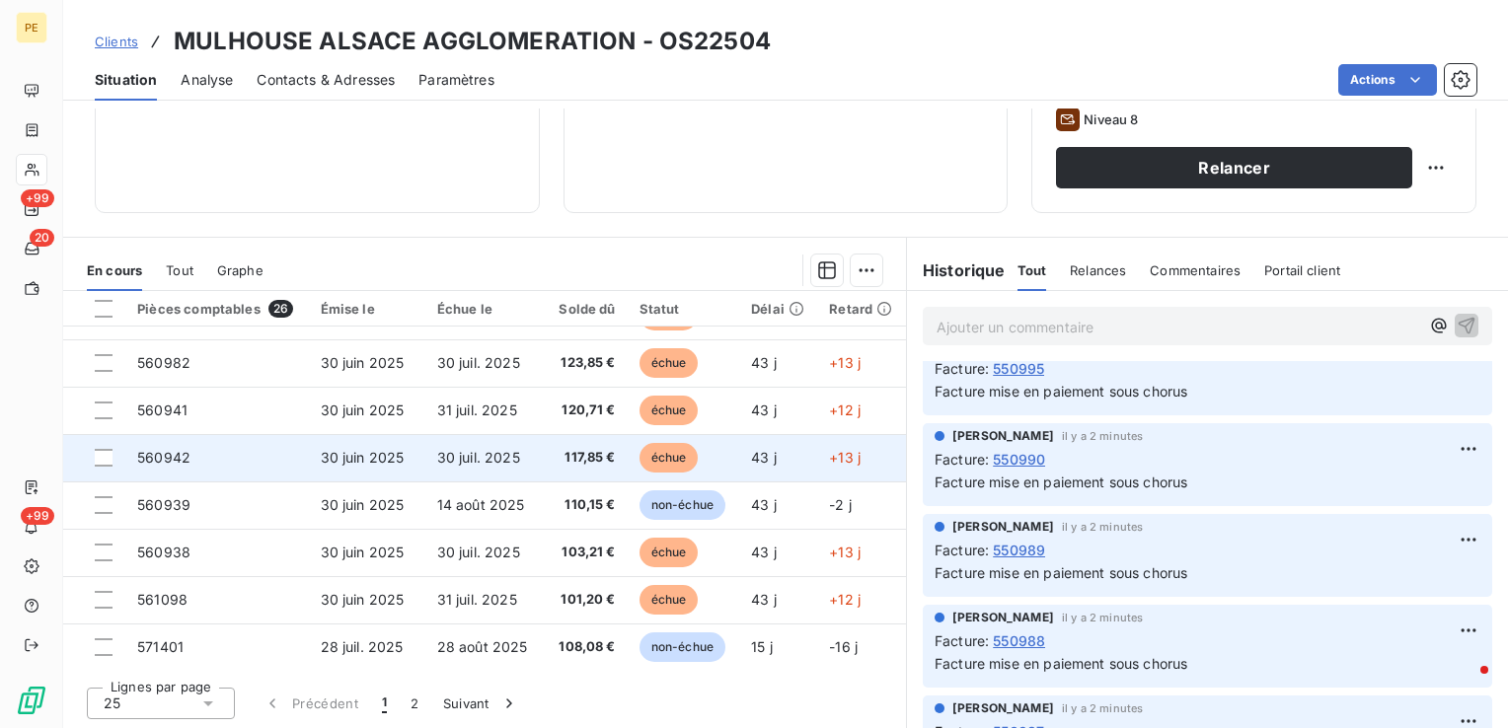
click at [425, 448] on td "30 juil. 2025" at bounding box center [483, 457] width 117 height 47
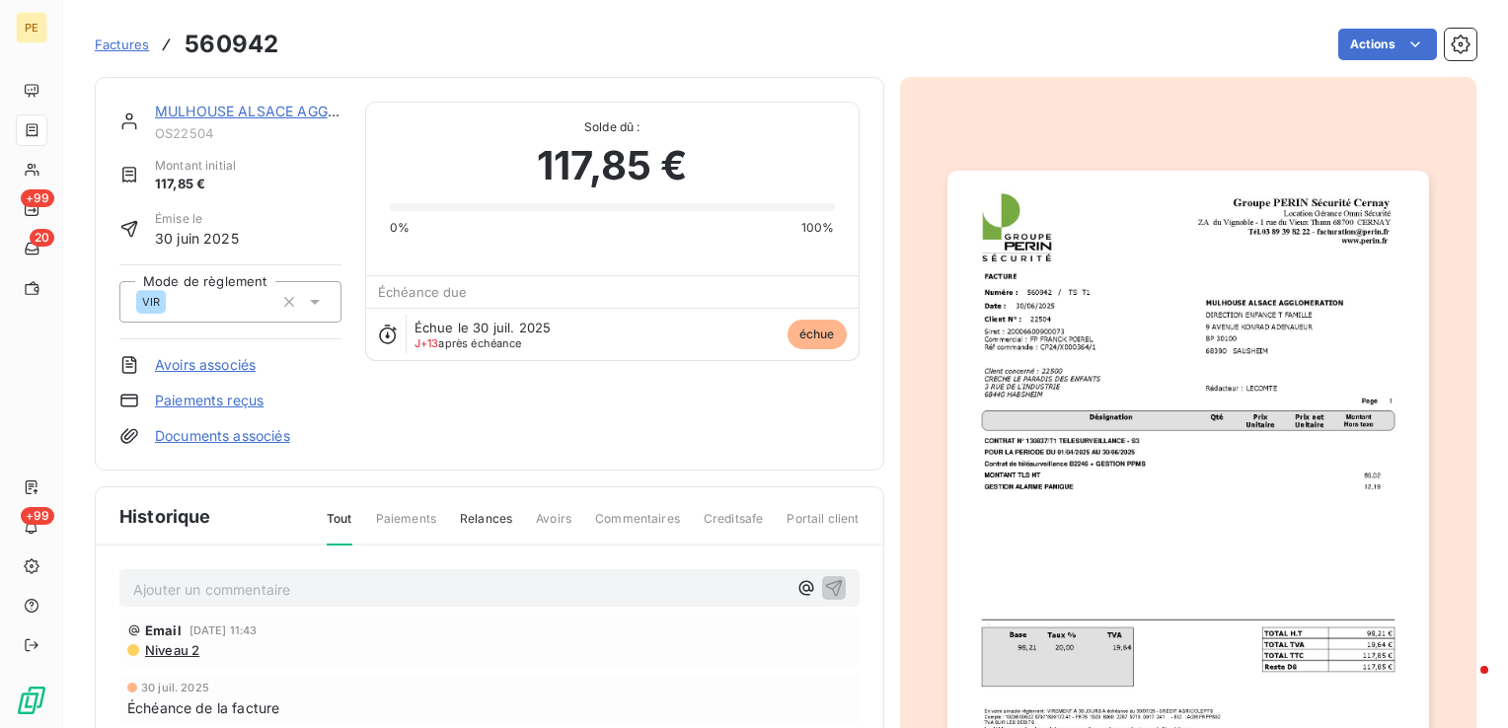
click at [313, 594] on p "Ajouter un commentaire ﻿" at bounding box center [459, 589] width 653 height 25
click at [833, 587] on icon "button" at bounding box center [834, 587] width 20 height 20
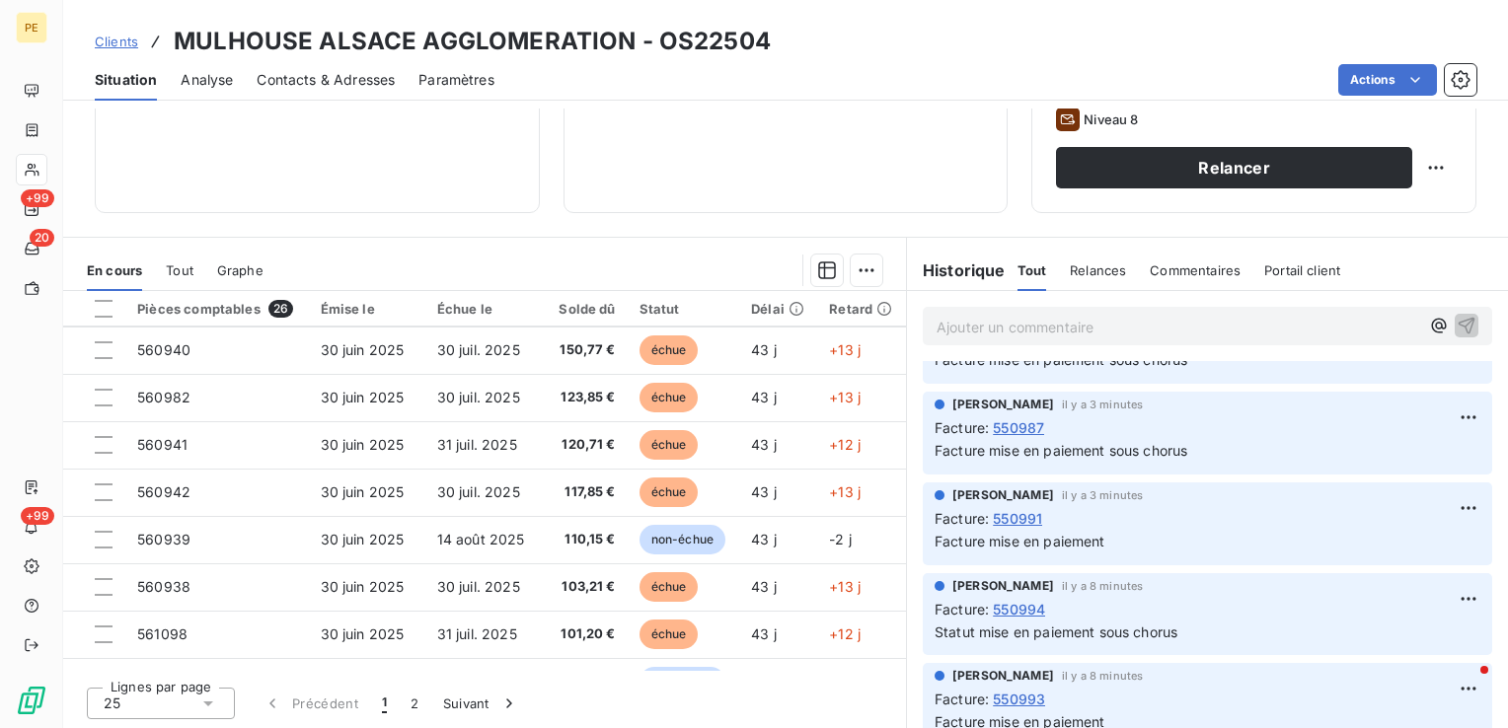
scroll to position [840, 0]
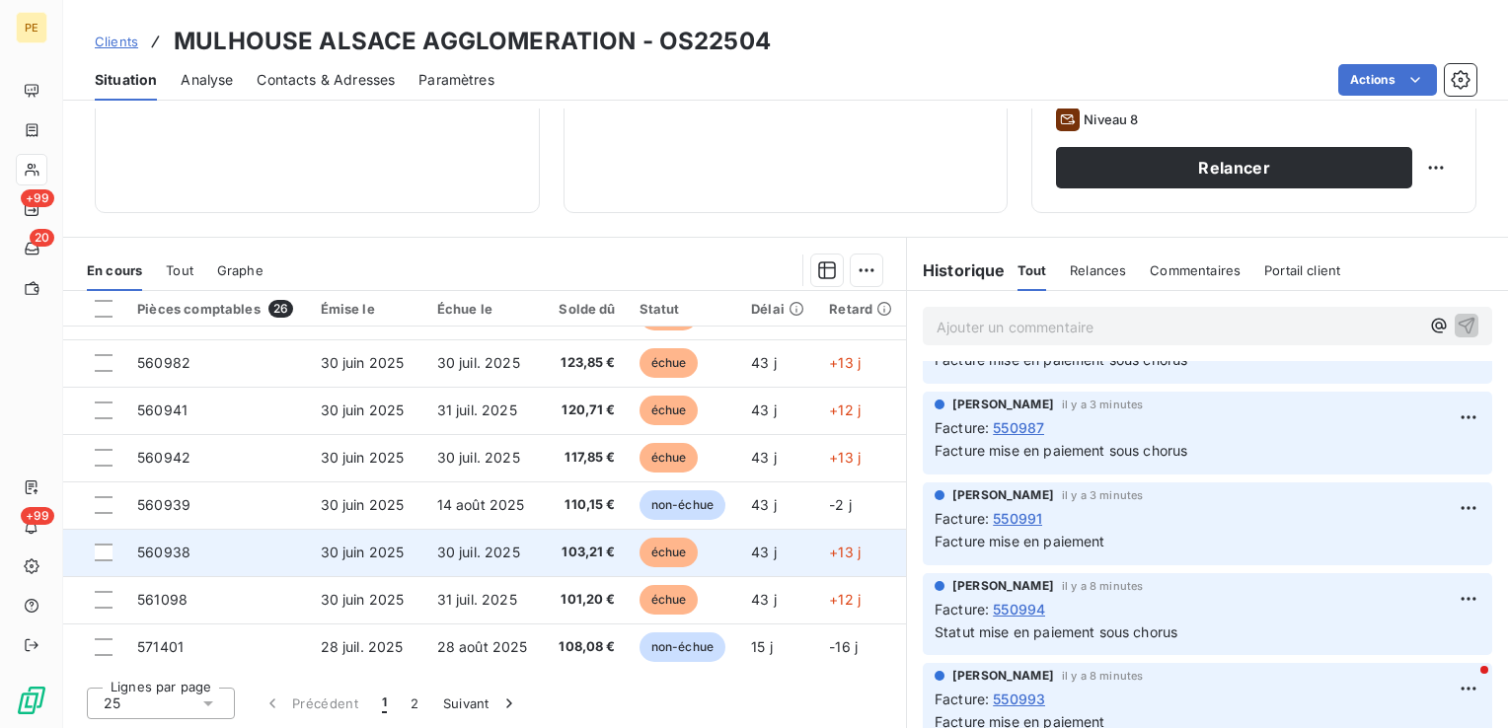
click at [205, 555] on td "560938" at bounding box center [216, 552] width 183 height 47
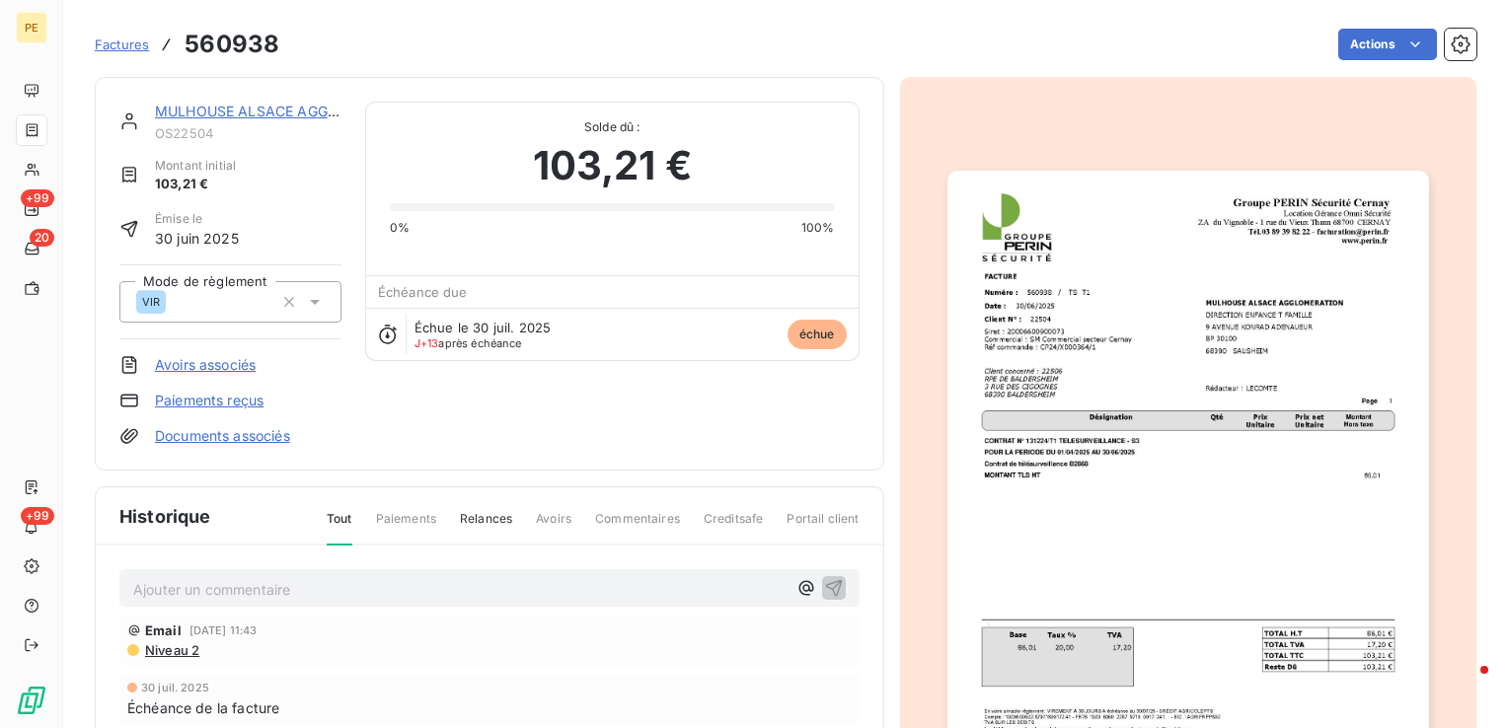
click at [468, 582] on p "Ajouter un commentaire ﻿" at bounding box center [459, 589] width 653 height 25
click at [833, 586] on icon "button" at bounding box center [834, 587] width 20 height 20
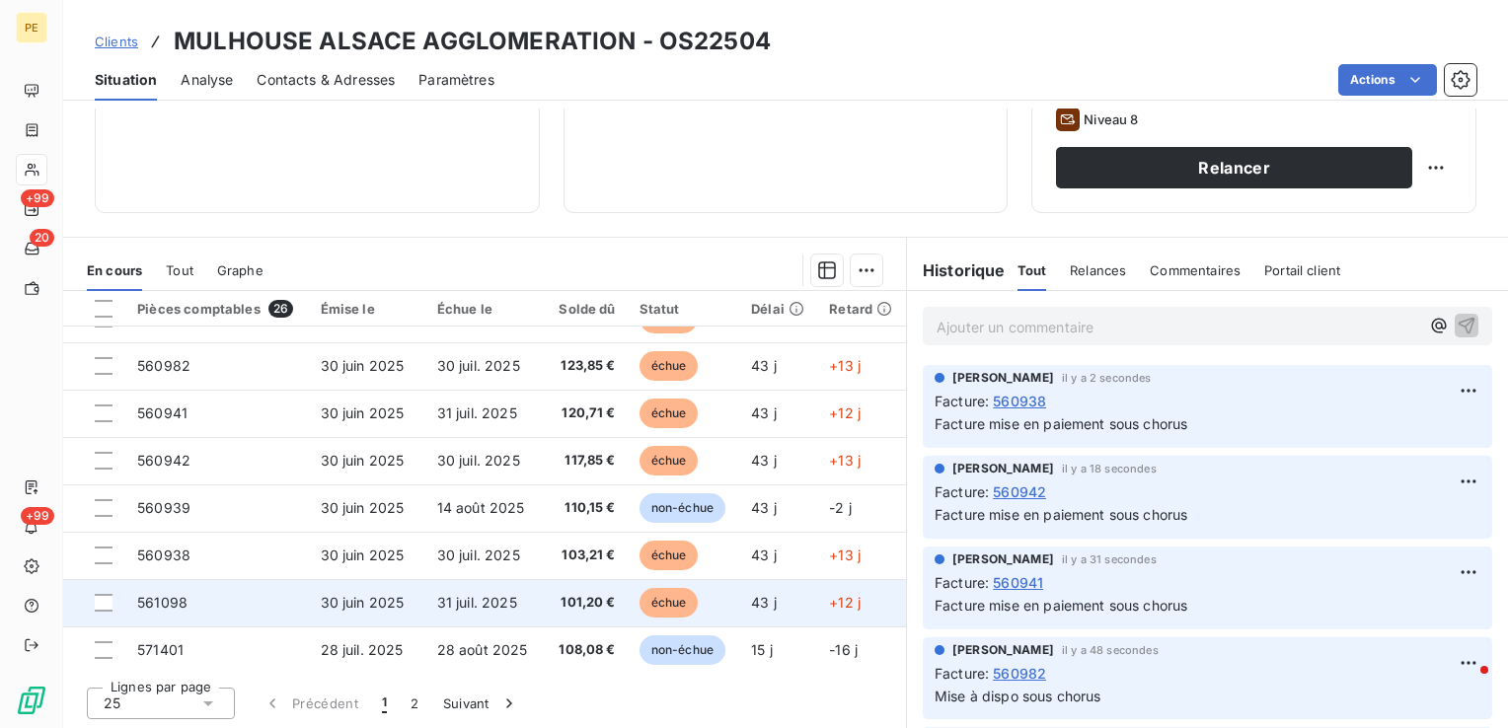
scroll to position [840, 0]
click at [379, 600] on span "30 juin 2025" at bounding box center [363, 599] width 84 height 17
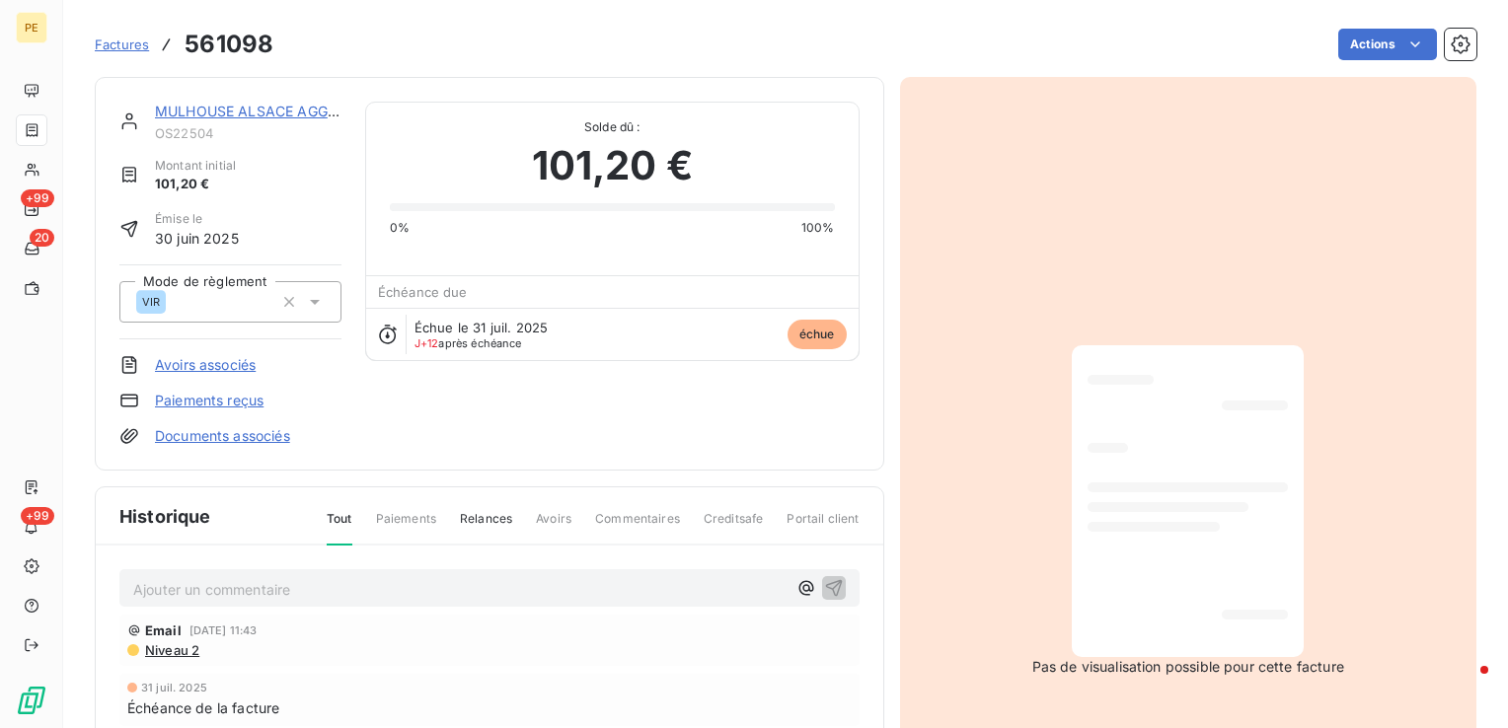
click at [382, 577] on p "Ajouter un commentaire ﻿" at bounding box center [459, 589] width 653 height 25
click at [833, 591] on icon "button" at bounding box center [834, 587] width 20 height 20
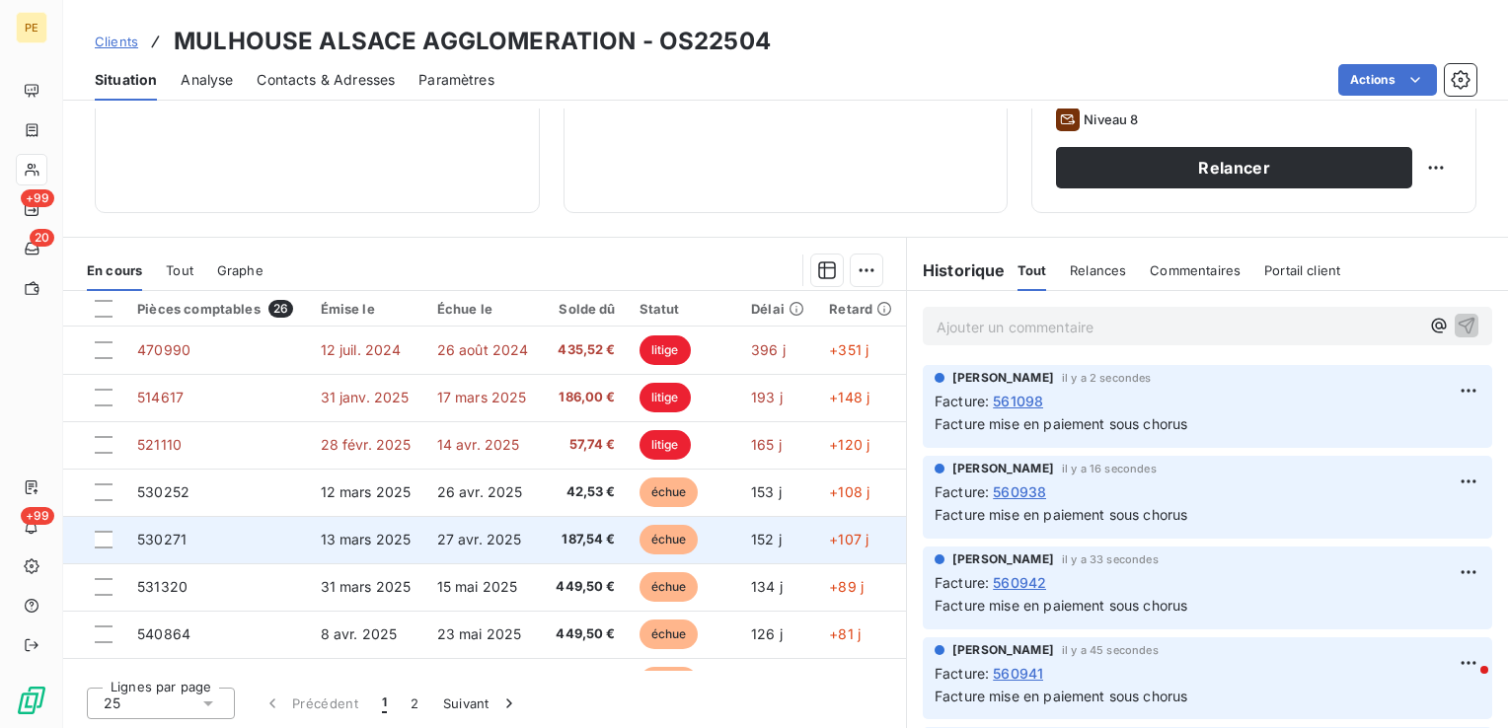
drag, startPoint x: 105, startPoint y: 495, endPoint x: 109, endPoint y: 525, distance: 30.9
click at [105, 495] on div at bounding box center [104, 493] width 18 height 18
click at [107, 537] on div at bounding box center [104, 540] width 18 height 18
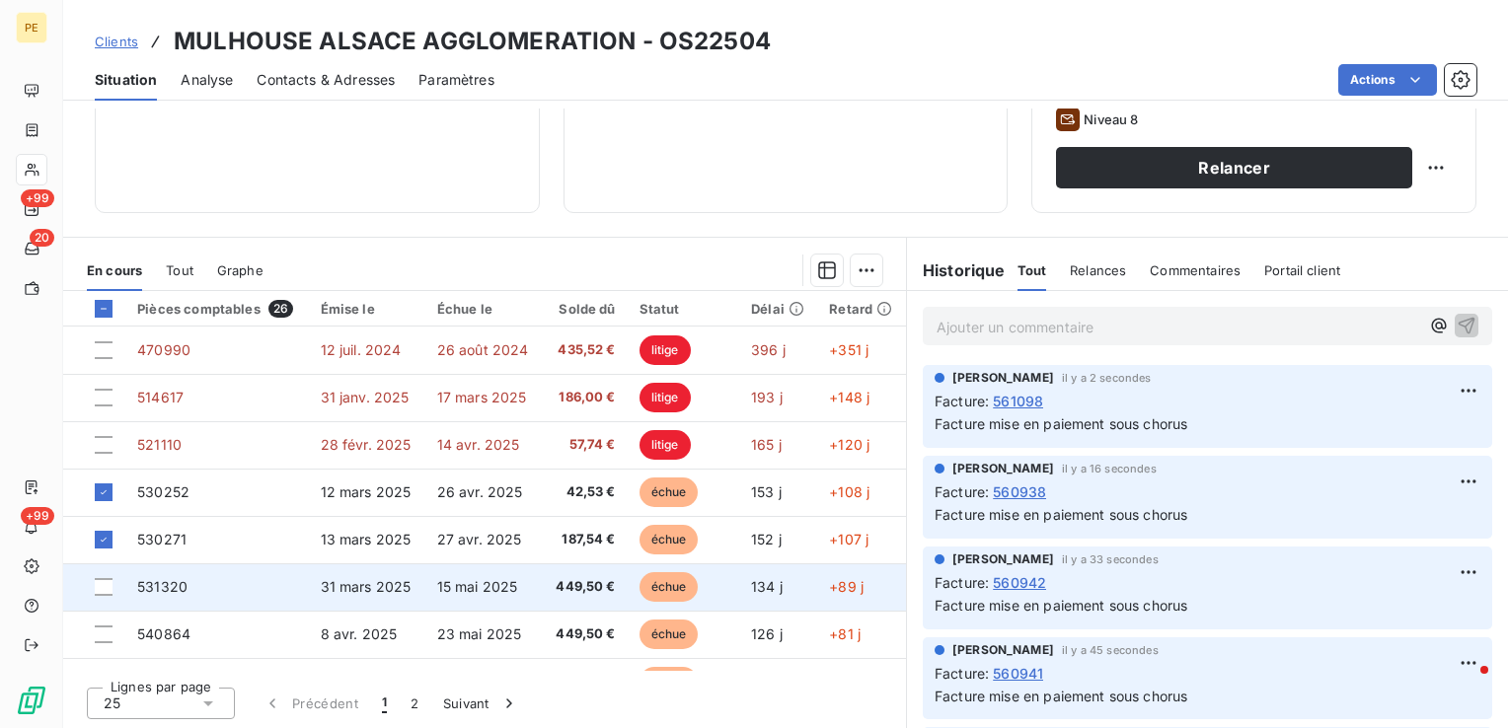
click at [101, 571] on td at bounding box center [94, 587] width 62 height 47
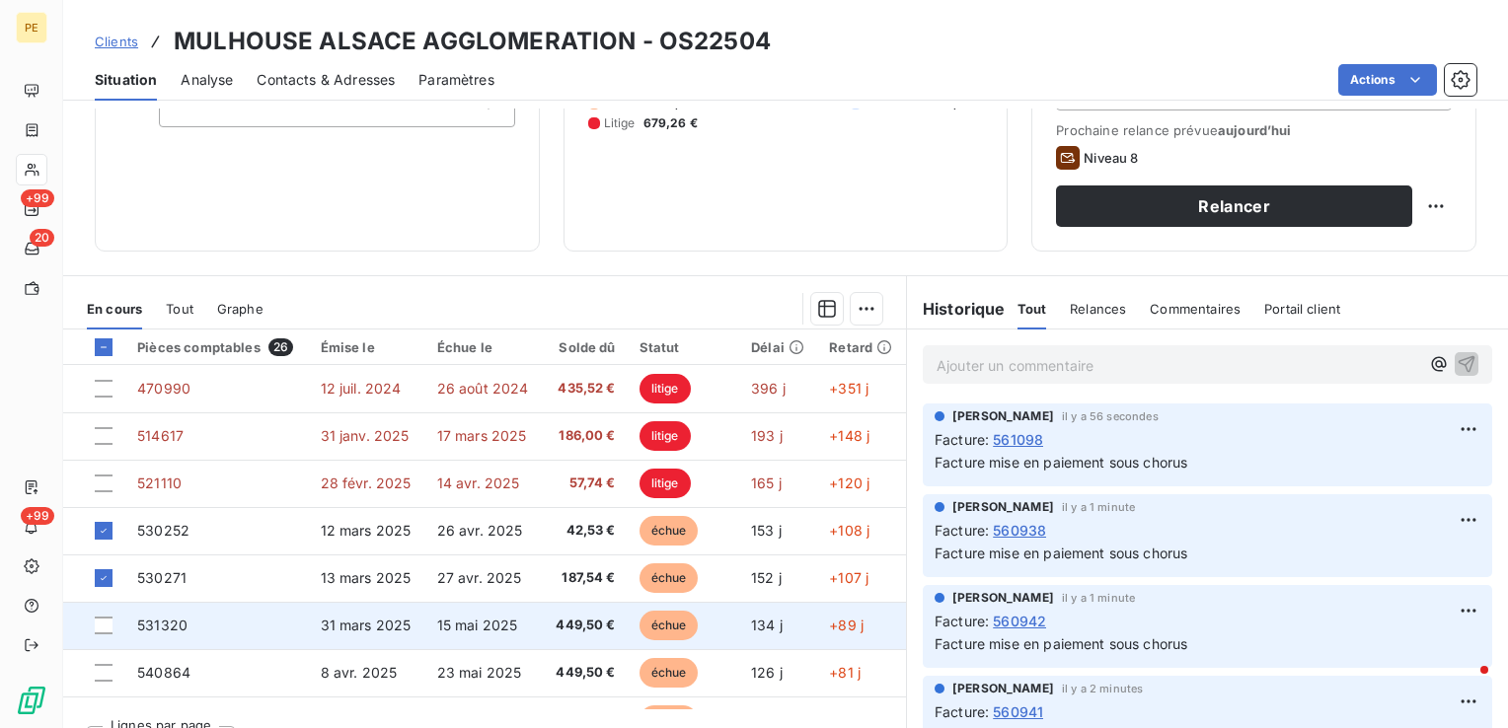
scroll to position [312, 0]
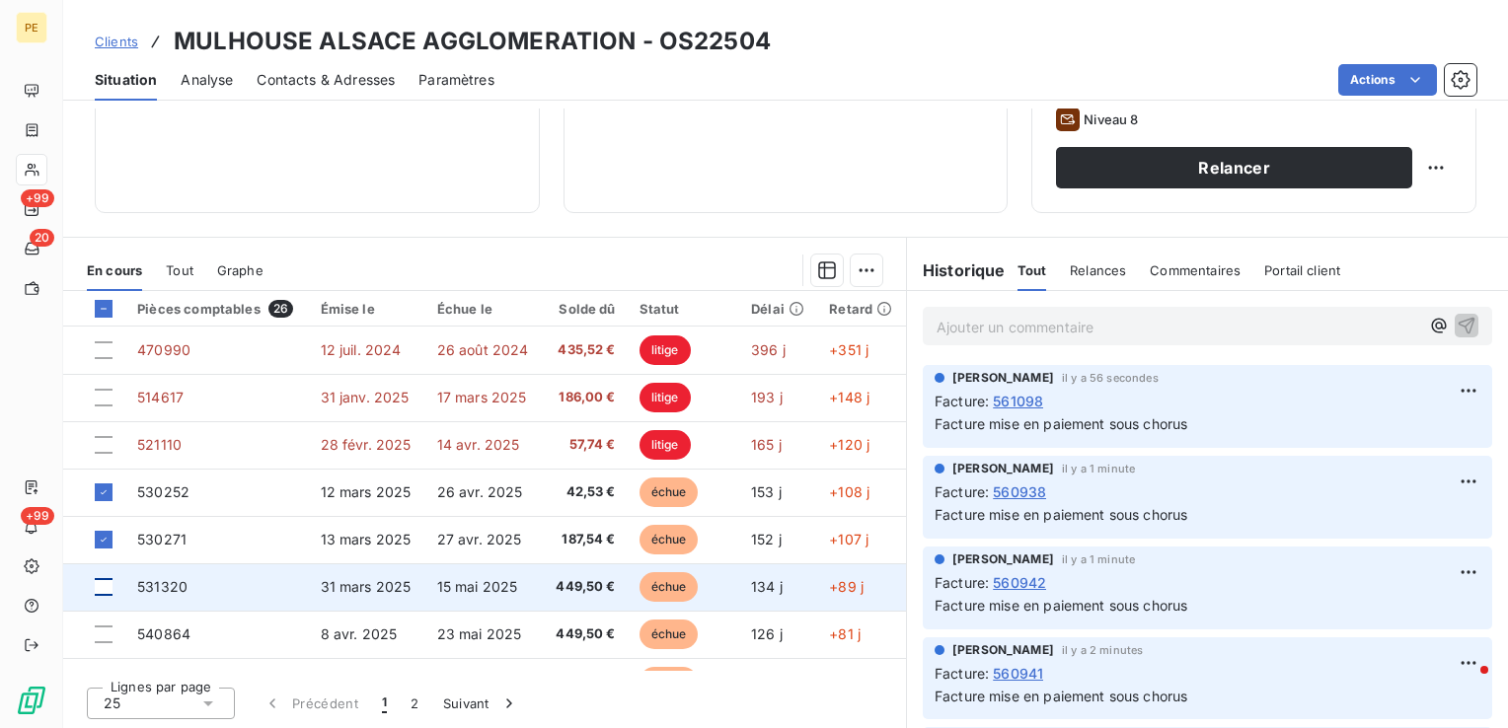
click at [110, 590] on div at bounding box center [104, 587] width 18 height 18
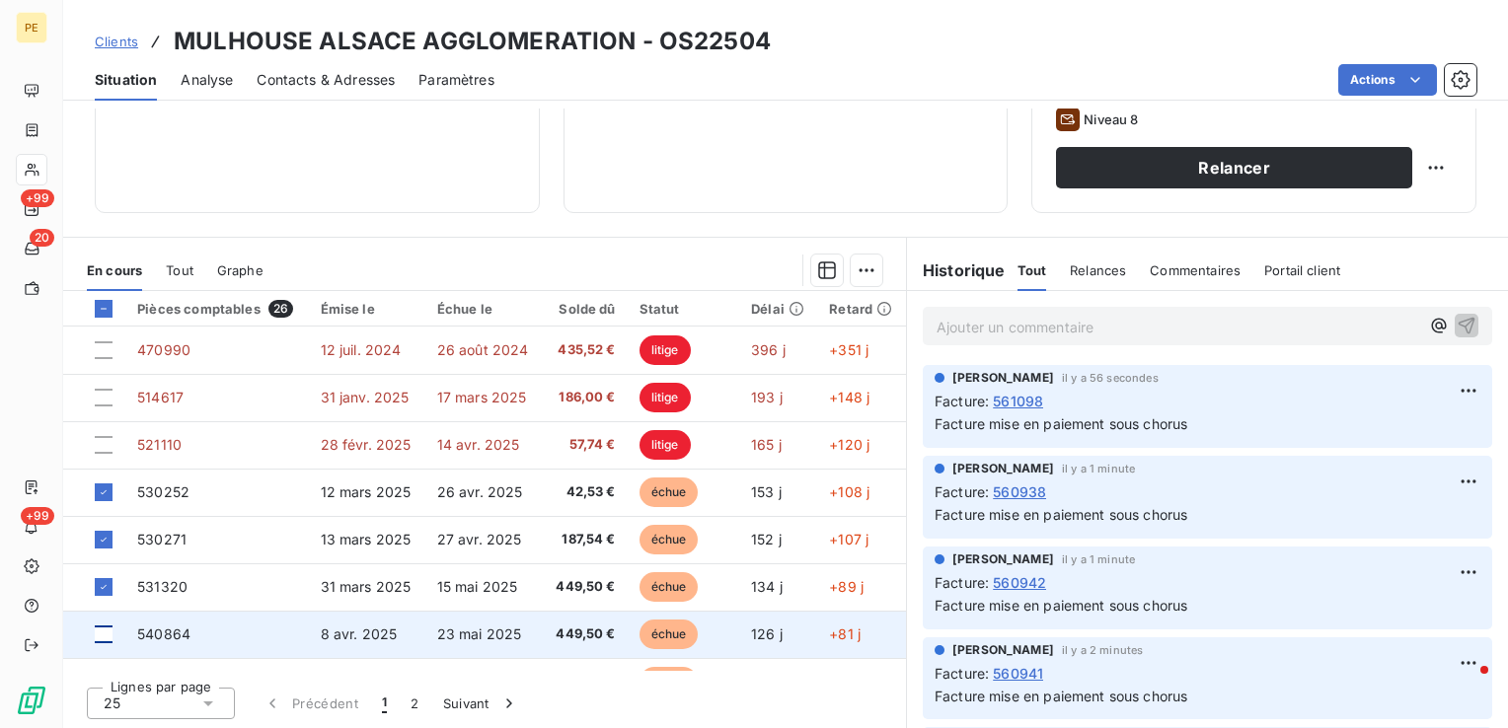
click at [109, 633] on div at bounding box center [104, 635] width 18 height 18
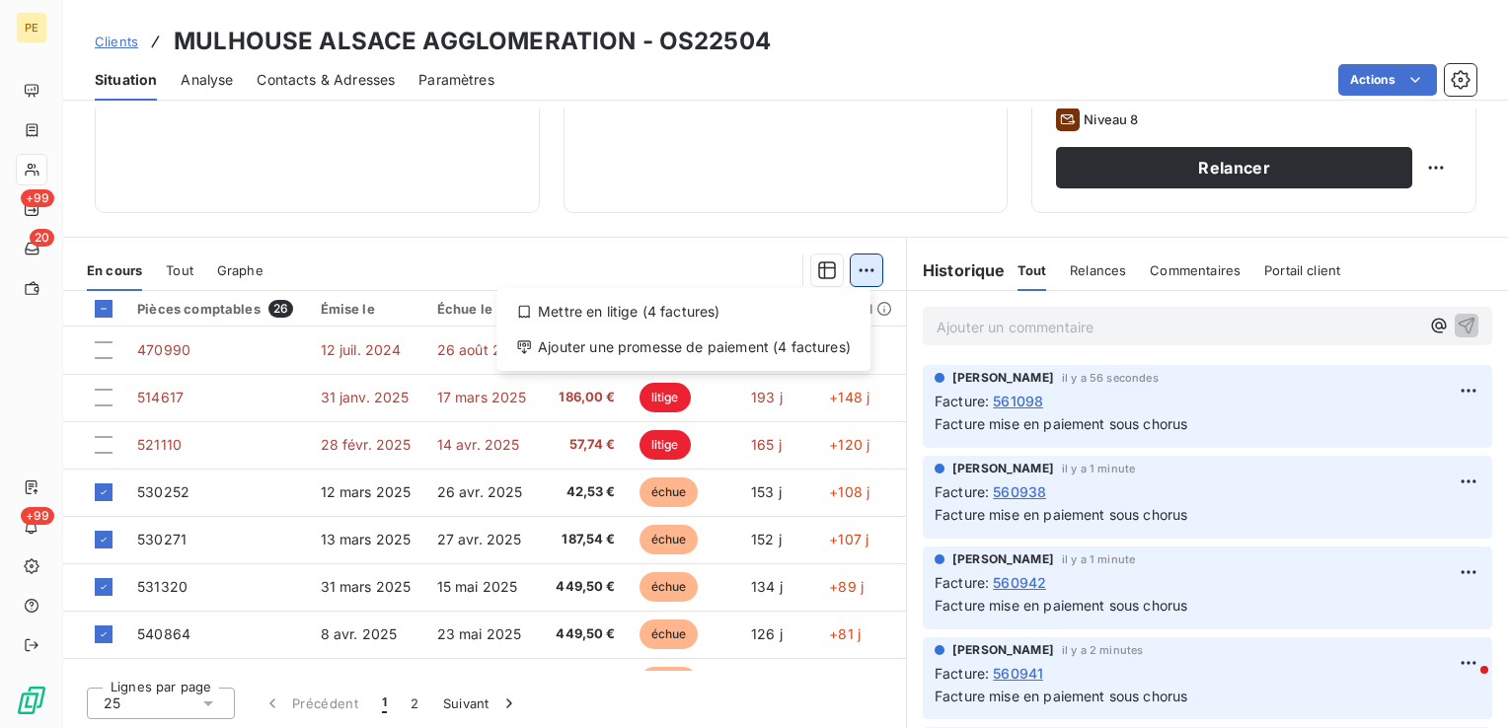
click at [850, 278] on html "PE +99 20 +99 Clients MULHOUSE ALSACE AGGLOMERATION - OS22504 Situation Analyse…" at bounding box center [754, 364] width 1508 height 728
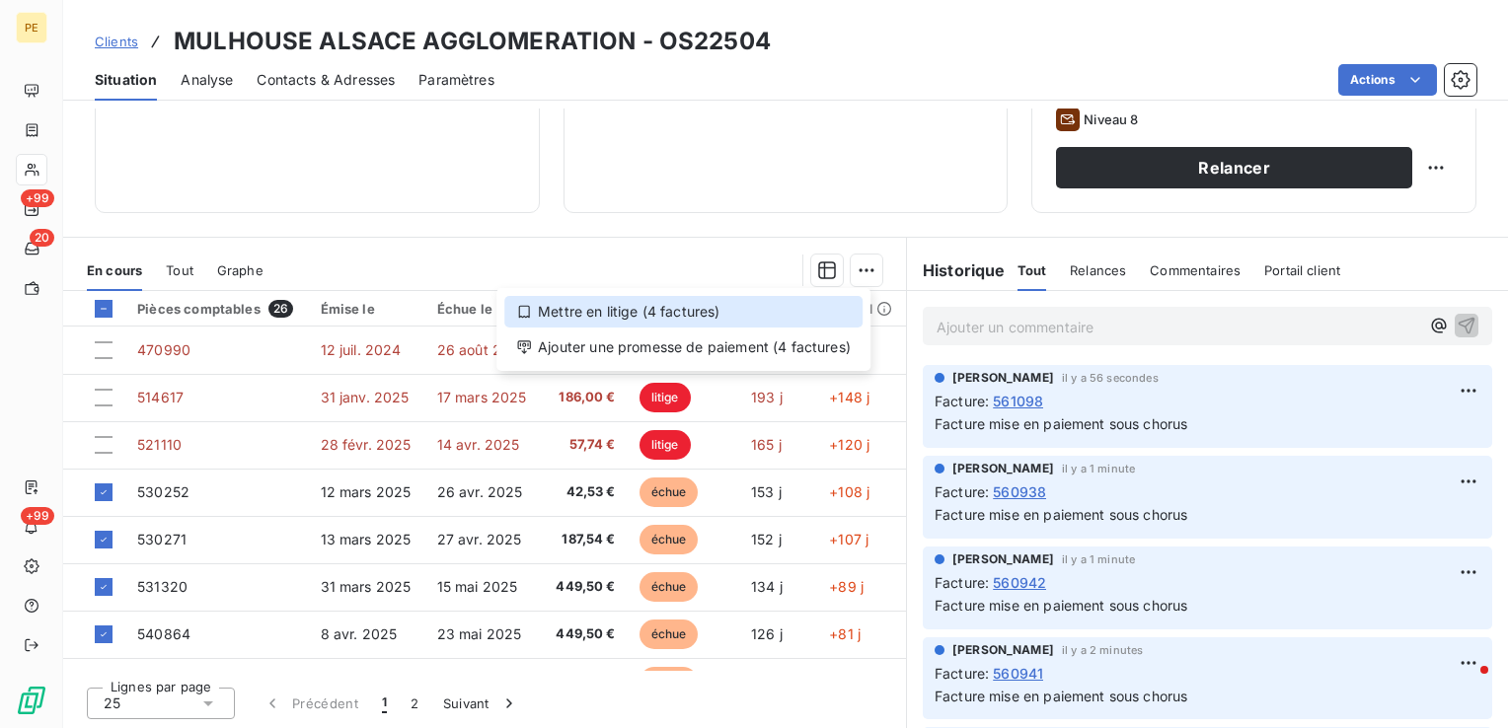
click at [648, 317] on div "Mettre en litige (4 factures)" at bounding box center [683, 312] width 358 height 32
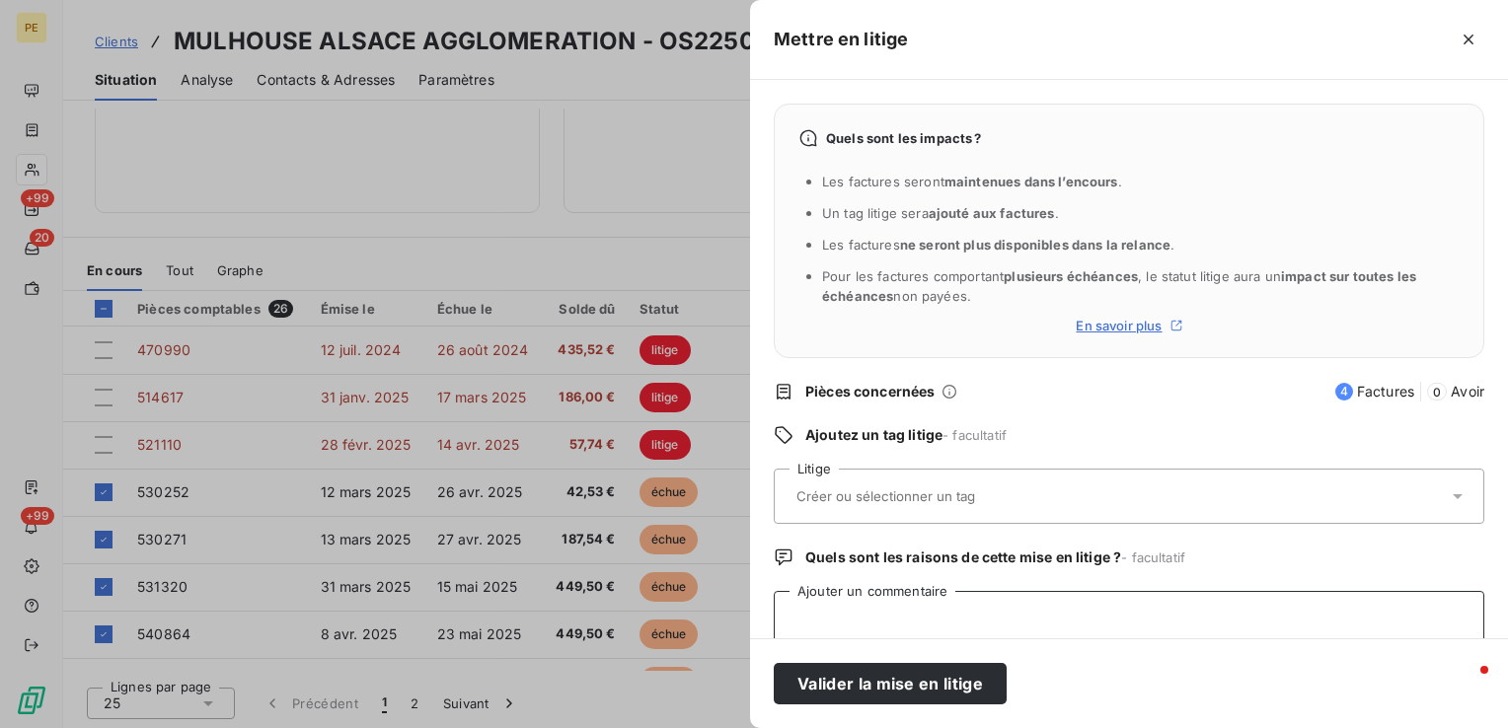
click at [849, 627] on textarea "Ajouter un commentaire" at bounding box center [1129, 628] width 711 height 75
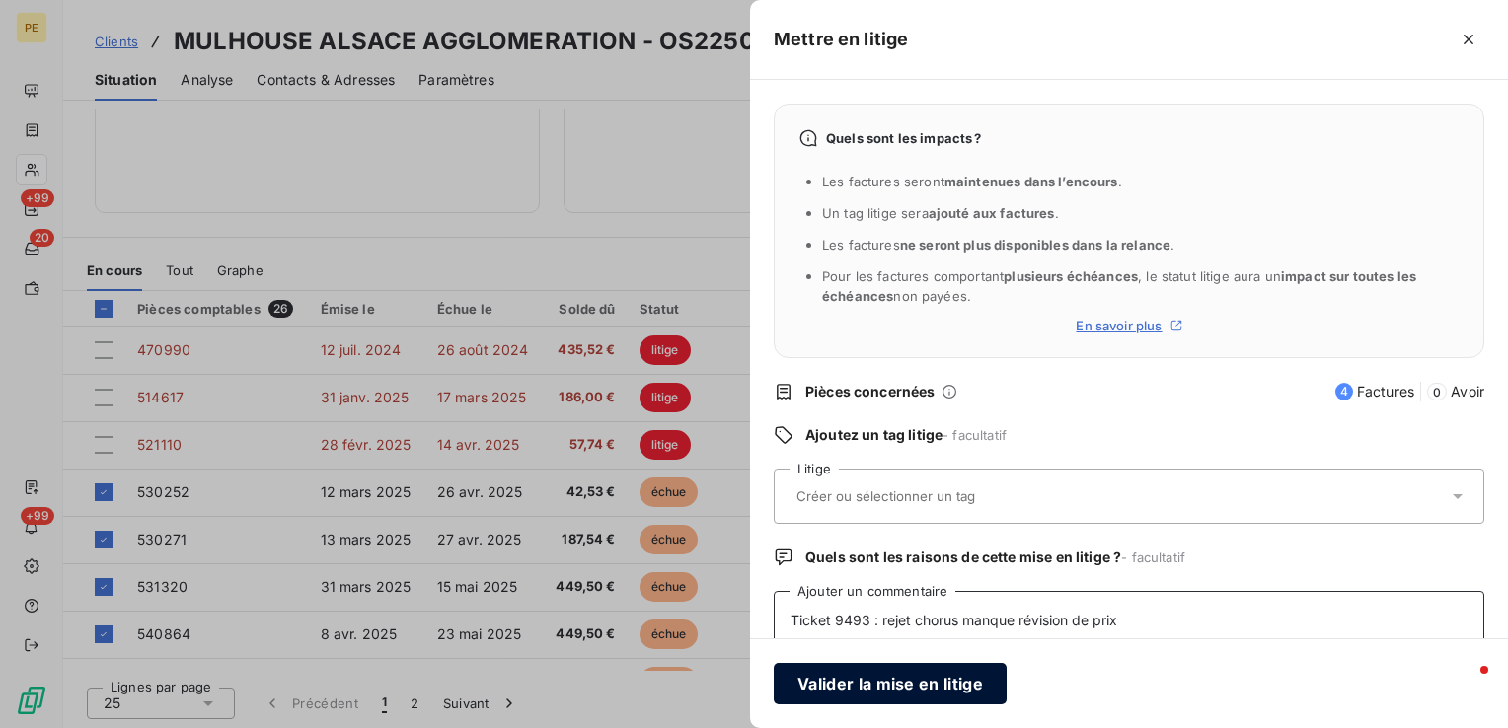
type textarea "Ticket 9493 : rejet chorus manque révision de prix"
click at [858, 684] on button "Valider la mise en litige" at bounding box center [890, 683] width 233 height 41
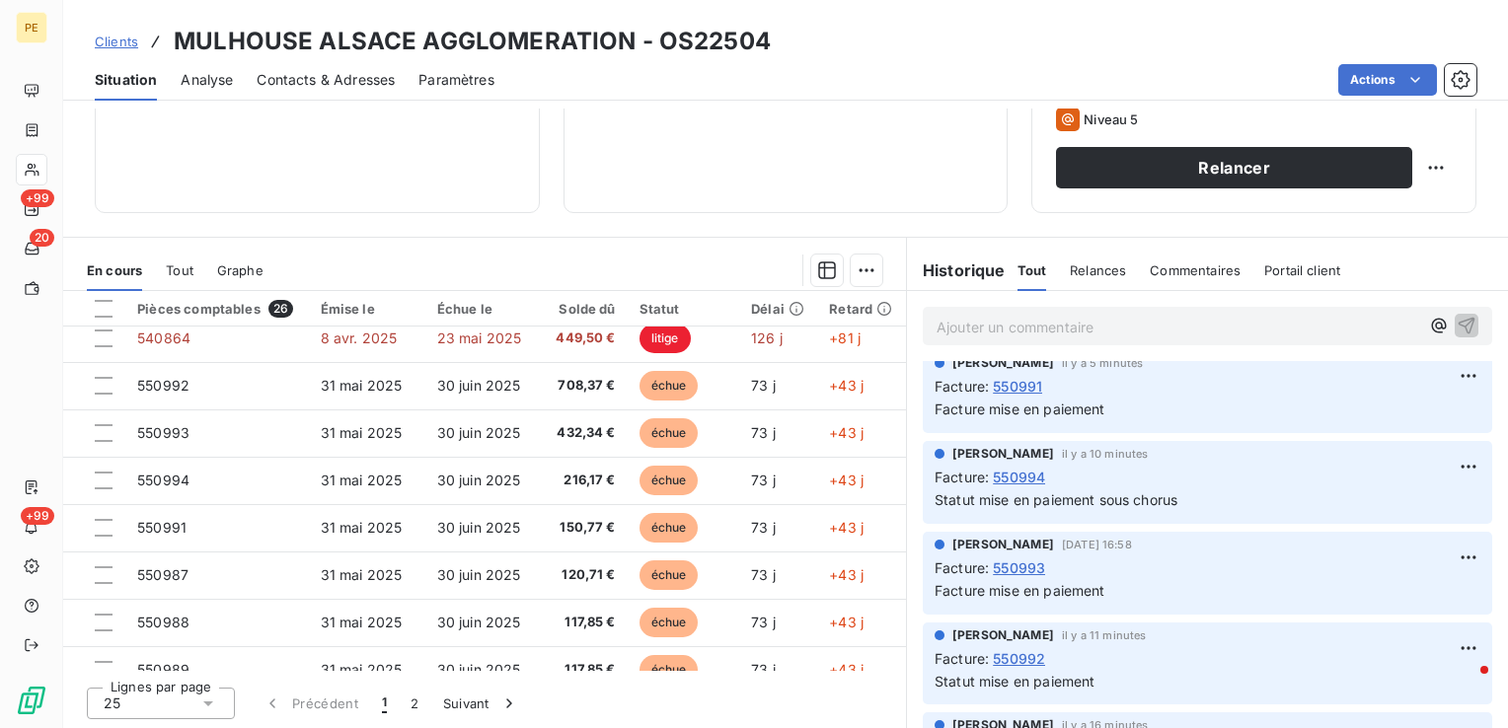
scroll to position [1579, 0]
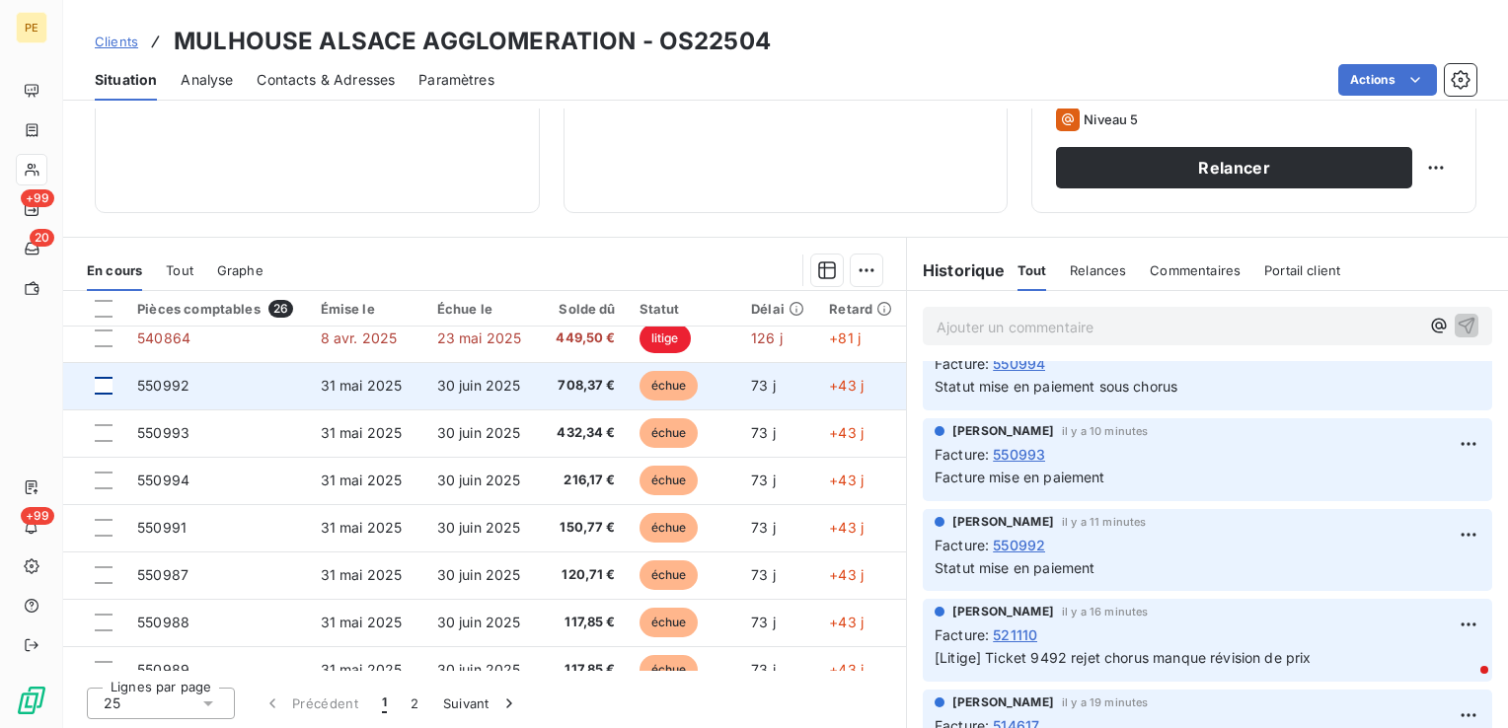
click at [105, 384] on div at bounding box center [104, 386] width 18 height 18
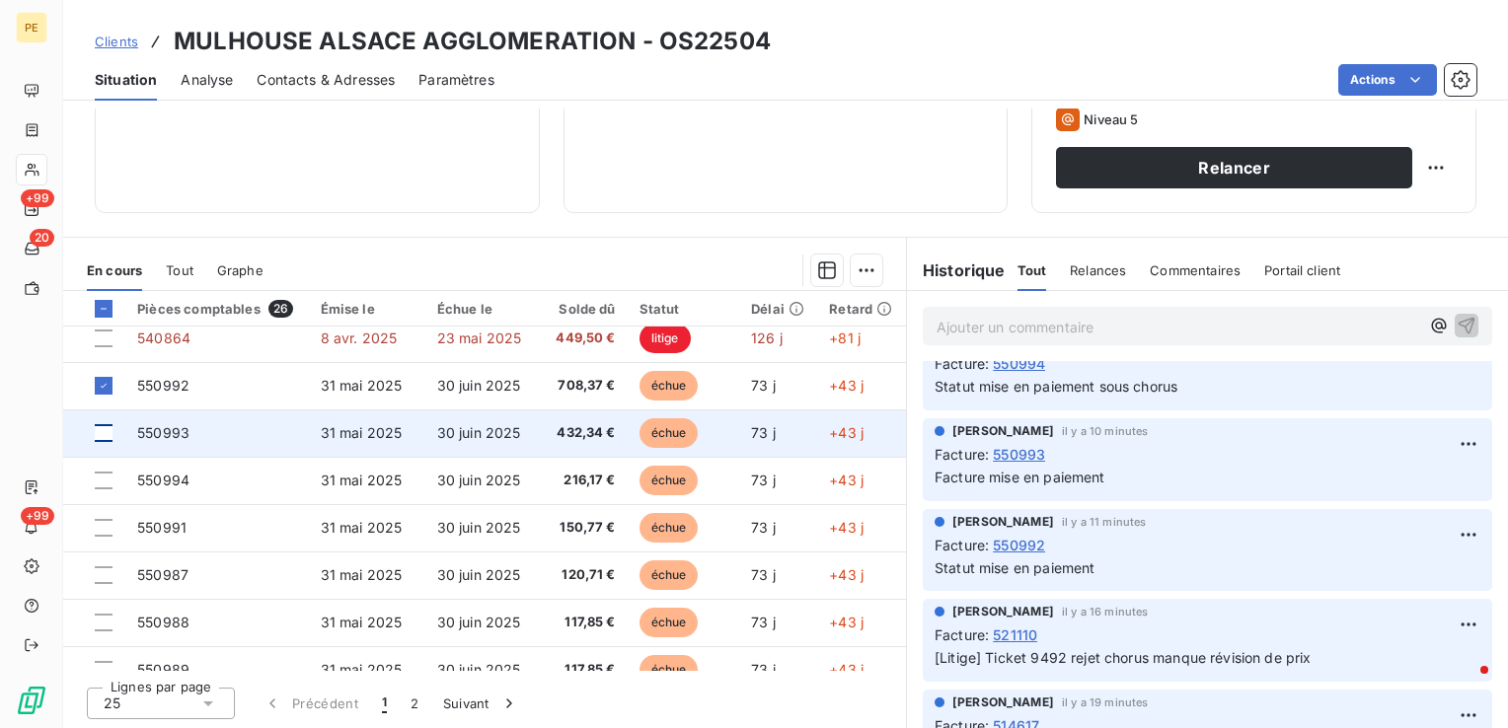
click at [102, 432] on div at bounding box center [104, 433] width 18 height 18
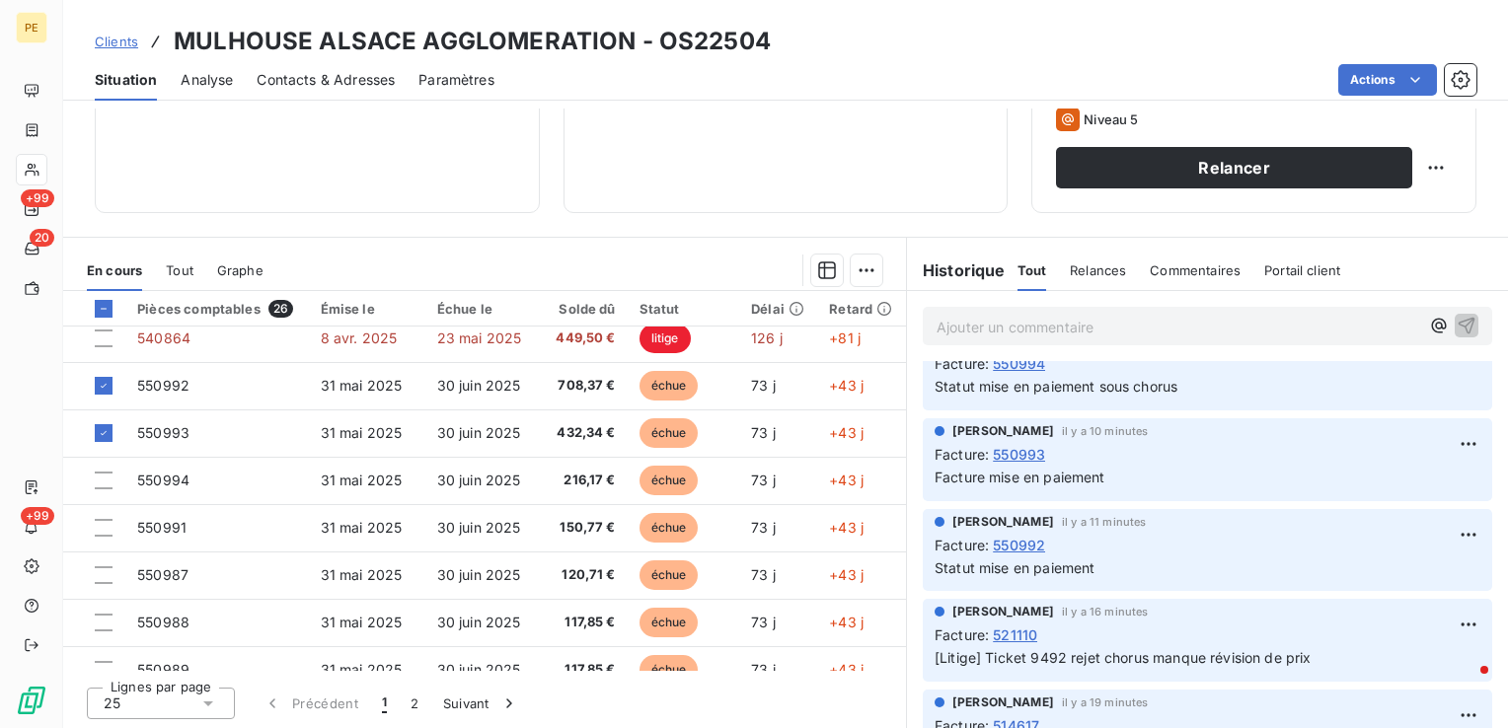
scroll to position [1481, 0]
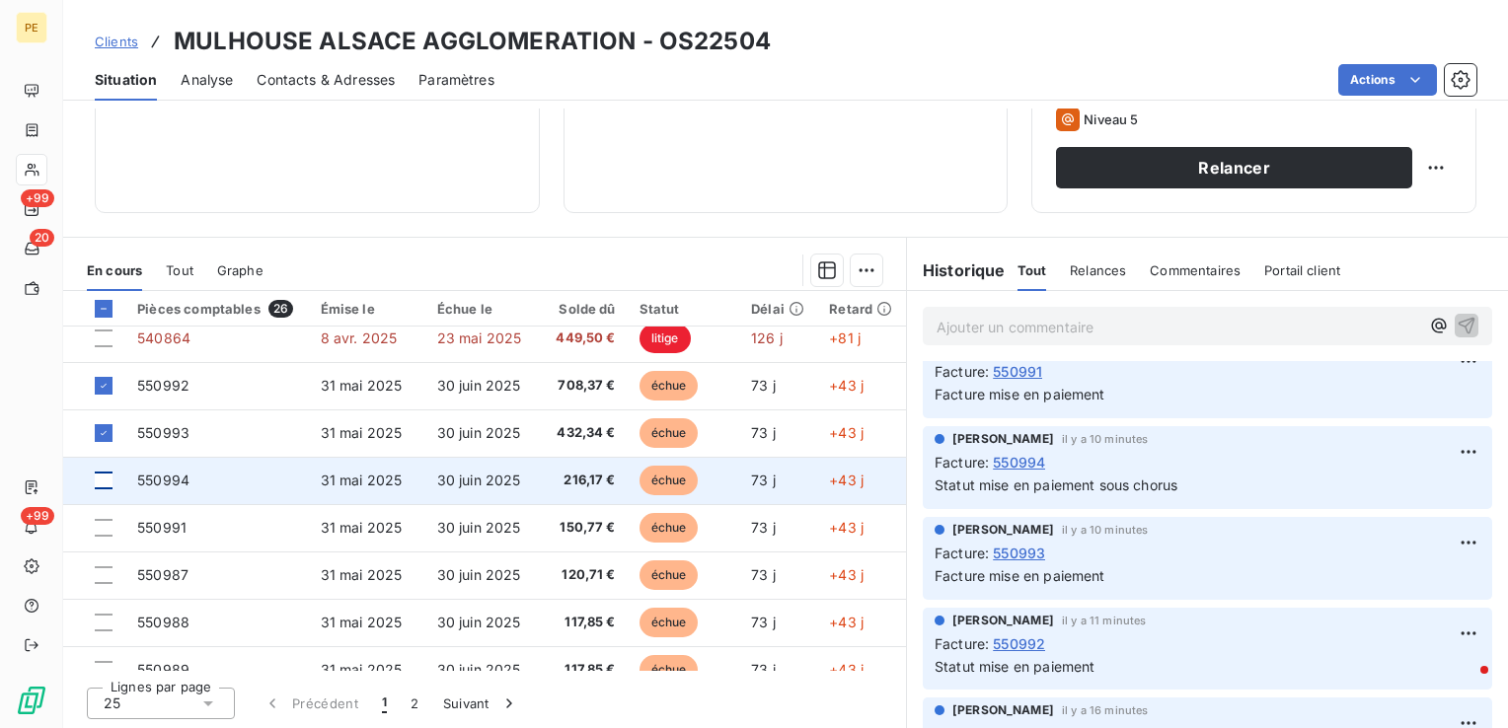
click at [107, 482] on div at bounding box center [104, 481] width 18 height 18
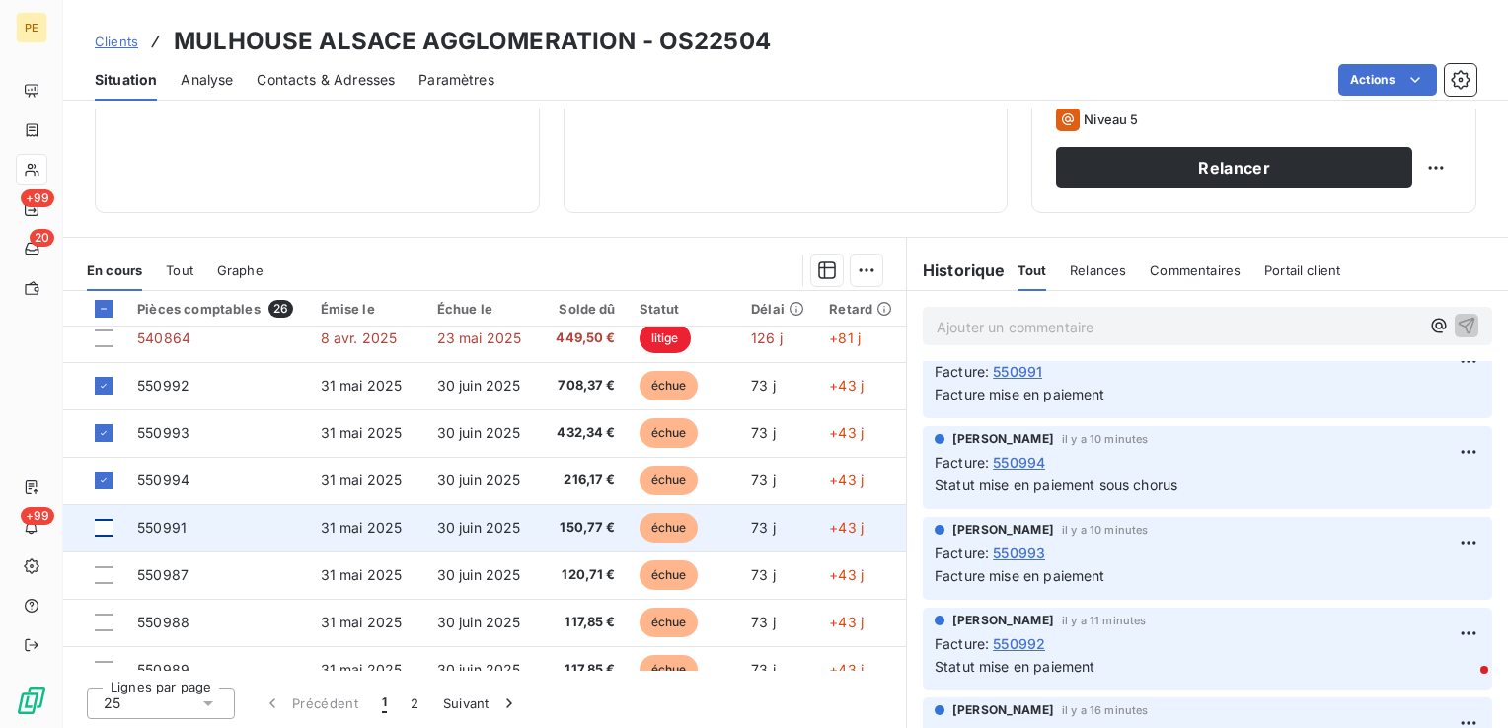
click at [103, 528] on div at bounding box center [104, 528] width 18 height 18
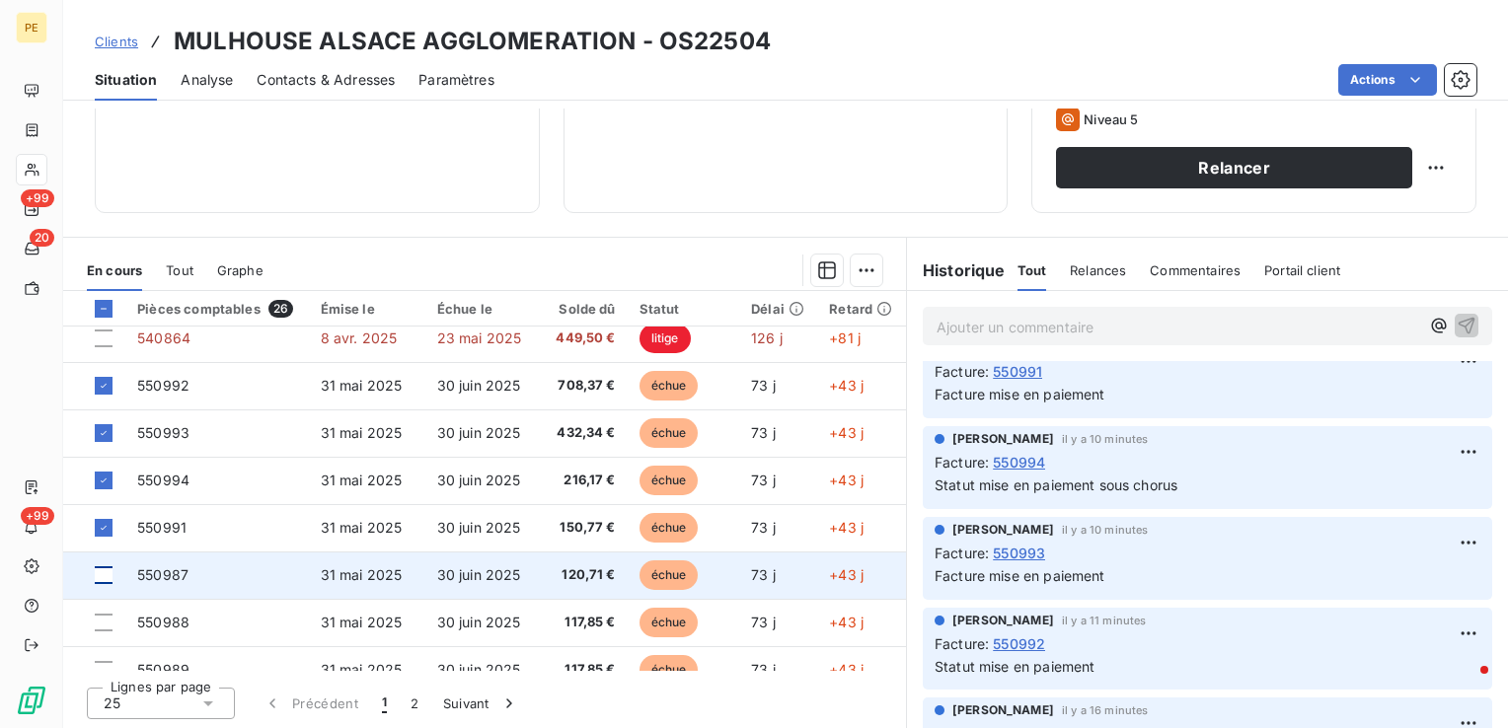
click at [106, 575] on div at bounding box center [104, 576] width 18 height 18
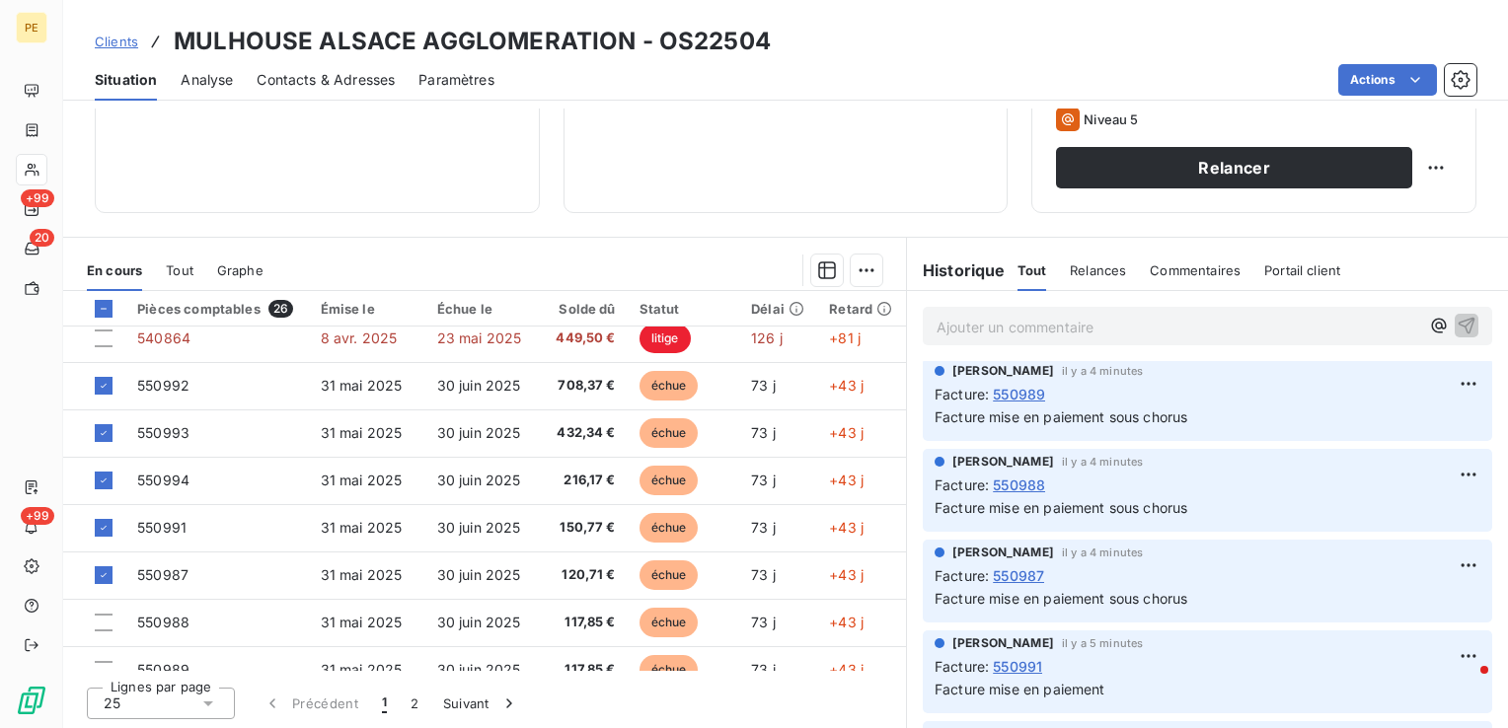
scroll to position [1184, 0]
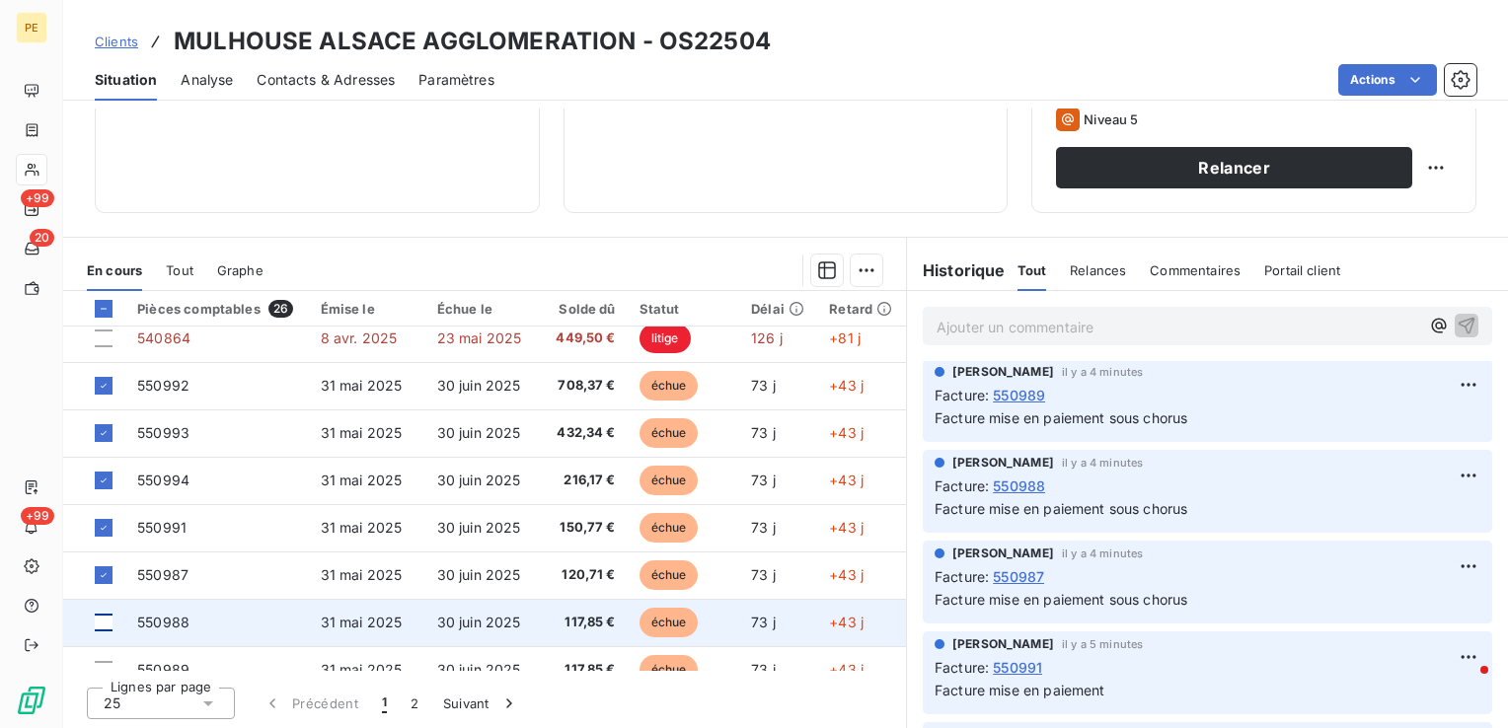
click at [105, 622] on div at bounding box center [104, 623] width 18 height 18
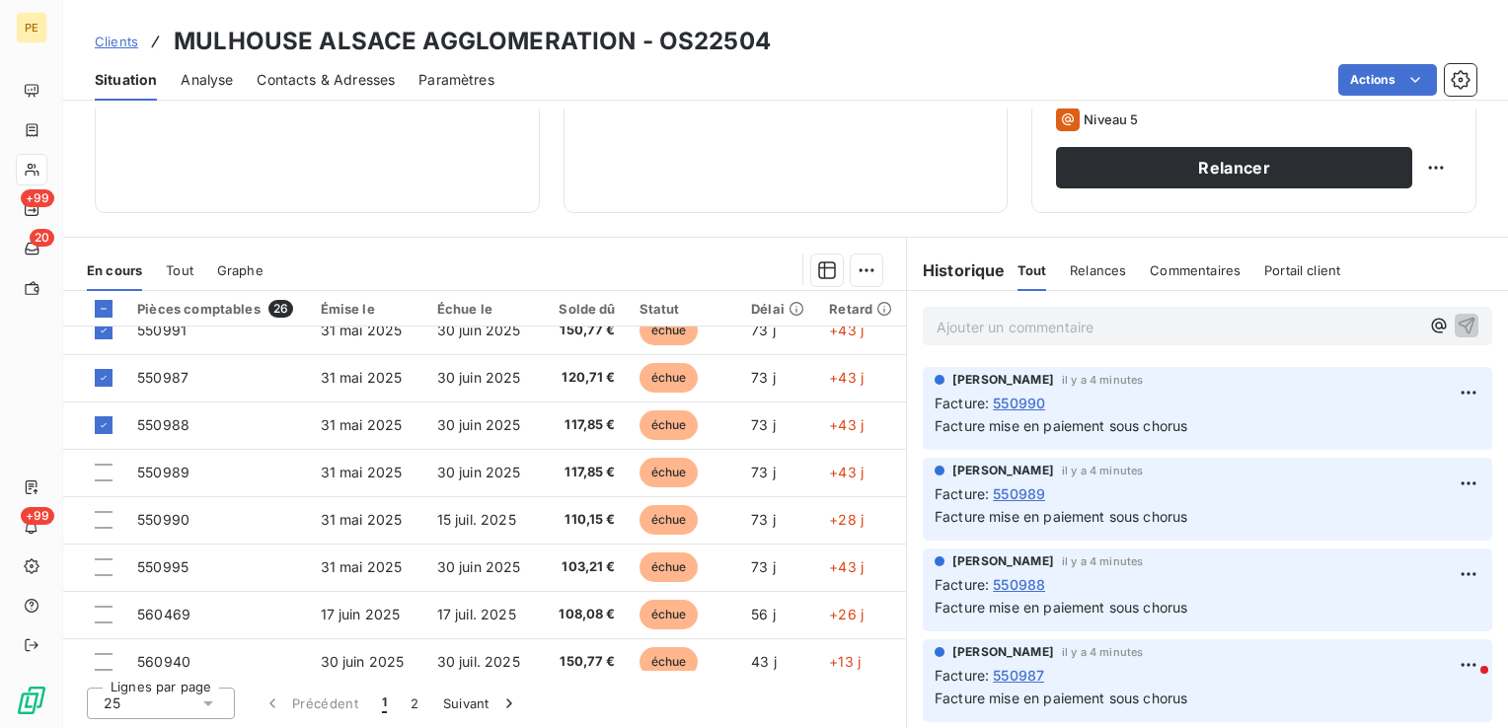
scroll to position [987, 0]
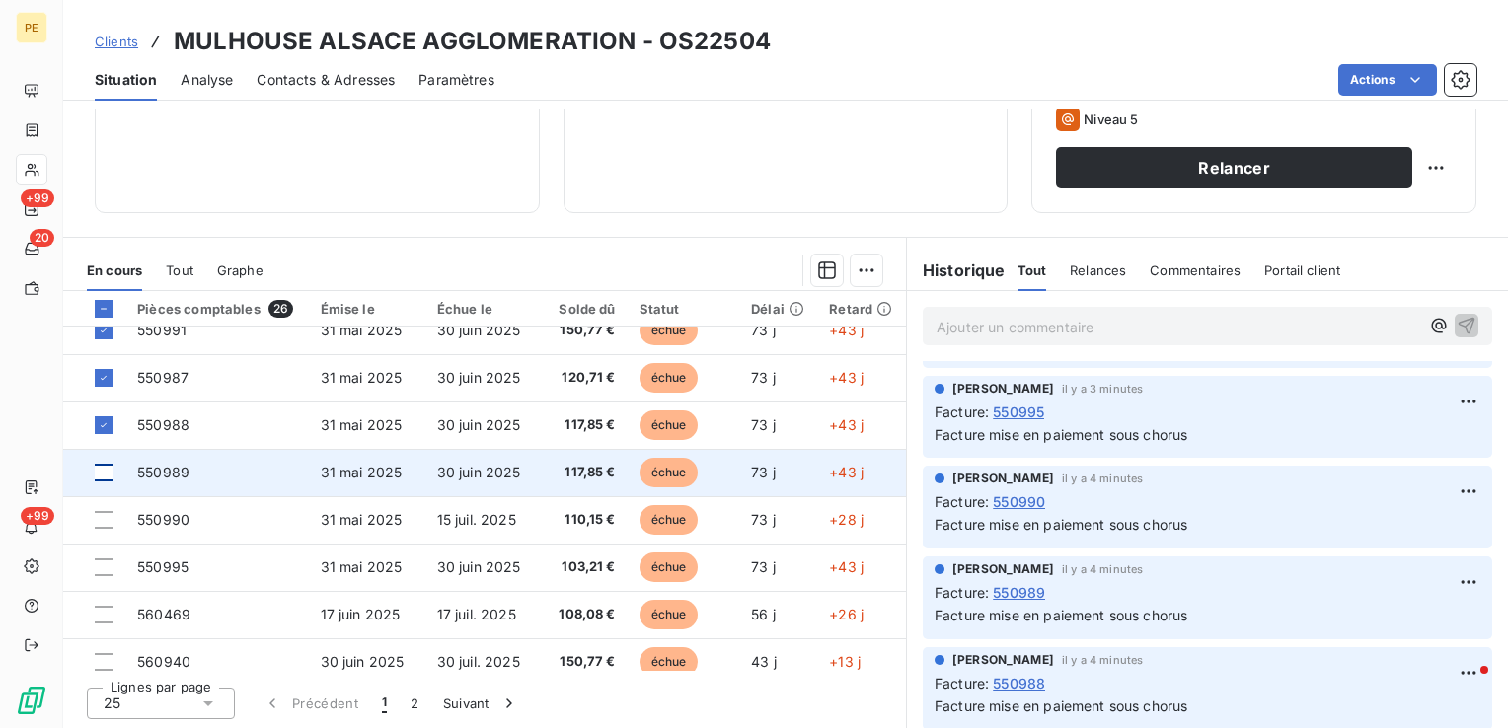
click at [102, 474] on div at bounding box center [104, 473] width 18 height 18
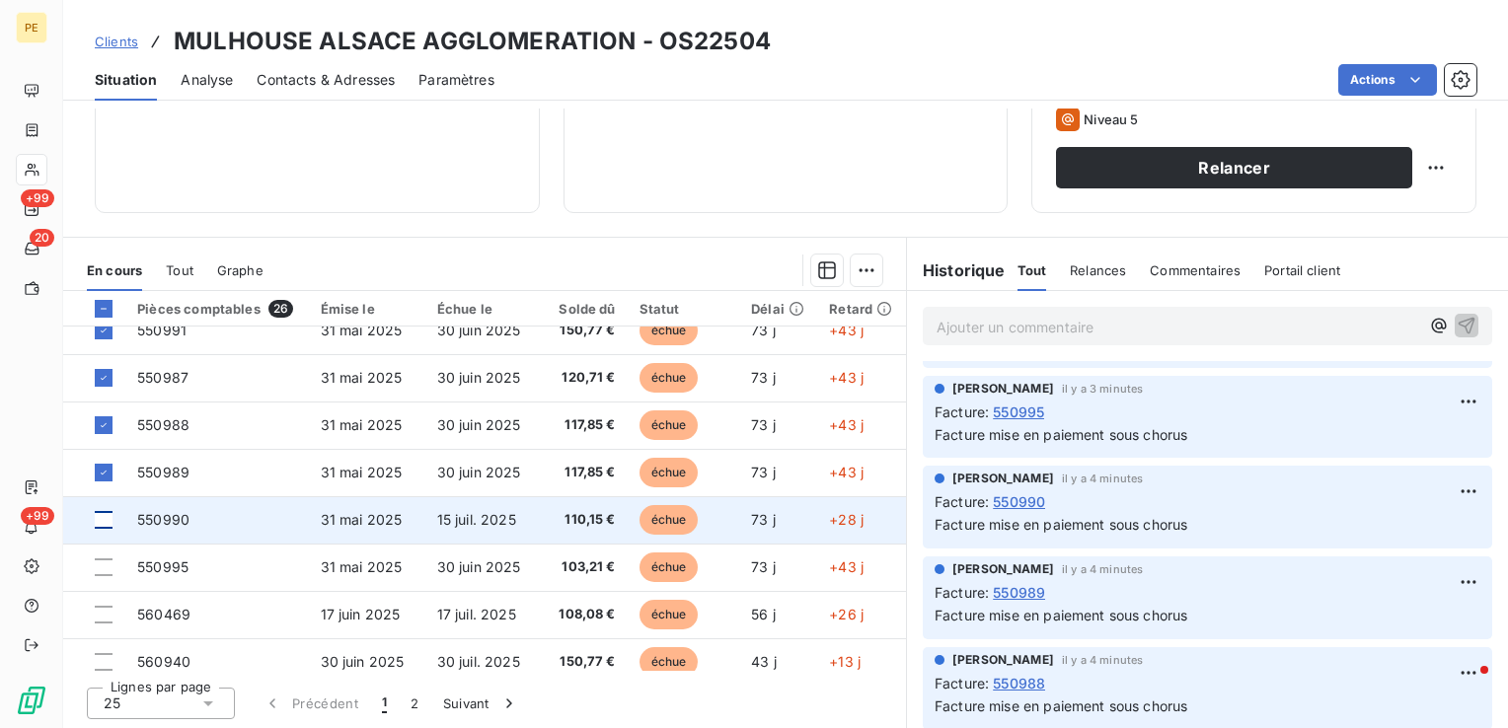
click at [106, 513] on div at bounding box center [104, 520] width 18 height 18
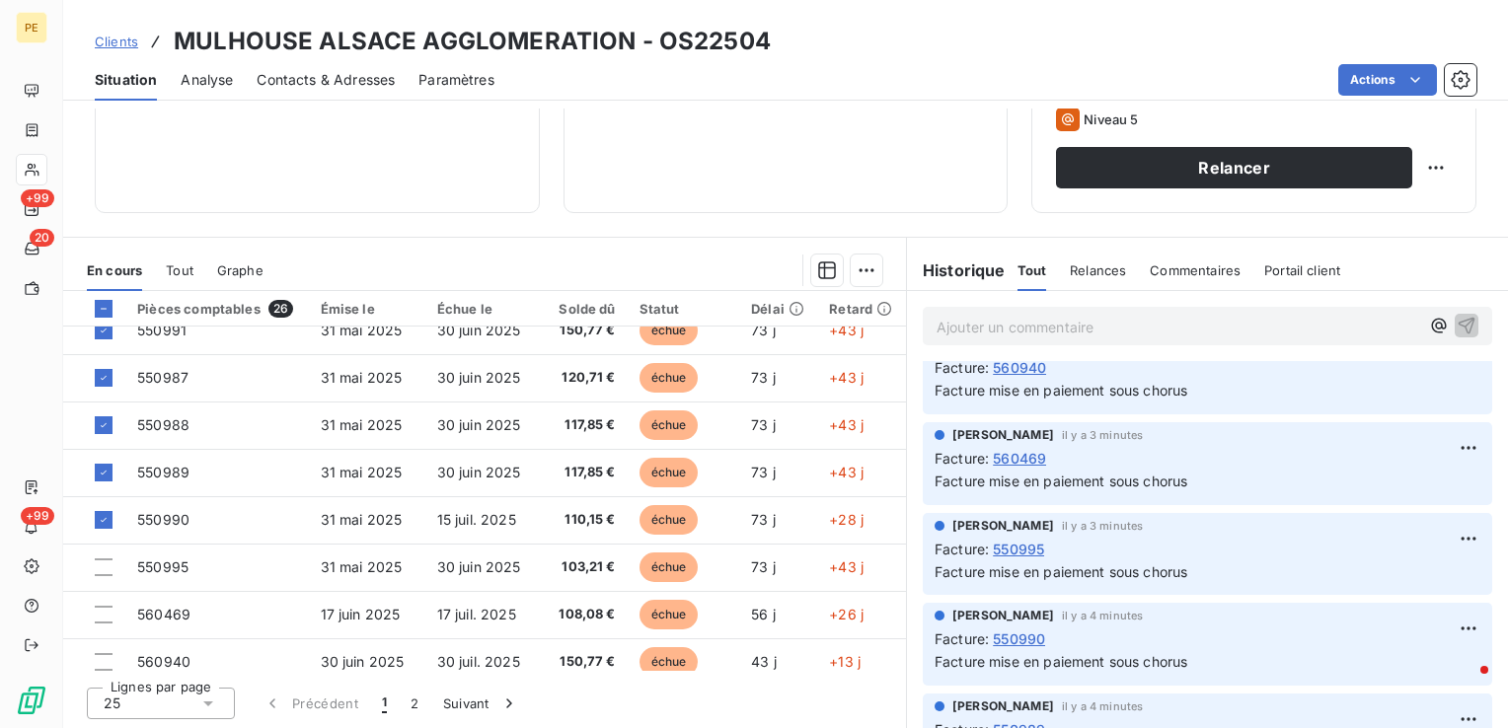
scroll to position [790, 0]
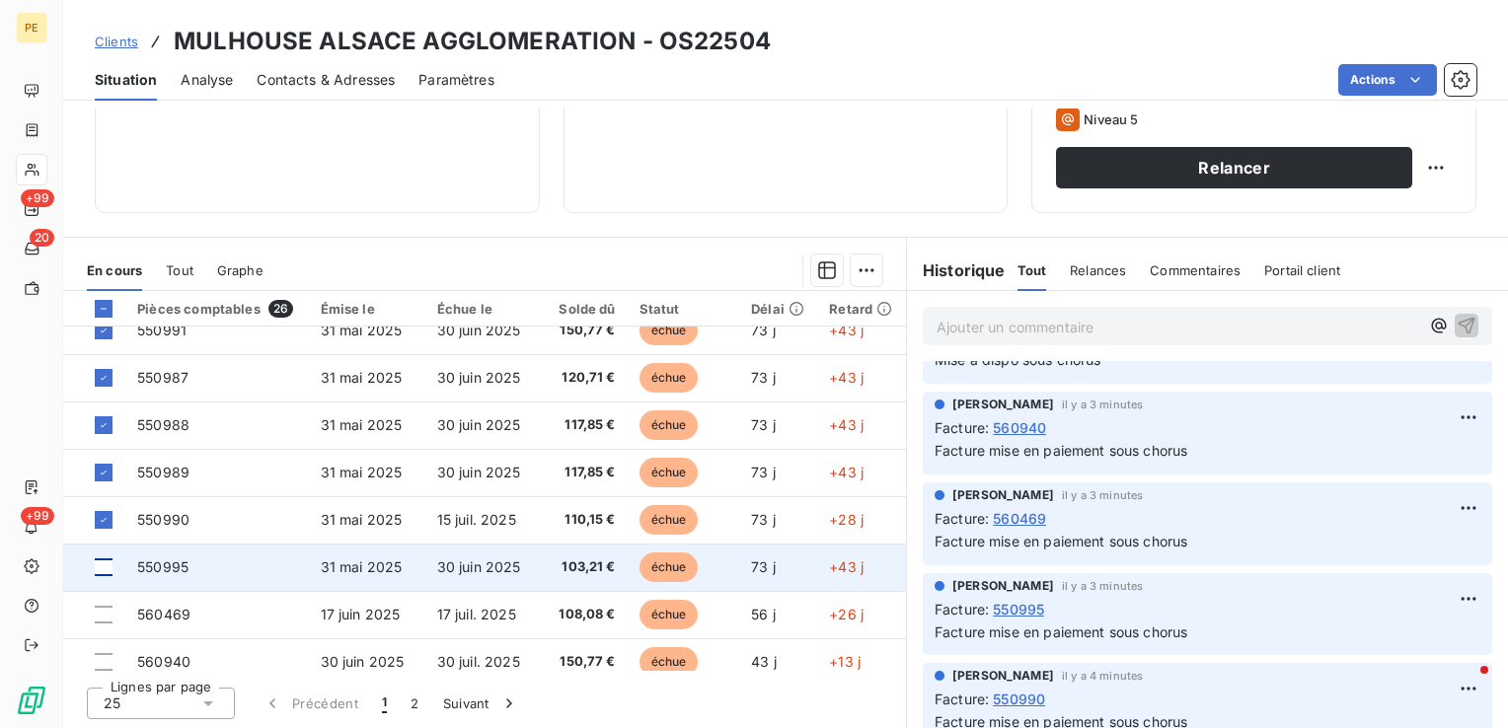
click at [100, 571] on div at bounding box center [104, 568] width 18 height 18
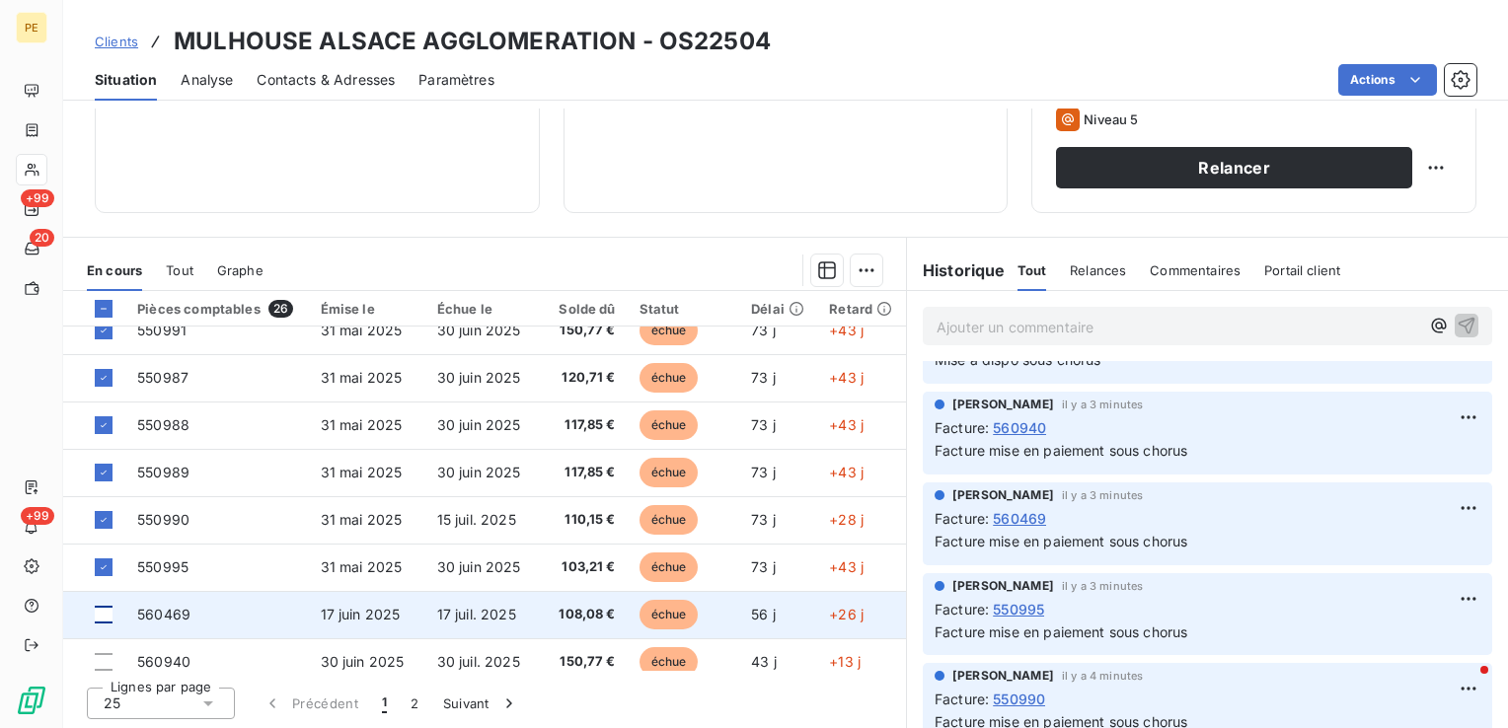
click at [101, 614] on div at bounding box center [104, 615] width 18 height 18
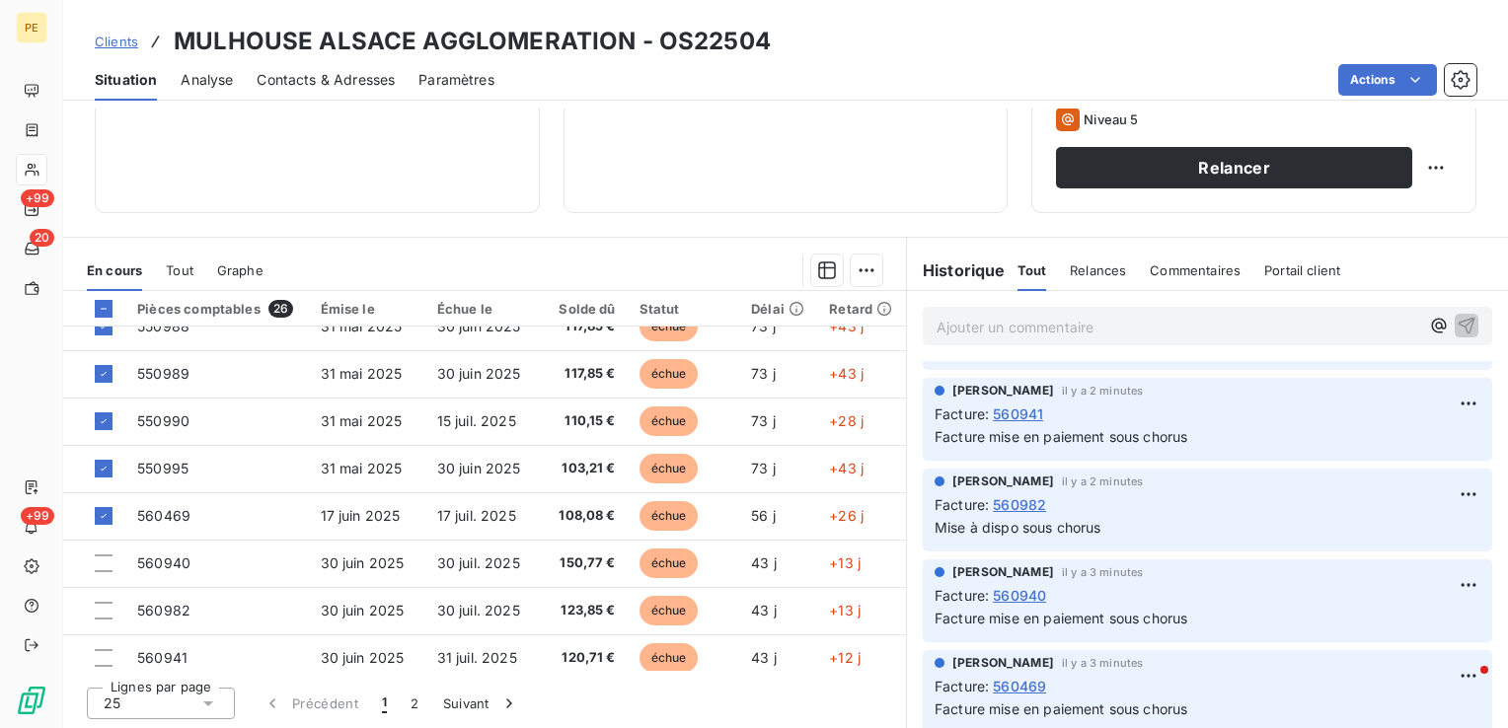
scroll to position [592, 0]
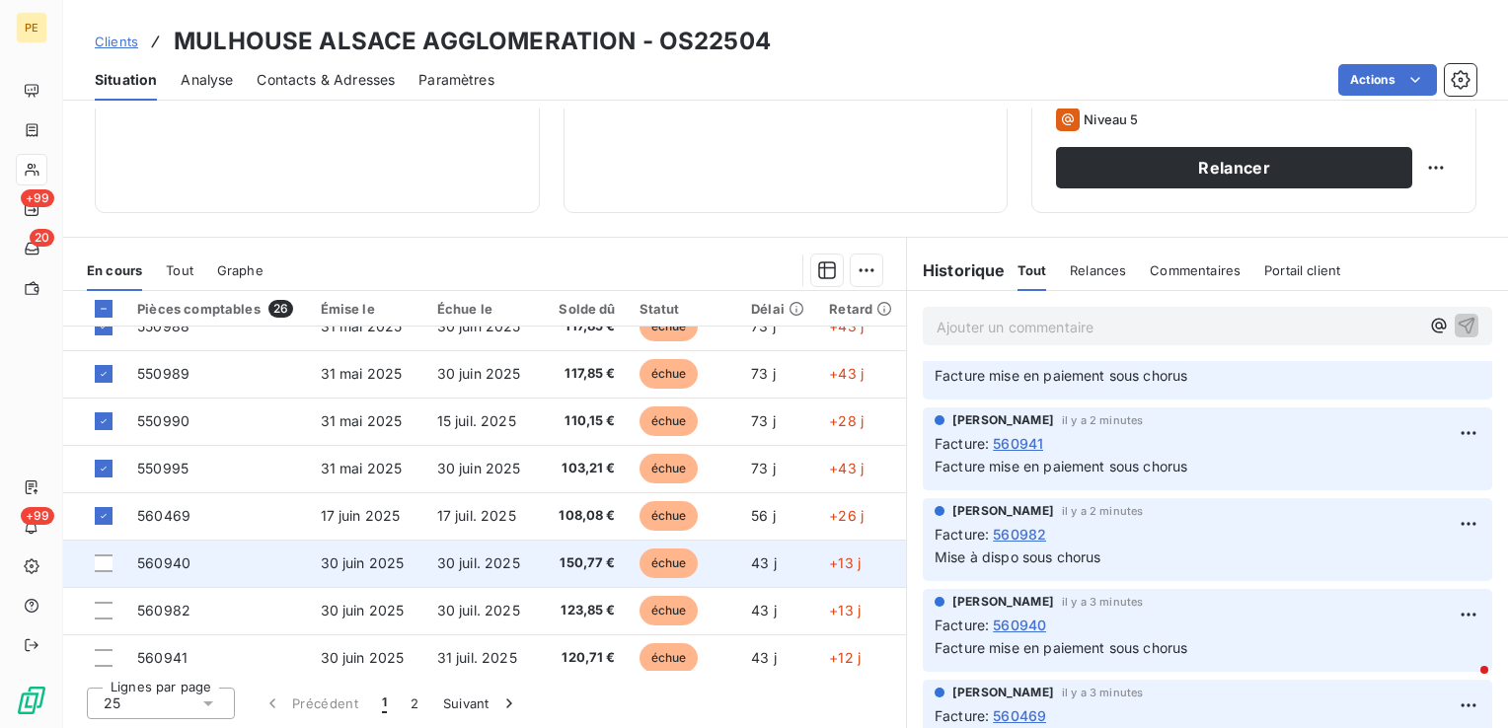
click at [92, 570] on td at bounding box center [94, 563] width 62 height 47
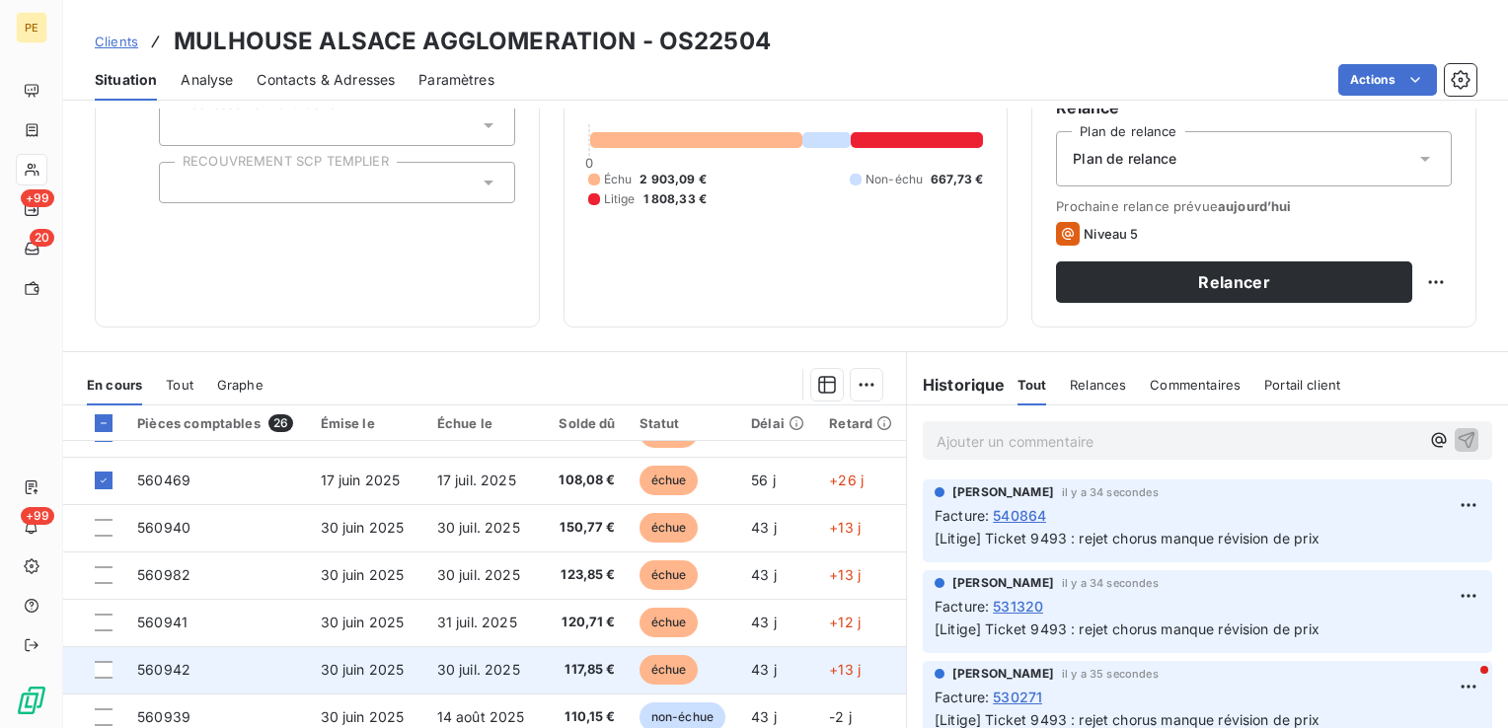
scroll to position [790, 0]
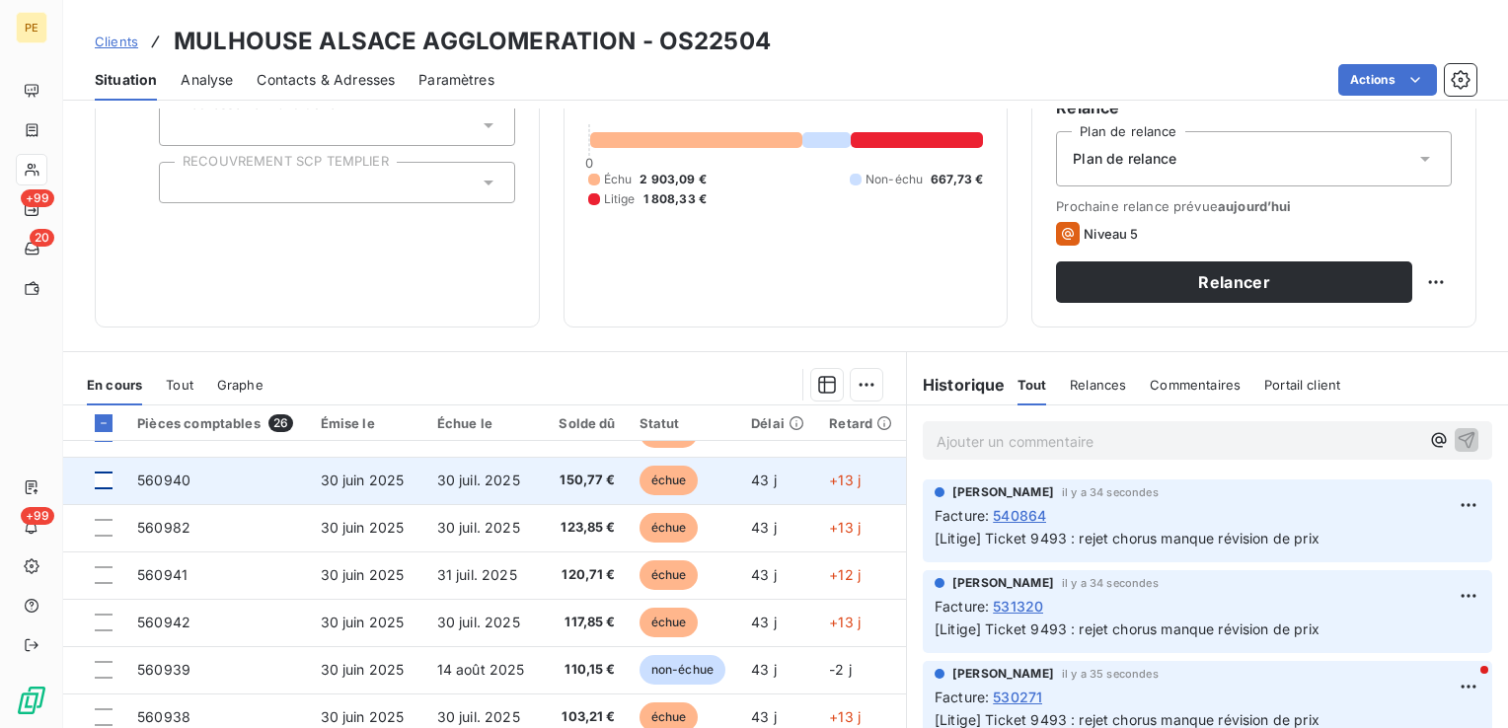
click at [108, 484] on div at bounding box center [104, 481] width 18 height 18
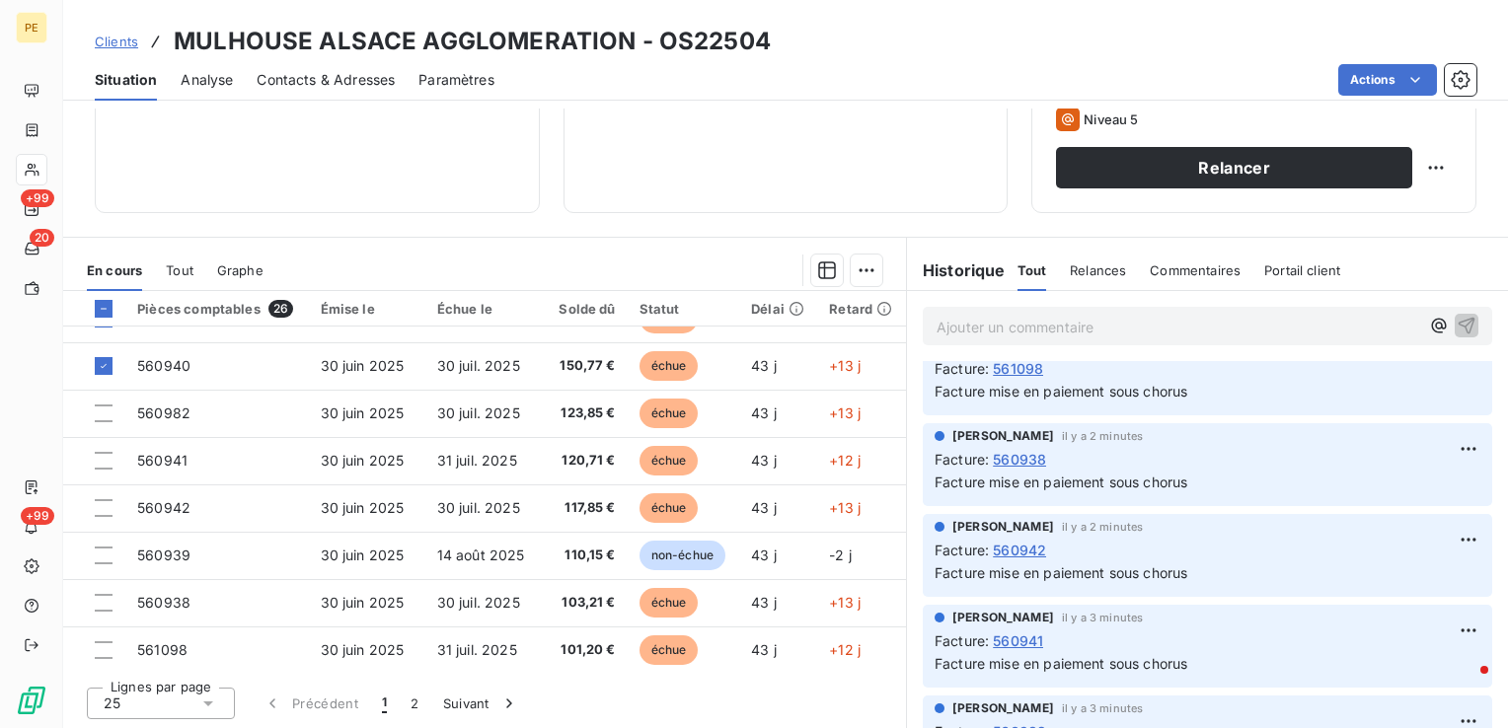
scroll to position [494, 0]
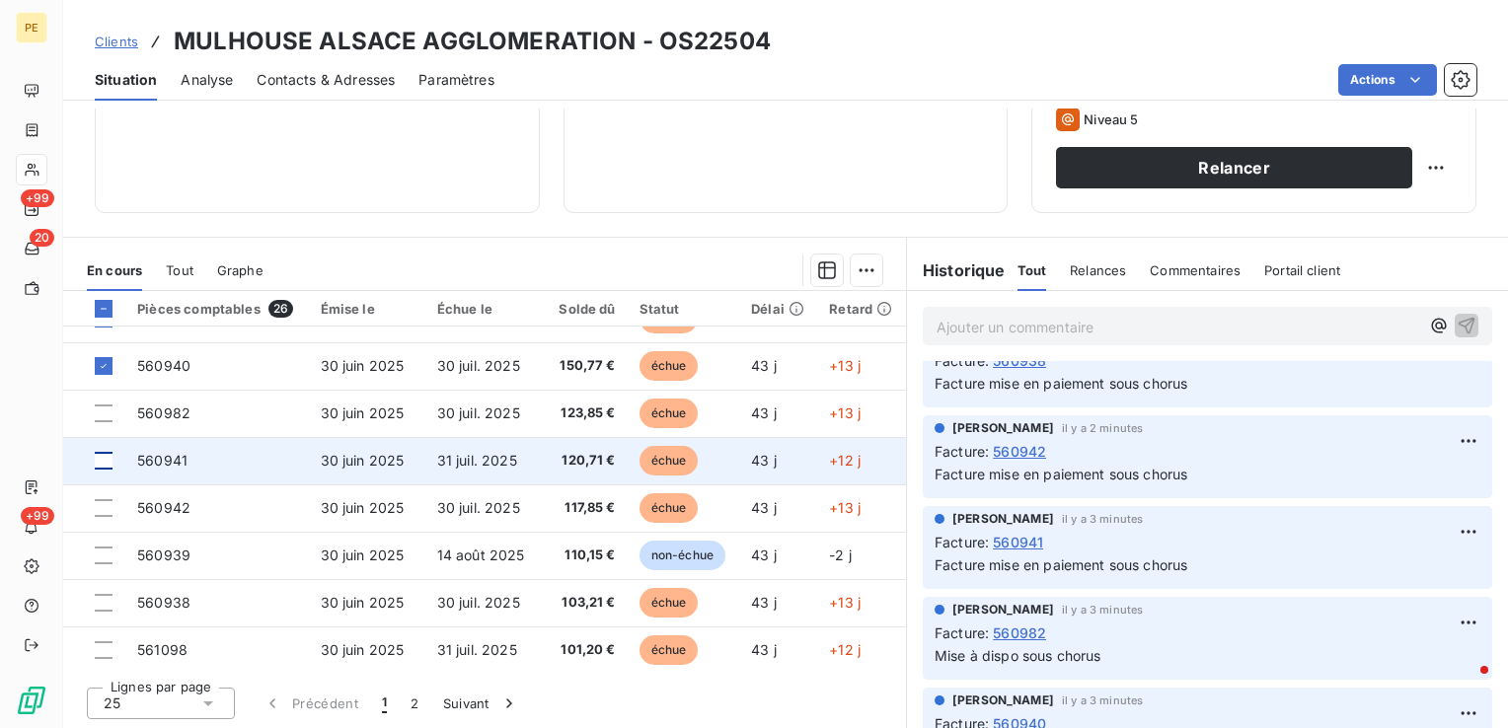
click at [105, 461] on div at bounding box center [104, 461] width 18 height 18
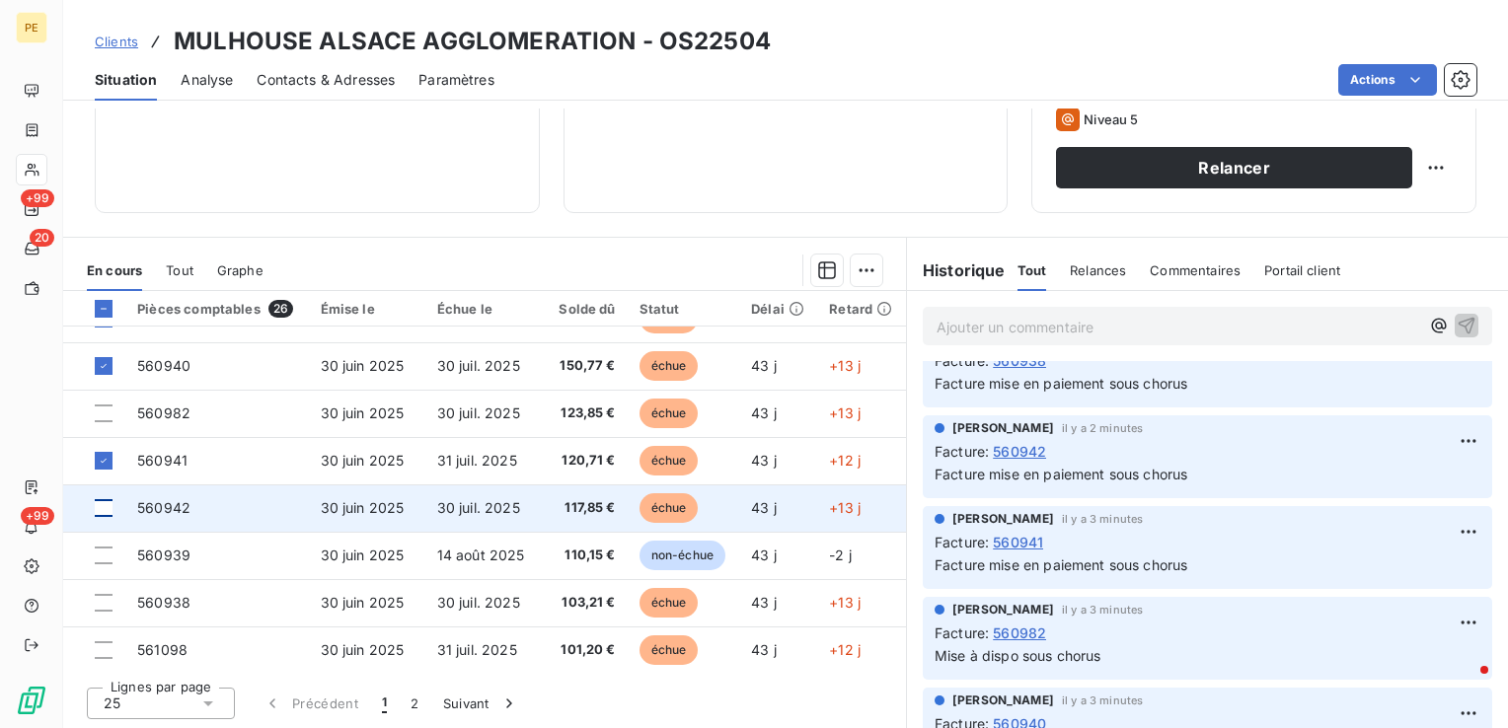
click at [99, 508] on div at bounding box center [104, 508] width 18 height 18
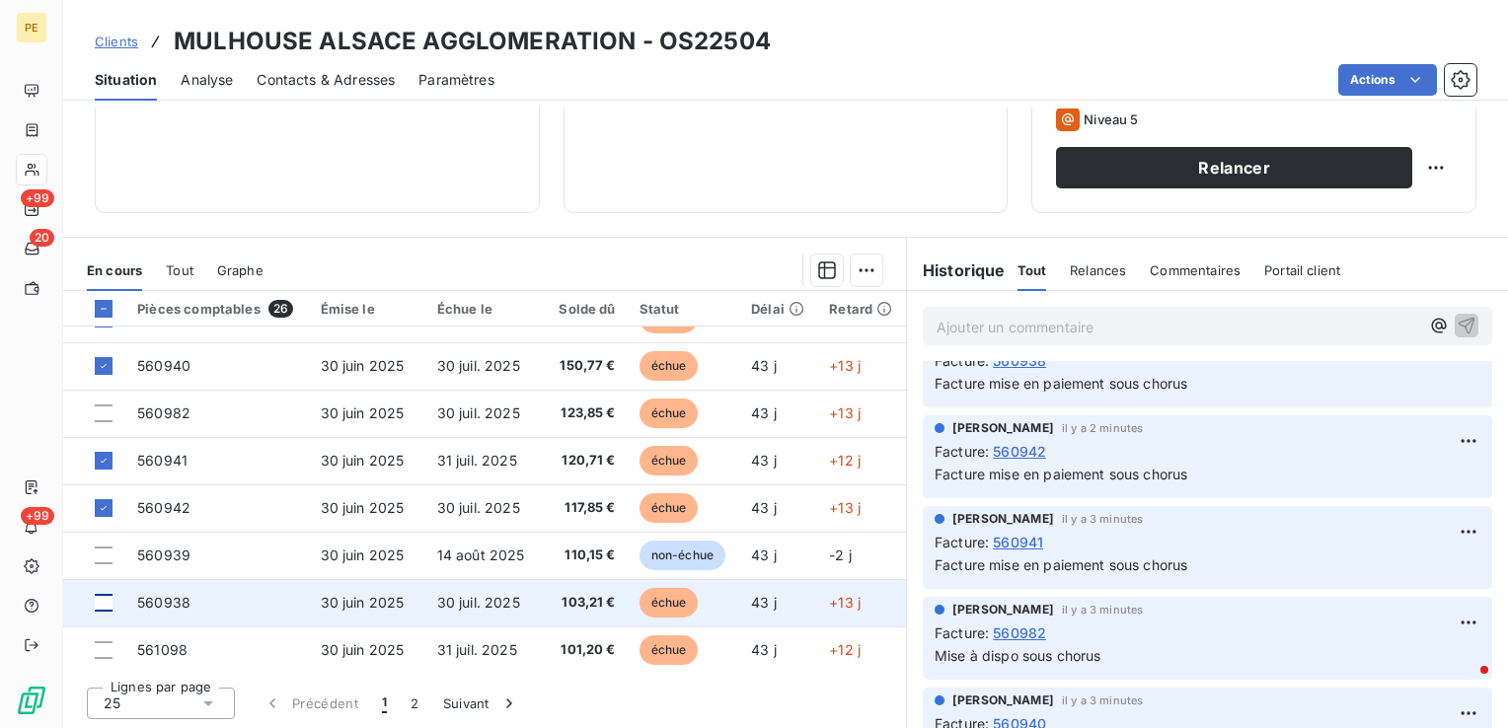
click at [110, 597] on div at bounding box center [104, 603] width 18 height 18
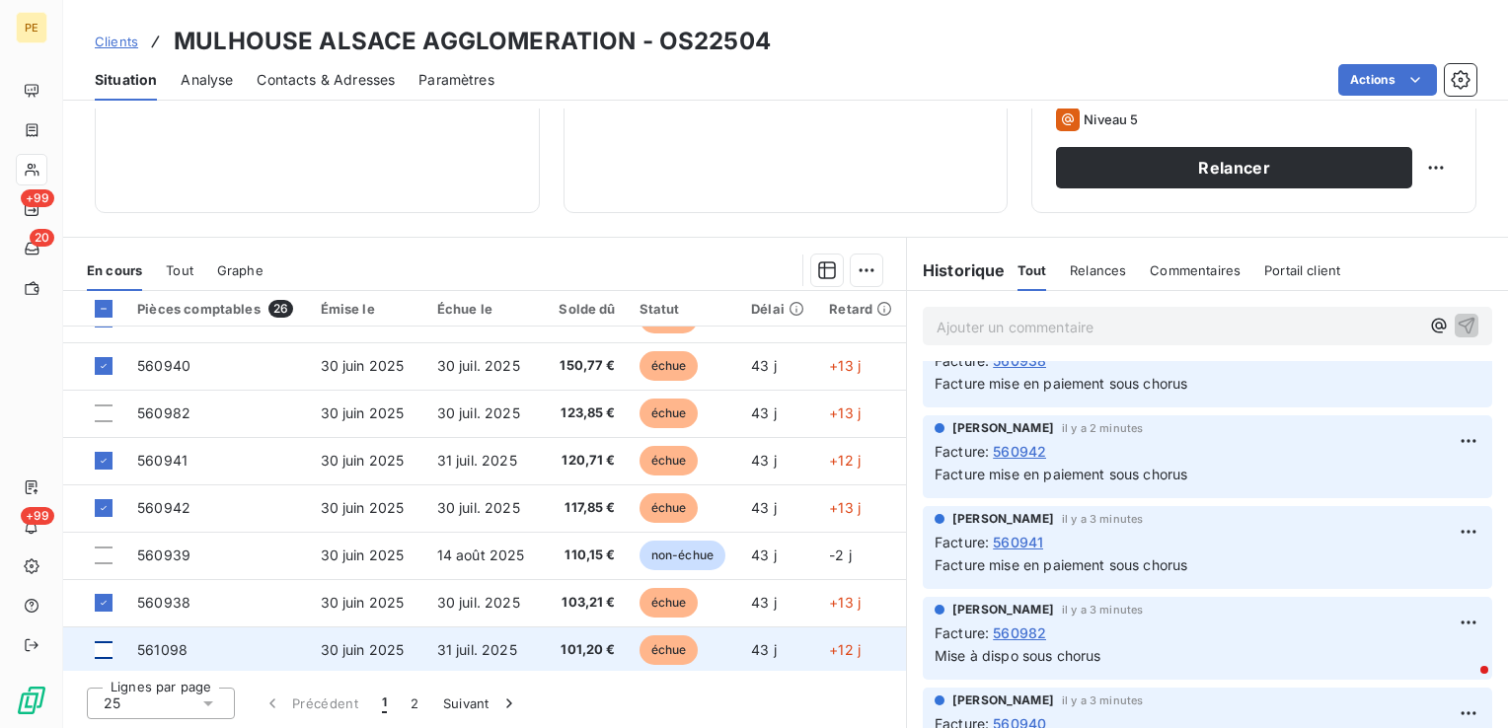
click at [103, 648] on div at bounding box center [104, 651] width 18 height 18
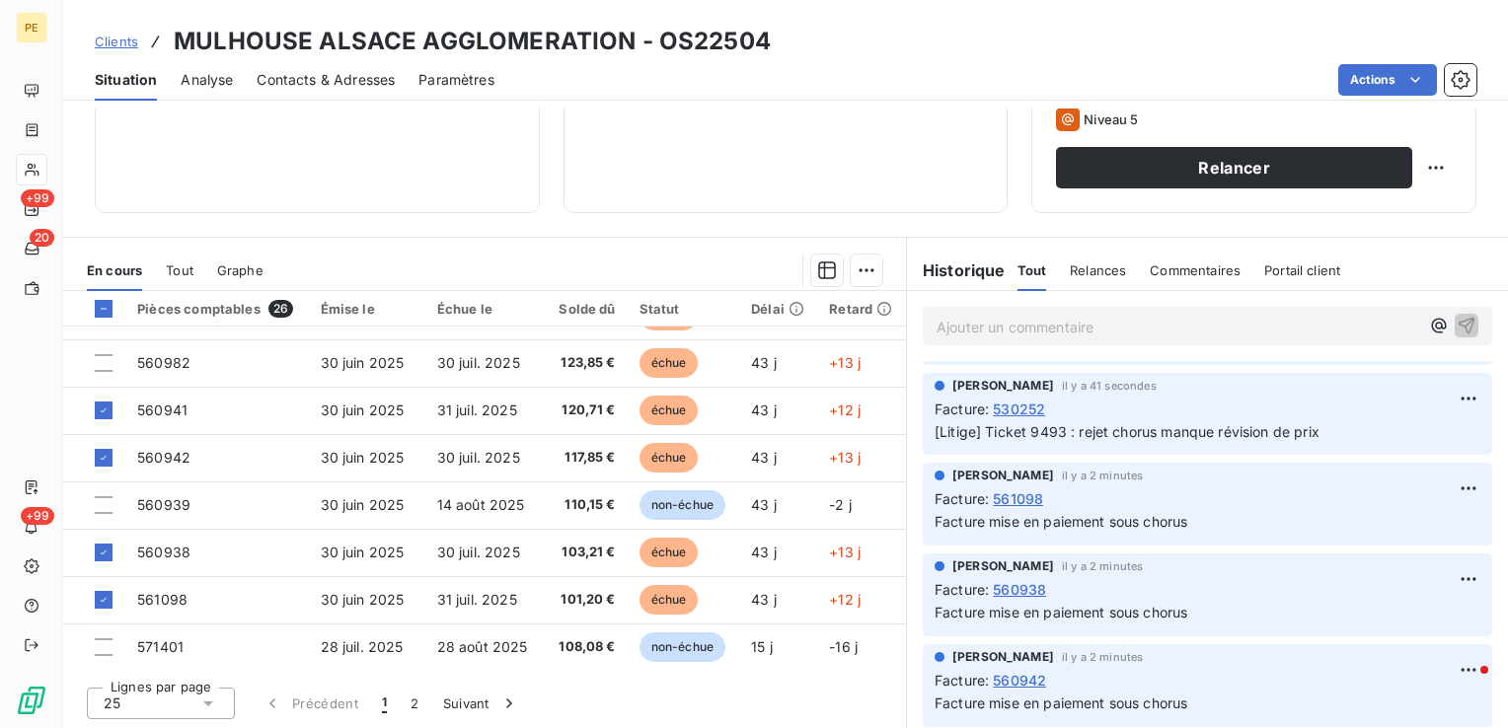
scroll to position [296, 0]
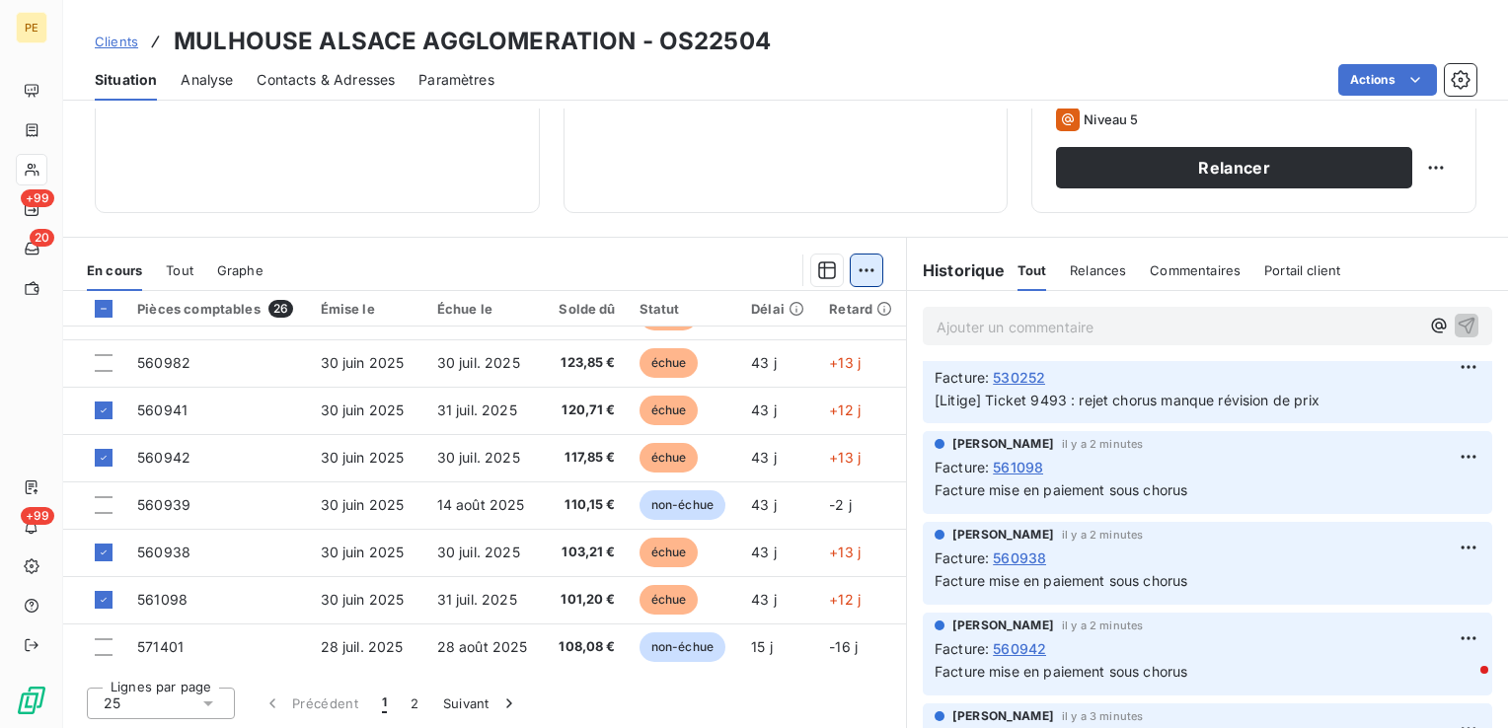
click at [857, 273] on html "PE +99 20 +99 Clients MULHOUSE ALSACE AGGLOMERATION - OS22504 Situation Analyse…" at bounding box center [754, 364] width 1508 height 728
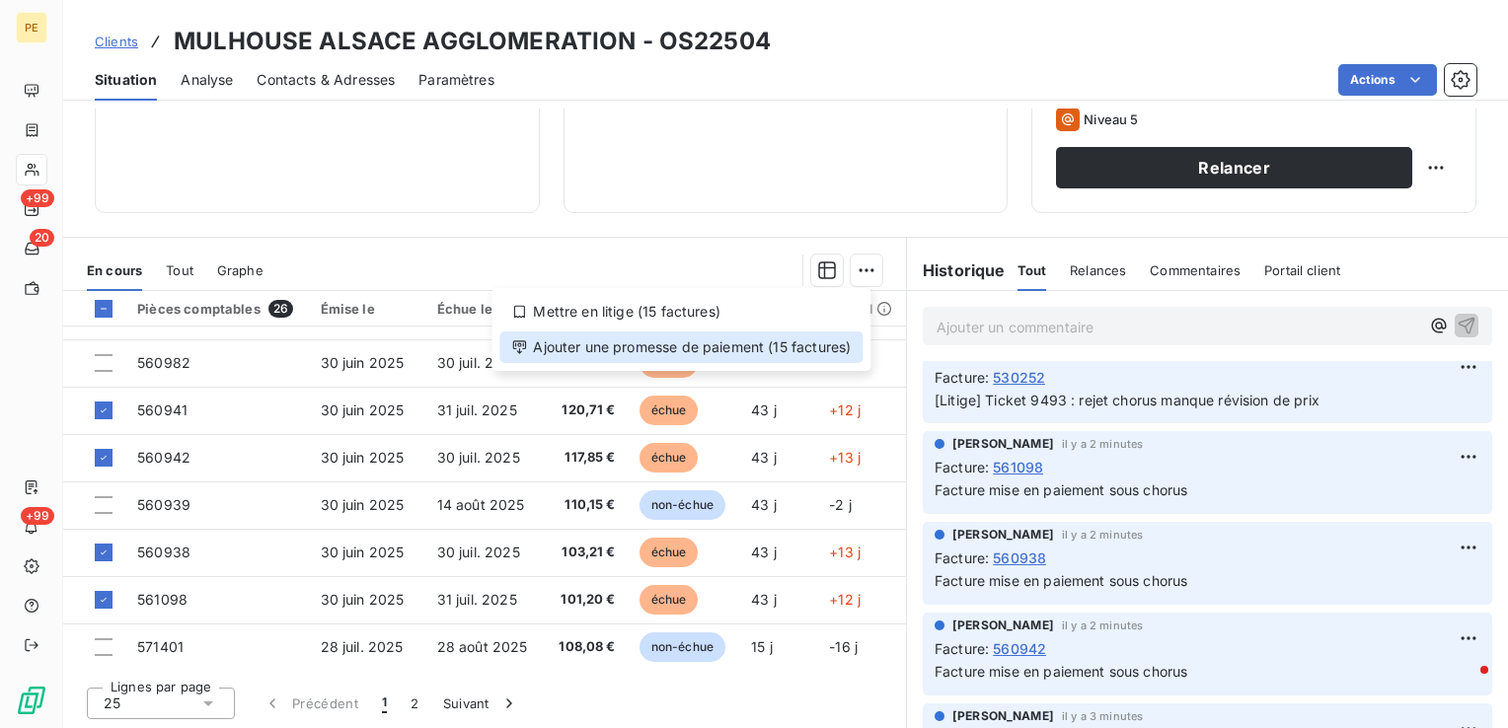
click at [649, 341] on div "Ajouter une promesse de paiement (15 factures)" at bounding box center [680, 348] width 363 height 32
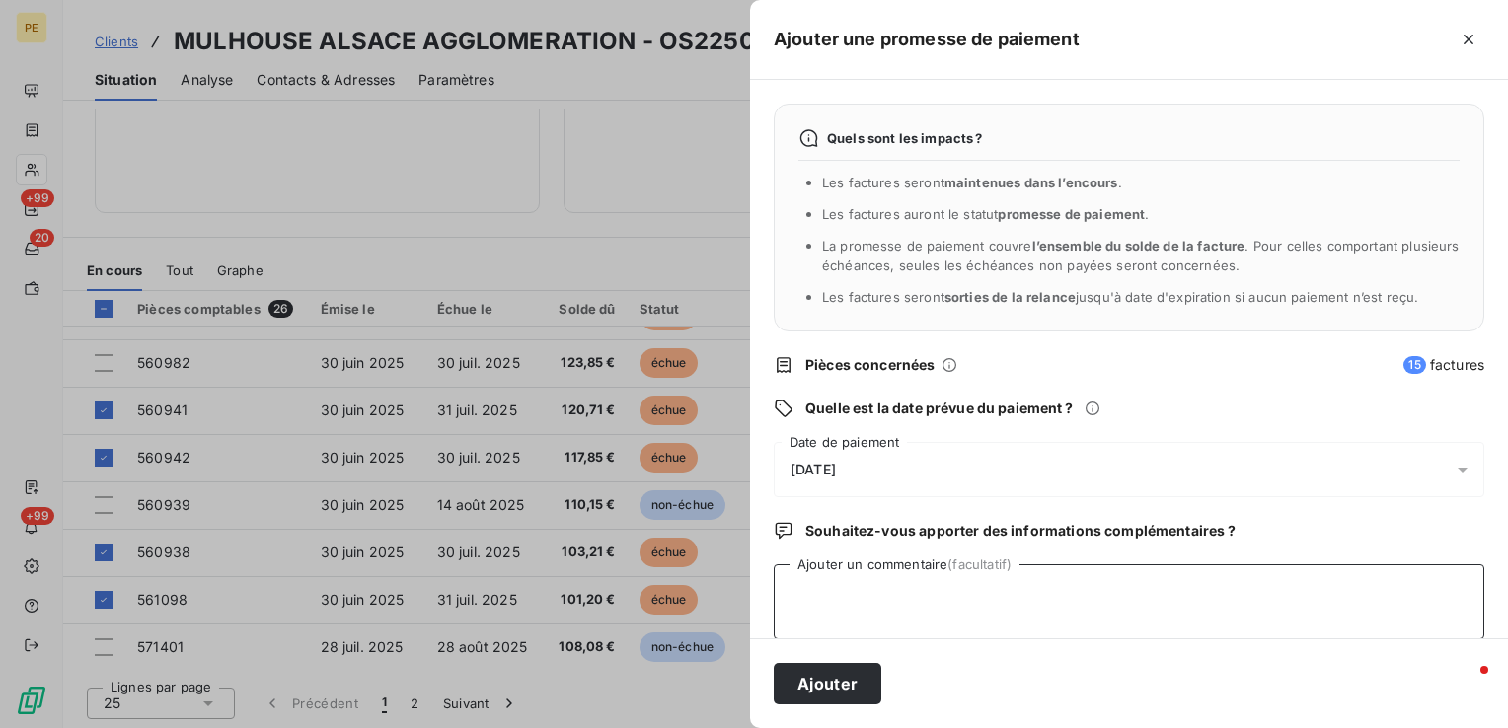
click at [874, 603] on textarea "Ajouter un commentaire (facultatif)" at bounding box center [1129, 602] width 711 height 75
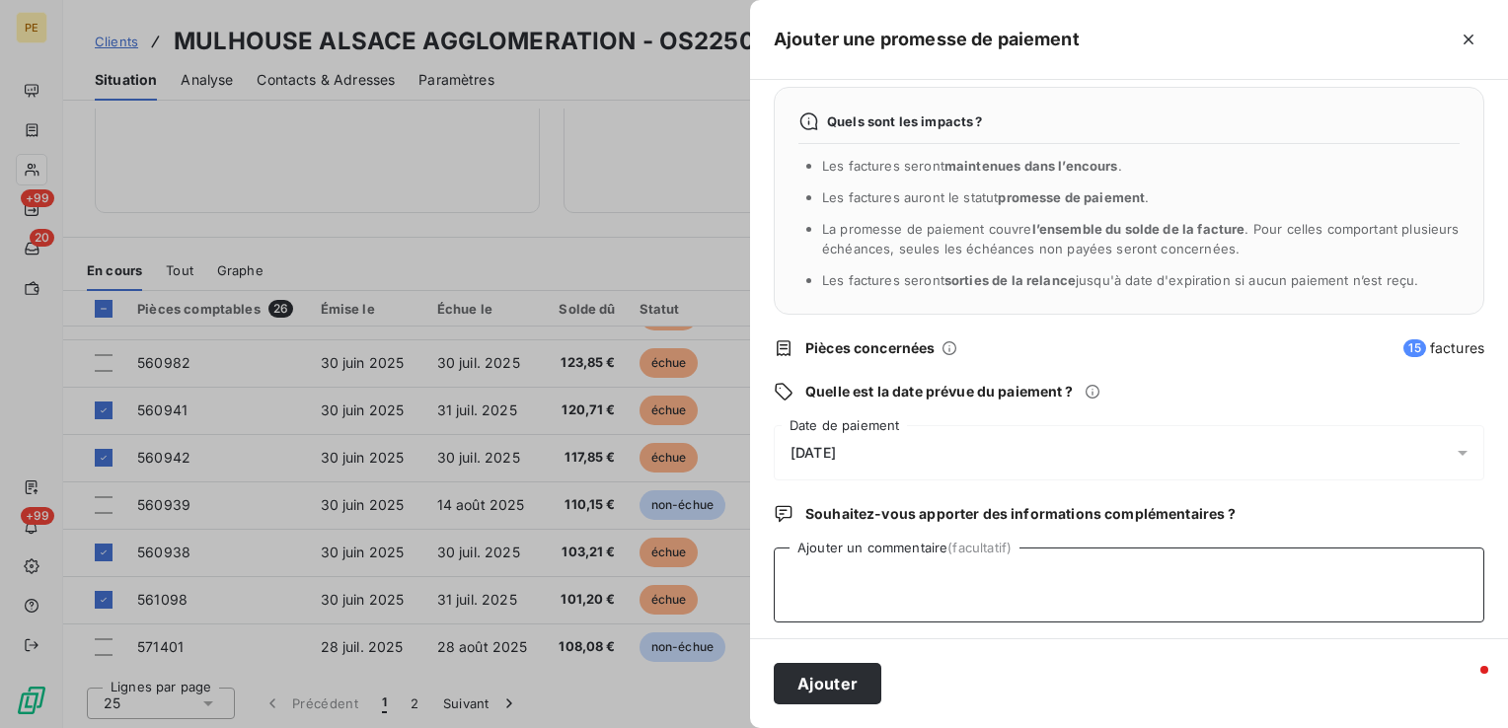
scroll to position [22, 0]
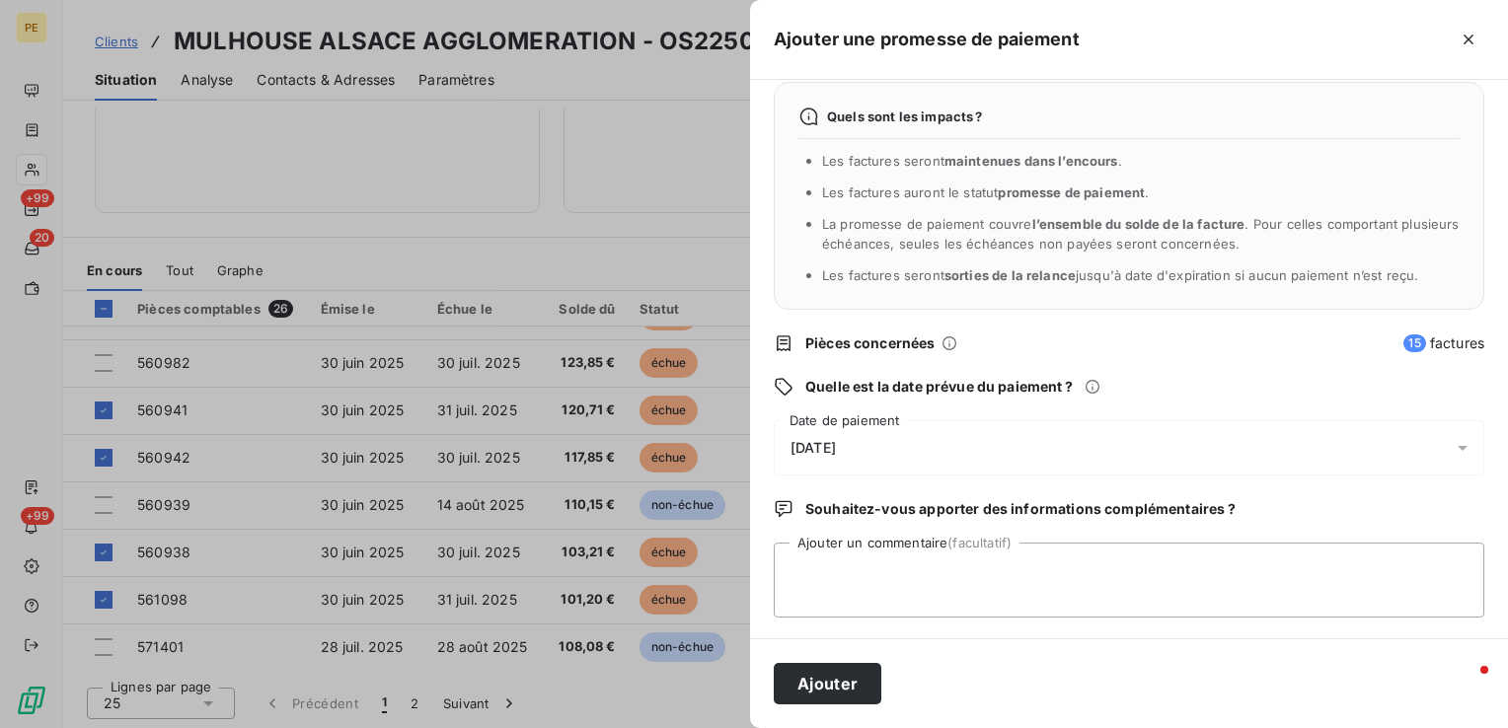
click at [836, 441] on span "13/08/2025" at bounding box center [813, 448] width 45 height 16
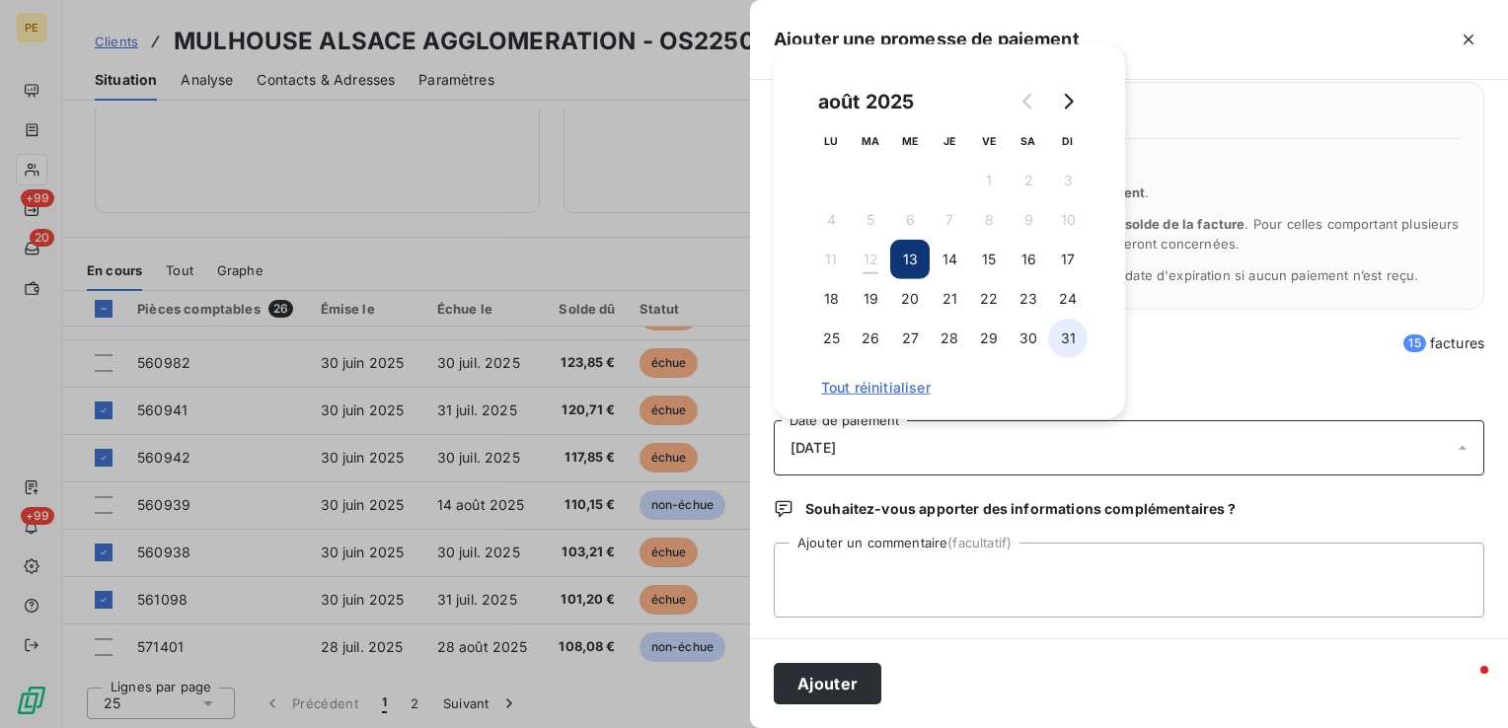
click at [1070, 349] on button "31" at bounding box center [1067, 338] width 39 height 39
click at [1075, 337] on button "31" at bounding box center [1067, 338] width 39 height 39
click at [1070, 349] on button "31" at bounding box center [1067, 338] width 39 height 39
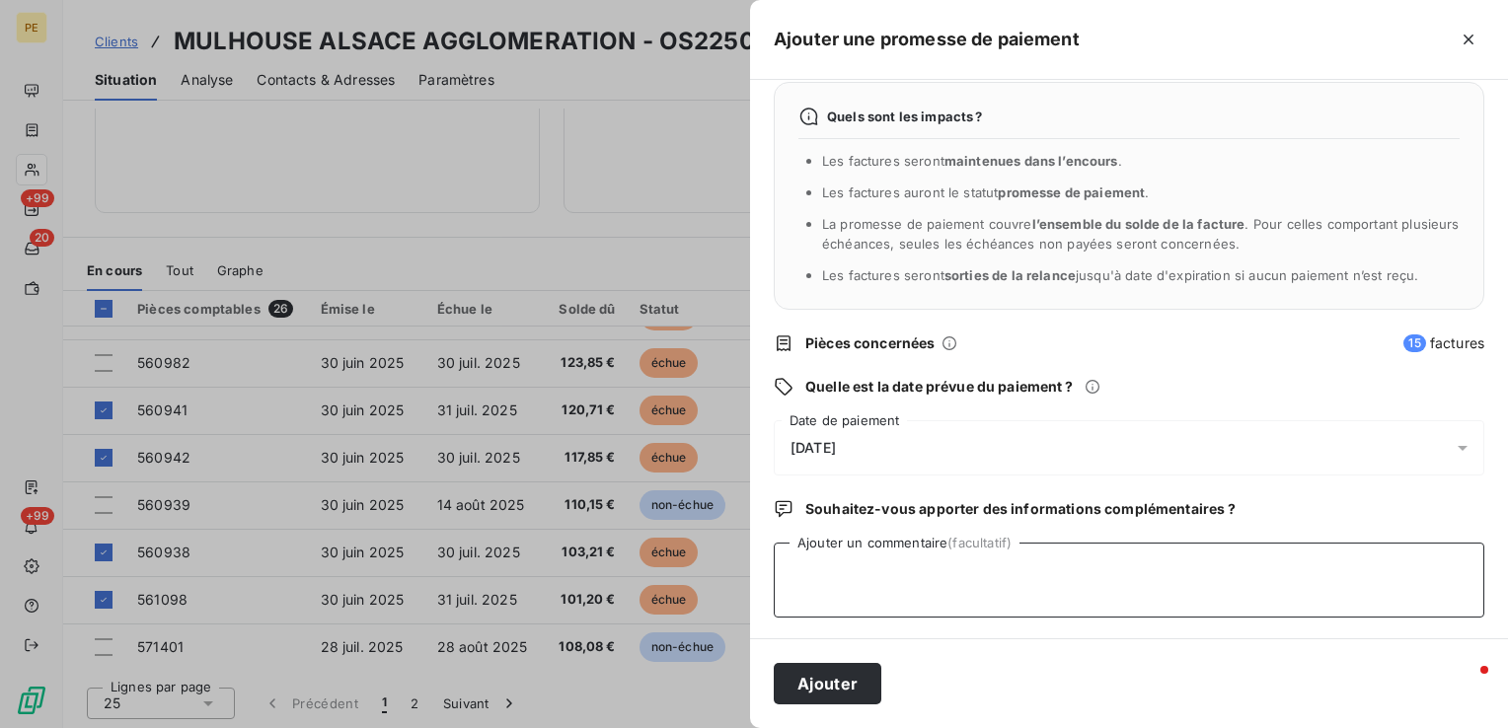
click at [867, 610] on textarea "Ajouter un commentaire (facultatif)" at bounding box center [1129, 580] width 711 height 75
type textarea "Mise en paiement sous chorus"
click at [858, 690] on button "Ajouter" at bounding box center [828, 683] width 108 height 41
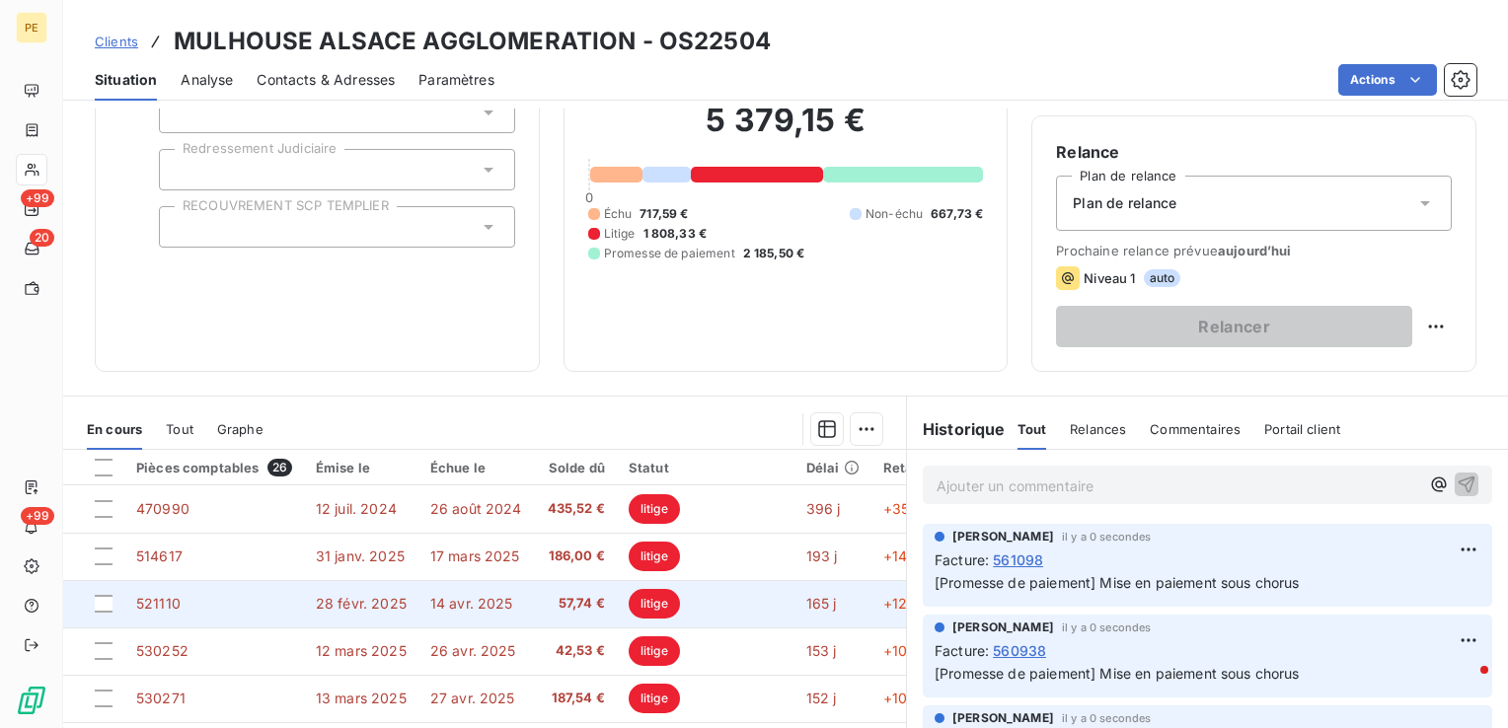
scroll to position [0, 0]
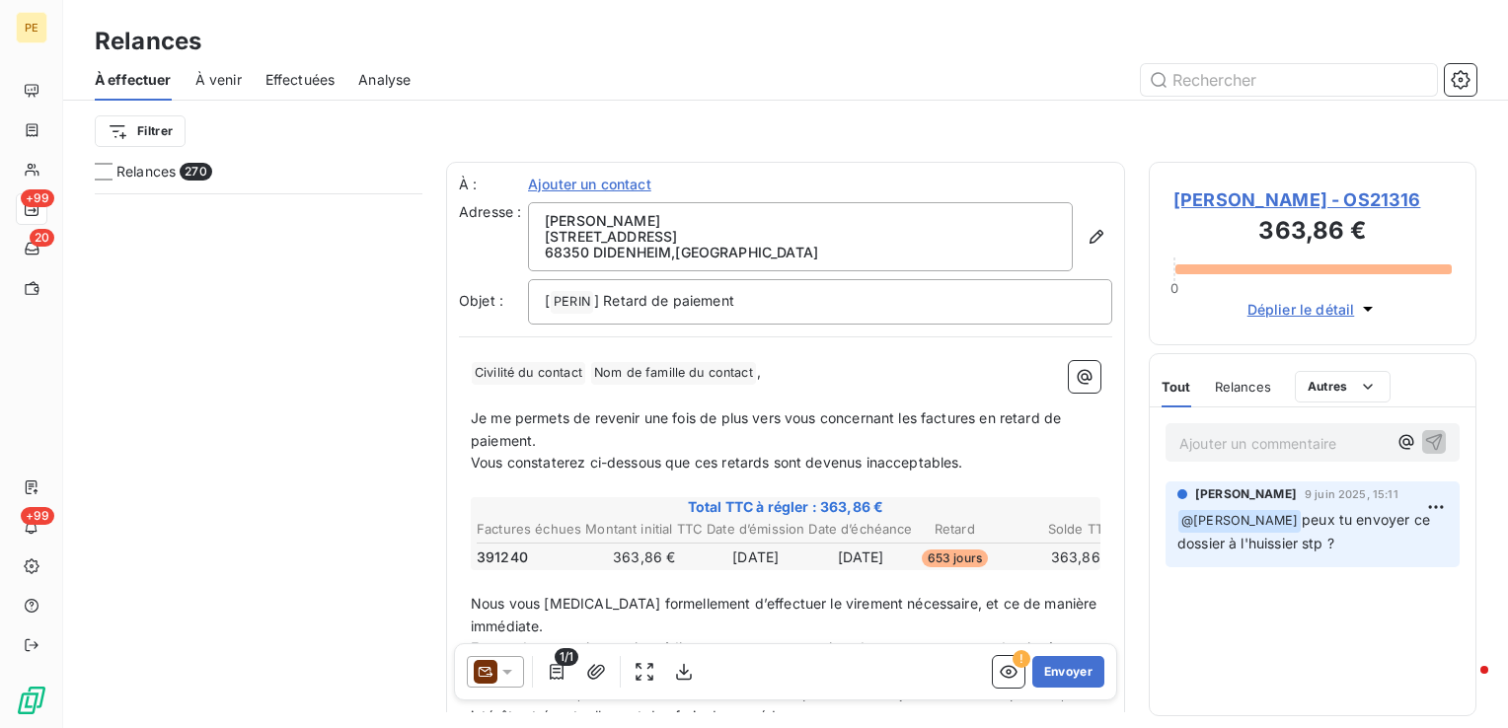
scroll to position [29314, 0]
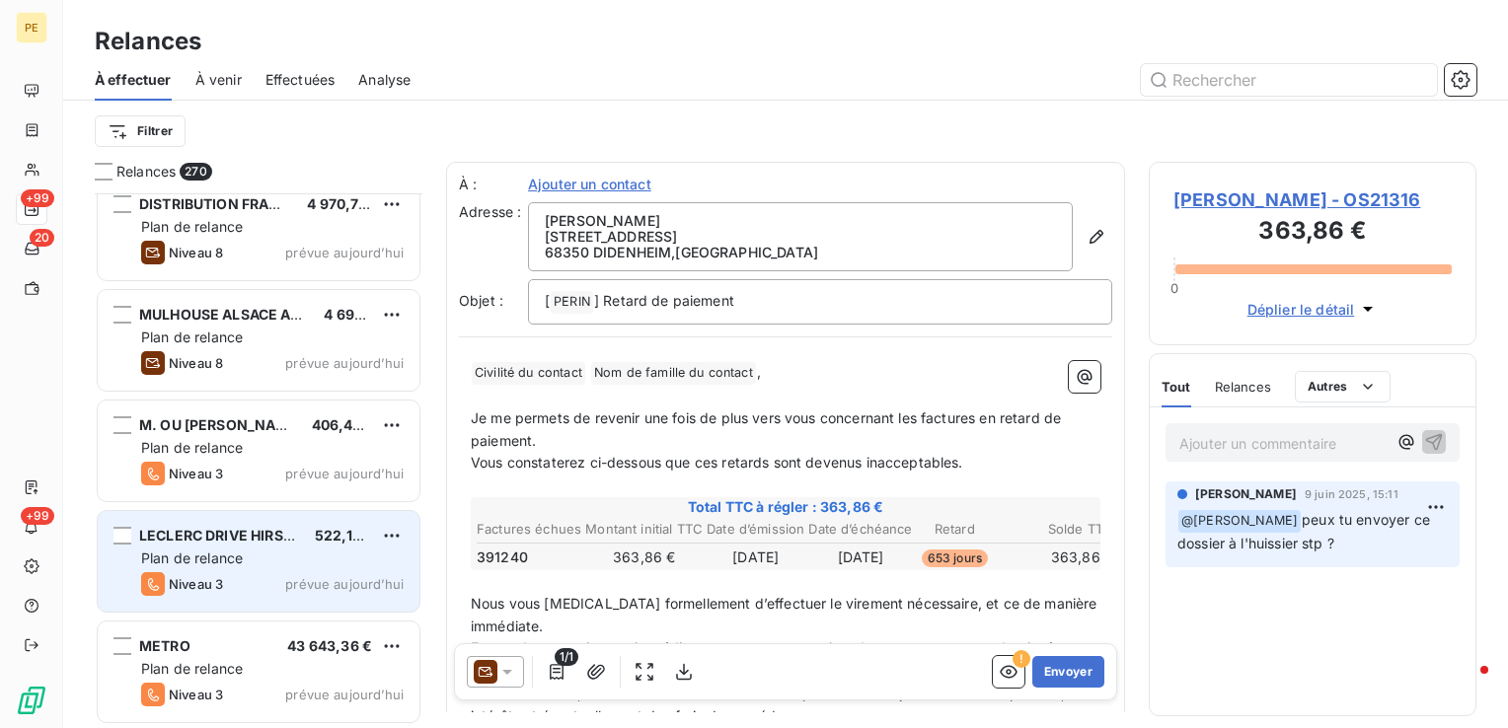
click at [276, 562] on div "Plan de relance" at bounding box center [272, 559] width 263 height 20
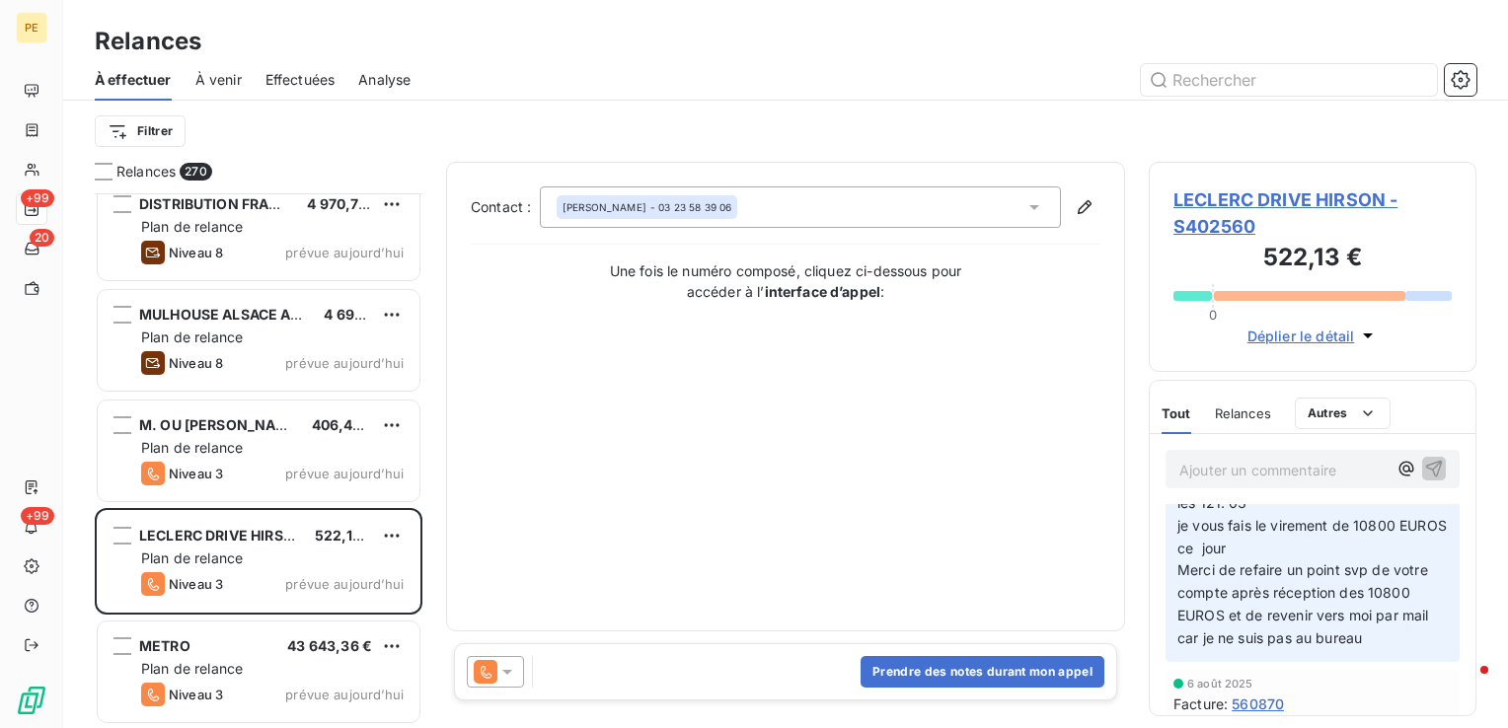
scroll to position [99, 0]
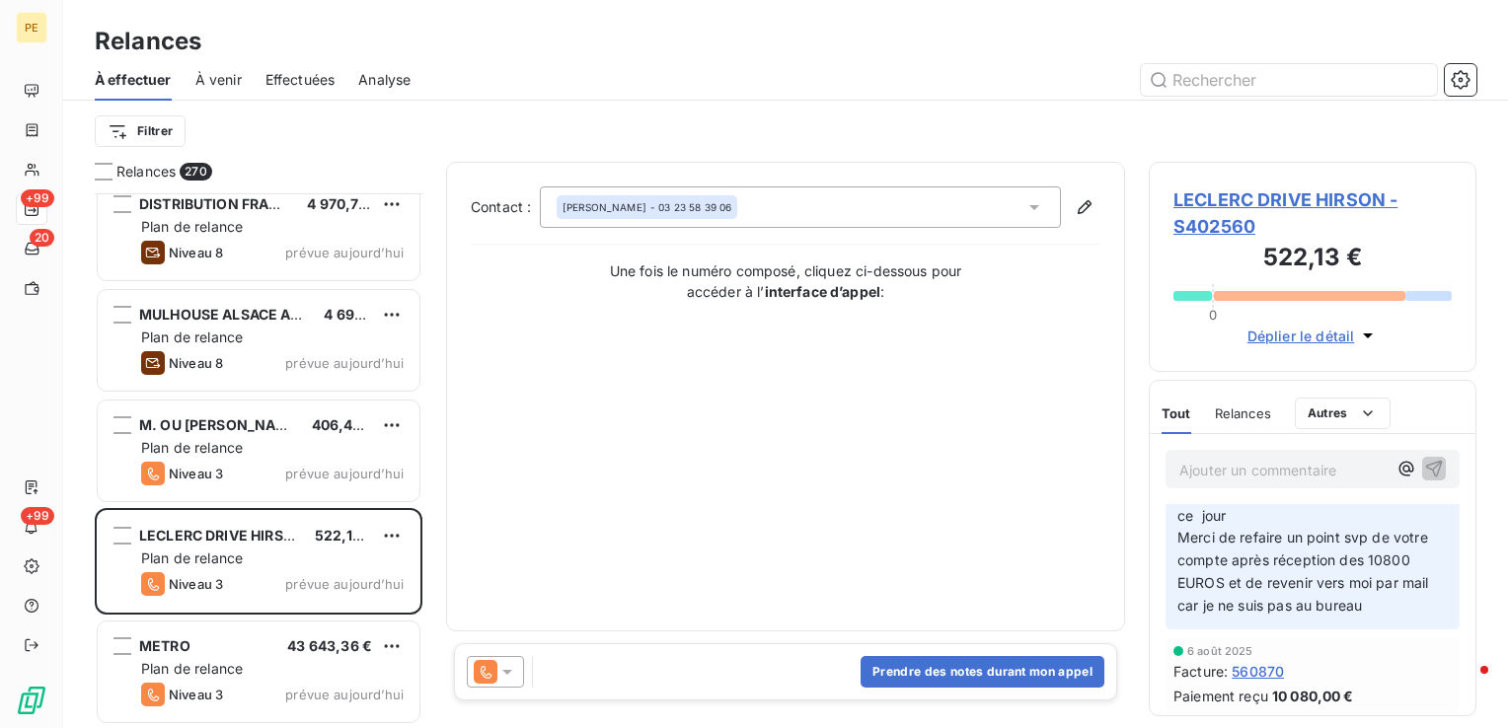
drag, startPoint x: 1382, startPoint y: 609, endPoint x: 1213, endPoint y: 589, distance: 169.9
click at [1213, 589] on p "Le virement a été effectué hier pour les 121. 03 je vous fais le virement de 10…" at bounding box center [1313, 527] width 270 height 181
click at [1283, 197] on span "LECLERC DRIVE HIRSON - S402560" at bounding box center [1313, 213] width 278 height 53
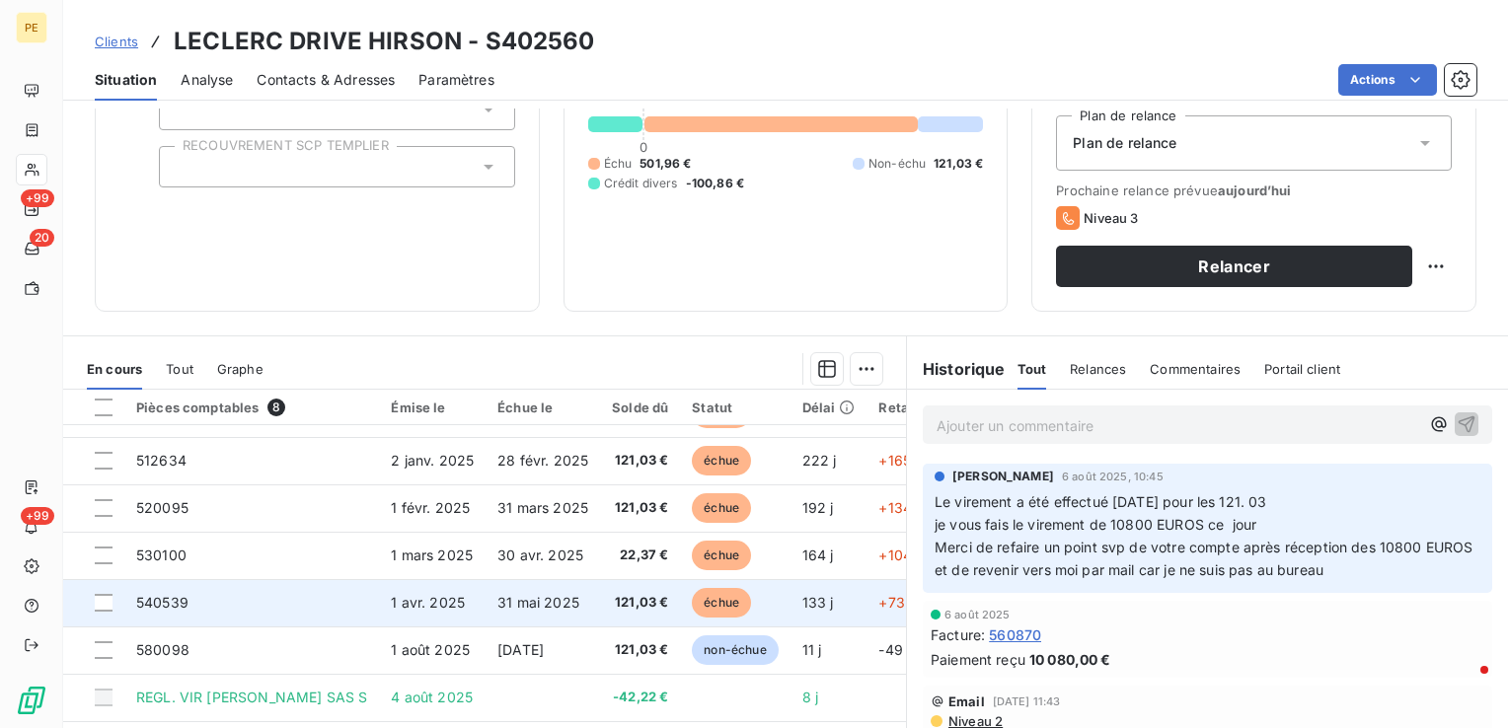
scroll to position [312, 0]
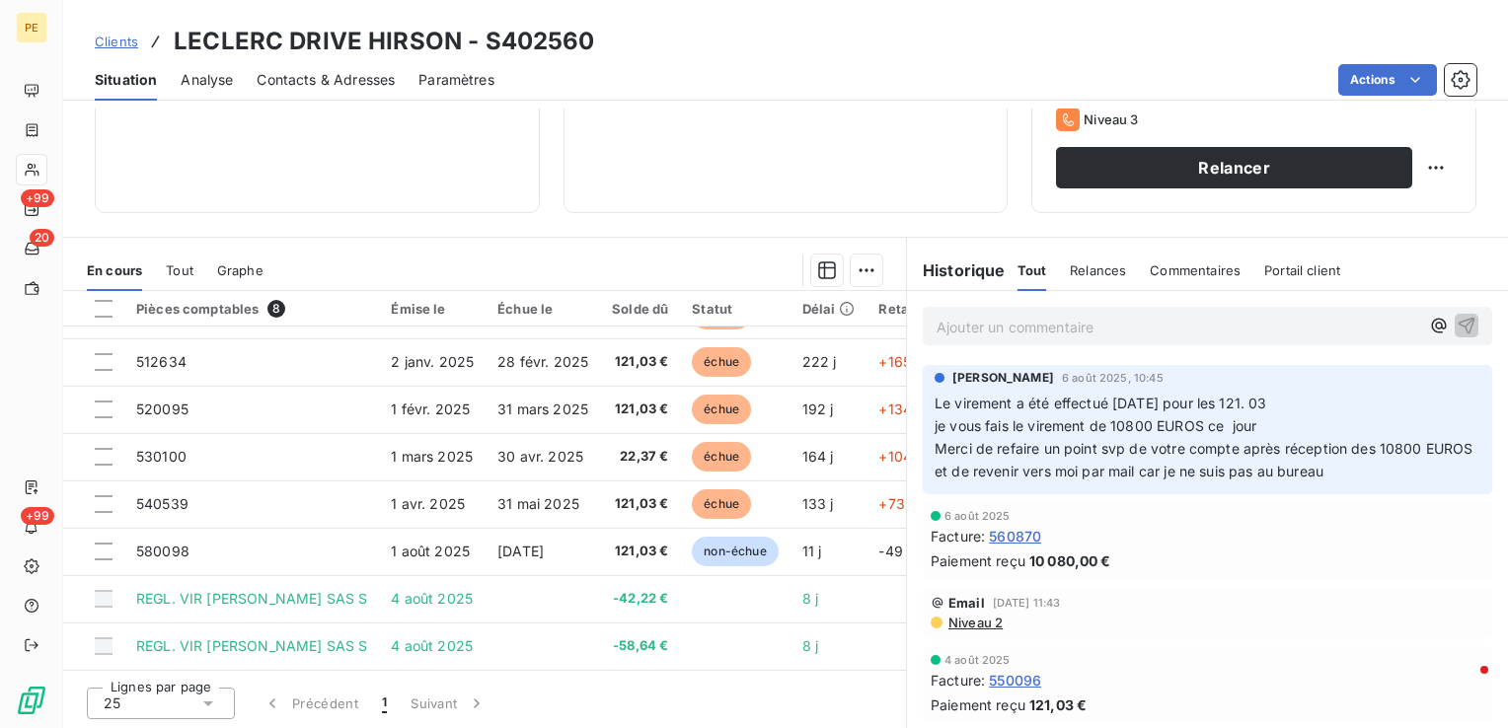
click at [355, 85] on span "Contacts & Adresses" at bounding box center [326, 80] width 138 height 20
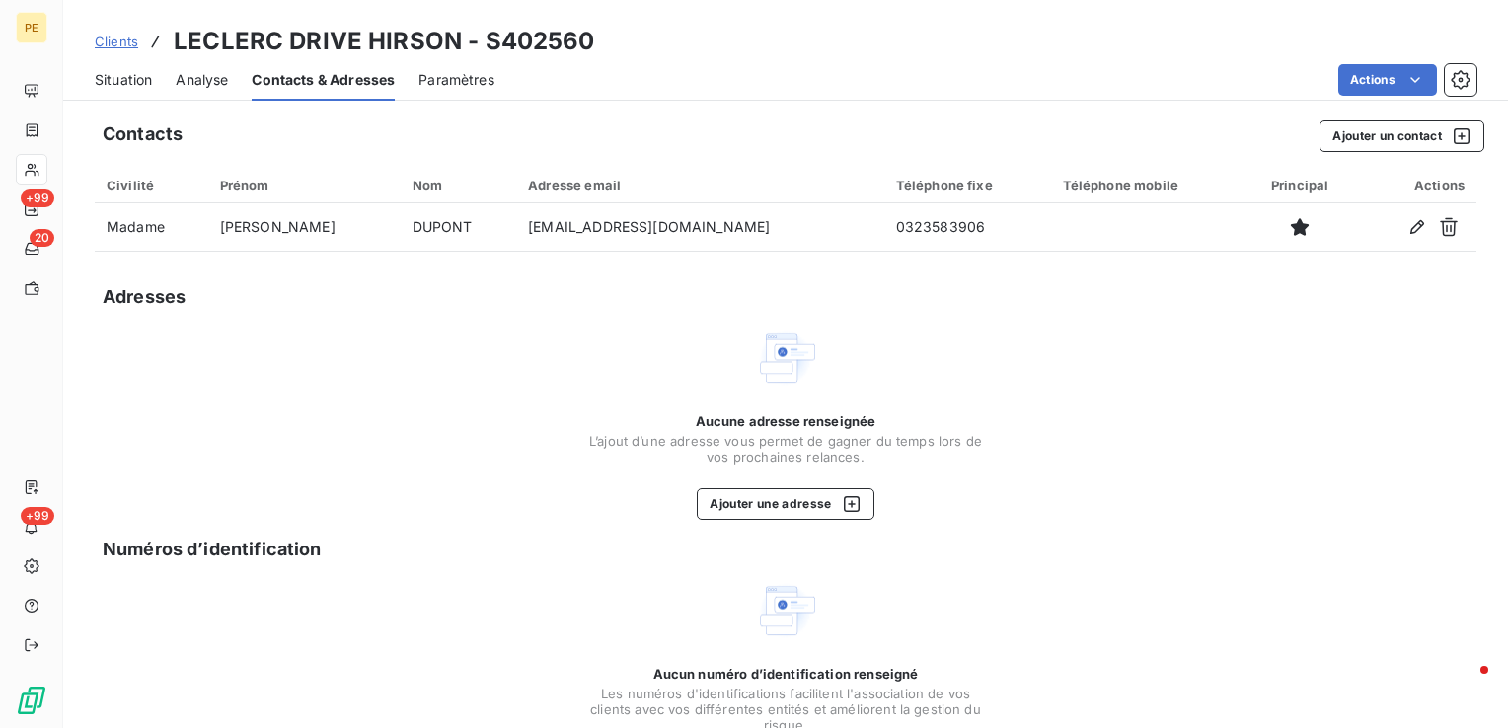
click at [126, 76] on span "Situation" at bounding box center [123, 80] width 57 height 20
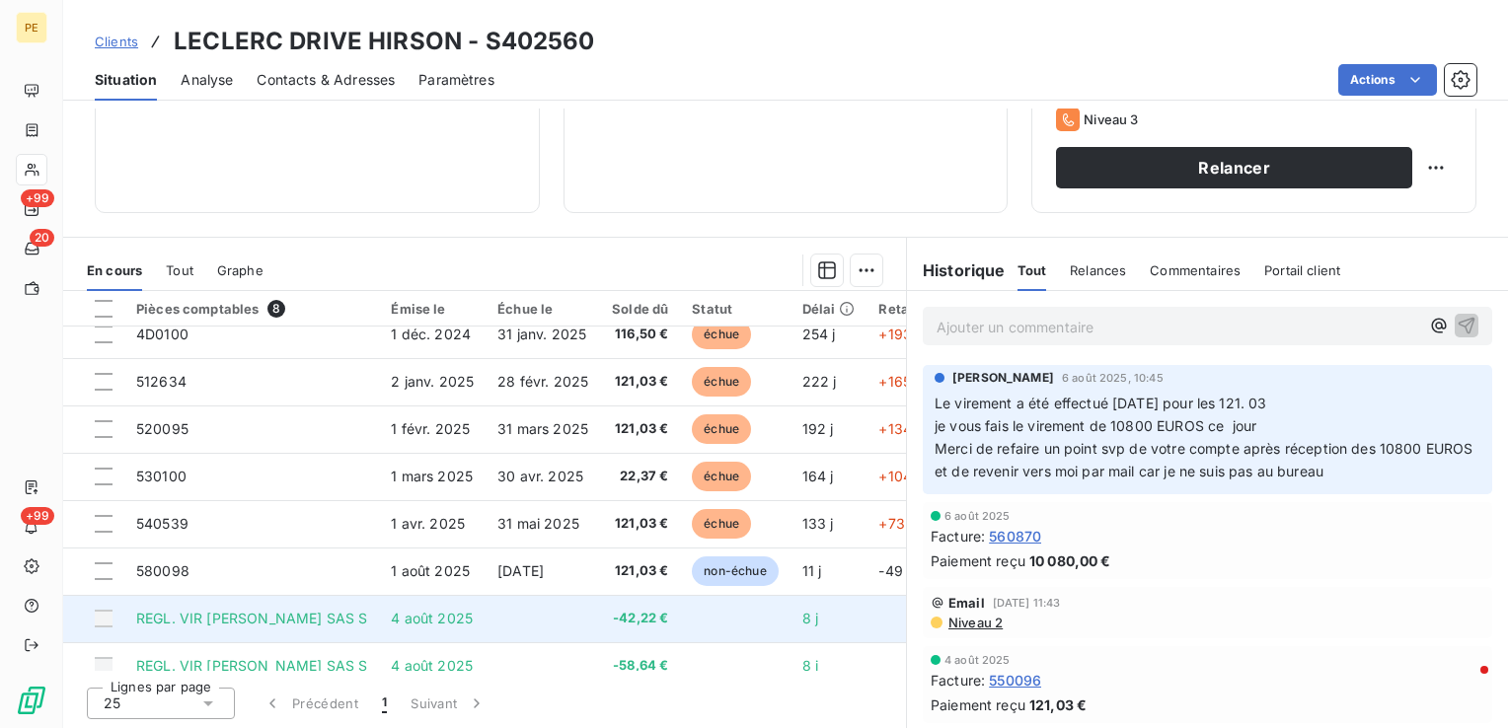
scroll to position [0, 0]
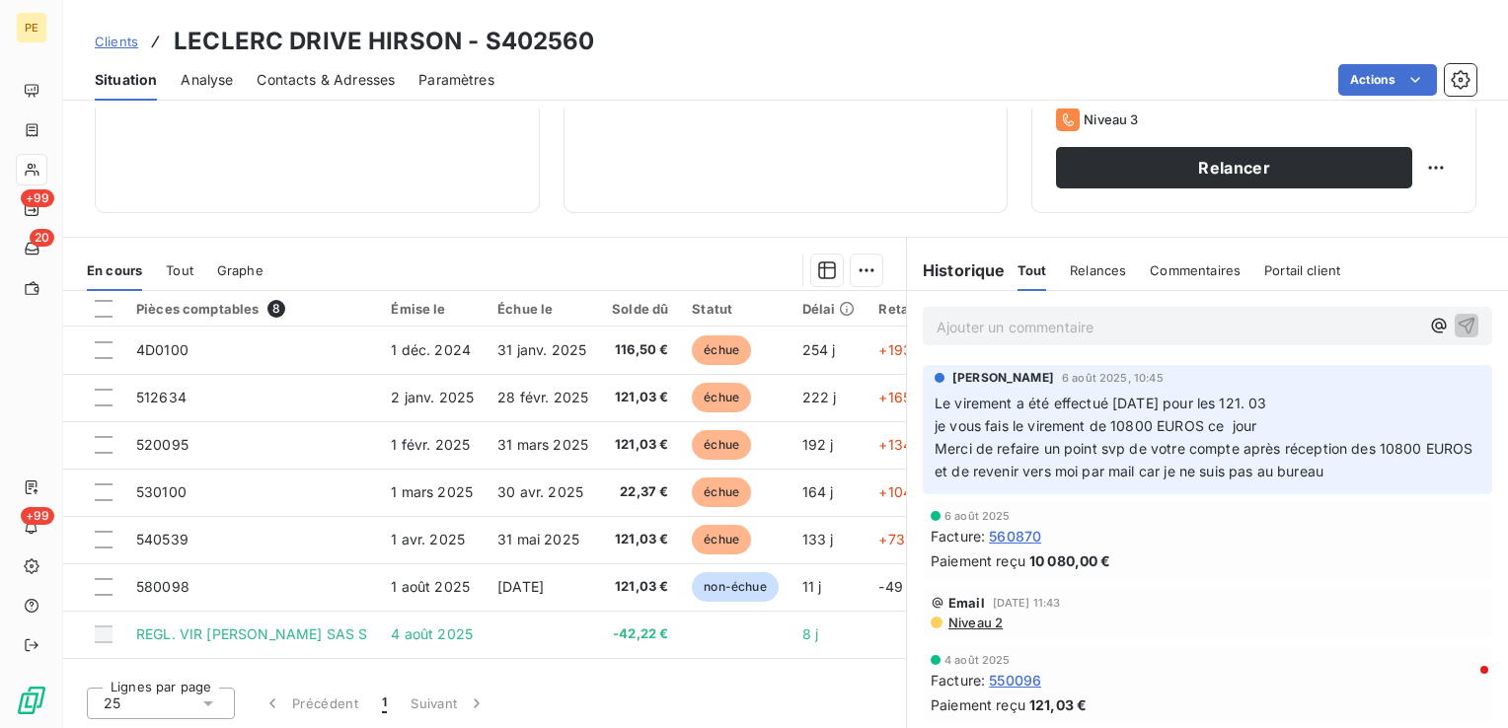
click at [339, 79] on span "Contacts & Adresses" at bounding box center [326, 80] width 138 height 20
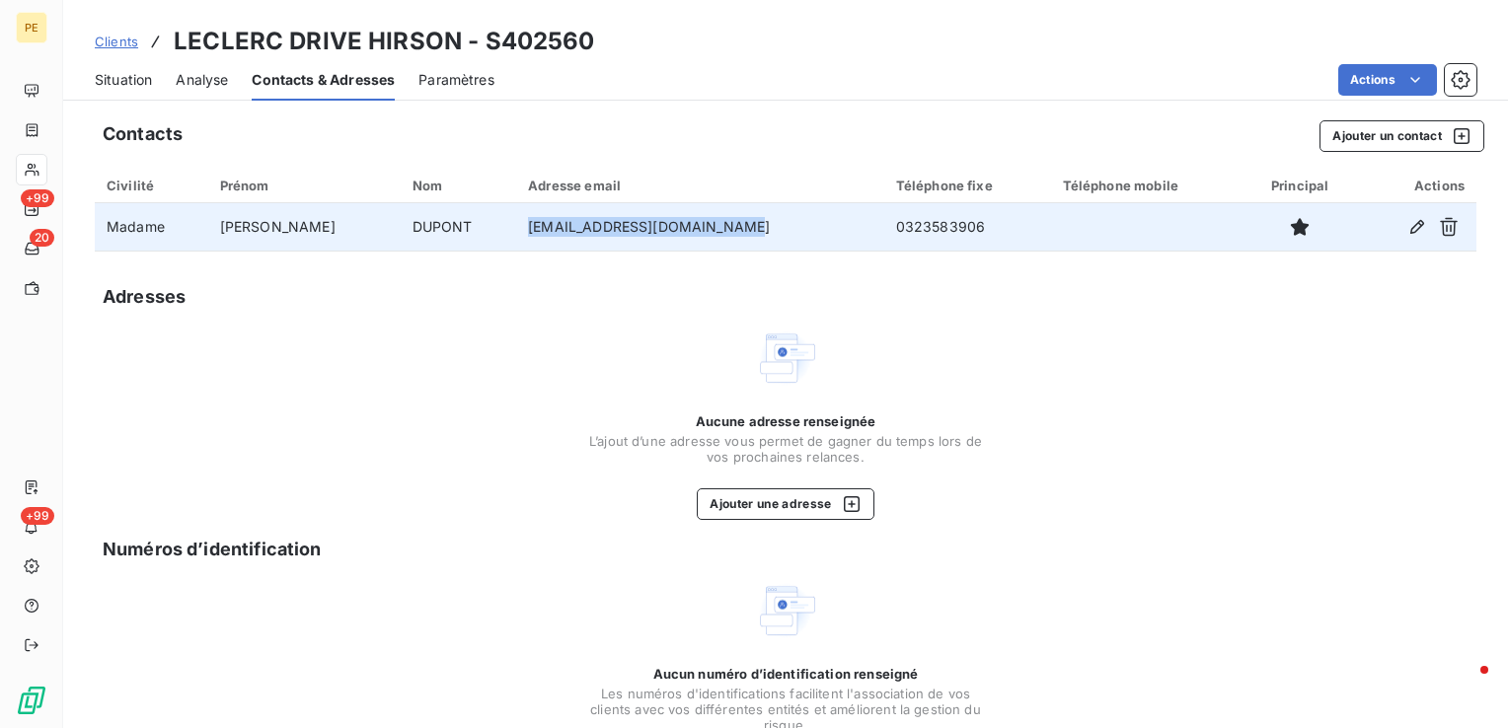
drag, startPoint x: 709, startPoint y: 234, endPoint x: 482, endPoint y: 237, distance: 227.0
click at [516, 237] on td "compta.hirsondis@scapest.fr" at bounding box center [699, 226] width 367 height 47
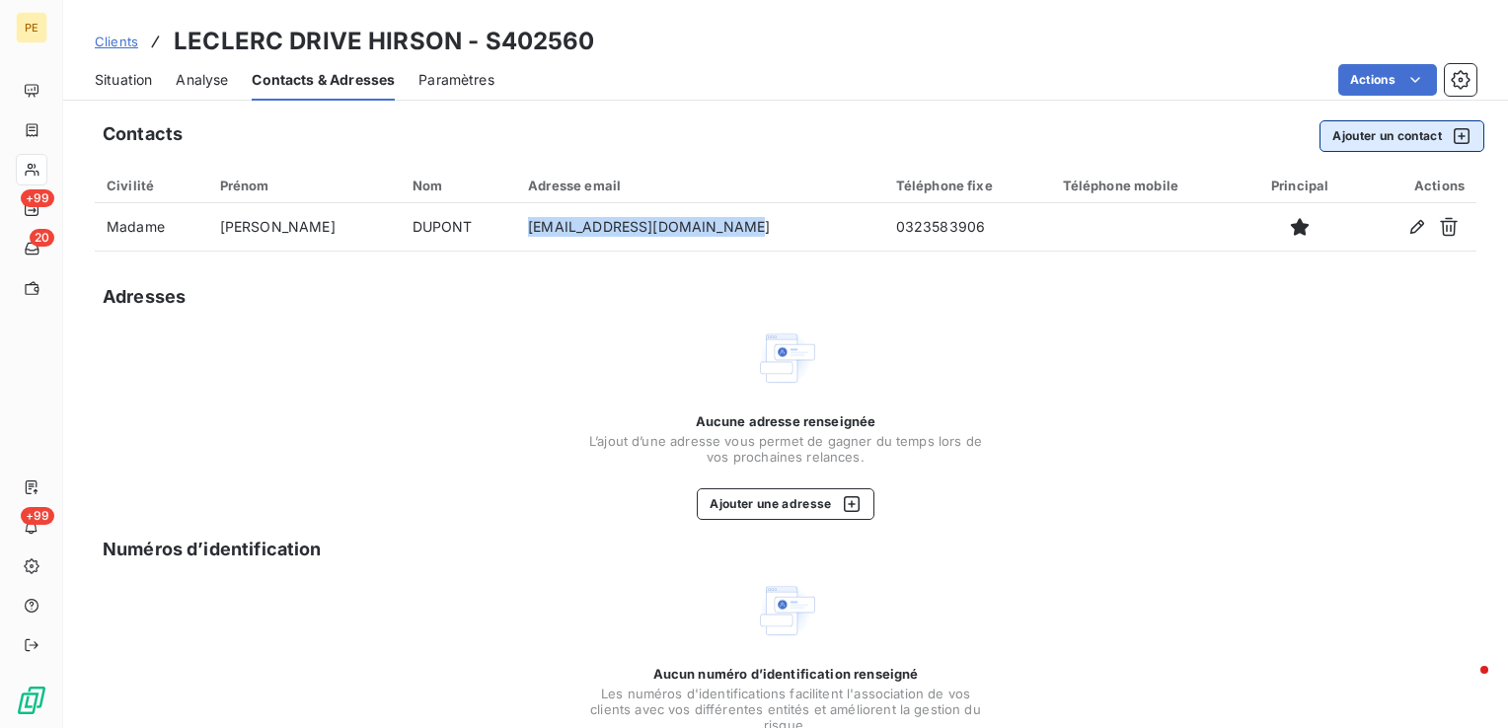
copy td "compta.hirsondis@scapest.fr"
click at [123, 85] on span "Situation" at bounding box center [123, 80] width 57 height 20
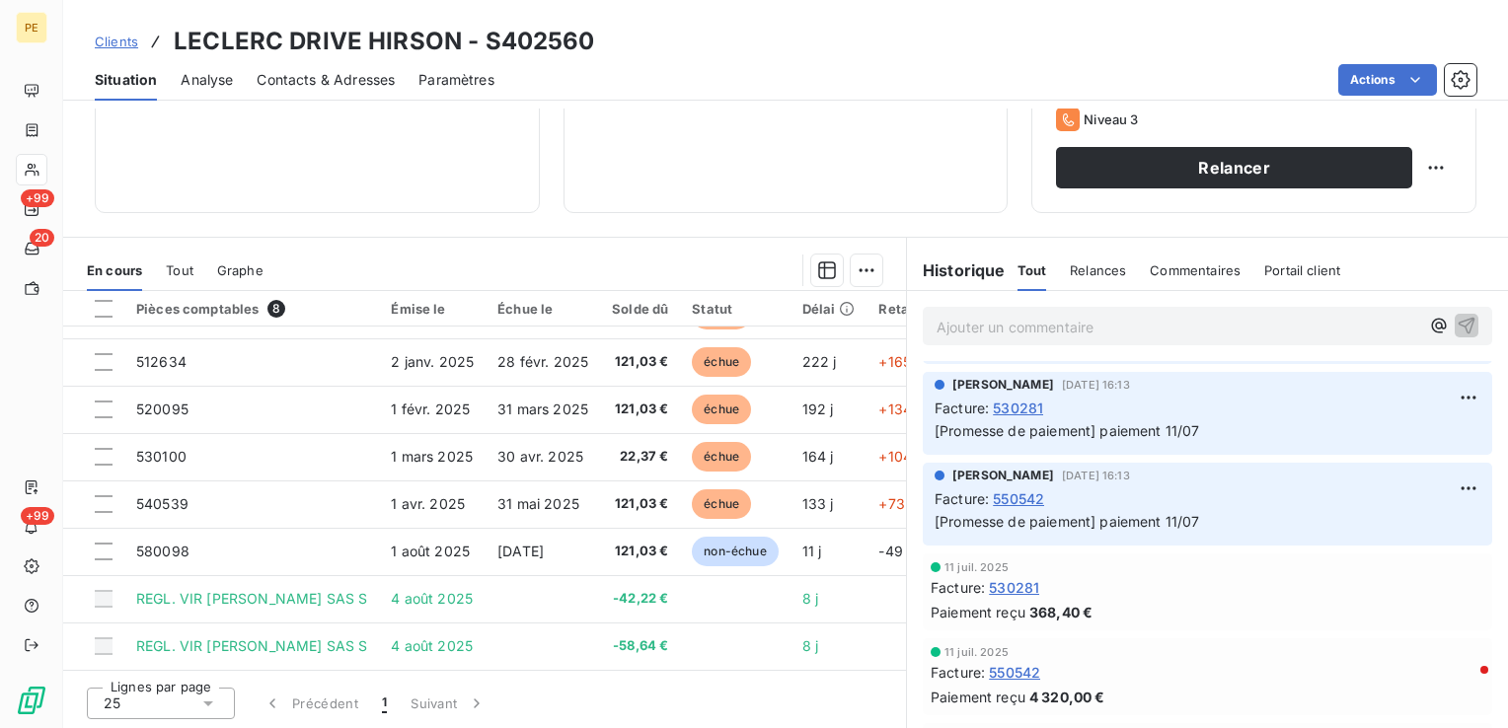
scroll to position [790, 0]
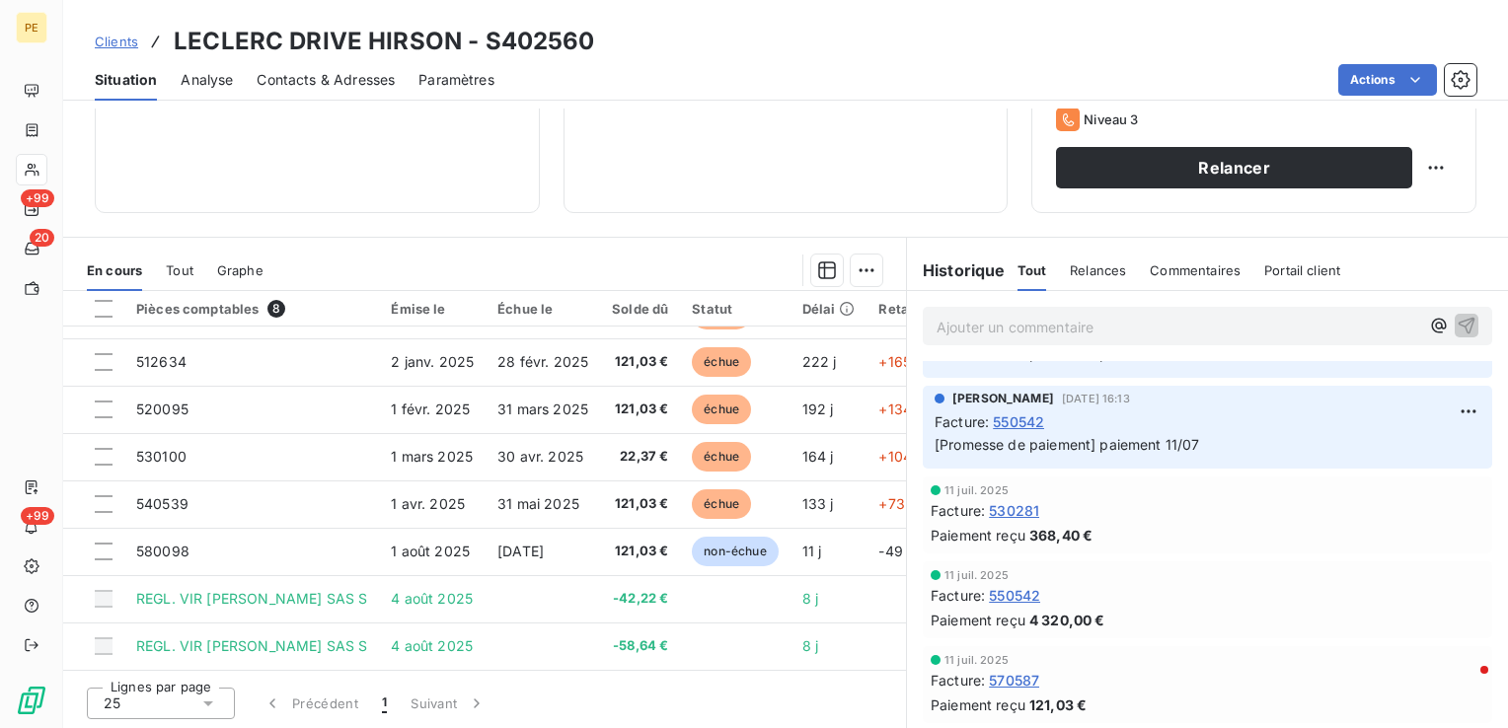
click at [336, 72] on span "Contacts & Adresses" at bounding box center [326, 80] width 138 height 20
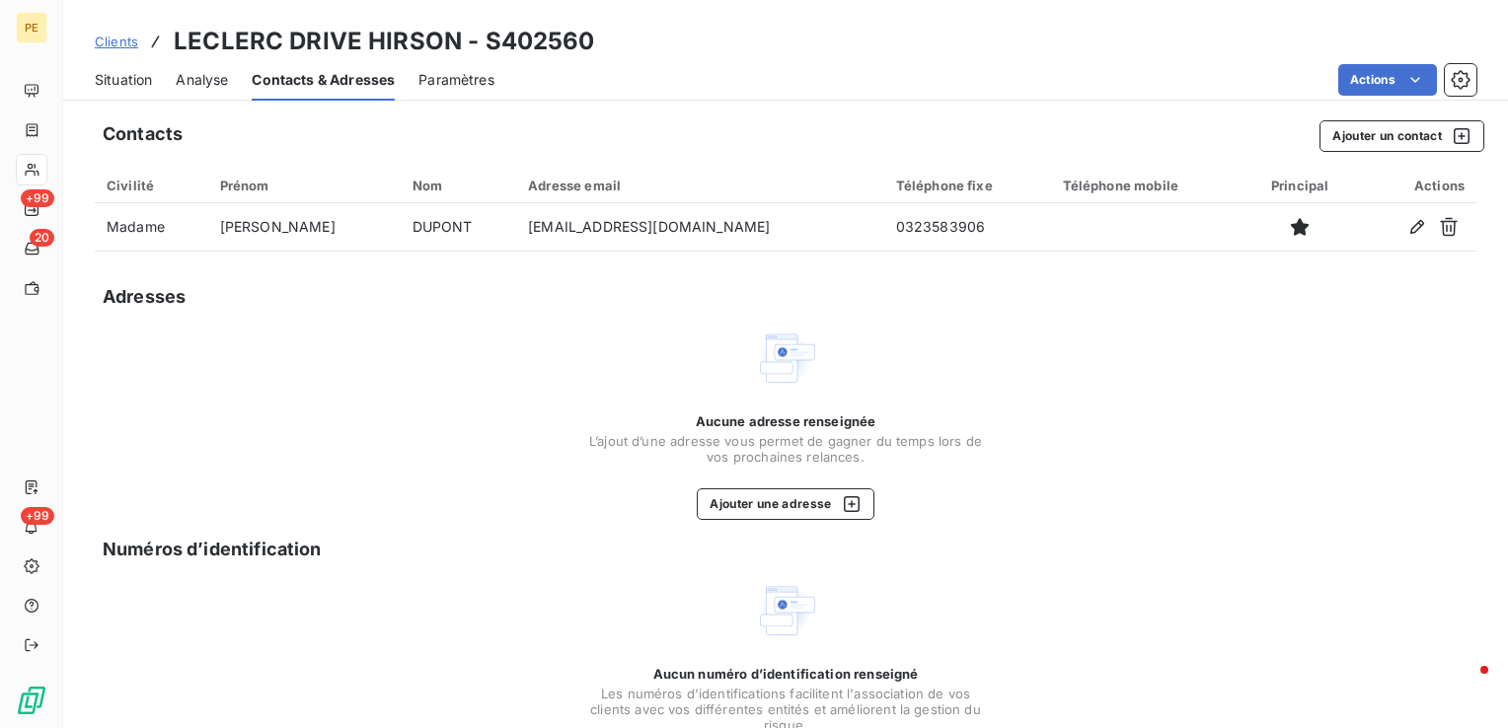
click at [99, 68] on div "Situation" at bounding box center [123, 79] width 57 height 41
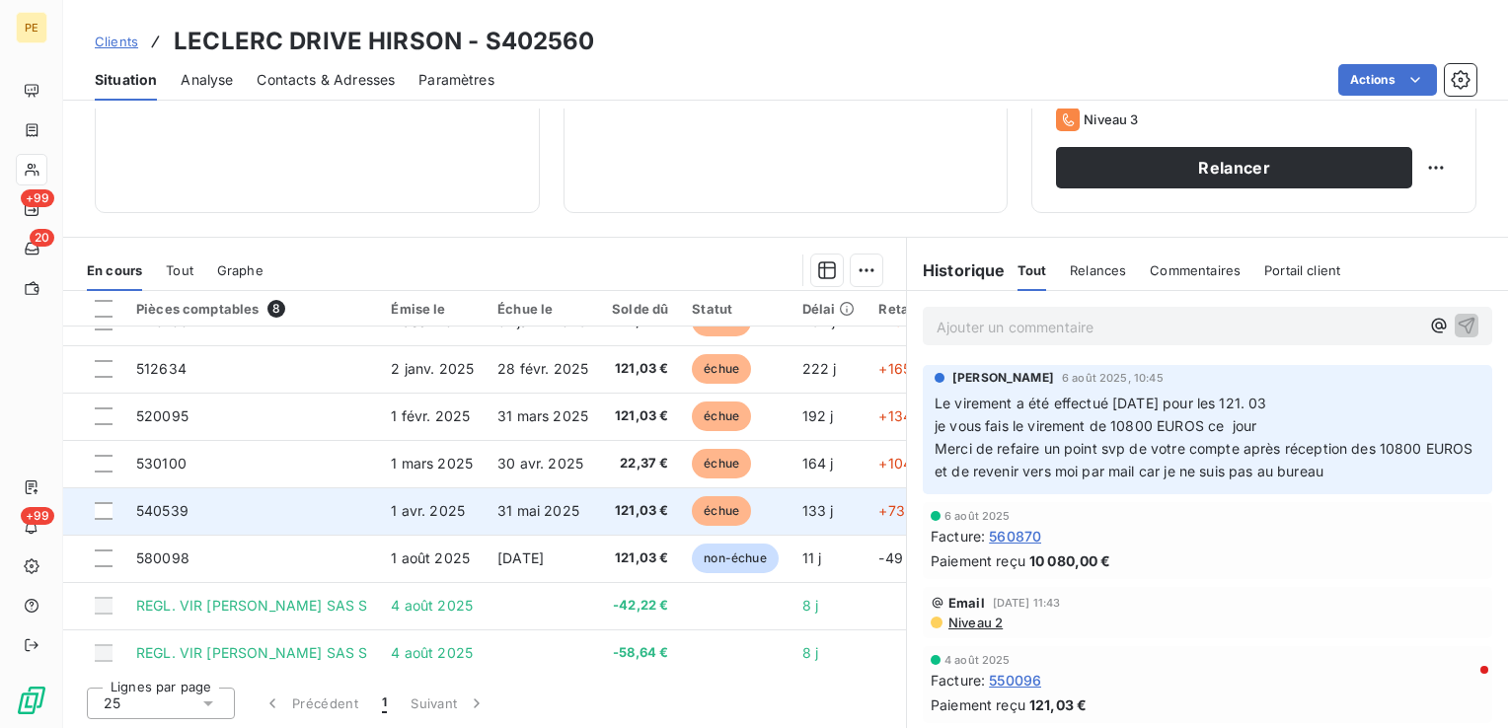
scroll to position [42, 0]
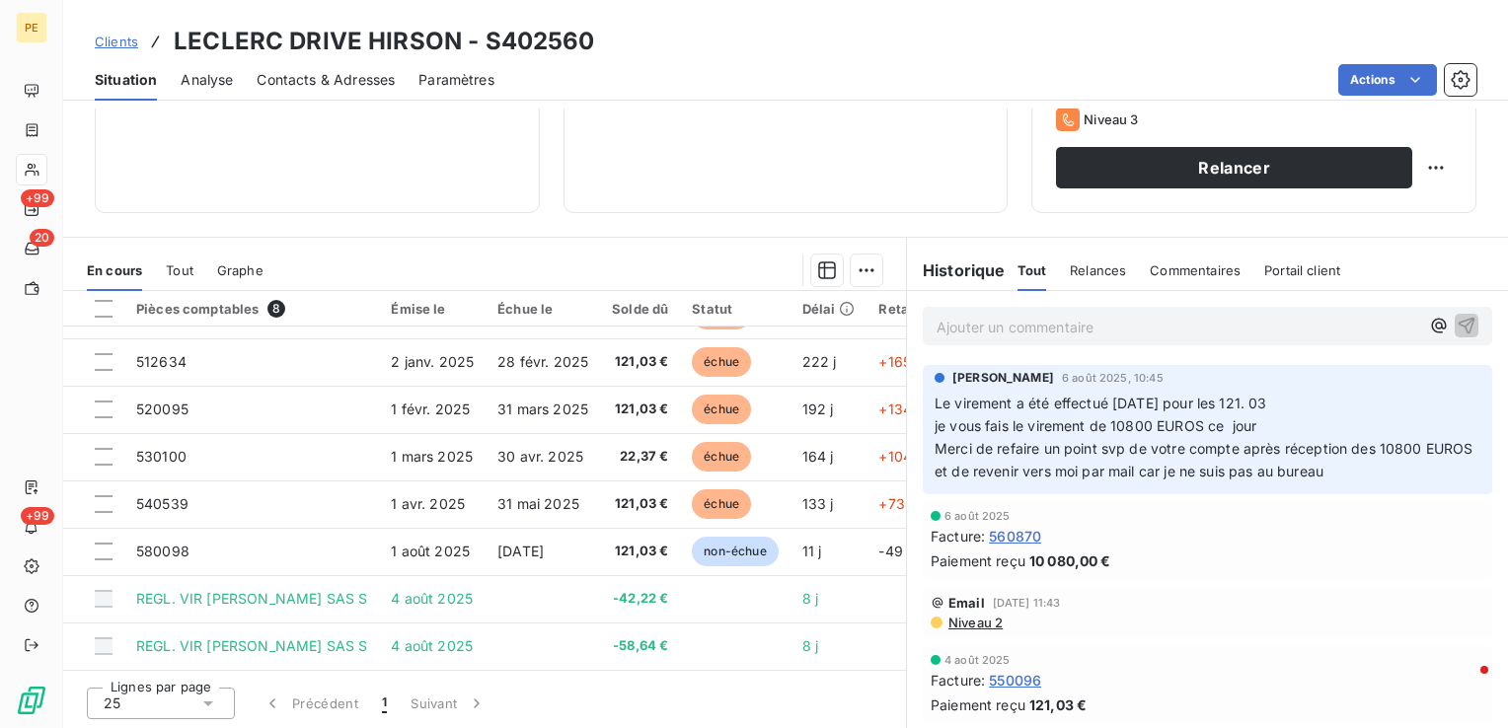
click at [1060, 322] on p "Ajouter un commentaire ﻿" at bounding box center [1178, 327] width 483 height 25
click at [1053, 328] on p "Ajouter un commentaire ﻿" at bounding box center [1178, 327] width 483 height 25
click at [1416, 164] on html "PE +99 20 +99 Clients LECLERC DRIVE HIRSON - S402560 Situation Analyse Contacts…" at bounding box center [754, 364] width 1508 height 728
click at [1348, 205] on div "Replanifier cette action" at bounding box center [1340, 210] width 177 height 32
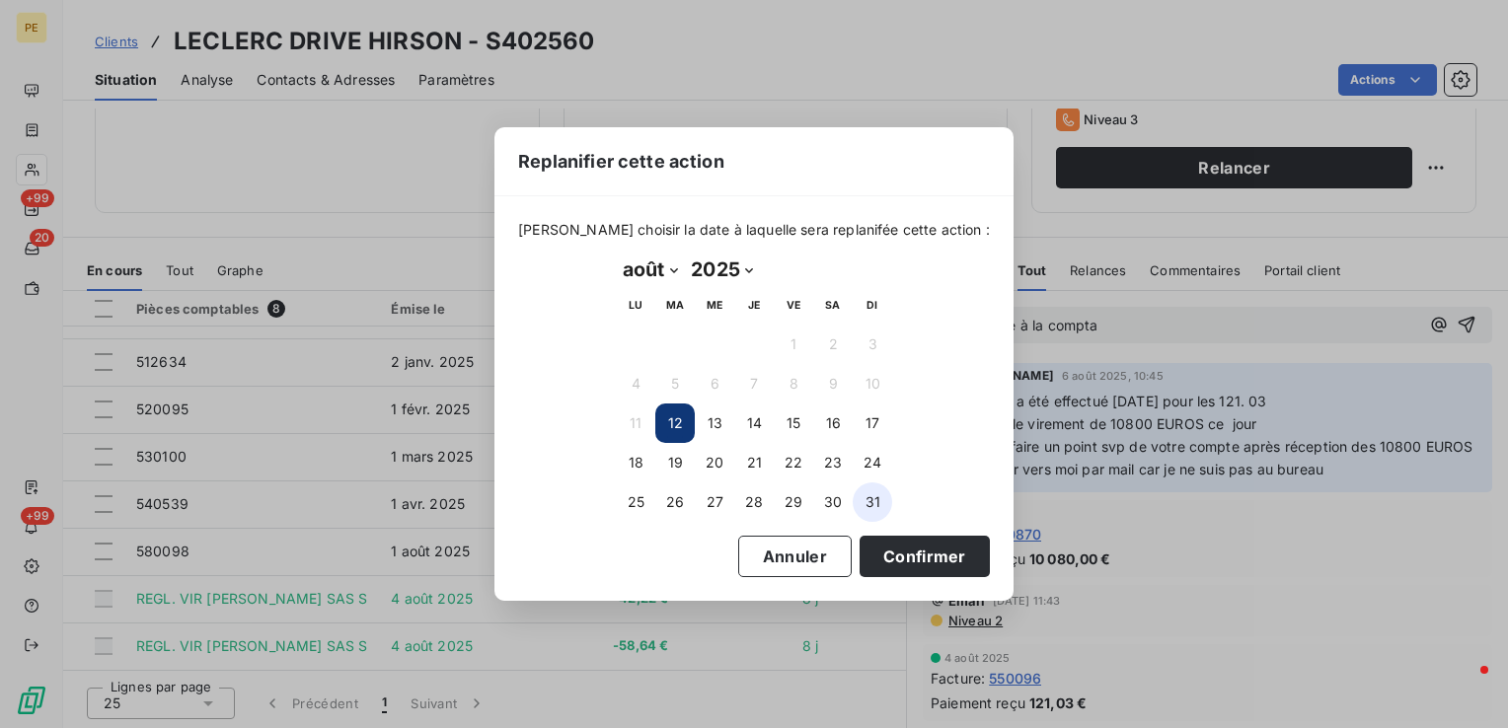
click at [869, 499] on button "31" at bounding box center [872, 502] width 39 height 39
click at [663, 272] on select "janvier février mars avril mai juin juillet août septembre octobre novembre déc…" at bounding box center [650, 270] width 68 height 32
select select "8"
click at [616, 254] on select "janvier février mars avril mai juin juillet août septembre octobre novembre déc…" at bounding box center [650, 270] width 68 height 32
click at [639, 341] on button "1" at bounding box center [635, 344] width 39 height 39
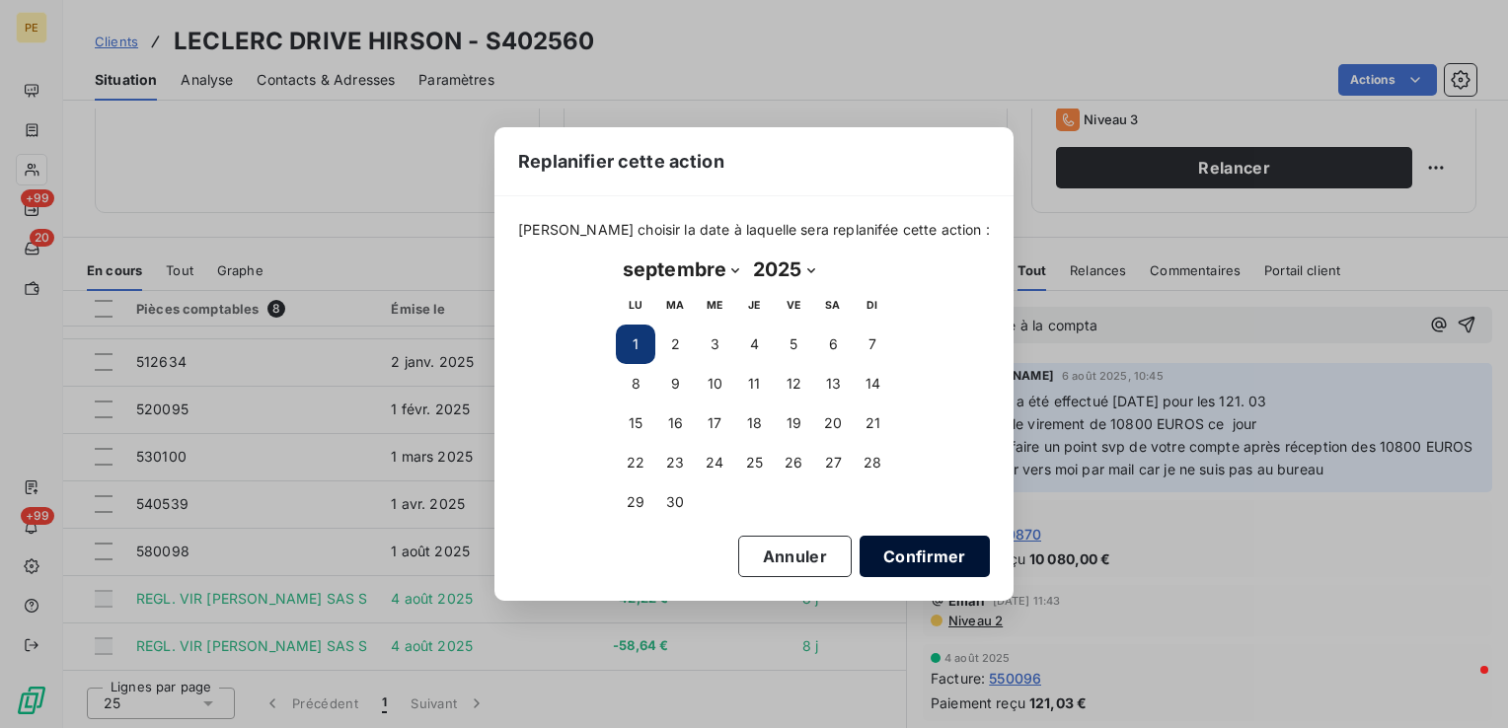
click at [905, 553] on button "Confirmer" at bounding box center [925, 556] width 130 height 41
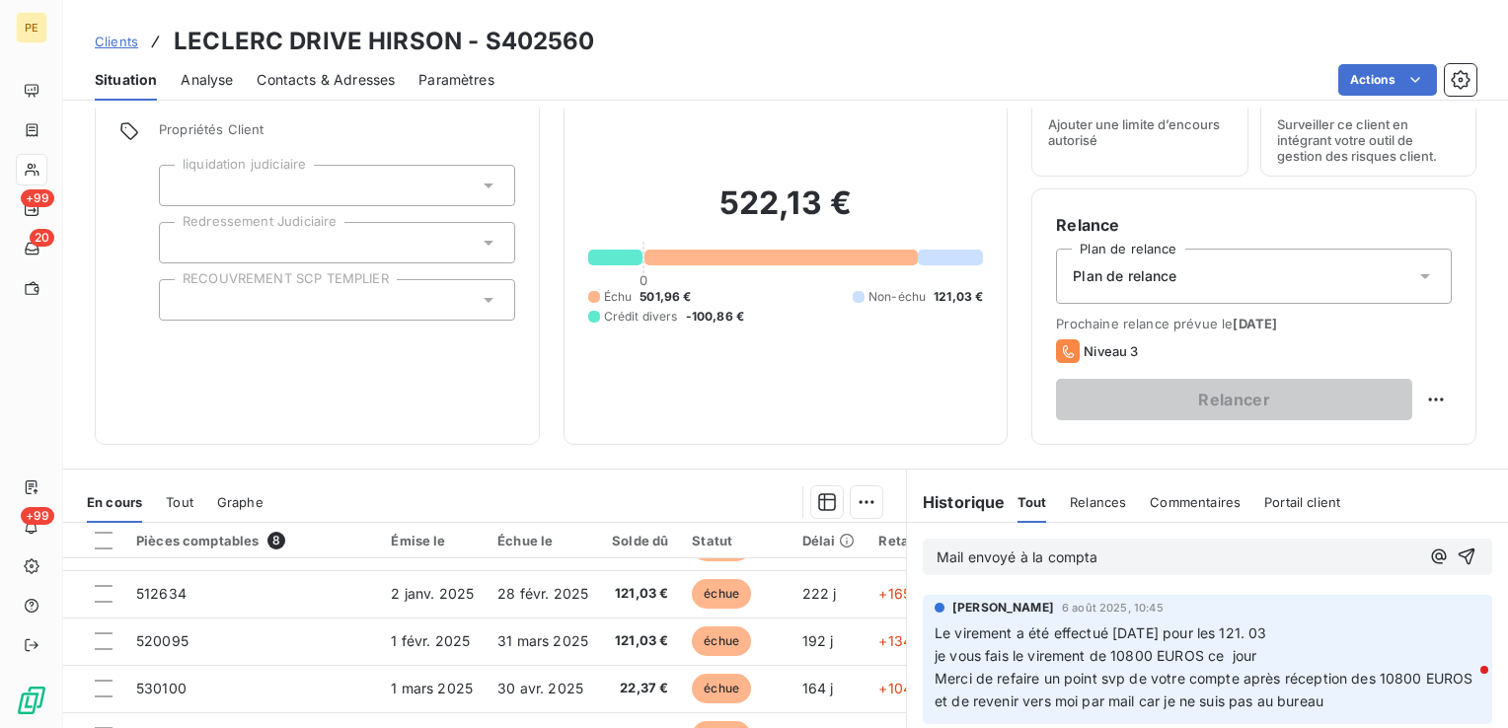
scroll to position [312, 0]
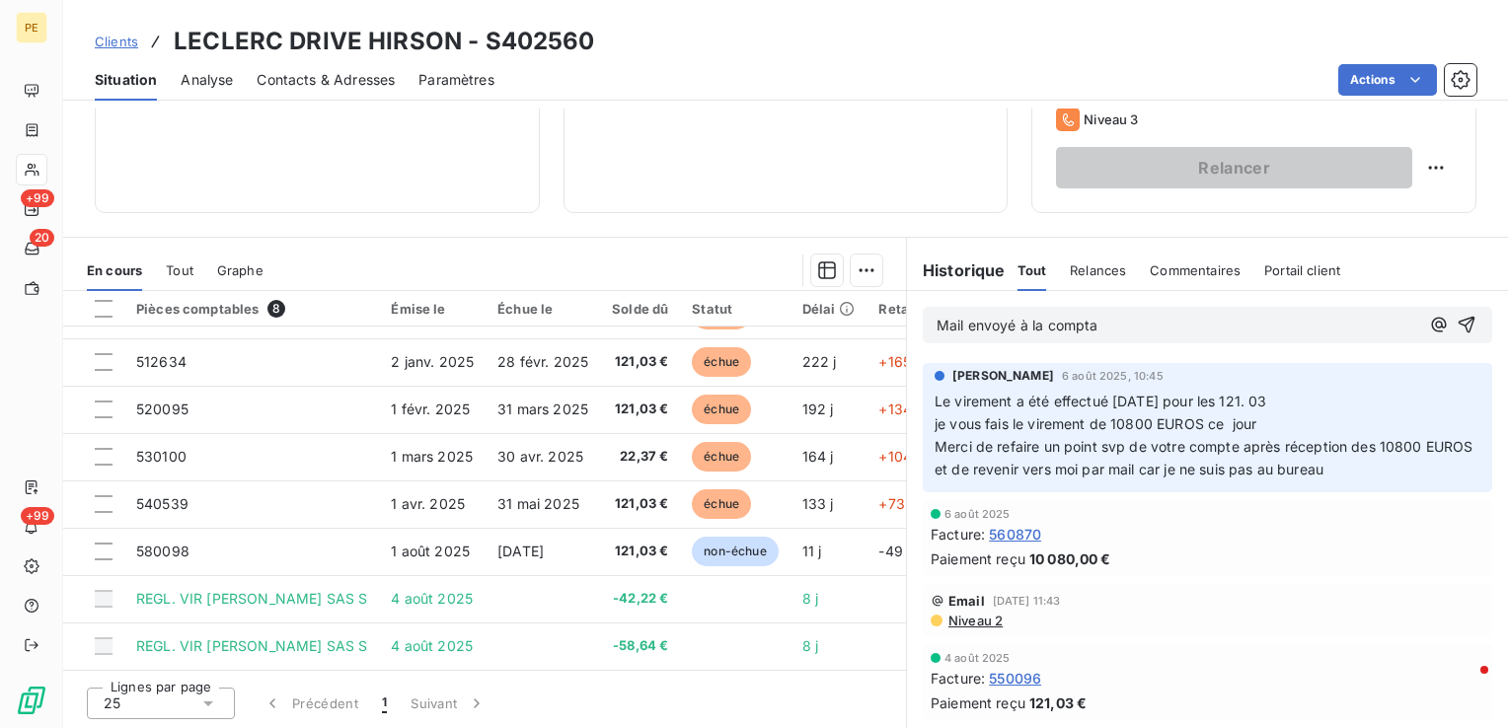
click at [1102, 321] on p "Mail envoyé à la compta" at bounding box center [1178, 326] width 483 height 23
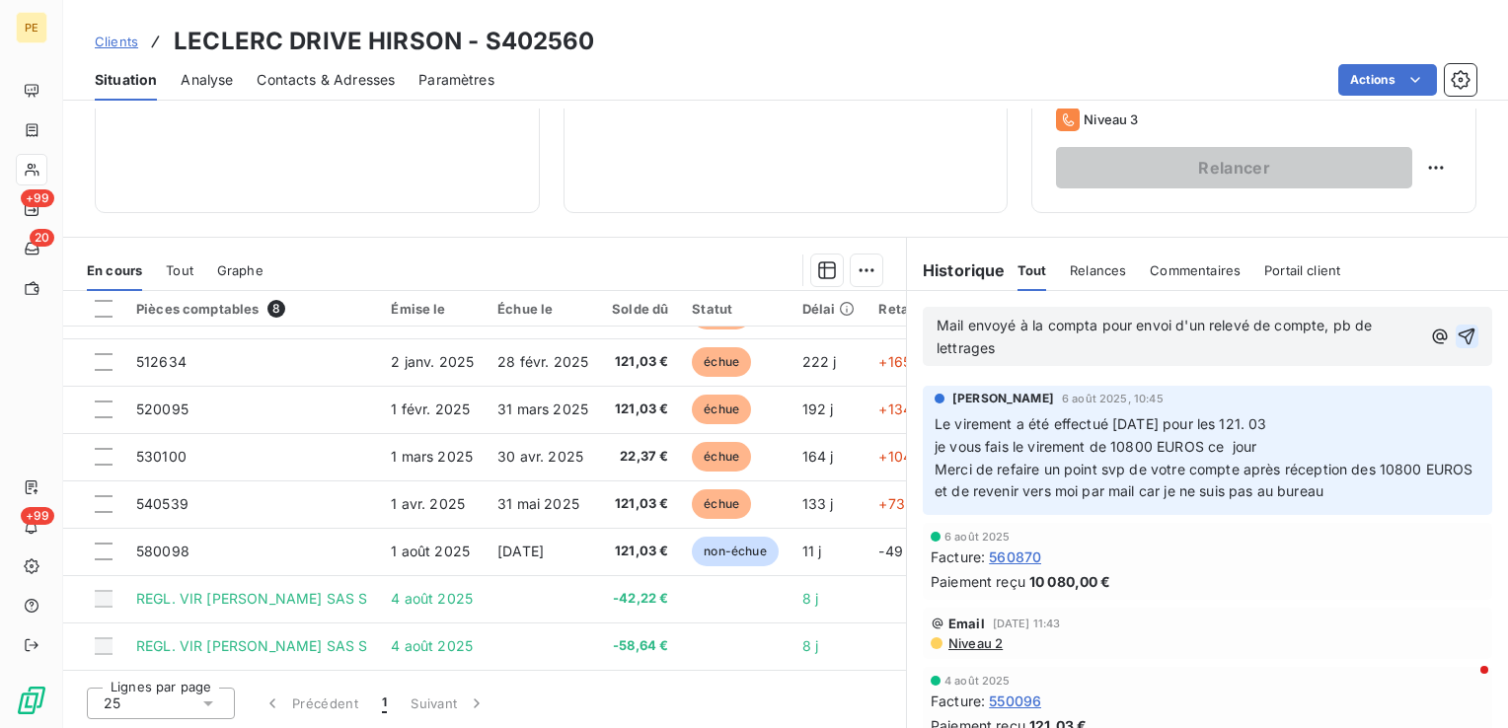
click at [1459, 330] on icon "button" at bounding box center [1467, 337] width 17 height 17
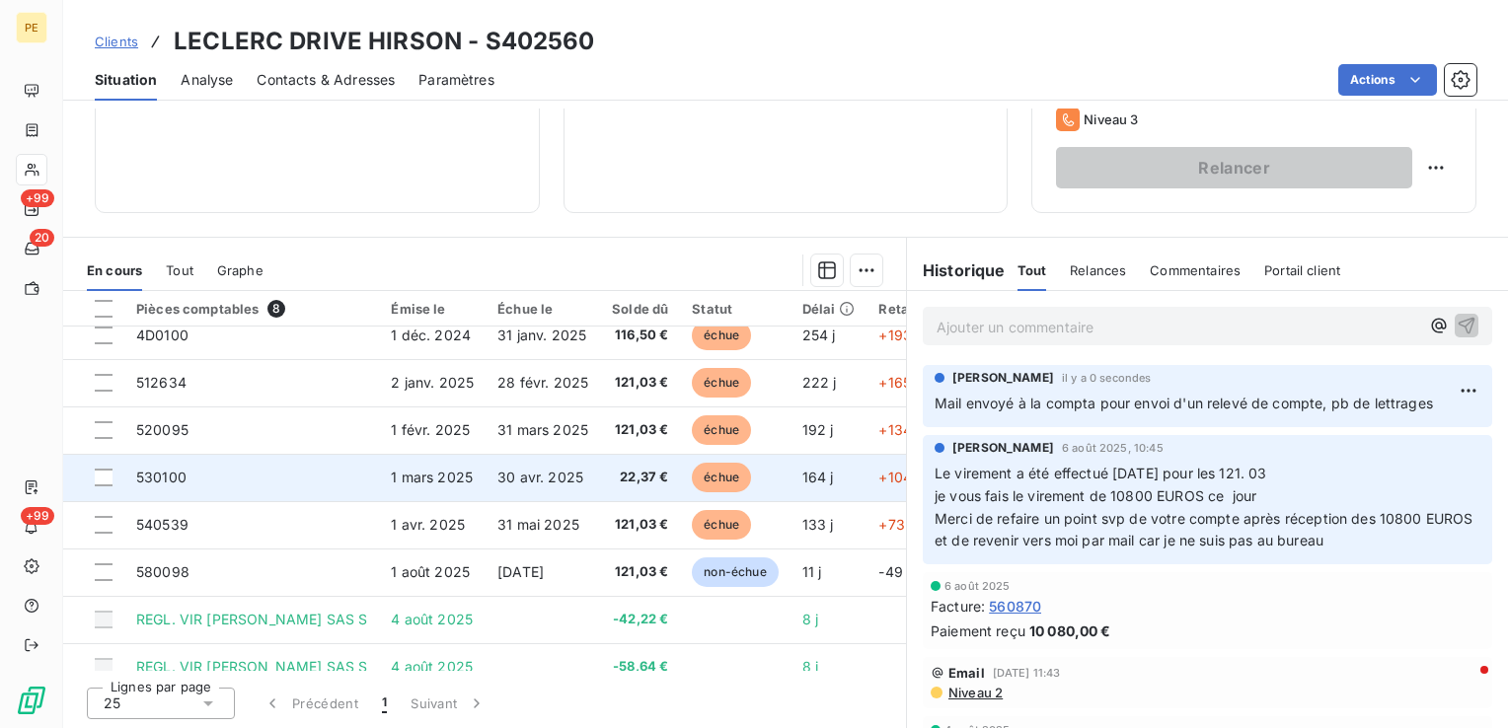
scroll to position [0, 0]
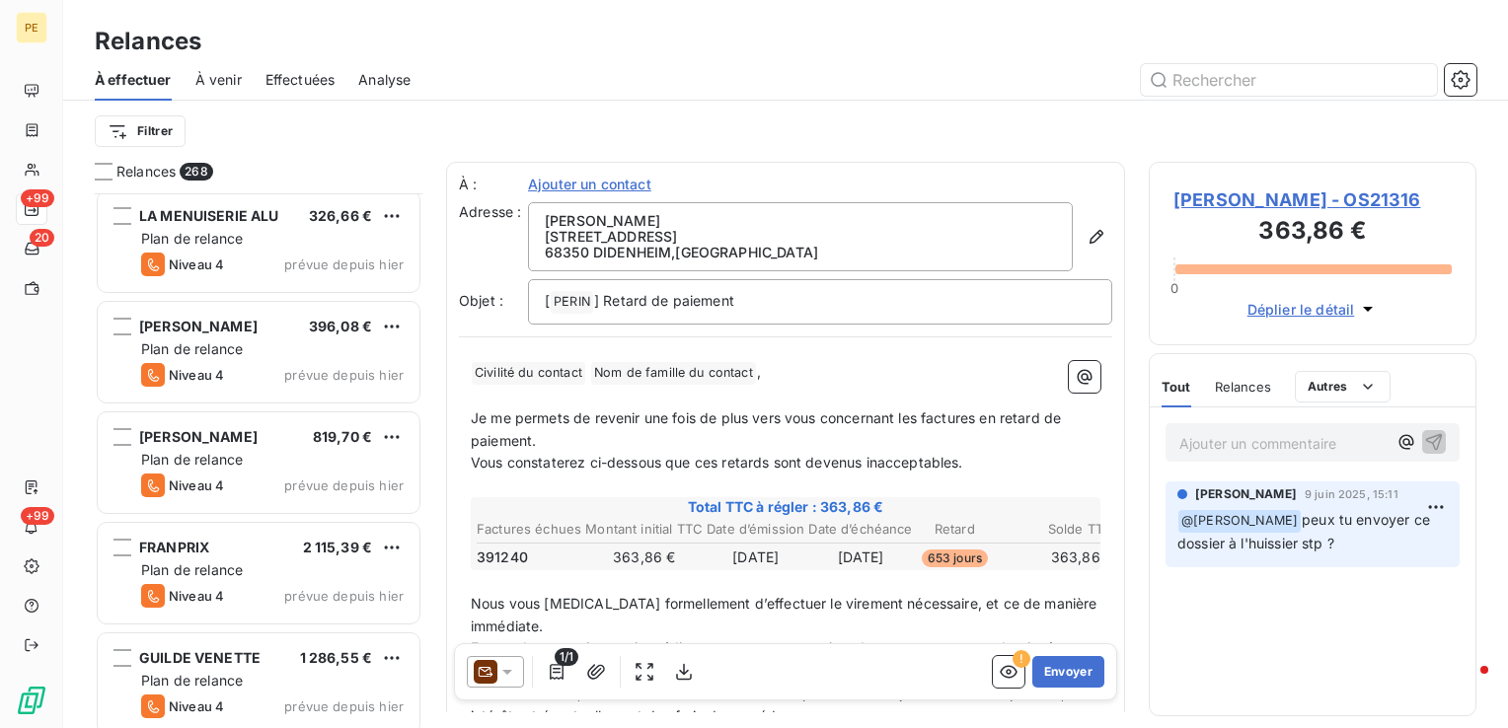
scroll to position [29093, 0]
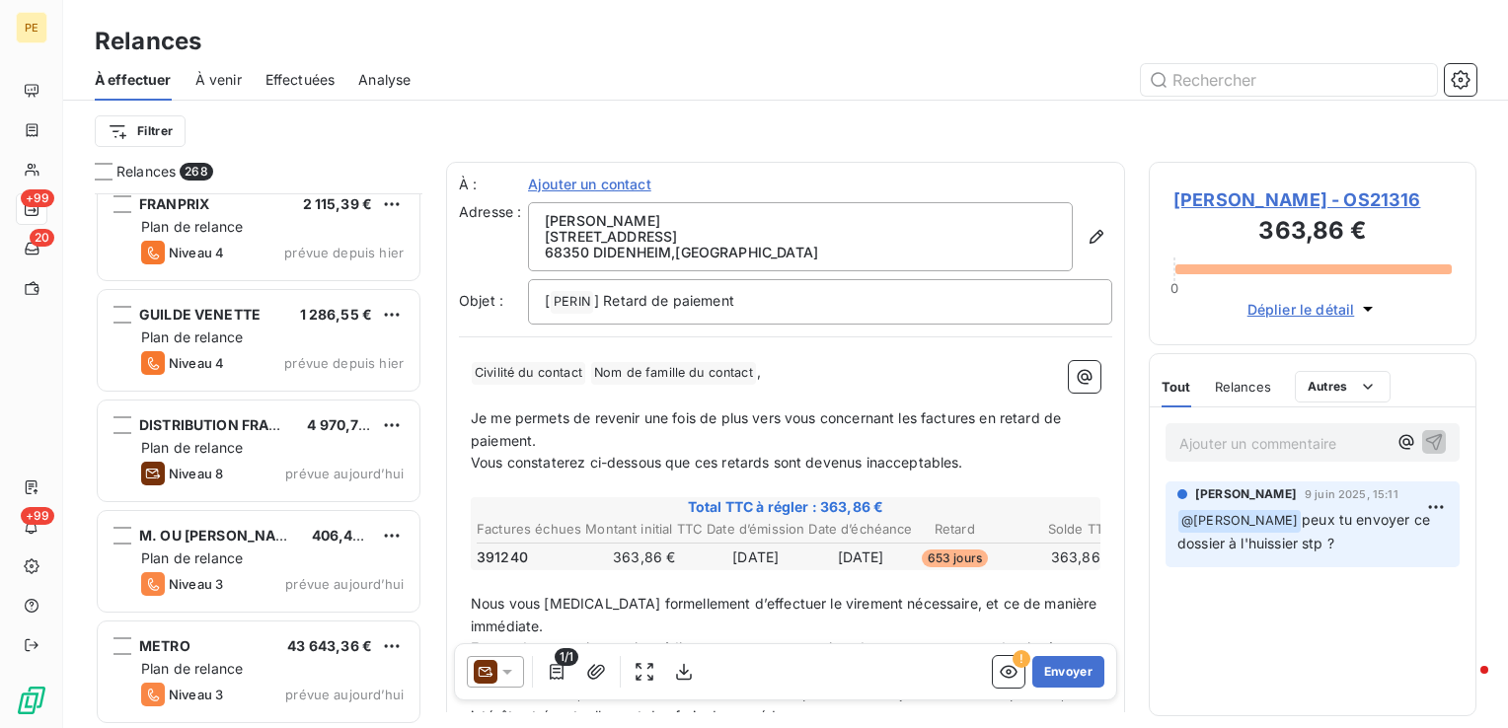
drag, startPoint x: 1404, startPoint y: 134, endPoint x: 1356, endPoint y: 168, distance: 58.1
click at [1404, 133] on div "Filtrer" at bounding box center [786, 132] width 1382 height 38
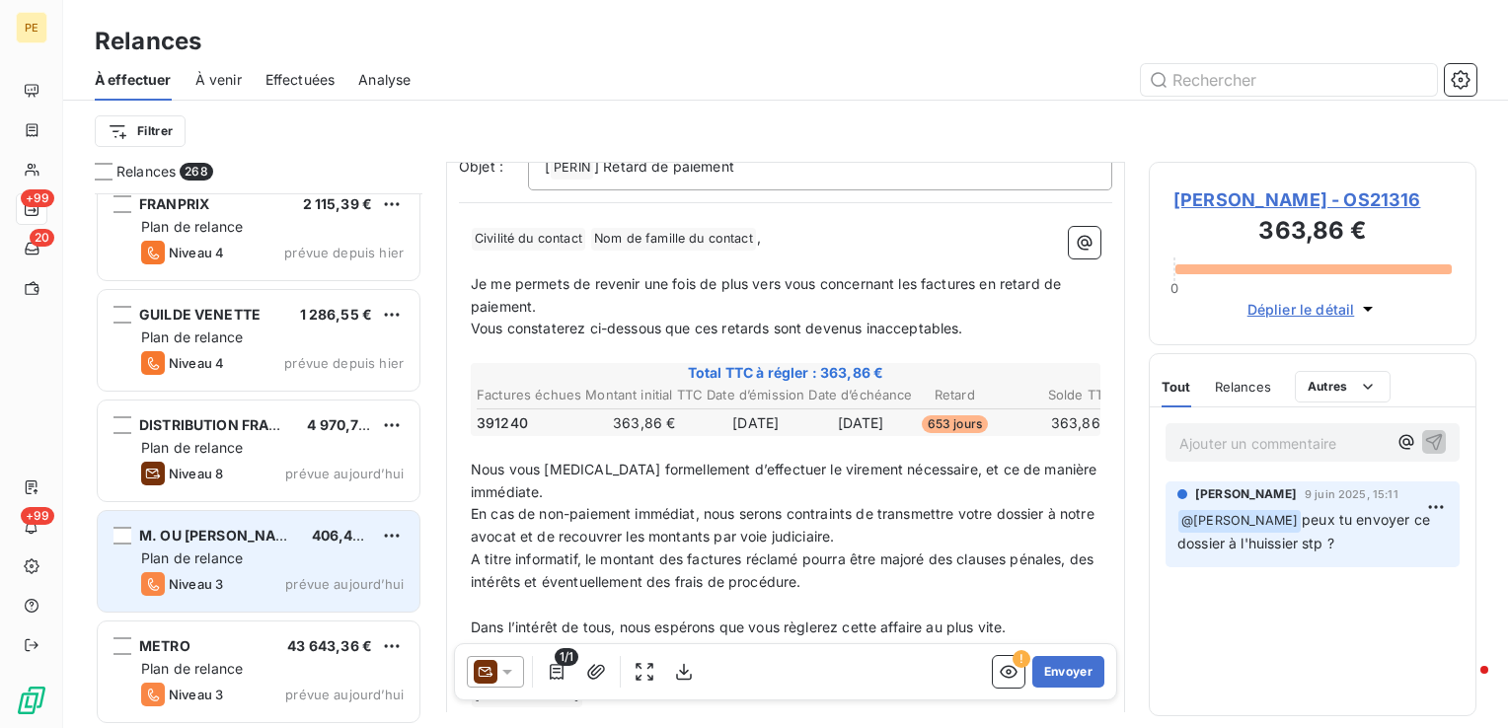
scroll to position [248, 0]
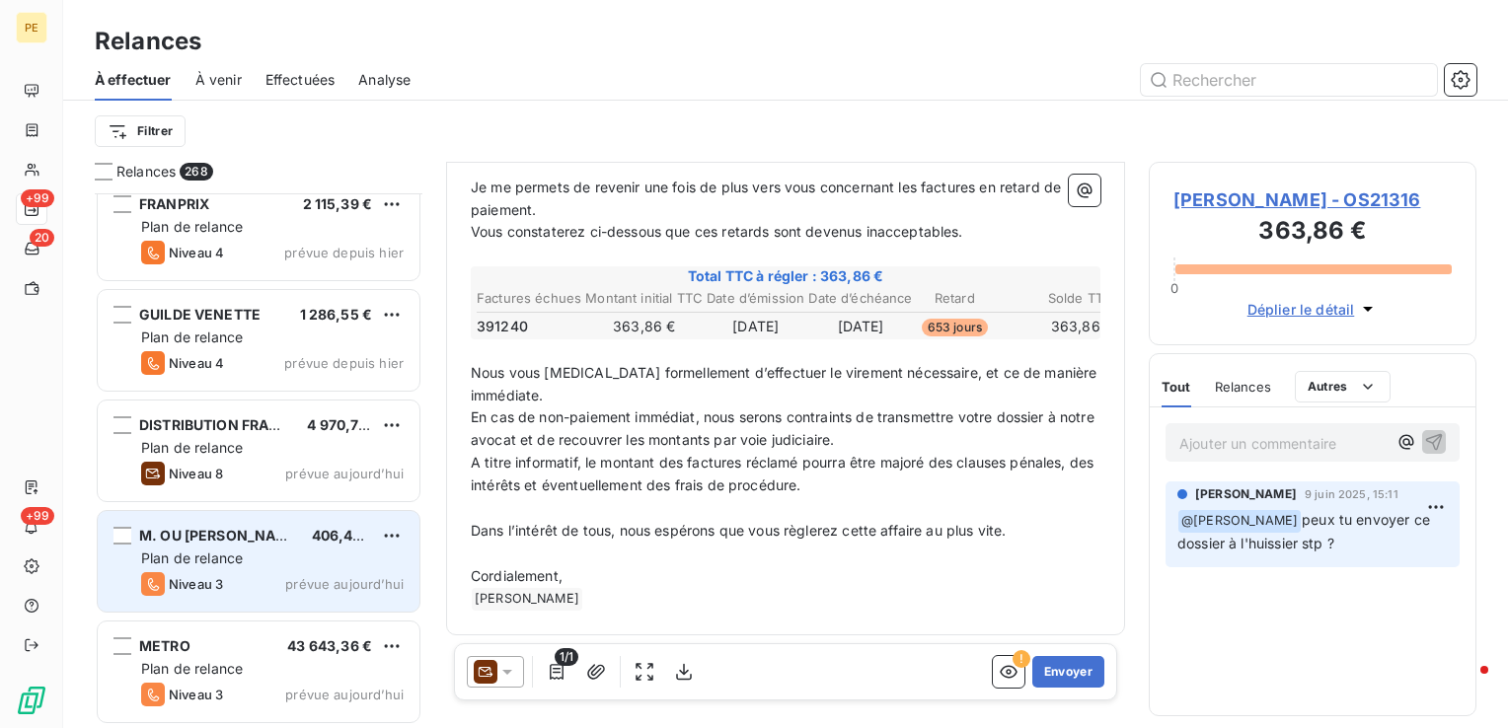
click at [264, 558] on div "Plan de relance" at bounding box center [272, 559] width 263 height 20
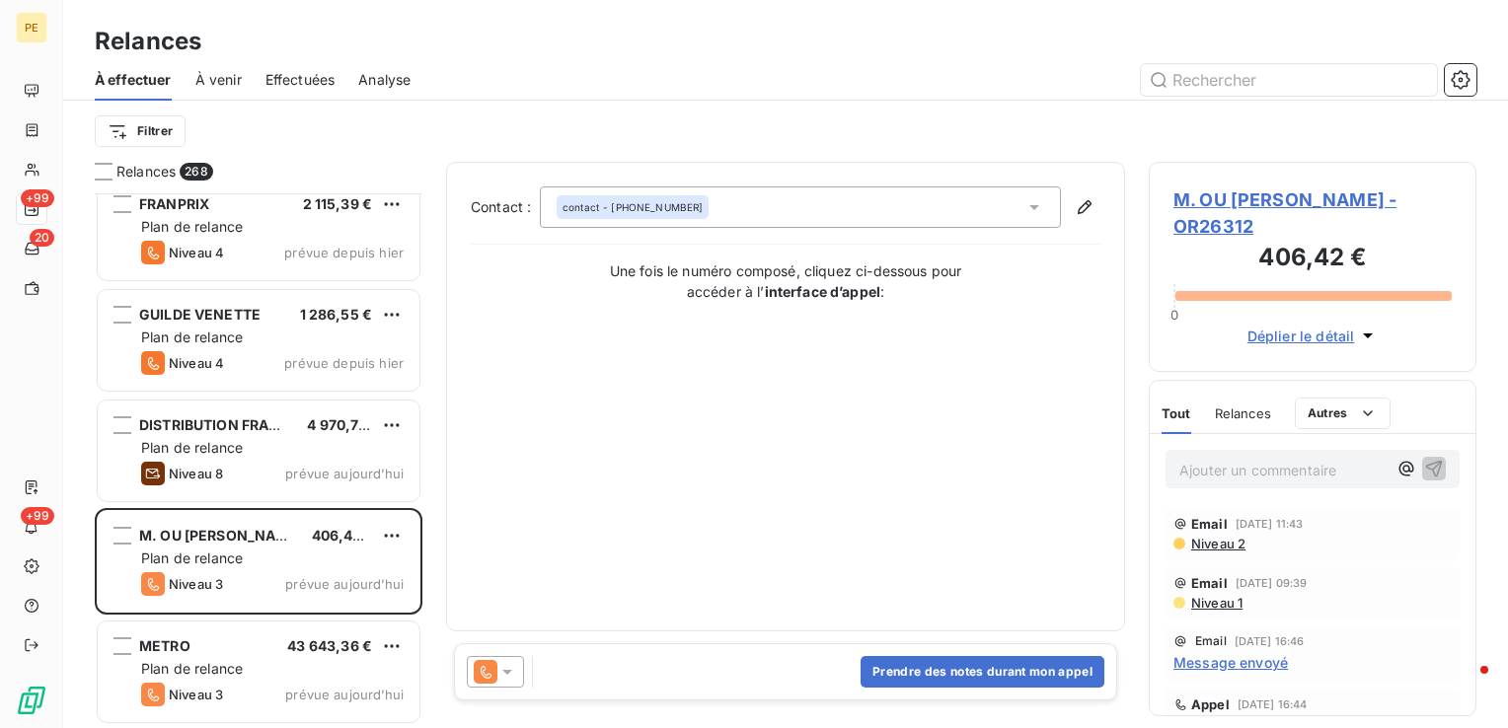
click at [1220, 541] on span "Niveau 2" at bounding box center [1217, 544] width 56 height 16
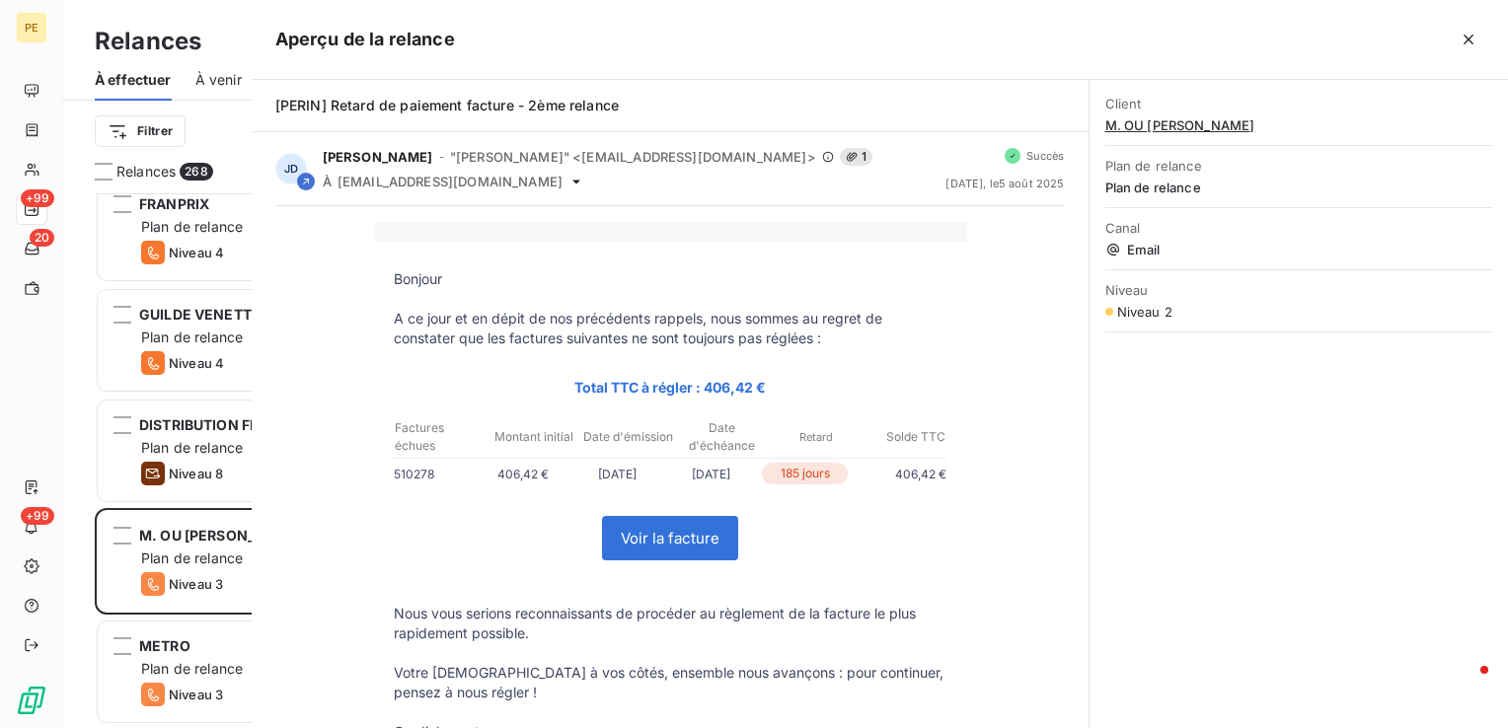
scroll to position [520, 312]
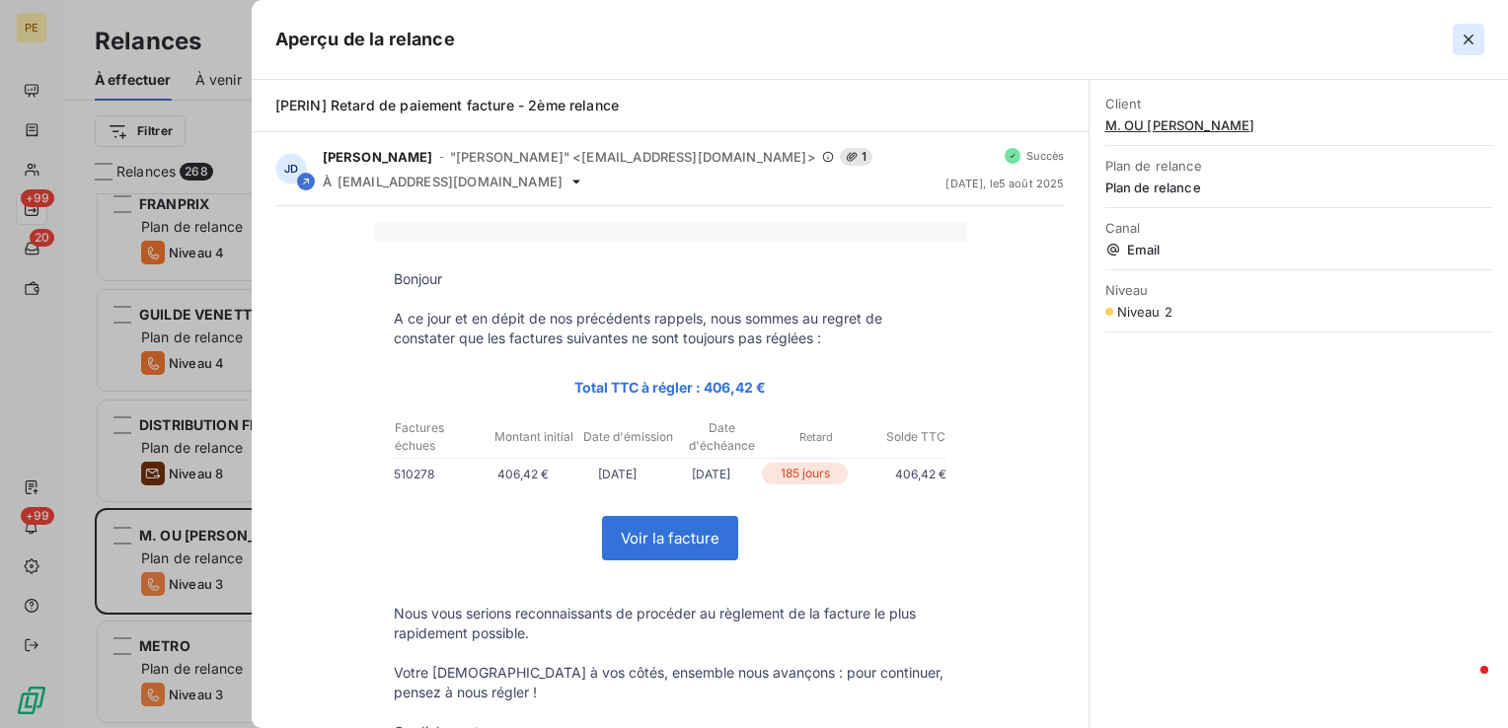
click at [1464, 41] on icon "button" at bounding box center [1469, 40] width 20 height 20
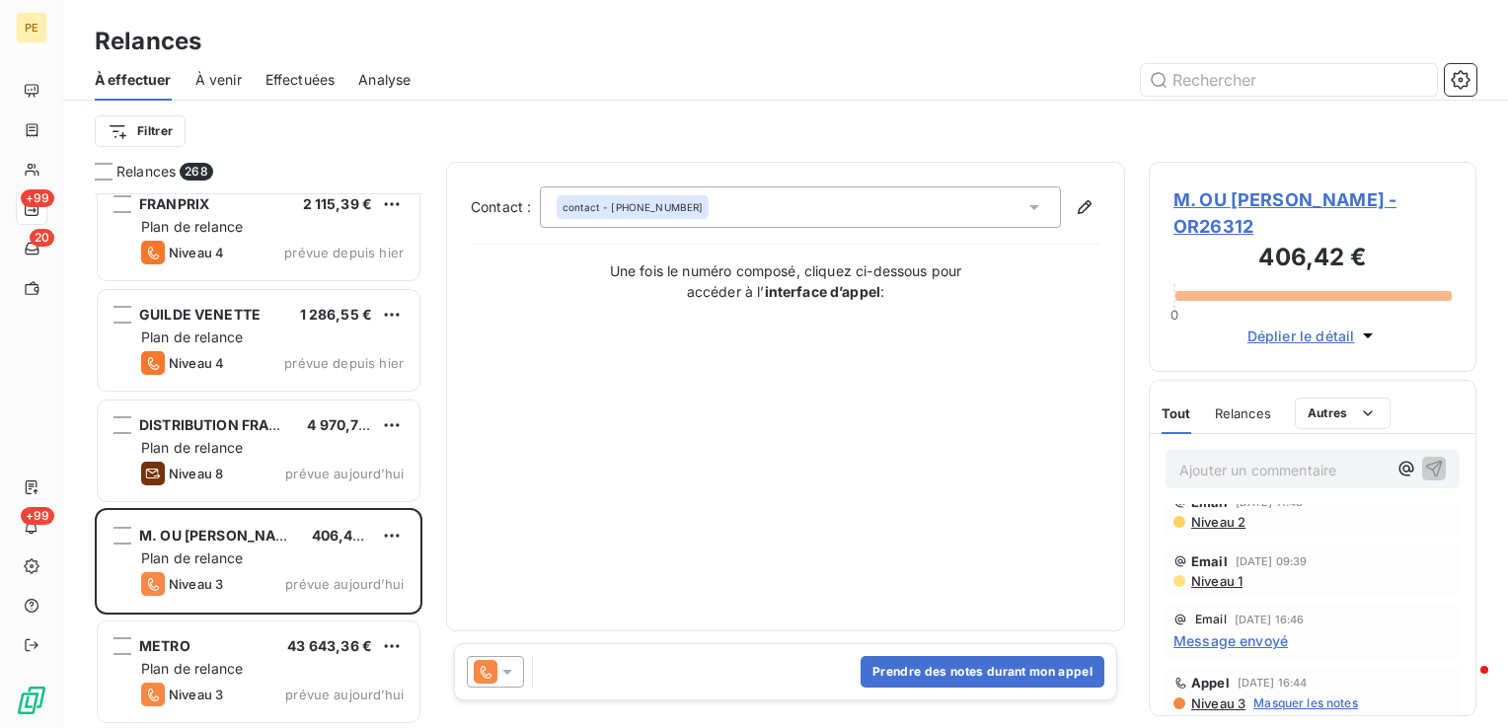
scroll to position [0, 0]
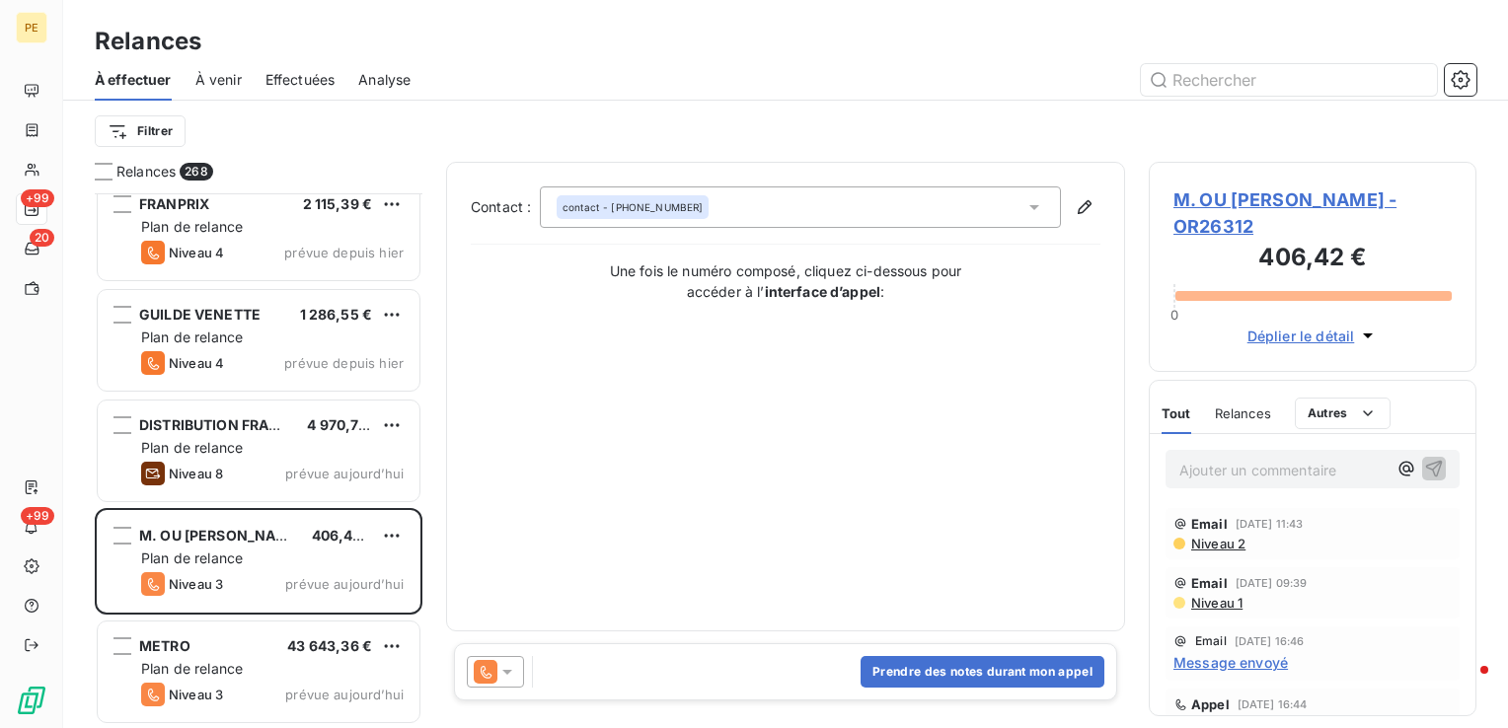
click at [1228, 659] on span "Message envoyé" at bounding box center [1231, 662] width 115 height 21
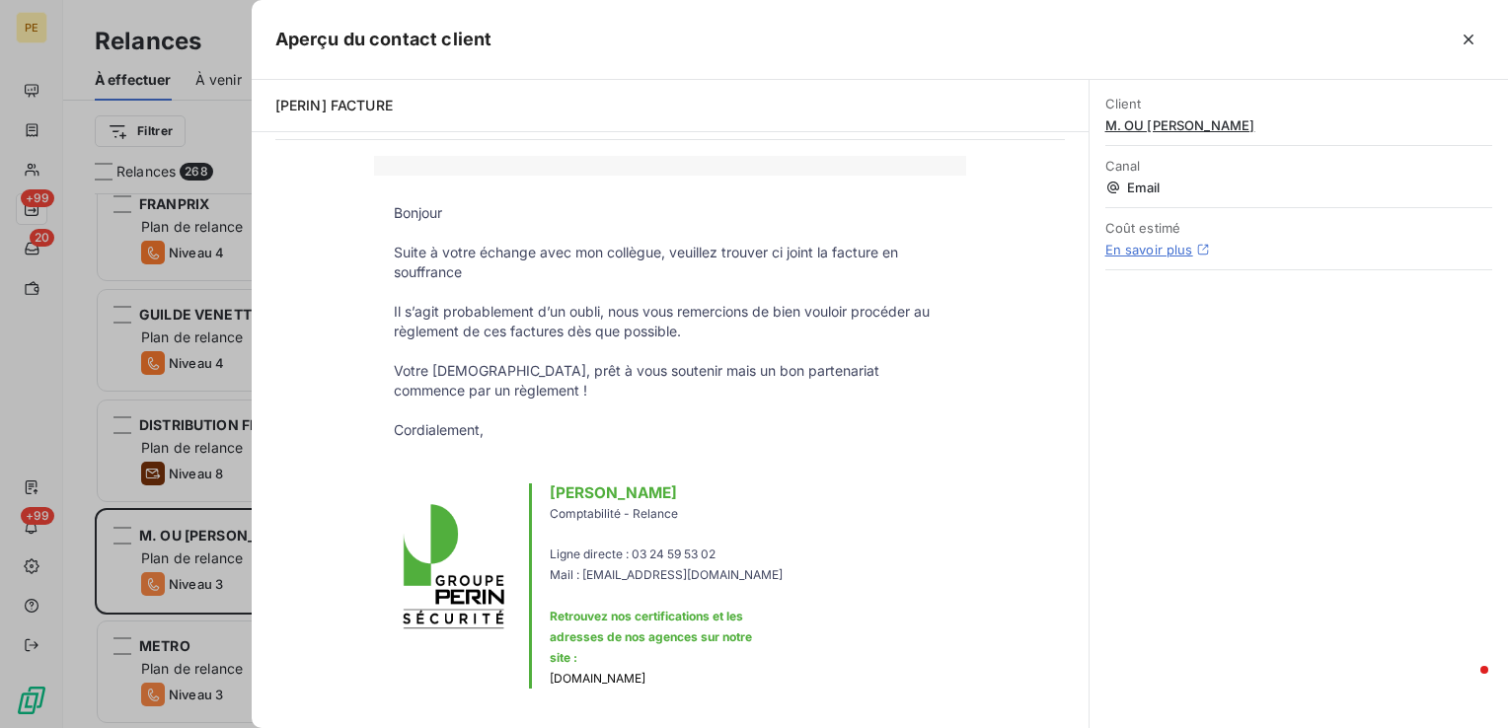
scroll to position [99, 0]
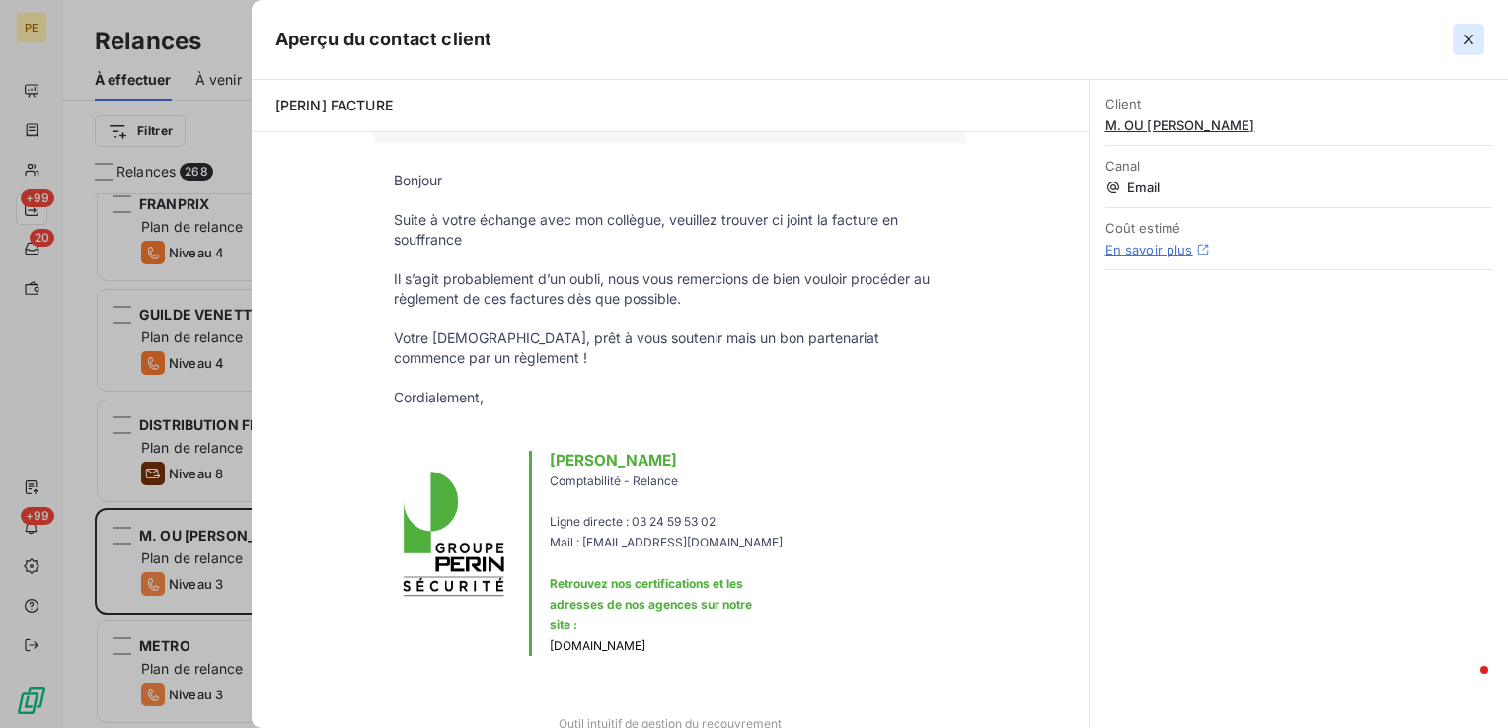
click at [1479, 43] on button "button" at bounding box center [1469, 40] width 32 height 32
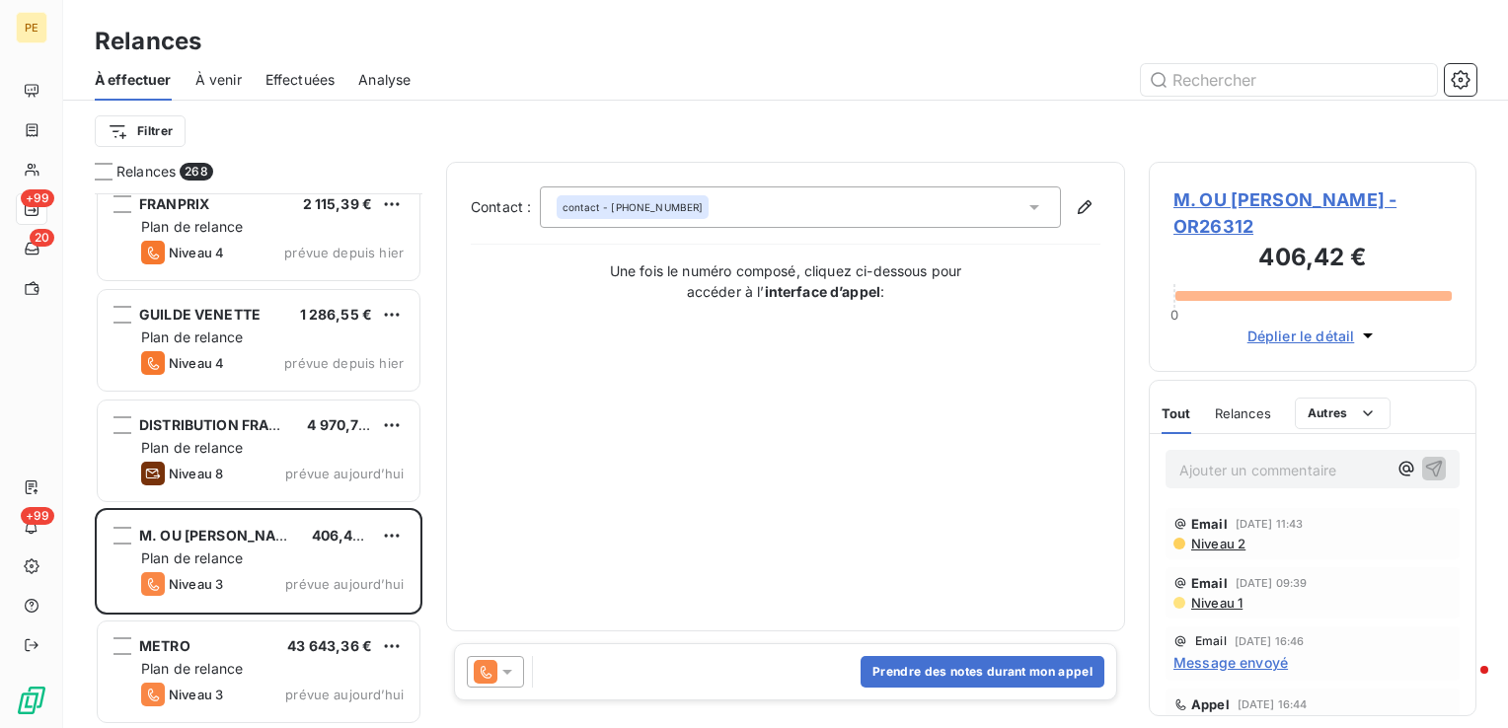
click at [1227, 606] on span "Niveau 1" at bounding box center [1215, 603] width 53 height 16
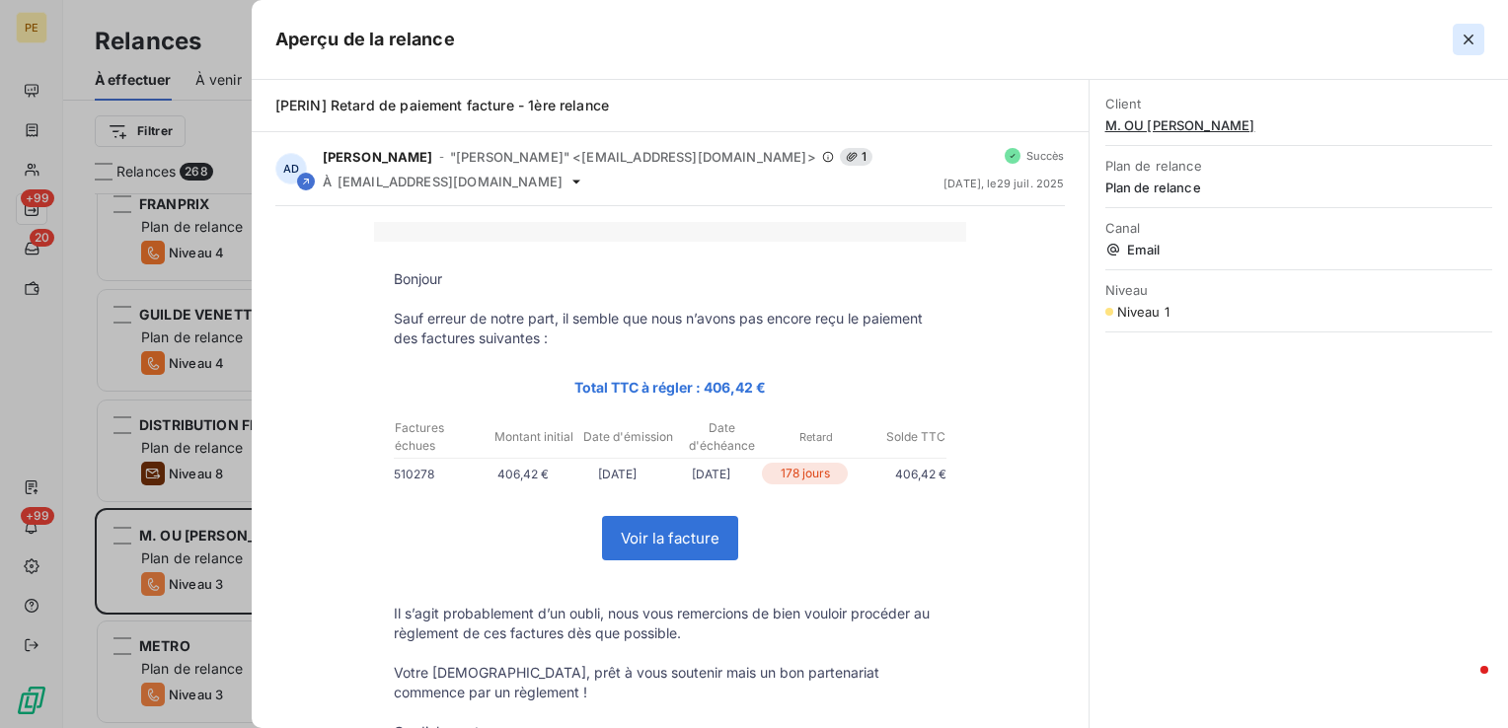
click at [1464, 38] on icon "button" at bounding box center [1469, 40] width 20 height 20
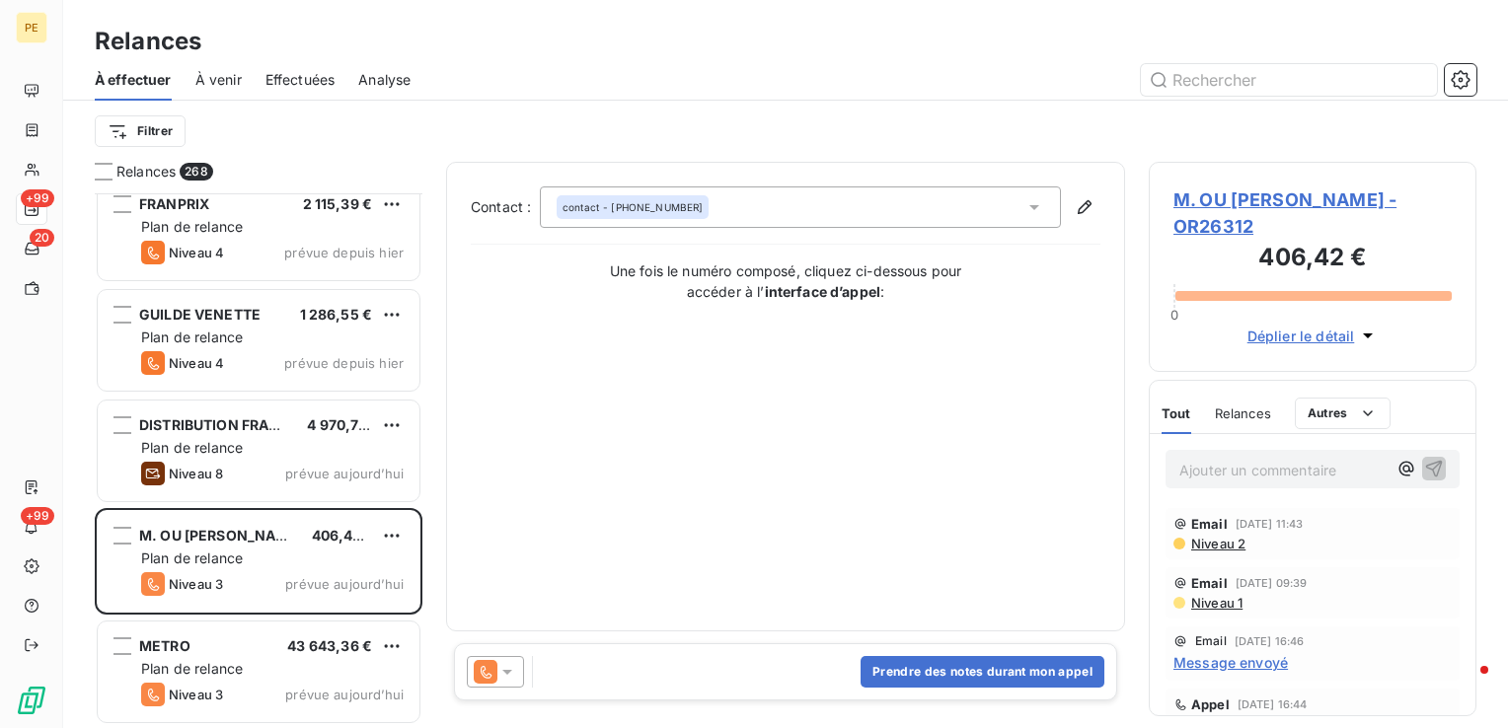
click at [1236, 545] on span "Niveau 2" at bounding box center [1217, 544] width 56 height 16
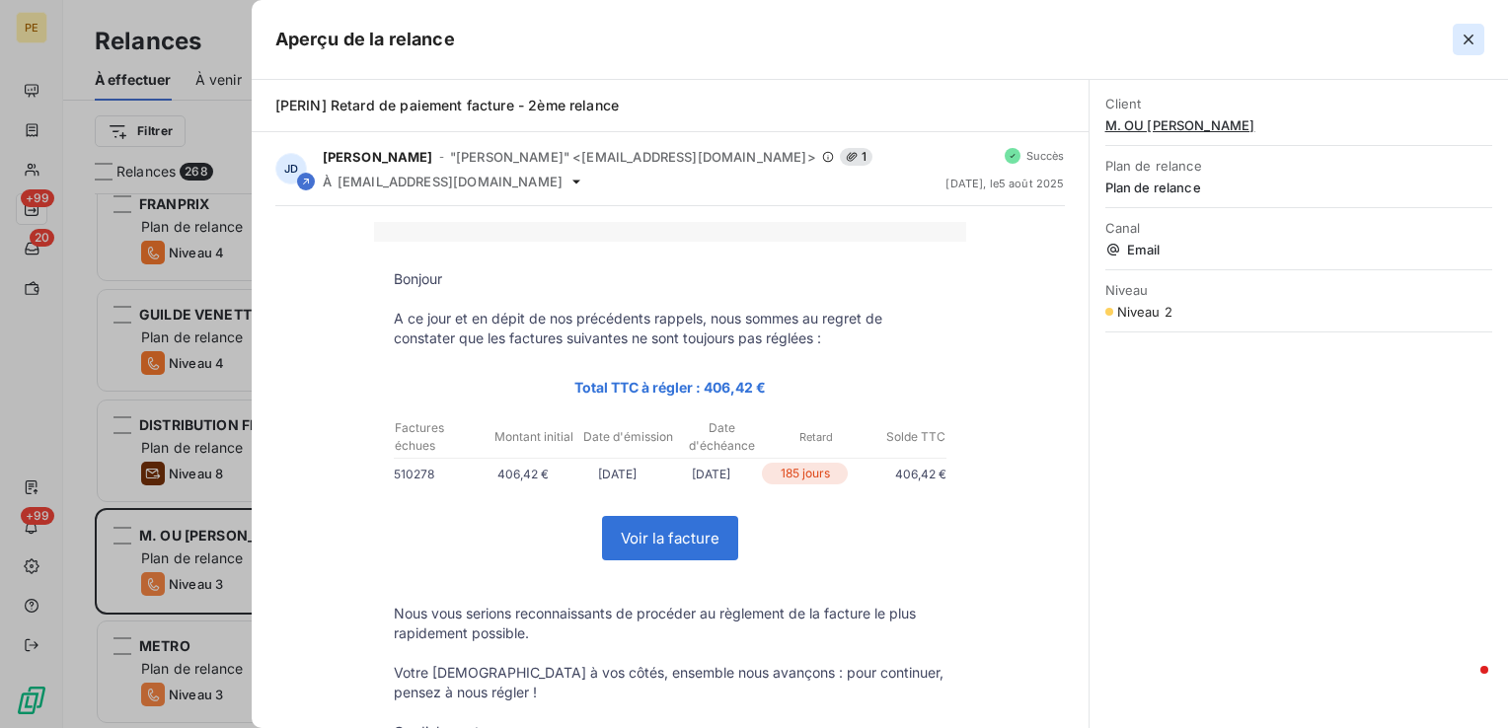
click at [1470, 29] on button "button" at bounding box center [1469, 40] width 32 height 32
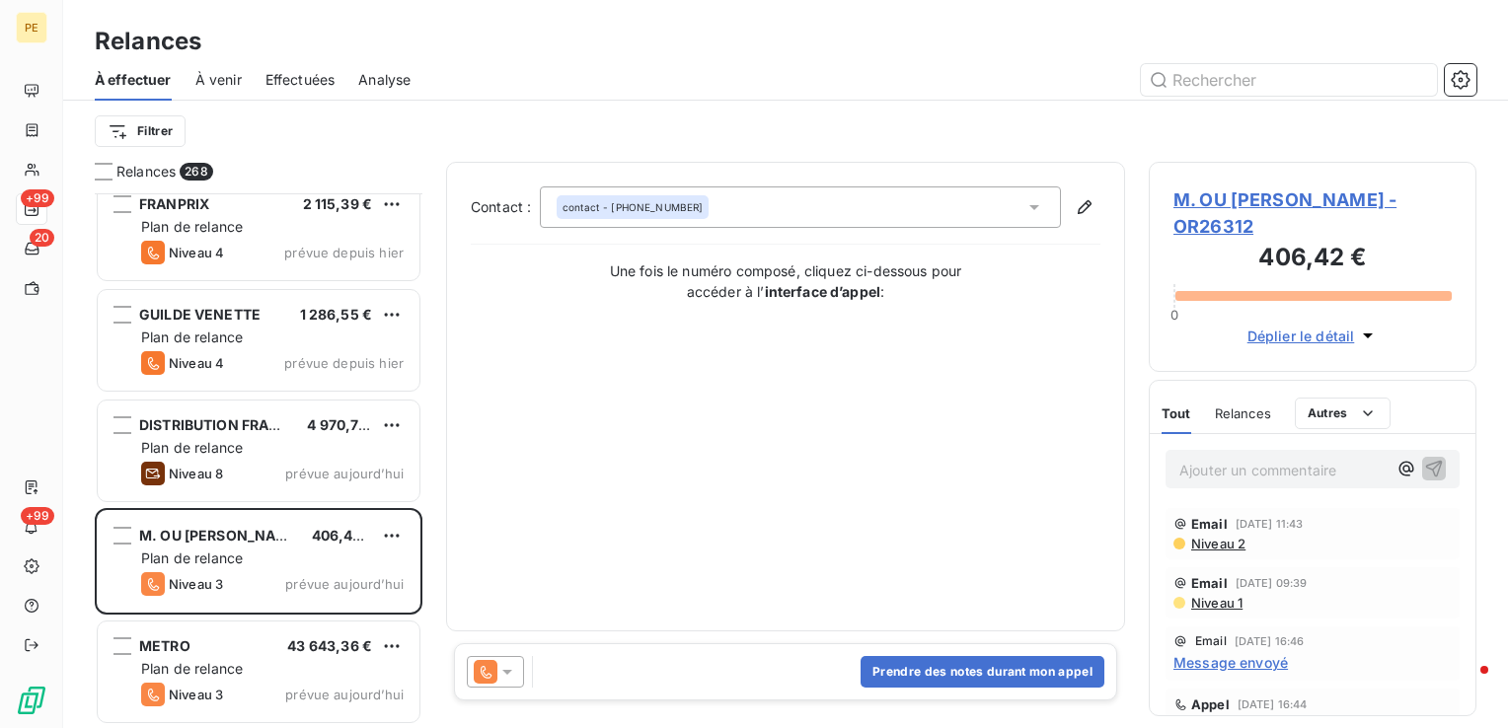
click at [1318, 203] on span "M. OU MME FONSAGRIVES - OR26312" at bounding box center [1313, 213] width 278 height 53
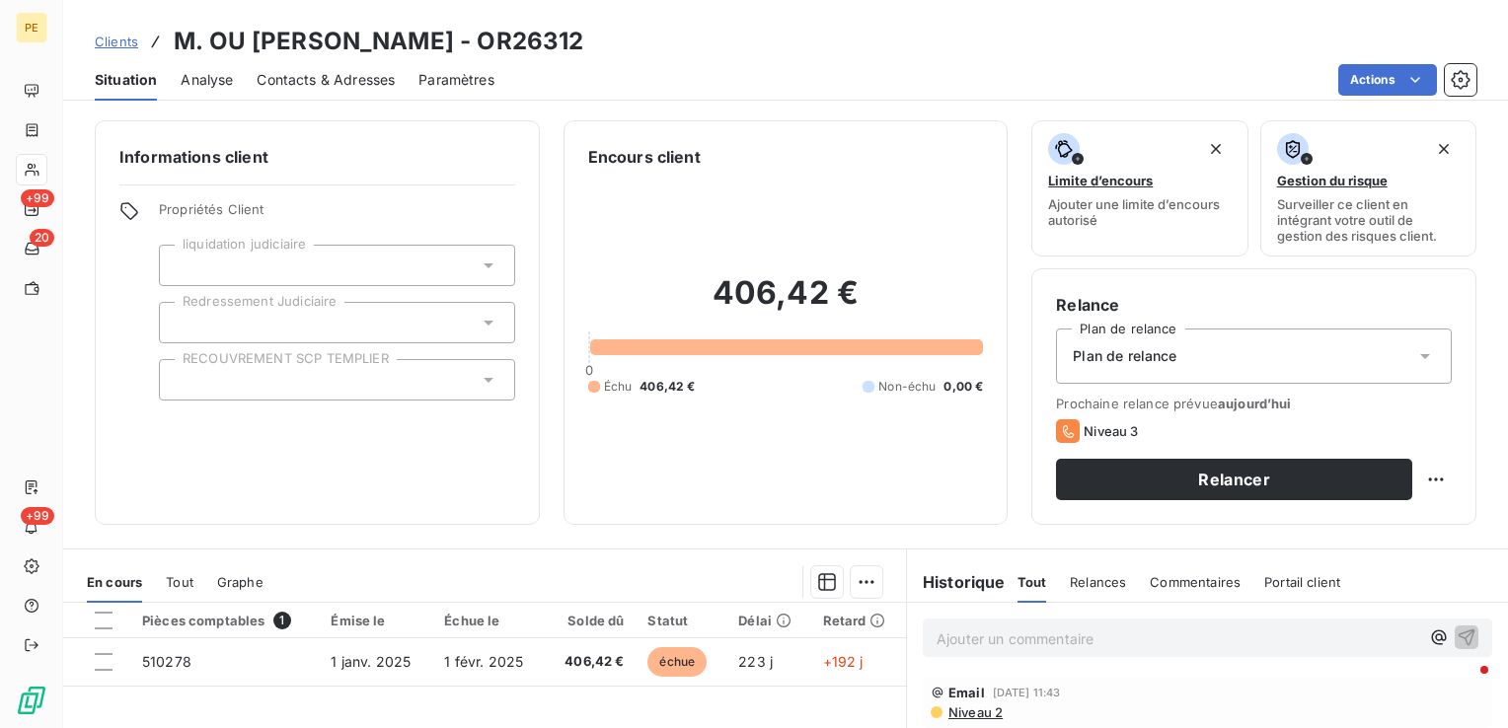
scroll to position [99, 0]
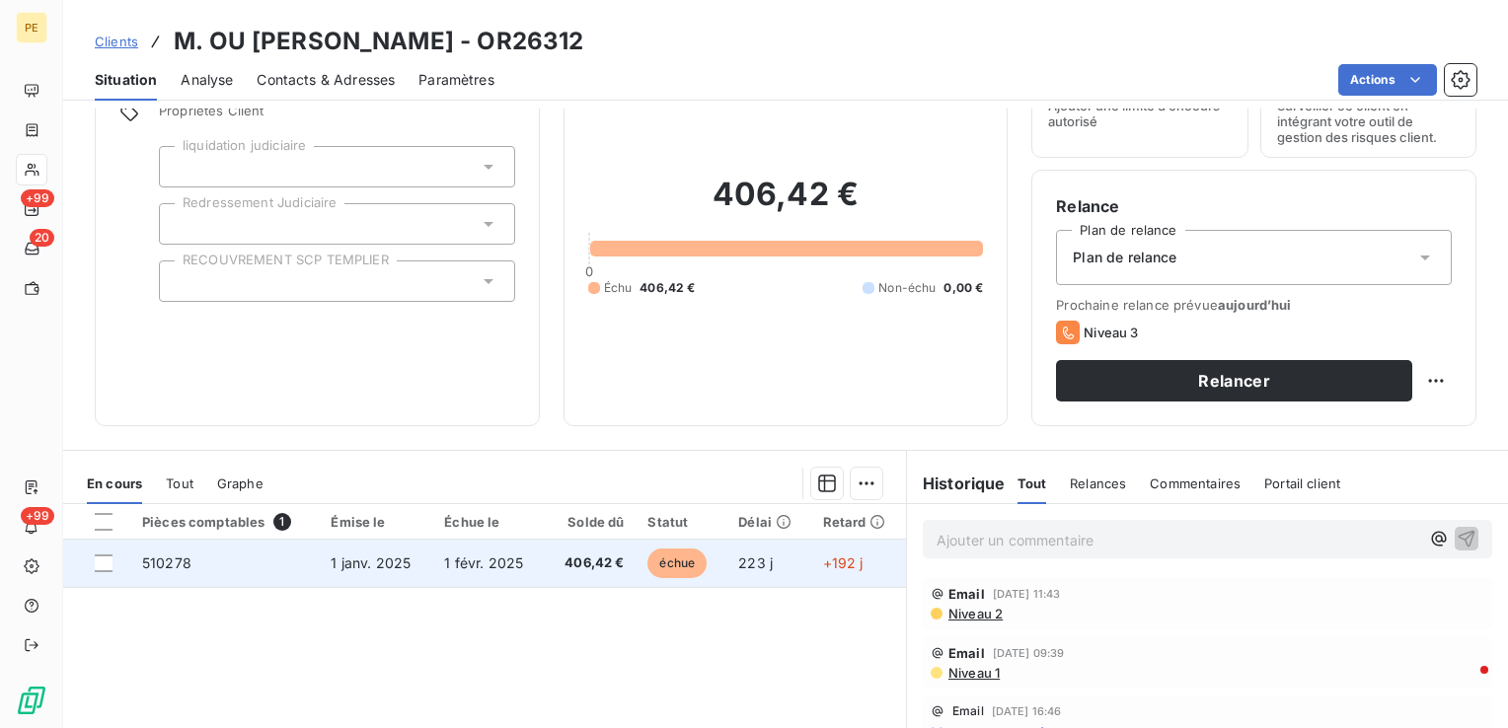
click at [170, 569] on span "510278" at bounding box center [166, 563] width 49 height 17
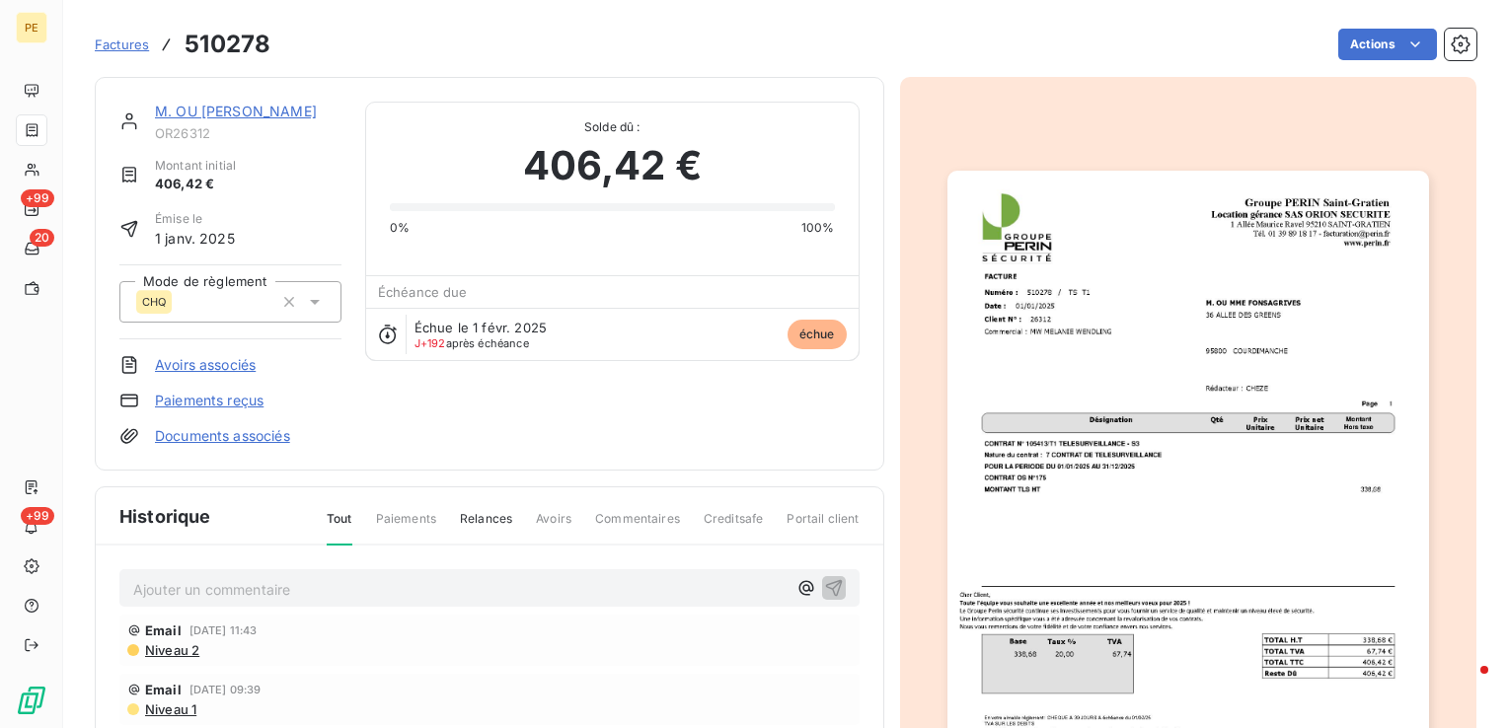
click at [1120, 469] on img "button" at bounding box center [1189, 511] width 482 height 681
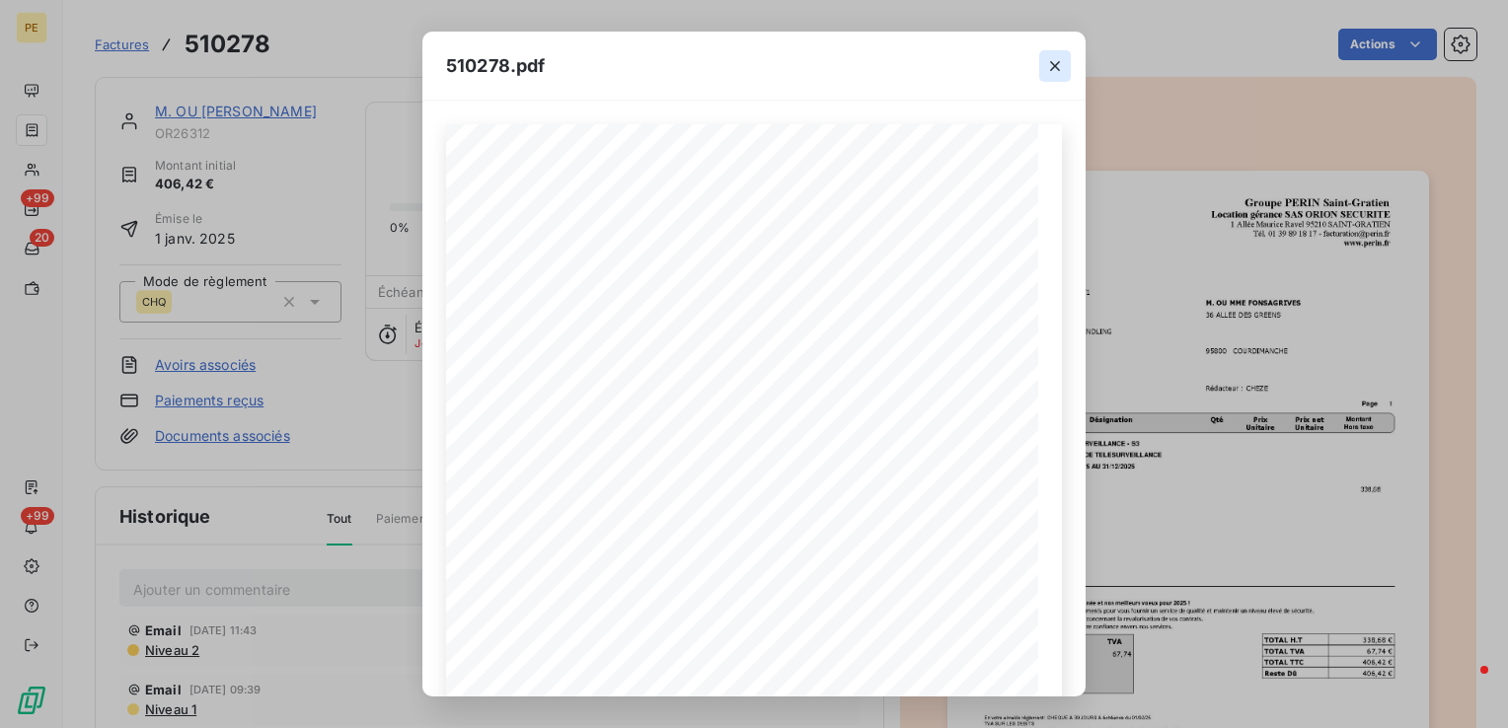
click at [1045, 62] on icon "button" at bounding box center [1055, 66] width 20 height 20
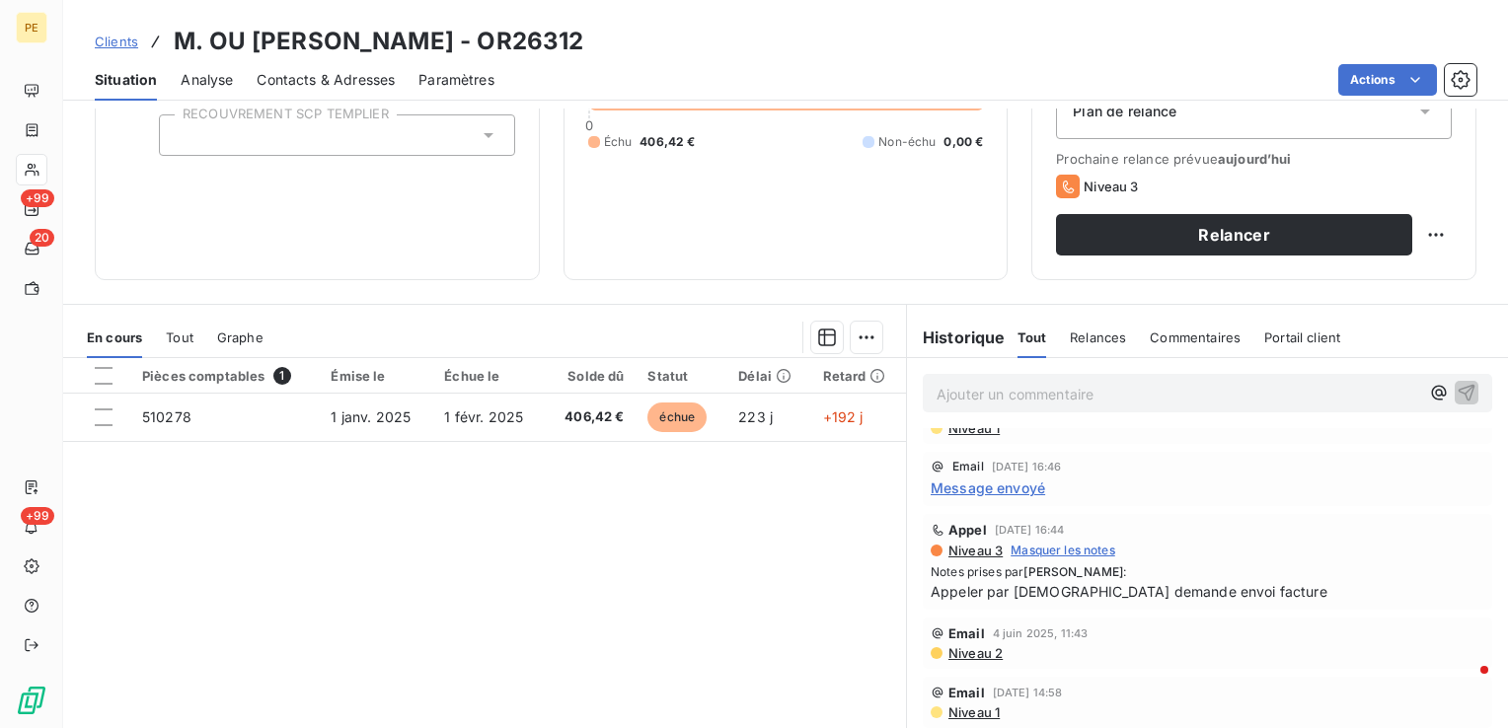
scroll to position [296, 0]
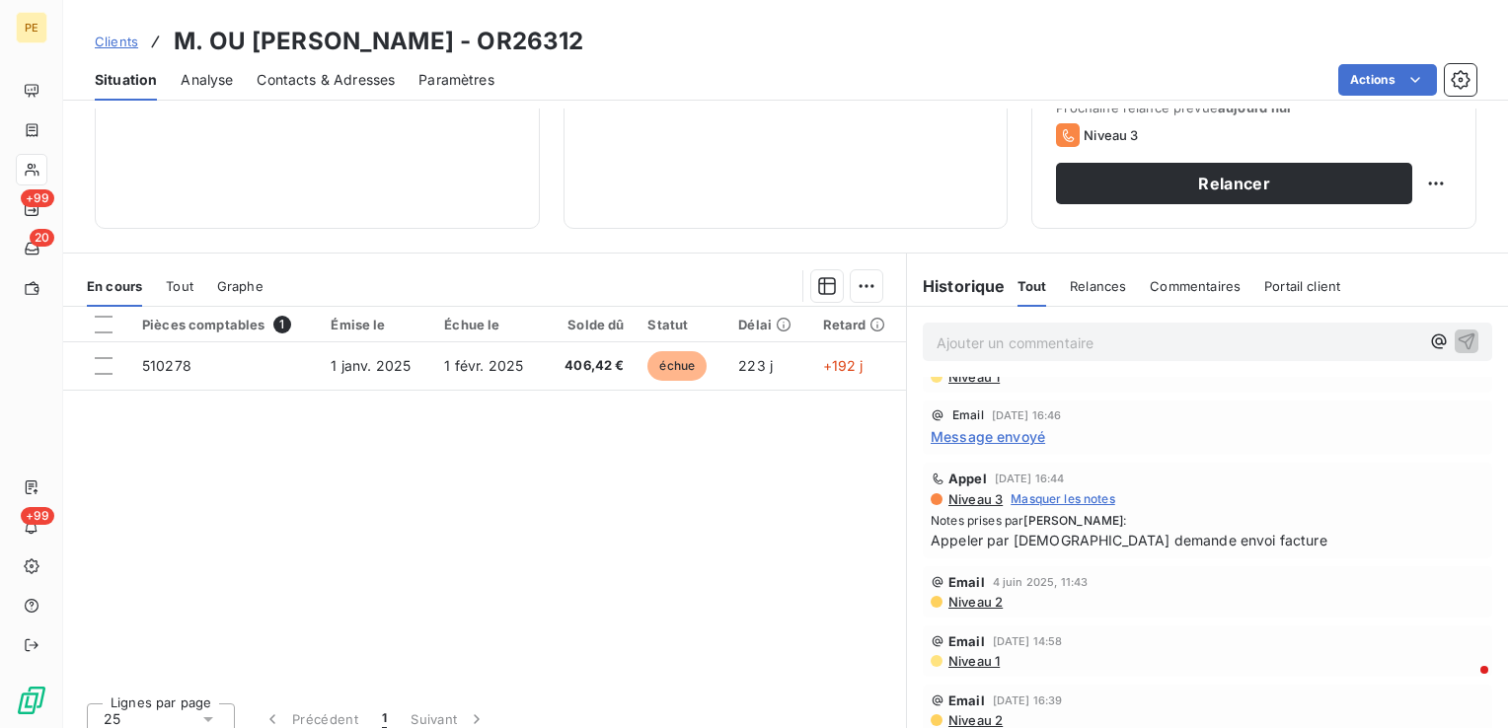
click at [280, 65] on div "Contacts & Adresses" at bounding box center [326, 79] width 138 height 41
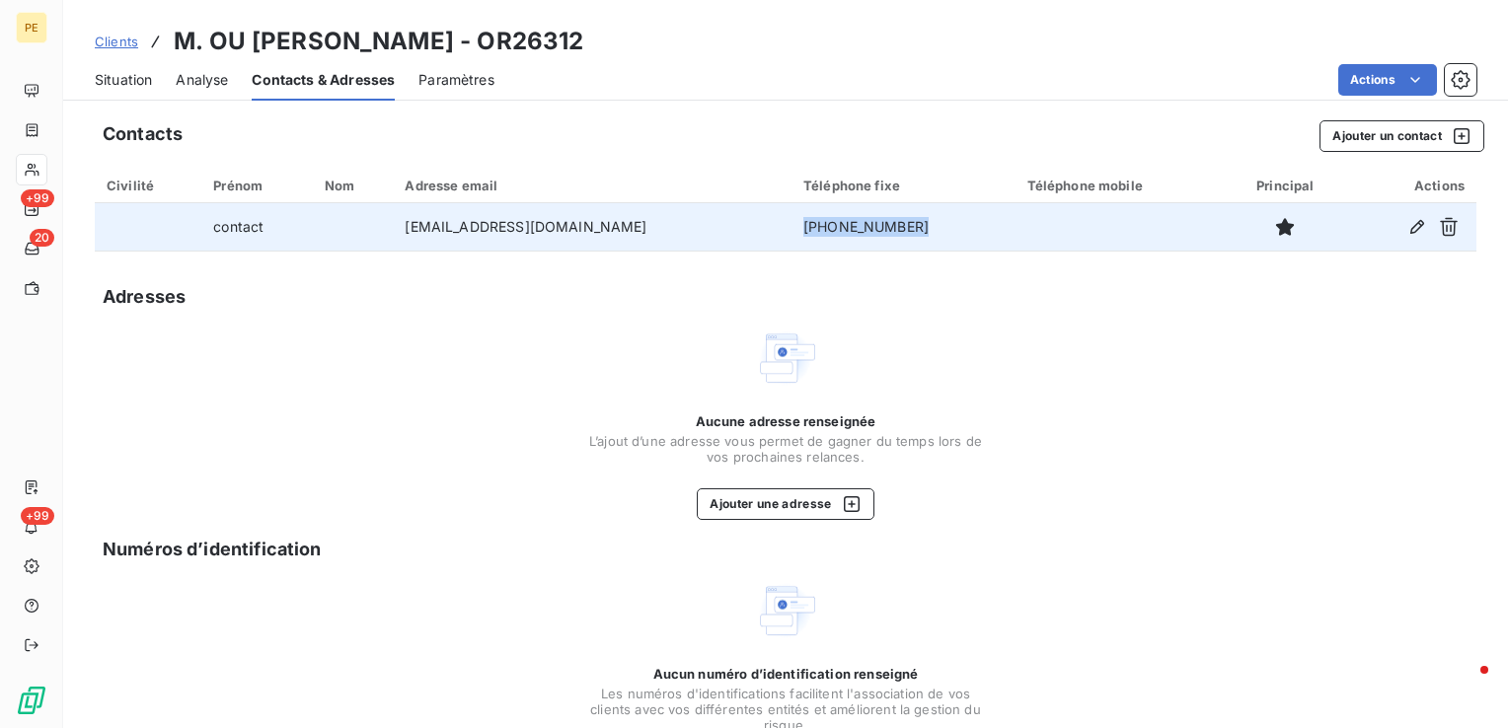
drag, startPoint x: 838, startPoint y: 235, endPoint x: 704, endPoint y: 239, distance: 134.3
click at [792, 239] on td "01.34.46.00.18" at bounding box center [904, 226] width 224 height 47
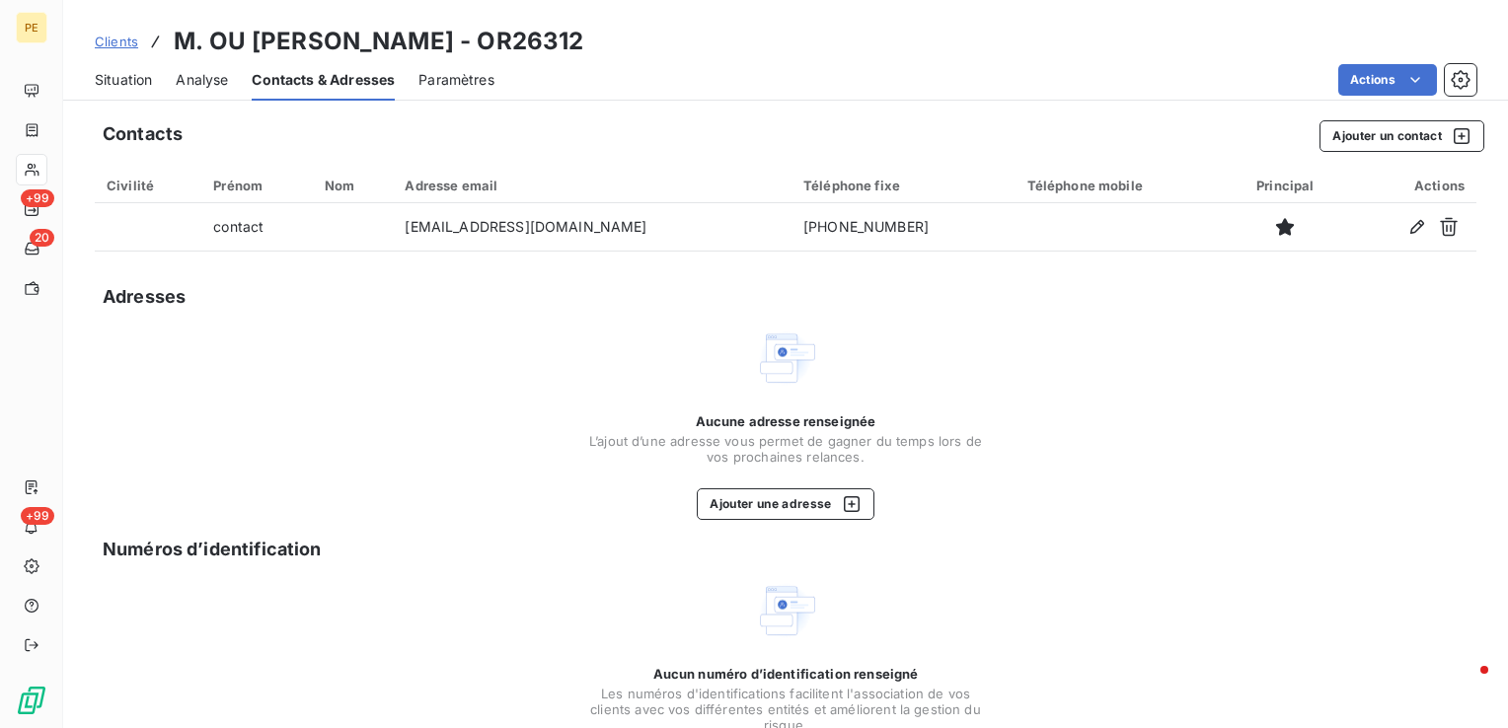
drag, startPoint x: 704, startPoint y: 239, endPoint x: 601, endPoint y: 356, distance: 156.0
click at [601, 356] on div "Aucune adresse renseignée L’ajout d’une adresse vous permet de gagner du temps …" at bounding box center [785, 423] width 395 height 193
click at [130, 83] on span "Situation" at bounding box center [123, 80] width 57 height 20
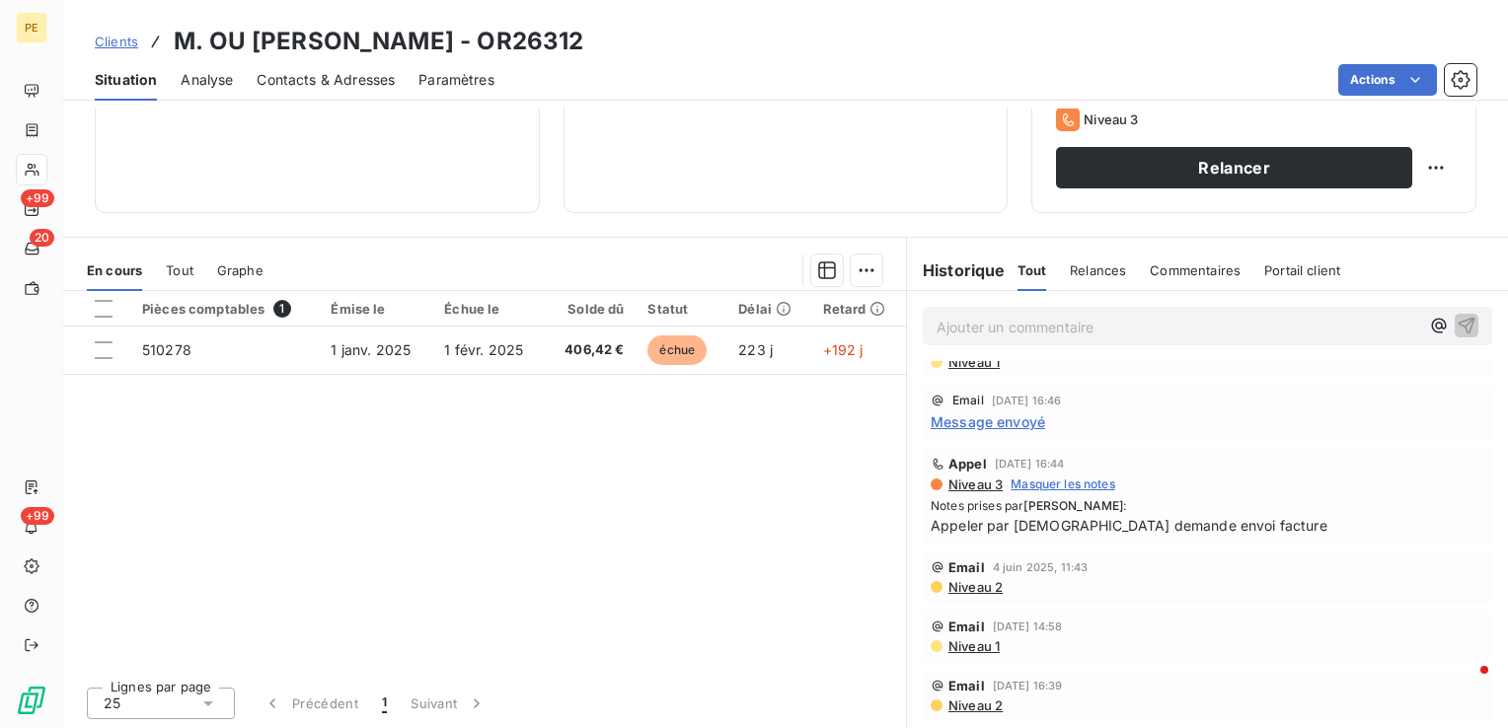
scroll to position [99, 0]
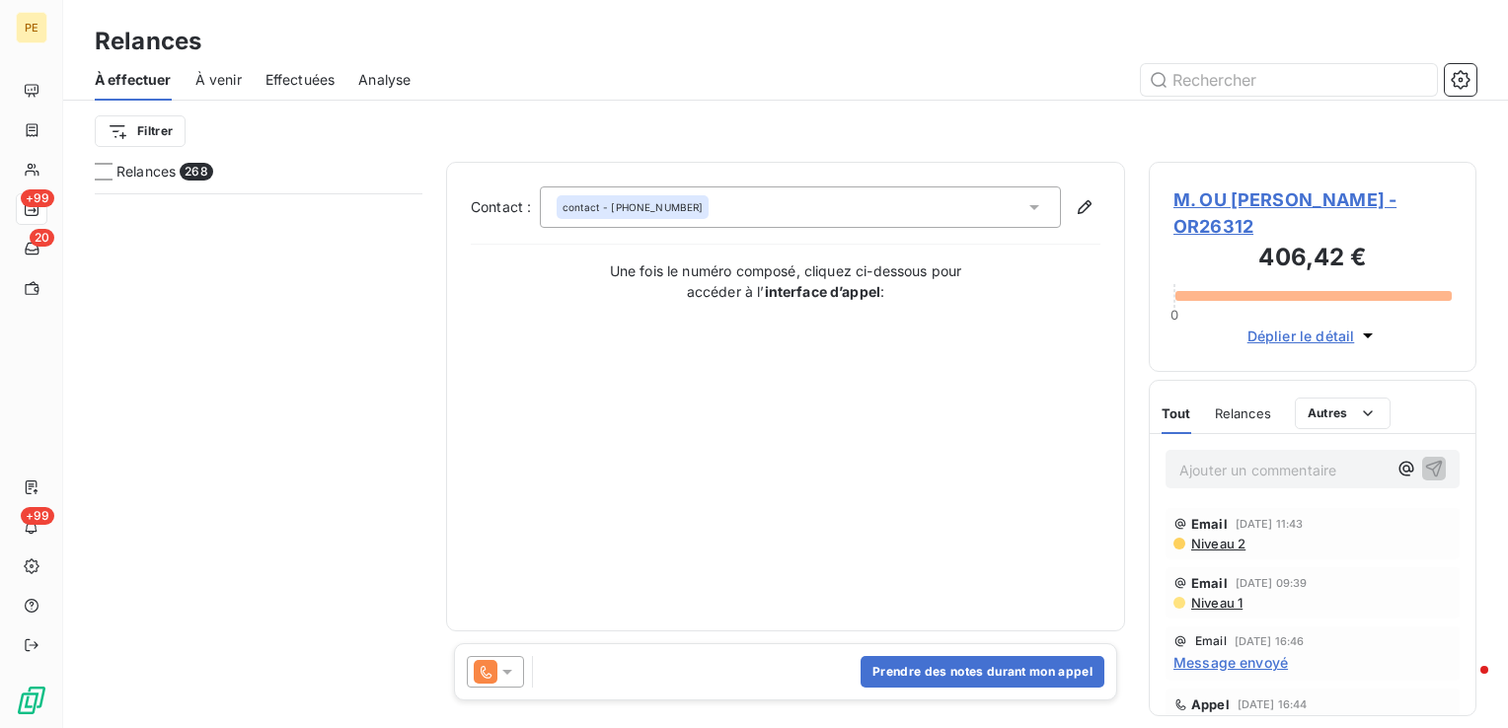
scroll to position [29093, 0]
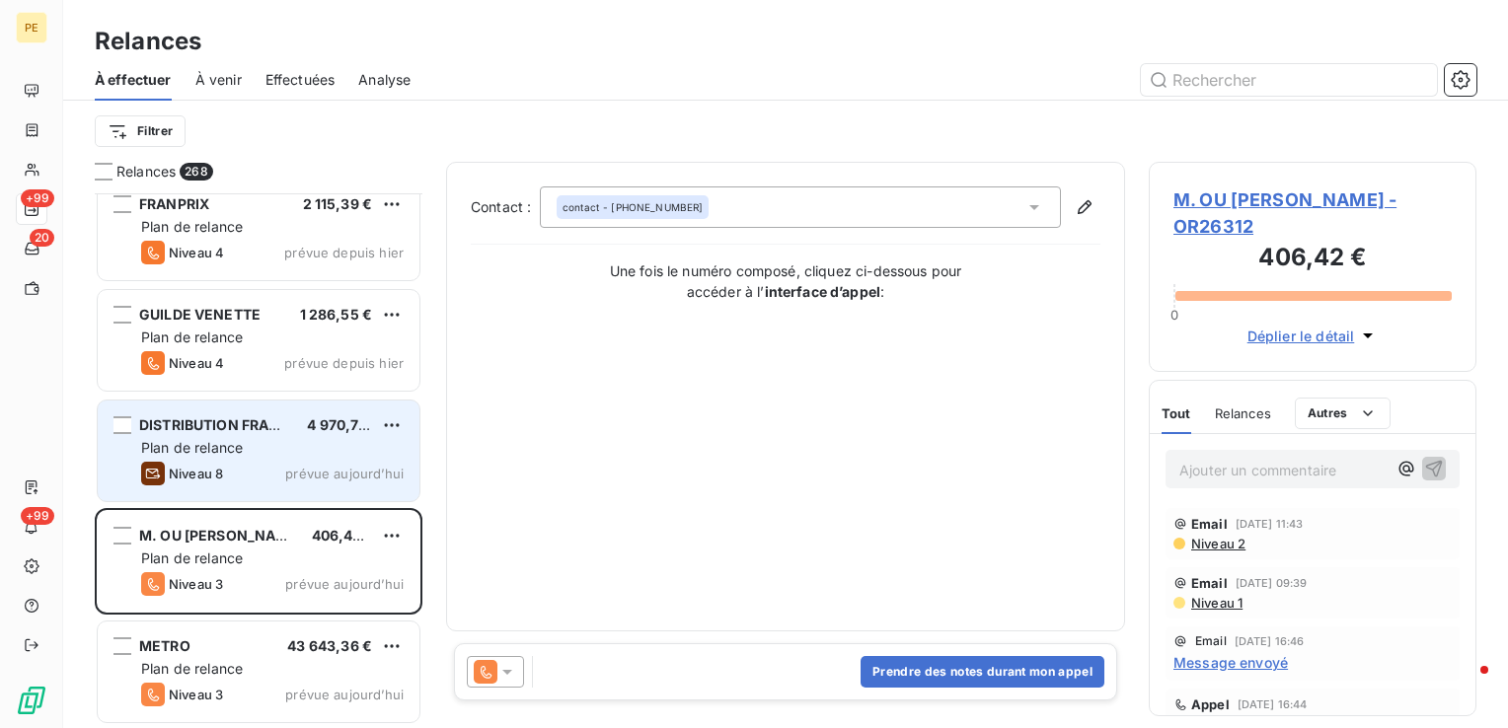
click at [234, 446] on span "Plan de relance" at bounding box center [192, 447] width 102 height 17
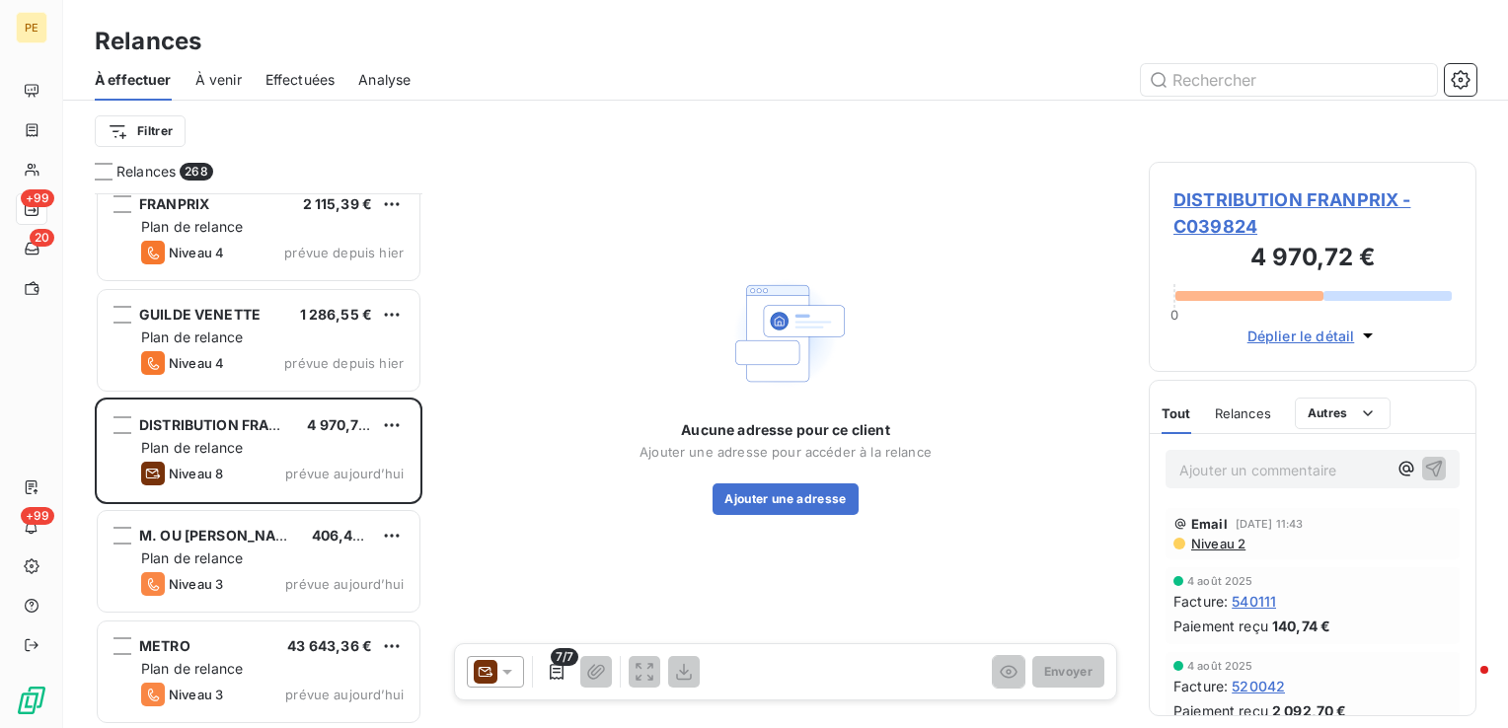
click at [1232, 543] on span "Niveau 2" at bounding box center [1217, 544] width 56 height 16
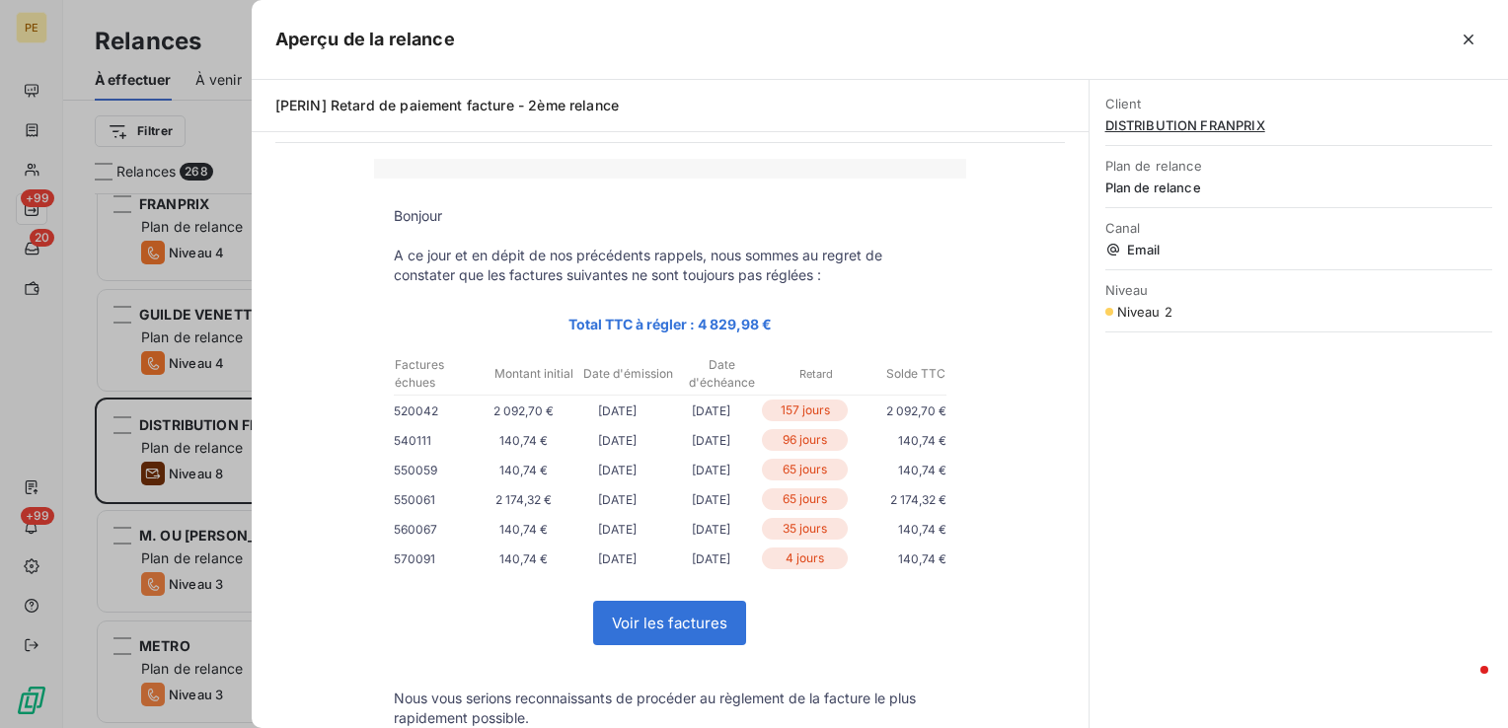
scroll to position [99, 0]
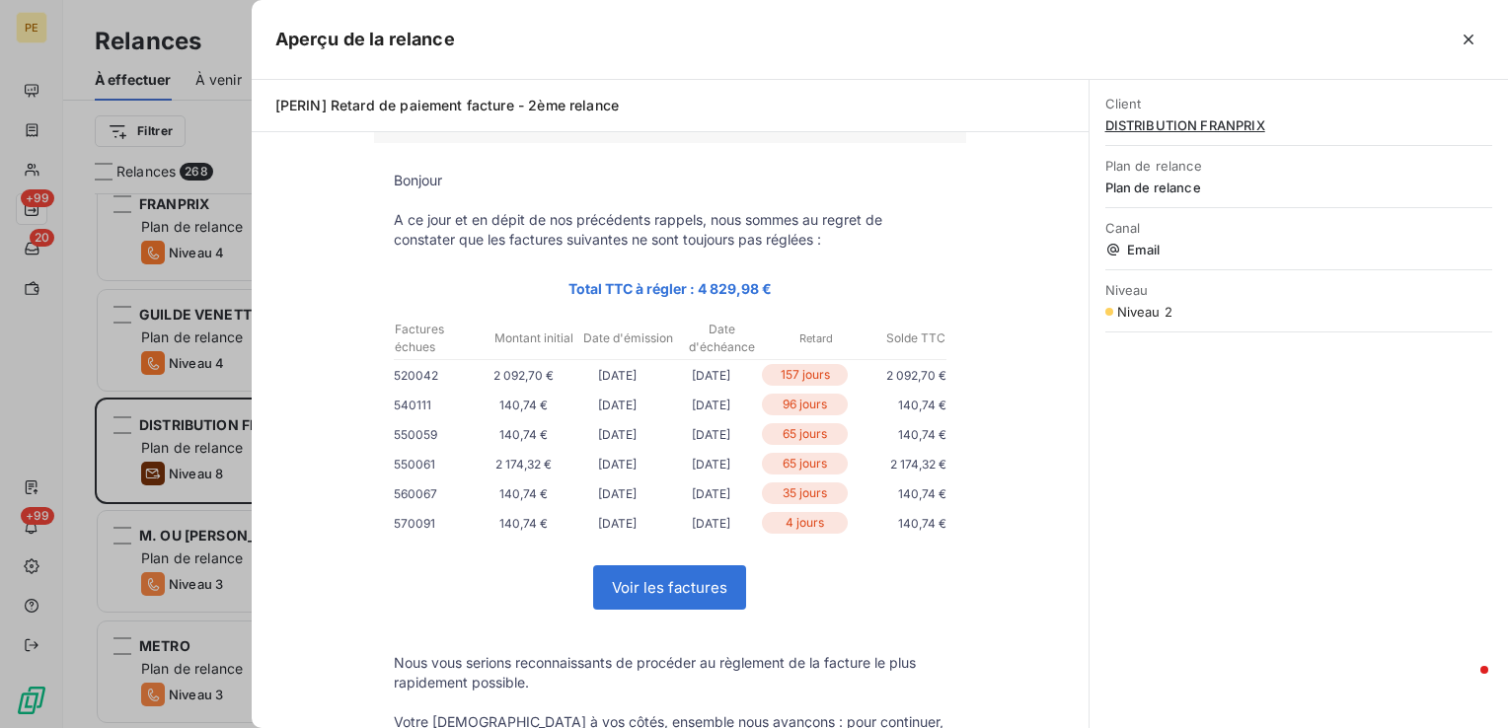
drag, startPoint x: 1464, startPoint y: 48, endPoint x: 1456, endPoint y: 57, distance: 11.9
click at [1465, 48] on icon "button" at bounding box center [1469, 40] width 20 height 20
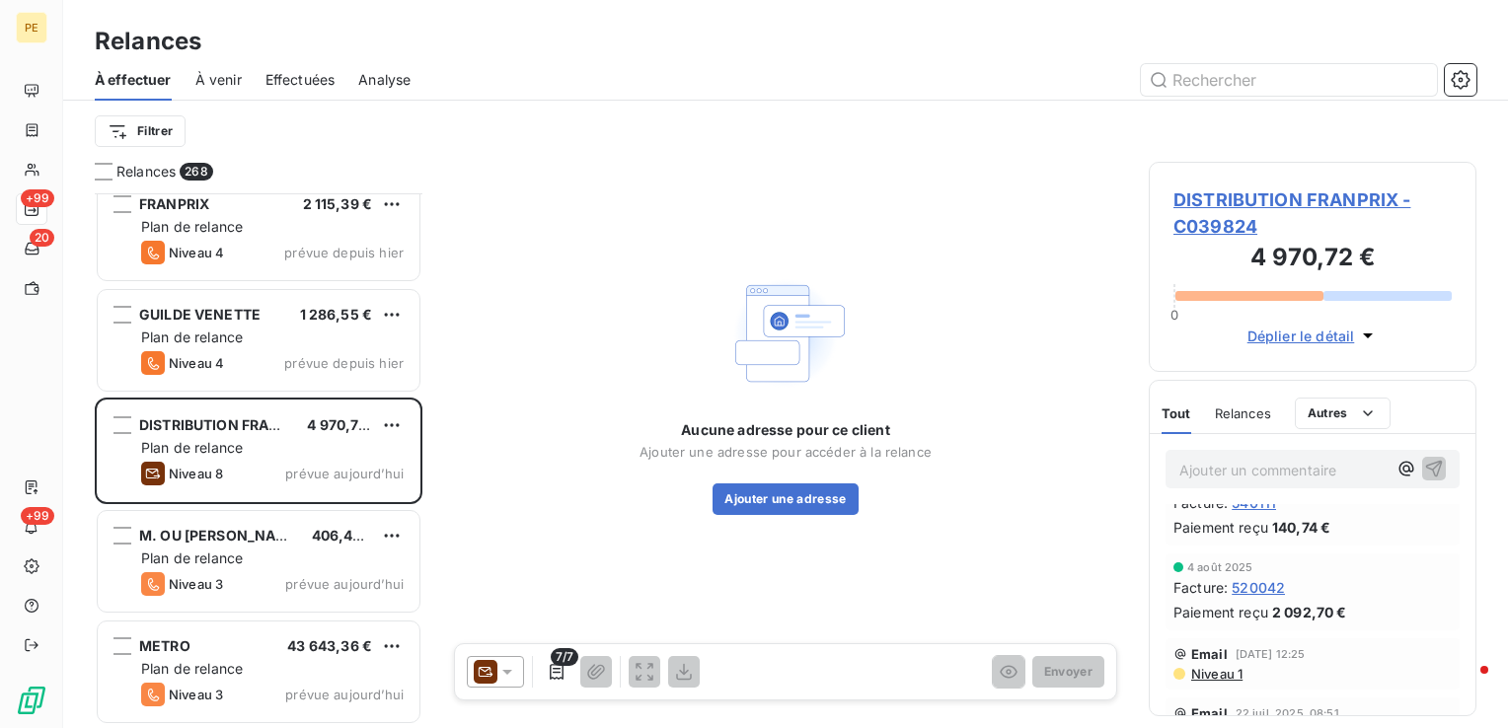
scroll to position [0, 0]
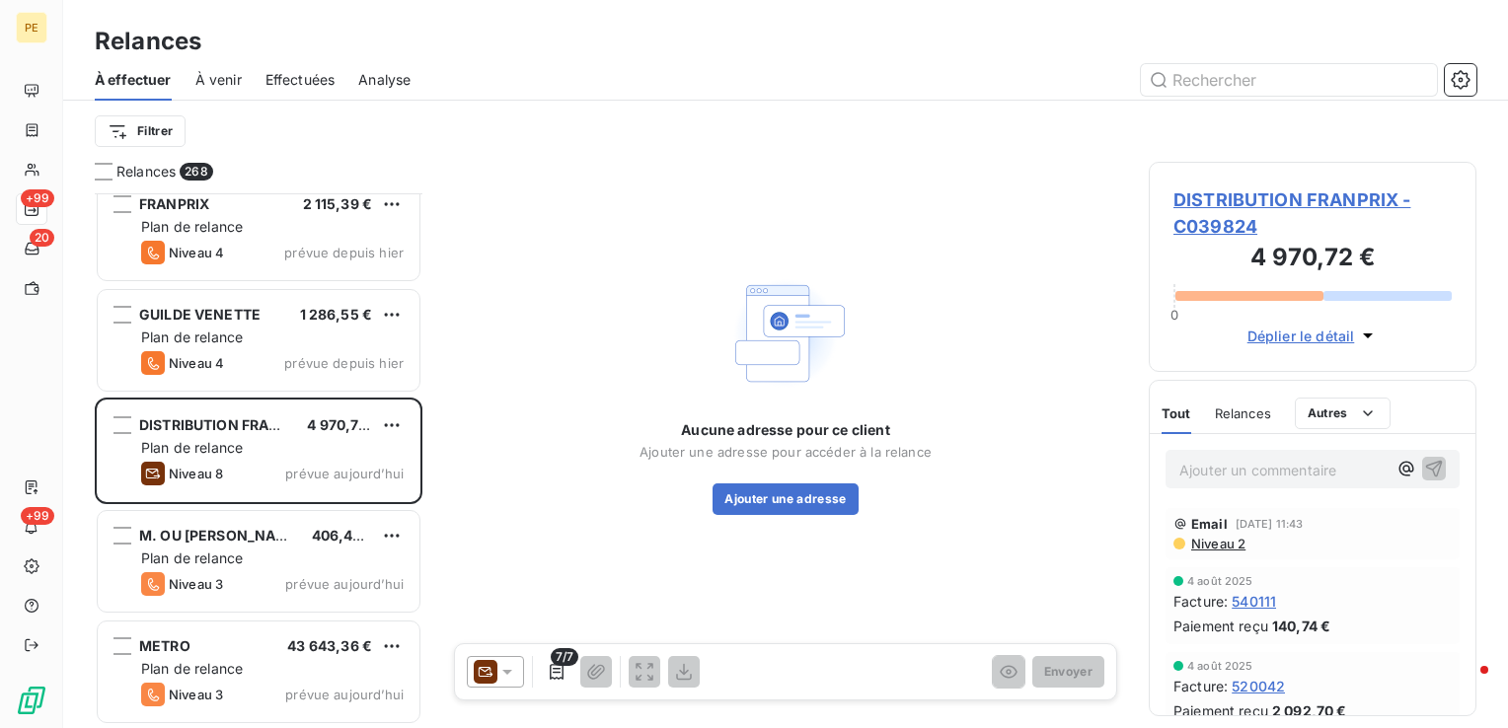
click at [502, 674] on icon at bounding box center [507, 672] width 20 height 20
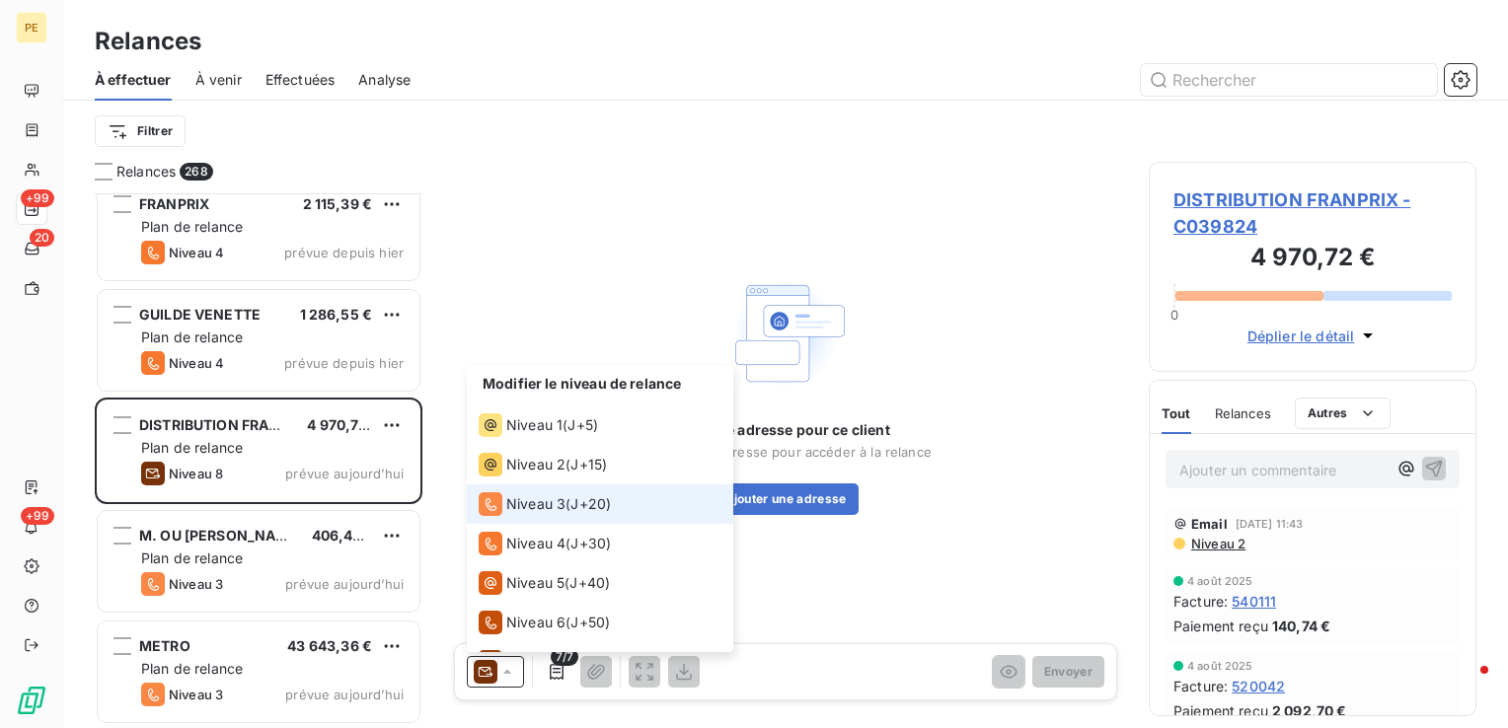
click at [585, 518] on li "Niveau 3 ( J+20 )" at bounding box center [600, 504] width 267 height 39
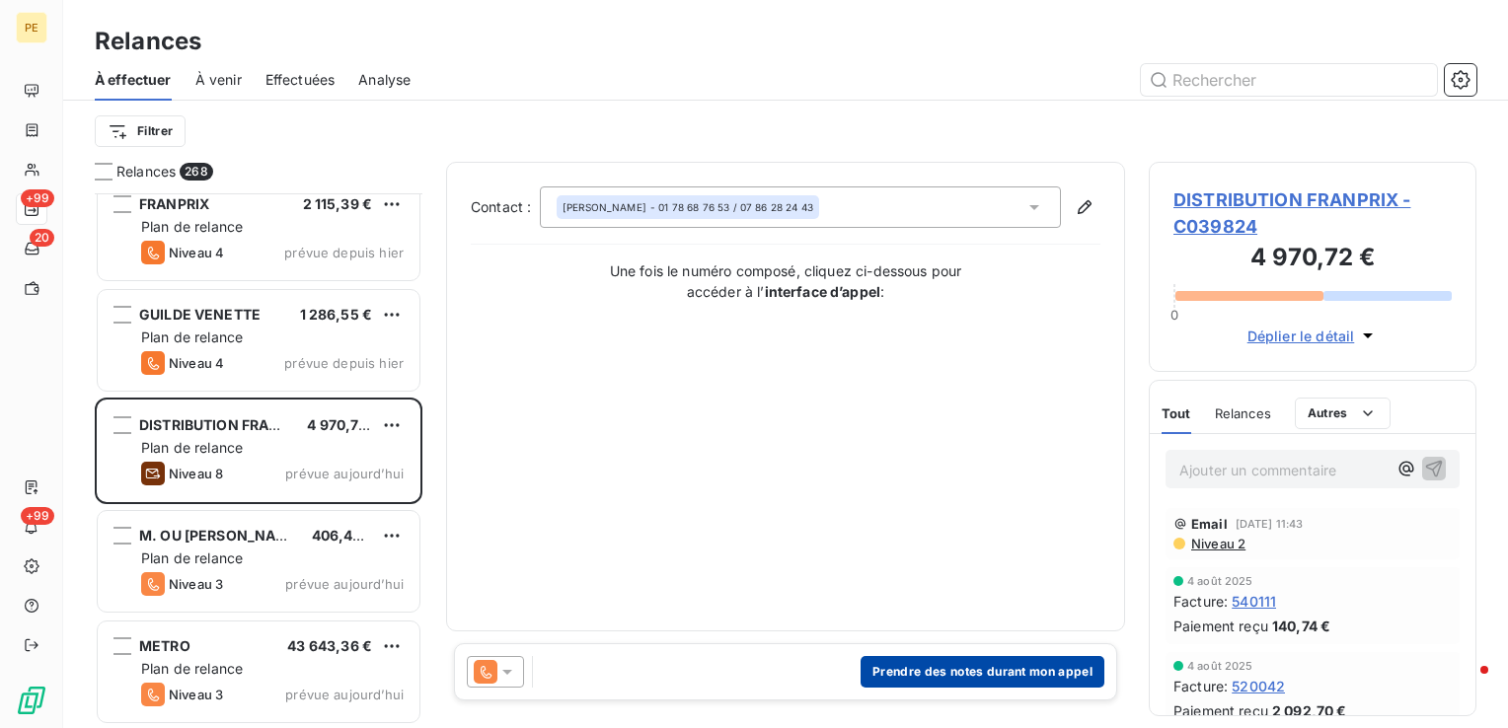
click at [983, 681] on button "Prendre des notes durant mon appel" at bounding box center [983, 672] width 244 height 32
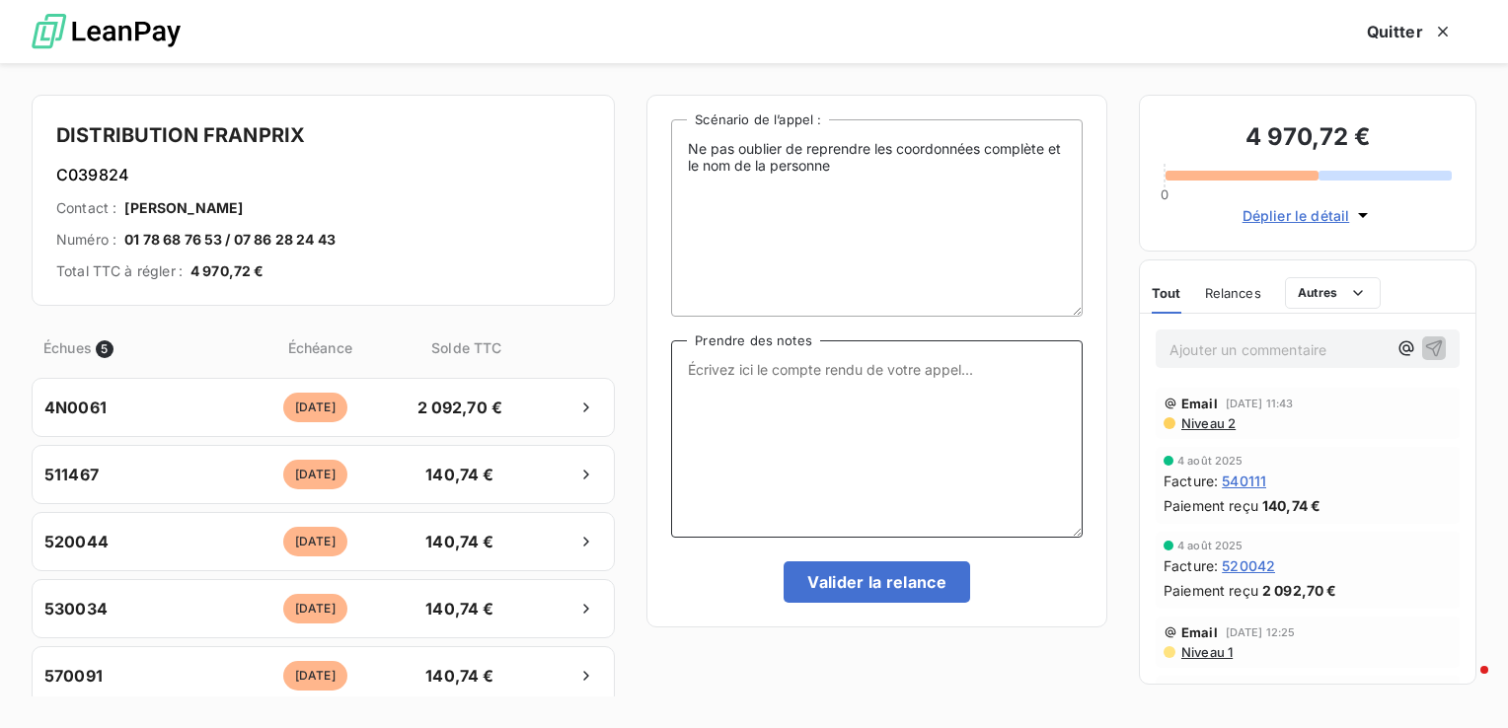
click at [798, 399] on textarea "Prendre des notes" at bounding box center [877, 439] width 412 height 197
click at [806, 375] on textarea "Prendre des notes" at bounding box center [877, 439] width 412 height 197
click at [833, 388] on textarea "Prendre des notes" at bounding box center [877, 439] width 412 height 197
click at [888, 414] on textarea "Prendre des notes" at bounding box center [877, 439] width 412 height 197
click at [780, 430] on textarea "Prendre des notes" at bounding box center [877, 439] width 412 height 197
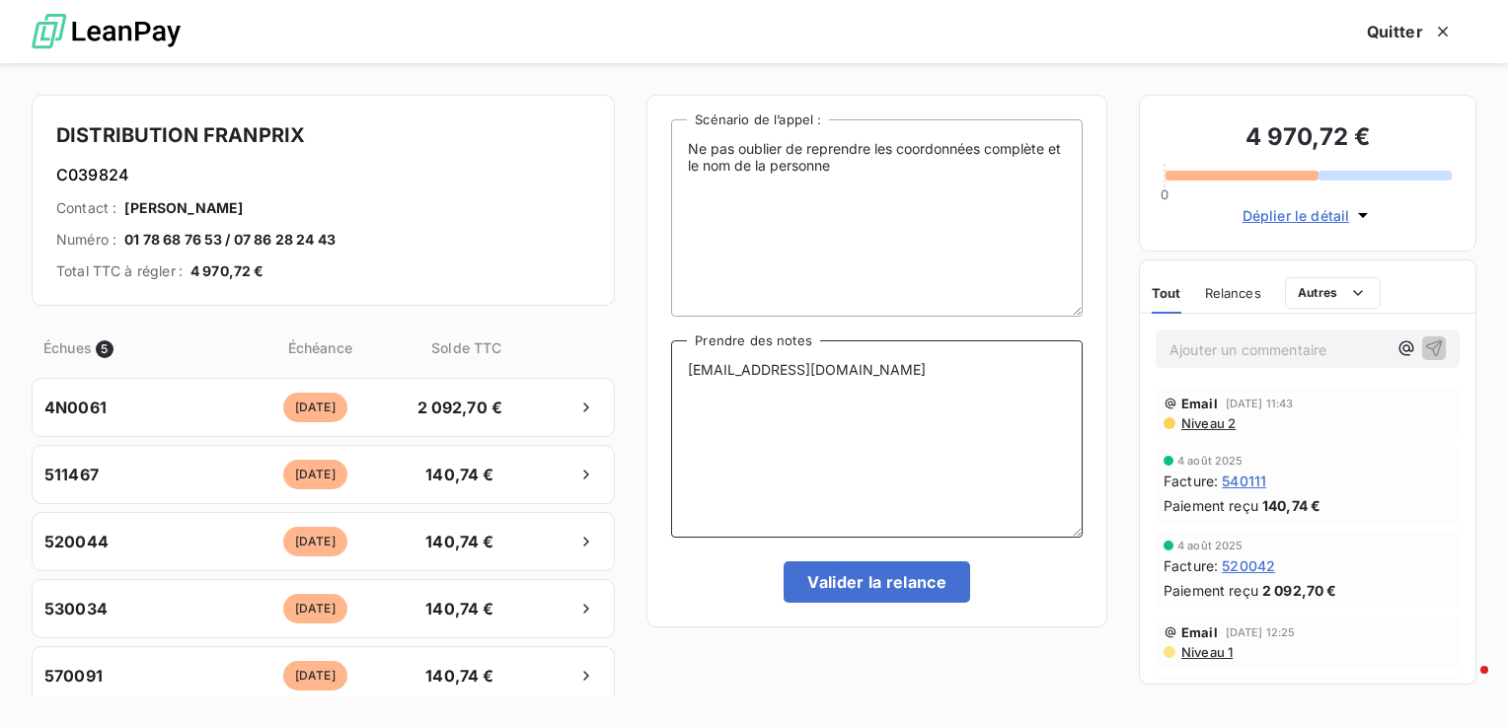
drag, startPoint x: 872, startPoint y: 379, endPoint x: 561, endPoint y: 375, distance: 311.0
click at [561, 375] on div "DISTRIBUTION FRANPRIX C039824 Contact : Sandrine KLAI Numéro : 01 78 68 76 53 /…" at bounding box center [754, 395] width 1508 height 665
click at [688, 364] on textarea "fournisseur@fp-lp.fr" at bounding box center [877, 439] width 412 height 197
drag, startPoint x: 855, startPoint y: 416, endPoint x: 675, endPoint y: 416, distance: 179.6
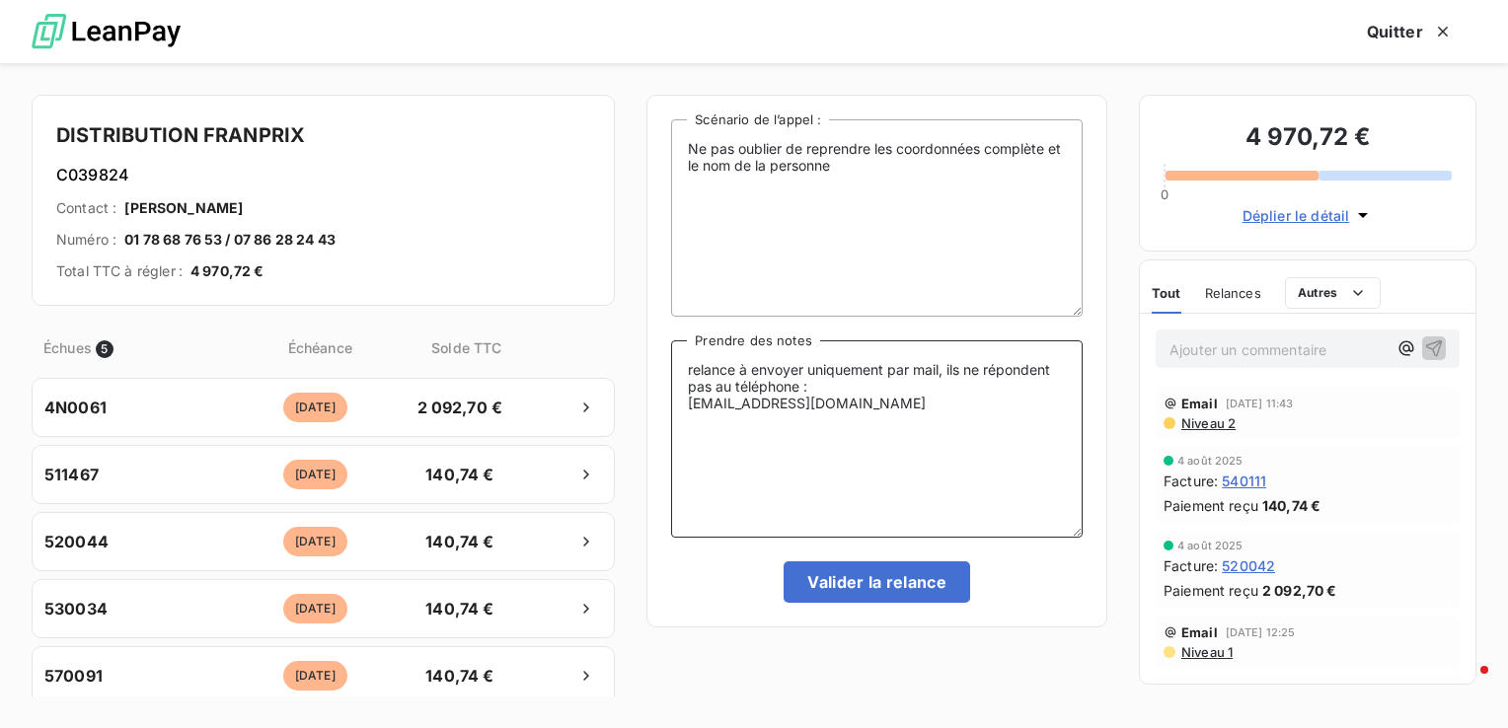
click at [675, 416] on textarea "relance à envoyer uniquement par mail, ils ne répondent pas au téléphone : four…" at bounding box center [877, 439] width 412 height 197
type textarea "relance à envoyer uniquement par mail, ils ne répondent pas au téléphone : four…"
click at [889, 591] on button "Valider la relance" at bounding box center [877, 582] width 187 height 41
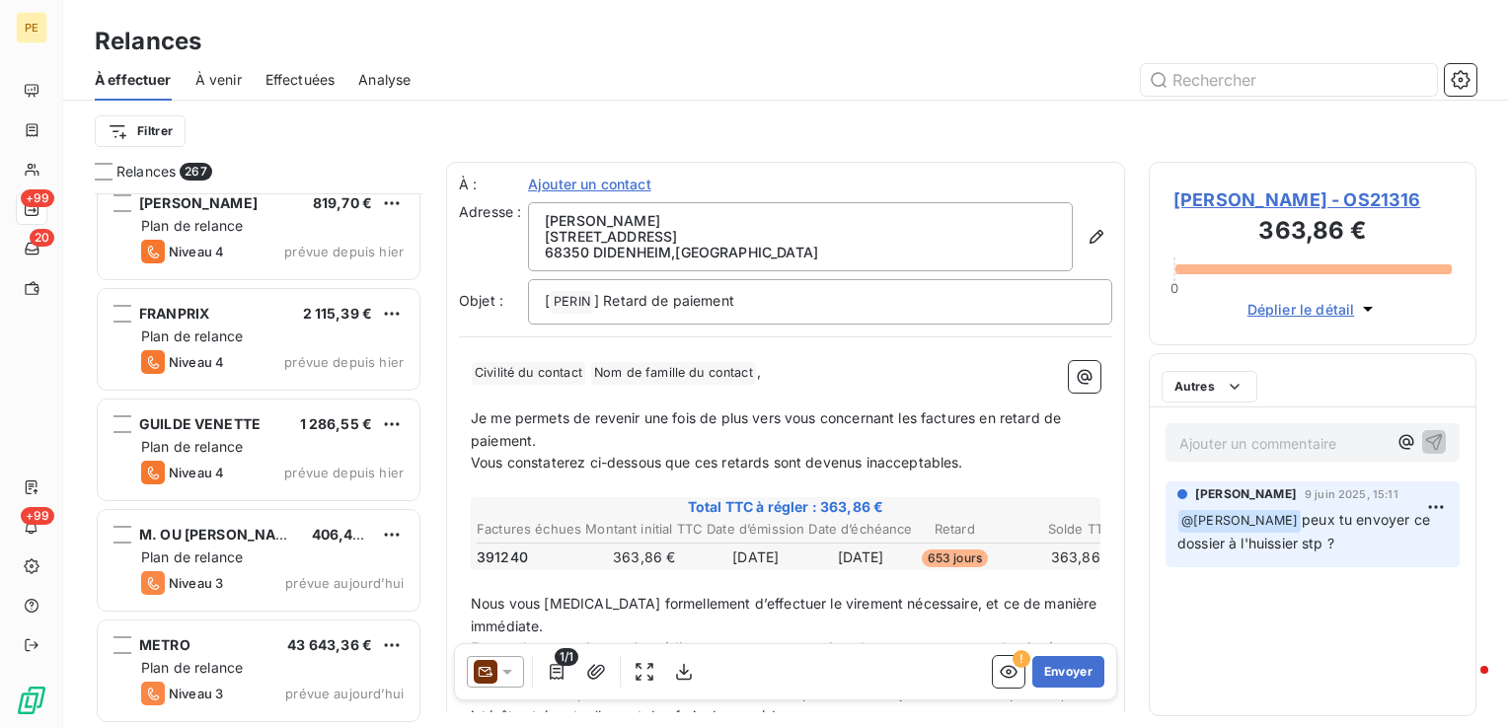
scroll to position [28982, 0]
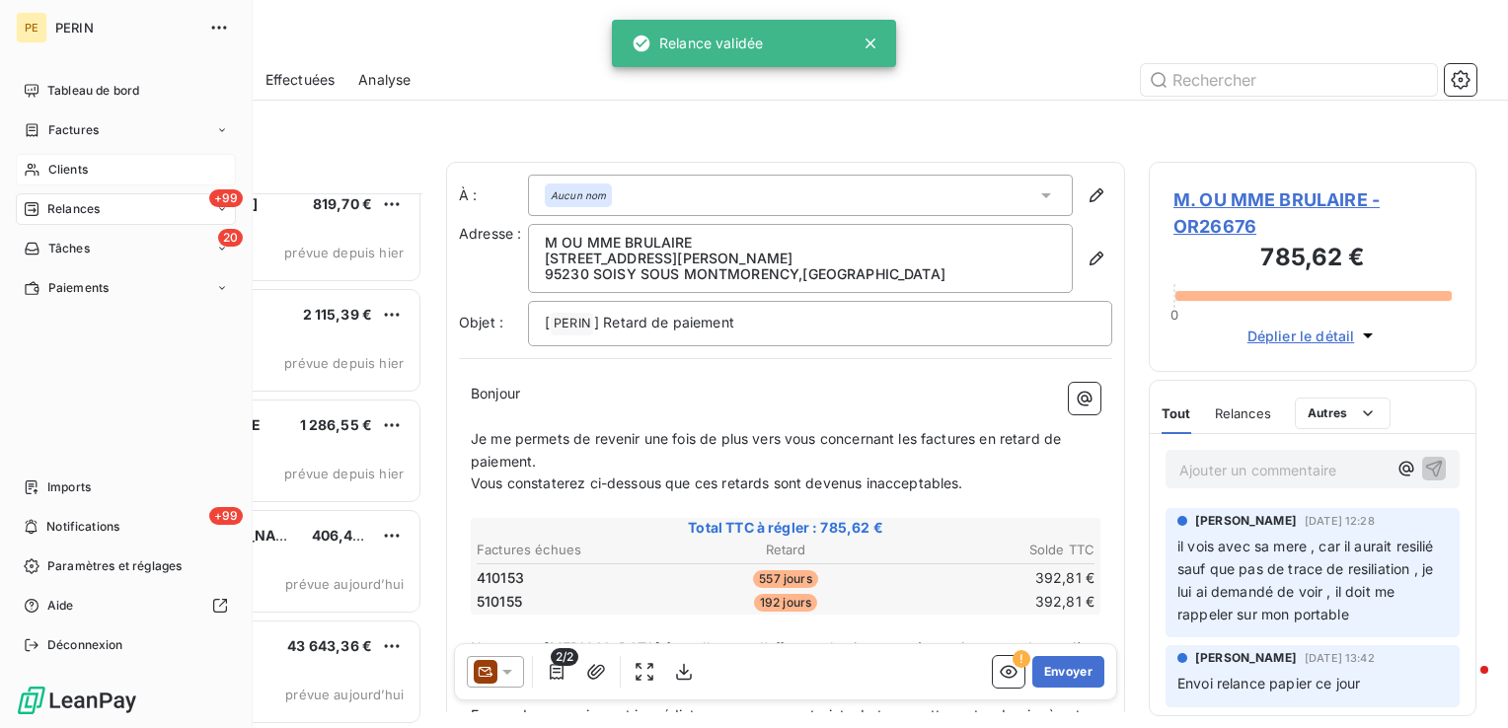
click at [59, 162] on span "Clients" at bounding box center [67, 170] width 39 height 18
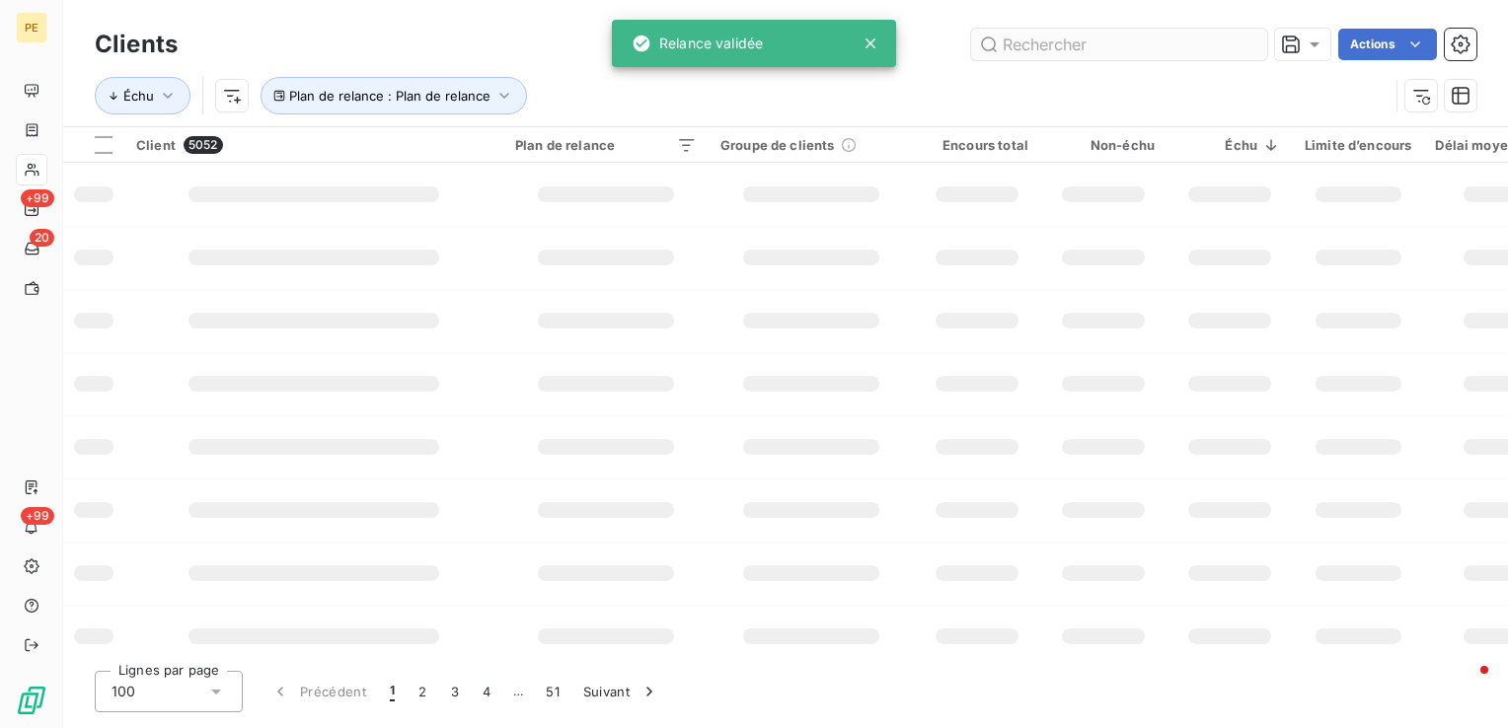
click at [1168, 38] on input "text" at bounding box center [1119, 45] width 296 height 32
type input "franprix"
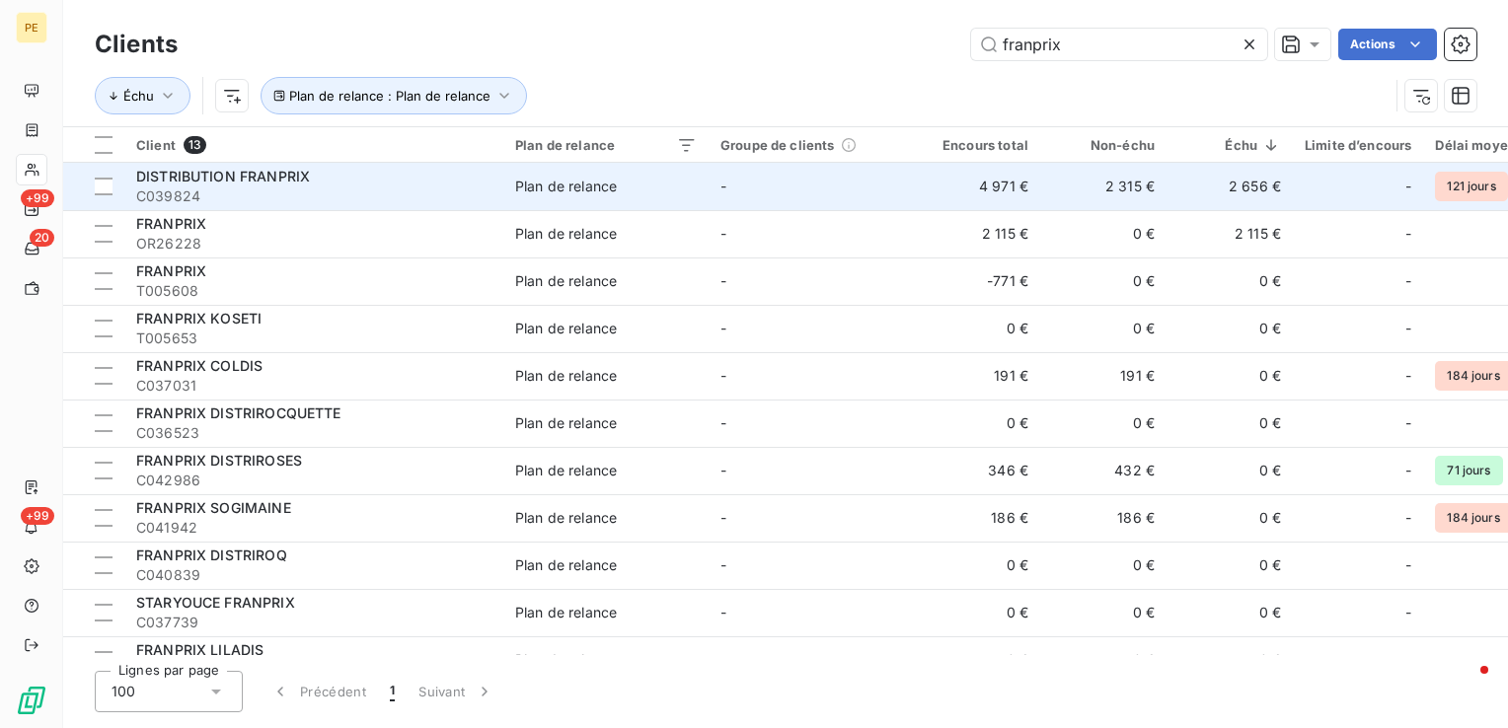
click at [982, 191] on td "4 971 €" at bounding box center [977, 186] width 126 height 47
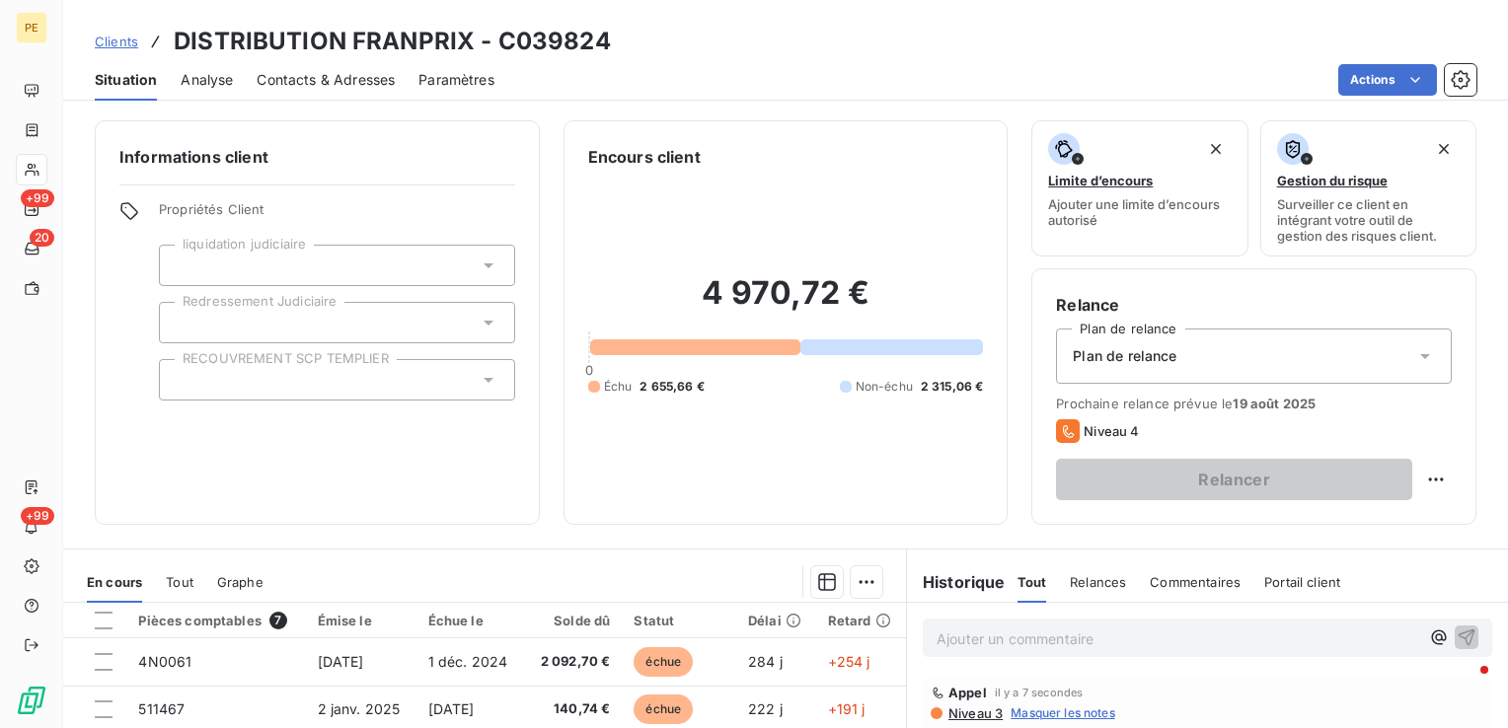
click at [316, 77] on span "Contacts & Adresses" at bounding box center [326, 80] width 138 height 20
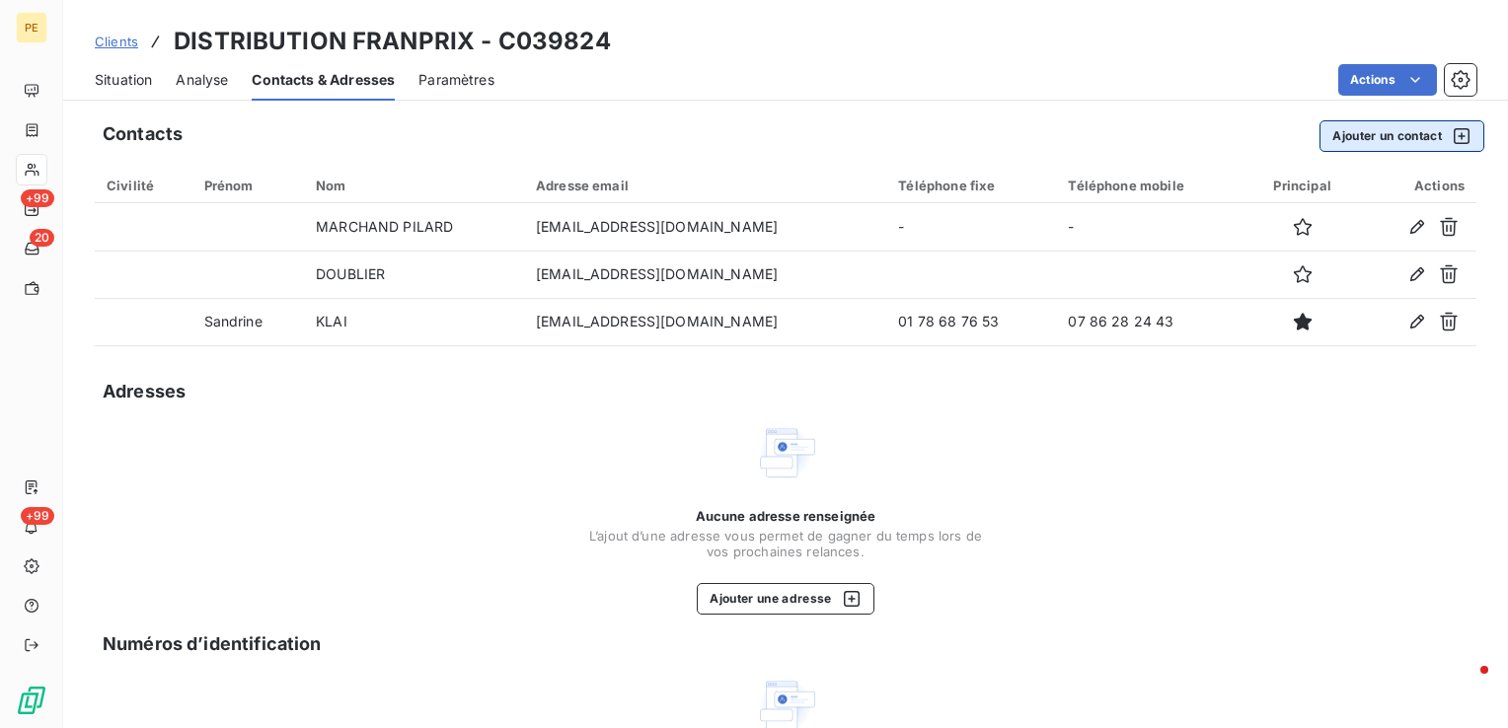
click at [1362, 130] on button "Ajouter un contact" at bounding box center [1402, 136] width 165 height 32
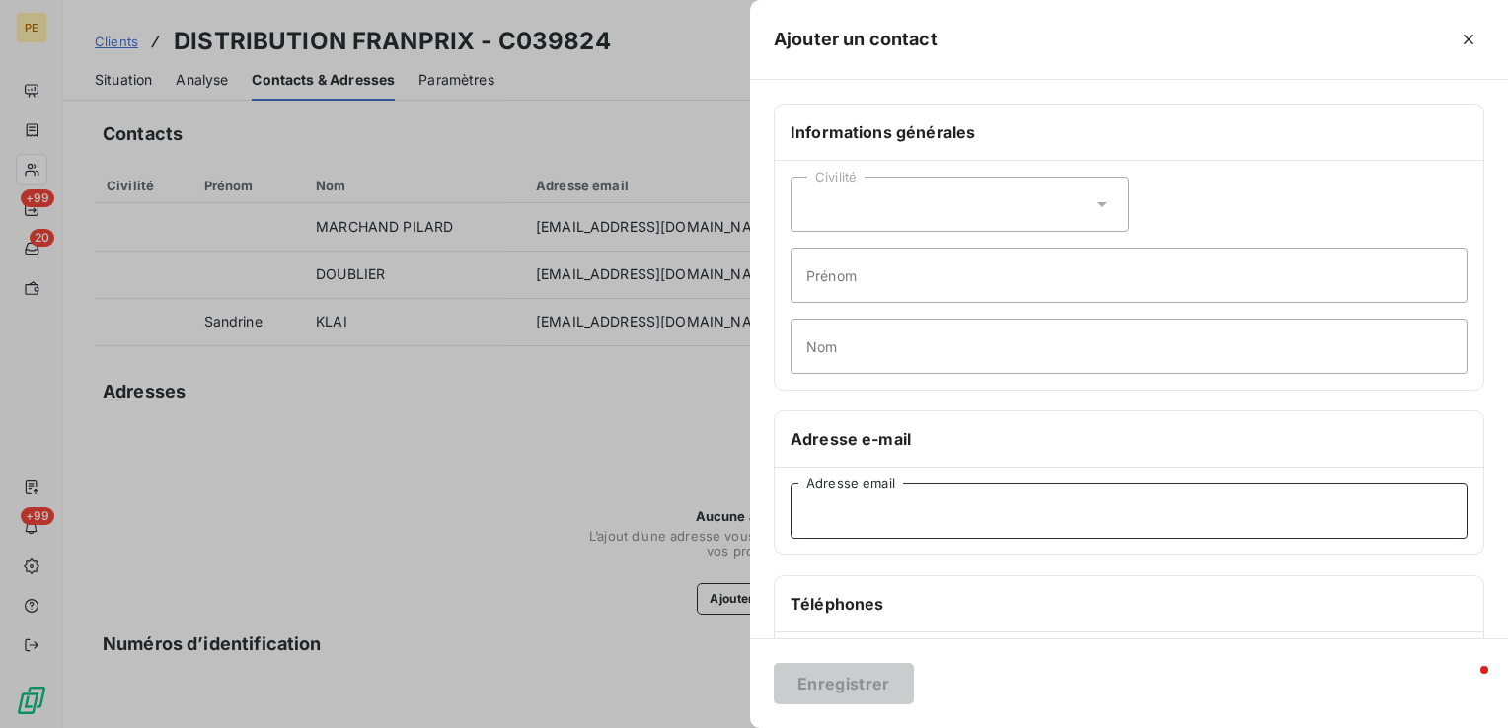
click at [880, 491] on input "Adresse email" at bounding box center [1129, 511] width 677 height 55
paste input "fournisseur@fp-lp.fr"
type input "fournisseur@fp-lp.fr"
click at [853, 689] on button "Enregistrer" at bounding box center [844, 683] width 140 height 41
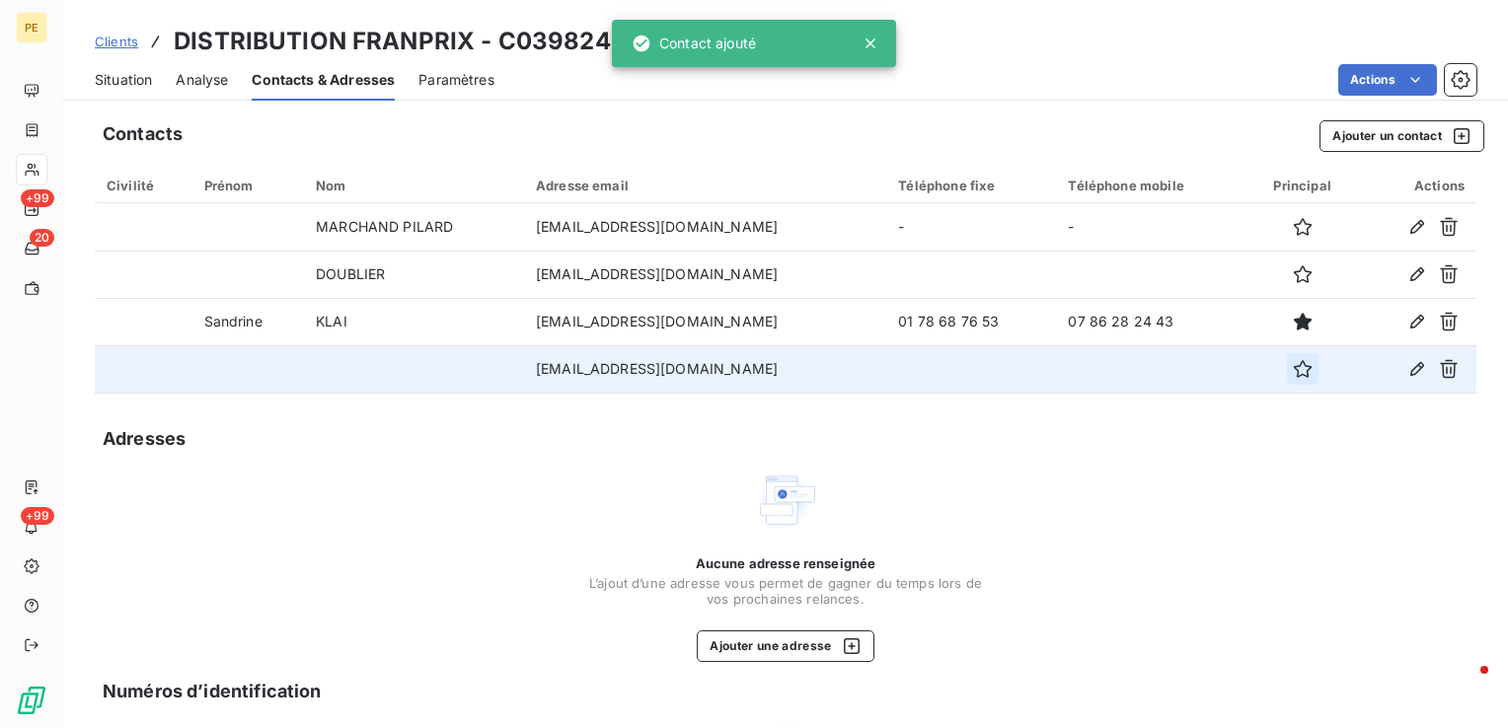
click at [1293, 374] on button "button" at bounding box center [1303, 369] width 32 height 32
click at [106, 84] on span "Situation" at bounding box center [123, 80] width 57 height 20
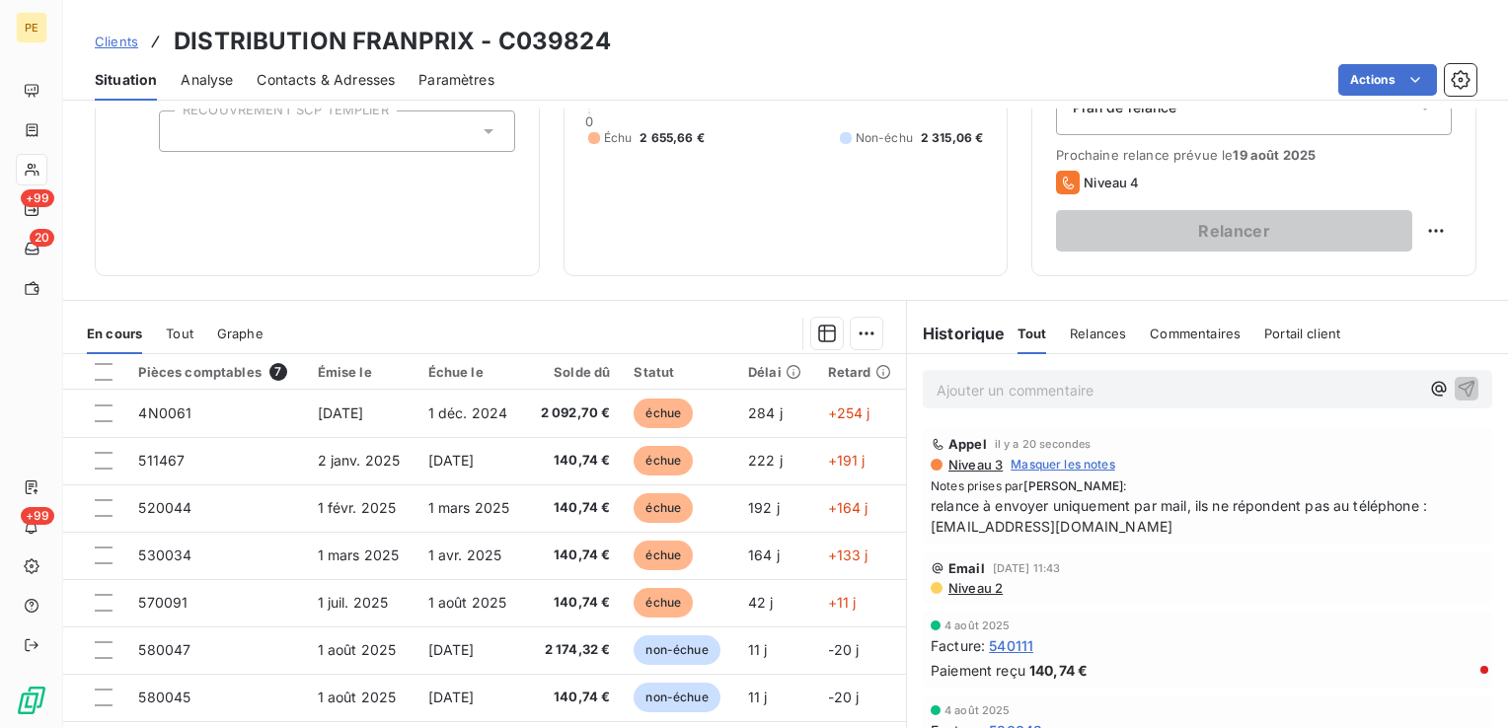
scroll to position [213, 0]
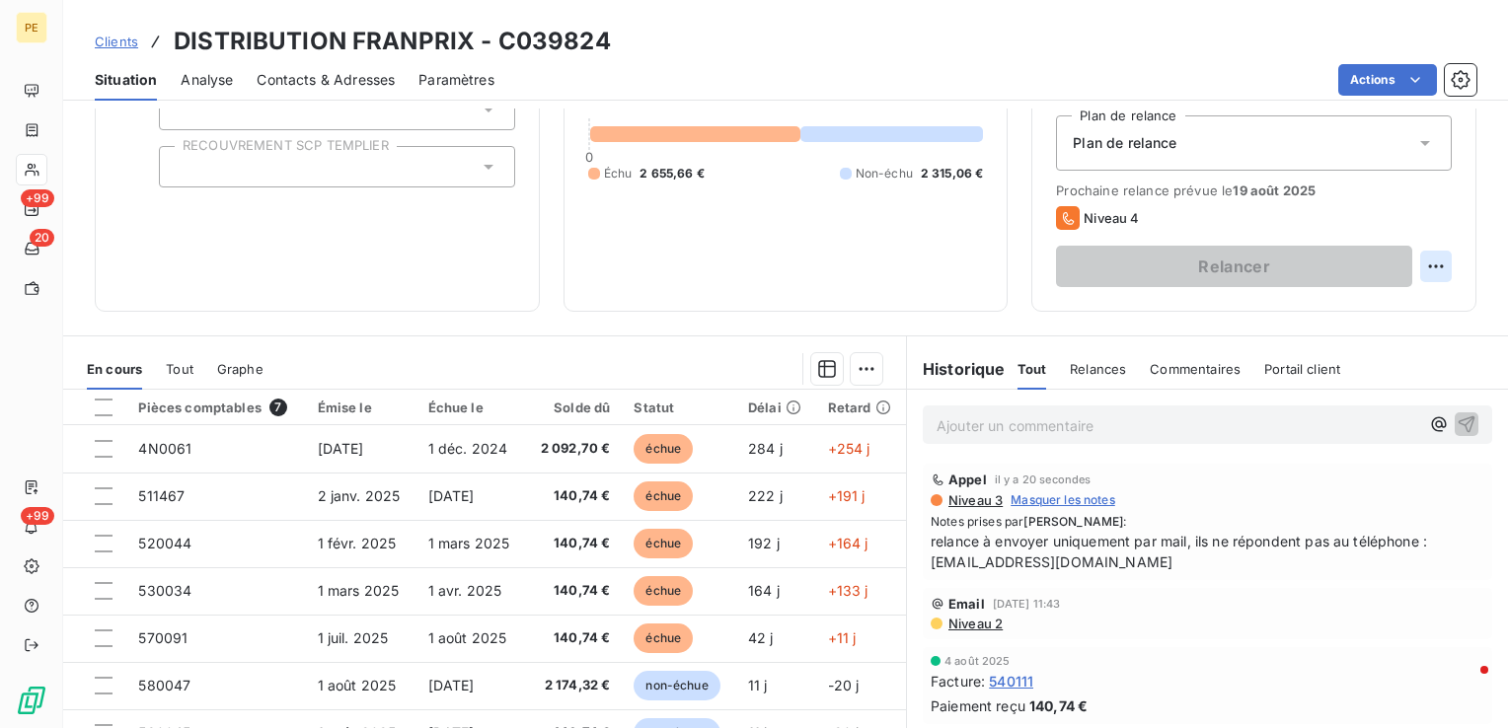
click at [1428, 258] on html "PE +99 20 +99 Clients DISTRIBUTION FRANPRIX - C039824 Situation Analyse Contact…" at bounding box center [754, 364] width 1508 height 728
click at [1433, 261] on html "PE +99 20 +99 Clients DISTRIBUTION FRANPRIX - C039824 Situation Analyse Contact…" at bounding box center [754, 364] width 1508 height 728
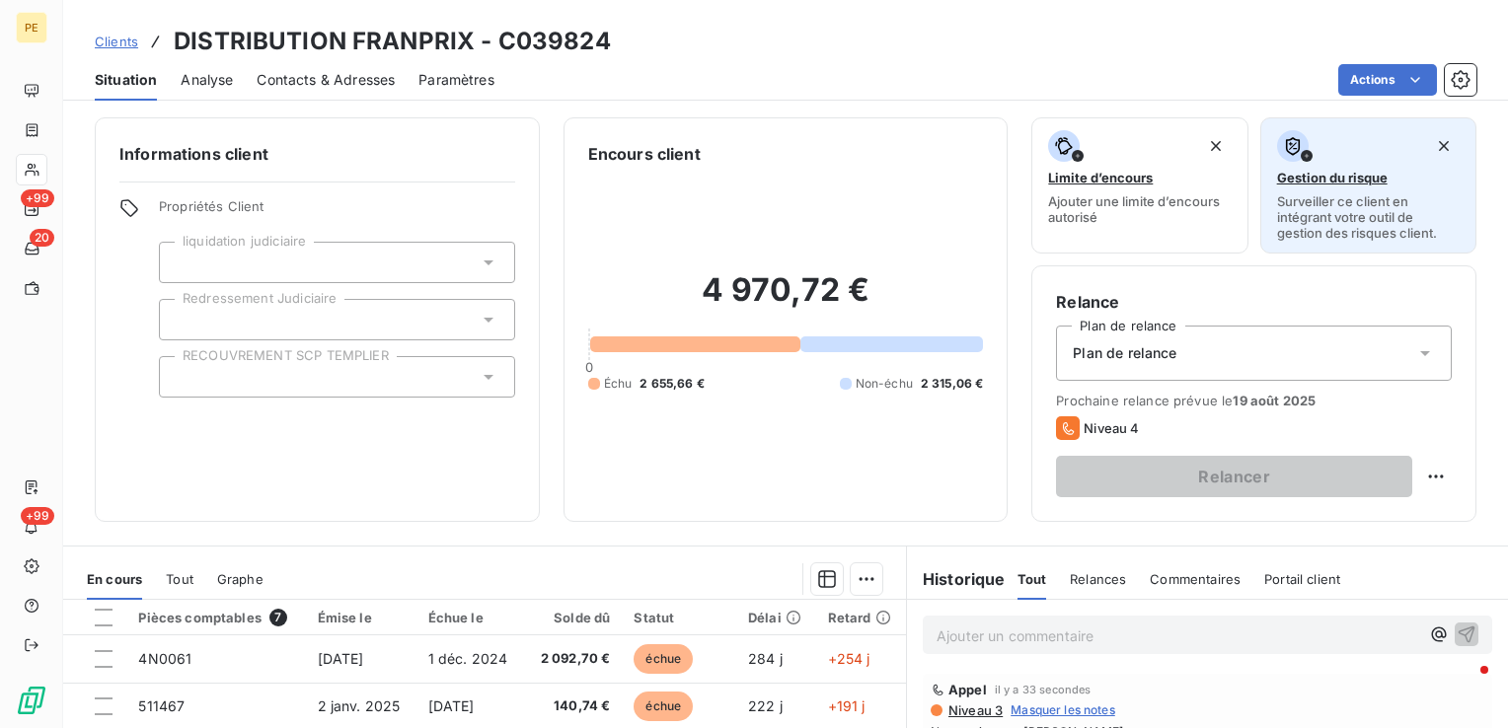
scroll to position [0, 0]
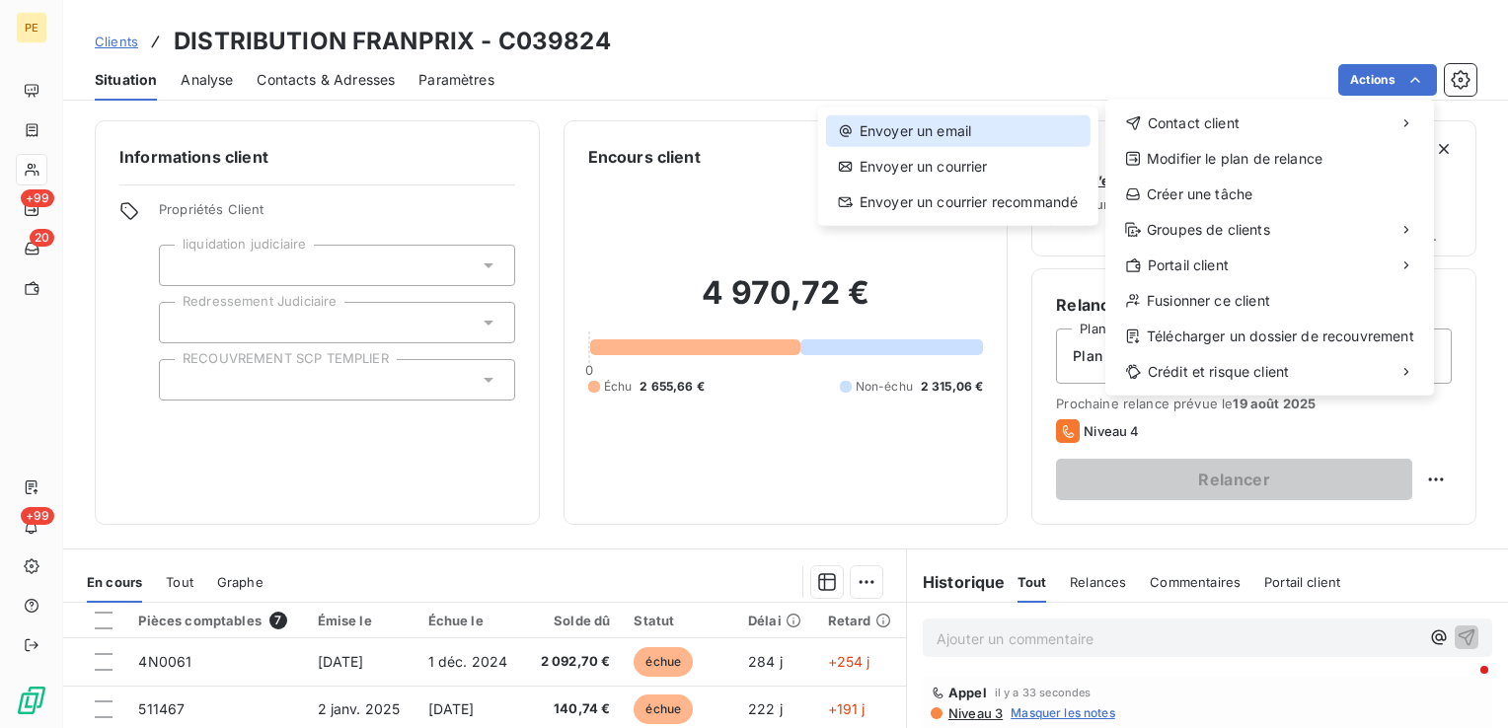
click at [967, 130] on div "Envoyer un email" at bounding box center [958, 131] width 265 height 32
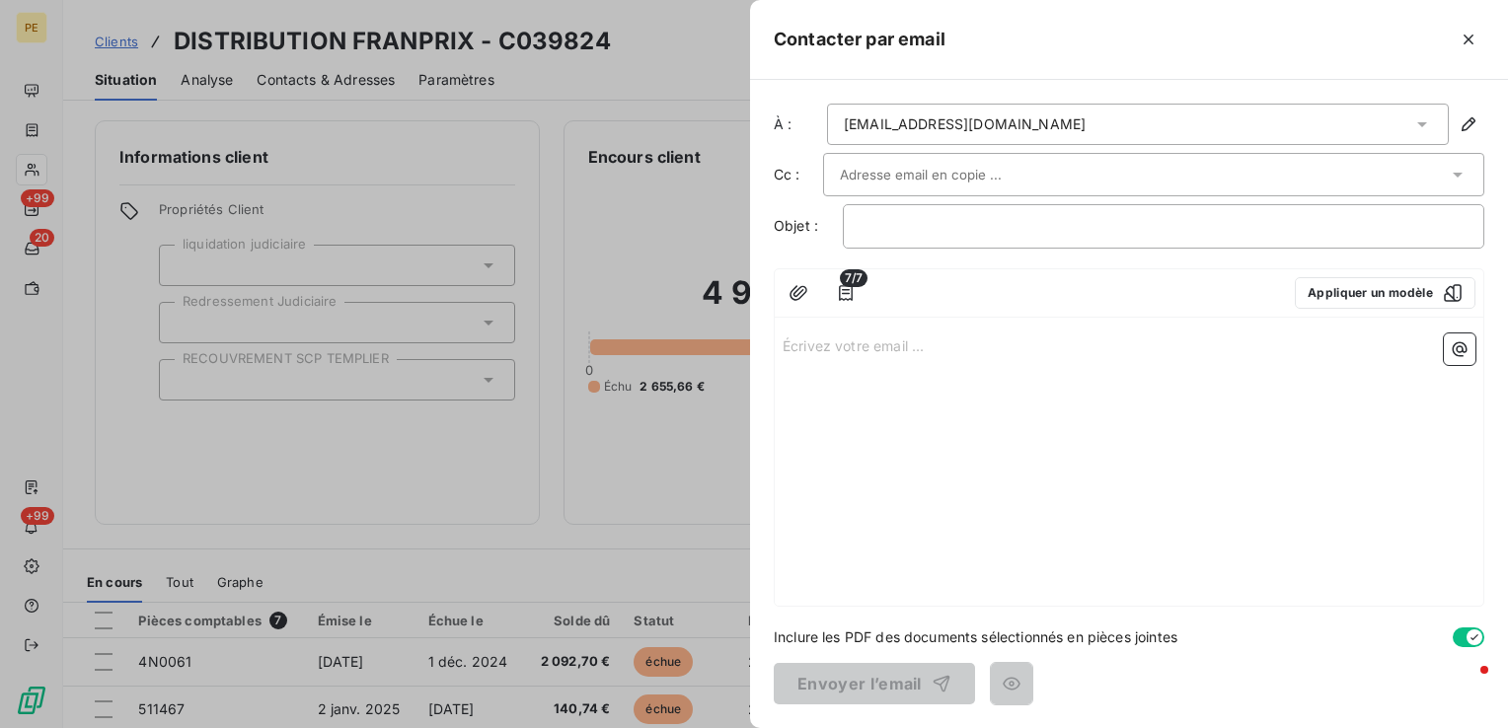
click at [961, 177] on input "text" at bounding box center [946, 175] width 212 height 30
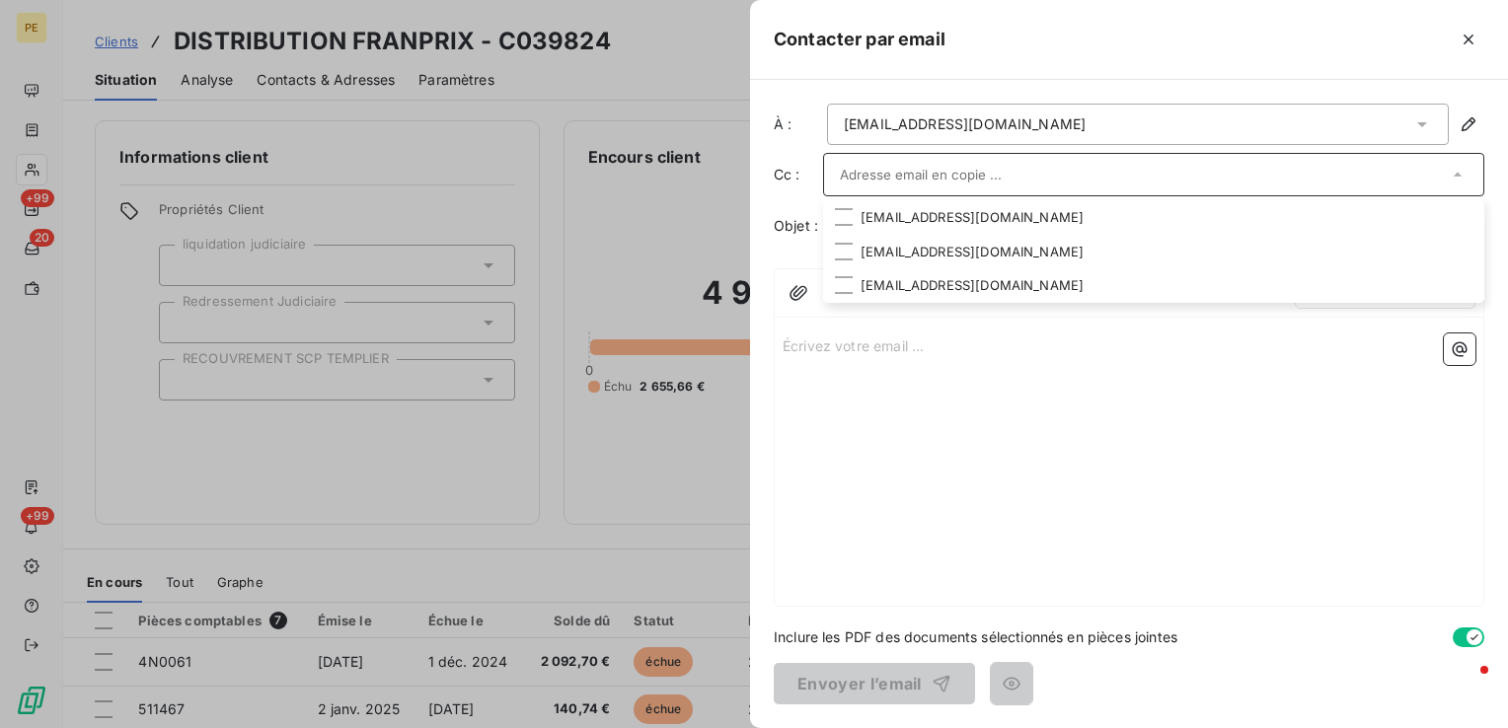
click at [1155, 567] on div "Écrivez votre email ... ﻿" at bounding box center [1129, 466] width 709 height 280
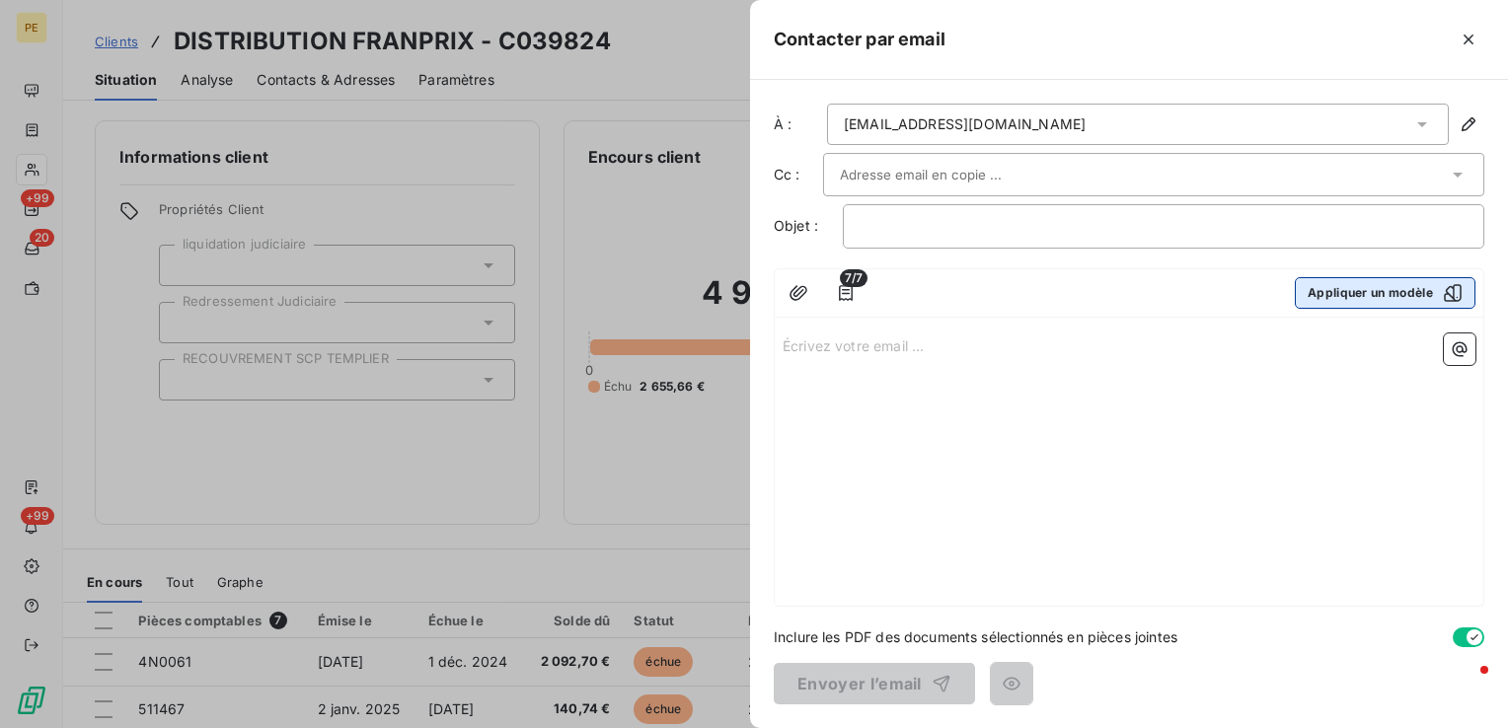
click at [1436, 283] on div "button" at bounding box center [1448, 293] width 30 height 20
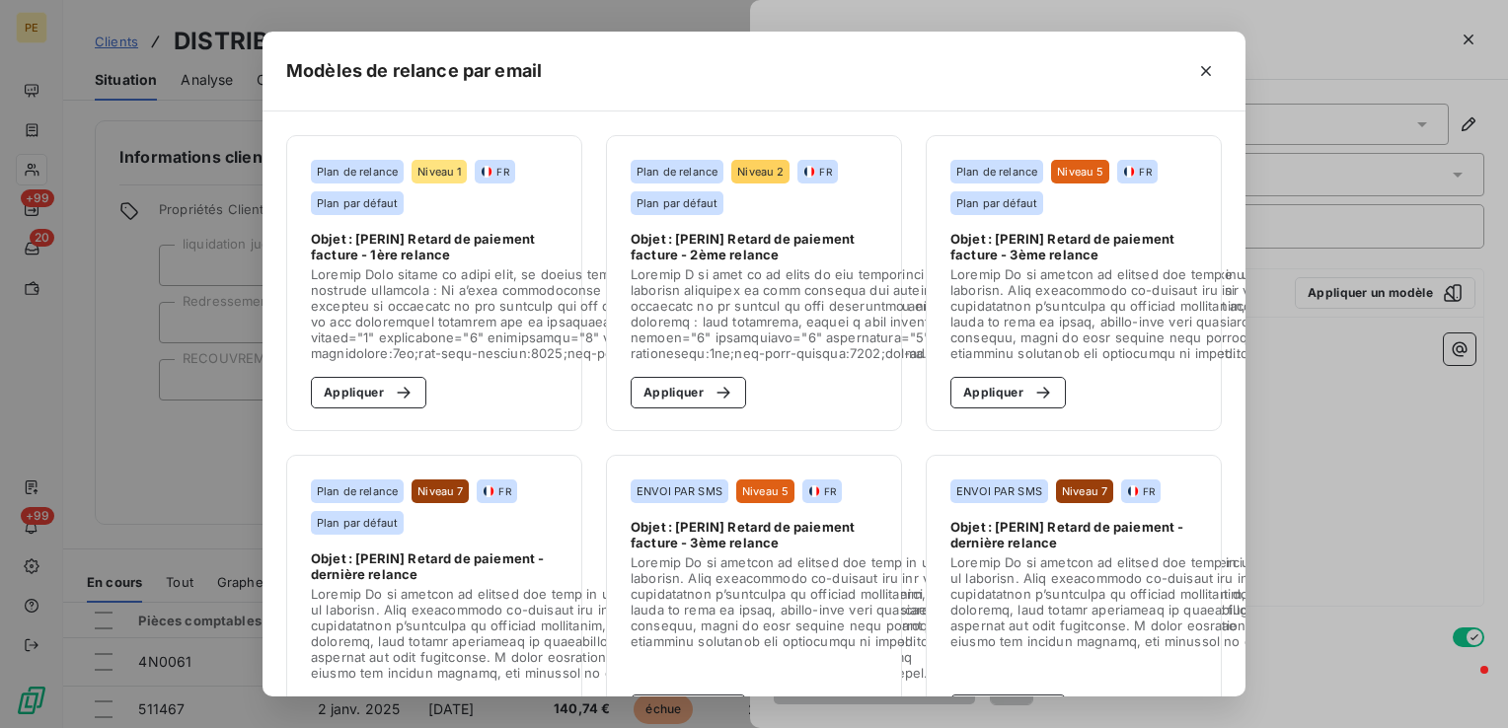
click at [413, 221] on section "Plan de relance Niveau 1 FR Plan par défaut Objet : [PERIN] Retard de paiement …" at bounding box center [434, 283] width 296 height 296
click at [378, 381] on button "Appliquer" at bounding box center [368, 393] width 115 height 32
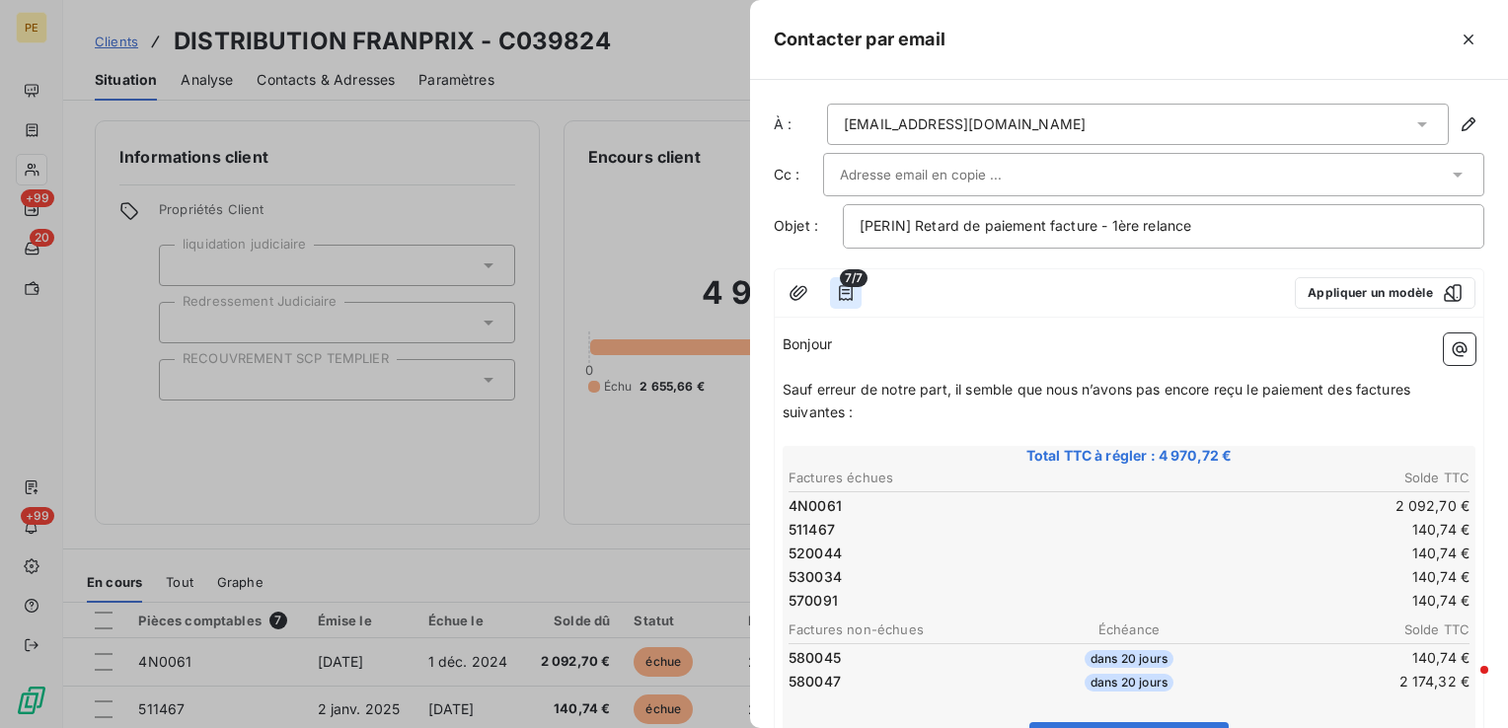
click at [851, 292] on icon "button" at bounding box center [846, 293] width 14 height 16
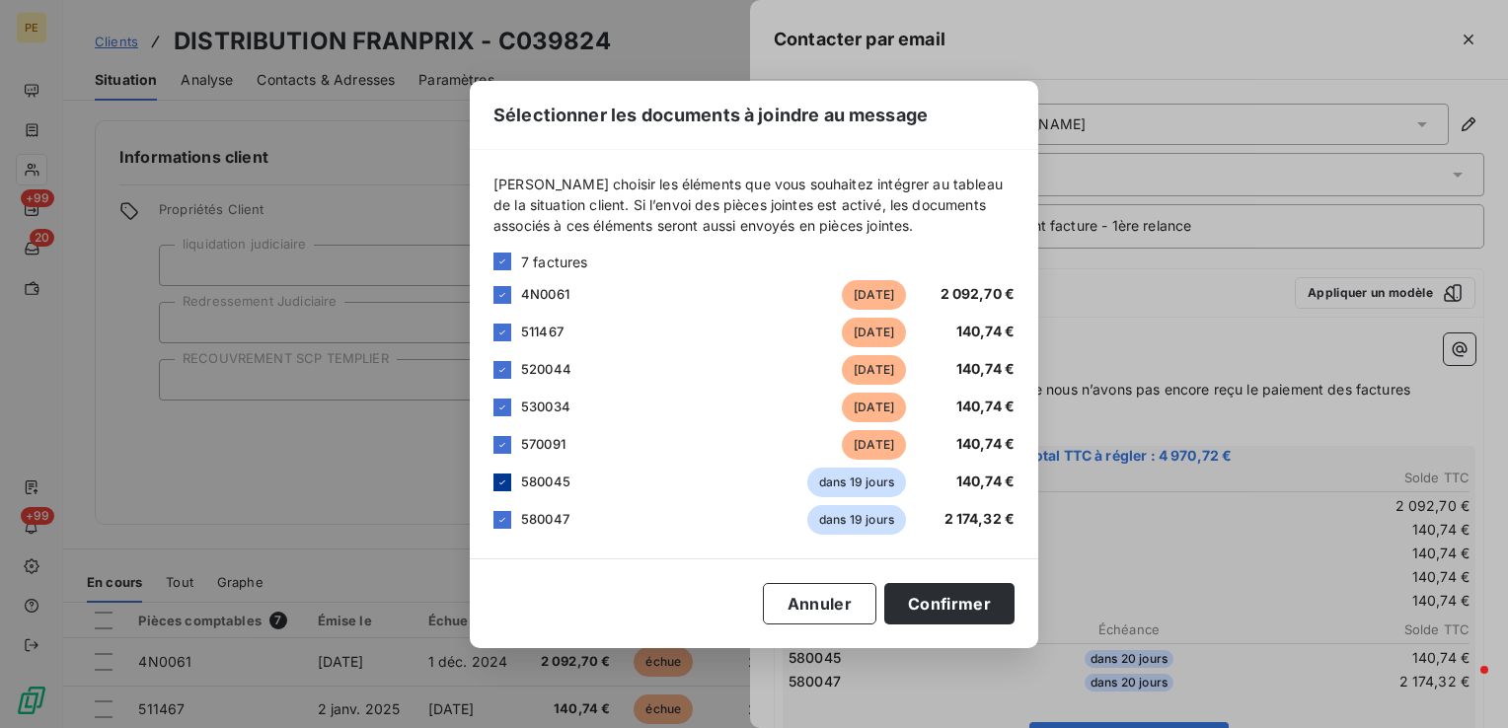
click at [507, 478] on icon at bounding box center [502, 483] width 12 height 12
click at [500, 522] on icon at bounding box center [502, 520] width 12 height 12
click at [961, 608] on button "Confirmer" at bounding box center [949, 603] width 130 height 41
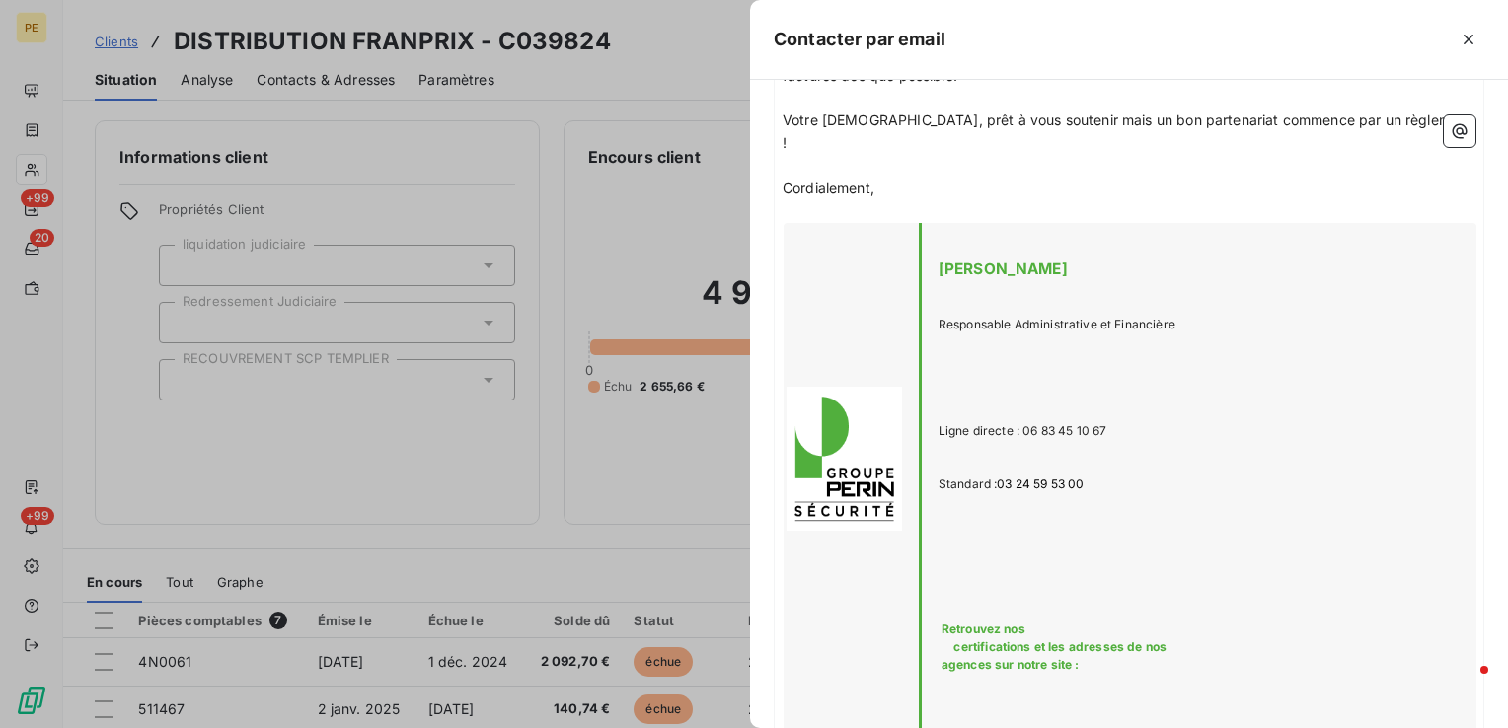
scroll to position [892, 0]
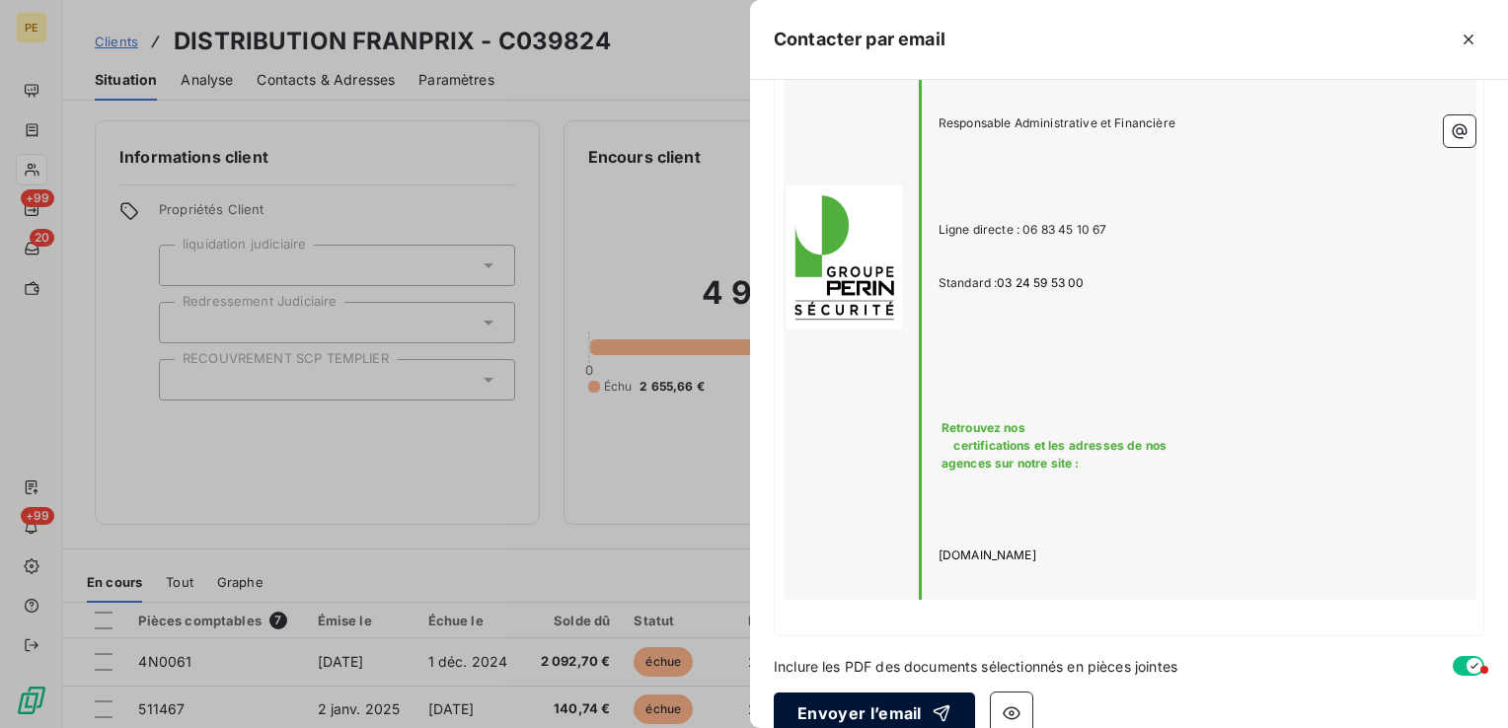
click at [912, 693] on button "Envoyer l’email" at bounding box center [874, 713] width 201 height 41
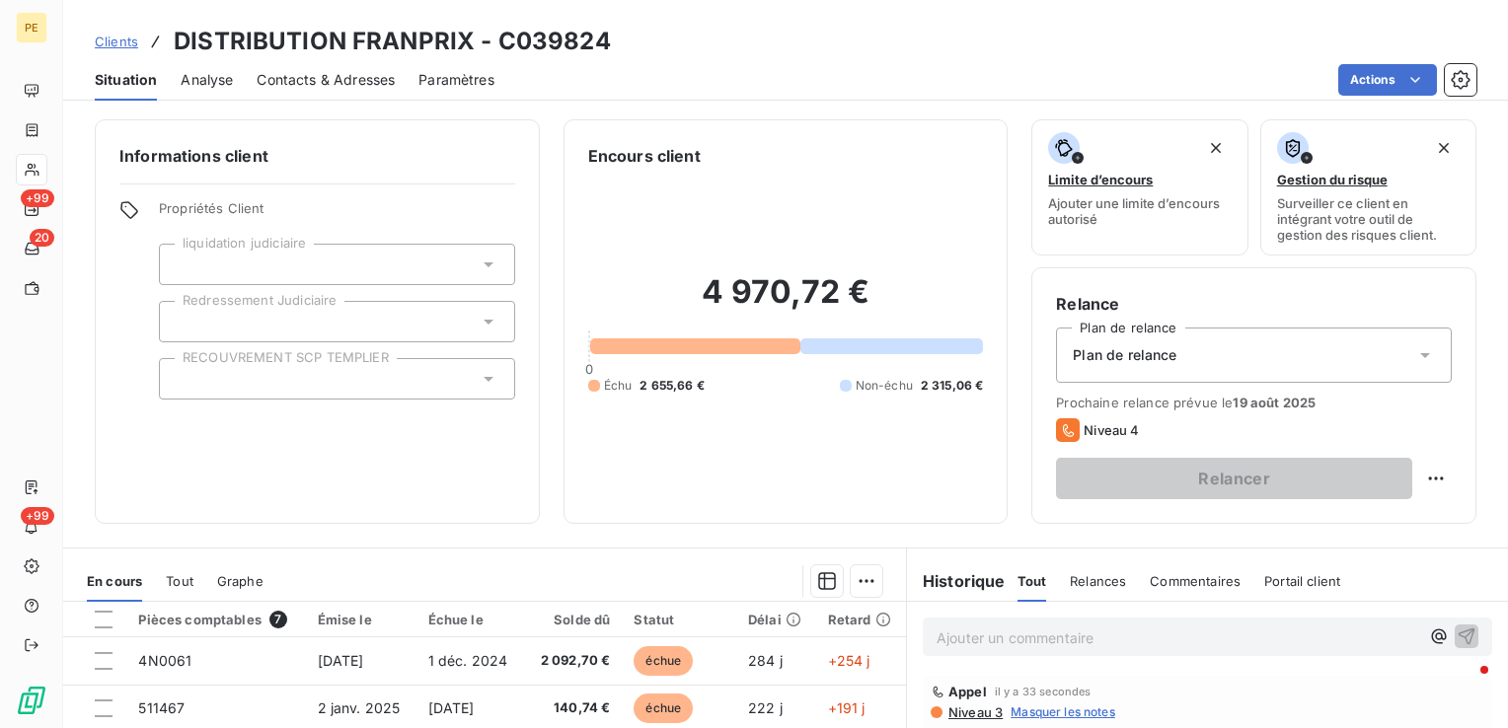
scroll to position [0, 0]
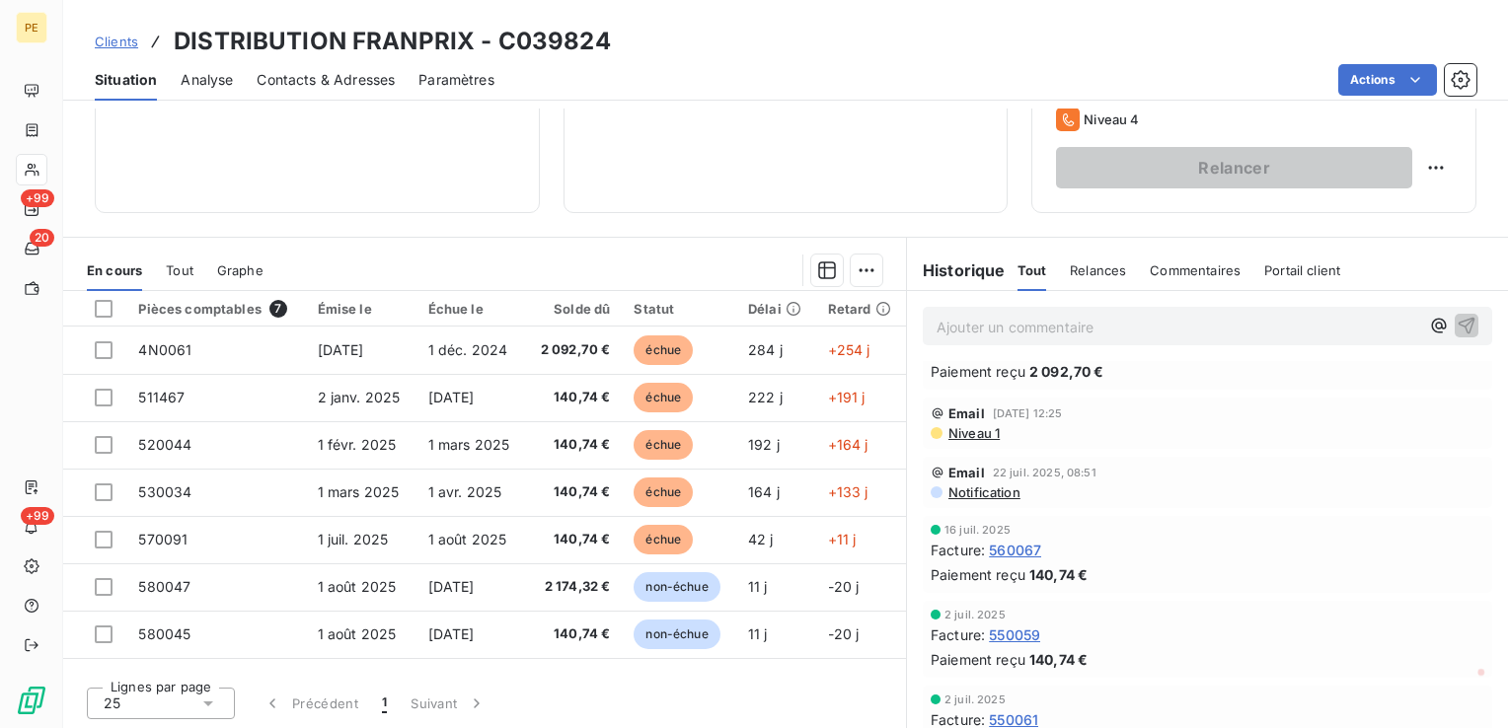
scroll to position [395, 0]
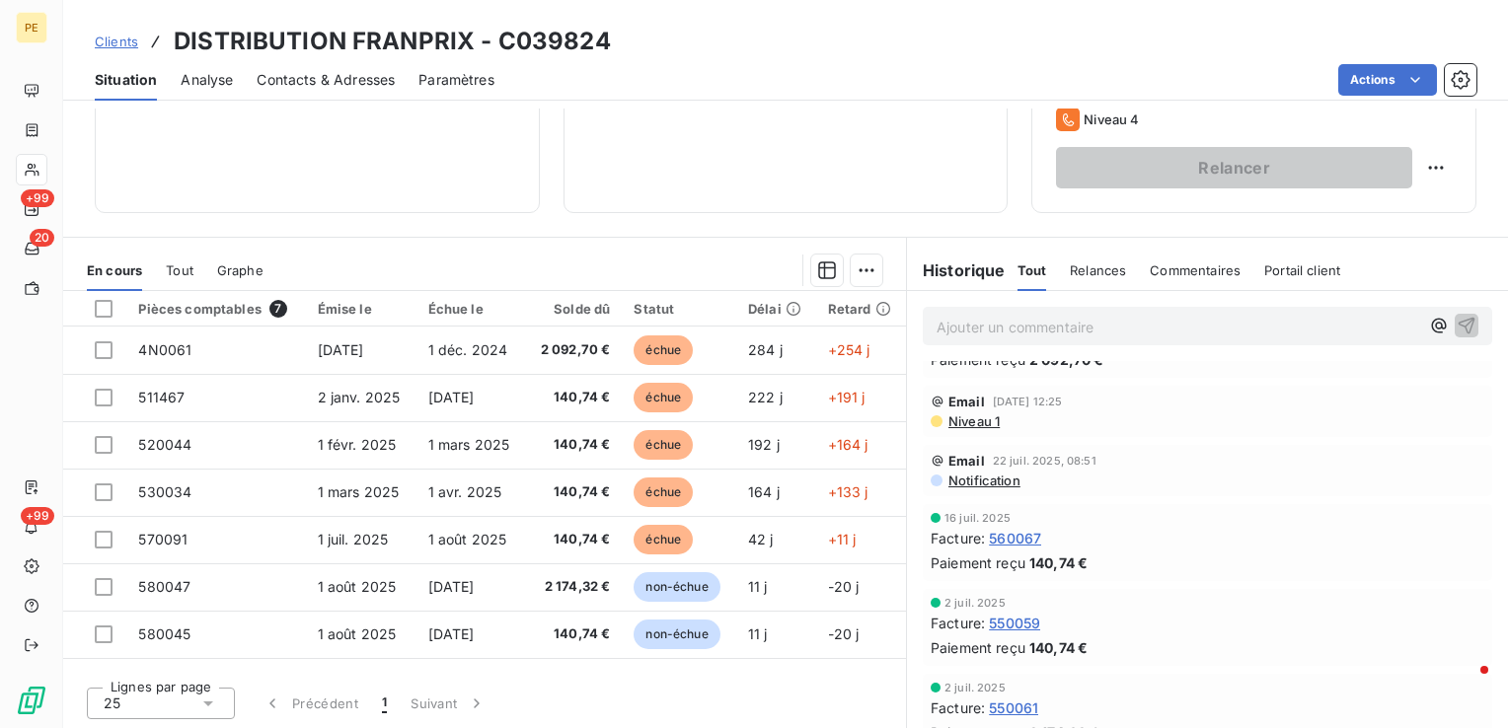
click at [977, 415] on span "Niveau 1" at bounding box center [973, 422] width 53 height 16
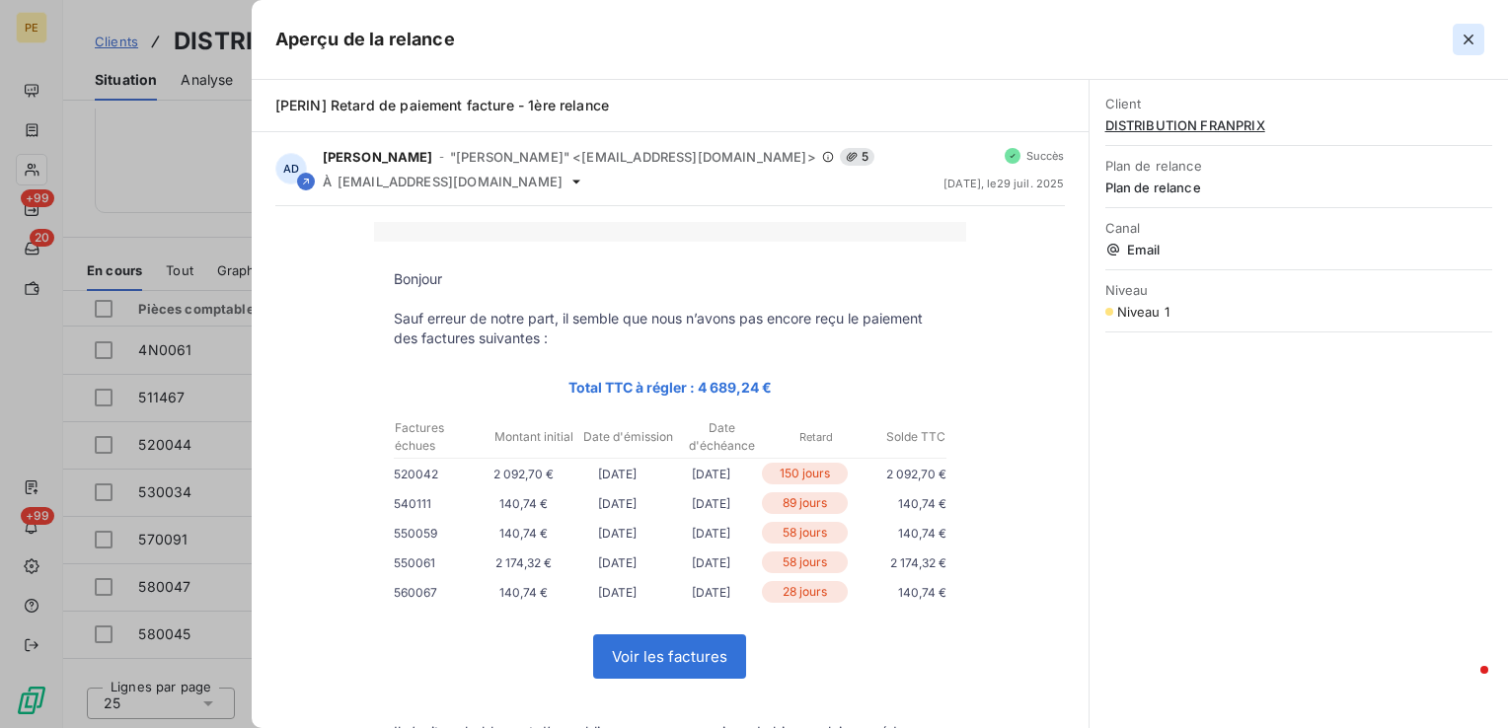
click at [1469, 38] on icon "button" at bounding box center [1469, 40] width 20 height 20
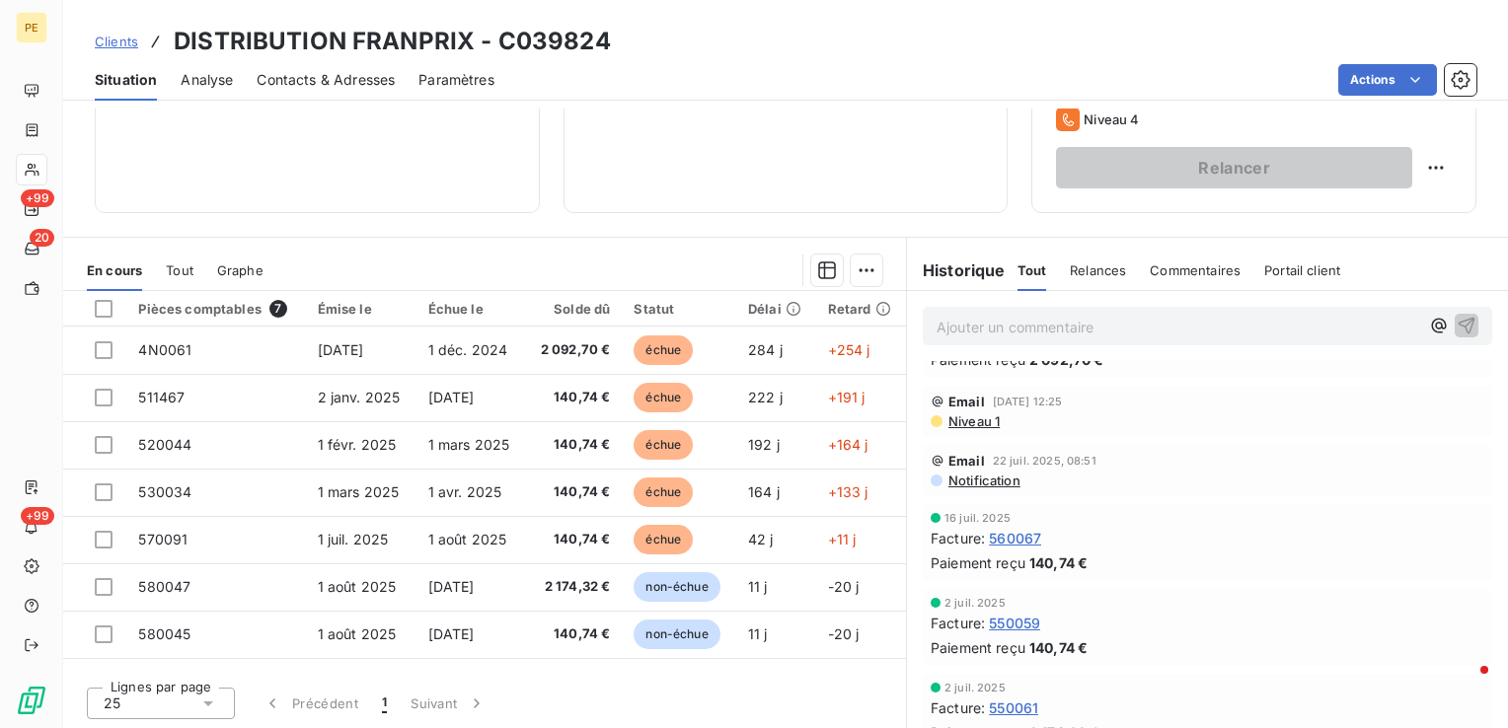
scroll to position [0, 0]
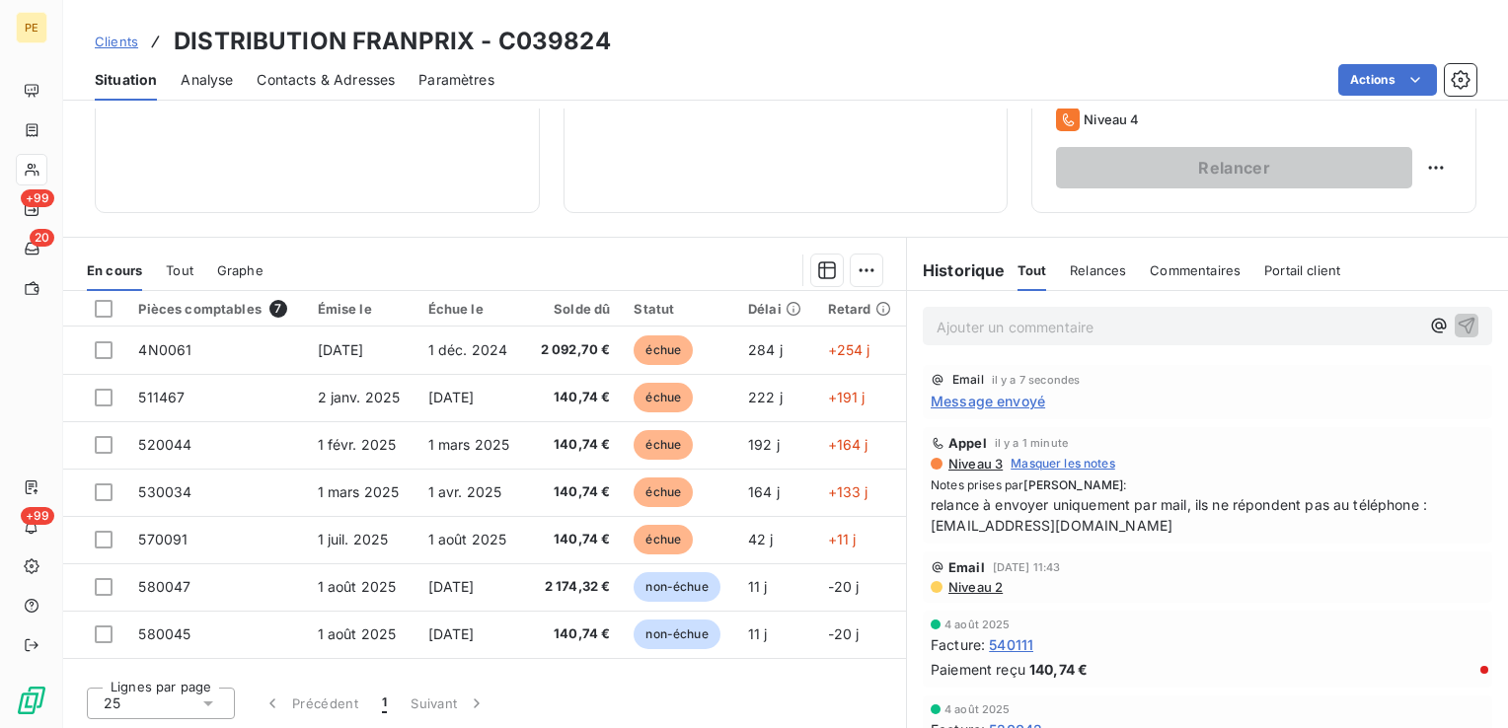
click at [982, 586] on span "Niveau 2" at bounding box center [975, 587] width 56 height 16
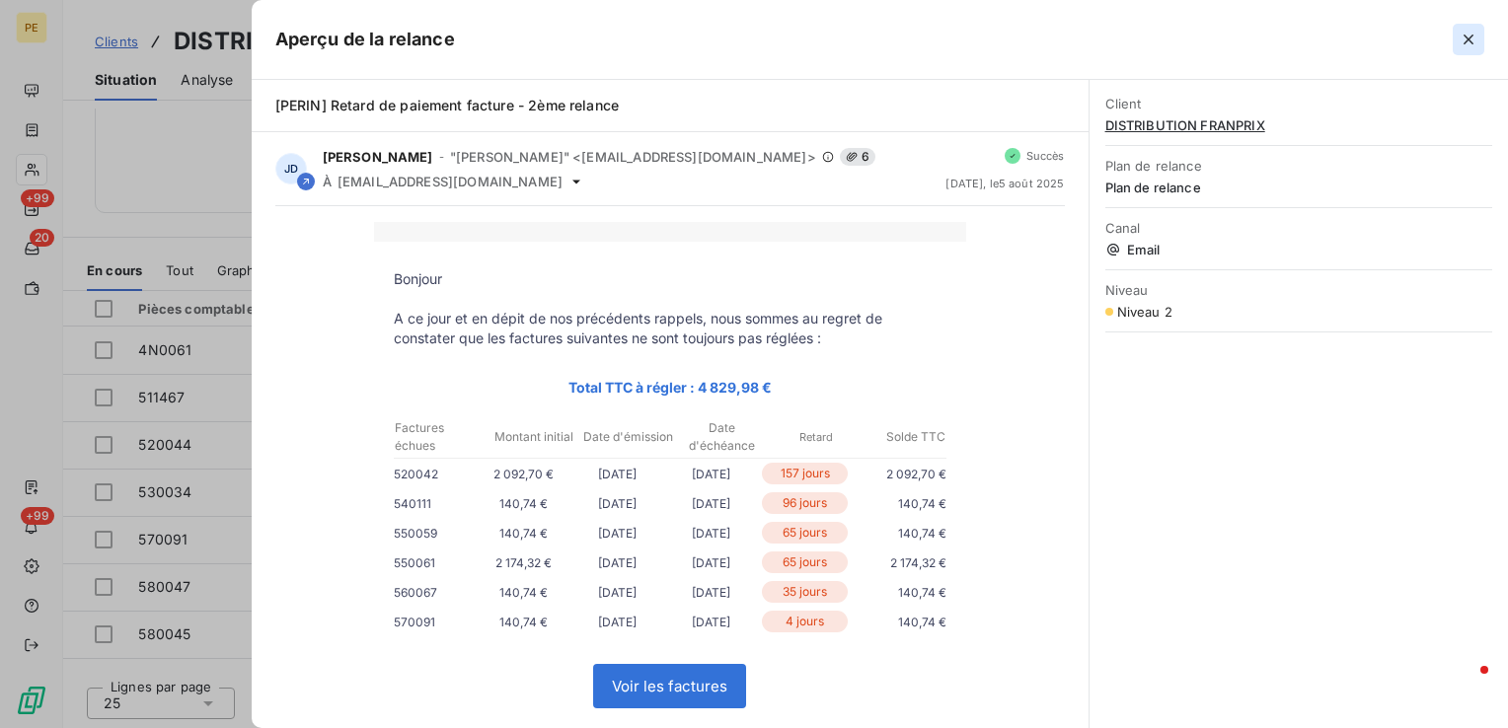
click at [1465, 39] on icon "button" at bounding box center [1469, 40] width 20 height 20
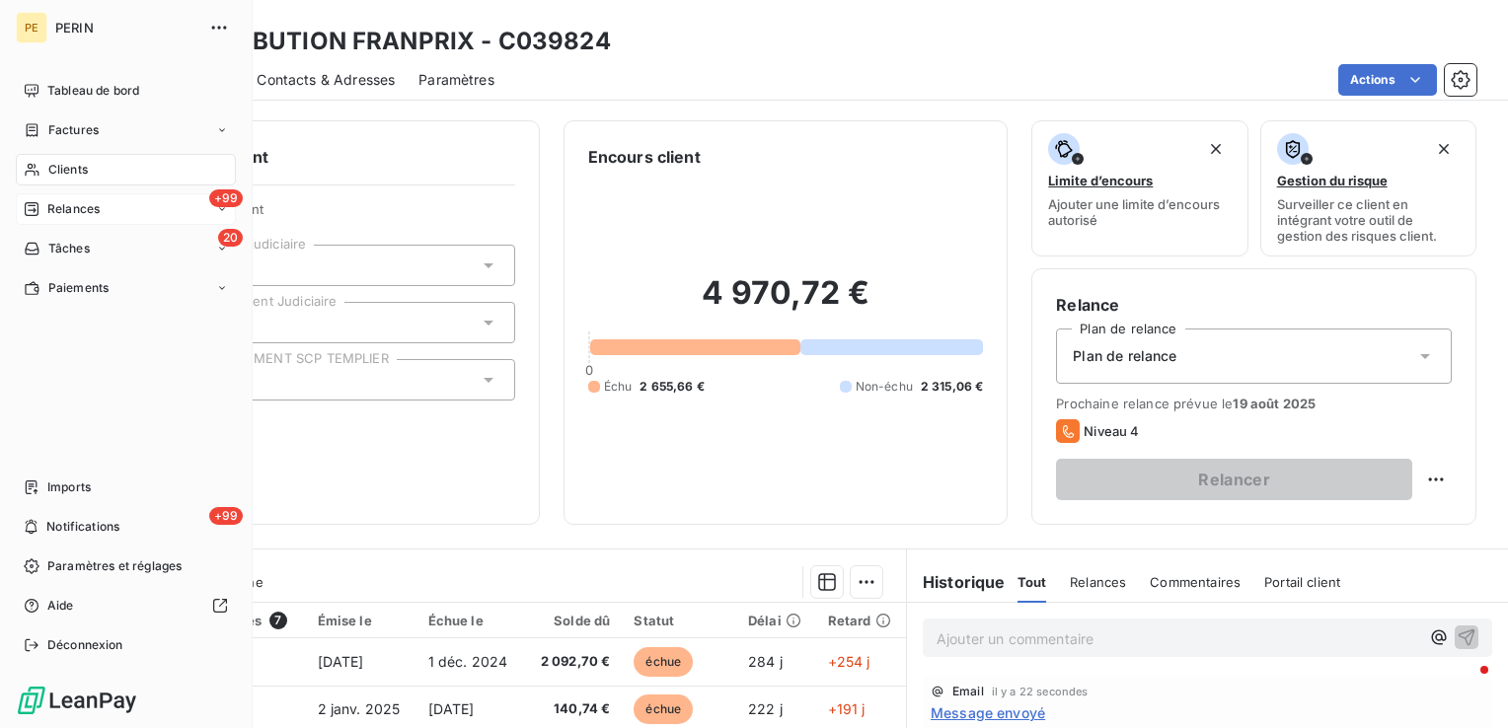
click at [107, 217] on div "+99 Relances" at bounding box center [126, 209] width 220 height 32
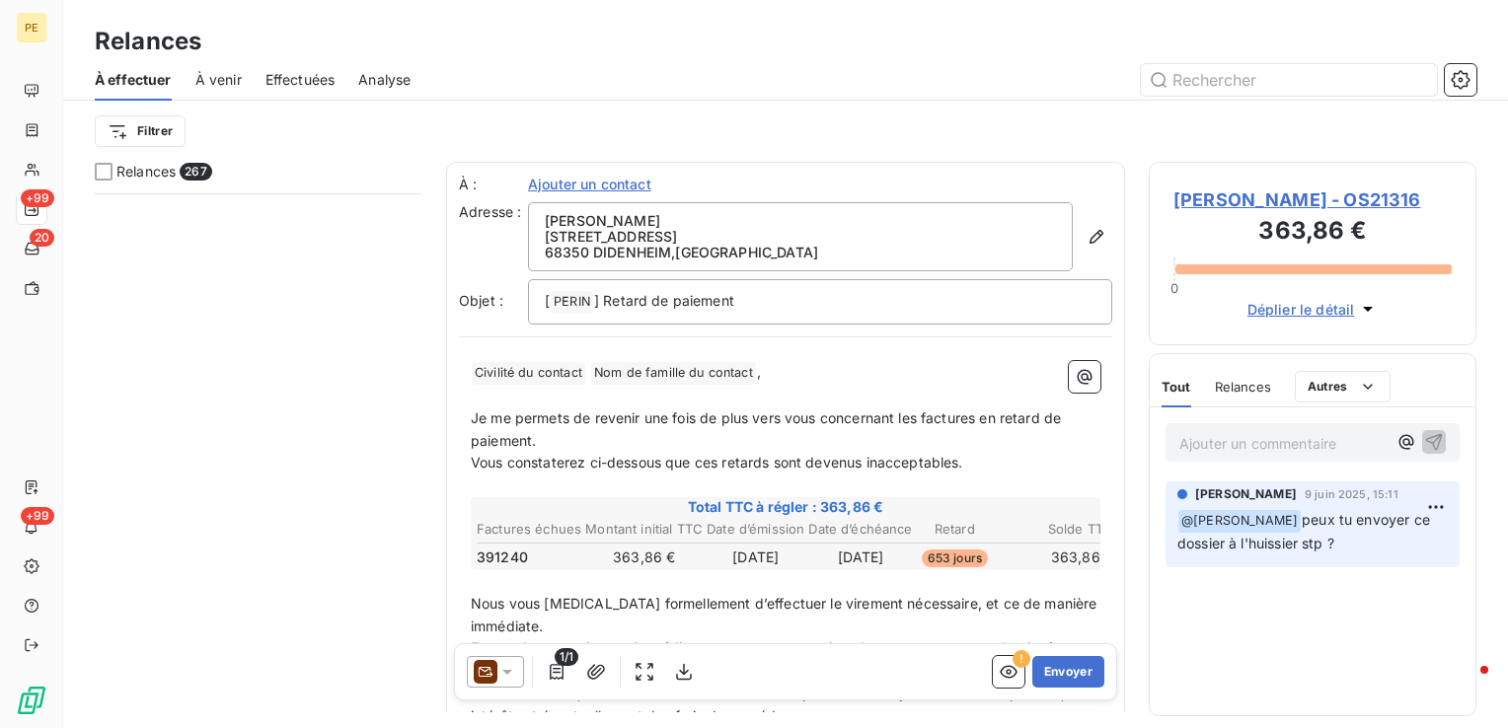
scroll to position [28982, 0]
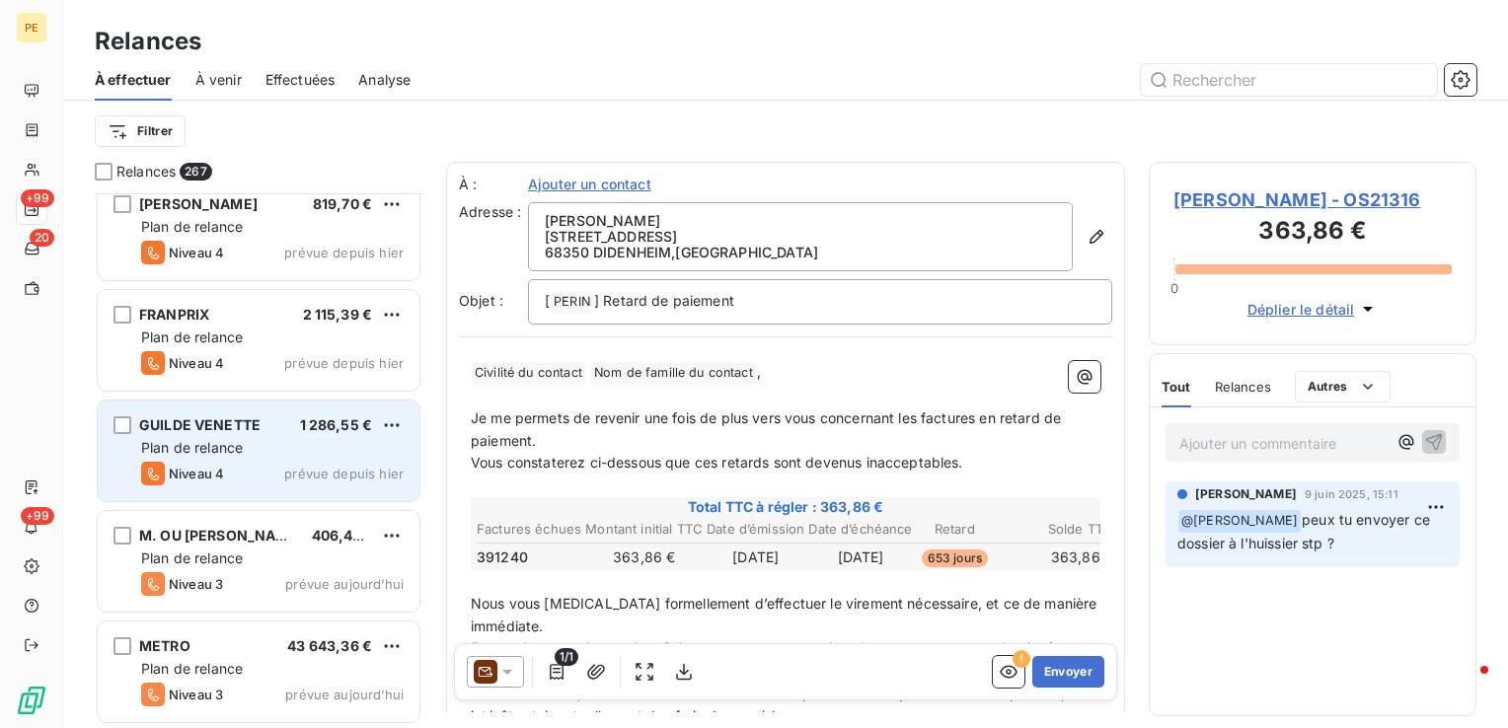
click at [315, 452] on div "Plan de relance" at bounding box center [272, 448] width 263 height 20
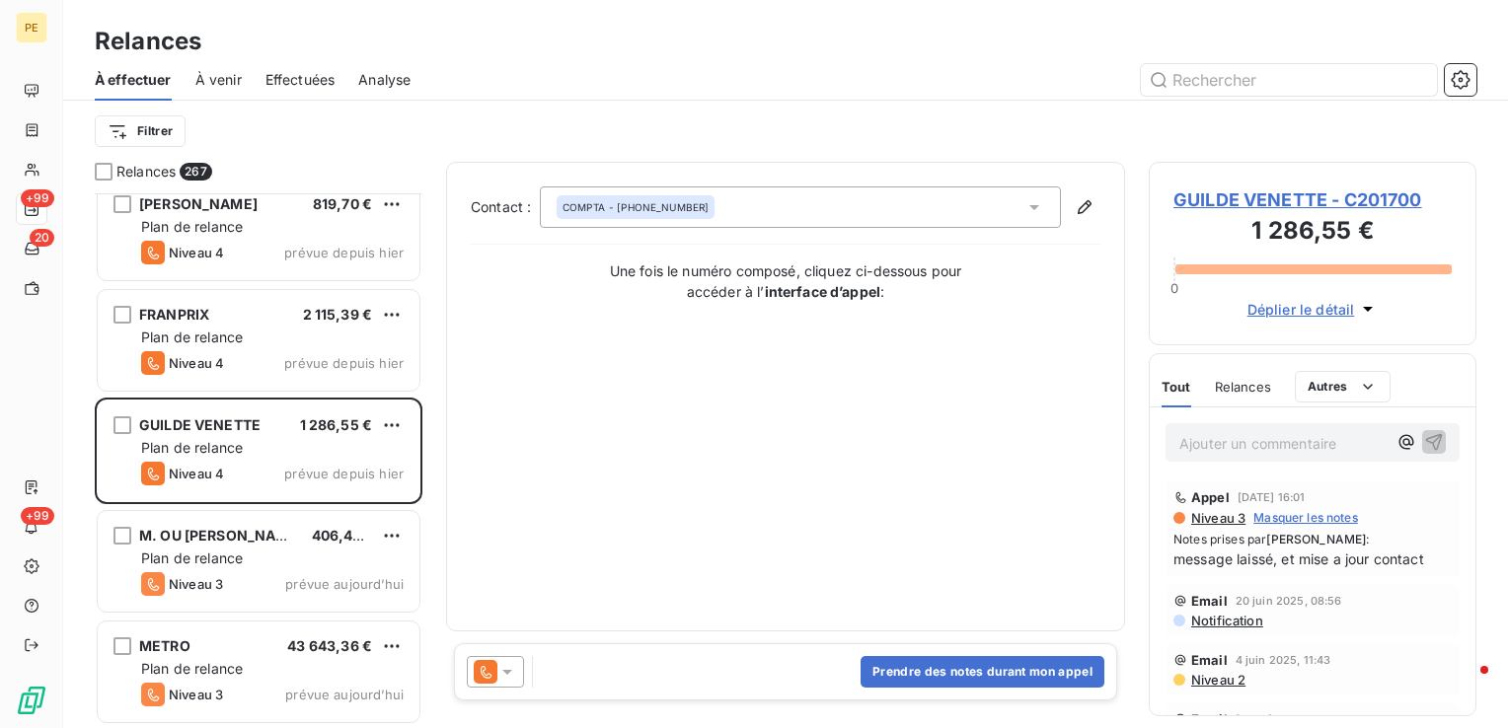
click at [1394, 197] on span "GUILDE VENETTE - C201700" at bounding box center [1313, 200] width 278 height 27
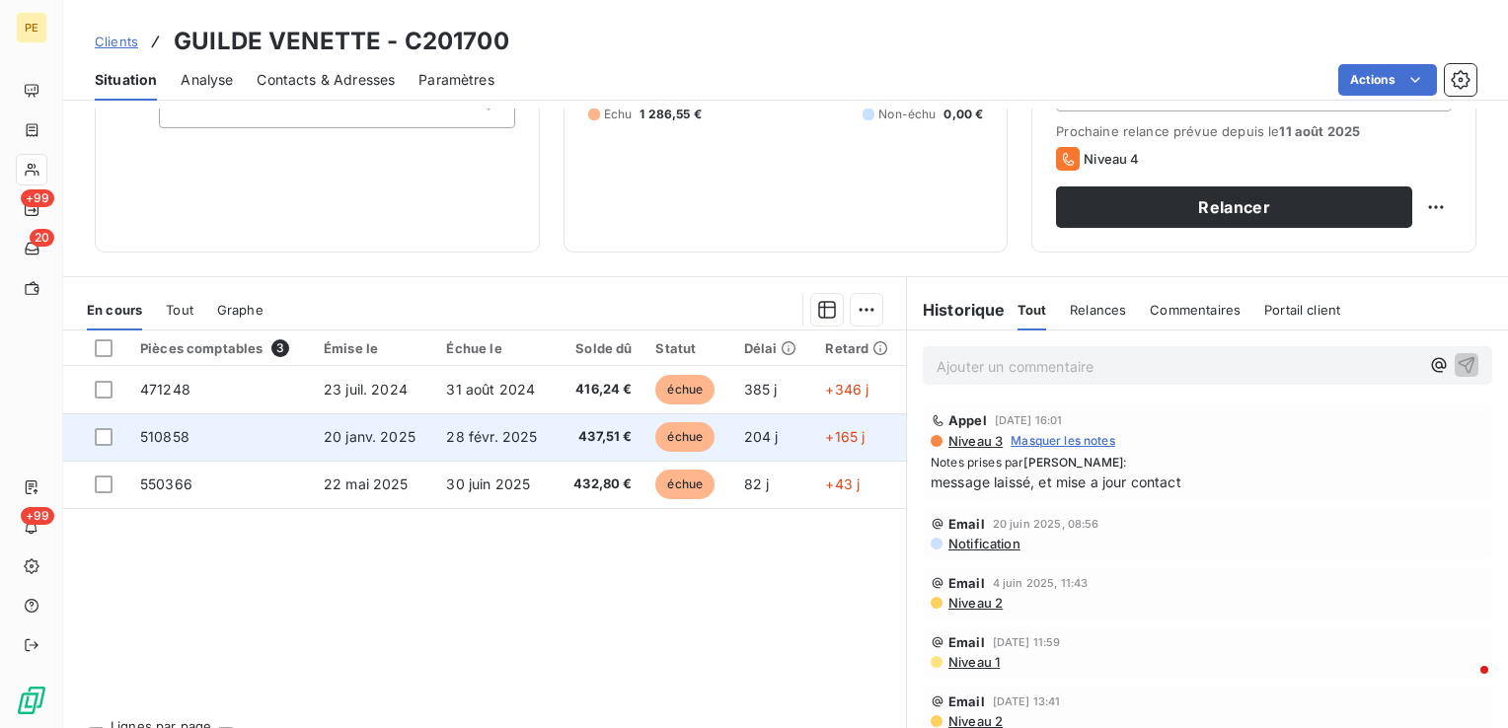
scroll to position [312, 0]
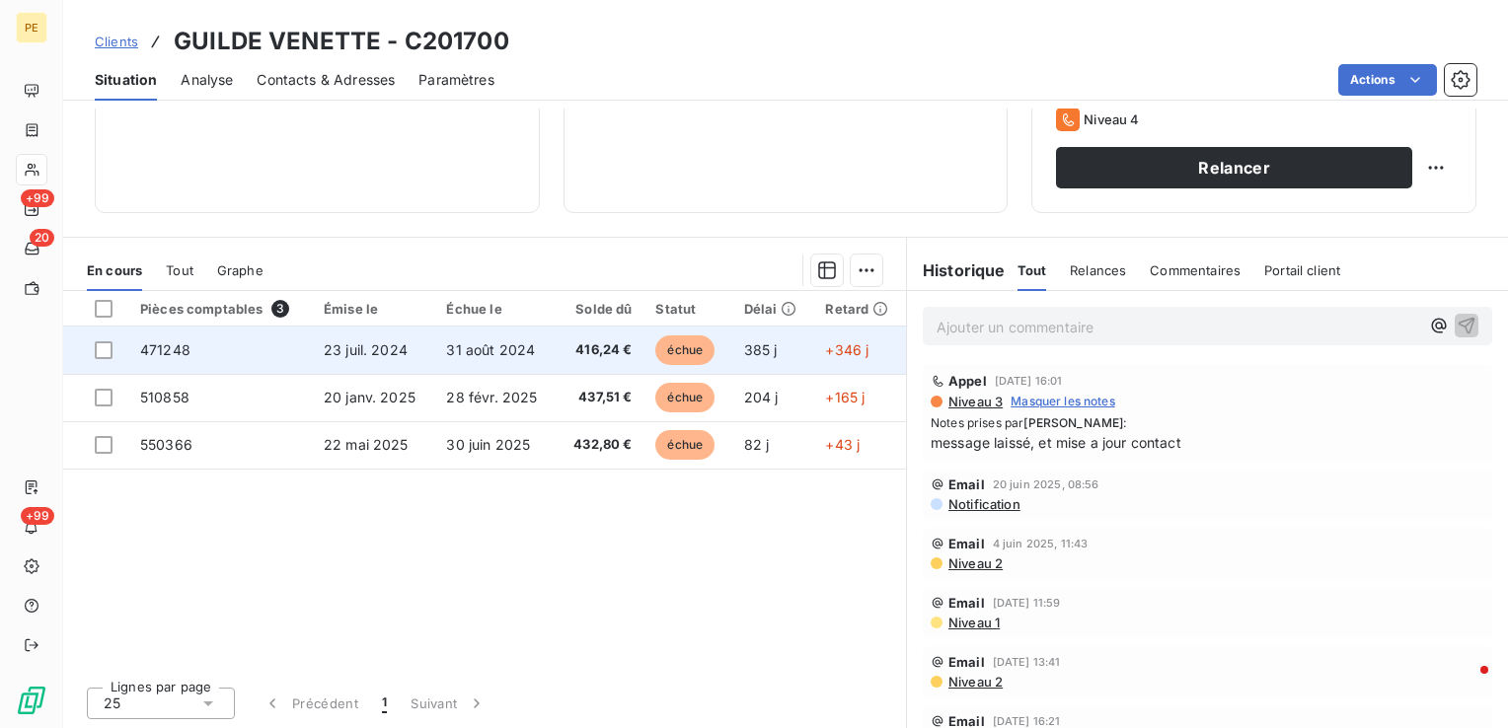
click at [369, 357] on td "23 juil. 2024" at bounding box center [373, 350] width 122 height 47
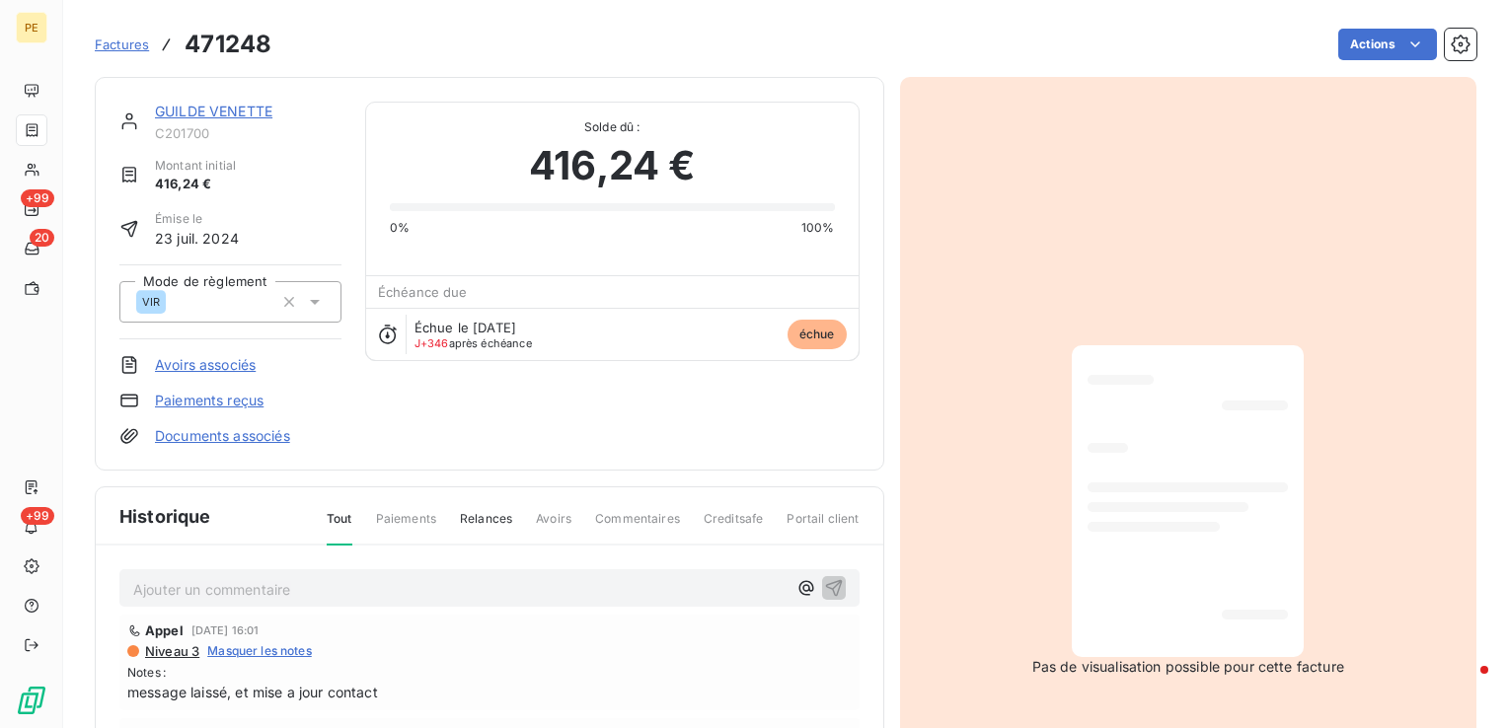
click at [237, 104] on link "GUILDE VENETTE" at bounding box center [213, 111] width 117 height 17
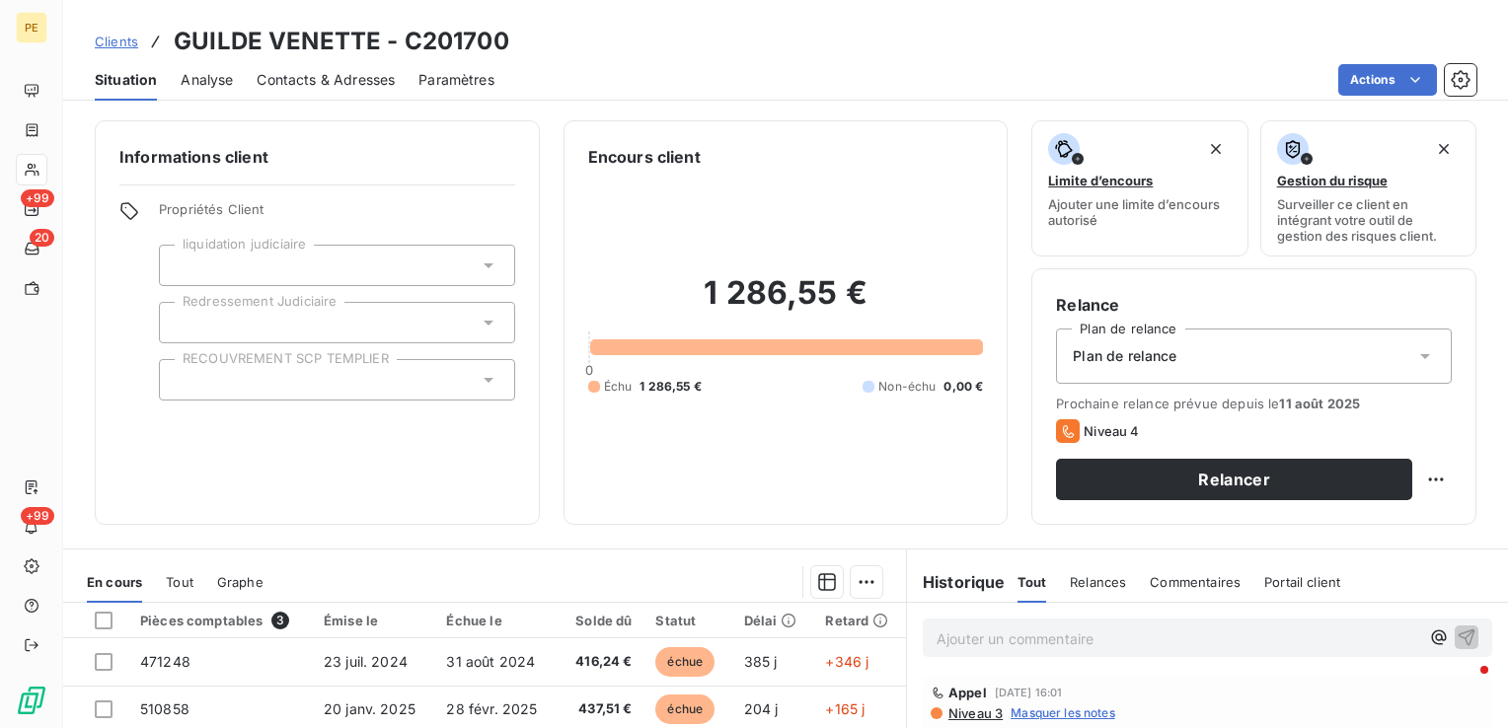
click at [304, 77] on span "Contacts & Adresses" at bounding box center [326, 80] width 138 height 20
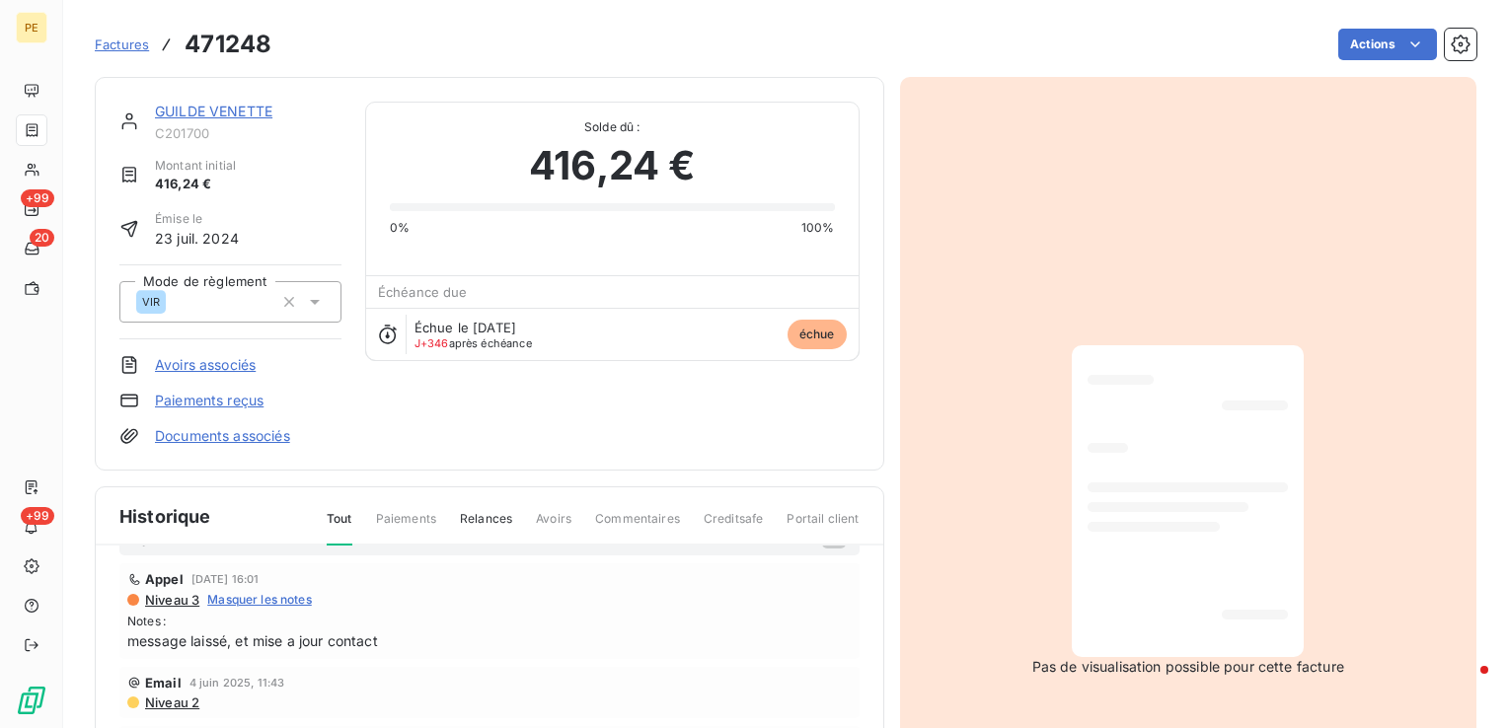
scroll to position [99, 0]
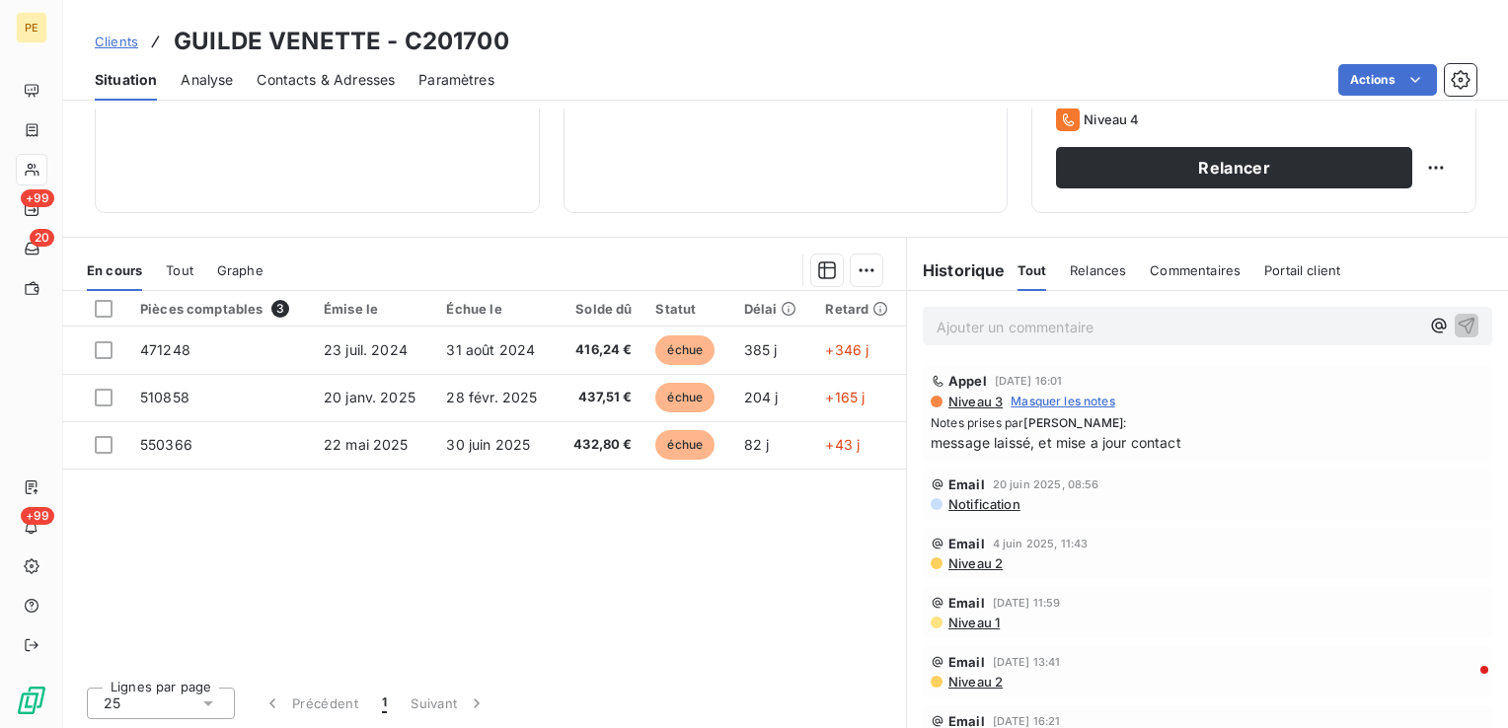
click at [999, 502] on span "Notification" at bounding box center [984, 504] width 74 height 16
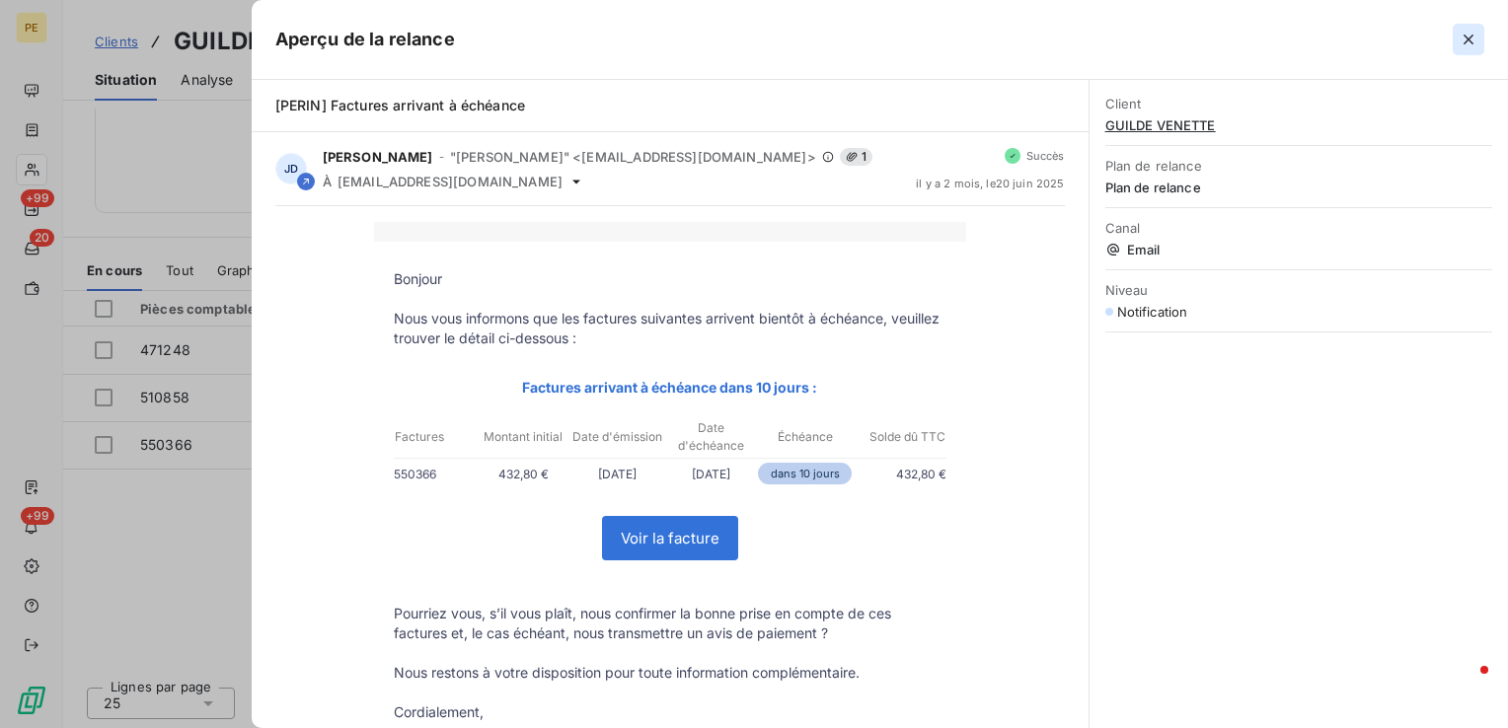
click at [1462, 38] on icon "button" at bounding box center [1469, 40] width 20 height 20
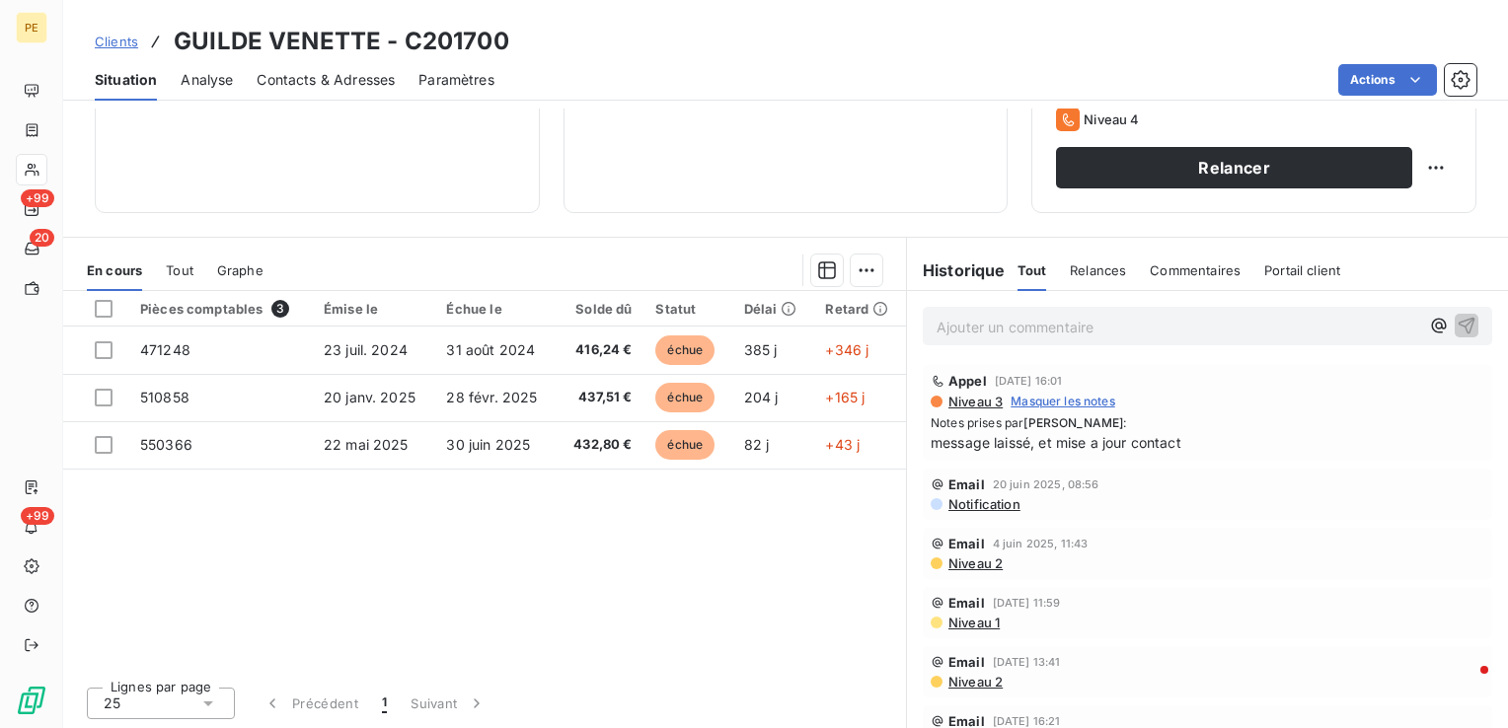
click at [961, 563] on span "Niveau 2" at bounding box center [975, 564] width 56 height 16
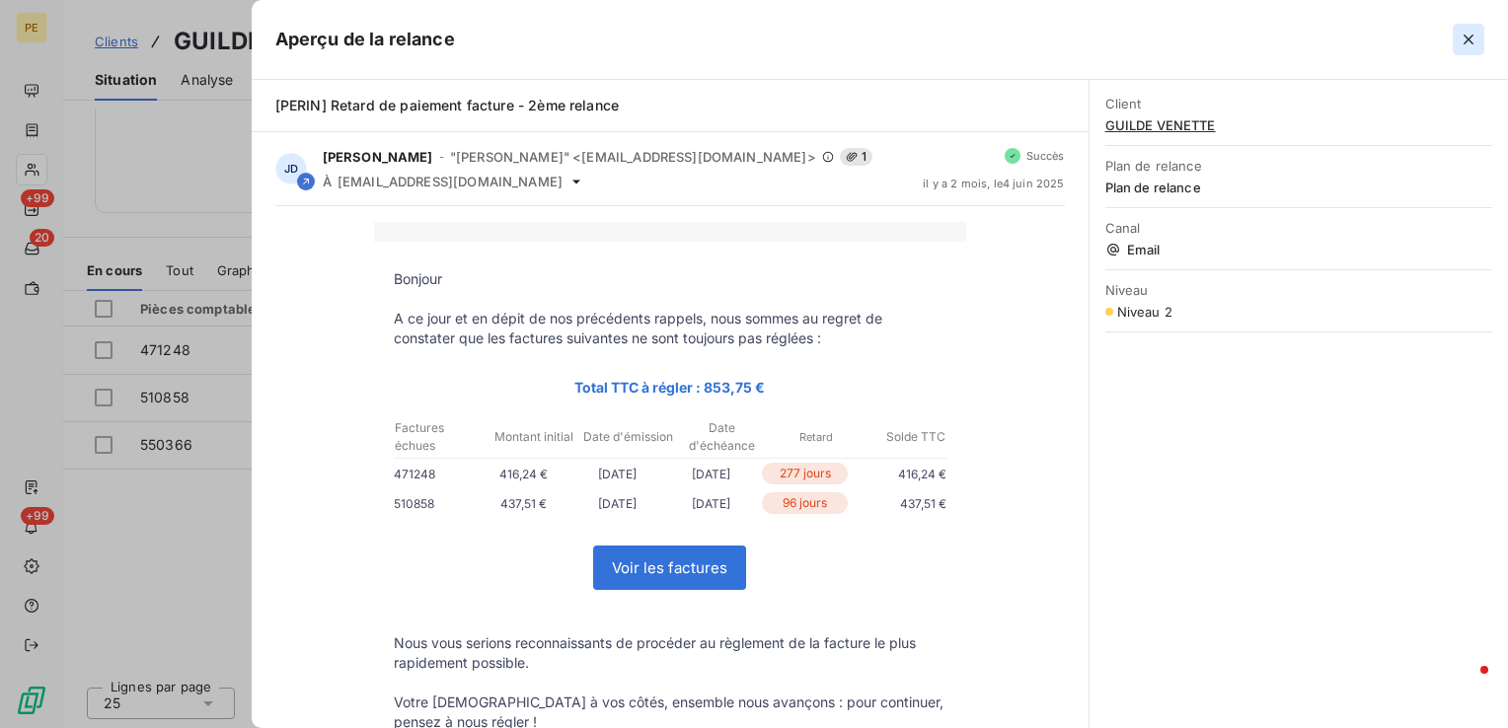
click at [1476, 45] on icon "button" at bounding box center [1469, 40] width 20 height 20
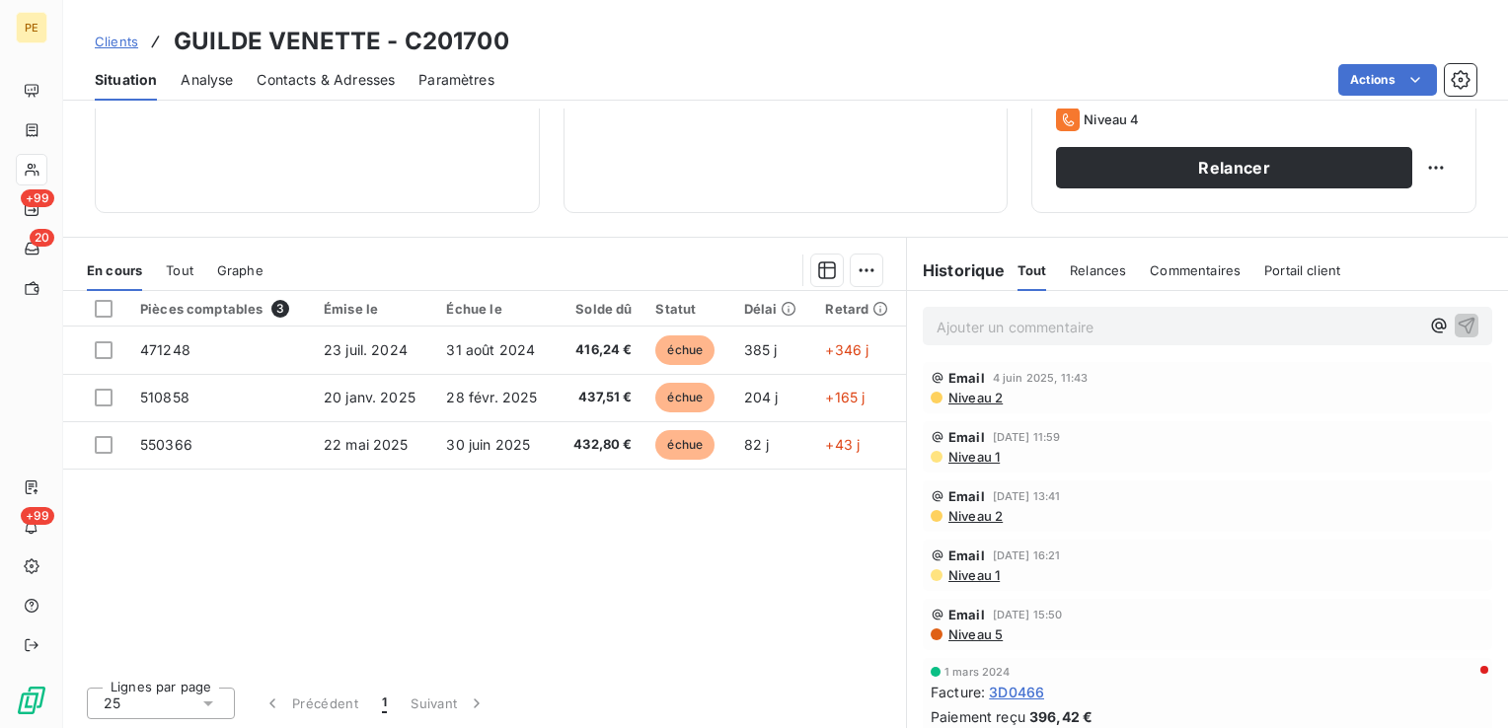
scroll to position [174, 0]
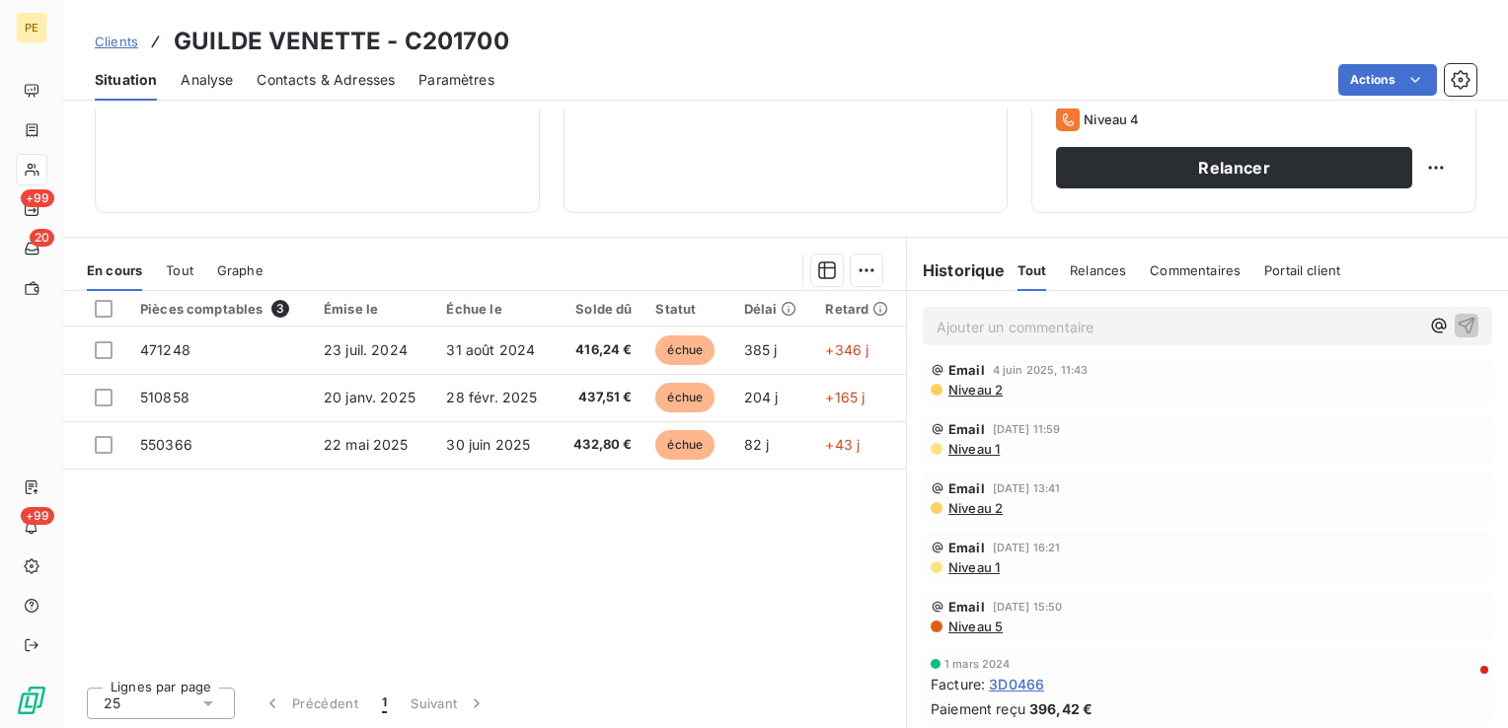
click at [1023, 684] on span "3D0466" at bounding box center [1016, 684] width 55 height 21
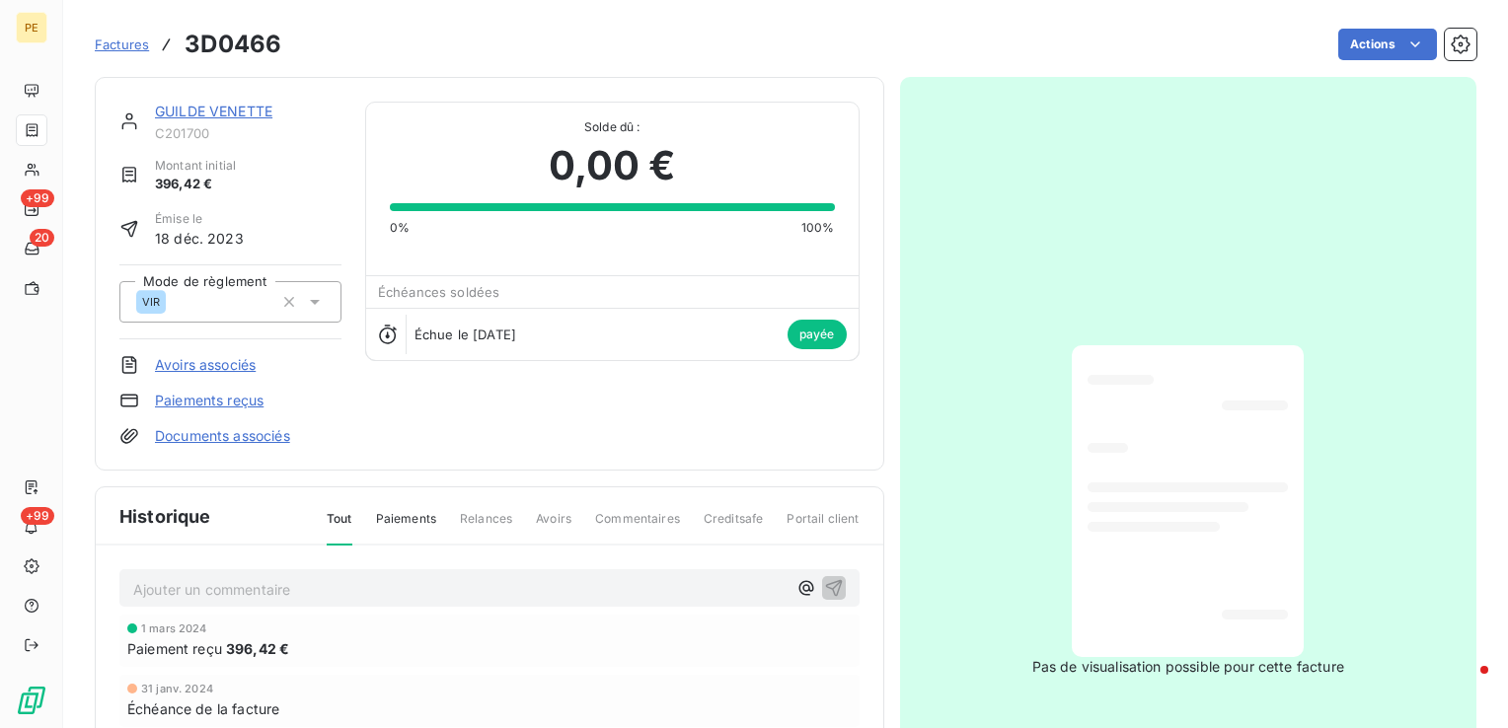
click at [242, 113] on link "GUILDE VENETTE" at bounding box center [213, 111] width 117 height 17
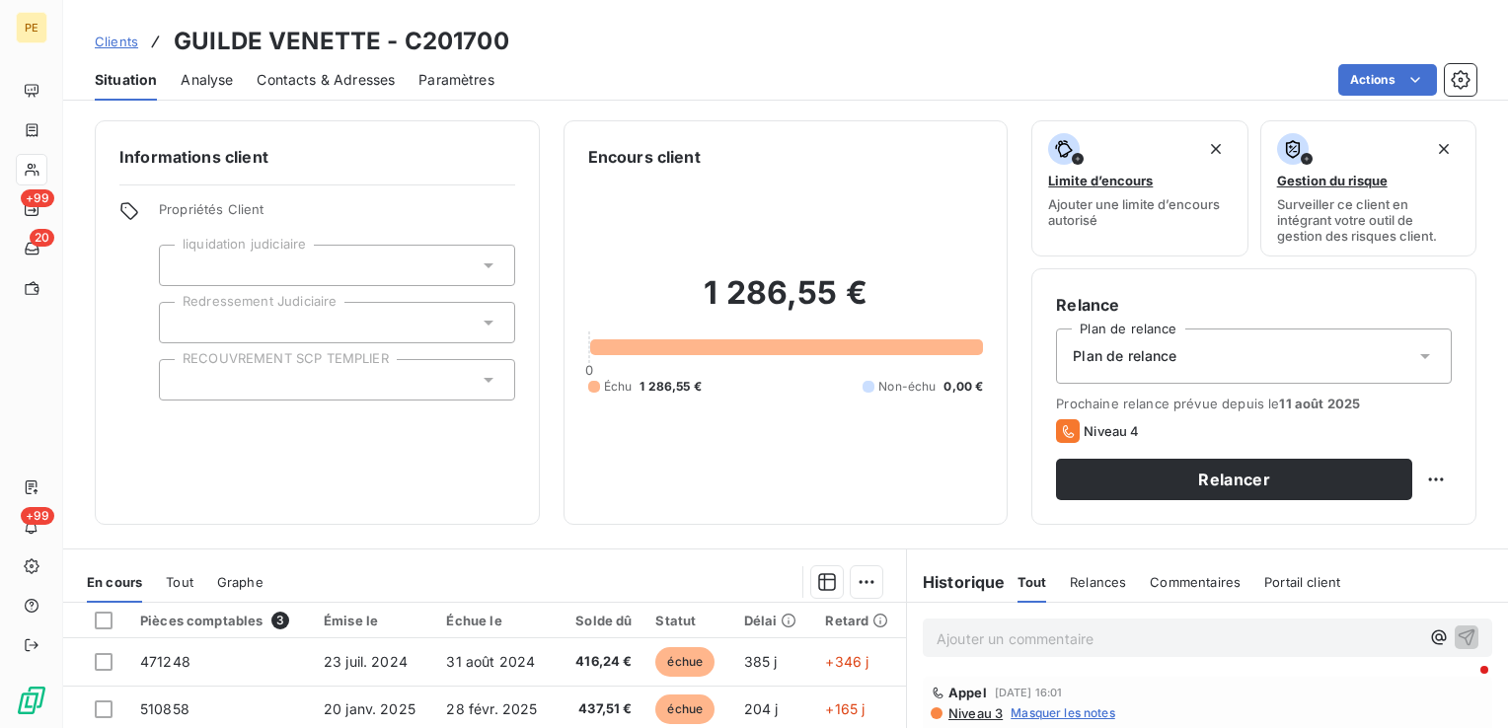
scroll to position [312, 0]
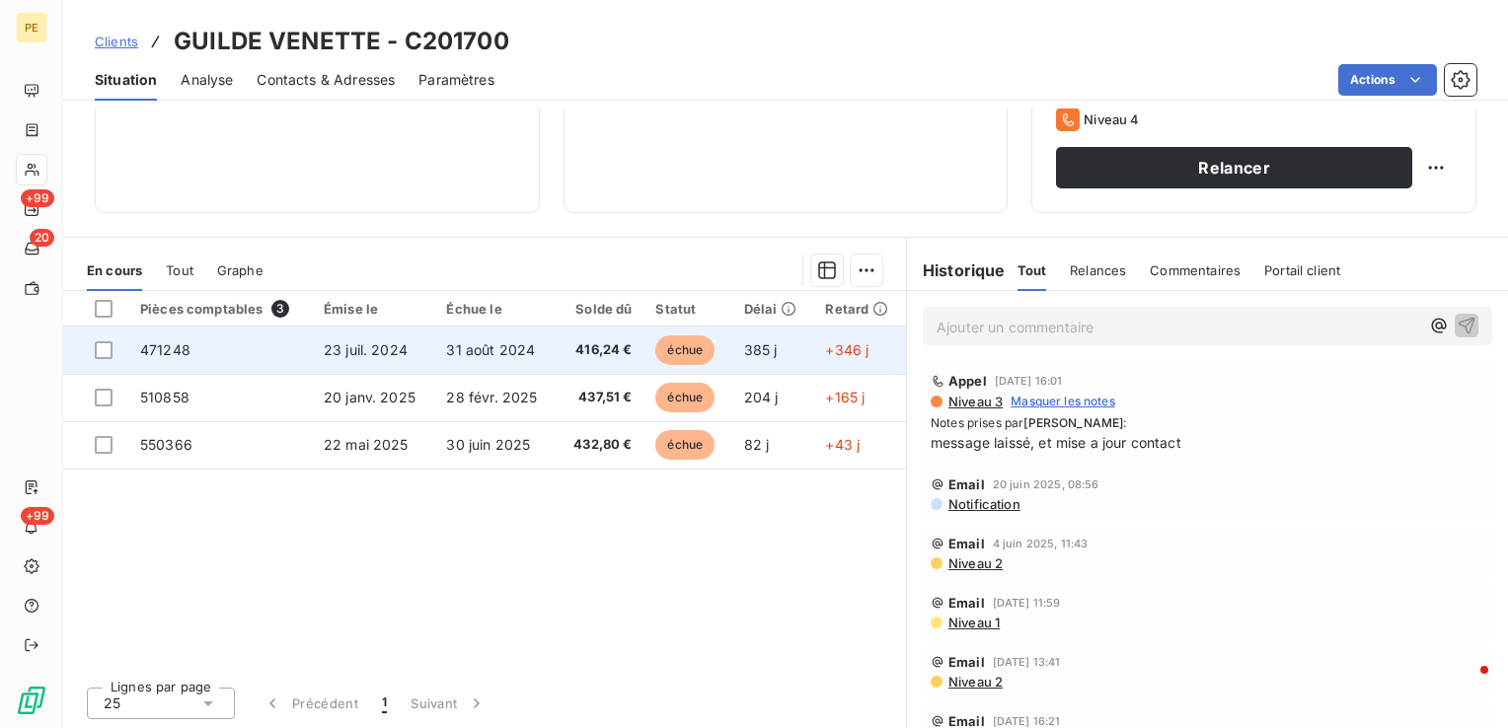
click at [359, 365] on td "23 juil. 2024" at bounding box center [373, 350] width 122 height 47
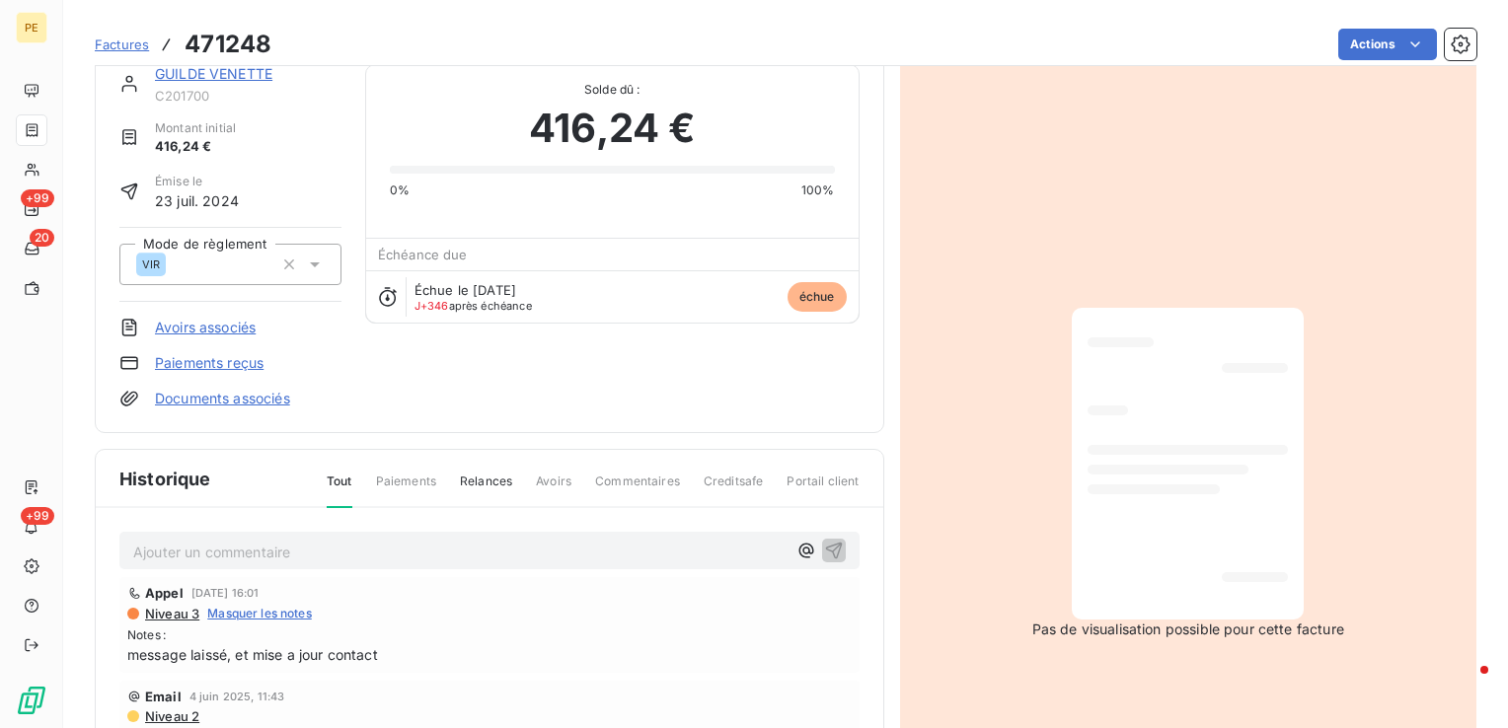
scroll to position [101, 0]
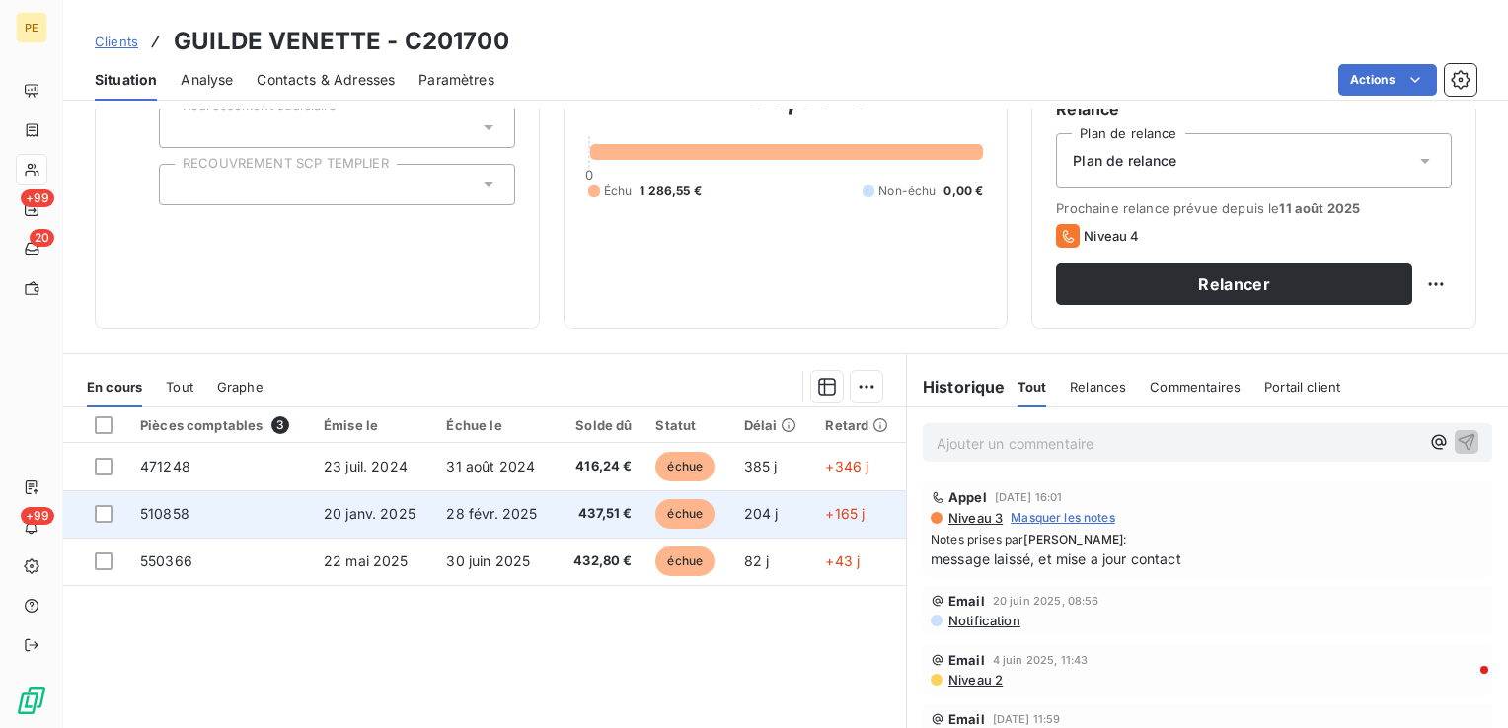
scroll to position [197, 0]
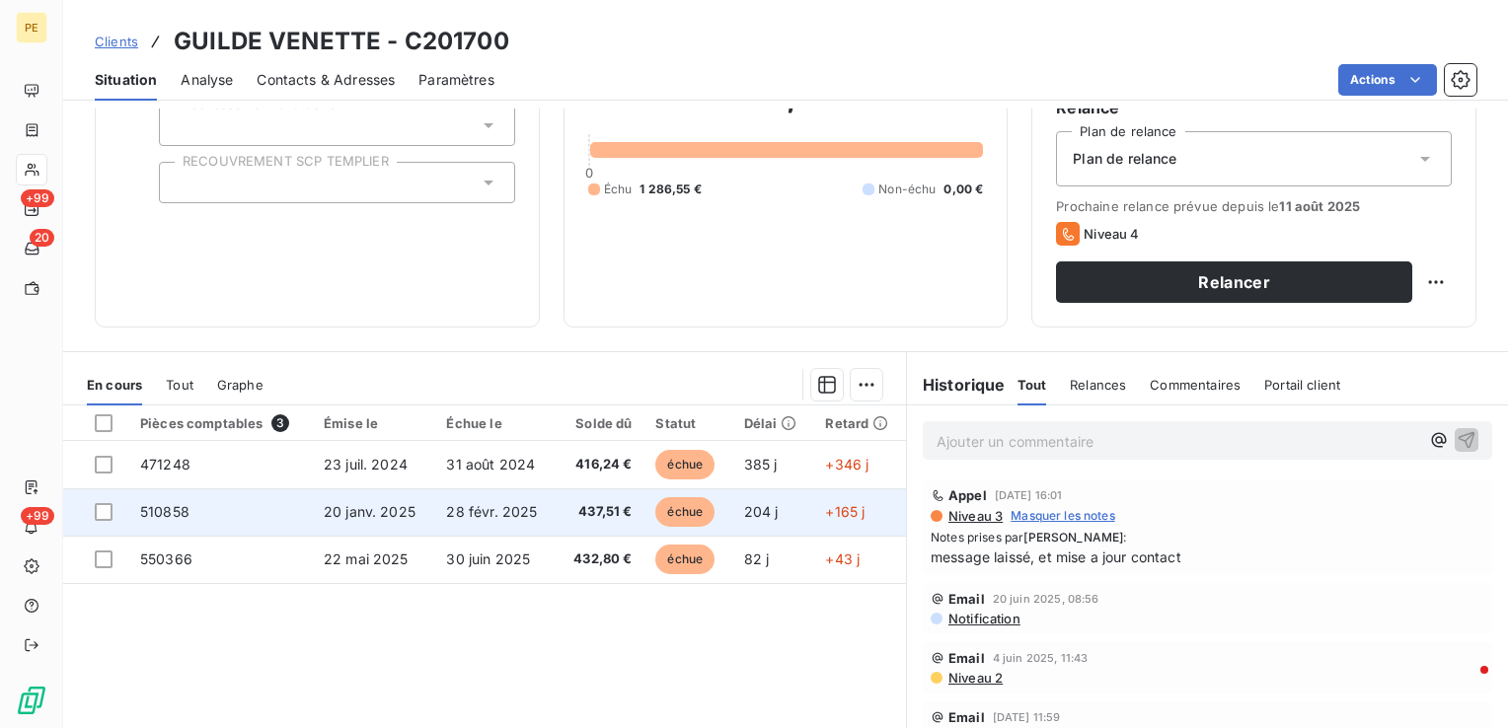
click at [145, 508] on span "510858" at bounding box center [164, 511] width 49 height 17
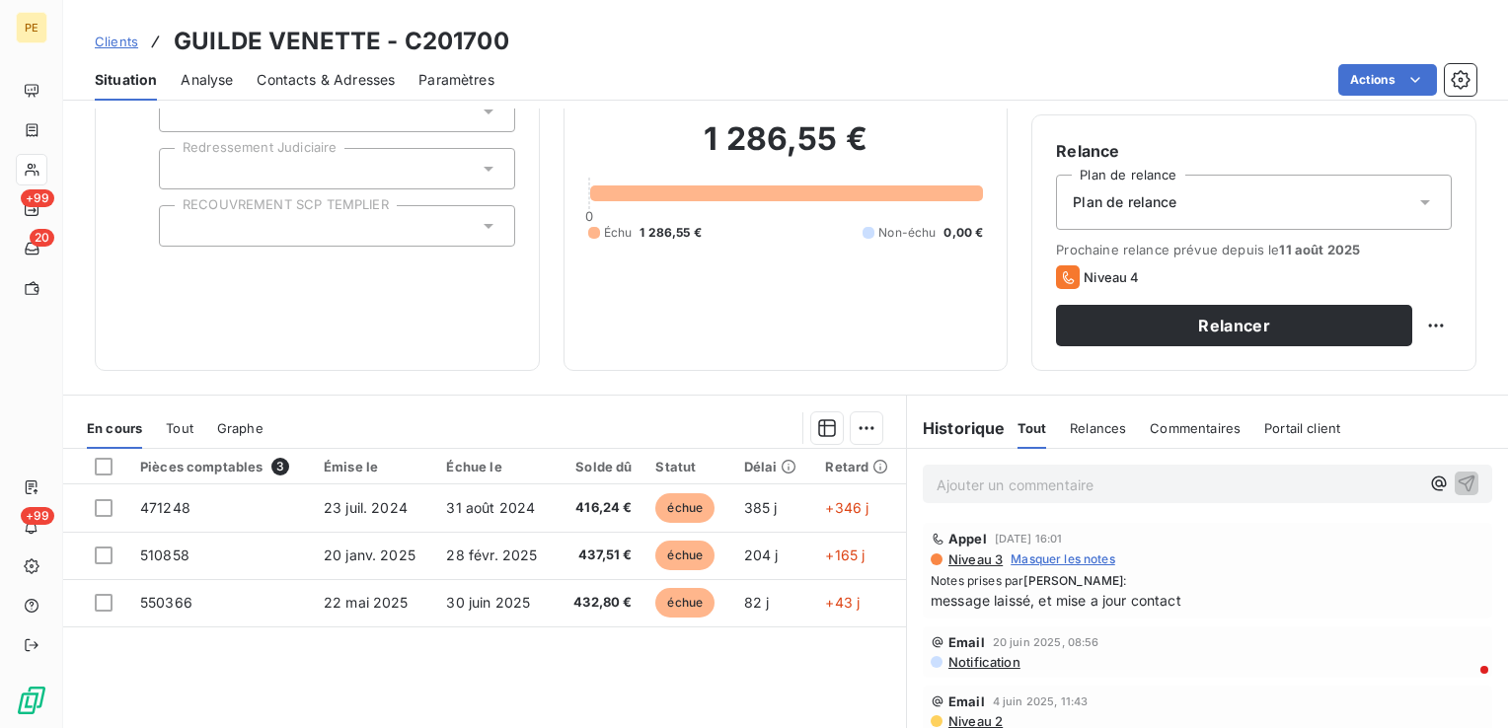
scroll to position [312, 0]
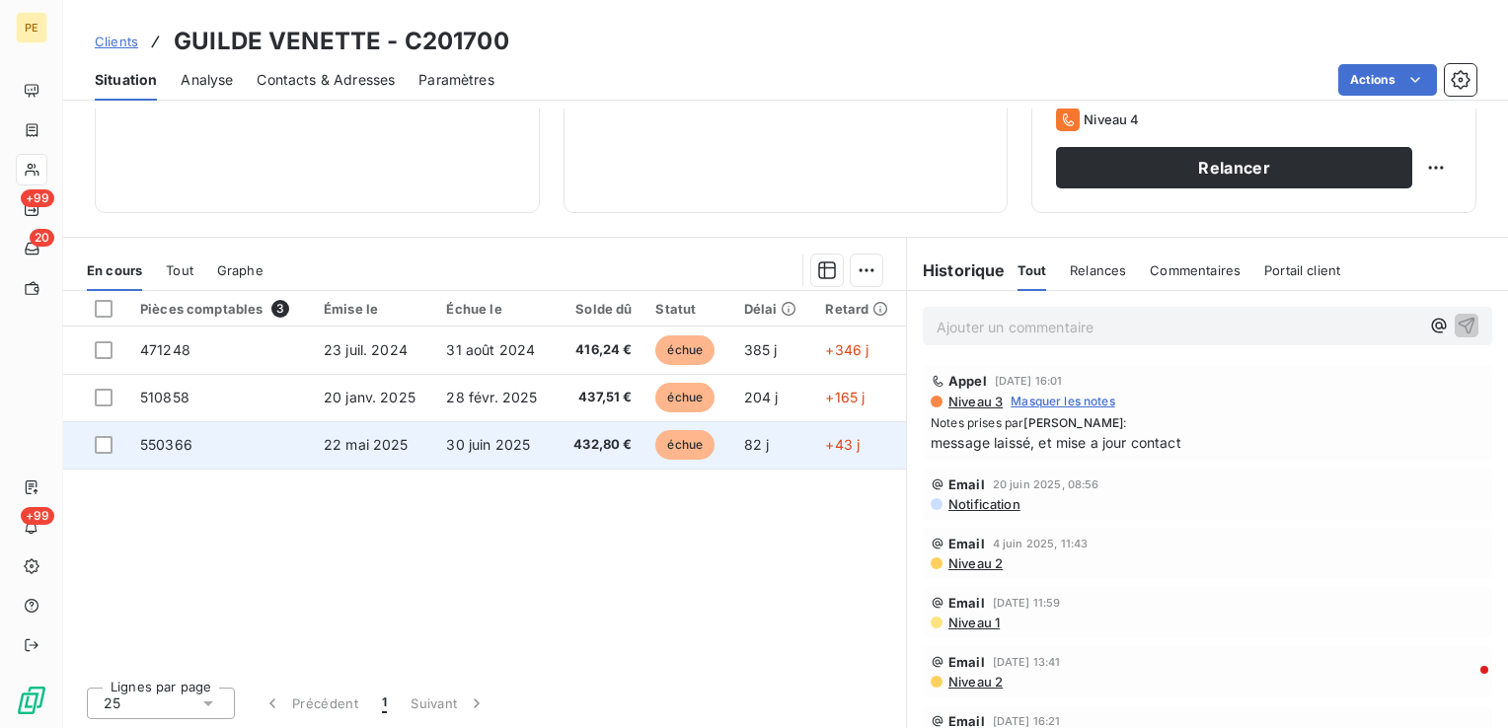
click at [123, 442] on td at bounding box center [95, 444] width 65 height 47
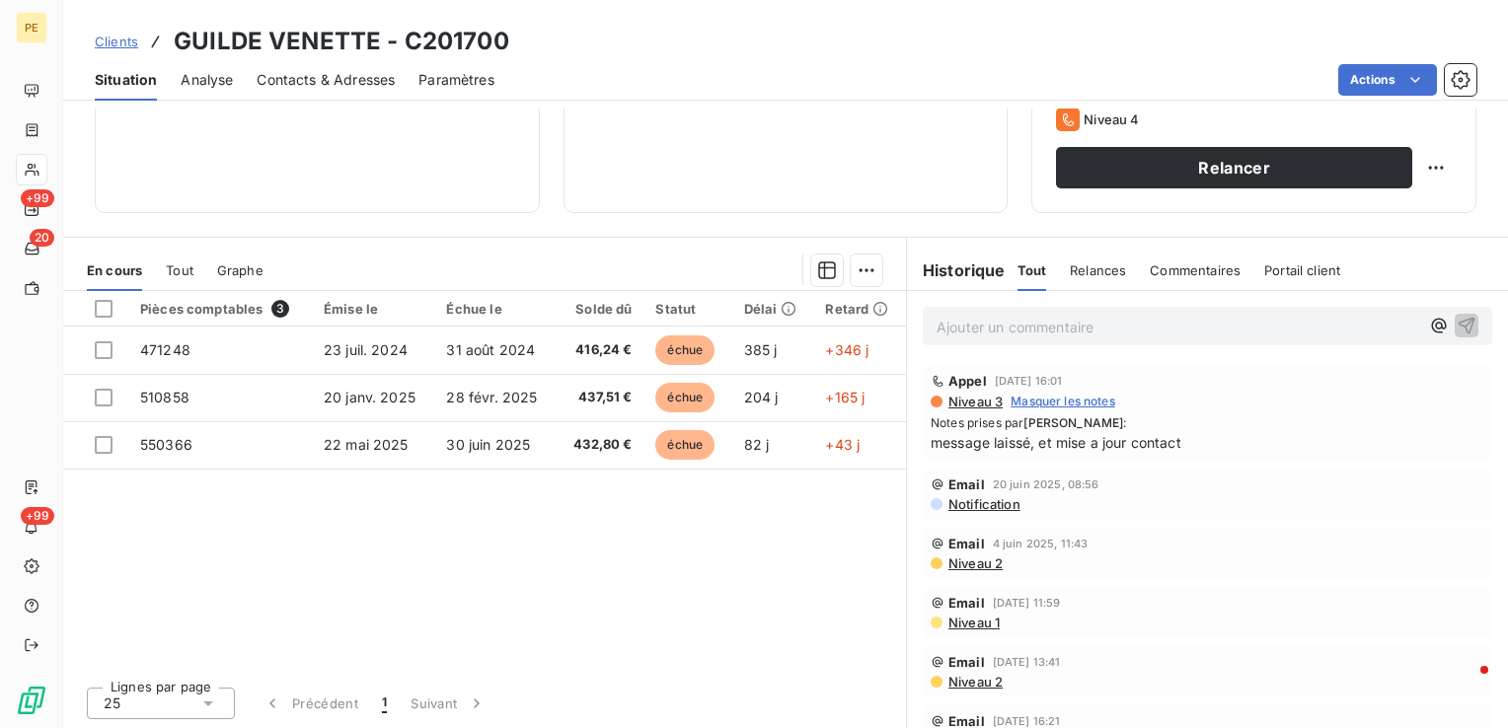
scroll to position [312, 0]
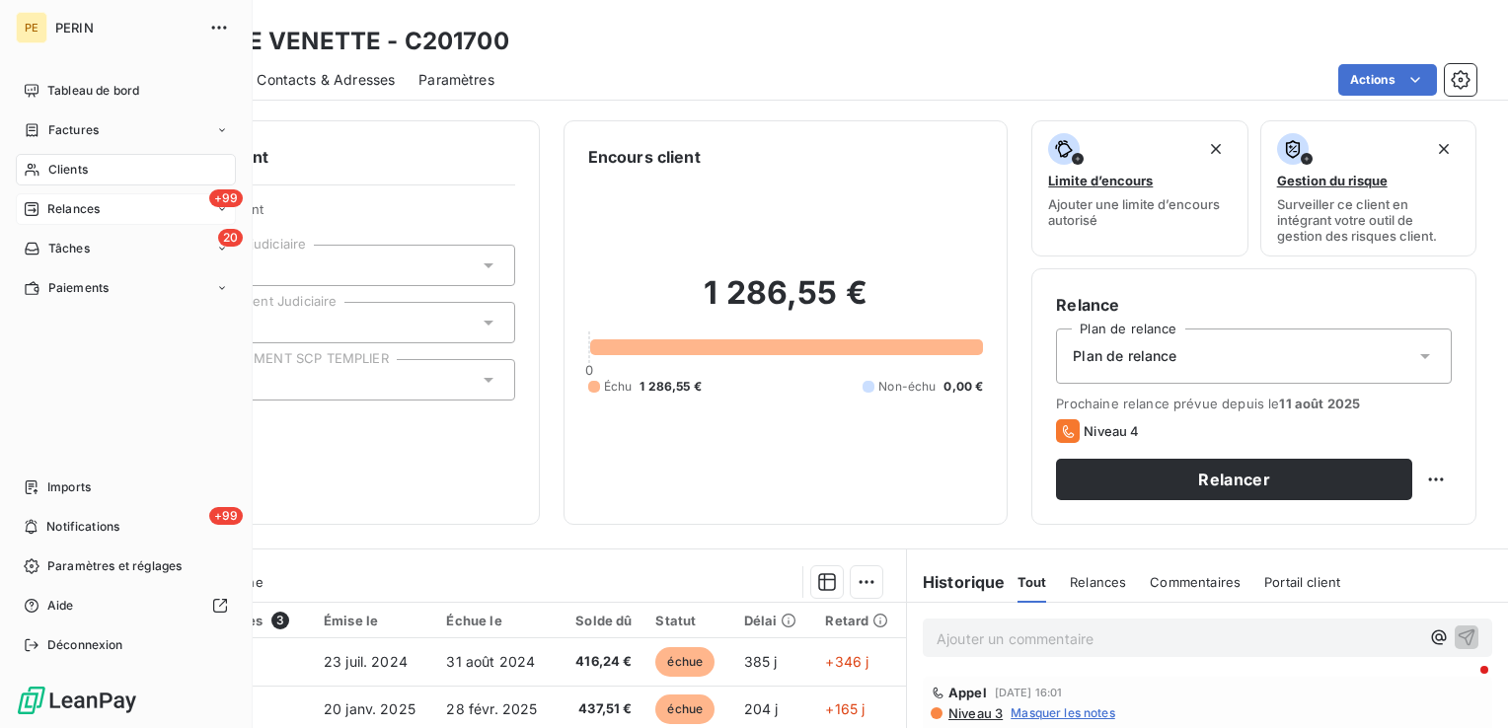
click at [76, 201] on span "Relances" at bounding box center [73, 209] width 52 height 18
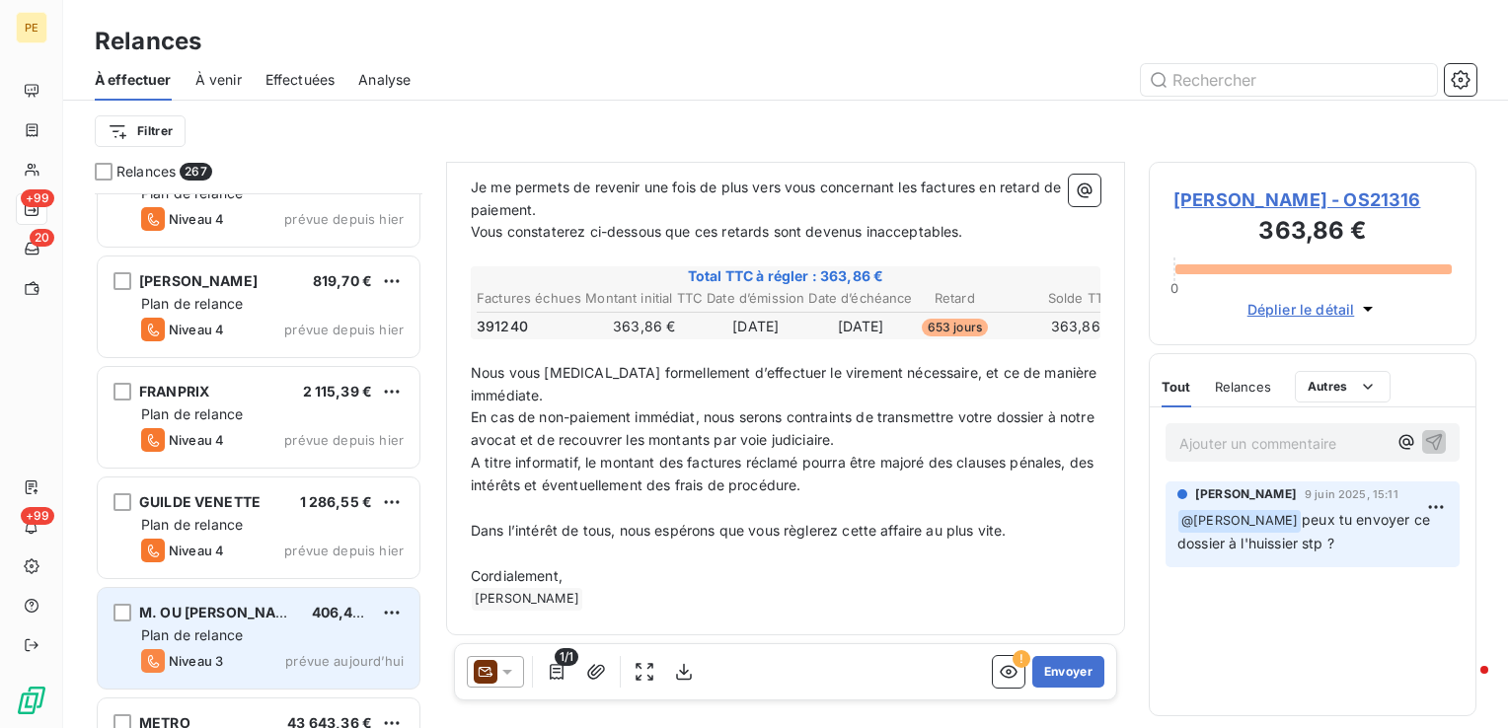
scroll to position [28884, 0]
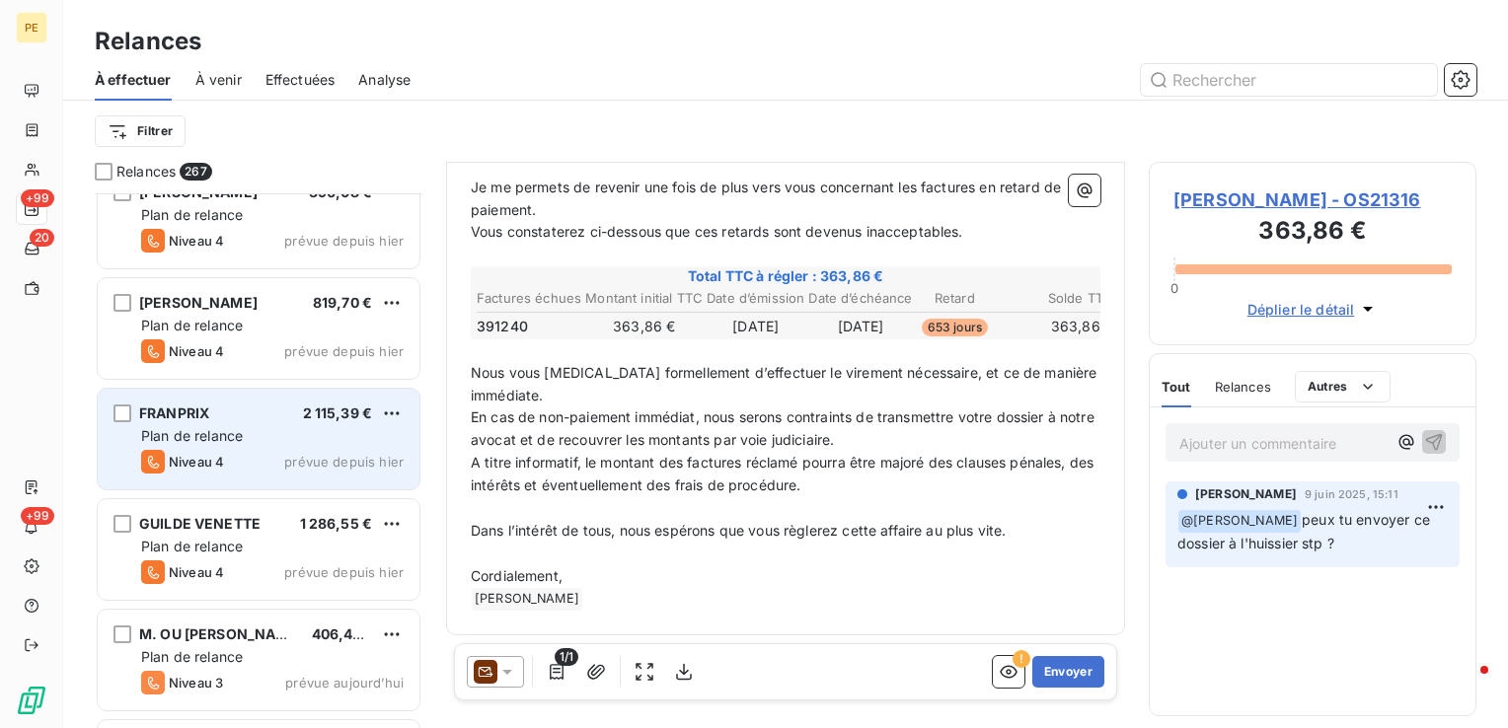
click at [272, 431] on div "Plan de relance" at bounding box center [272, 436] width 263 height 20
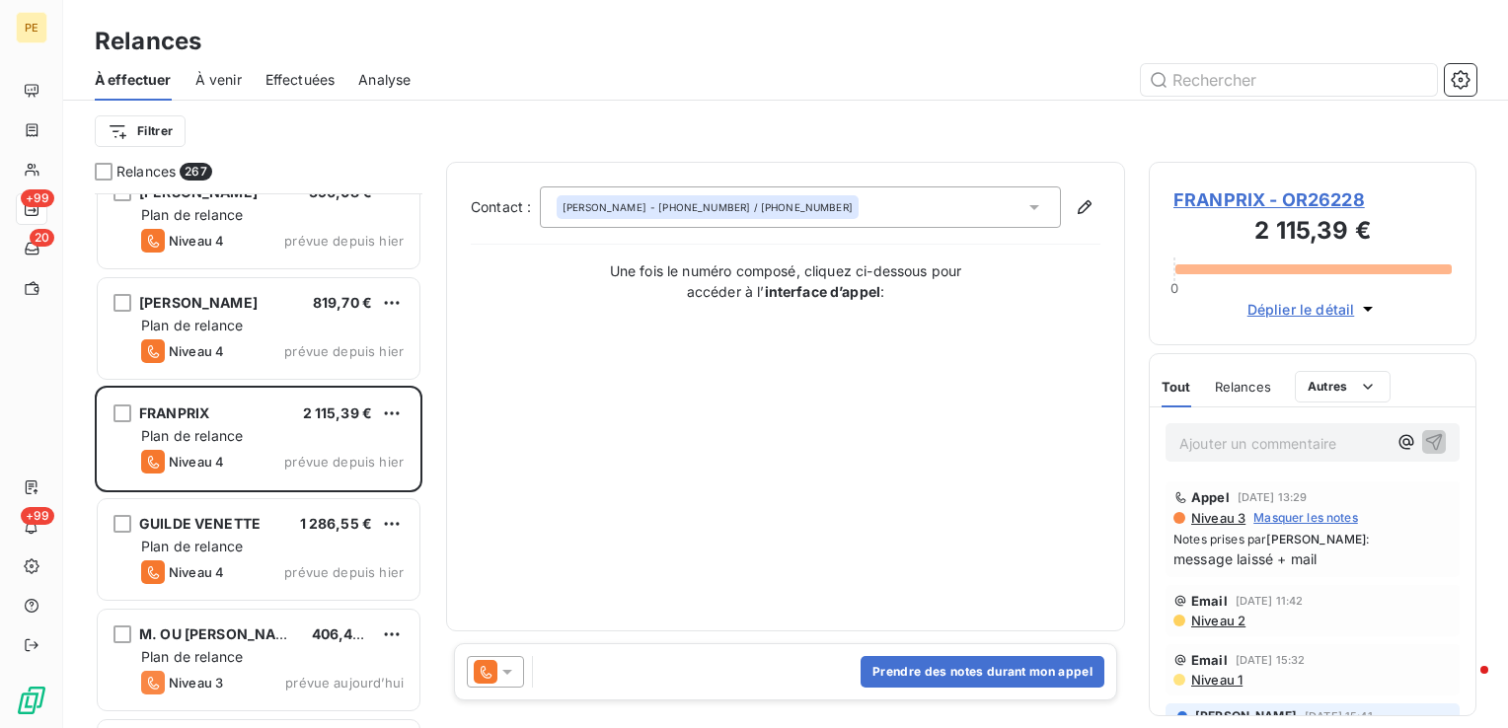
click at [1262, 194] on span "FRANPRIX - OR26228" at bounding box center [1313, 200] width 278 height 27
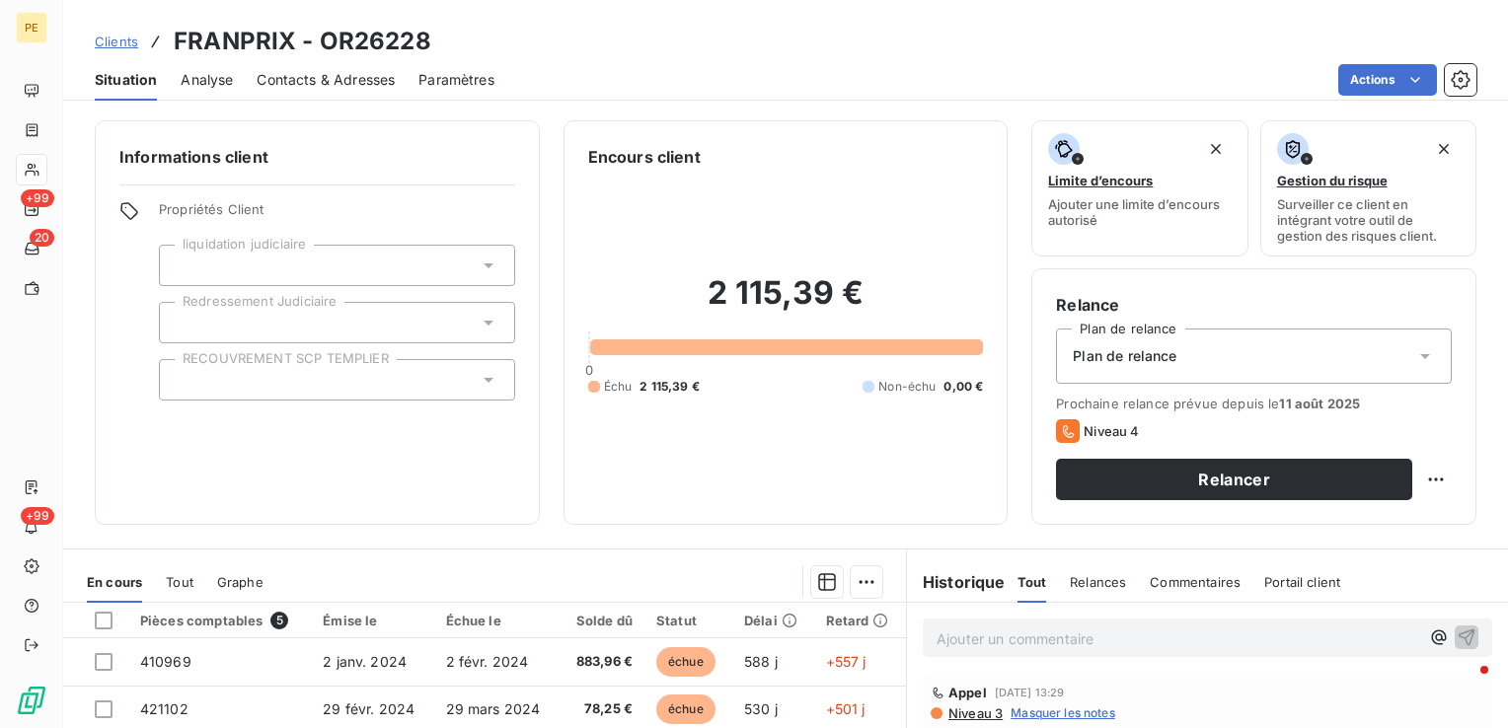
click at [345, 68] on div "Contacts & Adresses" at bounding box center [326, 79] width 138 height 41
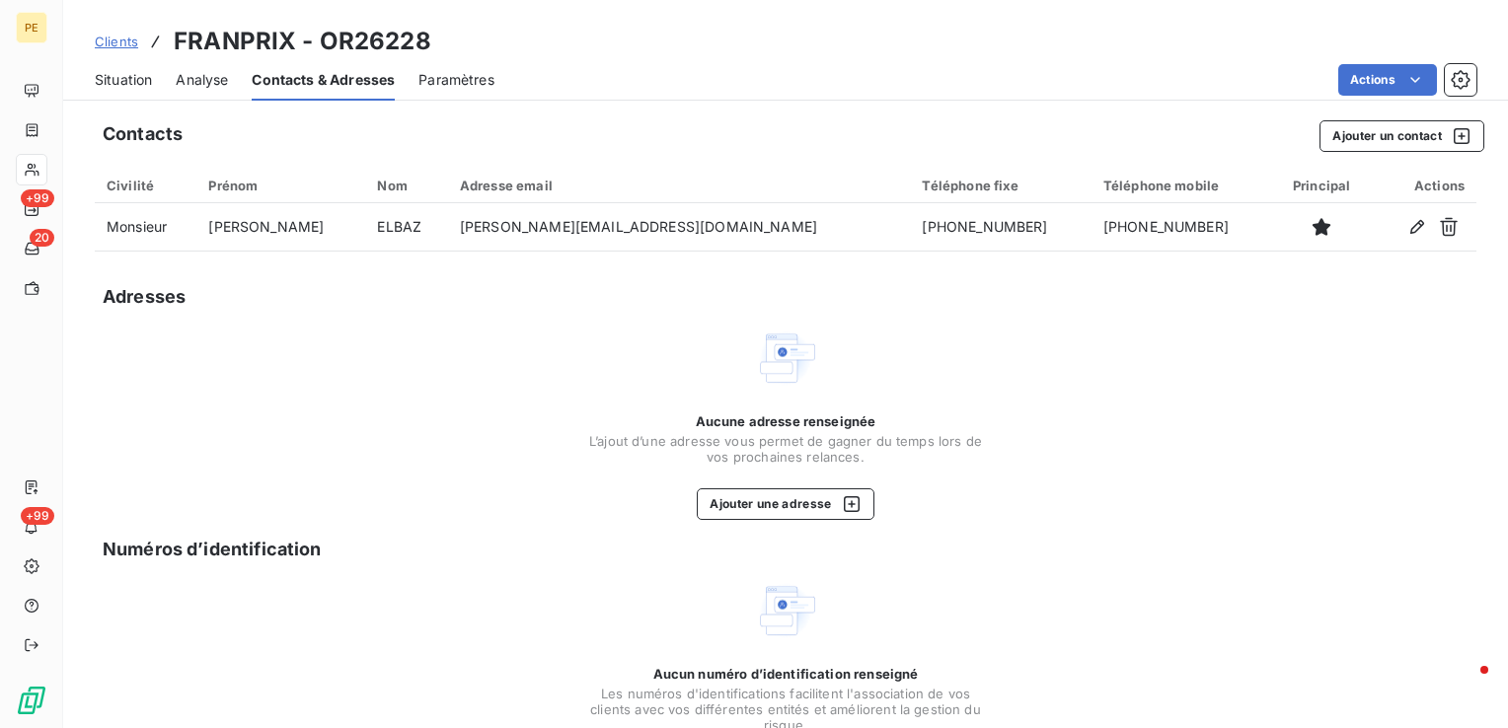
click at [199, 82] on span "Analyse" at bounding box center [202, 80] width 52 height 20
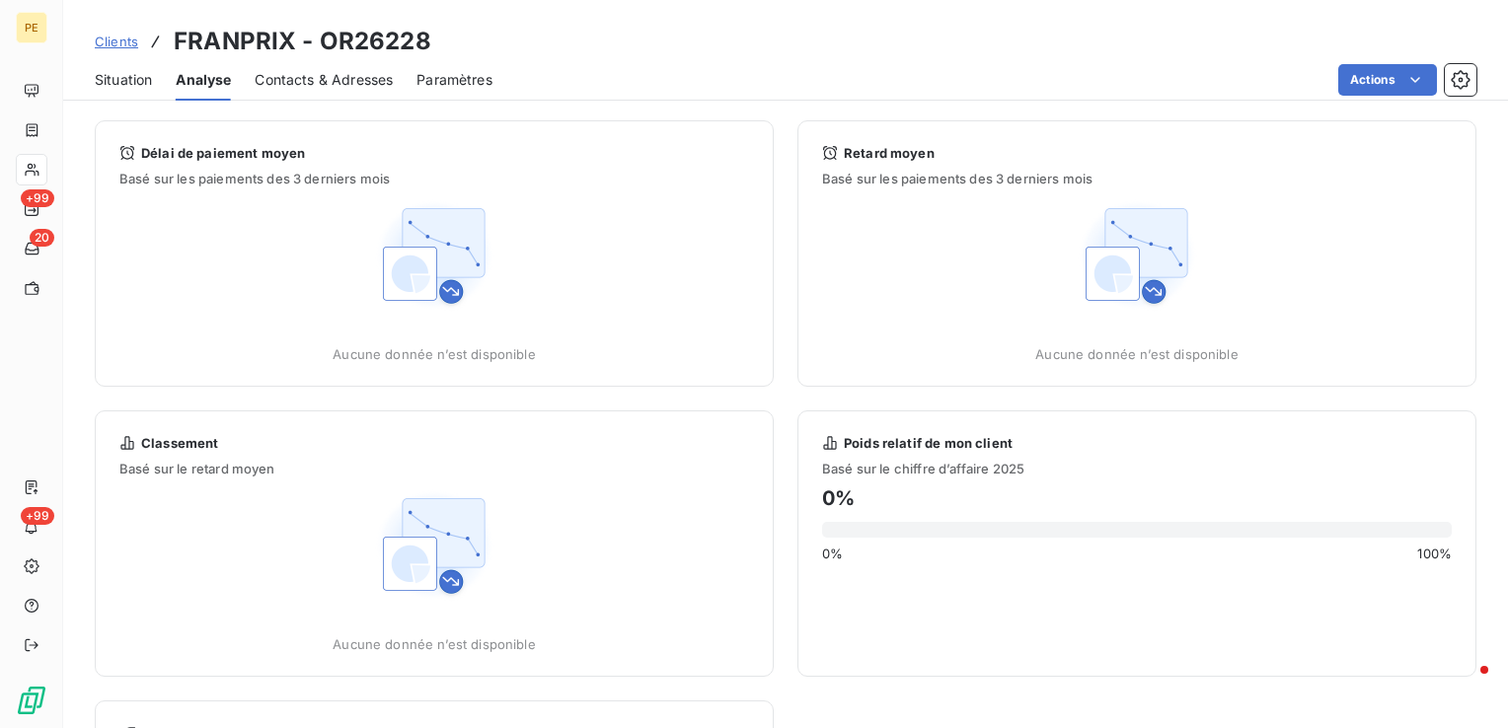
click at [129, 82] on span "Situation" at bounding box center [123, 80] width 57 height 20
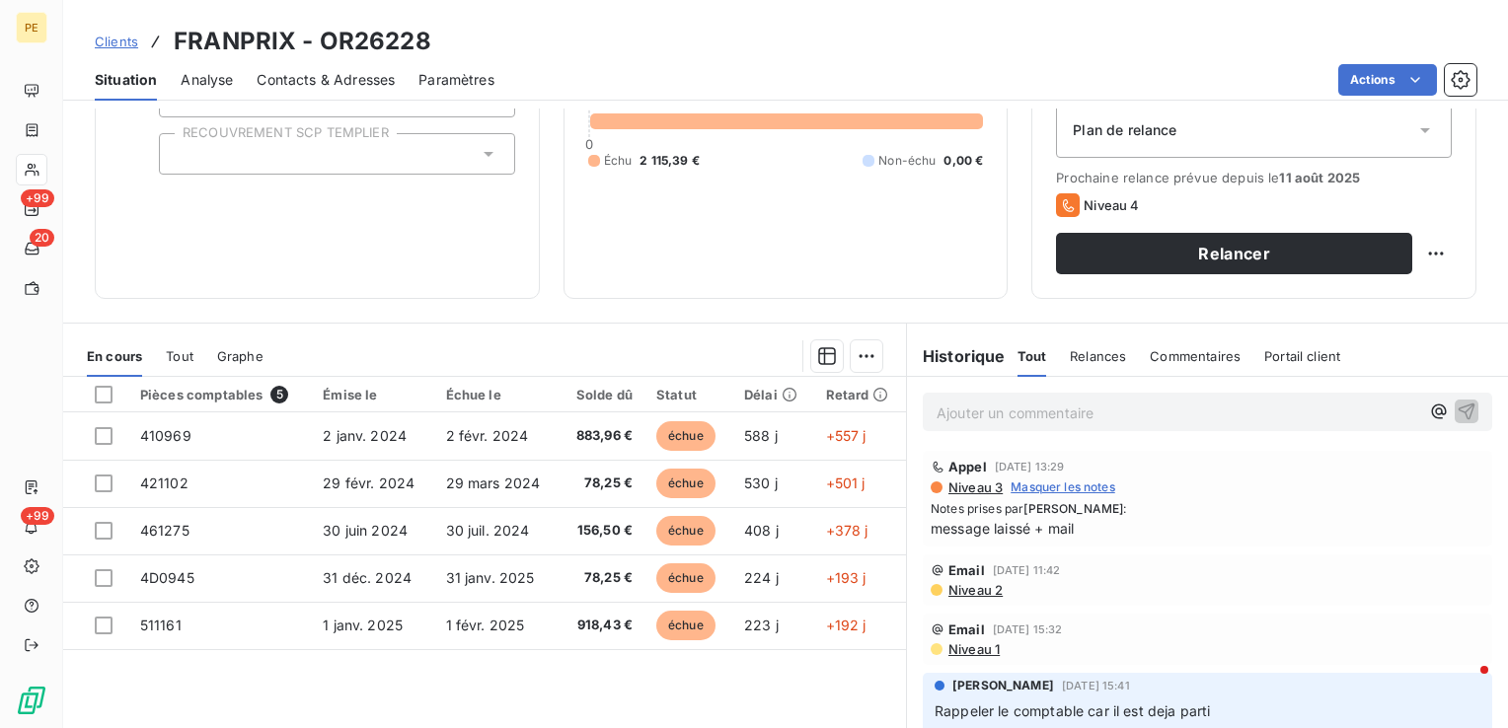
scroll to position [197, 0]
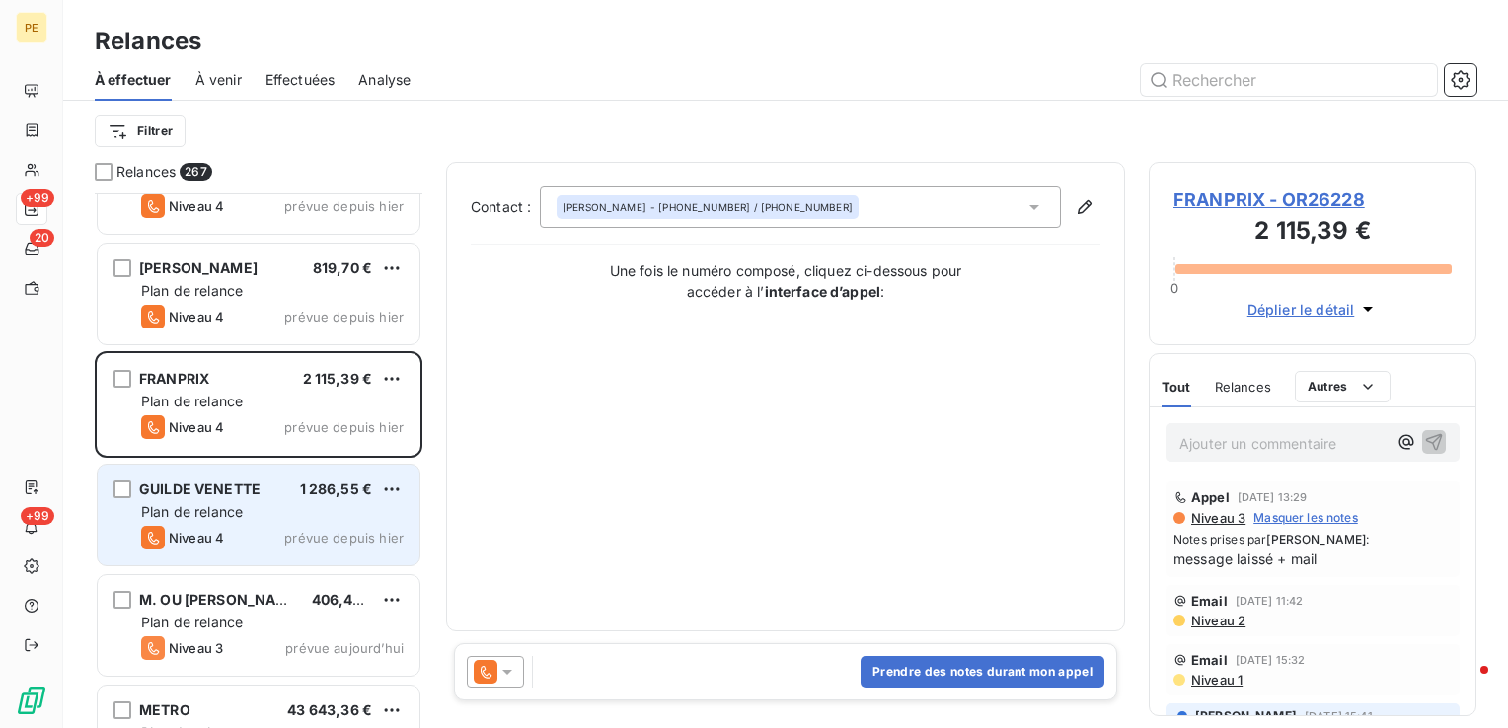
scroll to position [28884, 0]
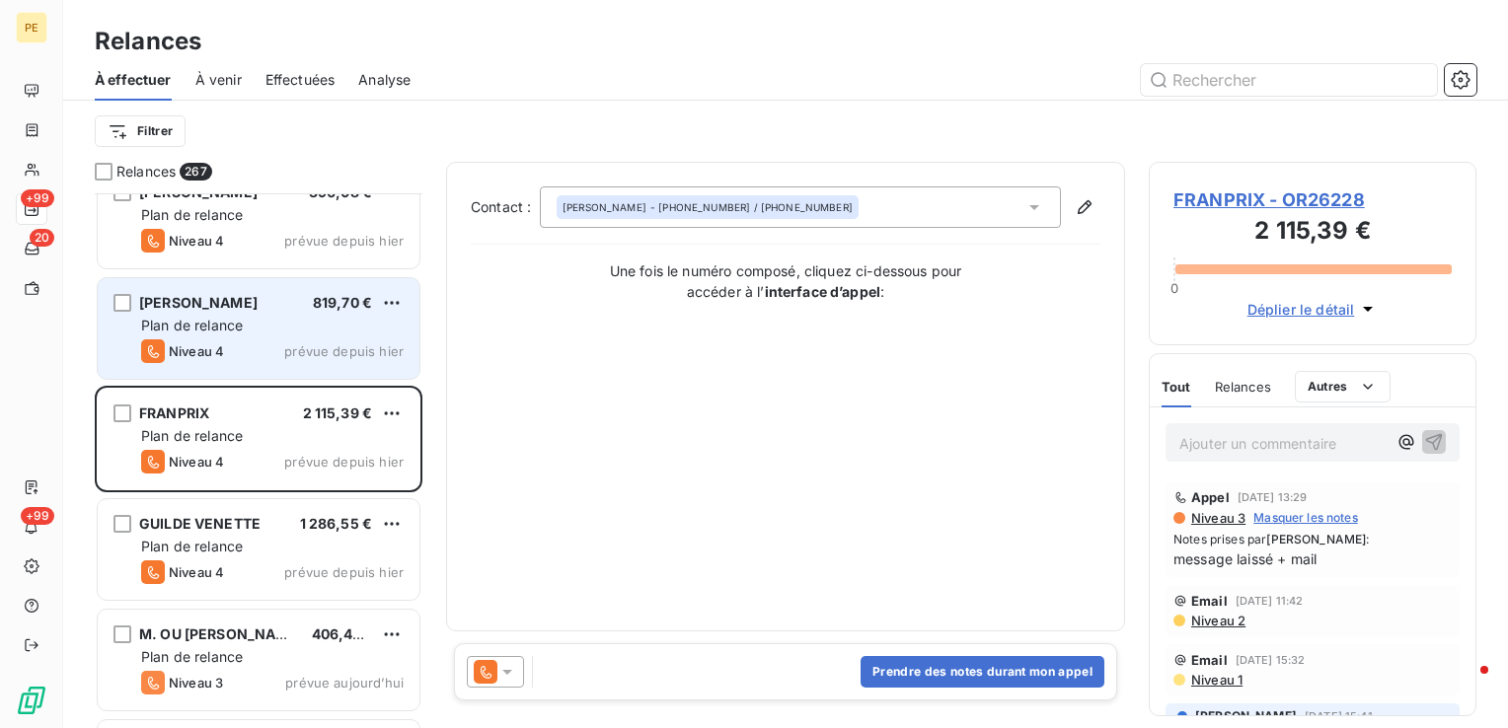
click at [245, 327] on div "Plan de relance" at bounding box center [272, 326] width 263 height 20
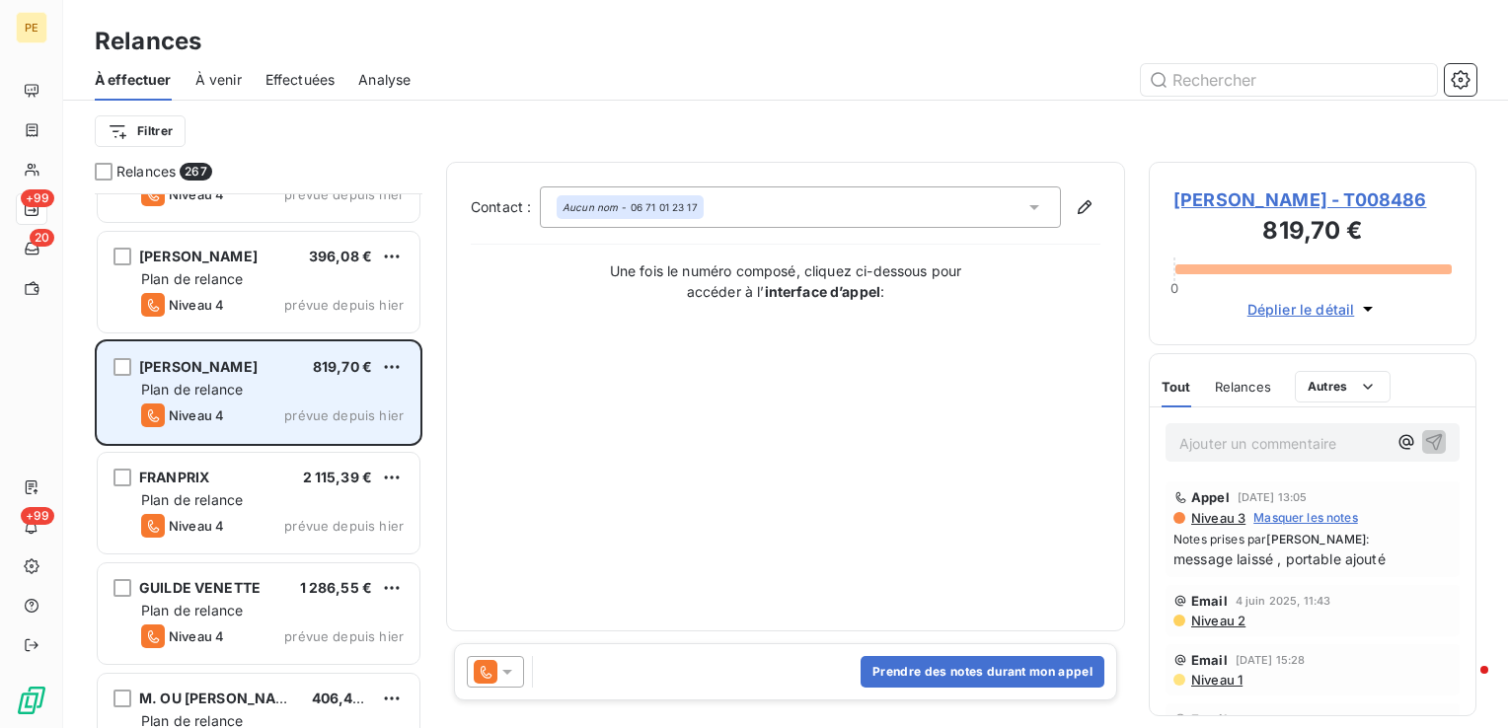
scroll to position [28785, 0]
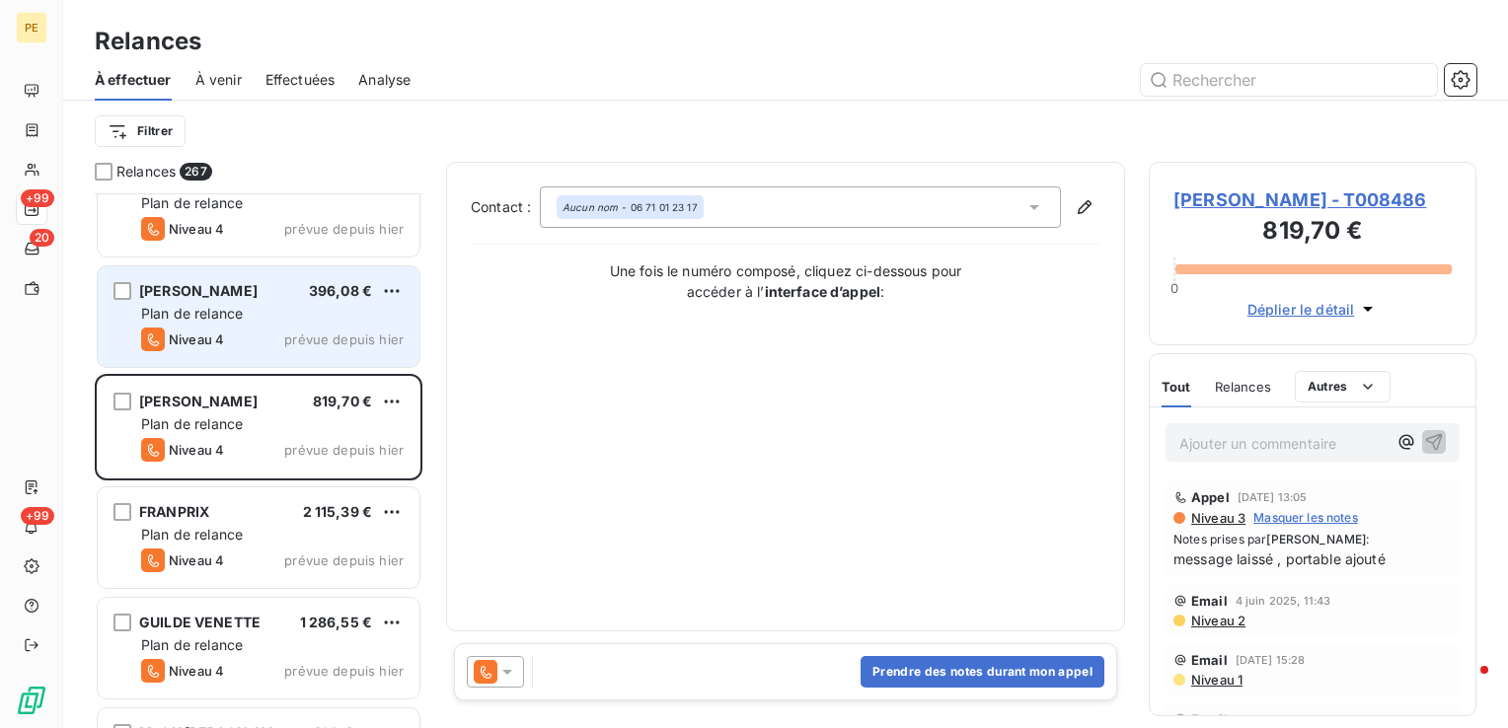
click at [248, 322] on div "Plan de relance" at bounding box center [272, 314] width 263 height 20
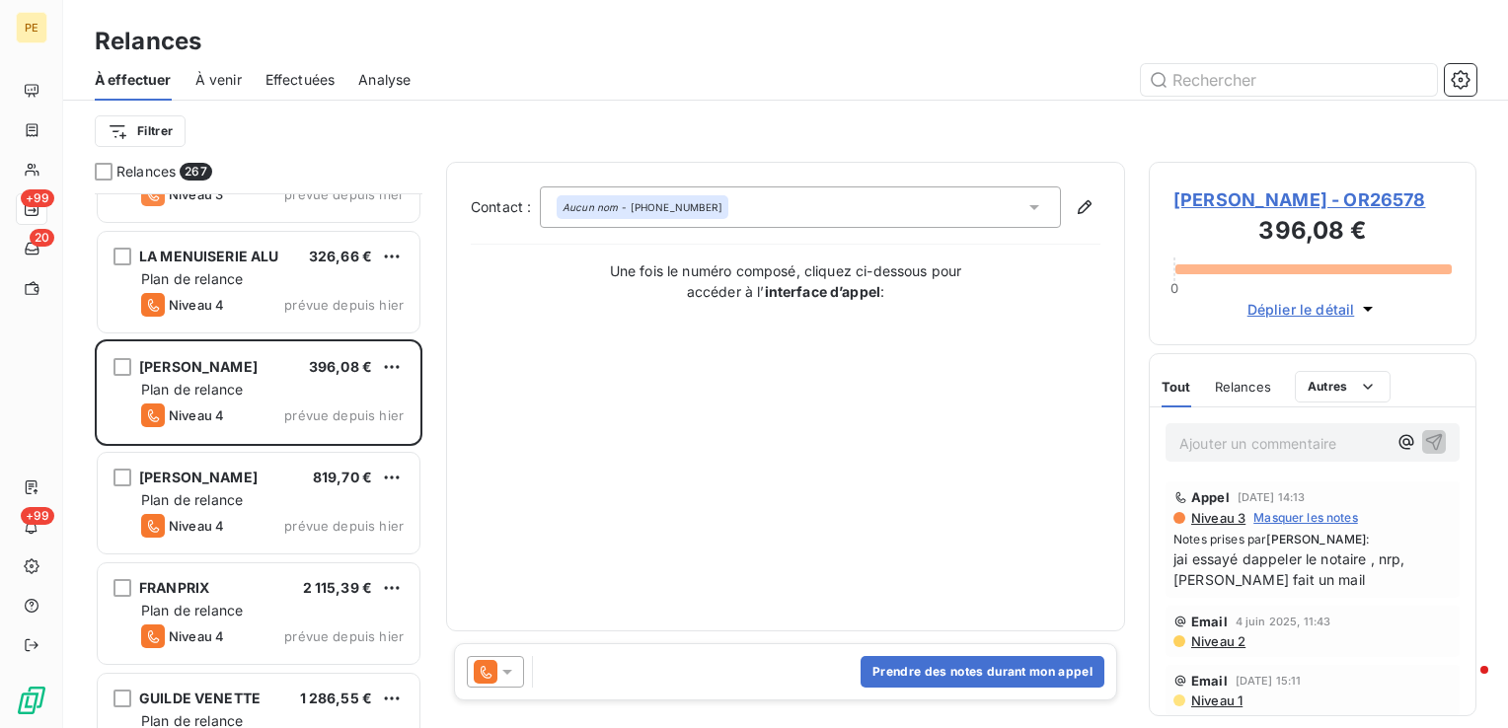
scroll to position [28588, 0]
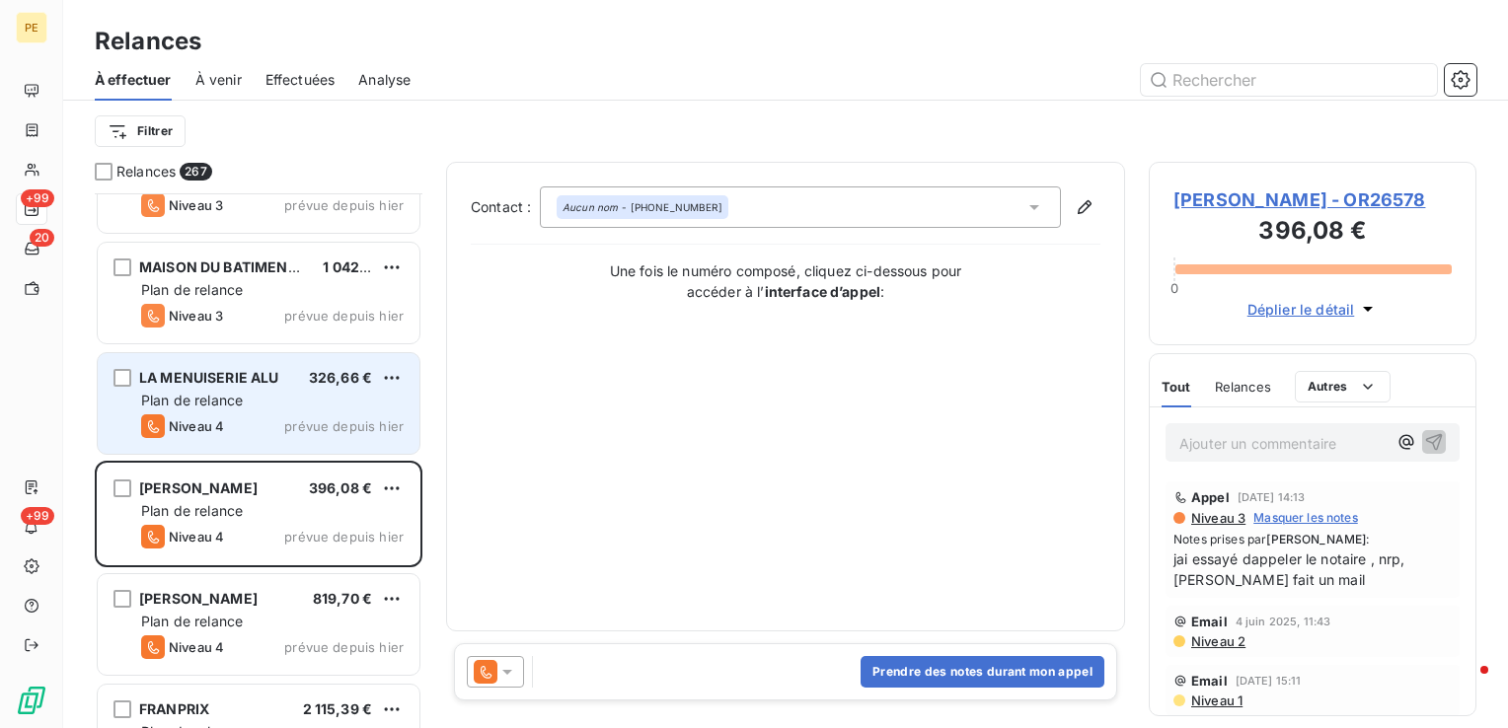
click at [256, 411] on div "LA MENUISERIE ALU 326,66 € Plan de relance Niveau 4 prévue depuis hier" at bounding box center [259, 403] width 322 height 101
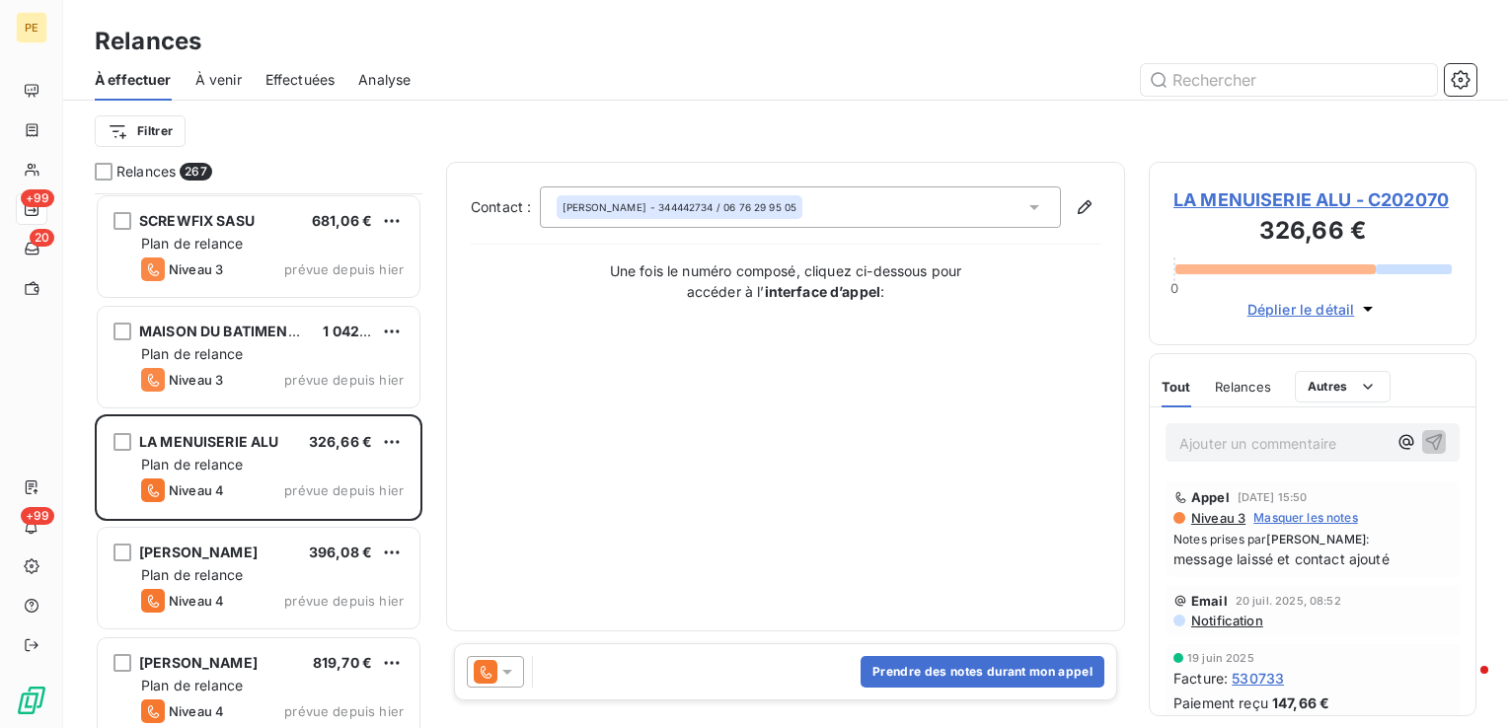
scroll to position [28489, 0]
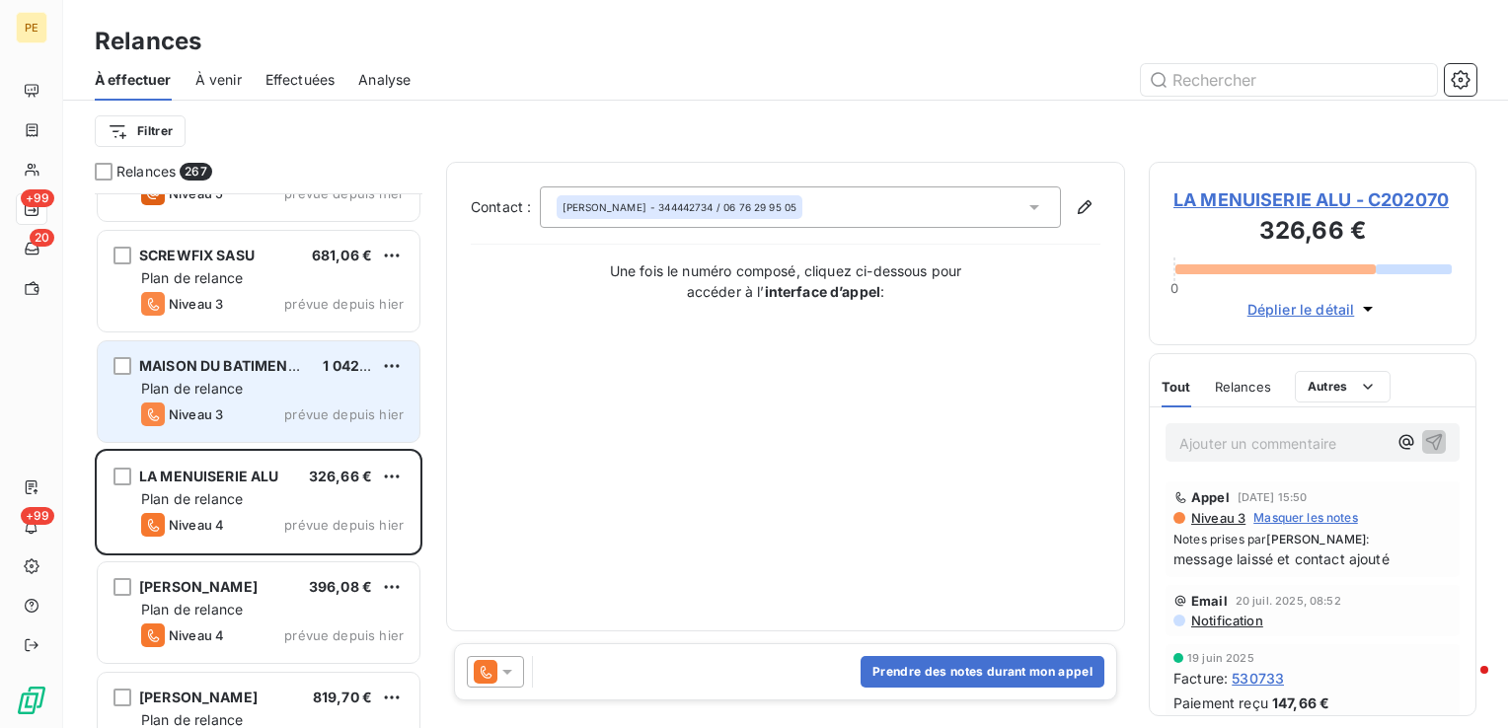
click at [267, 403] on div "Niveau 3 prévue depuis hier" at bounding box center [272, 415] width 263 height 24
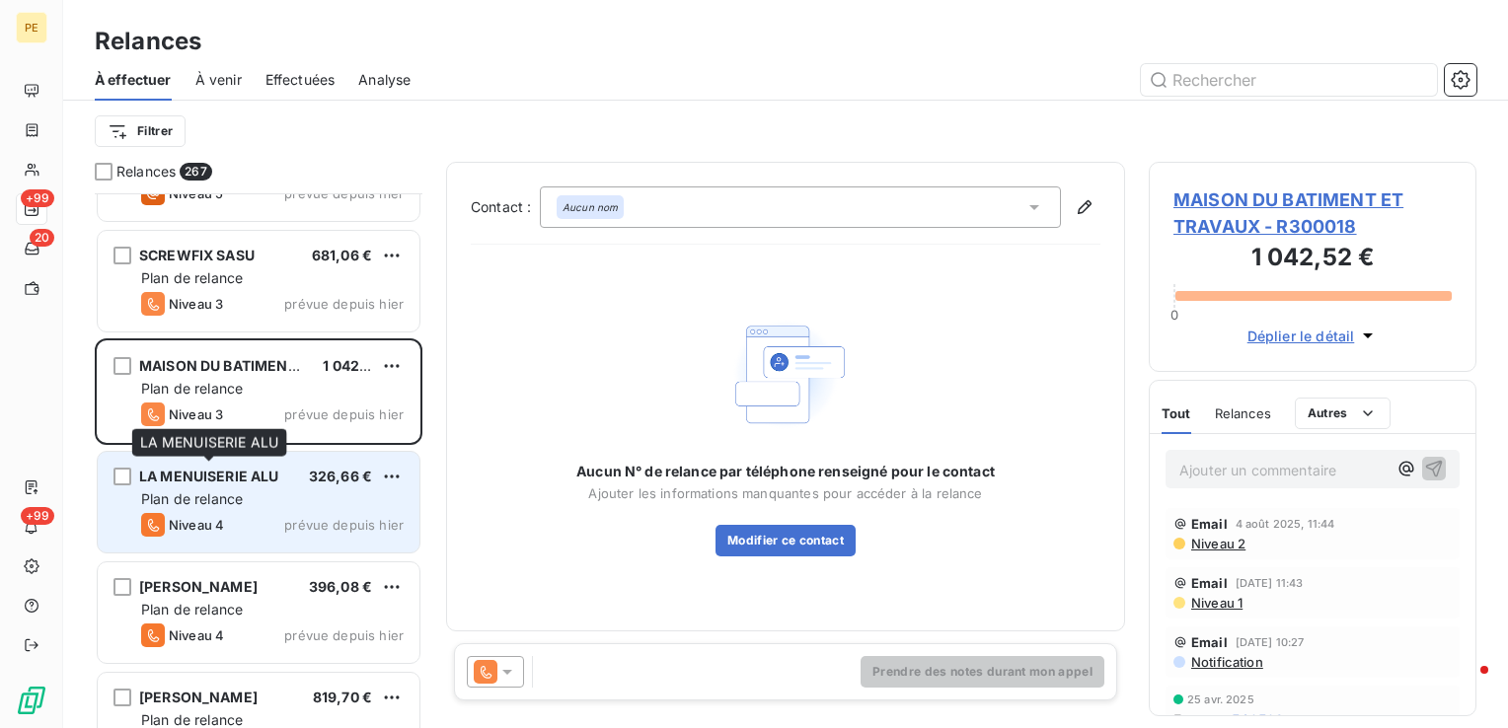
click at [254, 476] on span "LA MENUISERIE ALU" at bounding box center [209, 476] width 140 height 17
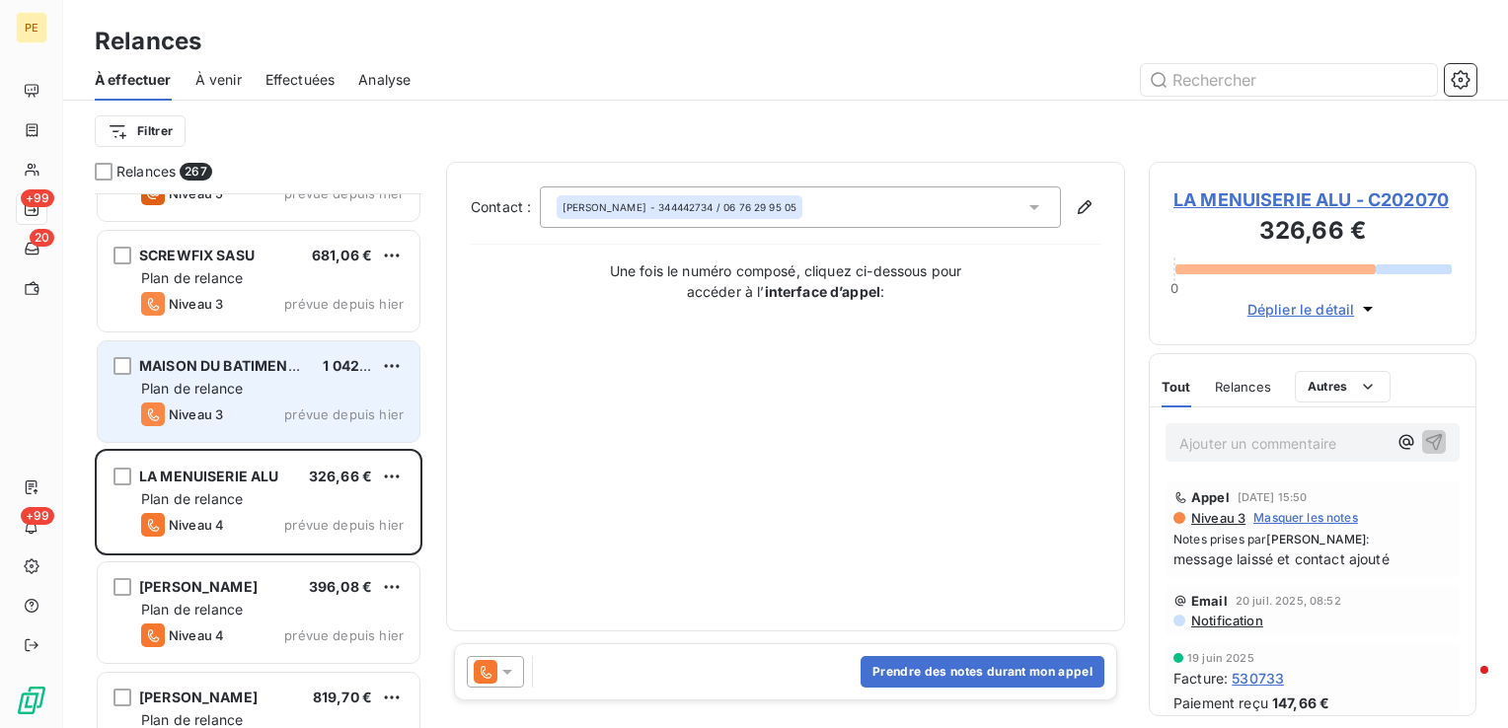
click at [232, 369] on span "MAISON DU BATIMENT ET TRAVAUX" at bounding box center [263, 365] width 248 height 17
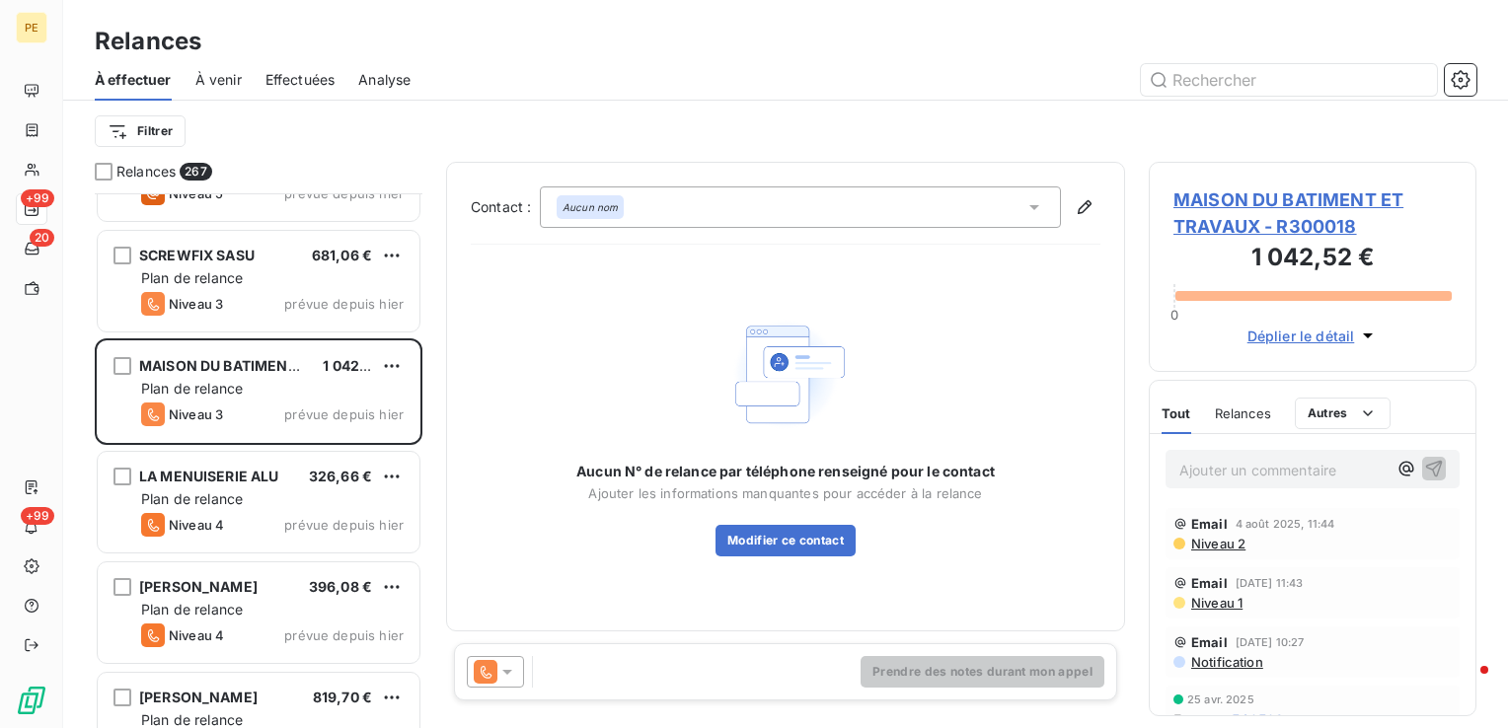
click at [856, 212] on div "Aucun nom" at bounding box center [800, 207] width 521 height 41
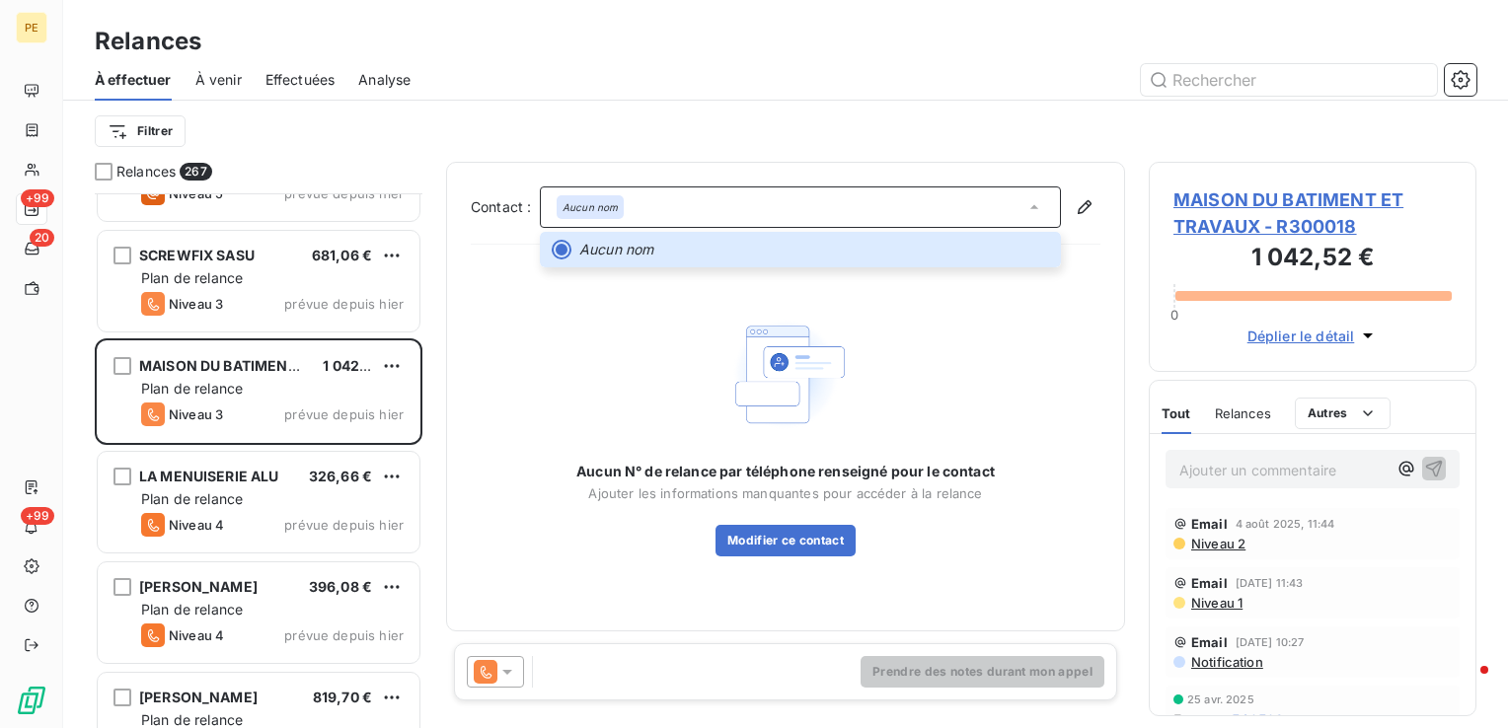
click at [1310, 197] on span "MAISON DU BATIMENT ET TRAVAUX - R300018" at bounding box center [1313, 213] width 278 height 53
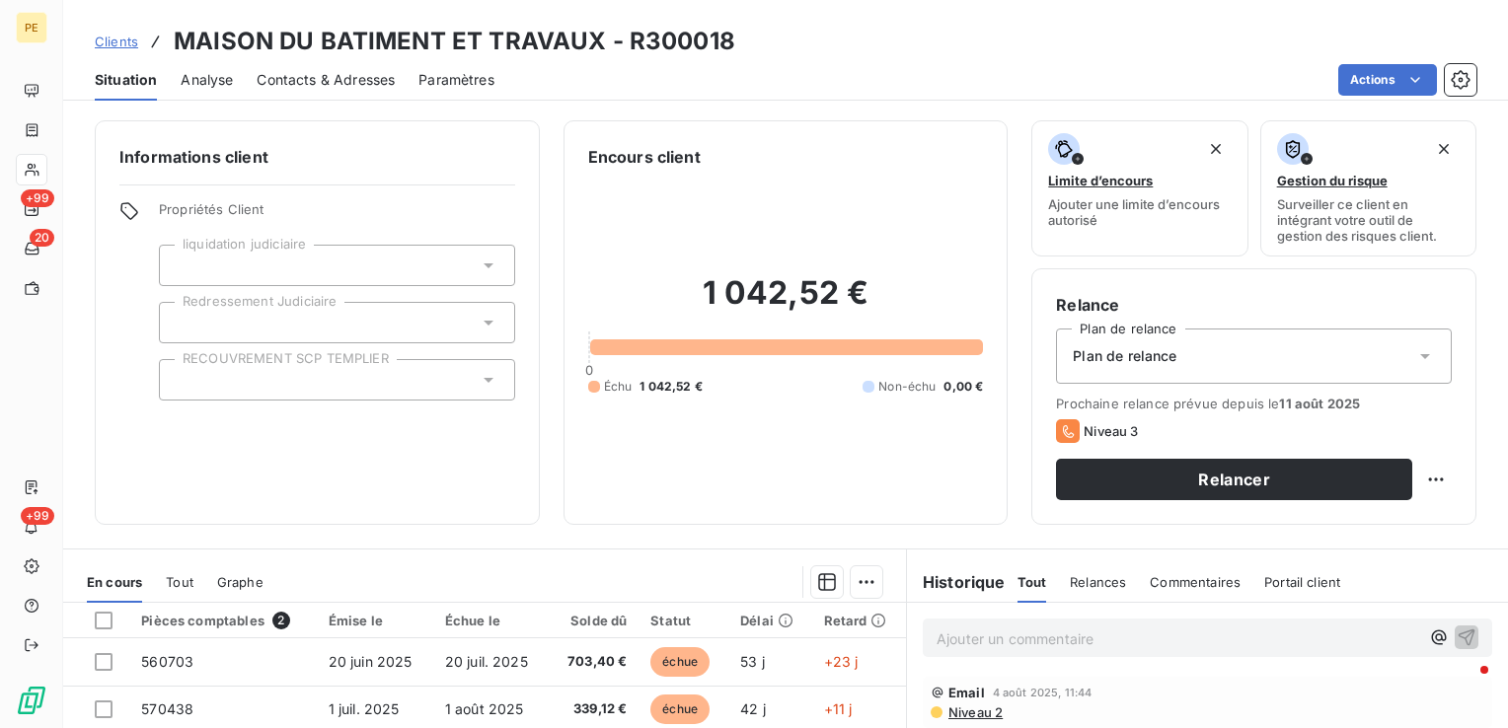
click at [379, 72] on span "Contacts & Adresses" at bounding box center [326, 80] width 138 height 20
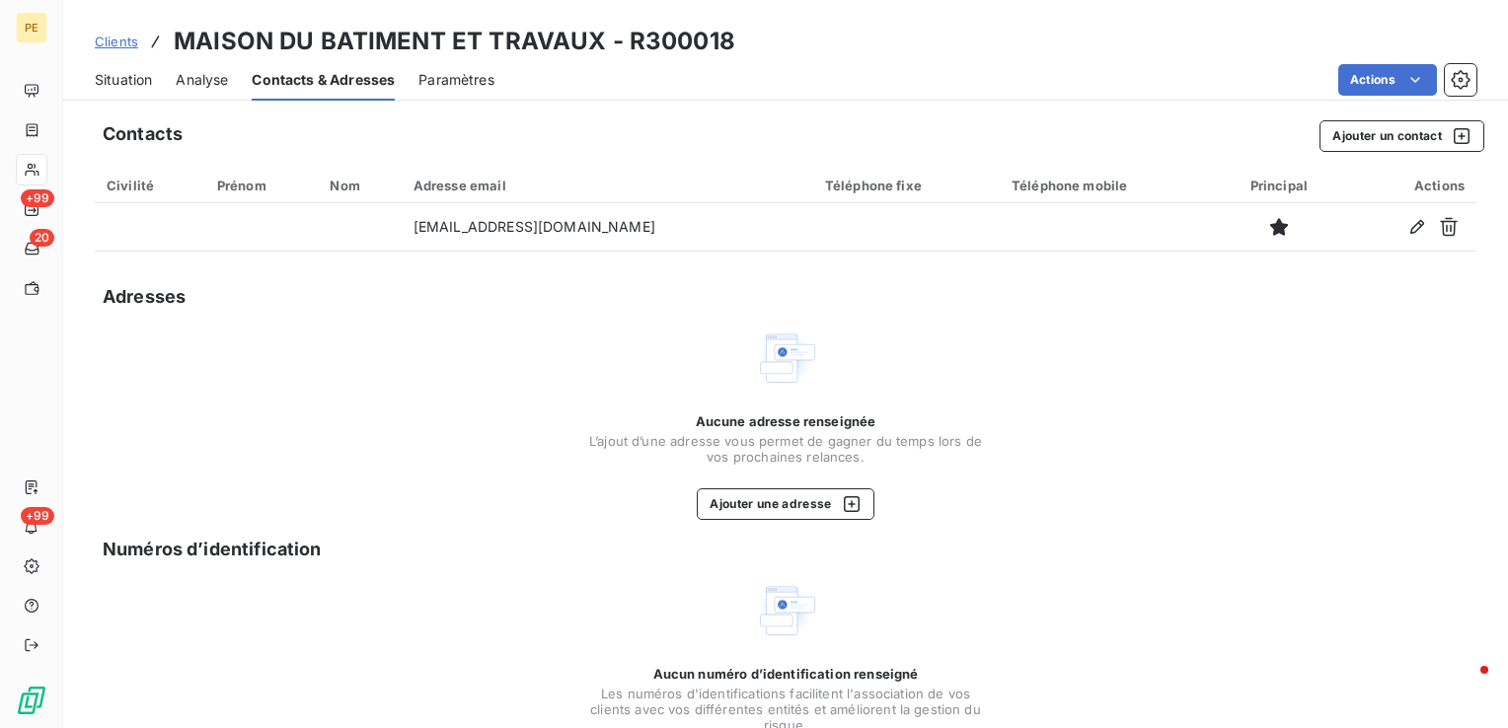
click at [122, 84] on span "Situation" at bounding box center [123, 80] width 57 height 20
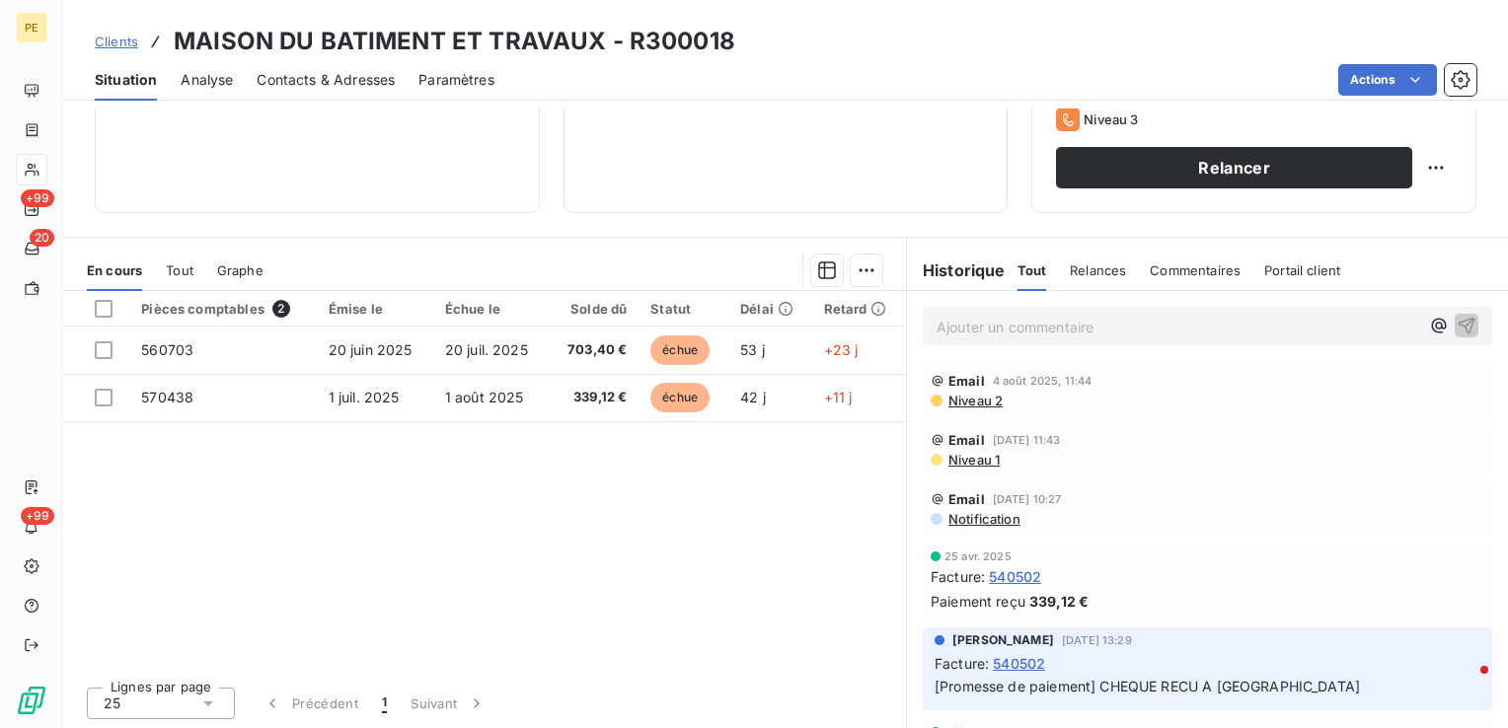
click at [987, 401] on span "Niveau 2" at bounding box center [975, 401] width 56 height 16
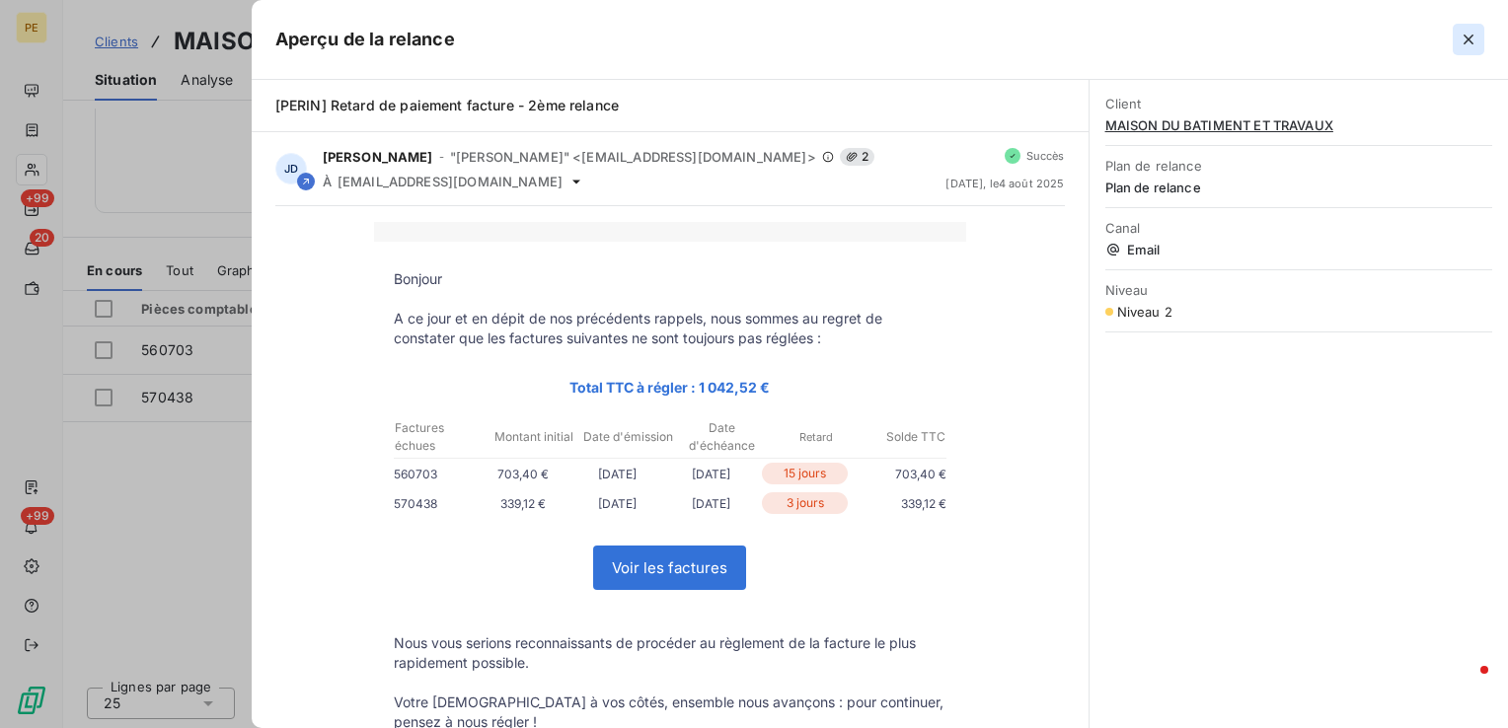
click at [1474, 42] on icon "button" at bounding box center [1469, 40] width 20 height 20
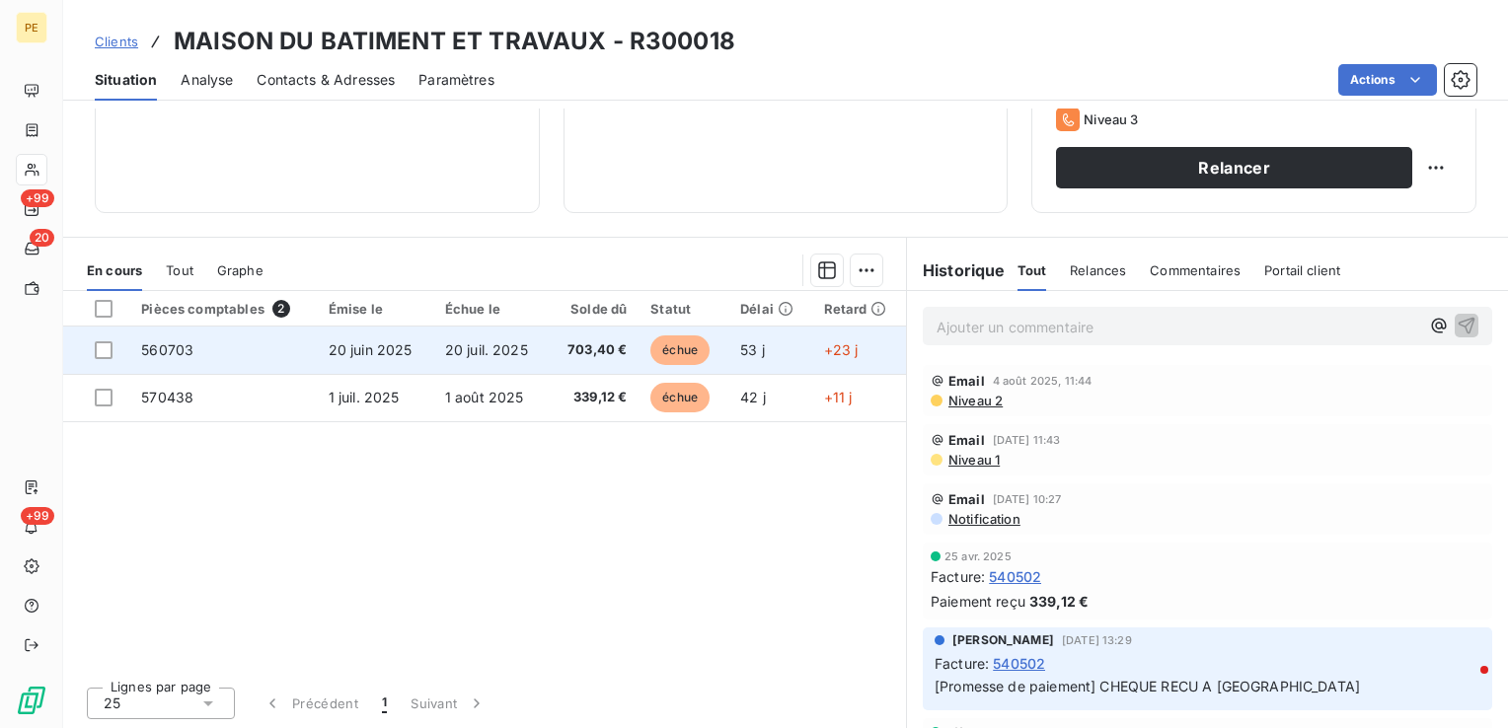
click at [355, 358] on td "20 juin 2025" at bounding box center [375, 350] width 116 height 47
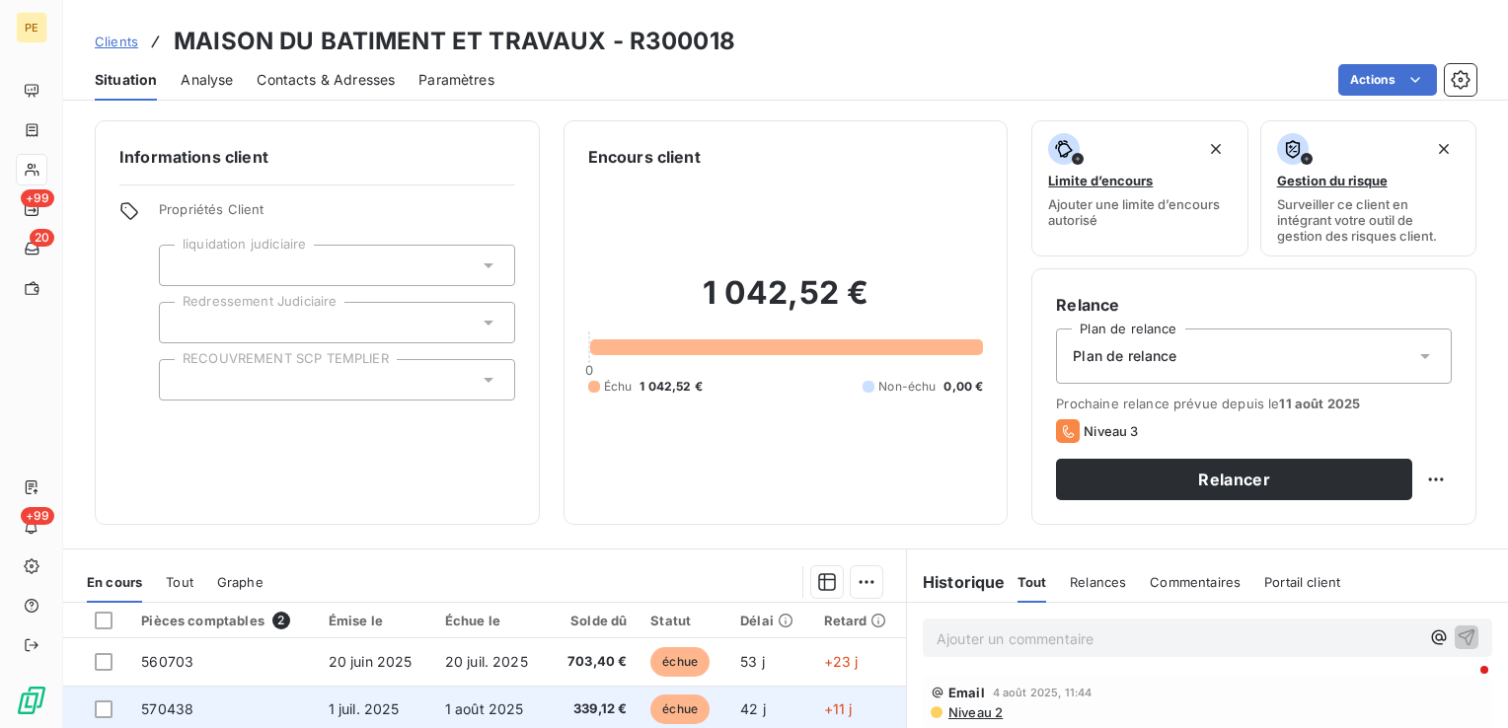
click at [168, 709] on span "570438" at bounding box center [167, 709] width 52 height 17
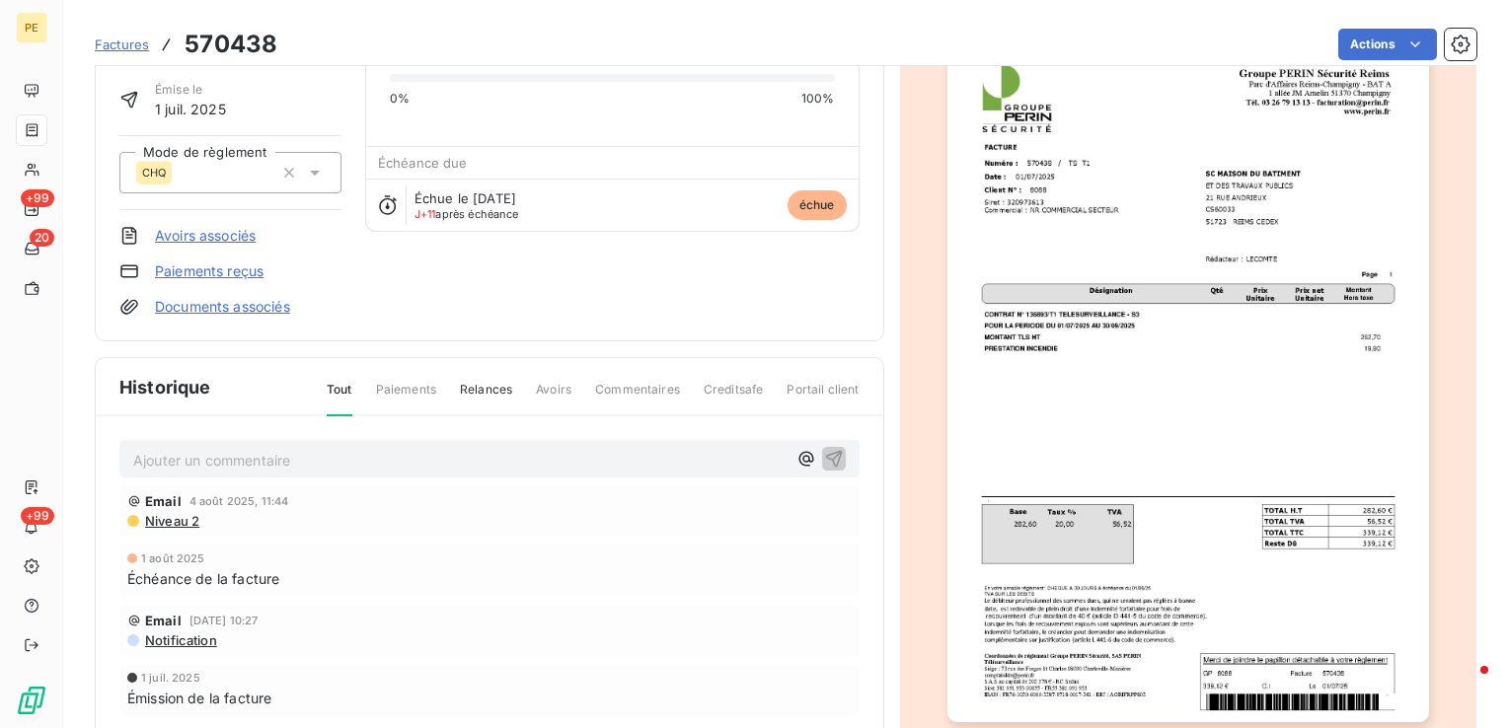
scroll to position [101, 0]
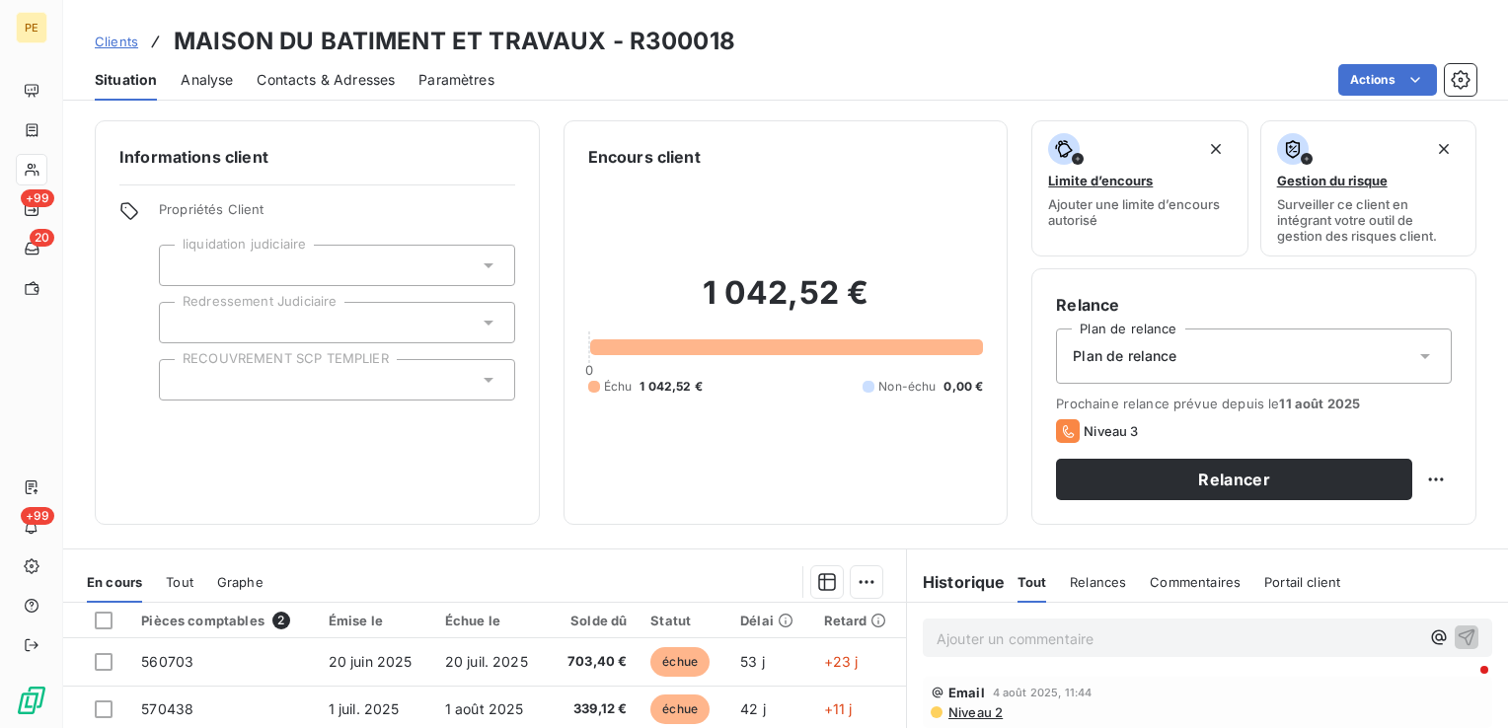
click at [309, 92] on div "Contacts & Adresses" at bounding box center [326, 79] width 138 height 41
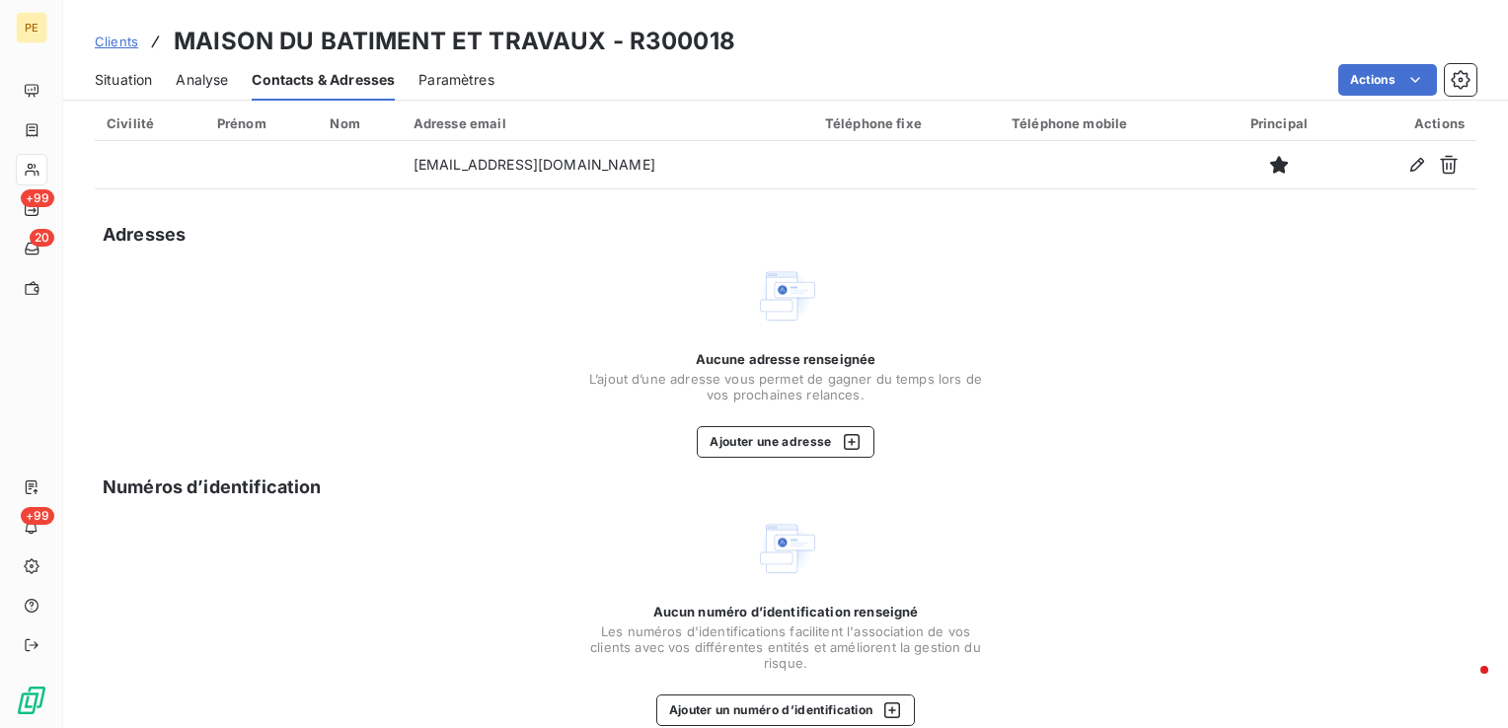
scroll to position [91, 0]
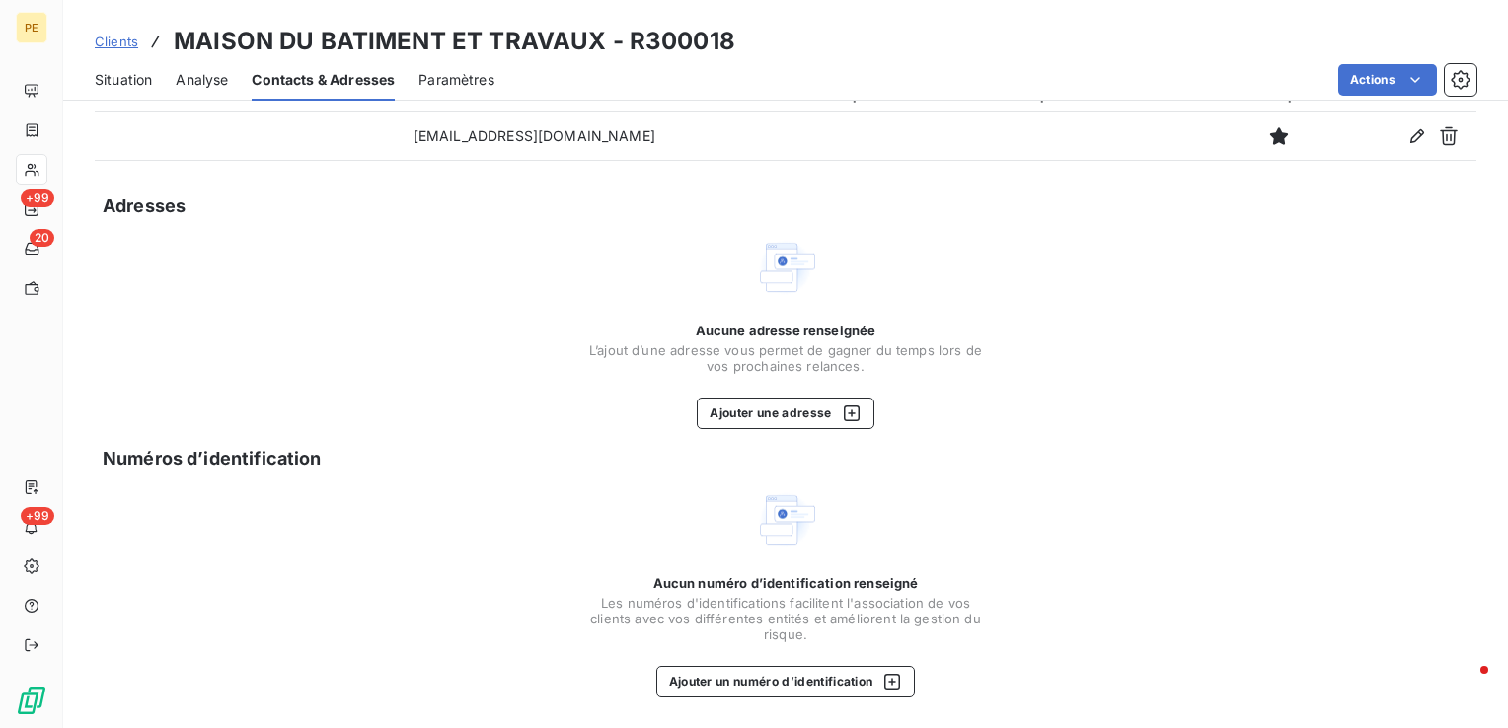
drag, startPoint x: 142, startPoint y: 80, endPoint x: 162, endPoint y: 86, distance: 20.6
click at [142, 80] on span "Situation" at bounding box center [123, 80] width 57 height 20
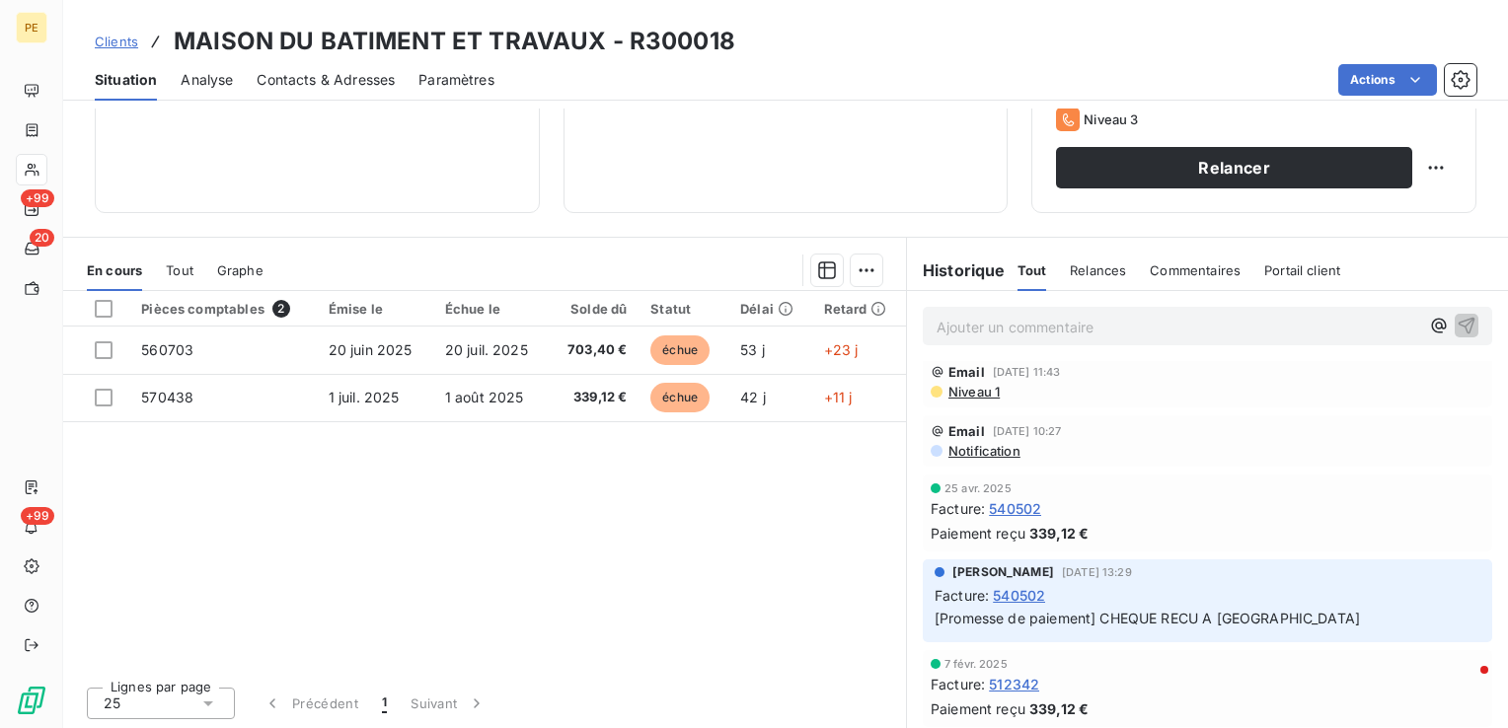
scroll to position [99, 0]
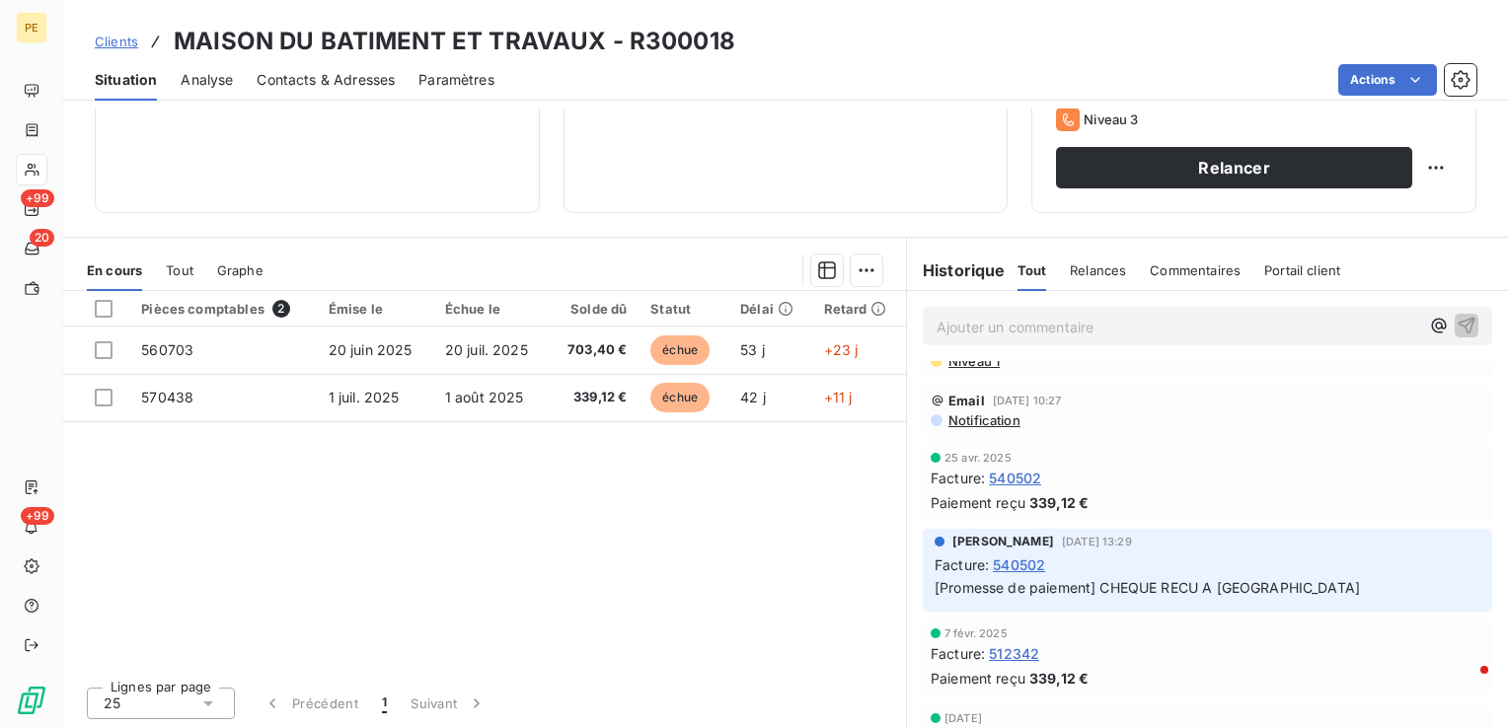
click at [1025, 564] on span "540502" at bounding box center [1019, 565] width 52 height 21
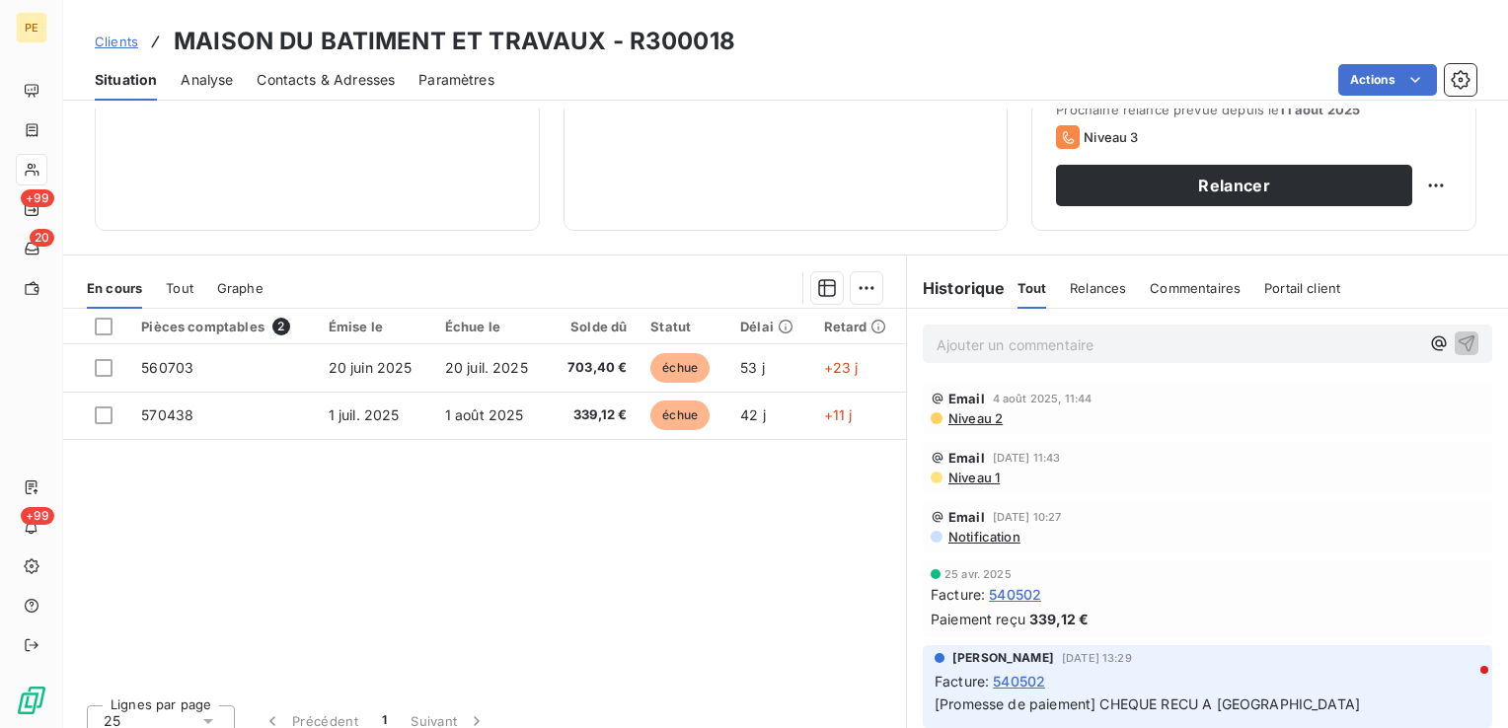
scroll to position [312, 0]
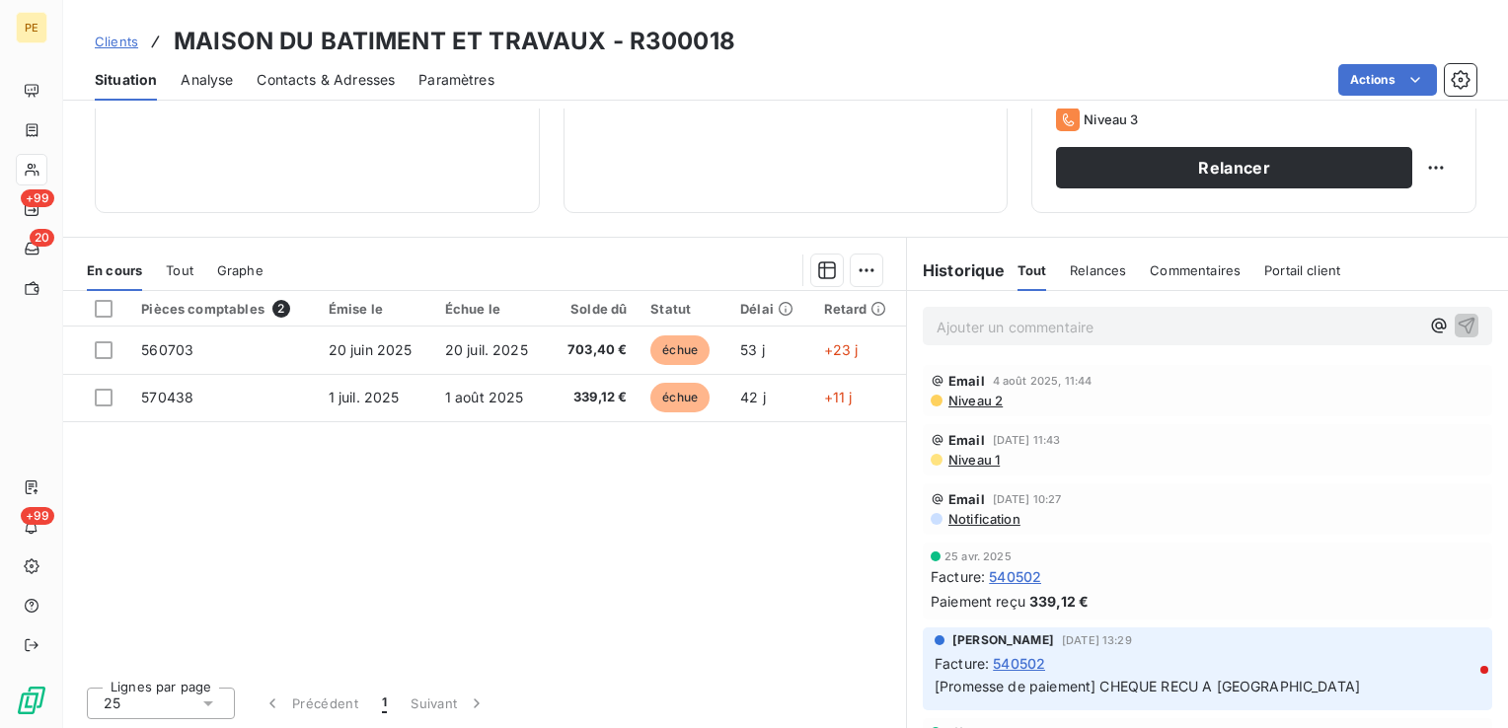
click at [178, 264] on span "Tout" at bounding box center [180, 271] width 28 height 16
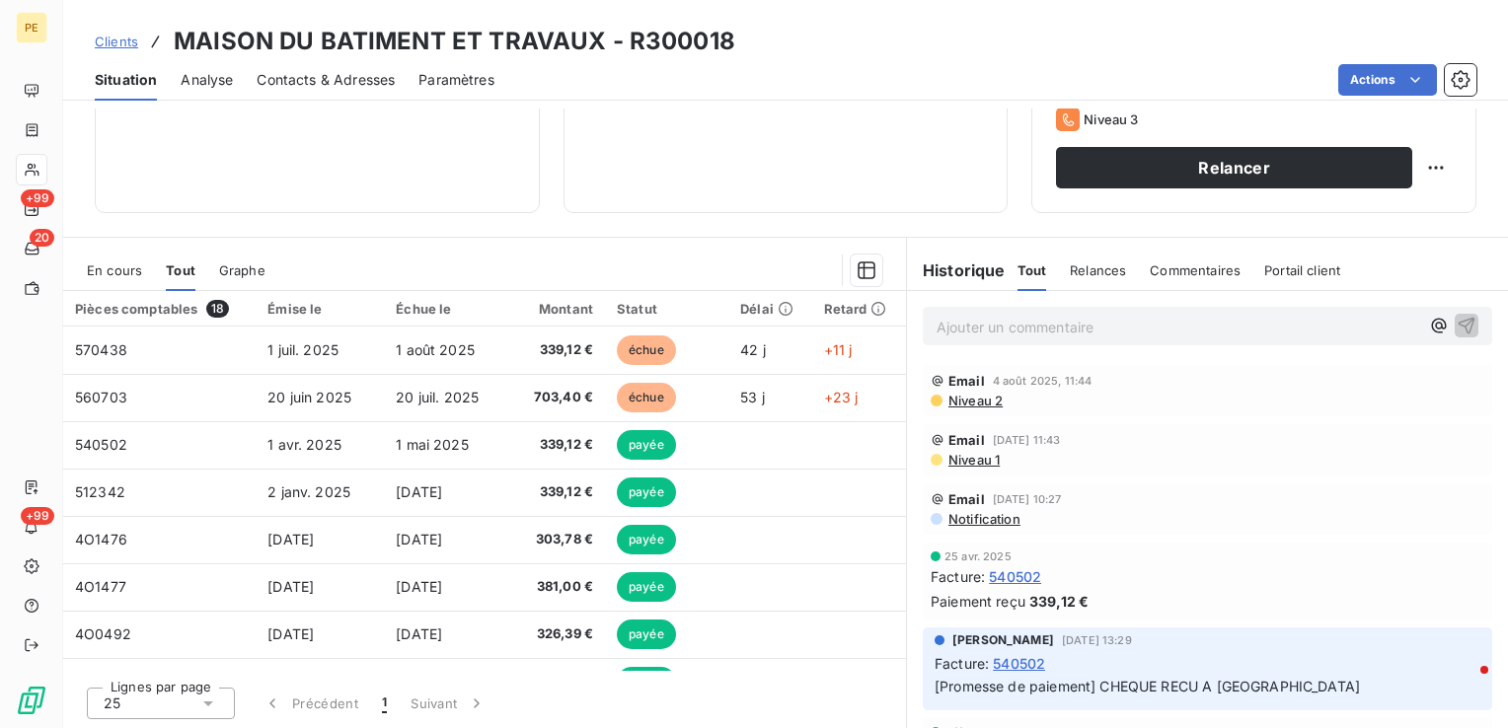
click at [314, 75] on span "Contacts & Adresses" at bounding box center [326, 80] width 138 height 20
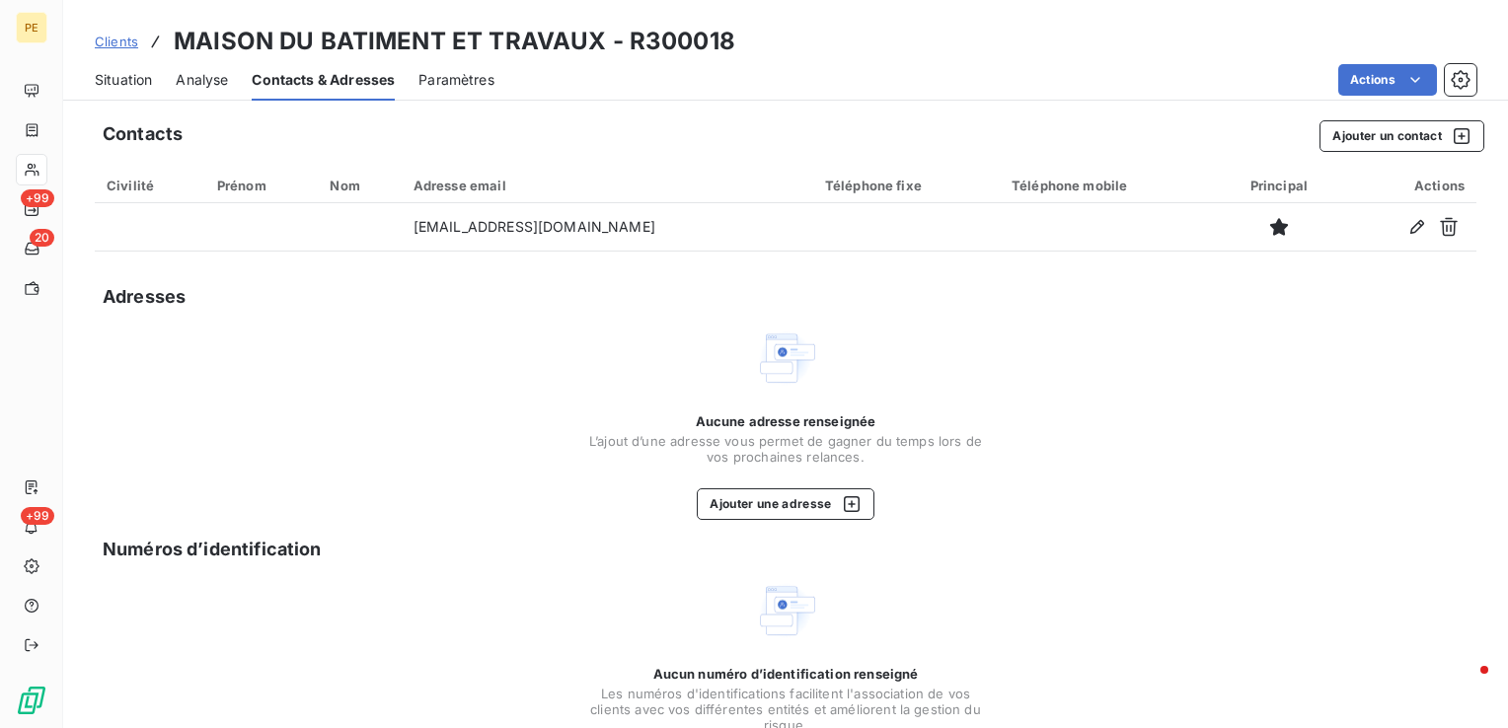
click at [117, 72] on span "Situation" at bounding box center [123, 80] width 57 height 20
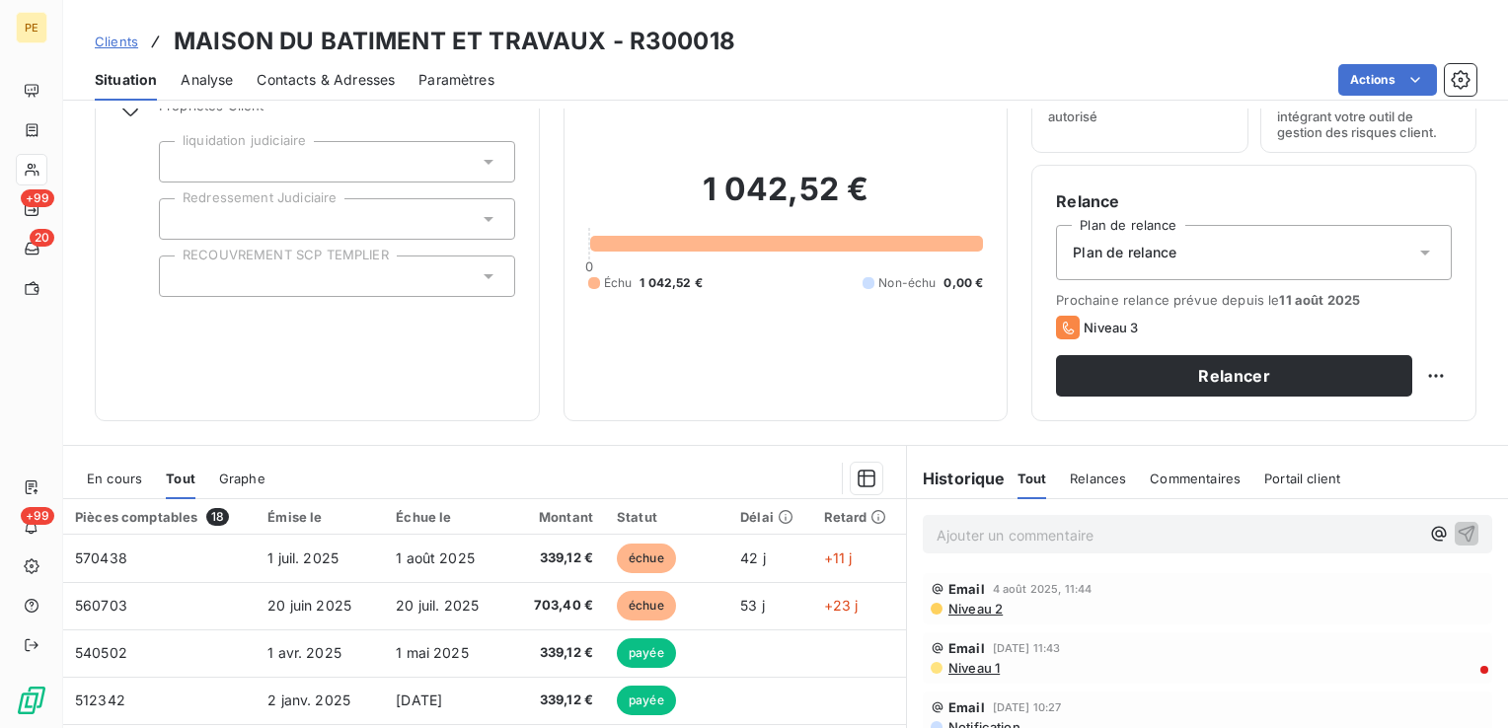
scroll to position [99, 0]
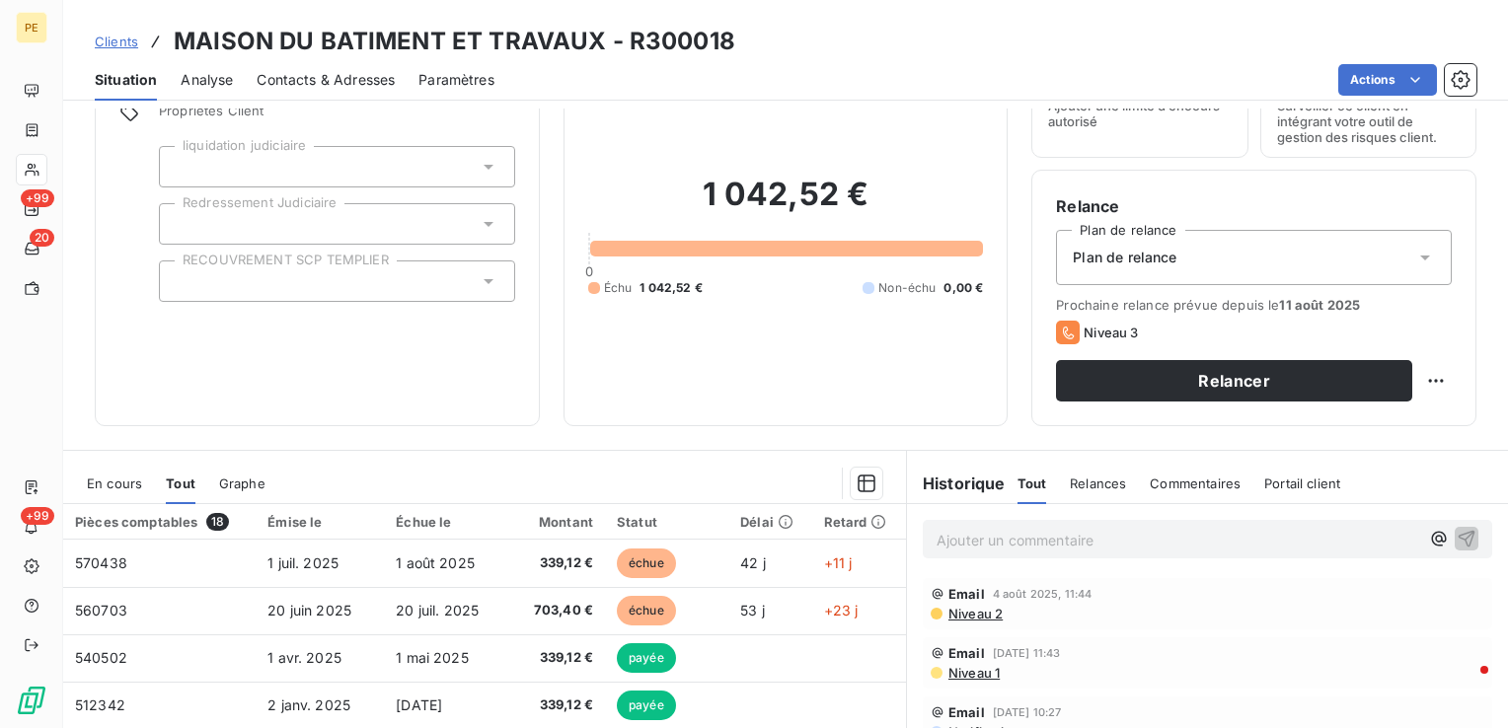
click at [305, 102] on div "Clients MAISON DU BATIMENT ET TRAVAUX - R300018 Situation Analyse Contacts & Ad…" at bounding box center [785, 364] width 1445 height 728
click at [315, 89] on span "Contacts & Adresses" at bounding box center [326, 80] width 138 height 20
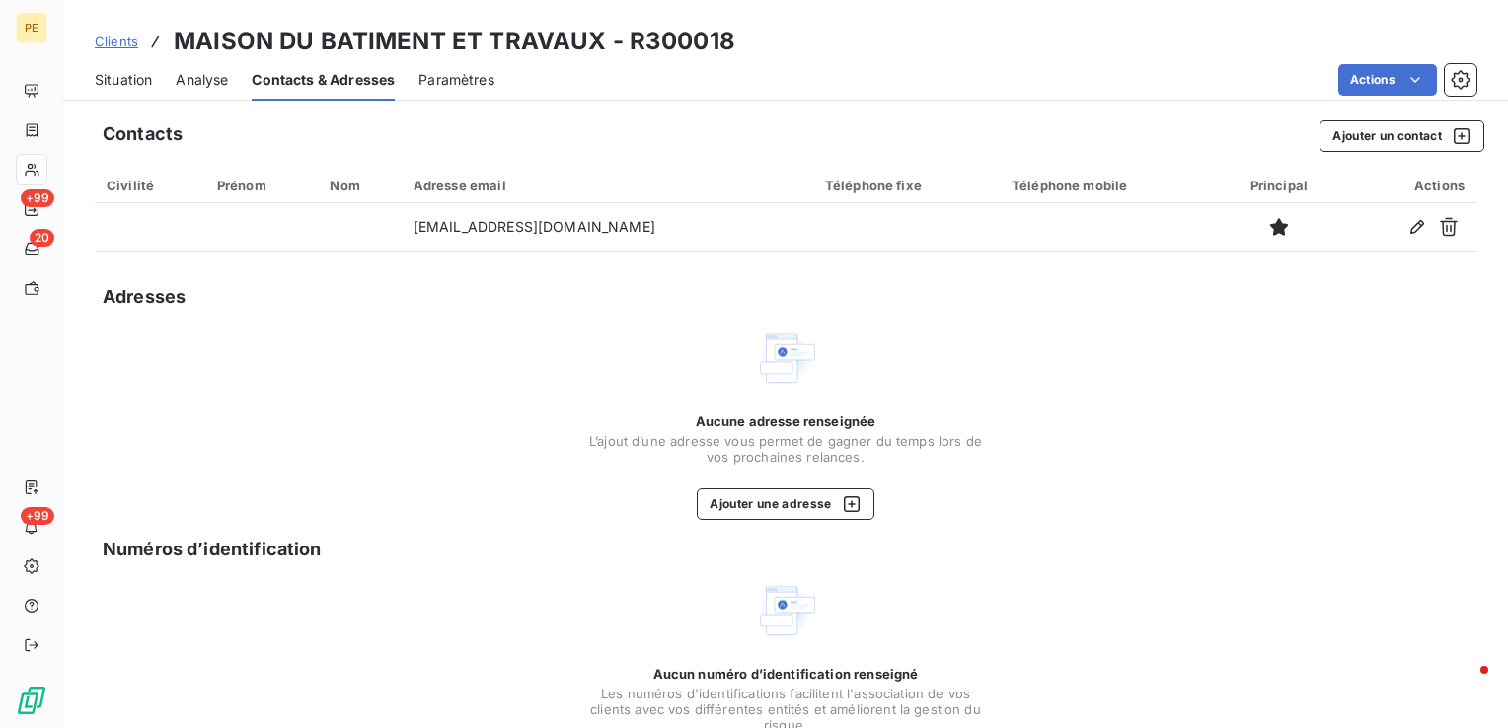
click at [113, 85] on span "Situation" at bounding box center [123, 80] width 57 height 20
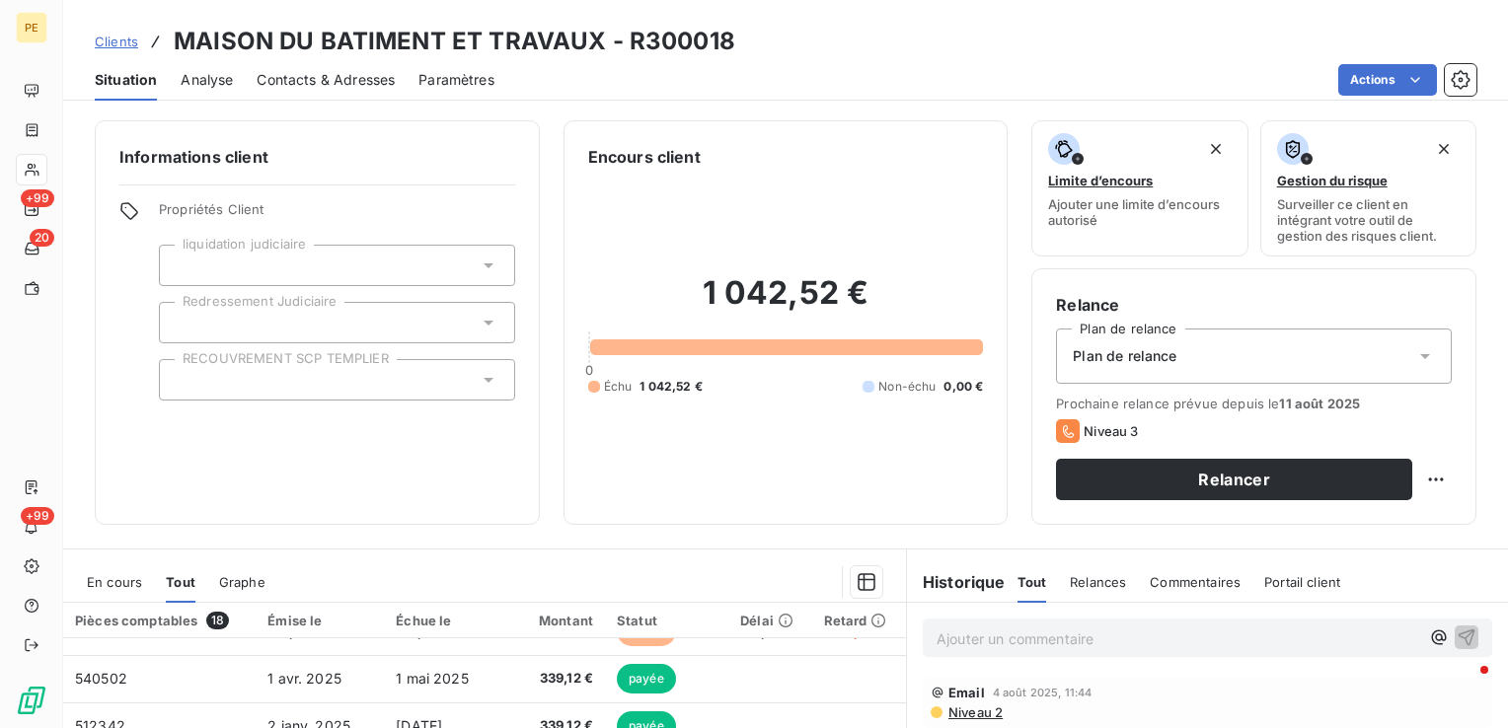
scroll to position [0, 0]
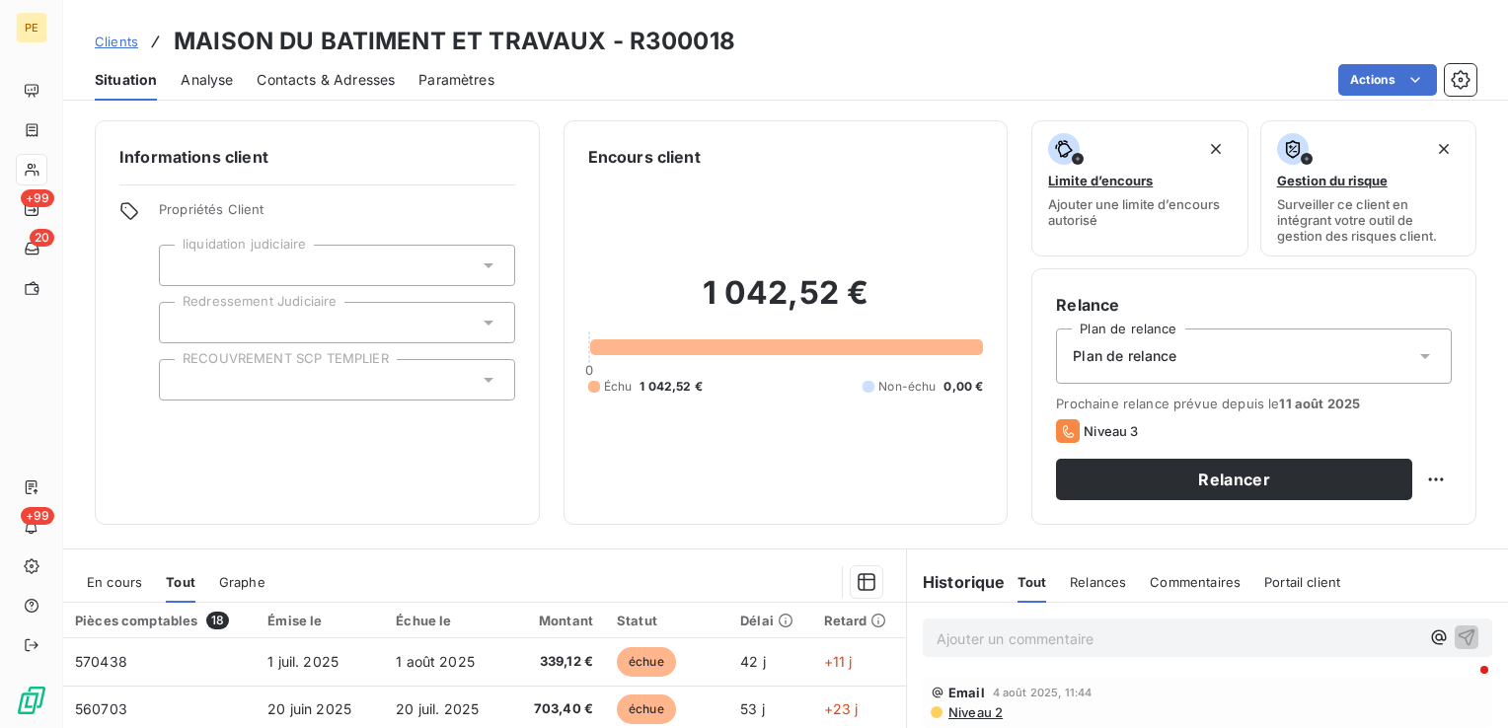
drag, startPoint x: 90, startPoint y: 578, endPoint x: 140, endPoint y: 563, distance: 52.8
click at [90, 578] on span "En cours" at bounding box center [114, 582] width 55 height 16
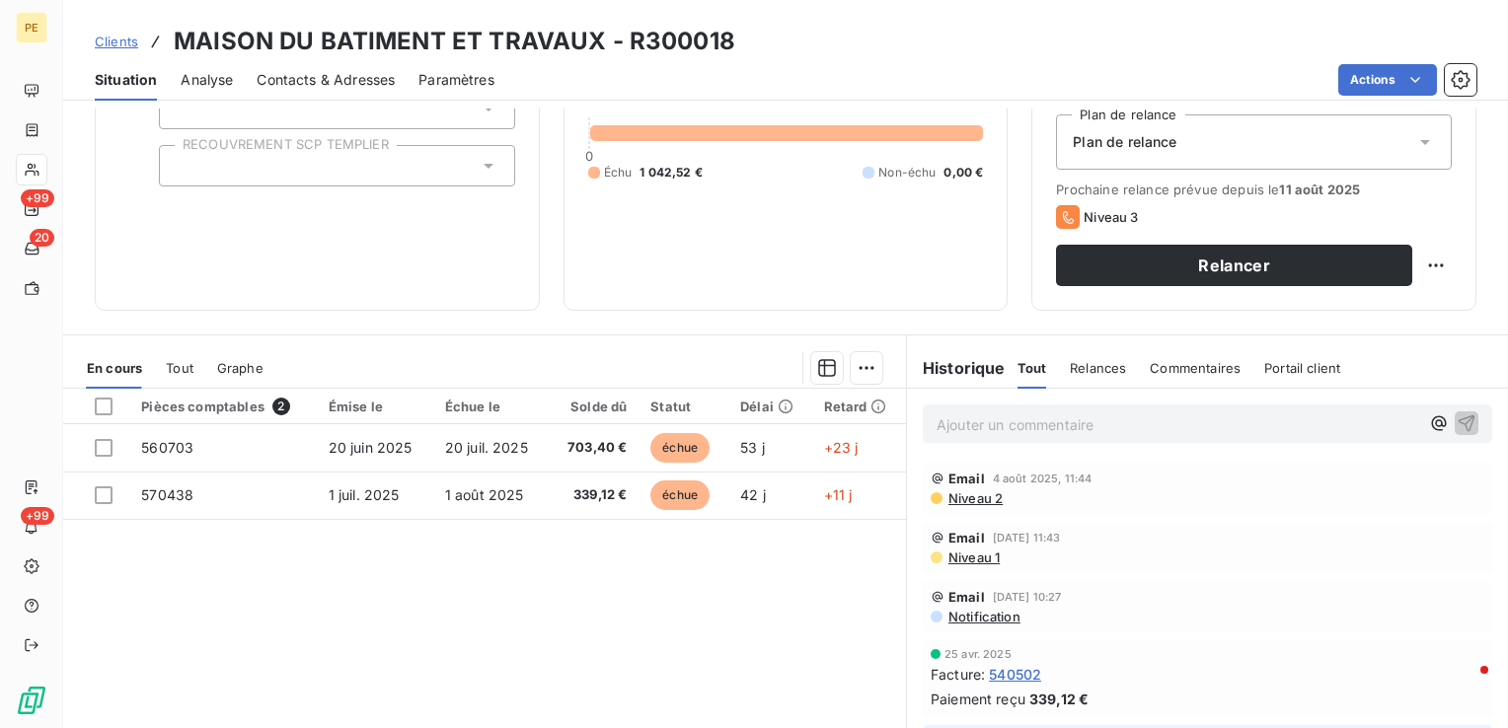
scroll to position [312, 0]
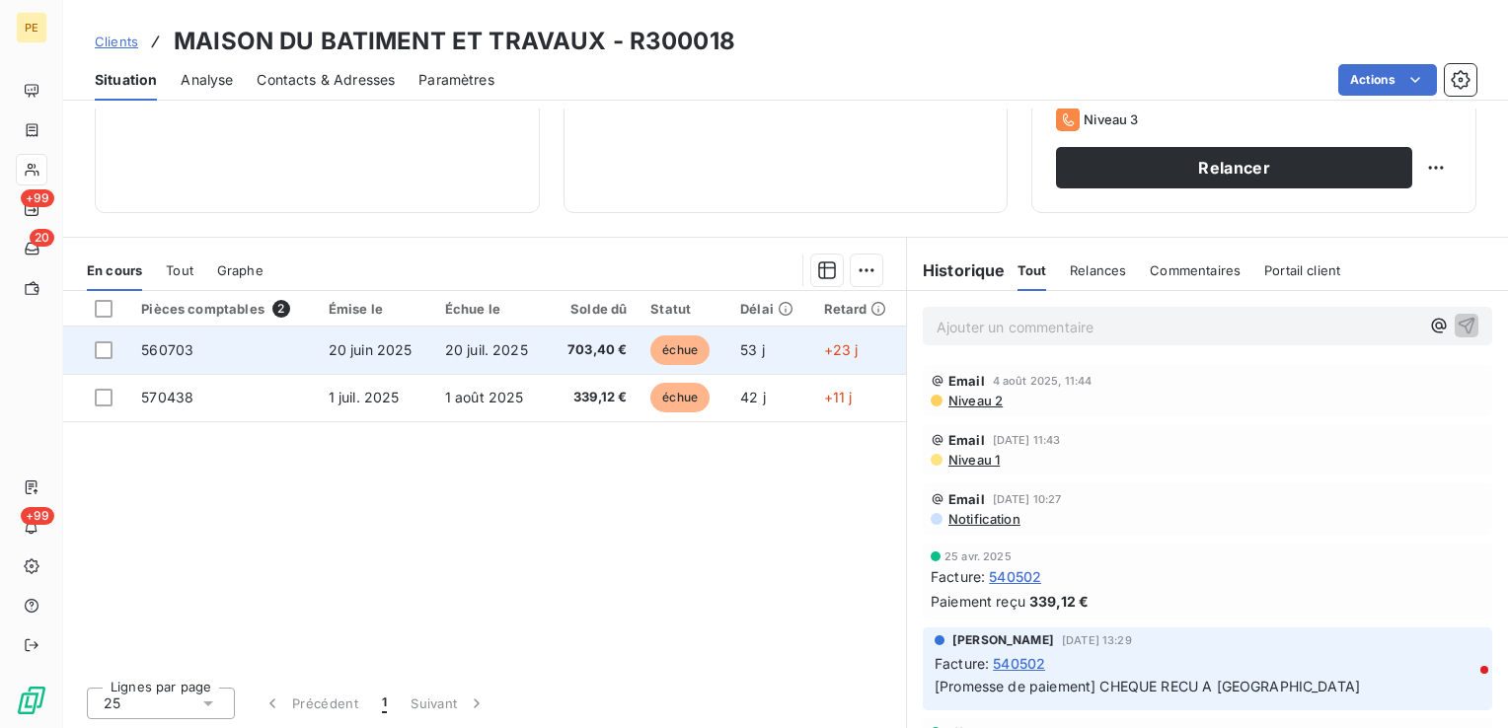
click at [375, 358] on td "20 juin 2025" at bounding box center [375, 350] width 116 height 47
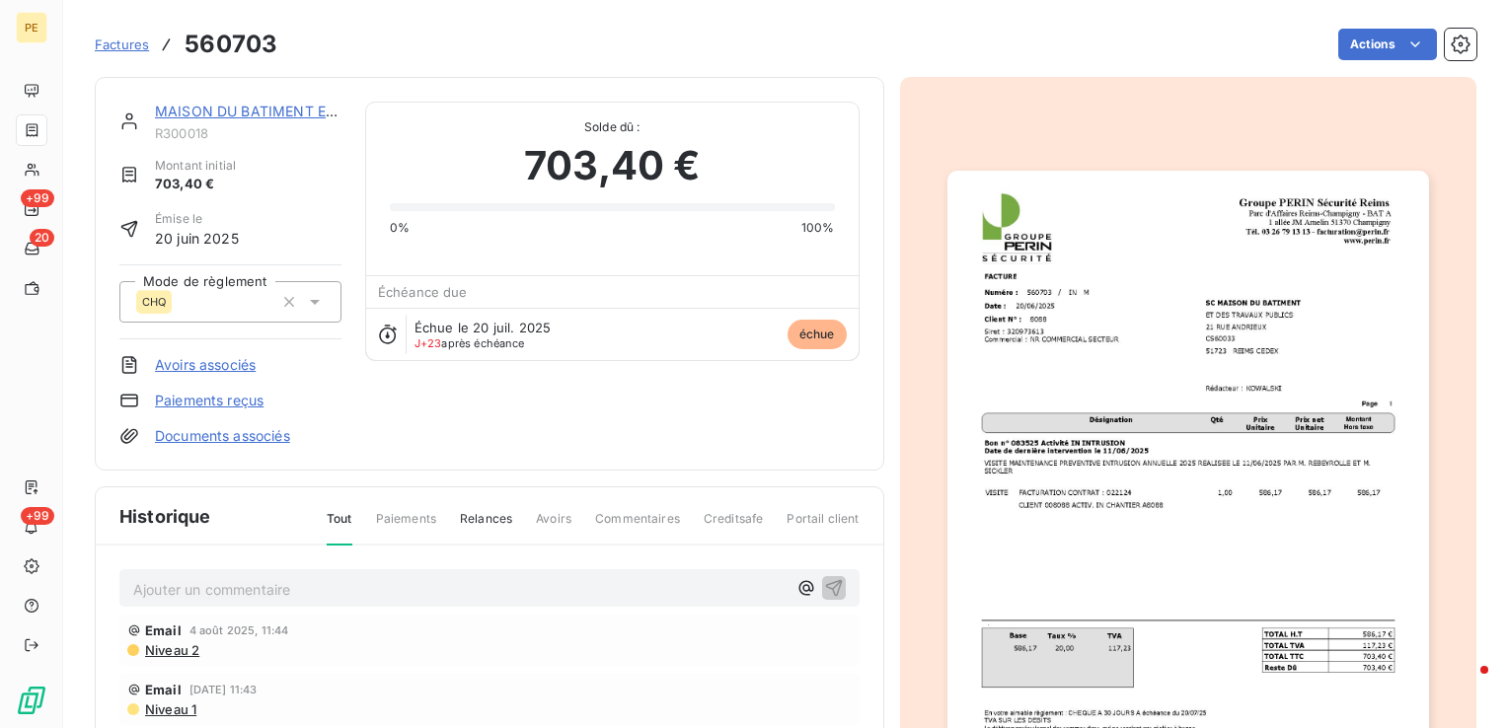
click at [1263, 257] on img "button" at bounding box center [1189, 511] width 482 height 681
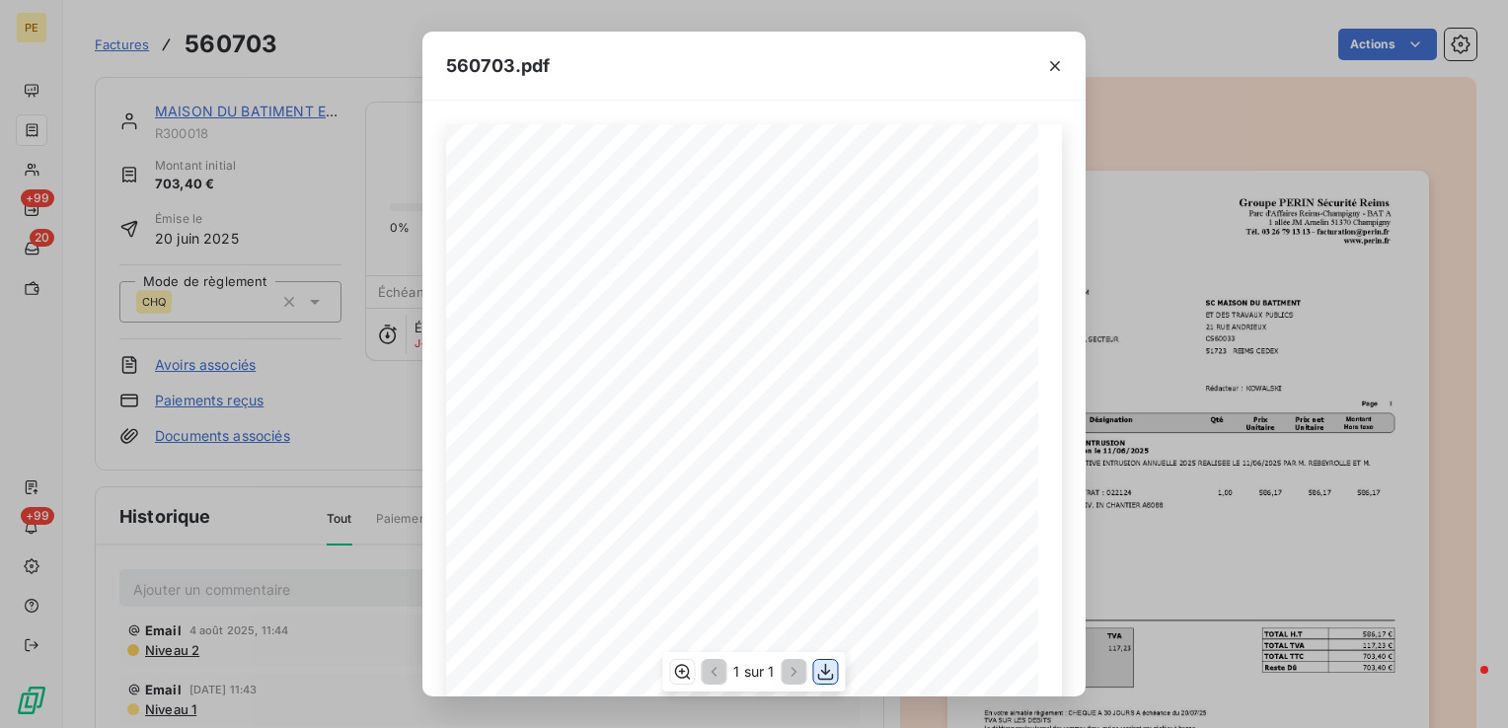
click at [825, 673] on icon "button" at bounding box center [826, 672] width 16 height 17
click at [1058, 63] on icon "button" at bounding box center [1055, 66] width 20 height 20
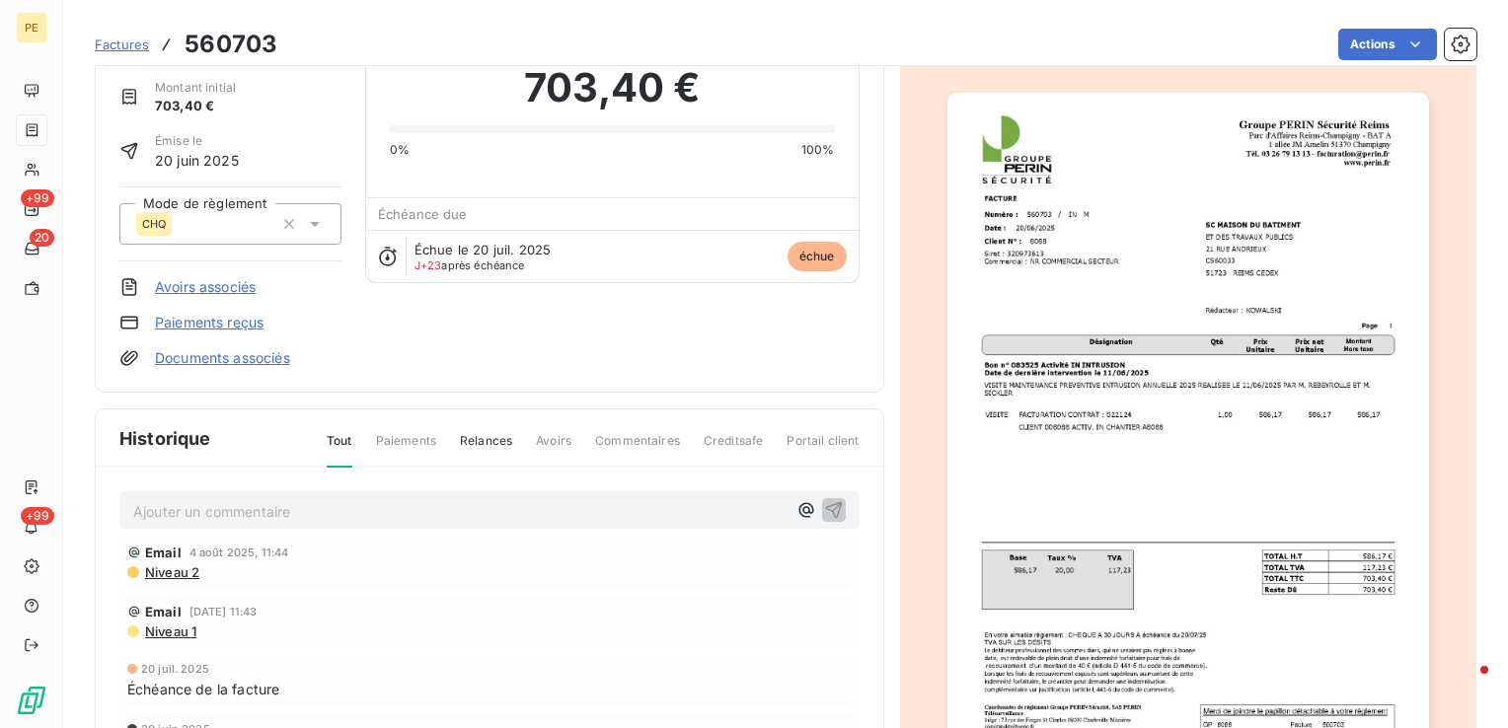
scroll to position [101, 0]
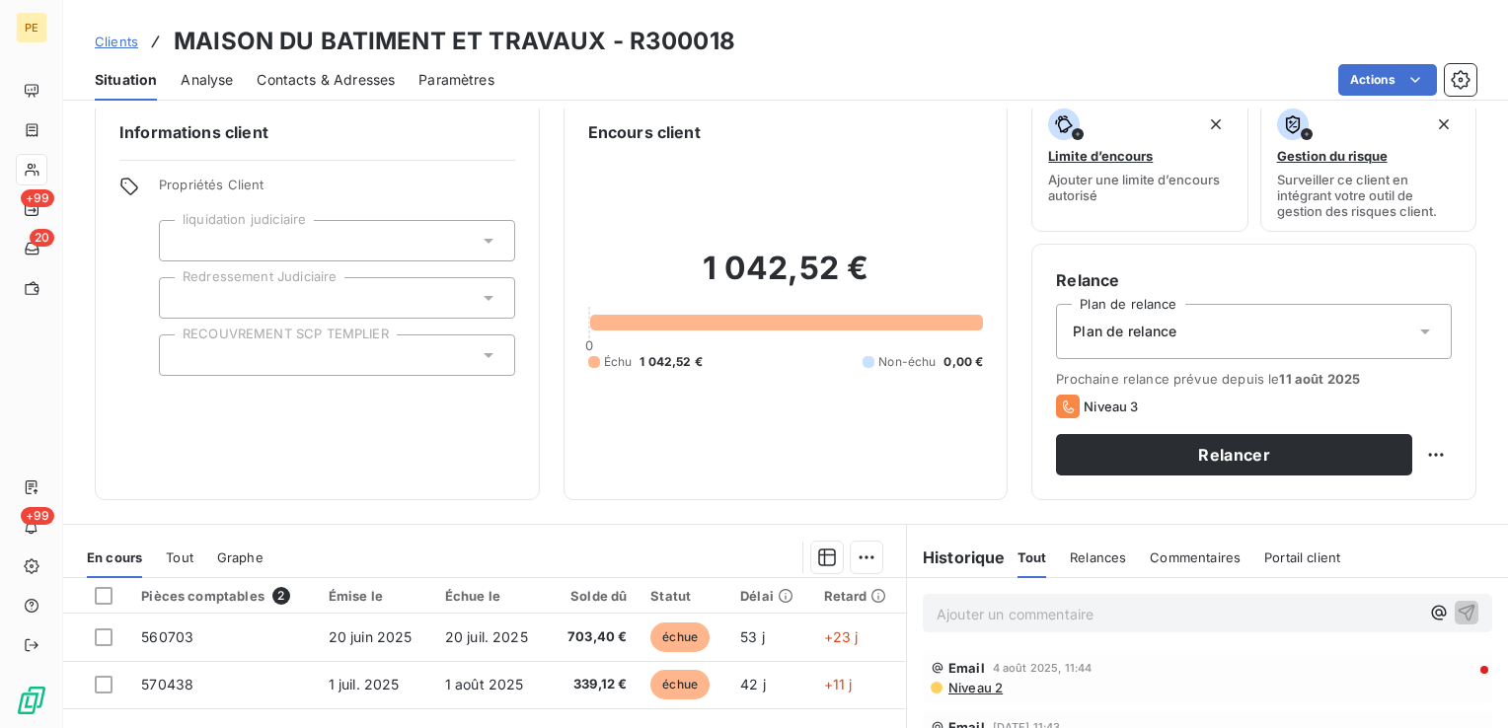
scroll to position [99, 0]
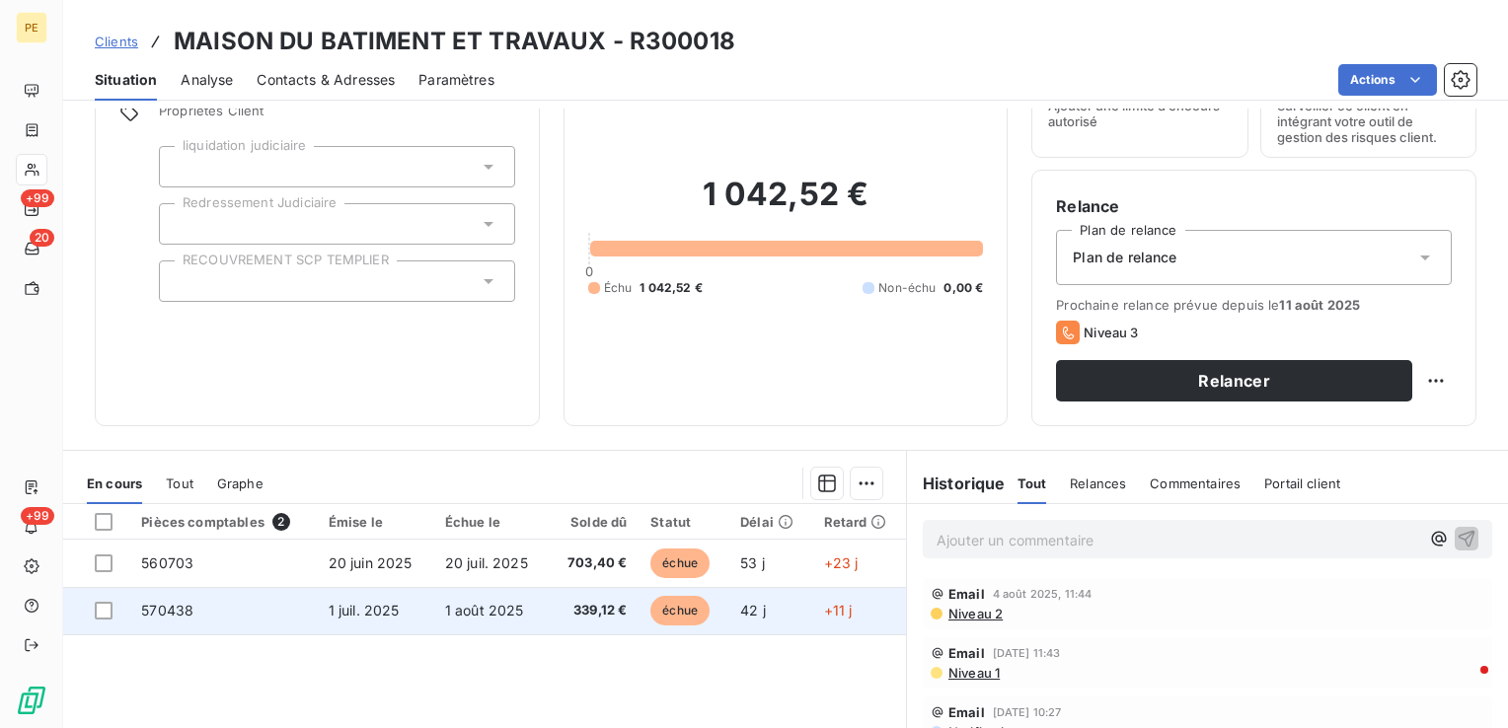
click at [173, 608] on span "570438" at bounding box center [167, 610] width 52 height 17
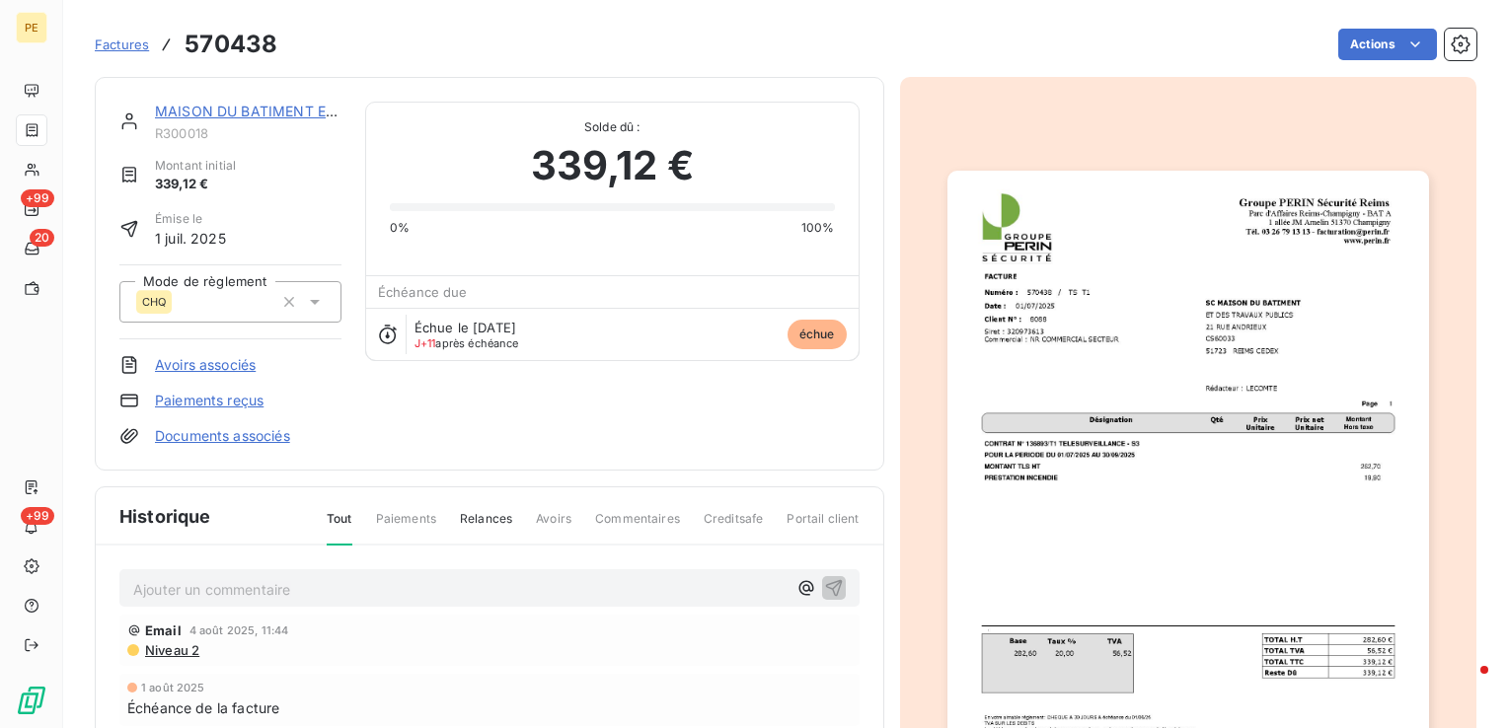
click at [1227, 302] on img "button" at bounding box center [1189, 511] width 482 height 681
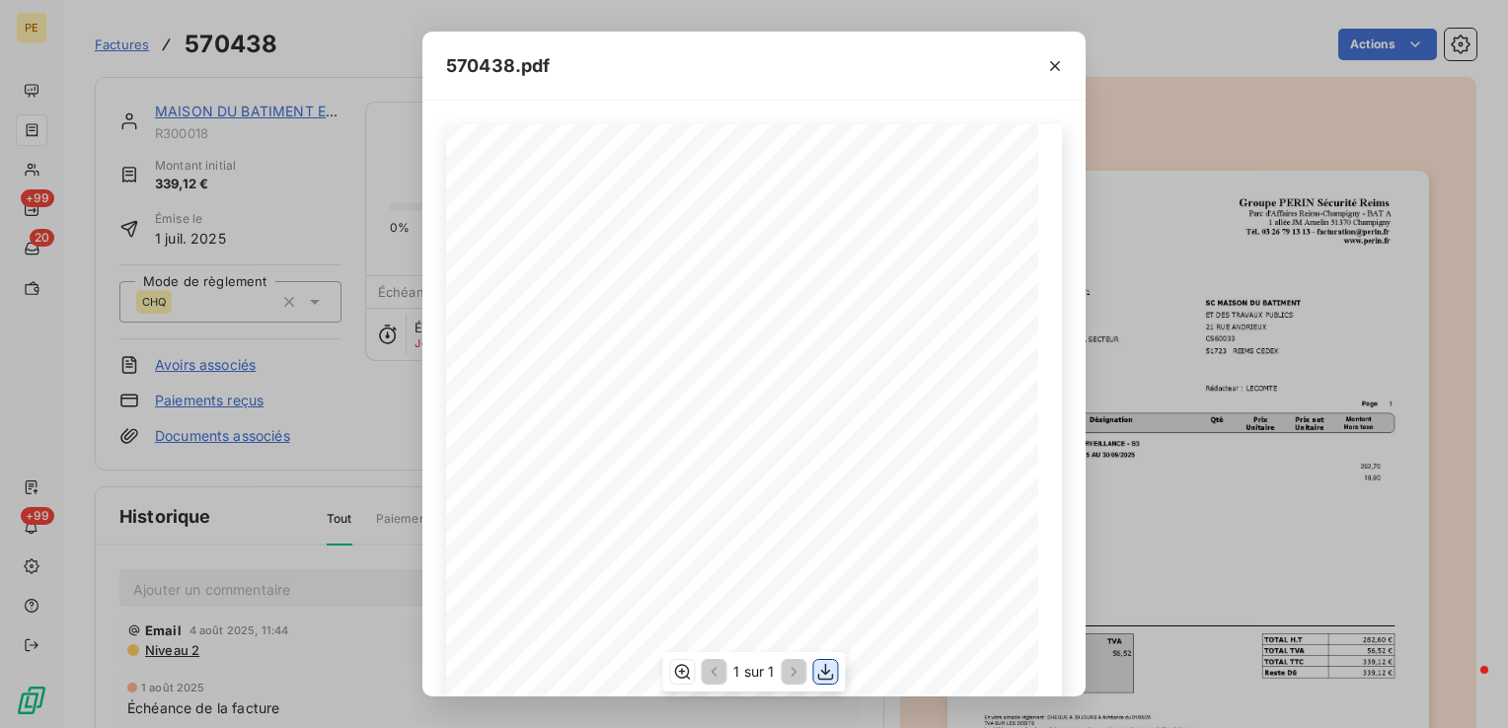
click at [828, 676] on icon "button" at bounding box center [826, 672] width 20 height 20
click at [1045, 66] on icon "button" at bounding box center [1055, 66] width 20 height 20
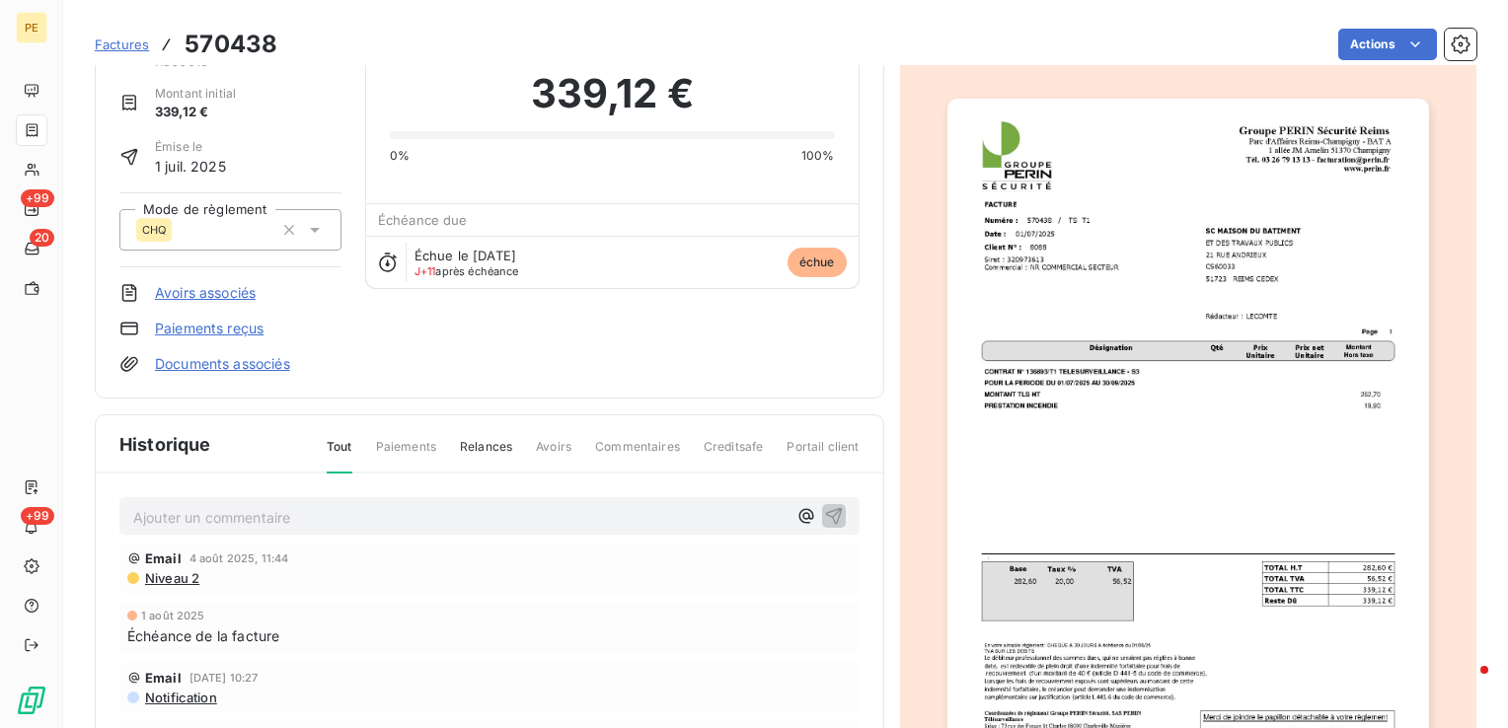
scroll to position [248, 0]
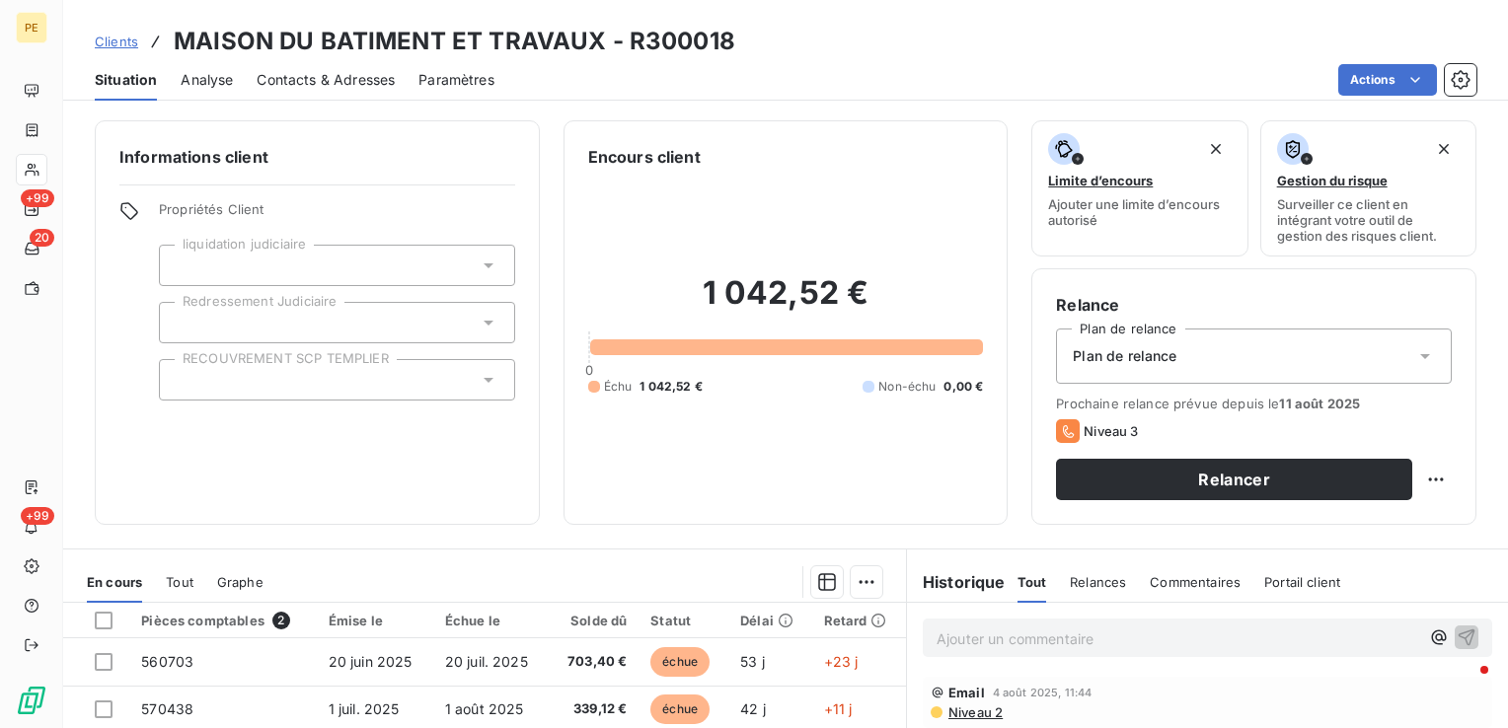
click at [1419, 350] on icon at bounding box center [1425, 356] width 20 height 20
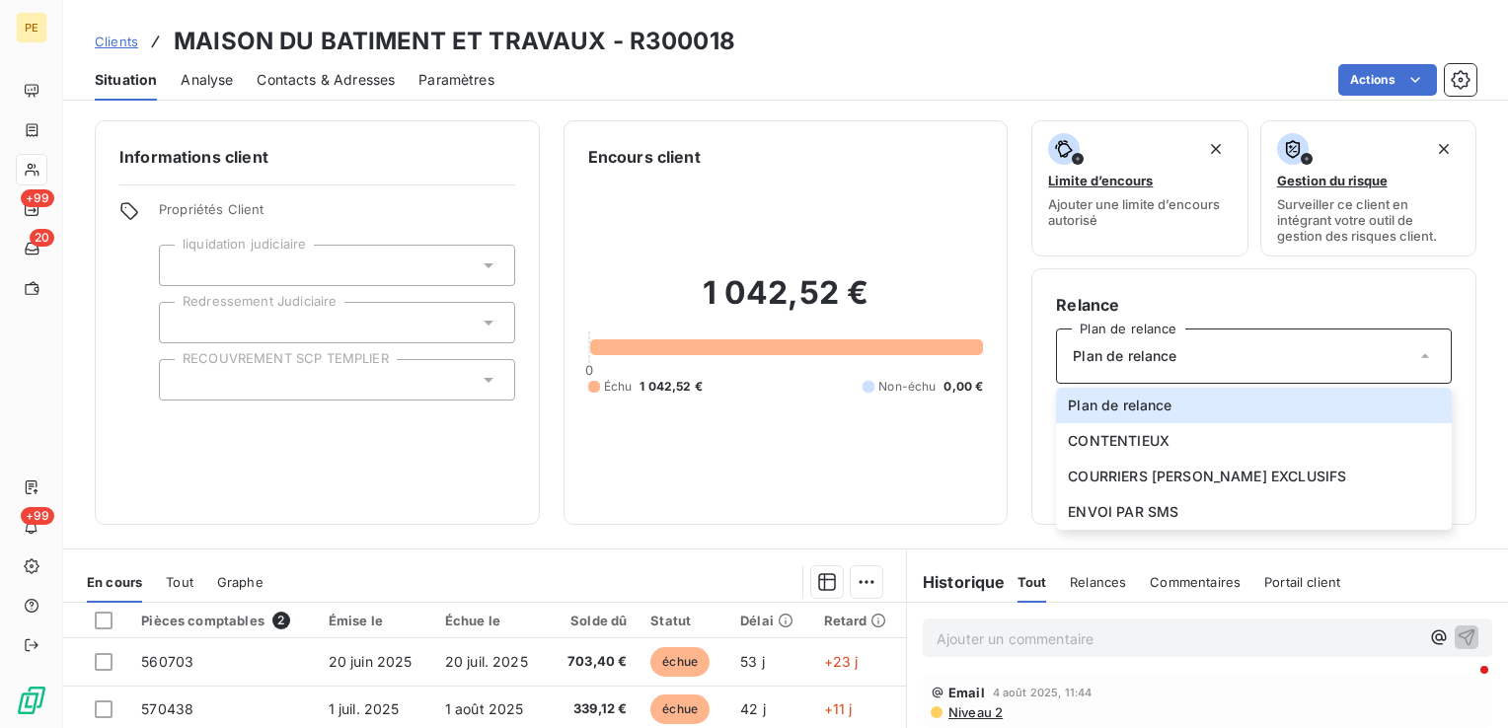
click at [1005, 644] on p "Ajouter un commentaire ﻿" at bounding box center [1178, 639] width 483 height 25
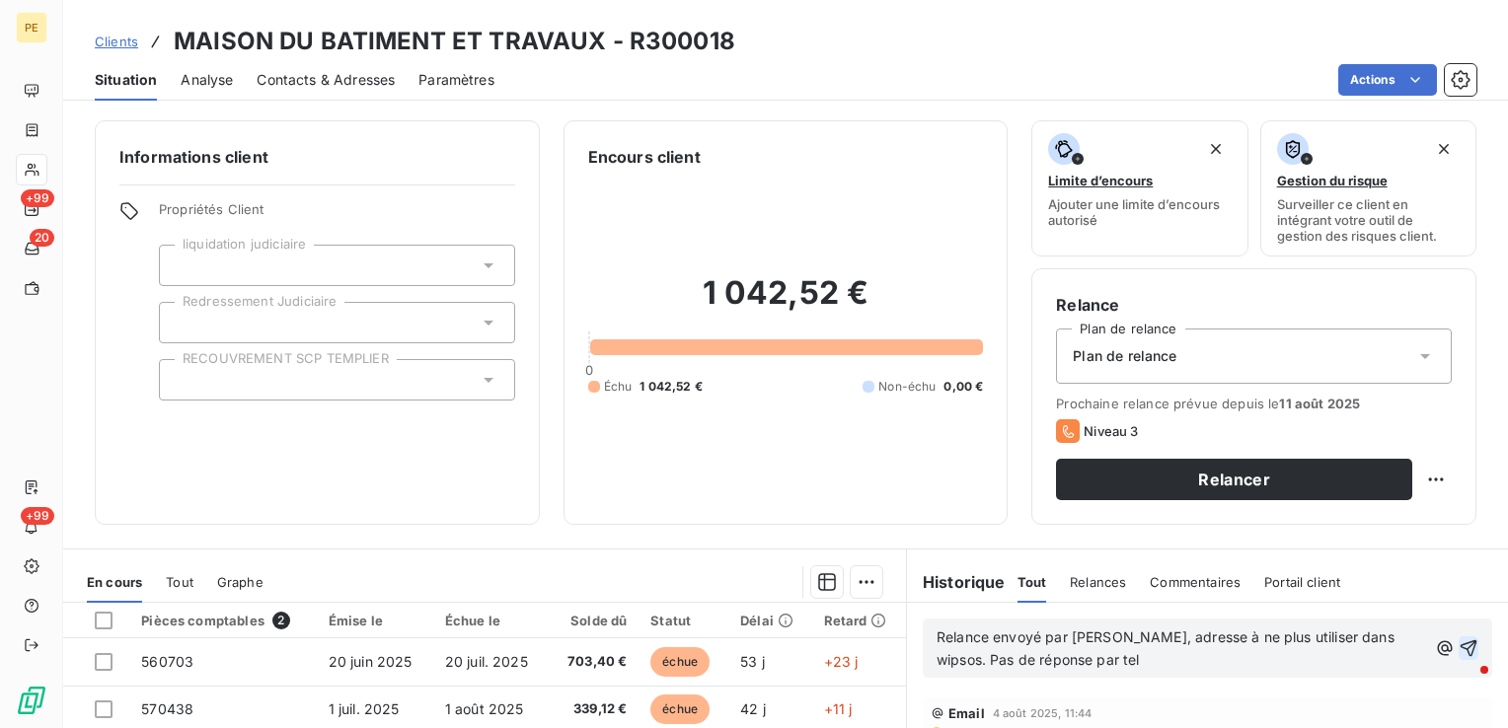
click at [1459, 654] on icon "button" at bounding box center [1469, 649] width 20 height 20
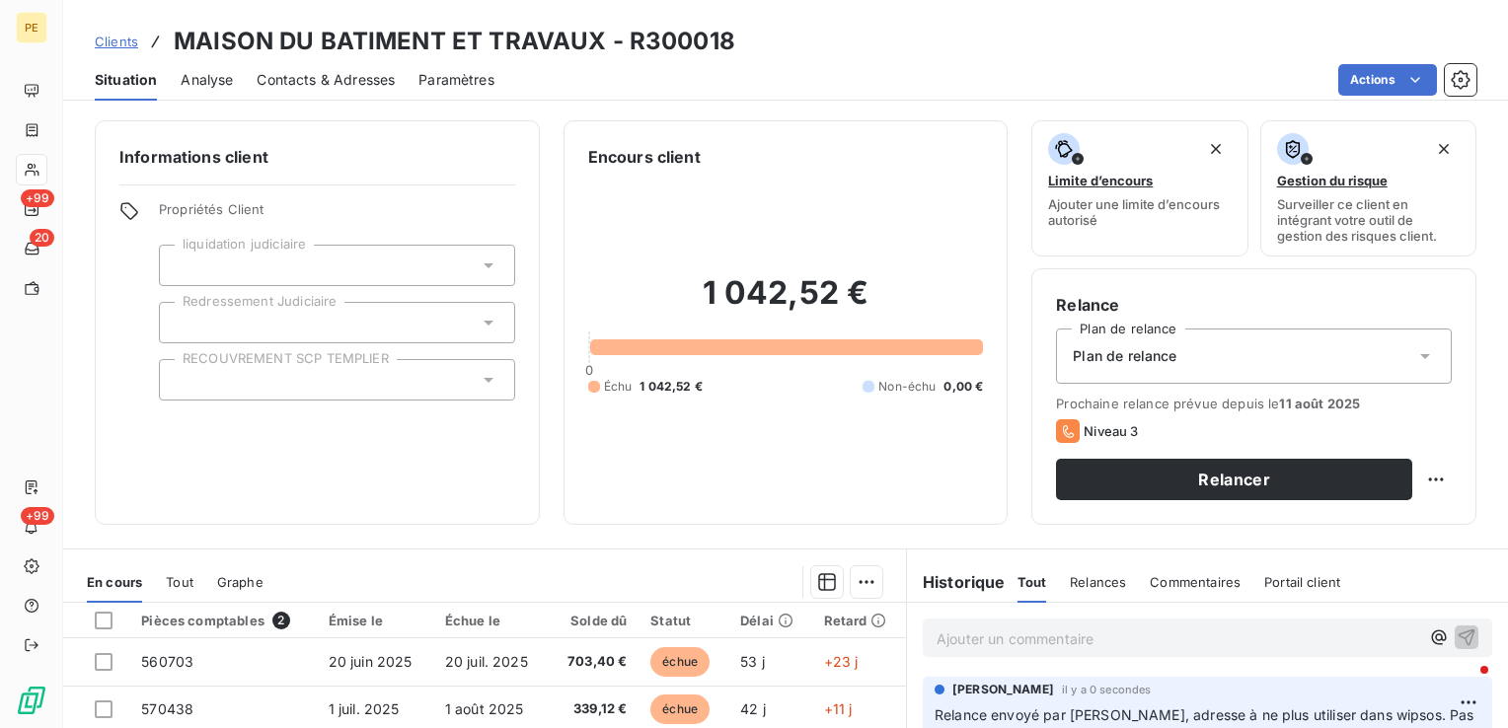
scroll to position [197, 0]
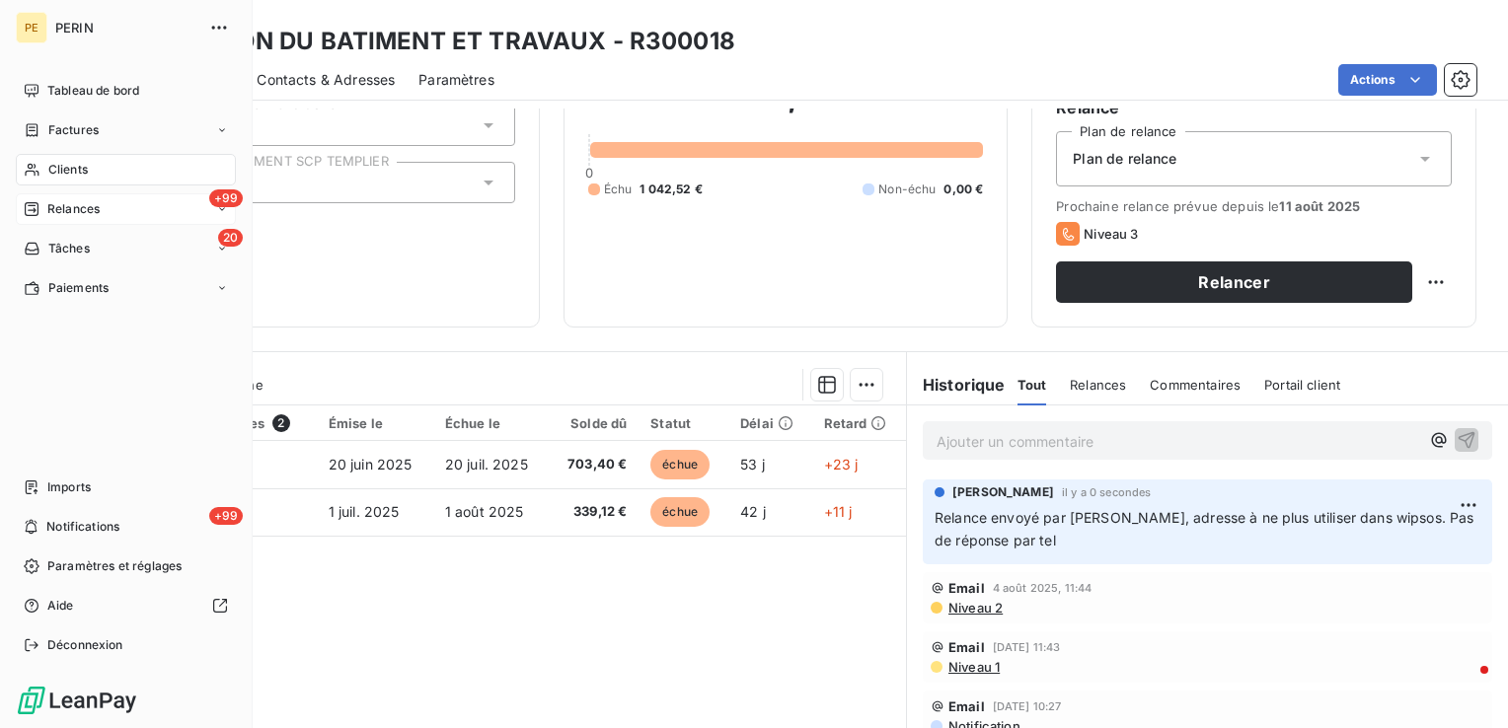
click at [67, 213] on span "Relances" at bounding box center [73, 209] width 52 height 18
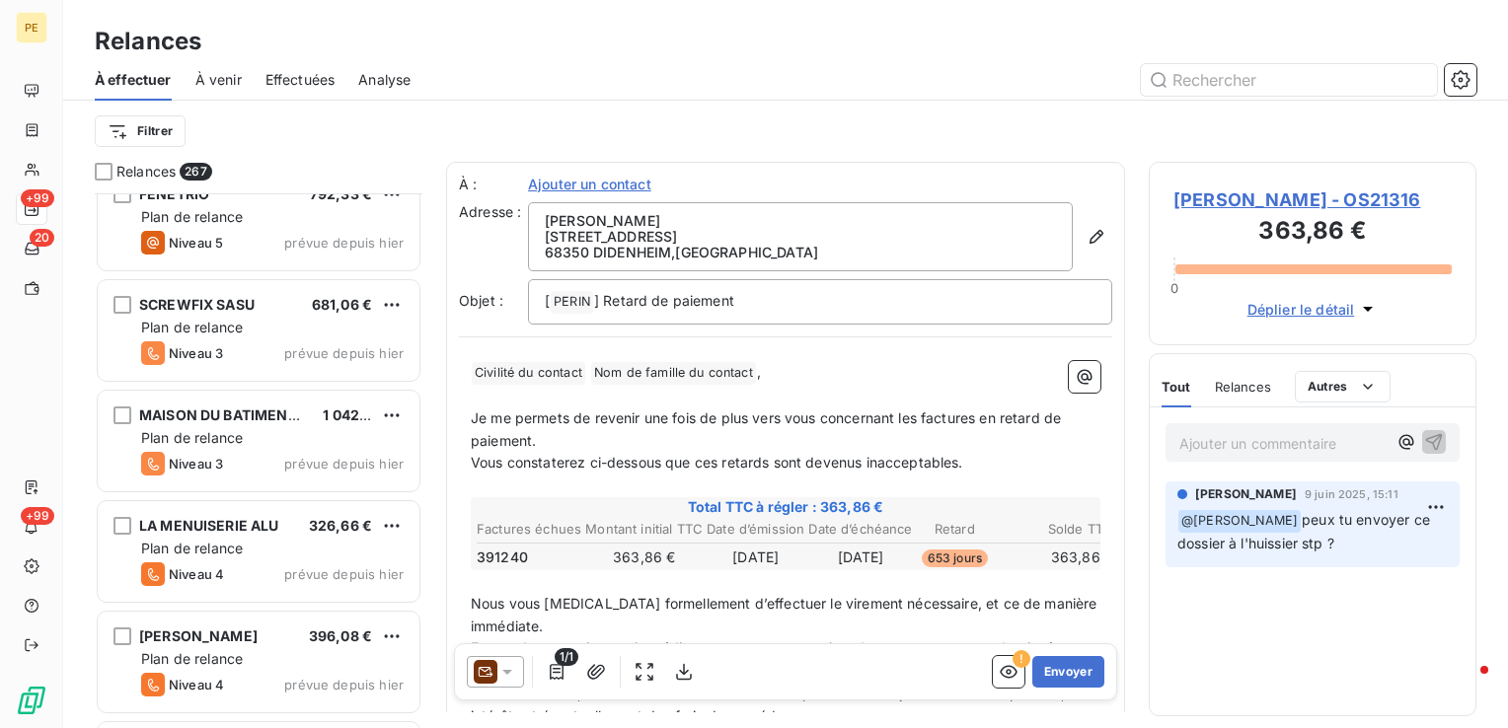
scroll to position [28292, 0]
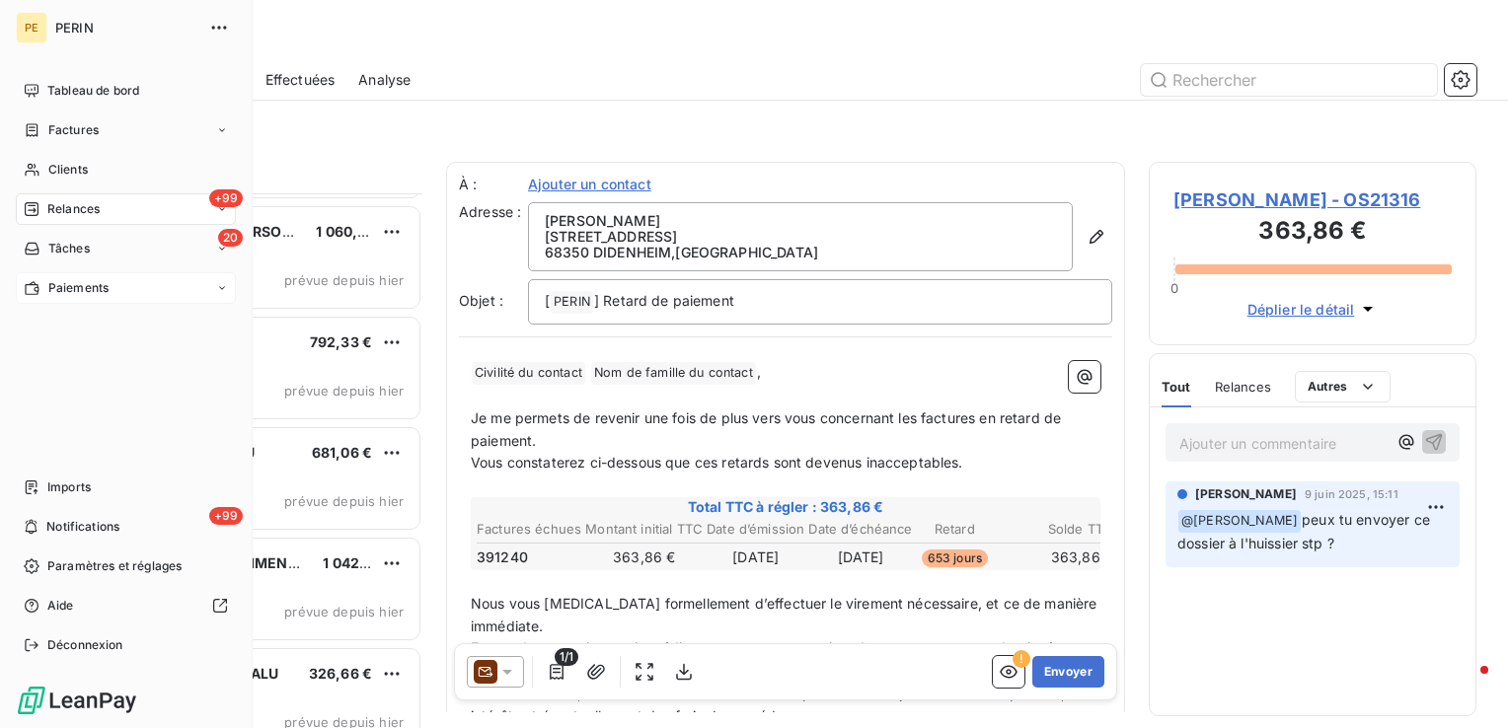
click at [67, 298] on div "Paiements" at bounding box center [126, 288] width 220 height 32
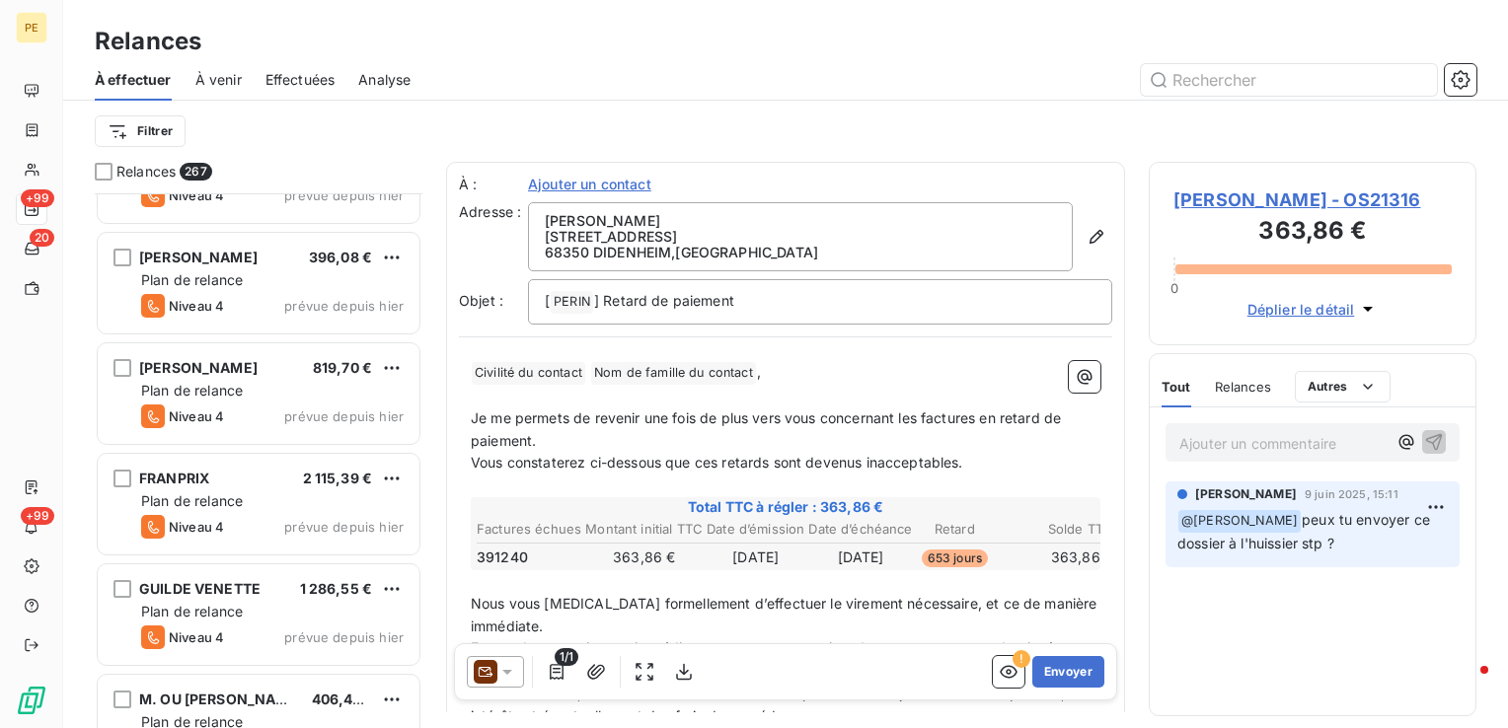
scroll to position [28785, 0]
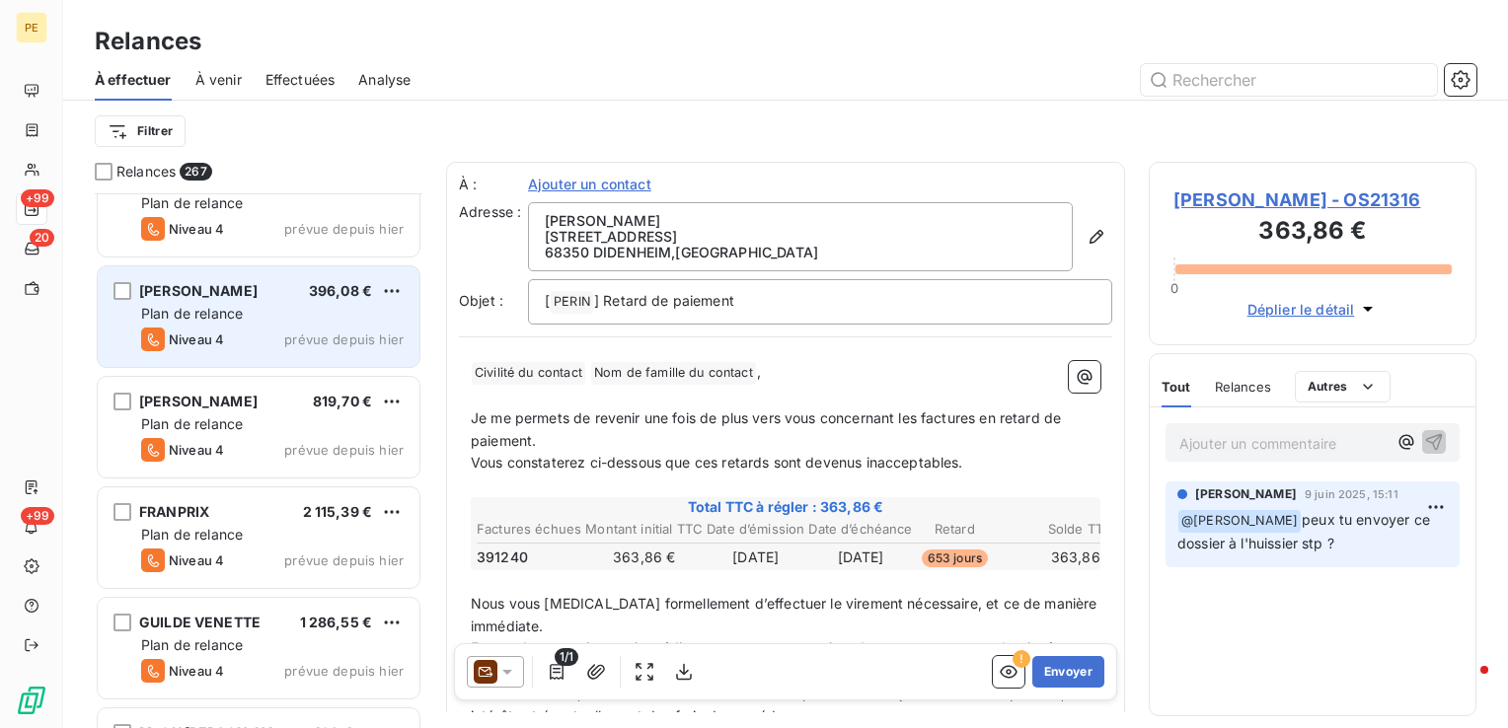
click at [267, 304] on div "Plan de relance" at bounding box center [272, 314] width 263 height 20
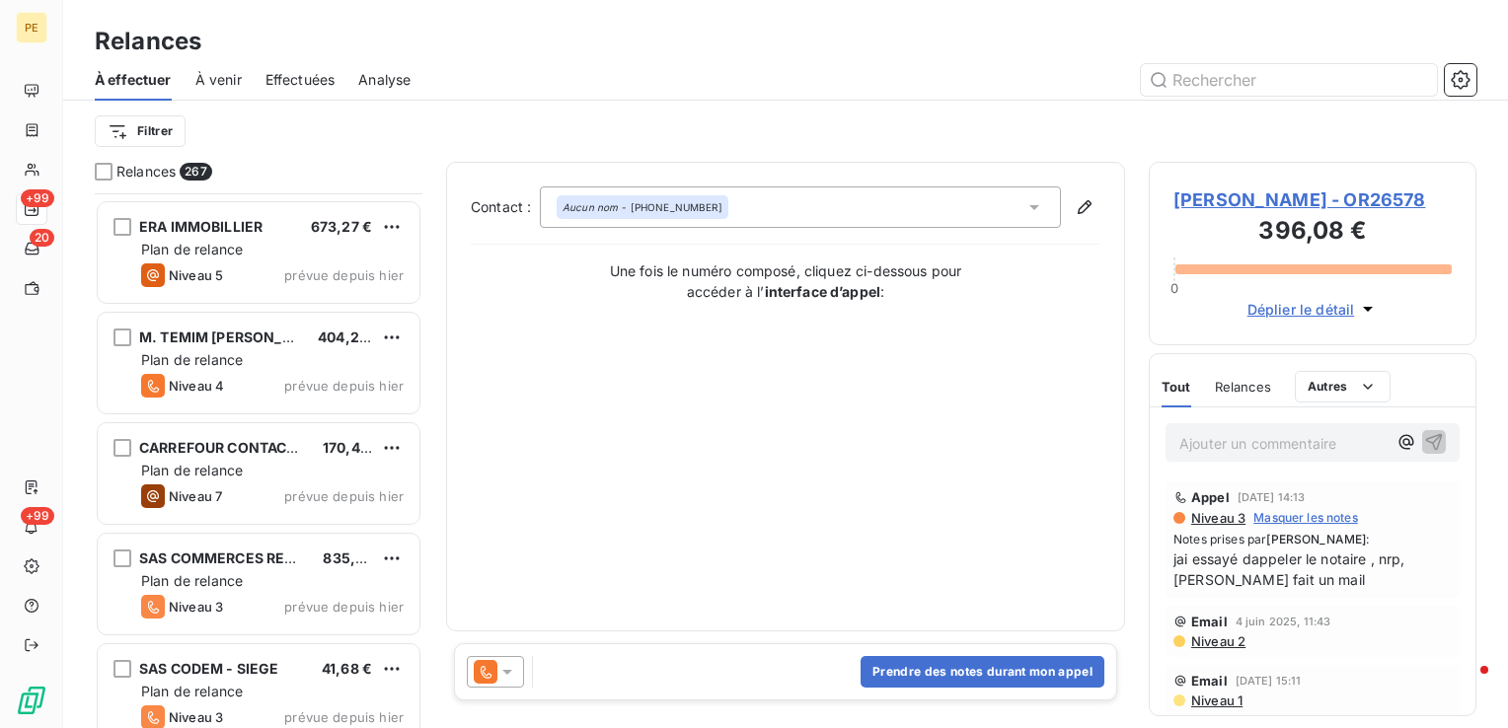
scroll to position [26910, 0]
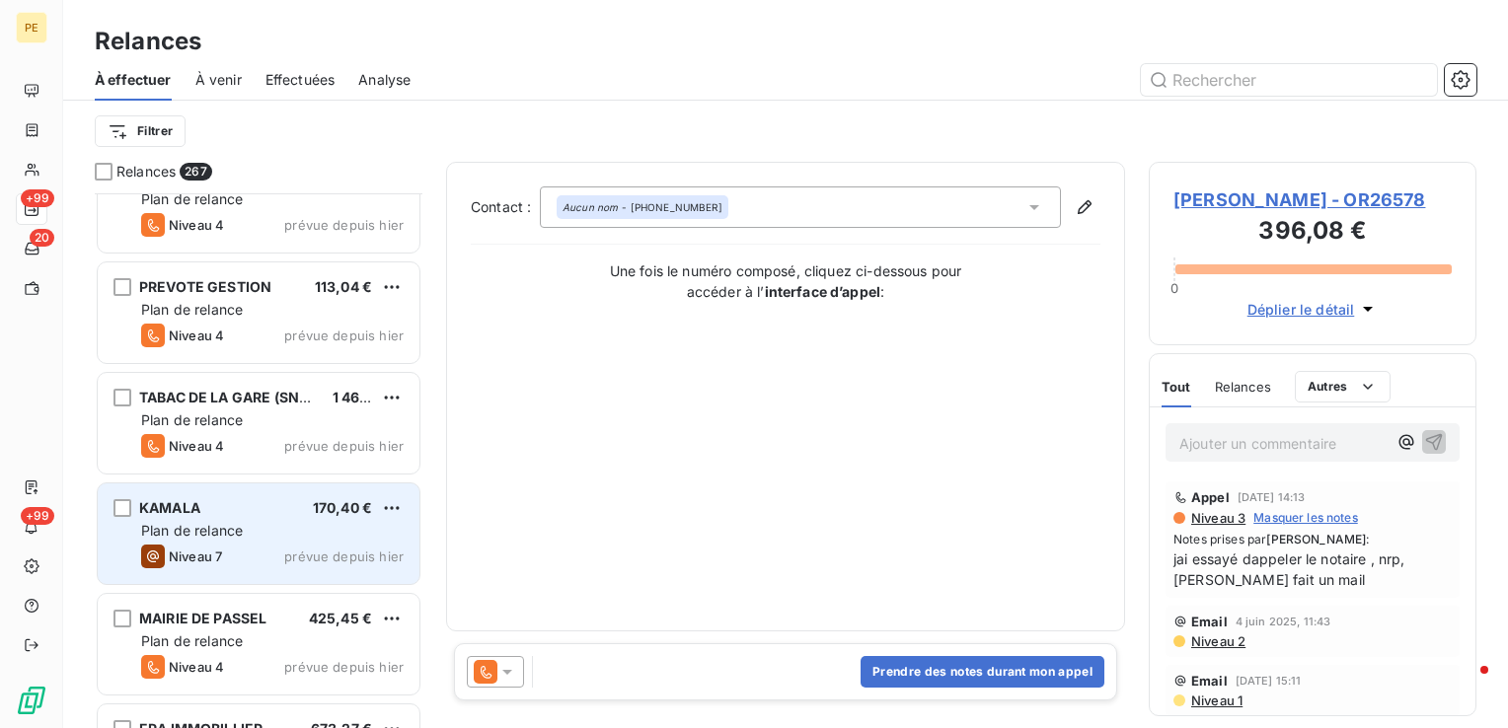
click at [269, 541] on div "KAMALA 170,40 € Plan de relance Niveau 7 prévue depuis hier" at bounding box center [259, 534] width 322 height 101
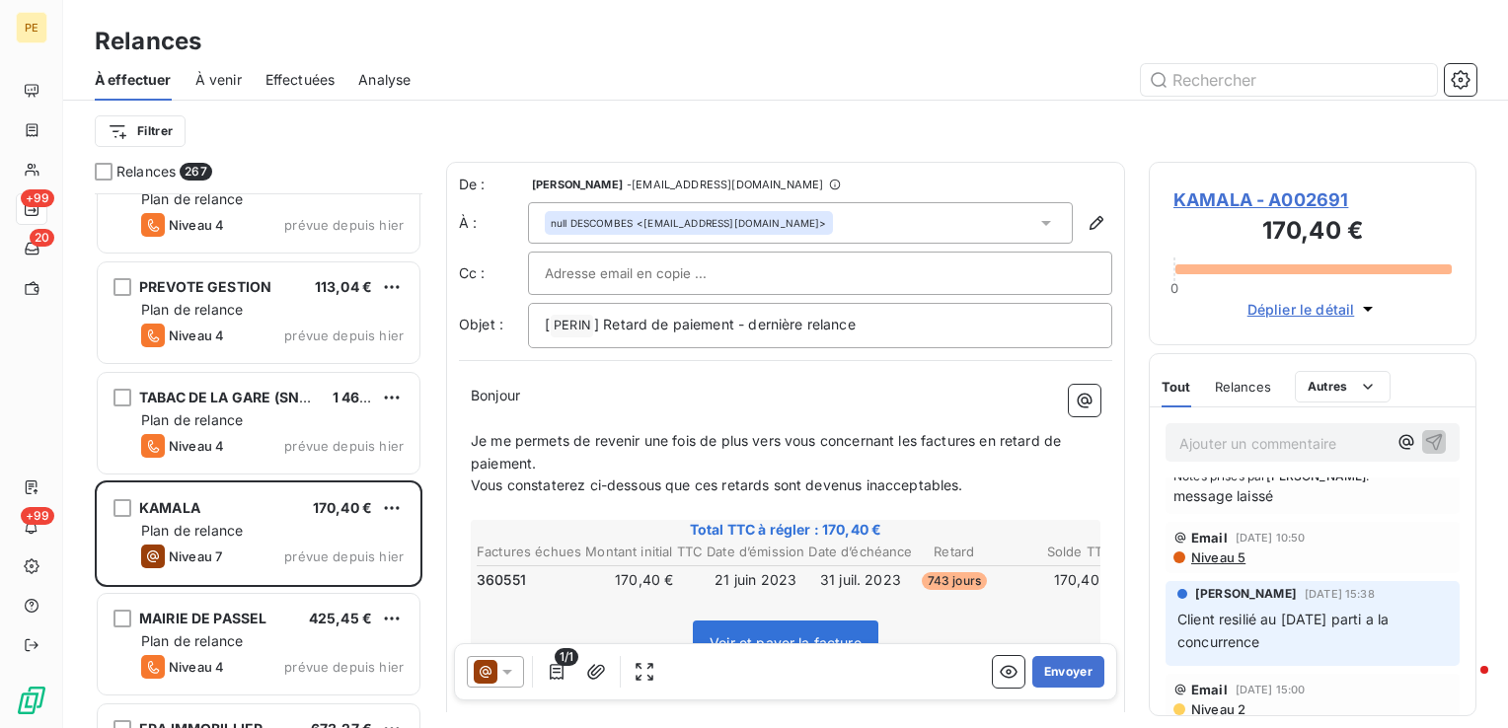
scroll to position [99, 0]
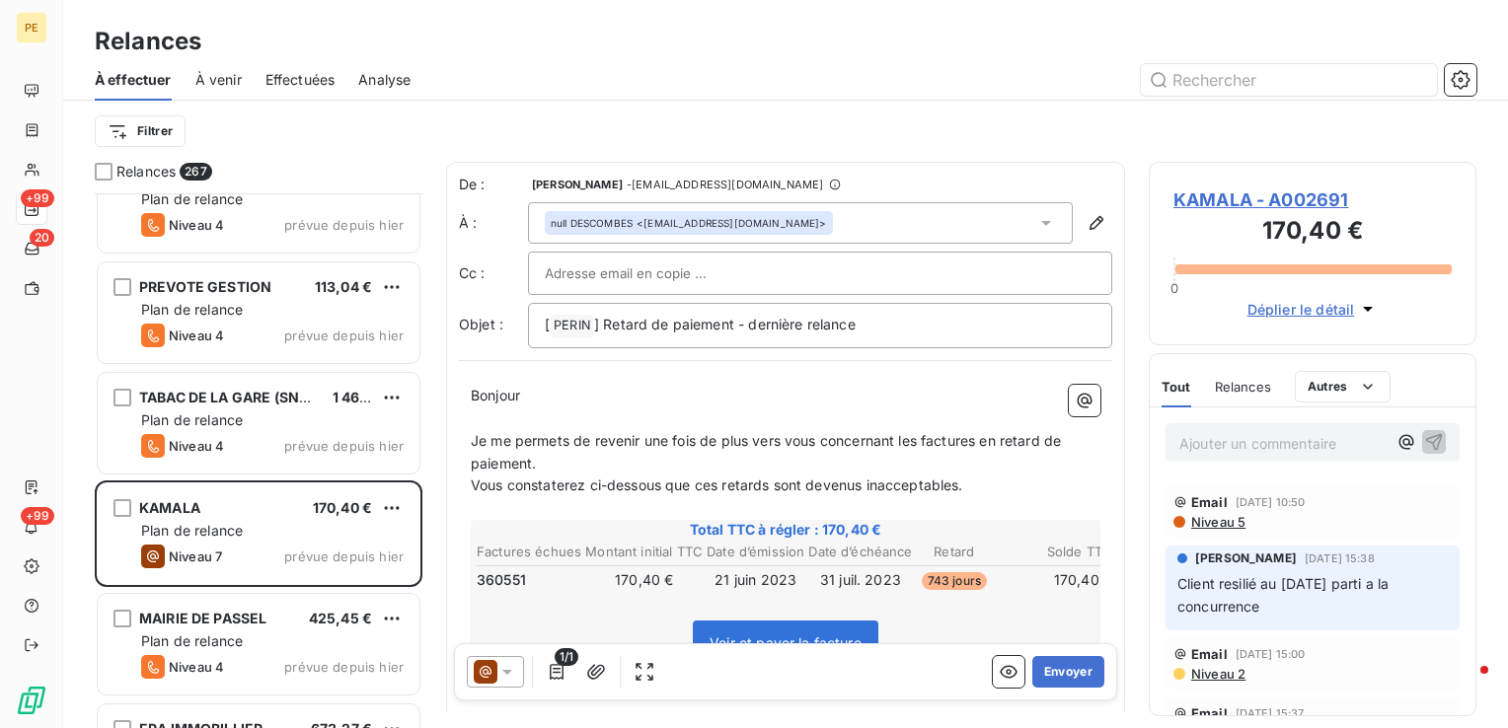
click at [725, 290] on div at bounding box center [820, 273] width 584 height 43
click at [592, 283] on input "text" at bounding box center [820, 274] width 551 height 30
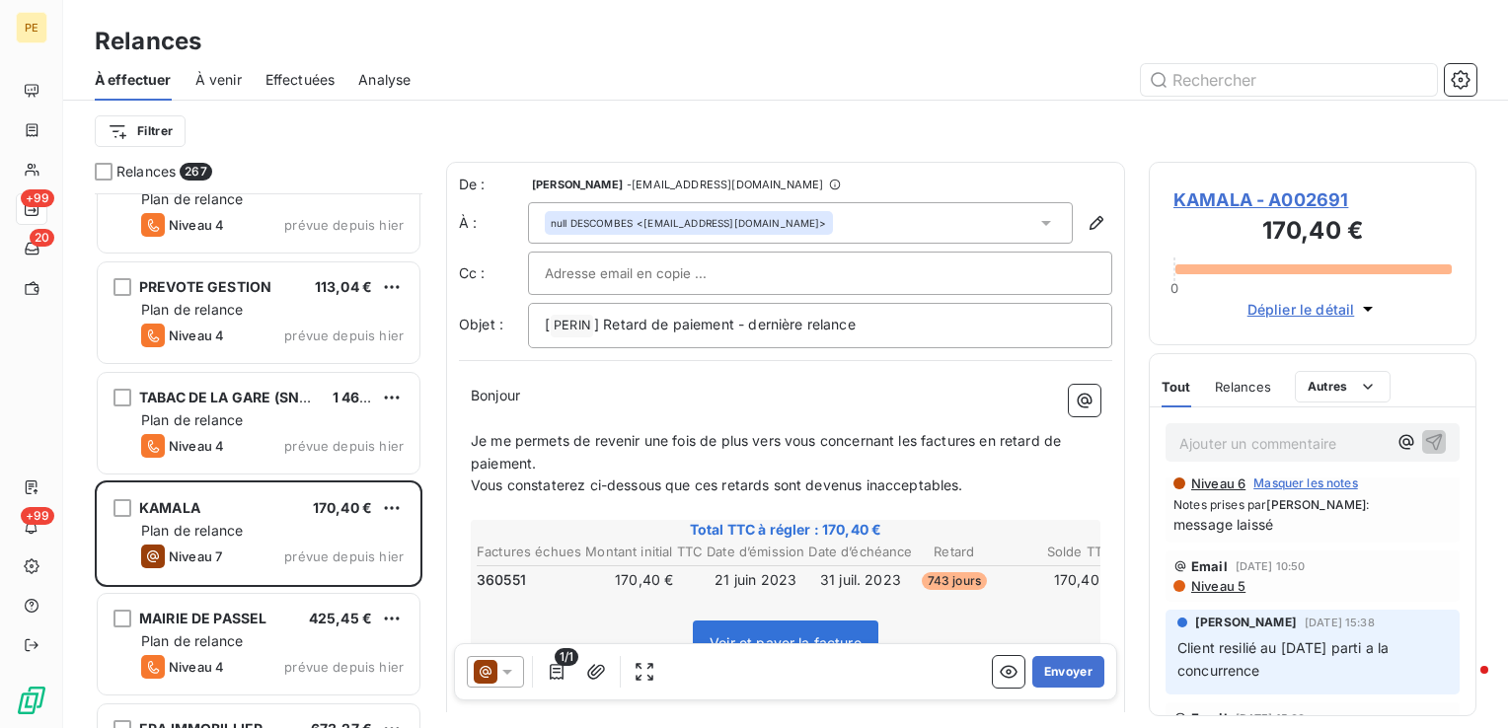
scroll to position [0, 0]
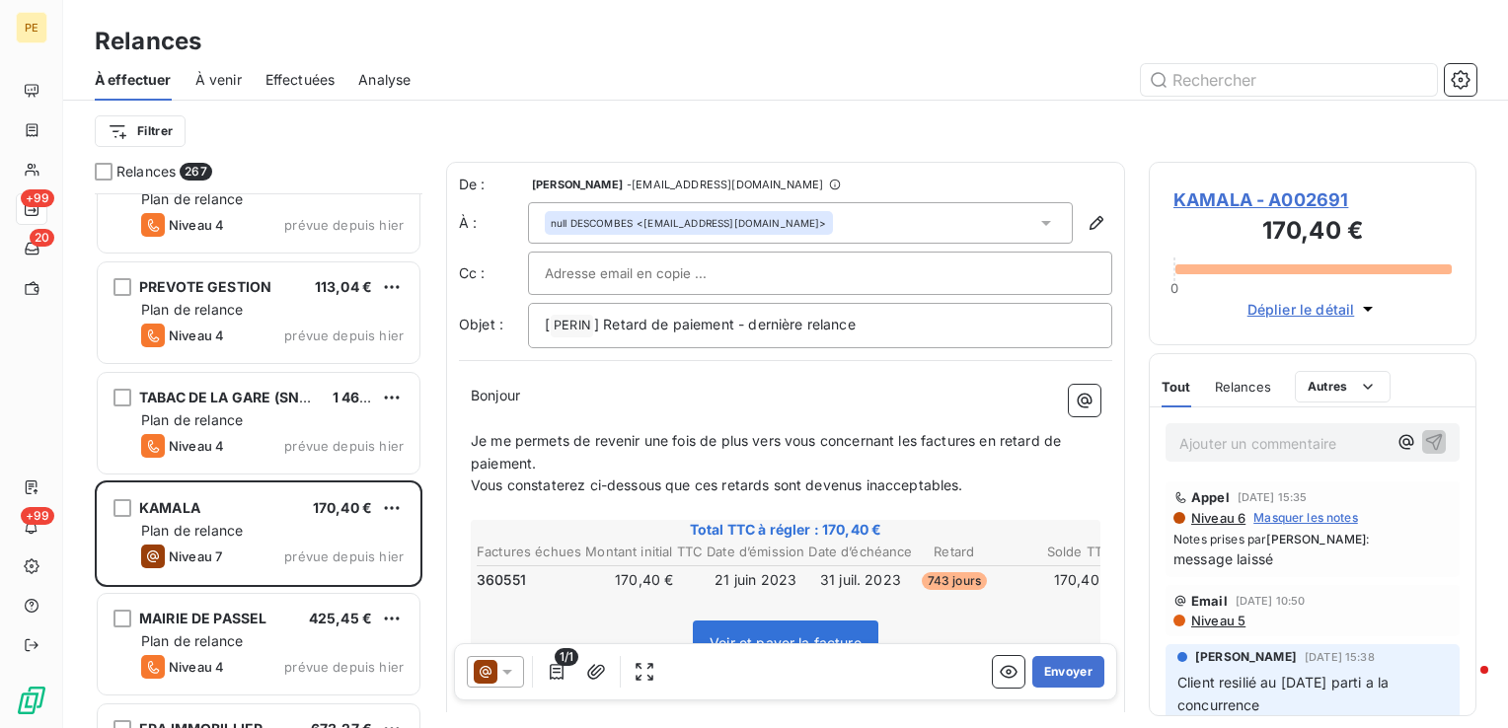
click at [1226, 622] on span "Niveau 5" at bounding box center [1217, 621] width 56 height 16
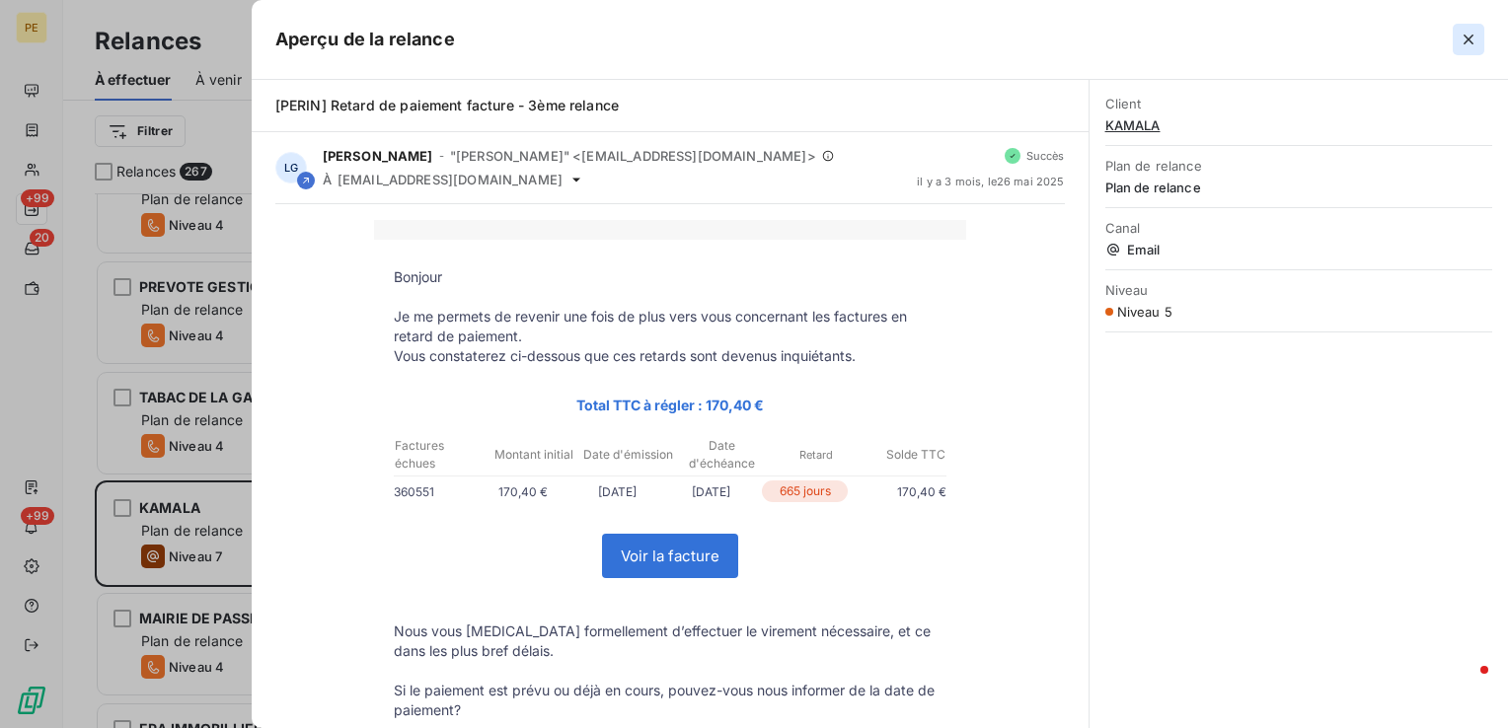
click at [1481, 45] on button "button" at bounding box center [1469, 40] width 32 height 32
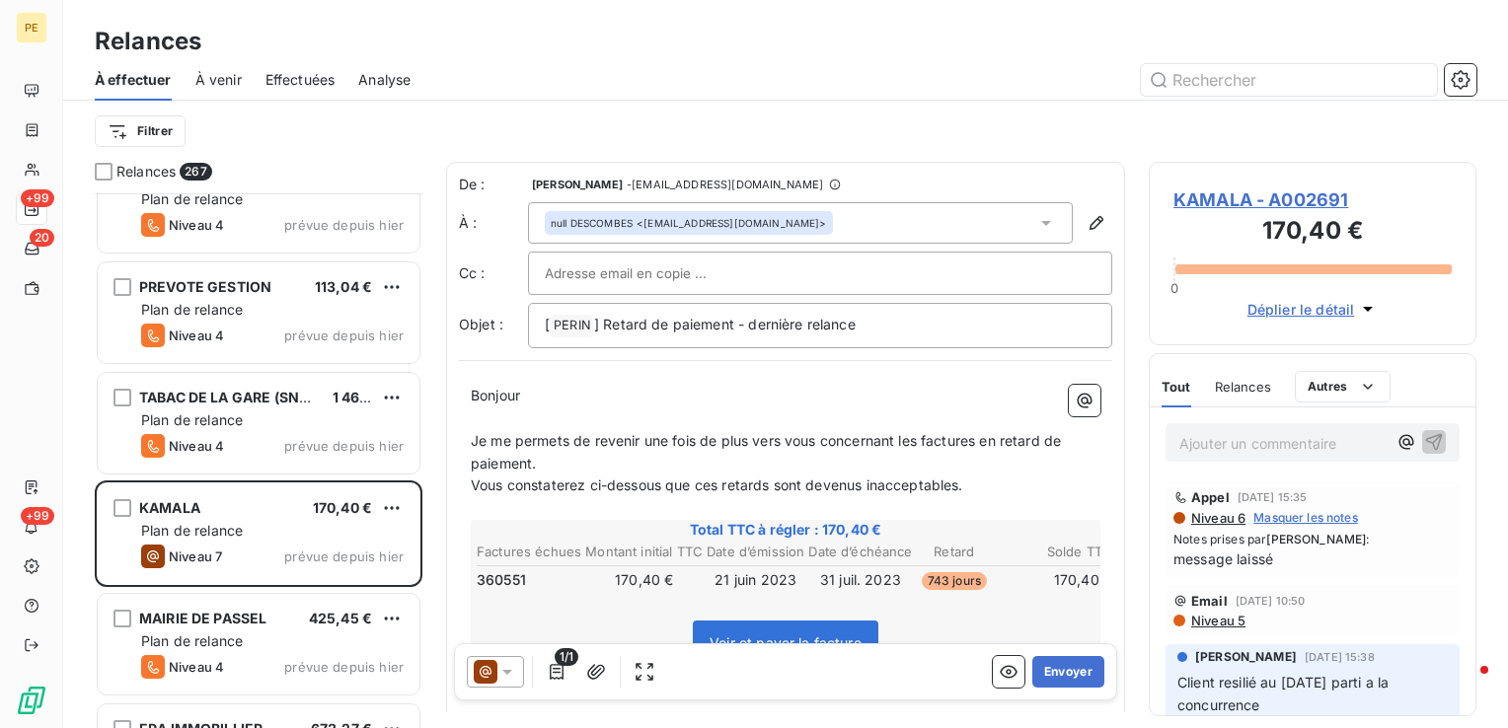
click at [502, 678] on icon at bounding box center [507, 672] width 20 height 20
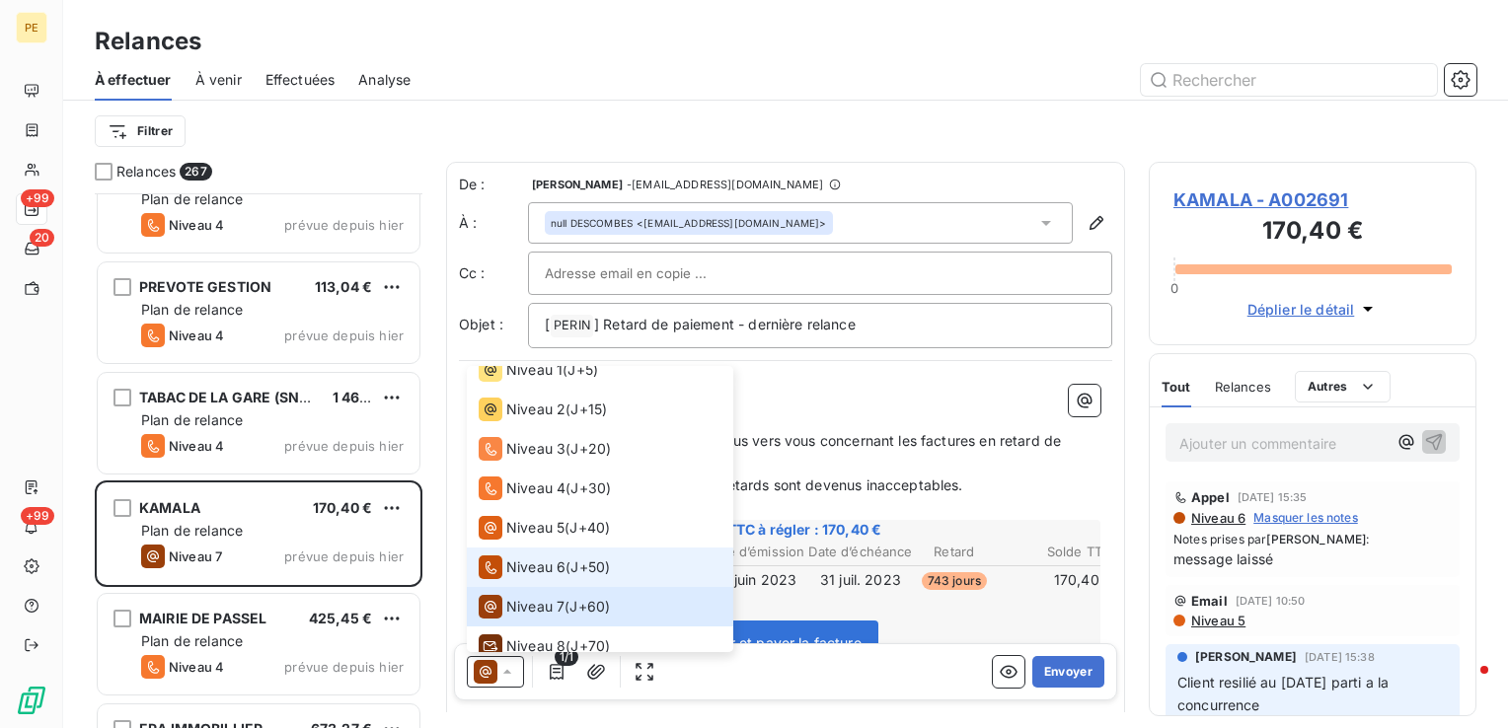
scroll to position [68, 0]
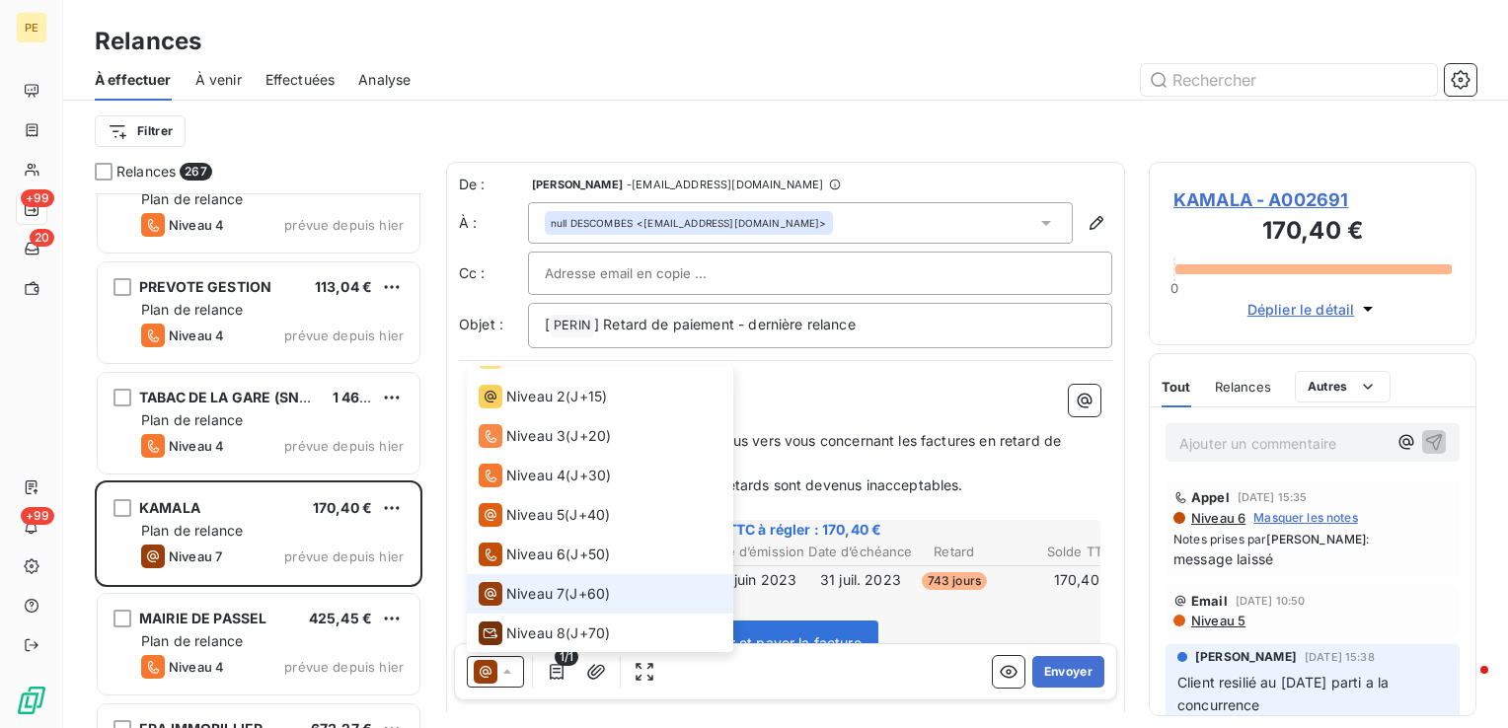
click at [533, 586] on span "Niveau 7" at bounding box center [535, 594] width 58 height 20
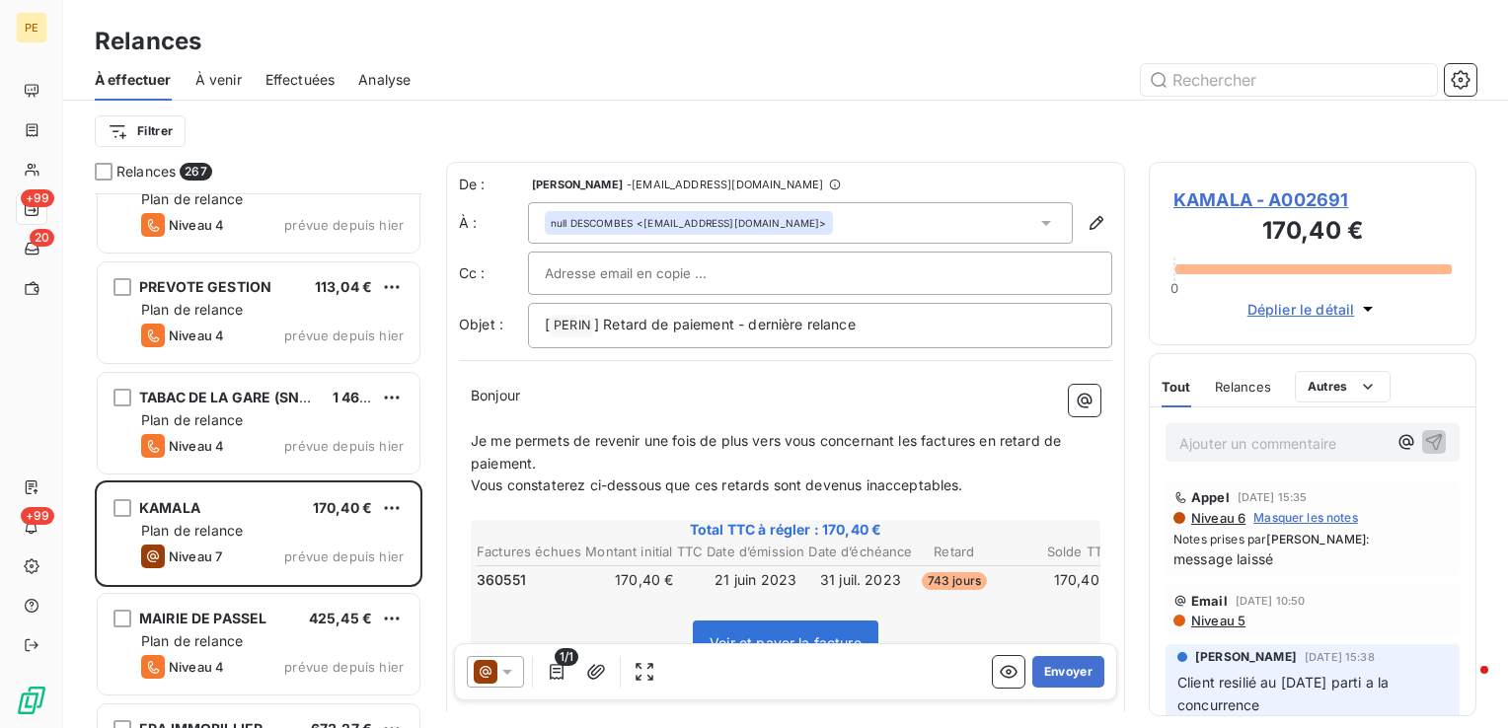
click at [834, 269] on div at bounding box center [820, 274] width 551 height 30
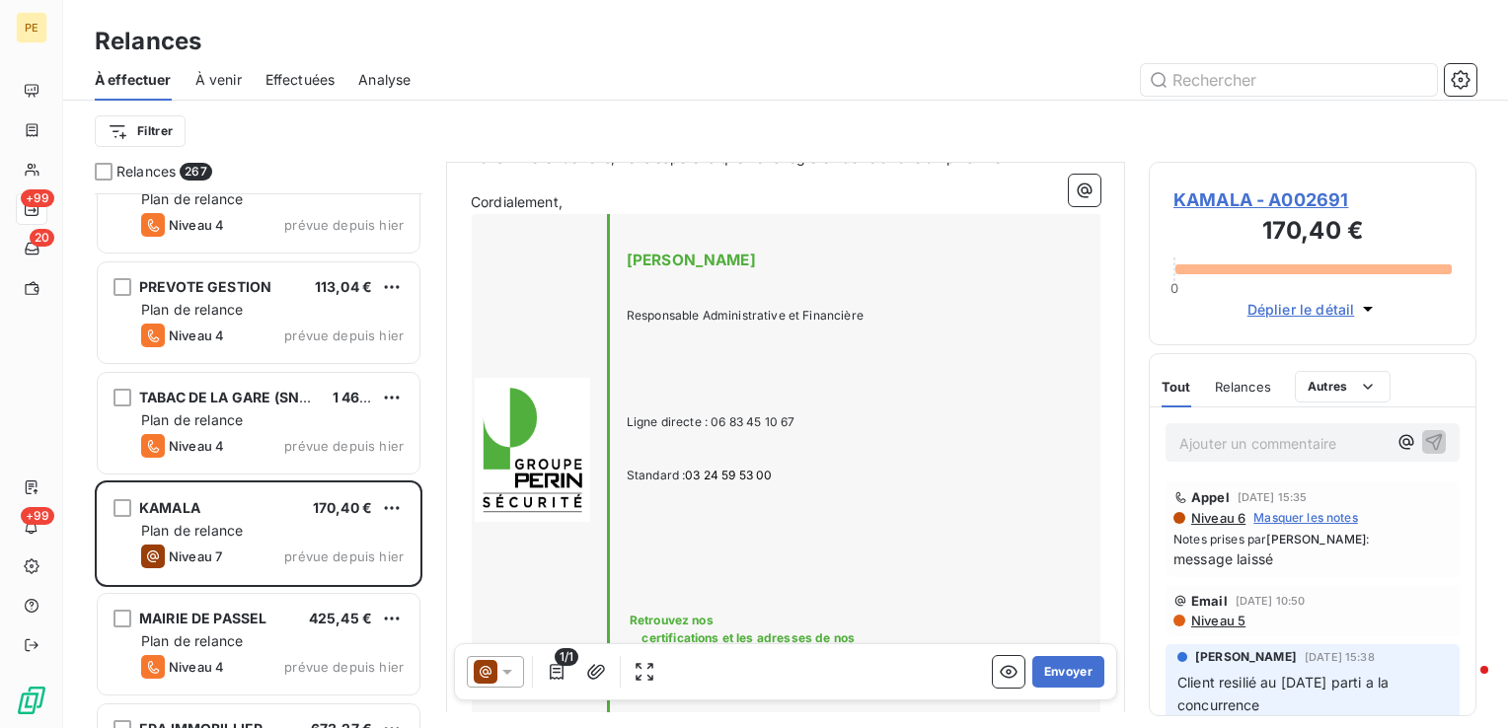
scroll to position [890, 0]
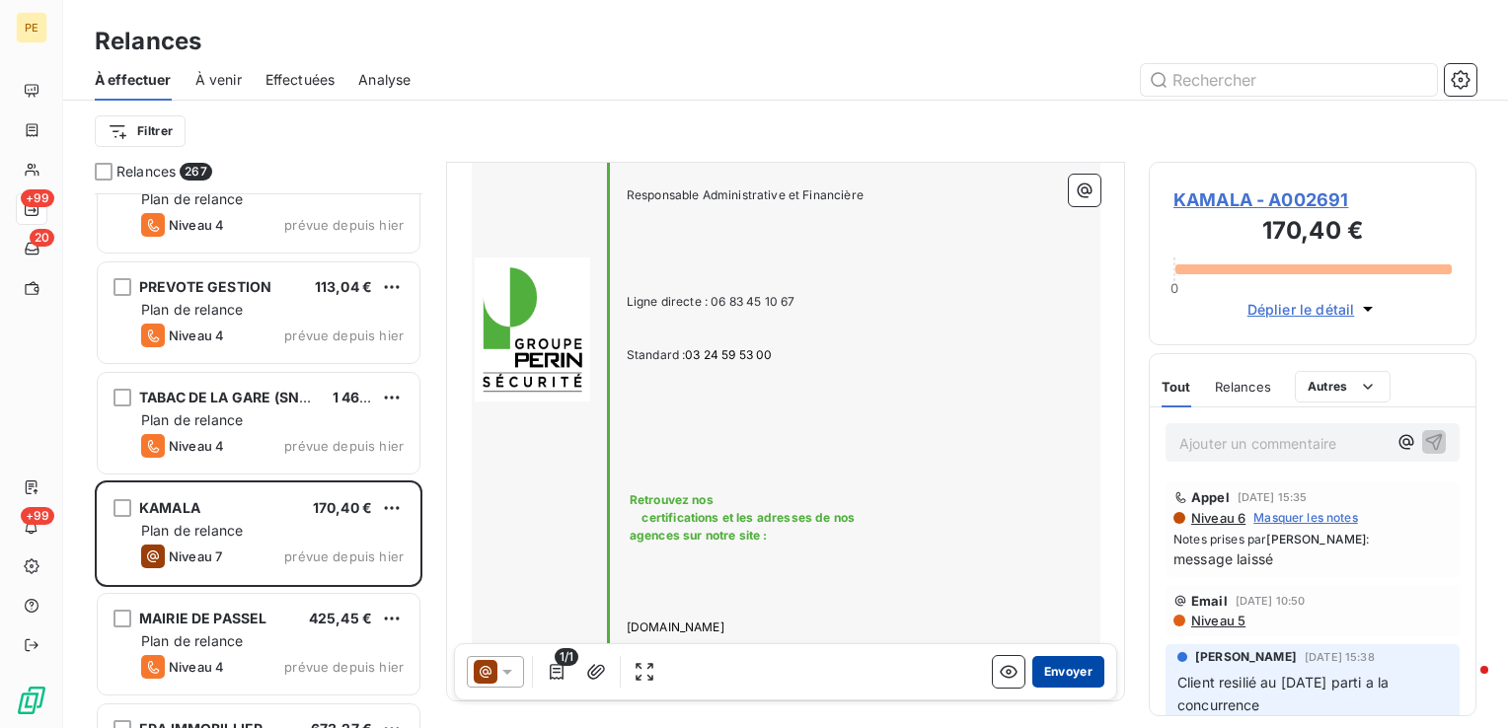
click at [1053, 673] on button "Envoyer" at bounding box center [1068, 672] width 72 height 32
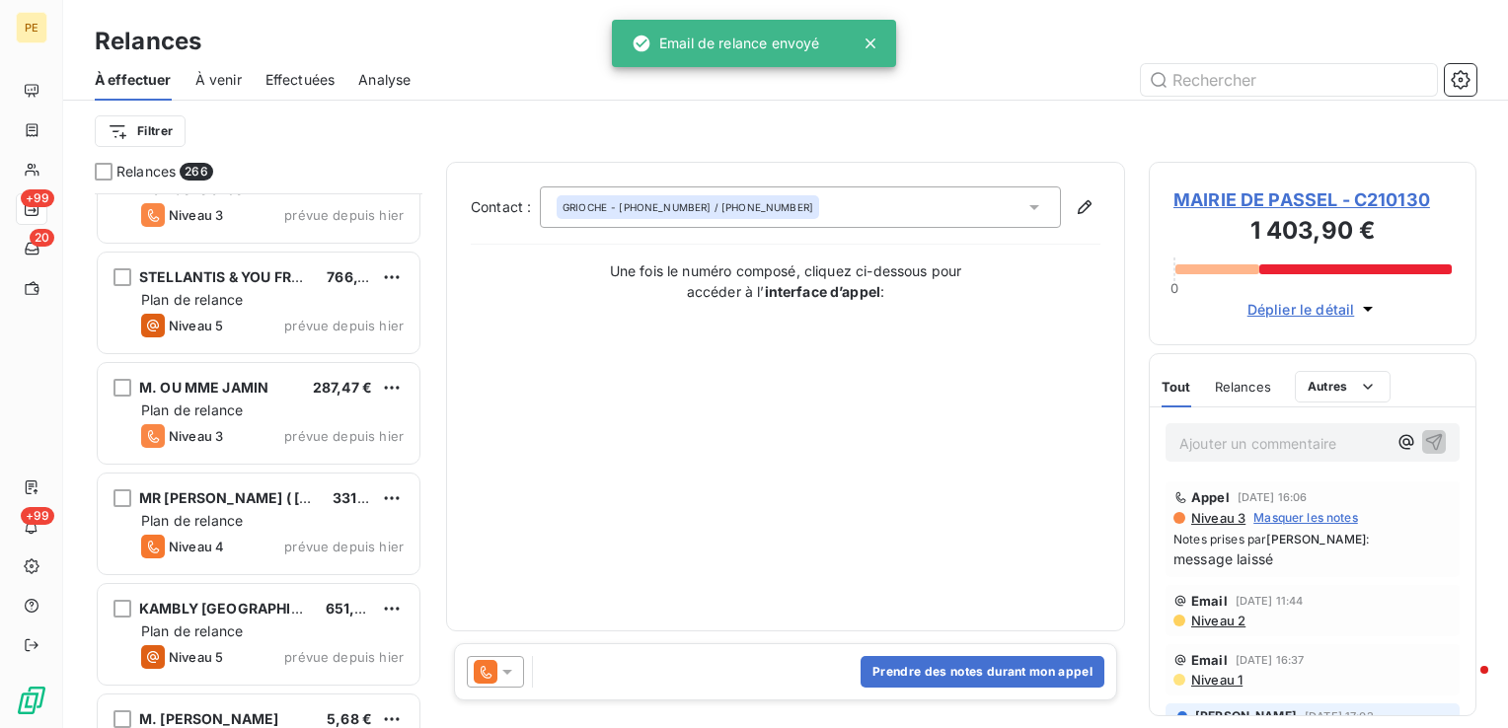
scroll to position [26219, 0]
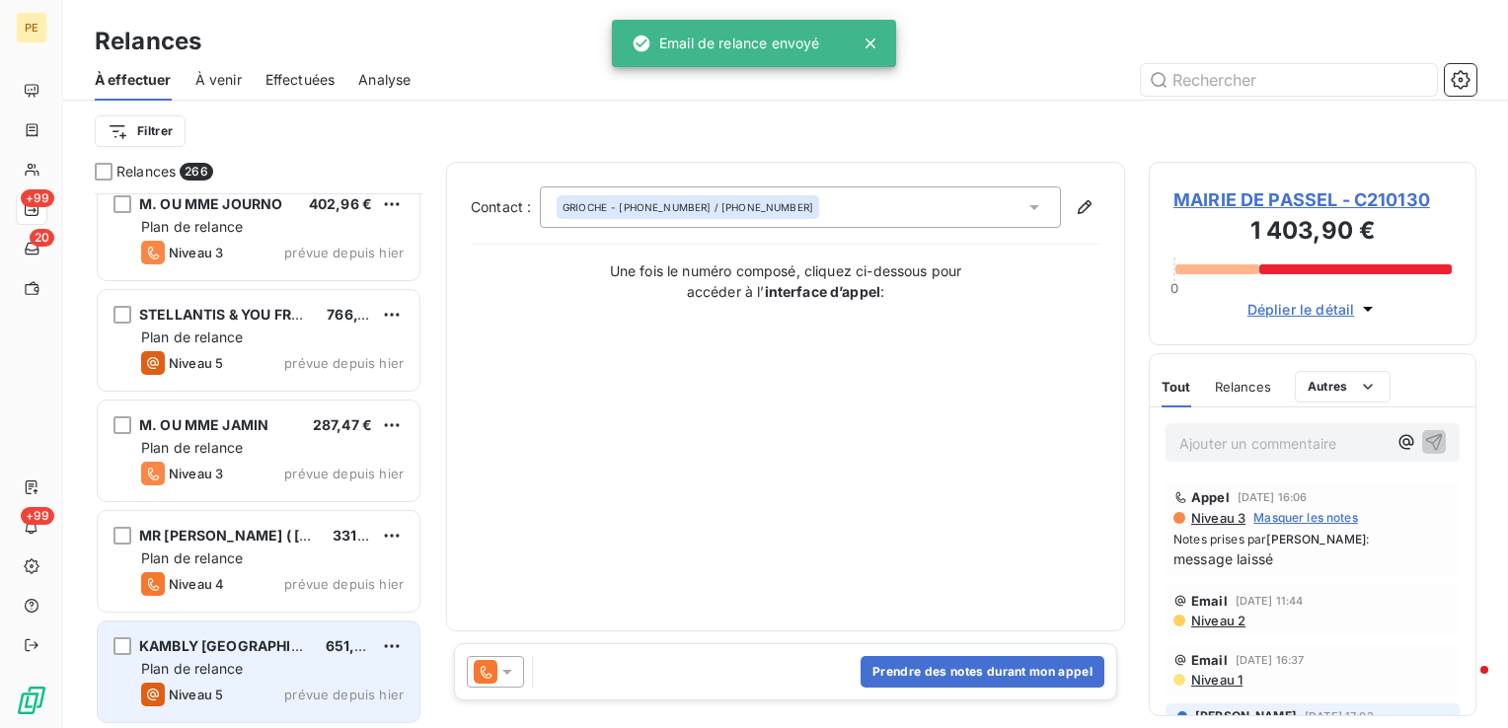
click at [214, 670] on span "Plan de relance" at bounding box center [192, 668] width 102 height 17
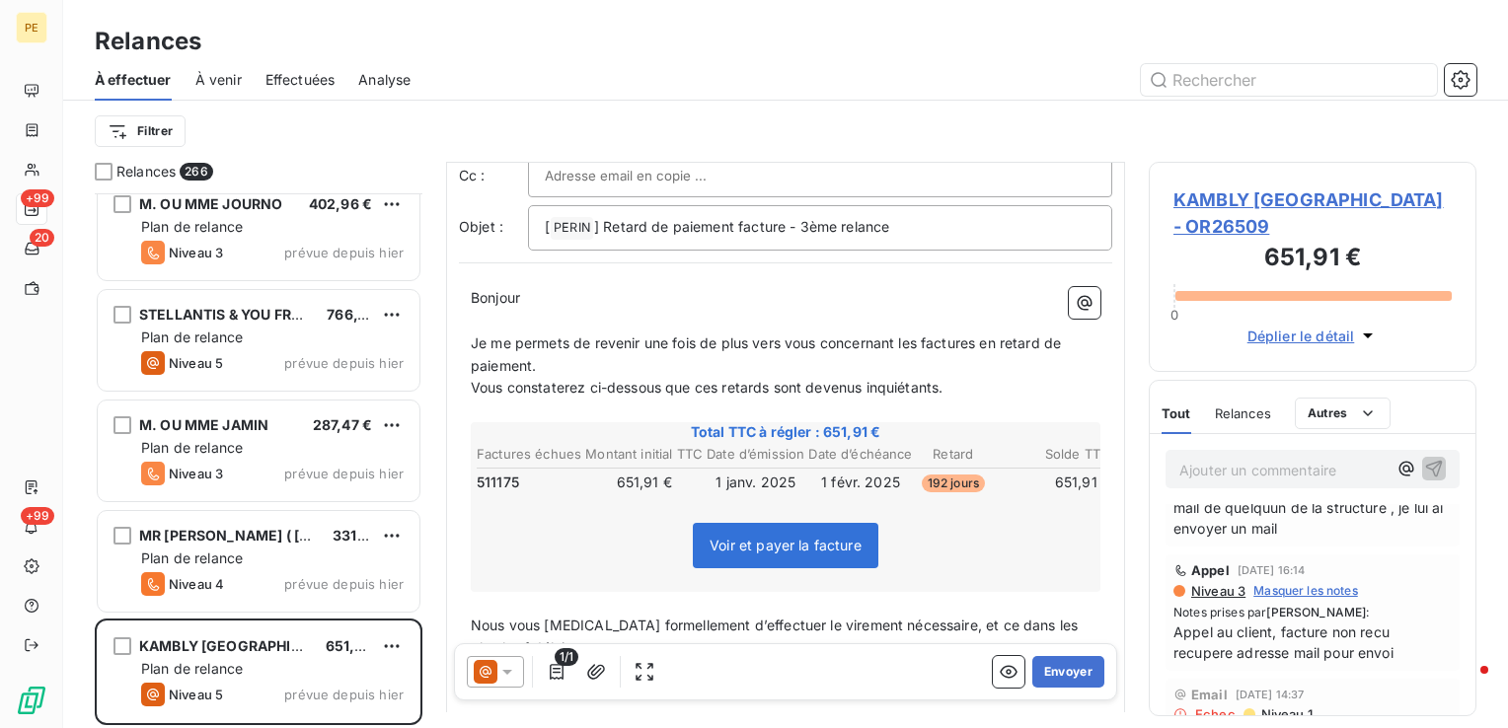
scroll to position [174, 0]
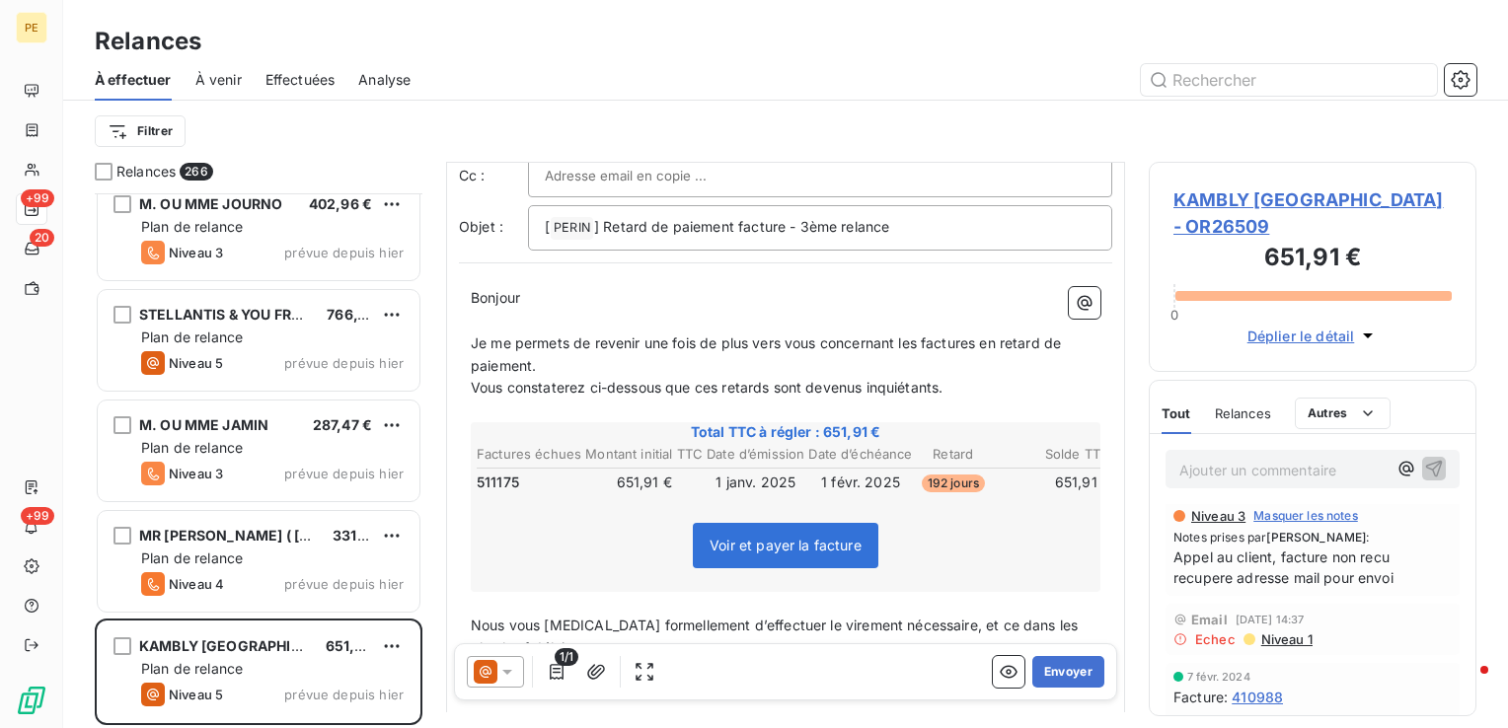
click at [1277, 632] on span "Niveau 1" at bounding box center [1286, 640] width 53 height 16
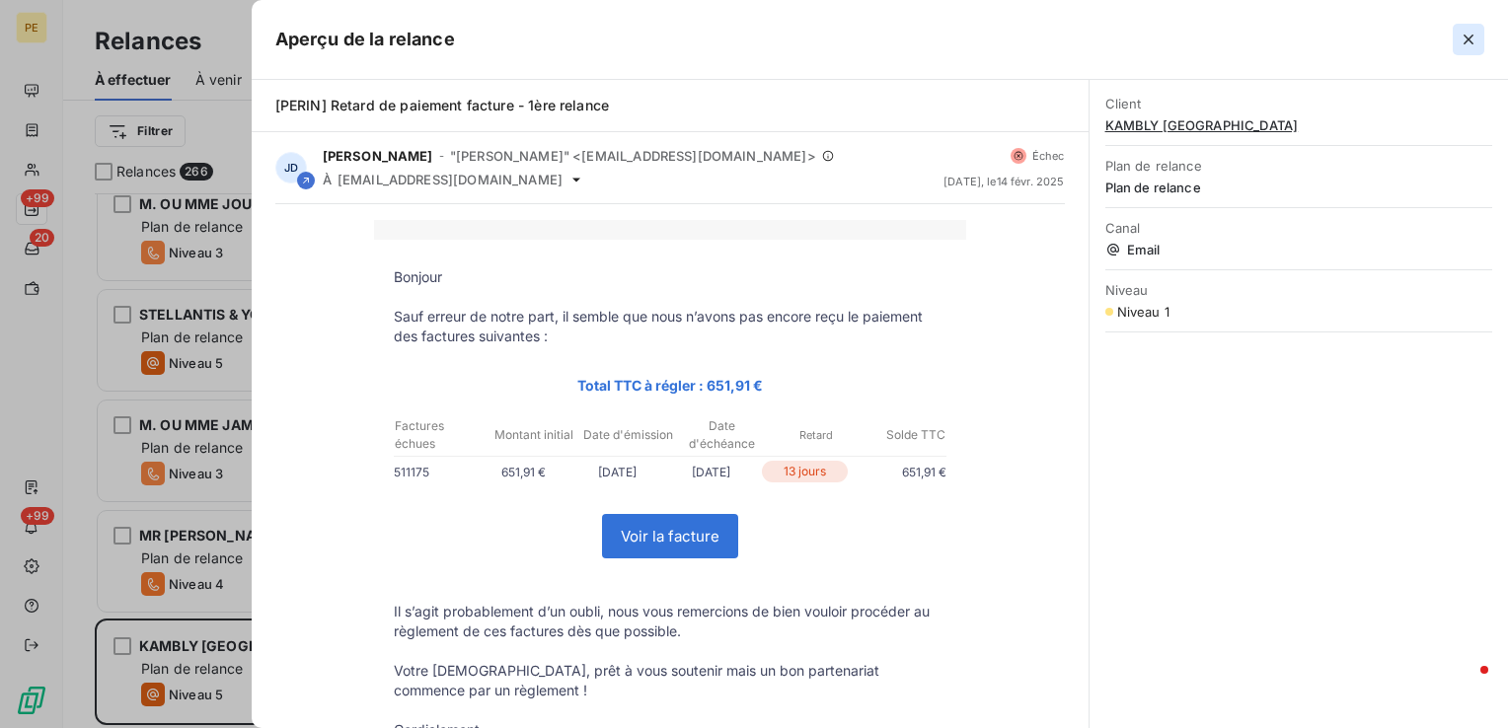
click at [1471, 41] on icon "button" at bounding box center [1469, 40] width 10 height 10
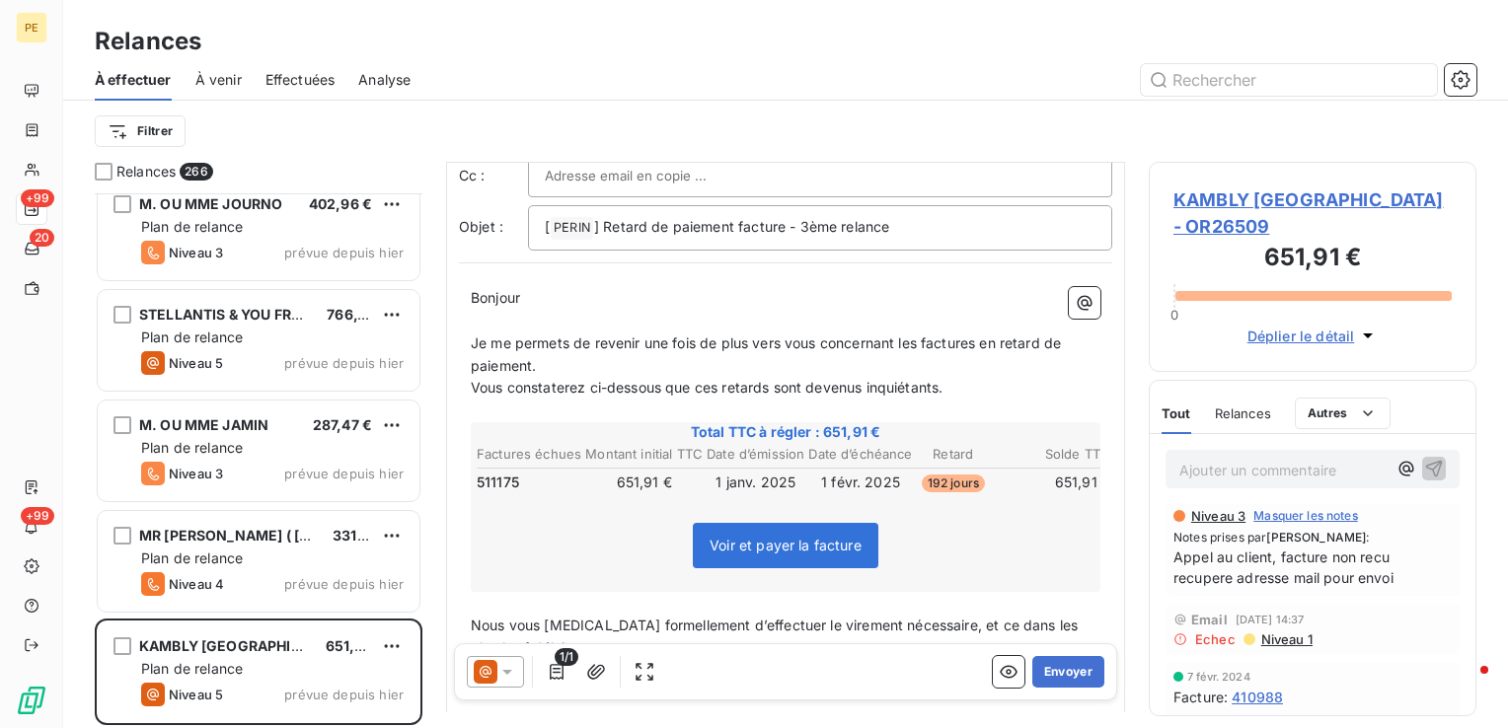
scroll to position [0, 0]
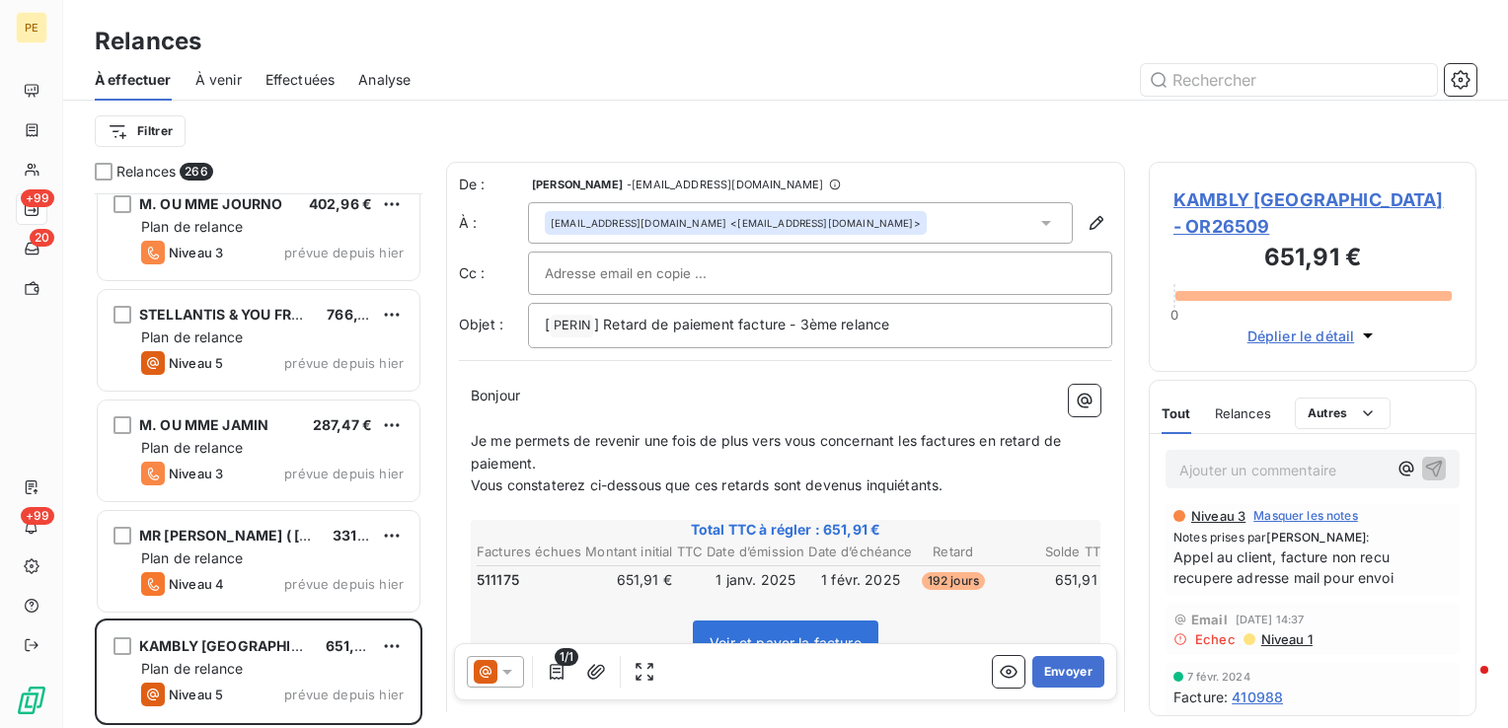
click at [969, 218] on div "virginie.deleau@kambly.fr <factures@kambly.fr>" at bounding box center [800, 222] width 545 height 41
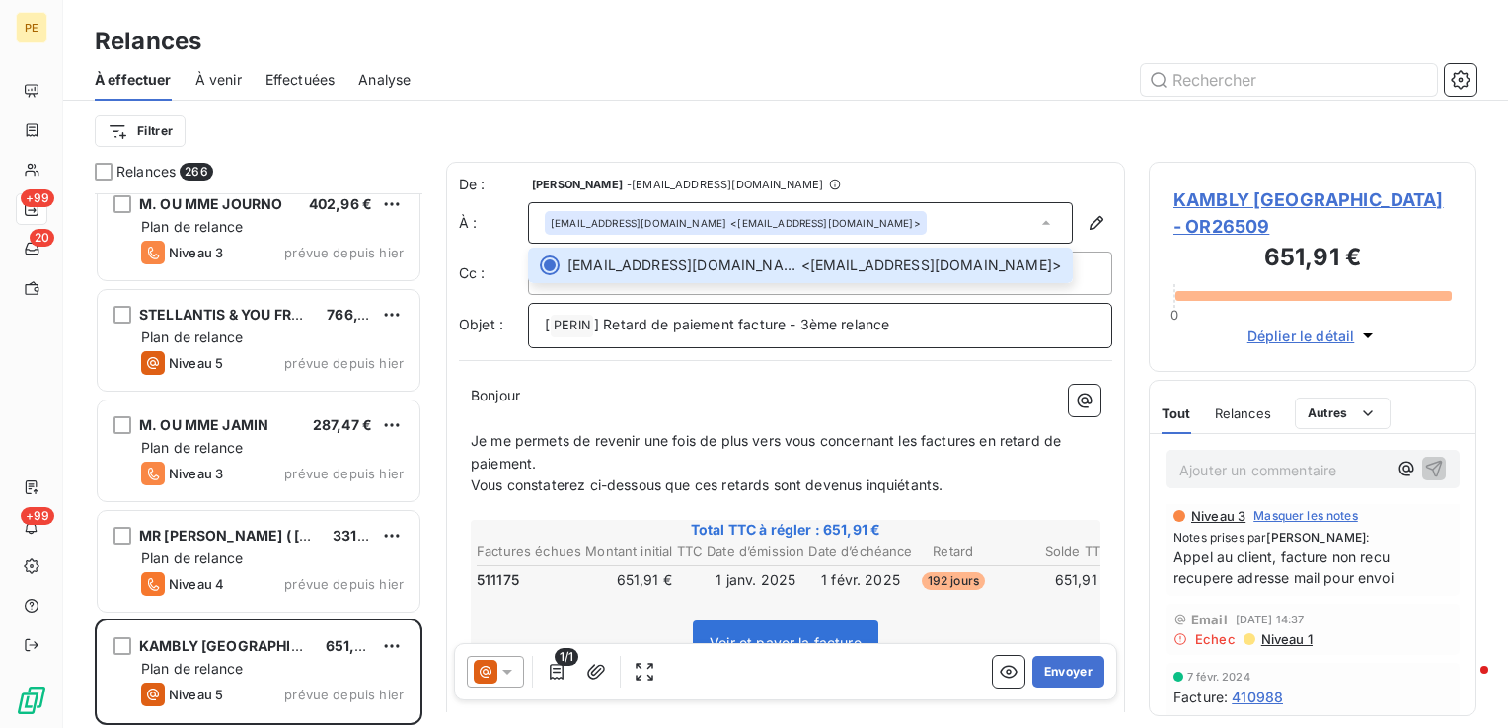
click at [734, 328] on span "] Retard de paiement facture - 3ème relance" at bounding box center [741, 324] width 295 height 17
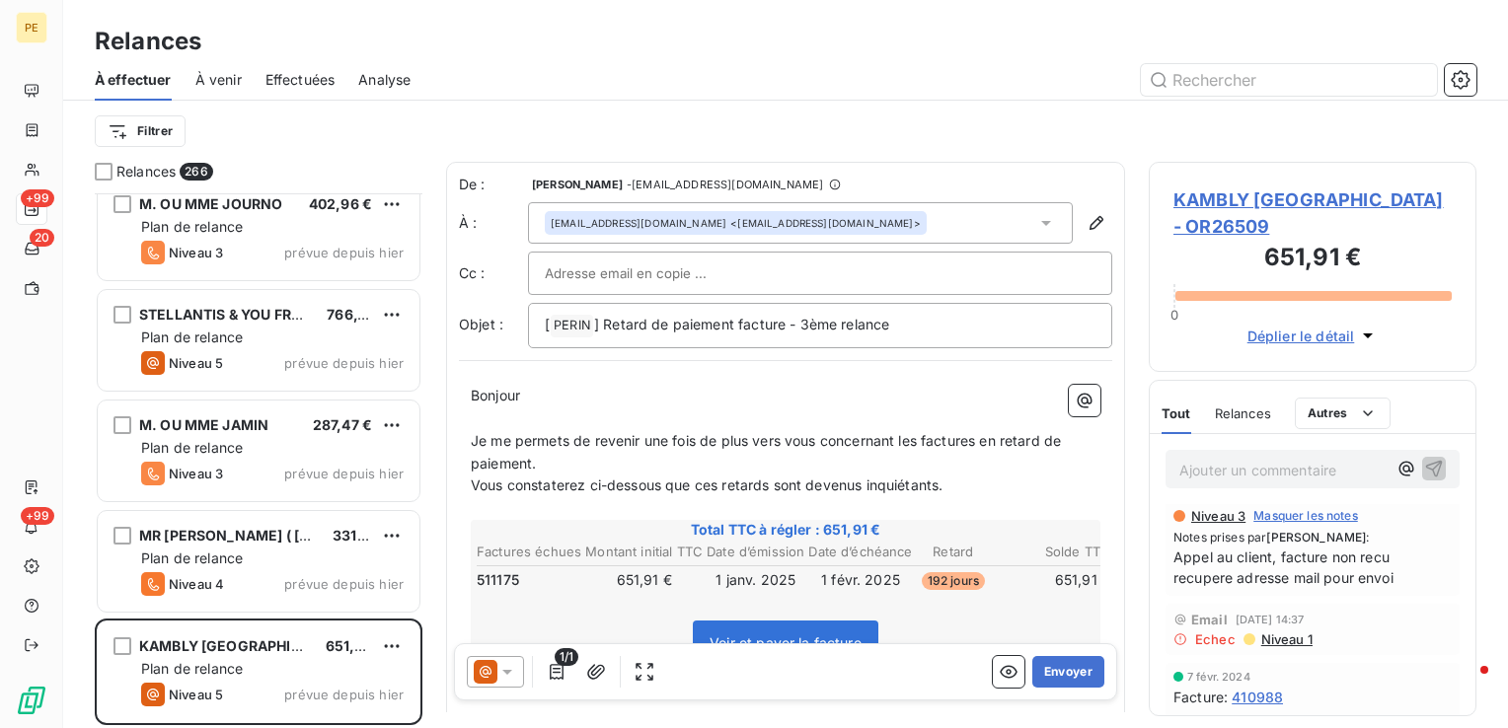
click at [711, 285] on input "text" at bounding box center [651, 274] width 212 height 30
click at [685, 275] on input "text" at bounding box center [820, 274] width 551 height 30
click at [1288, 632] on span "Niveau 1" at bounding box center [1286, 640] width 53 height 16
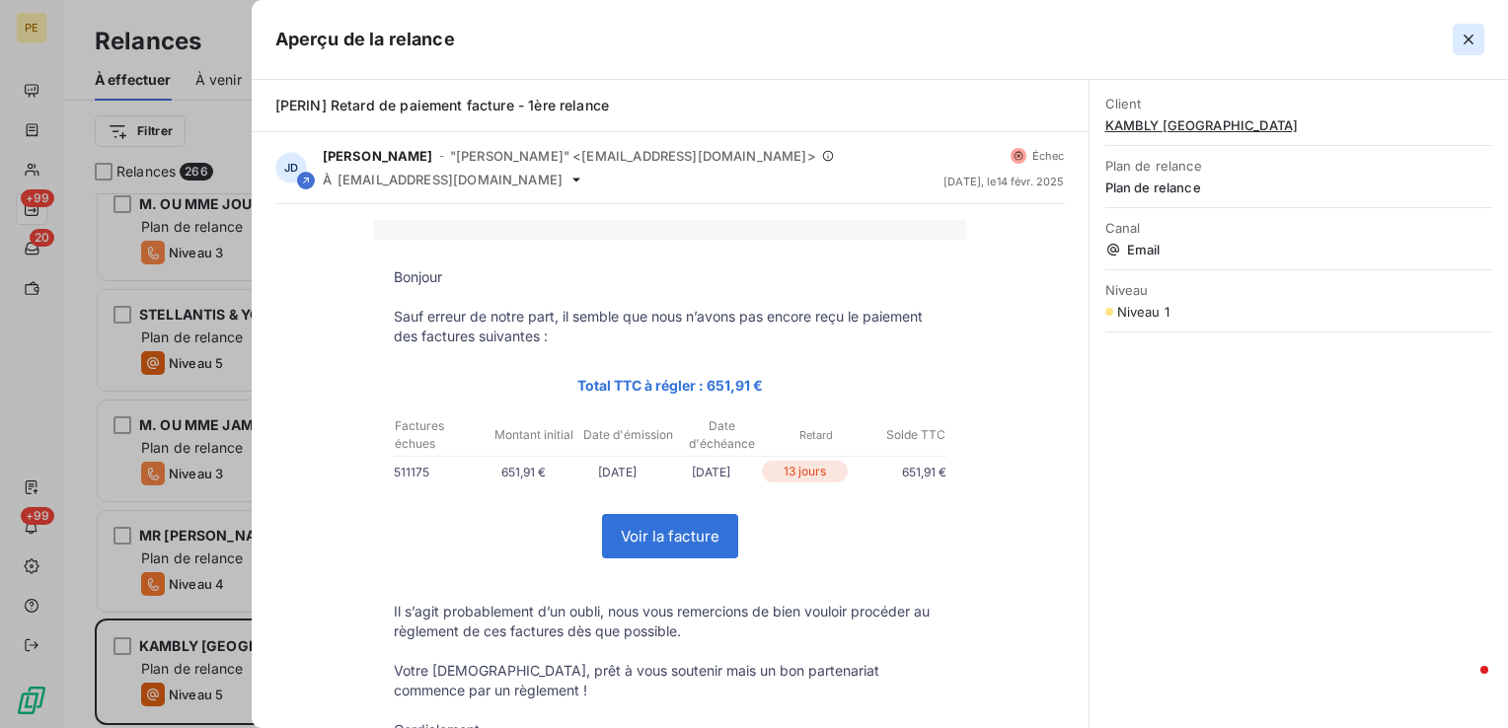
click at [1474, 36] on icon "button" at bounding box center [1469, 40] width 20 height 20
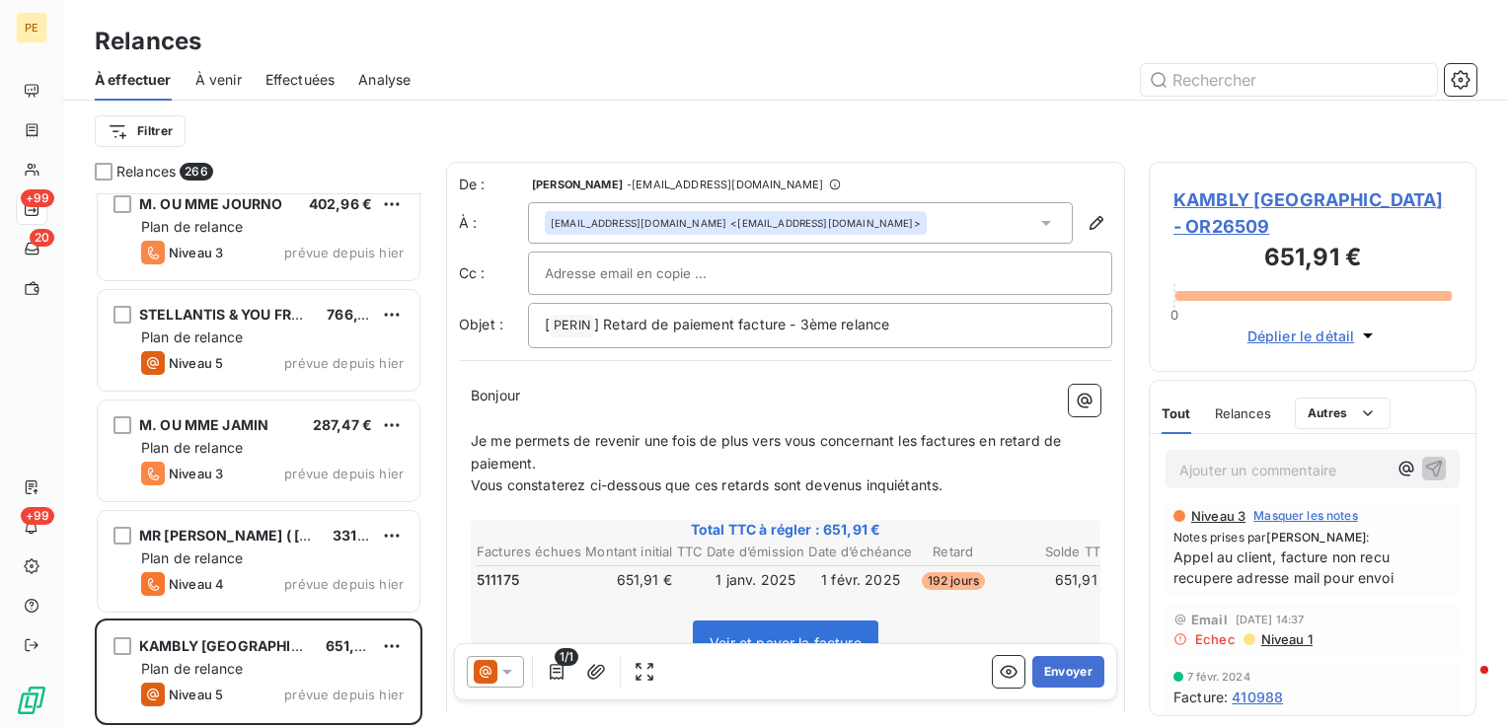
click at [1293, 632] on span "Niveau 1" at bounding box center [1286, 640] width 53 height 16
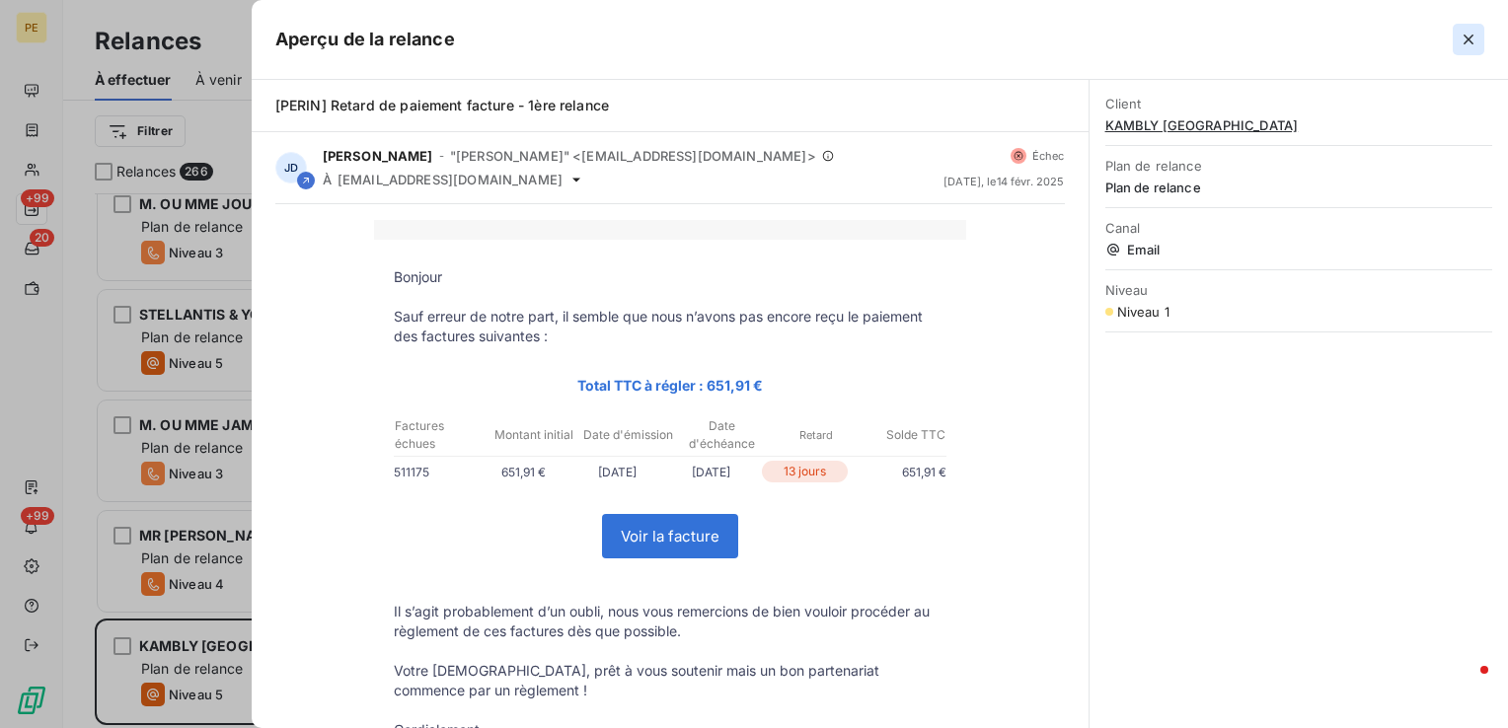
click at [1470, 41] on icon "button" at bounding box center [1469, 40] width 10 height 10
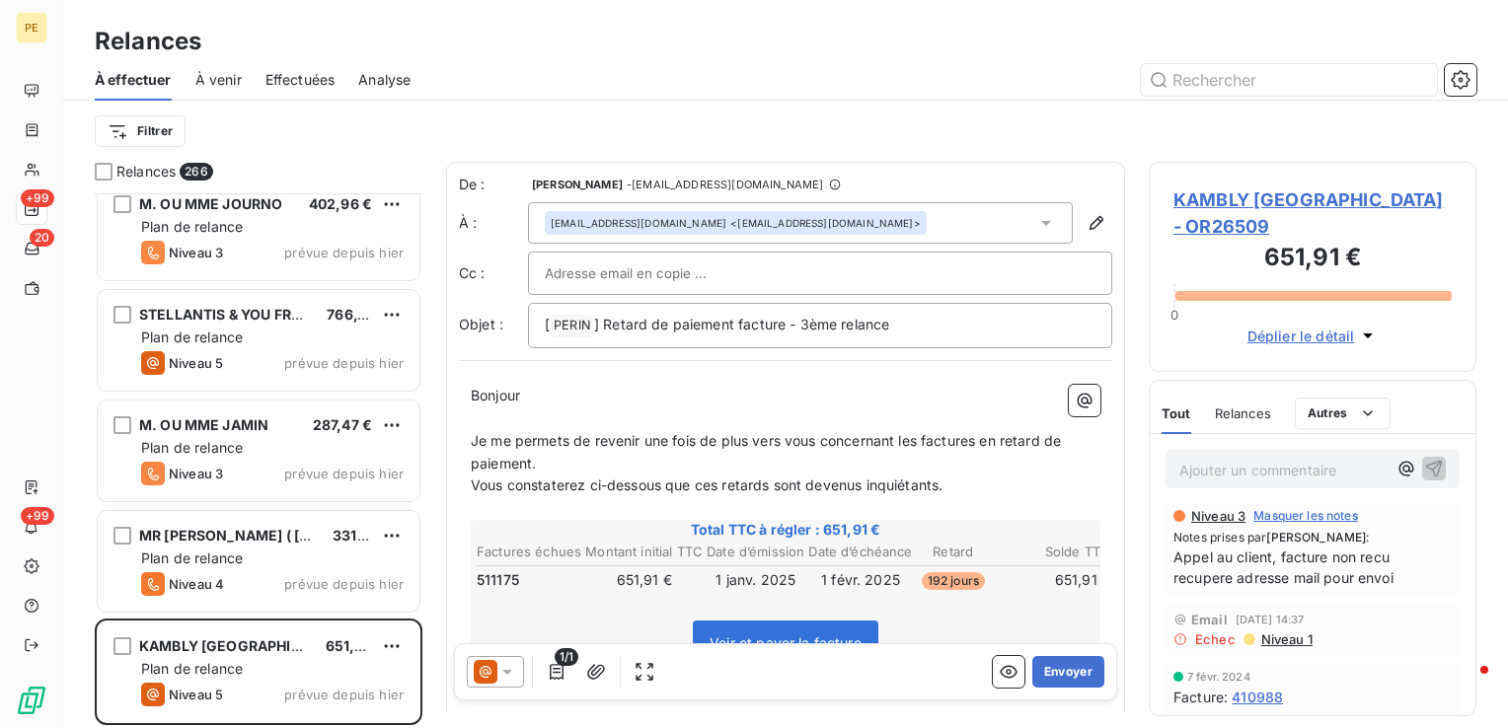
click at [1282, 632] on span "Niveau 1" at bounding box center [1286, 640] width 53 height 16
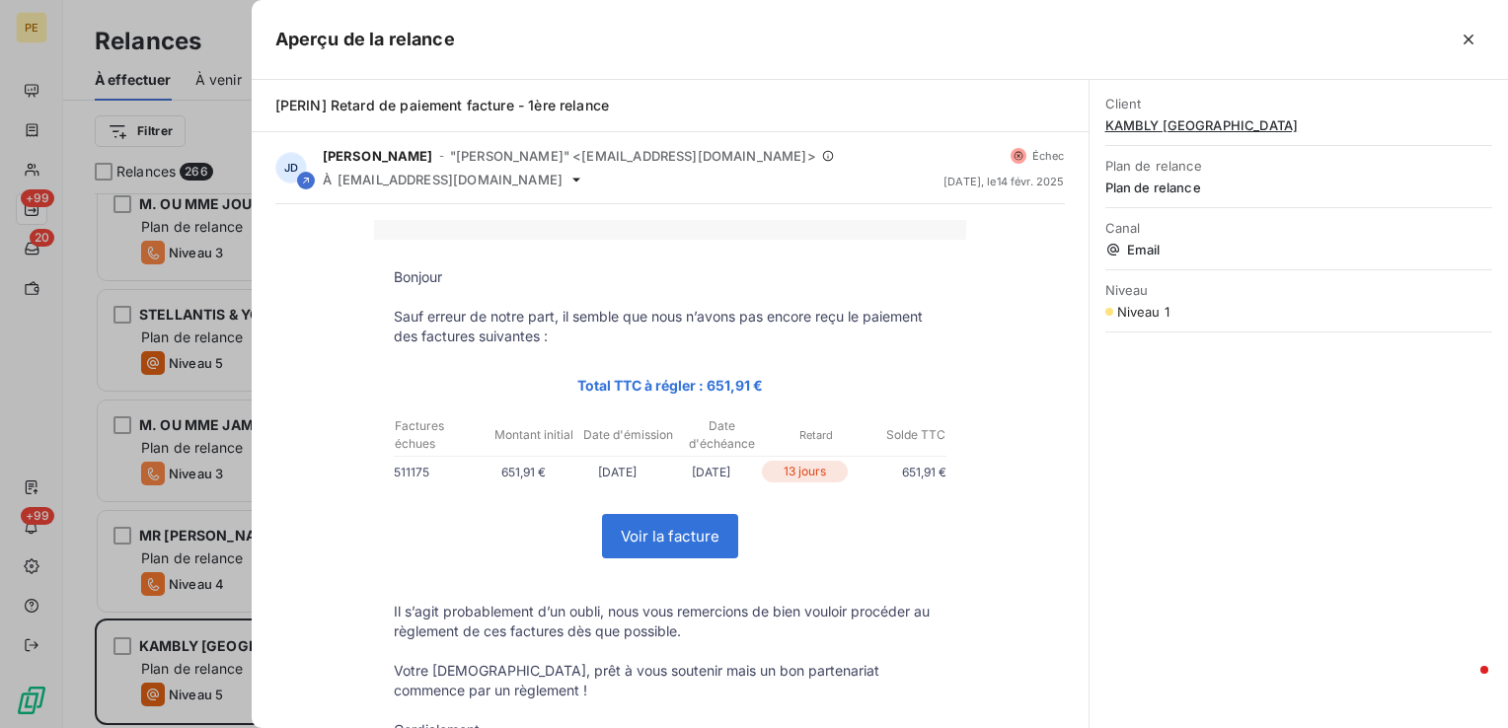
drag, startPoint x: 1474, startPoint y: 40, endPoint x: 1236, endPoint y: 204, distance: 288.9
click at [1473, 40] on icon "button" at bounding box center [1469, 40] width 20 height 20
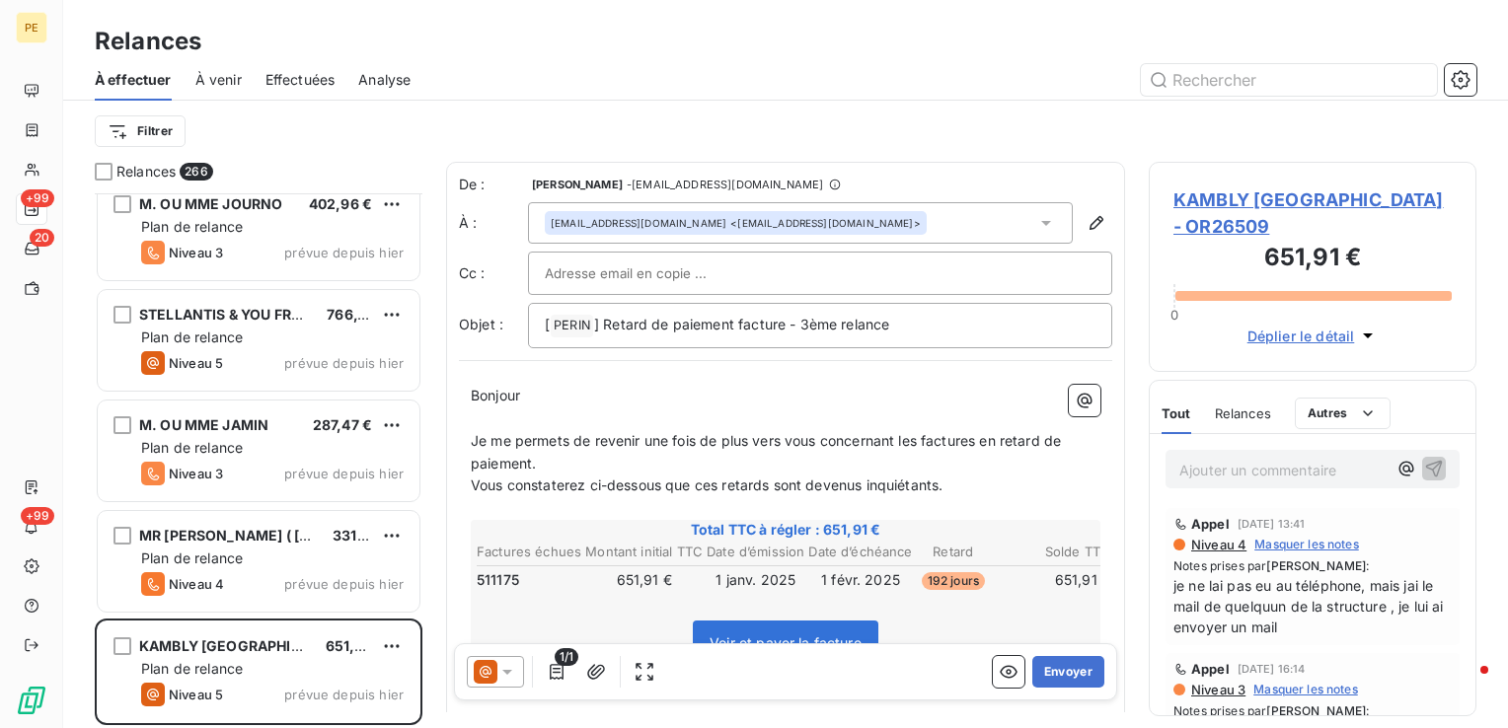
click at [519, 680] on div at bounding box center [495, 672] width 57 height 32
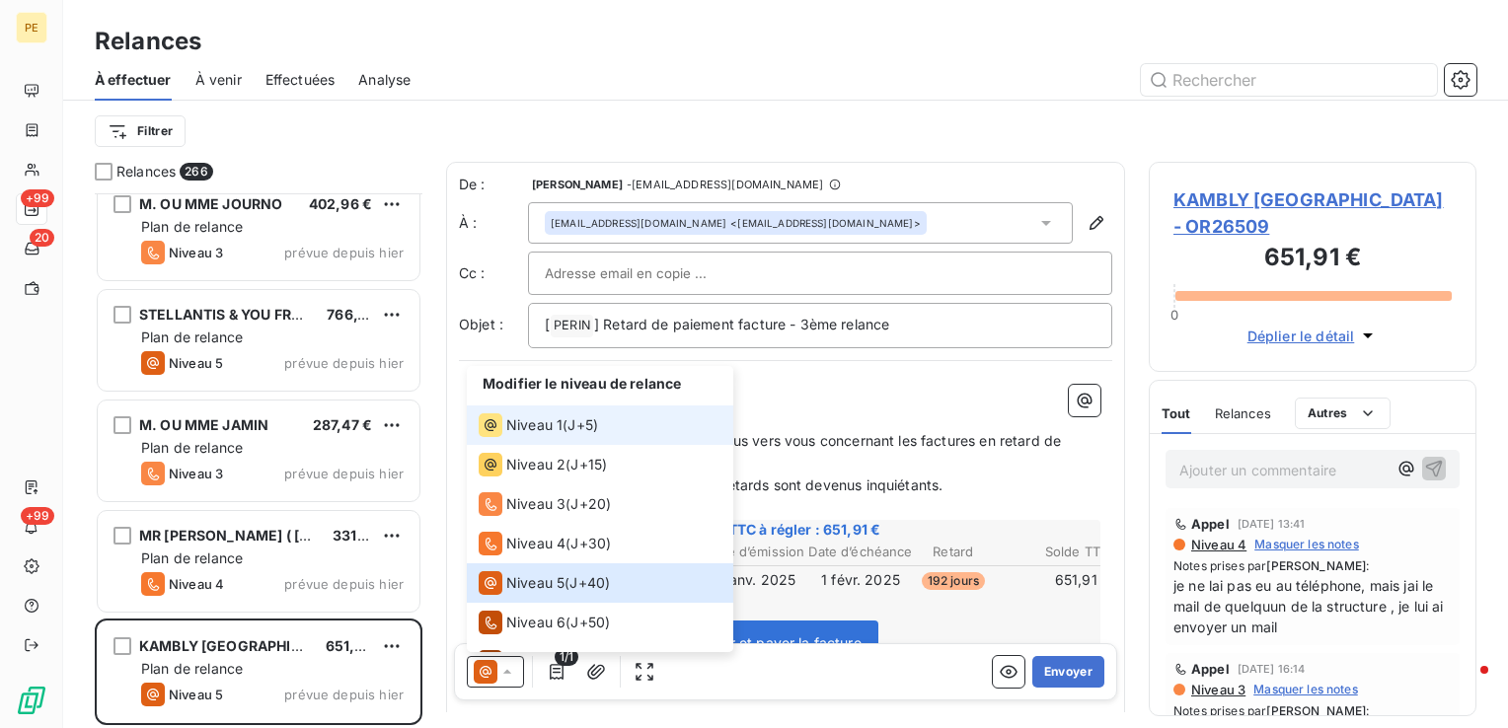
click at [549, 442] on li "Niveau 1 ( J+5 )" at bounding box center [600, 425] width 267 height 39
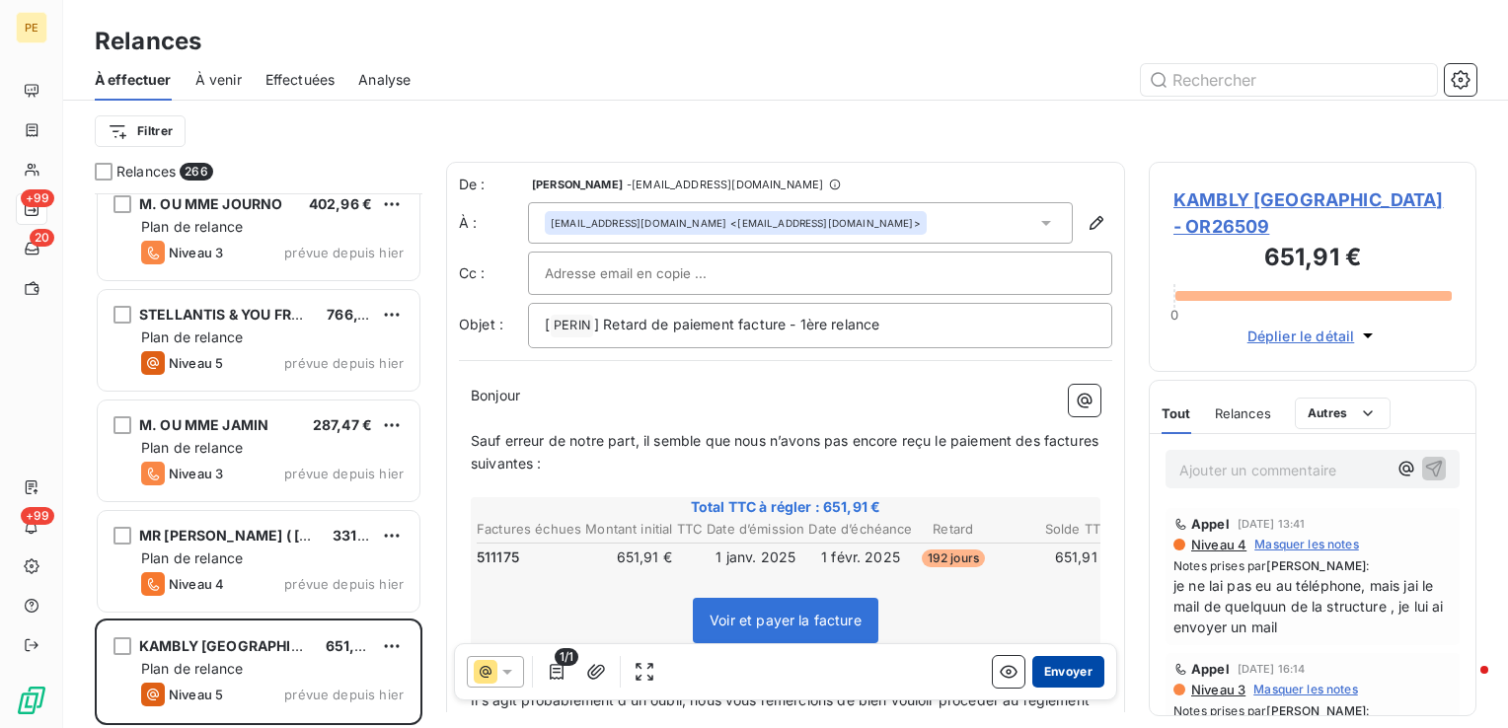
click at [1067, 671] on button "Envoyer" at bounding box center [1068, 672] width 72 height 32
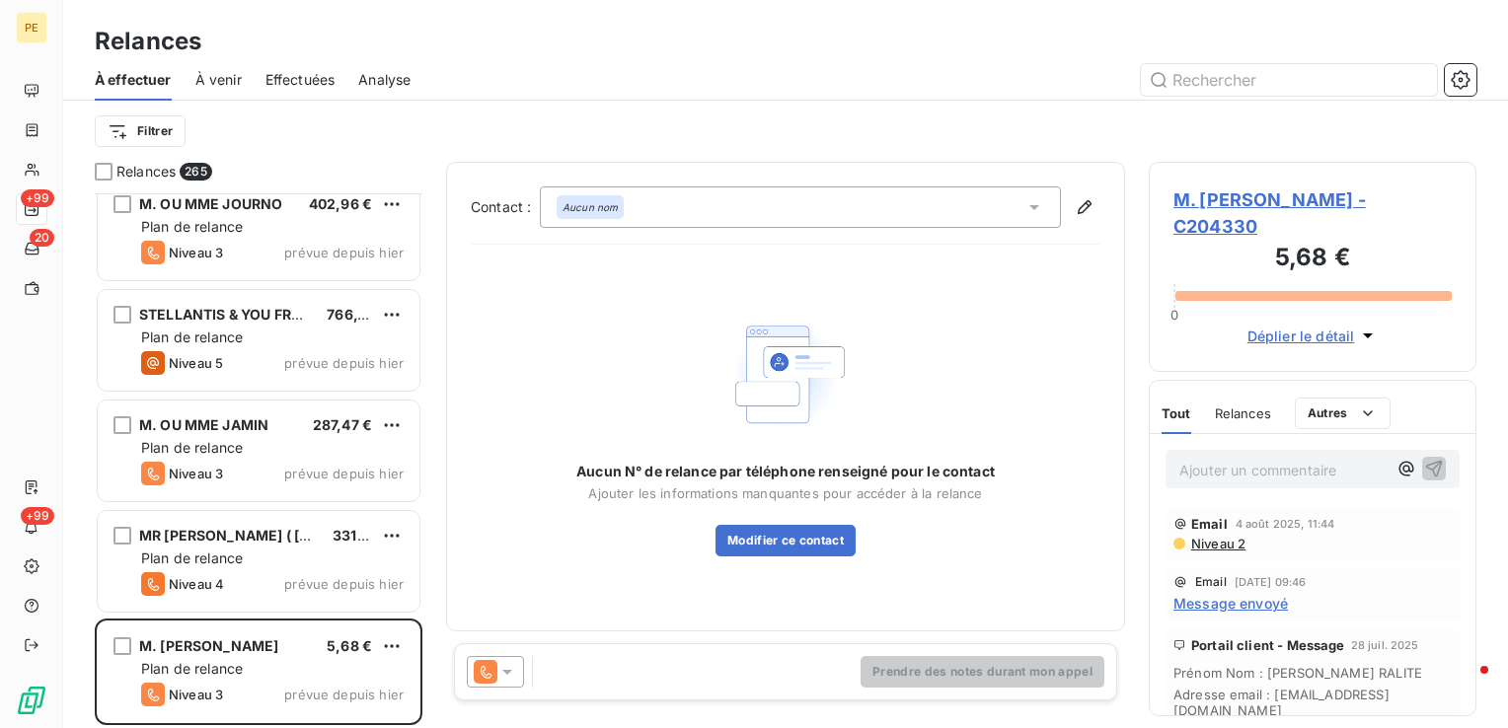
click at [1272, 601] on span "Message envoyé" at bounding box center [1231, 603] width 115 height 21
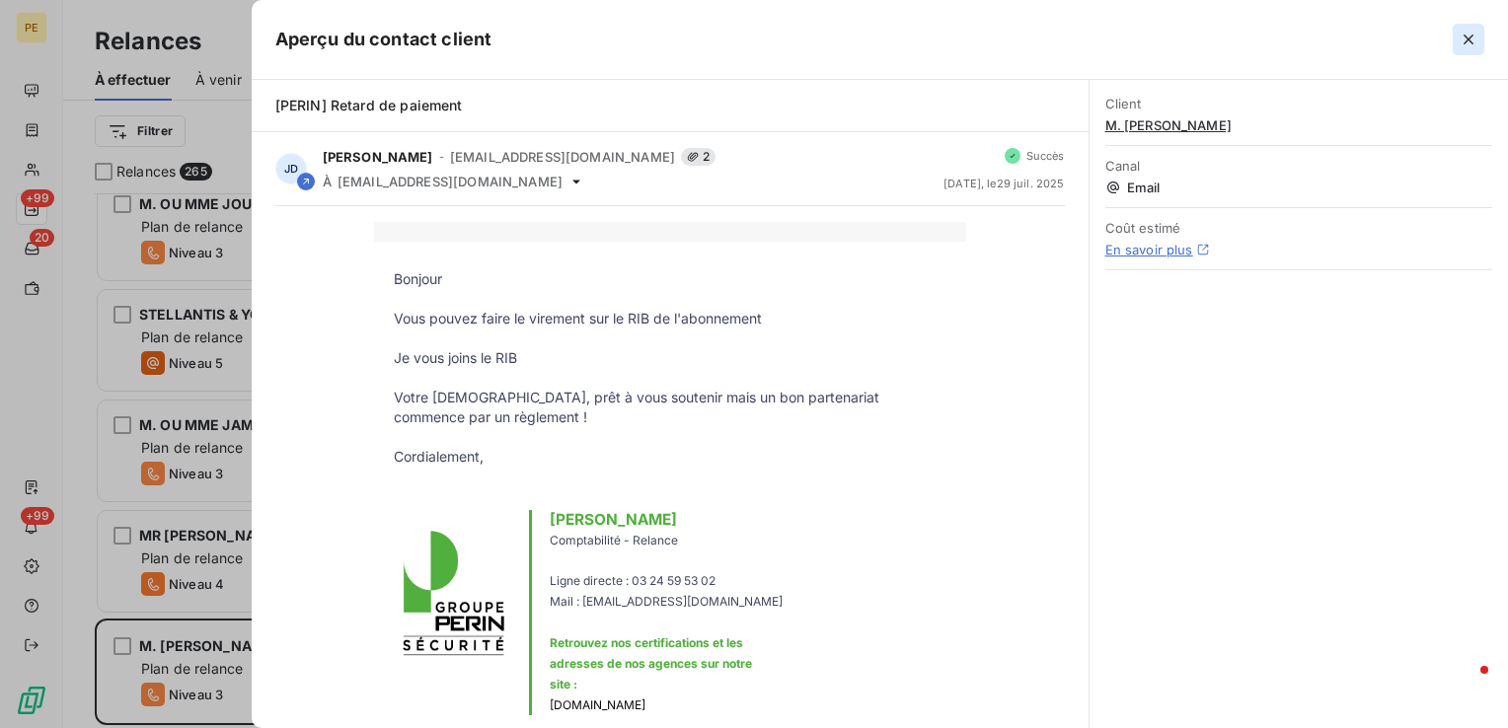
click at [1469, 50] on button "button" at bounding box center [1469, 40] width 32 height 32
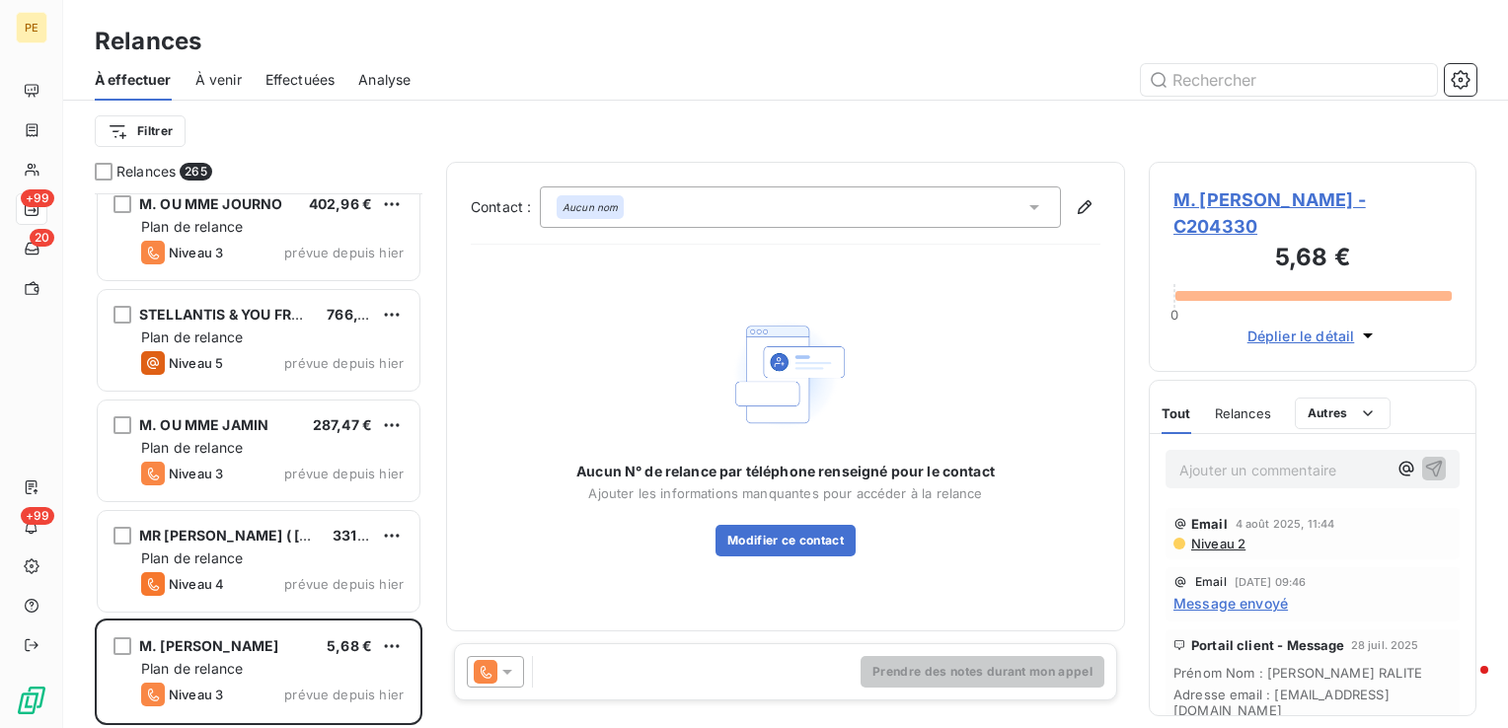
click at [1224, 547] on span "Niveau 2" at bounding box center [1217, 544] width 56 height 16
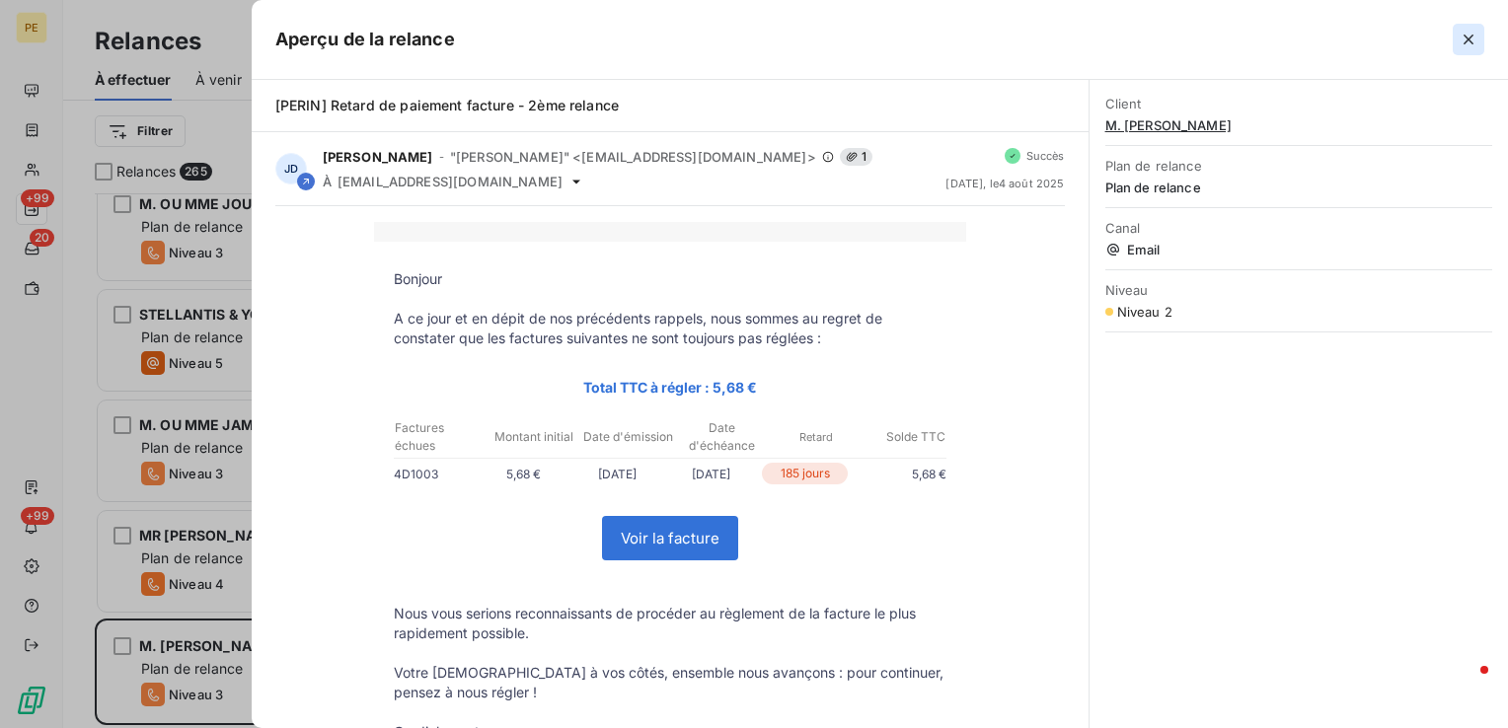
click at [1473, 51] on button "button" at bounding box center [1469, 40] width 32 height 32
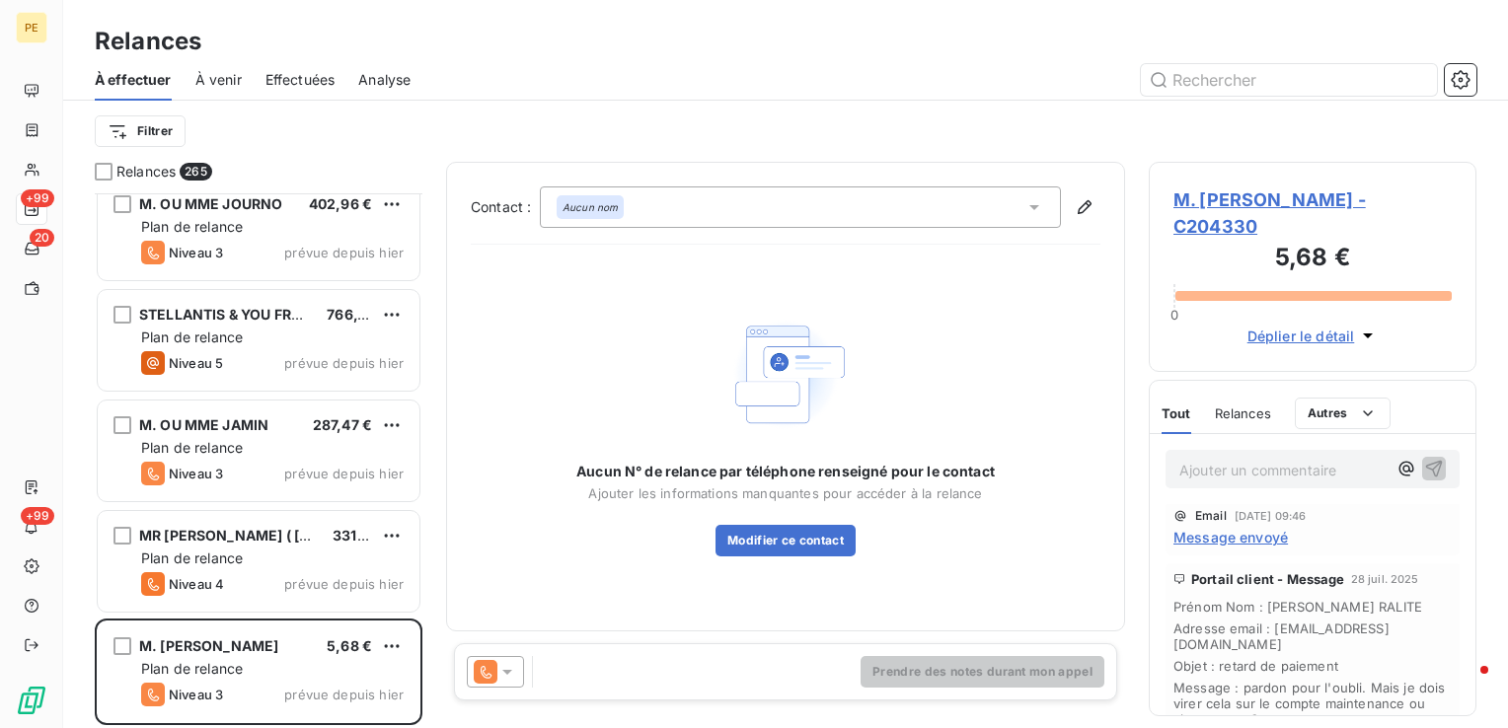
scroll to position [99, 0]
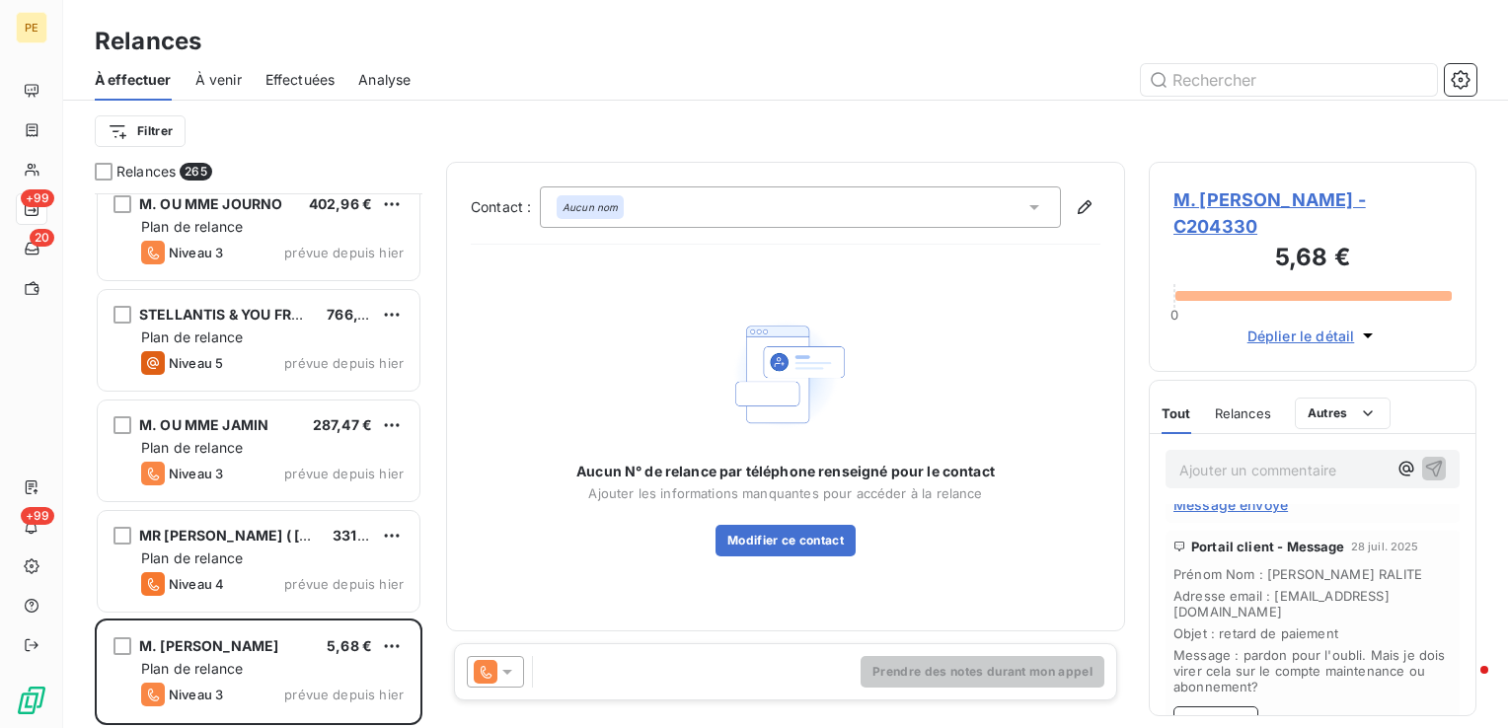
click at [521, 676] on div at bounding box center [495, 672] width 57 height 32
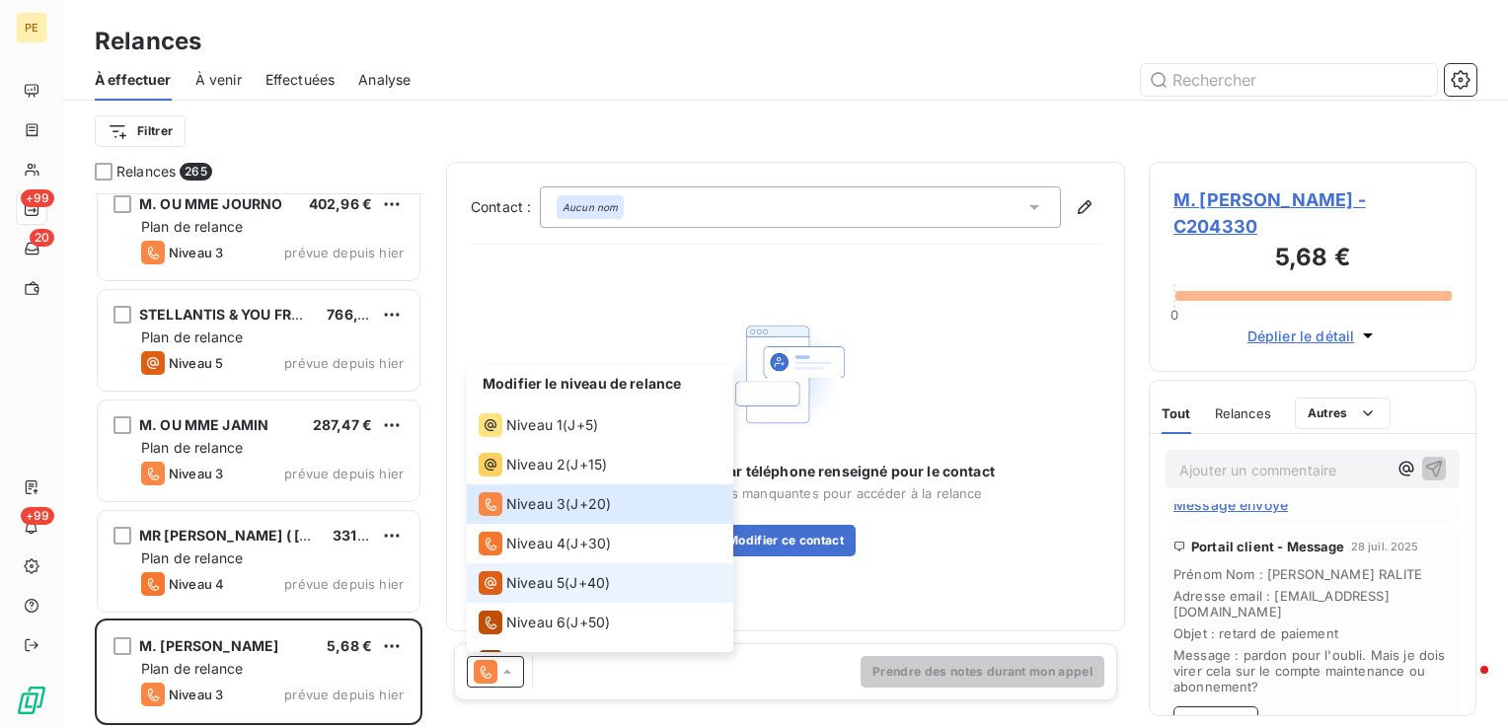
click at [552, 578] on span "Niveau 5" at bounding box center [535, 583] width 58 height 20
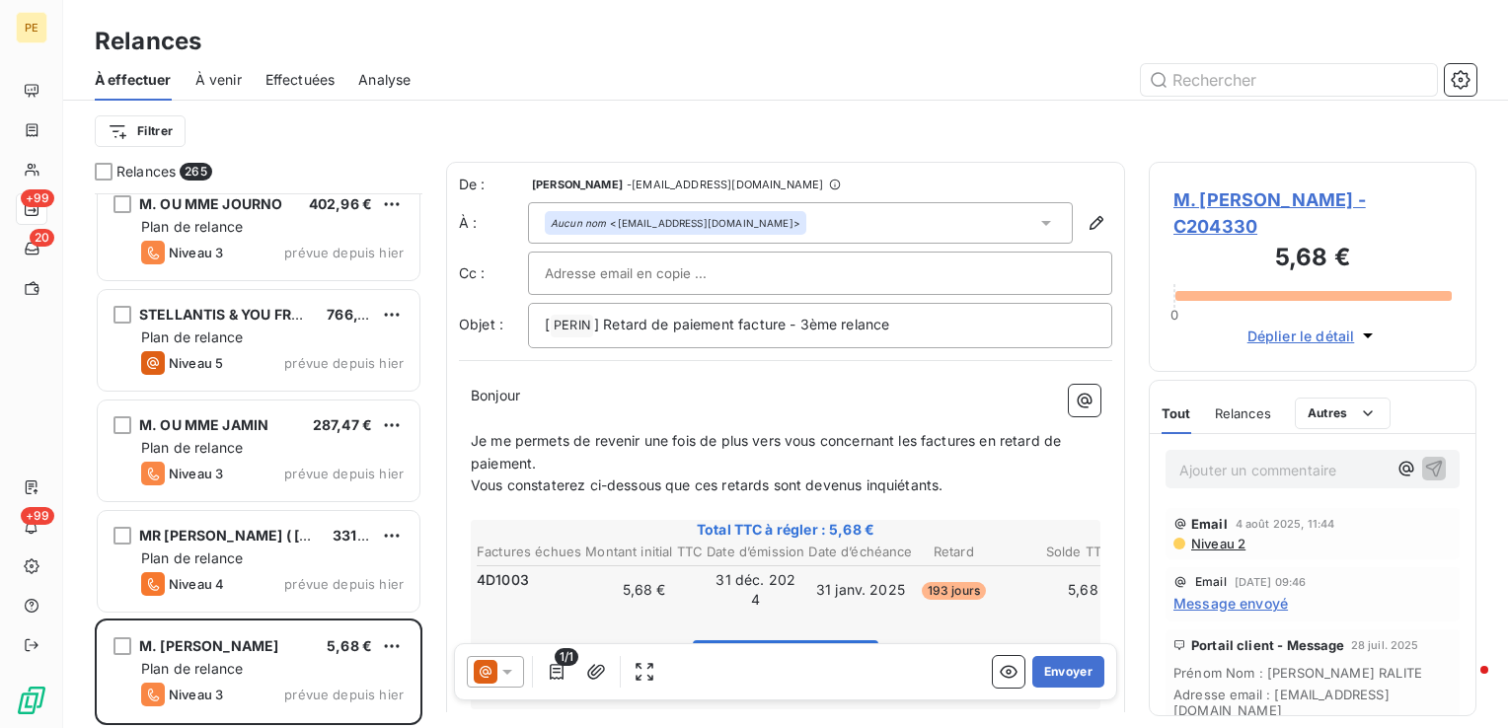
click at [707, 281] on input "text" at bounding box center [651, 274] width 212 height 30
click at [1038, 680] on button "Envoyer" at bounding box center [1068, 672] width 72 height 32
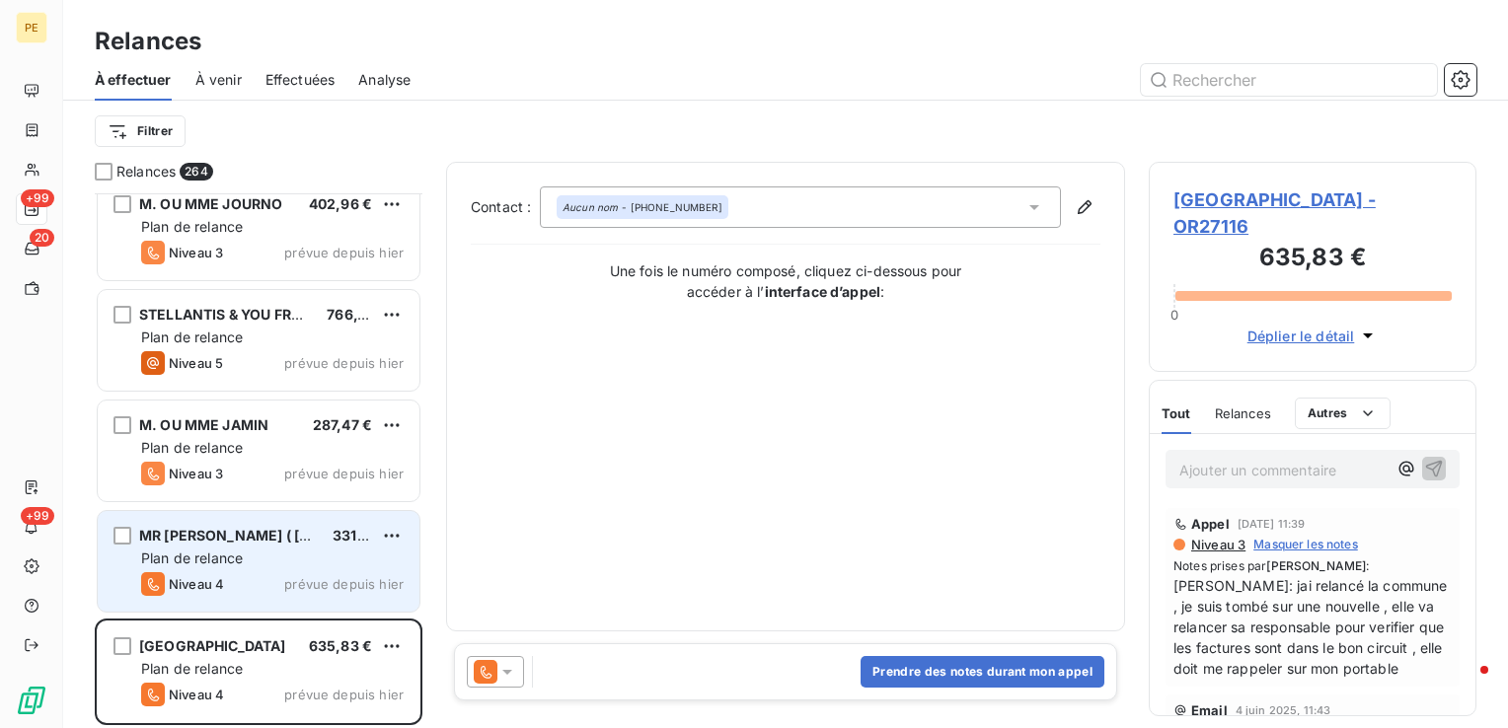
click at [283, 570] on div "MR NIKARIO ( KODJIA ) JONATHAN 331,46 € Plan de relance Niveau 4 prévue depuis …" at bounding box center [259, 561] width 322 height 101
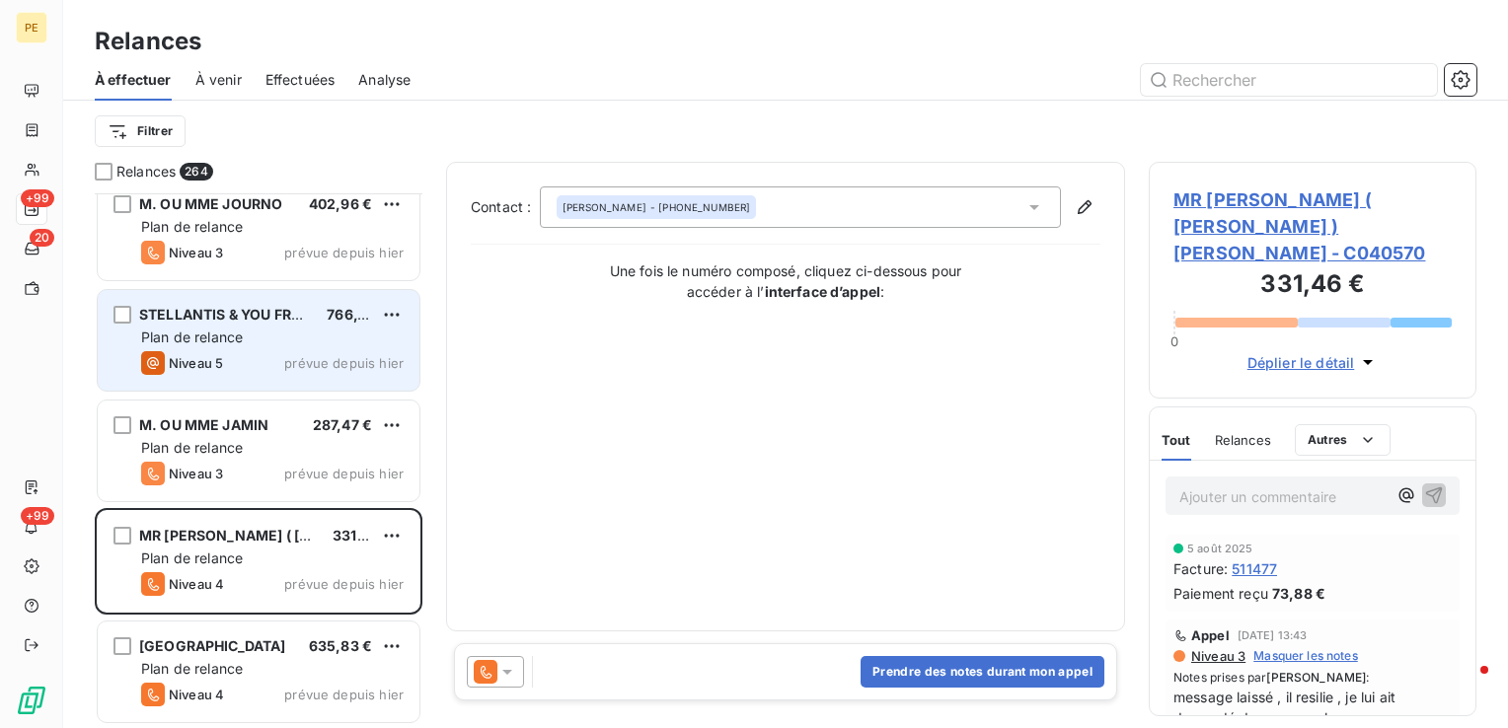
click at [224, 336] on span "Plan de relance" at bounding box center [192, 337] width 102 height 17
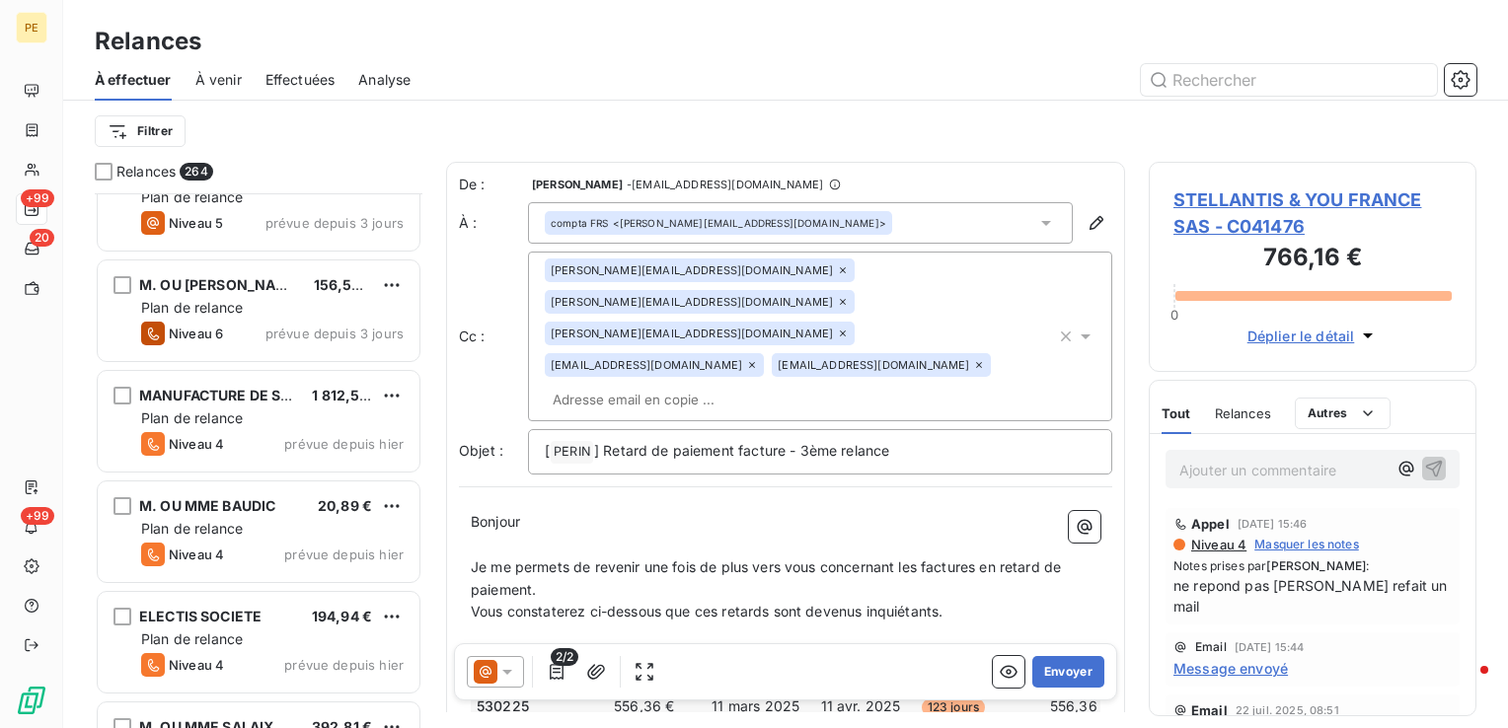
scroll to position [25528, 0]
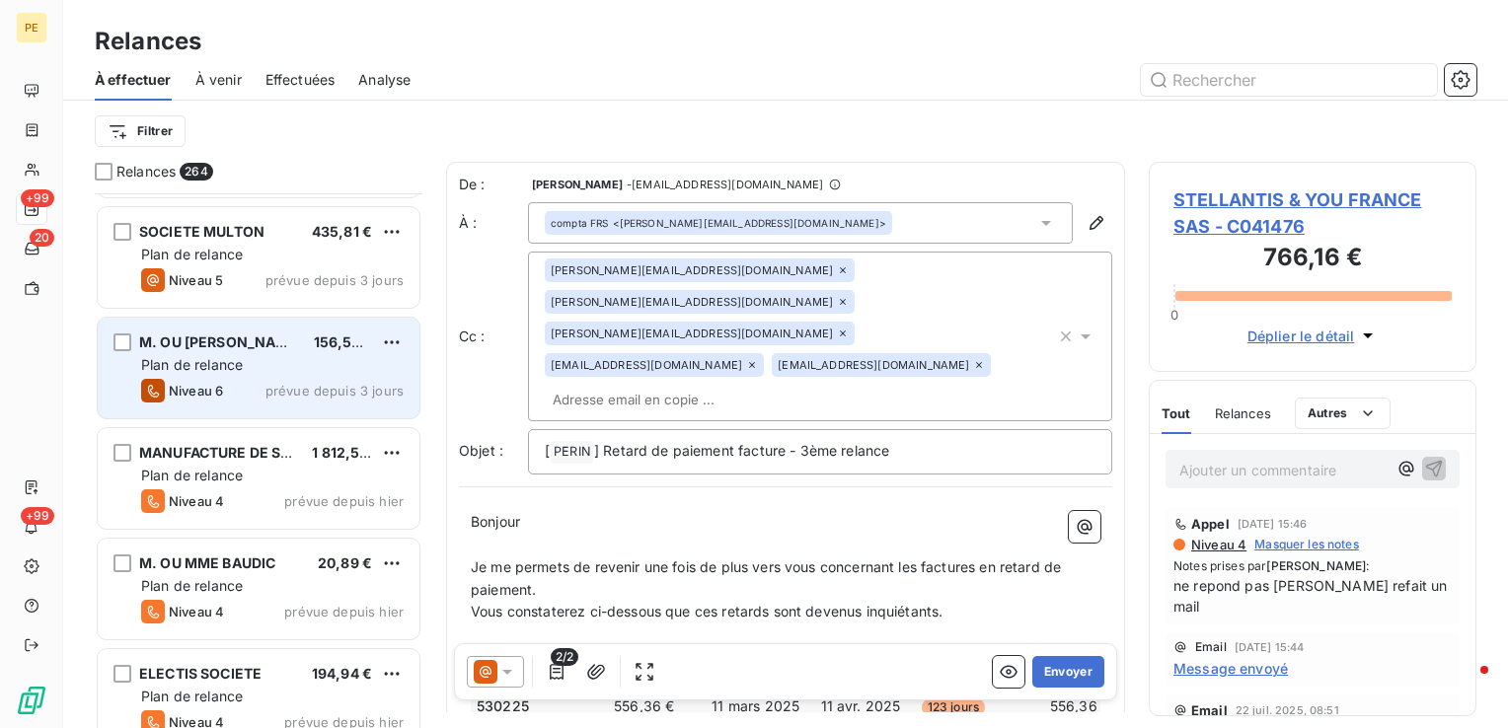
click at [248, 379] on div "Niveau 6 prévue depuis 3 jours" at bounding box center [272, 391] width 263 height 24
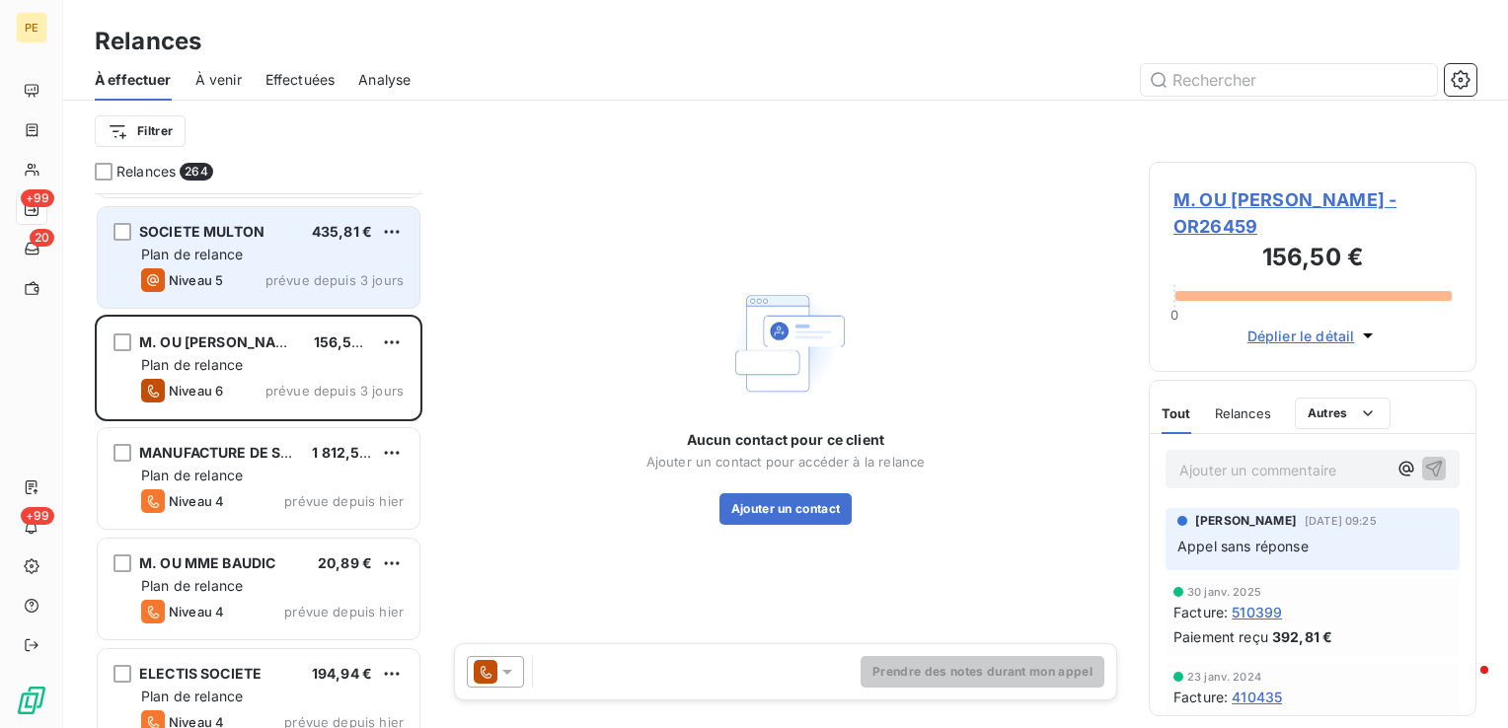
click at [253, 268] on div "Niveau 5 prévue depuis 3 jours" at bounding box center [272, 280] width 263 height 24
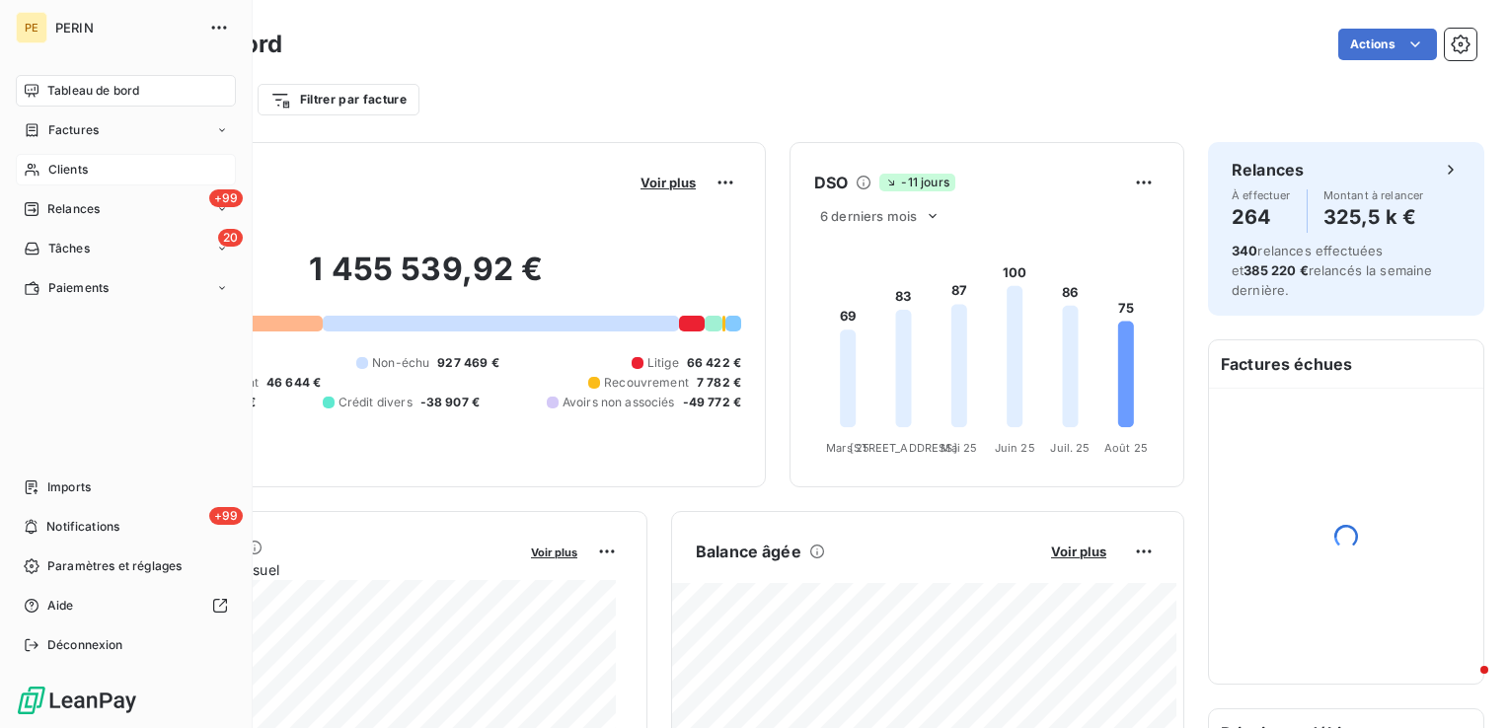
click at [42, 168] on div "Clients" at bounding box center [126, 170] width 220 height 32
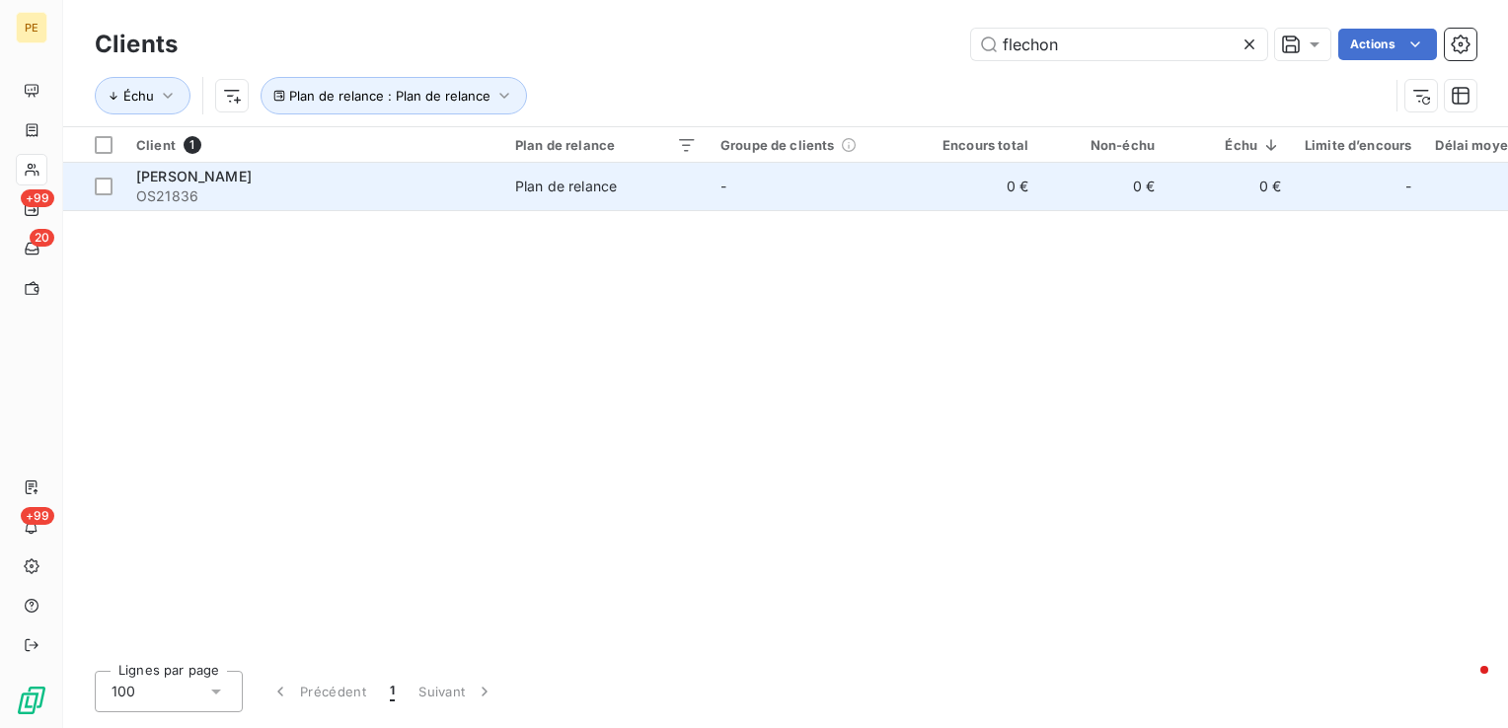
type input "flechon"
click at [1074, 175] on td "0 €" at bounding box center [1103, 186] width 126 height 47
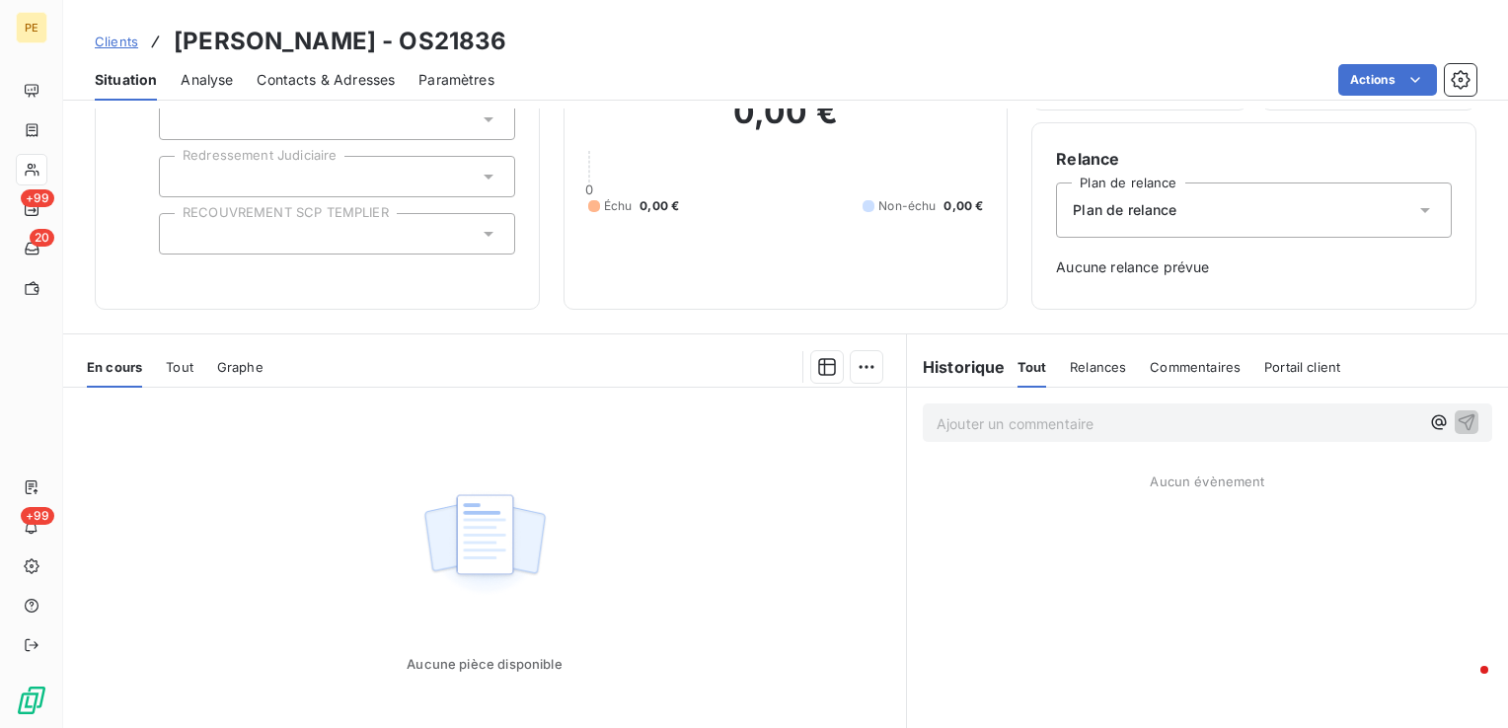
scroll to position [46, 0]
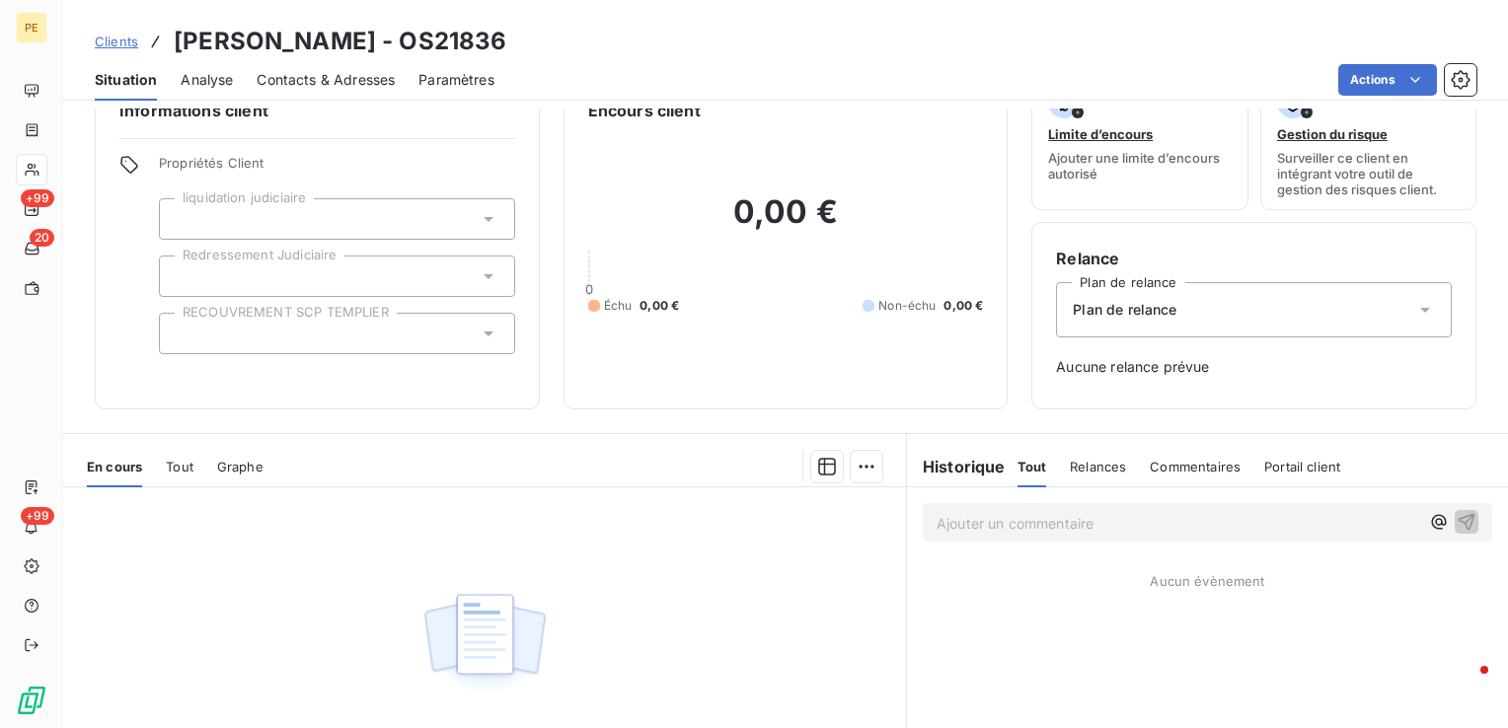
click at [1107, 459] on span "Relances" at bounding box center [1098, 467] width 56 height 16
click at [1180, 459] on span "Commentaires" at bounding box center [1197, 467] width 91 height 16
click at [1292, 478] on div "Portail client" at bounding box center [1305, 466] width 76 height 41
click at [995, 471] on div "Historique" at bounding box center [962, 467] width 111 height 24
click at [1034, 465] on span "Tout" at bounding box center [1032, 467] width 28 height 16
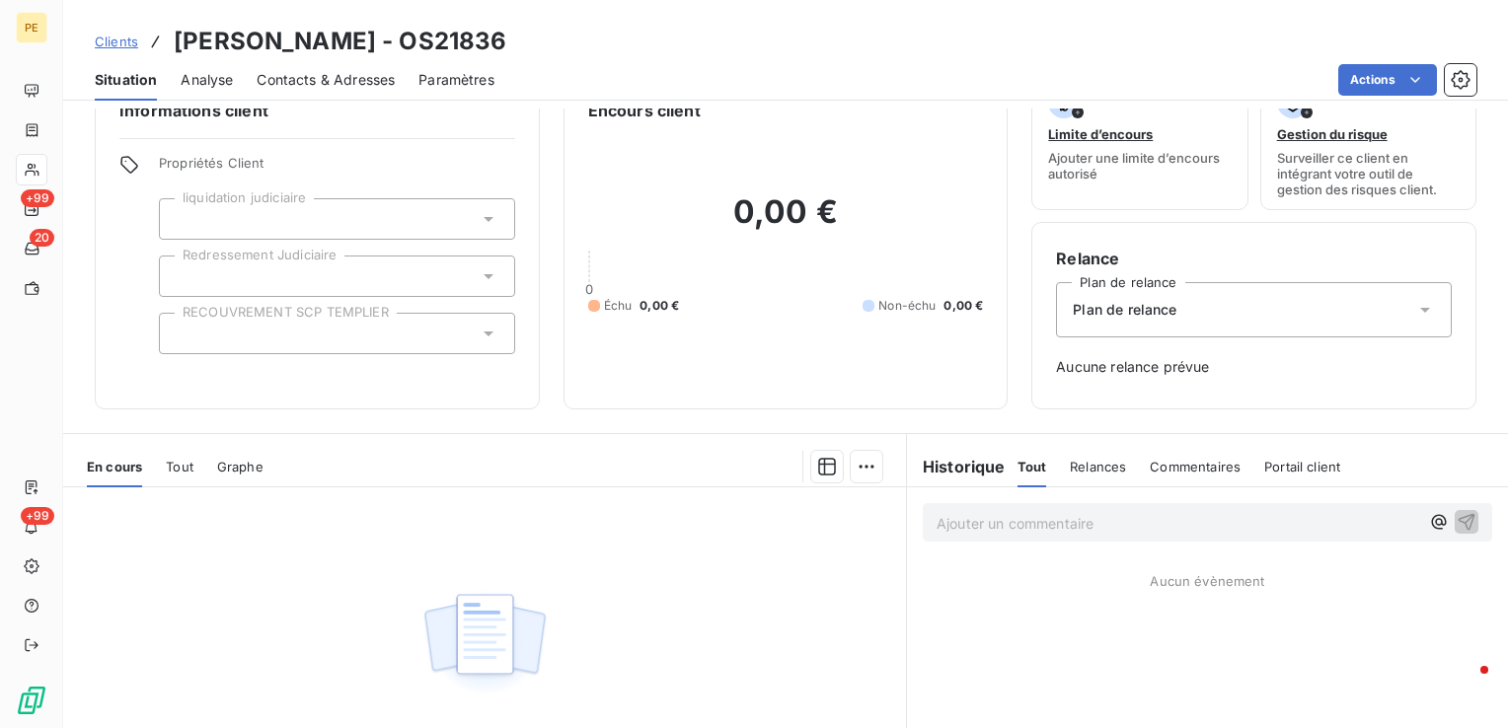
click at [314, 89] on div "Contacts & Adresses" at bounding box center [326, 79] width 138 height 41
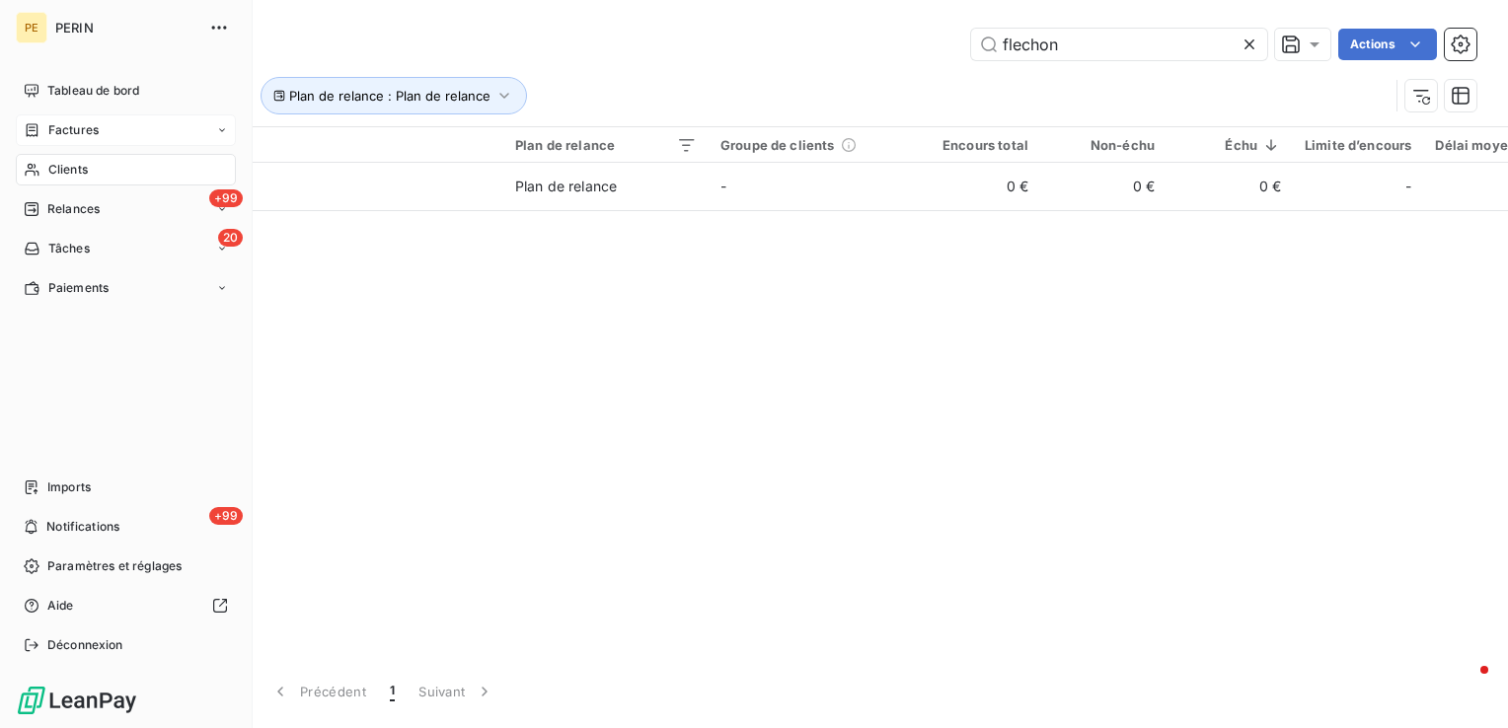
click at [84, 125] on span "Factures" at bounding box center [73, 130] width 50 height 18
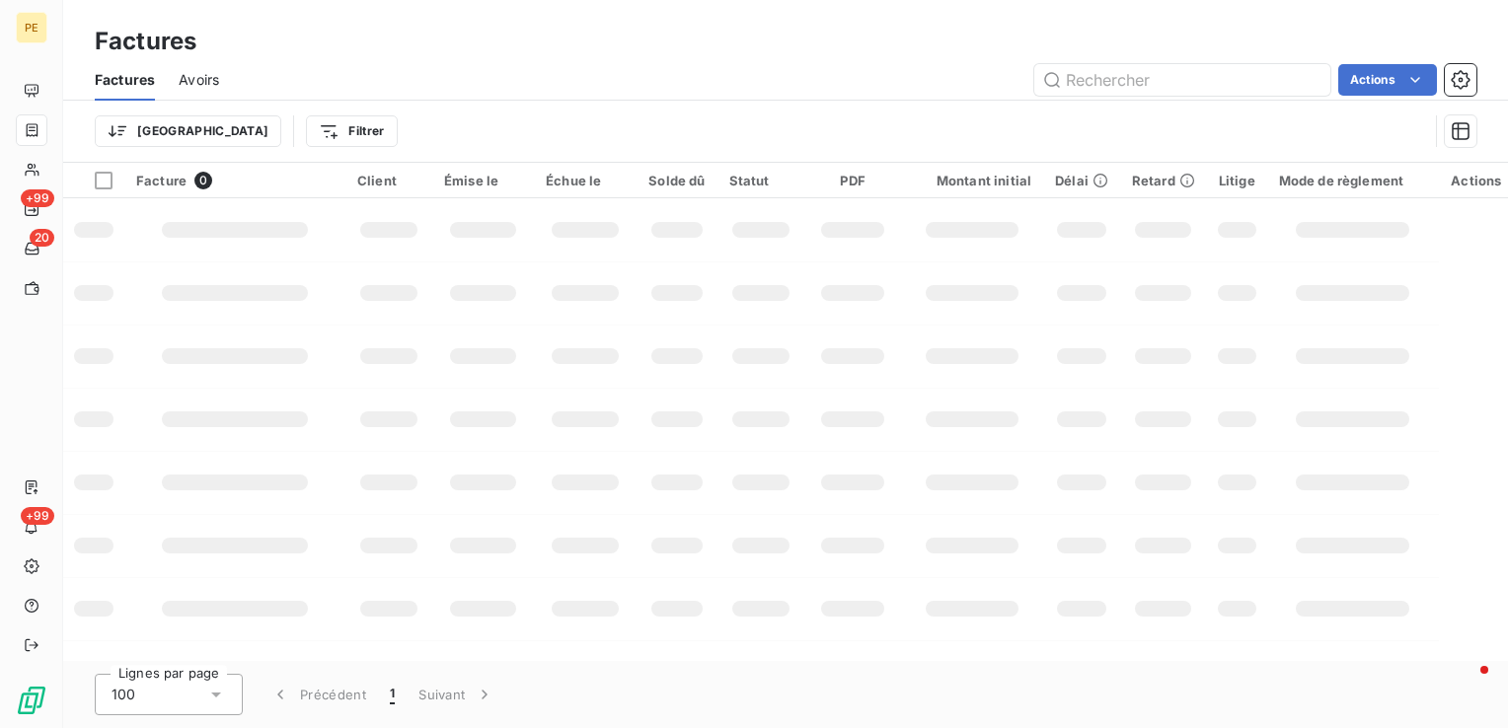
click at [1128, 71] on input "text" at bounding box center [1182, 80] width 296 height 32
type input "490875"
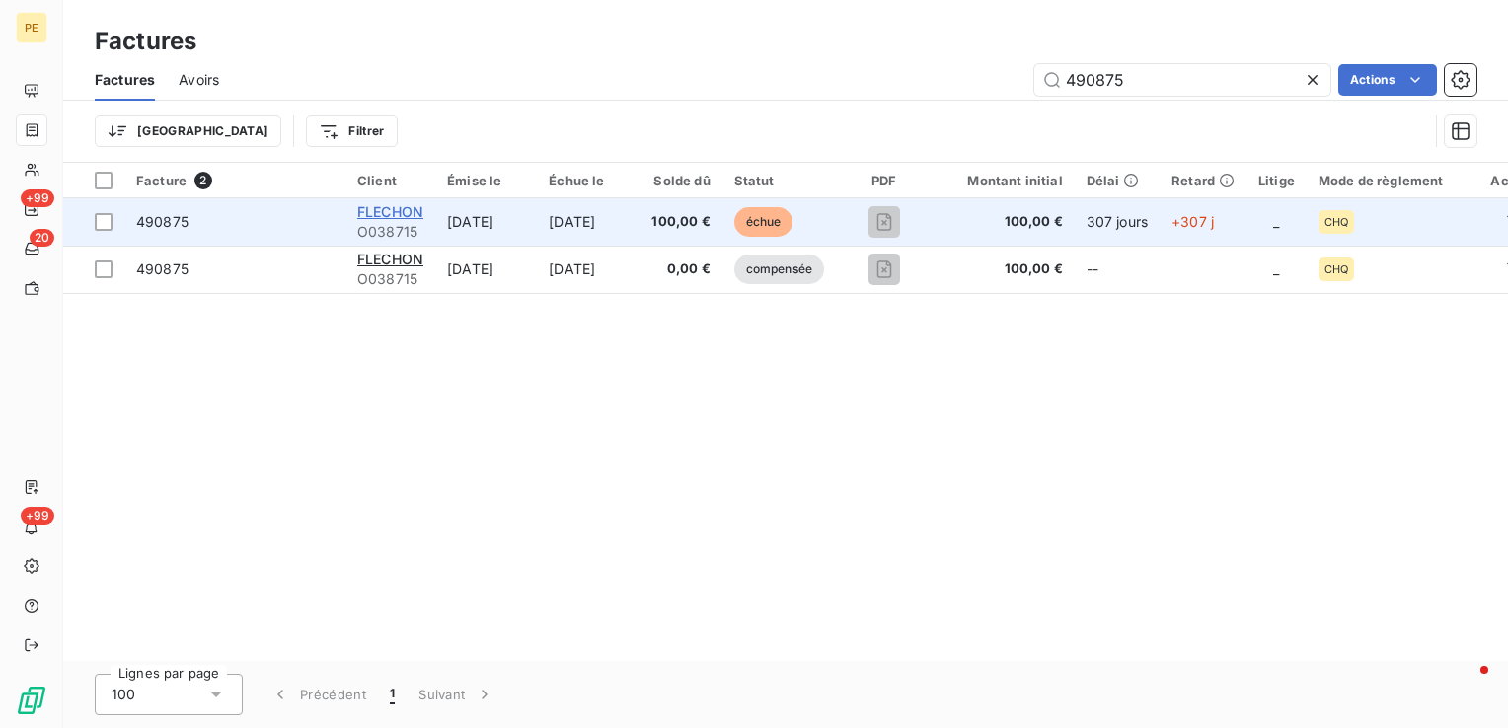
click at [391, 217] on span "FLECHON" at bounding box center [390, 211] width 66 height 17
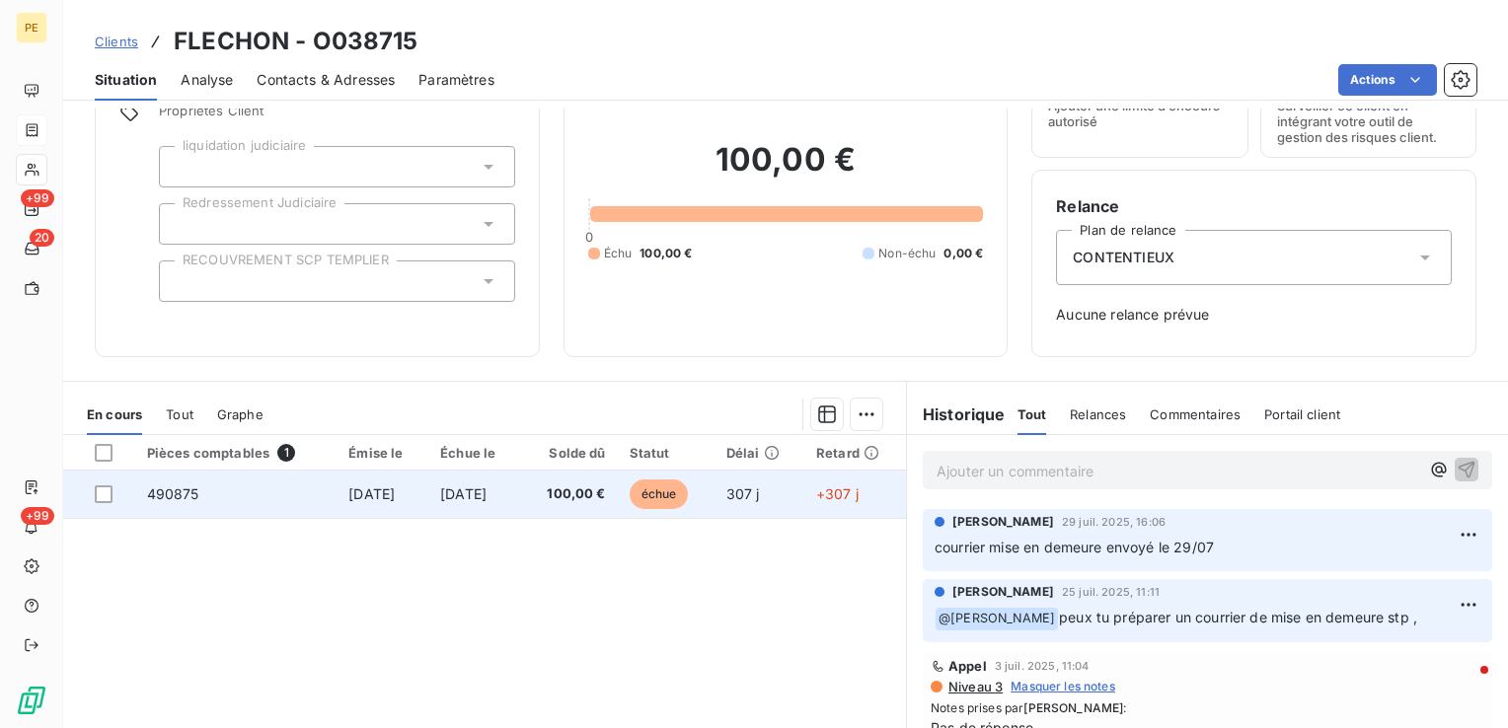
scroll to position [197, 0]
